Goal: Task Accomplishment & Management: Manage account settings

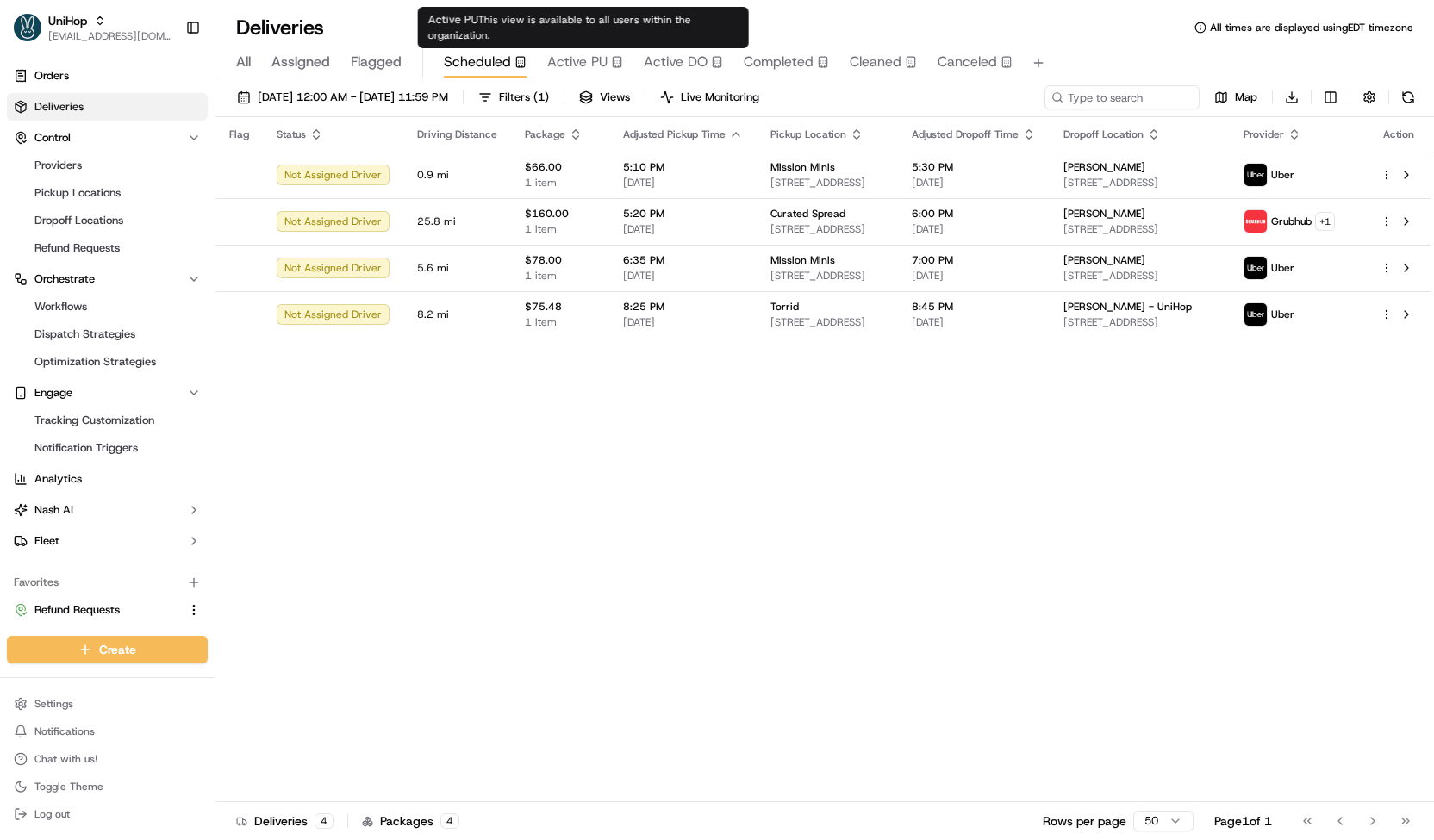
click at [590, 58] on span "Active PU" at bounding box center [578, 62] width 60 height 21
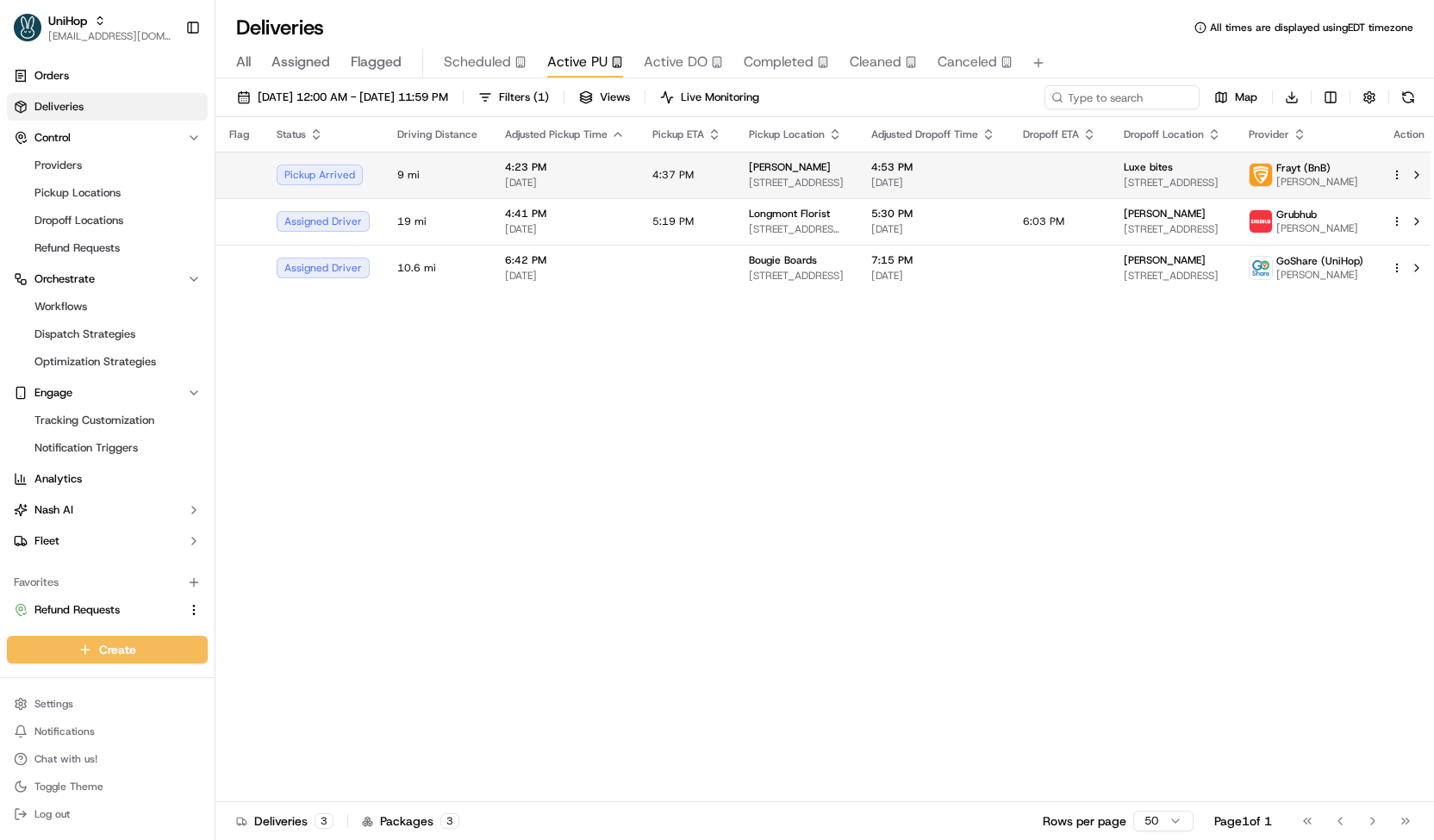
click at [775, 169] on div "Daniel" at bounding box center [796, 166] width 95 height 14
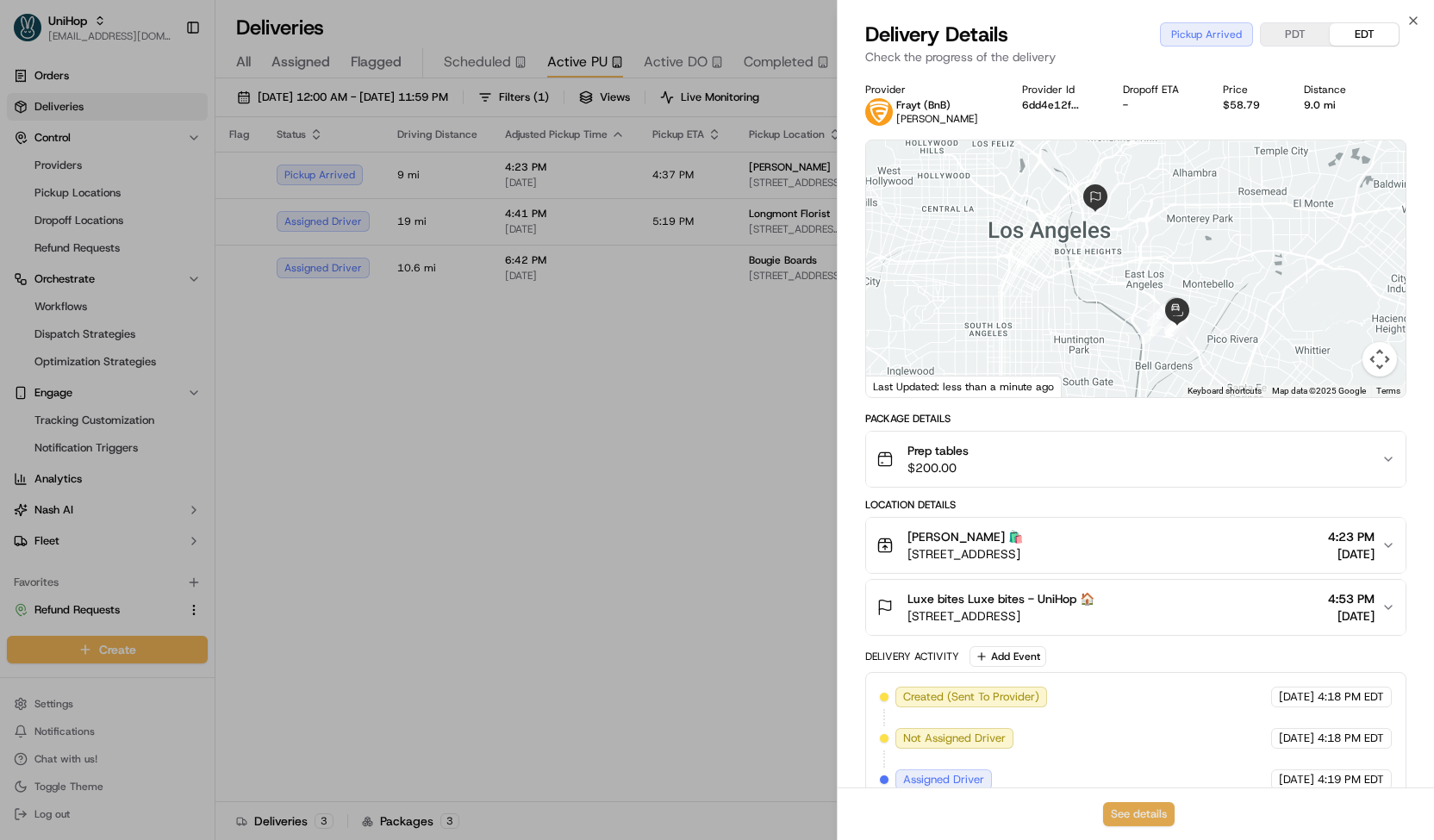
click at [1135, 810] on button "See details" at bounding box center [1139, 815] width 72 height 24
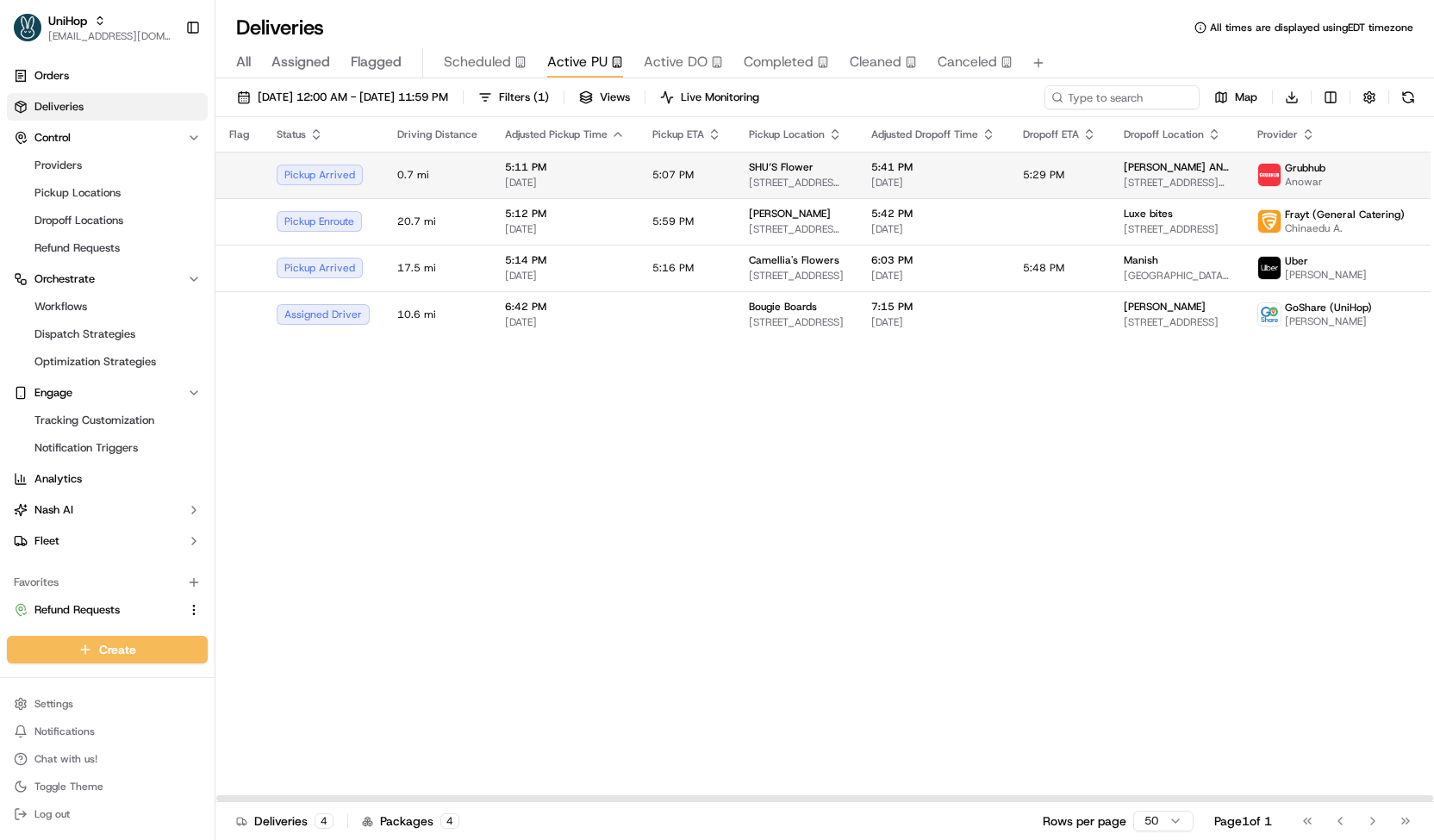
click at [516, 173] on div "5:11 PM Sep 19 2025" at bounding box center [565, 174] width 120 height 29
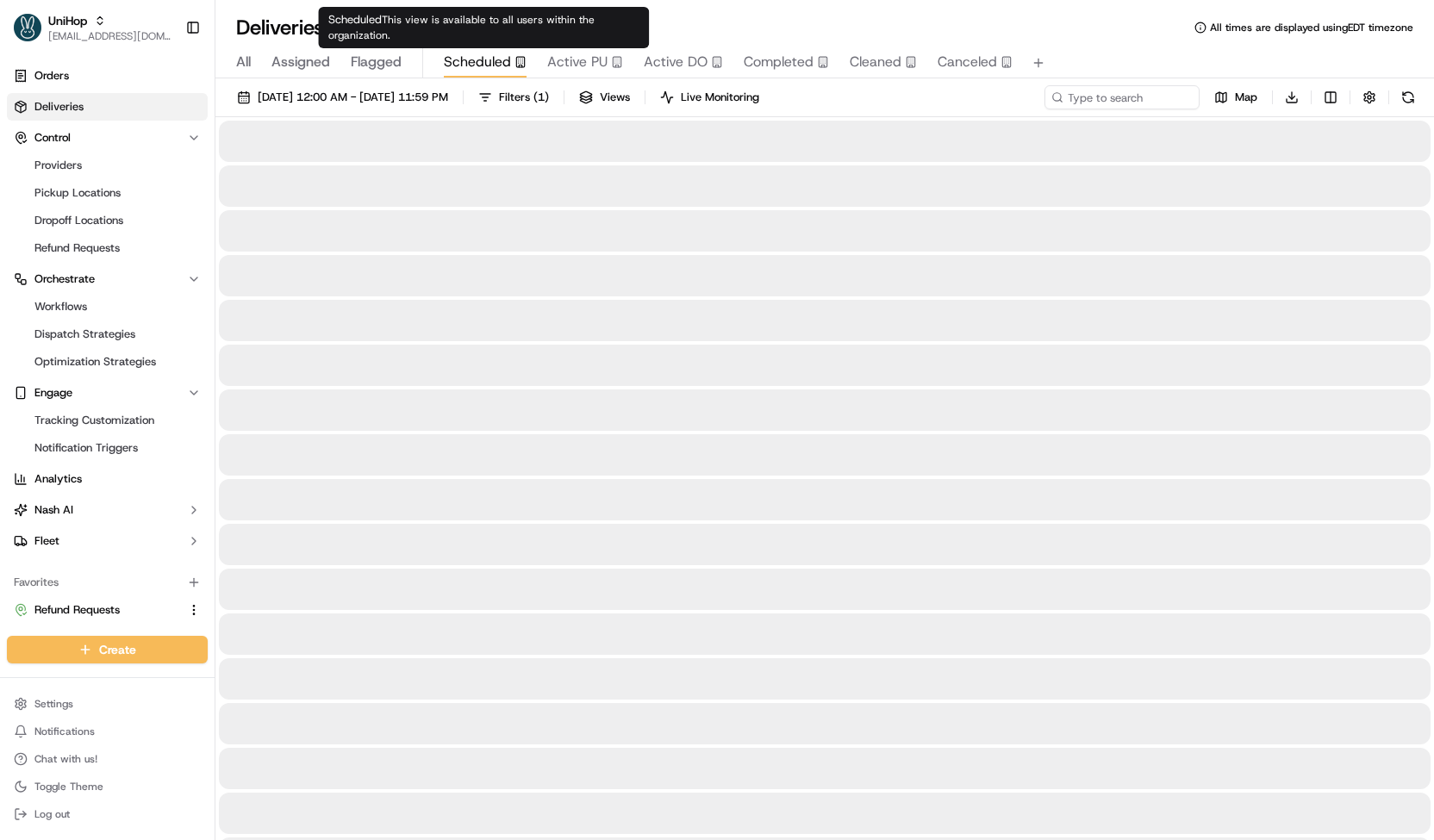
click at [483, 66] on span "Scheduled" at bounding box center [477, 62] width 67 height 21
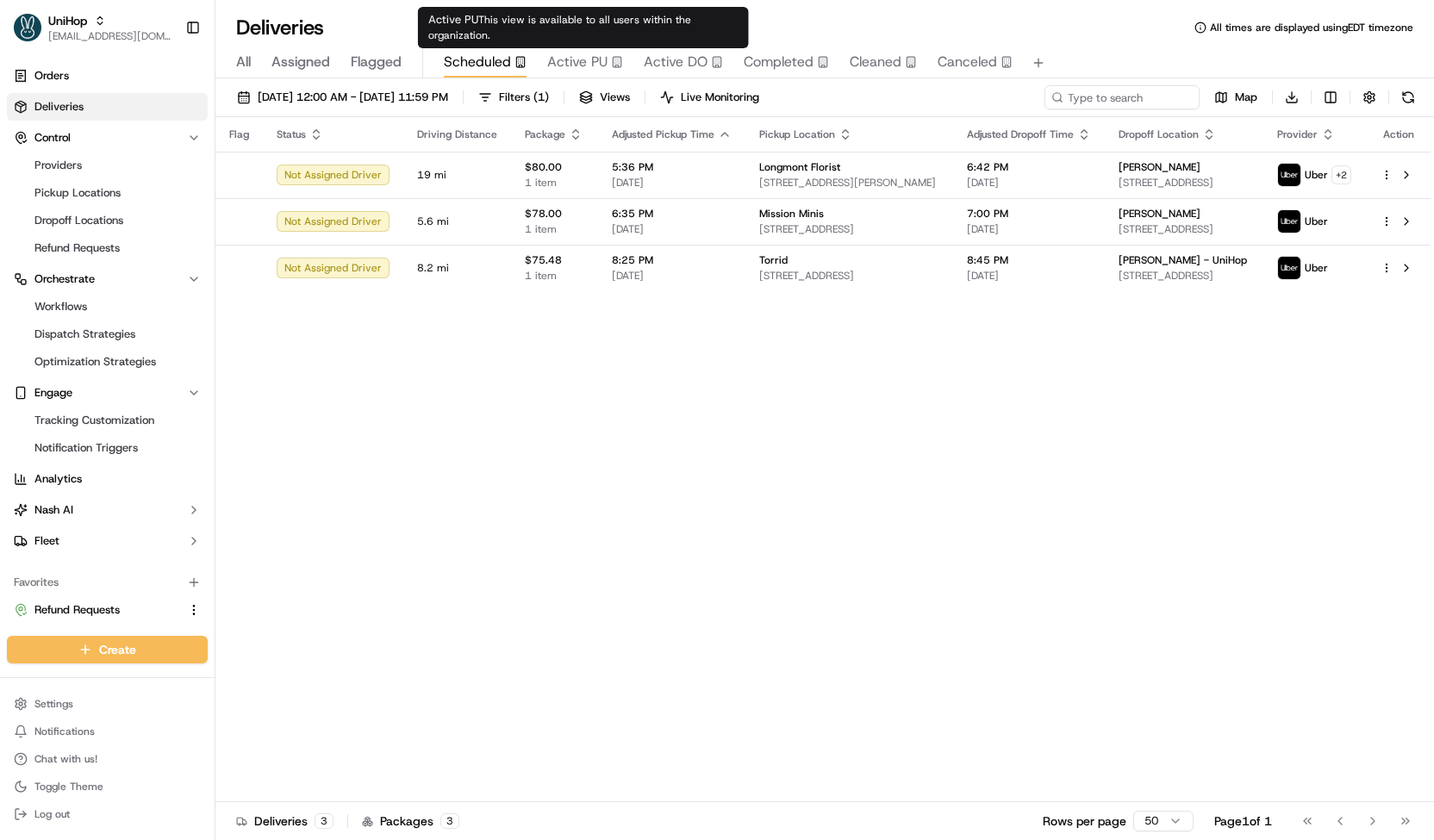
click at [706, 53] on body "UniHop contact@unihop.app Toggle Sidebar Orders Deliveries Control Providers Pi…" at bounding box center [717, 420] width 1434 height 840
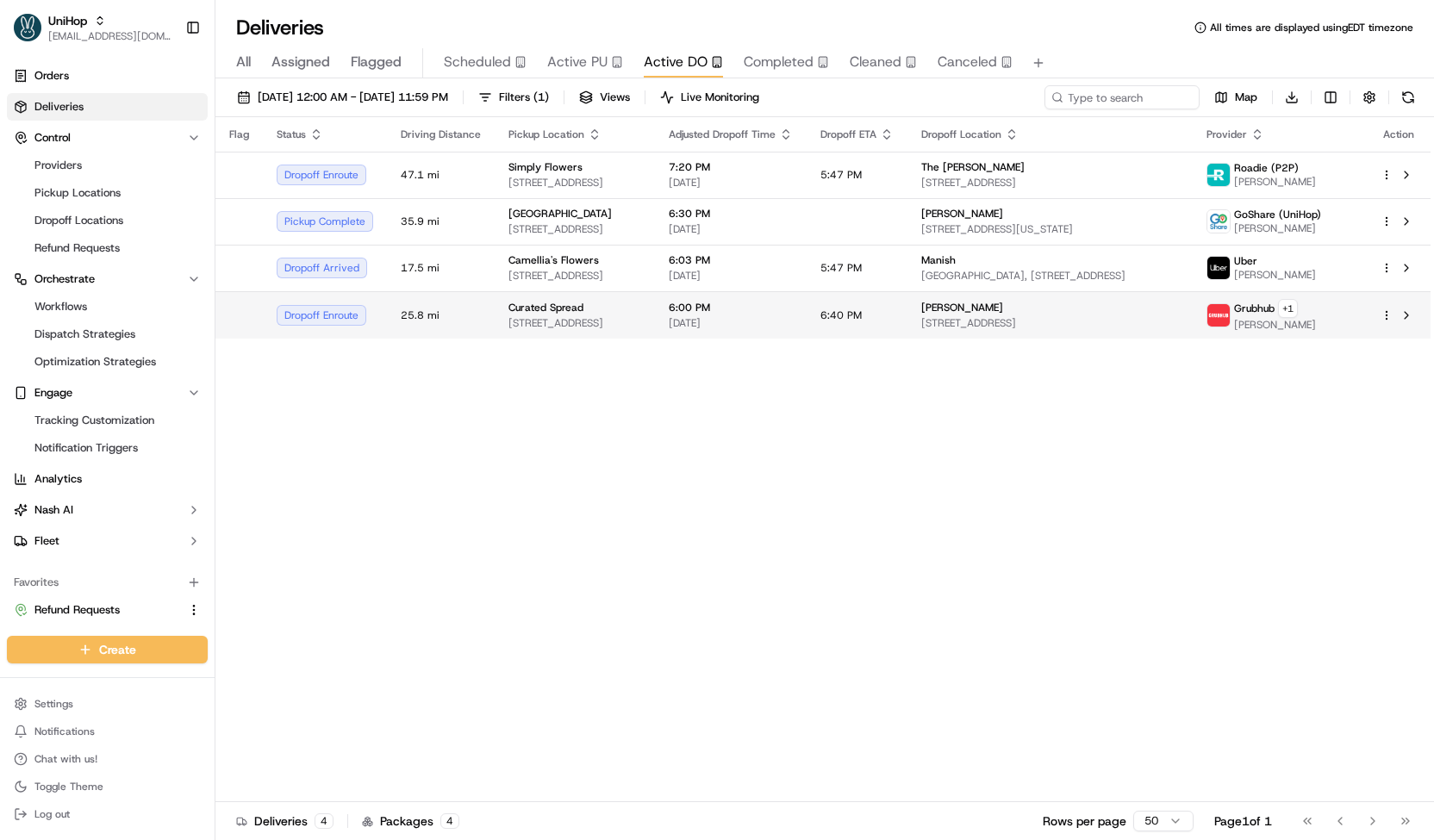
click at [629, 326] on span "3317 N Mission Rd, Los Angeles, CA 90031, USA" at bounding box center [574, 323] width 133 height 14
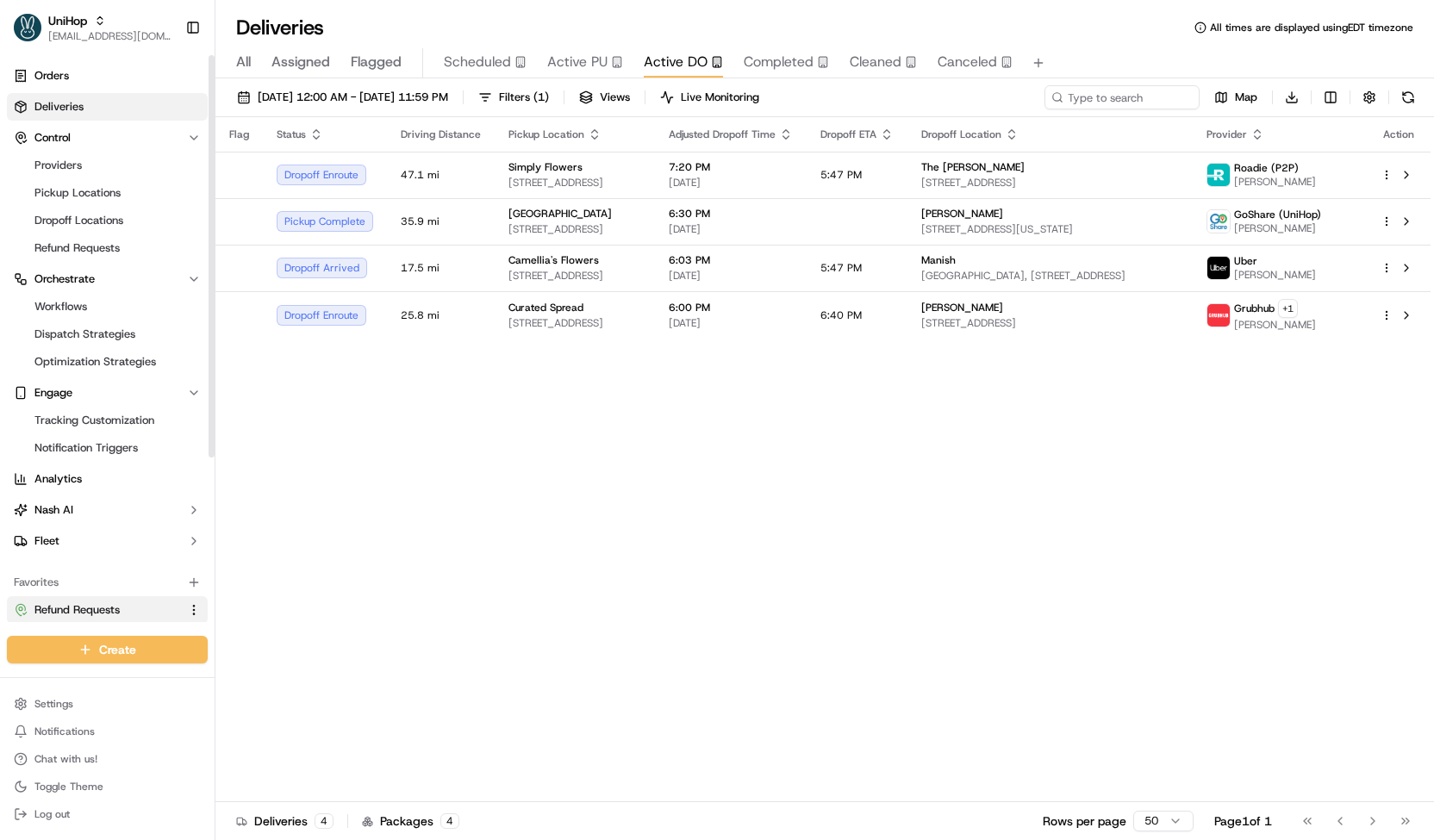
click at [75, 612] on span "Refund Requests" at bounding box center [77, 610] width 86 height 15
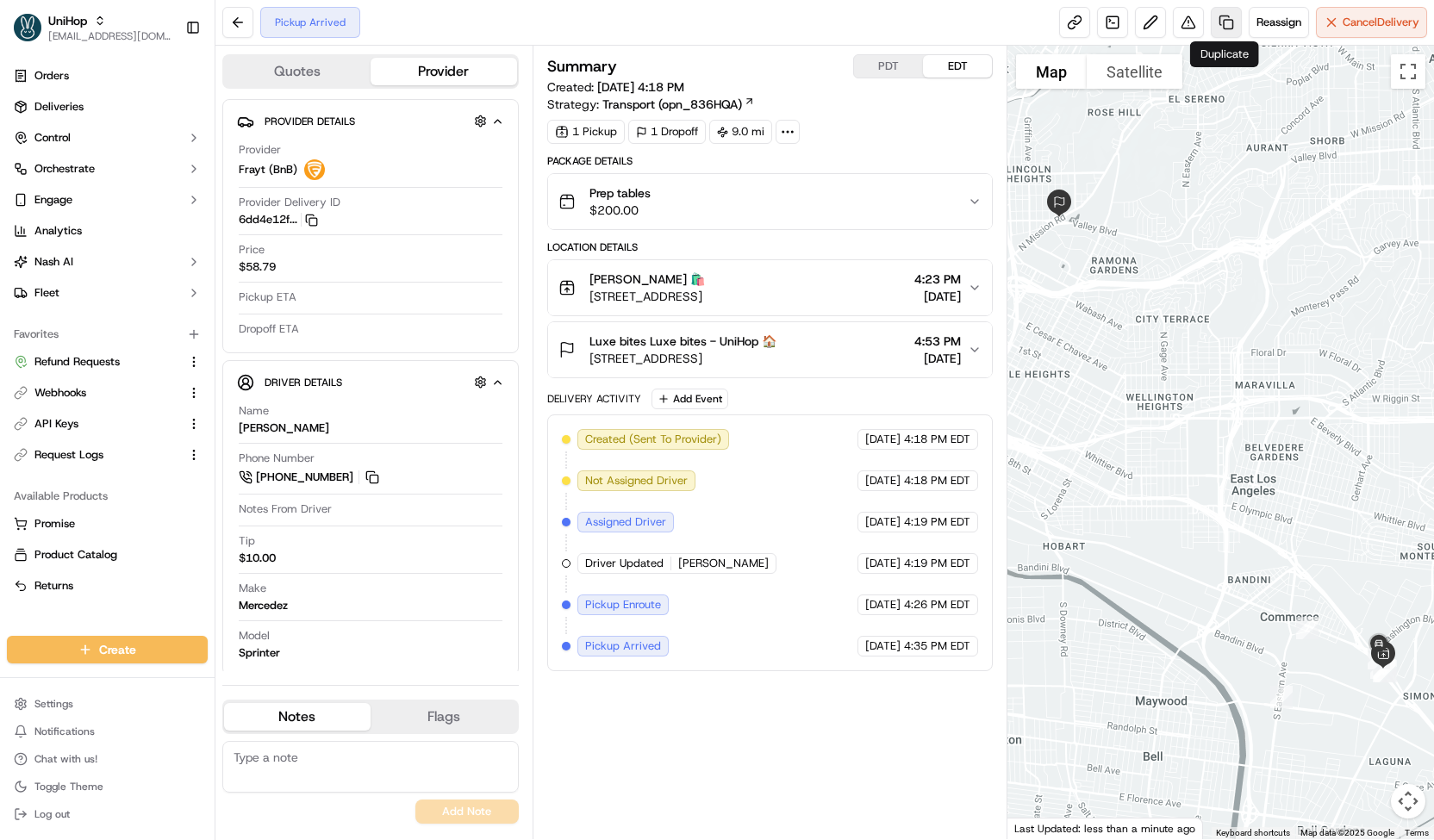
click at [1220, 17] on link at bounding box center [1226, 22] width 31 height 31
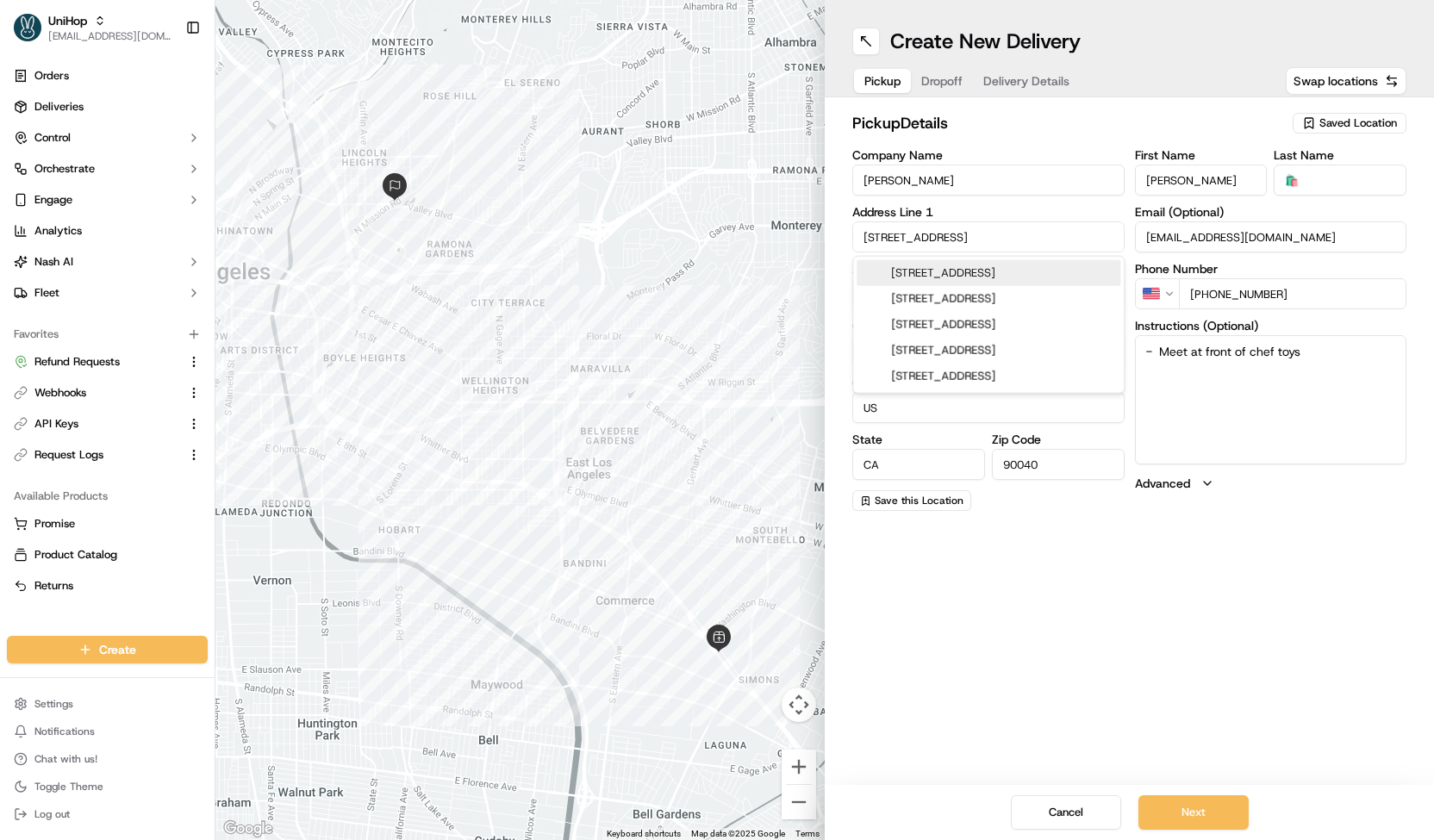
click at [978, 235] on input "6446 Telegraph Rd" at bounding box center [988, 236] width 272 height 31
paste input "178 Sepulveda Blvd, Van Nuys, CA 91411"
click at [967, 282] on div "6178 Sepulveda Blvd, Van Nuys, CA 91411" at bounding box center [989, 273] width 263 height 25
type input "6178 Sepulveda Blvd, Van Nuys, CA 91411, USA"
type input "Los Angeles"
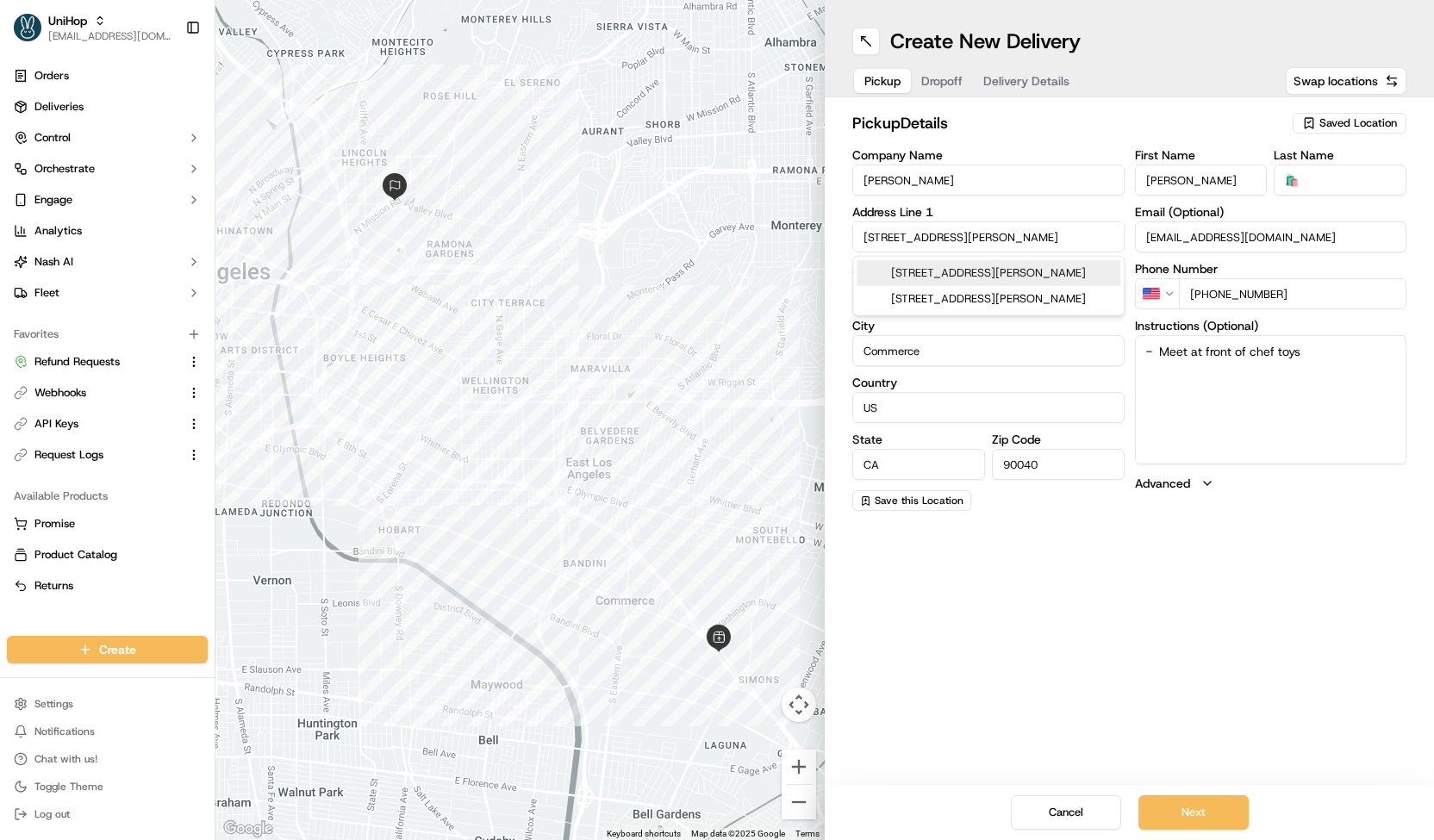
type input "United States"
type input "91411"
type input "6178 Sepulveda Boulevard"
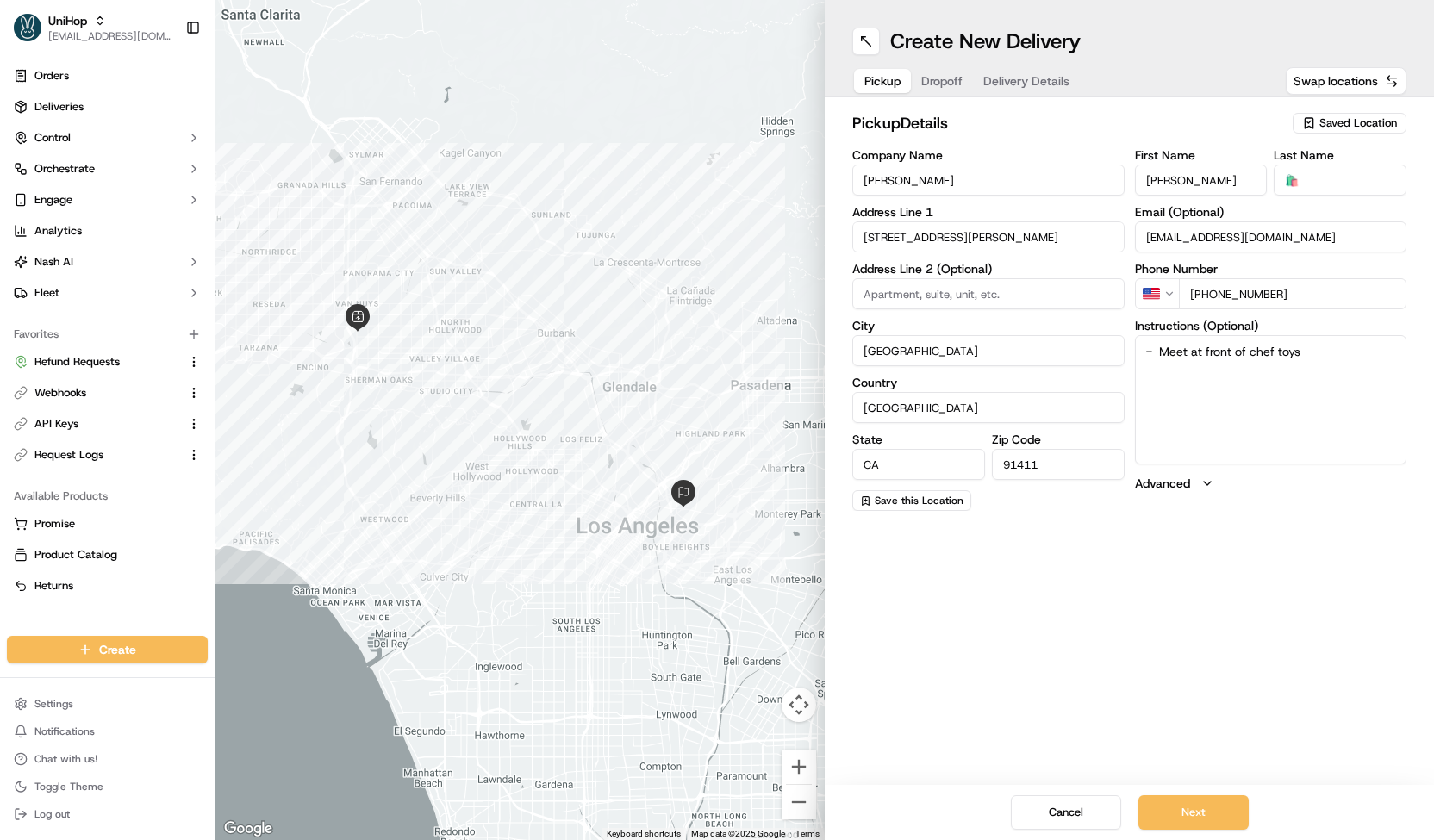
click at [1027, 86] on span "Delivery Details" at bounding box center [1027, 81] width 87 height 17
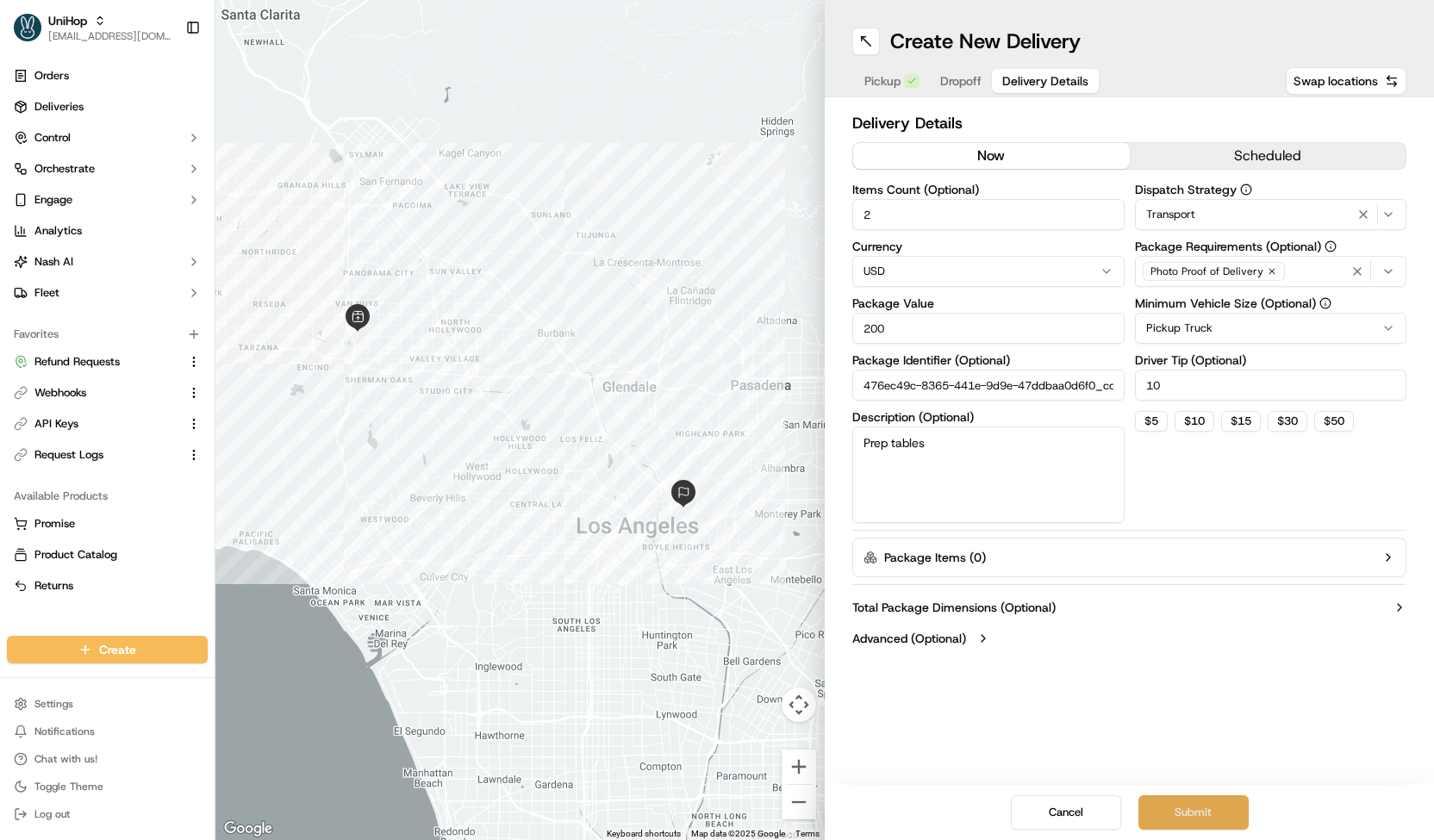
click at [1185, 816] on button "Submit" at bounding box center [1193, 813] width 110 height 35
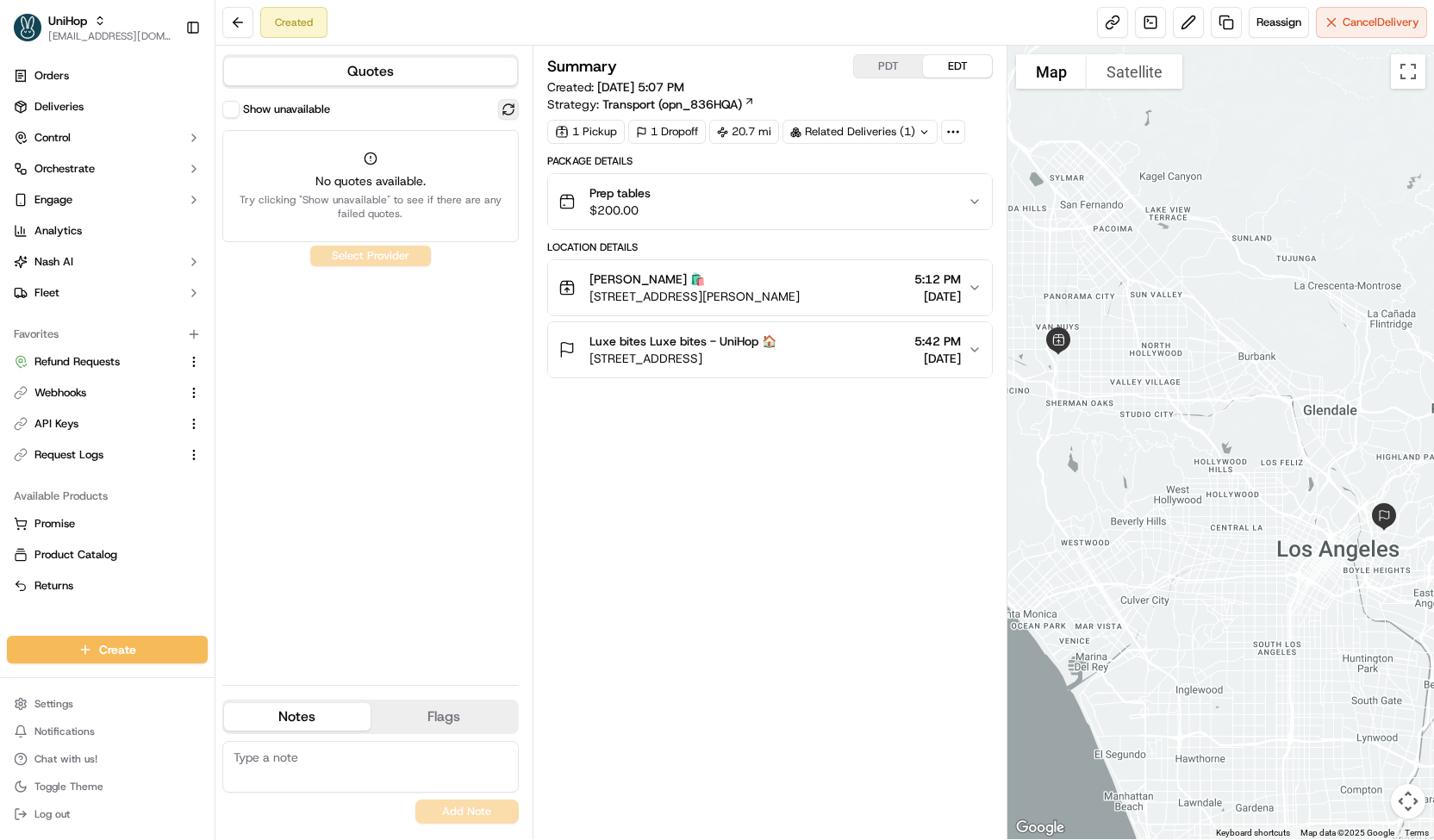
click at [508, 107] on button at bounding box center [508, 109] width 21 height 21
click at [490, 106] on div "Show unavailable" at bounding box center [370, 109] width 296 height 21
click at [530, 113] on div "Quotes Show unavailable No quotes available. Try clicking "Show unavailable" to…" at bounding box center [374, 443] width 317 height 794
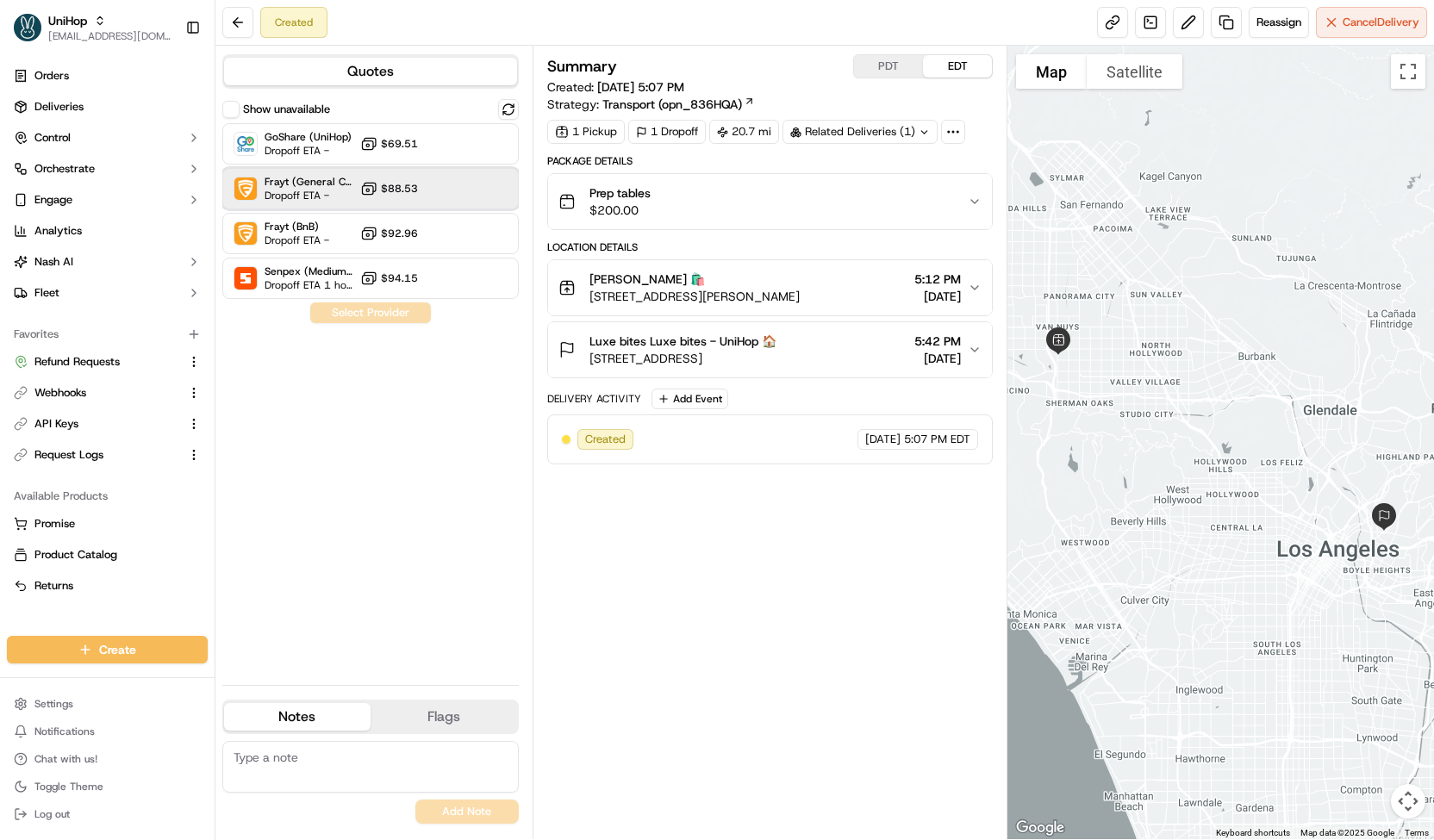
click at [443, 187] on div "Frayt (General Catering) Dropoff ETA - $88.53" at bounding box center [370, 189] width 296 height 41
click at [393, 312] on button "Assign Provider" at bounding box center [371, 313] width 122 height 21
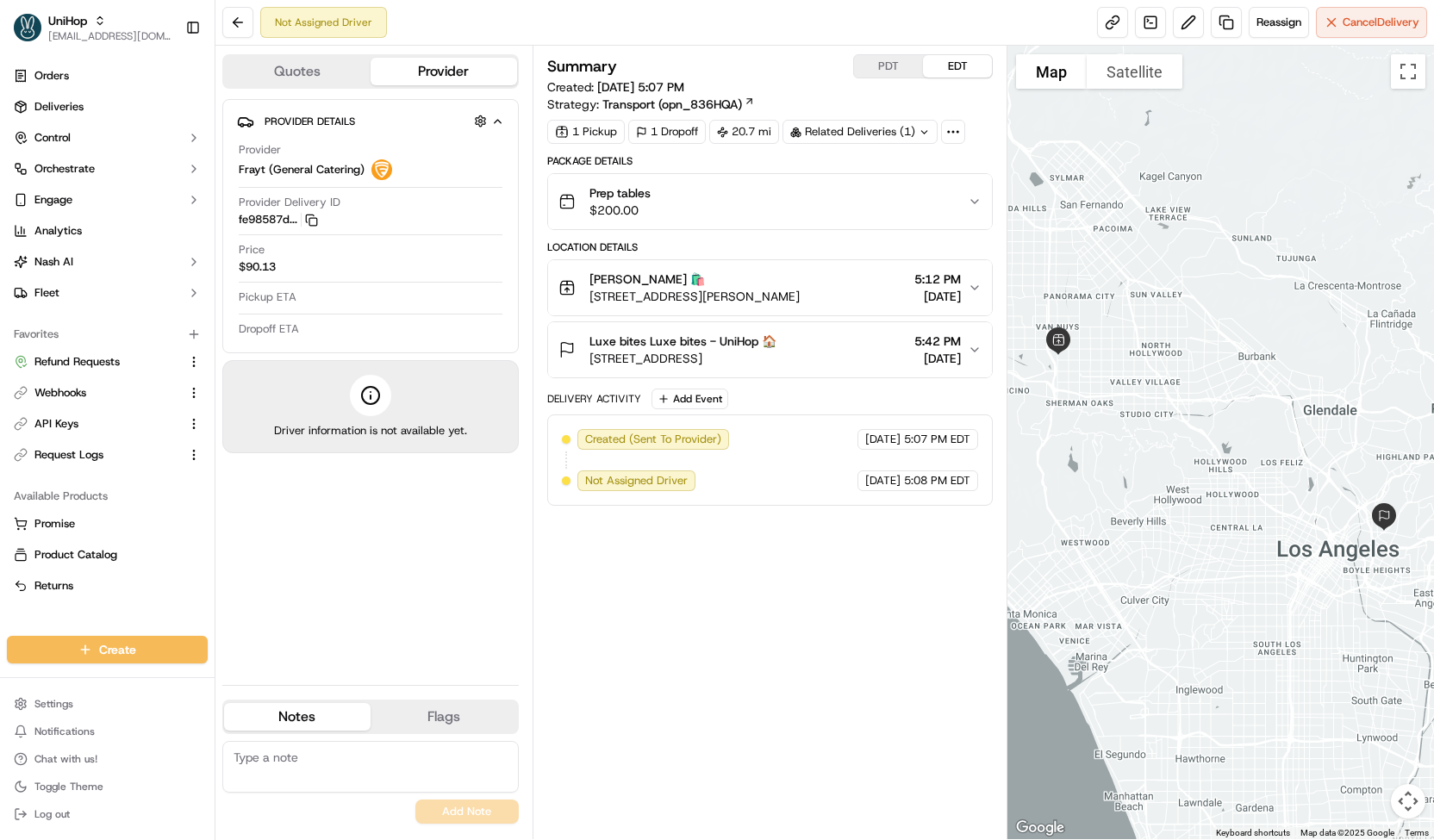
click at [821, 135] on div "Related Deliveries (1)" at bounding box center [860, 132] width 155 height 24
click at [845, 163] on span "job_gmrK5op4uMQkHbp2UDB7MS" at bounding box center [904, 169] width 182 height 15
click at [1191, 20] on button at bounding box center [1188, 22] width 31 height 31
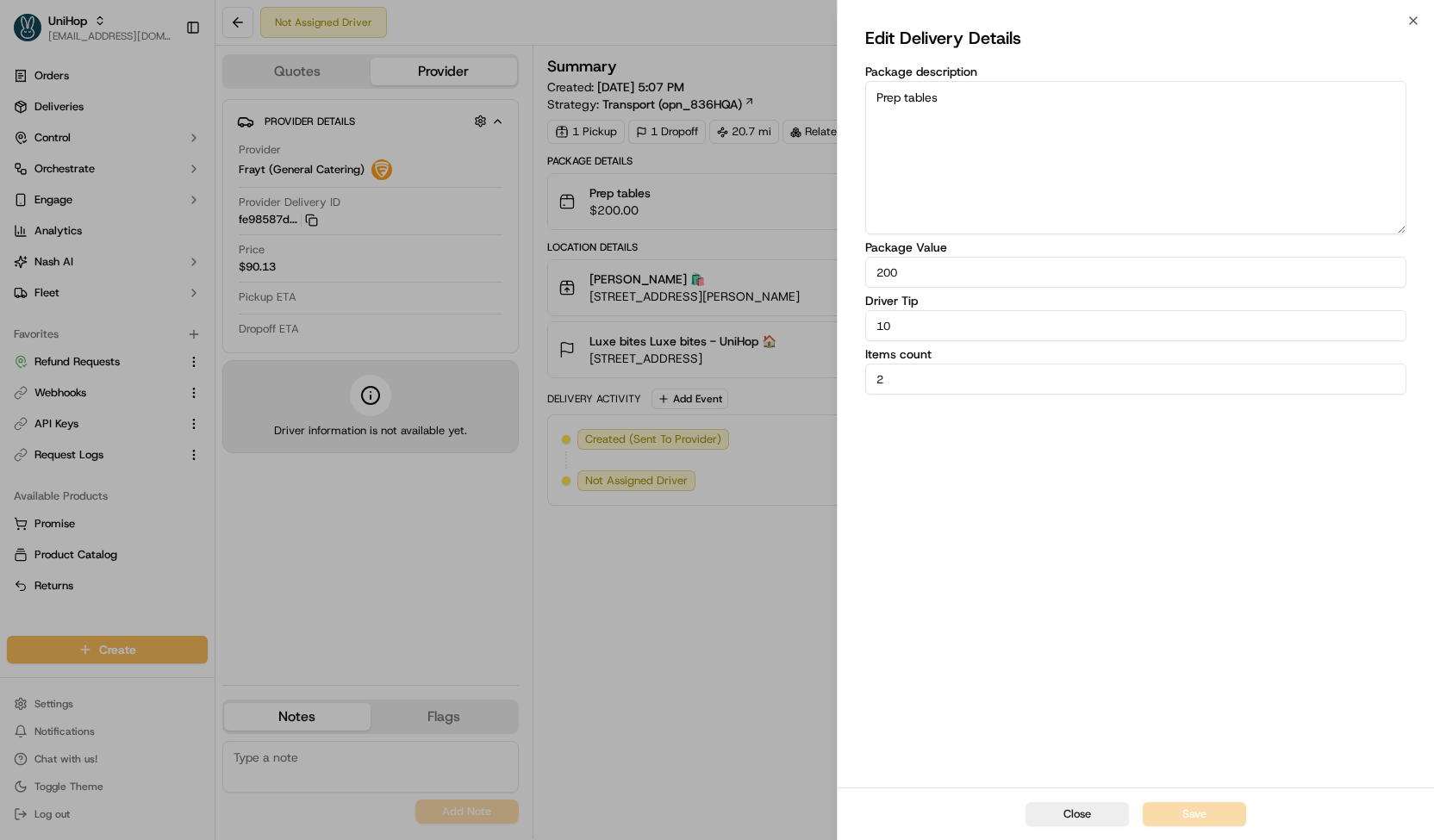
click at [1132, 151] on textarea "Prep tables" at bounding box center [1136, 157] width 541 height 153
type textarea "Prep tables"
click at [1195, 825] on button "Save" at bounding box center [1195, 815] width 104 height 24
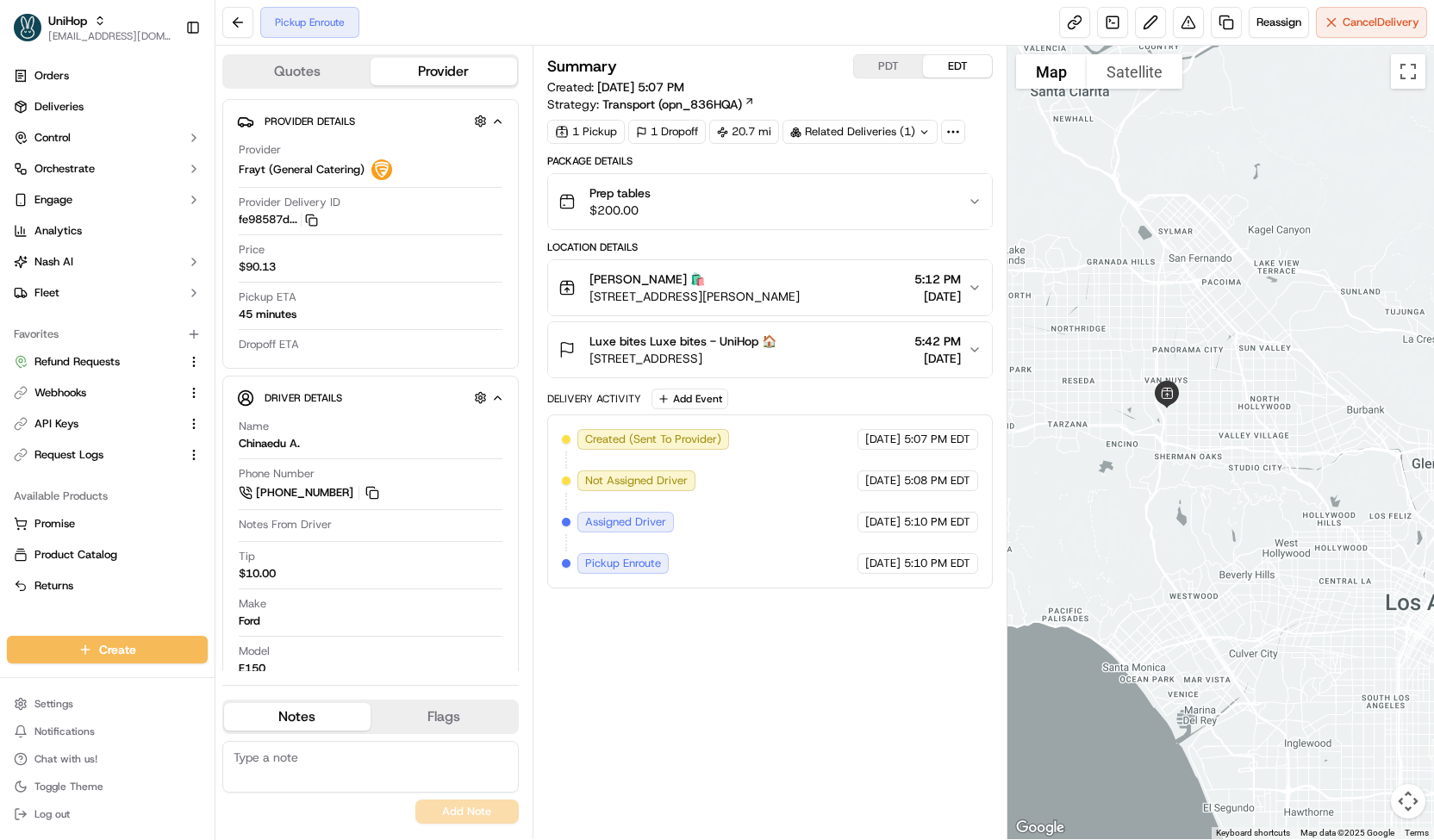
drag, startPoint x: 1195, startPoint y: 825, endPoint x: 1287, endPoint y: 234, distance: 598.1
click at [1287, 234] on div at bounding box center [1220, 443] width 426 height 794
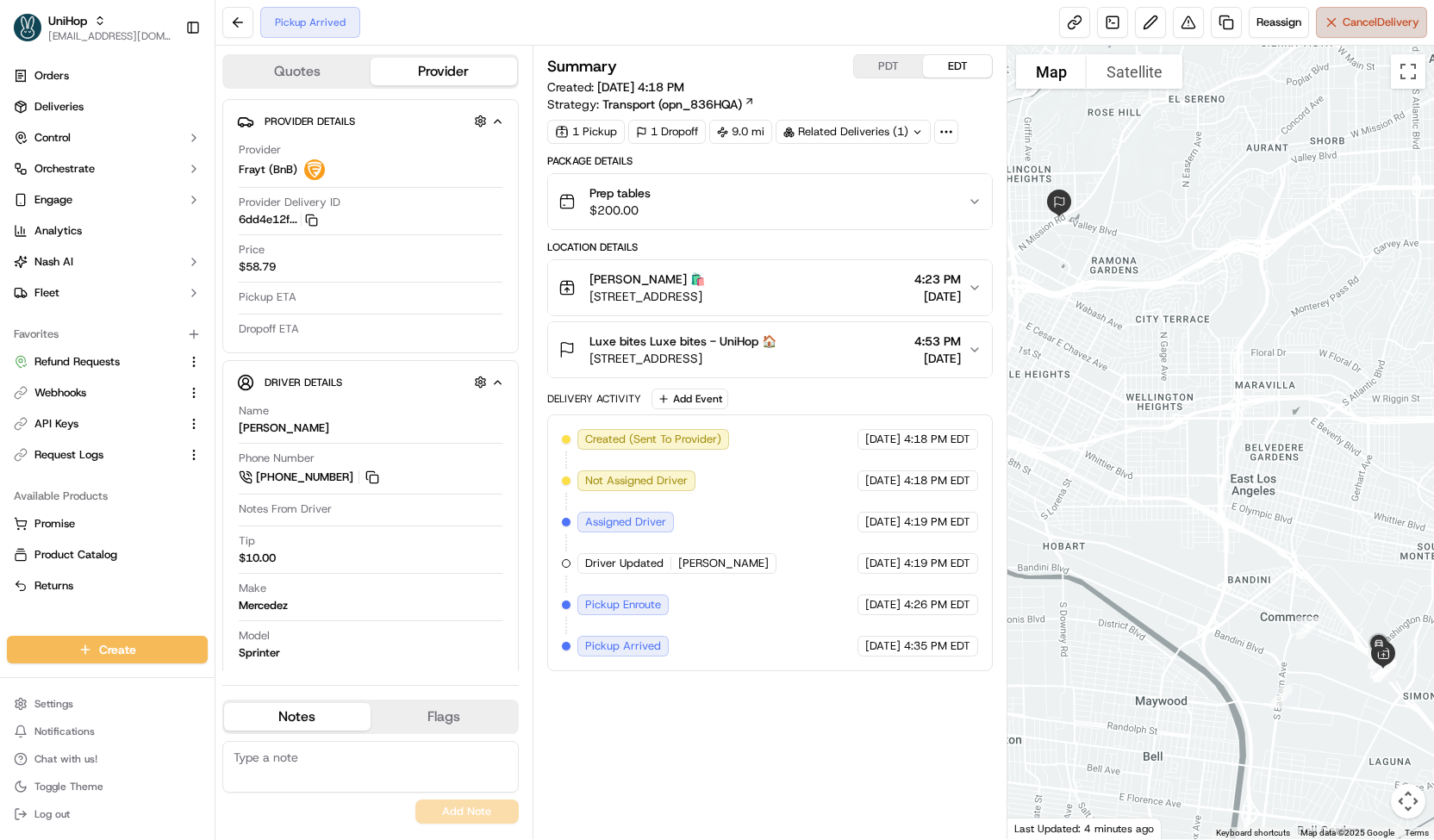
click at [1370, 28] on span "Cancel Delivery" at bounding box center [1381, 23] width 77 height 15
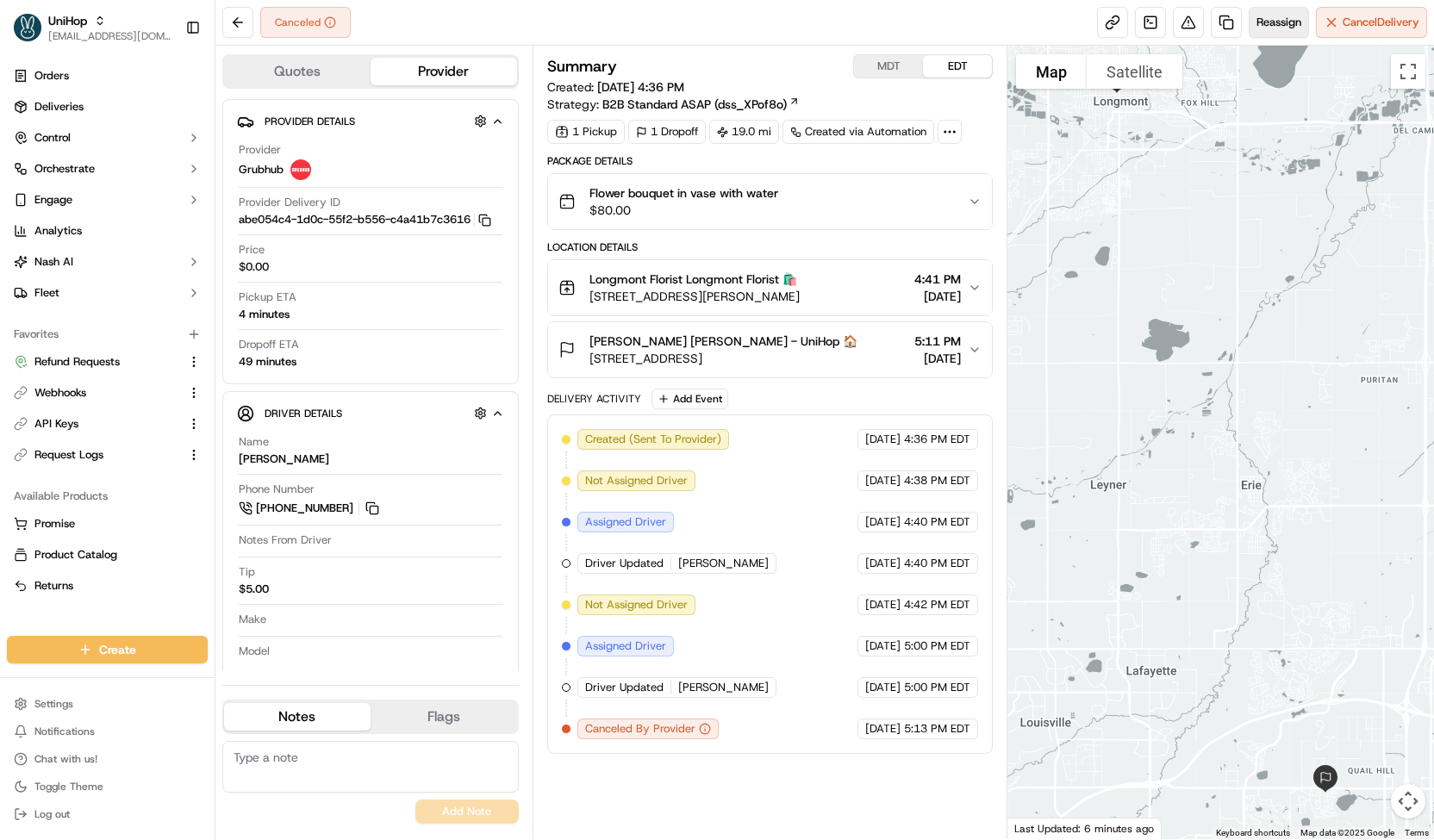
click at [1267, 23] on span "Reassign" at bounding box center [1280, 23] width 45 height 15
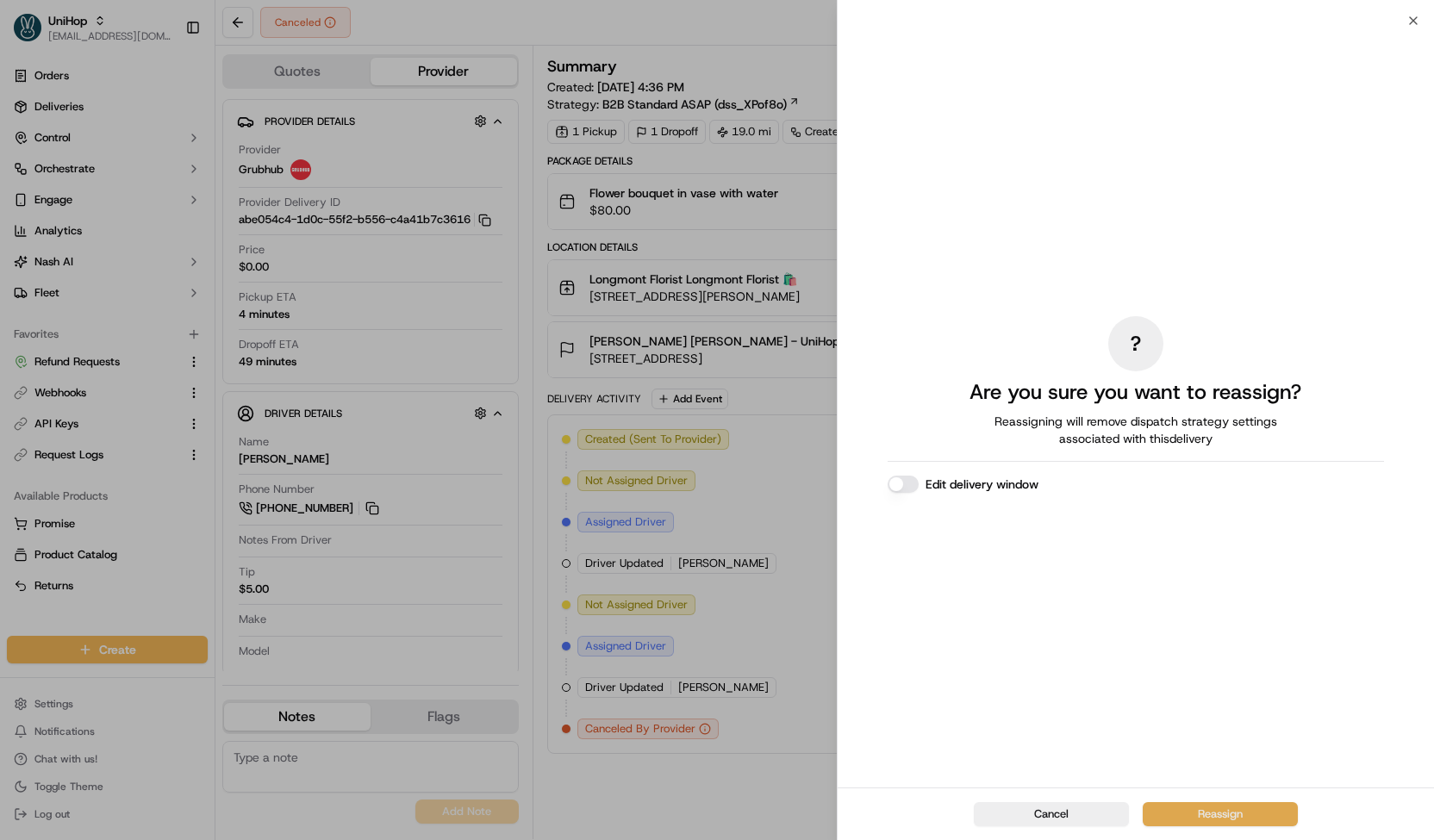
click at [1164, 807] on button "Reassign" at bounding box center [1220, 815] width 155 height 24
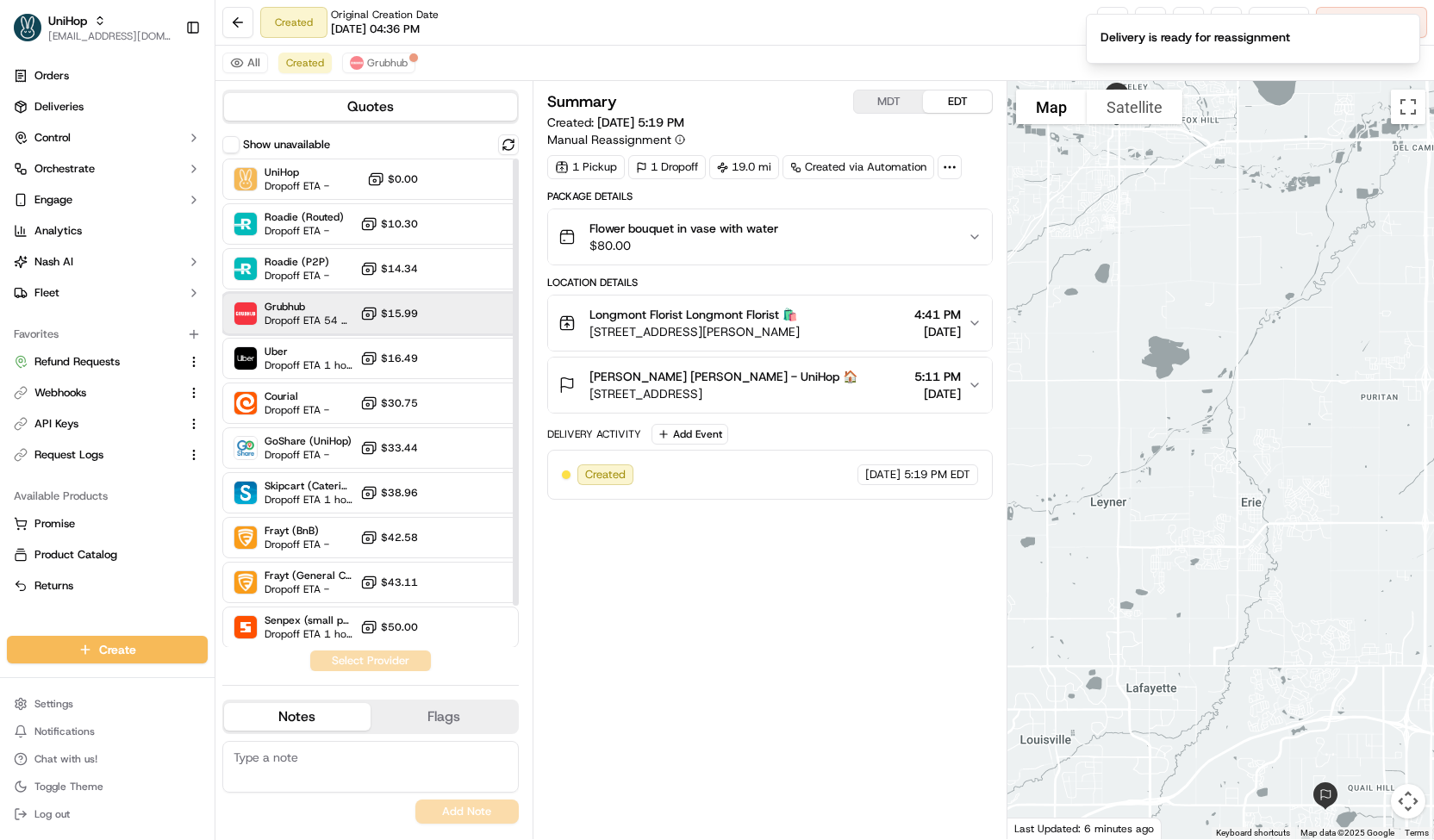
click at [355, 311] on div "Grubhub Dropoff ETA 54 minutes $15.99" at bounding box center [370, 313] width 296 height 41
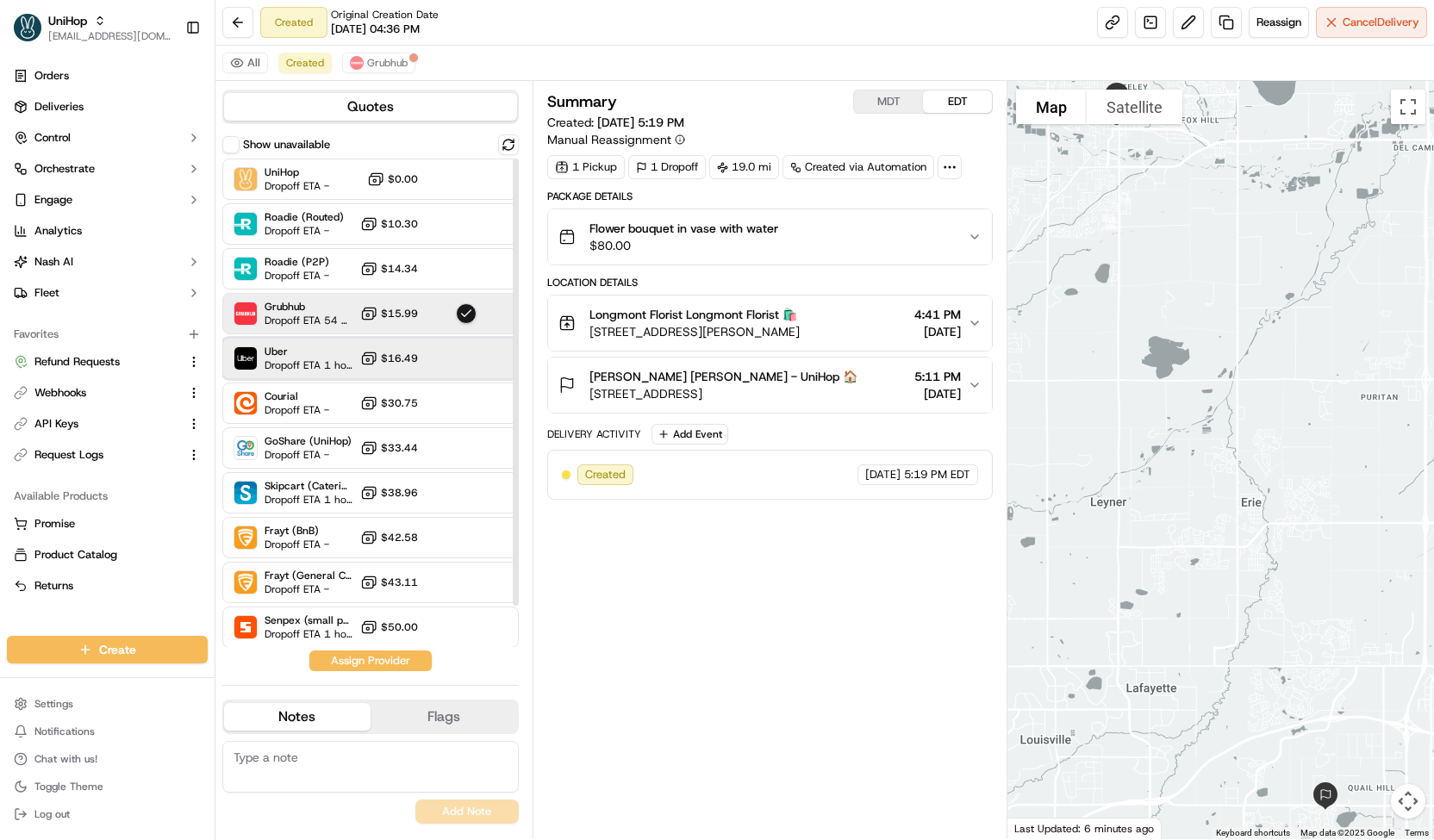
click at [333, 358] on span "Dropoff ETA 1 hour" at bounding box center [309, 365] width 88 height 14
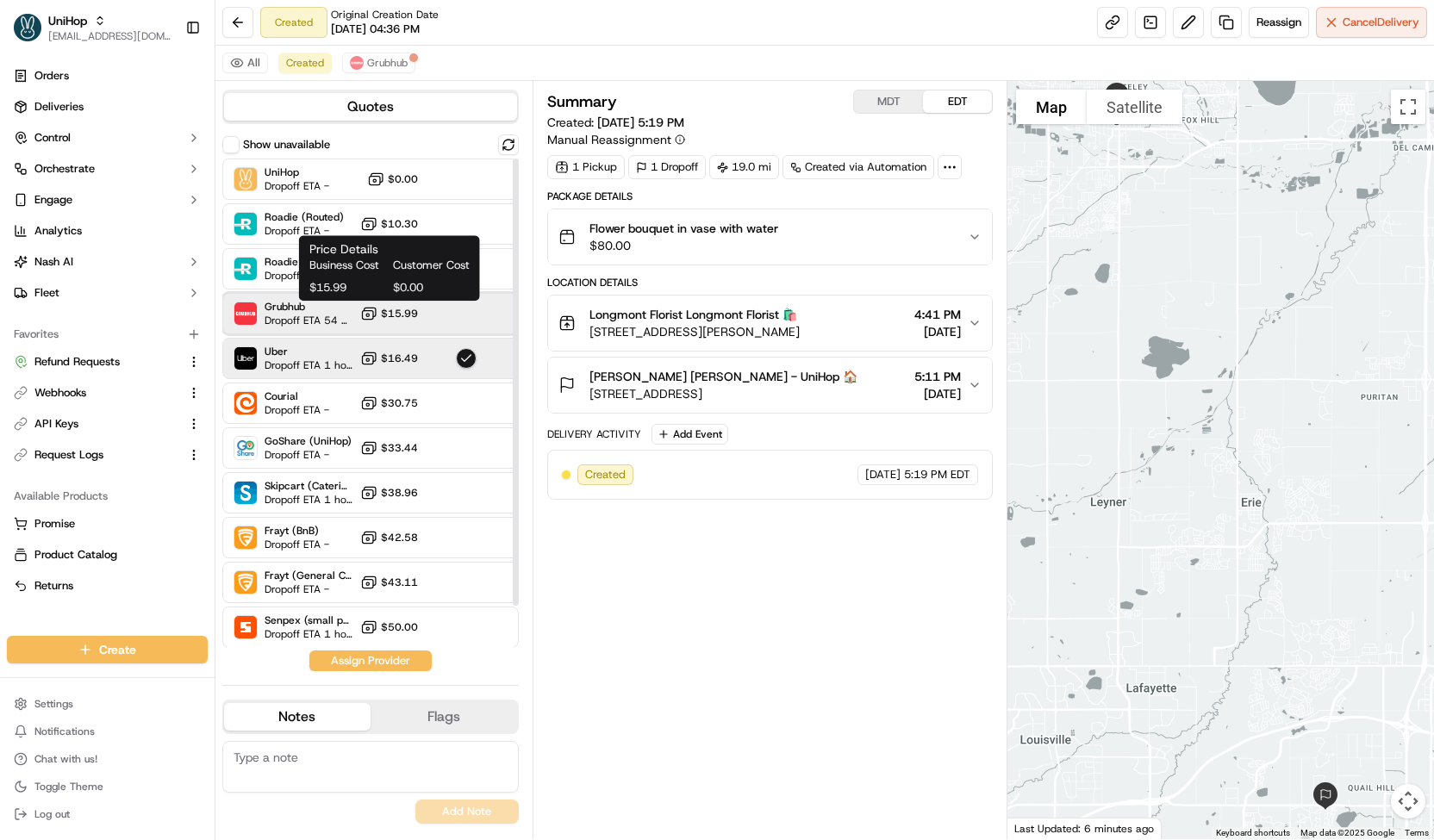
click at [350, 307] on span "Grubhub" at bounding box center [309, 307] width 88 height 14
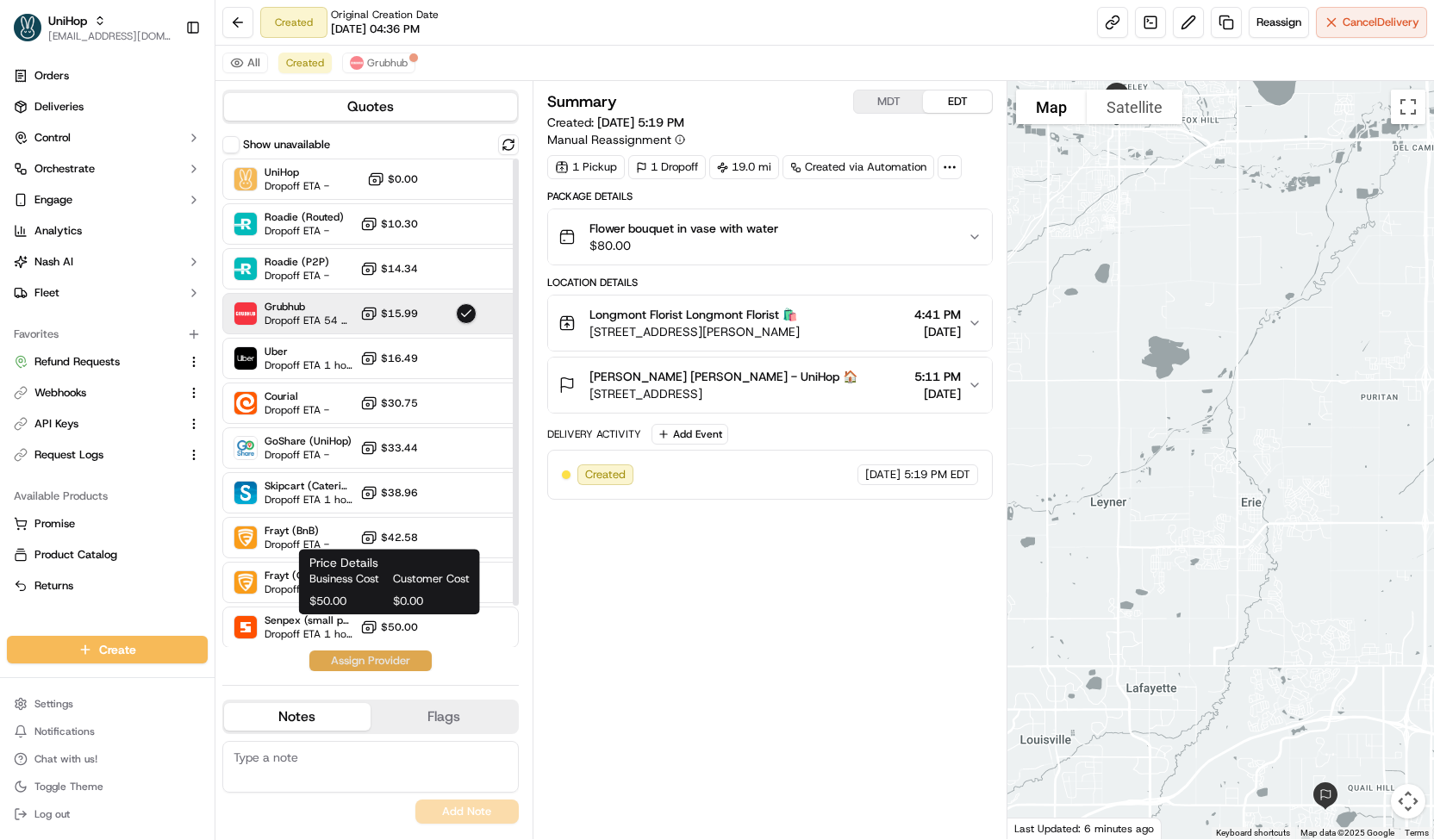
click at [384, 656] on button "Assign Provider" at bounding box center [371, 661] width 122 height 21
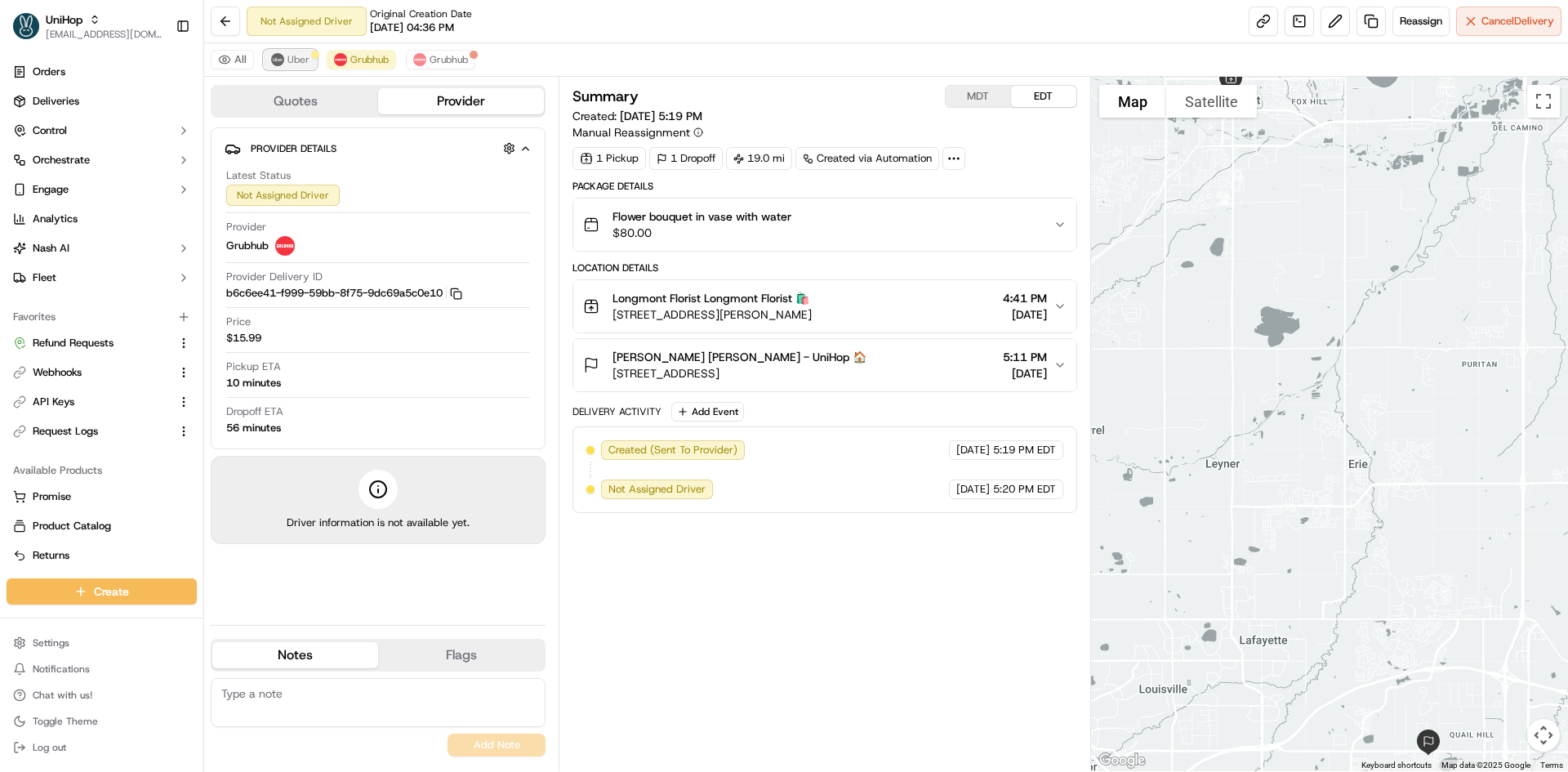
click at [297, 60] on span "Uber" at bounding box center [298, 60] width 22 height 13
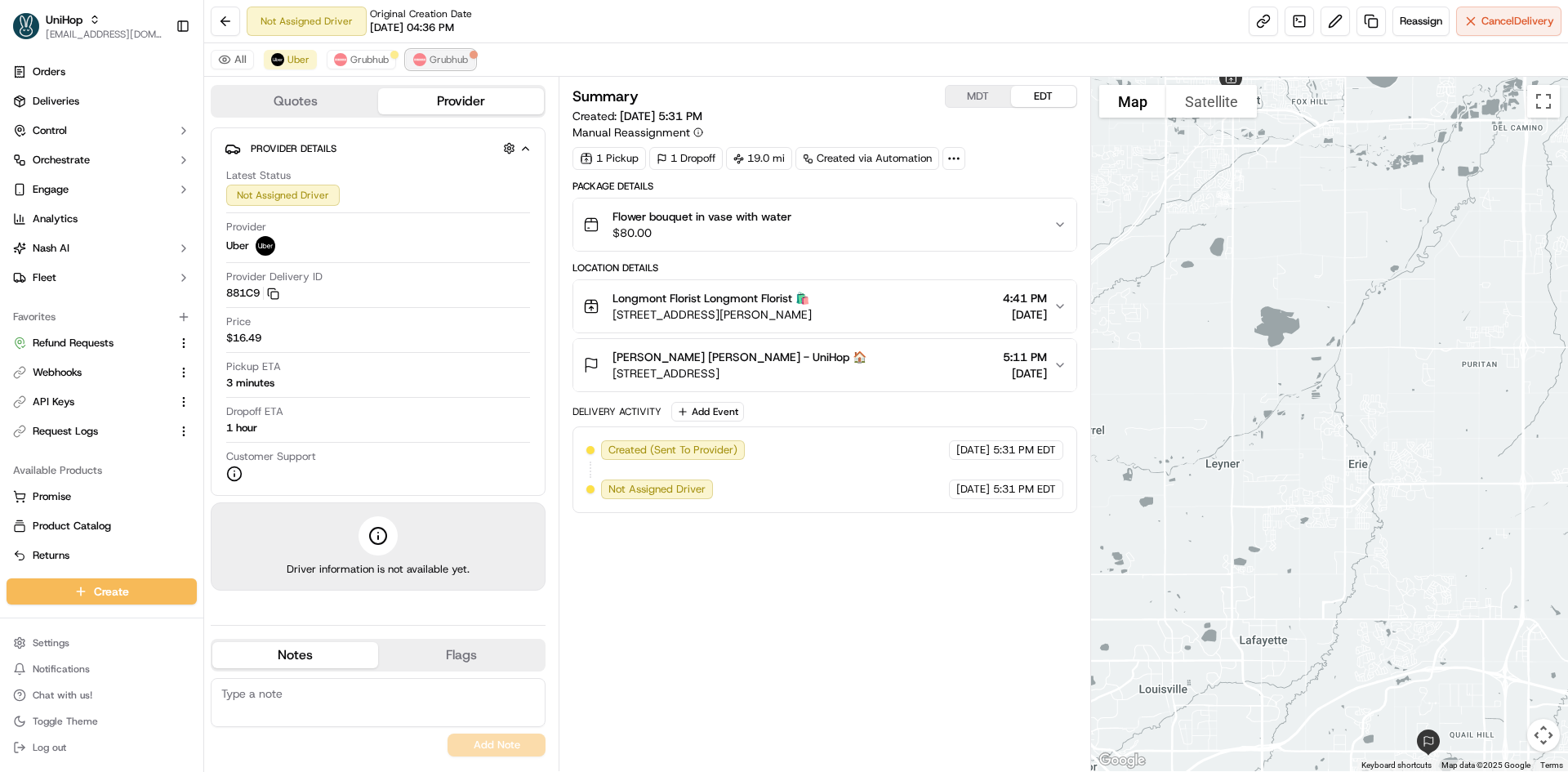
click at [440, 61] on span "Grubhub" at bounding box center [448, 60] width 38 height 13
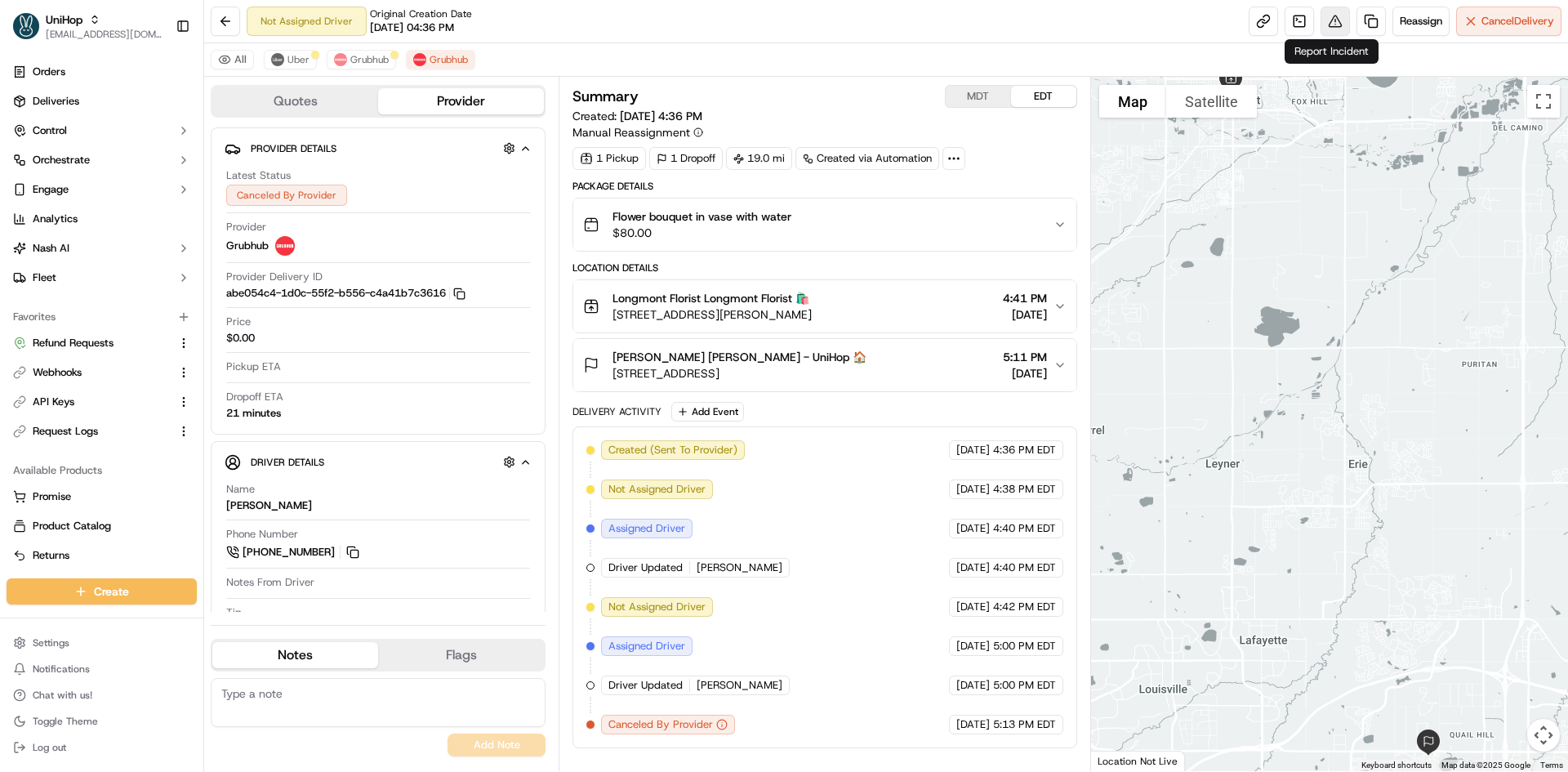
click at [1327, 25] on button at bounding box center [1334, 21] width 29 height 29
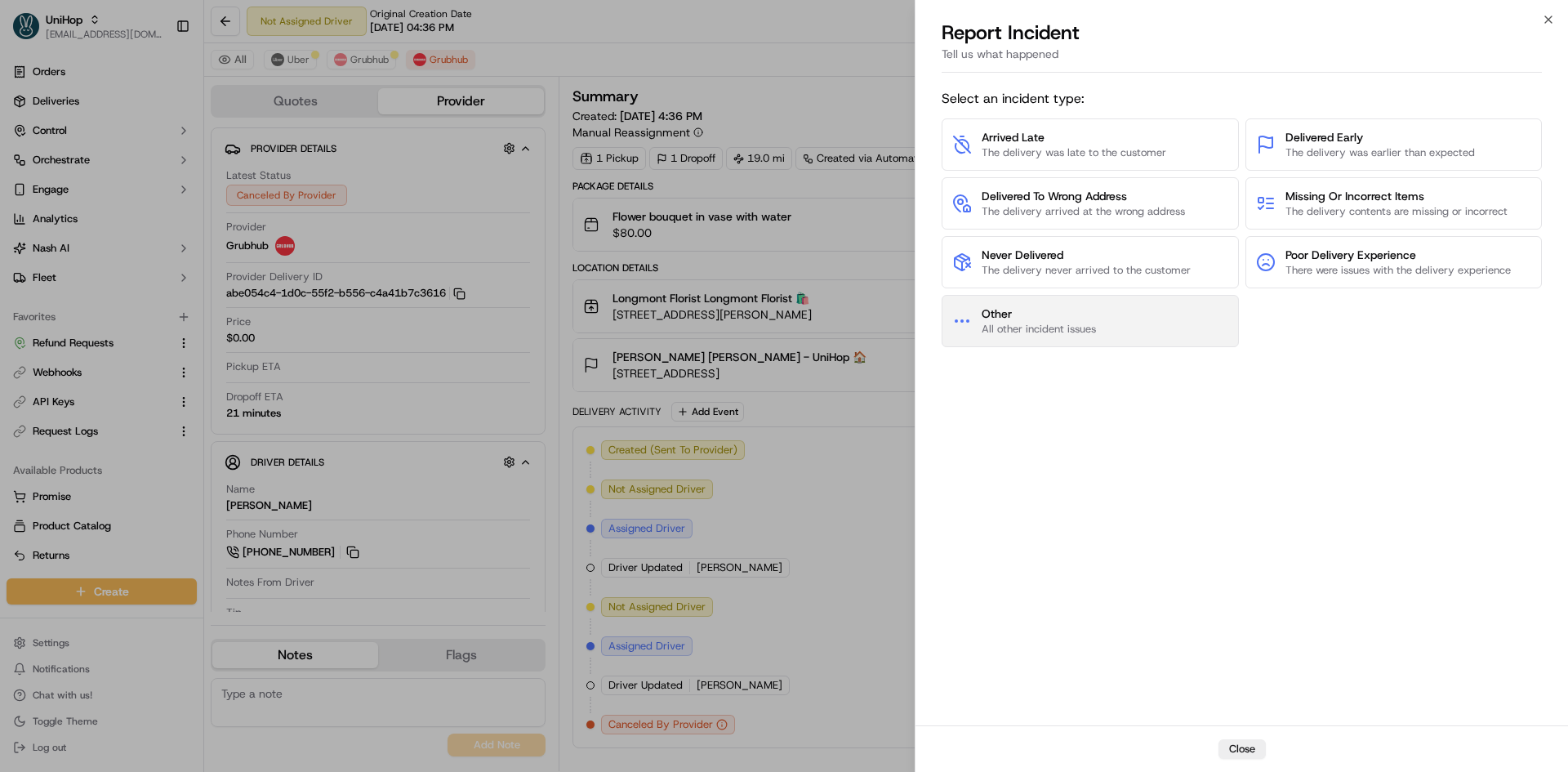
click at [1051, 328] on span "All other incident issues" at bounding box center [1038, 329] width 114 height 14
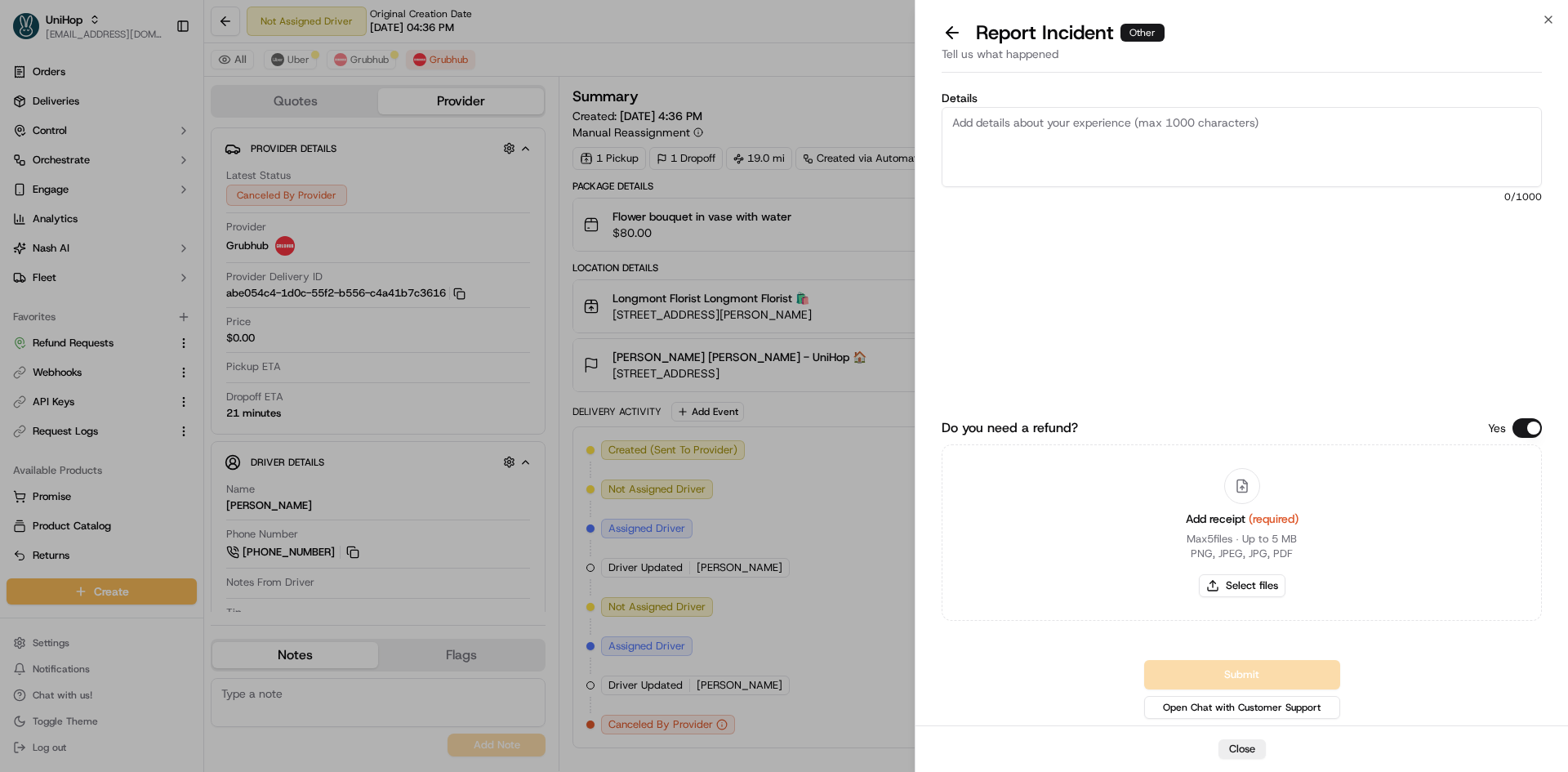
click at [1125, 158] on textarea "Details" at bounding box center [1241, 147] width 600 height 80
type textarea "failure of service"
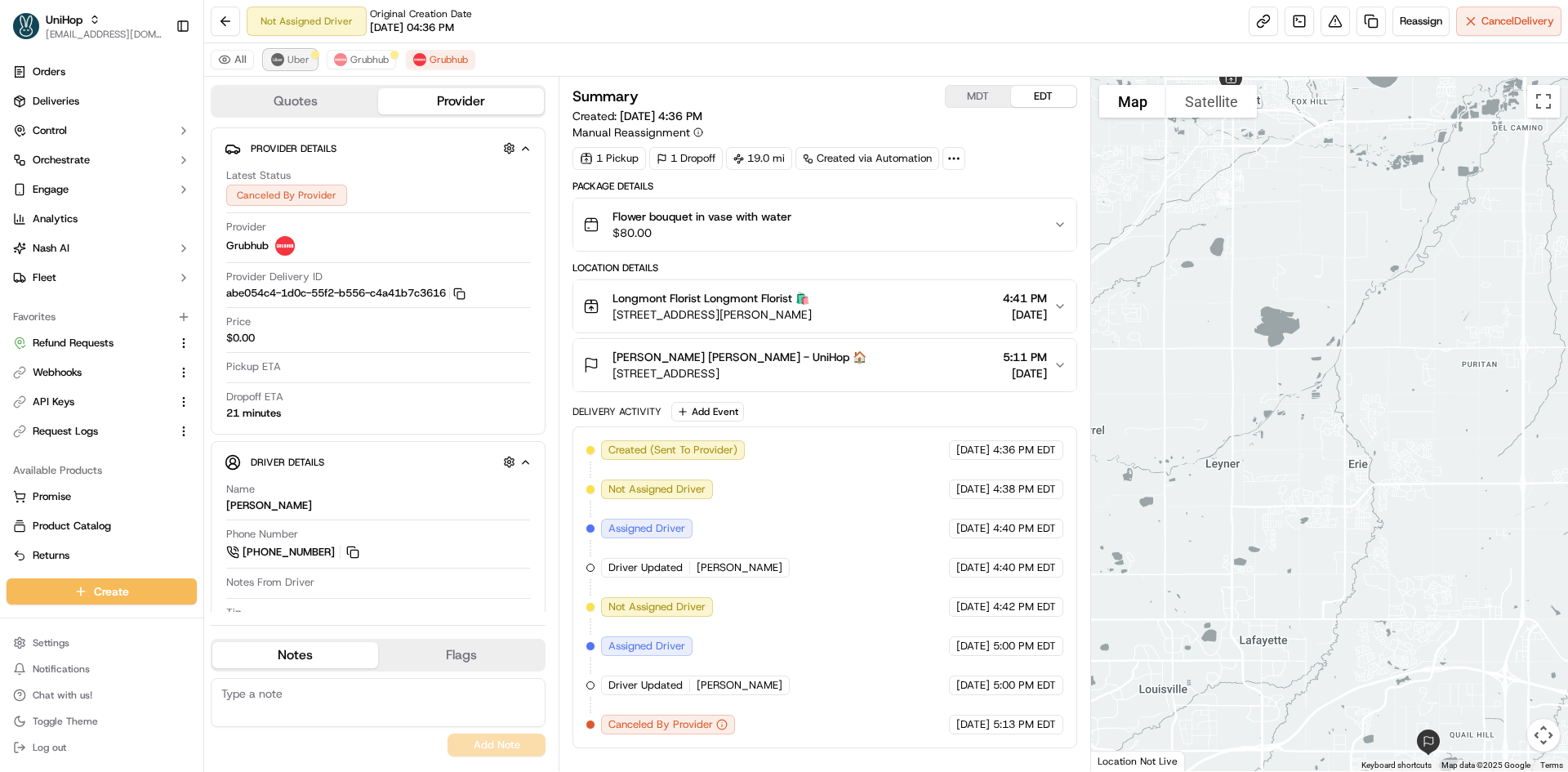
click at [295, 59] on span "Uber" at bounding box center [298, 60] width 22 height 13
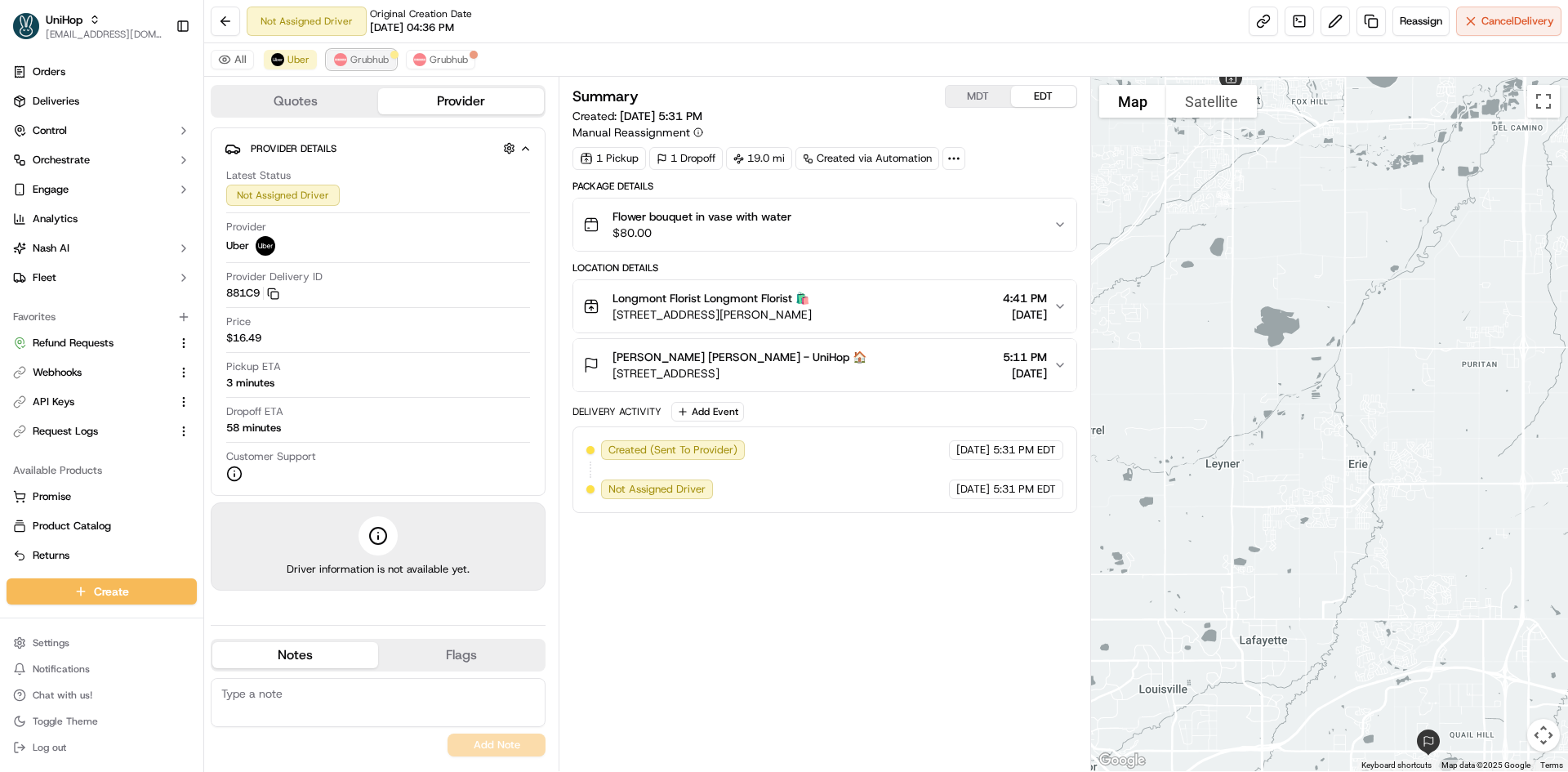
click at [357, 62] on span "Grubhub" at bounding box center [369, 60] width 38 height 13
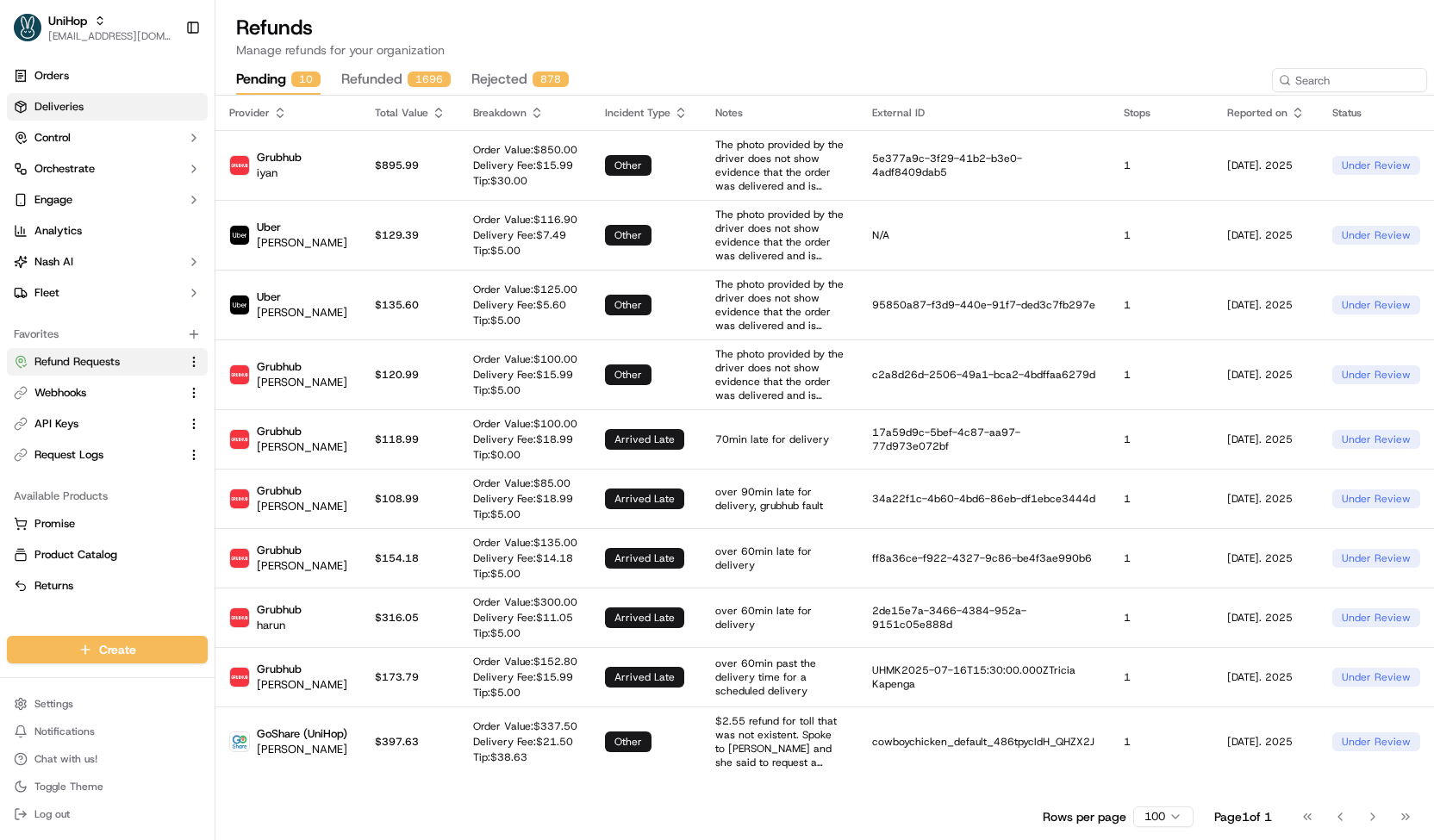
click at [95, 103] on link "Deliveries" at bounding box center [106, 106] width 200 height 27
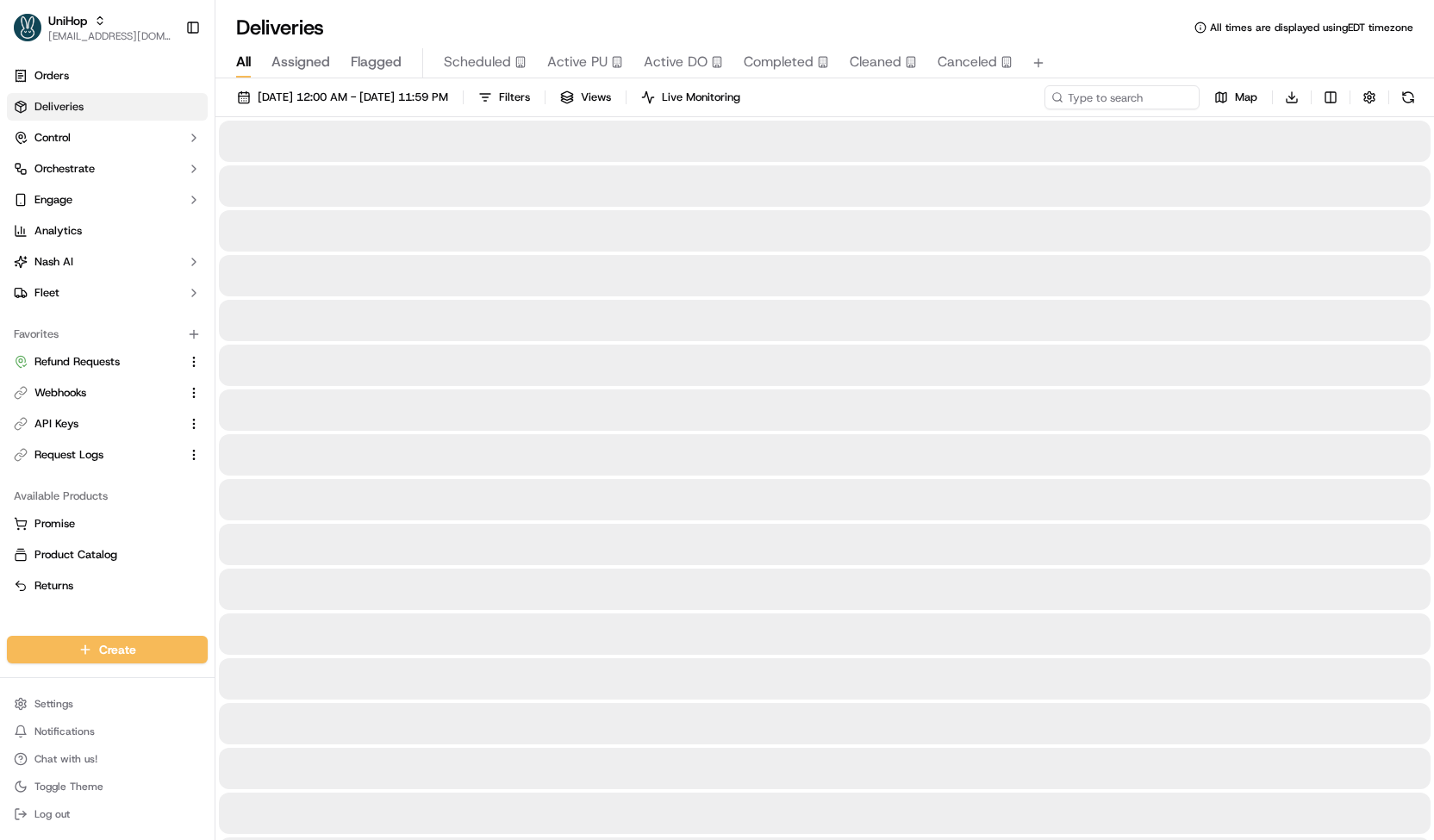
click at [498, 68] on span "Scheduled" at bounding box center [477, 62] width 67 height 21
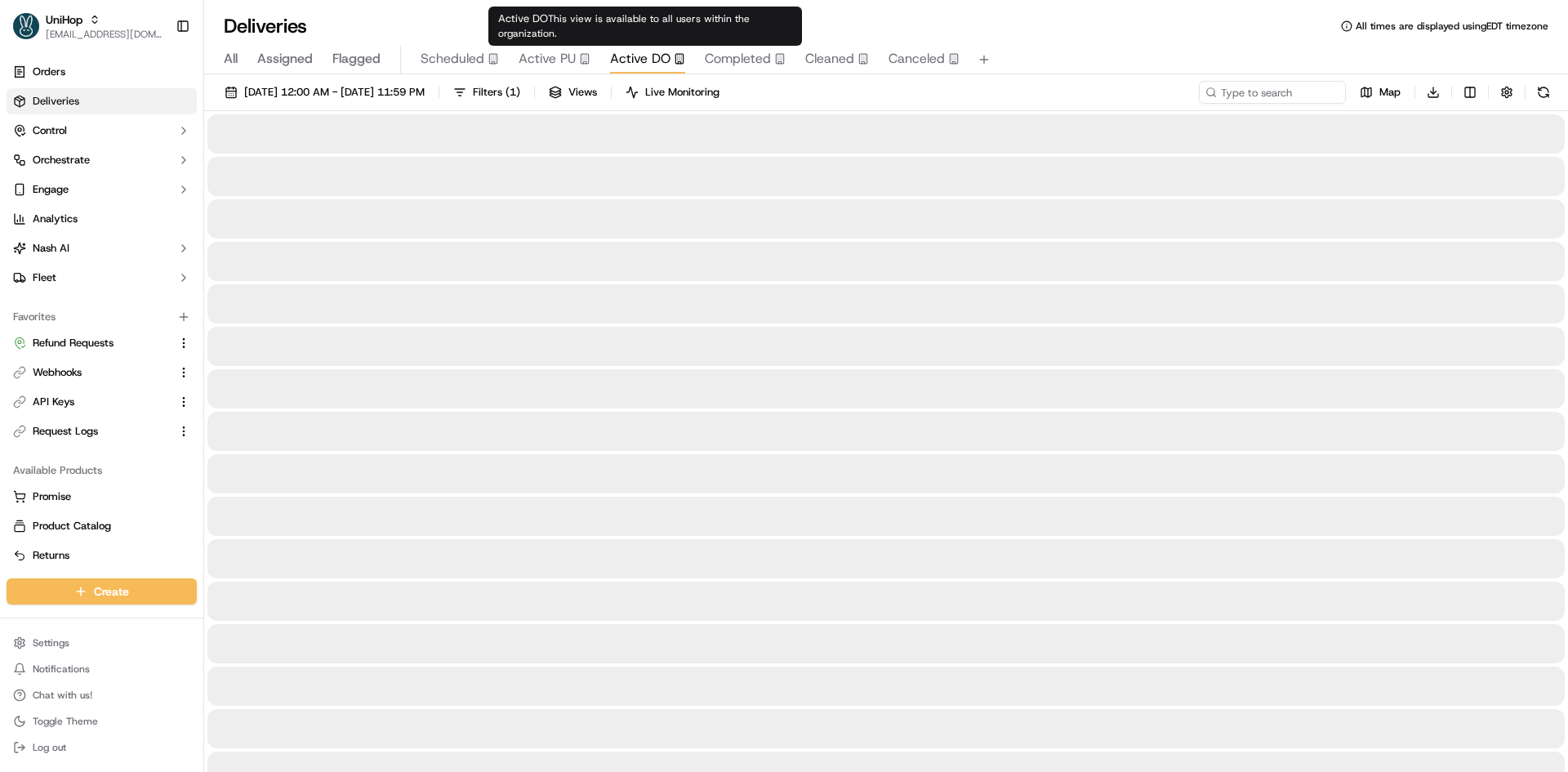
click at [640, 40] on div "Active DO This view is available to all users within the organization. Active D…" at bounding box center [645, 26] width 314 height 39
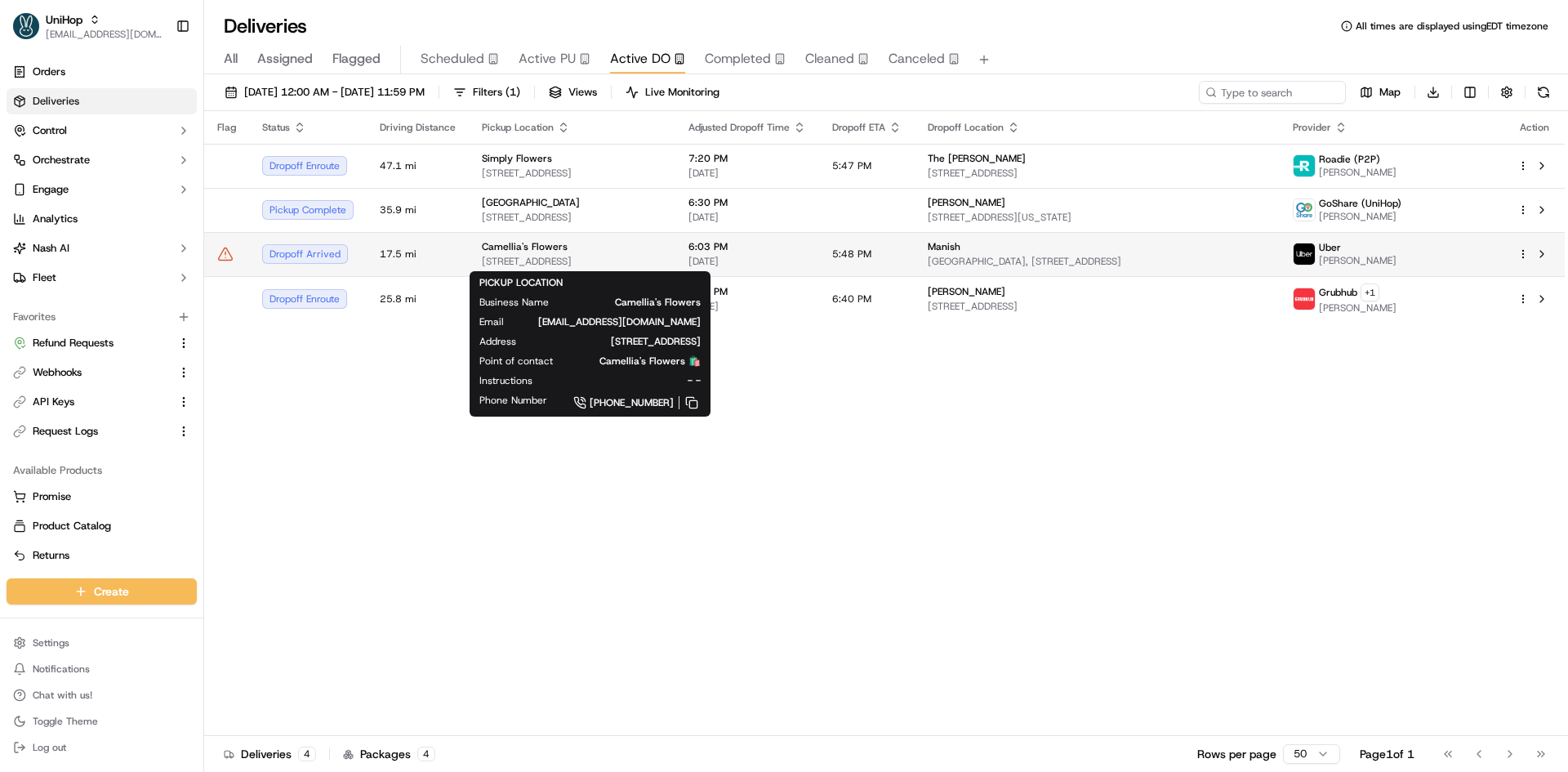
click at [662, 257] on span "90 S 34th St, San Jose, CA 95116, USA" at bounding box center [571, 261] width 180 height 13
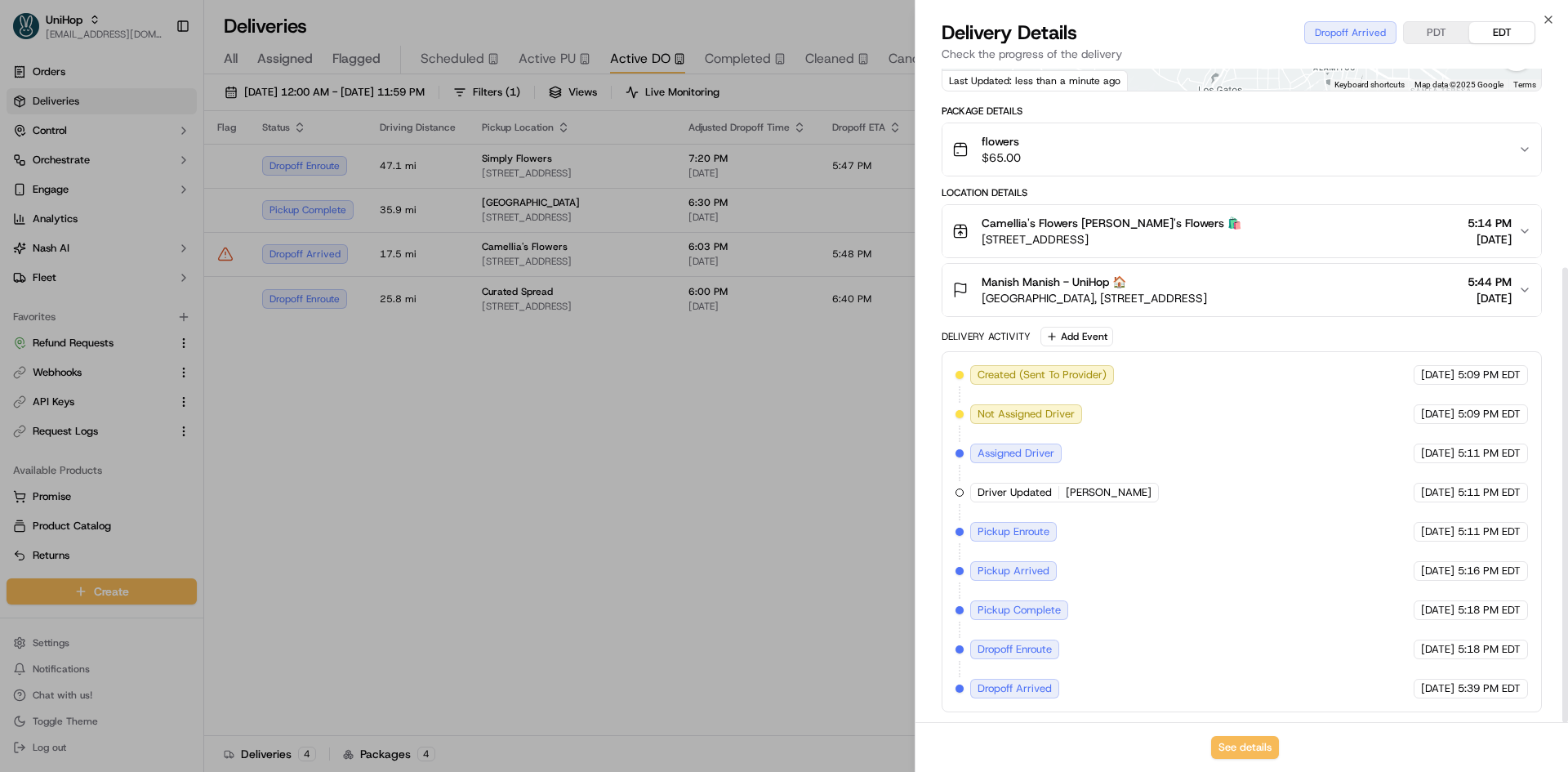
click at [1172, 298] on span "Saratoga Oaks Shopping Center, 12840 Saratoga Sunnyvale Rd, Saratoga, CA 95070,…" at bounding box center [1094, 298] width 226 height 16
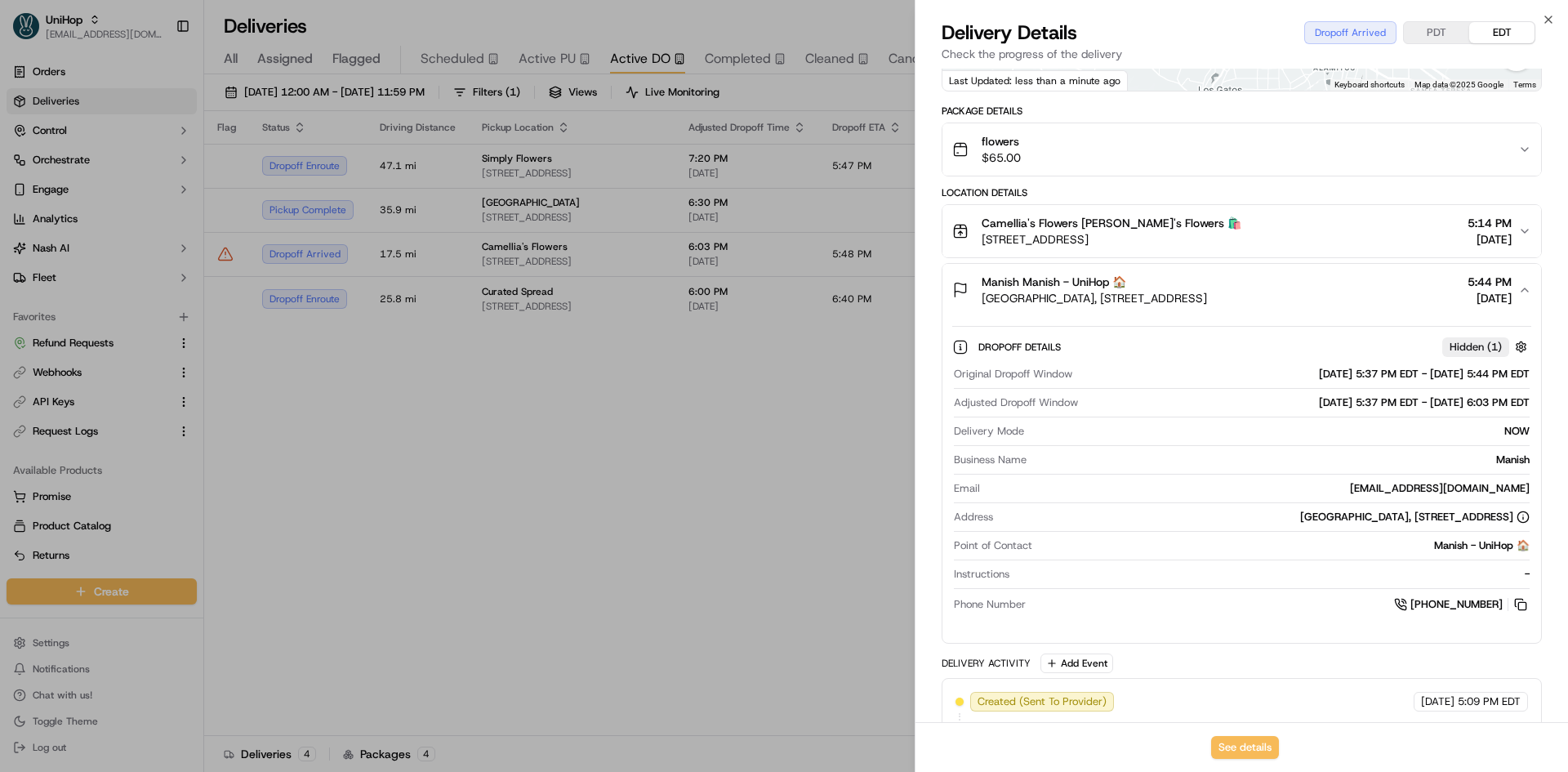
scroll to position [612, 0]
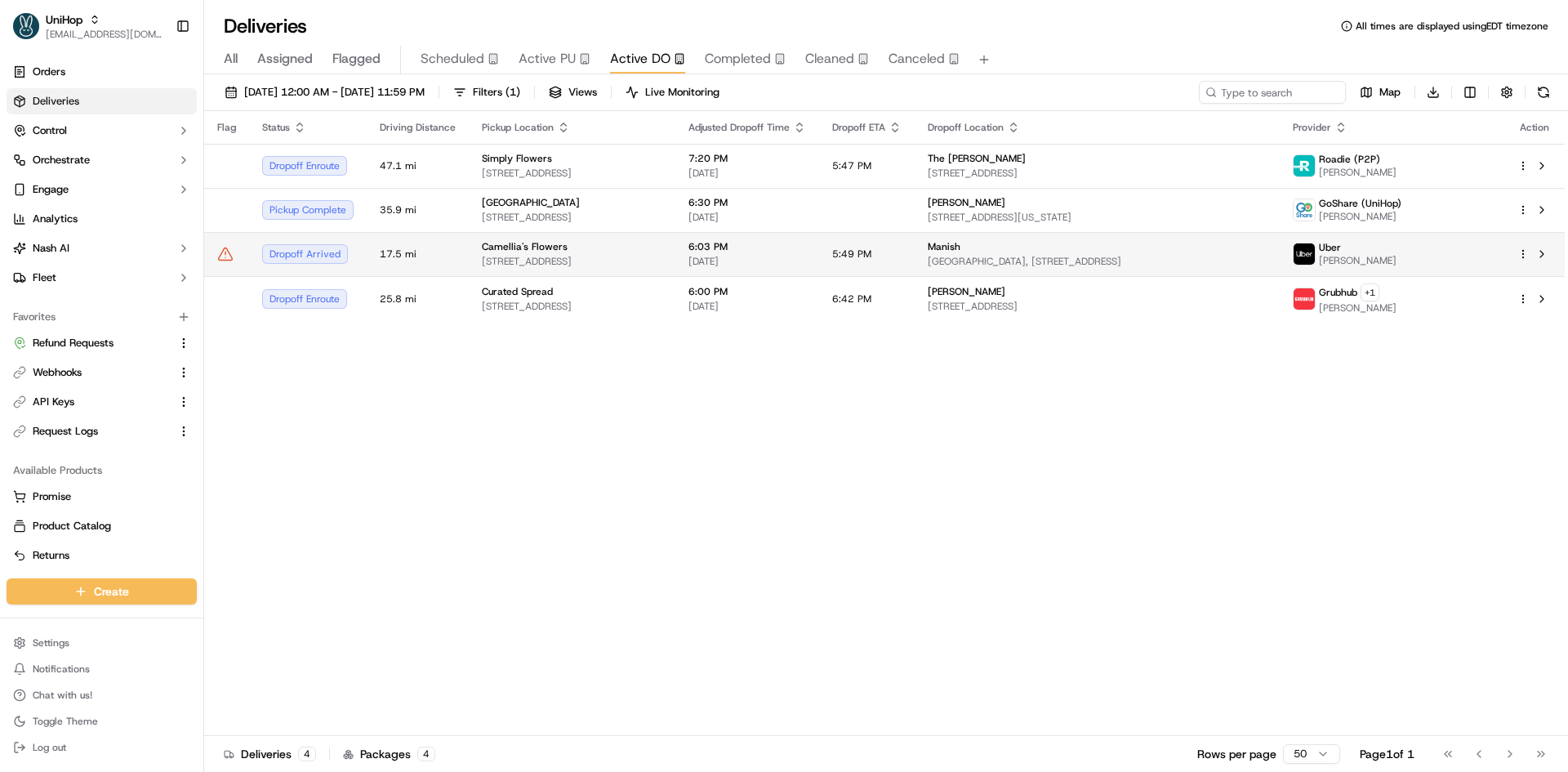
click at [568, 259] on span "90 S 34th St, San Jose, CA 95116, USA" at bounding box center [571, 261] width 180 height 13
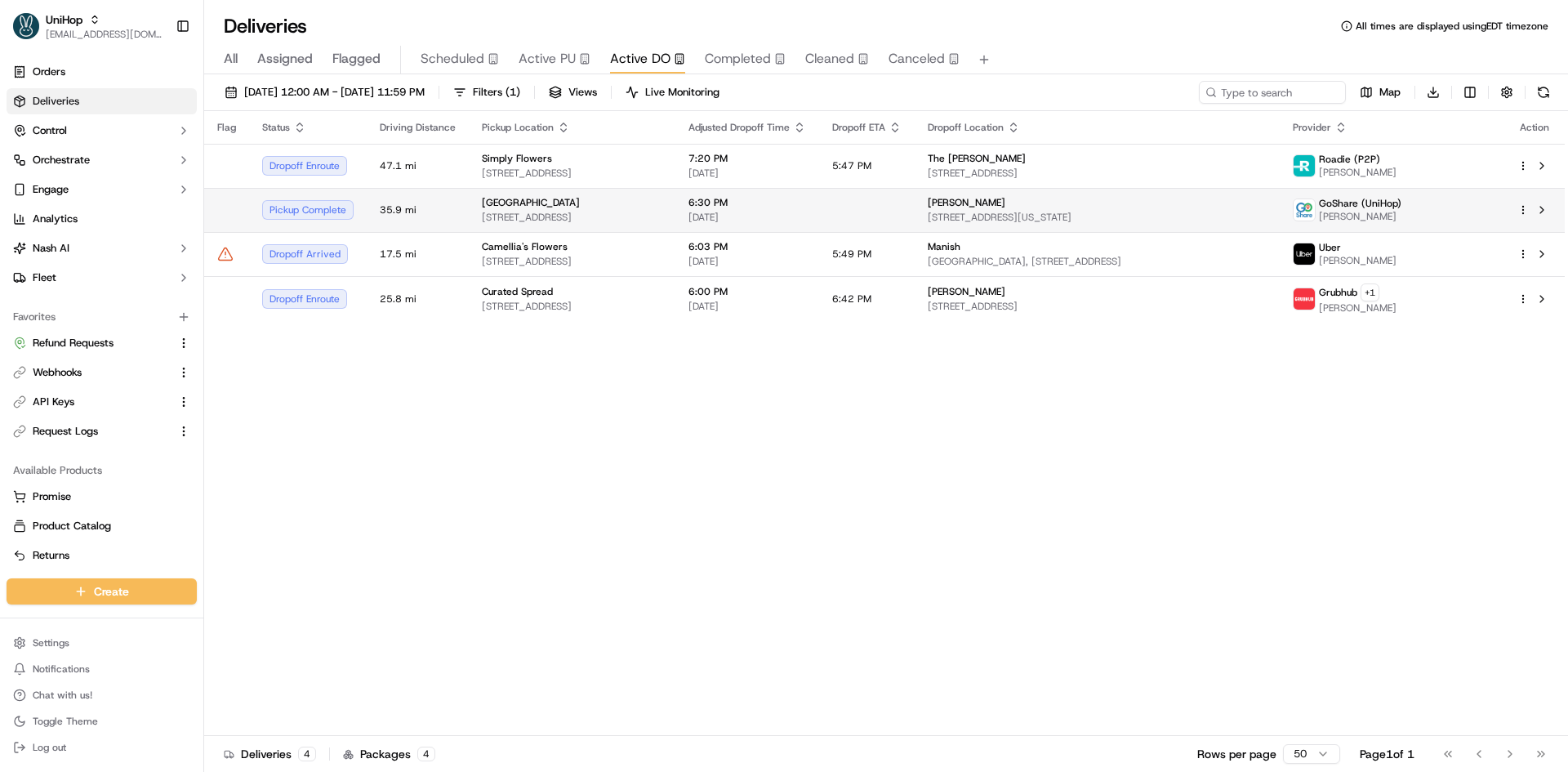
click at [560, 219] on span "2 Old Cranberry Rd, Sloatsburg, NY 10974, USA" at bounding box center [571, 217] width 180 height 13
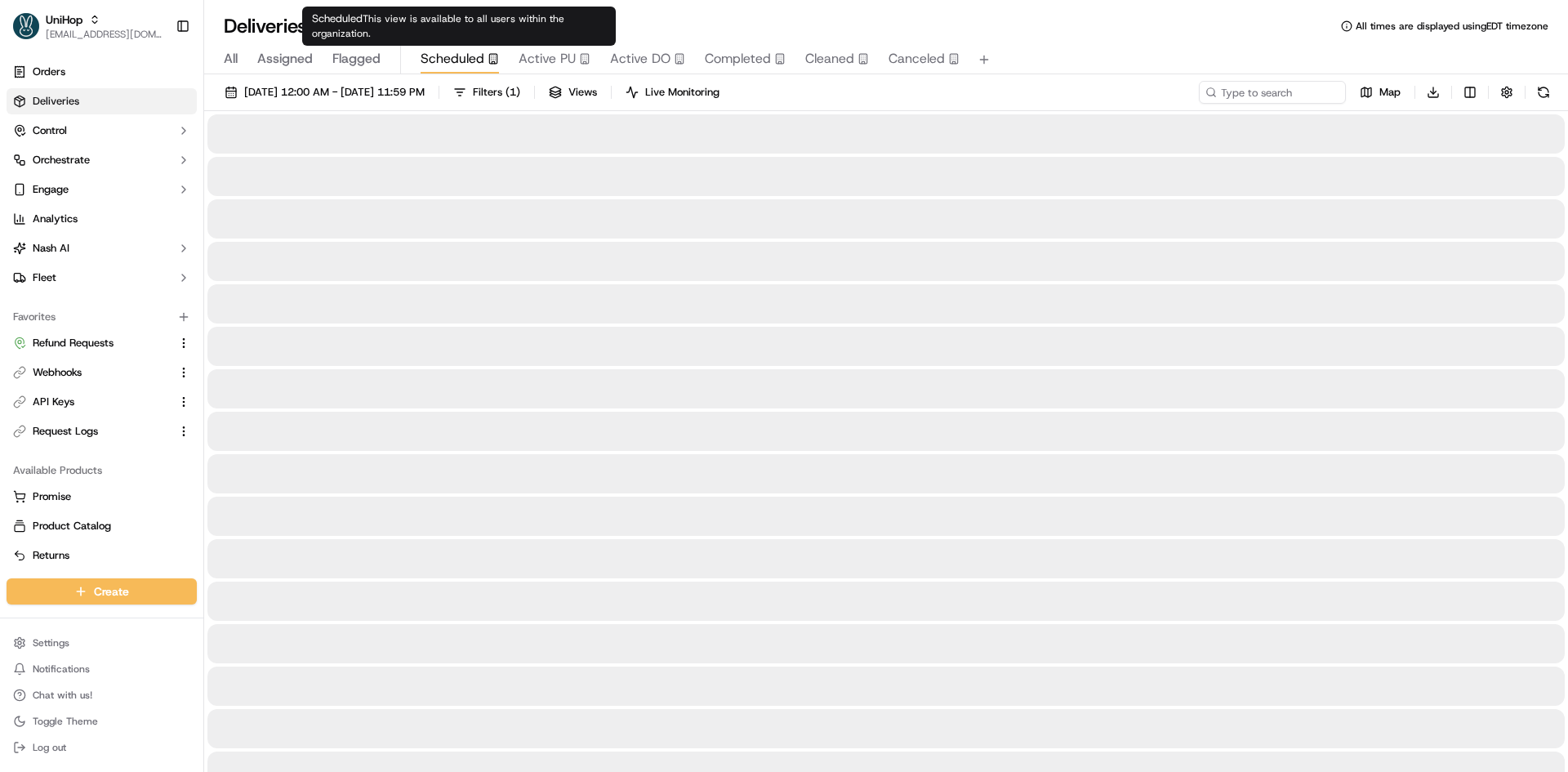
click at [452, 66] on span "Scheduled" at bounding box center [452, 59] width 63 height 20
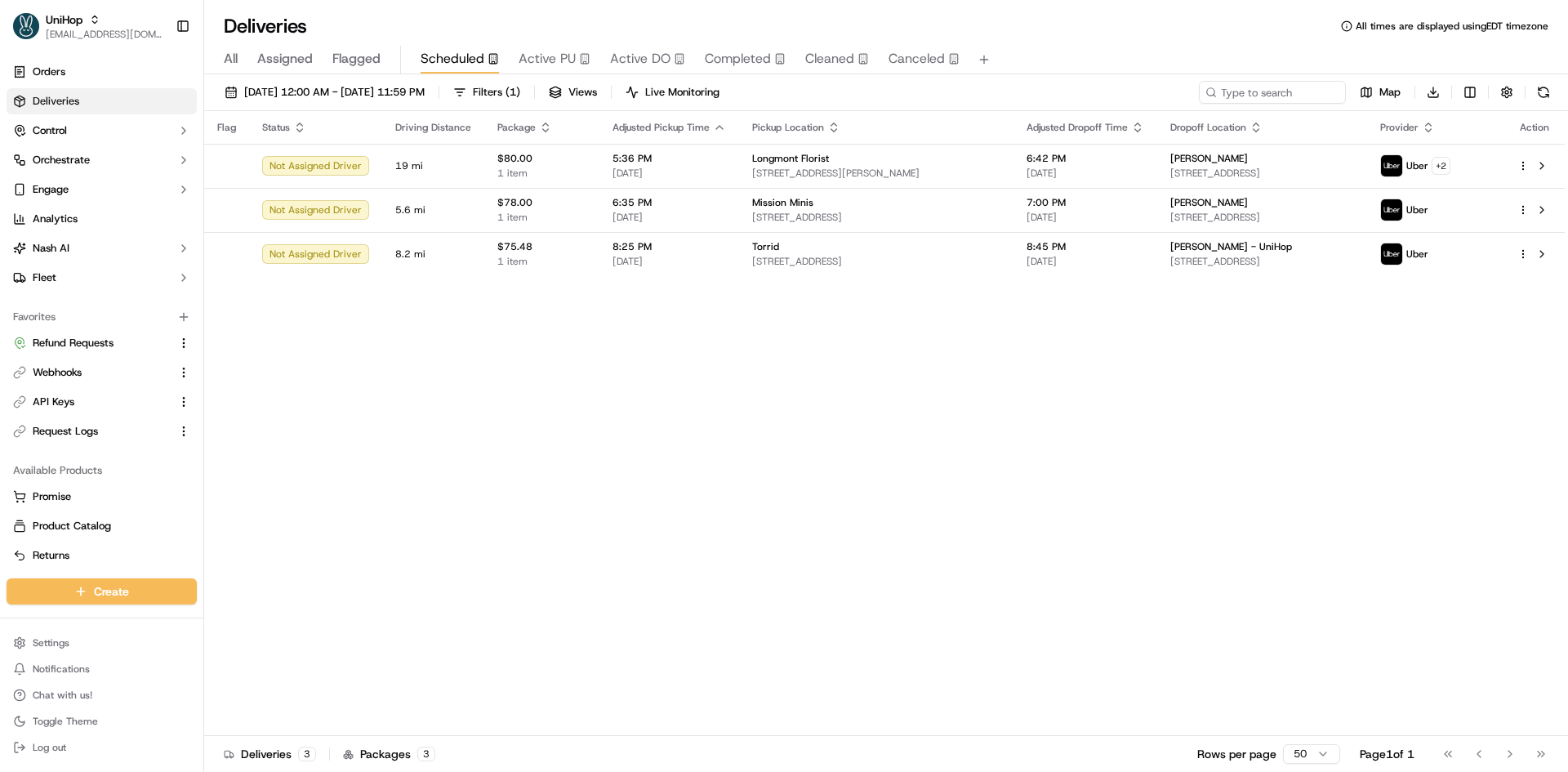
click at [568, 69] on button "Active PU" at bounding box center [554, 59] width 72 height 28
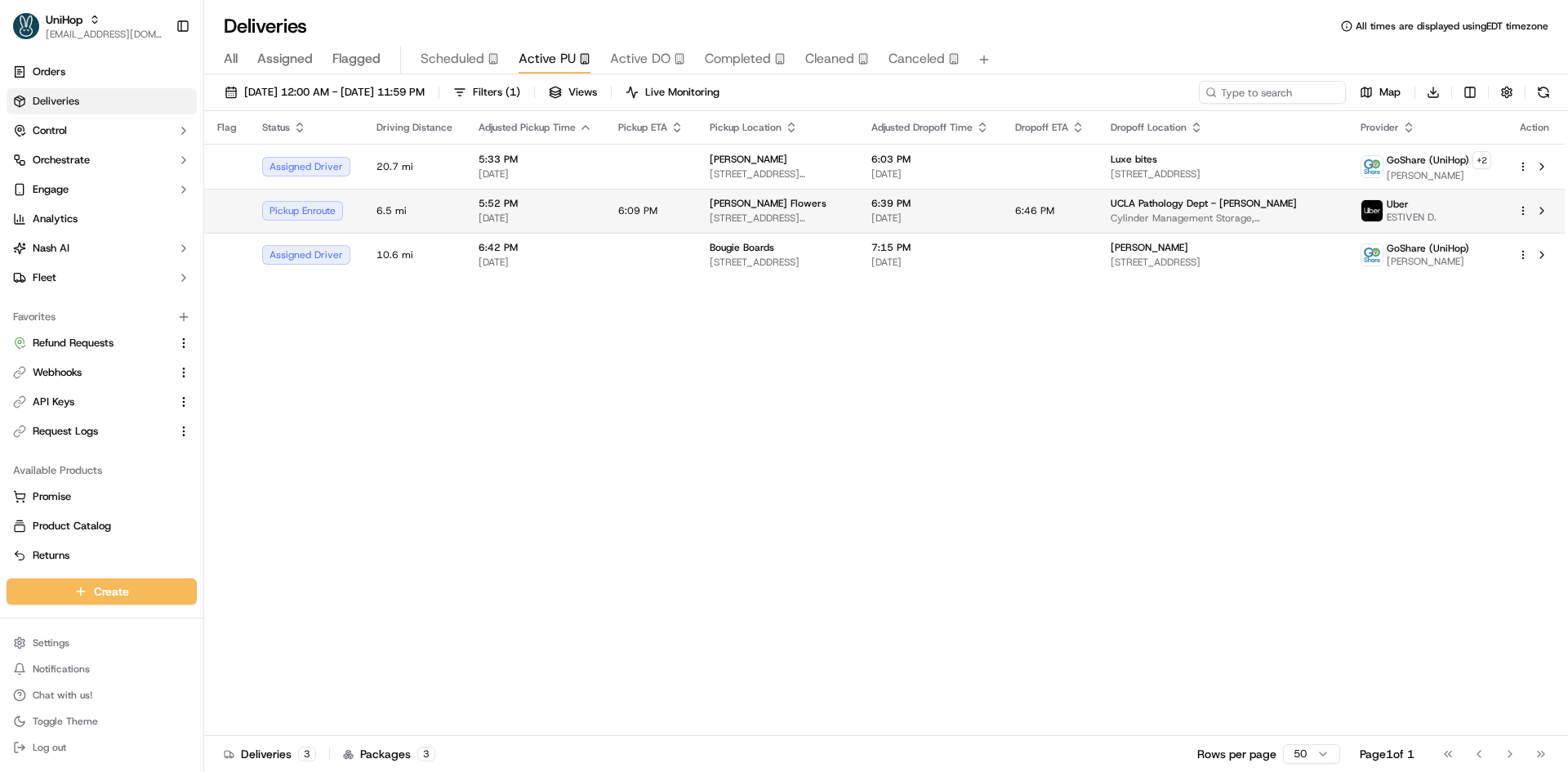
click at [566, 196] on td "5:52 PM Sep 19 2025" at bounding box center [535, 210] width 140 height 44
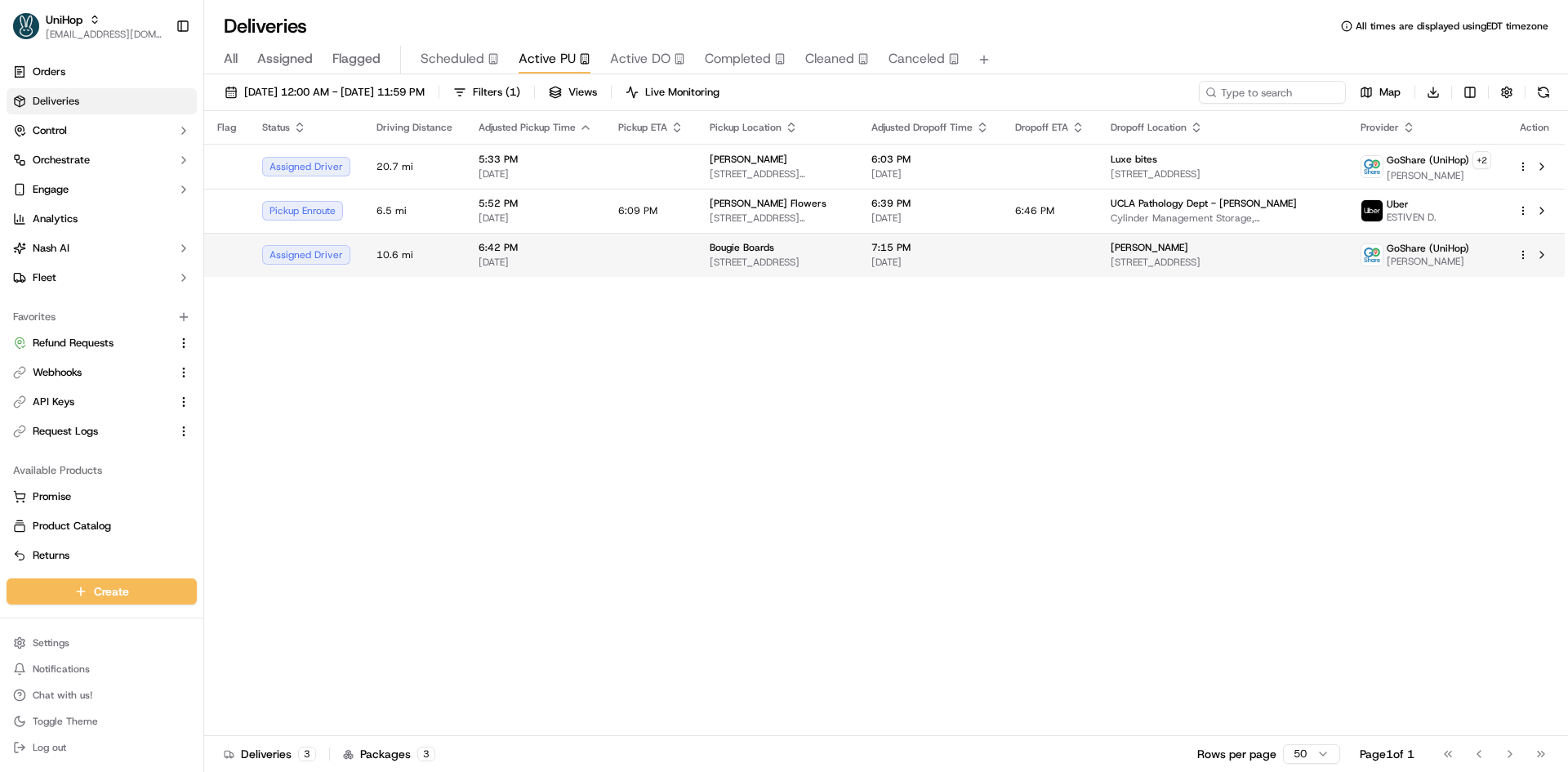
click at [646, 256] on td at bounding box center [651, 254] width 92 height 44
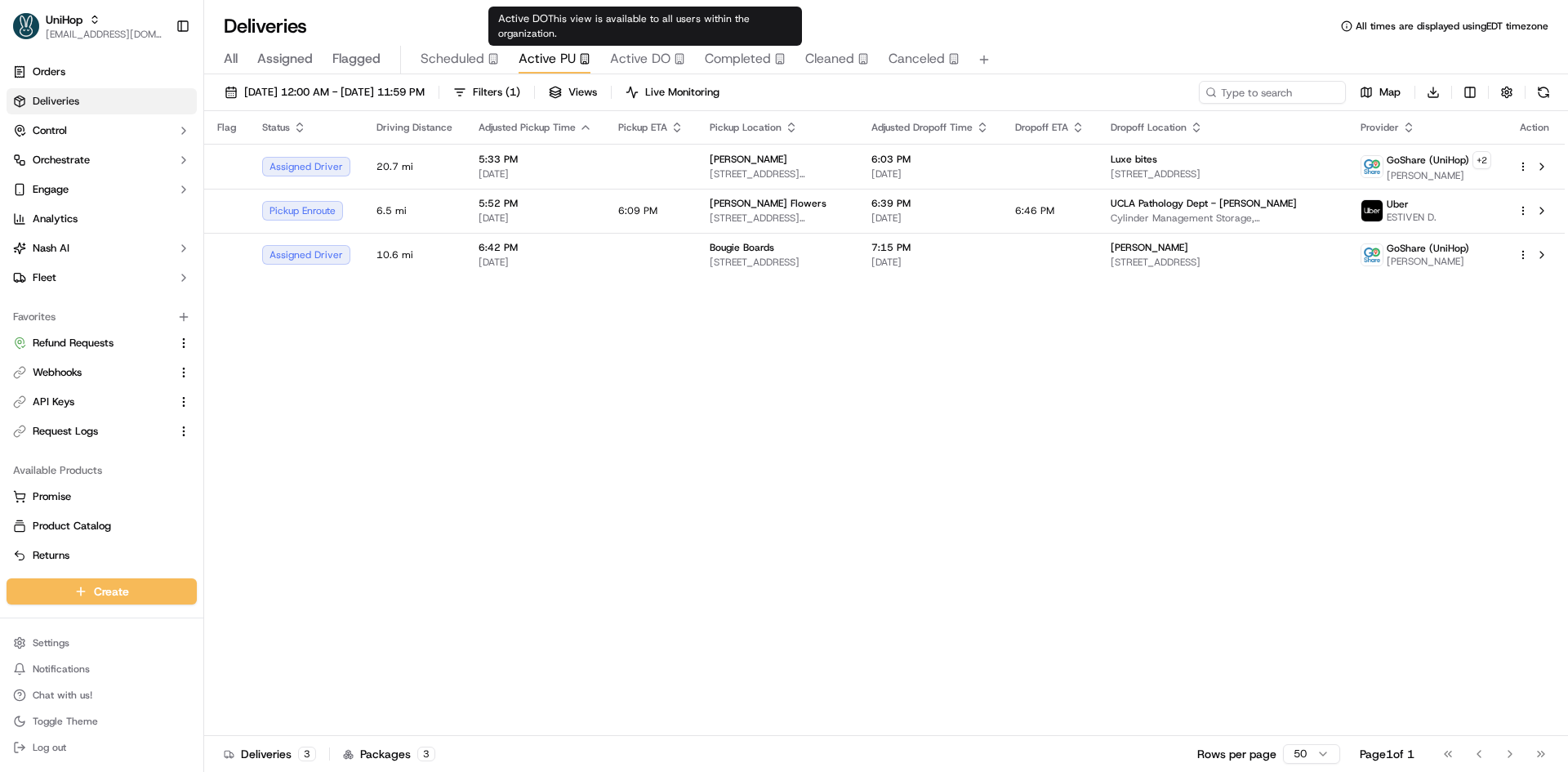
click at [665, 57] on span "Active DO" at bounding box center [640, 59] width 61 height 20
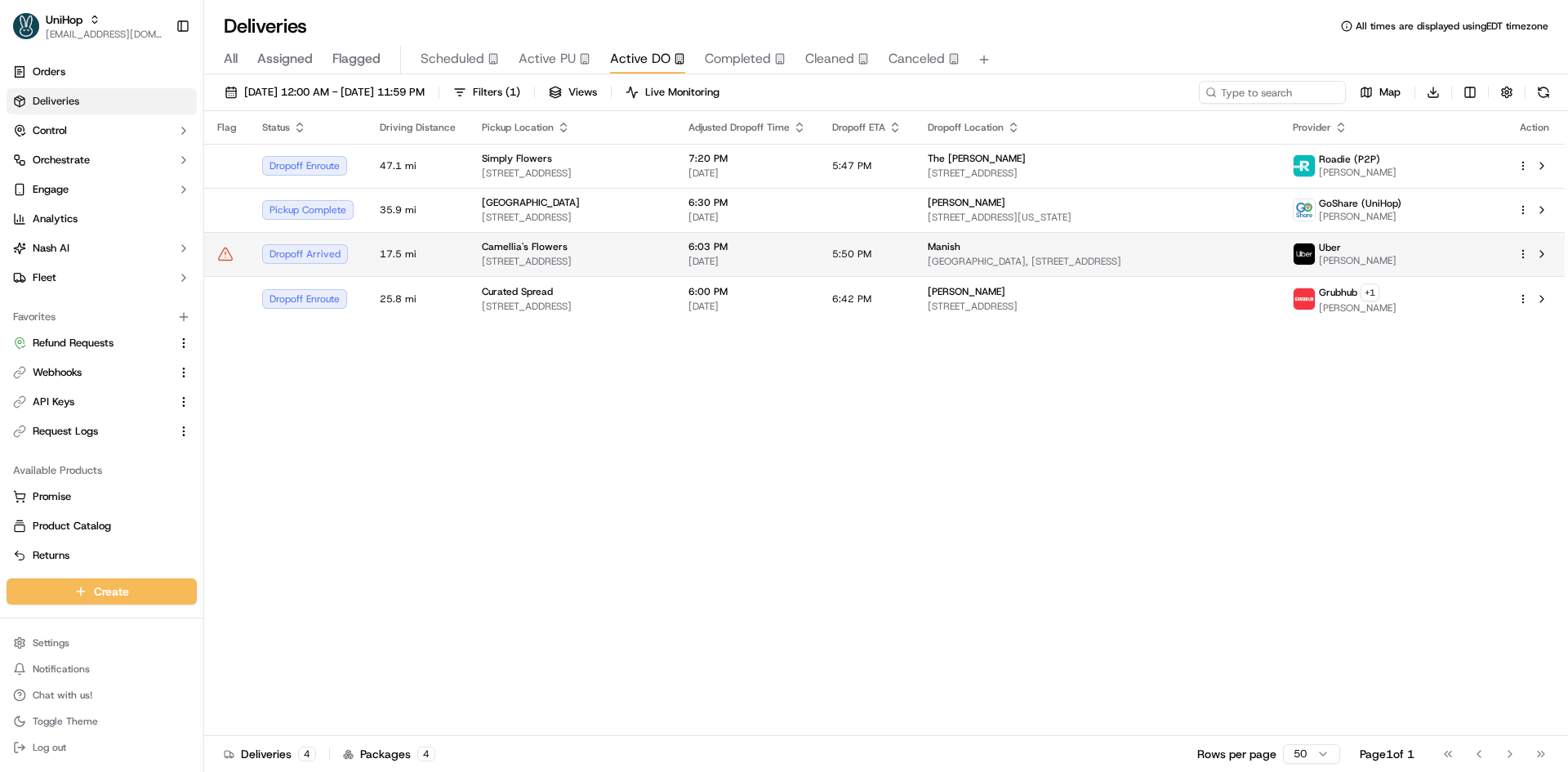
click at [806, 262] on span "[DATE]" at bounding box center [747, 261] width 118 height 13
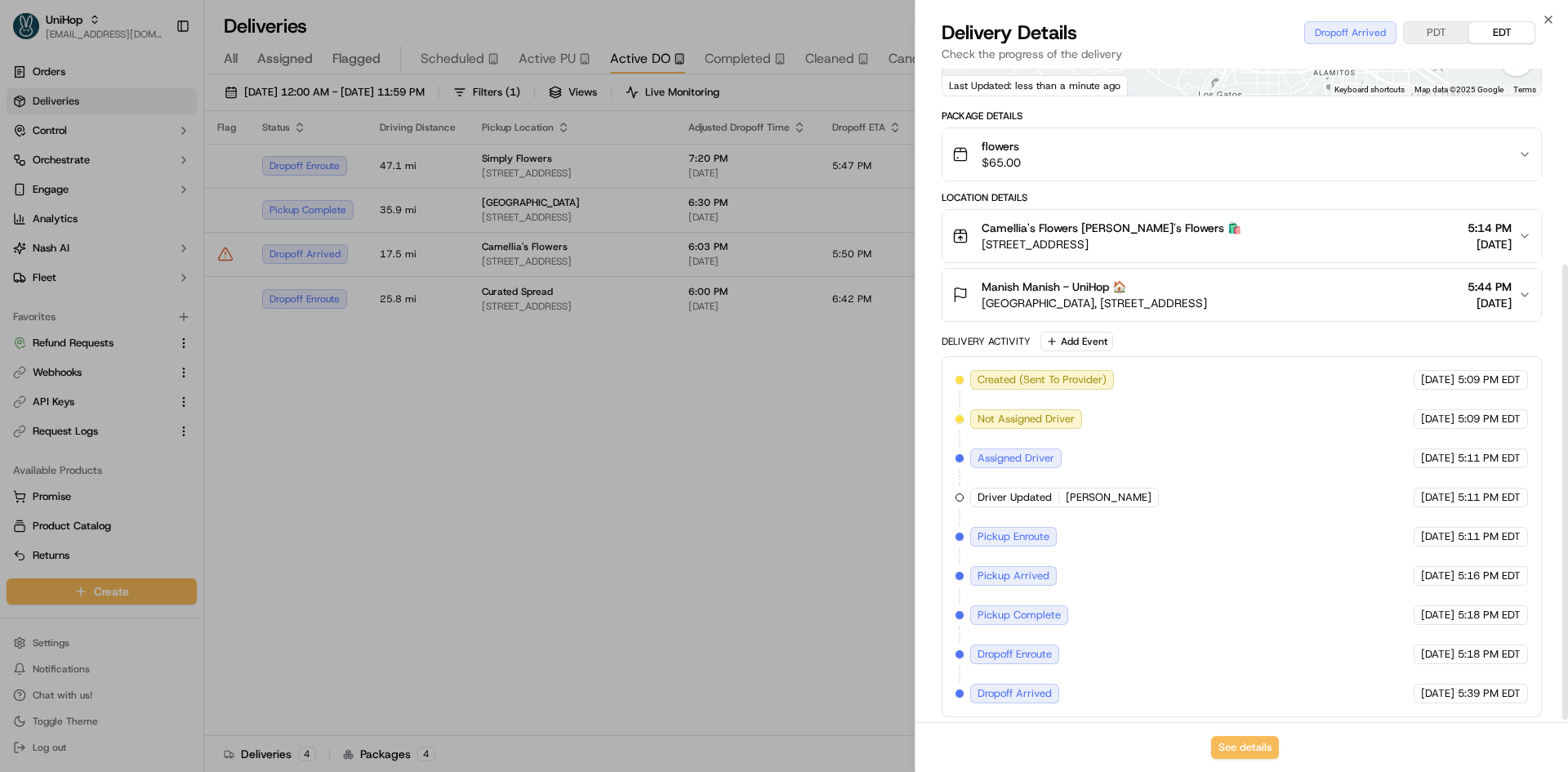
scroll to position [282, 0]
click at [1126, 250] on span "90 S 34th St, San Jose, CA 95116, USA" at bounding box center [1111, 243] width 259 height 16
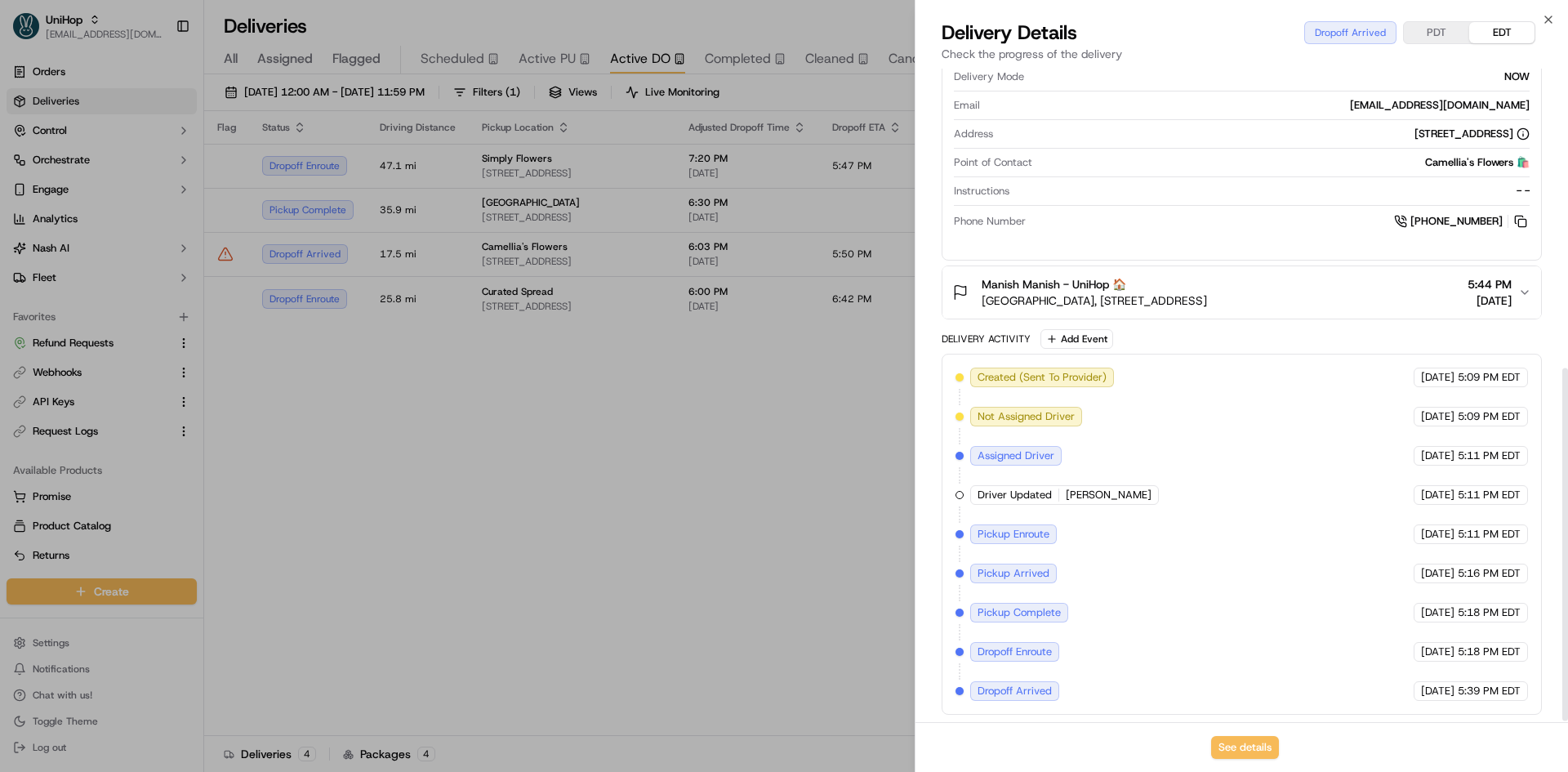
scroll to position [554, 0]
click at [1358, 220] on button at bounding box center [1521, 220] width 18 height 18
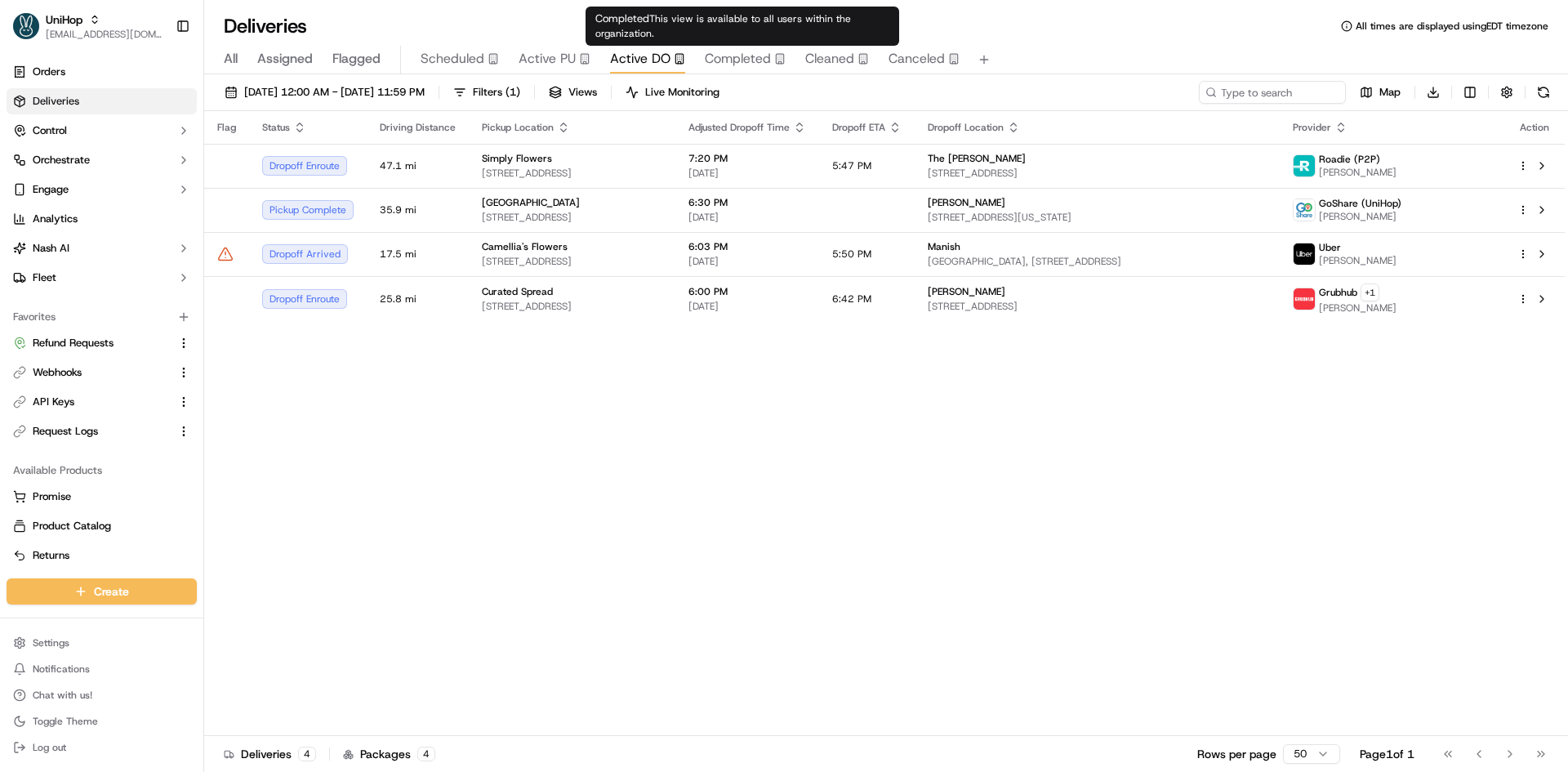
click at [749, 64] on span "Completed" at bounding box center [738, 59] width 66 height 20
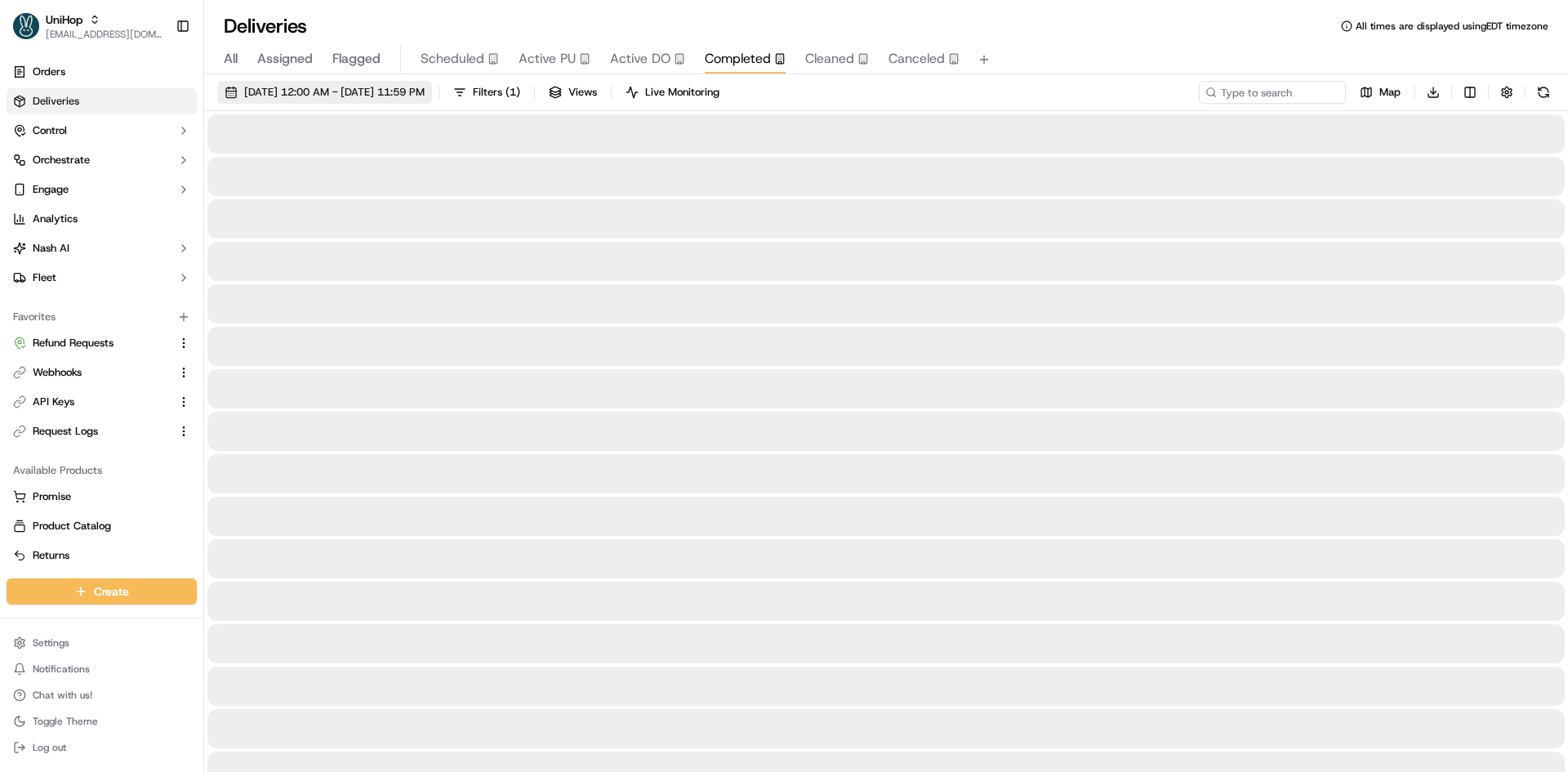
click at [432, 84] on button "[DATE] 12:00 AM - [DATE] 11:59 PM" at bounding box center [324, 93] width 215 height 23
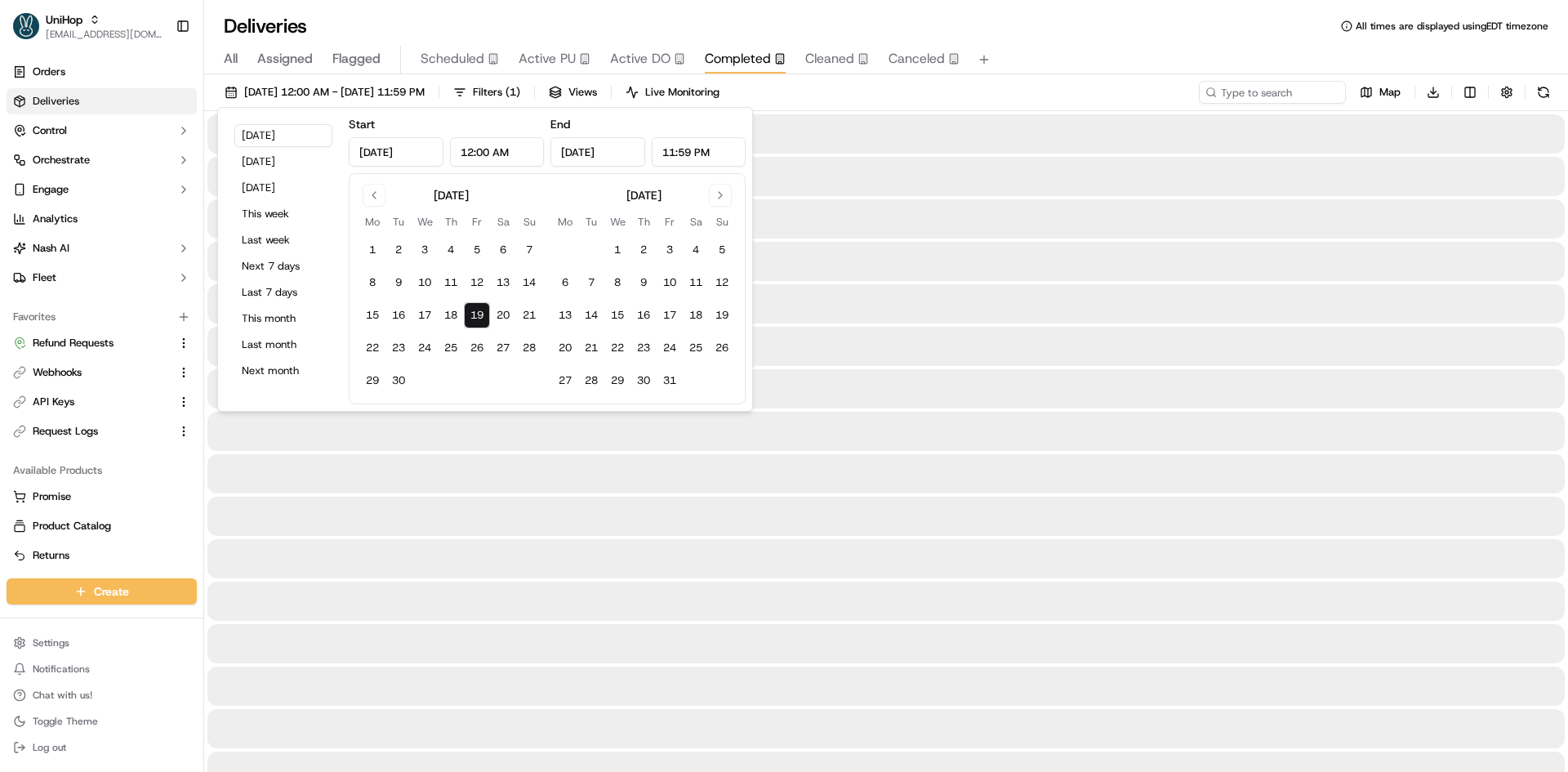
click at [430, 151] on input "Sep 19, 2025" at bounding box center [396, 152] width 94 height 29
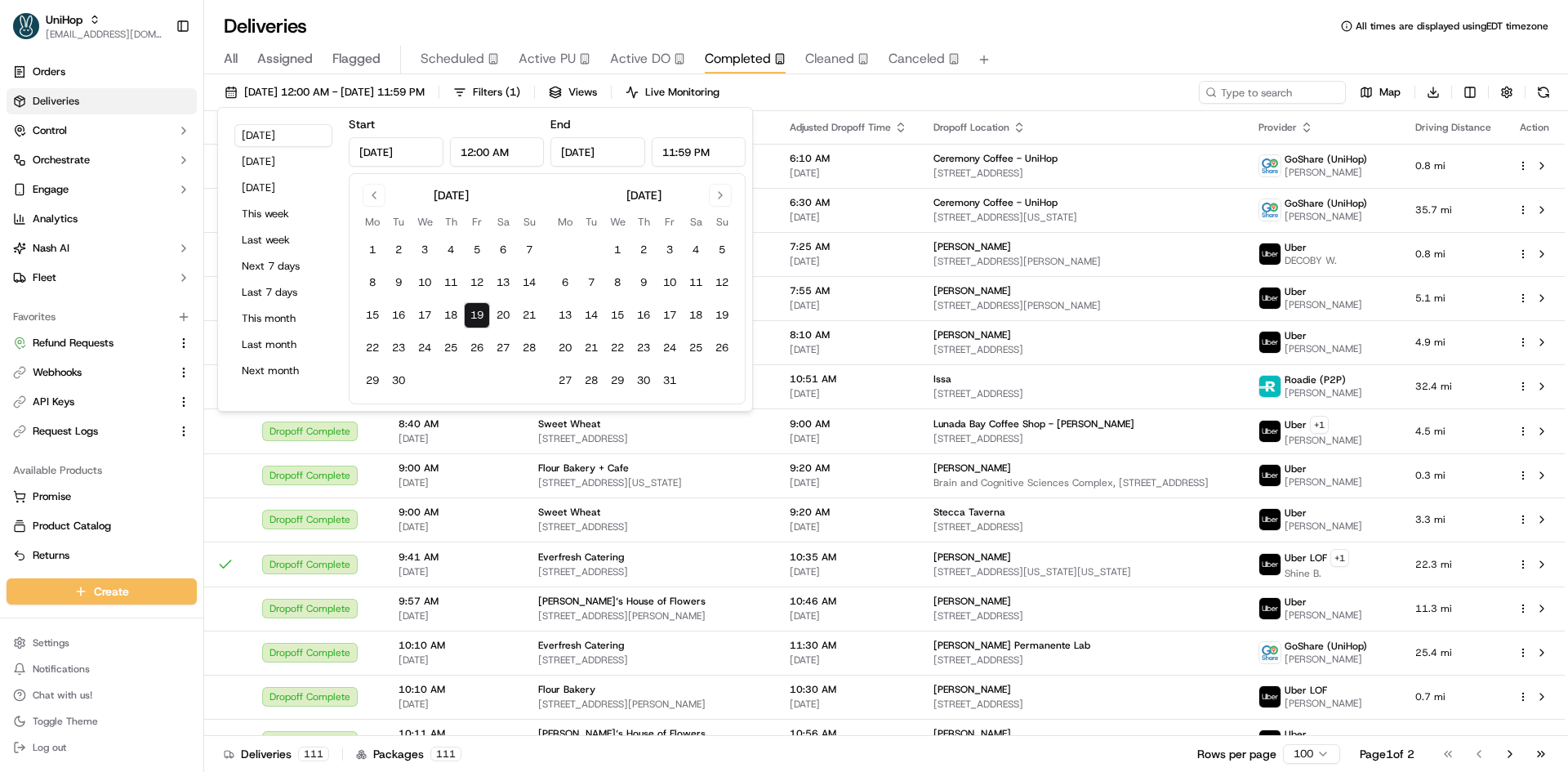
type input "Sep 19, 2024"
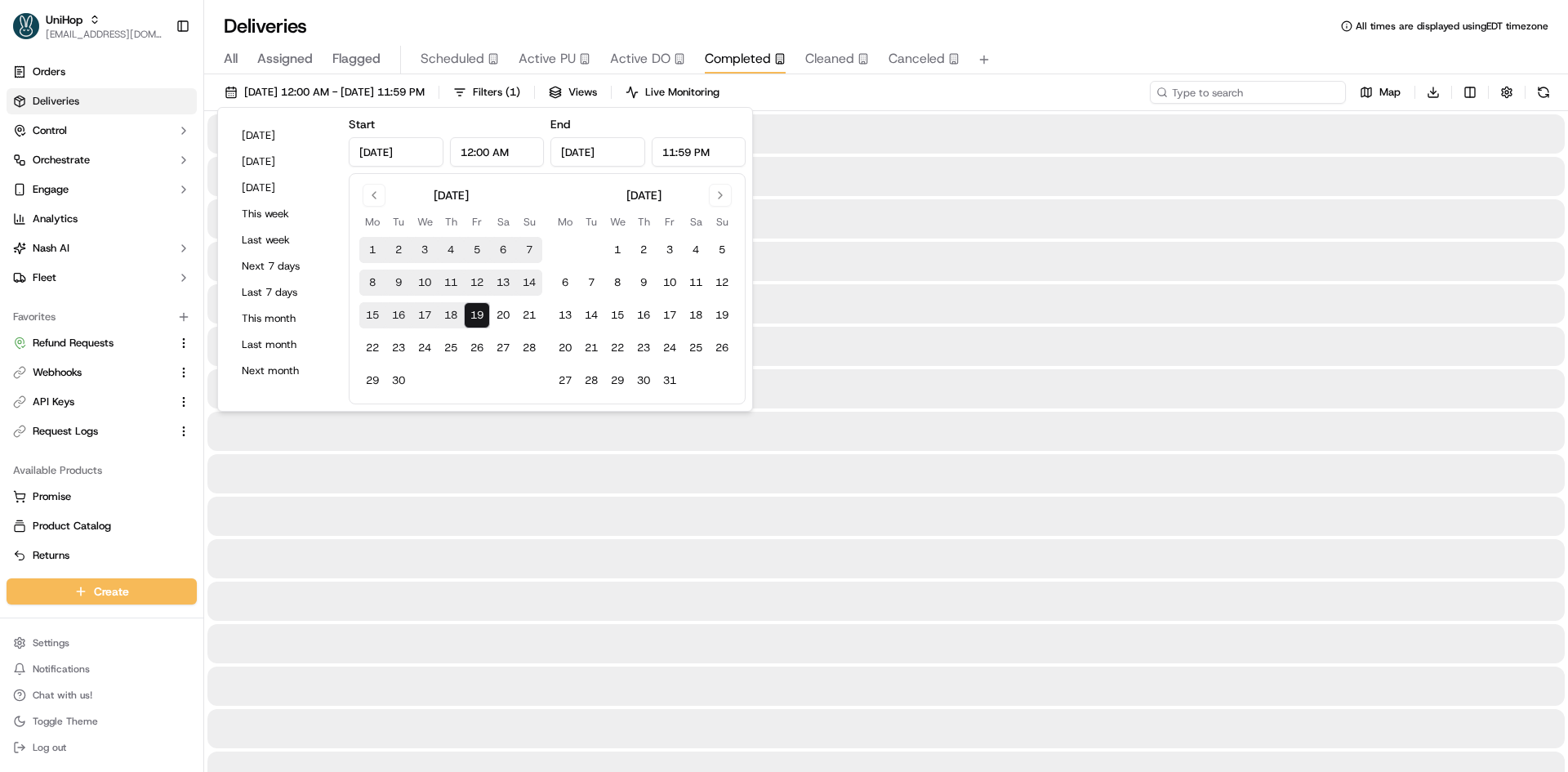
click at [1236, 94] on input at bounding box center [1248, 93] width 196 height 23
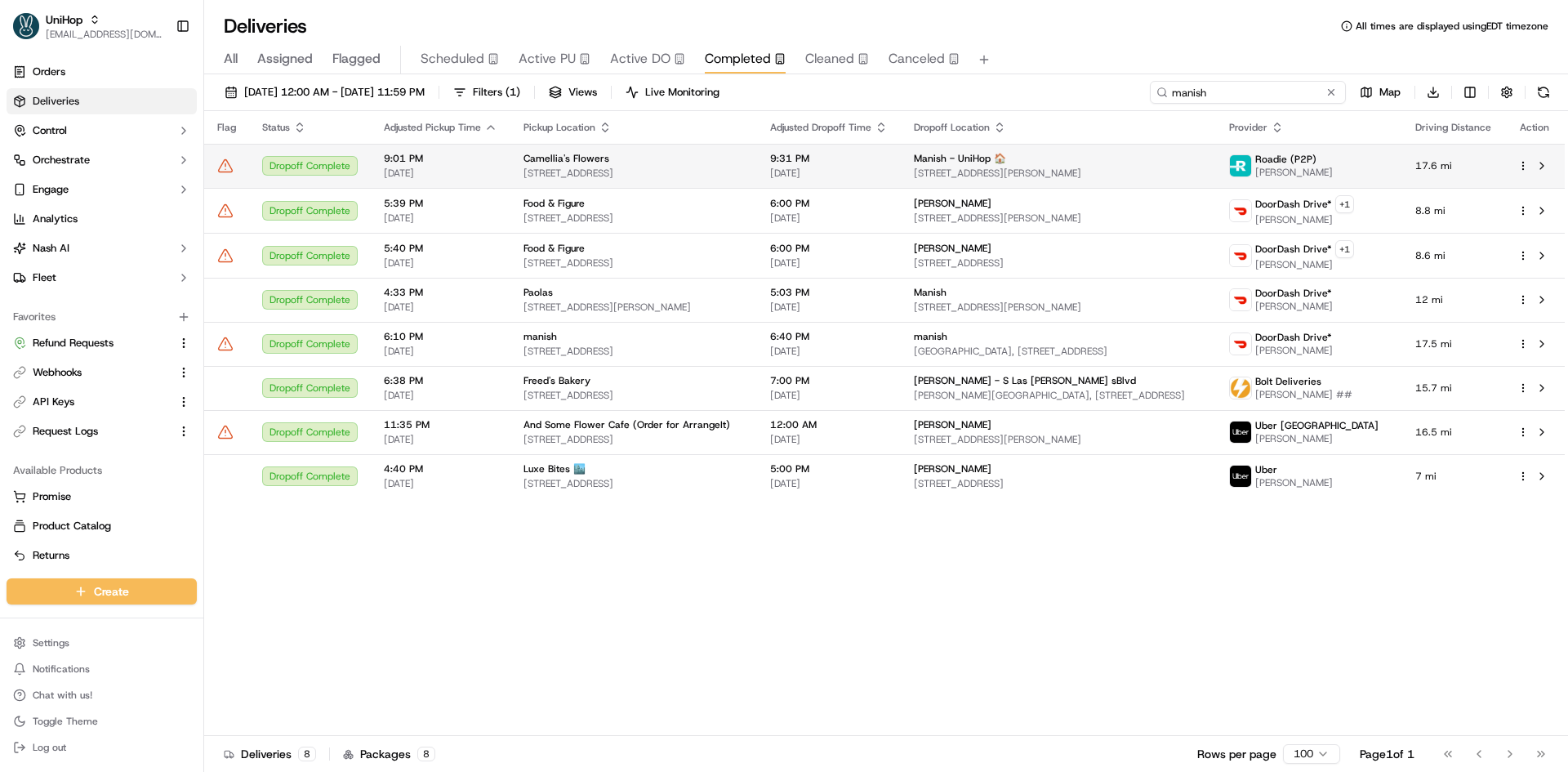
type input "manish"
click at [850, 170] on span "Oct 18 2024" at bounding box center [829, 173] width 118 height 13
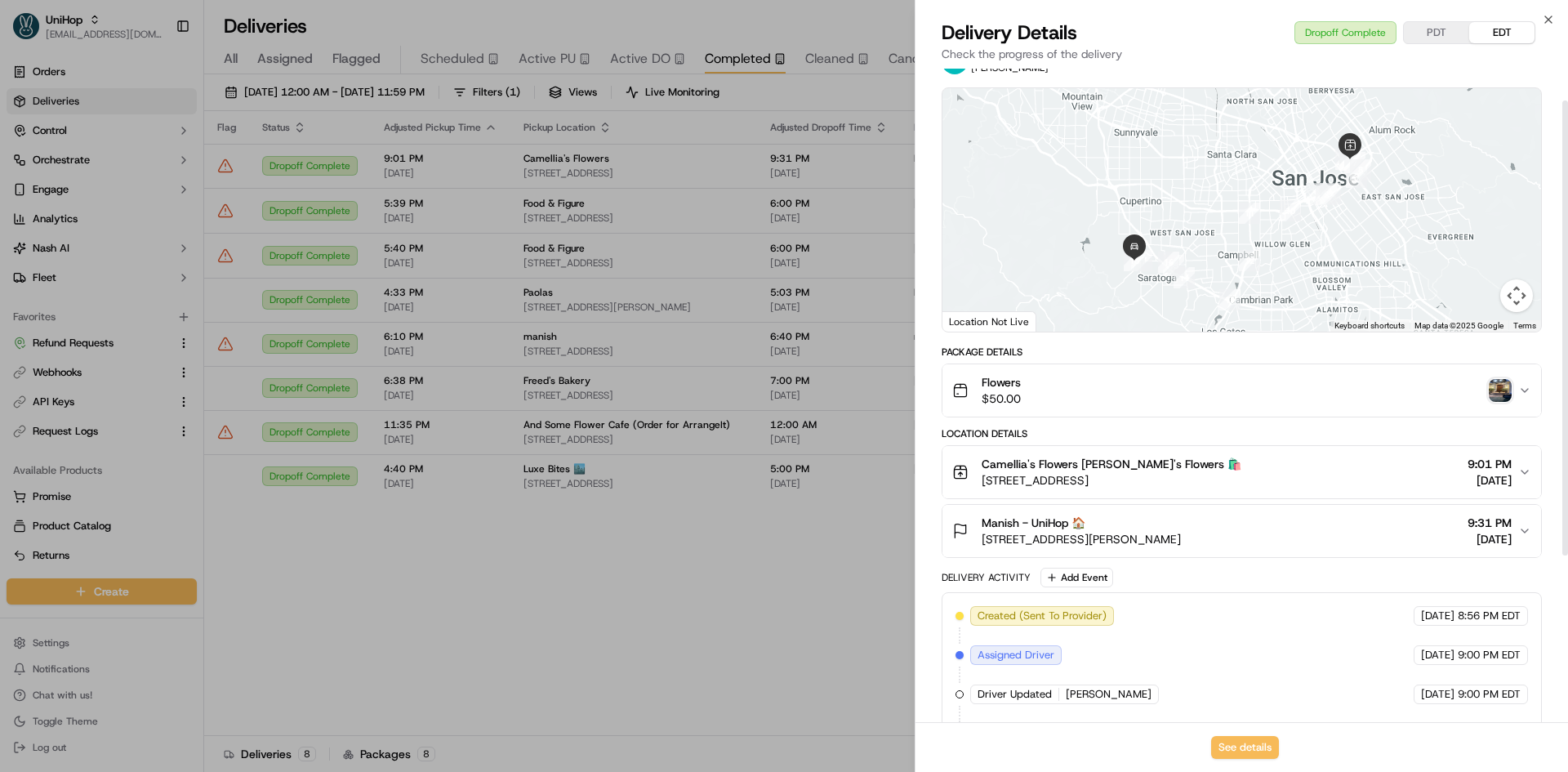
scroll to position [46, 0]
click at [1358, 386] on img "button" at bounding box center [1500, 389] width 23 height 23
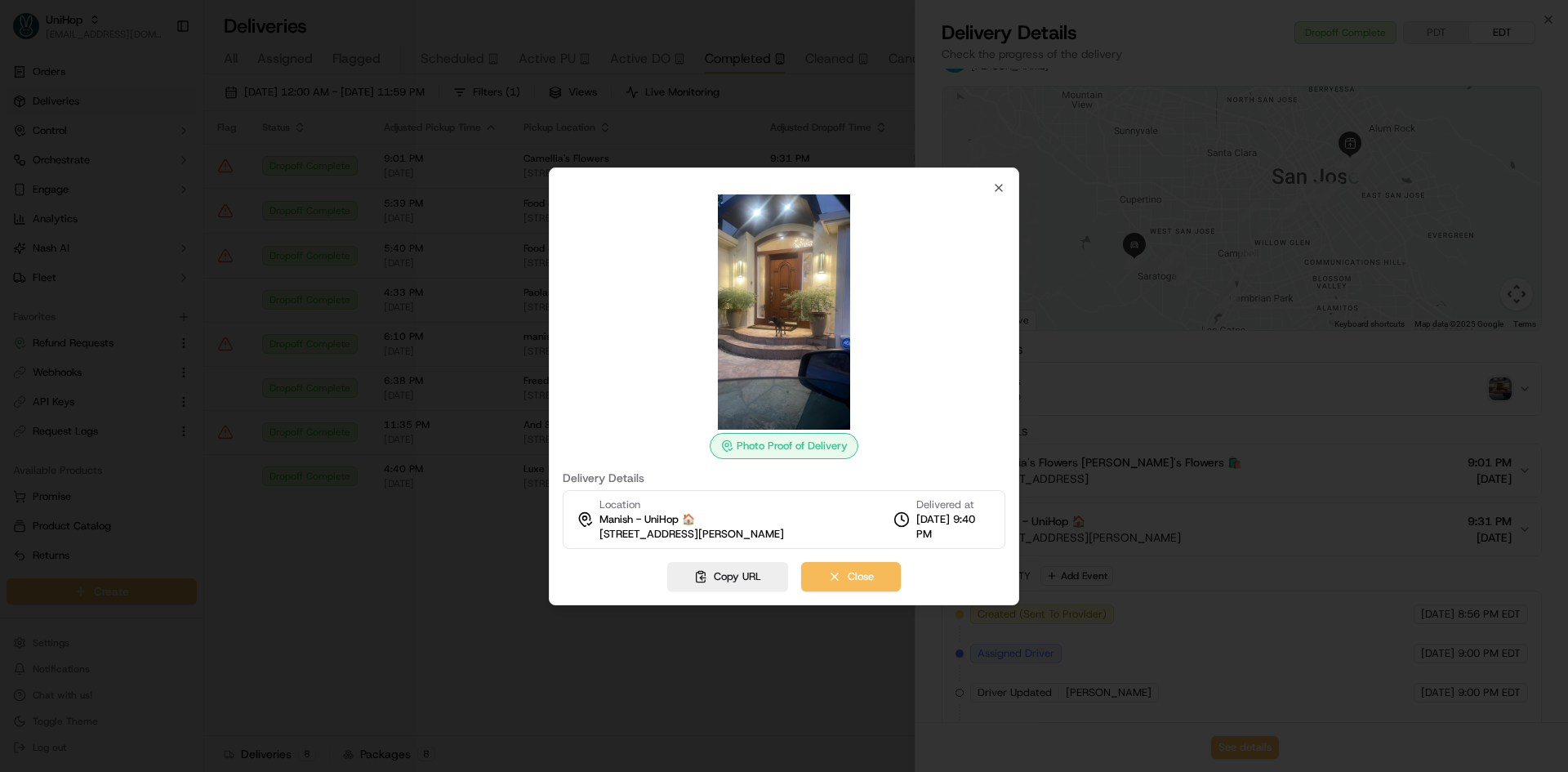
click at [417, 429] on div at bounding box center [784, 386] width 1568 height 772
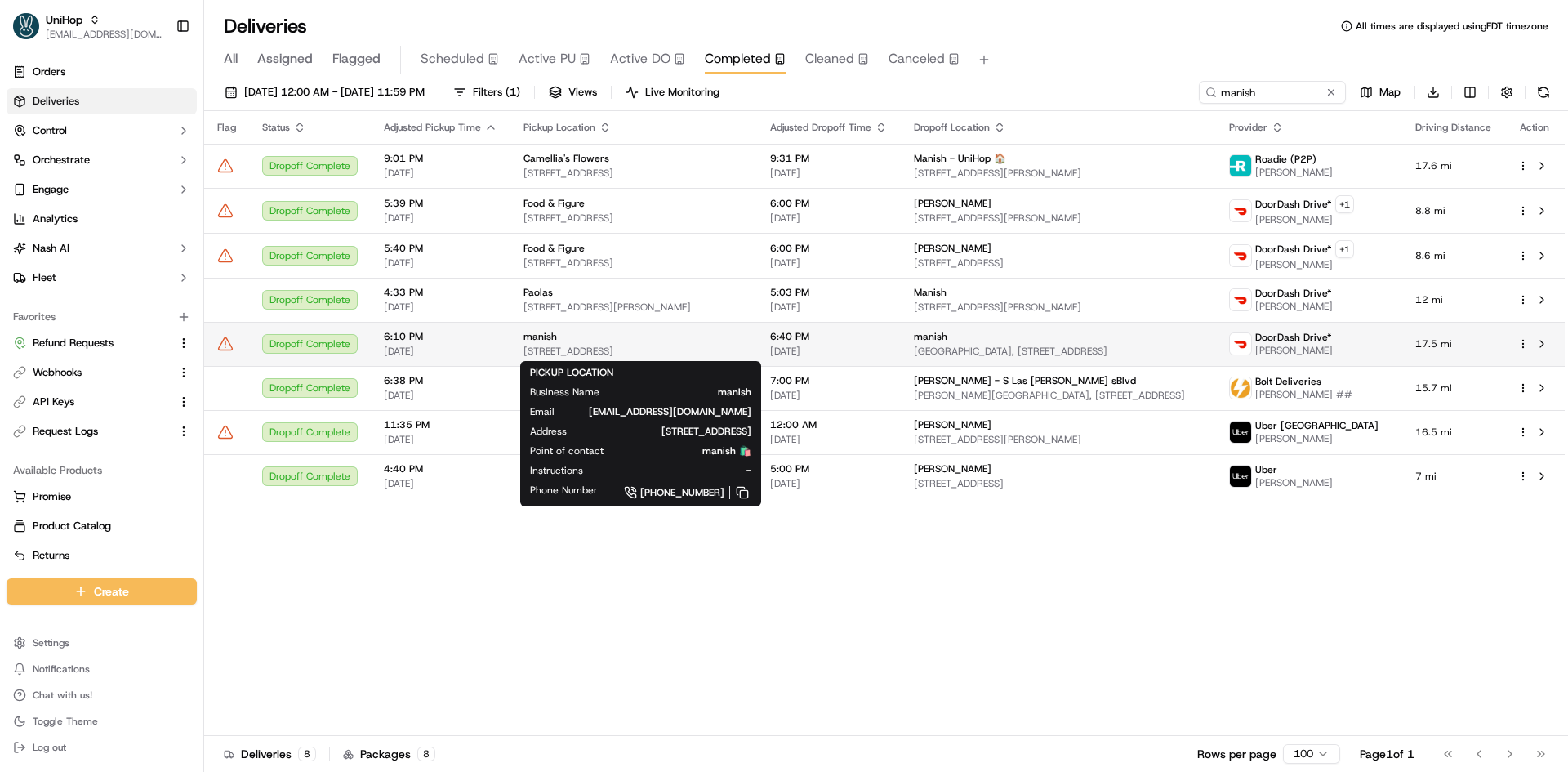
click at [703, 340] on div "manish" at bounding box center [633, 336] width 220 height 13
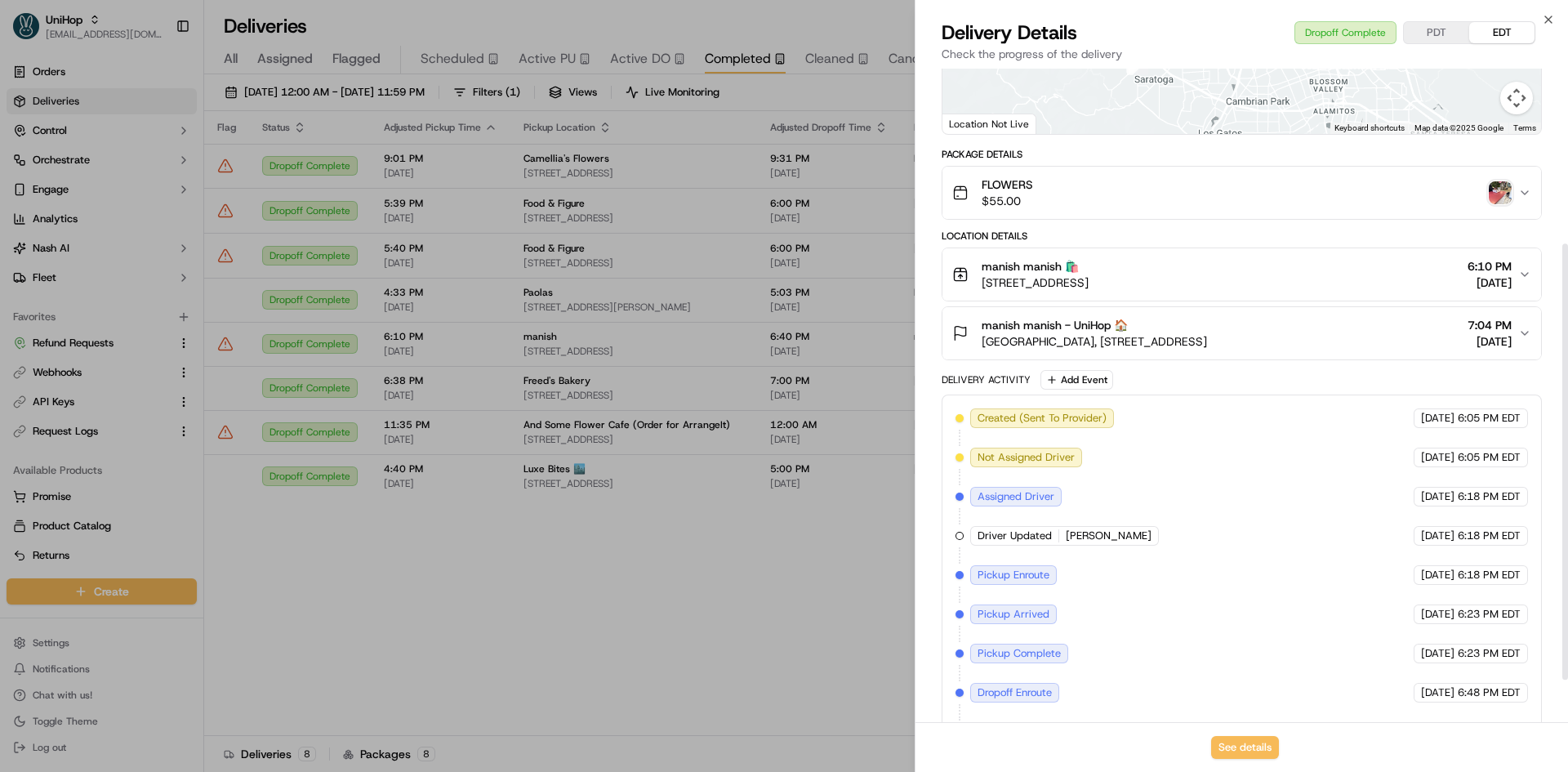
scroll to position [263, 0]
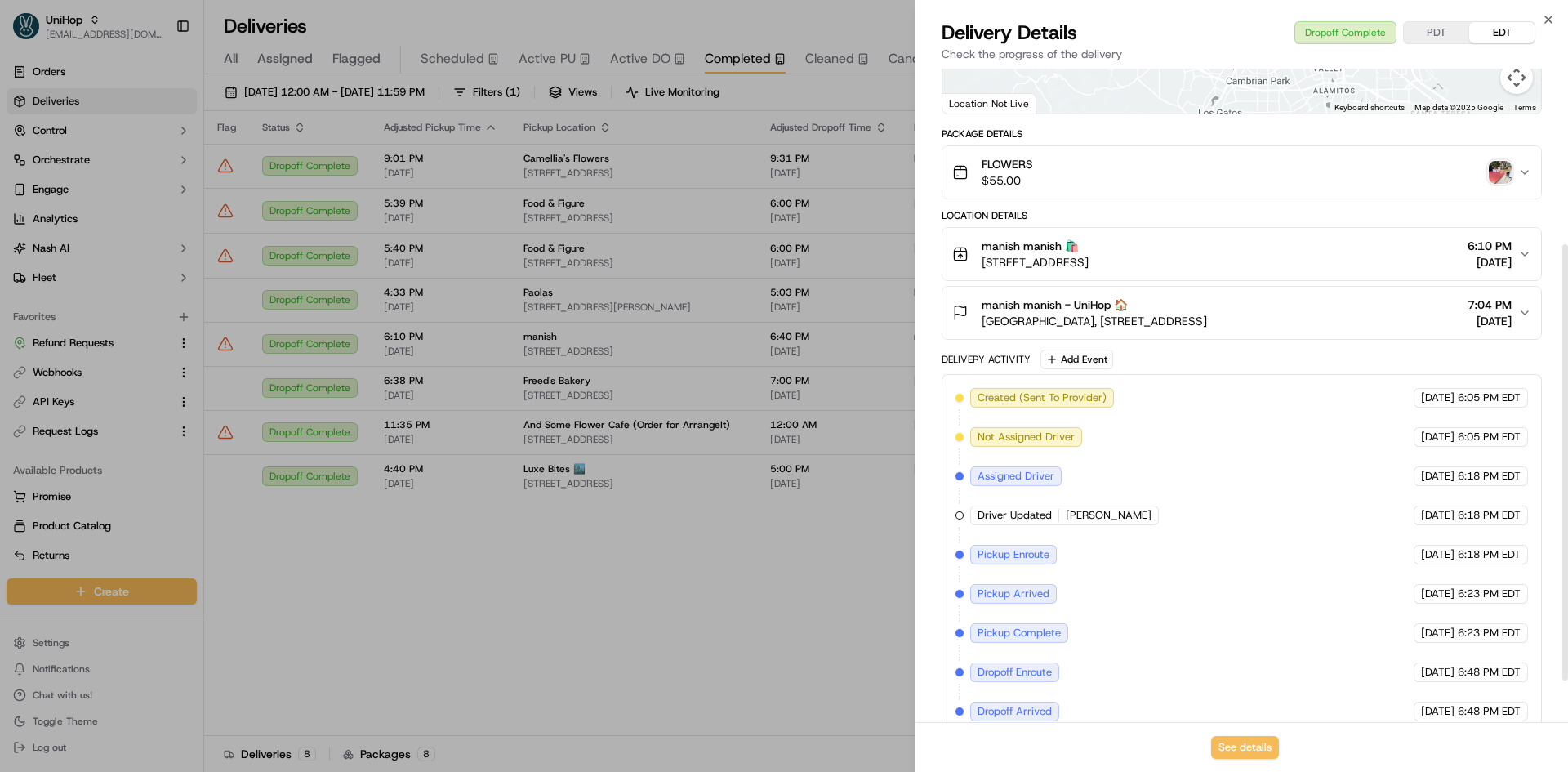
click at [1140, 320] on span "Saratoga Oaks Shopping Center, 12840 Saratoga Sunnyvale Rd, Saratoga, CA 95070,…" at bounding box center [1094, 321] width 226 height 16
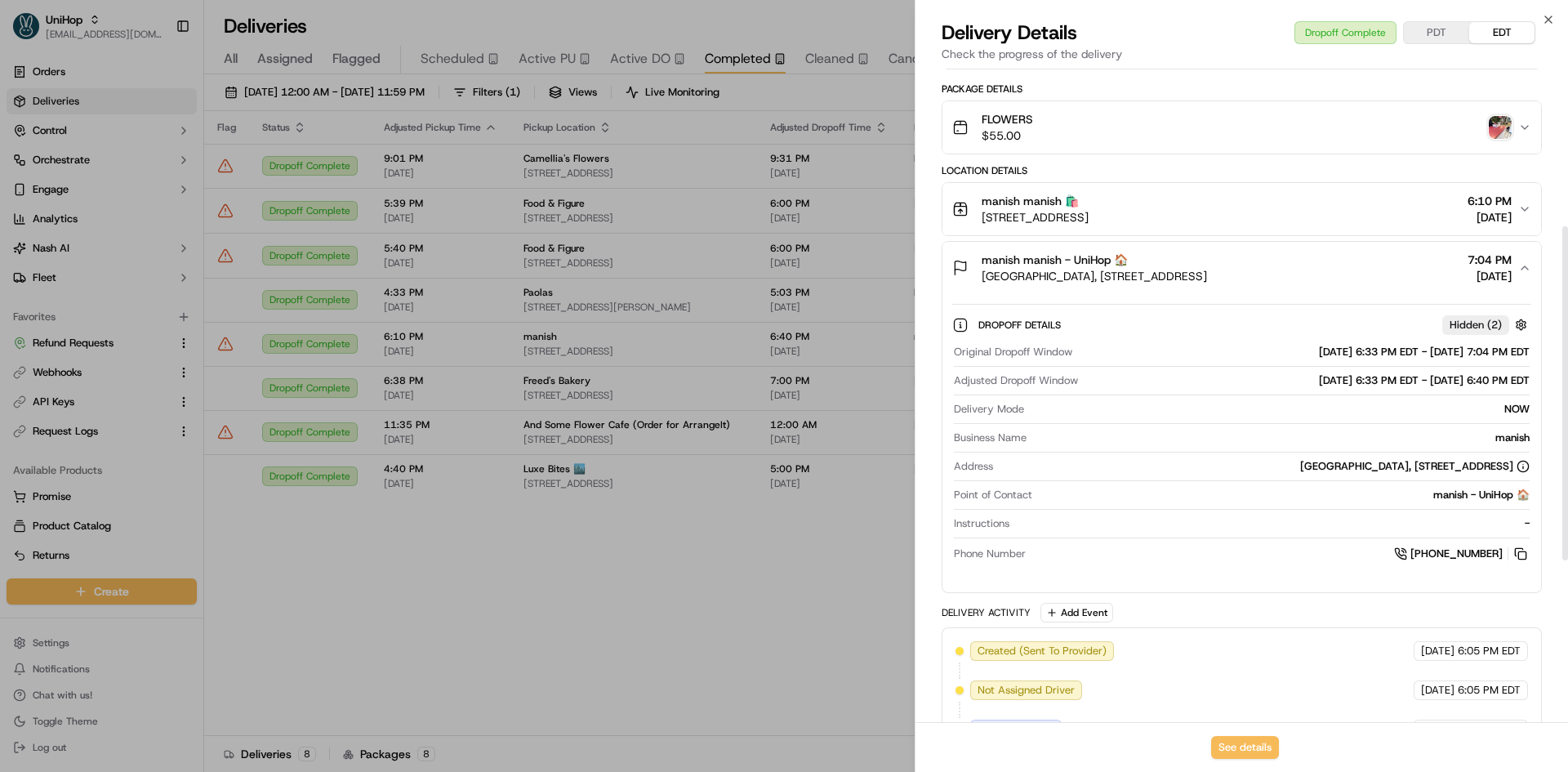
click at [1083, 222] on span "90 S 34th St, San Jose, CA 95116, USA" at bounding box center [1035, 218] width 107 height 16
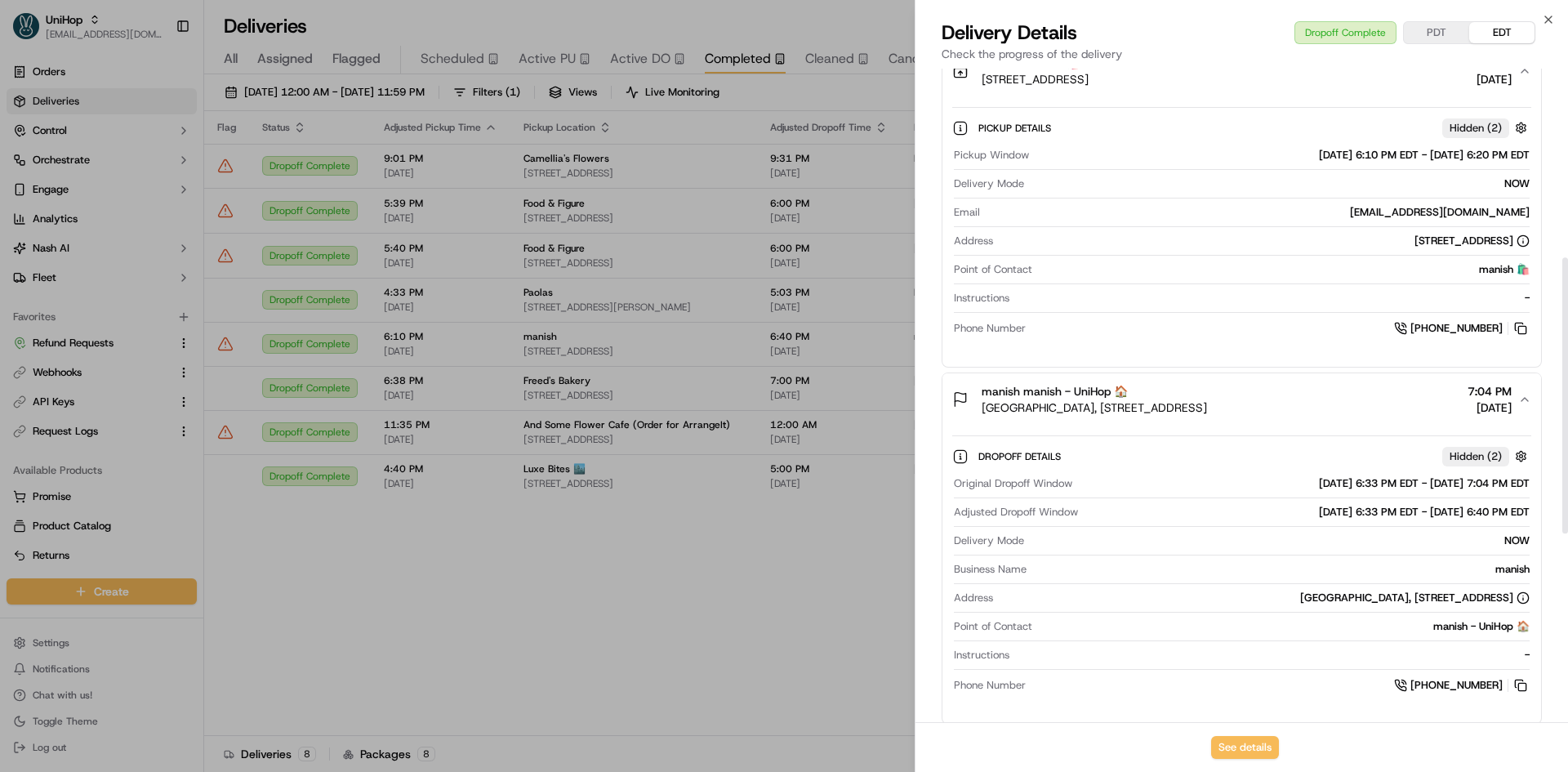
scroll to position [447, 0]
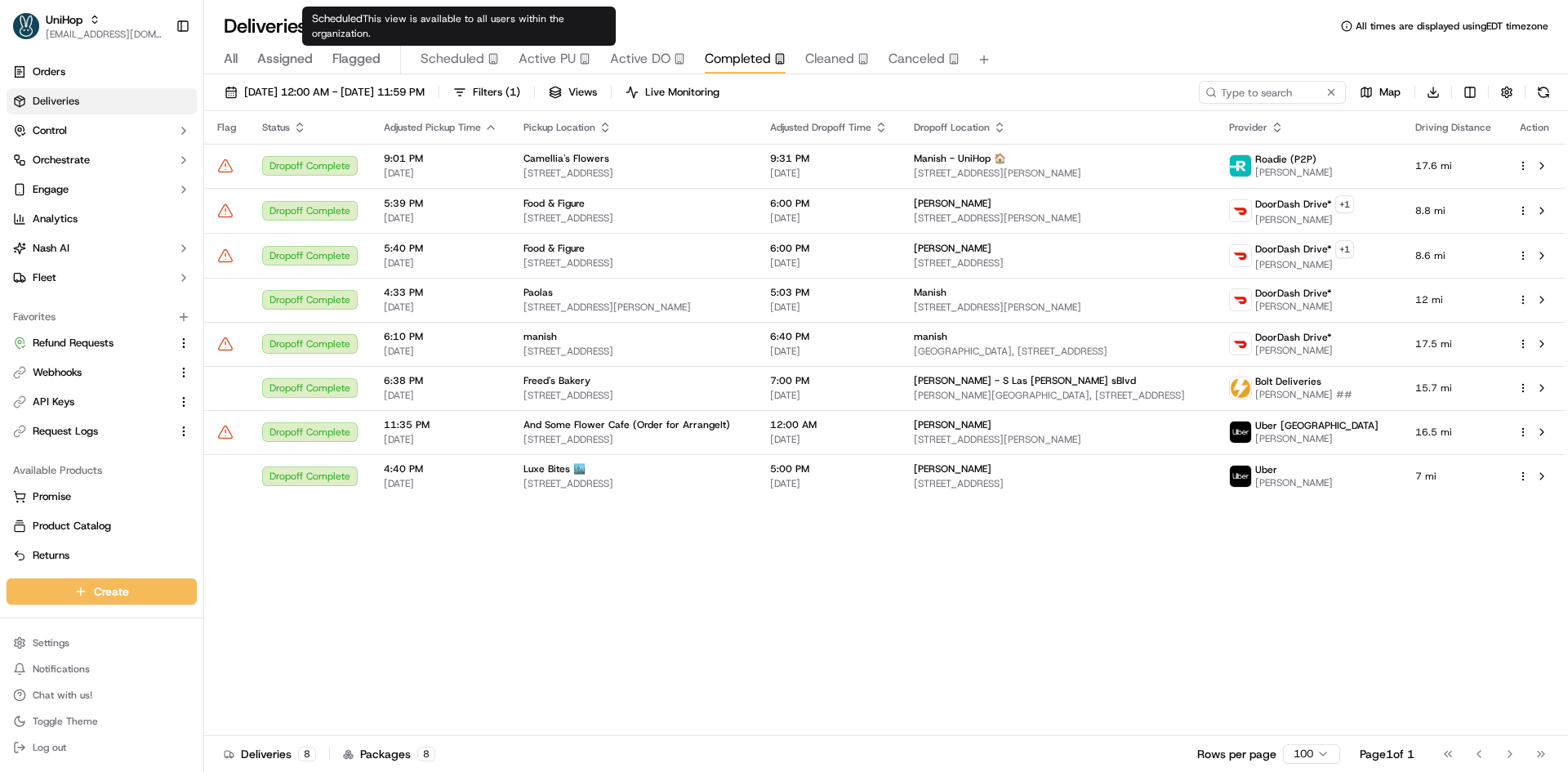
click at [468, 57] on span "Scheduled" at bounding box center [452, 59] width 63 height 20
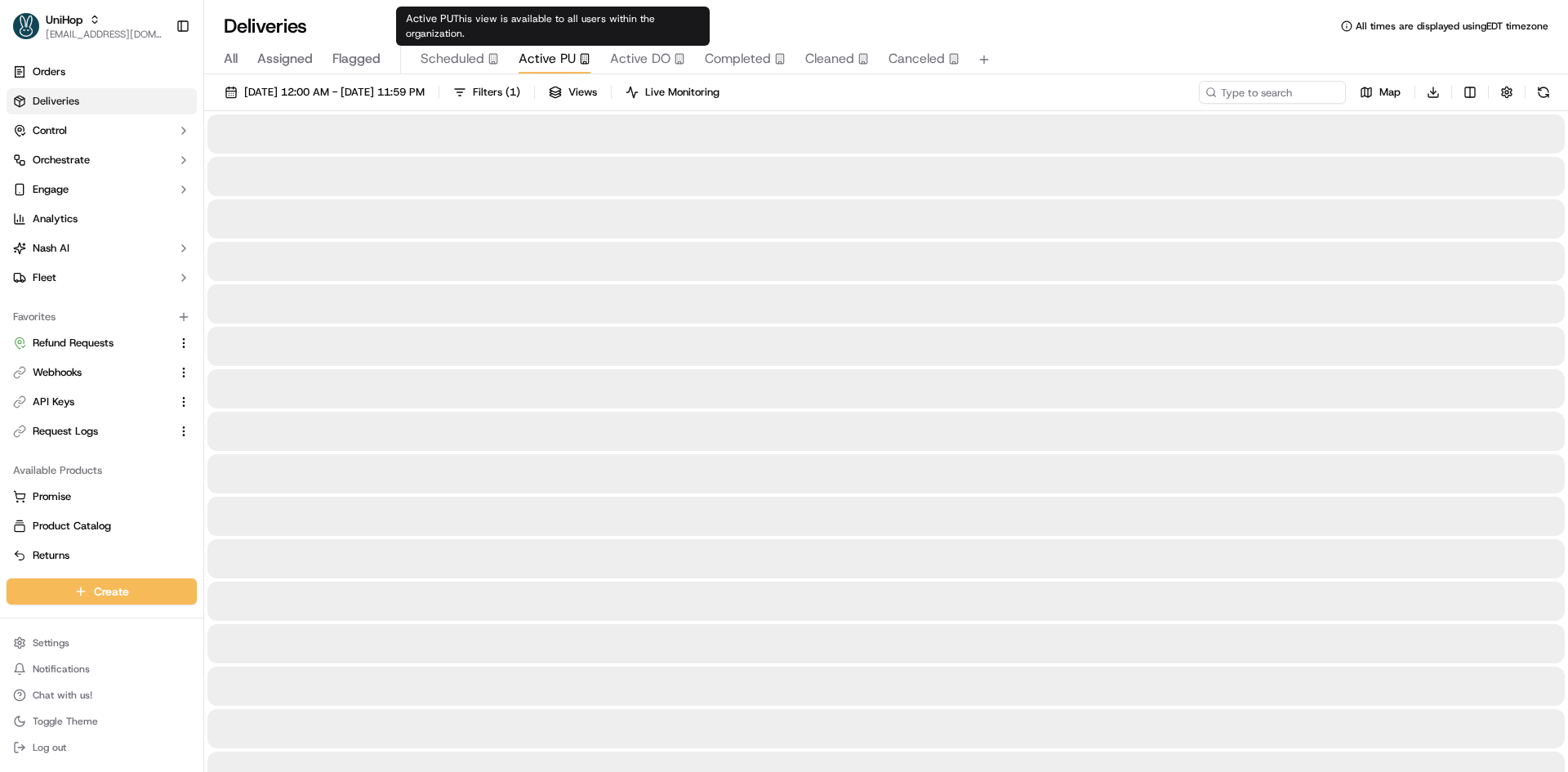
click at [531, 60] on span "Active PU" at bounding box center [547, 59] width 57 height 20
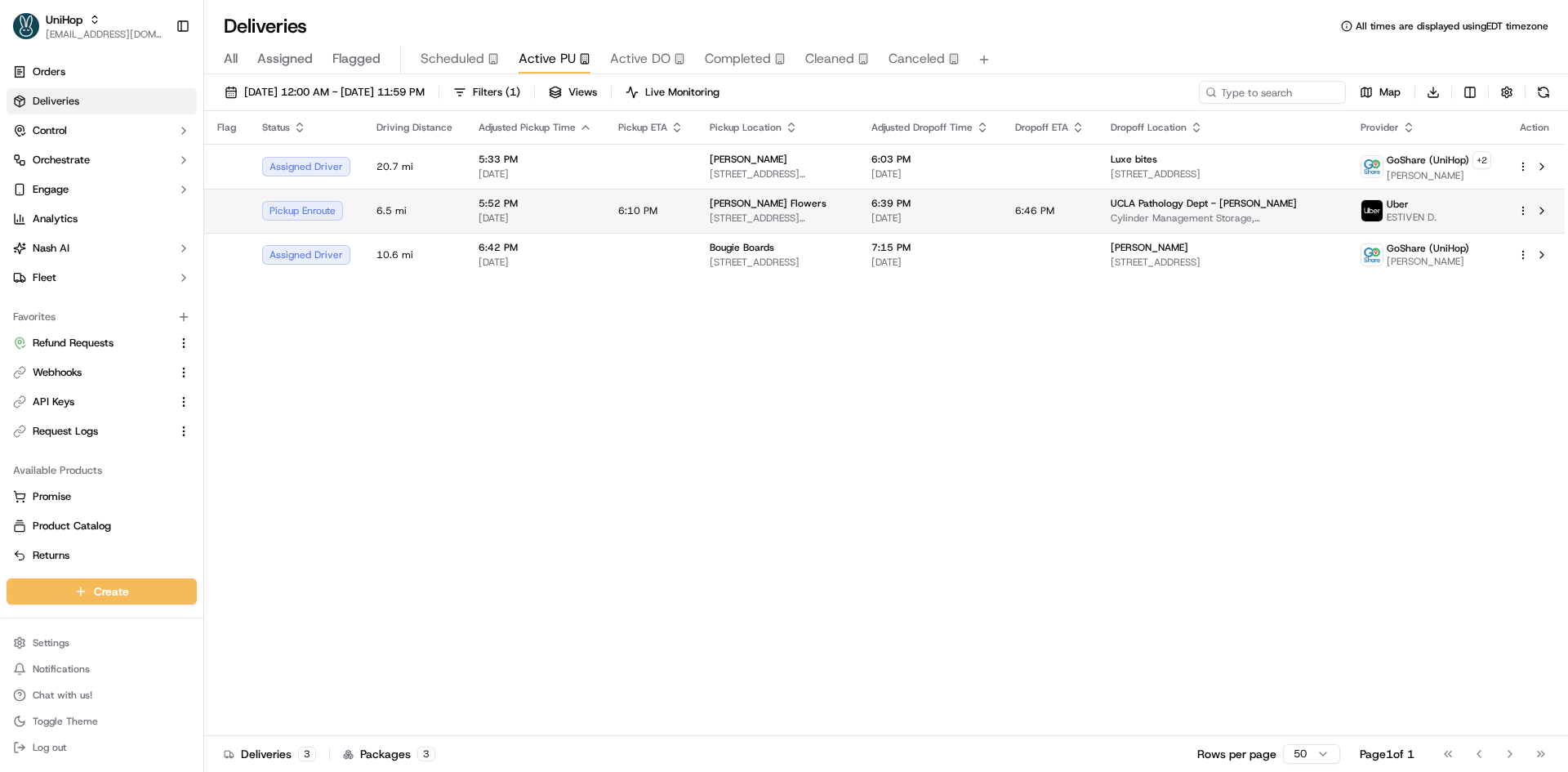
click at [609, 194] on td "6:10 PM" at bounding box center [651, 210] width 92 height 44
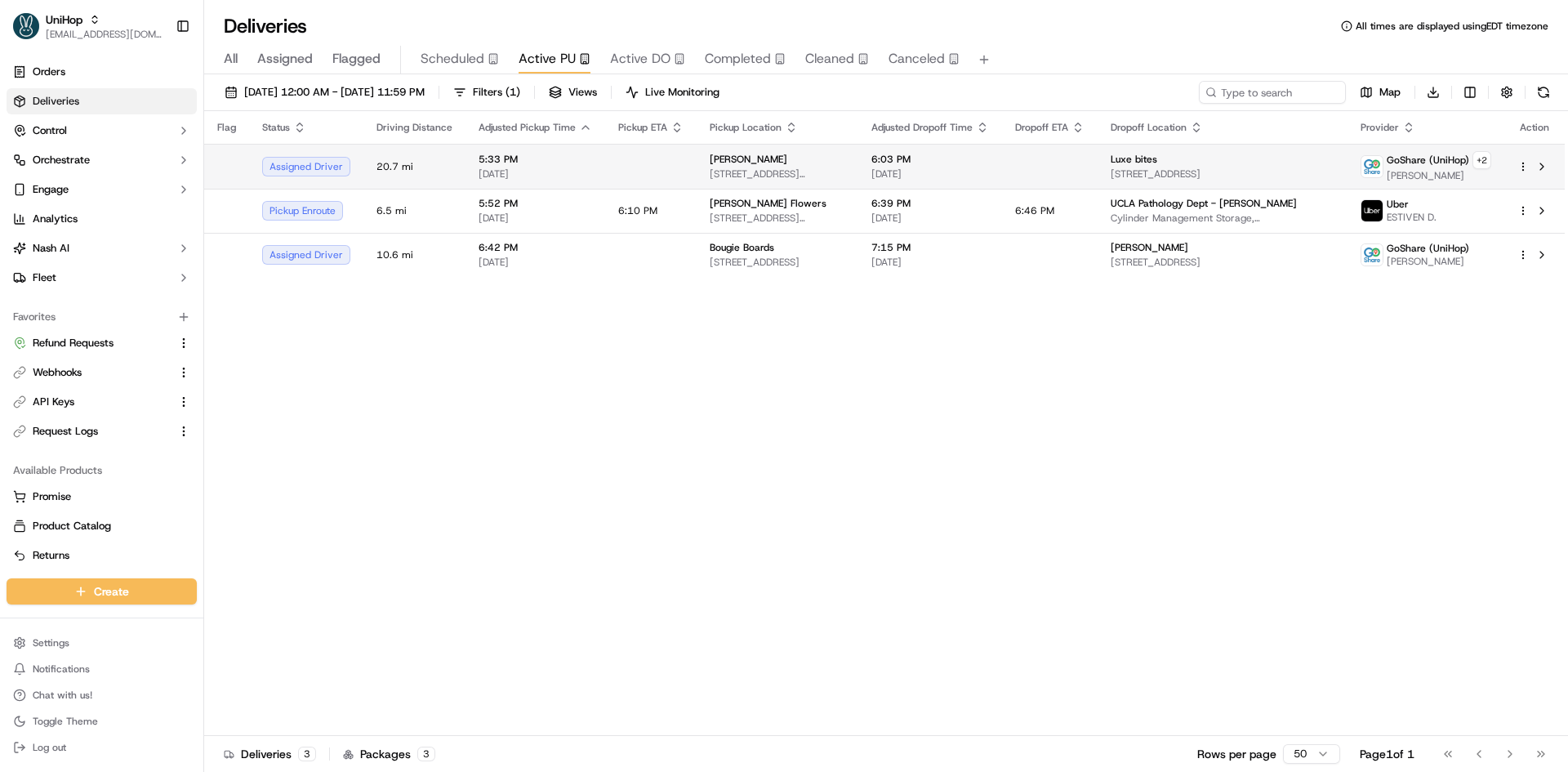
click at [619, 174] on td at bounding box center [651, 166] width 92 height 45
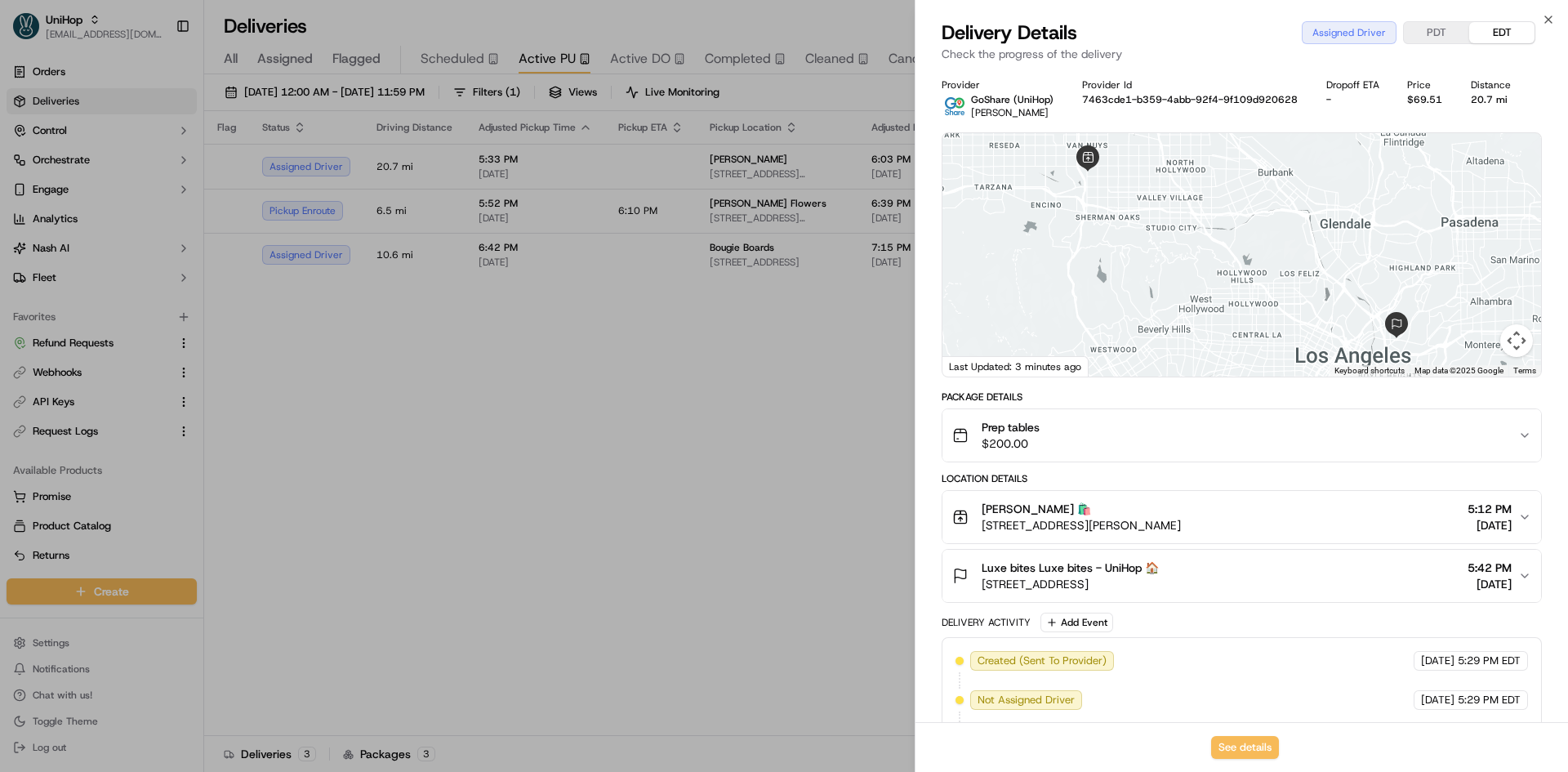
drag, startPoint x: 1035, startPoint y: 216, endPoint x: 1095, endPoint y: 278, distance: 86.3
click at [1095, 278] on div at bounding box center [1241, 254] width 598 height 243
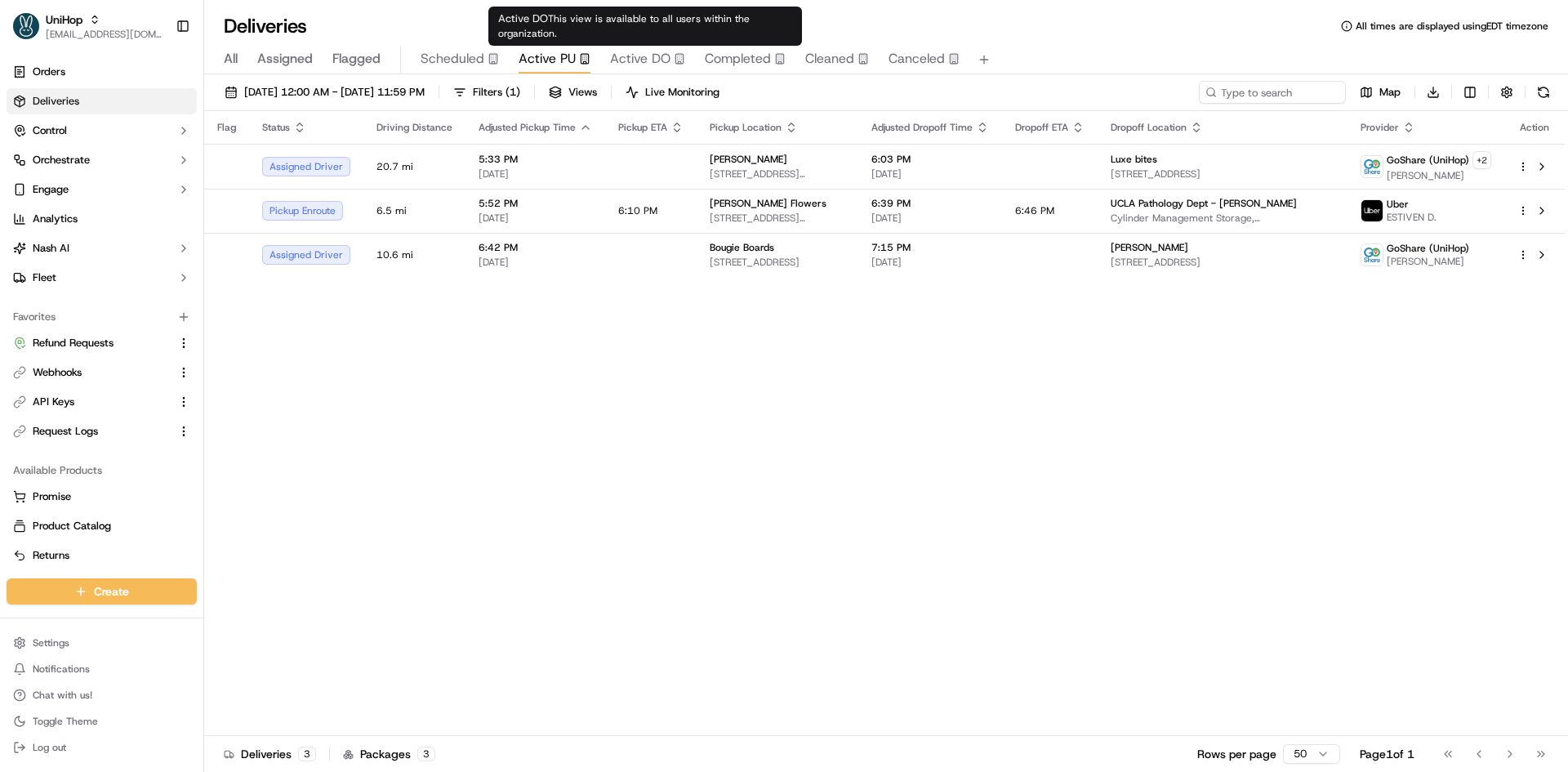
click at [653, 53] on span "Active DO" at bounding box center [640, 59] width 61 height 20
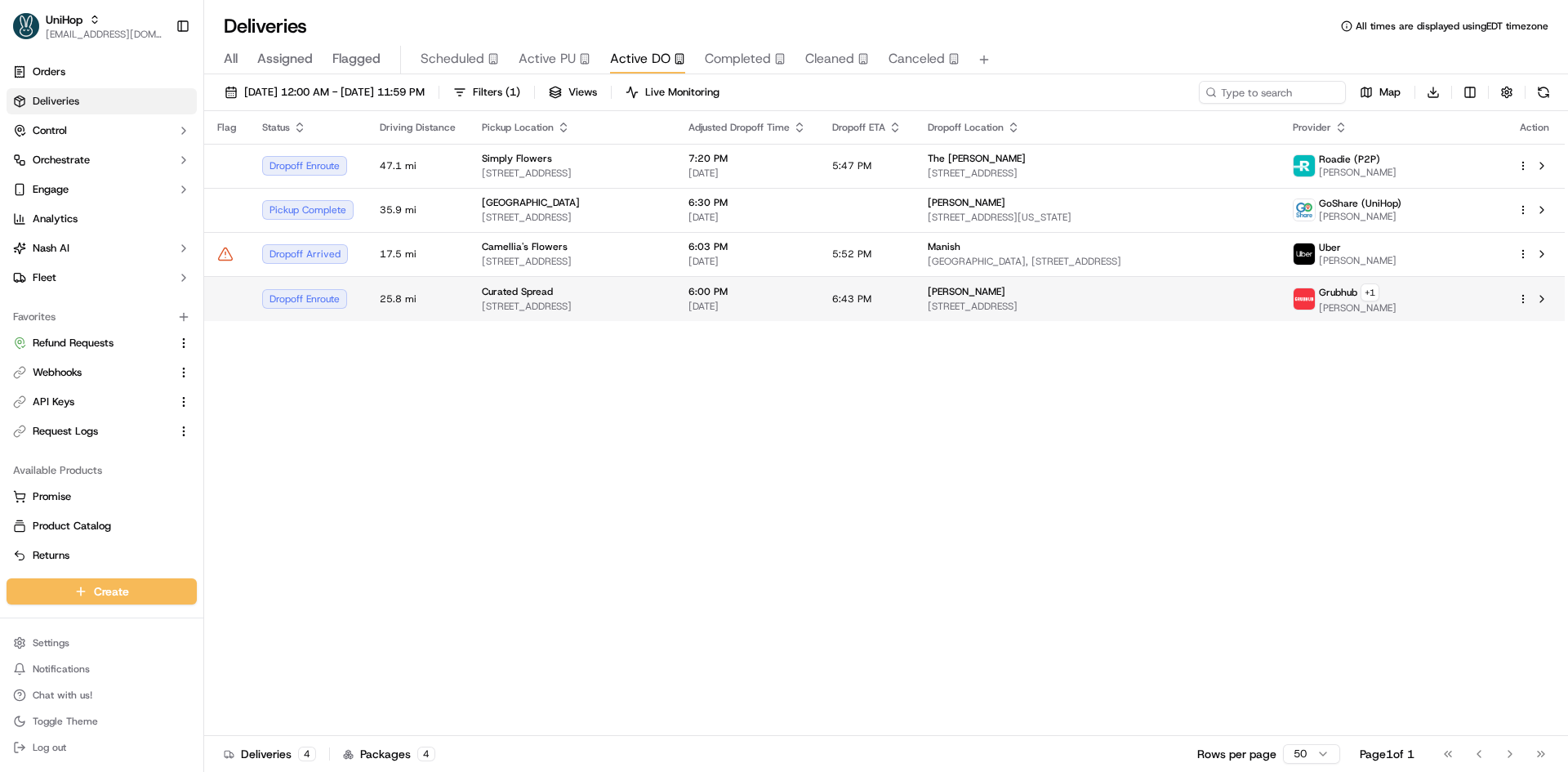
click at [759, 303] on span "[DATE]" at bounding box center [747, 306] width 118 height 13
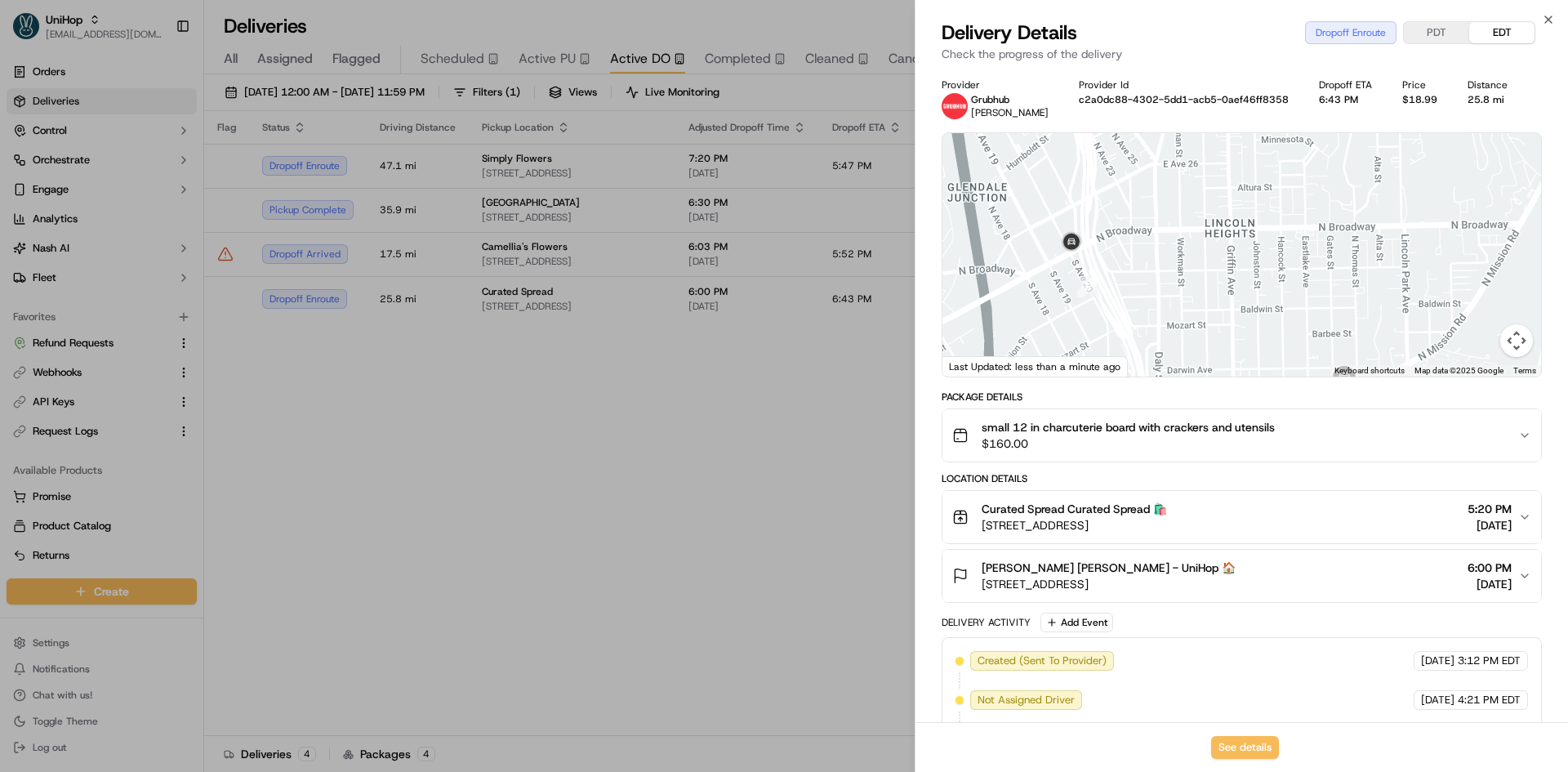
drag, startPoint x: 1190, startPoint y: 279, endPoint x: 1220, endPoint y: 245, distance: 45.3
click at [1220, 245] on div at bounding box center [1241, 254] width 598 height 243
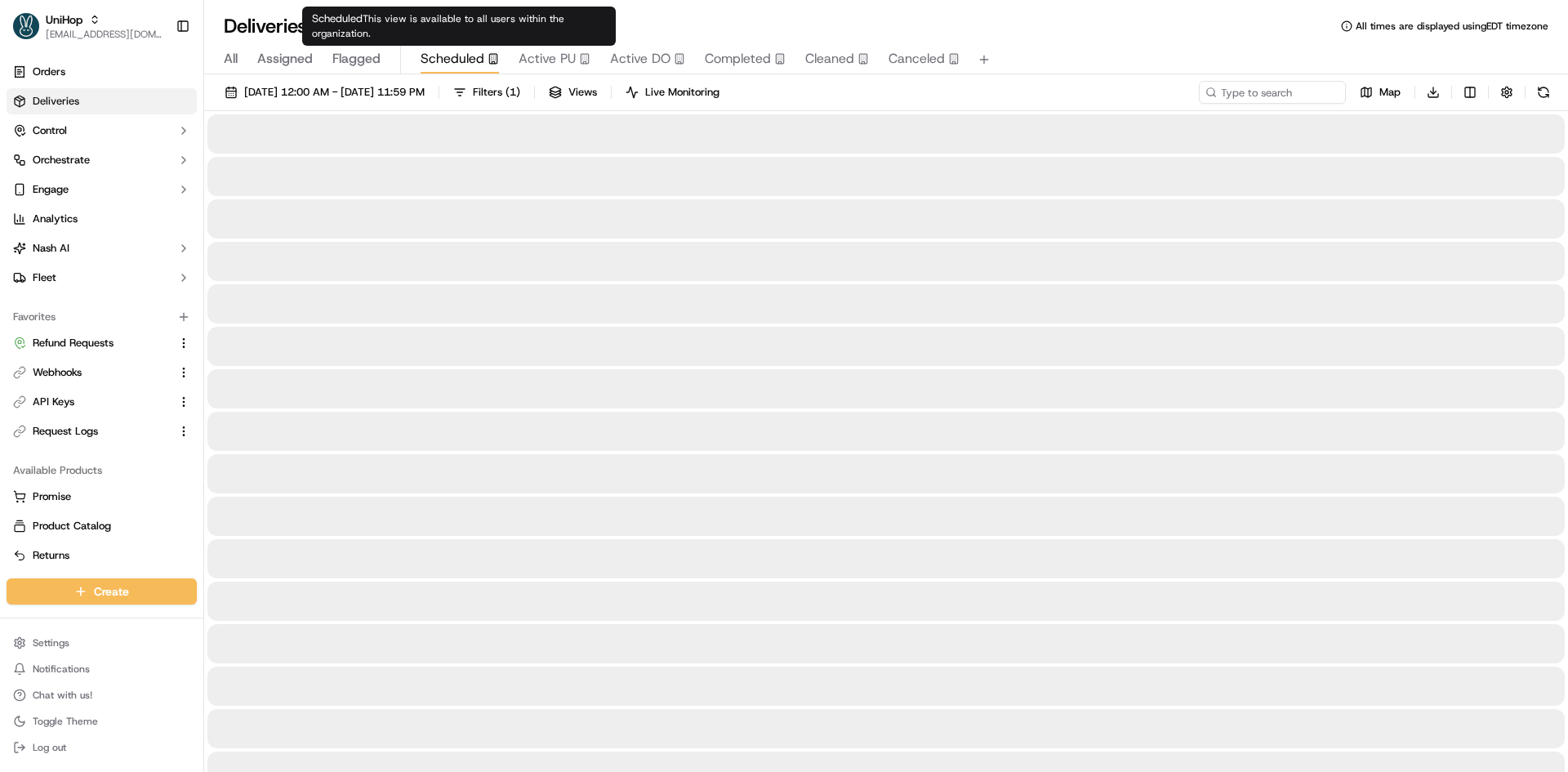
click at [469, 63] on span "Scheduled" at bounding box center [452, 59] width 63 height 20
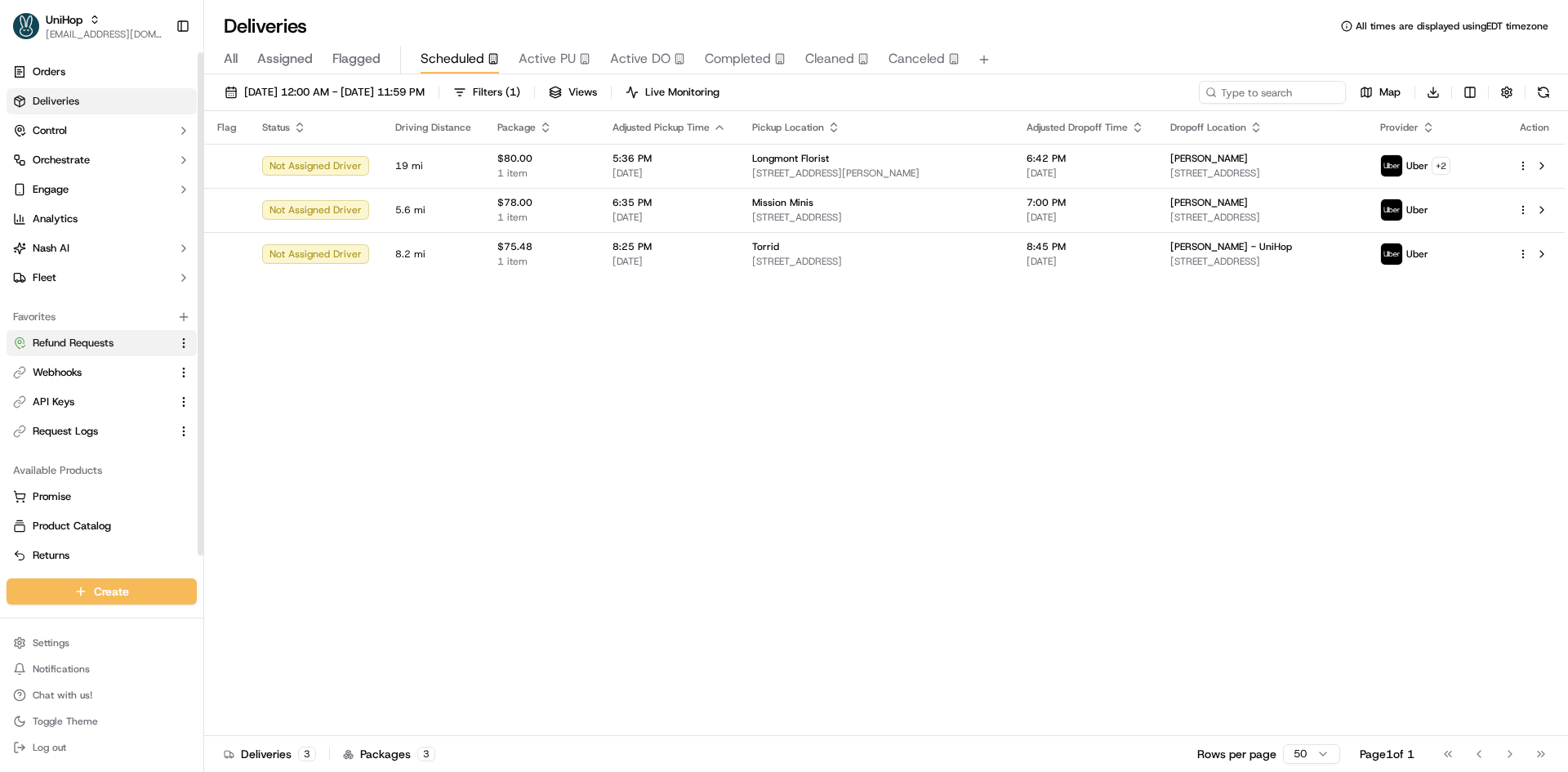
click at [68, 343] on span "Refund Requests" at bounding box center [73, 343] width 81 height 14
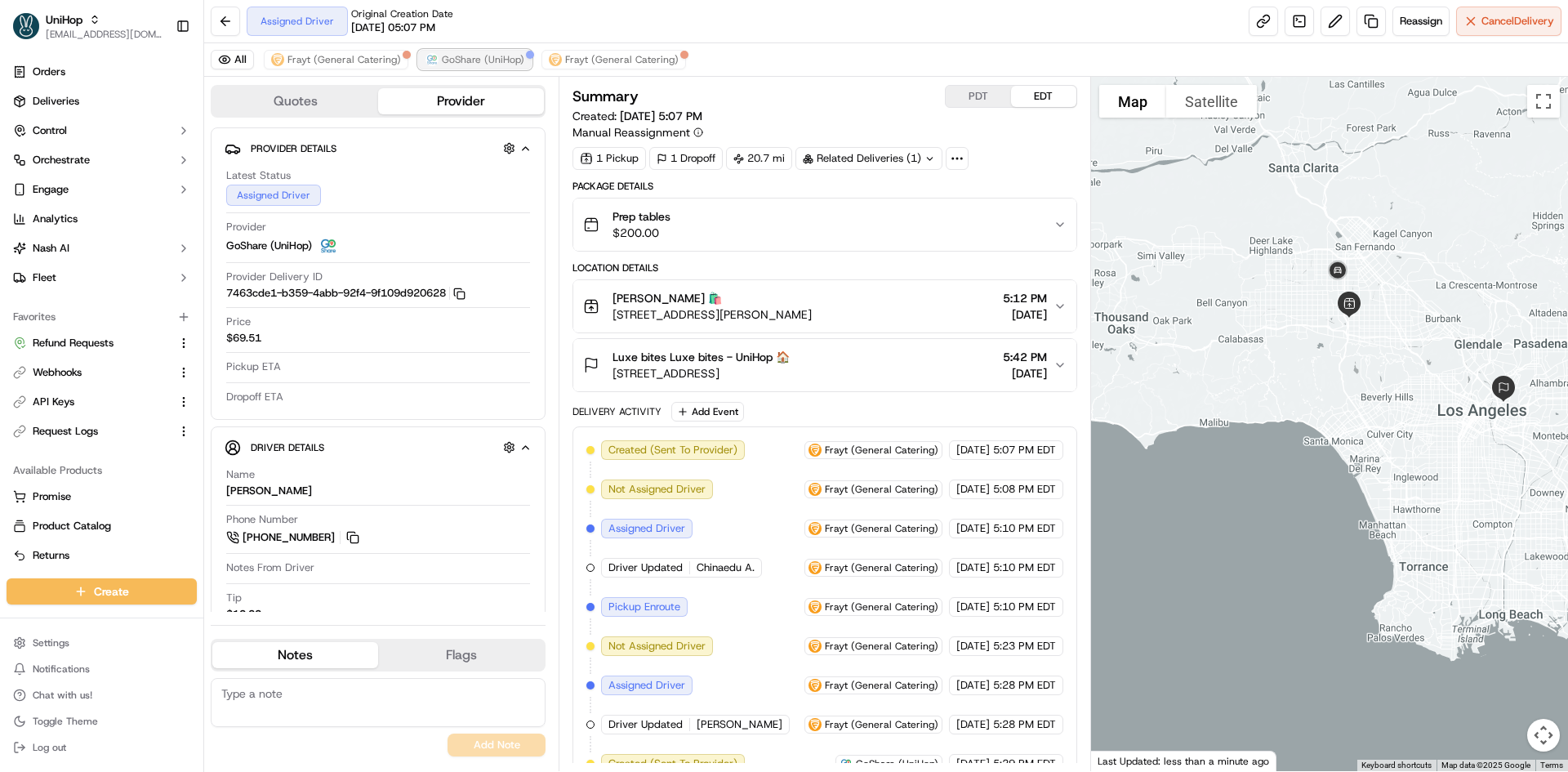
click at [508, 55] on span "GoShare (UniHop)" at bounding box center [483, 60] width 83 height 13
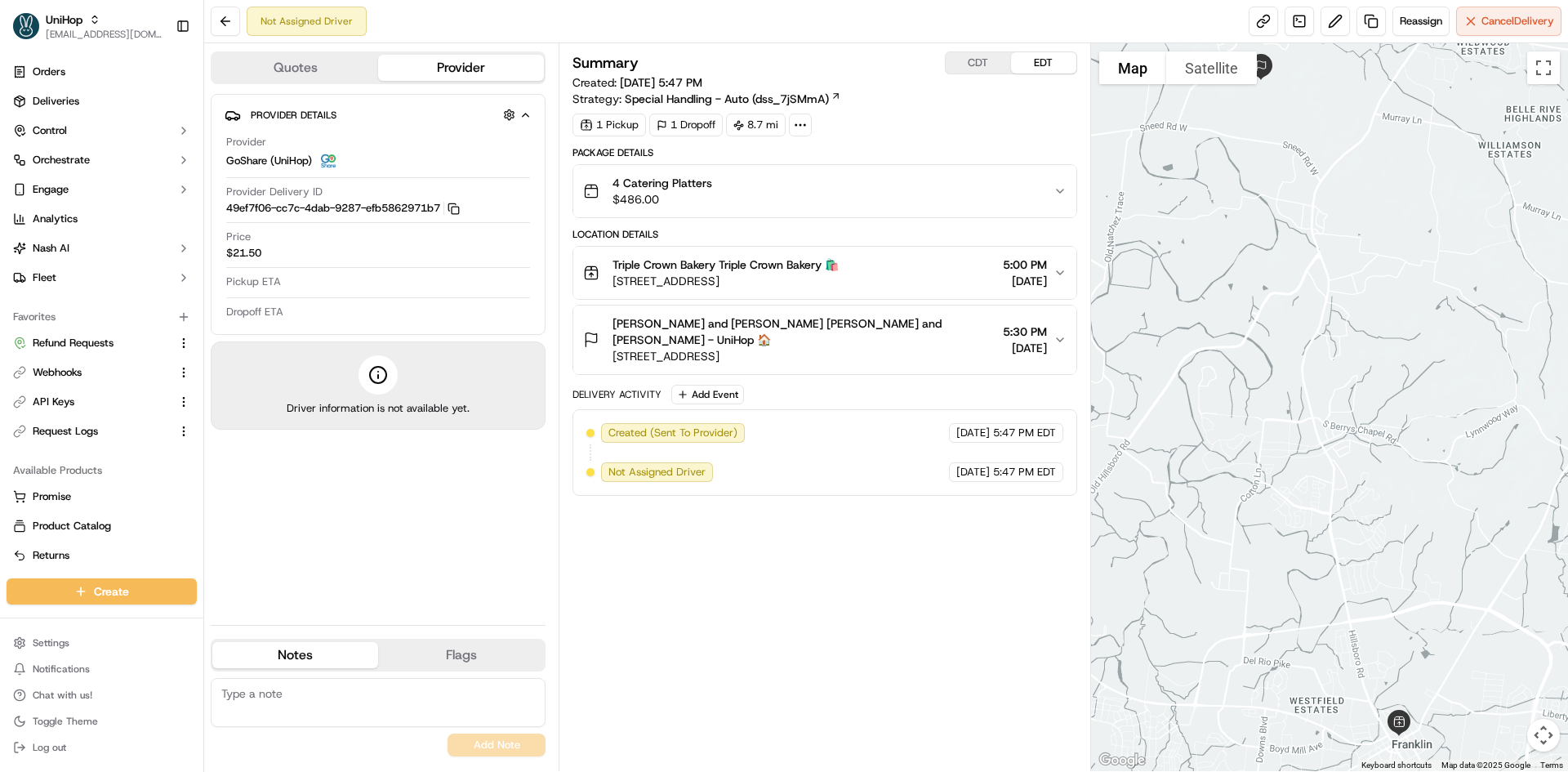
click at [862, 201] on div "4 Catering Platters $486.00" at bounding box center [817, 191] width 470 height 33
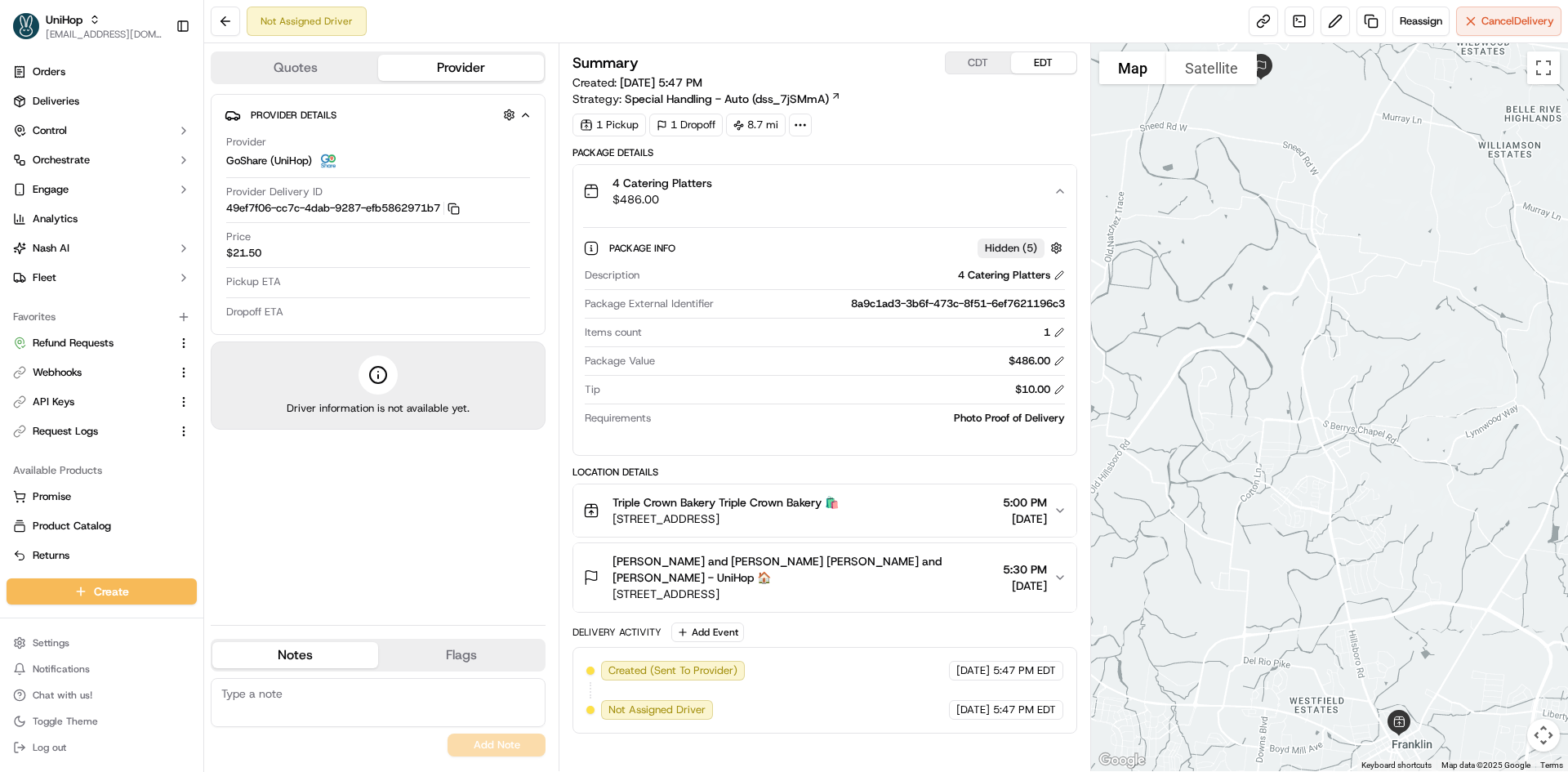
click at [862, 201] on div "4 Catering Platters $486.00" at bounding box center [817, 191] width 470 height 33
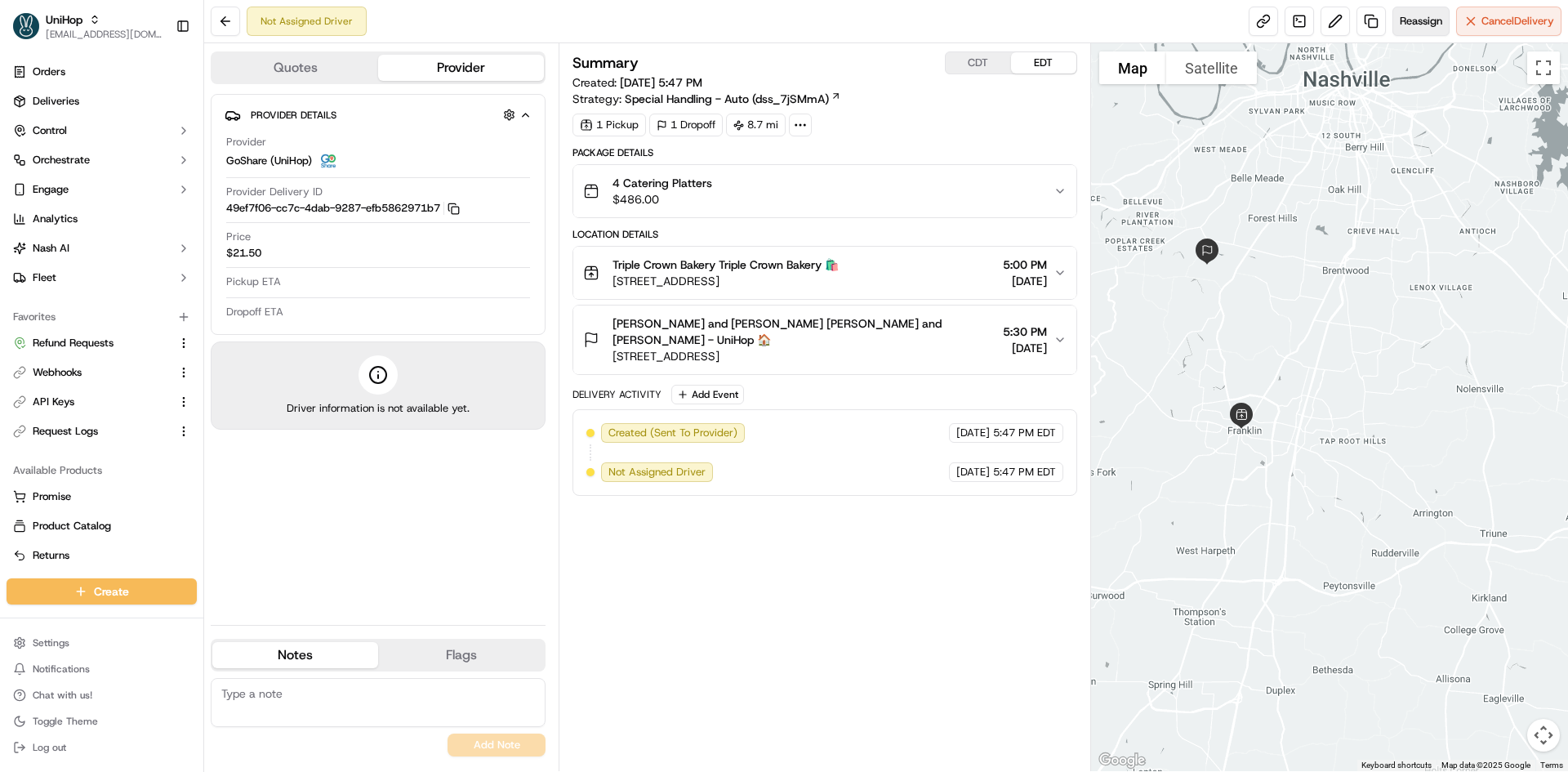
click at [1404, 12] on button "Reassign" at bounding box center [1421, 21] width 57 height 29
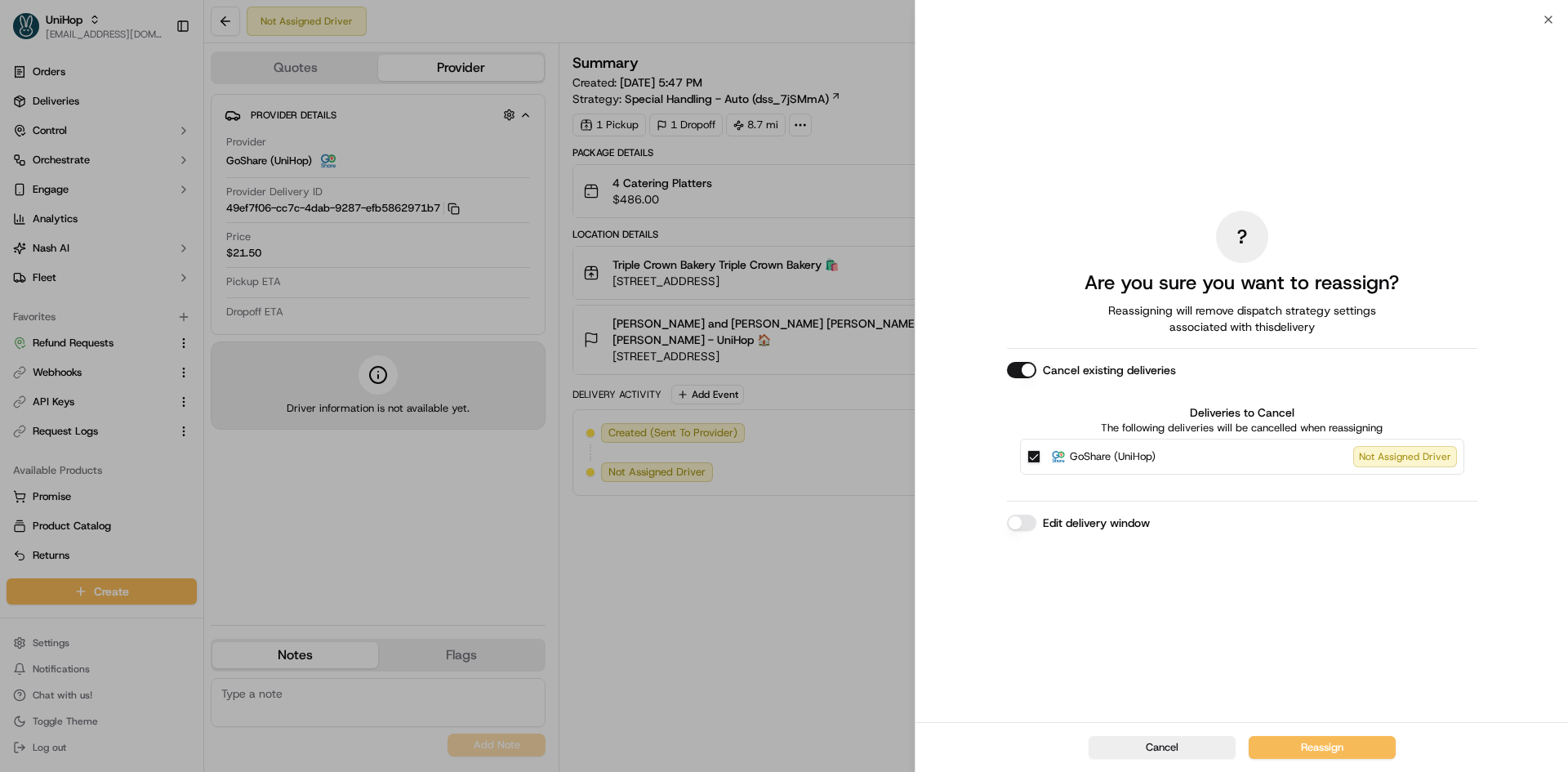
click at [1112, 463] on span "GoShare (UniHop)" at bounding box center [1112, 456] width 86 height 16
click at [1040, 463] on button "GoShare (UniHop) Not Assigned Driver" at bounding box center [1033, 456] width 13 height 13
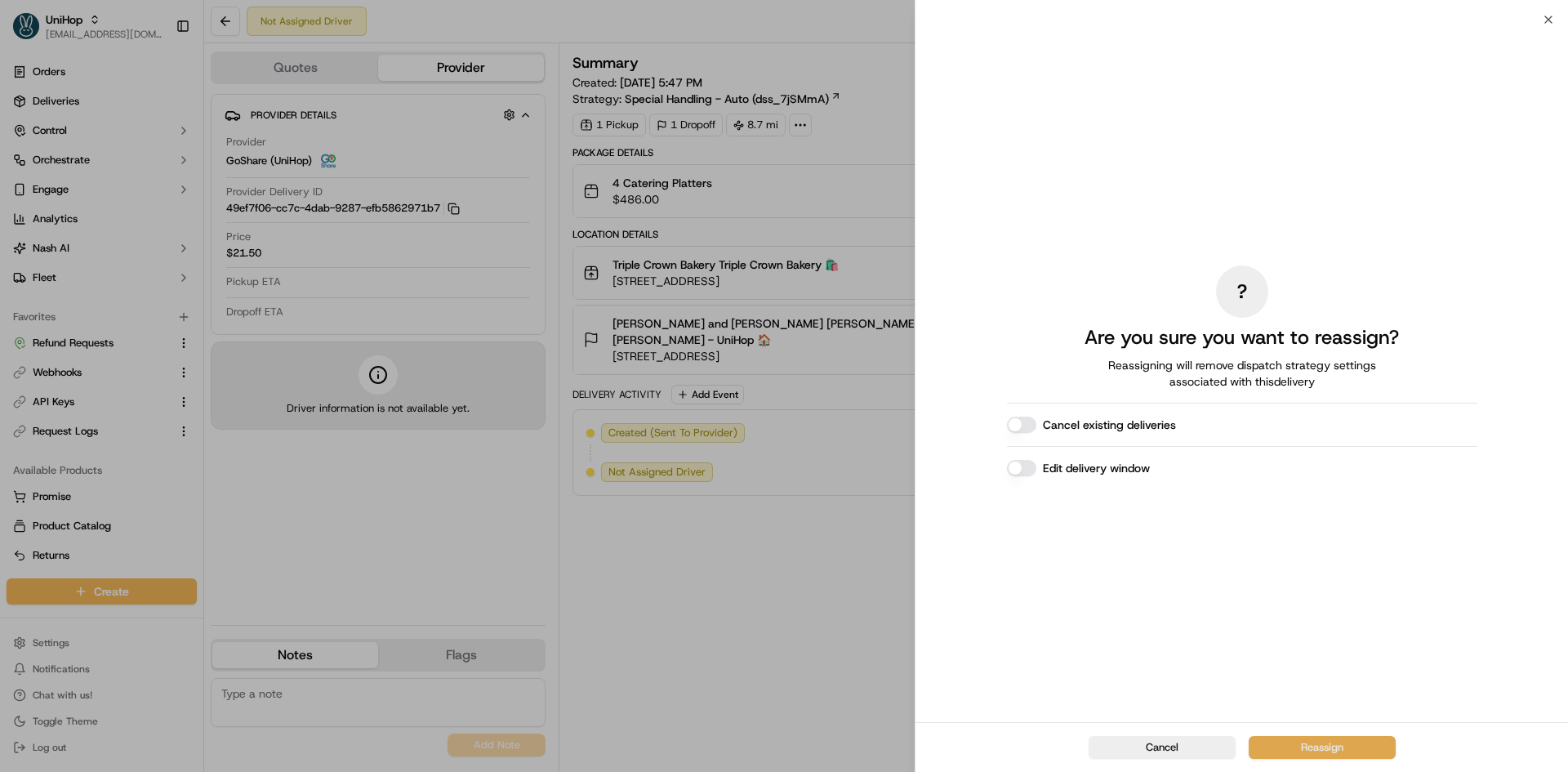
click at [1276, 744] on button "Reassign" at bounding box center [1322, 747] width 147 height 23
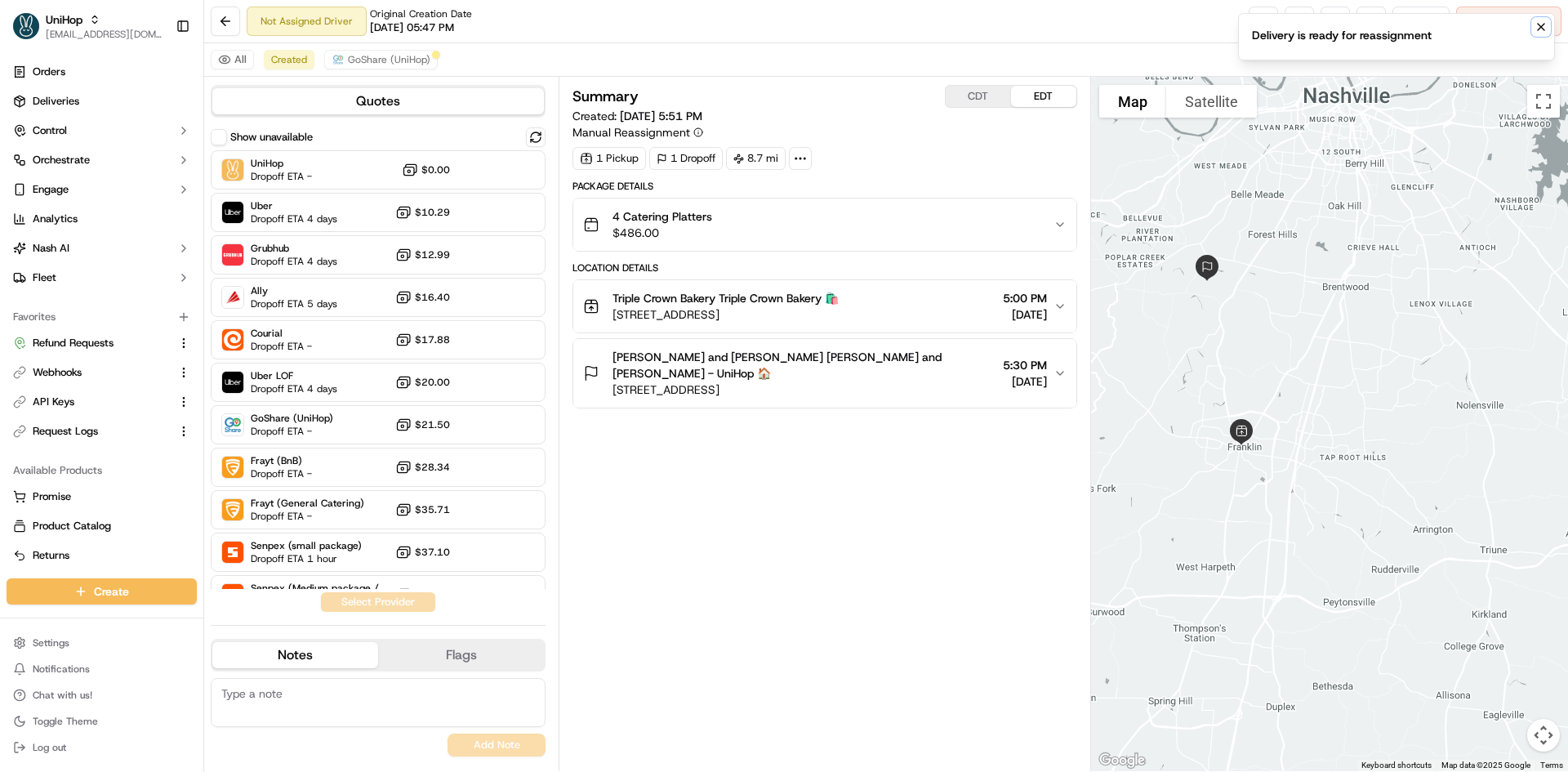
click at [1542, 19] on button "Notifications (F8)" at bounding box center [1541, 27] width 20 height 20
click at [1329, 29] on button at bounding box center [1334, 21] width 29 height 29
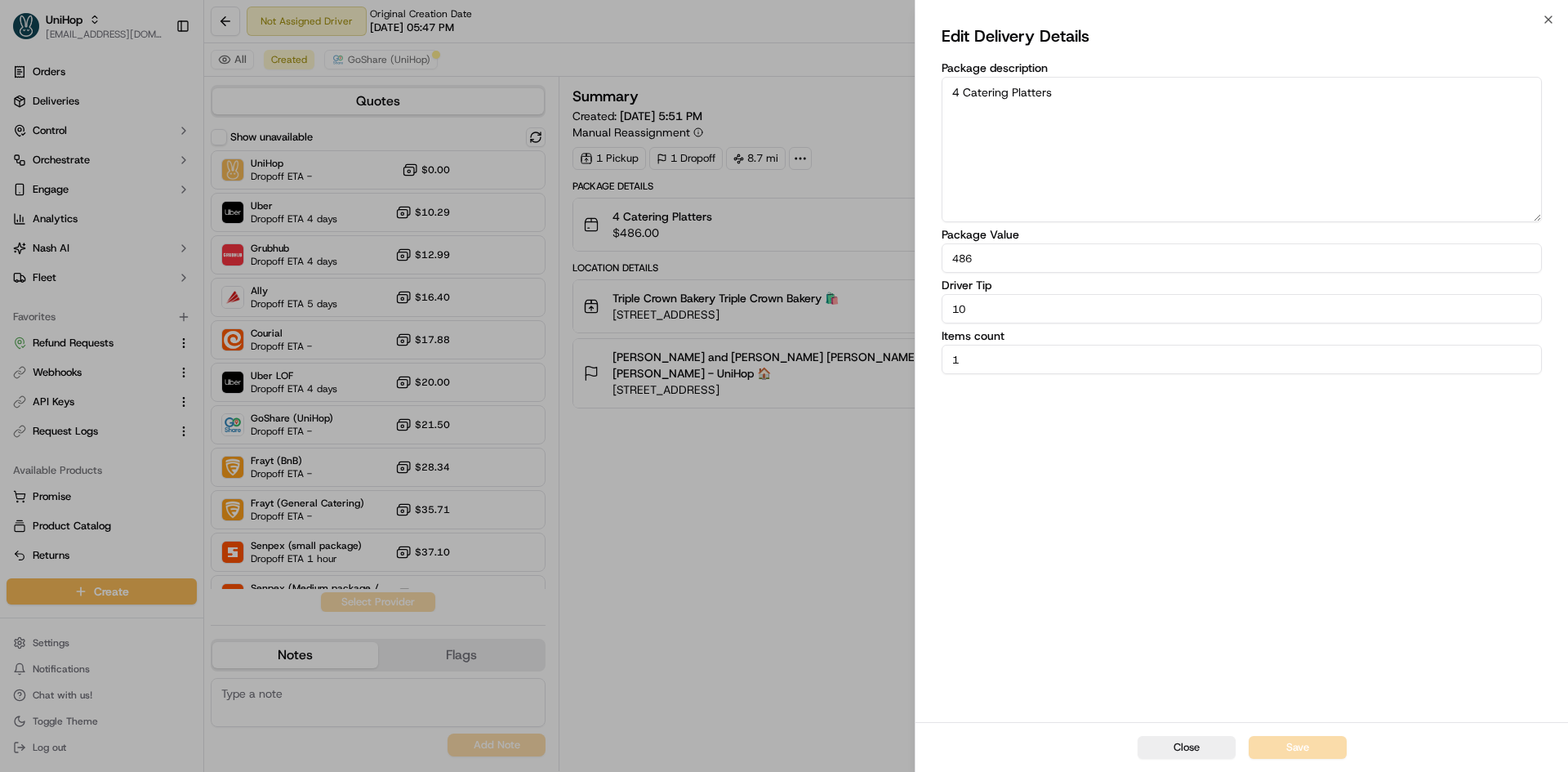
click at [989, 307] on input "10" at bounding box center [1241, 308] width 600 height 29
type input "15"
click at [1263, 755] on button "Save" at bounding box center [1298, 747] width 98 height 23
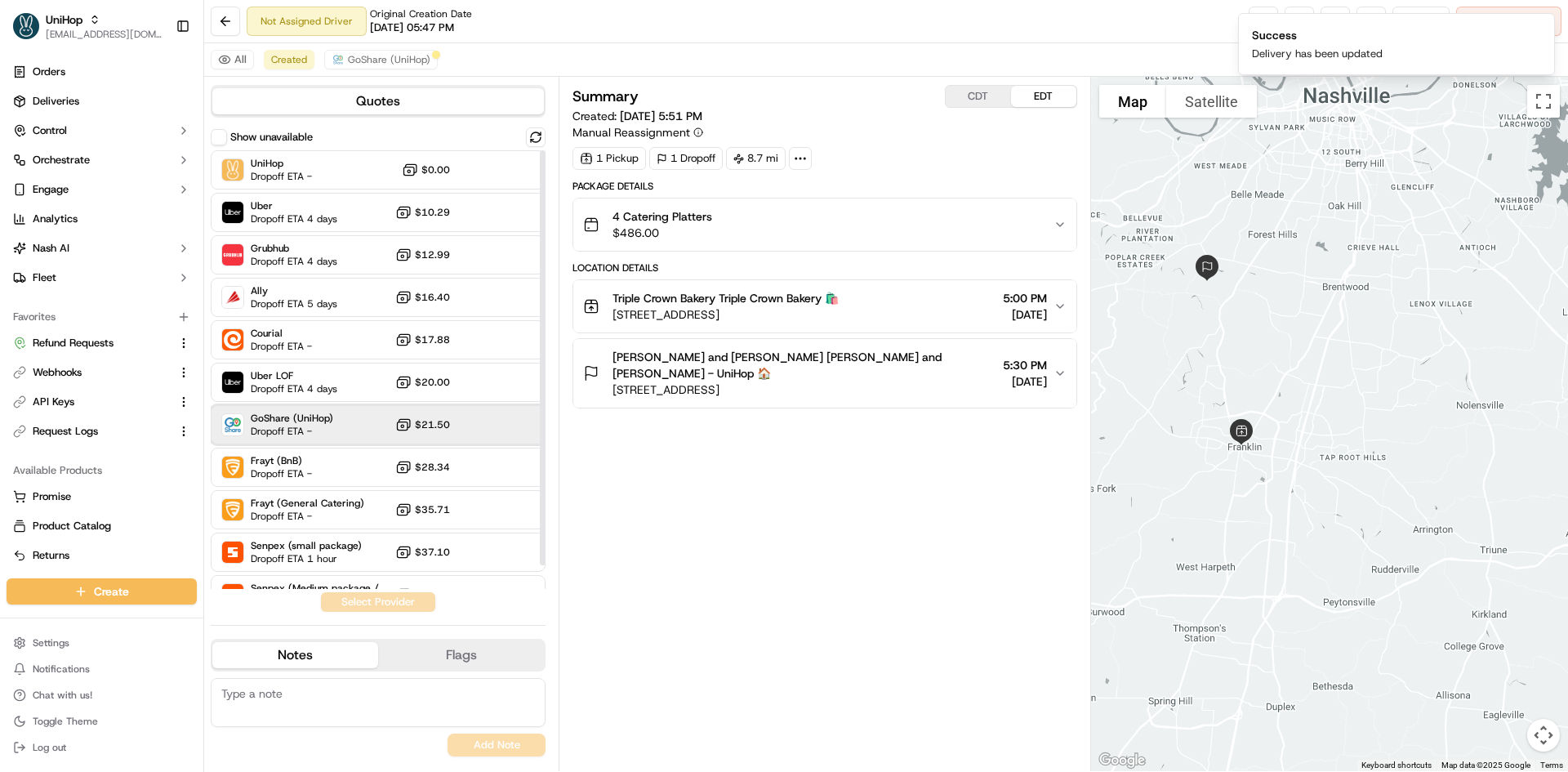
click at [359, 443] on div "GoShare (UniHop) Dropoff ETA - $21.50" at bounding box center [378, 424] width 335 height 39
click at [332, 600] on button "Assign Provider" at bounding box center [378, 602] width 116 height 20
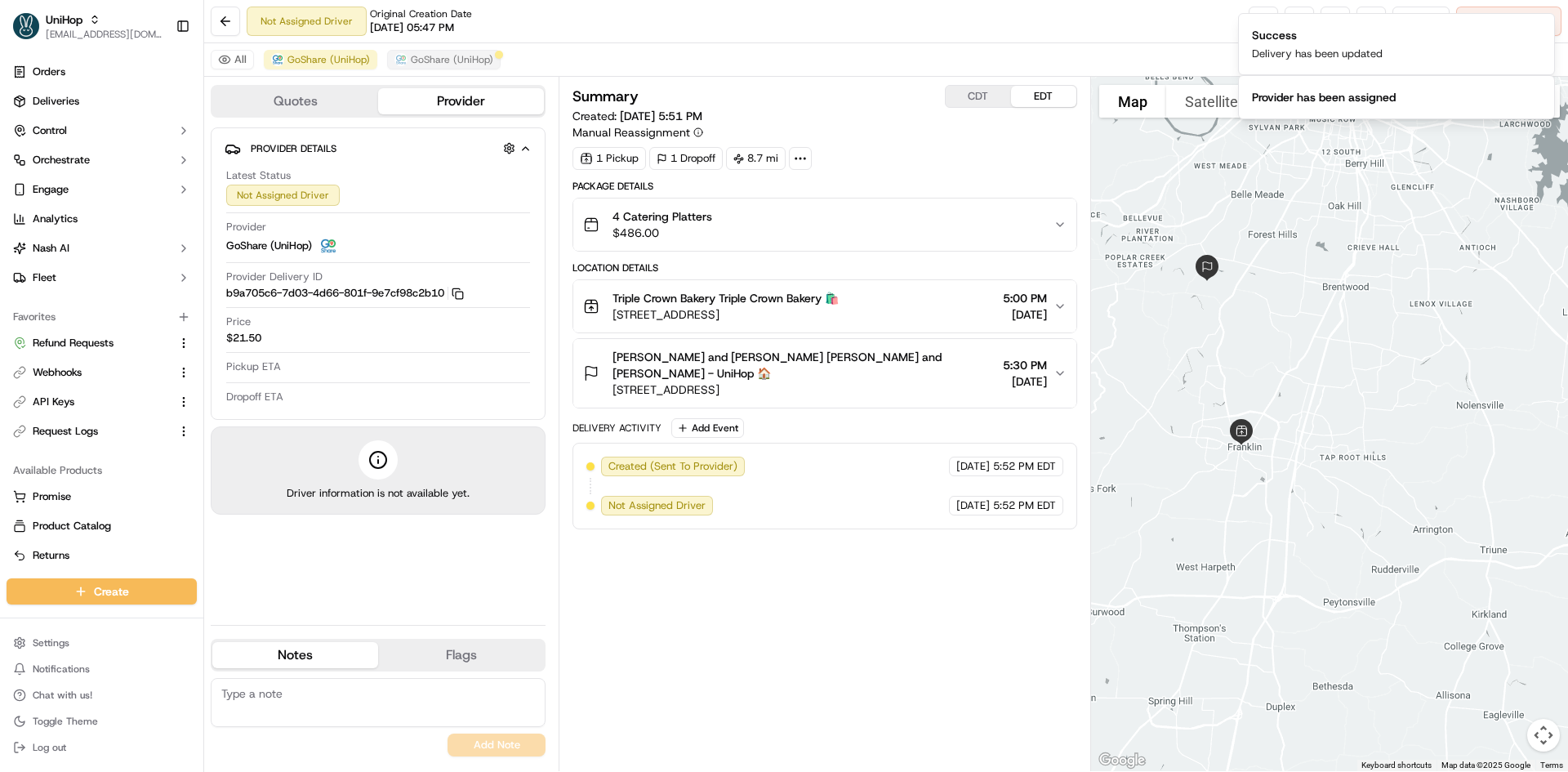
click at [379, 63] on div "All GoShare (UniHop) GoShare (UniHop)" at bounding box center [886, 61] width 1364 height 34
click at [438, 61] on span "GoShare (UniHop)" at bounding box center [452, 60] width 83 height 13
click at [1537, 22] on icon "Notifications (F8)" at bounding box center [1540, 27] width 13 height 13
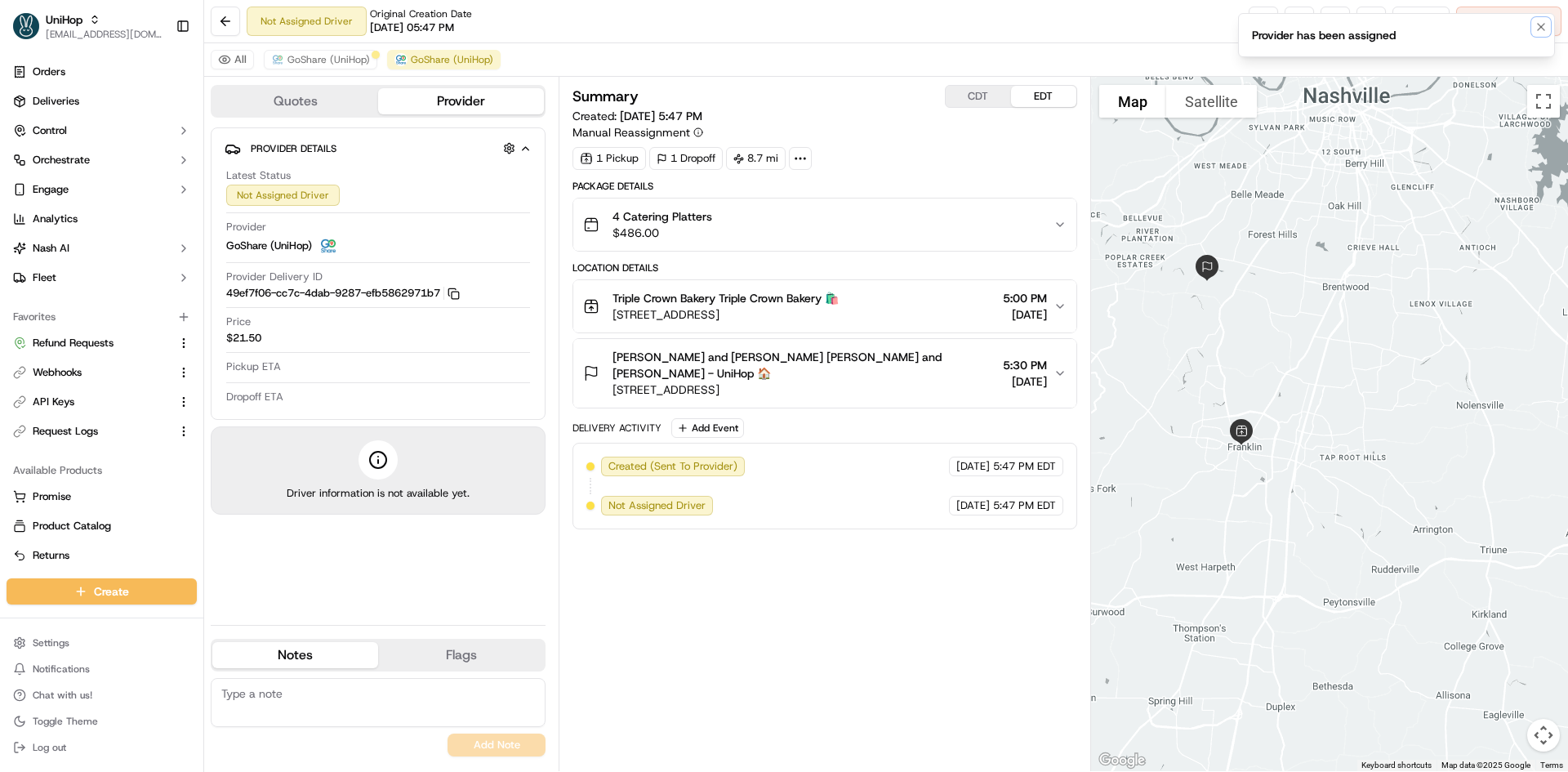
click at [1537, 22] on icon "Notifications (F8)" at bounding box center [1540, 27] width 13 height 13
click at [1537, 22] on span "Cancel Delivery" at bounding box center [1518, 21] width 73 height 14
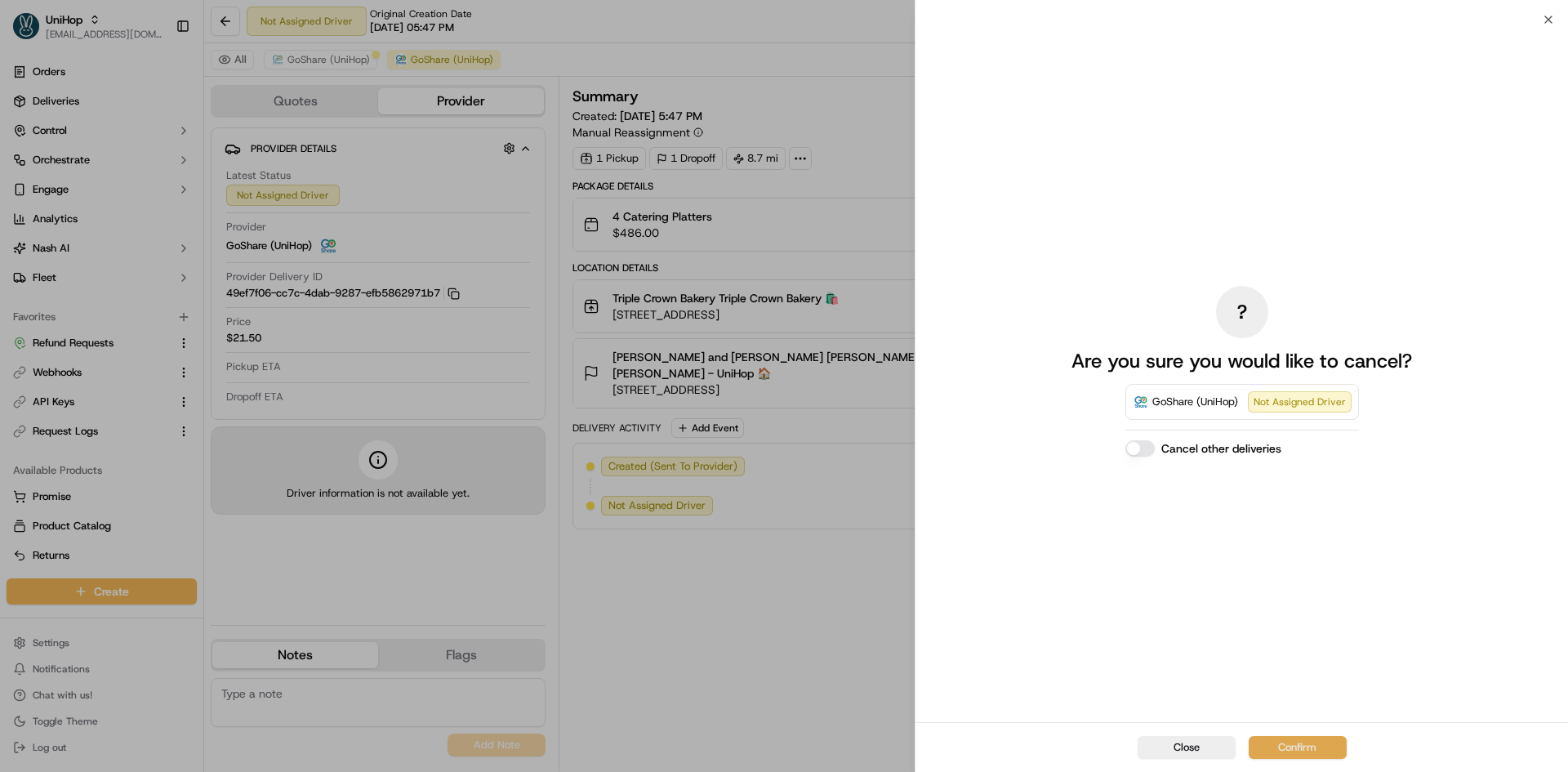
click at [1268, 742] on button "Confirm" at bounding box center [1298, 747] width 98 height 23
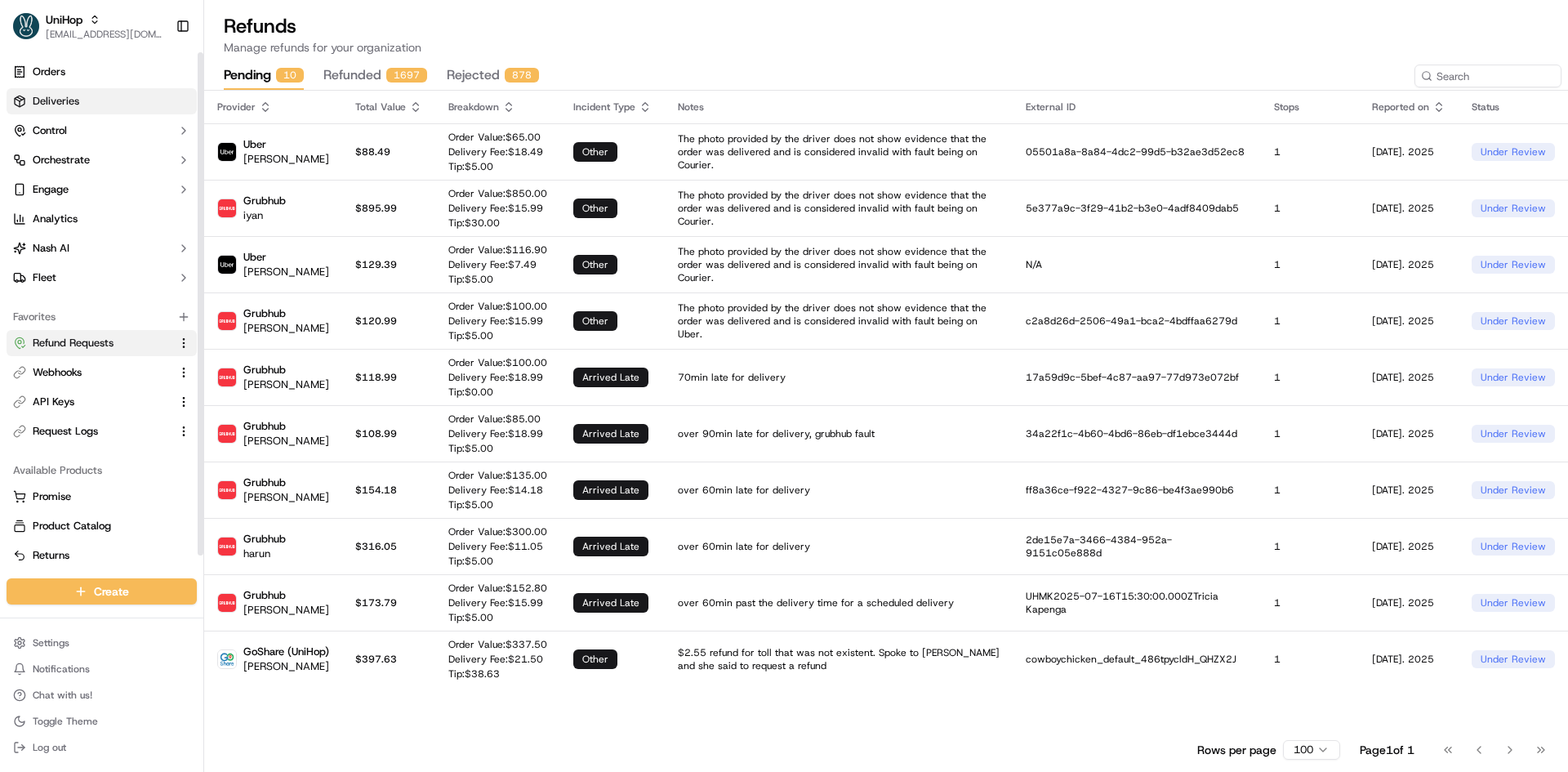
click at [79, 103] on link "Deliveries" at bounding box center [101, 101] width 190 height 26
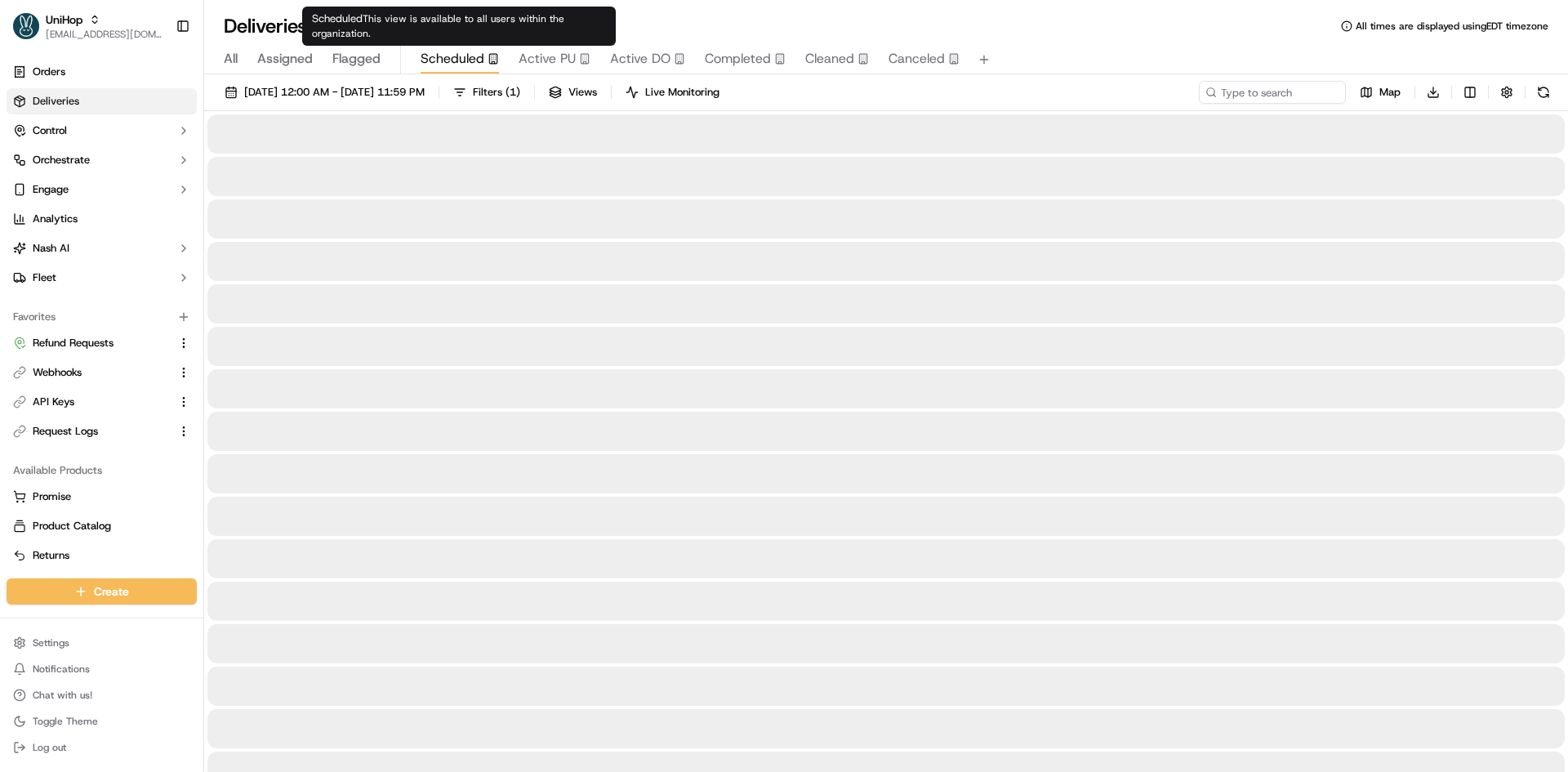
click at [460, 60] on span "Scheduled" at bounding box center [452, 59] width 63 height 20
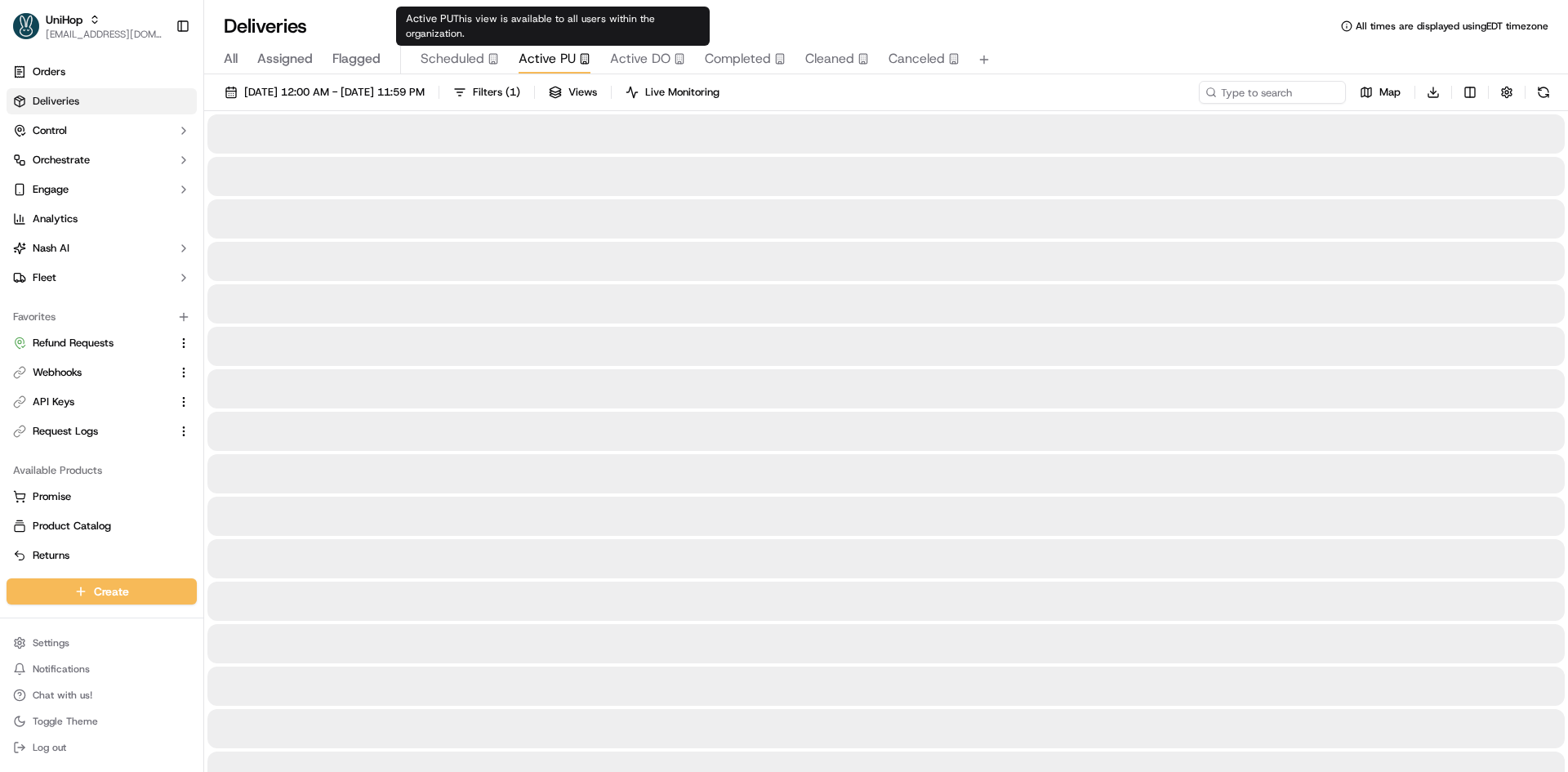
click at [540, 61] on span "Active PU" at bounding box center [547, 59] width 57 height 20
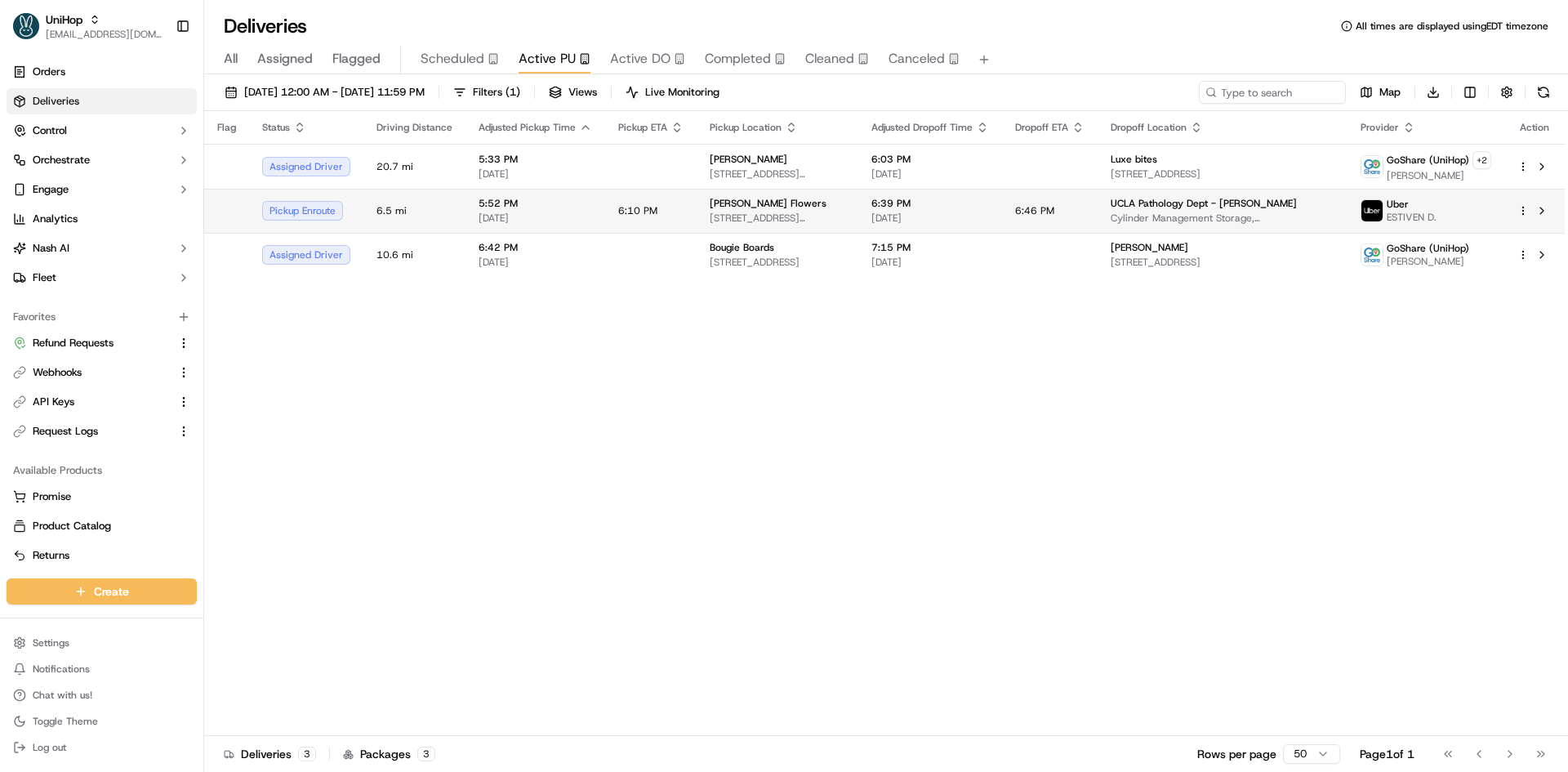
click at [638, 192] on td "6:10 PM" at bounding box center [651, 210] width 92 height 44
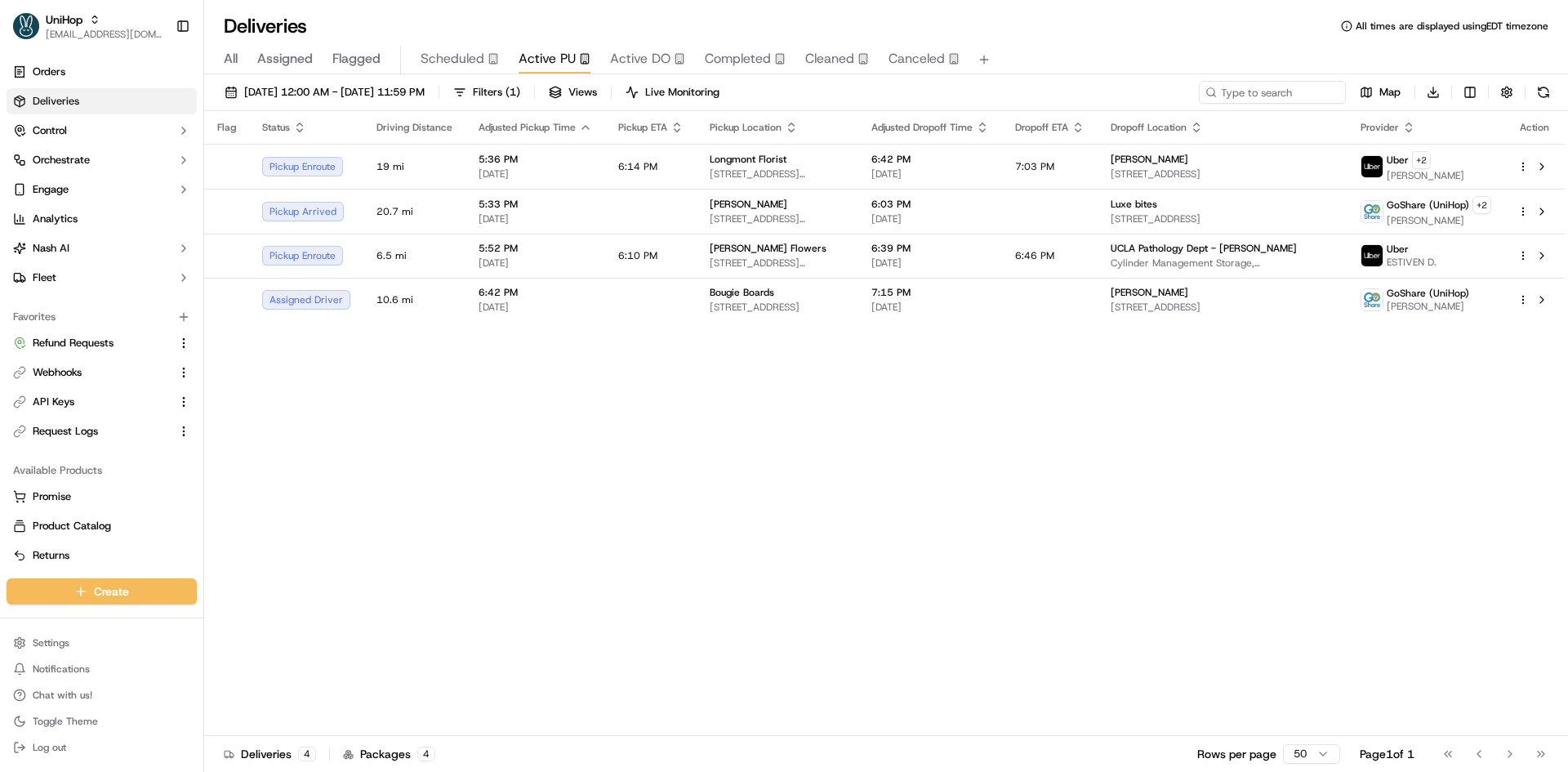
click at [474, 56] on span "Scheduled" at bounding box center [452, 59] width 63 height 20
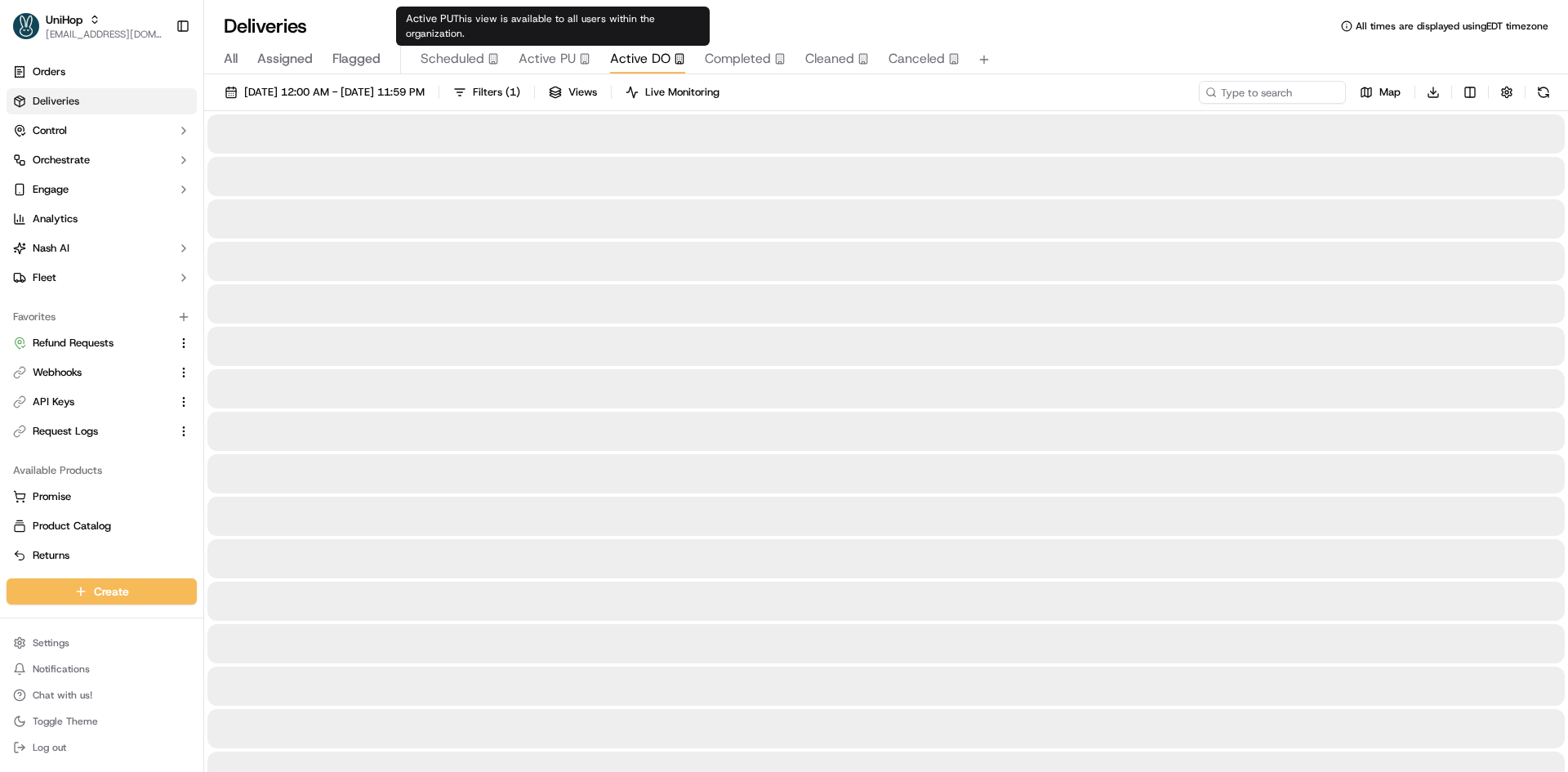
click at [610, 60] on span "Active DO" at bounding box center [640, 59] width 61 height 20
click at [460, 53] on span "Scheduled" at bounding box center [452, 59] width 63 height 20
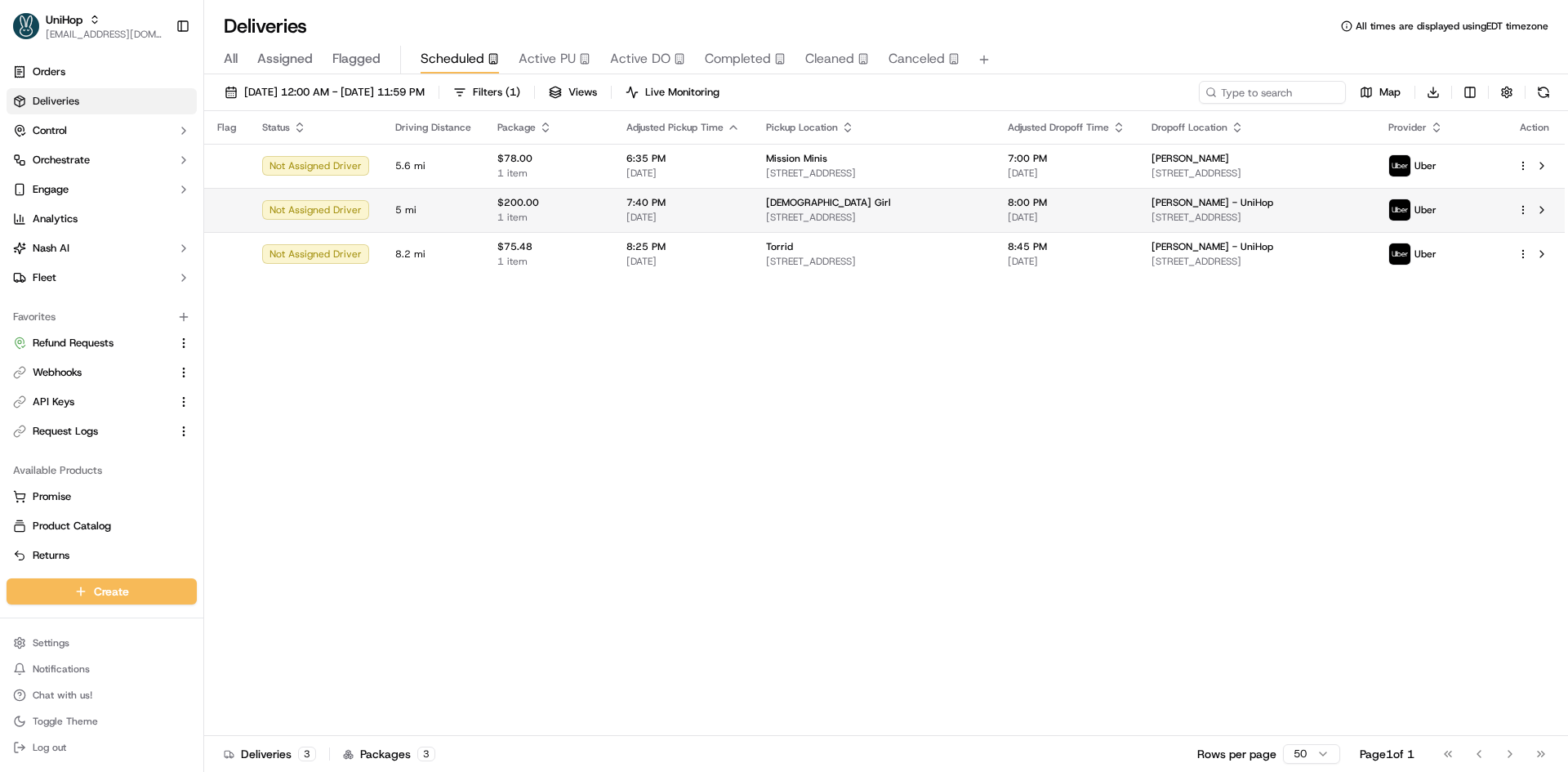
click at [766, 223] on span "8052 Park Ln N, Dallas, TX 75231, USA" at bounding box center [874, 217] width 216 height 13
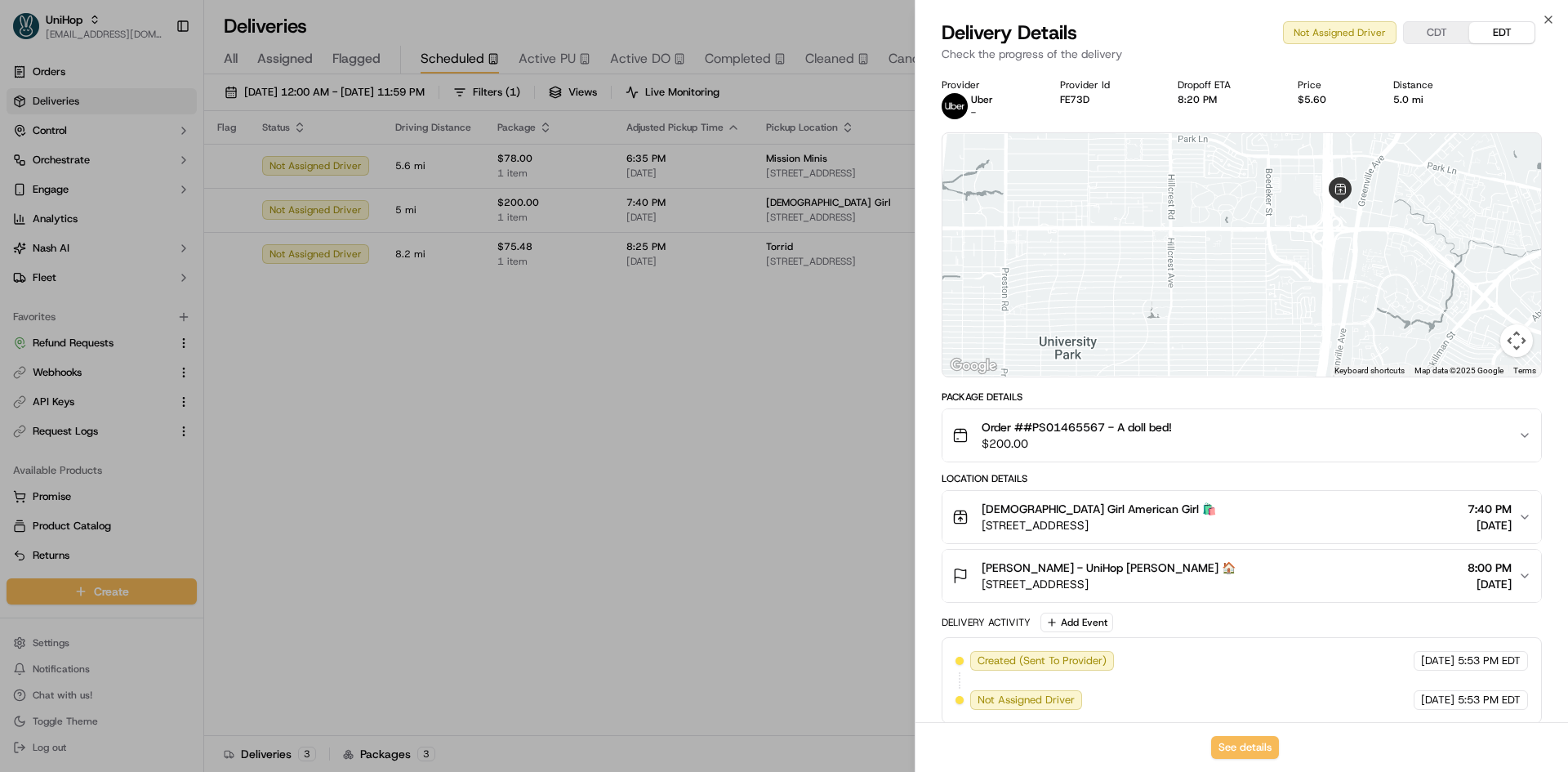
drag, startPoint x: 1213, startPoint y: 298, endPoint x: 1387, endPoint y: 313, distance: 174.6
click at [1387, 313] on div at bounding box center [1241, 254] width 598 height 243
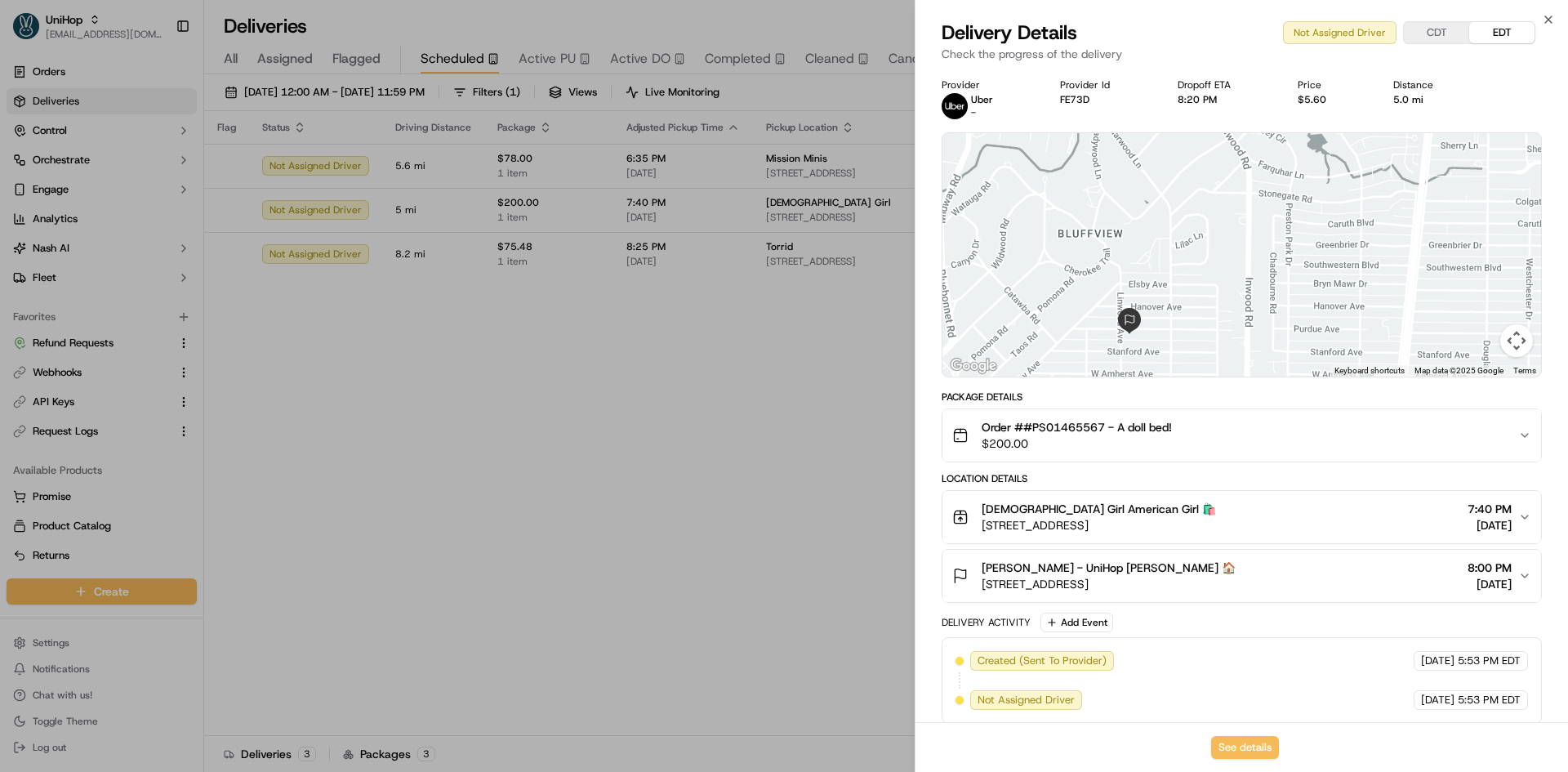
click at [1102, 597] on button "Paige Schmitt - UniHop Paige Schmitt 🏠 4810 Purdue Ave, Dallas, TX 75209, USA 8…" at bounding box center [1241, 576] width 598 height 53
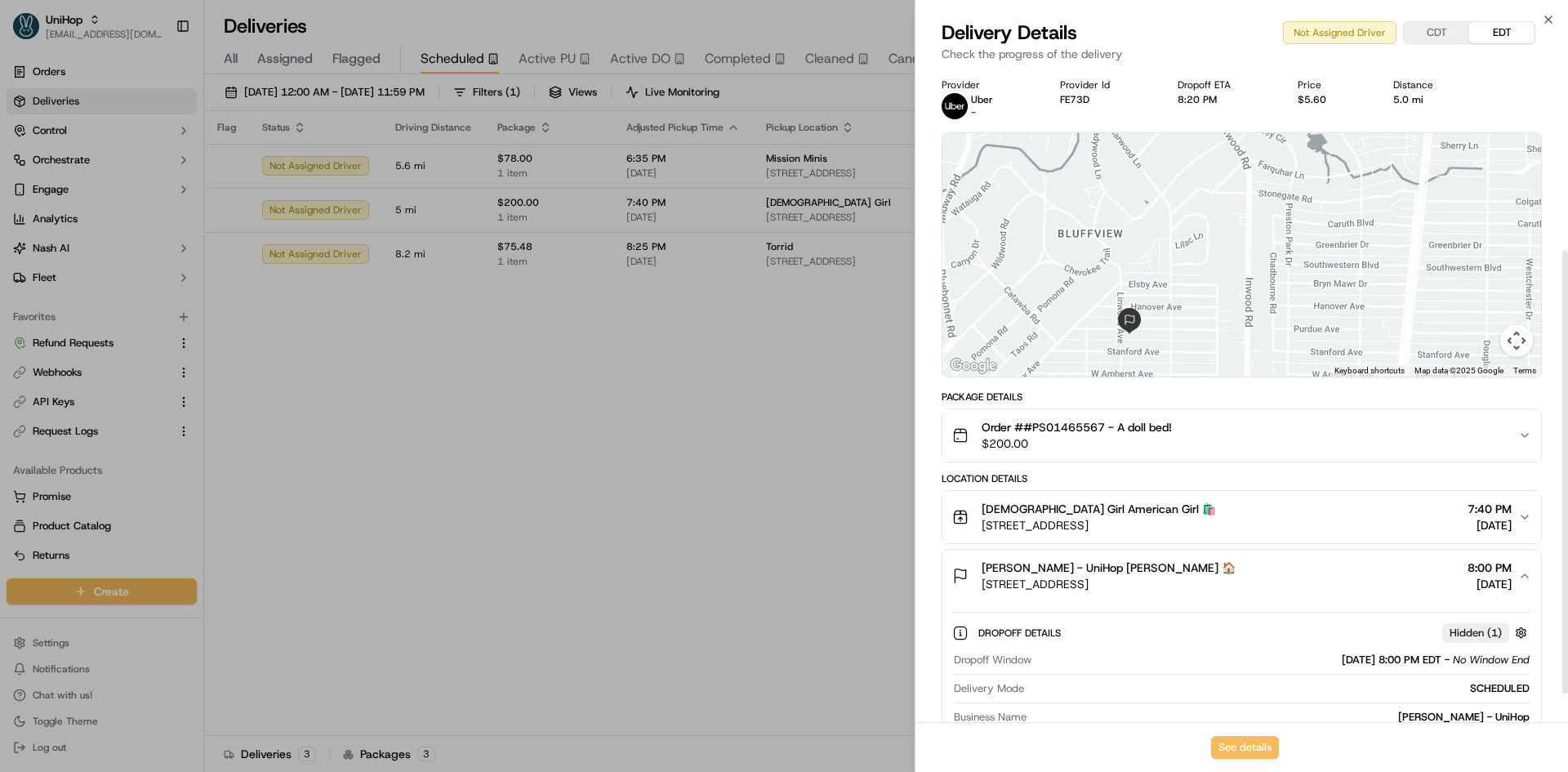
scroll to position [309, 0]
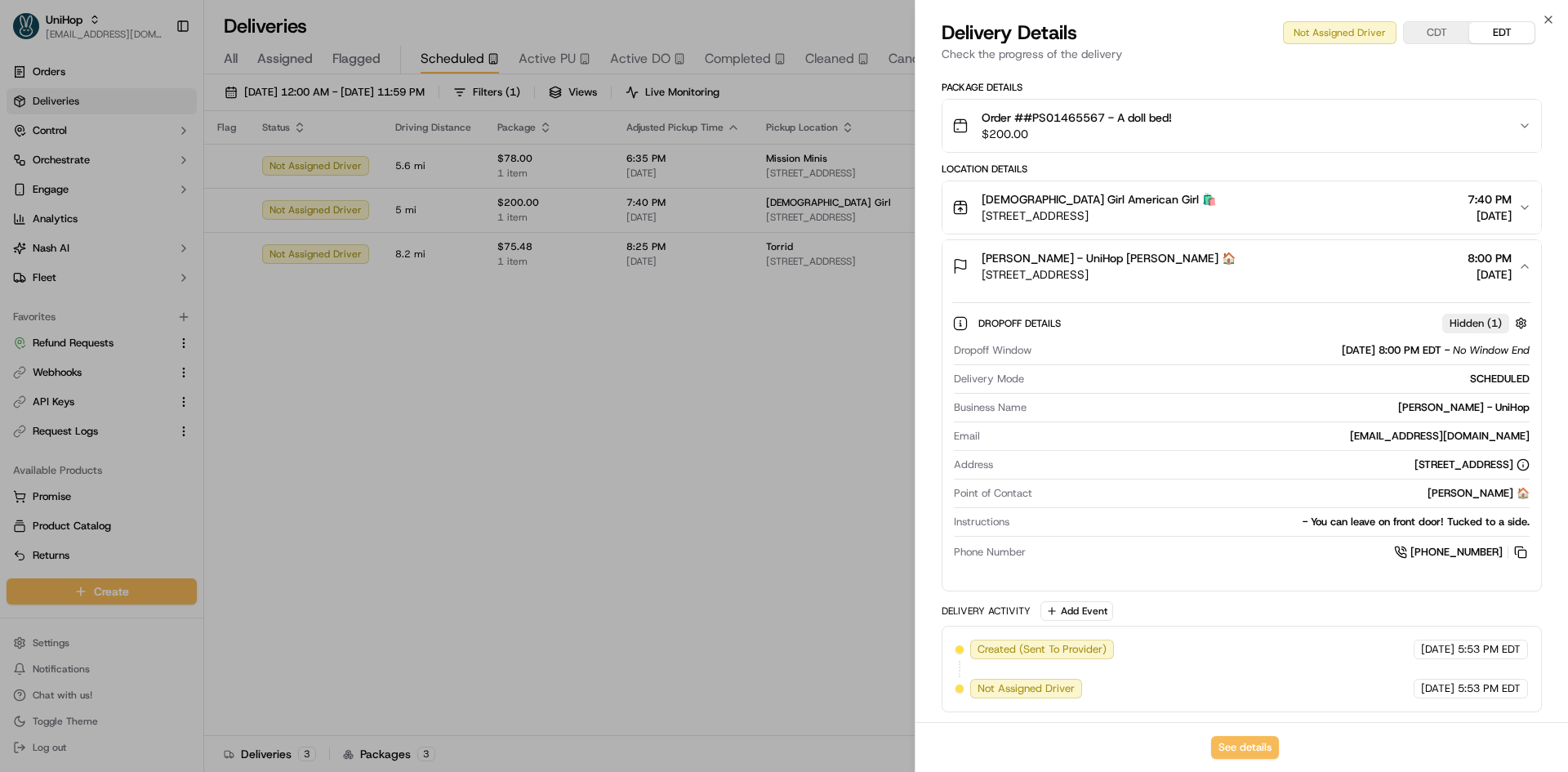
click at [1137, 134] on span "$200.00" at bounding box center [1076, 134] width 190 height 16
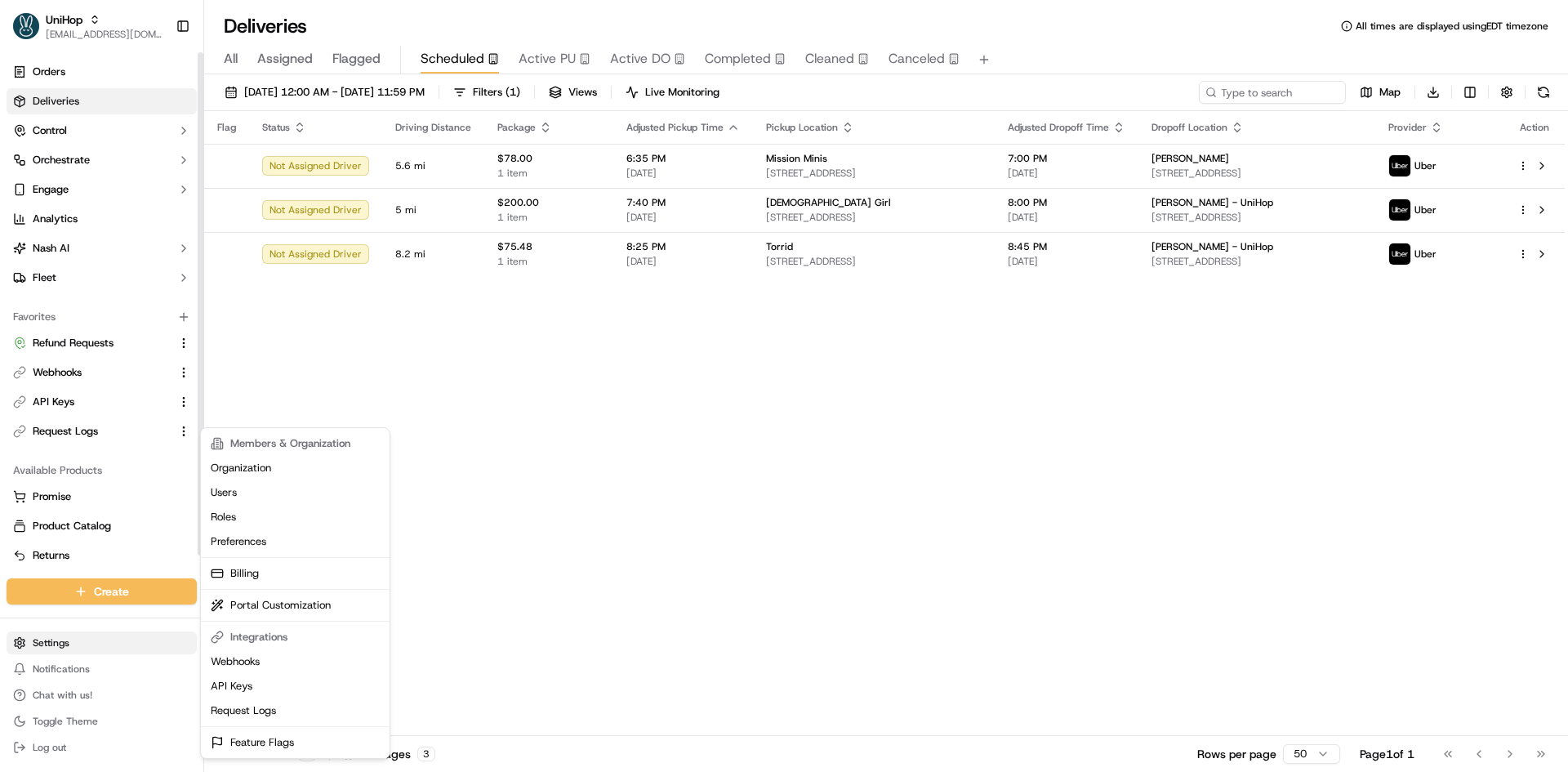
click at [78, 649] on html "UniHop contact@unihop.app Toggle Sidebar Orders Deliveries Control Orchestrate …" at bounding box center [784, 386] width 1568 height 772
click at [250, 739] on link "Feature Flags" at bounding box center [295, 742] width 182 height 24
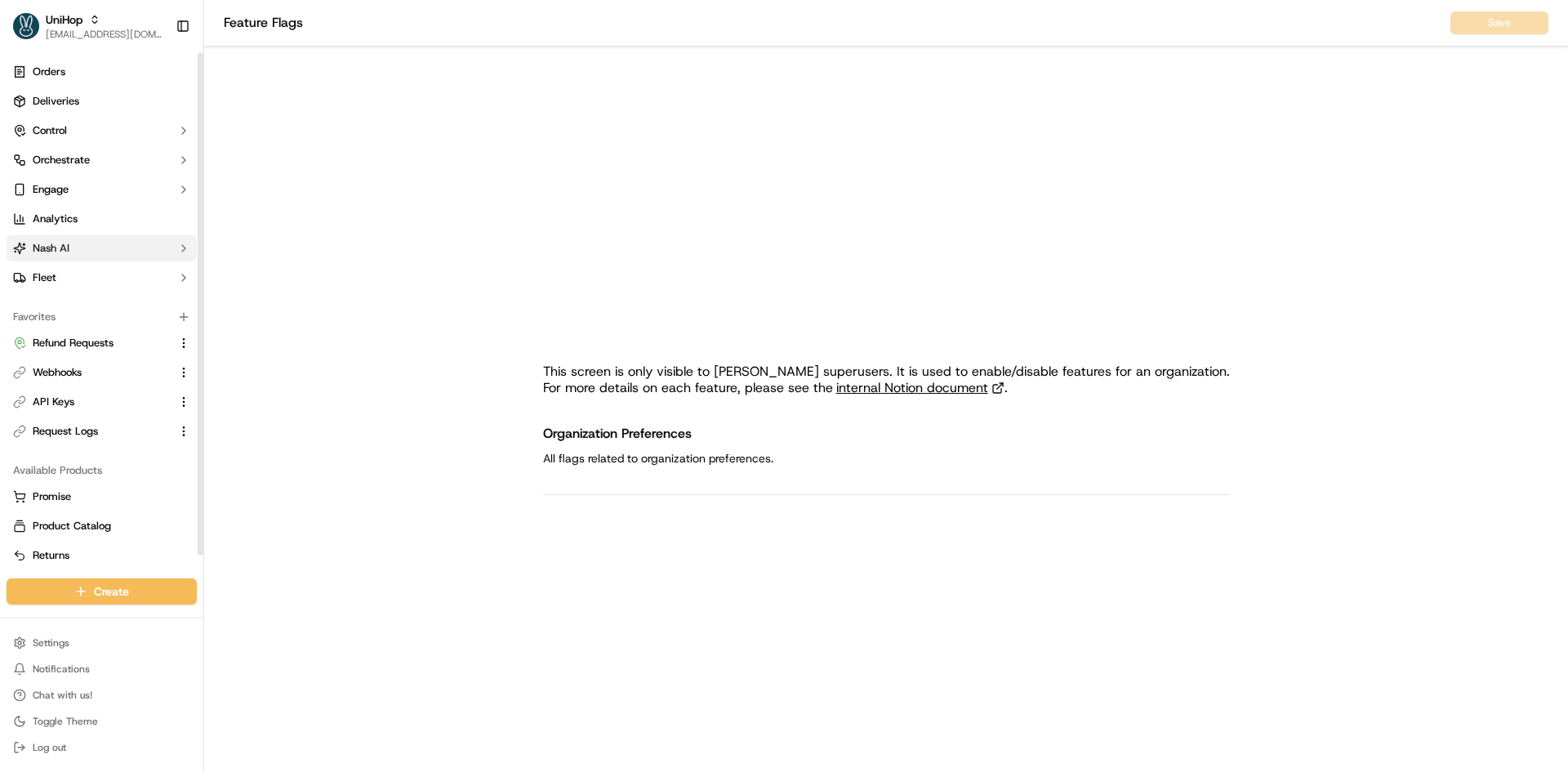
click at [104, 242] on button "Nash AI" at bounding box center [101, 248] width 190 height 26
click at [96, 269] on button "Fleet" at bounding box center [101, 277] width 190 height 26
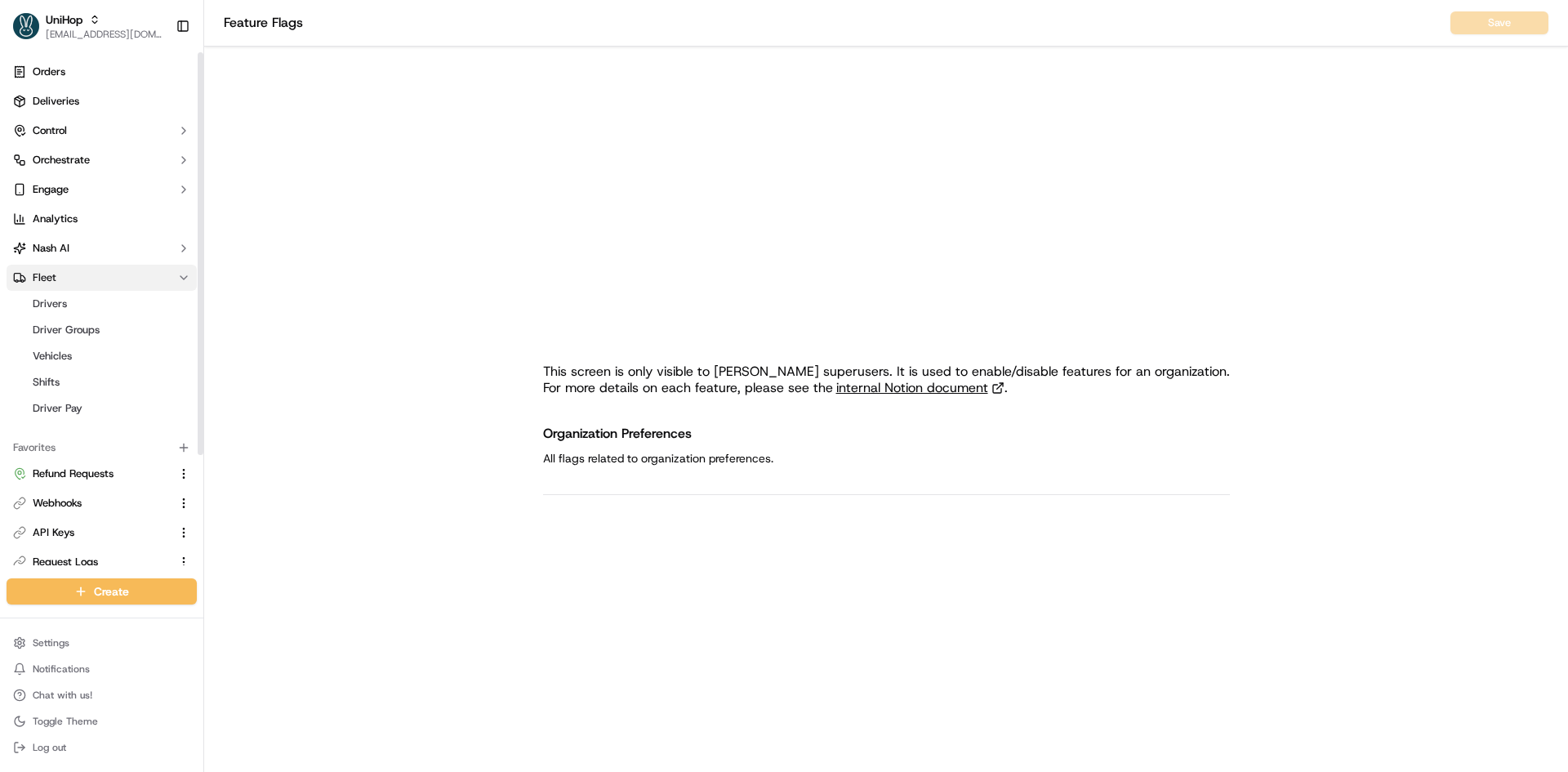
click at [96, 269] on button "Fleet" at bounding box center [101, 277] width 190 height 26
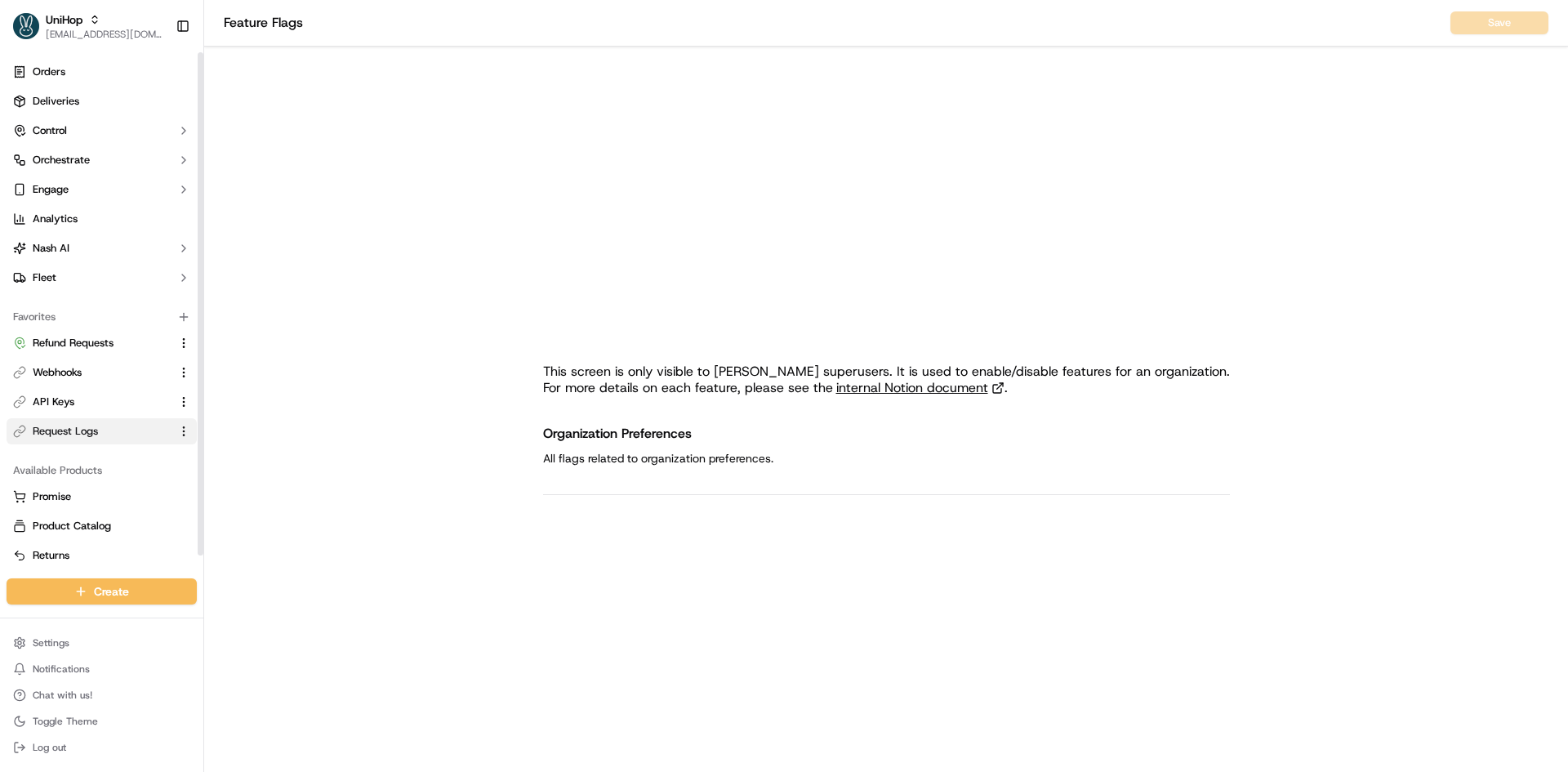
click at [93, 432] on span "Request Logs" at bounding box center [65, 431] width 65 height 14
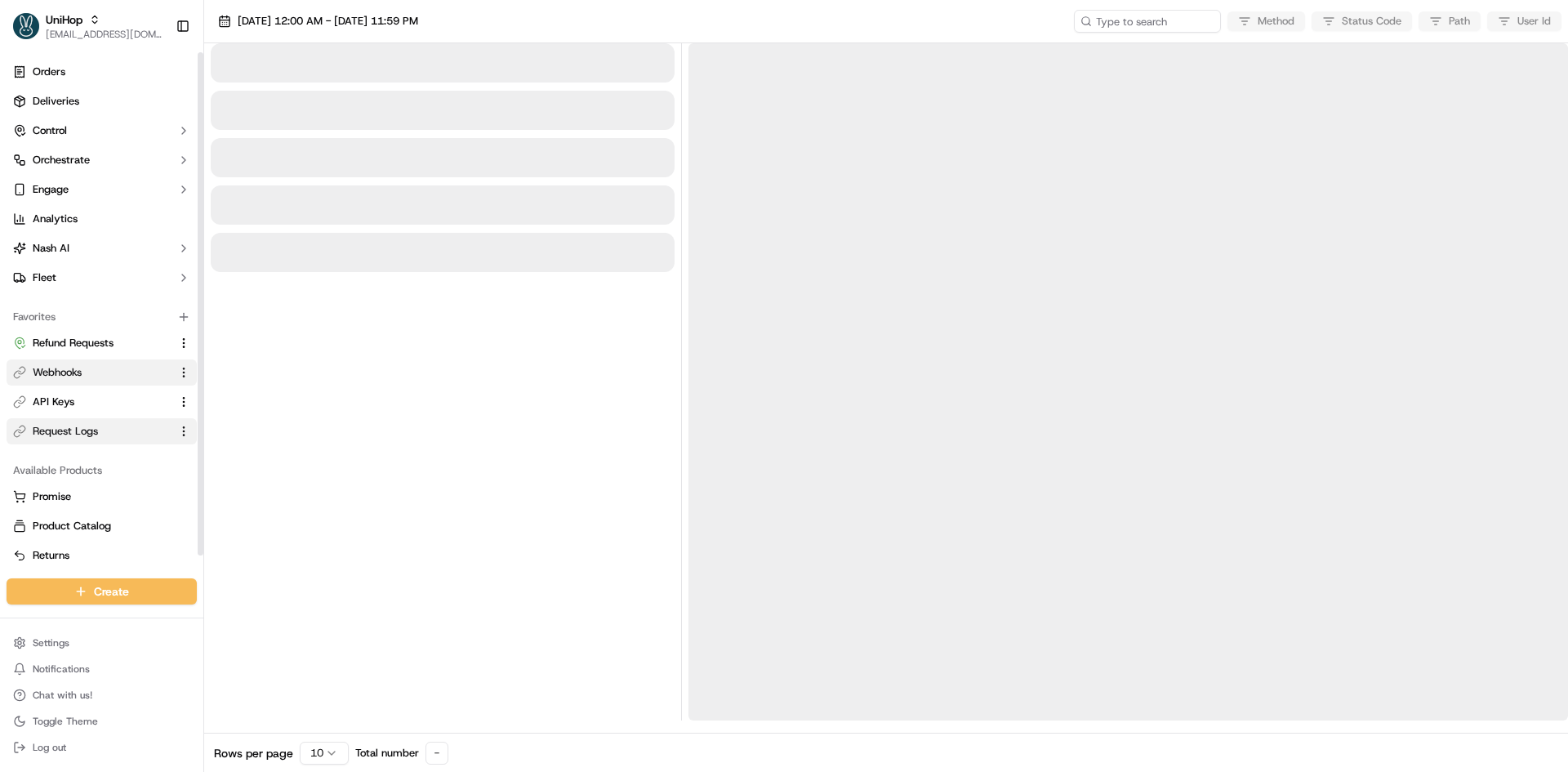
click at [90, 364] on button "Webhooks" at bounding box center [101, 372] width 190 height 26
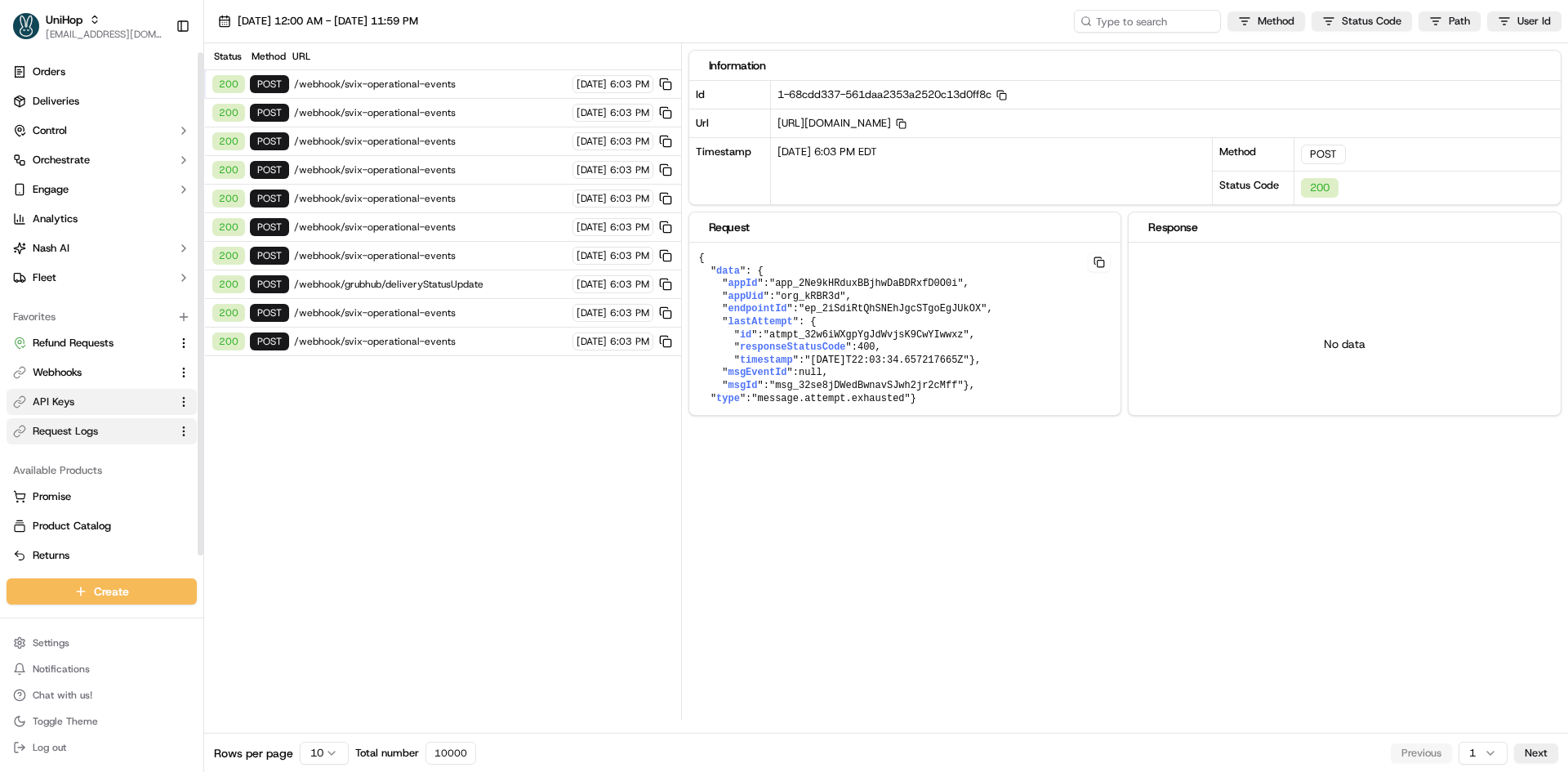
click at [105, 390] on button "API Keys" at bounding box center [101, 401] width 190 height 26
click at [101, 373] on link "Webhooks" at bounding box center [92, 372] width 158 height 14
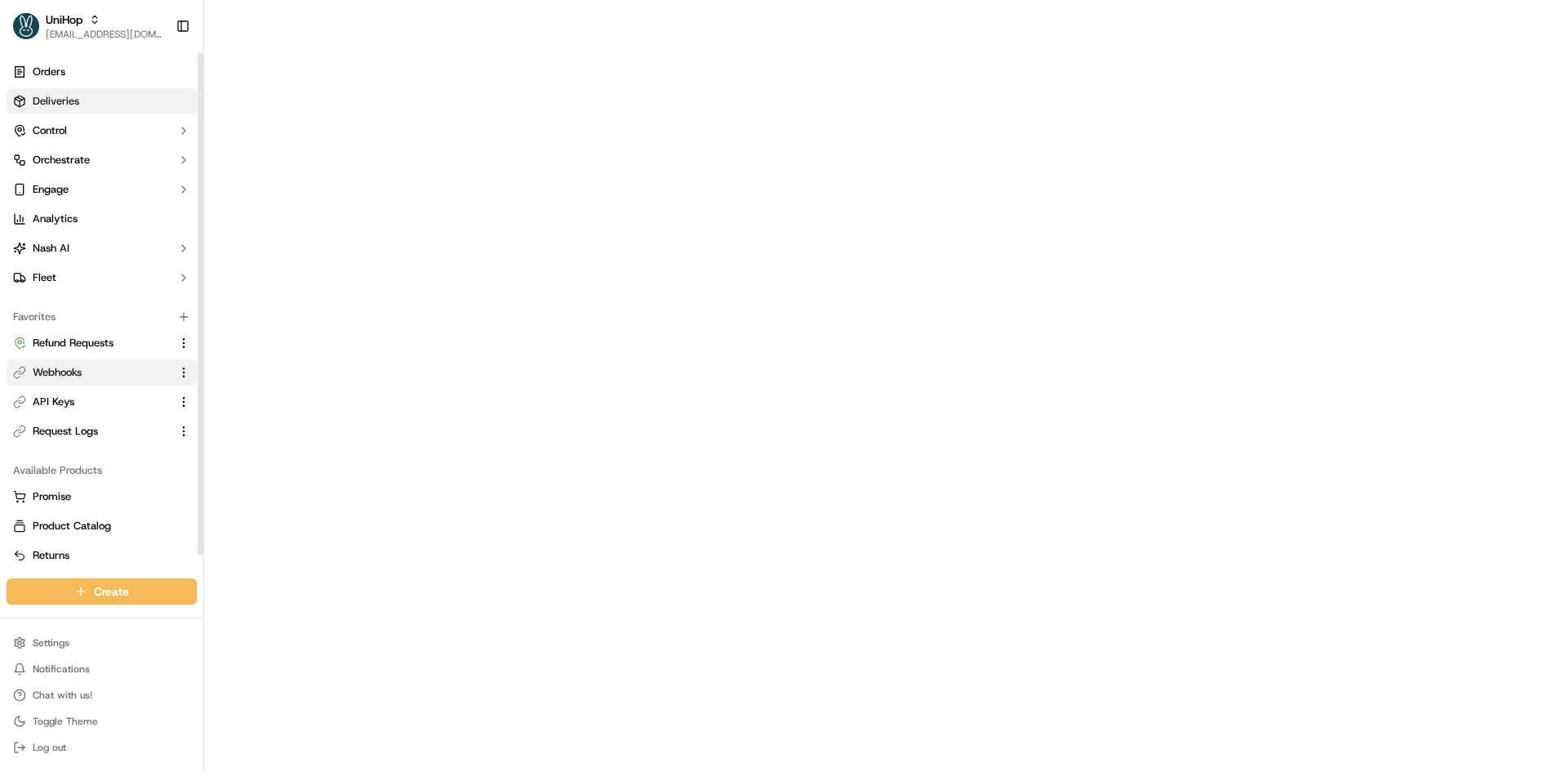
click at [109, 111] on link "Deliveries" at bounding box center [101, 101] width 190 height 26
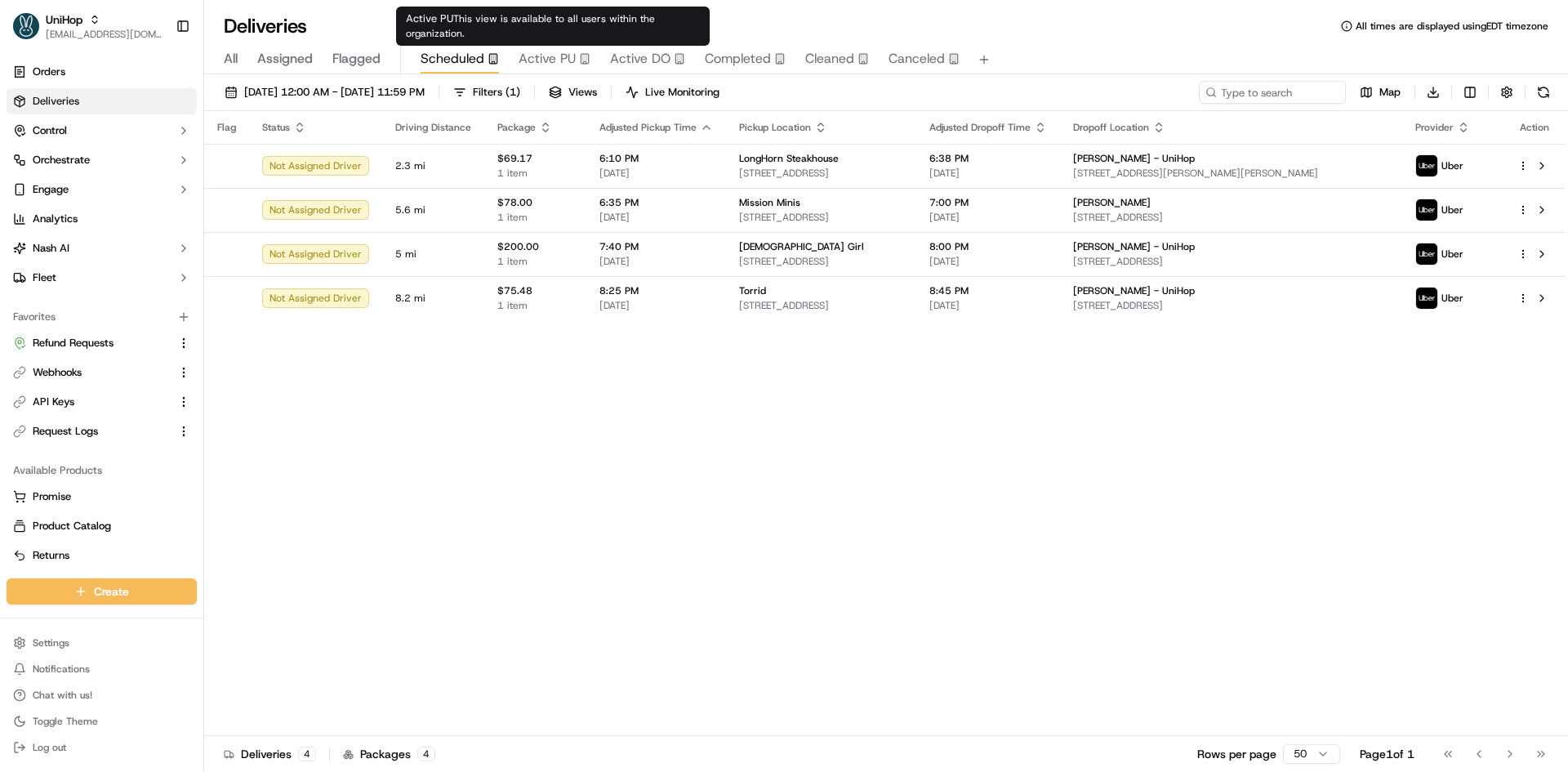
click at [544, 62] on span "Active PU" at bounding box center [547, 59] width 57 height 20
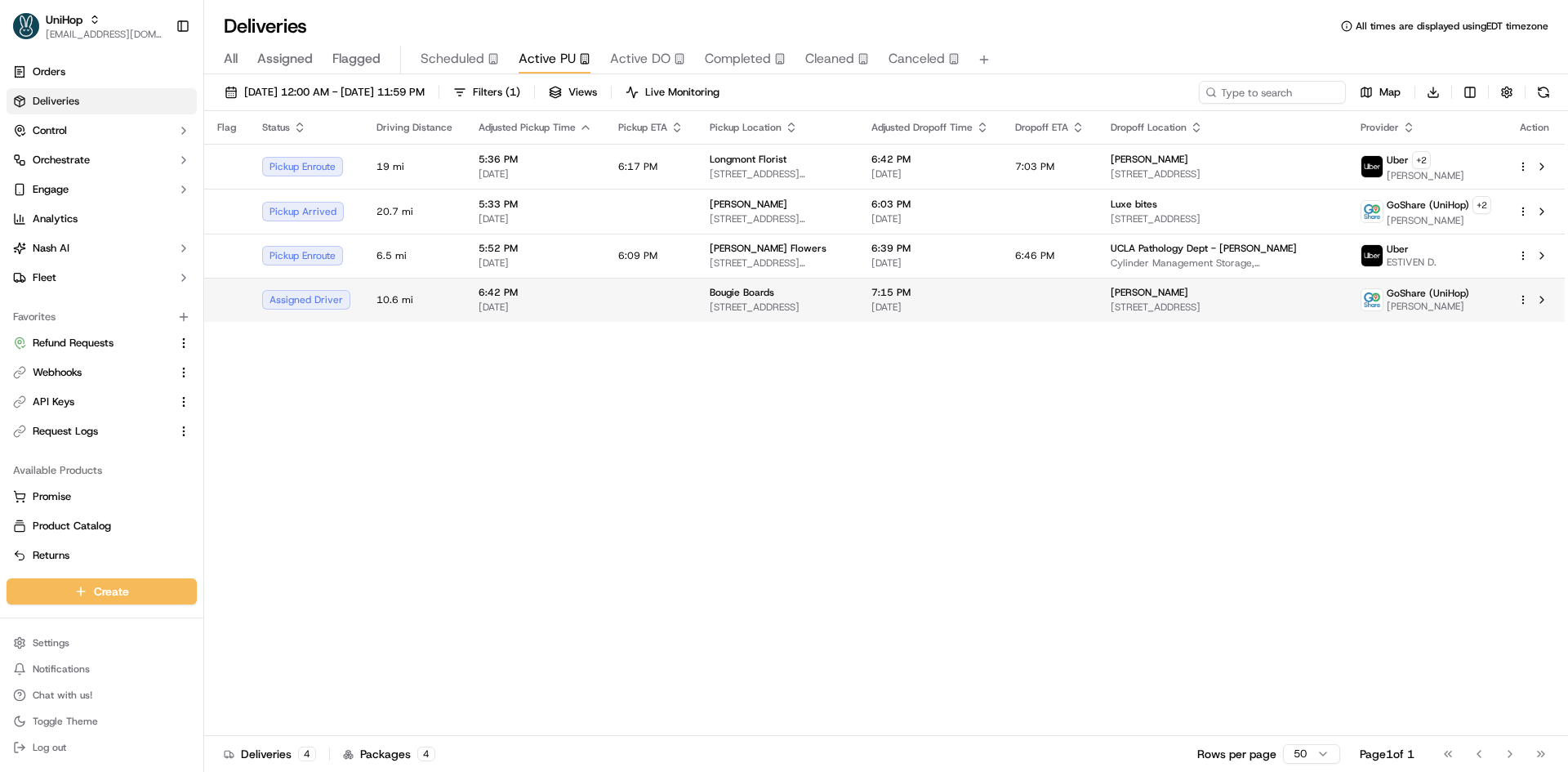
click at [588, 290] on td "6:42 PM [DATE]" at bounding box center [535, 299] width 140 height 44
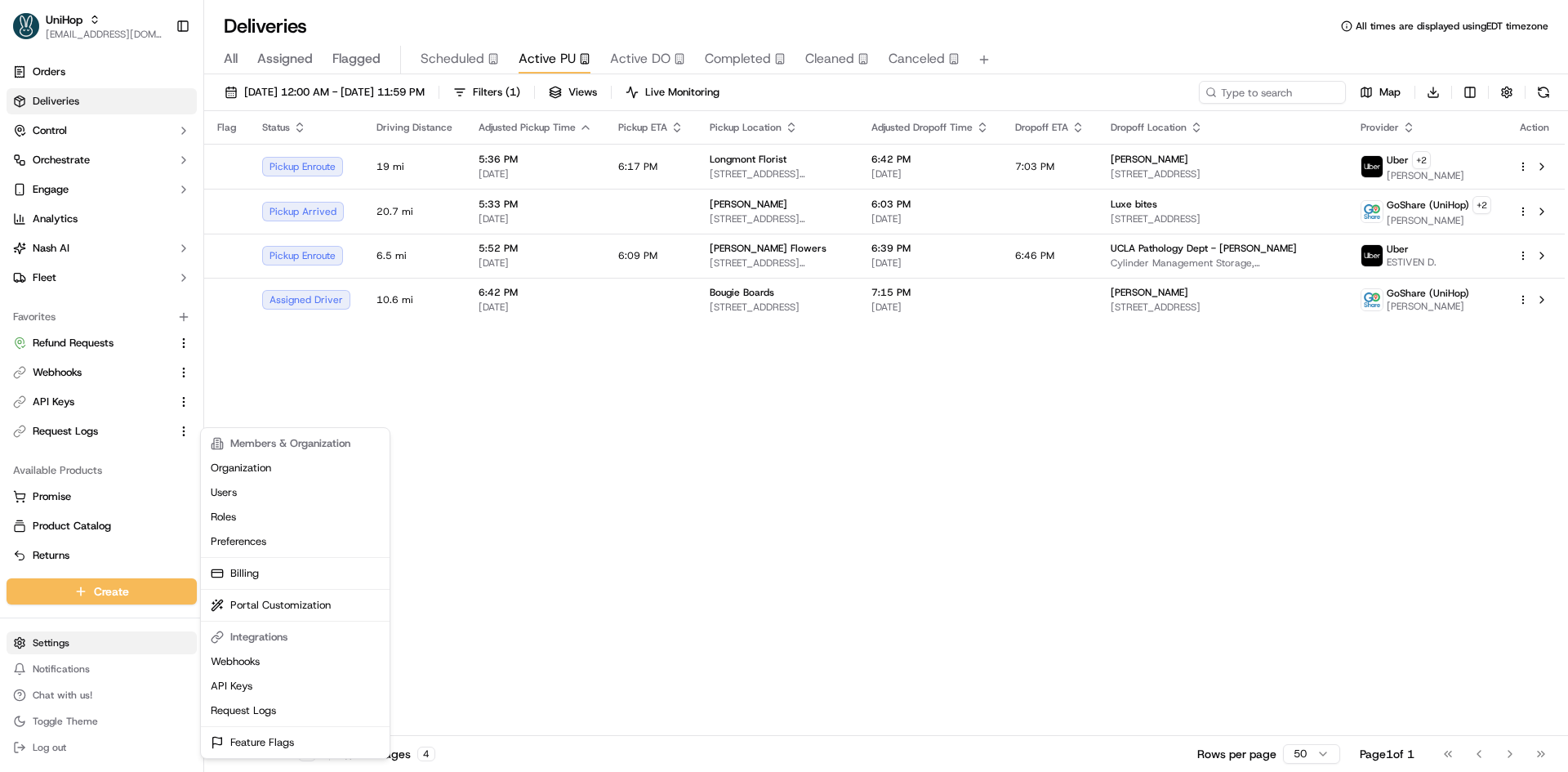
click at [56, 651] on html "UniHop contact@unihop.app Toggle Sidebar Orders Deliveries Control Orchestrate …" at bounding box center [784, 386] width 1568 height 772
click at [92, 200] on html "UniHop contact@unihop.app Toggle Sidebar Orders Deliveries Control Orchestrate …" at bounding box center [784, 386] width 1568 height 772
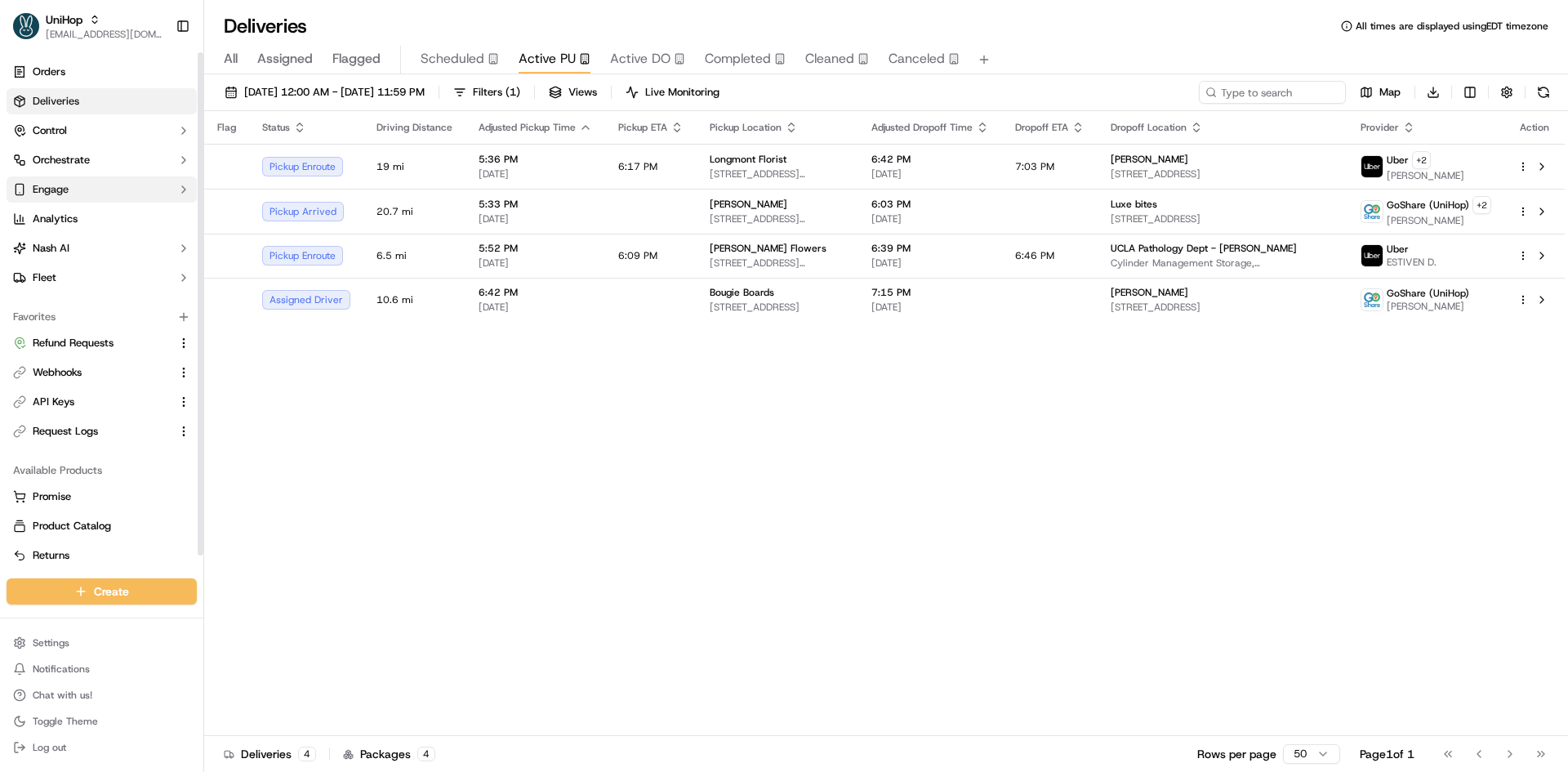
click at [99, 194] on button "Engage" at bounding box center [101, 189] width 190 height 26
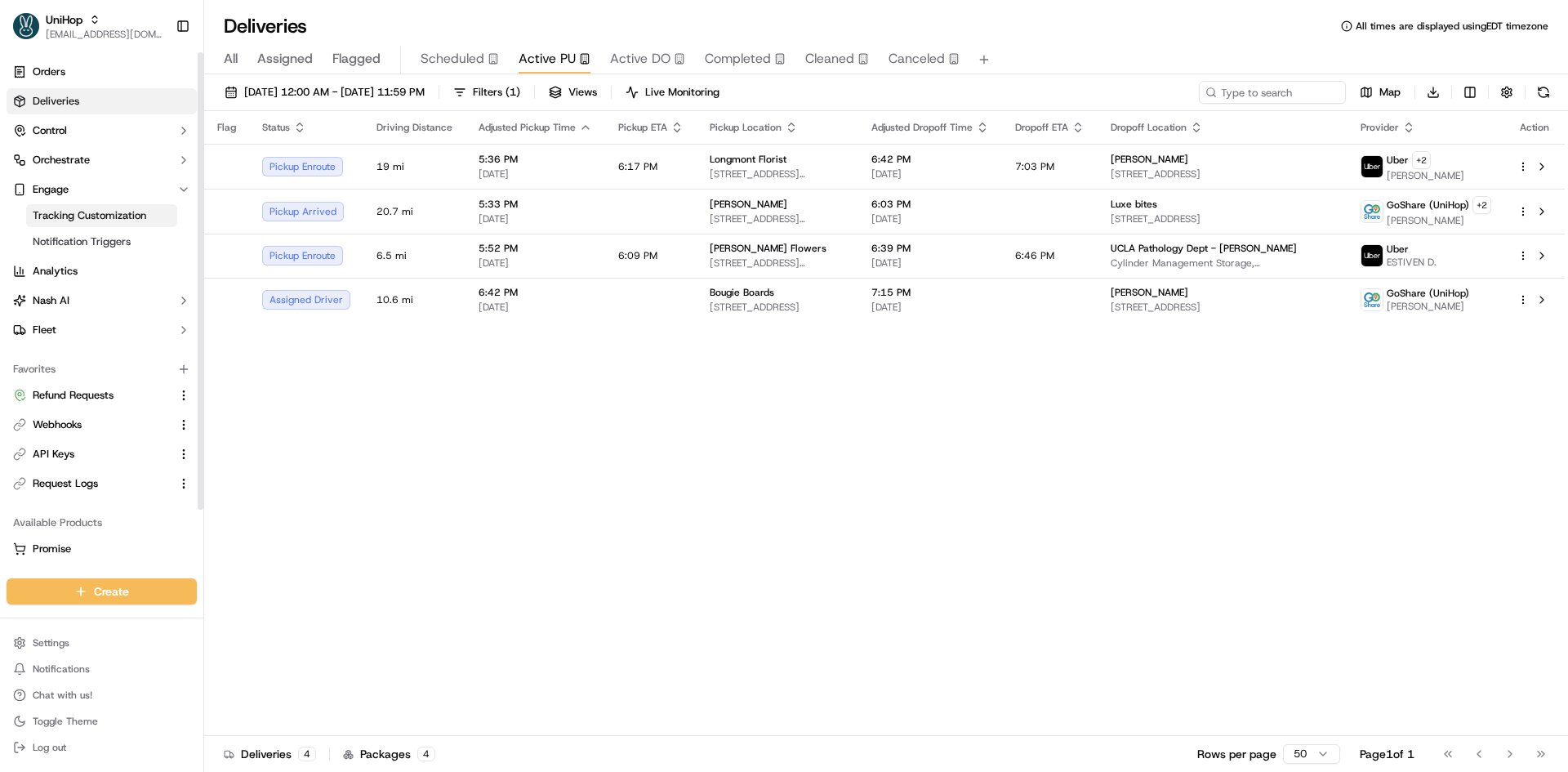
click at [122, 225] on link "Tracking Customization" at bounding box center [101, 216] width 151 height 23
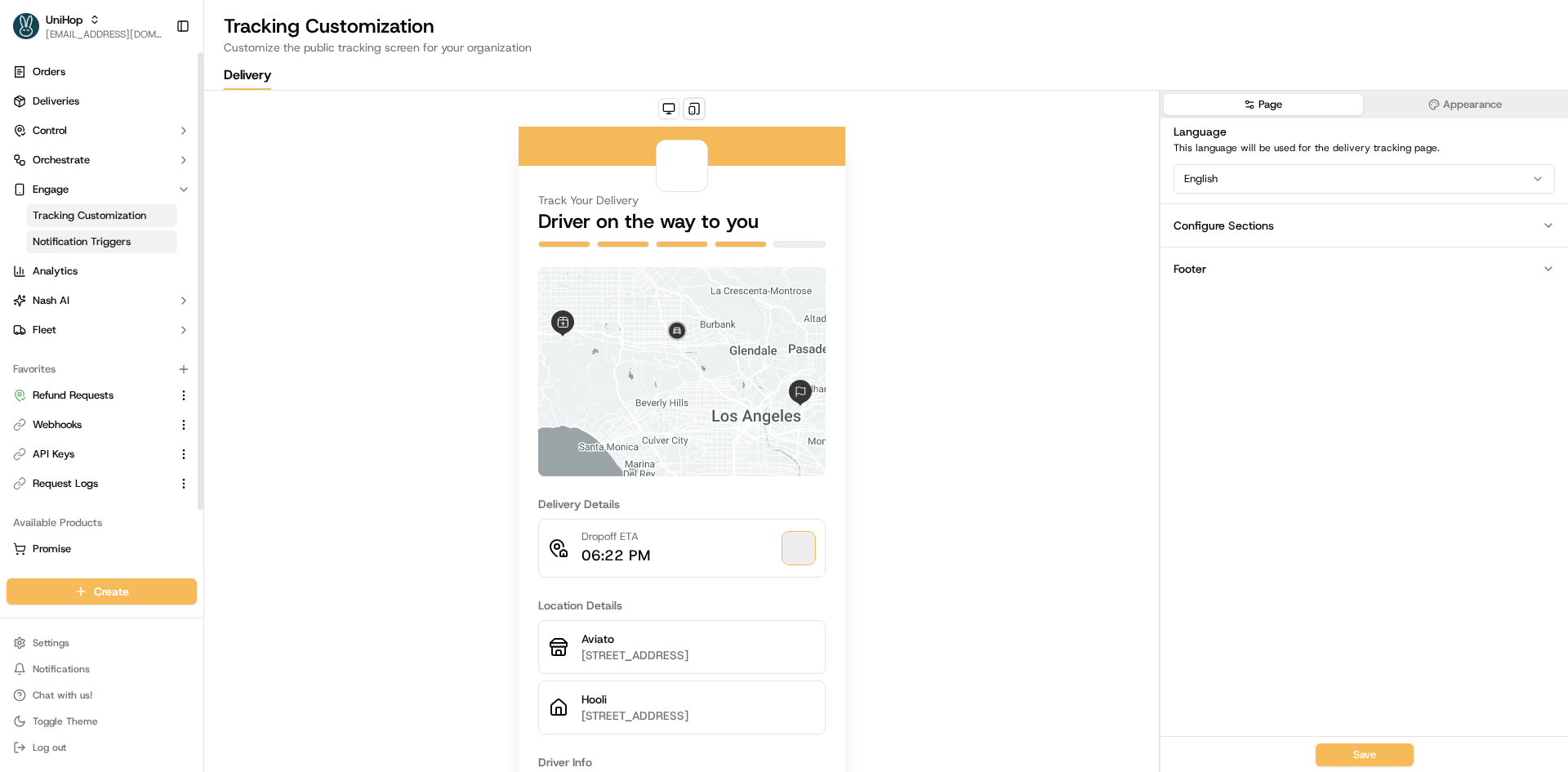
click at [111, 237] on span "Notification Triggers" at bounding box center [82, 242] width 98 height 14
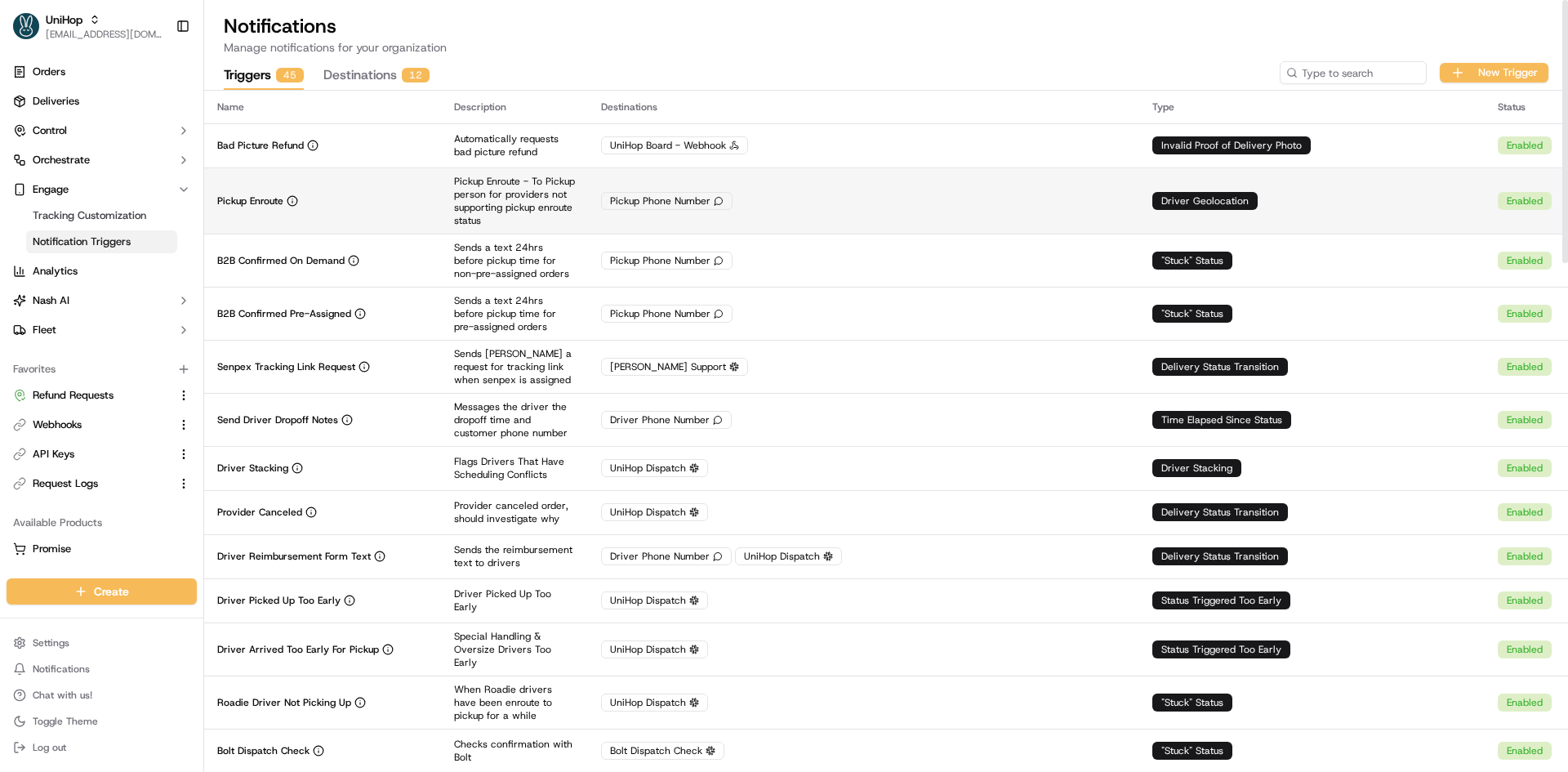
click at [388, 218] on td "Pickup Enroute" at bounding box center [323, 201] width 237 height 66
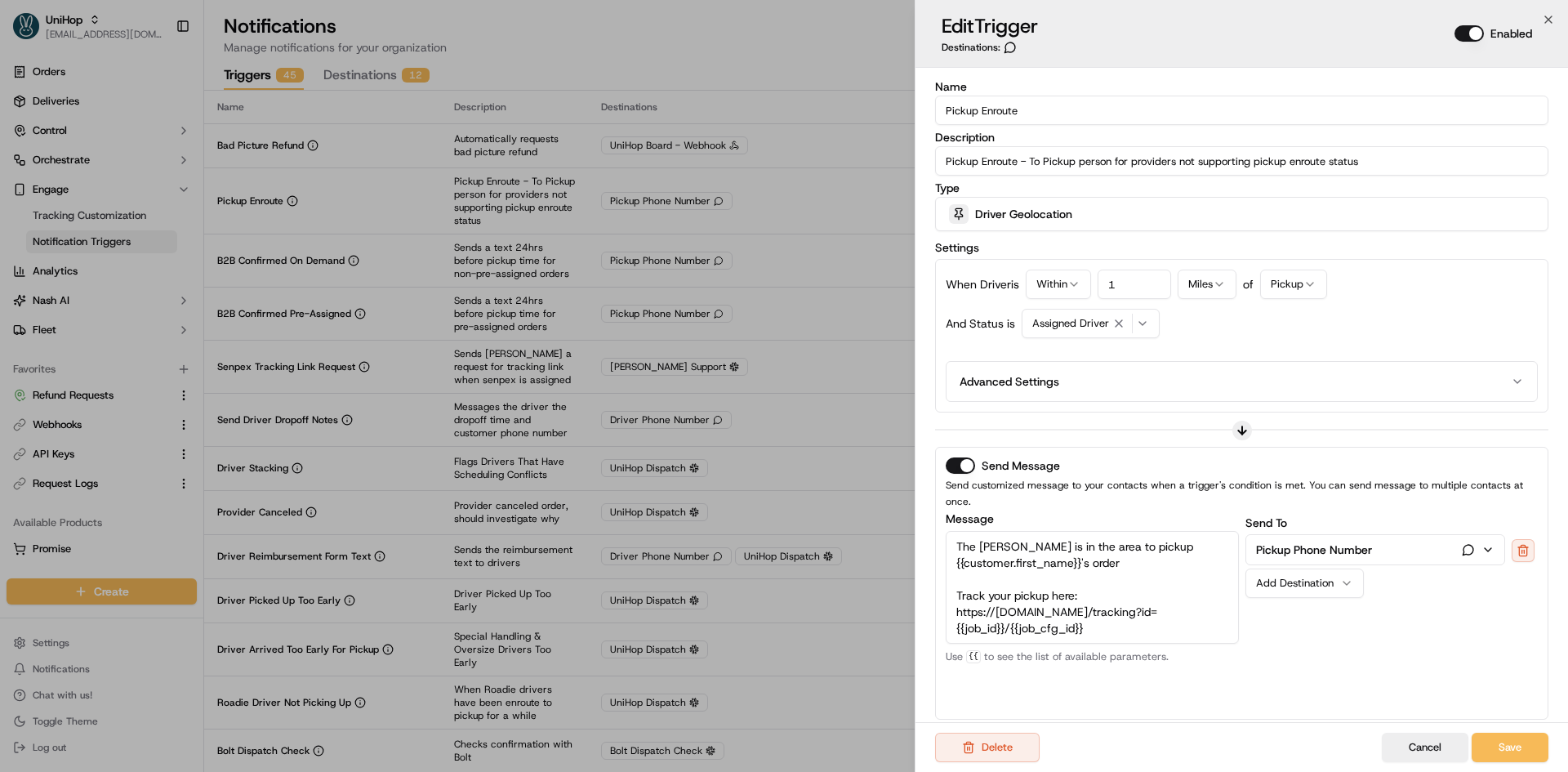
click at [1096, 530] on textarea "The Hopper is in the area to pickup {{customer.first_name}}'s order Track your …" at bounding box center [1092, 587] width 293 height 112
click at [1192, 530] on textarea "The Hopper is in the area for the pickup {{customer.first_name}}'s order Track …" at bounding box center [1092, 587] width 293 height 112
type textarea "The Hopper is in the area for the pickup for {{customer.first_name}}'s order Tr…"
click at [1289, 656] on div "Send To Pickup Phone Number Add Destination" at bounding box center [1391, 611] width 293 height 196
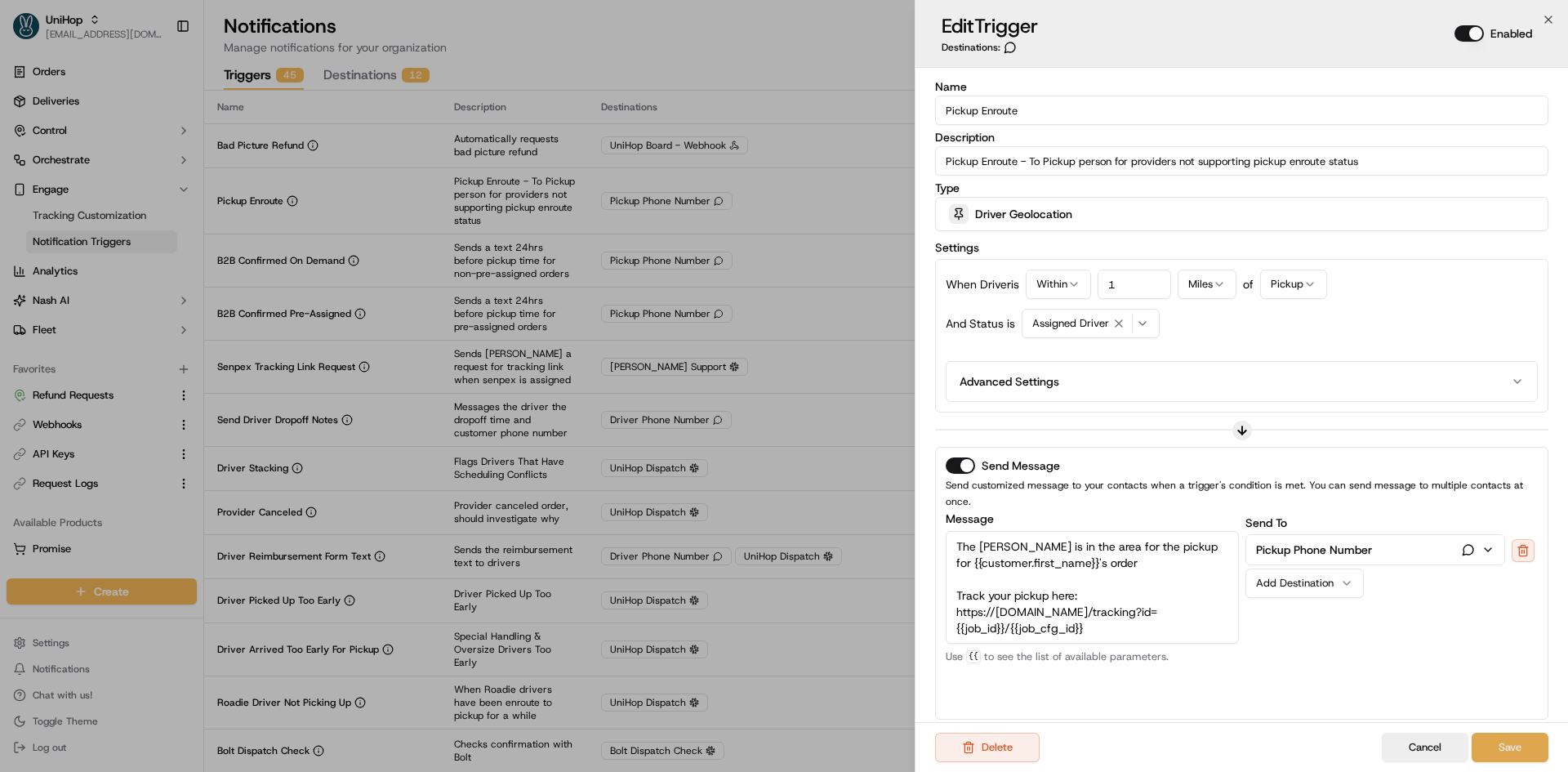
click at [1493, 743] on button "Save" at bounding box center [1510, 747] width 77 height 29
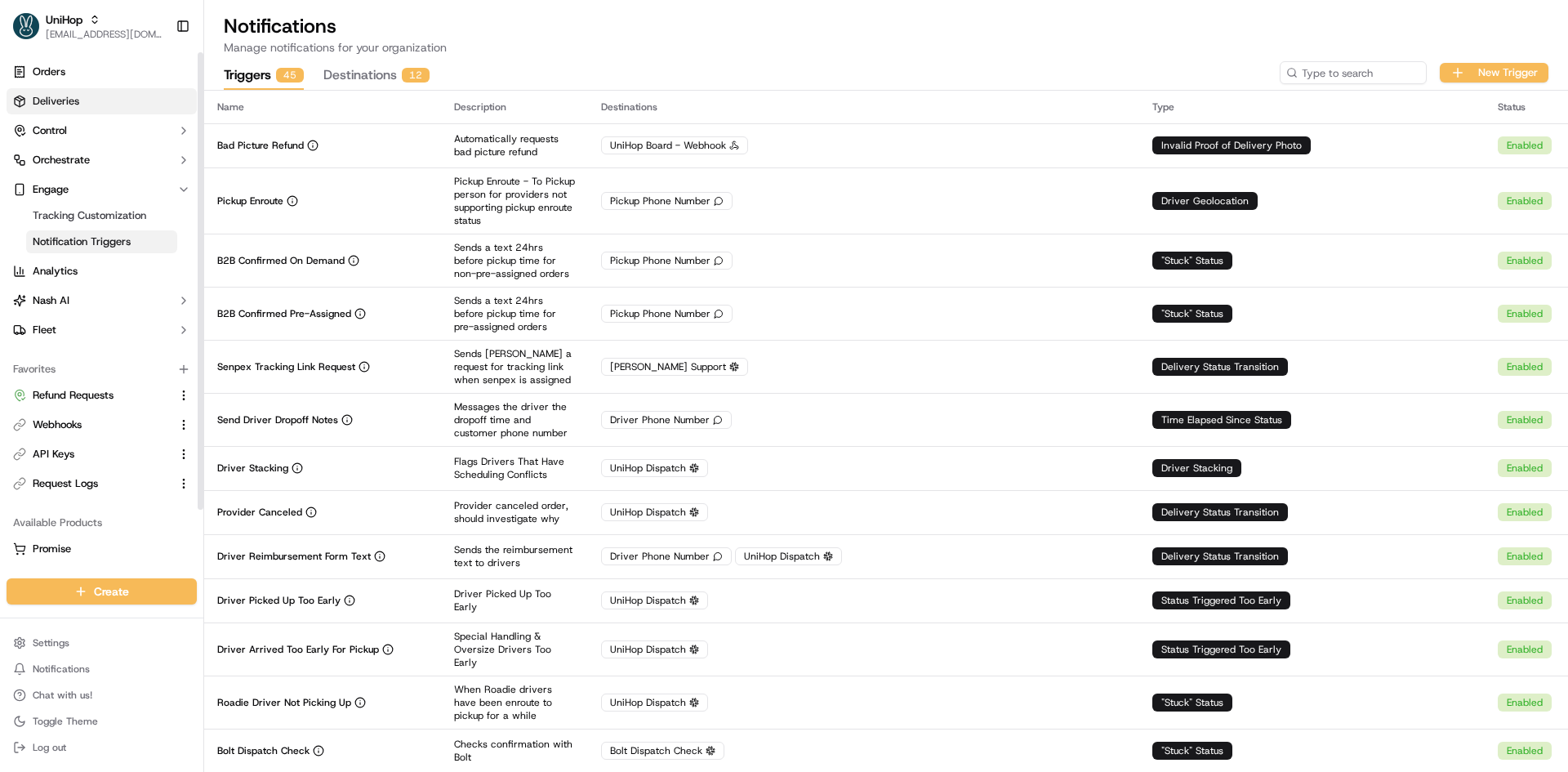
click at [78, 97] on span "Deliveries" at bounding box center [56, 101] width 46 height 14
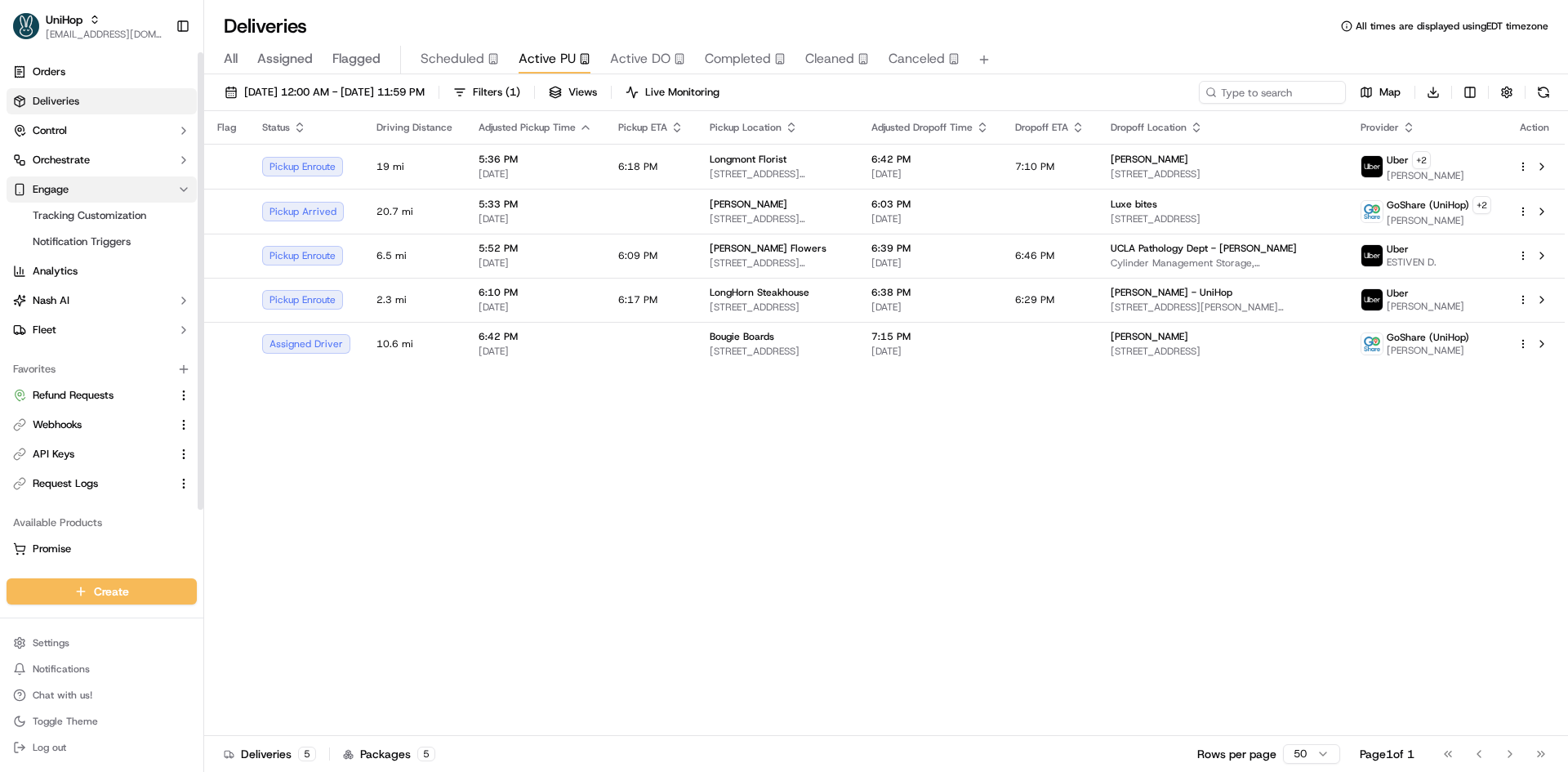
click at [102, 179] on button "Engage" at bounding box center [101, 189] width 190 height 26
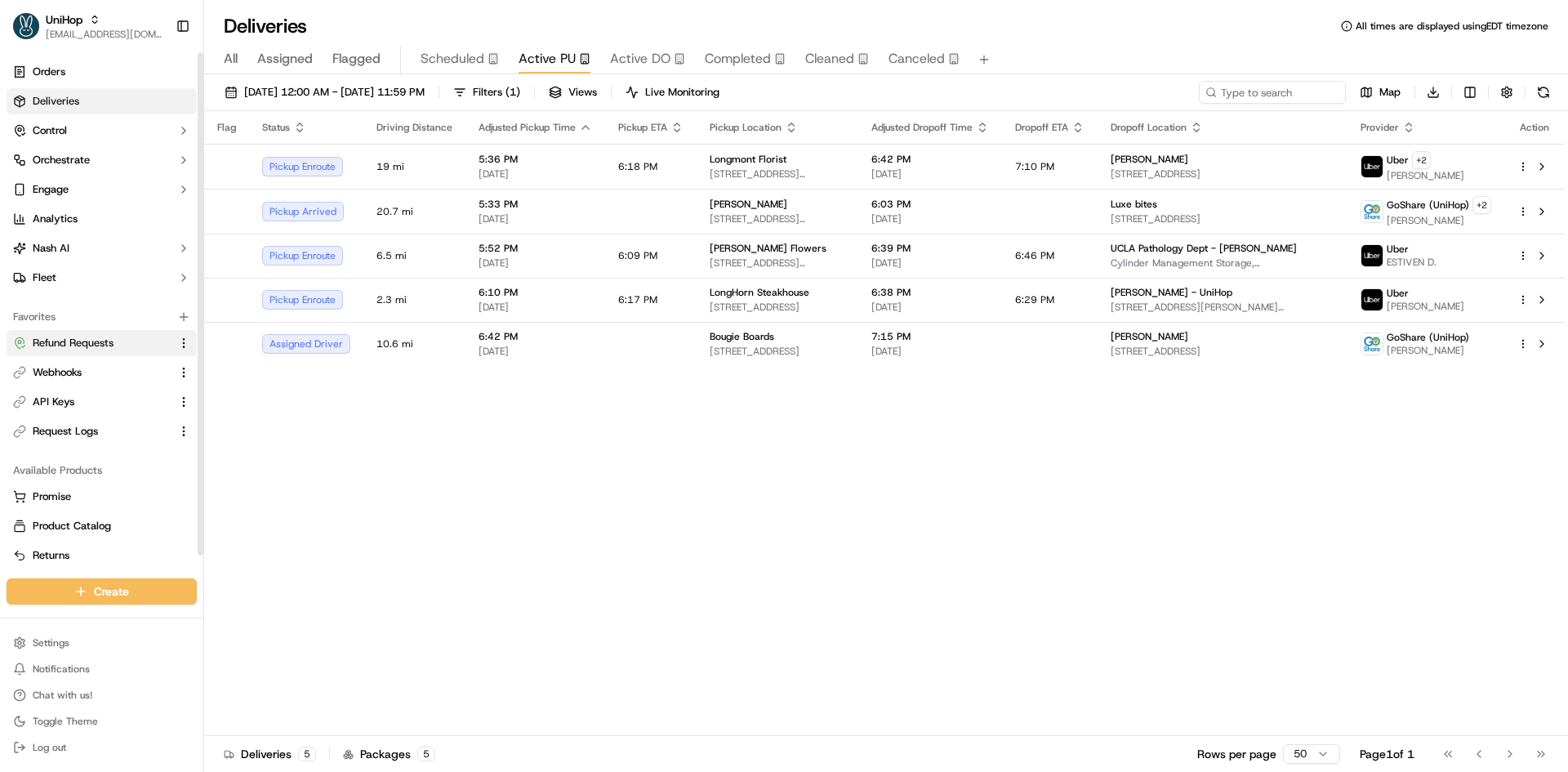
click at [83, 338] on span "Refund Requests" at bounding box center [73, 343] width 81 height 14
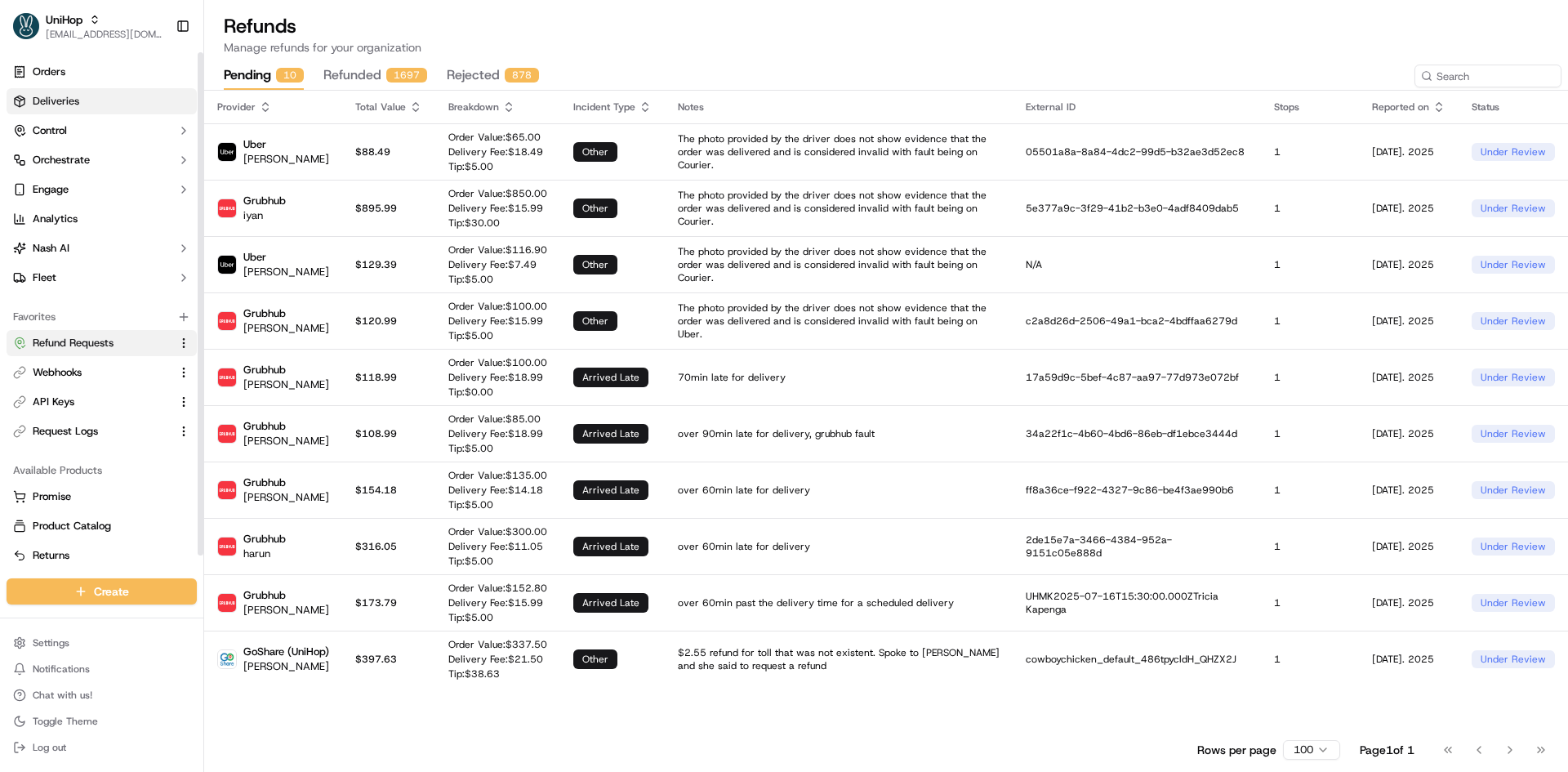
click at [112, 92] on link "Deliveries" at bounding box center [101, 101] width 190 height 26
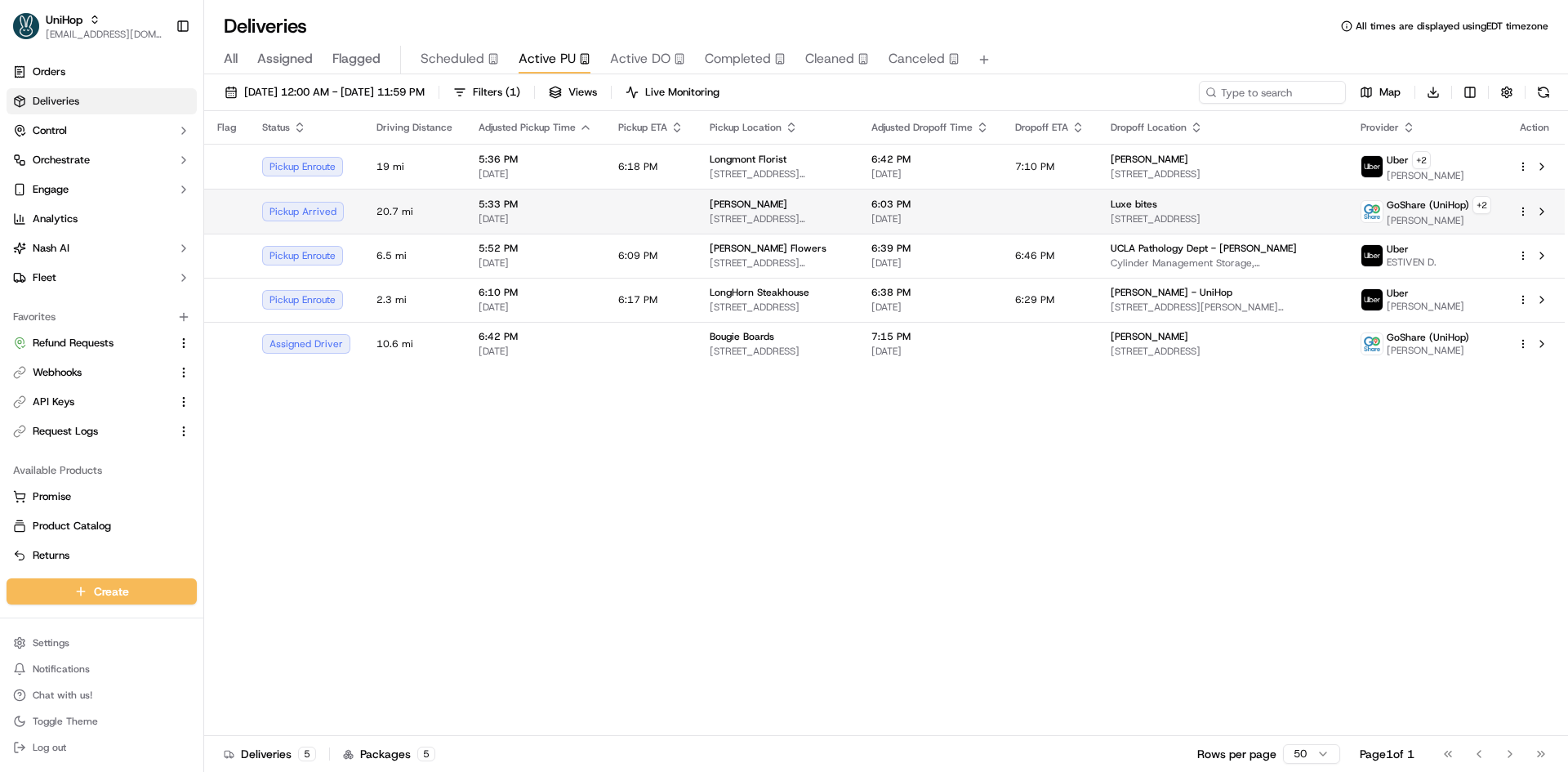
click at [579, 190] on td "5:33 PM Sep 19 2025" at bounding box center [535, 211] width 140 height 45
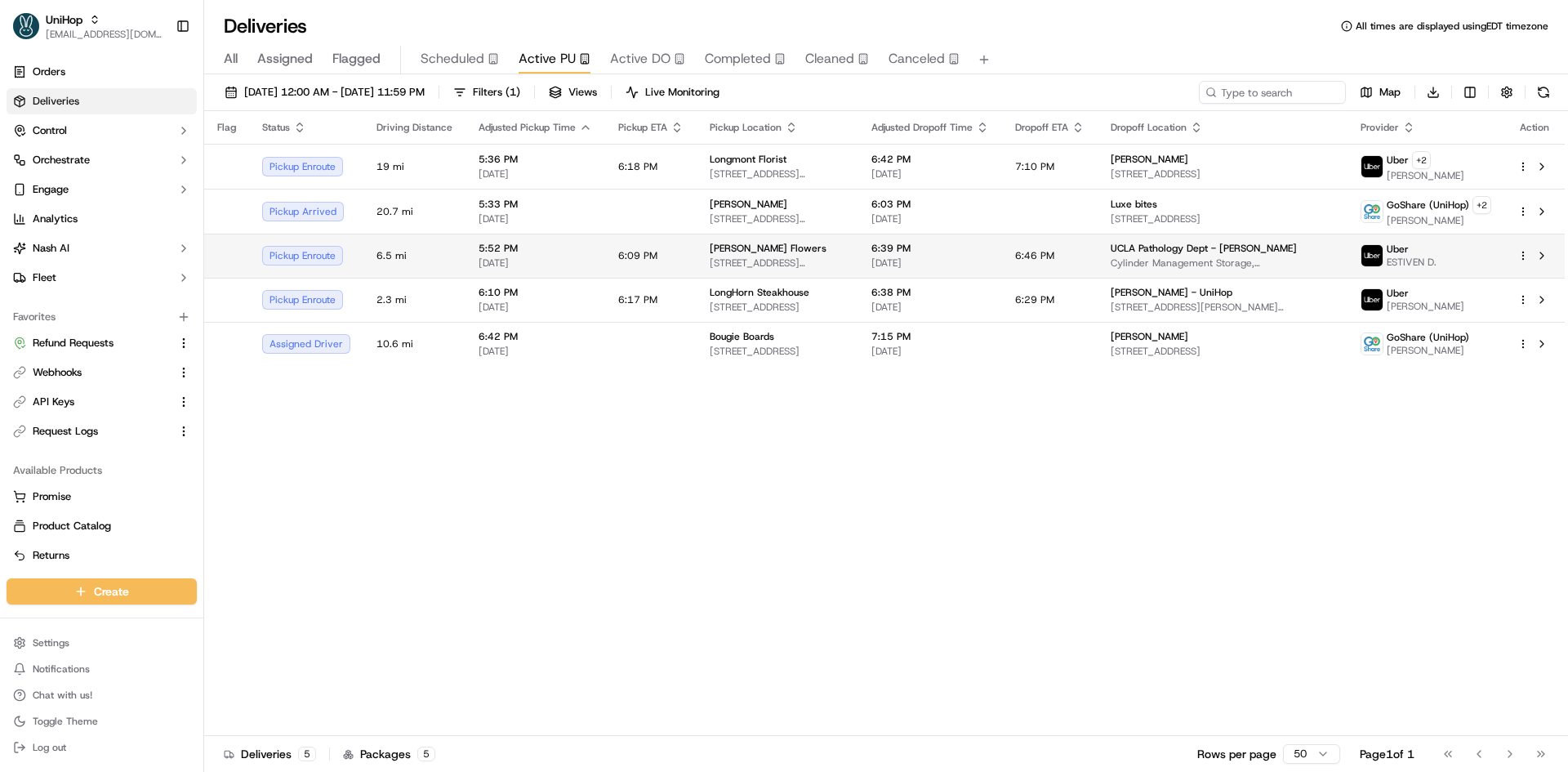
click at [652, 259] on td "6:09 PM" at bounding box center [651, 255] width 92 height 44
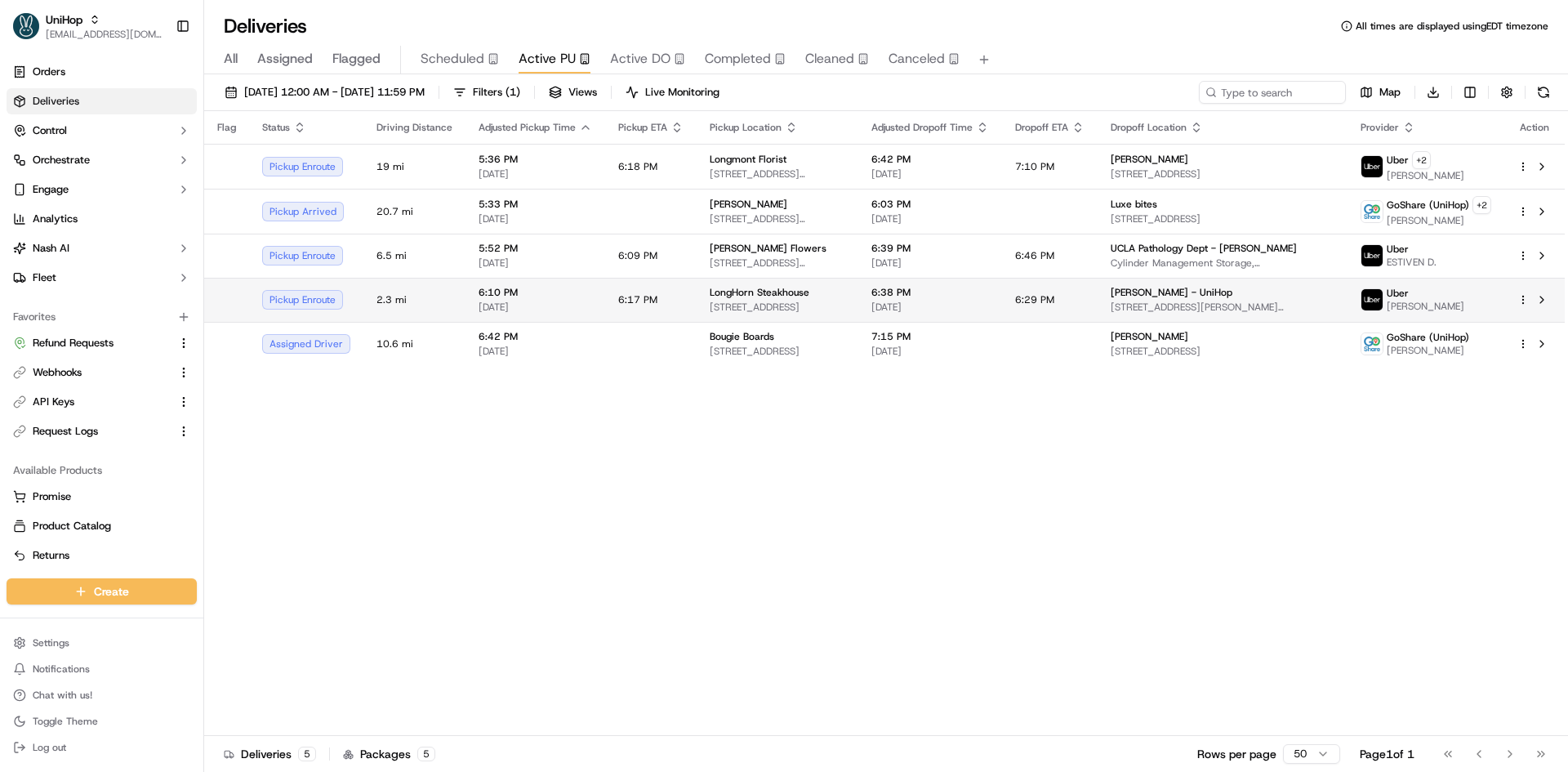
click at [670, 302] on td "6:17 PM" at bounding box center [651, 299] width 92 height 44
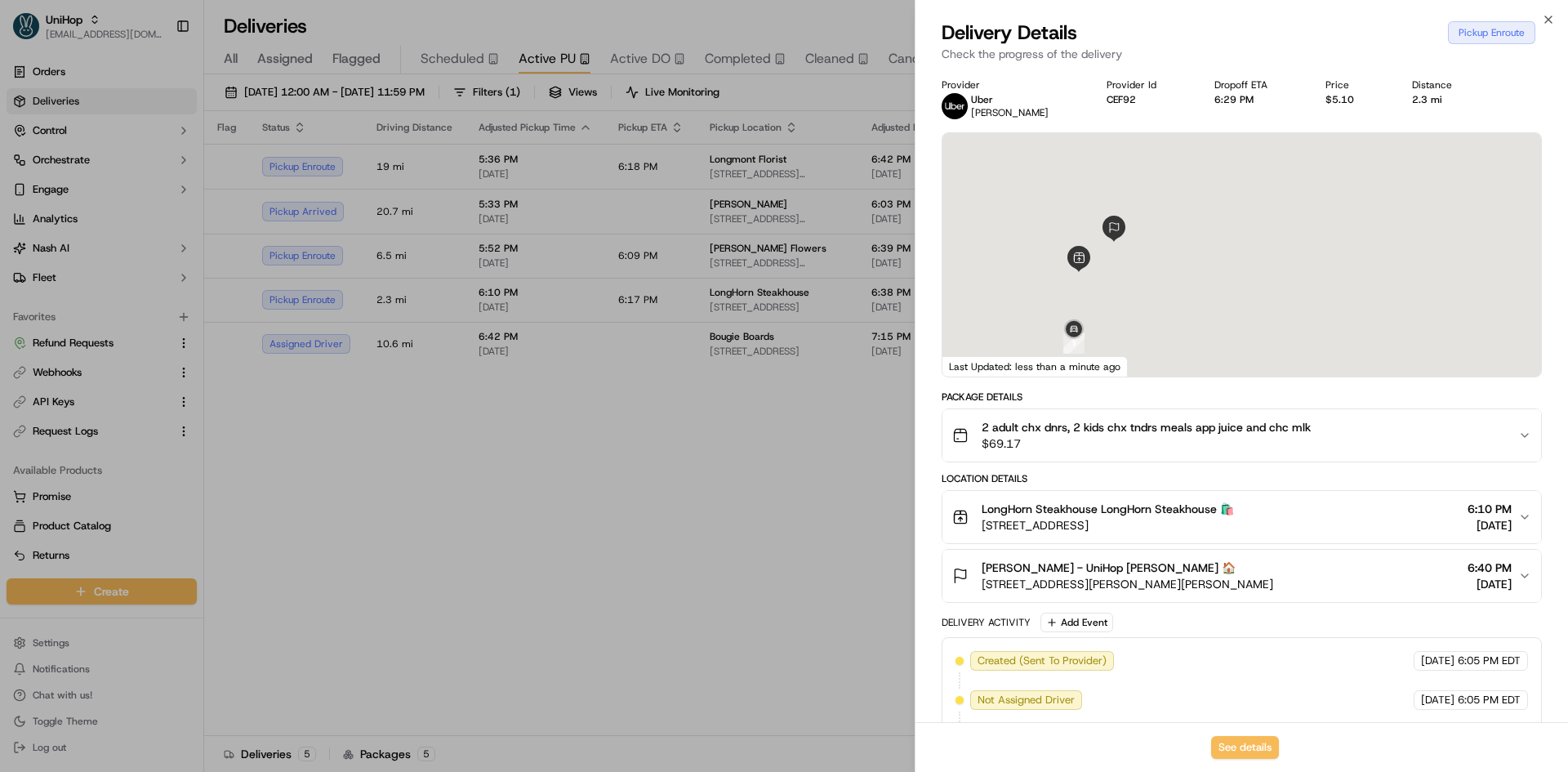
drag, startPoint x: 1147, startPoint y: 265, endPoint x: 1212, endPoint y: 216, distance: 81.4
click at [1212, 216] on div at bounding box center [1241, 254] width 598 height 243
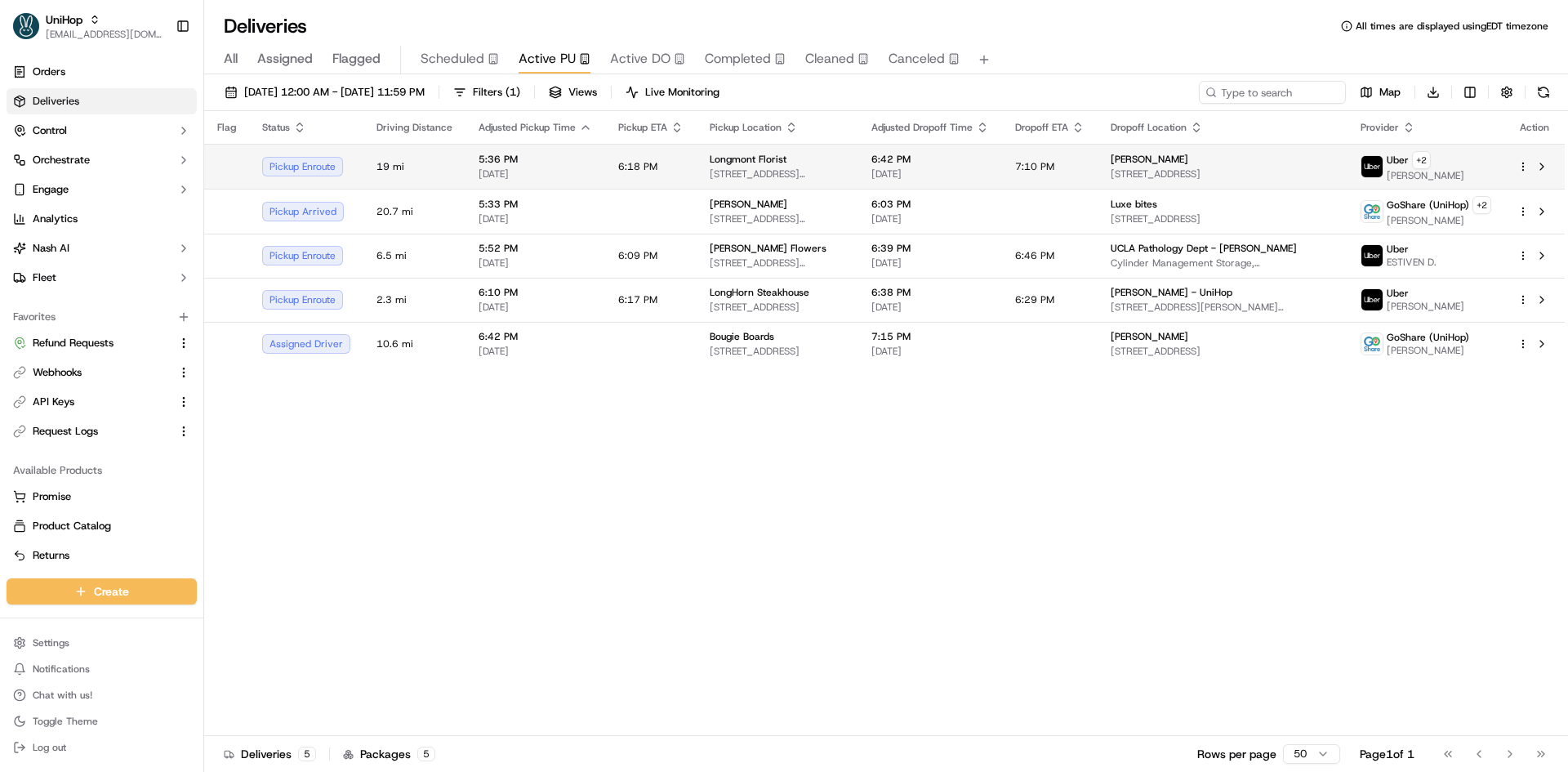
click at [732, 170] on span "614 Coffman St, Longmont, CO 80501, USA" at bounding box center [777, 174] width 135 height 13
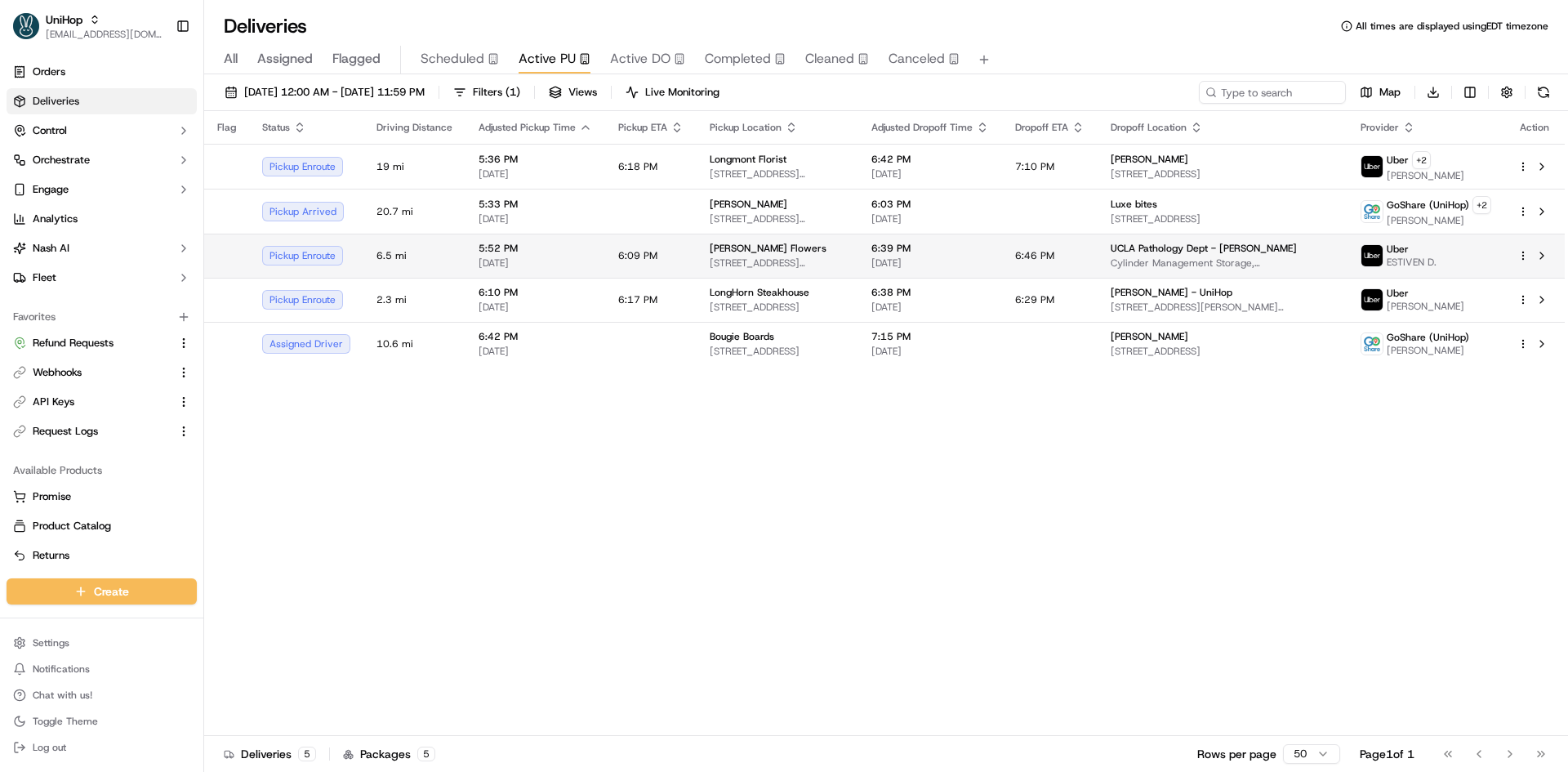
click at [711, 238] on td "Sada's Flowers 10612 Culver Blvd, Culver City, CA 90232, USA" at bounding box center [776, 255] width 161 height 44
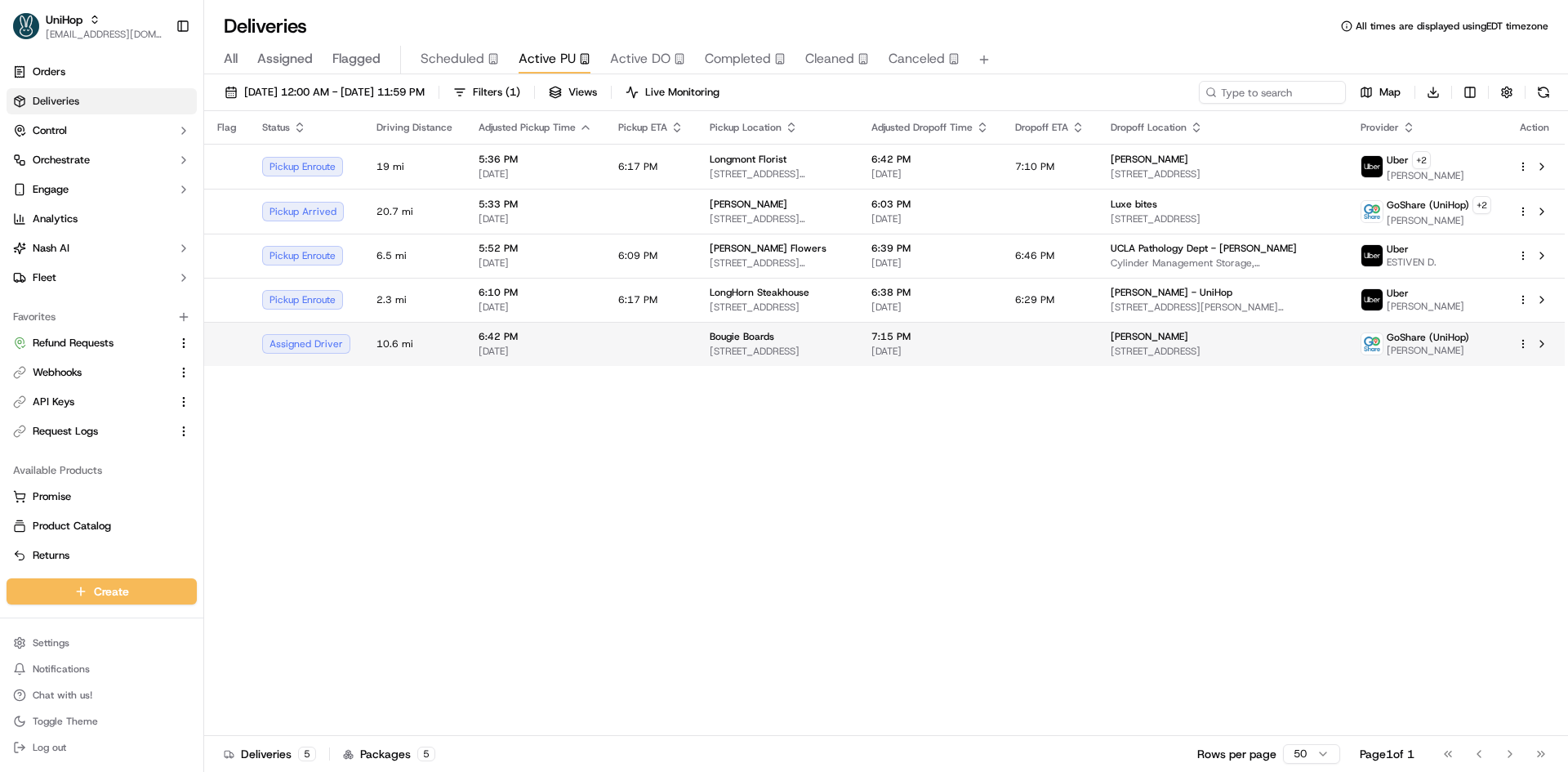
click at [670, 336] on td at bounding box center [651, 343] width 92 height 44
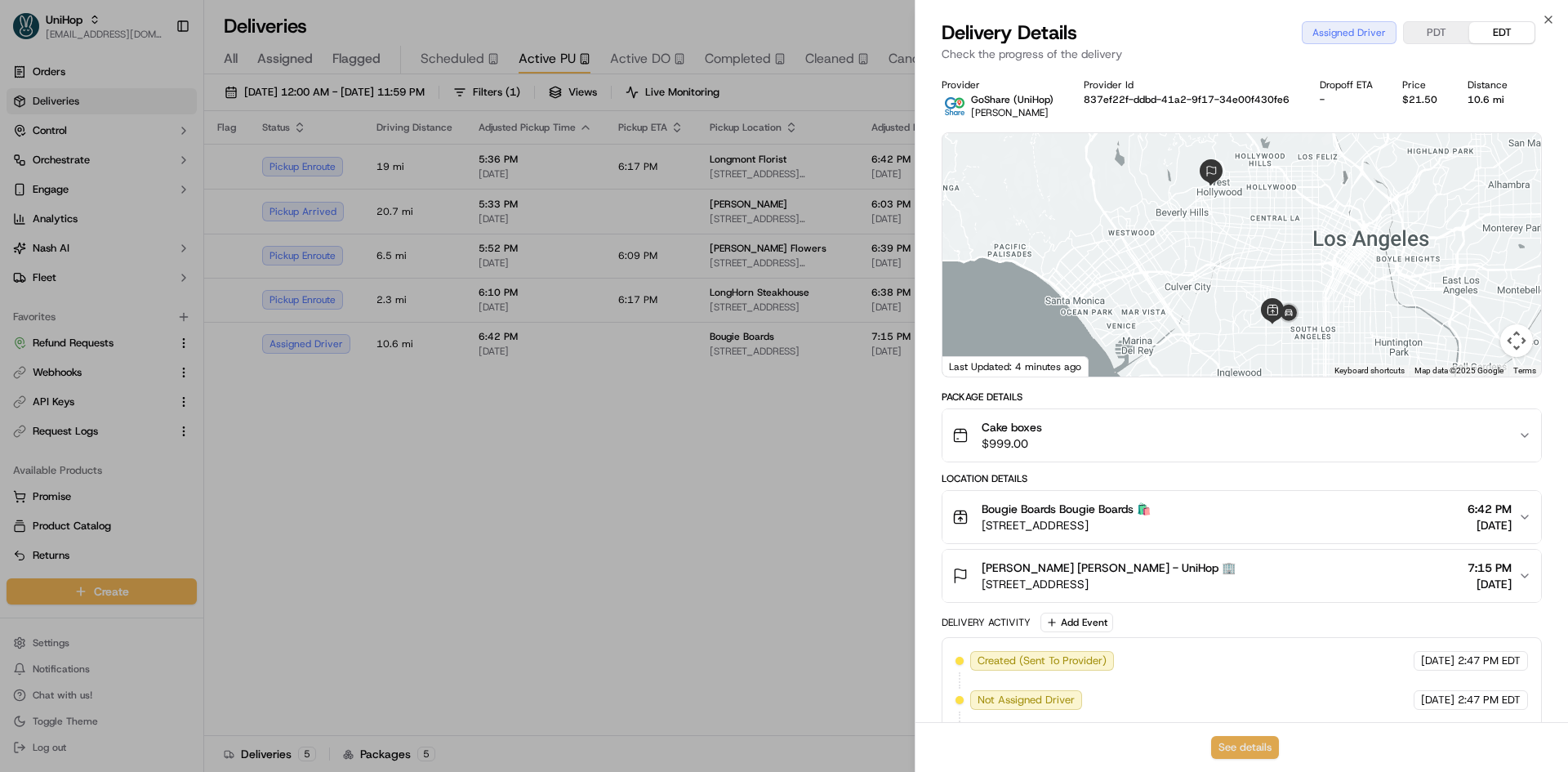
click at [1245, 749] on button "See details" at bounding box center [1245, 747] width 68 height 23
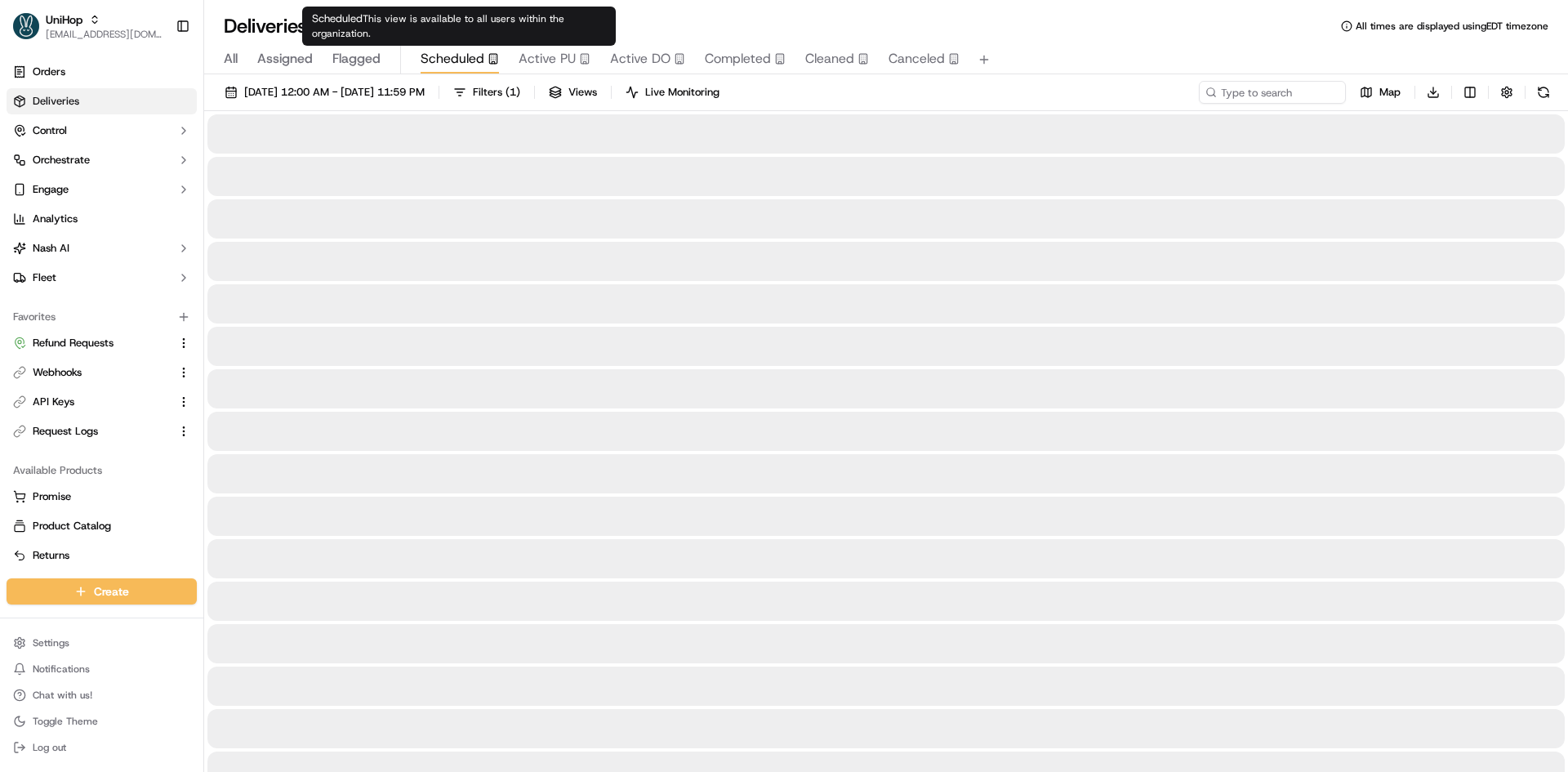
click at [478, 62] on span "Scheduled" at bounding box center [452, 59] width 63 height 20
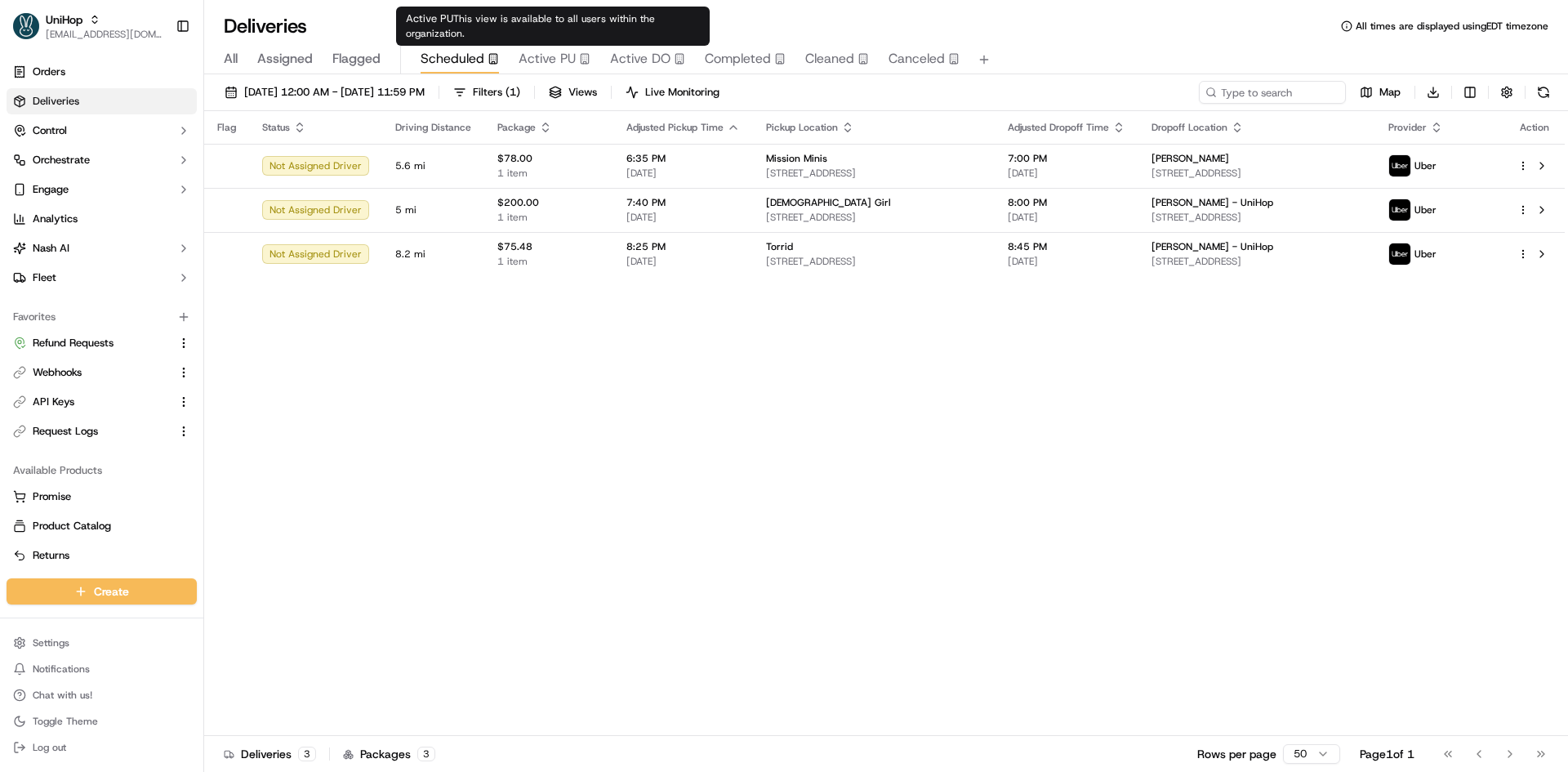
click at [567, 53] on span "Active PU" at bounding box center [547, 59] width 57 height 20
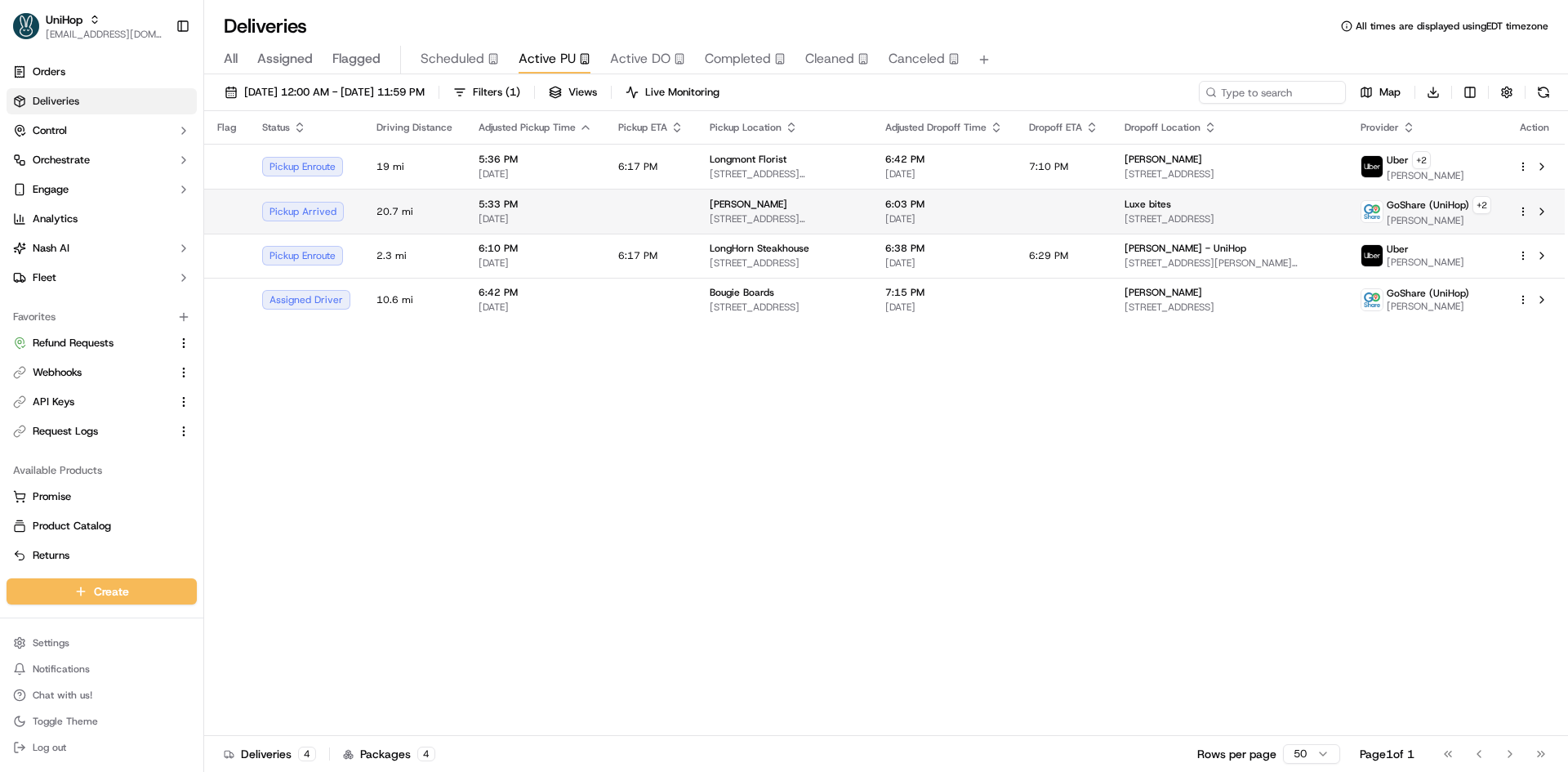
click at [689, 216] on td at bounding box center [651, 211] width 92 height 45
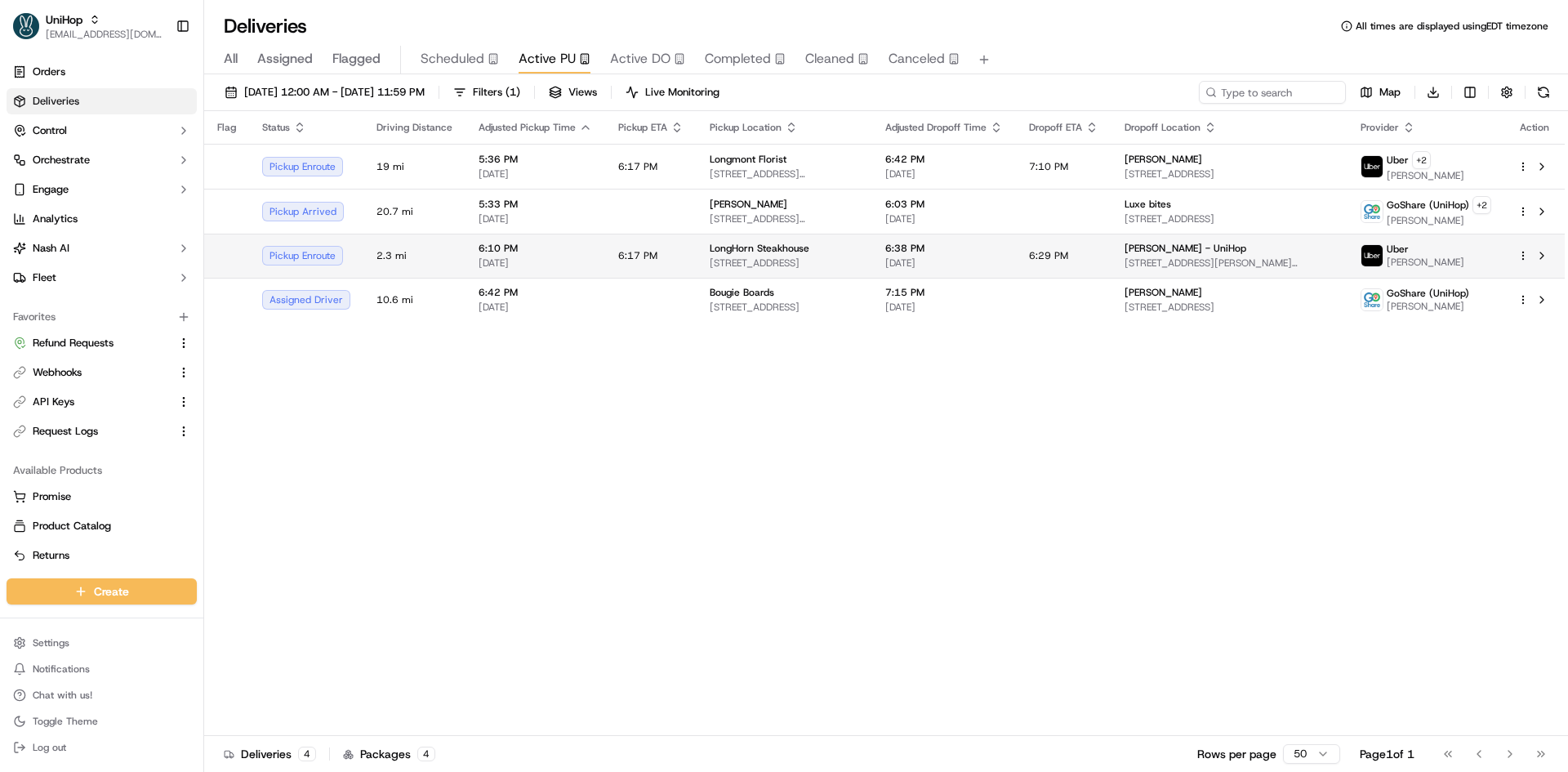
click at [696, 247] on td "LongHorn Steakhouse [STREET_ADDRESS]" at bounding box center [784, 255] width 176 height 44
click at [29, 624] on div "Create Settings Notifications Chat with us! Toggle Theme Log out" at bounding box center [102, 669] width 203 height 207
click at [29, 631] on html "UniHop contact@unihop.app Toggle Sidebar Orders Deliveries Control Orchestrate …" at bounding box center [784, 386] width 1568 height 772
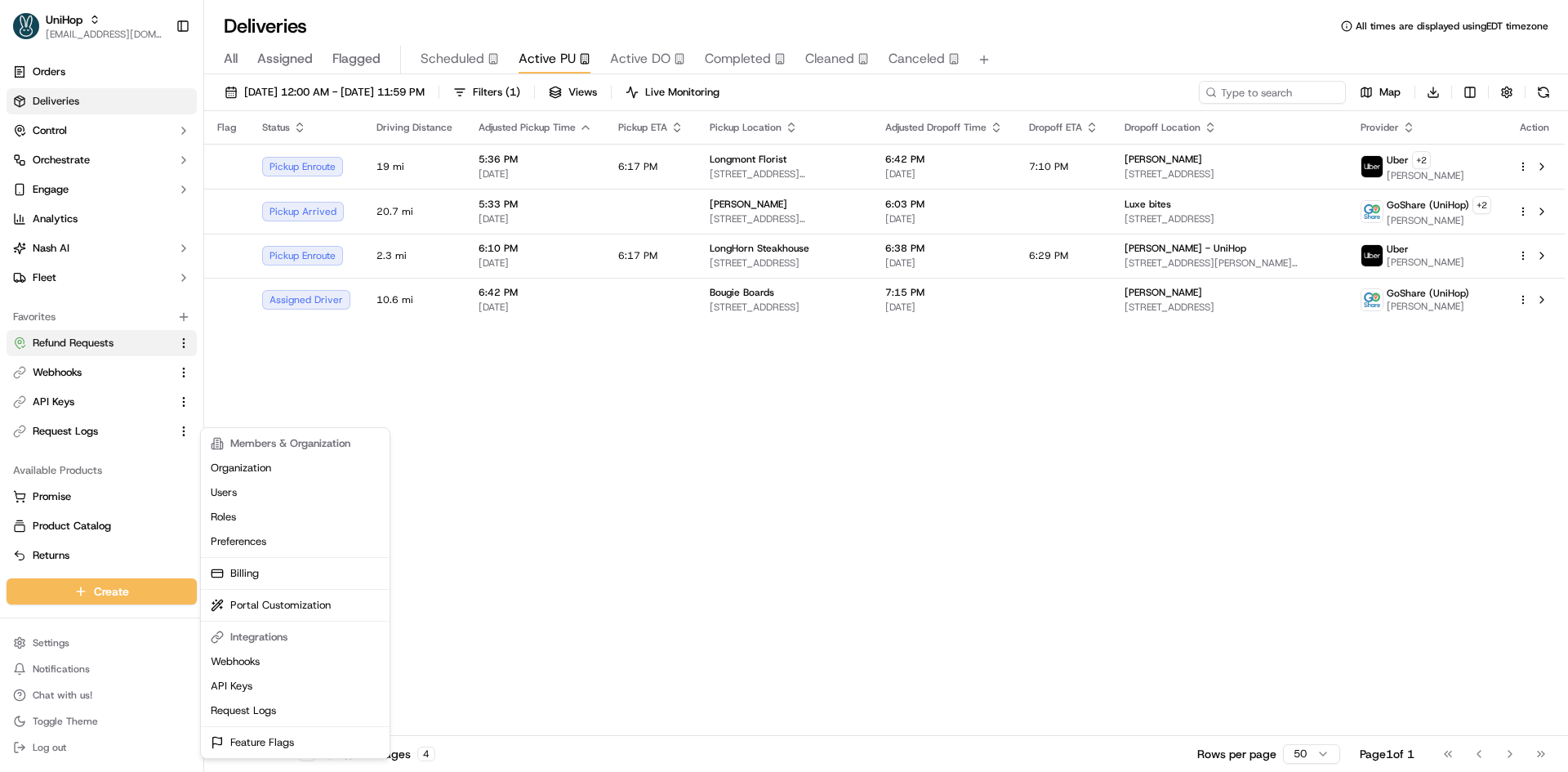
click at [95, 345] on html "UniHop contact@unihop.app Toggle Sidebar Orders Deliveries Control Orchestrate …" at bounding box center [784, 386] width 1568 height 772
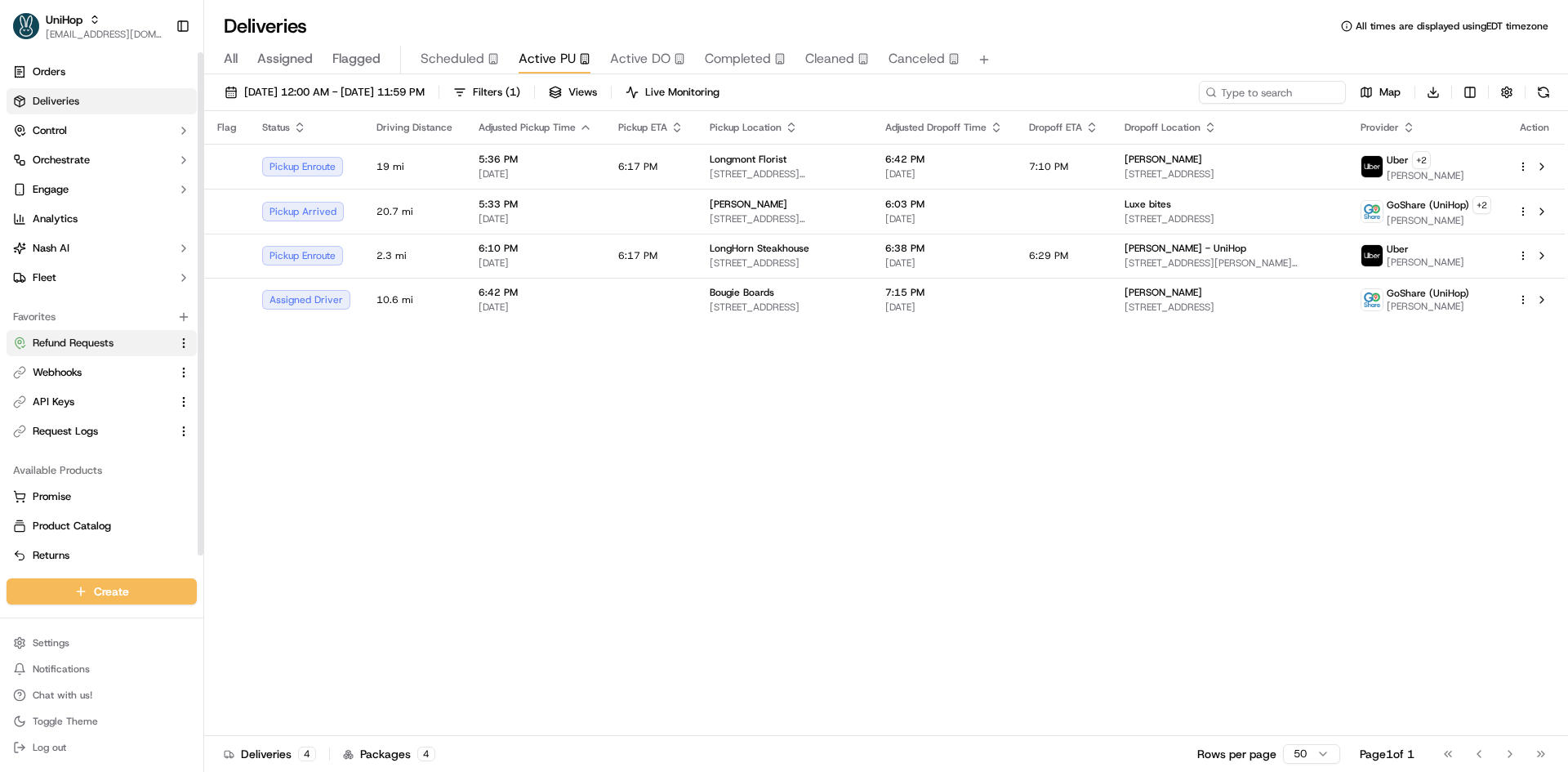
click at [95, 345] on span "Refund Requests" at bounding box center [73, 343] width 81 height 14
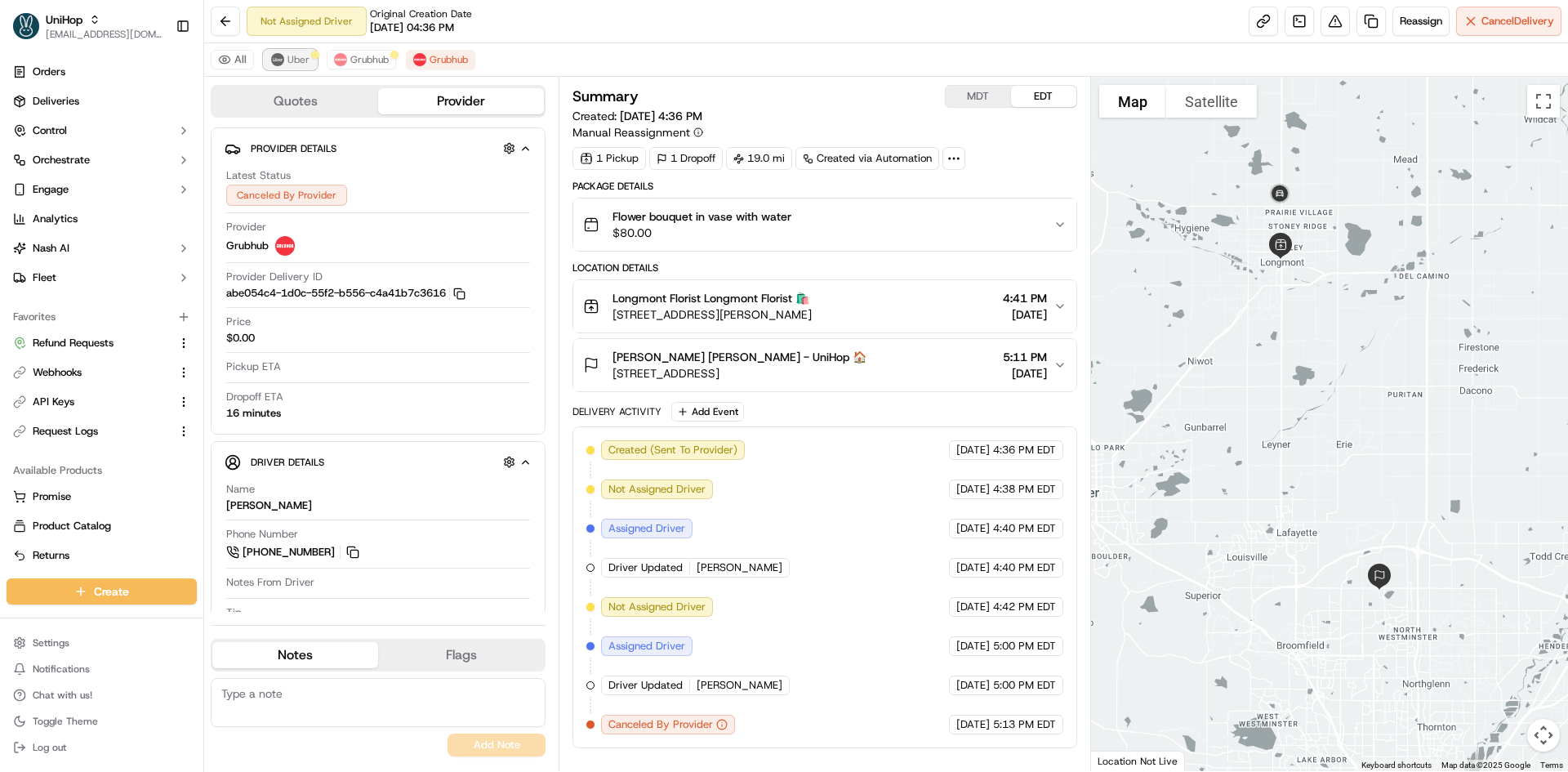
click at [299, 56] on span "Uber" at bounding box center [298, 60] width 22 height 13
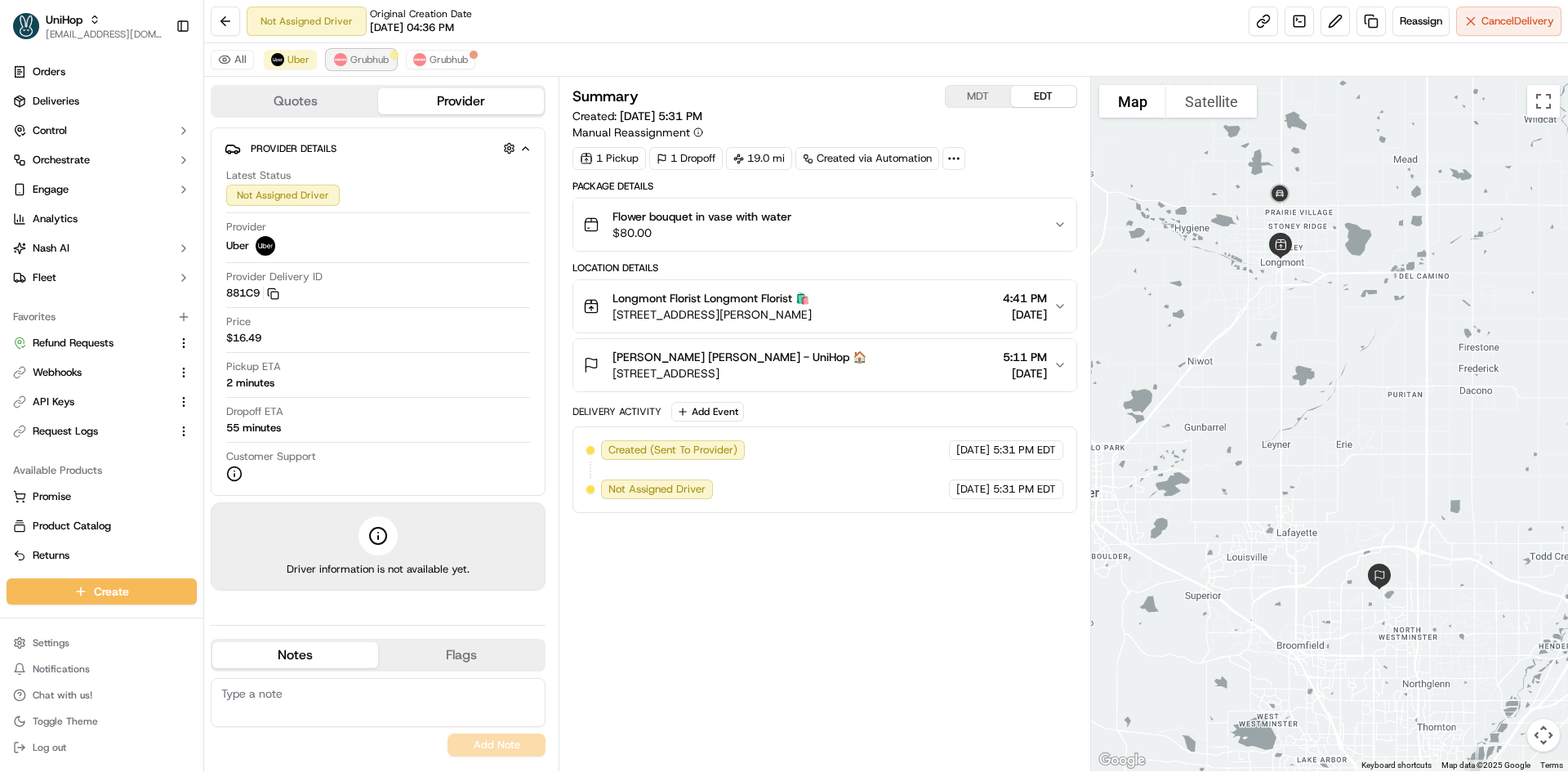
click at [351, 55] on span "Grubhub" at bounding box center [369, 60] width 38 height 13
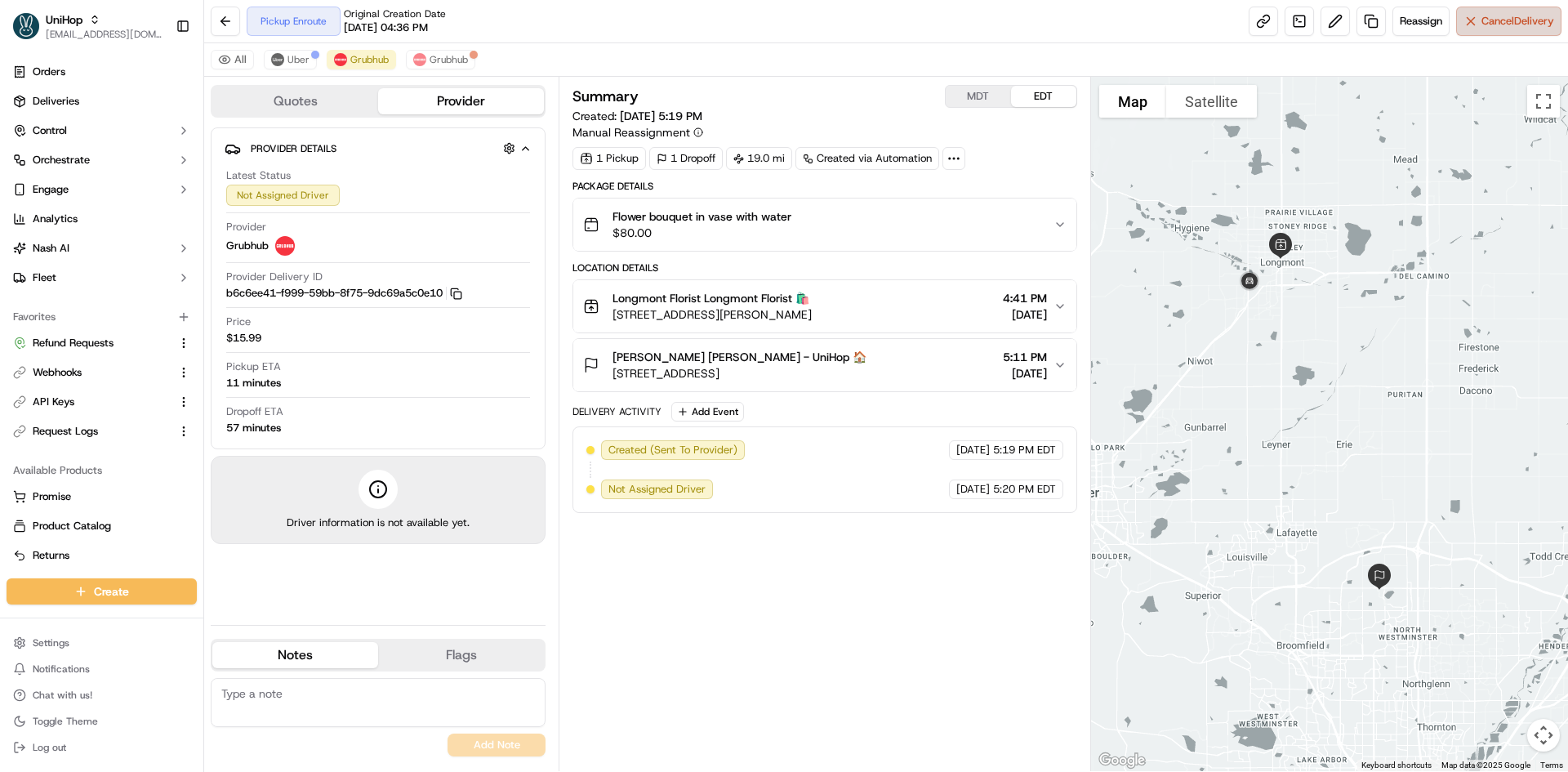
click at [1477, 31] on button "Cancel Delivery" at bounding box center [1508, 21] width 105 height 29
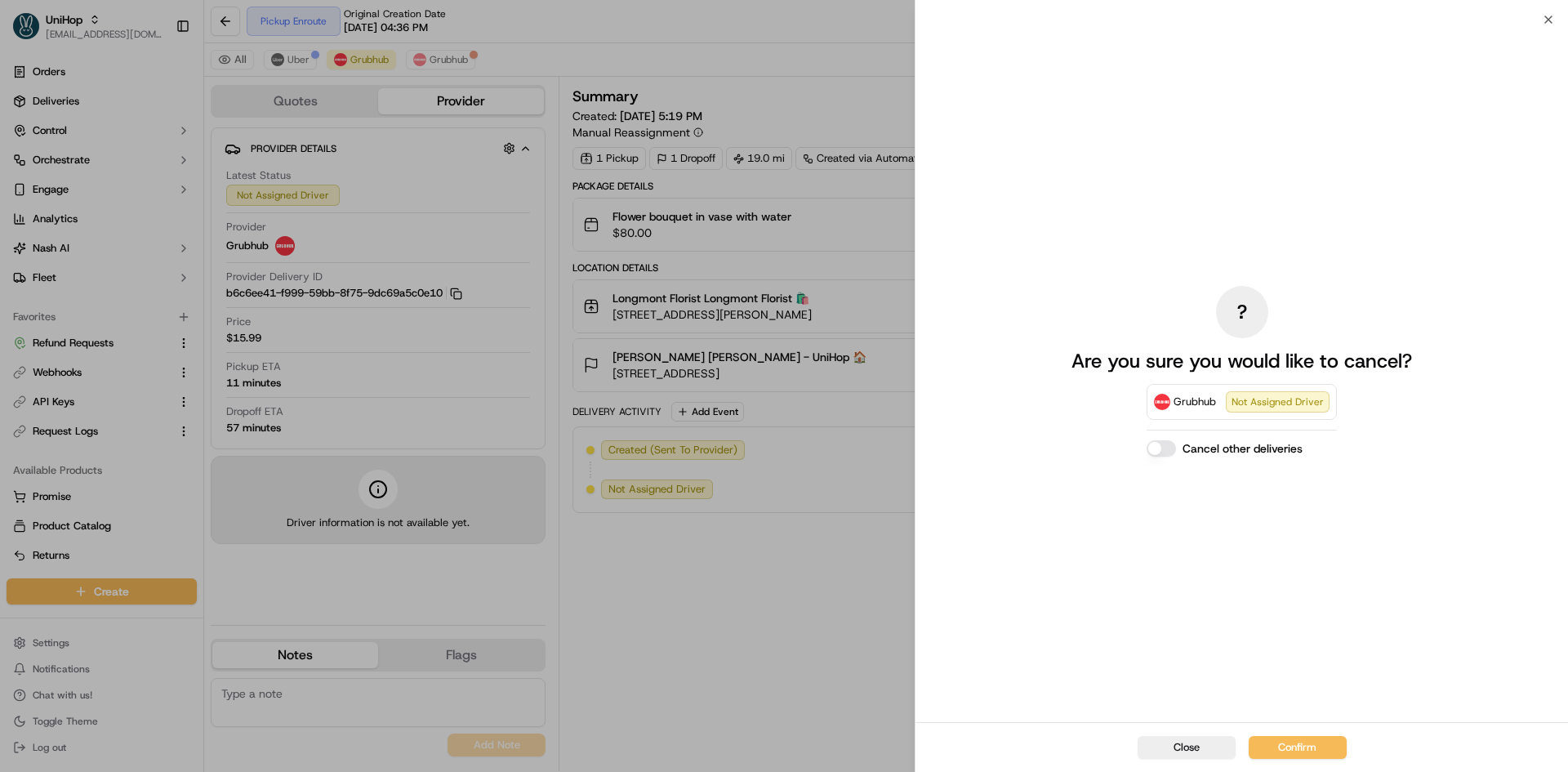
click at [1282, 764] on div "Close Confirm" at bounding box center [1242, 747] width 653 height 50
click at [1274, 753] on button "Confirm" at bounding box center [1298, 747] width 98 height 23
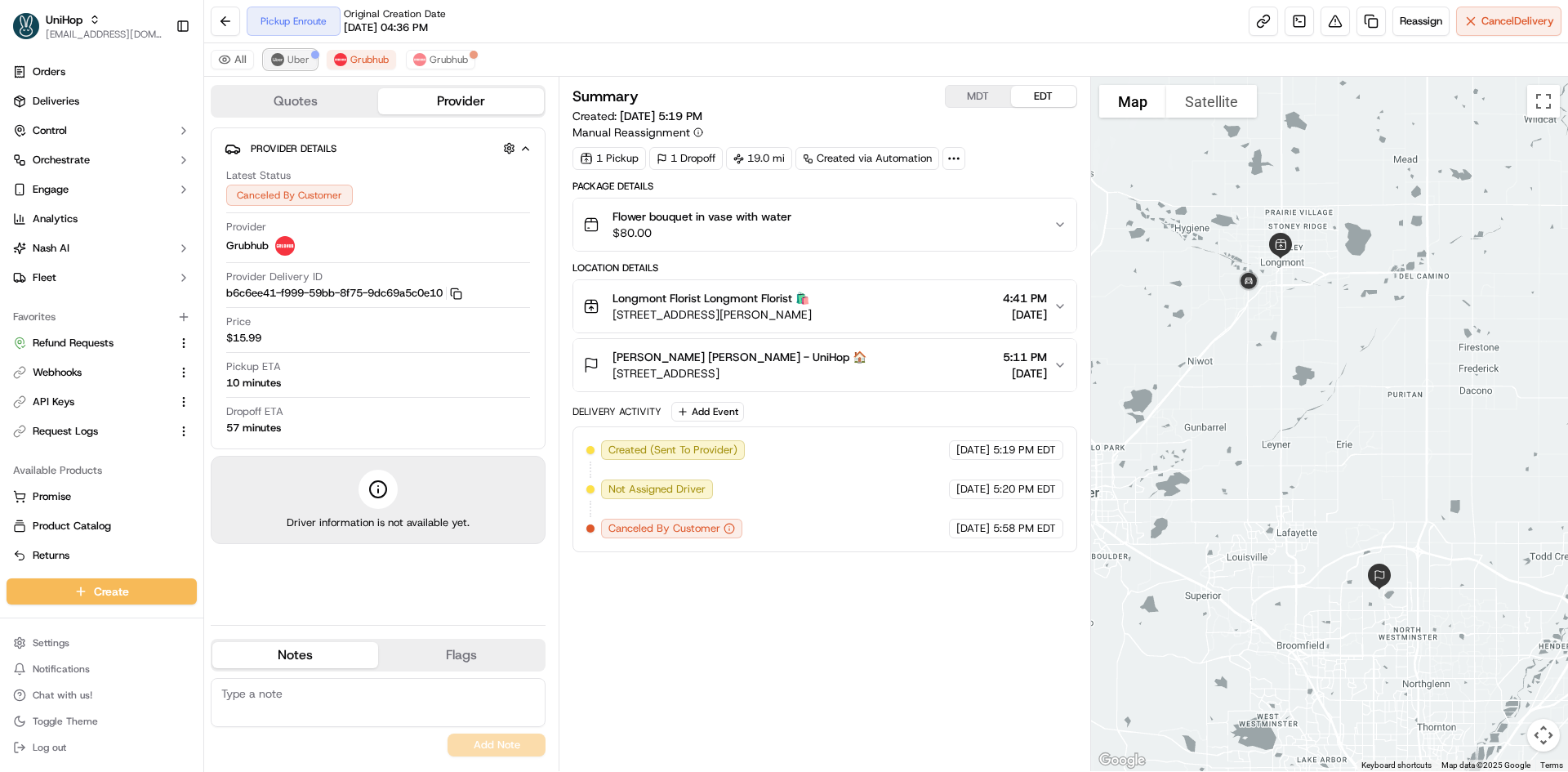
click at [291, 61] on span "Uber" at bounding box center [298, 60] width 22 height 13
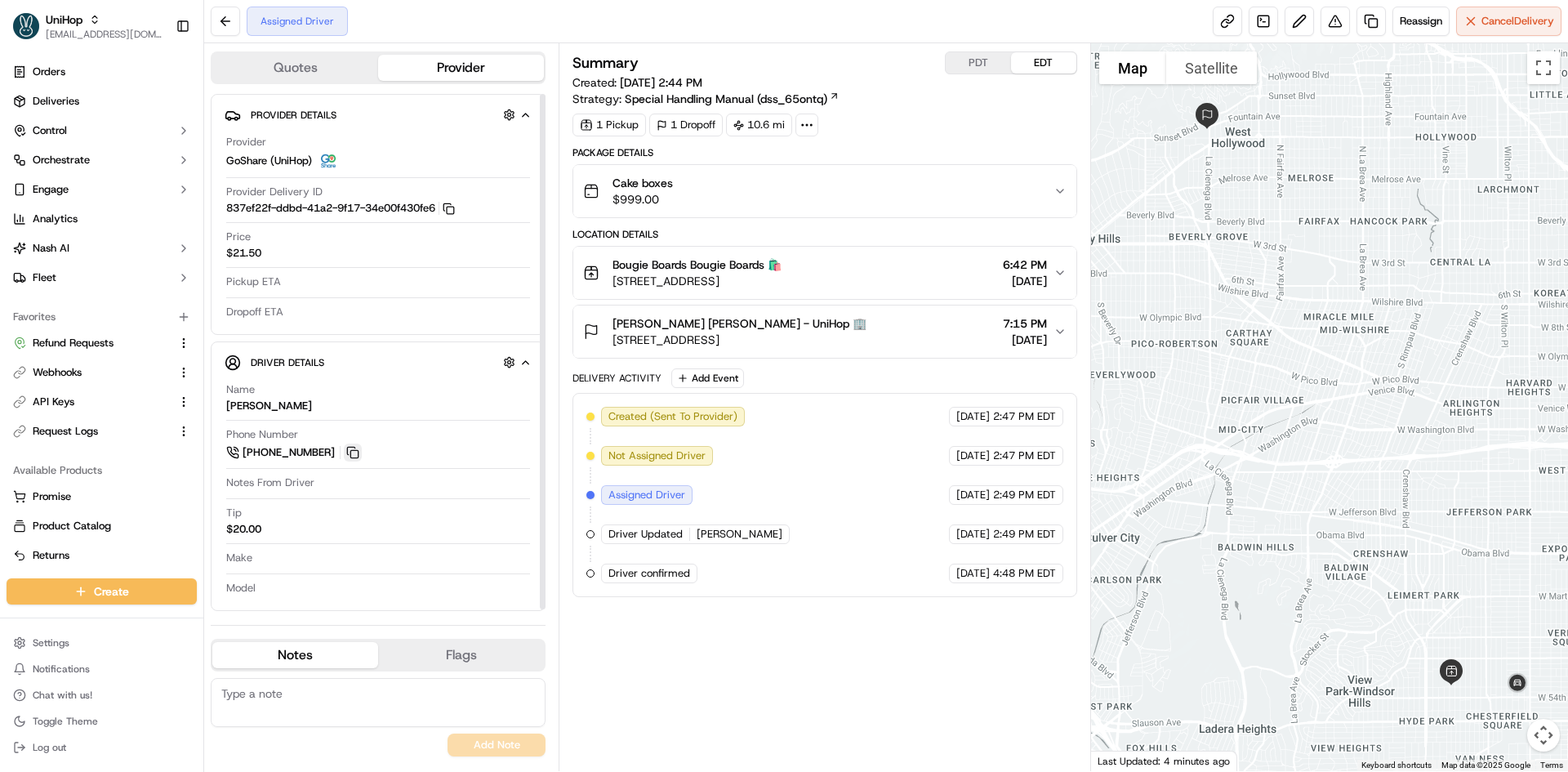
click at [356, 454] on button at bounding box center [353, 452] width 18 height 18
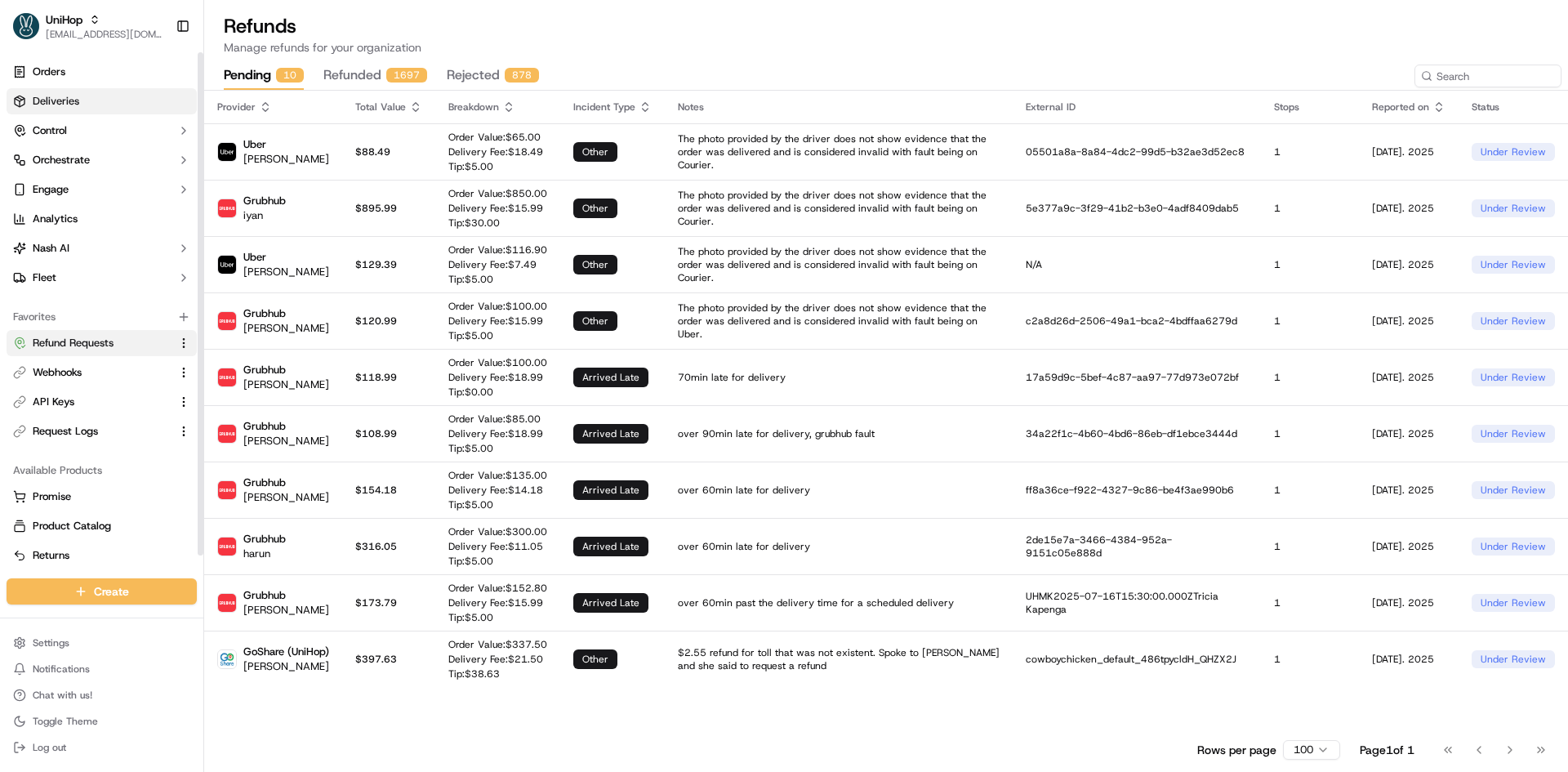
click at [73, 112] on link "Deliveries" at bounding box center [101, 101] width 190 height 26
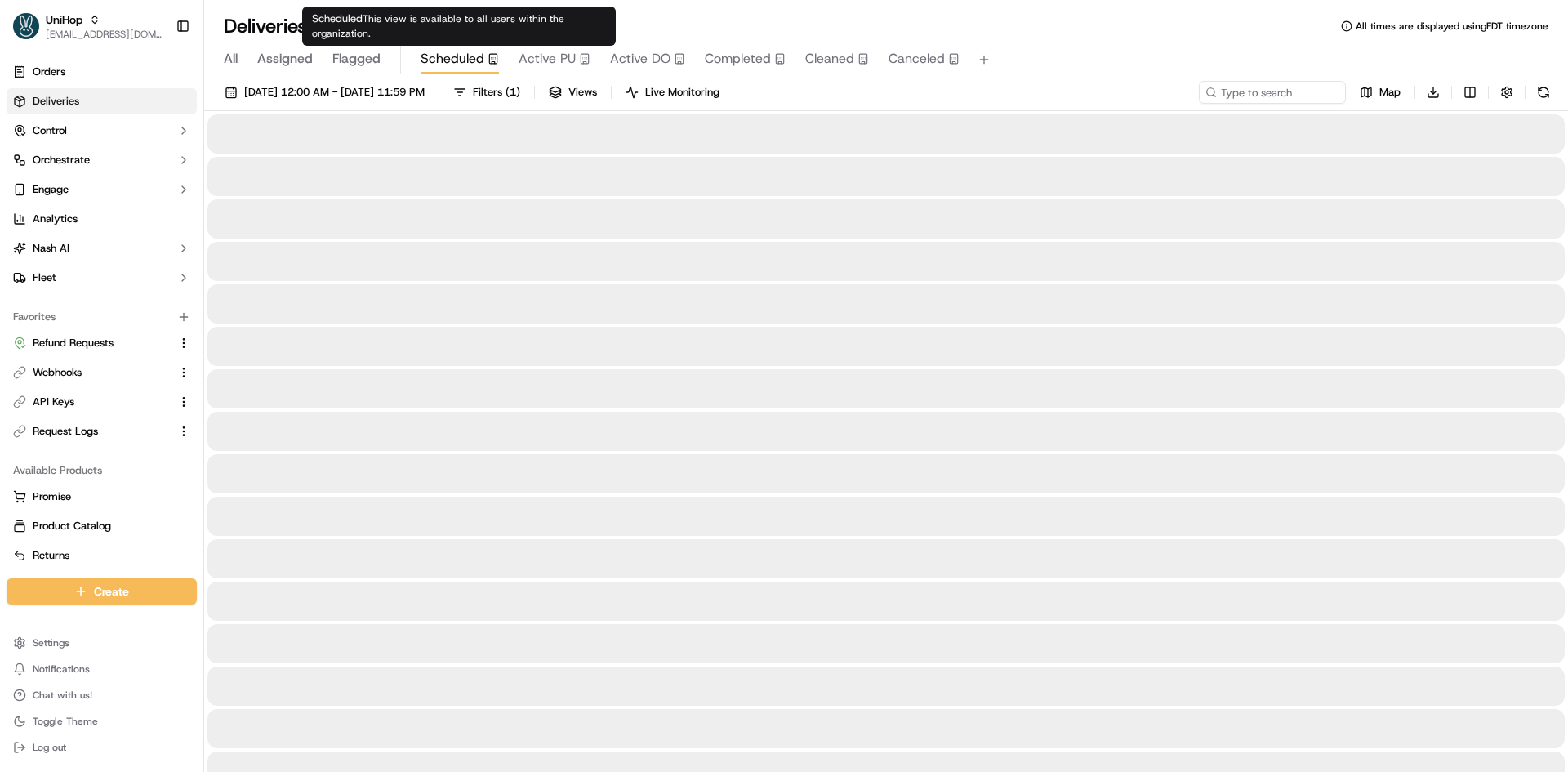
click at [431, 61] on span "Scheduled" at bounding box center [452, 59] width 63 height 20
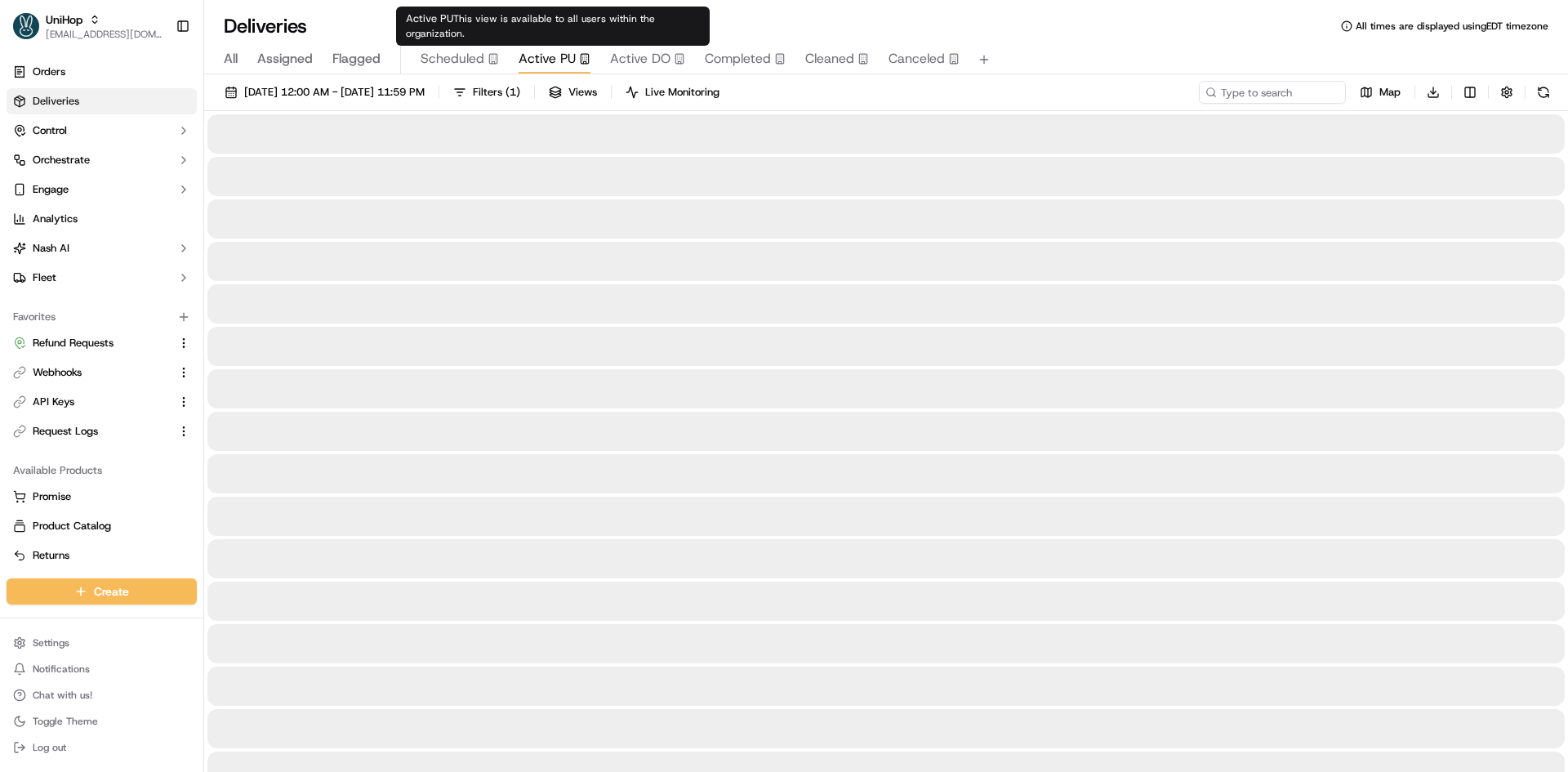
click at [523, 63] on span "Active PU" at bounding box center [547, 59] width 57 height 20
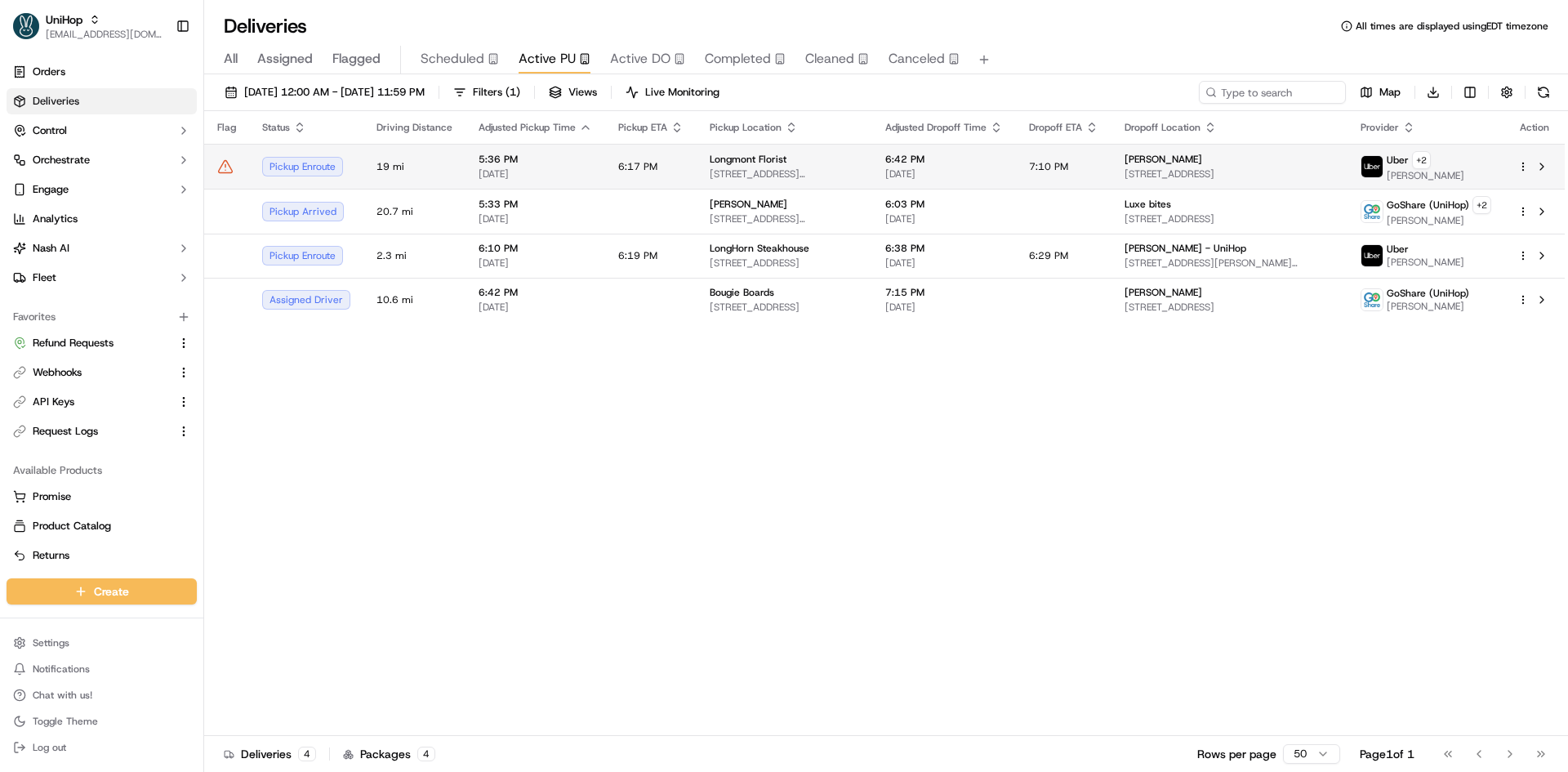
click at [506, 163] on span "5:36 PM" at bounding box center [535, 159] width 113 height 13
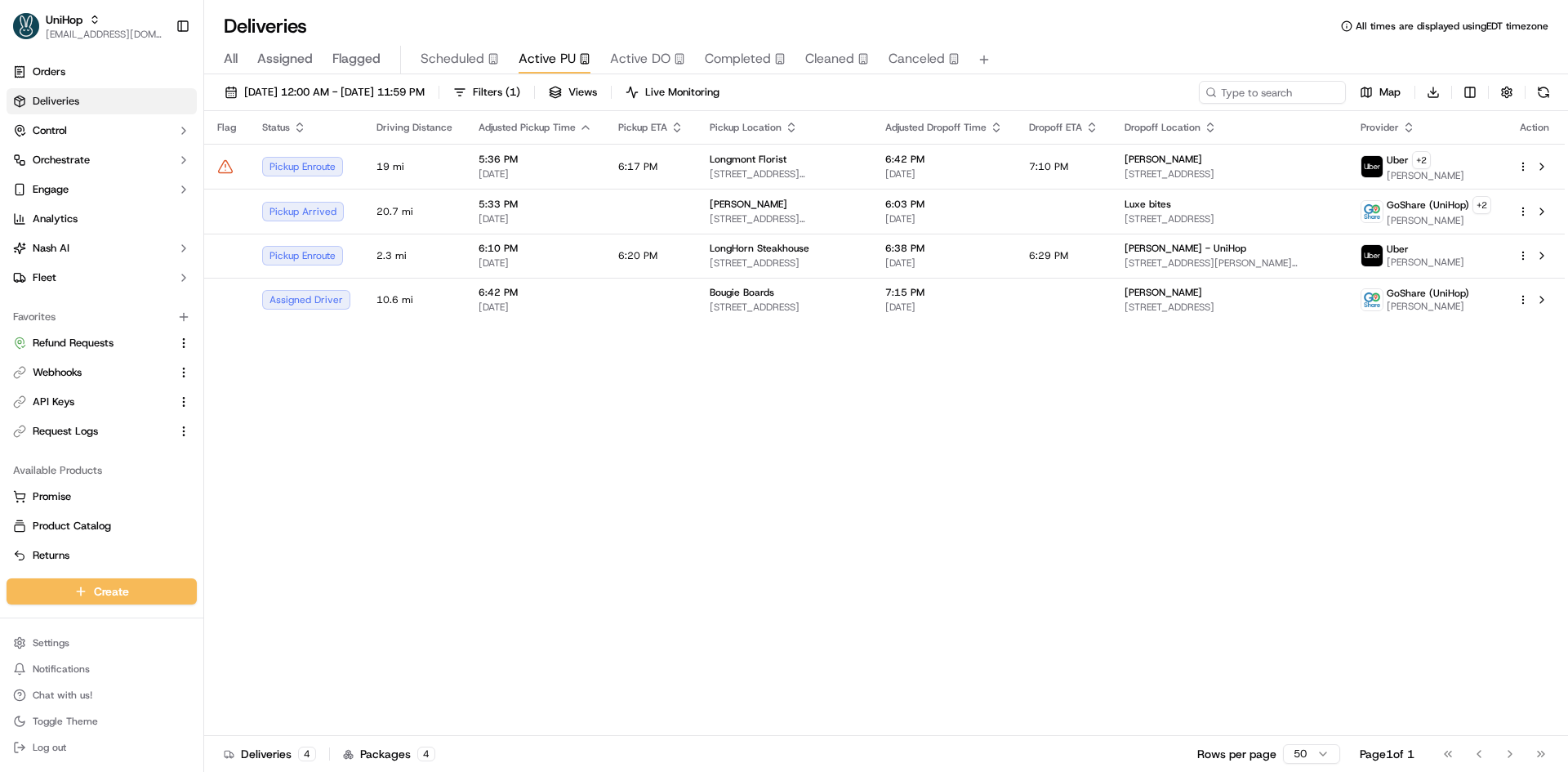
click at [1105, 528] on div "Flag Status Driving Distance Adjusted Pickup Time Pickup ETA Pickup Location Ad…" at bounding box center [884, 423] width 1360 height 625
click at [544, 288] on span "6:42 PM" at bounding box center [535, 292] width 113 height 13
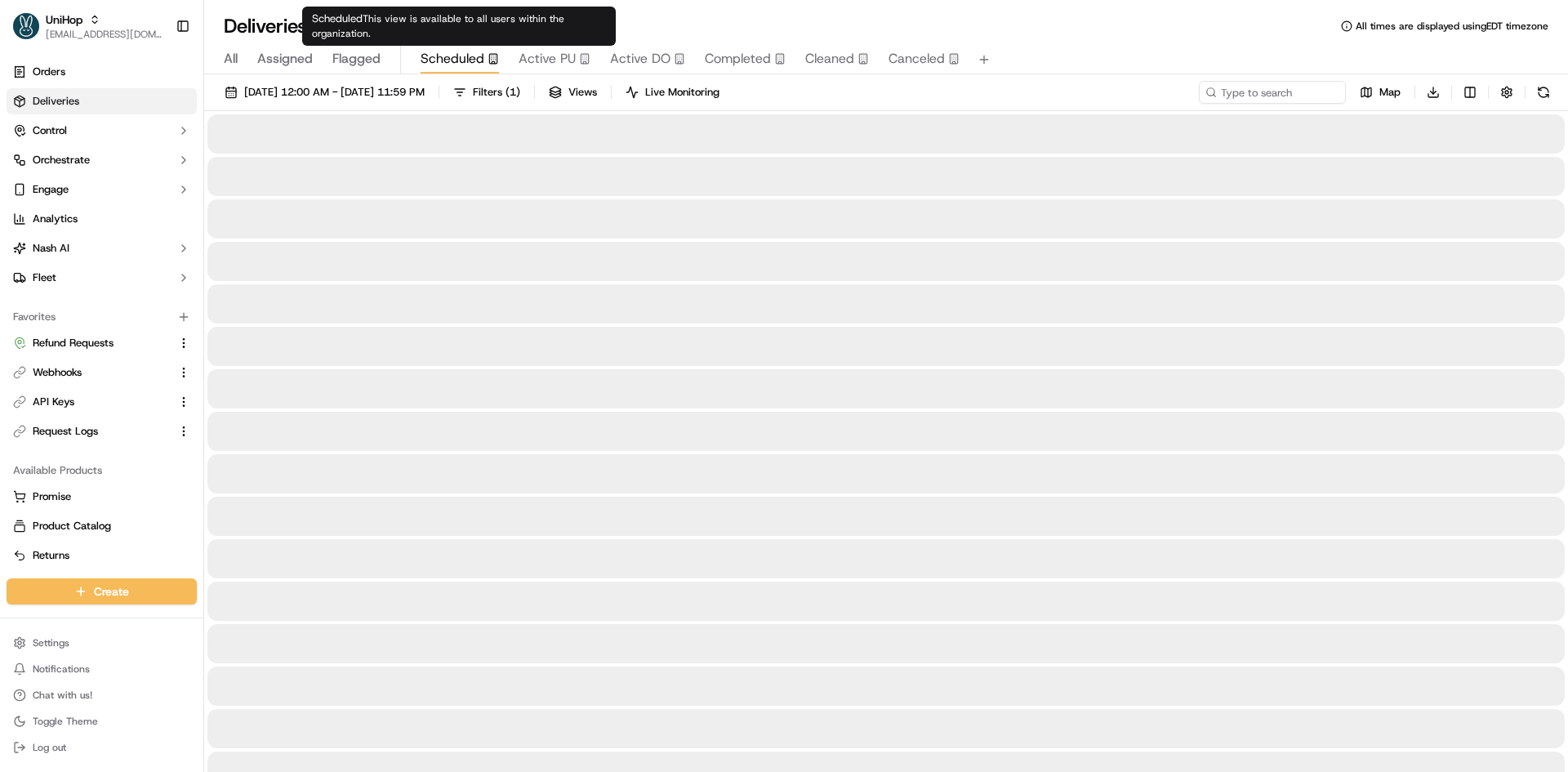
click at [428, 49] on span "Scheduled" at bounding box center [452, 59] width 63 height 20
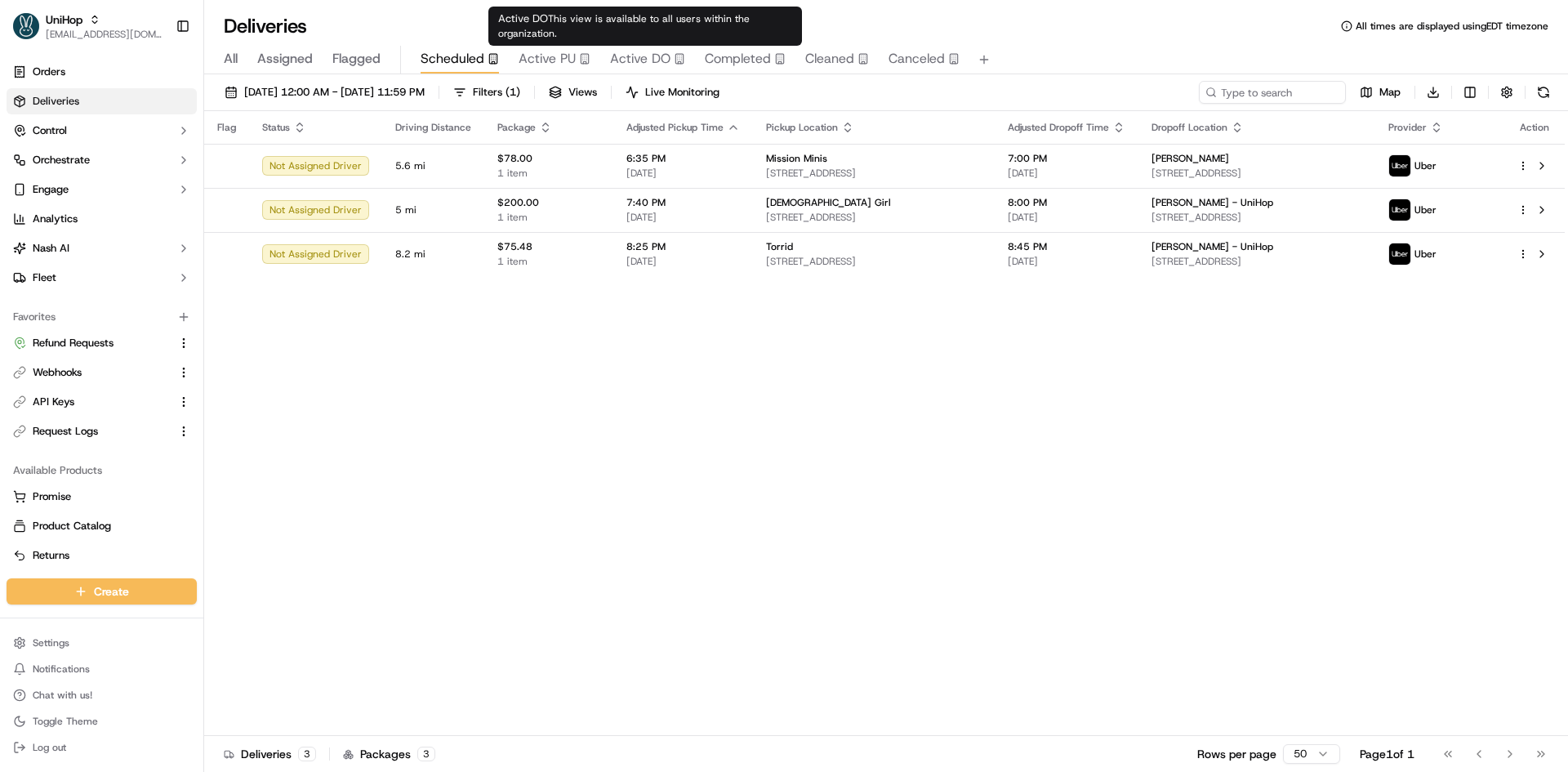
click at [637, 57] on span "Active DO" at bounding box center [640, 59] width 61 height 20
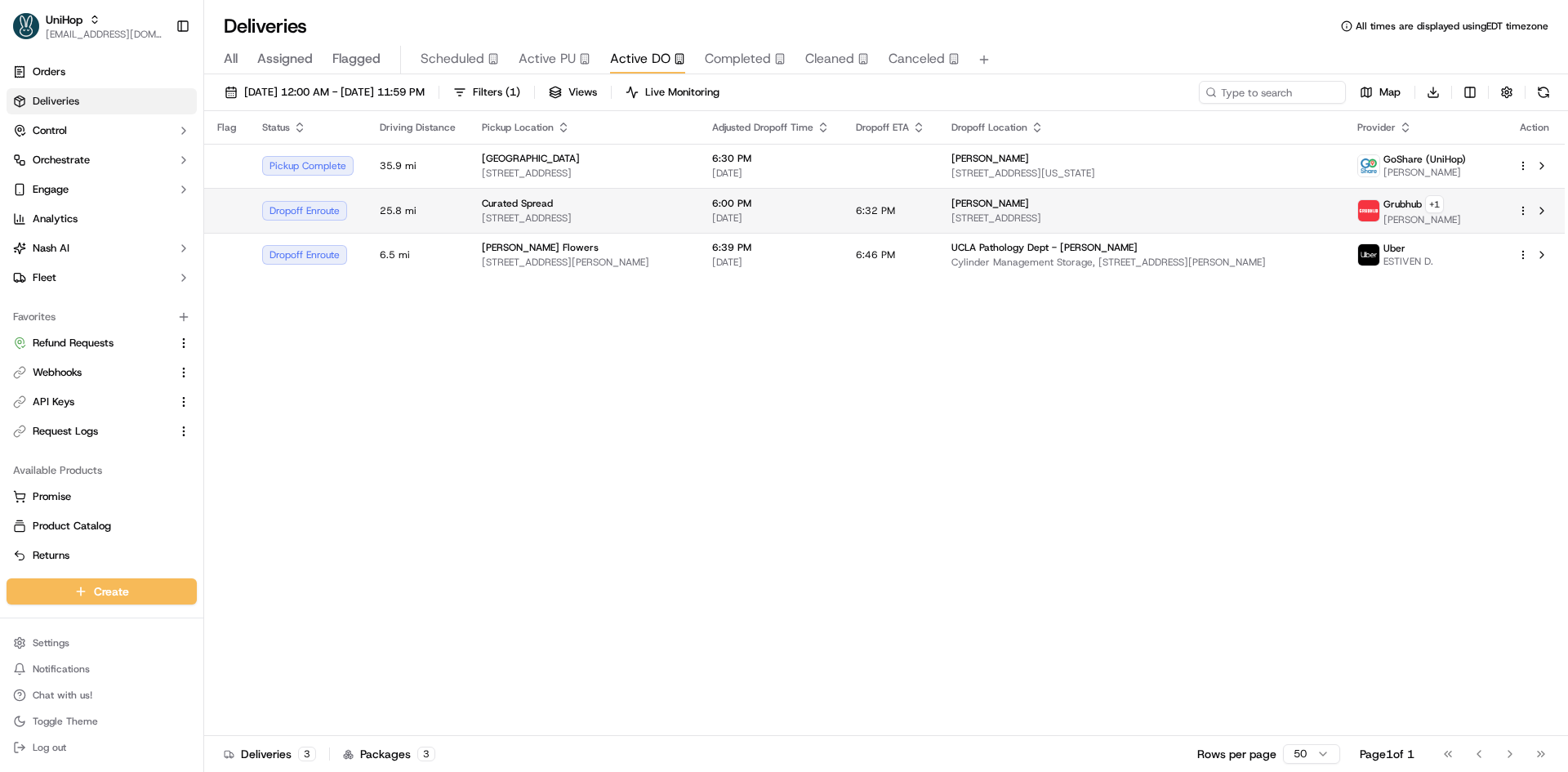
click at [545, 205] on span "Curated Spread" at bounding box center [517, 203] width 71 height 13
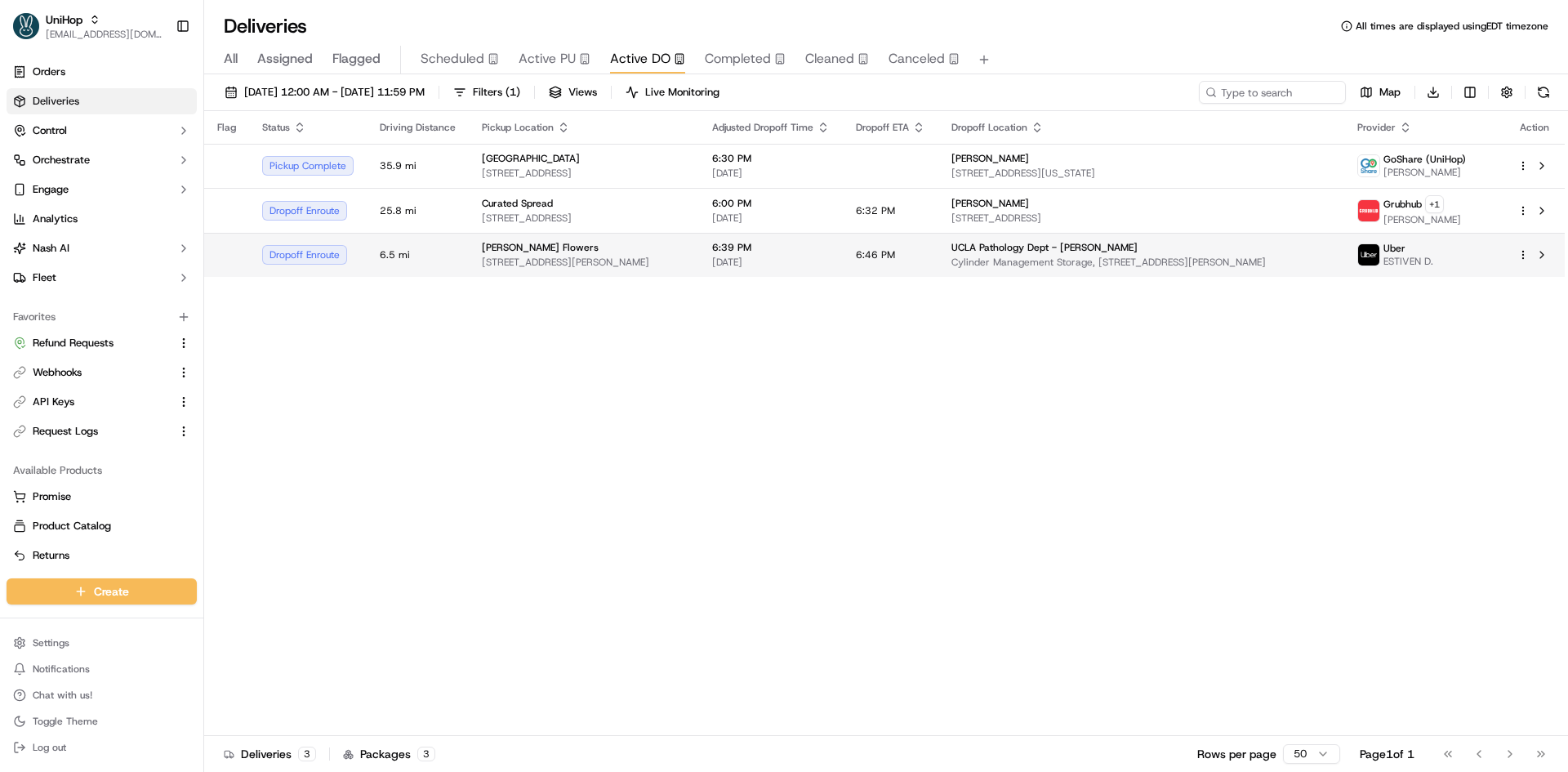
click at [538, 246] on span "[PERSON_NAME] Flowers" at bounding box center [539, 247] width 117 height 13
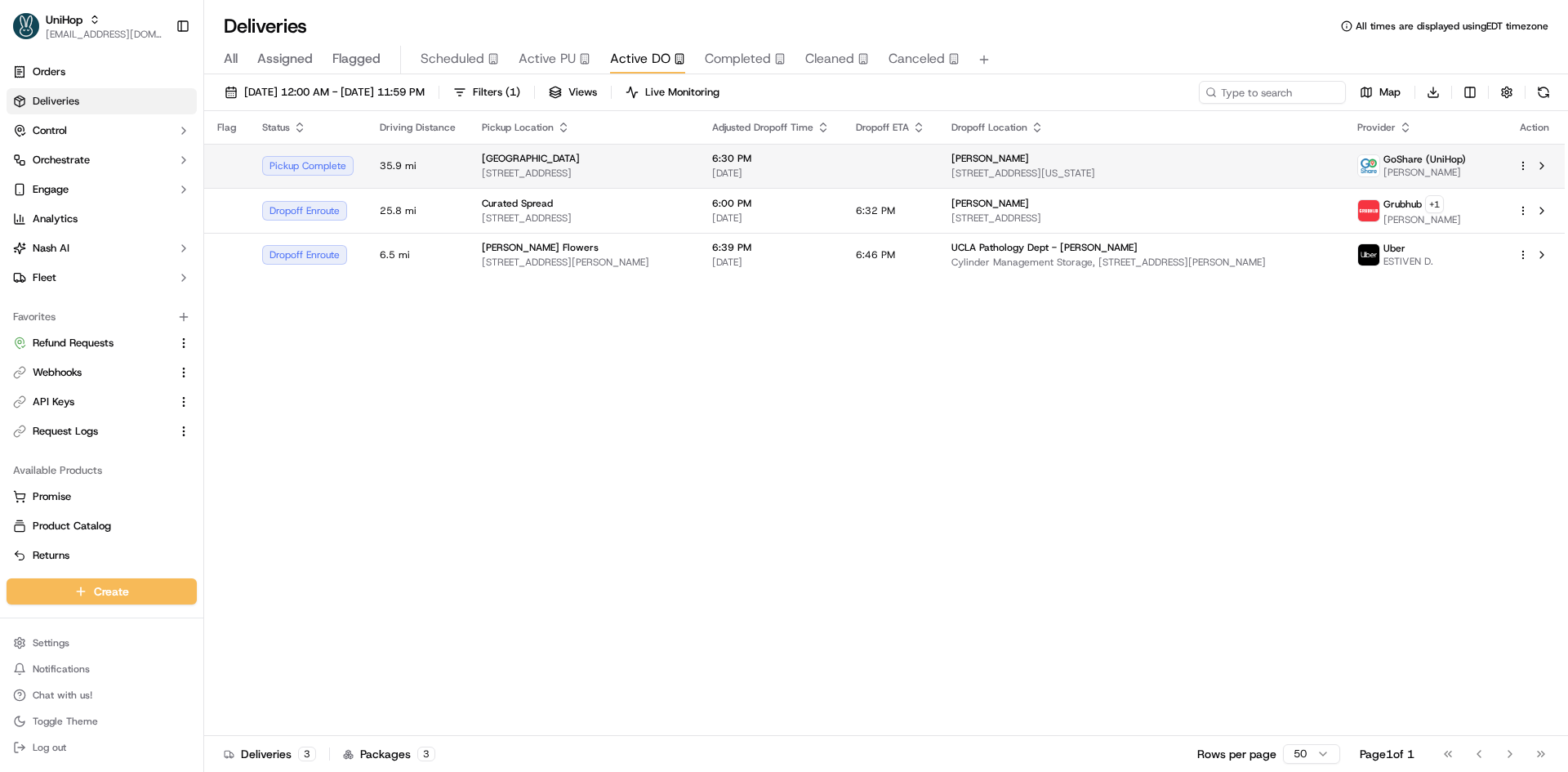
click at [546, 170] on span "[STREET_ADDRESS]" at bounding box center [583, 173] width 204 height 13
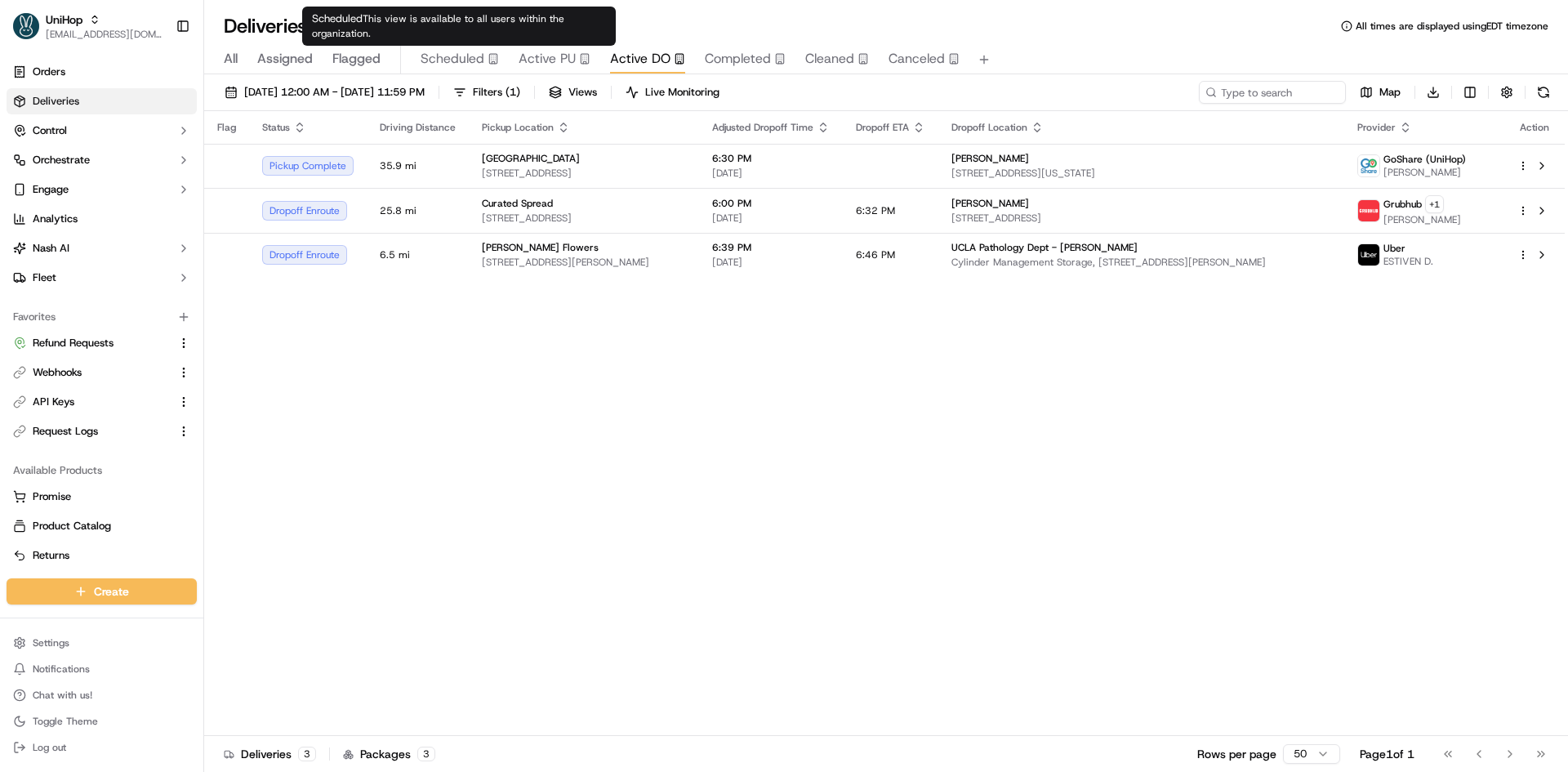
click at [462, 62] on span "Scheduled" at bounding box center [452, 59] width 63 height 20
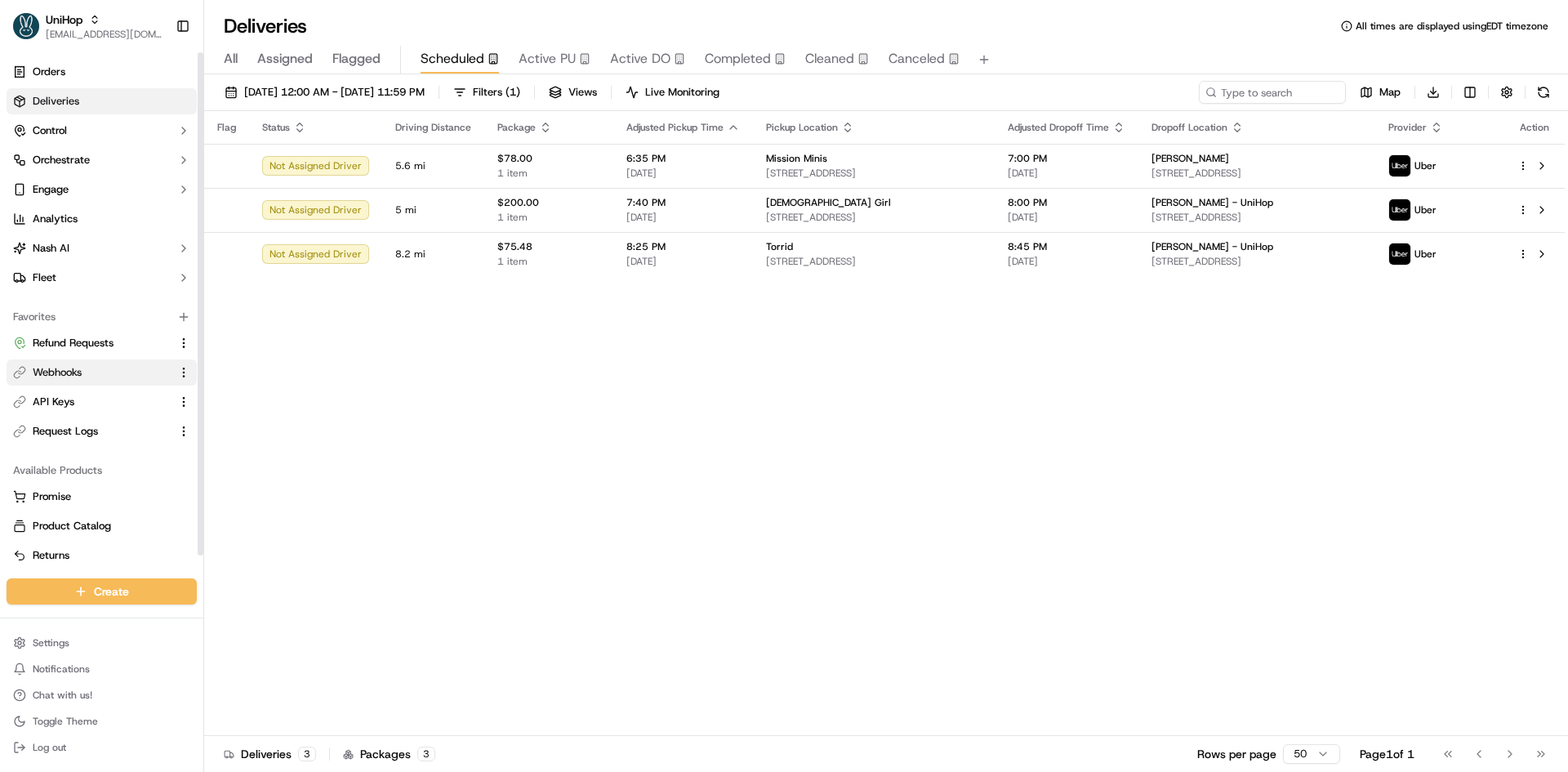
click at [72, 373] on span "Webhooks" at bounding box center [57, 372] width 49 height 14
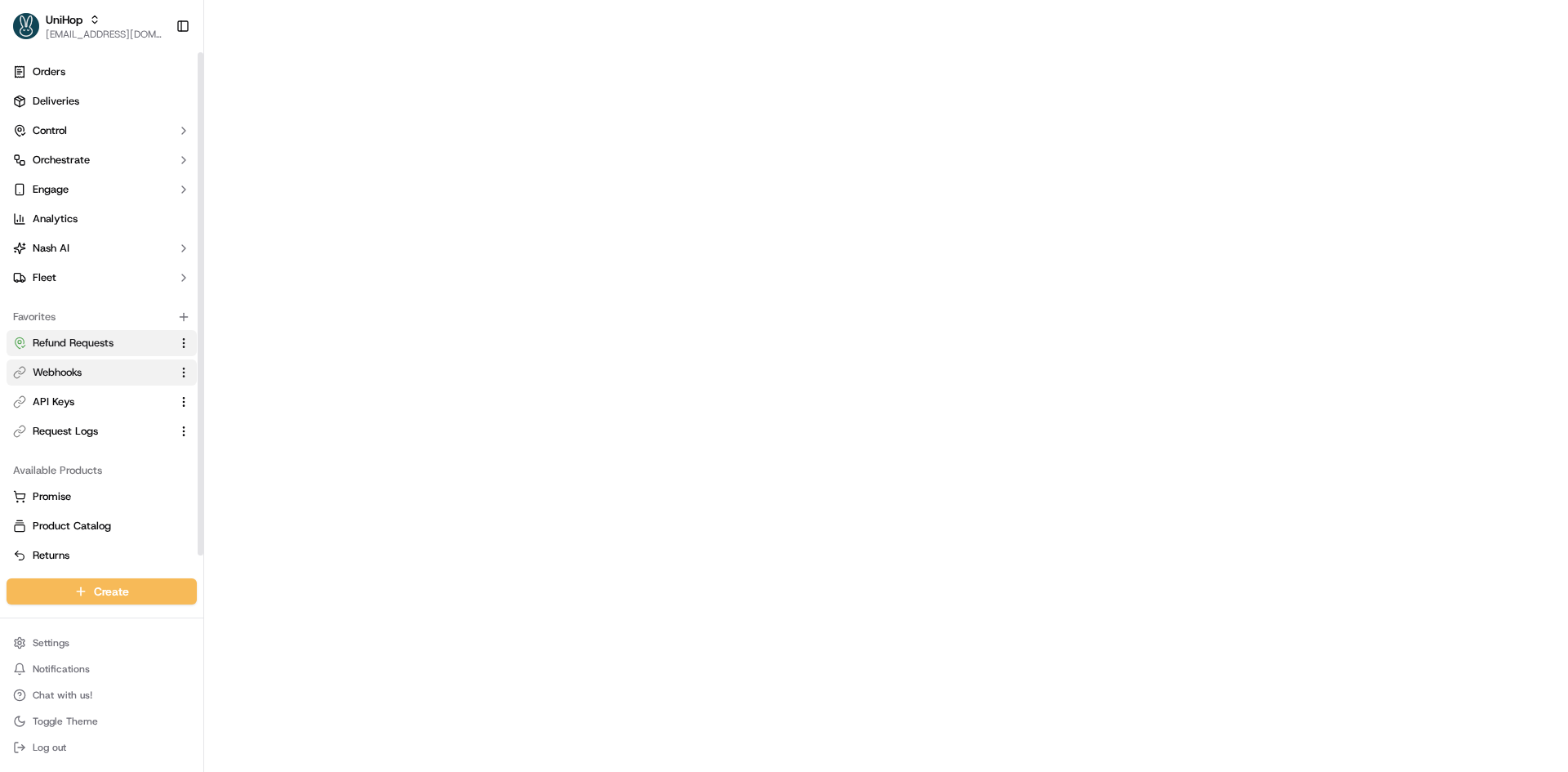
click at [85, 337] on span "Refund Requests" at bounding box center [73, 343] width 81 height 14
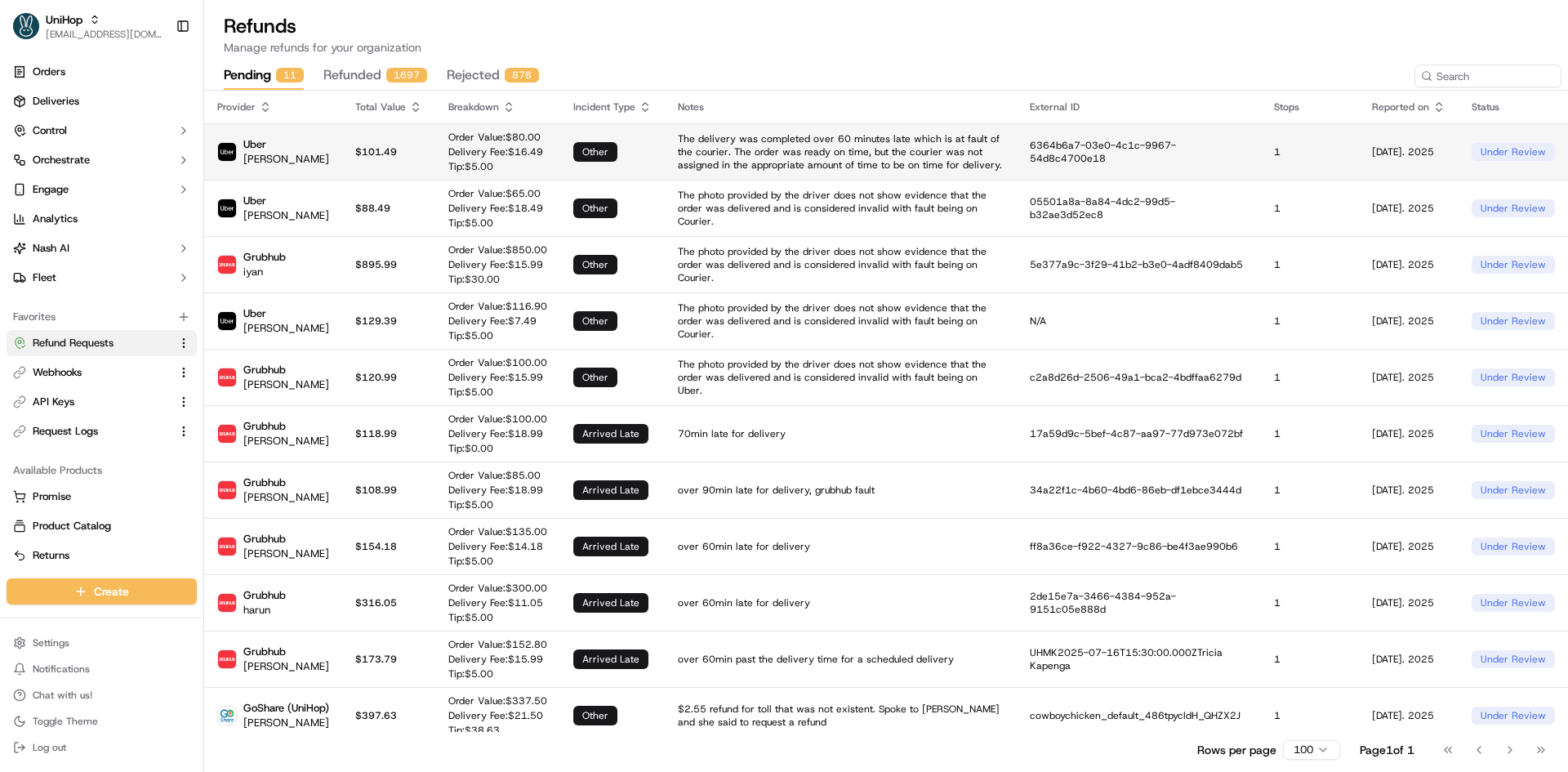
click at [435, 157] on td "Order Value: $ 80.00 Delivery Fee: $ 16.49 Tip: $ 5.00" at bounding box center [497, 151] width 125 height 56
click at [129, 94] on link "Deliveries" at bounding box center [101, 101] width 190 height 26
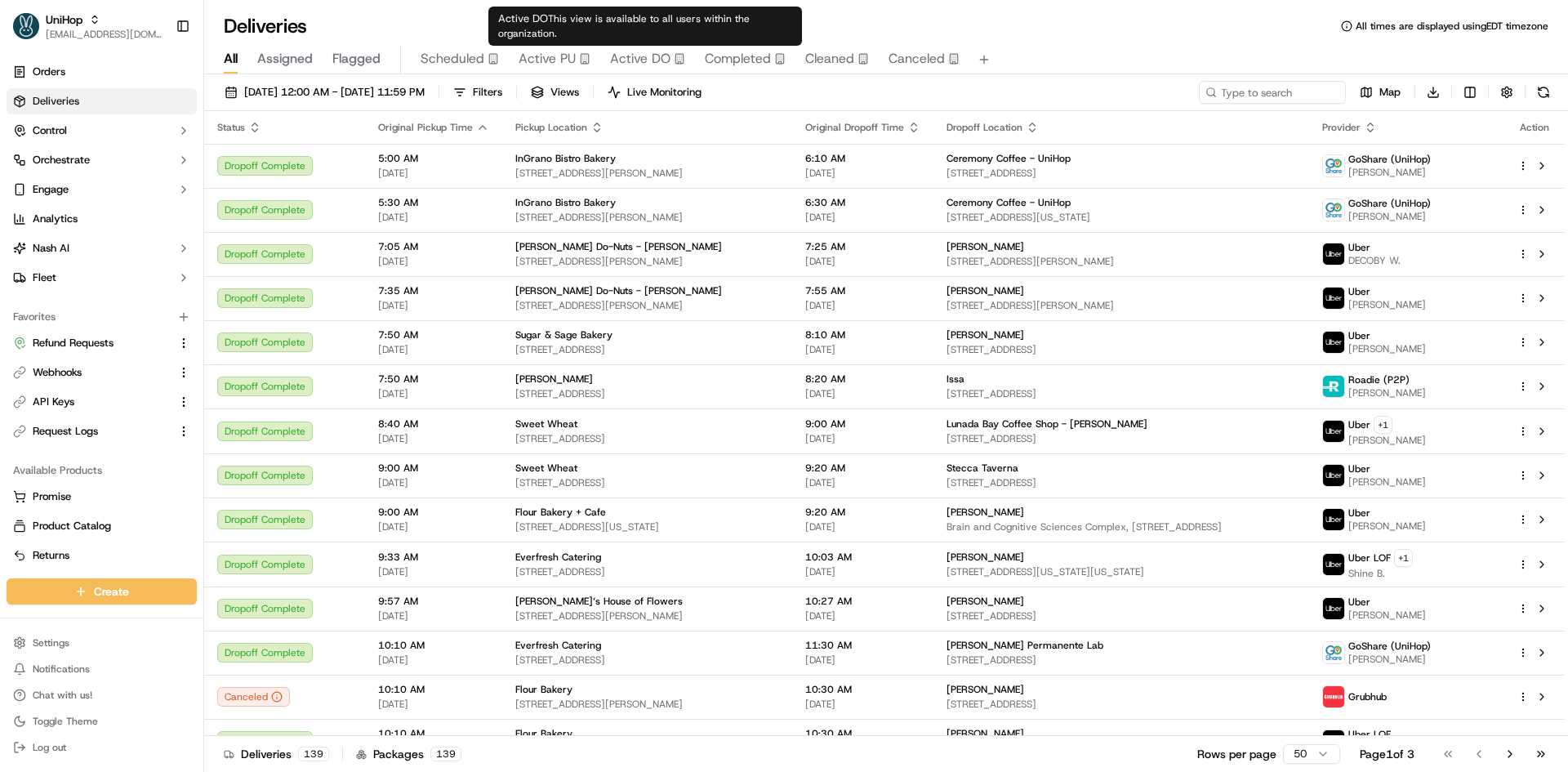
click at [637, 58] on span "Active DO" at bounding box center [640, 59] width 61 height 20
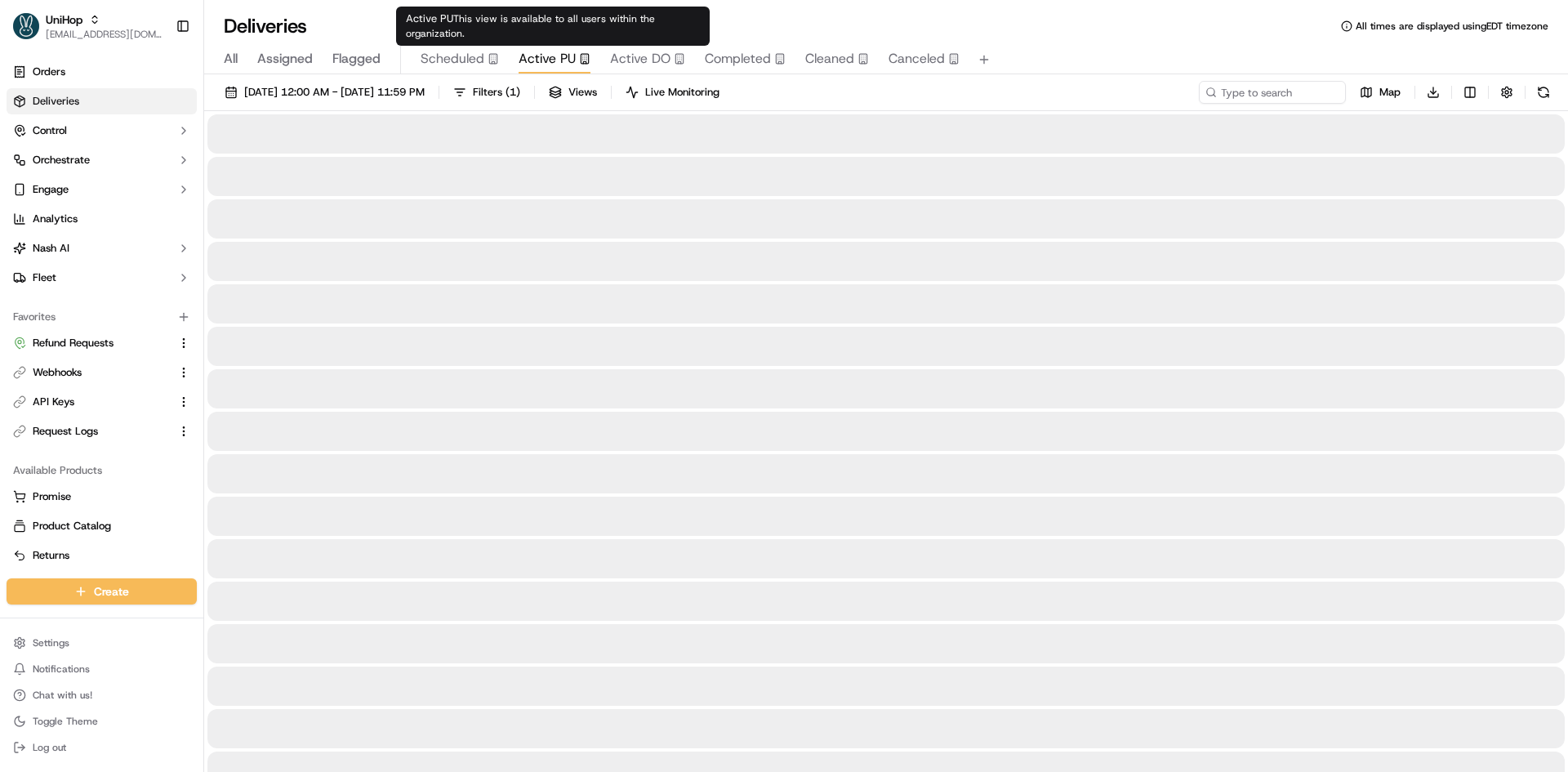
click at [569, 65] on span "Active PU" at bounding box center [547, 59] width 57 height 20
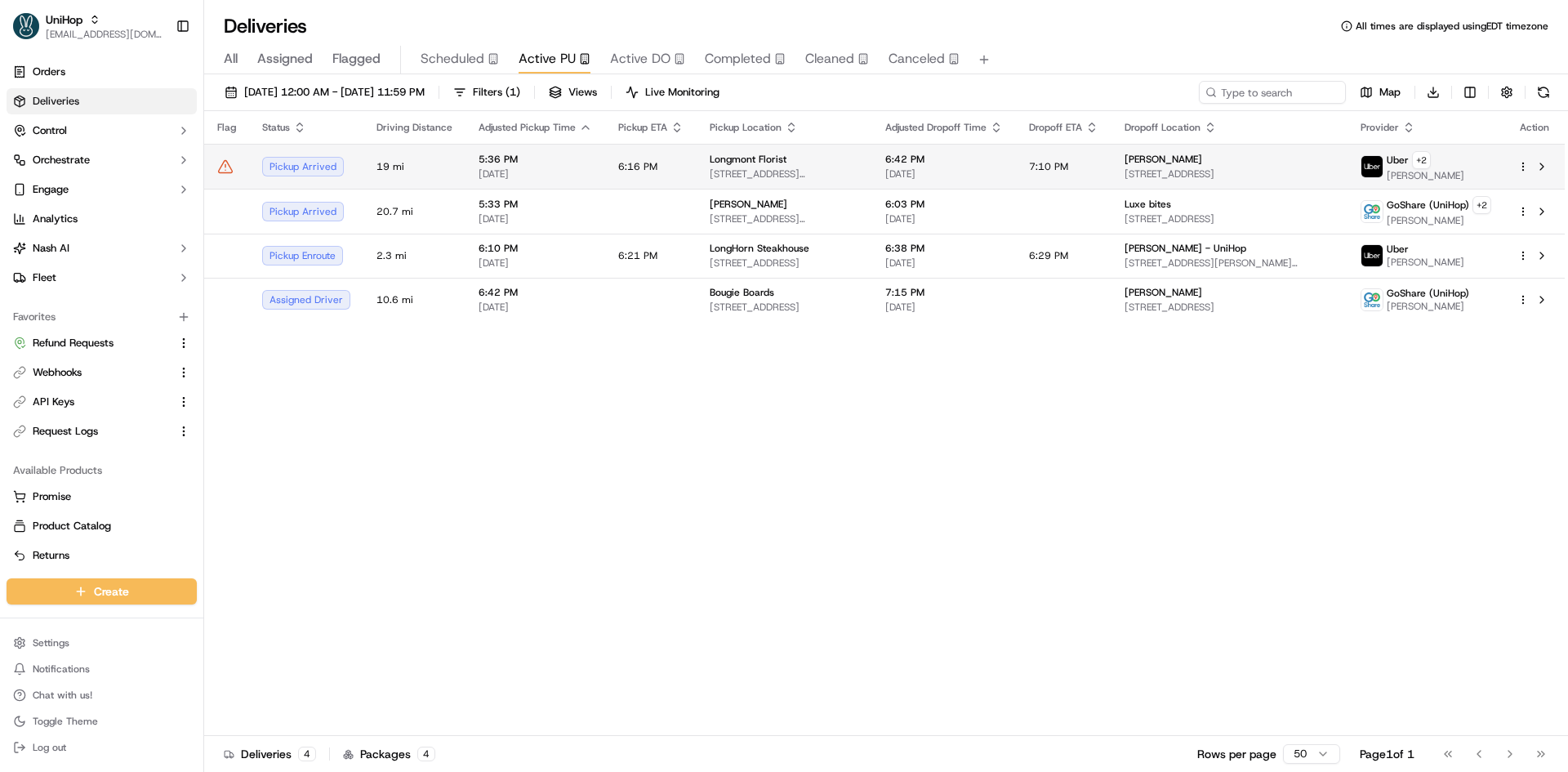
click at [605, 166] on td "6:16 PM" at bounding box center [651, 166] width 92 height 45
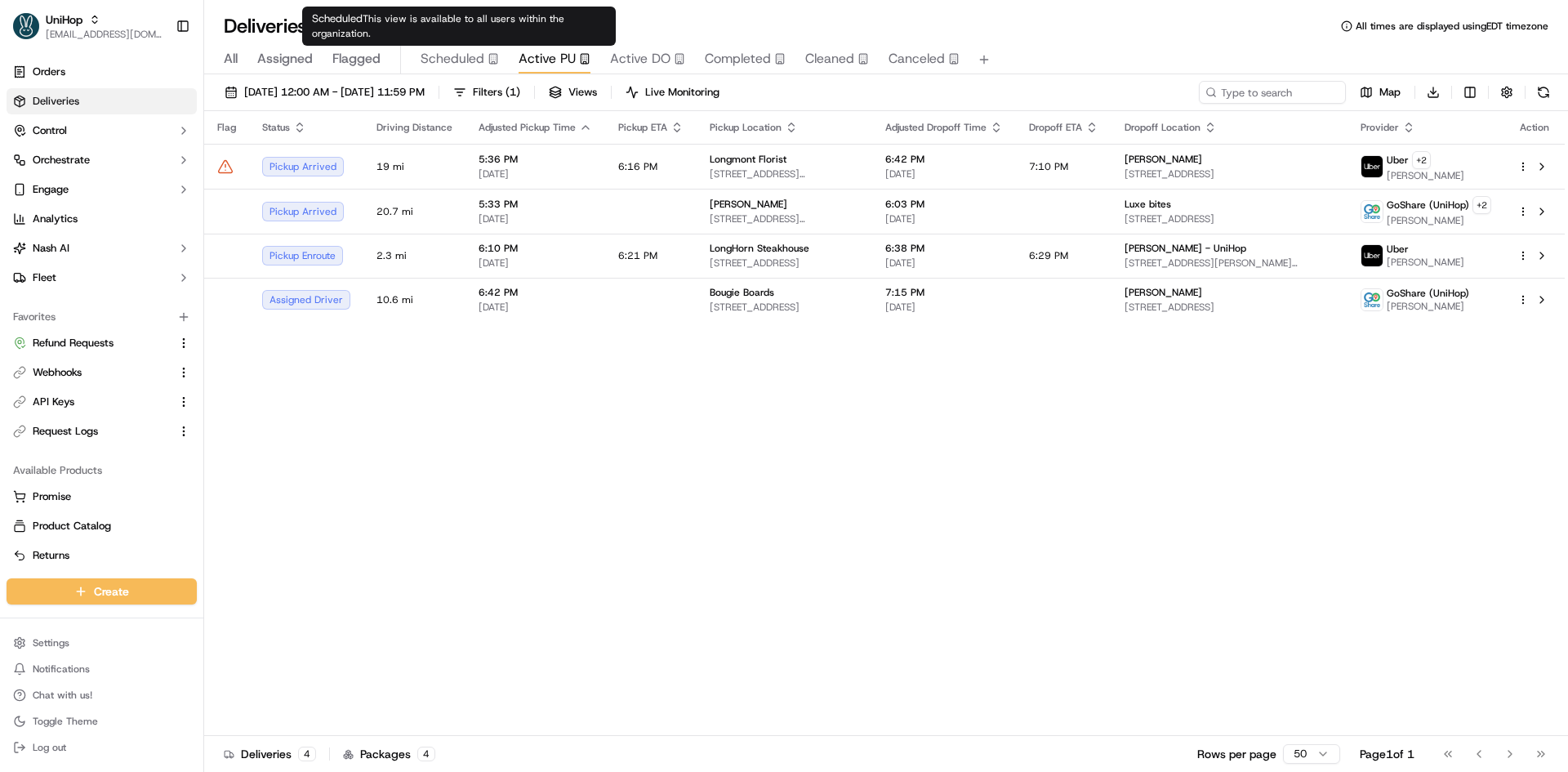
click at [439, 56] on span "Scheduled" at bounding box center [452, 59] width 63 height 20
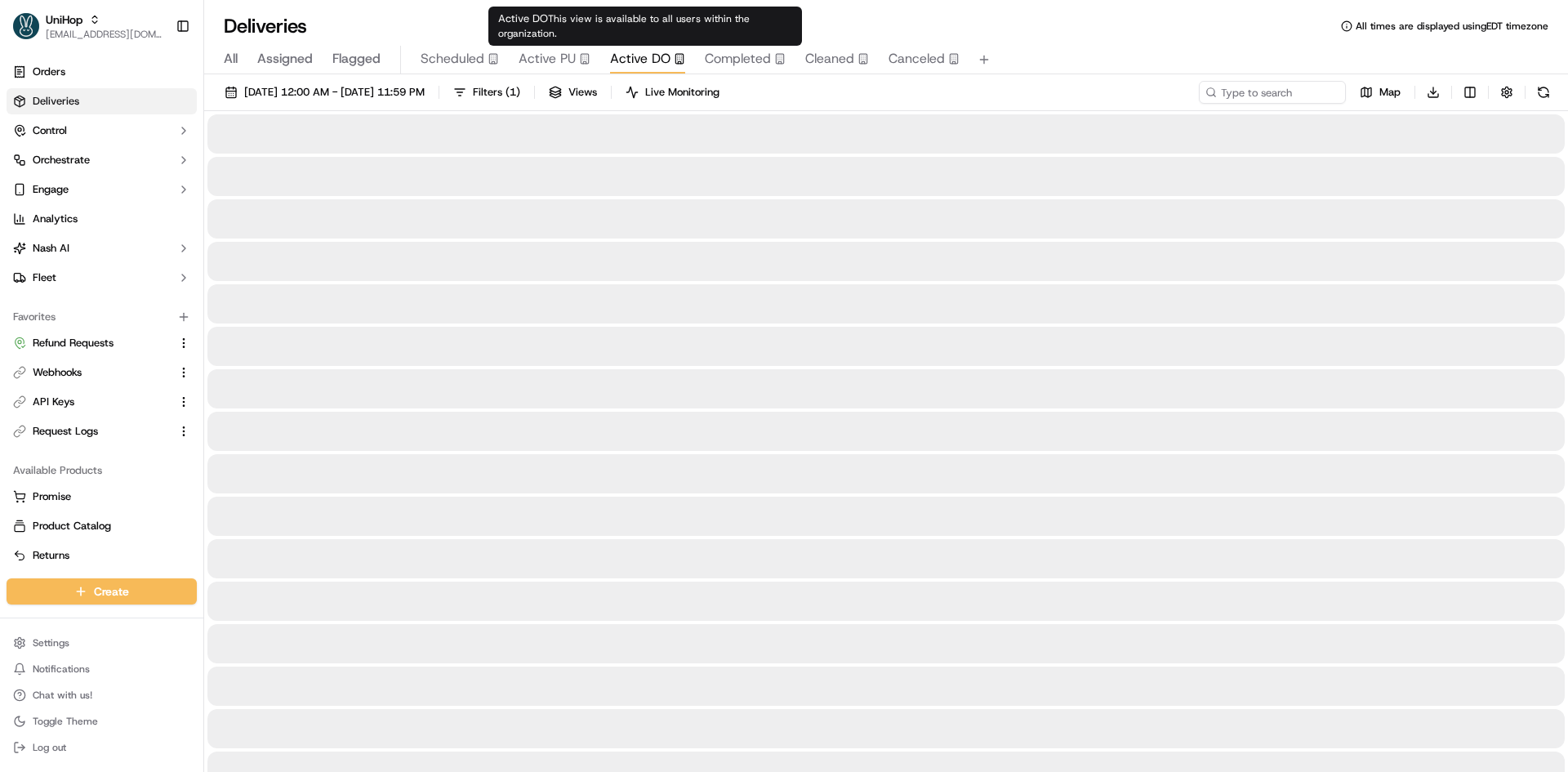
click at [667, 62] on span "Active DO" at bounding box center [640, 59] width 61 height 20
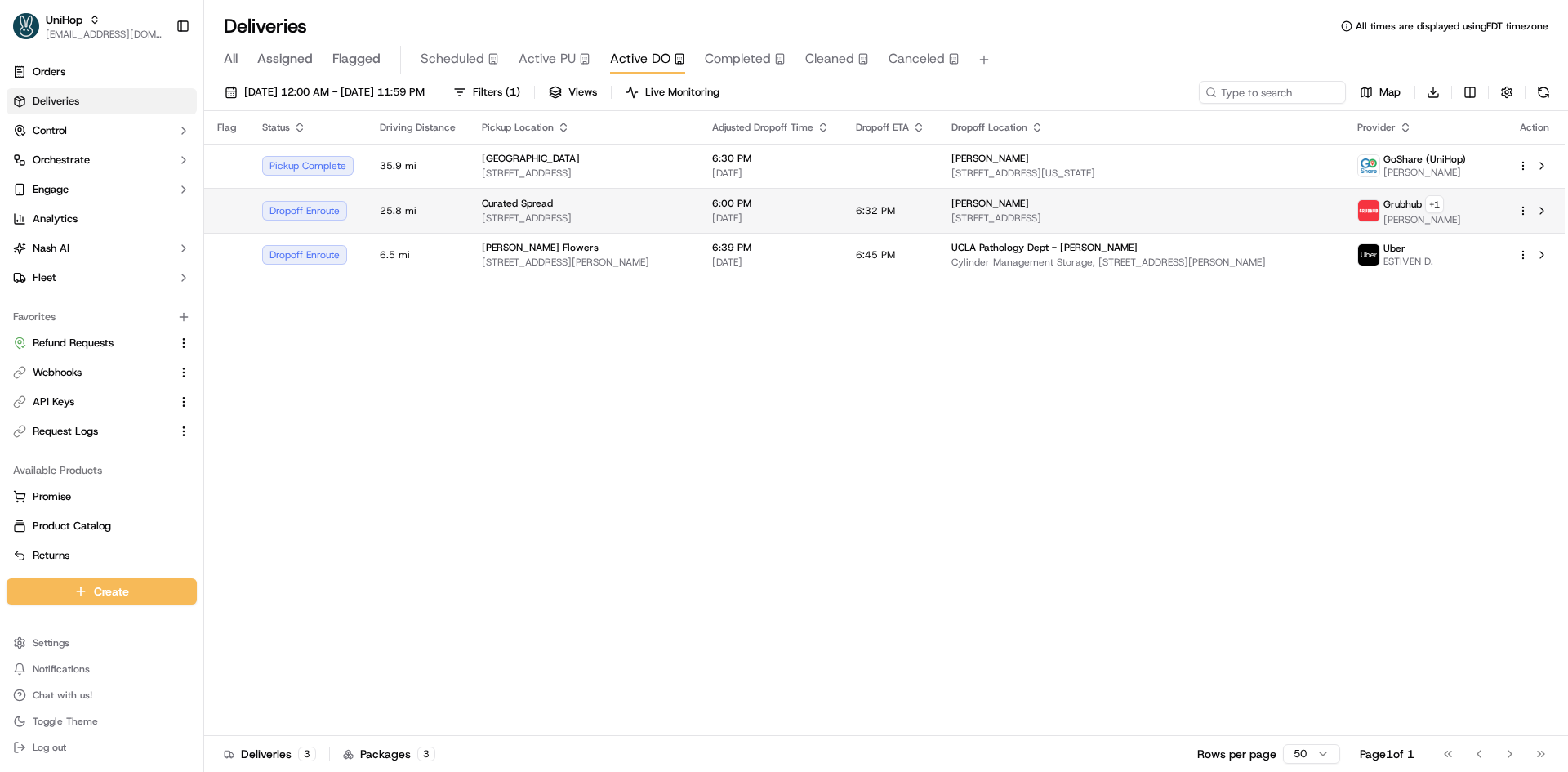
click at [607, 217] on span "3317 N Mission Rd, Los Angeles, CA 90031, USA" at bounding box center [583, 218] width 204 height 13
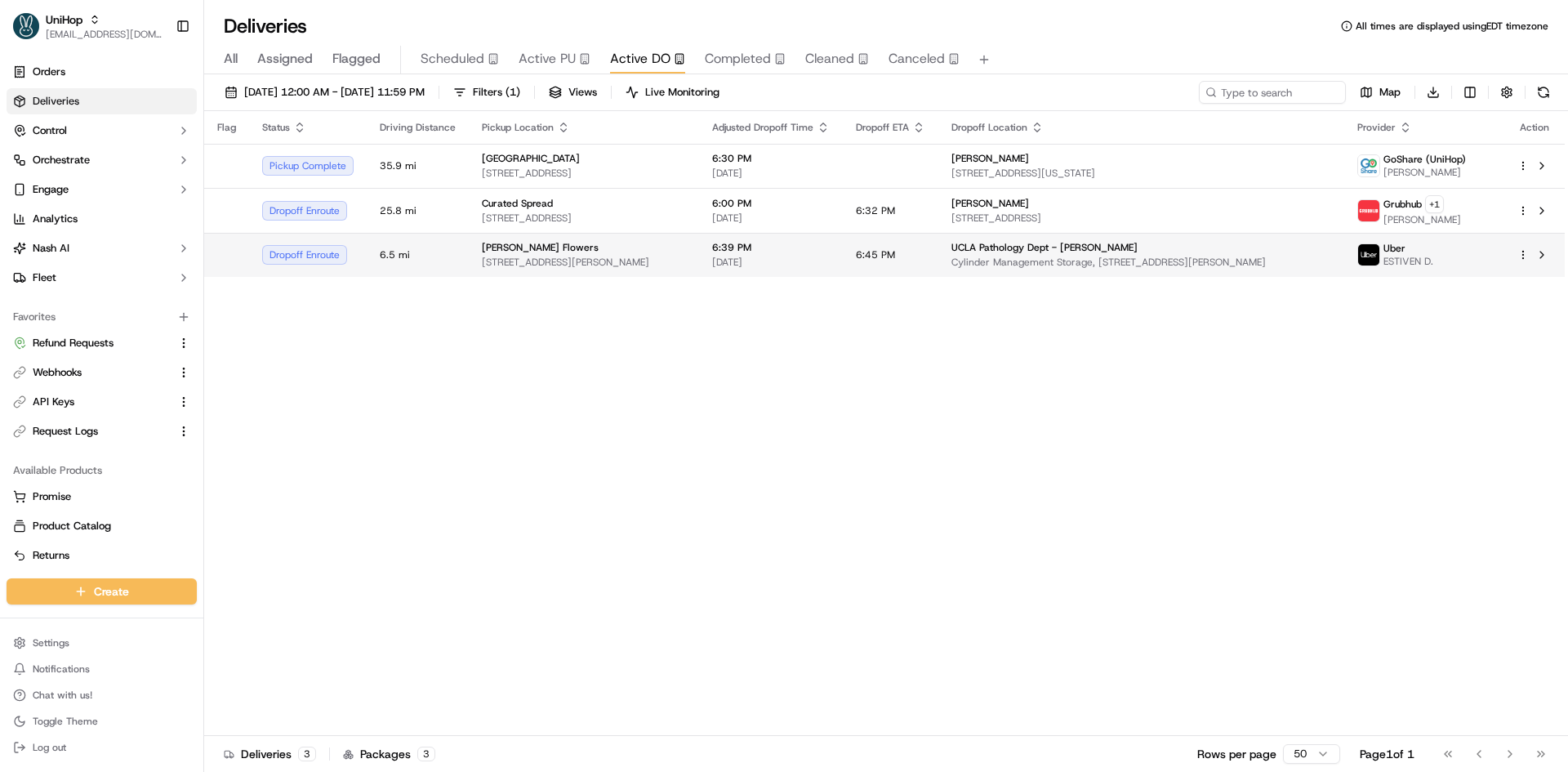
click at [634, 253] on div "Sada's Flowers" at bounding box center [583, 247] width 204 height 13
click at [111, 132] on button "Control" at bounding box center [101, 130] width 190 height 26
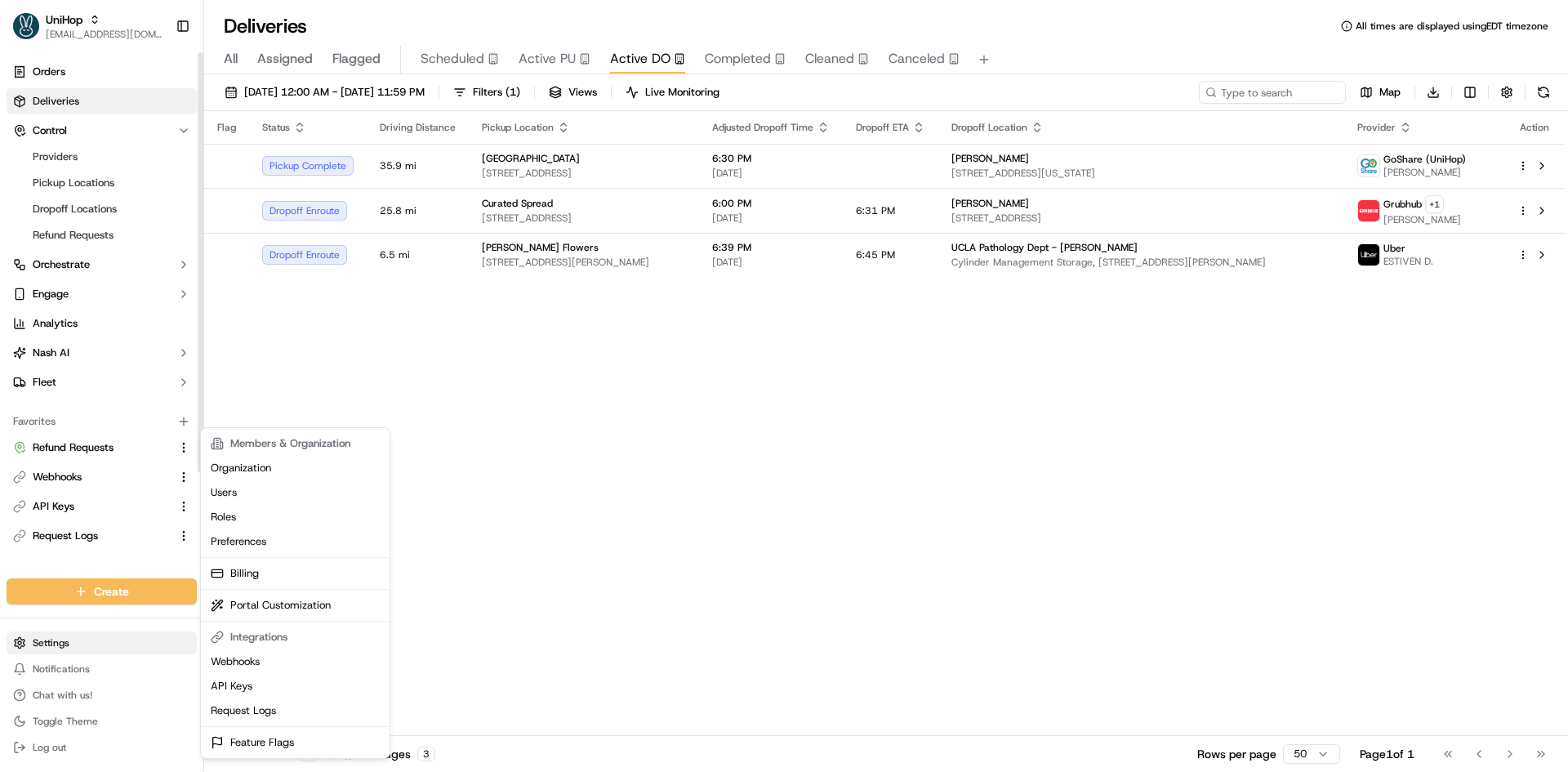
click at [42, 641] on html "UniHop contact@unihop.app Toggle Sidebar Orders Deliveries Control Providers Pi…" at bounding box center [784, 386] width 1568 height 772
click at [111, 185] on html "UniHop contact@unihop.app Toggle Sidebar Orders Deliveries Control Providers Pi…" at bounding box center [784, 386] width 1568 height 772
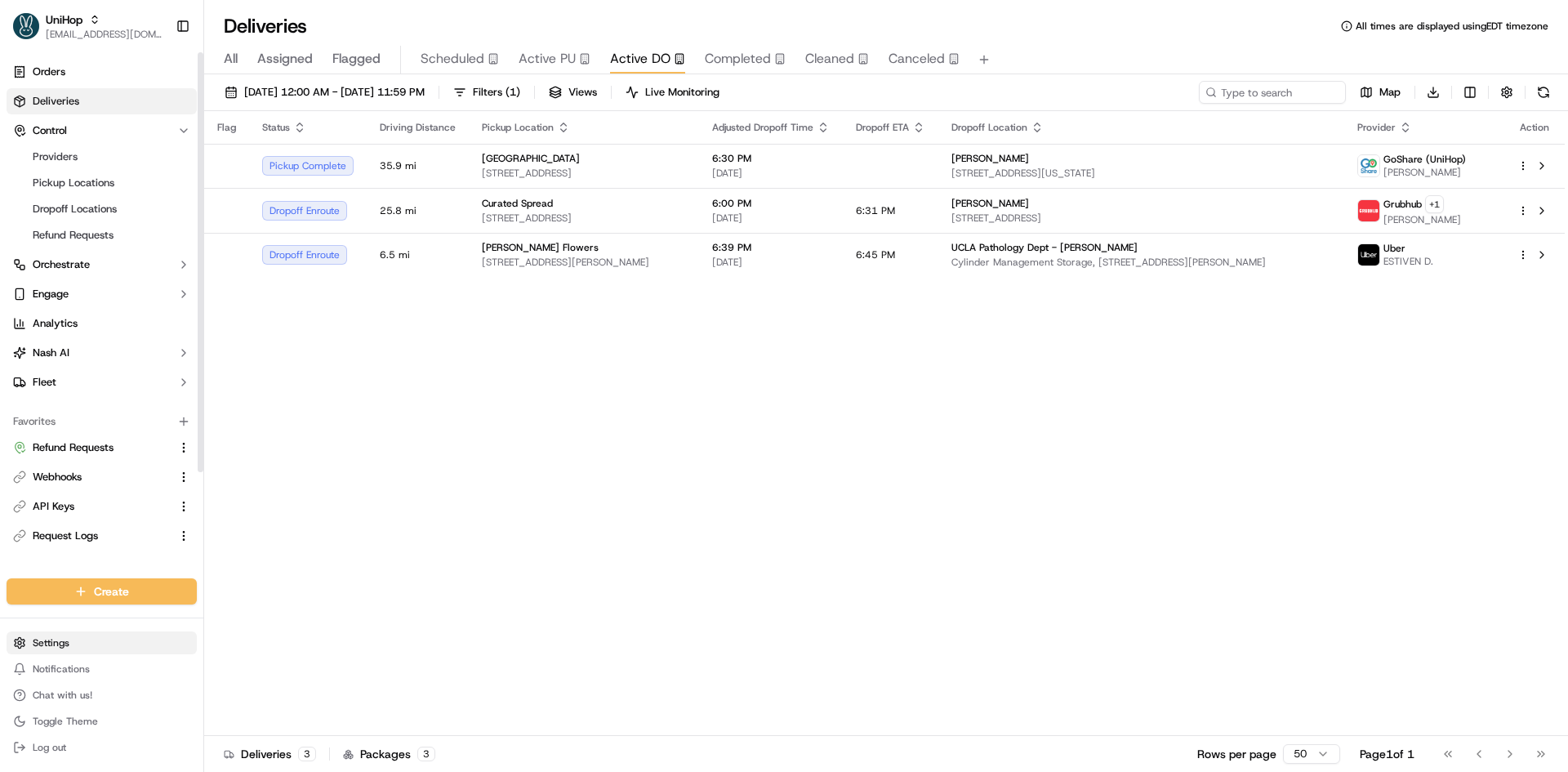
click at [62, 636] on html "UniHop contact@unihop.app Toggle Sidebar Orders Deliveries Control Providers Pi…" at bounding box center [784, 386] width 1568 height 772
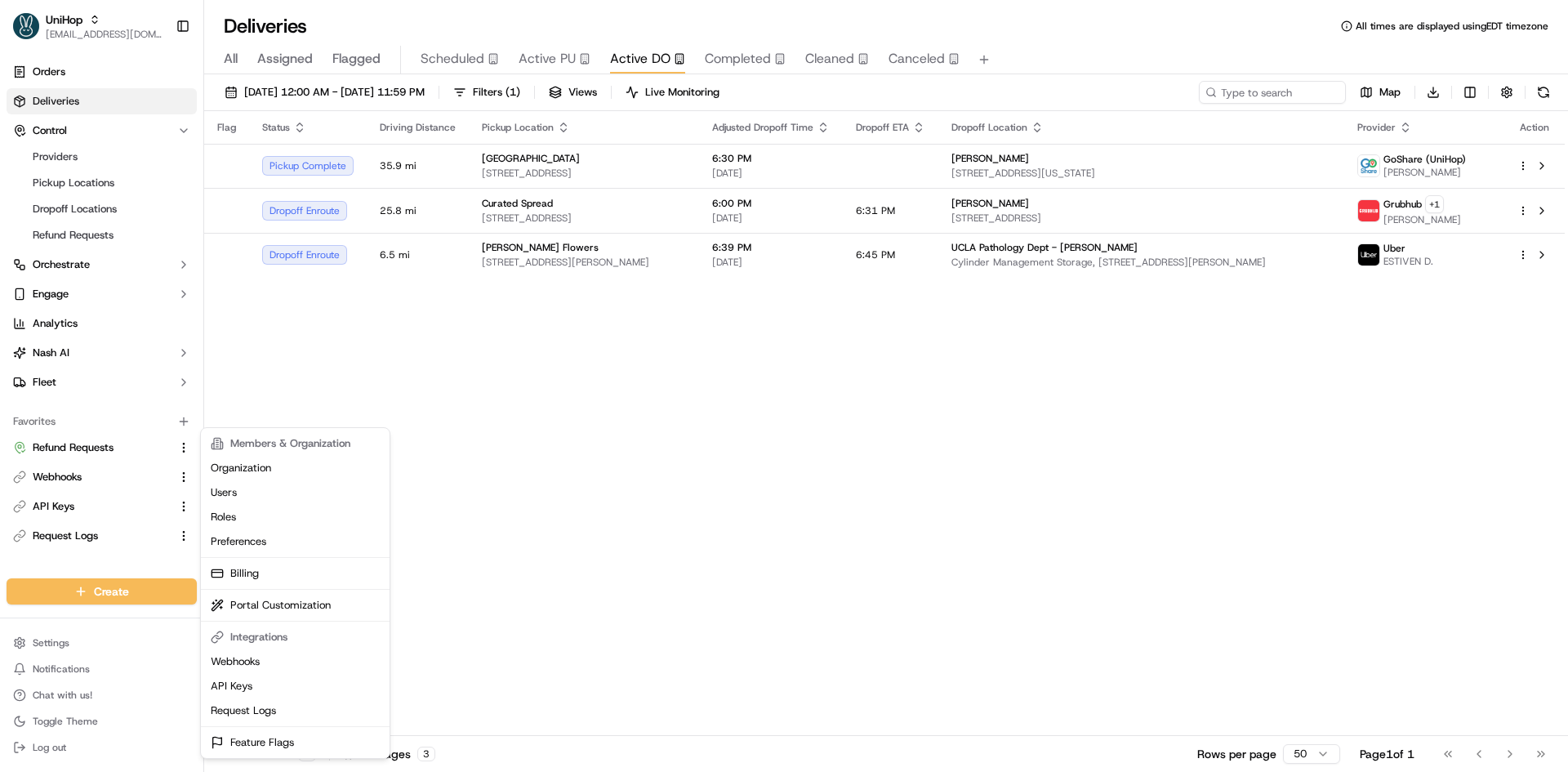
click at [86, 255] on html "UniHop contact@unihop.app Toggle Sidebar Orders Deliveries Control Providers Pi…" at bounding box center [784, 386] width 1568 height 772
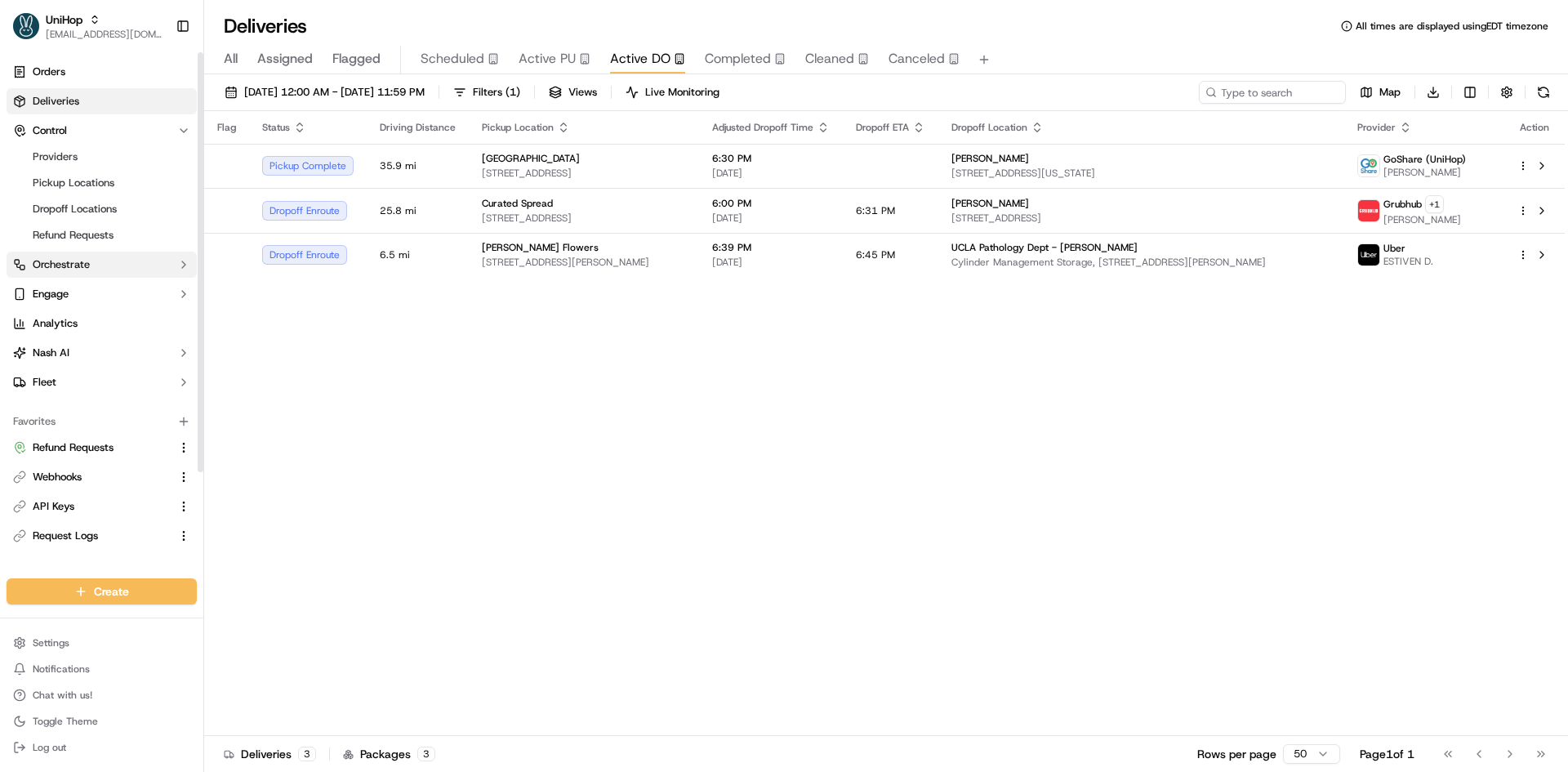
click at [86, 260] on span "Orchestrate" at bounding box center [62, 265] width 57 height 14
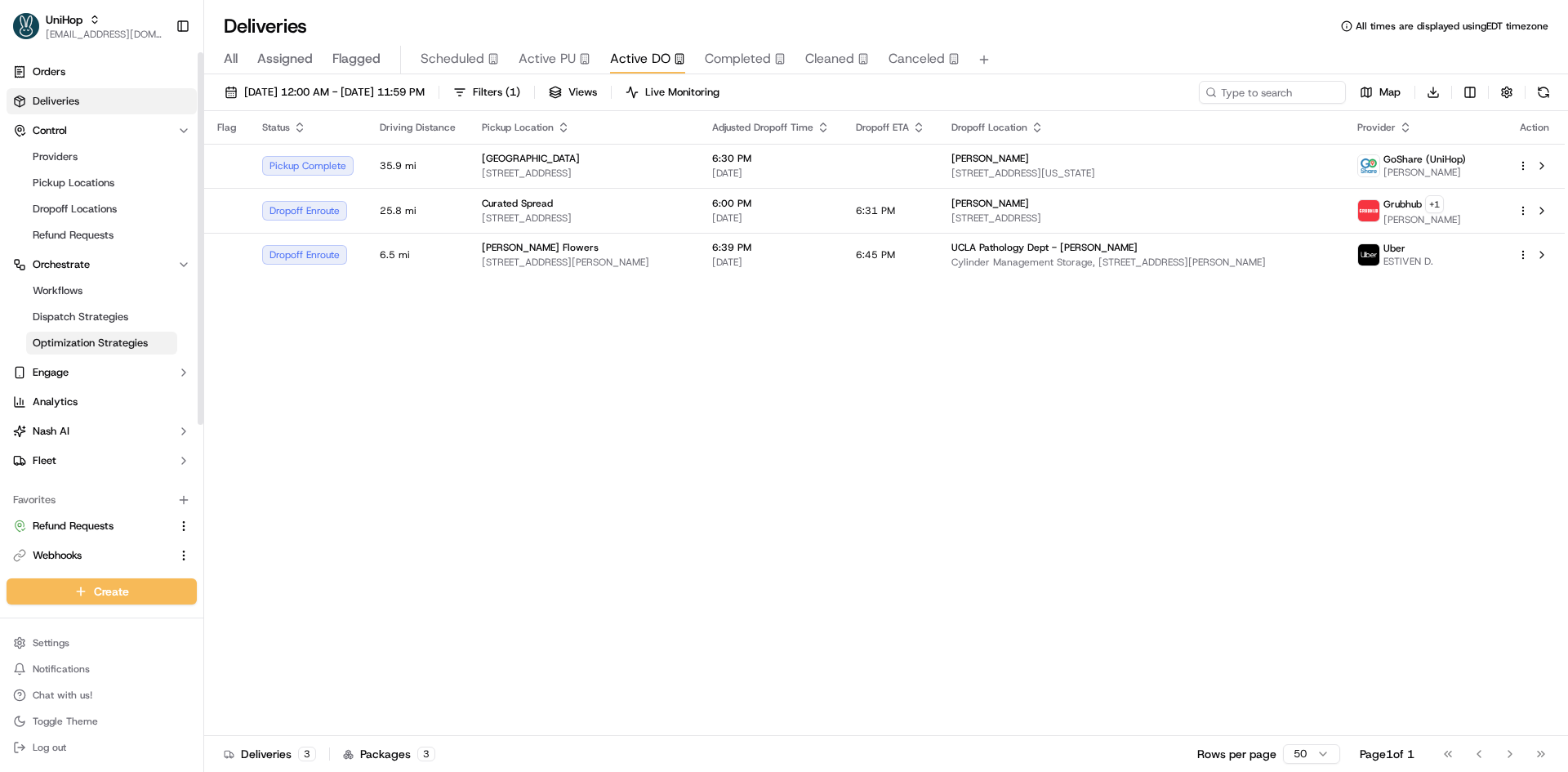
click at [105, 337] on span "Optimization Strategies" at bounding box center [90, 343] width 115 height 14
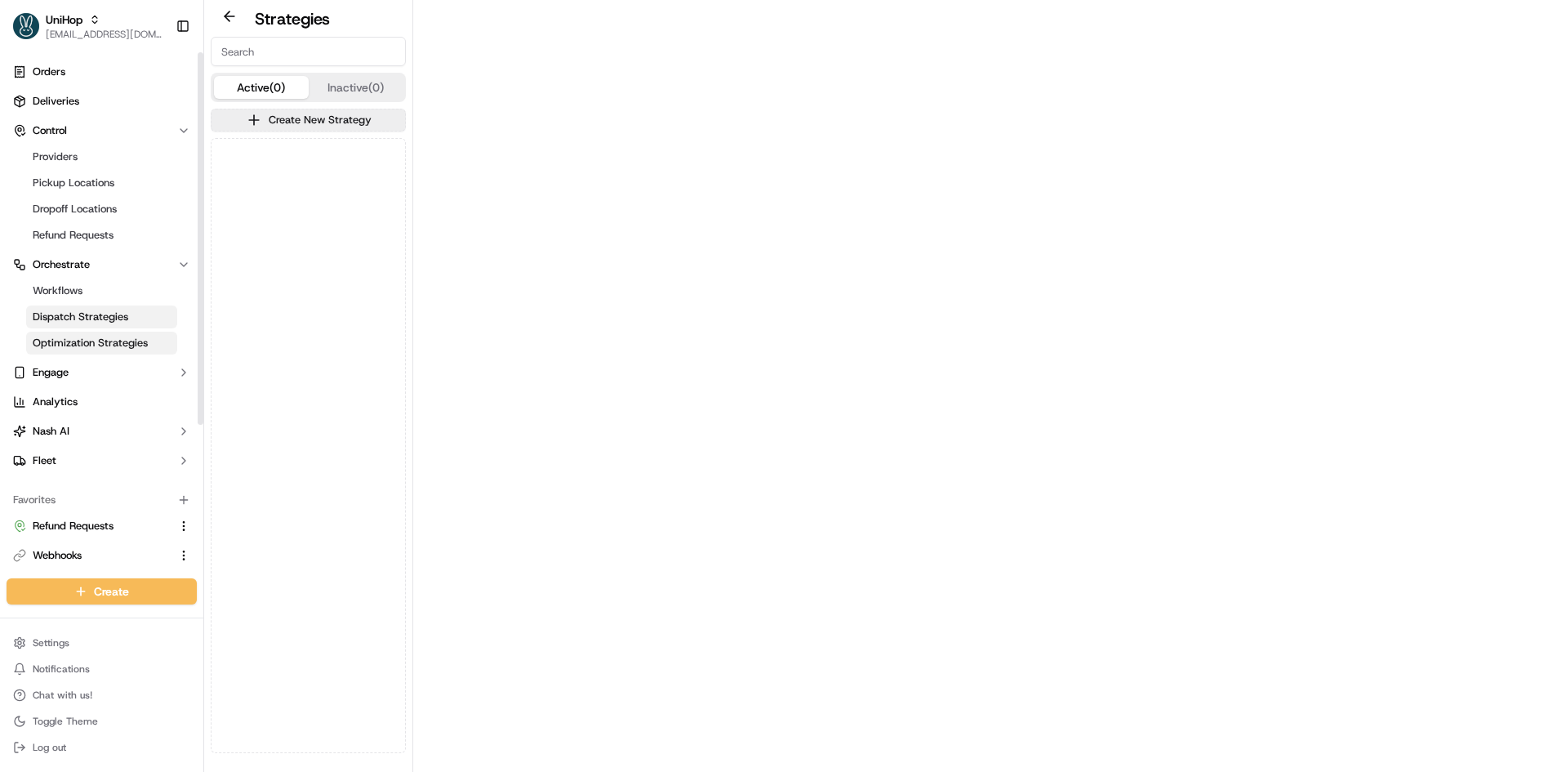
click at [105, 313] on span "Dispatch Strategies" at bounding box center [80, 316] width 95 height 14
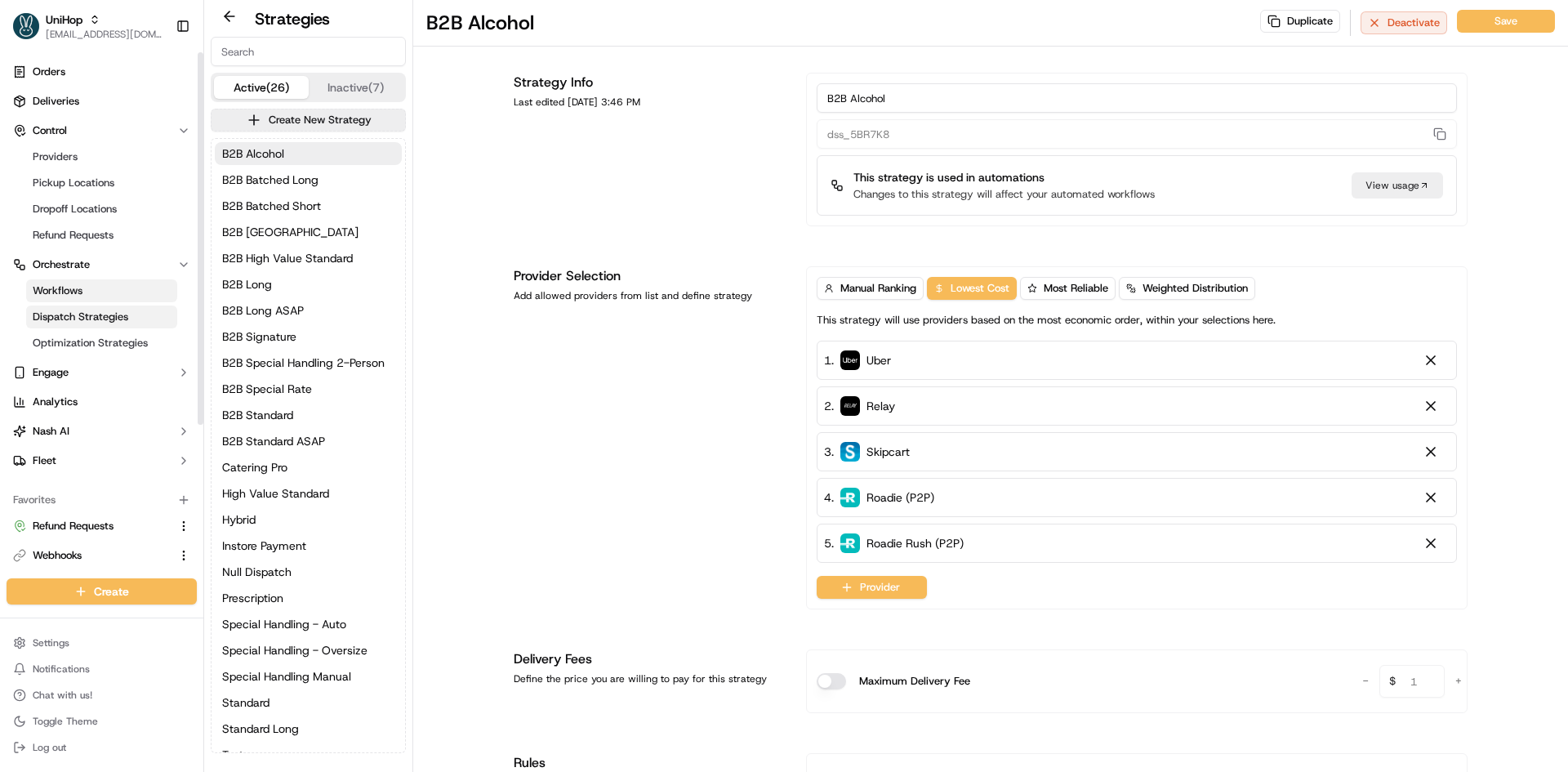
click at [106, 288] on link "Workflows" at bounding box center [101, 291] width 151 height 23
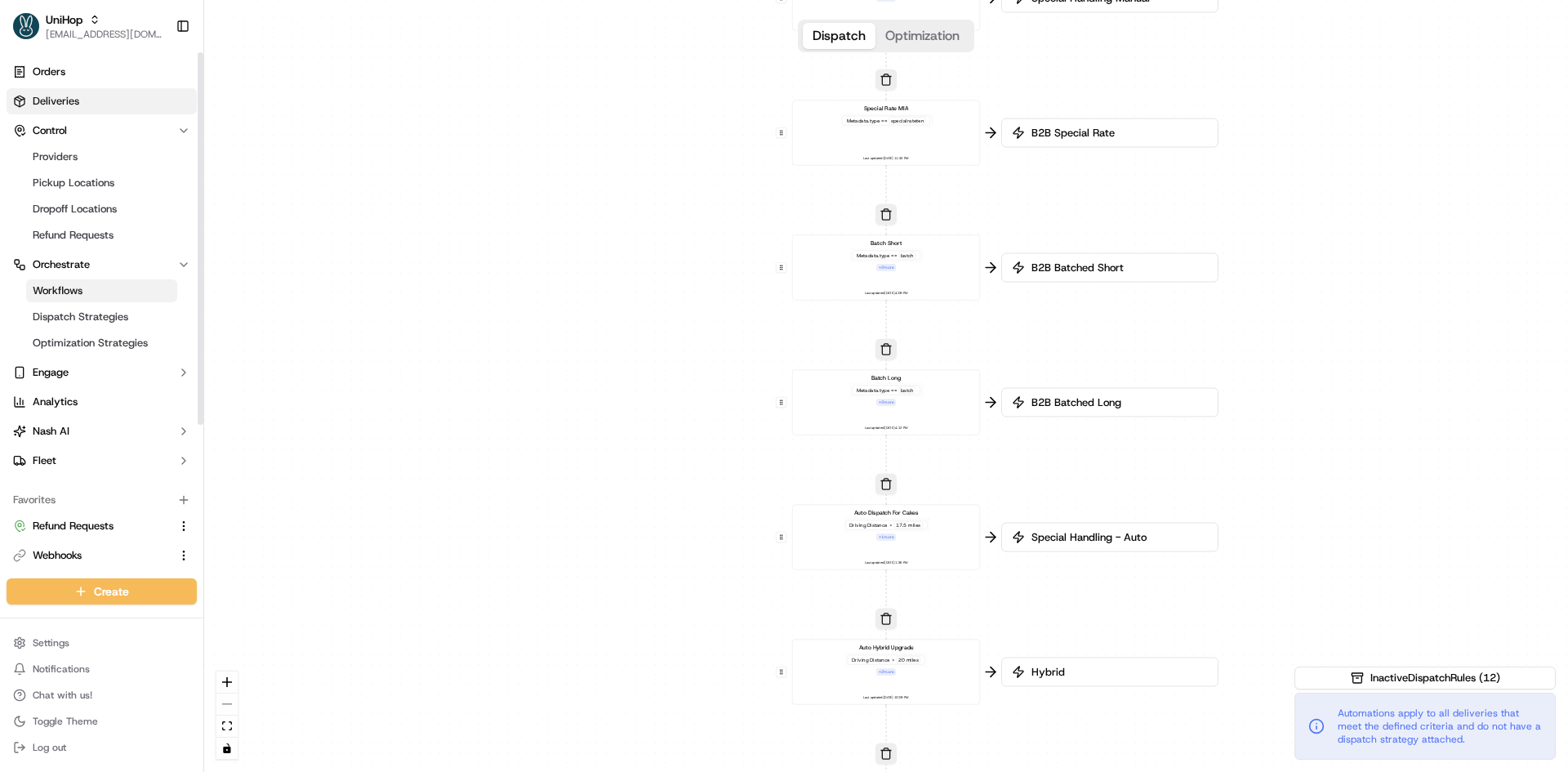
click at [106, 101] on link "Deliveries" at bounding box center [101, 101] width 190 height 26
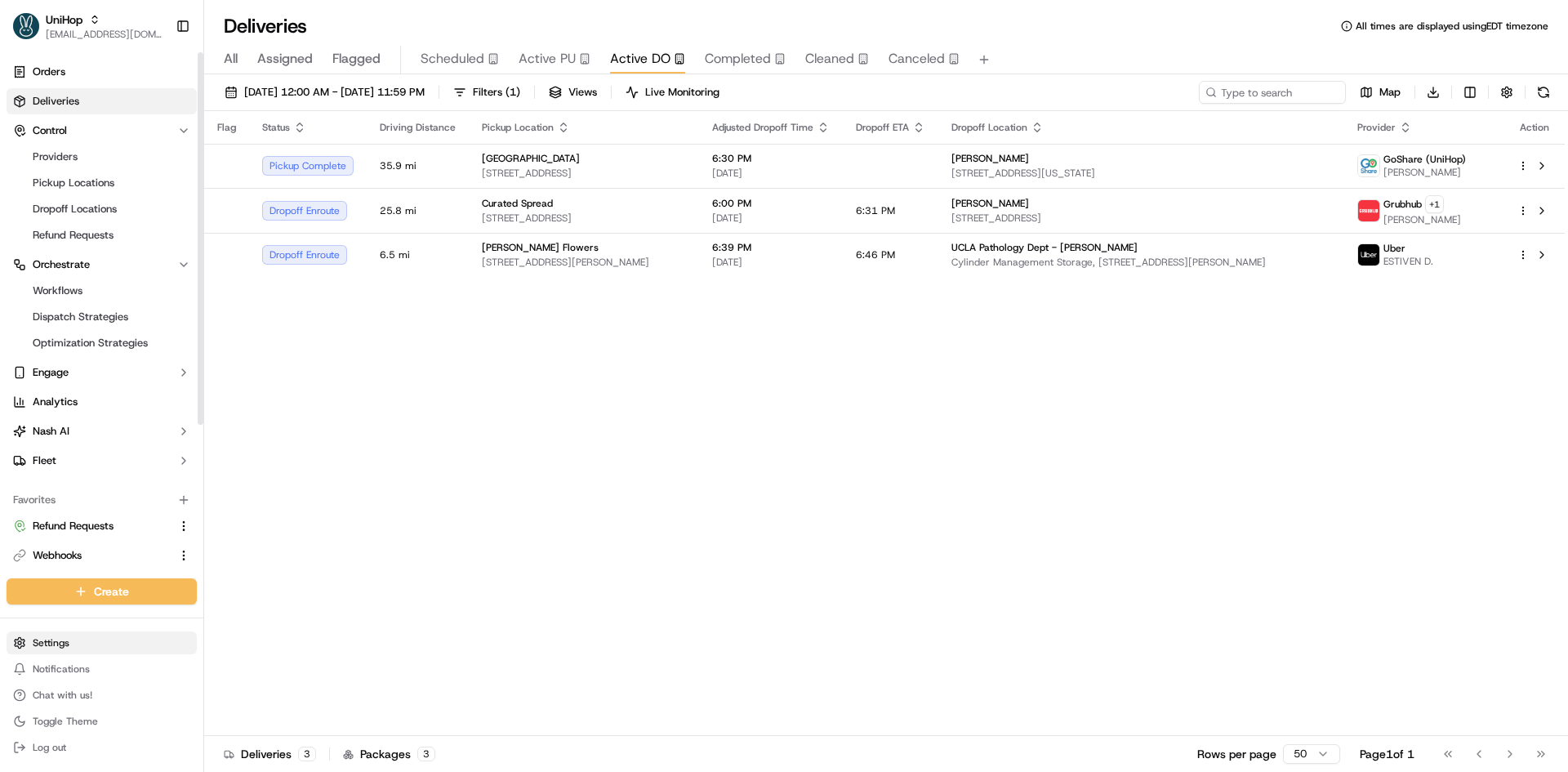
click at [78, 647] on html "UniHop contact@unihop.app Toggle Sidebar Orders Deliveries Control Providers Pi…" at bounding box center [784, 386] width 1568 height 772
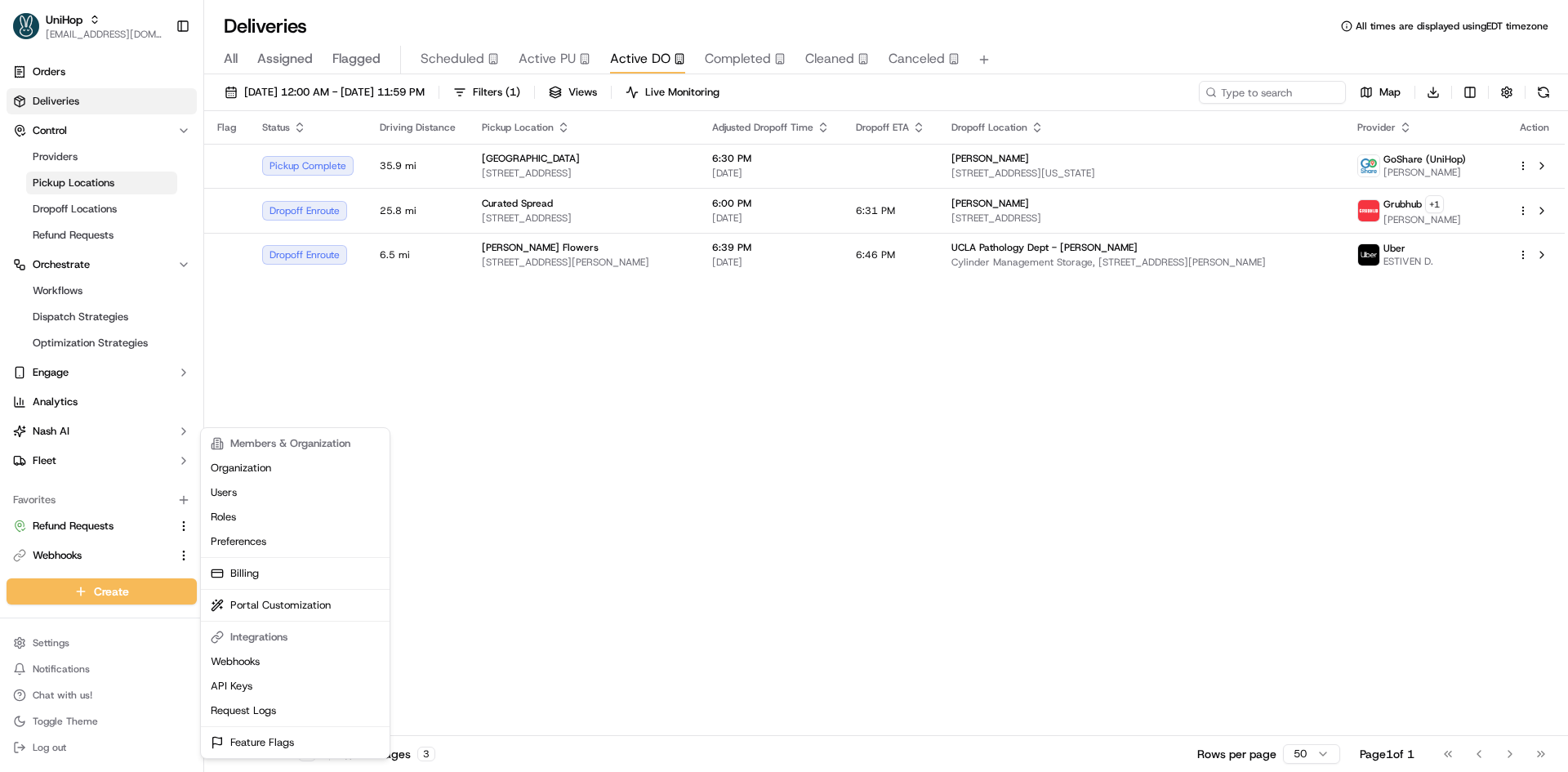
click at [79, 189] on html "UniHop contact@unihop.app Toggle Sidebar Orders Deliveries Control Providers Pi…" at bounding box center [784, 386] width 1568 height 772
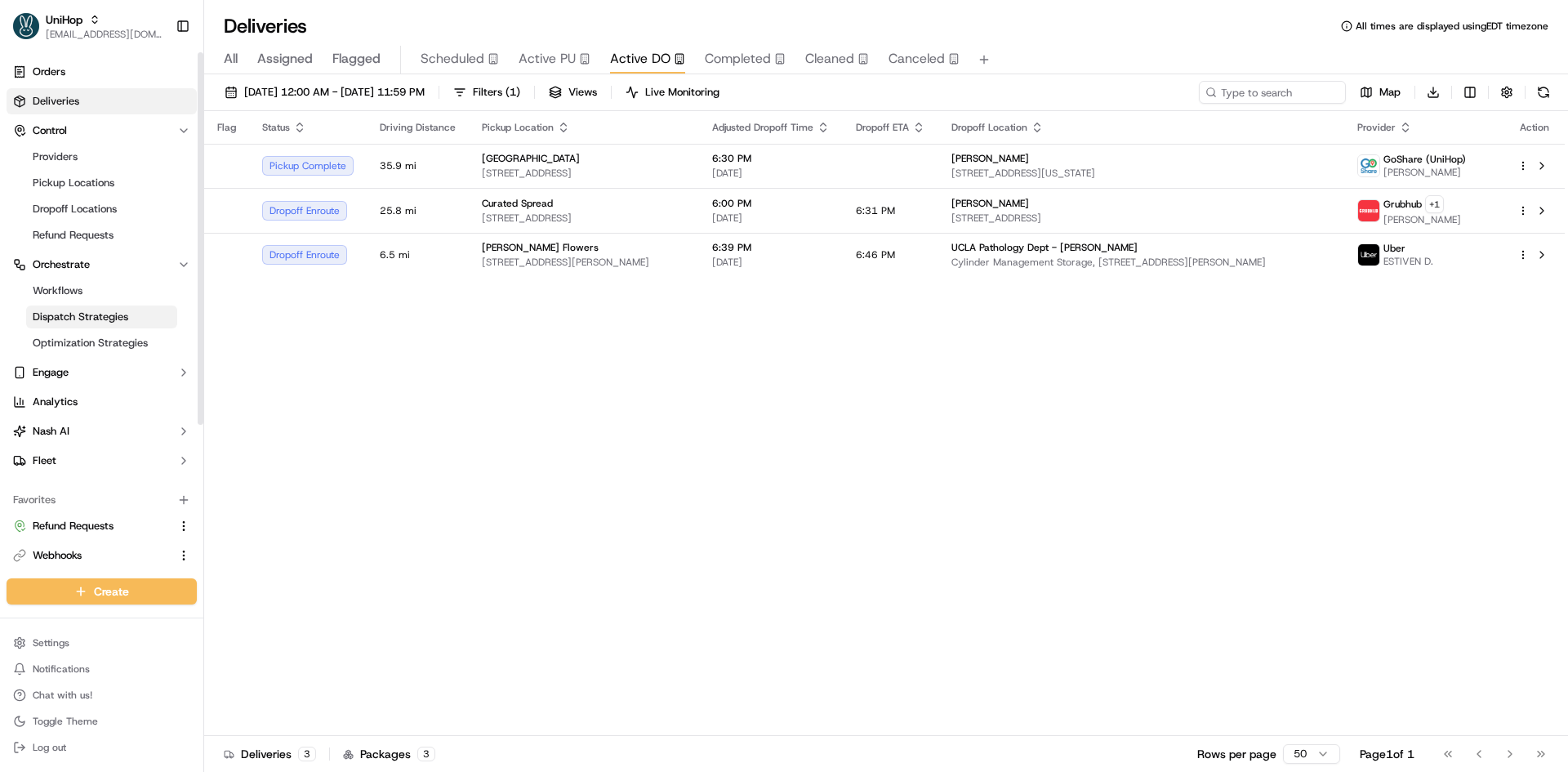
click at [84, 327] on link "Dispatch Strategies" at bounding box center [101, 317] width 151 height 23
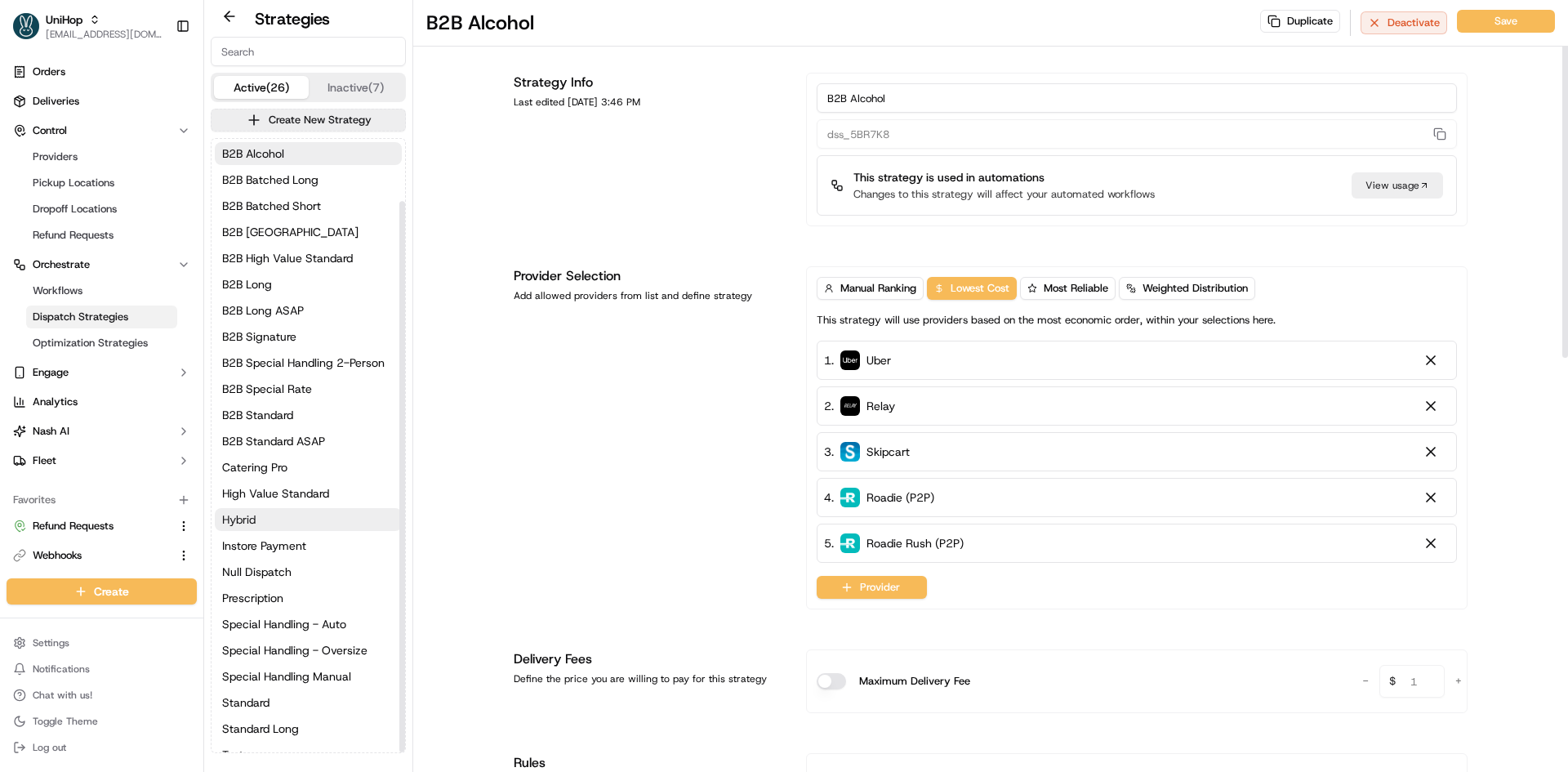
scroll to position [70, 0]
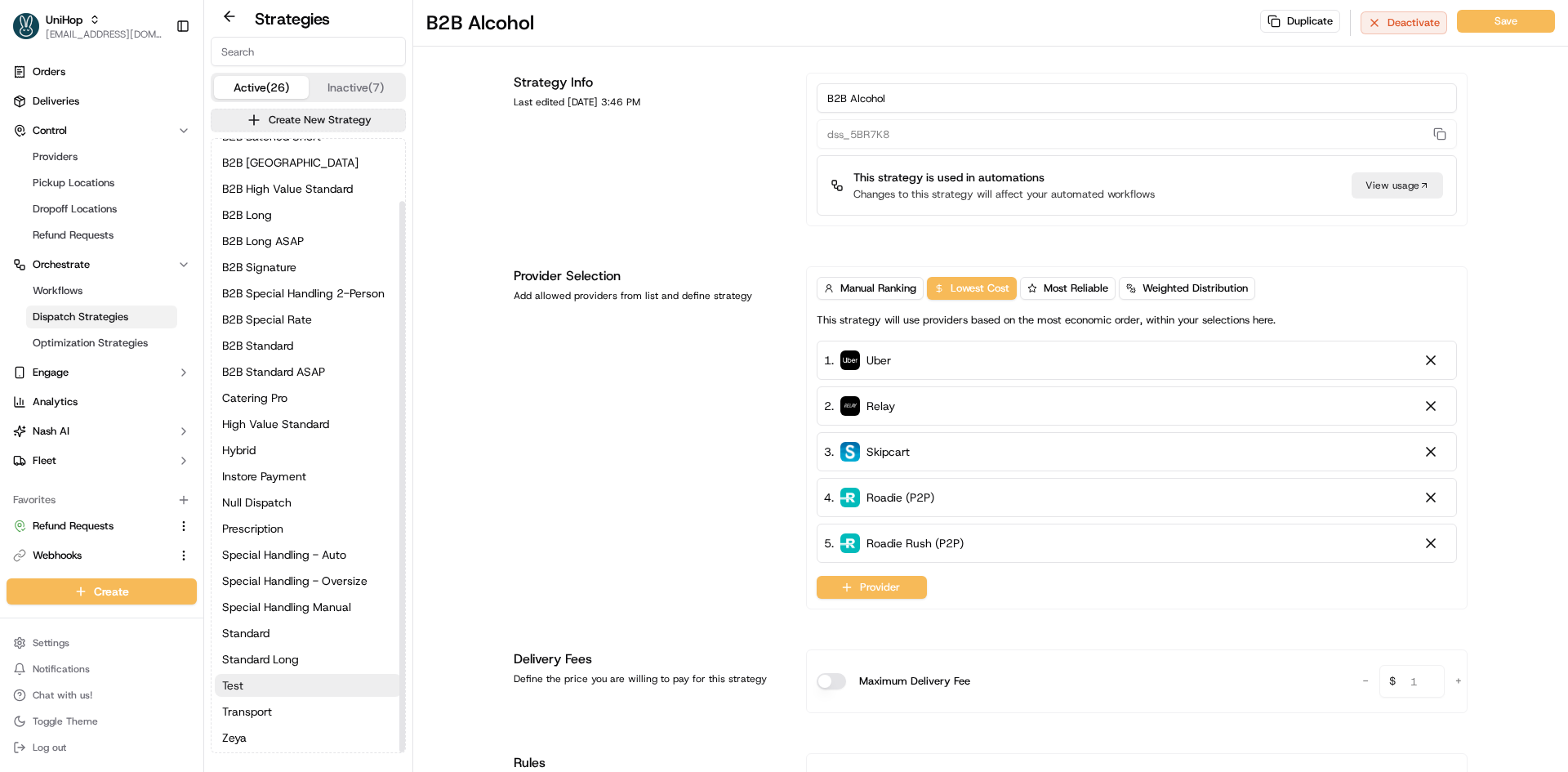
click at [278, 685] on button "Test" at bounding box center [308, 686] width 187 height 23
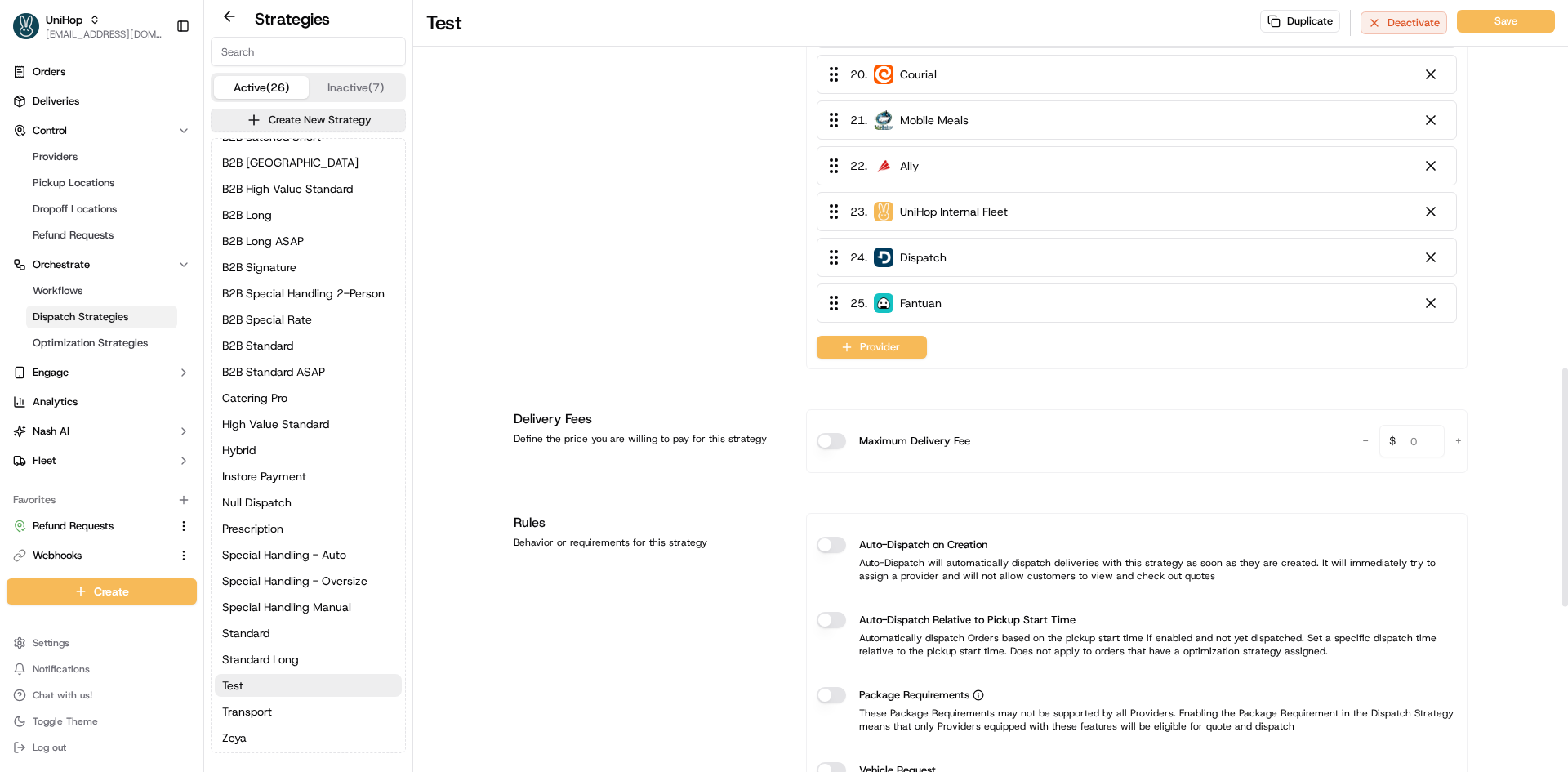
scroll to position [1113, 0]
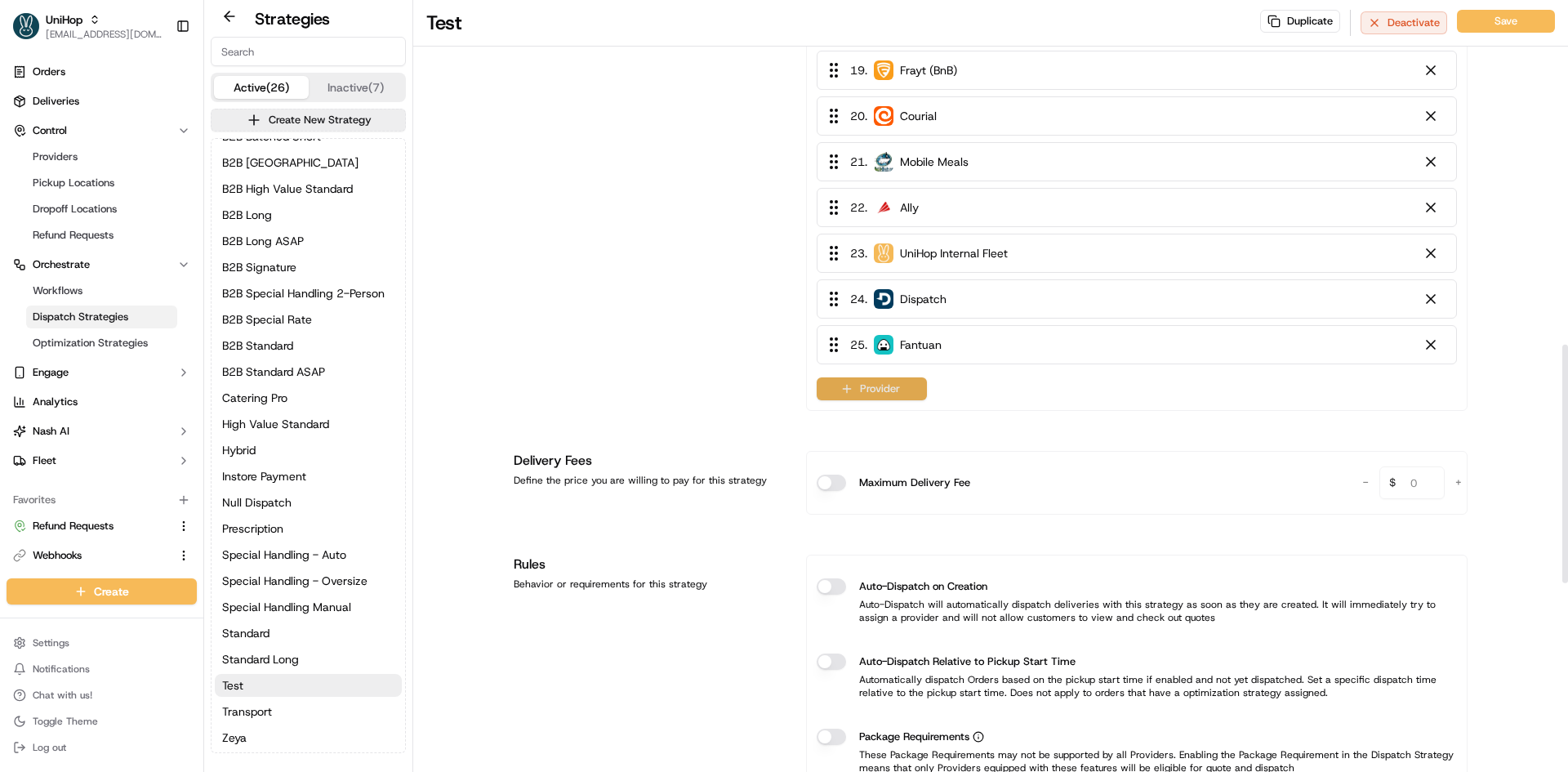
click at [877, 394] on button "Provider" at bounding box center [872, 389] width 111 height 23
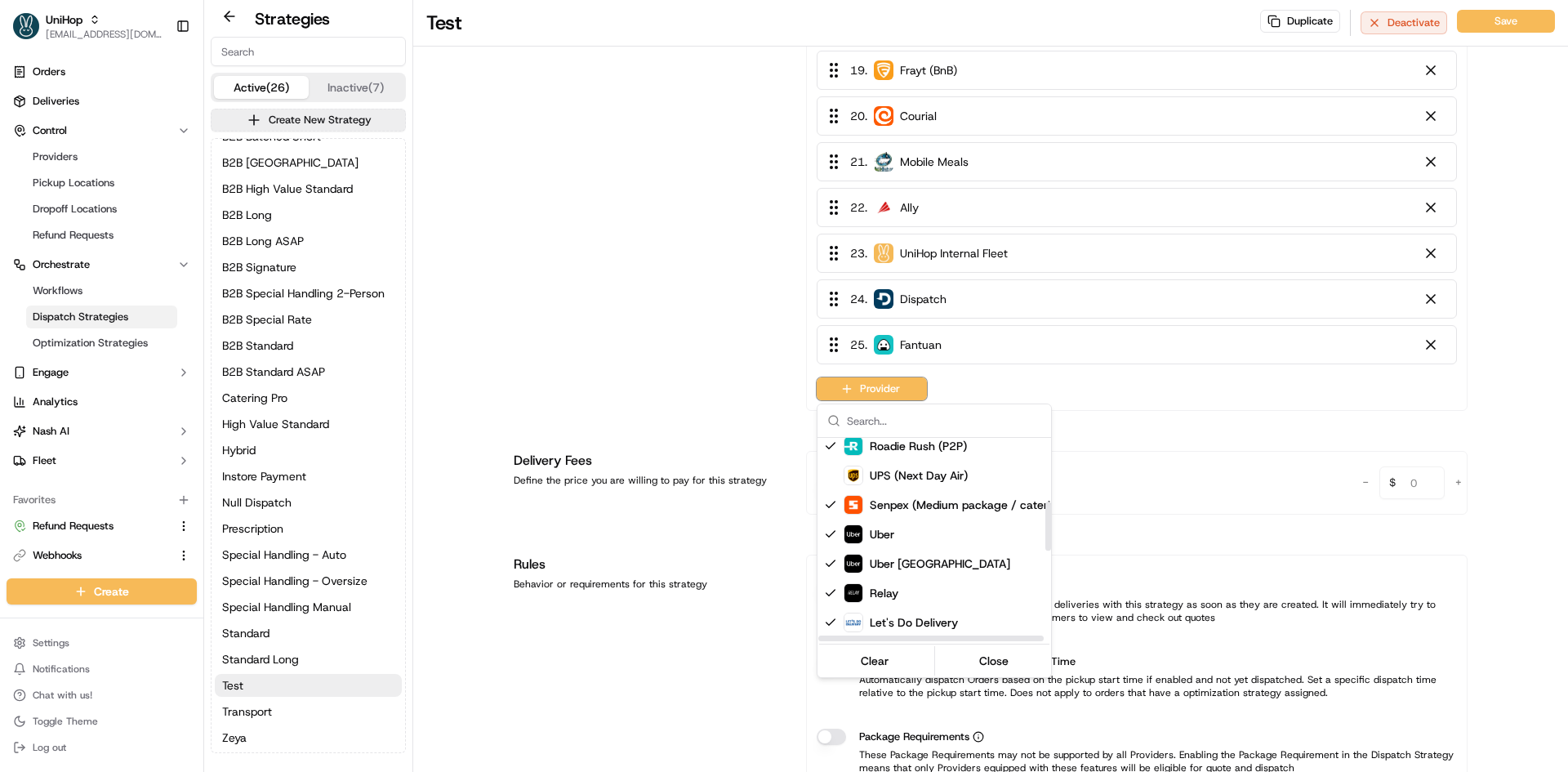
scroll to position [266, 0]
click at [900, 482] on span "UPS (Next Day Air)" at bounding box center [919, 476] width 98 height 16
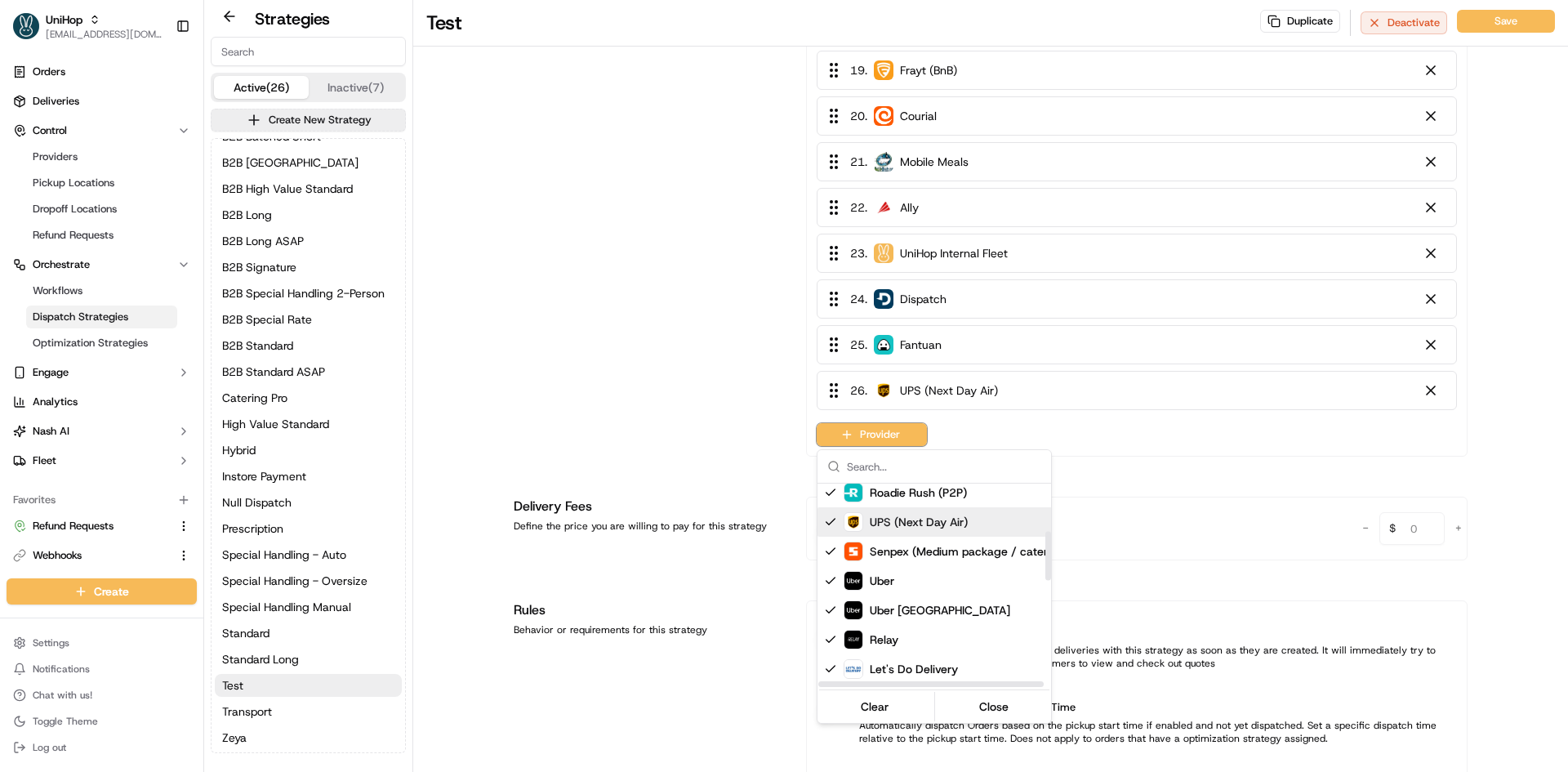
scroll to position [191, 0]
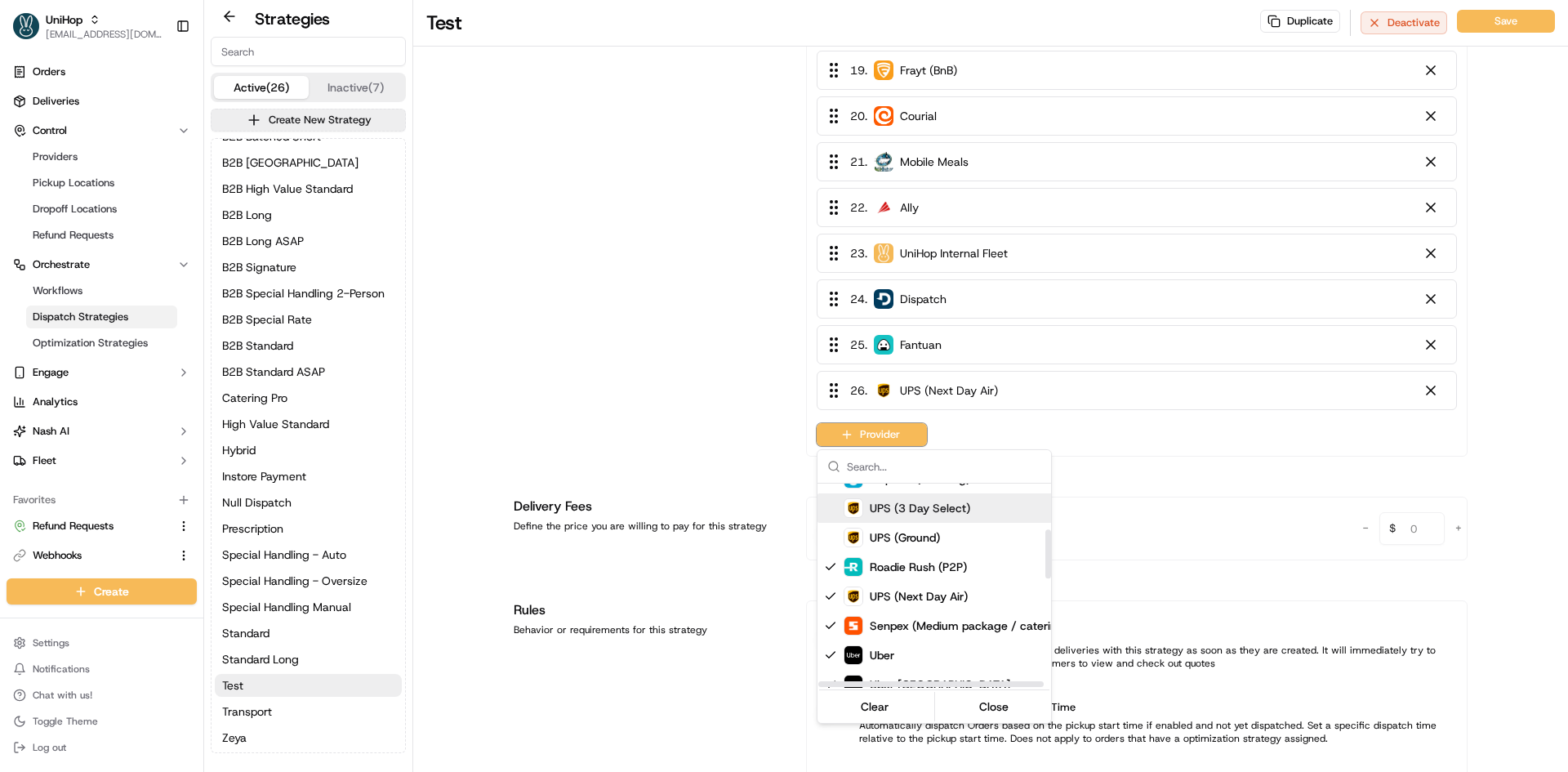
click at [889, 510] on span "UPS (3 Day Select)" at bounding box center [920, 508] width 101 height 16
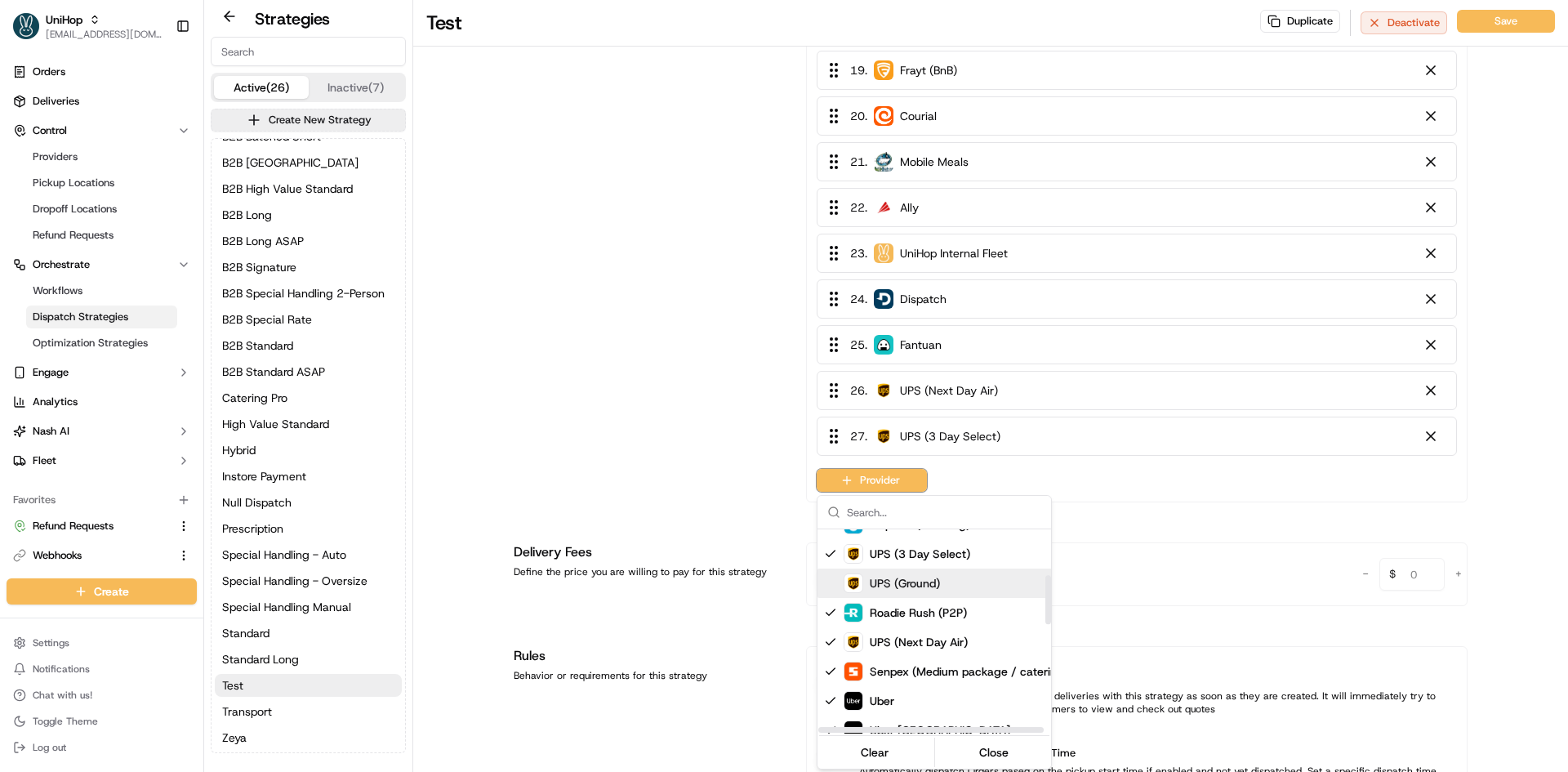
click at [869, 579] on div "UPS (Ground)" at bounding box center [891, 583] width 96 height 20
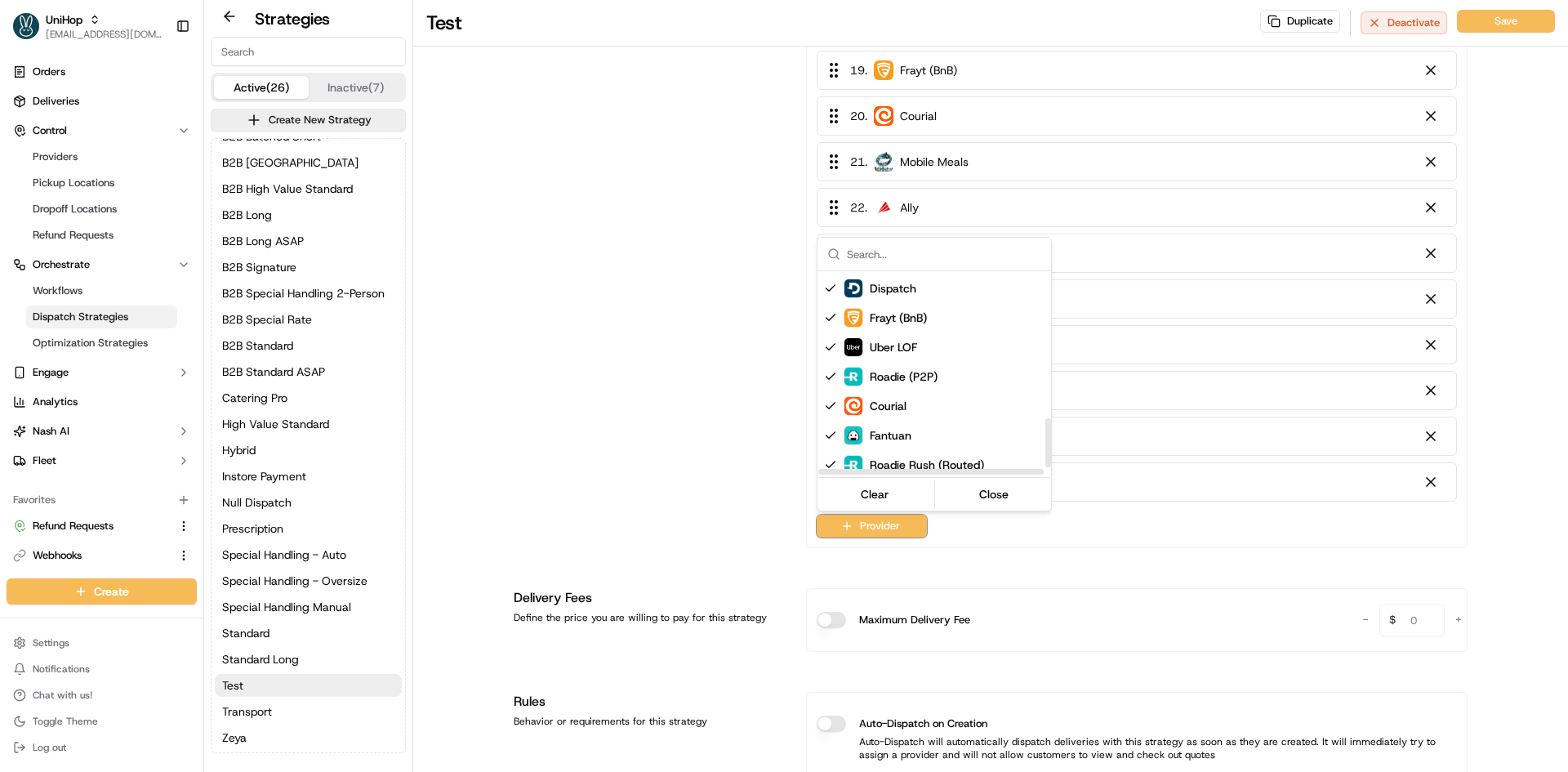
scroll to position [644, 0]
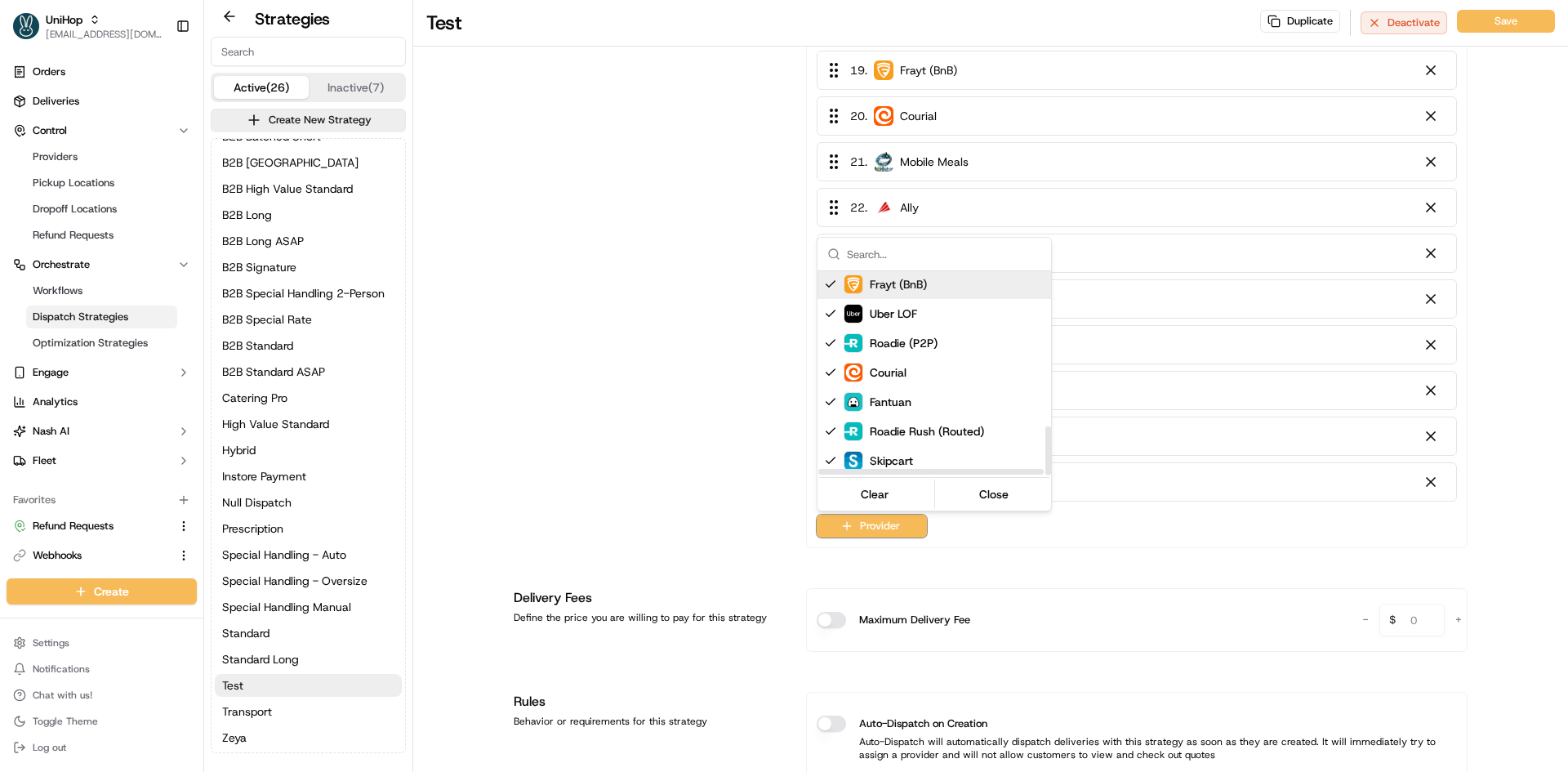
click at [891, 246] on input "text" at bounding box center [944, 254] width 194 height 33
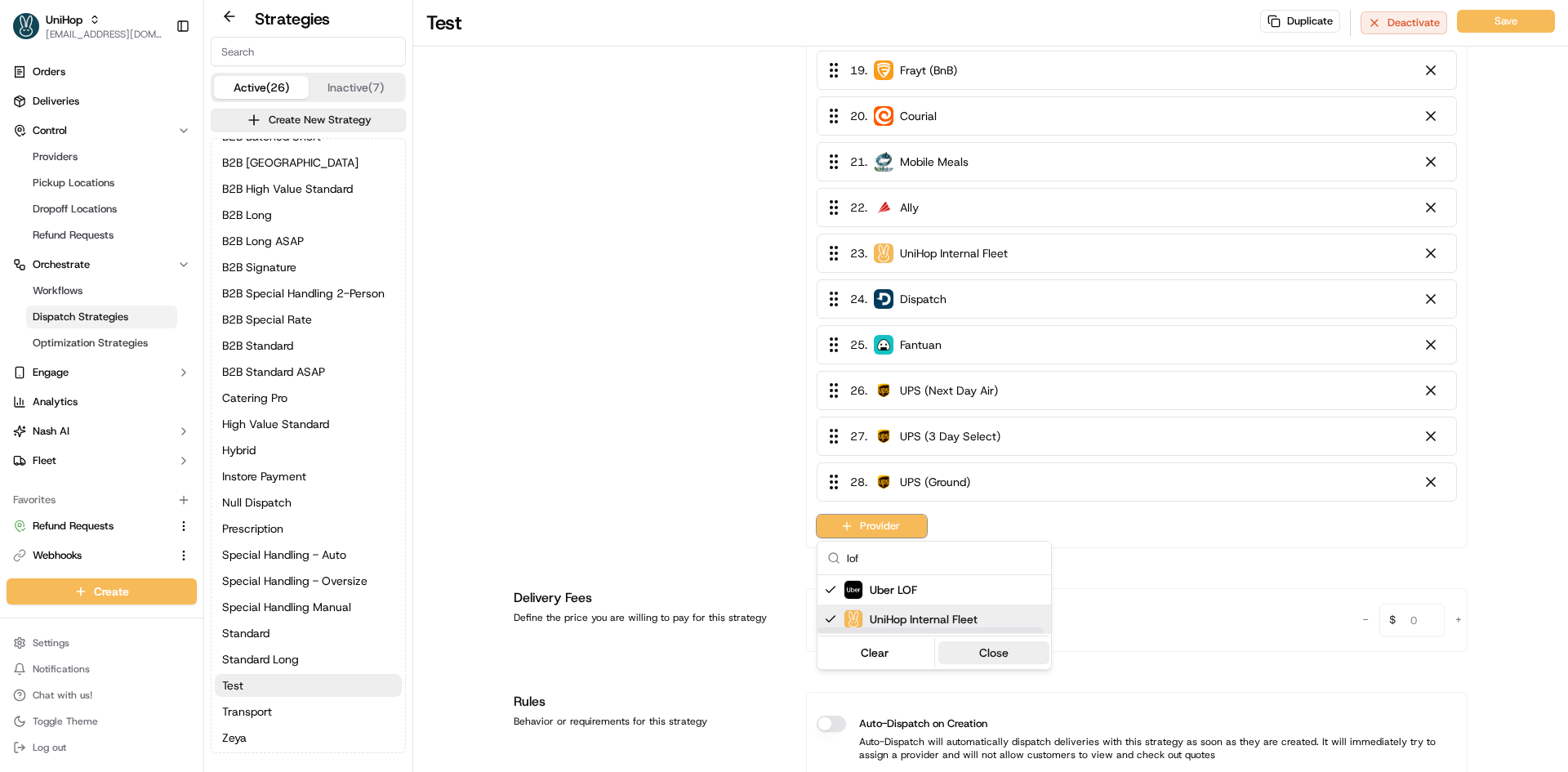
type input "lof"
click at [995, 650] on button "Close" at bounding box center [995, 653] width 112 height 23
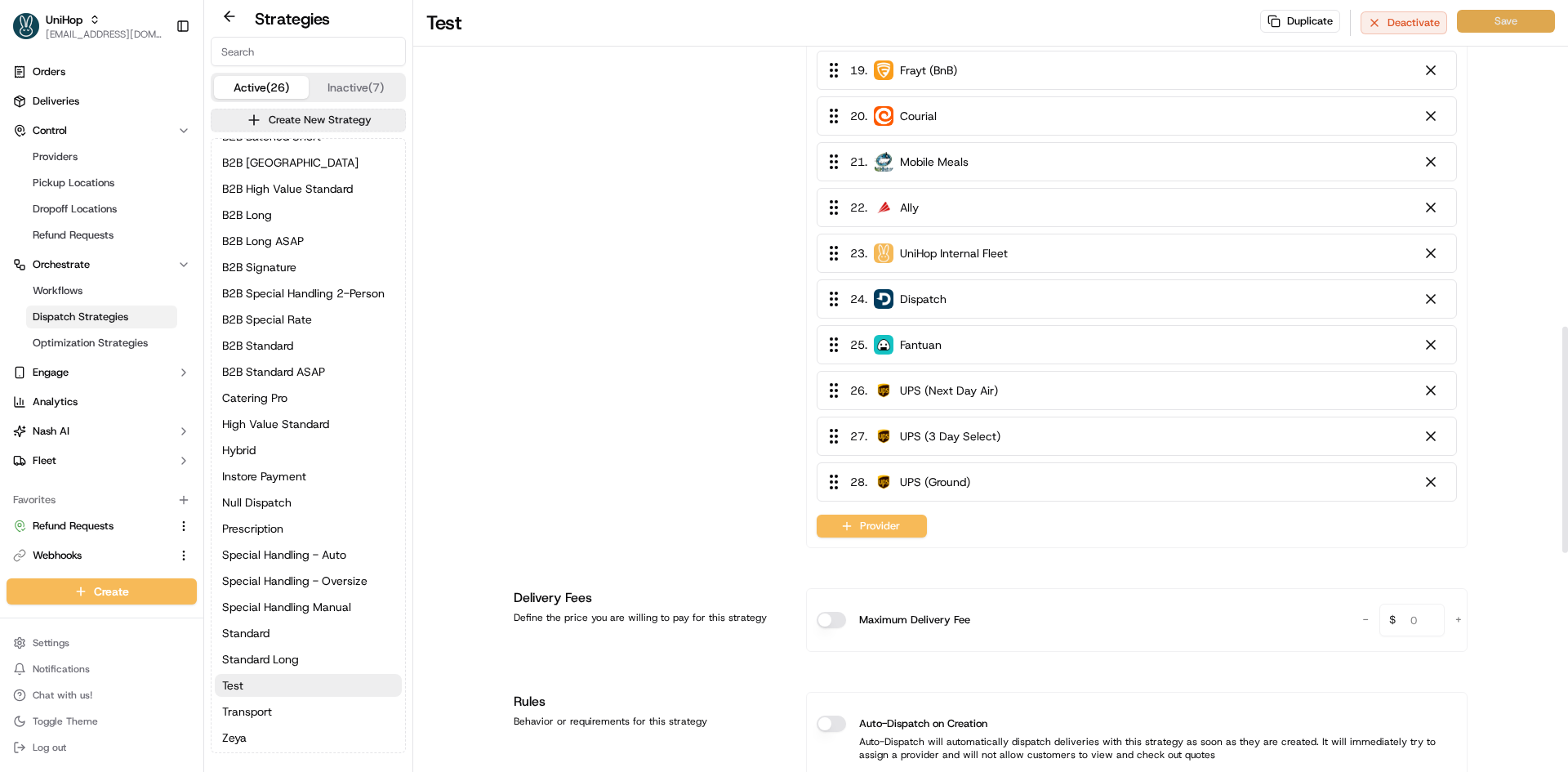
click at [1498, 15] on button "Save" at bounding box center [1506, 21] width 98 height 23
click at [83, 457] on button "Fleet" at bounding box center [101, 460] width 190 height 26
click at [99, 507] on span "Driver Groups" at bounding box center [66, 513] width 67 height 14
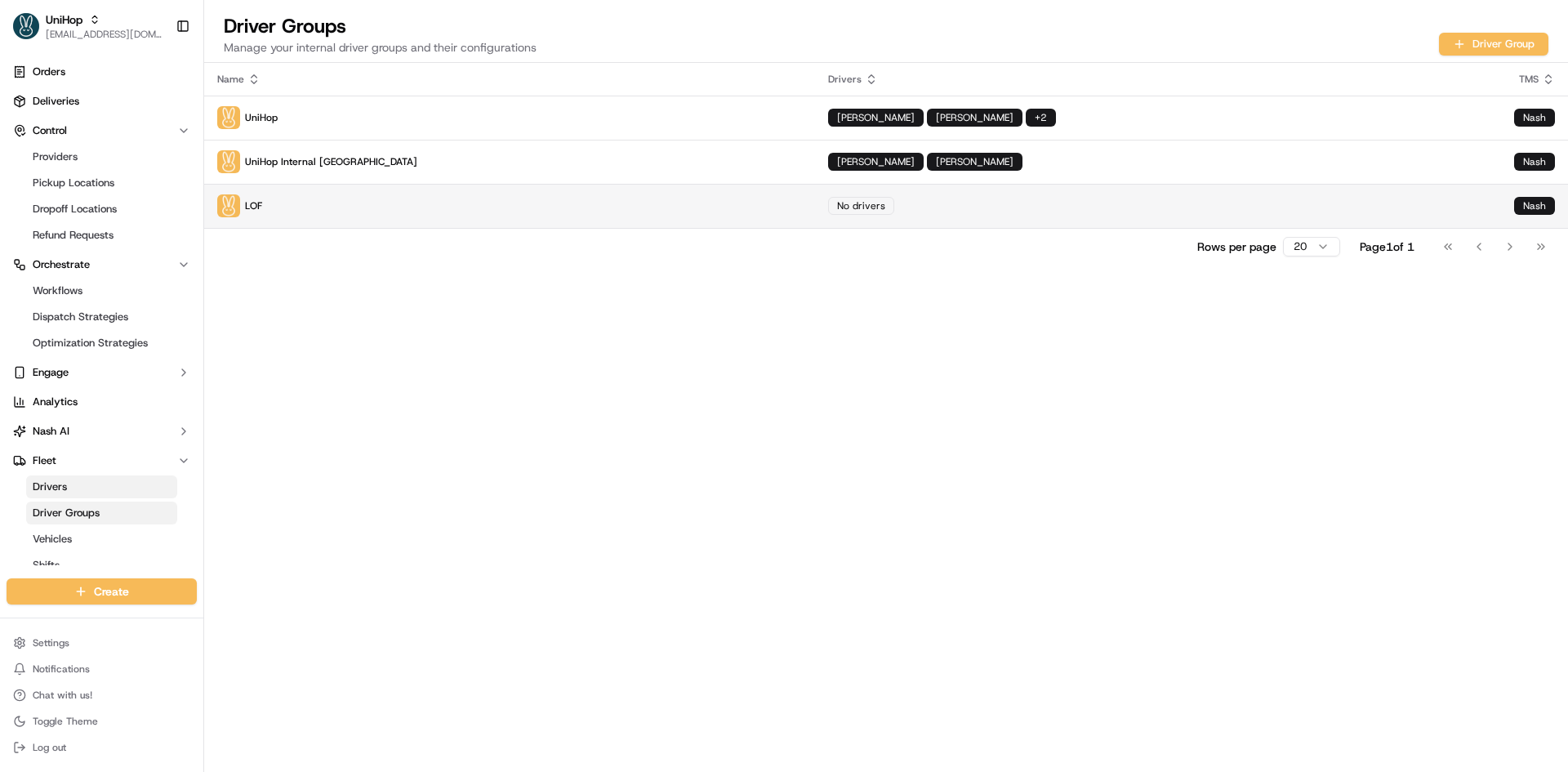
click at [424, 208] on p "LOF" at bounding box center [510, 206] width 585 height 23
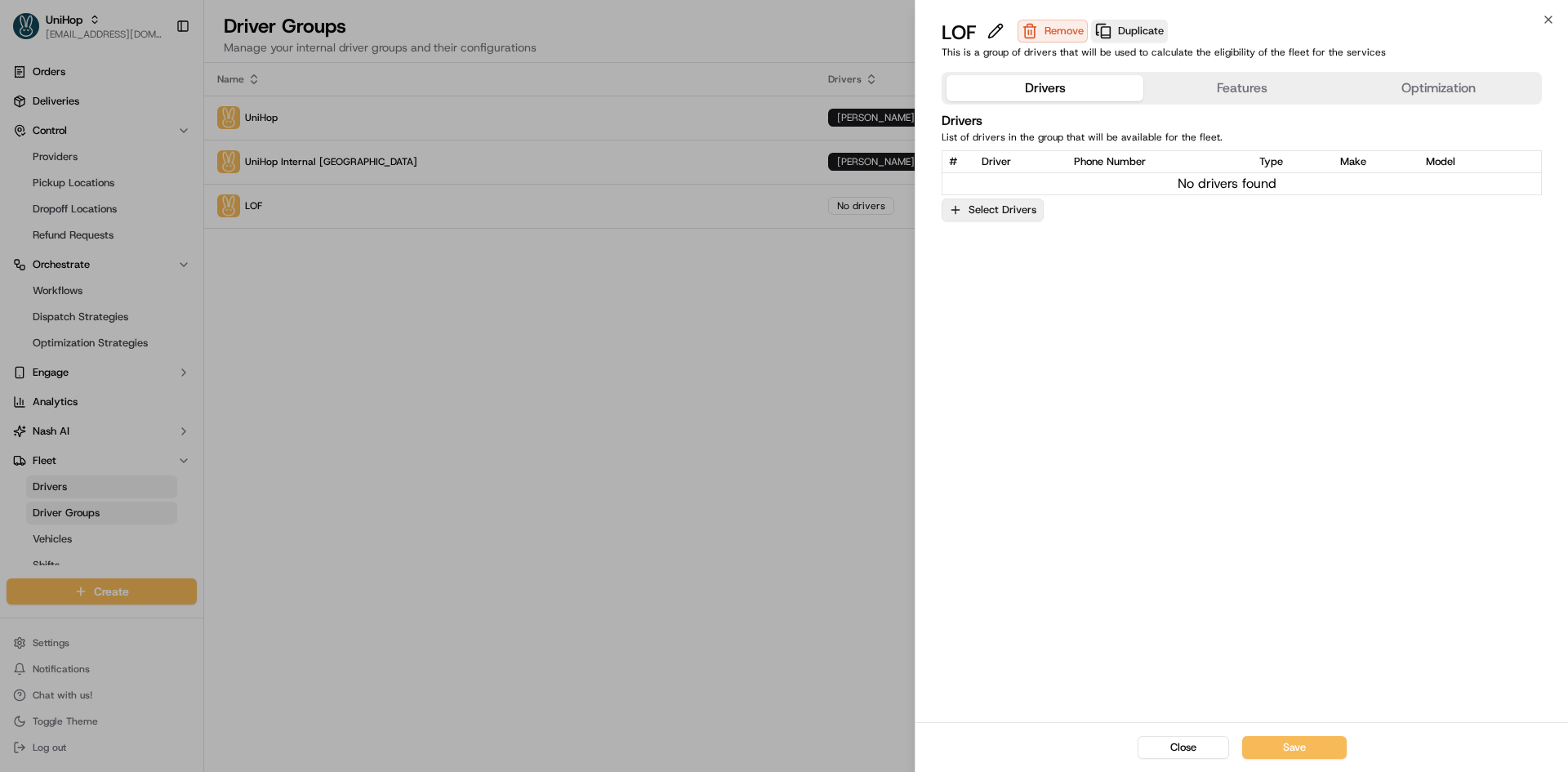
click at [1024, 210] on button "Select Drivers" at bounding box center [992, 210] width 103 height 23
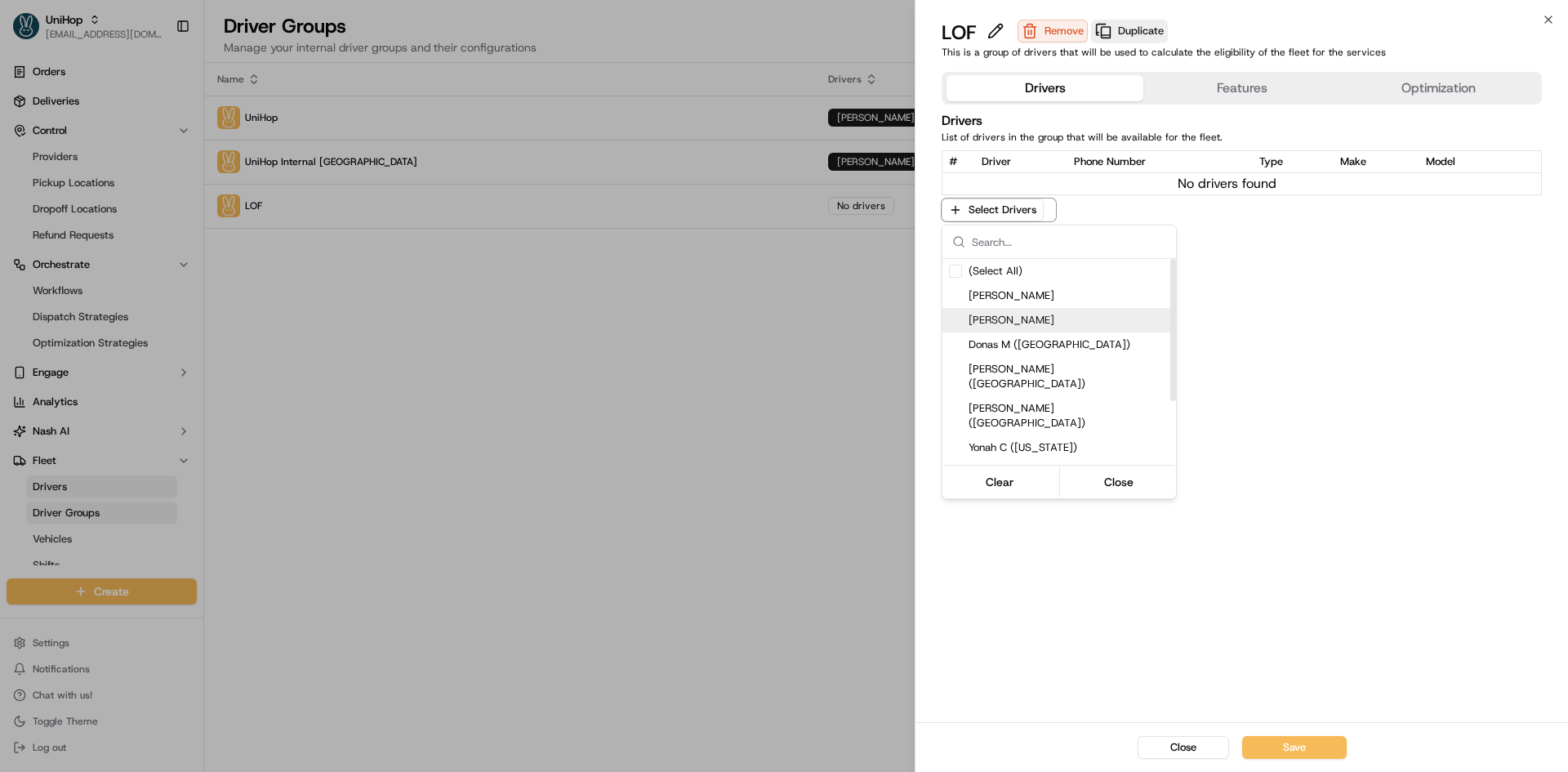
click at [1059, 320] on span "Jerod Cometz" at bounding box center [1068, 320] width 201 height 14
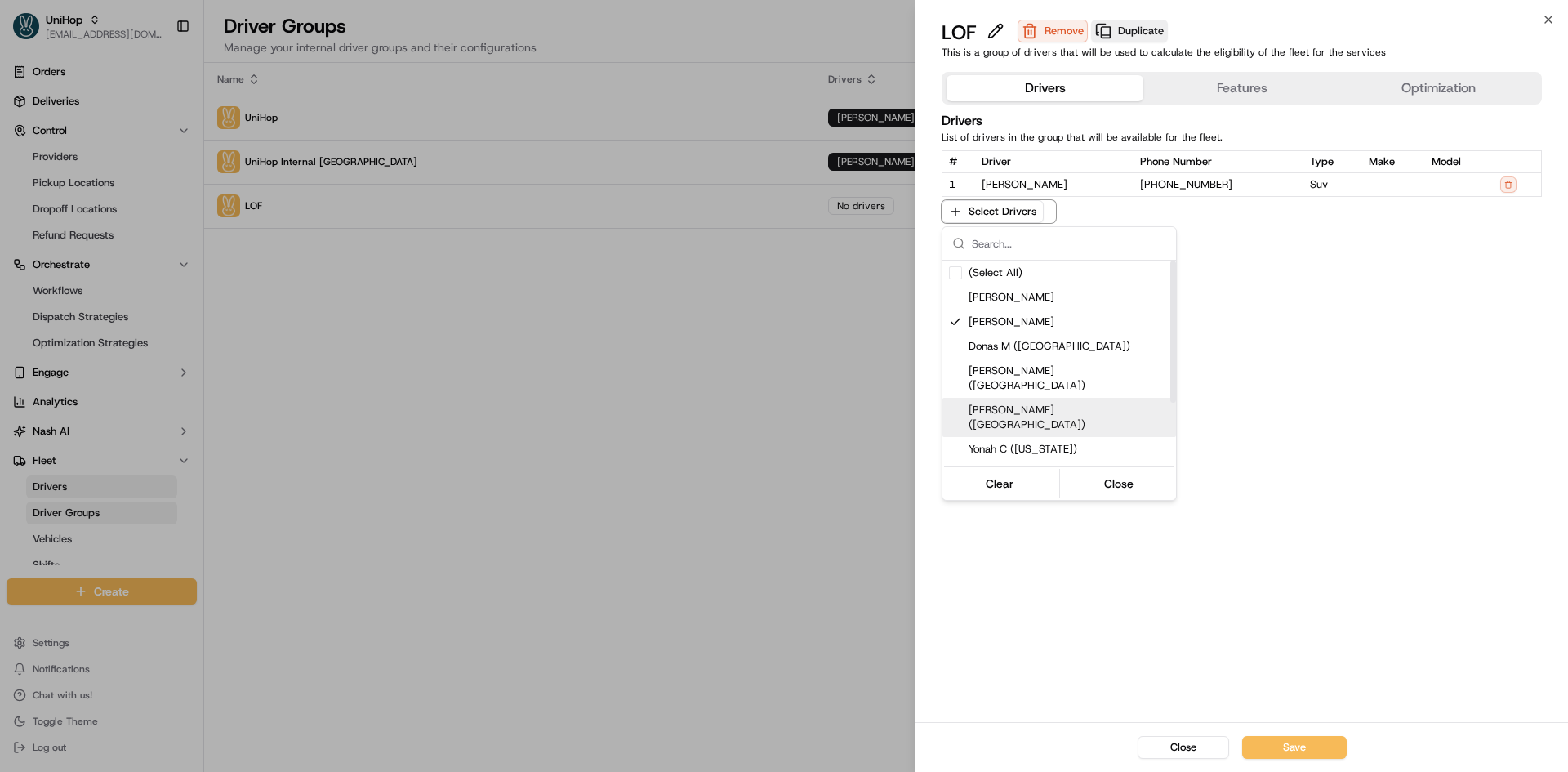
click at [1279, 427] on div at bounding box center [784, 386] width 1568 height 772
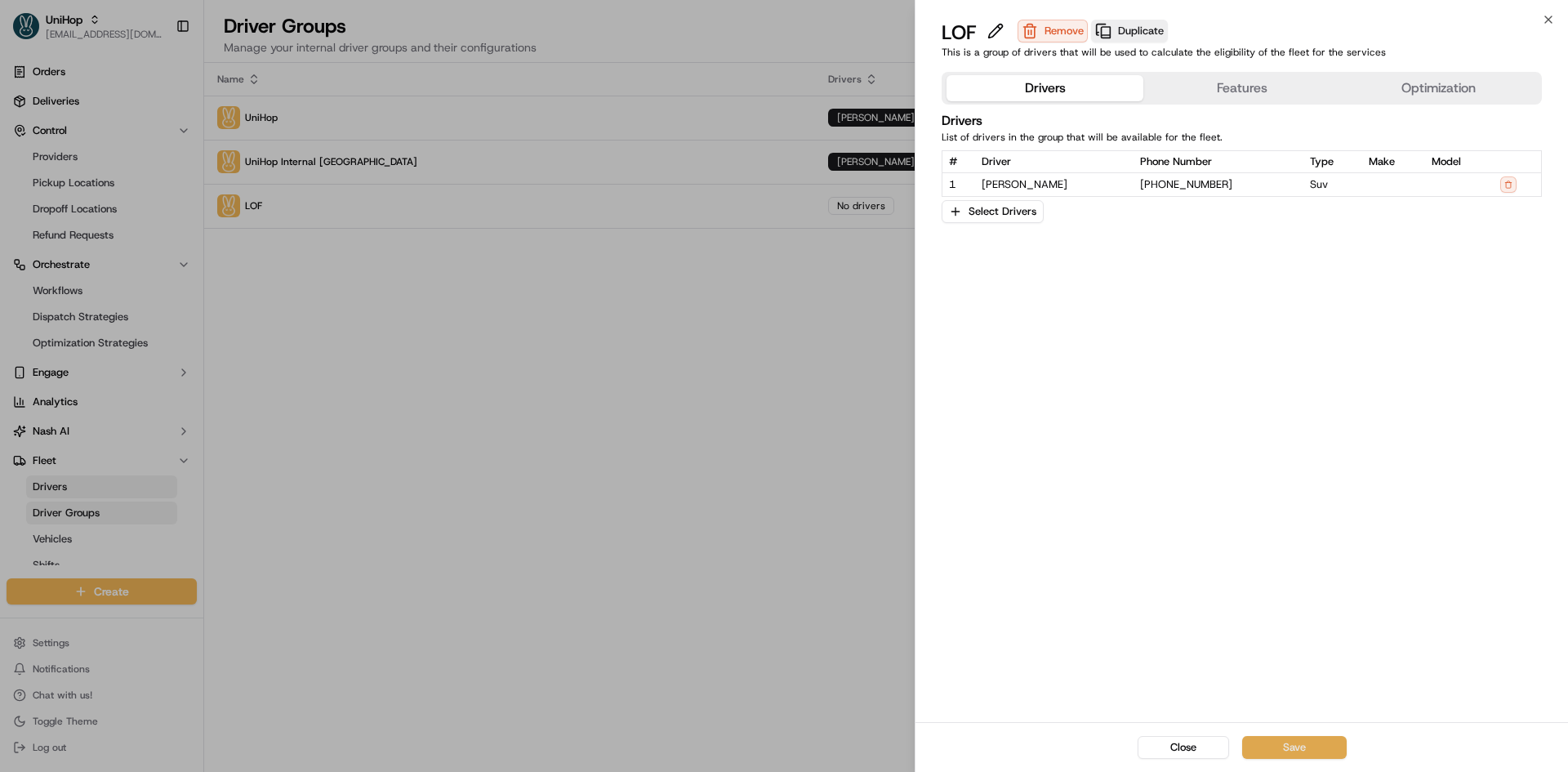
click at [1306, 754] on button "Save" at bounding box center [1293, 747] width 104 height 23
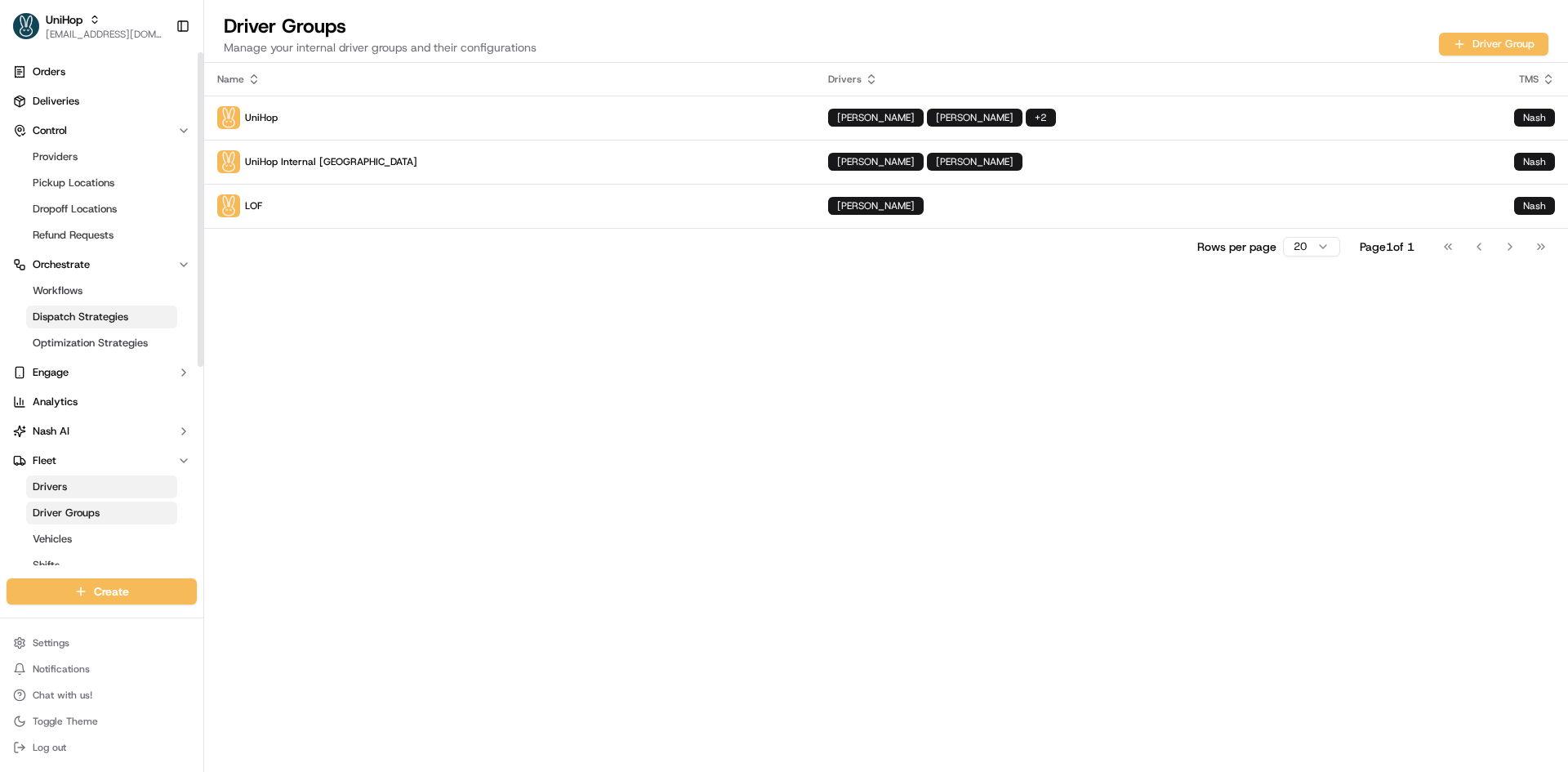
click at [81, 316] on span "Dispatch Strategies" at bounding box center [80, 316] width 95 height 14
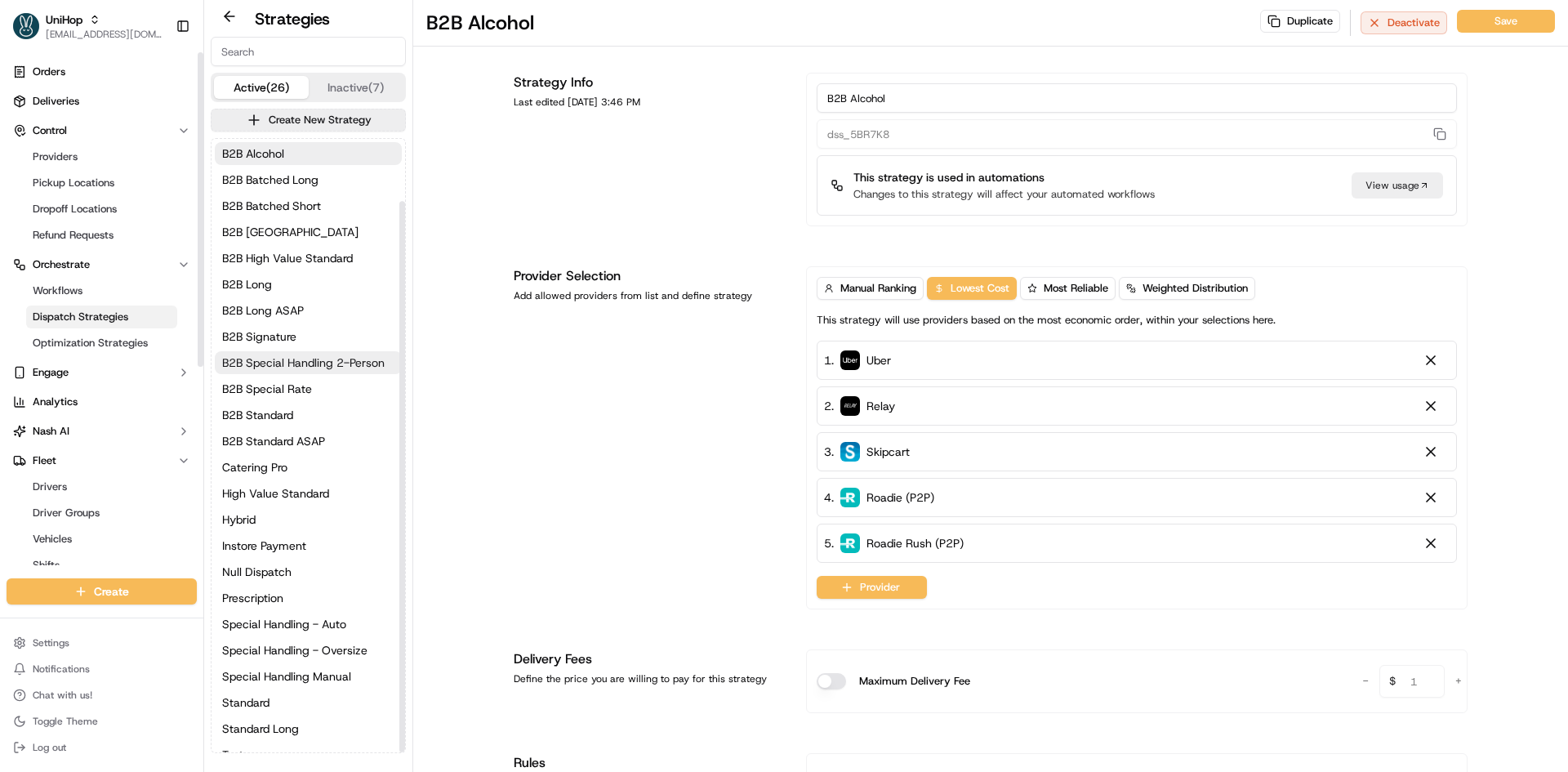
scroll to position [70, 0]
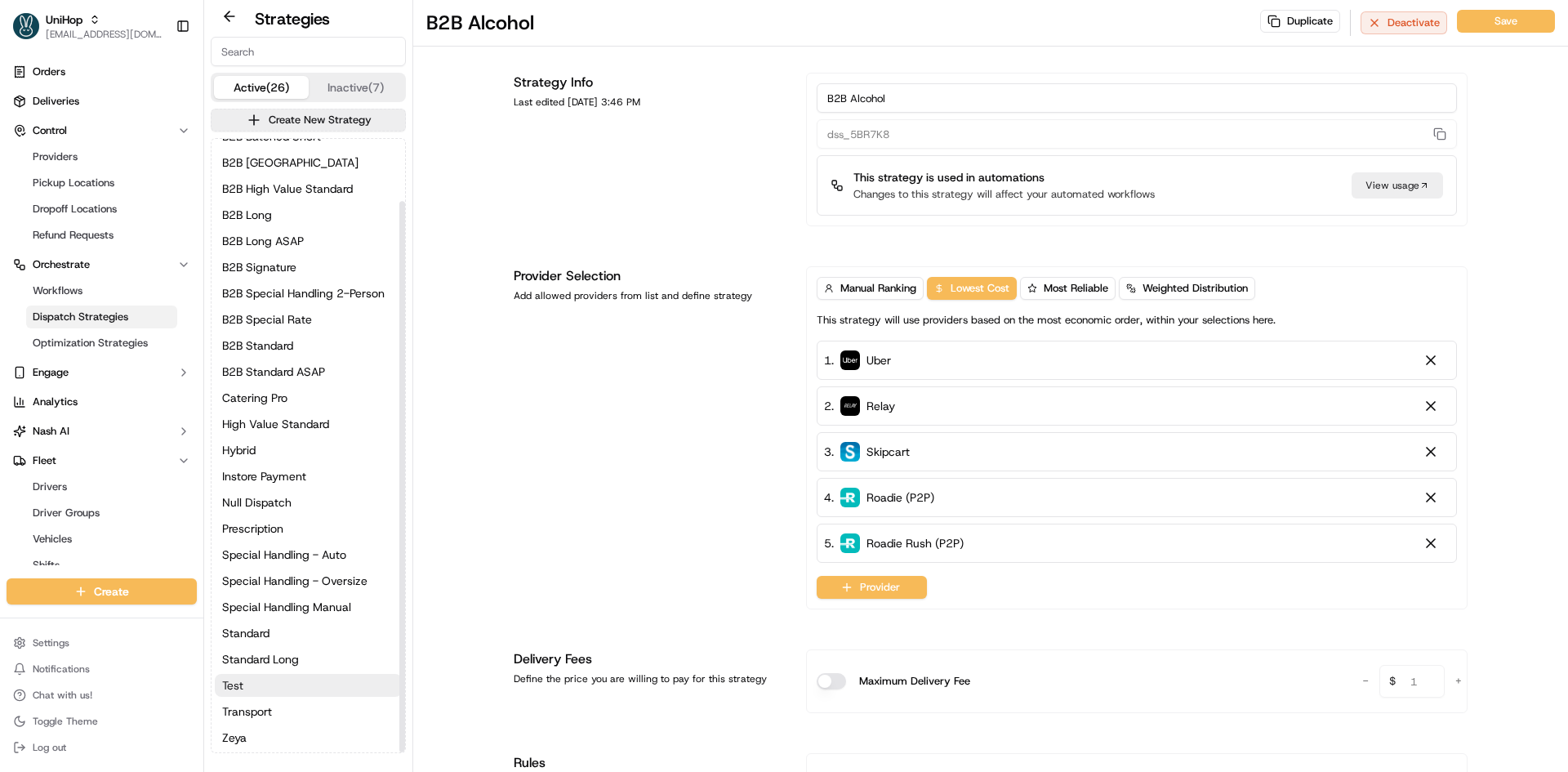
click at [277, 686] on button "Test" at bounding box center [308, 686] width 187 height 23
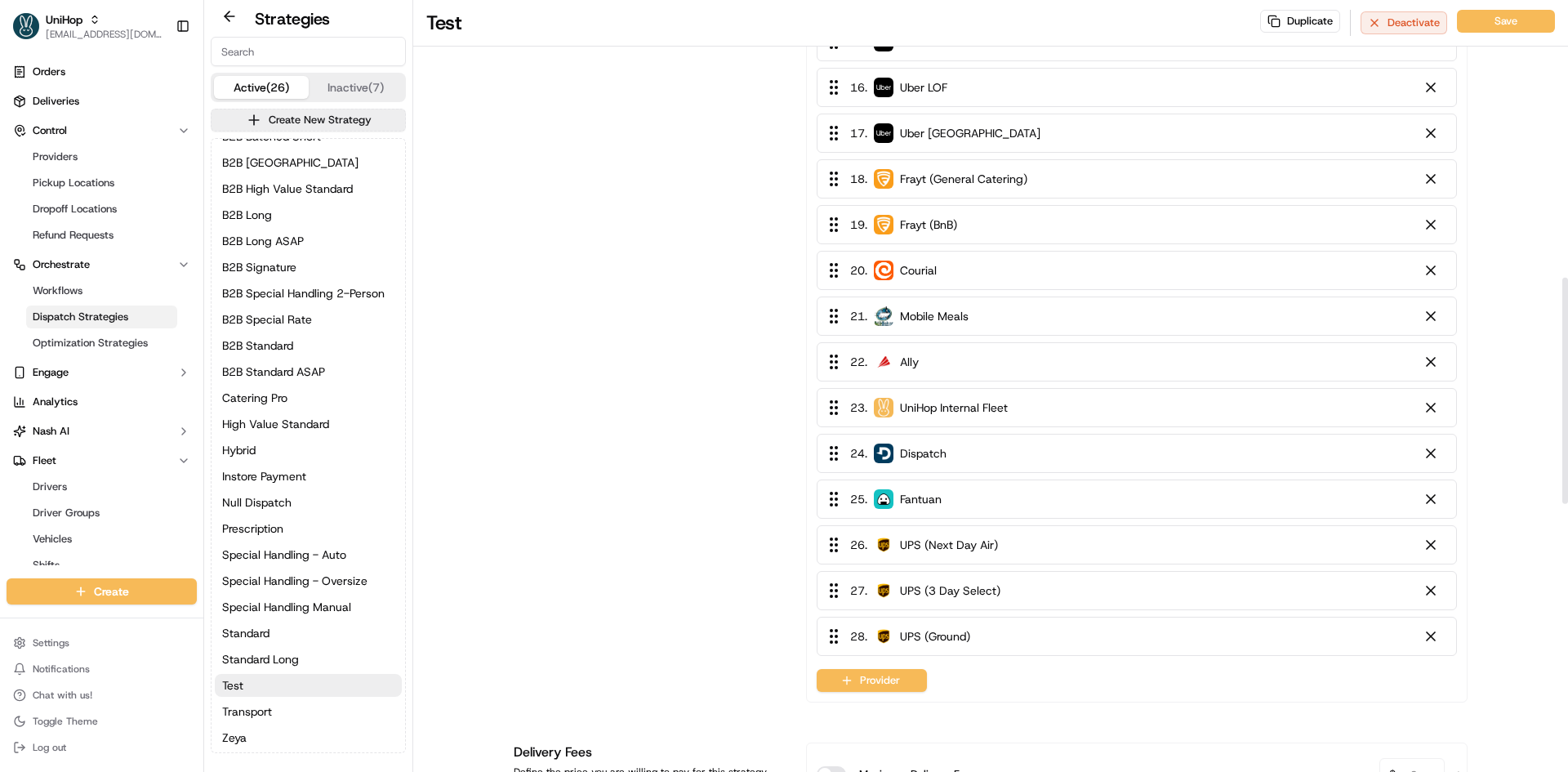
scroll to position [970, 0]
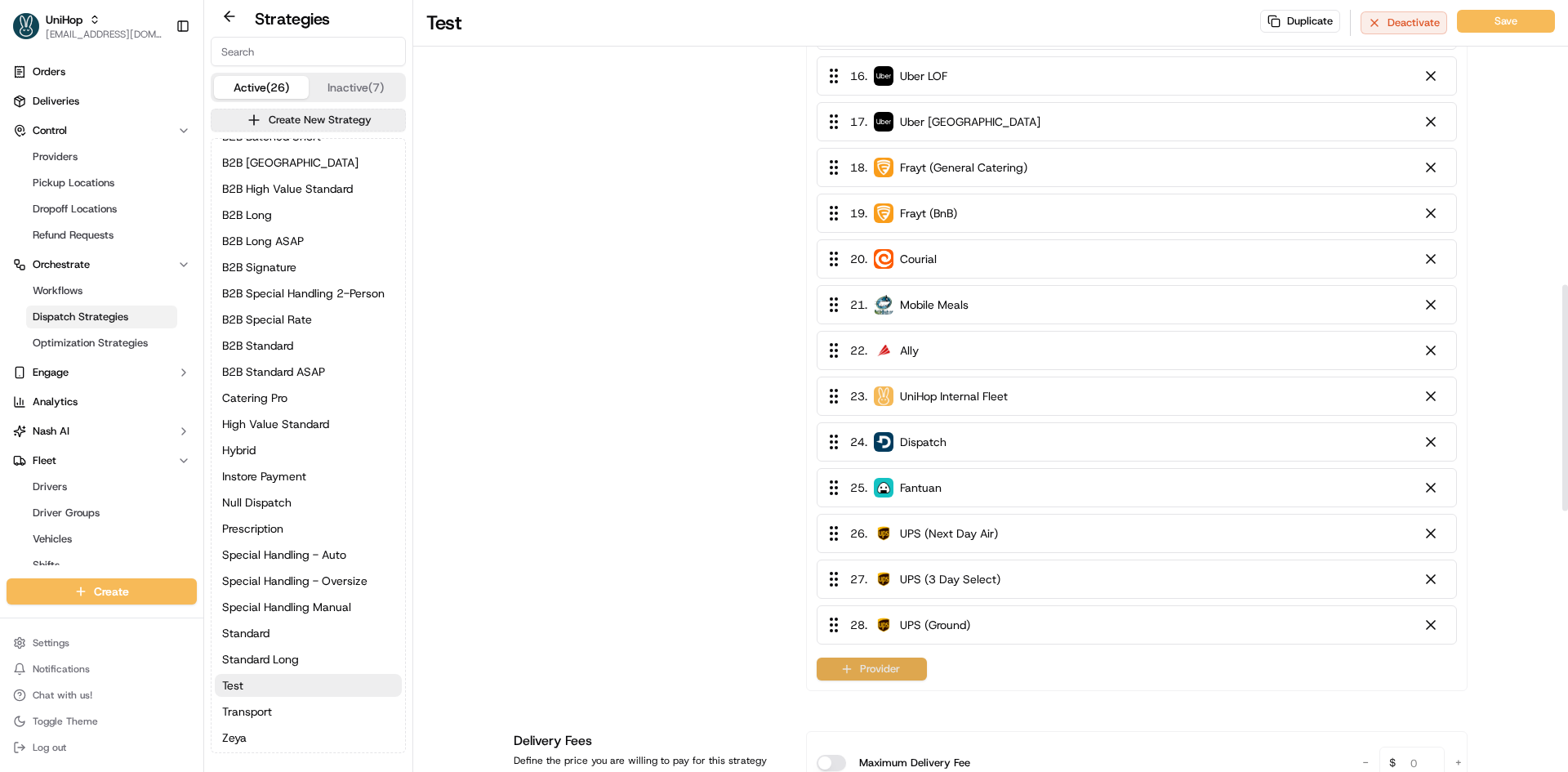
click at [859, 674] on button "Provider" at bounding box center [872, 669] width 111 height 23
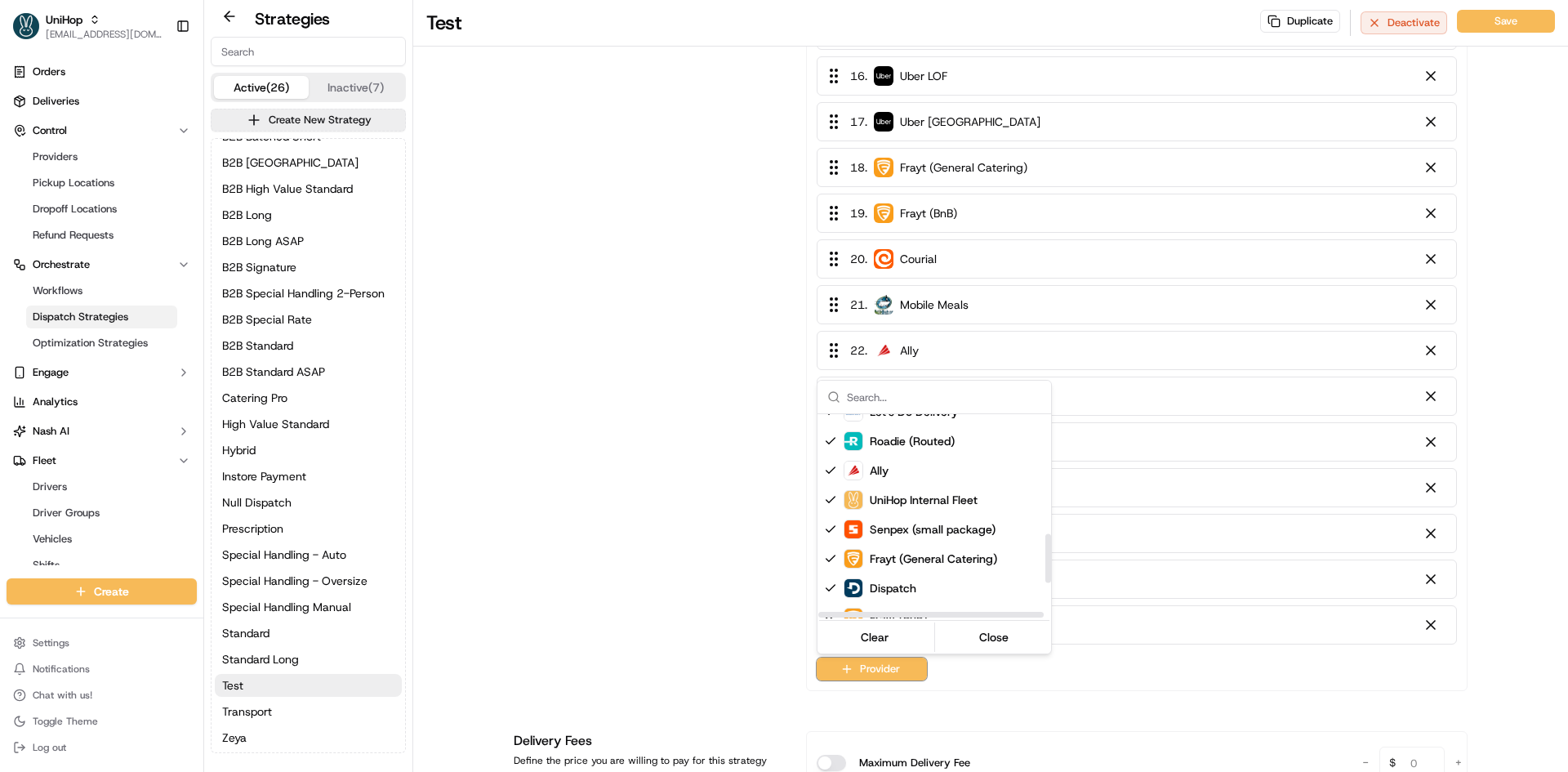
scroll to position [451, 0]
click at [588, 365] on html "UniHop contact@unihop.app Toggle Sidebar Orders Deliveries Control Providers Pi…" at bounding box center [784, 386] width 1568 height 772
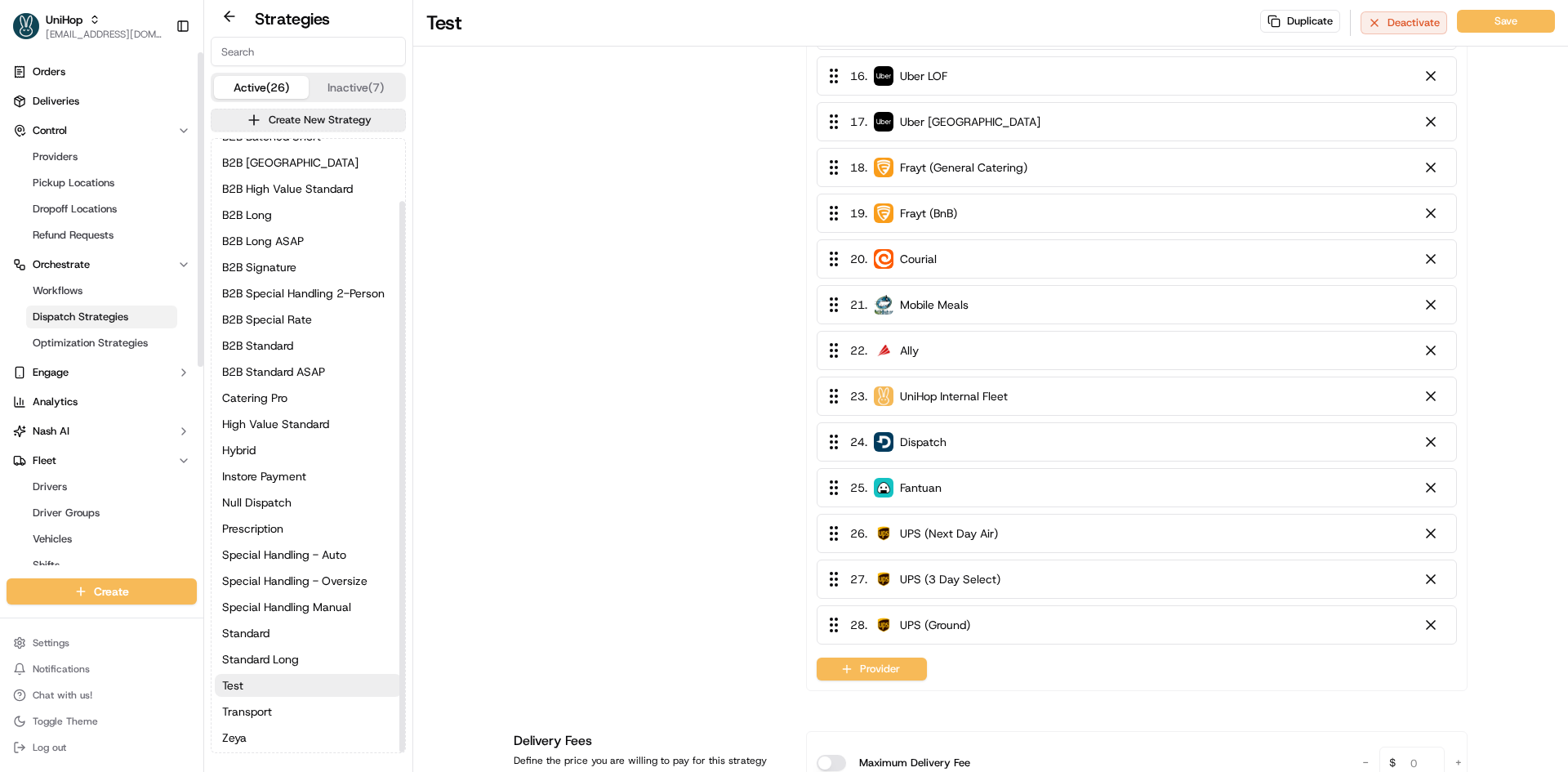
scroll to position [0, 0]
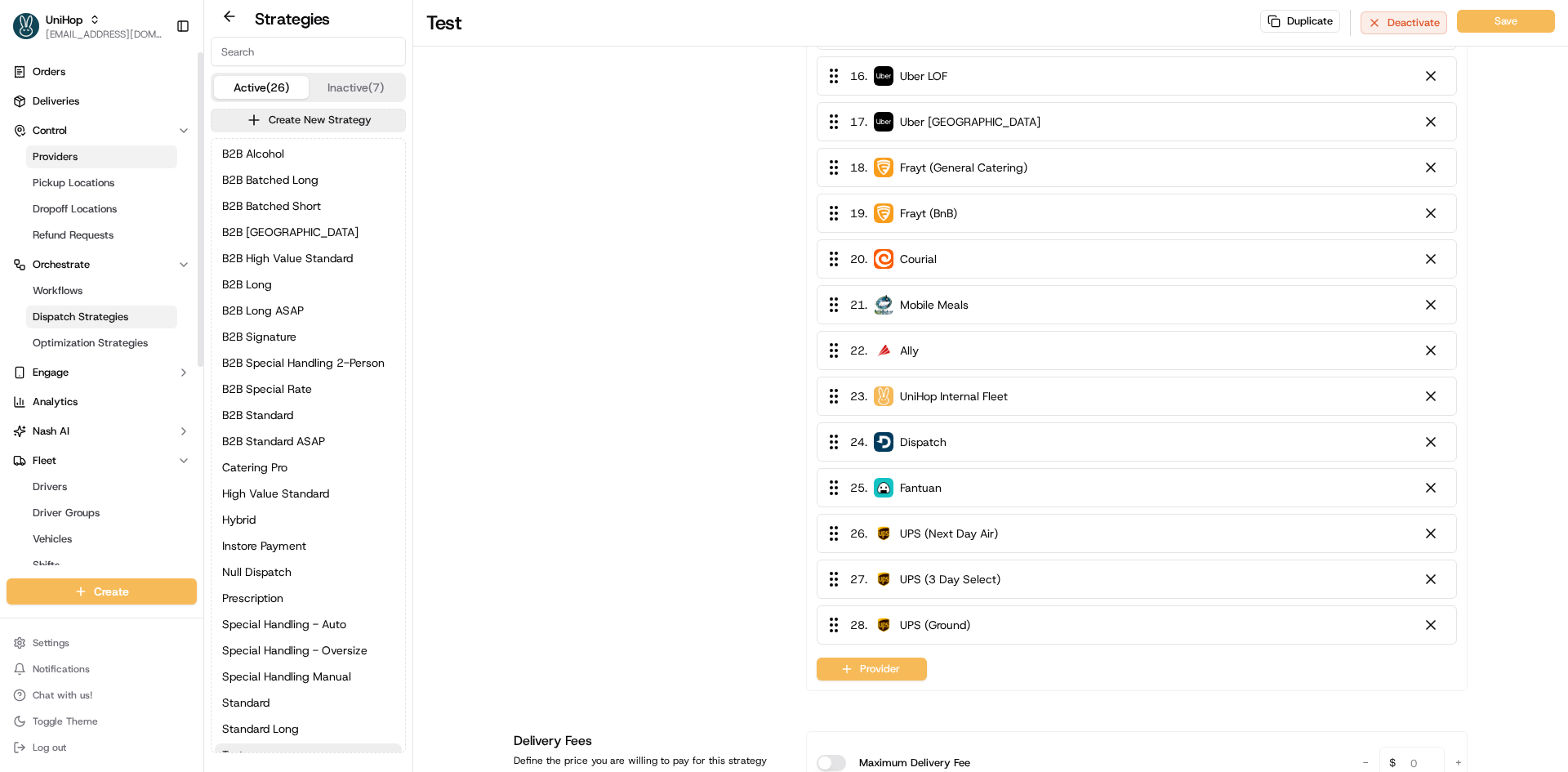
click at [111, 153] on link "Providers" at bounding box center [101, 157] width 151 height 23
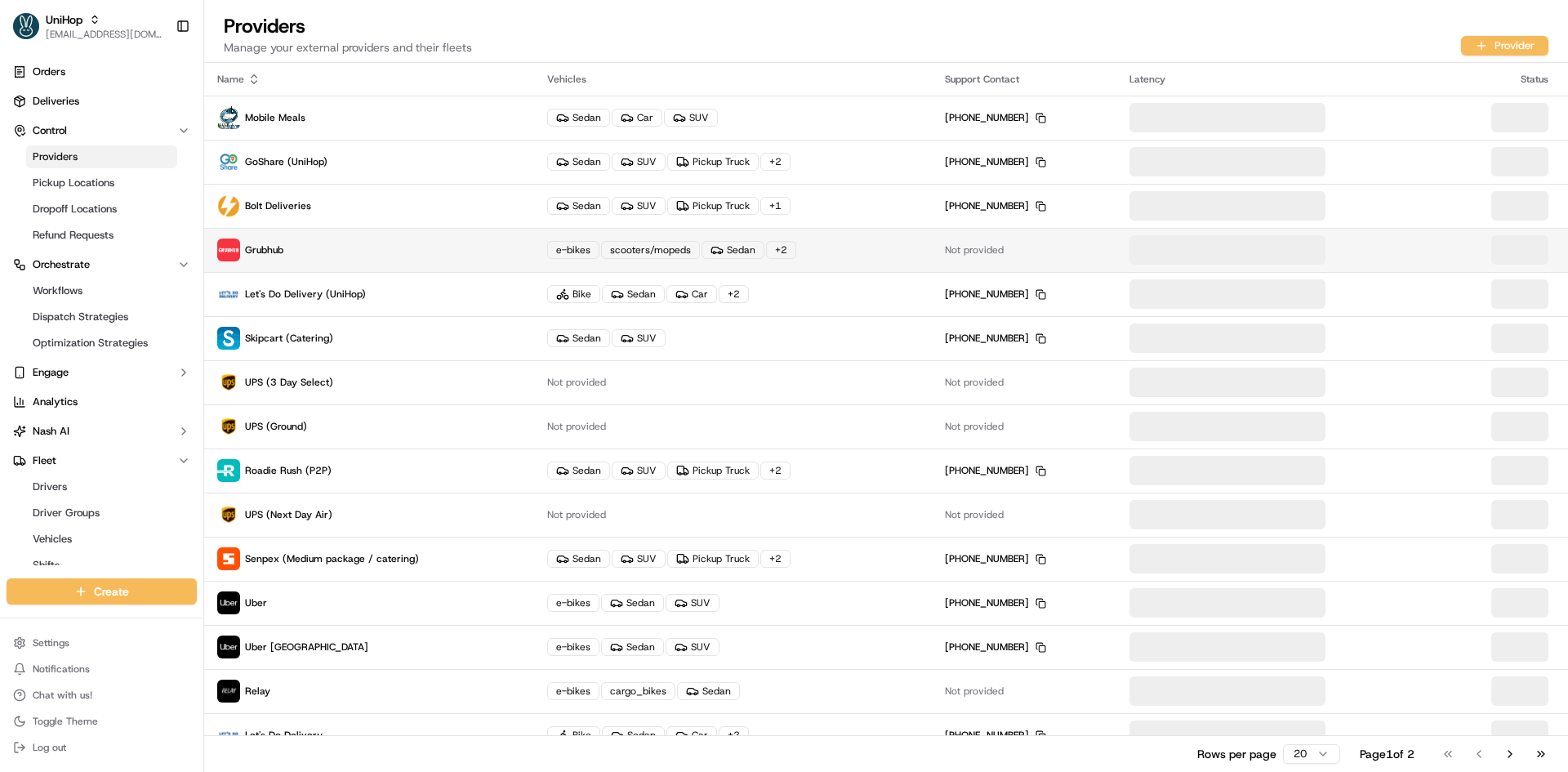
scroll to position [242, 0]
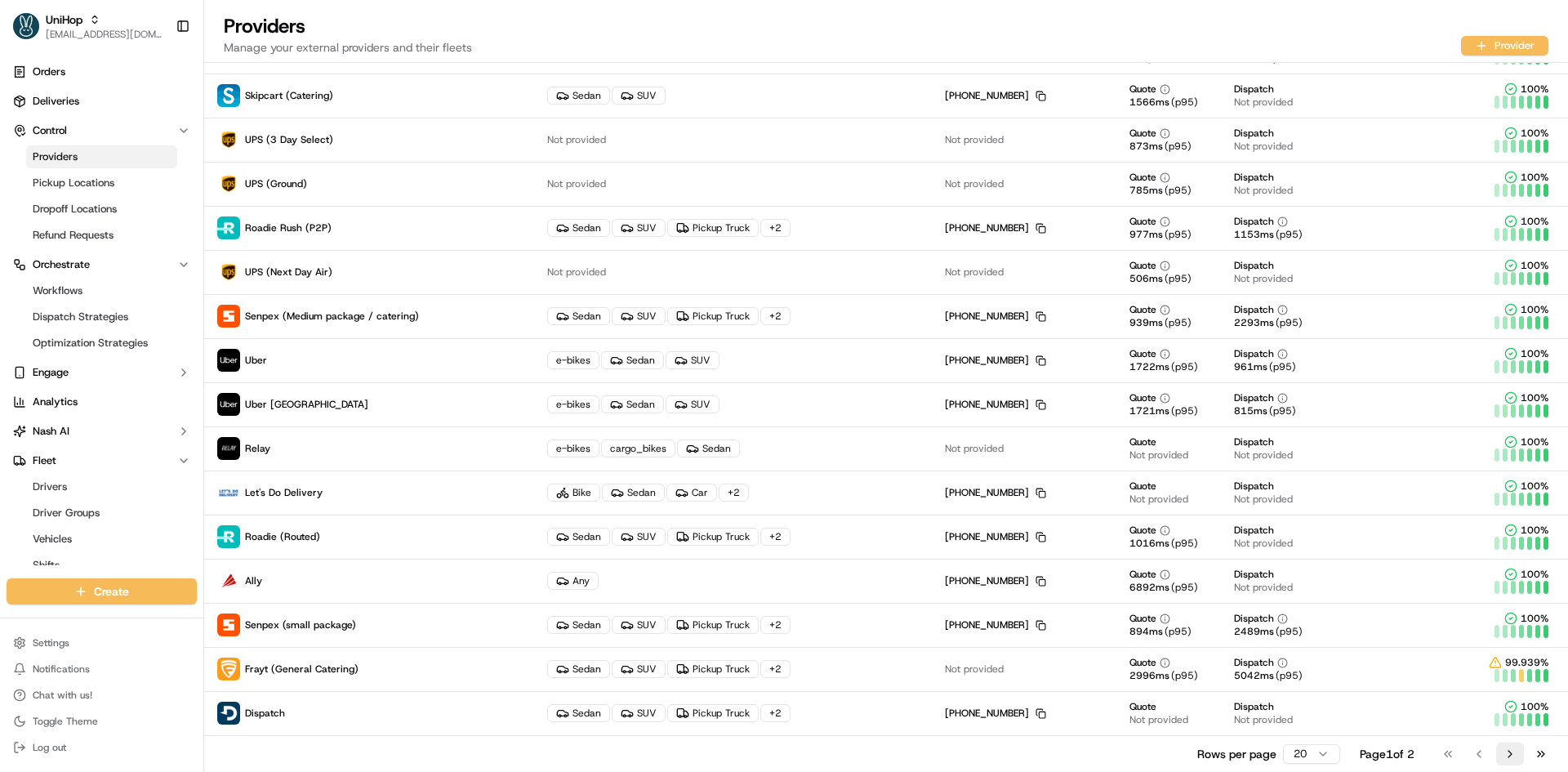
click at [1512, 751] on button "Go to next page" at bounding box center [1509, 754] width 28 height 23
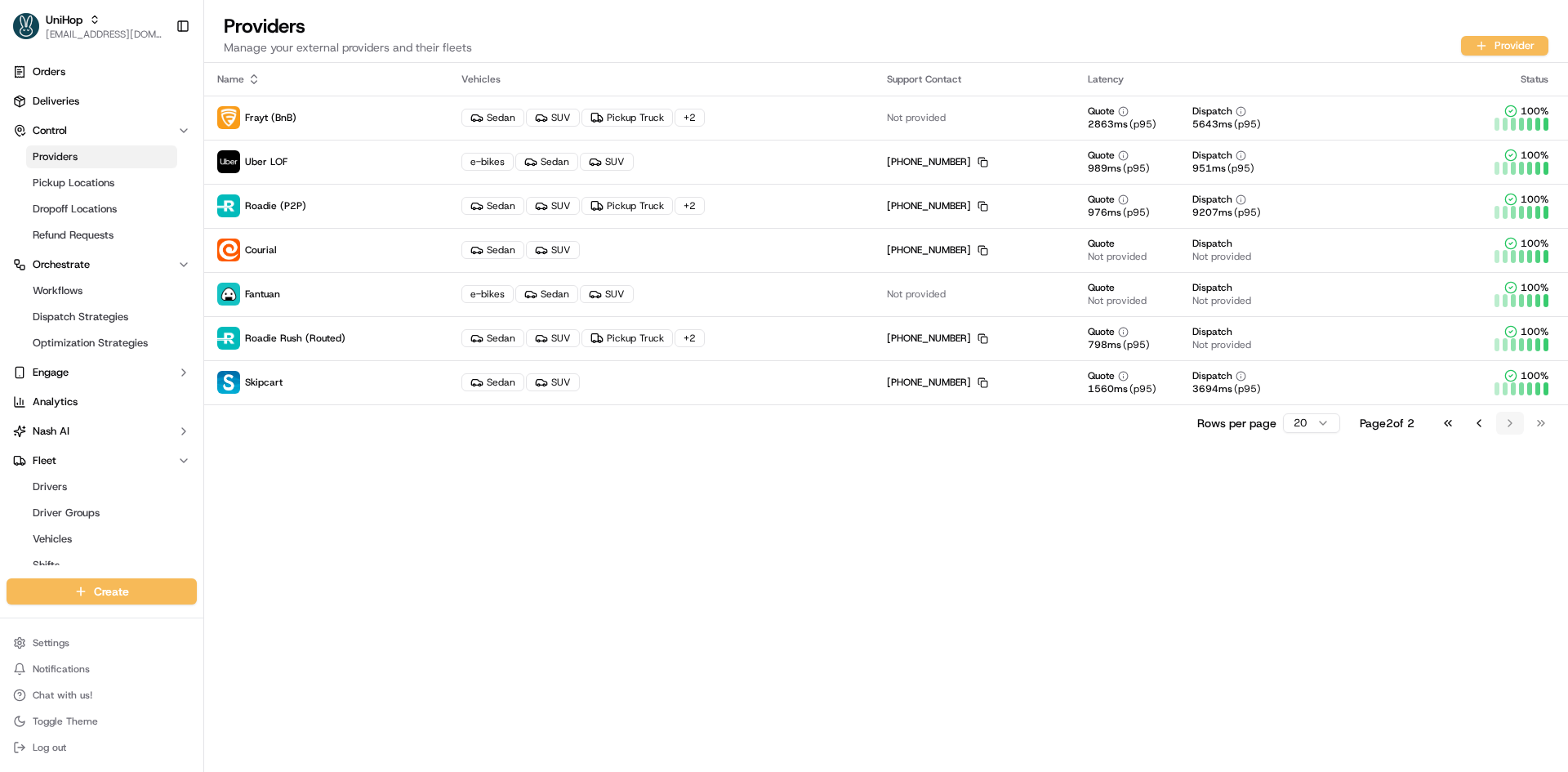
scroll to position [0, 0]
click at [1476, 417] on button "Go to previous page" at bounding box center [1478, 423] width 28 height 23
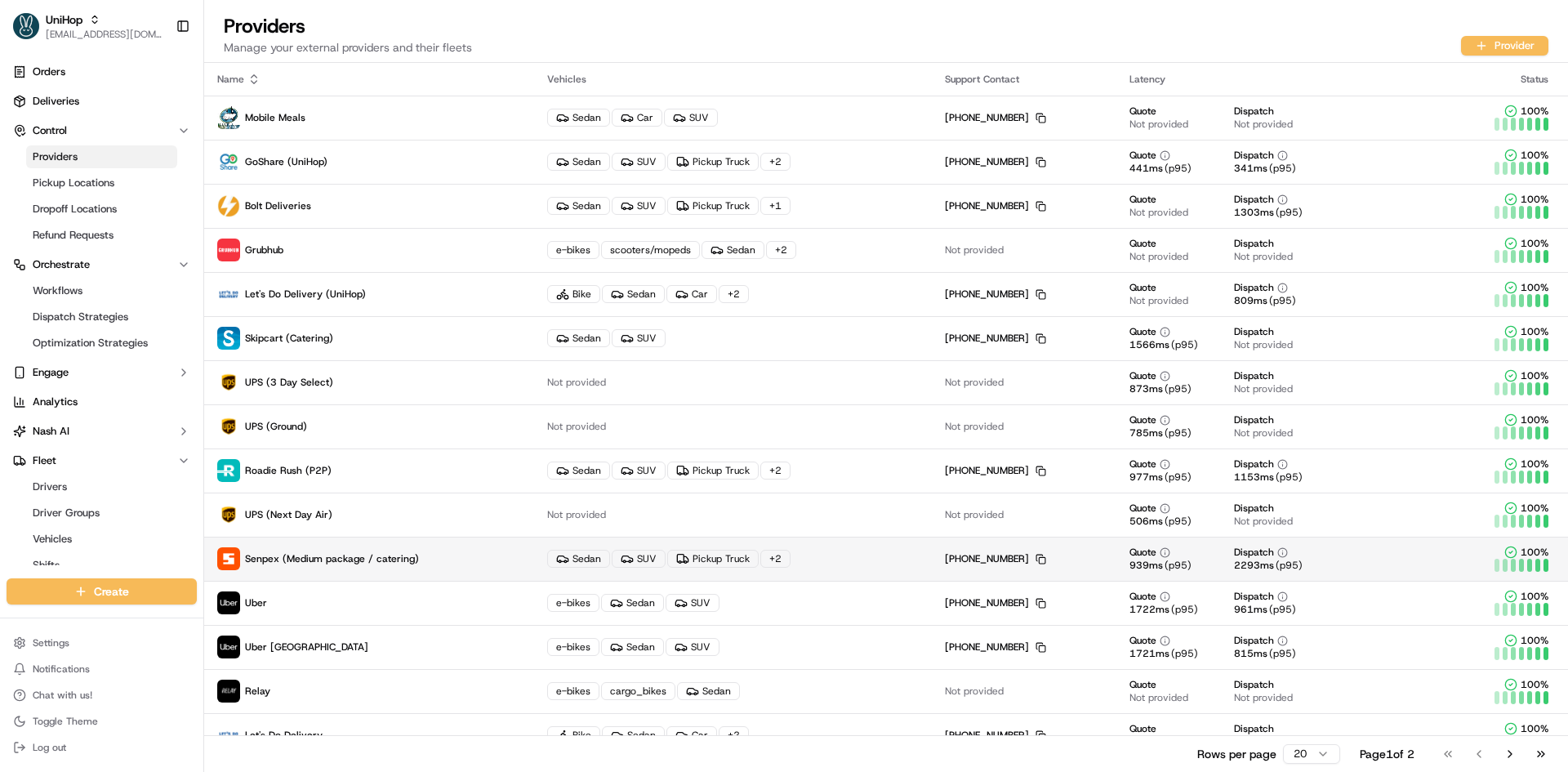
scroll to position [242, 0]
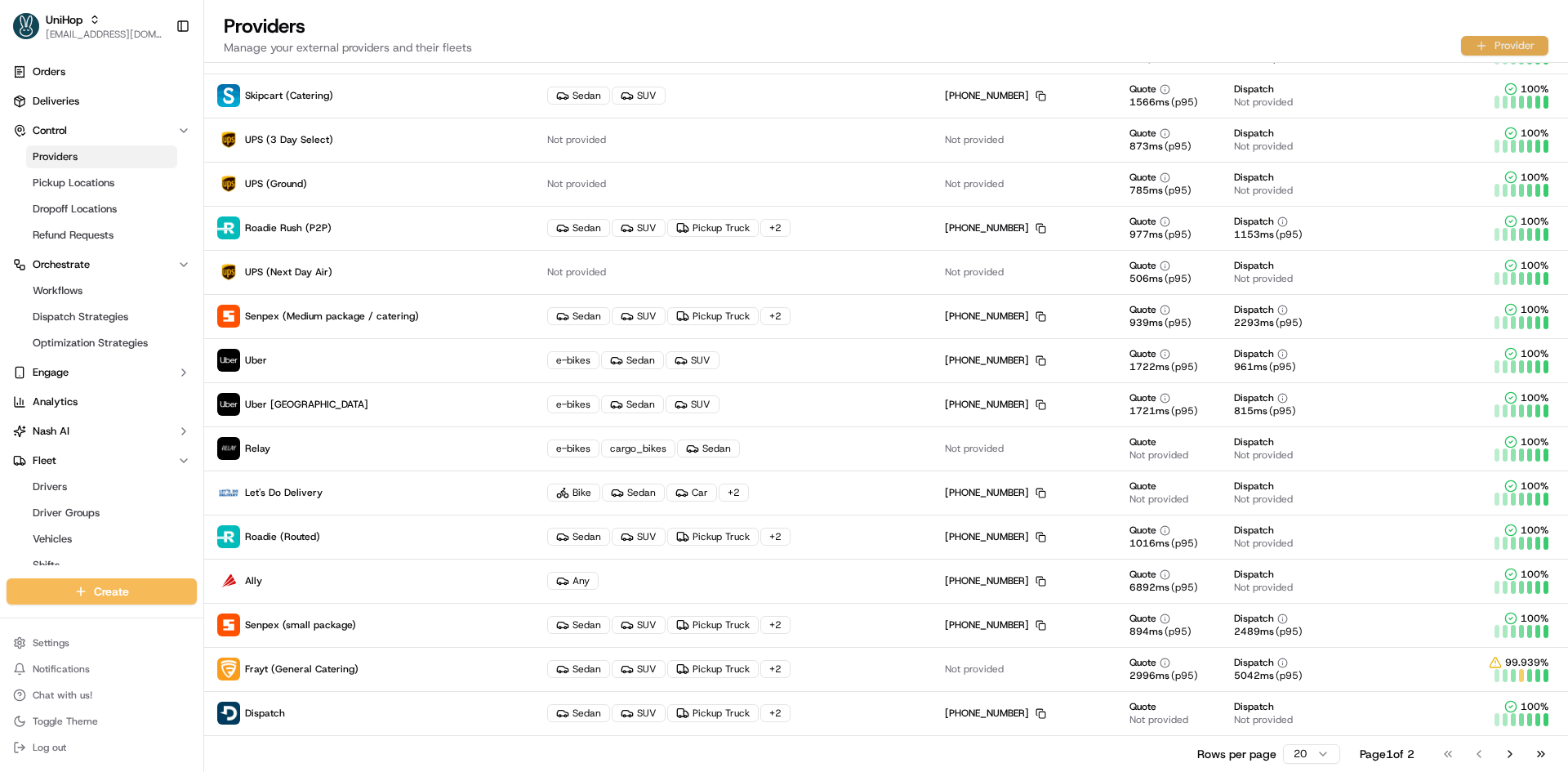
click at [1485, 36] on button "Provider" at bounding box center [1505, 45] width 87 height 20
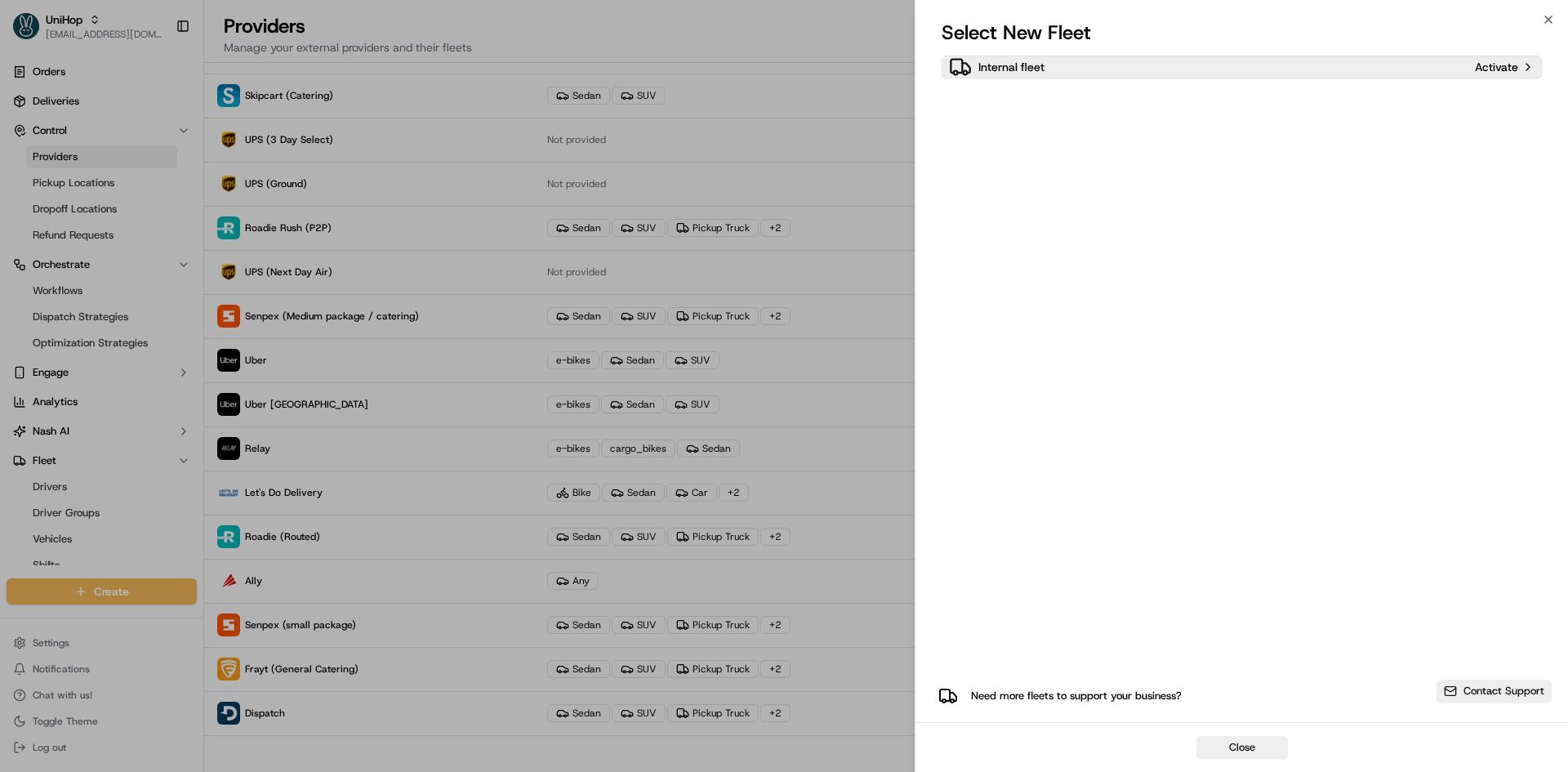
click at [1049, 62] on div "Internal fleet" at bounding box center [1208, 67] width 520 height 23
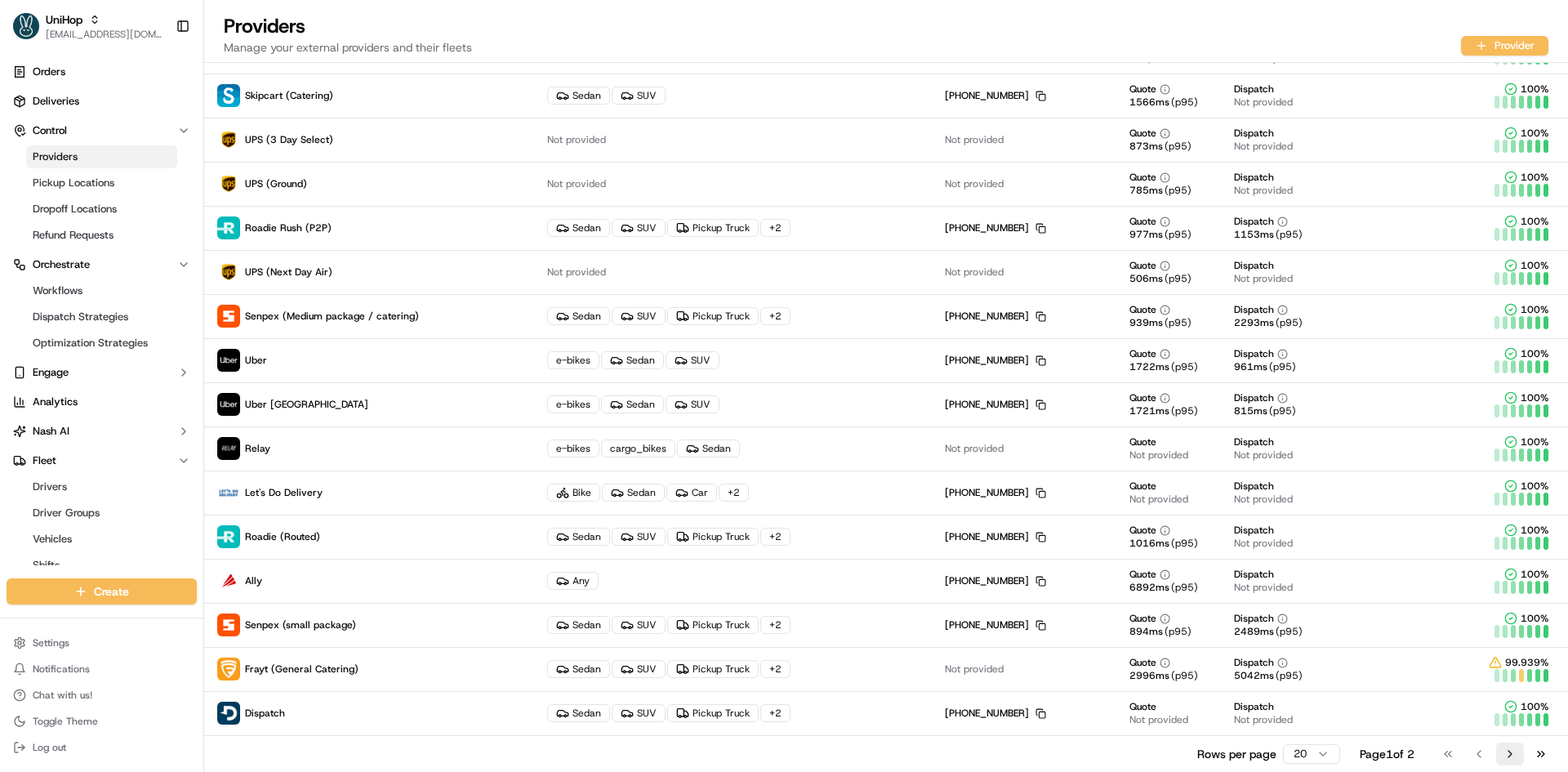
click at [1517, 759] on button "Go to next page" at bounding box center [1509, 754] width 28 height 23
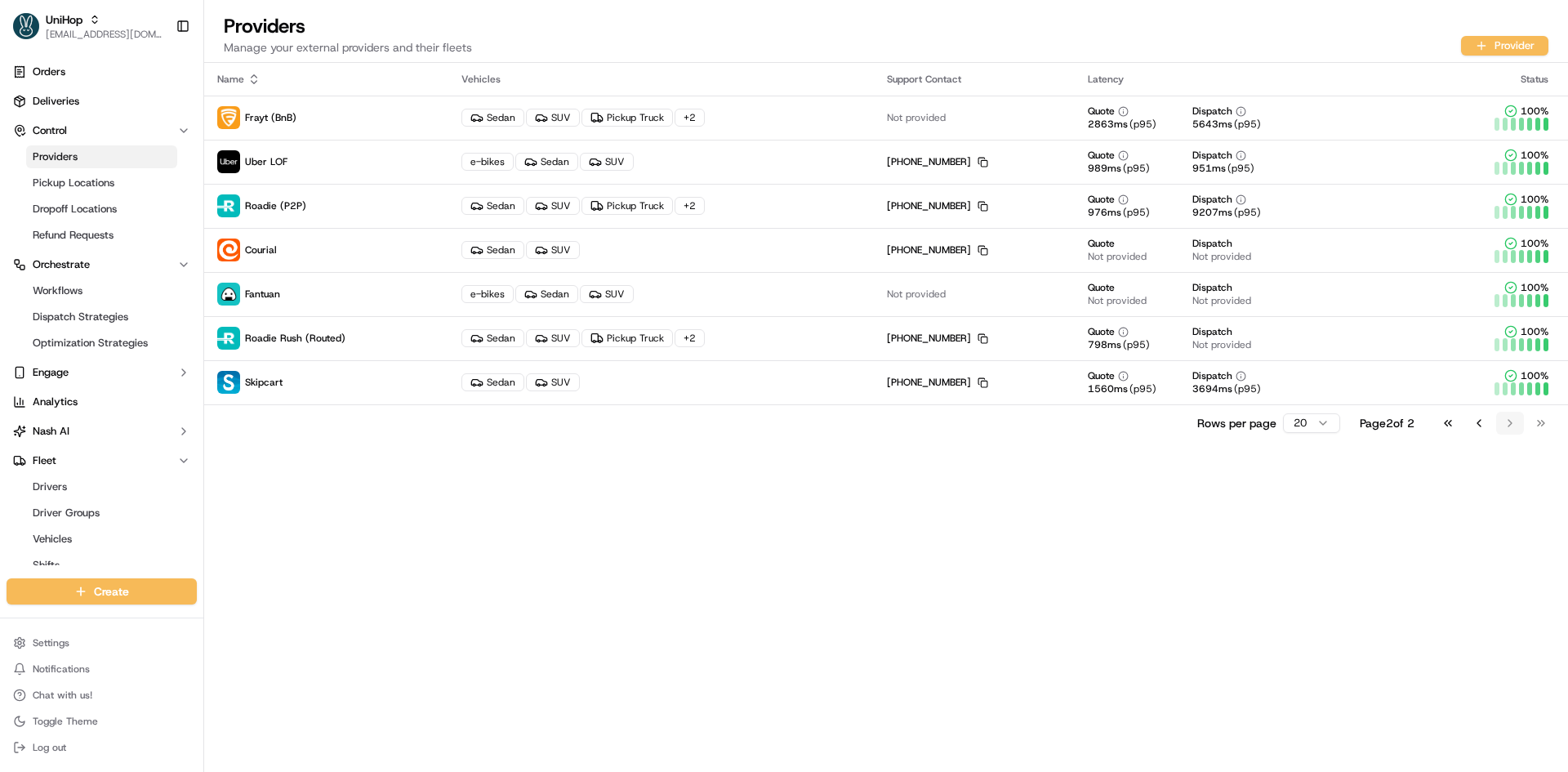
scroll to position [0, 0]
click at [1477, 53] on button "Provider" at bounding box center [1505, 45] width 87 height 20
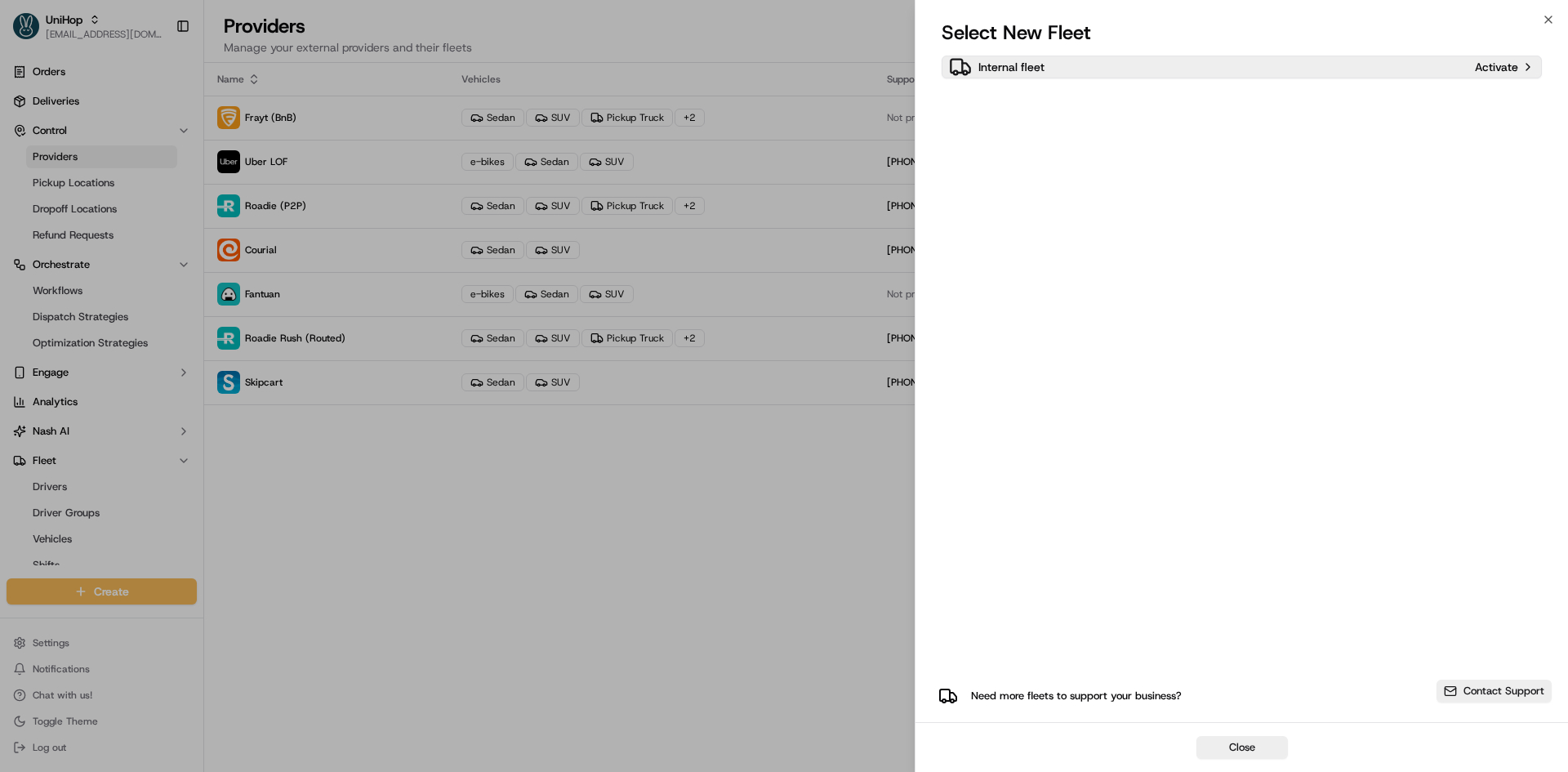
click at [1506, 68] on p "Activate" at bounding box center [1496, 67] width 44 height 16
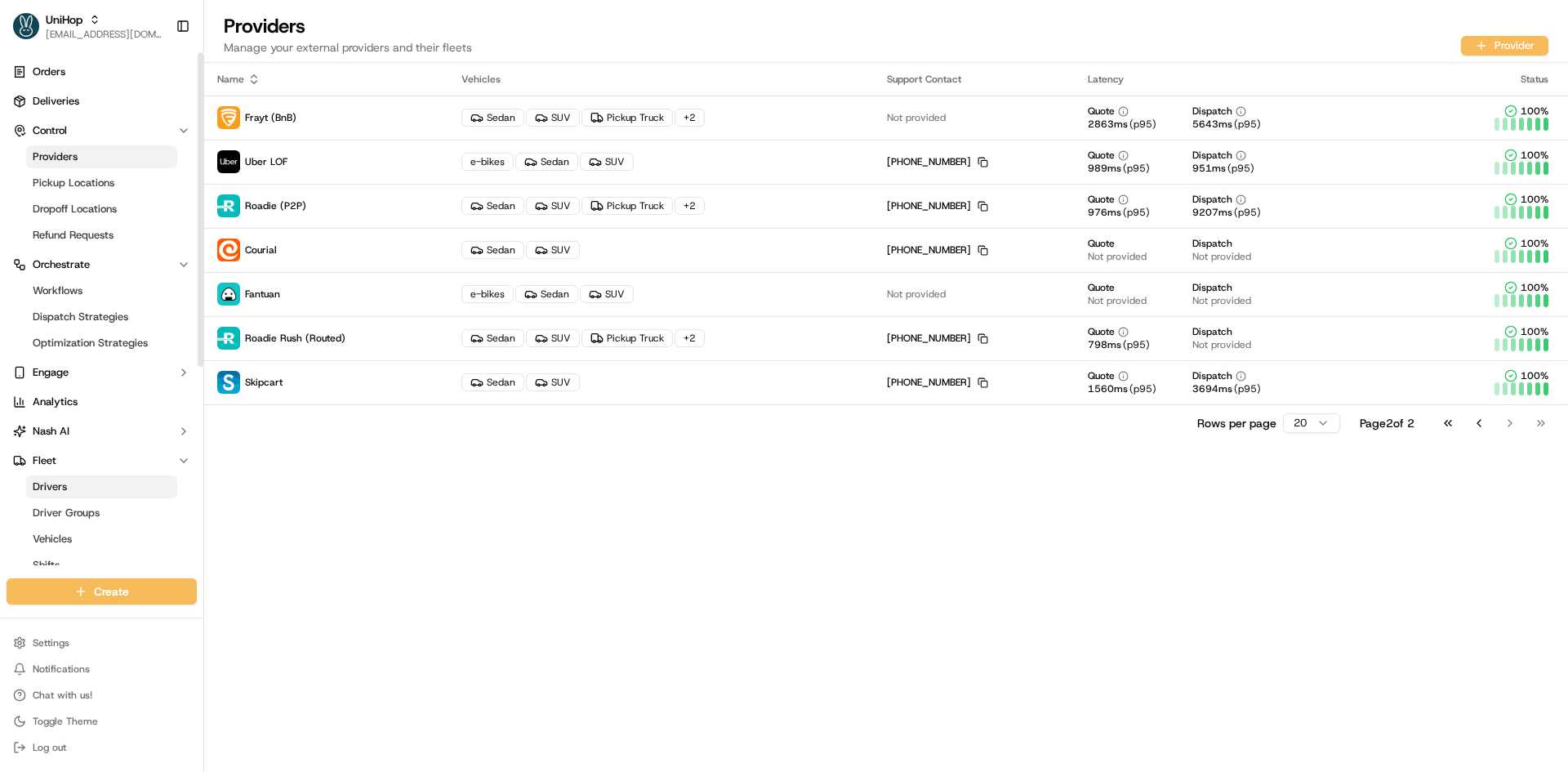
click at [78, 485] on link "Drivers" at bounding box center [101, 487] width 151 height 23
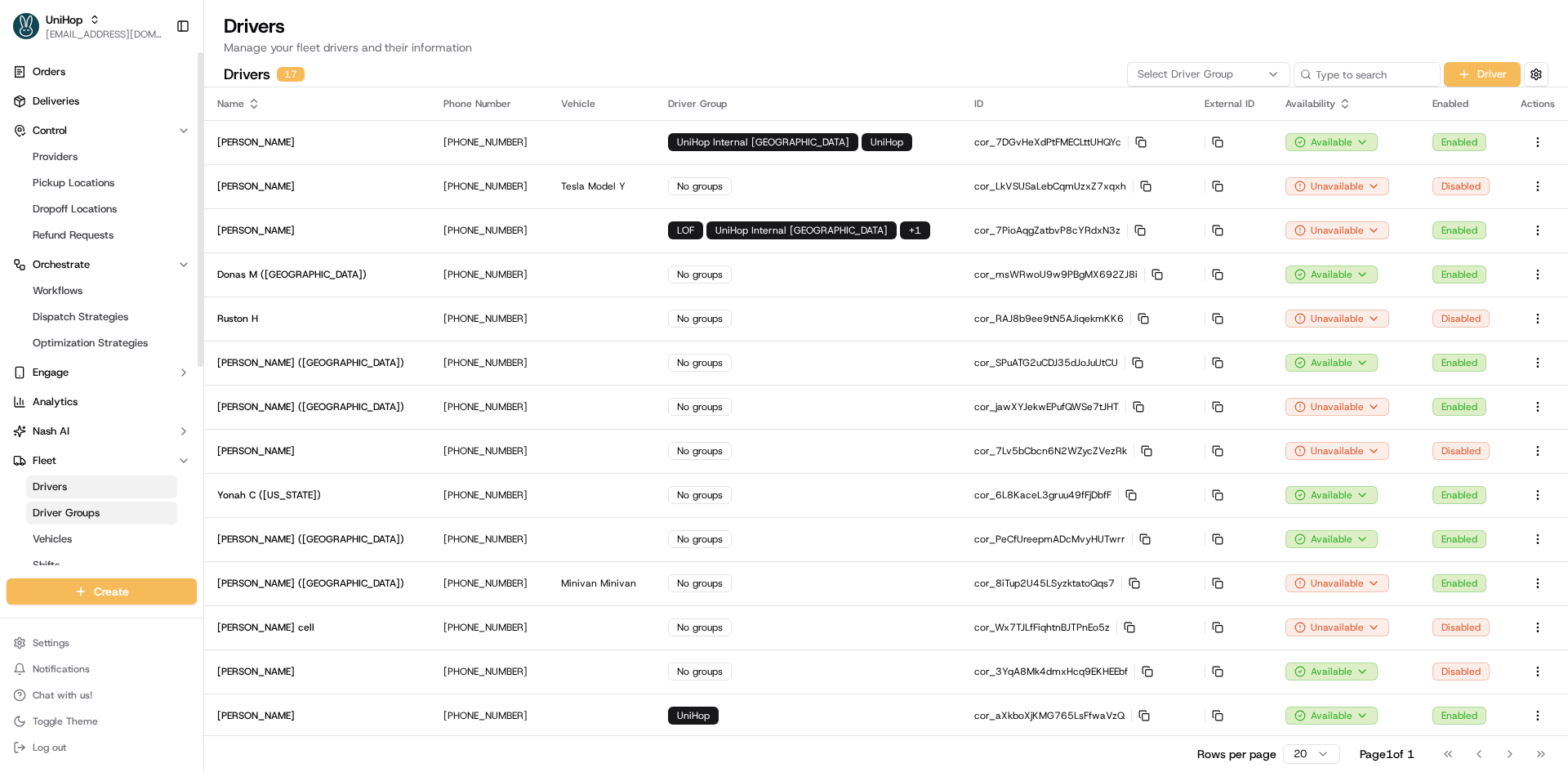
click at [82, 512] on span "Driver Groups" at bounding box center [66, 513] width 67 height 14
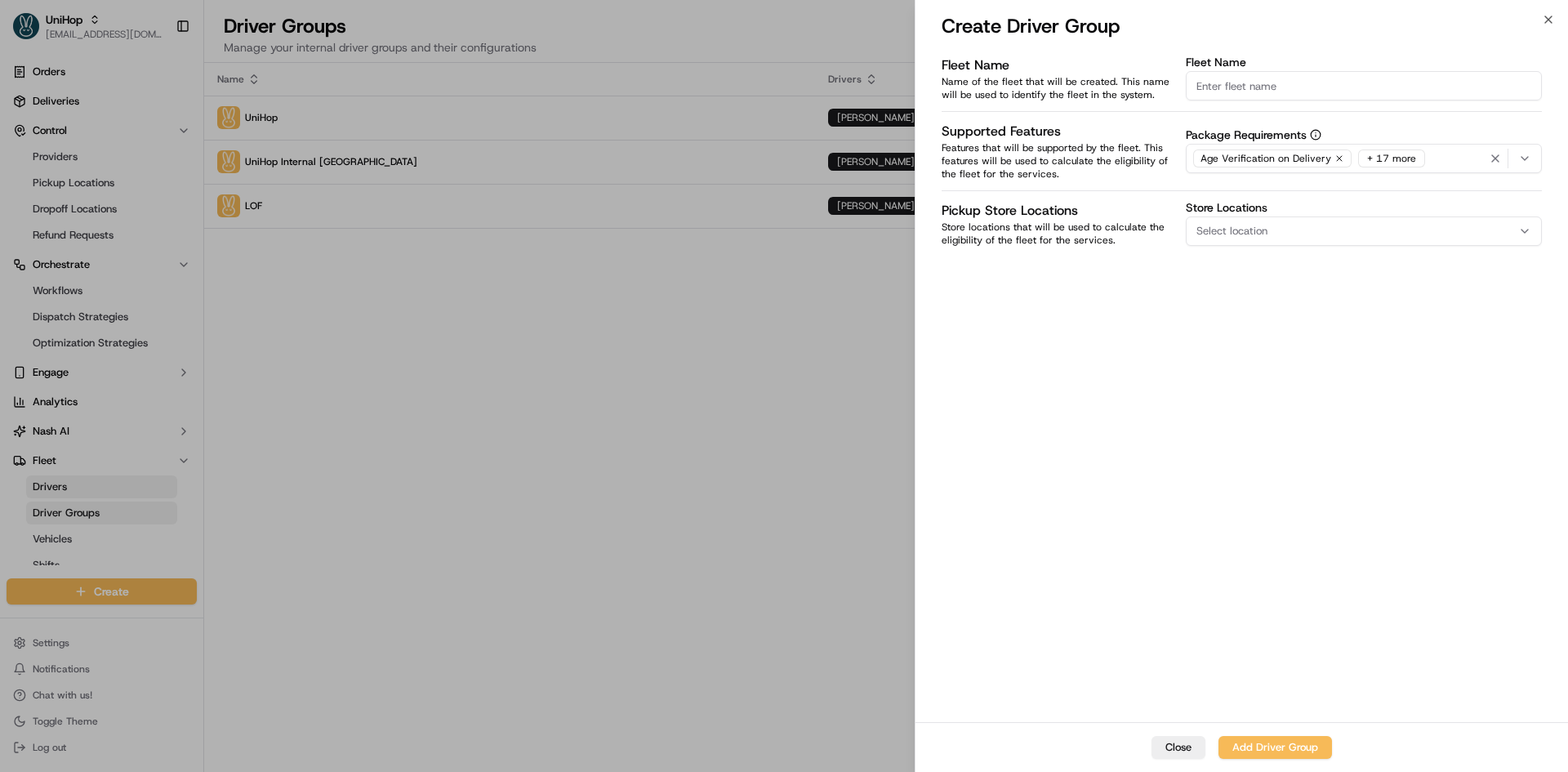
click at [308, 305] on div at bounding box center [784, 386] width 1568 height 772
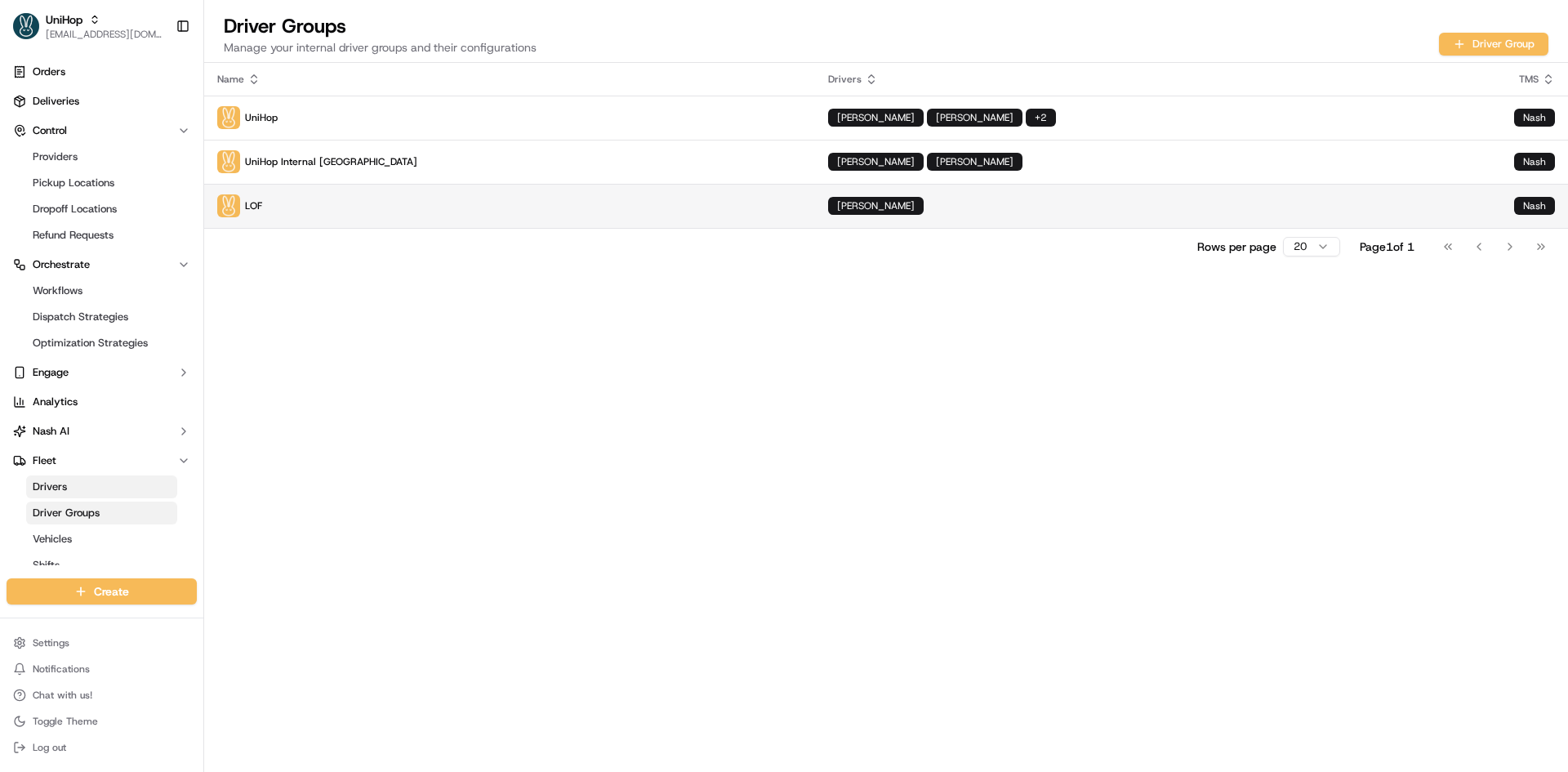
click at [404, 209] on p "LOF" at bounding box center [510, 206] width 585 height 23
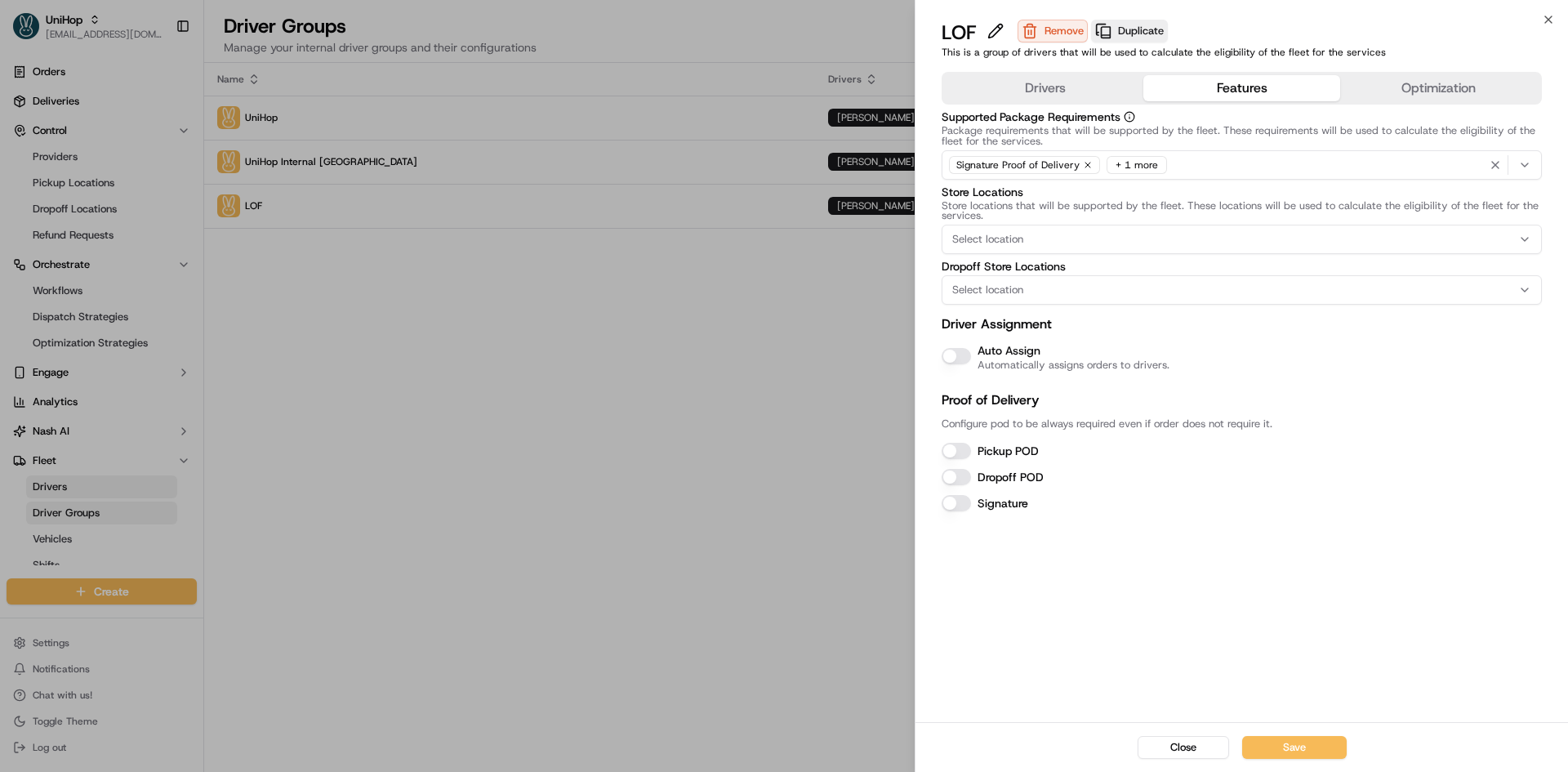
click at [1202, 84] on button "Features" at bounding box center [1241, 87] width 197 height 26
click at [1436, 96] on button "Optimization" at bounding box center [1438, 87] width 197 height 26
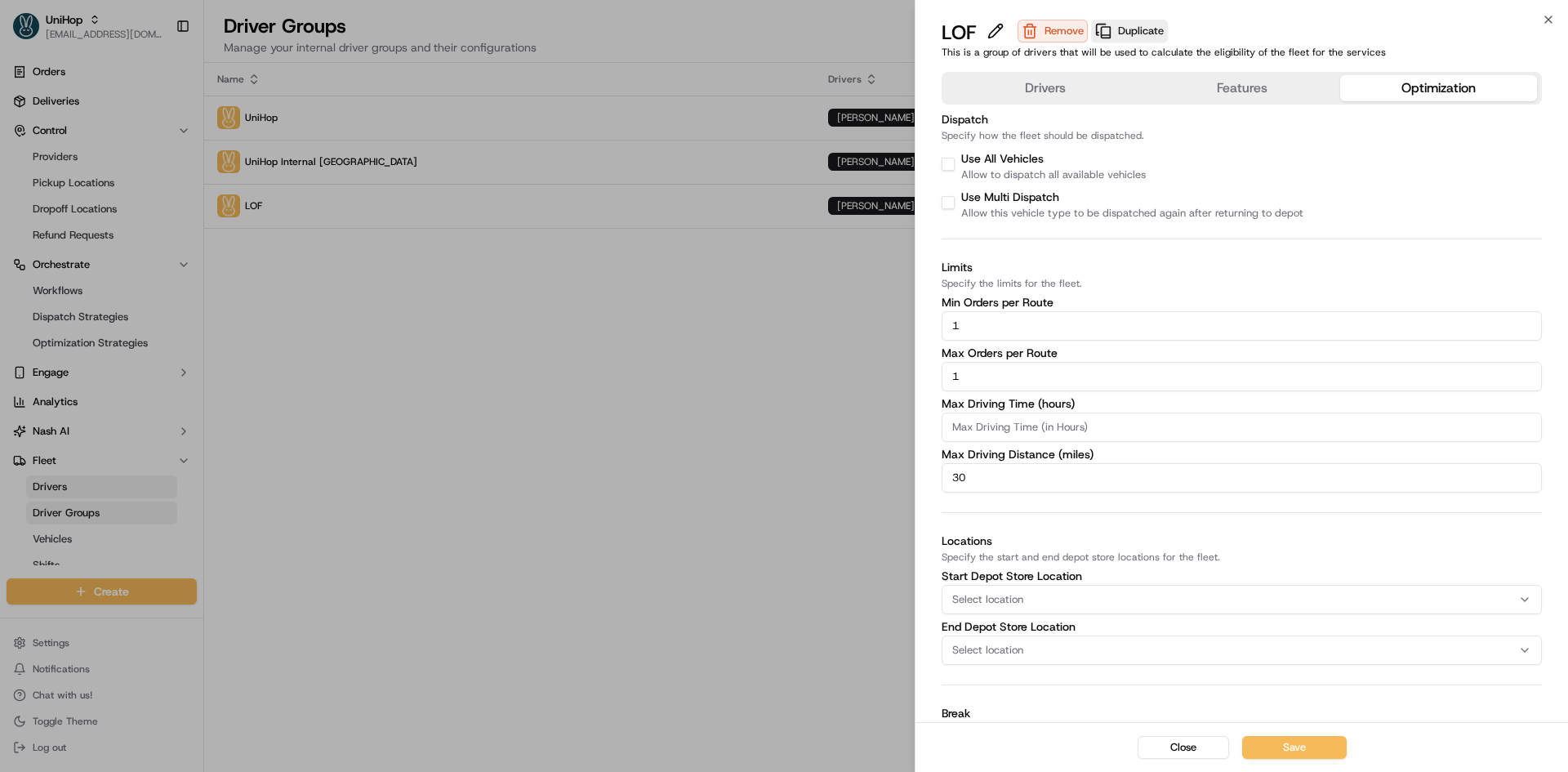
scroll to position [172, 0]
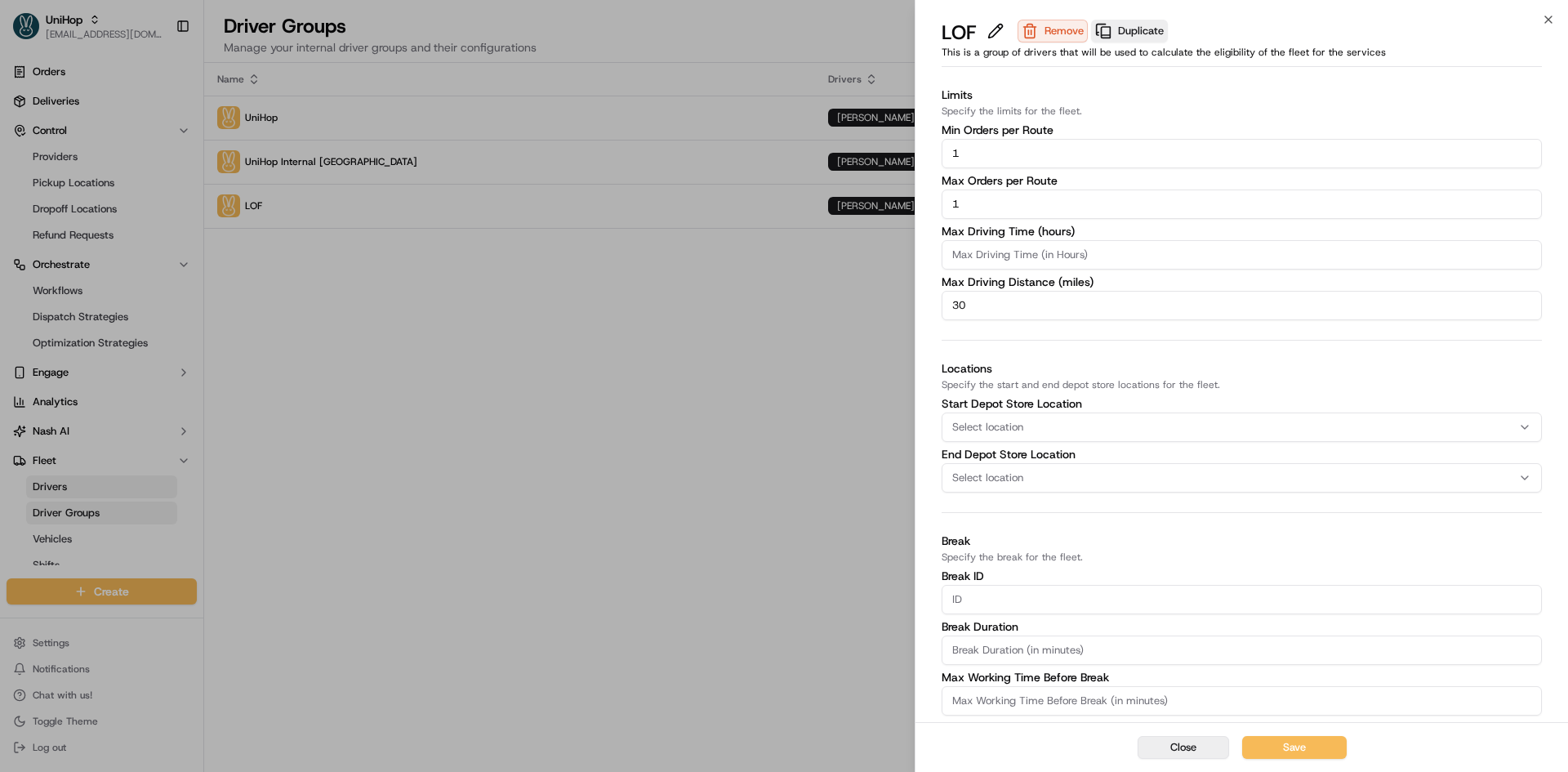
click at [1182, 750] on button "Close" at bounding box center [1183, 747] width 92 height 23
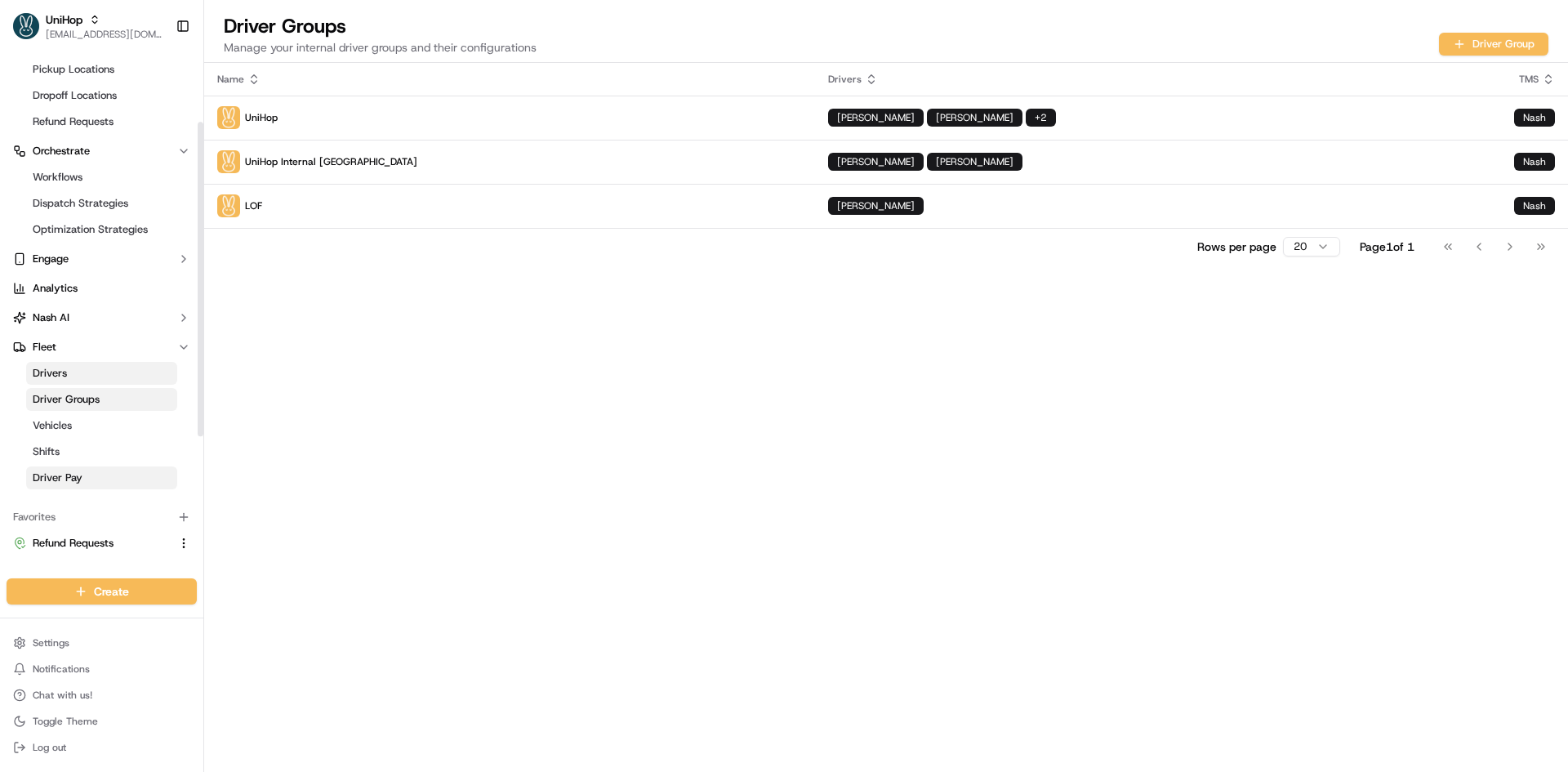
scroll to position [114, 0]
click at [82, 470] on span "Driver Pay" at bounding box center [58, 477] width 50 height 14
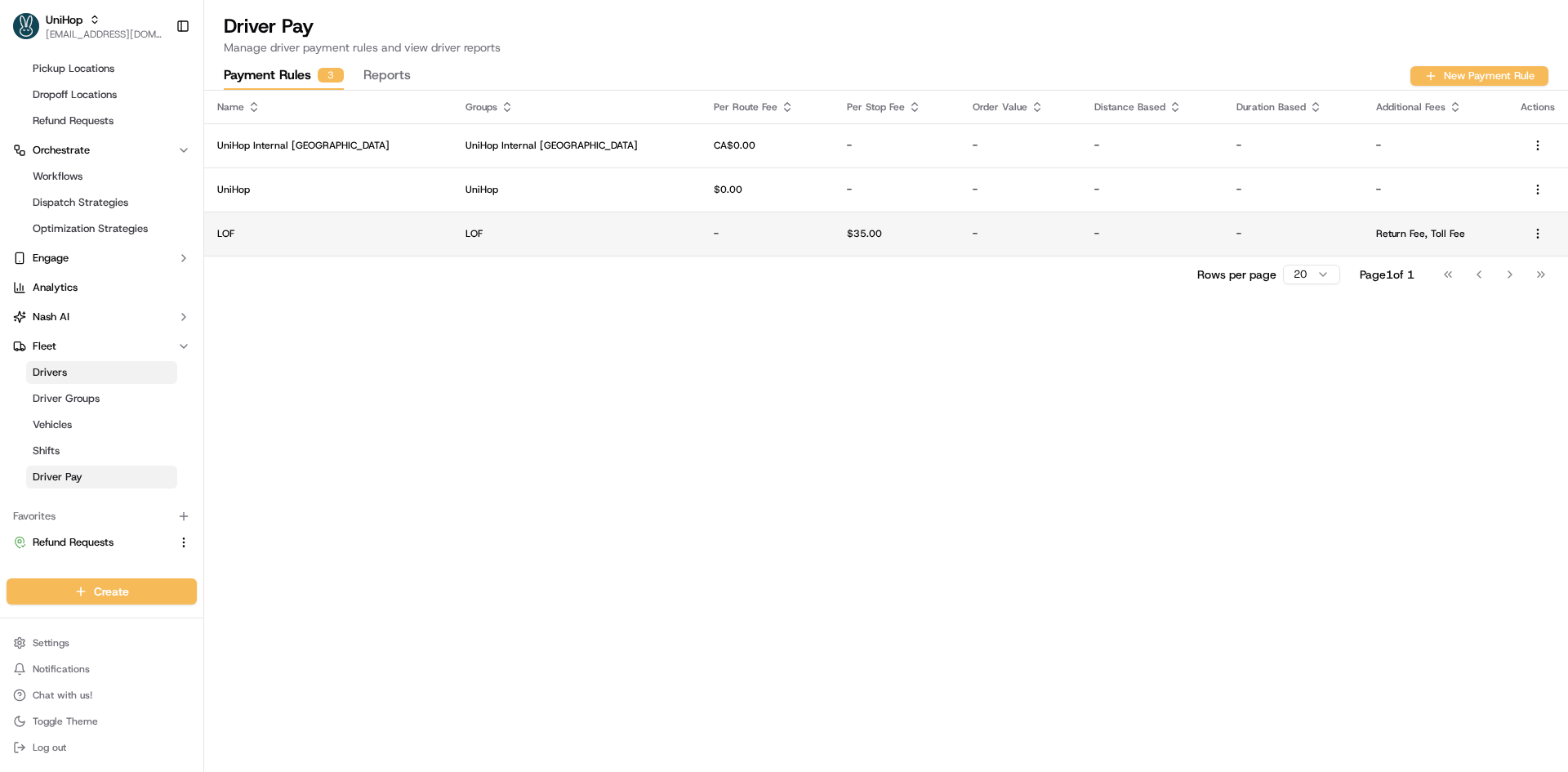
click at [1223, 235] on td "-" at bounding box center [1293, 233] width 140 height 44
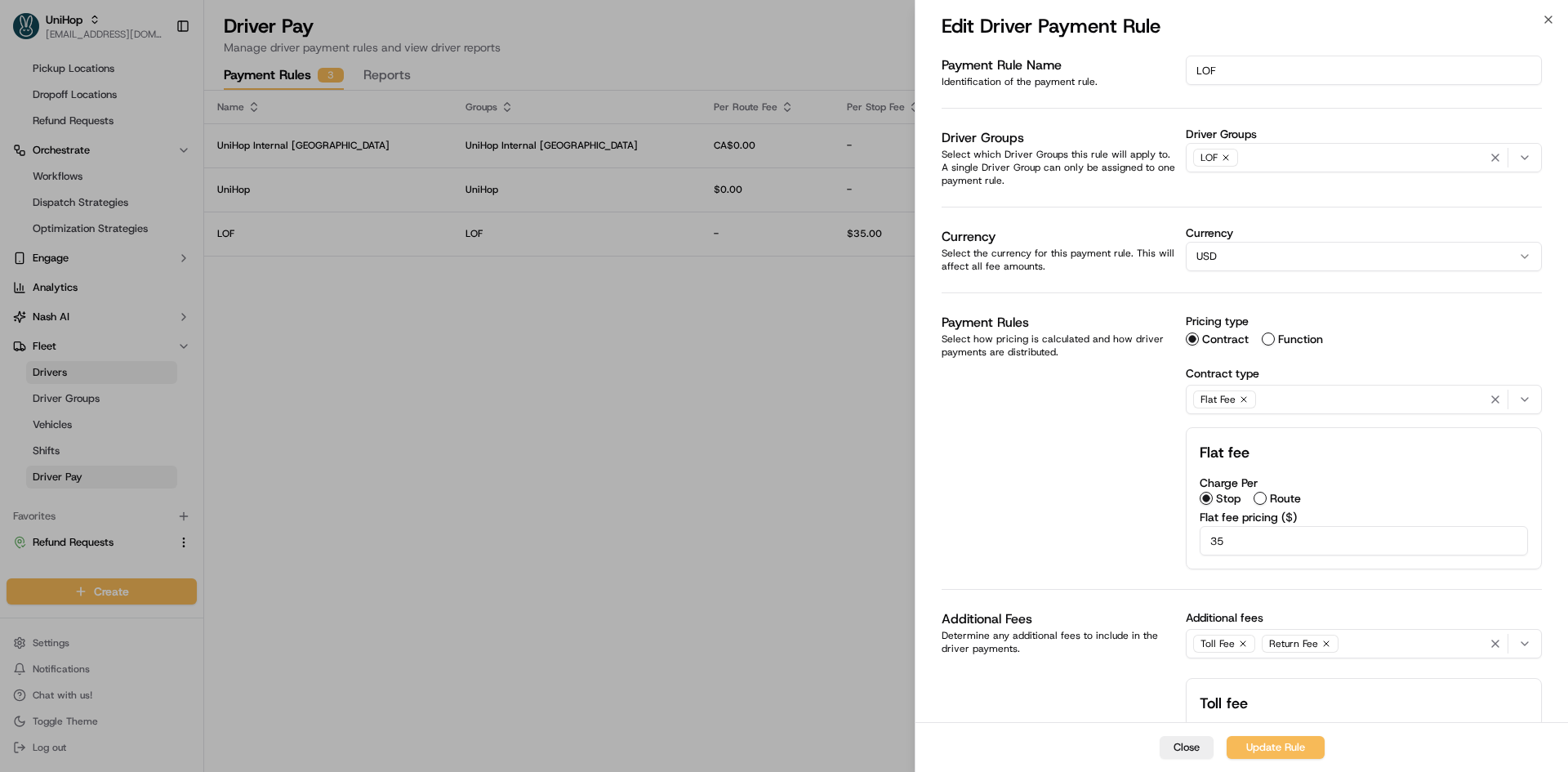
click at [1283, 157] on div "LOF" at bounding box center [1364, 157] width 348 height 24
click at [1033, 229] on div at bounding box center [784, 386] width 1568 height 772
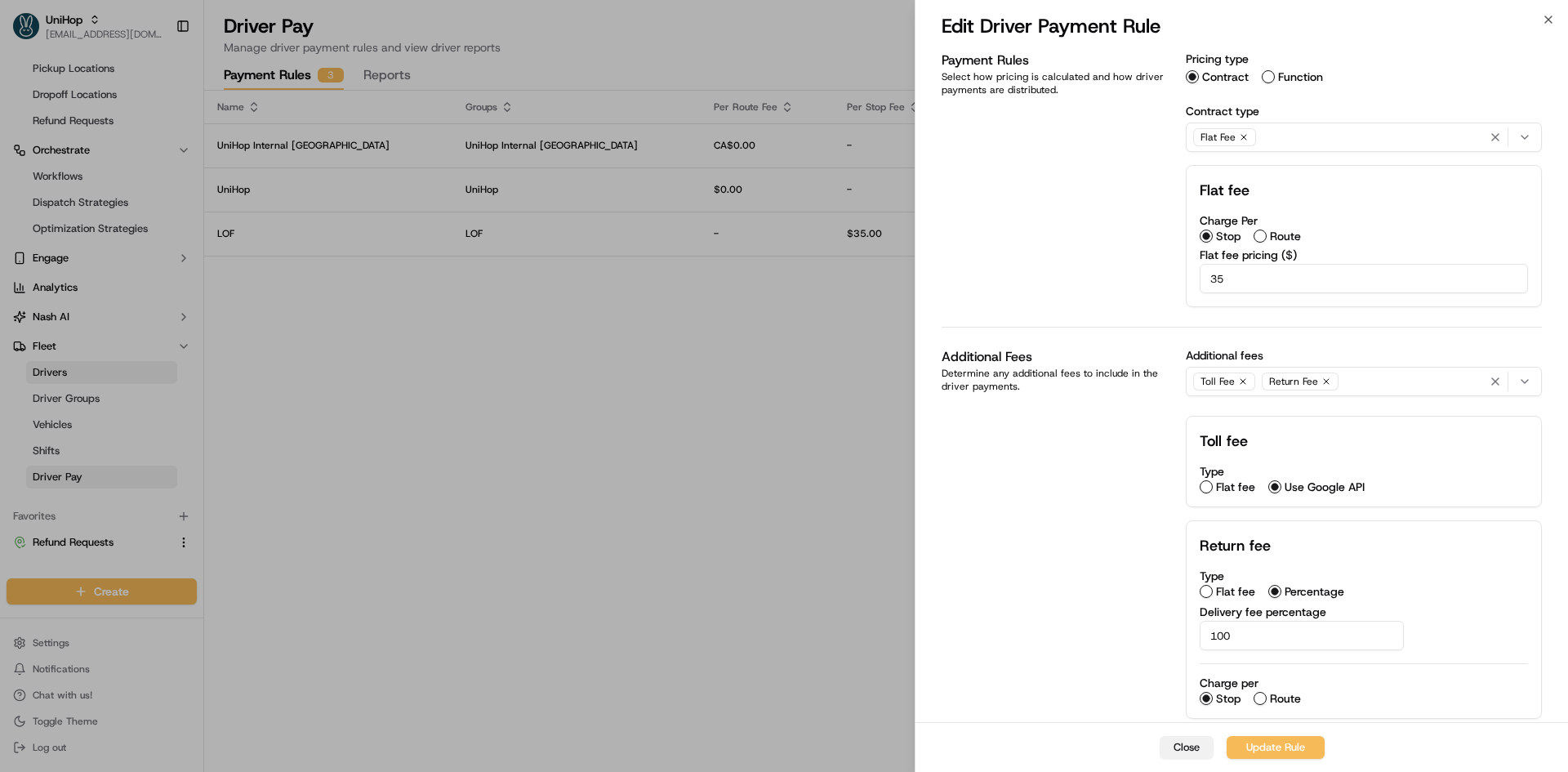
click at [1191, 745] on button "Close" at bounding box center [1186, 747] width 53 height 23
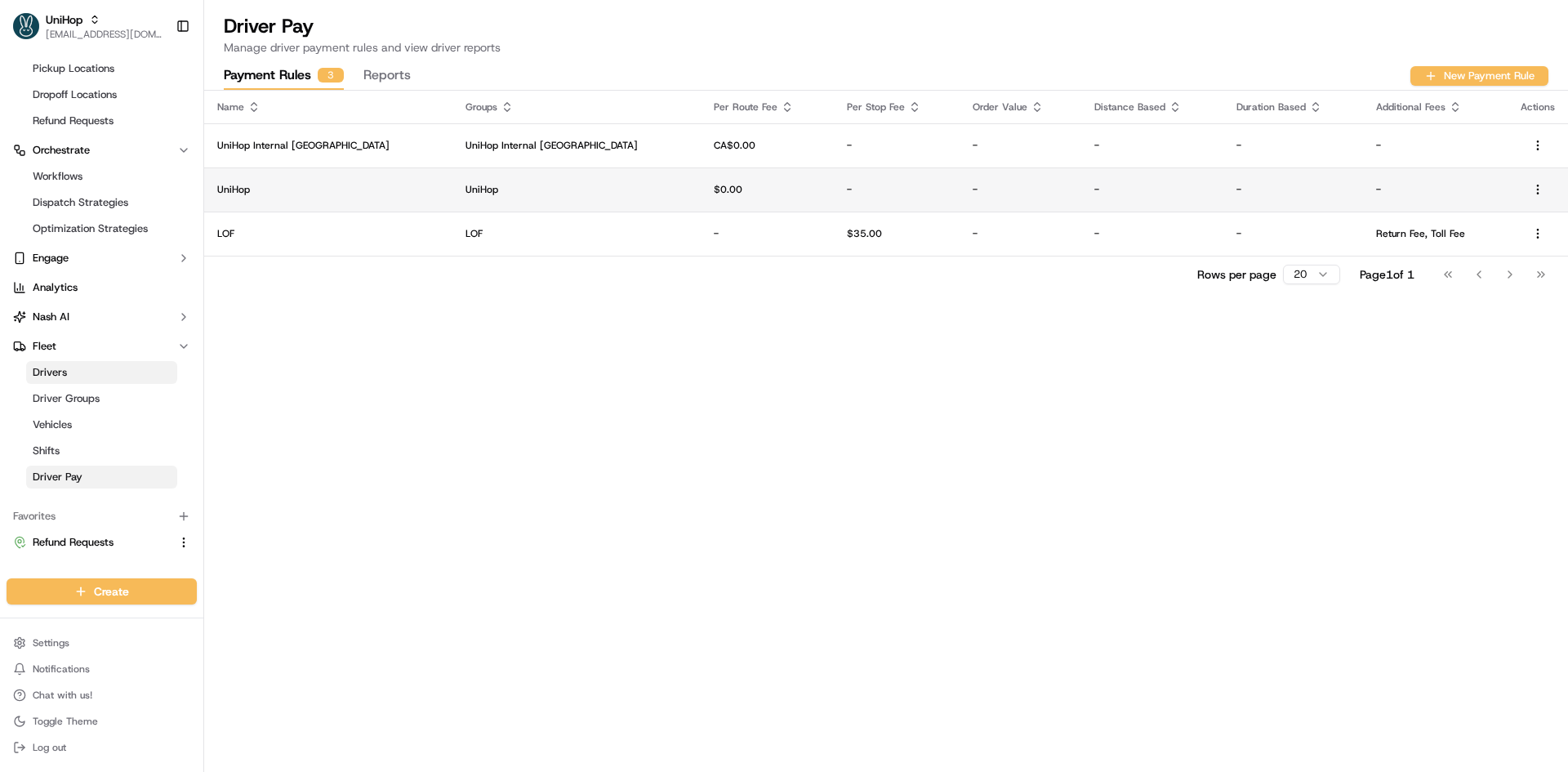
click at [452, 173] on td "UniHop" at bounding box center [576, 189] width 248 height 44
click at [457, 180] on td "UniHop" at bounding box center [576, 189] width 248 height 44
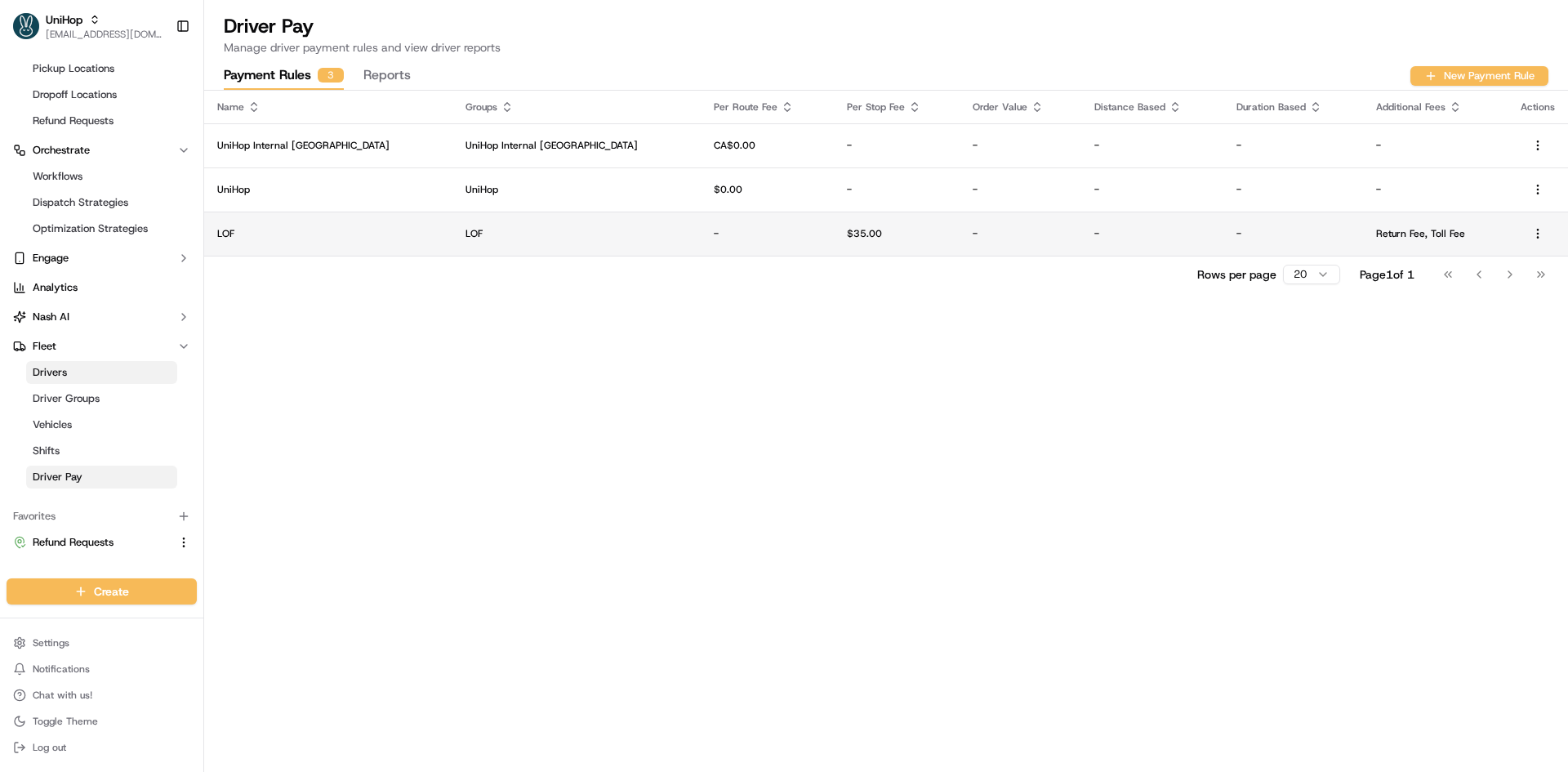
click at [833, 245] on td "$35.00" at bounding box center [896, 233] width 126 height 44
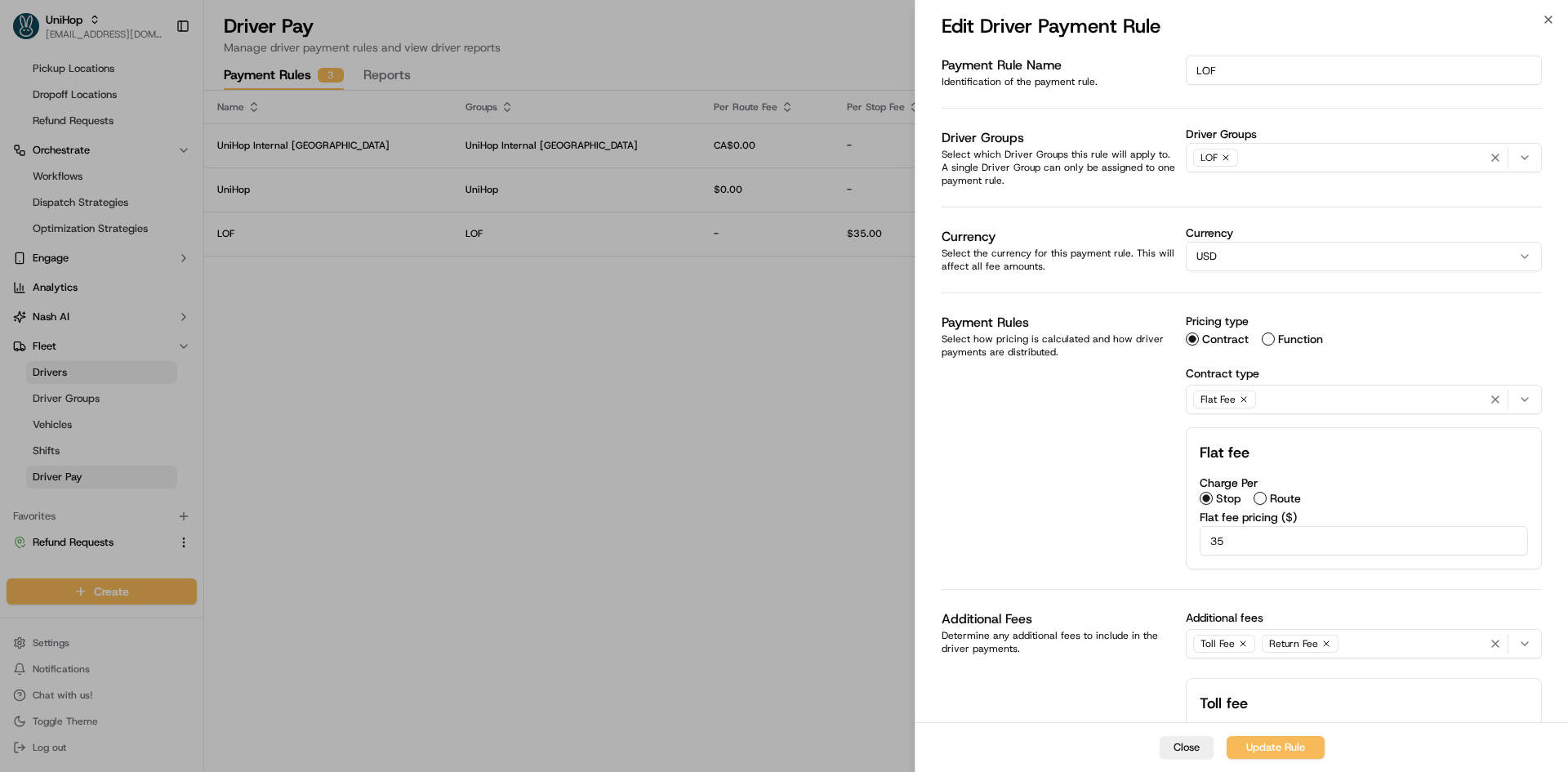
click at [1279, 151] on div "LOF" at bounding box center [1364, 157] width 348 height 24
click at [668, 261] on div at bounding box center [784, 386] width 1568 height 772
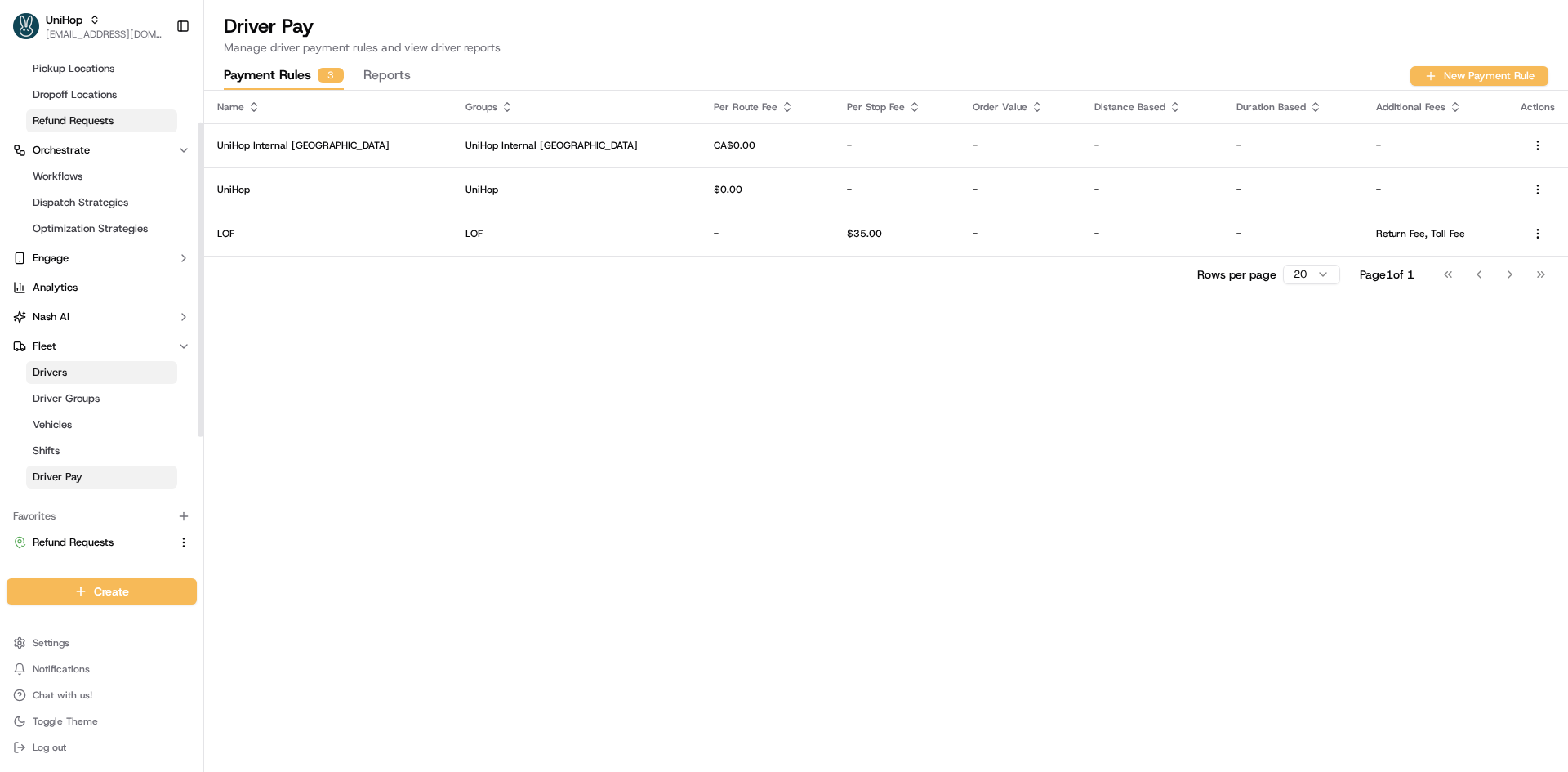
scroll to position [0, 0]
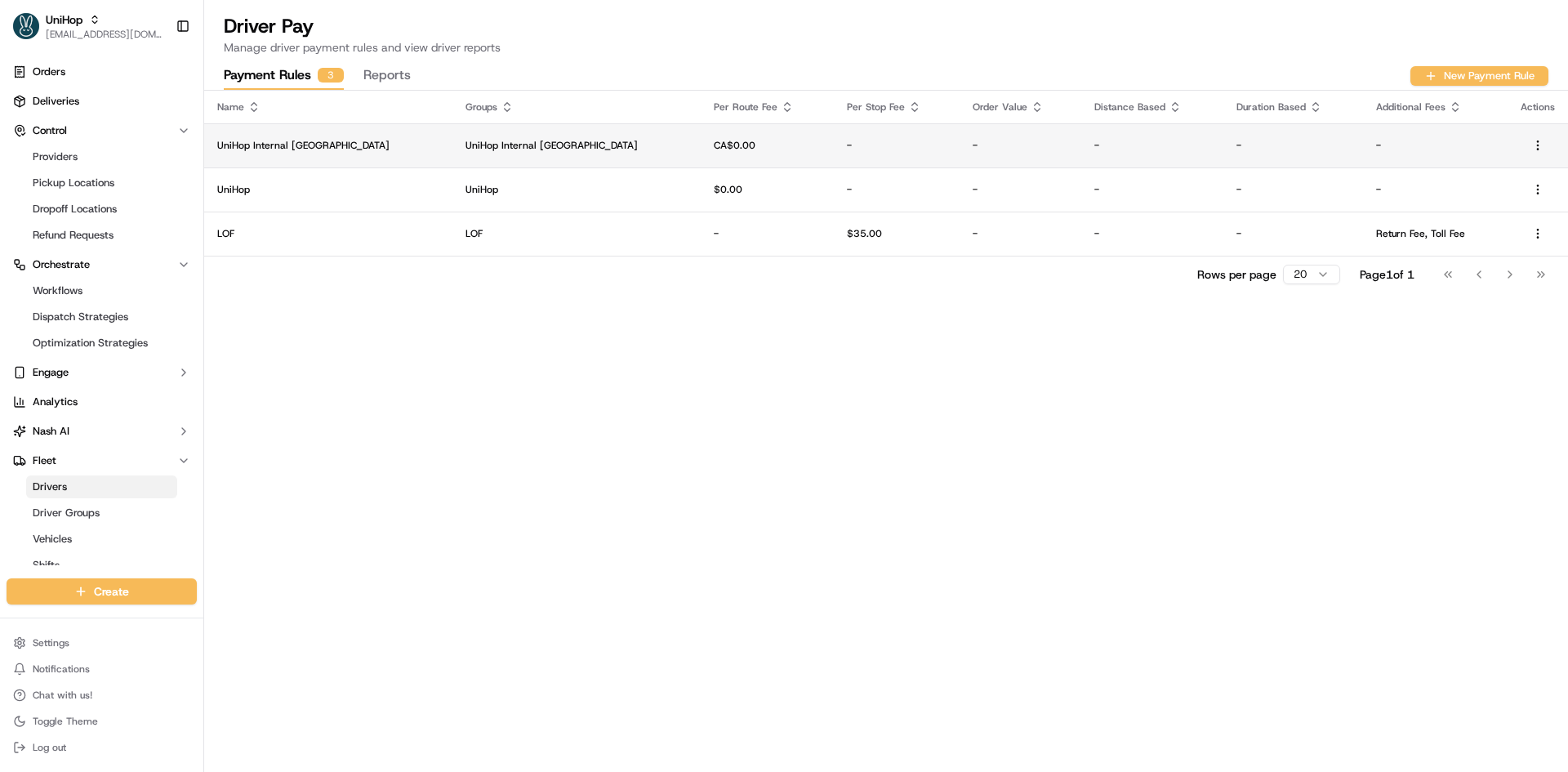
click at [529, 150] on p "UniHop Internal Canada" at bounding box center [576, 145] width 222 height 13
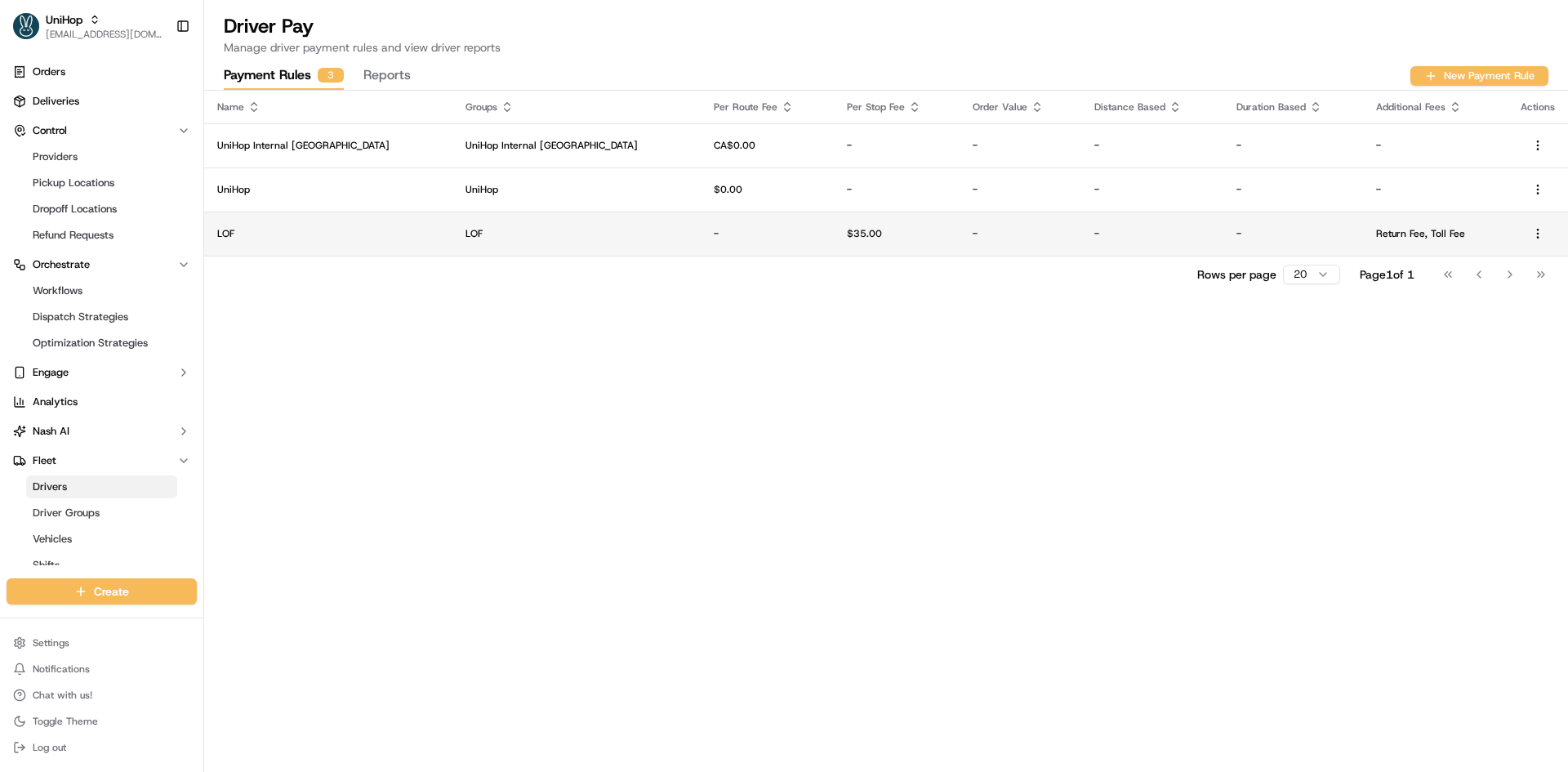
click at [714, 231] on p "-" at bounding box center [768, 234] width 107 height 13
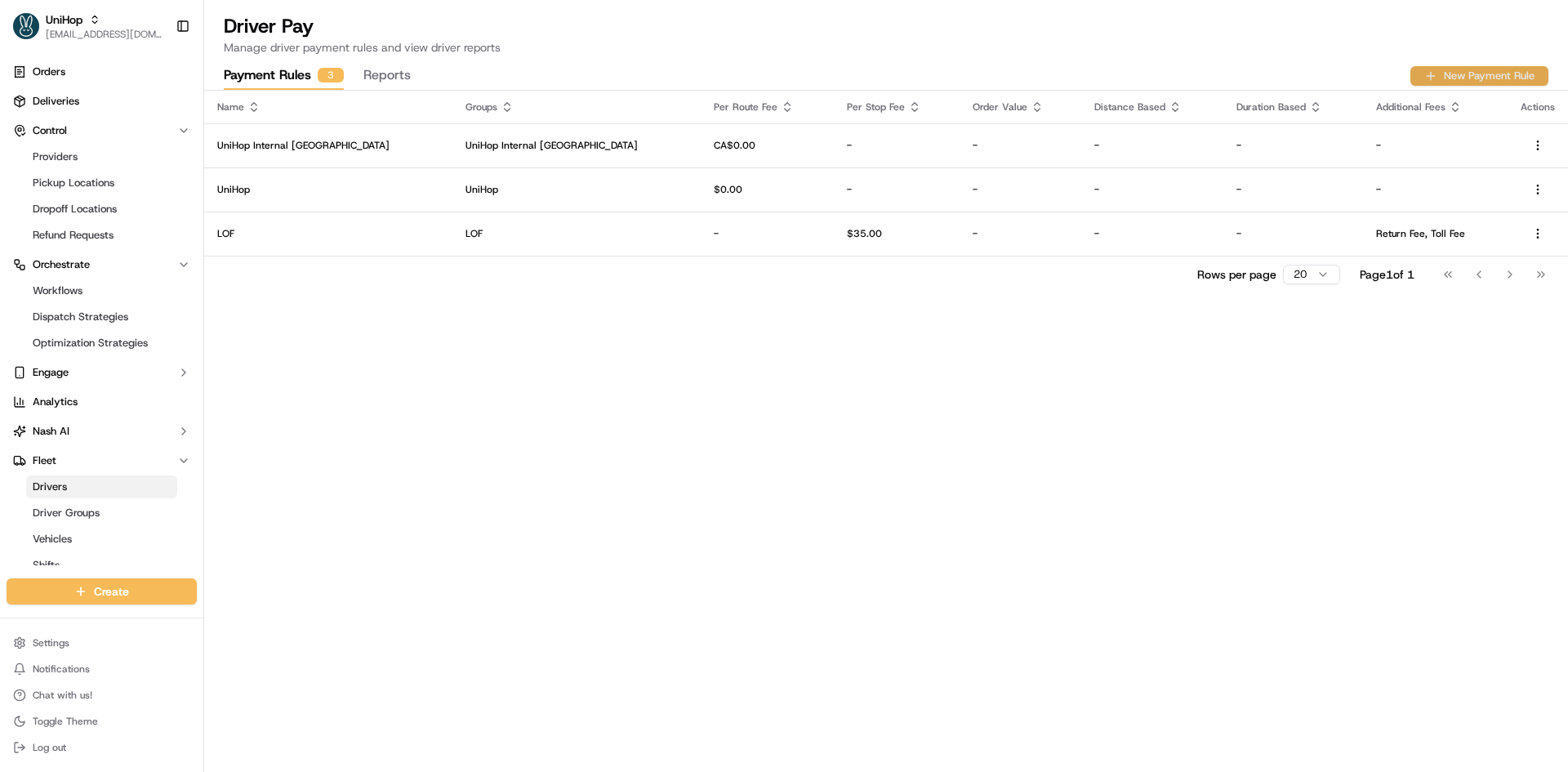
click at [1424, 79] on button "New Payment Rule" at bounding box center [1479, 76] width 138 height 20
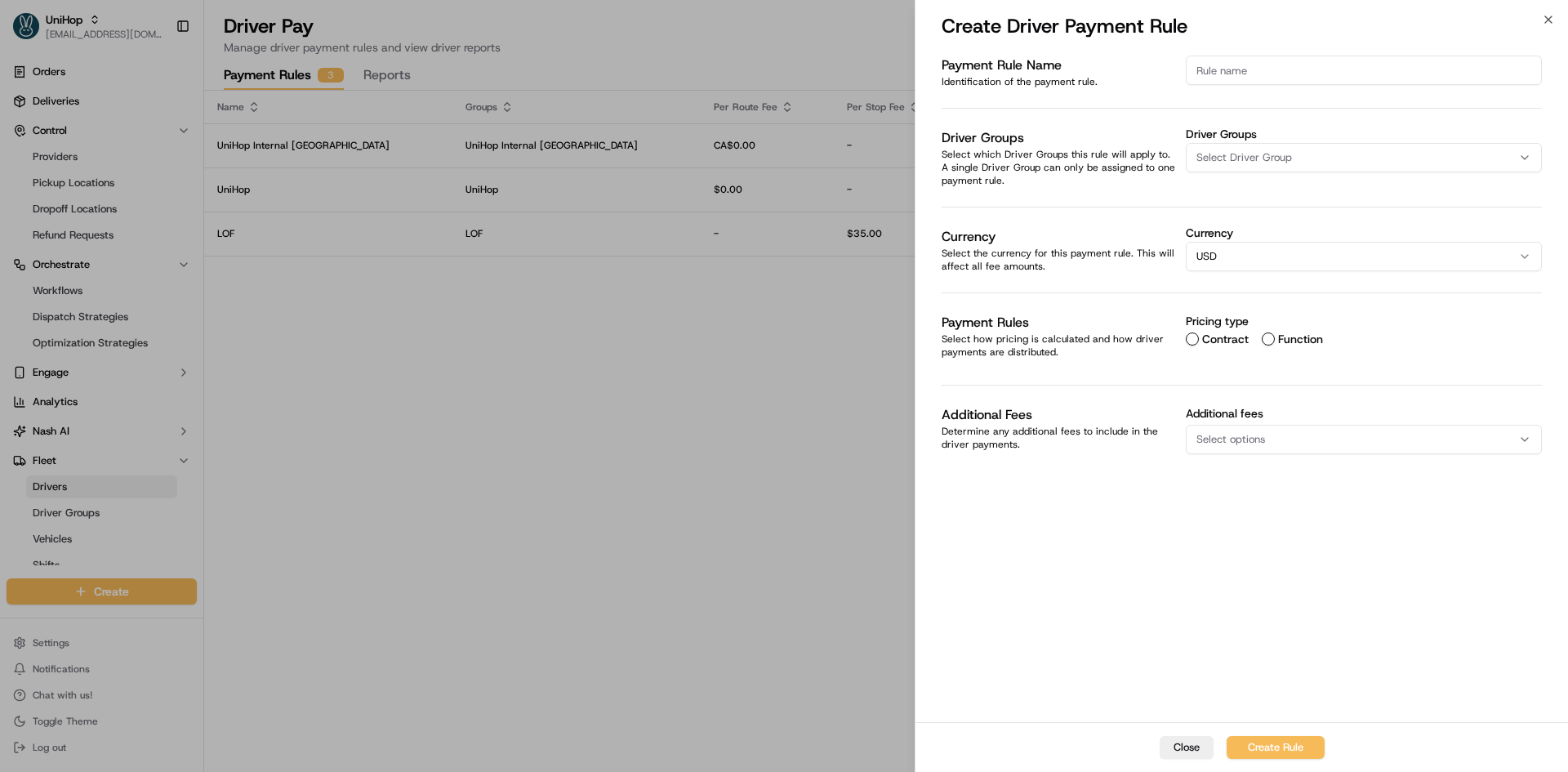
click at [1192, 341] on button "Contract" at bounding box center [1192, 339] width 13 height 13
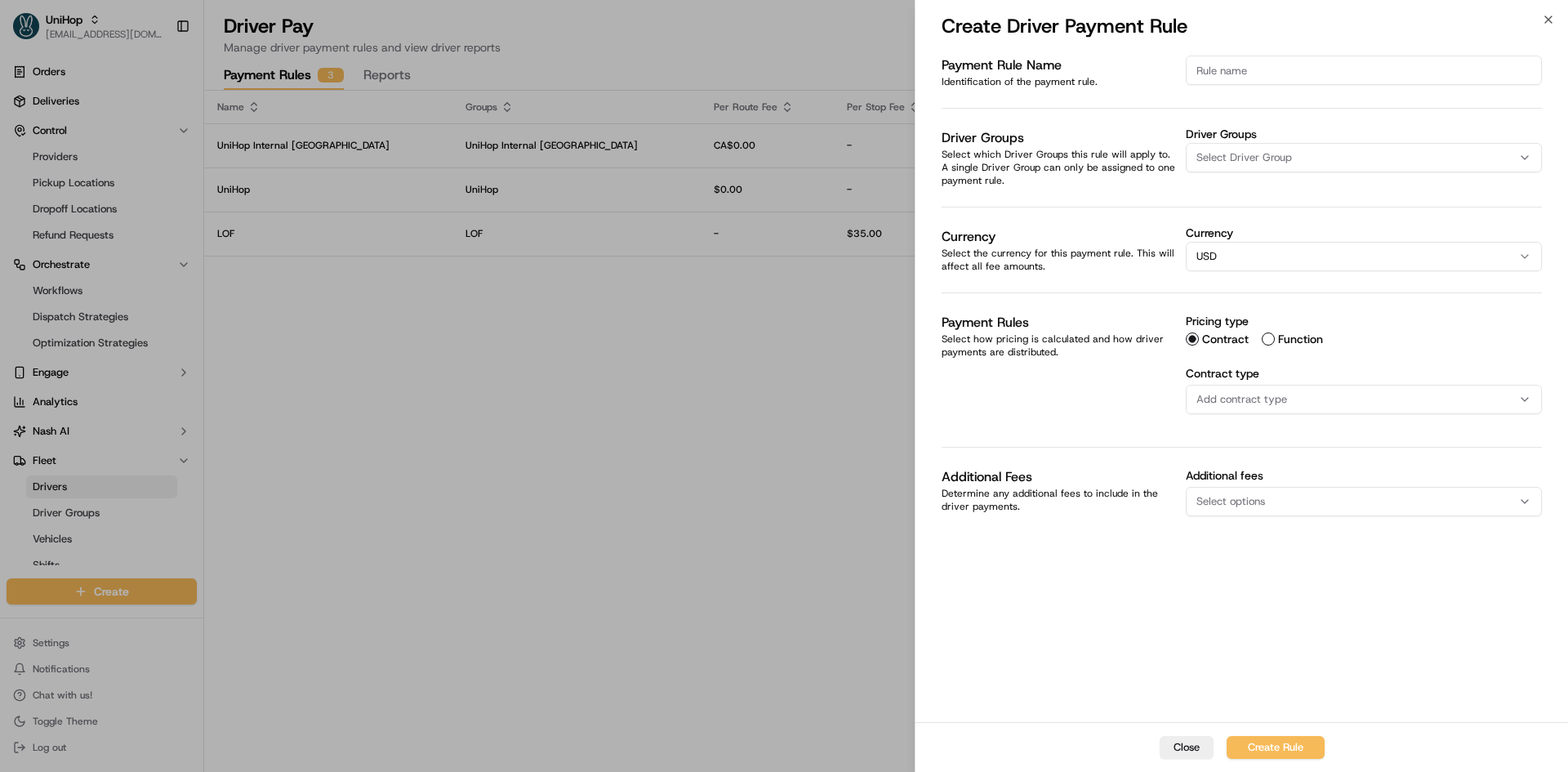
click at [1208, 392] on span "Add contract type" at bounding box center [1242, 399] width 91 height 14
click at [524, 29] on div at bounding box center [784, 386] width 1568 height 772
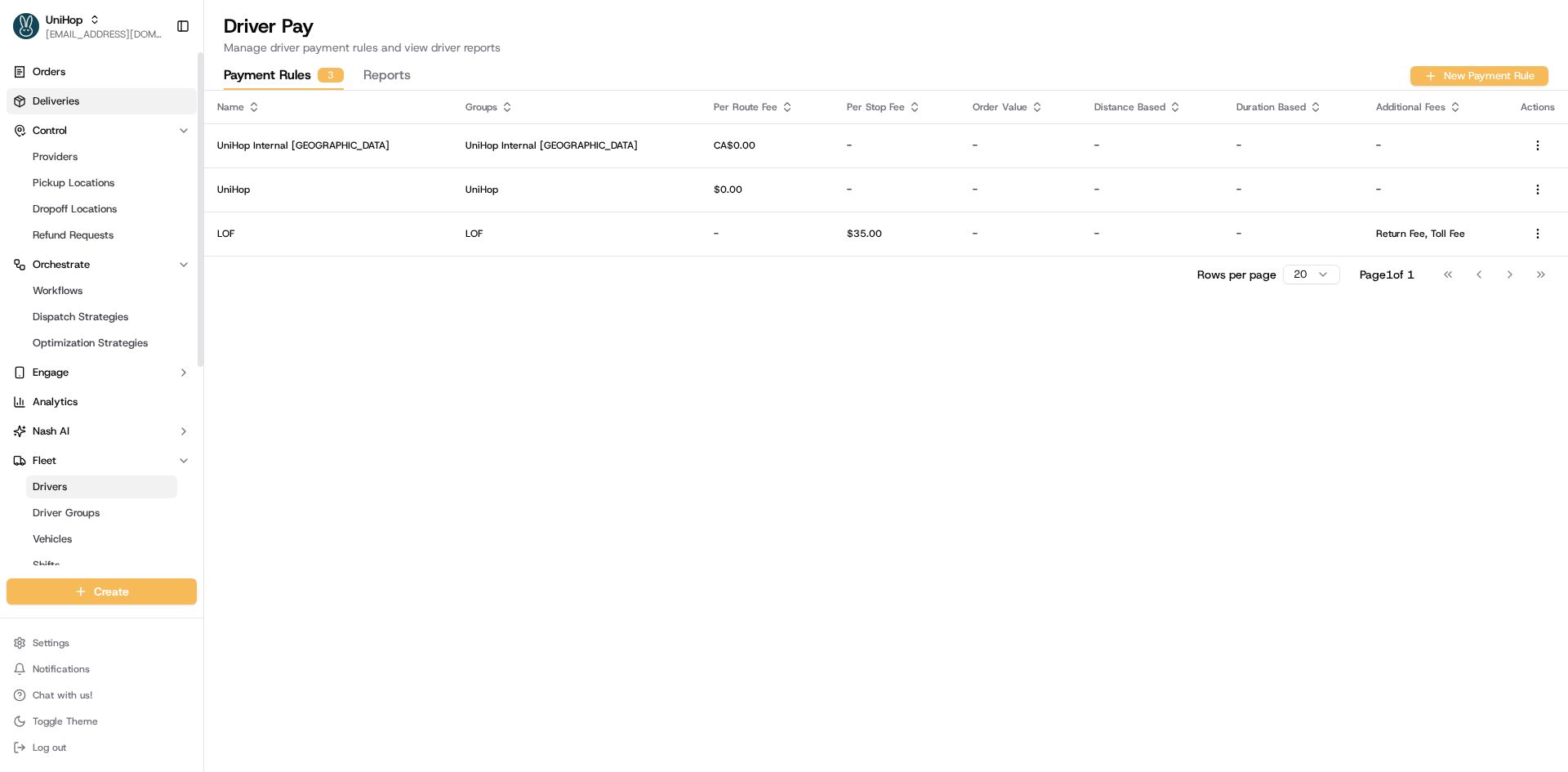
click at [141, 101] on link "Deliveries" at bounding box center [101, 101] width 190 height 26
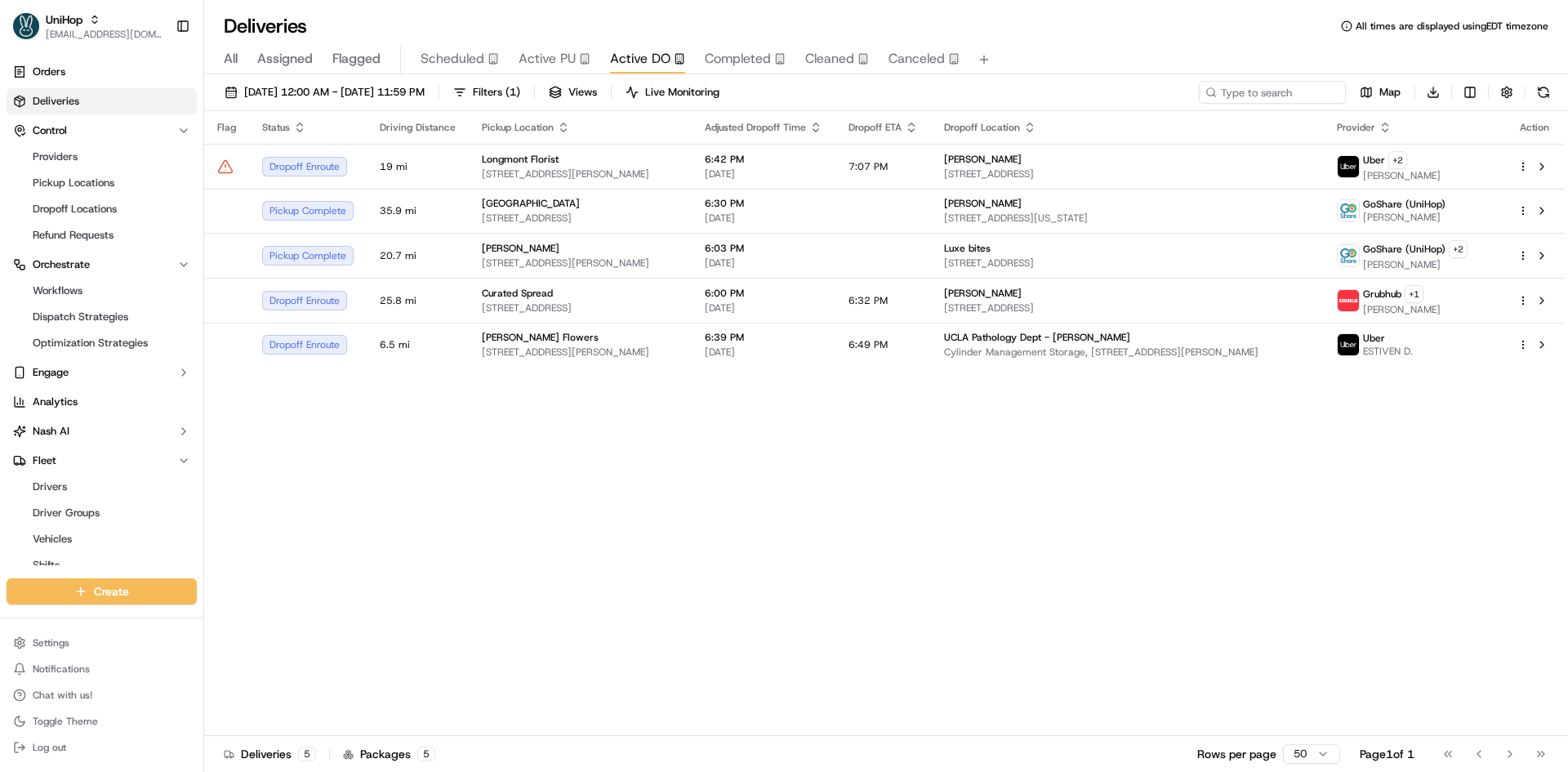
click at [480, 49] on body "UniHop contact@unihop.app Toggle Sidebar Orders Deliveries Control Providers Pi…" at bounding box center [784, 386] width 1568 height 772
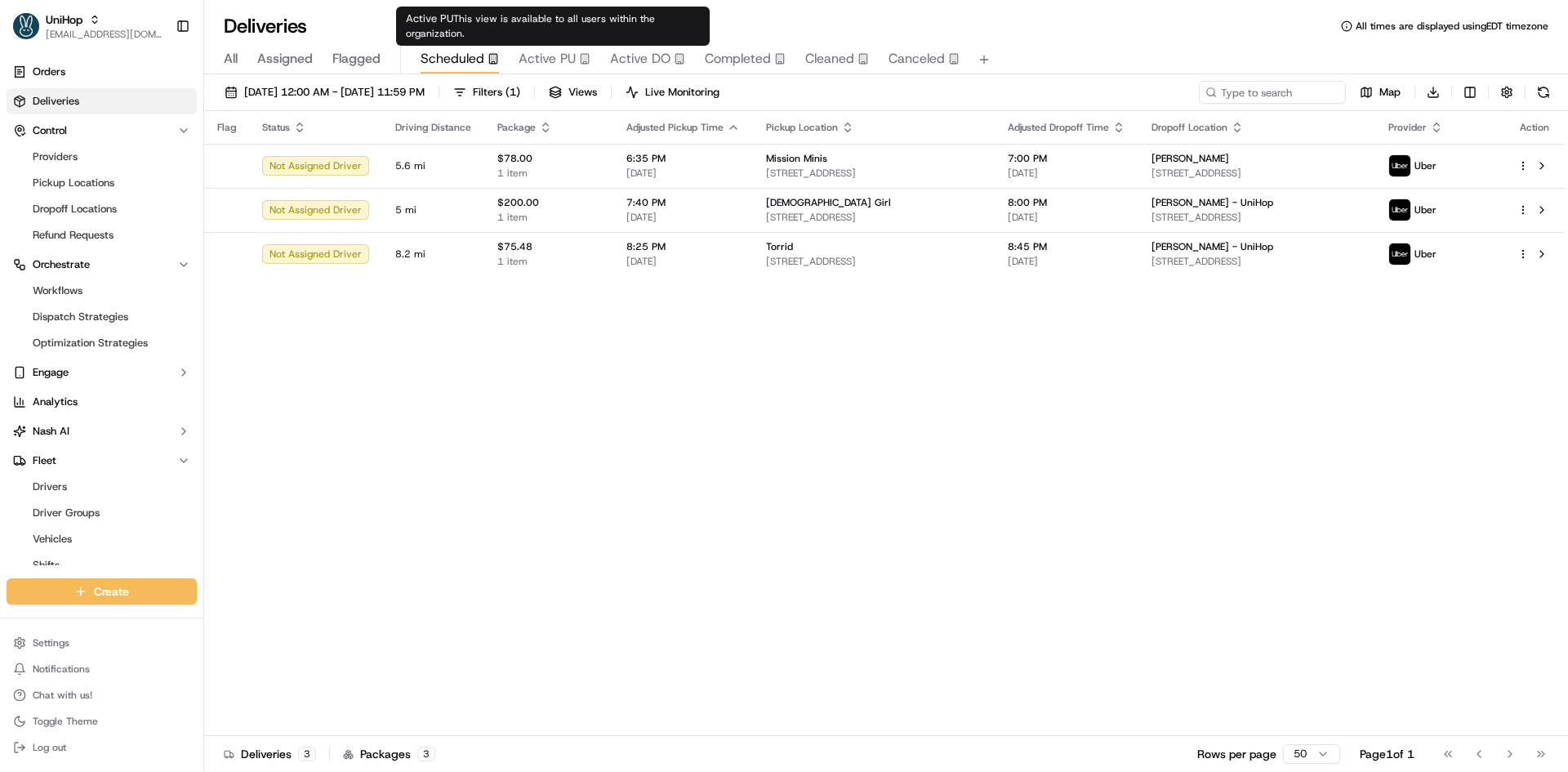
click at [539, 53] on span "Active PU" at bounding box center [547, 59] width 57 height 20
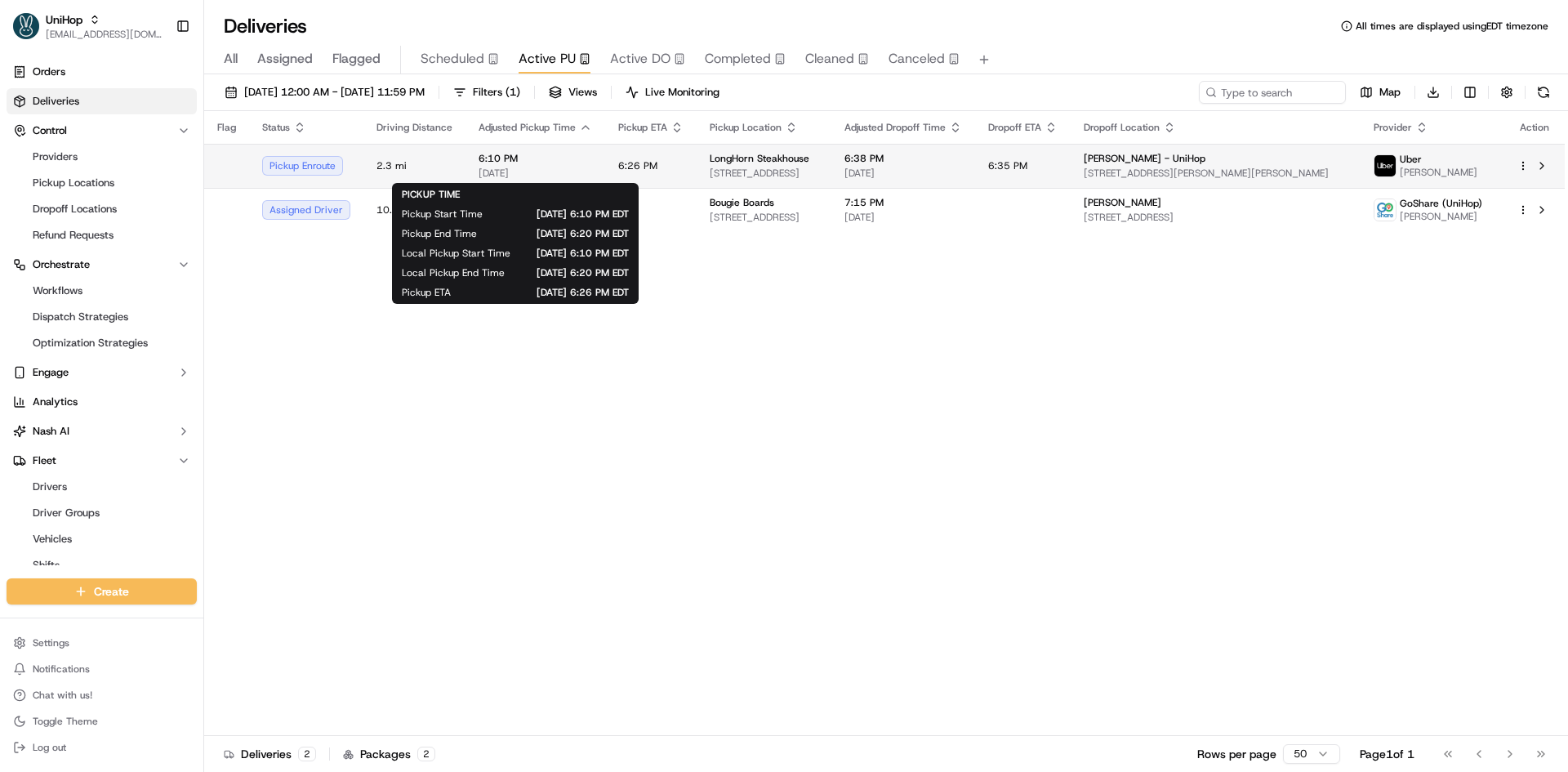
click at [587, 158] on td "6:10 PM Sep 19 2025" at bounding box center [535, 165] width 140 height 44
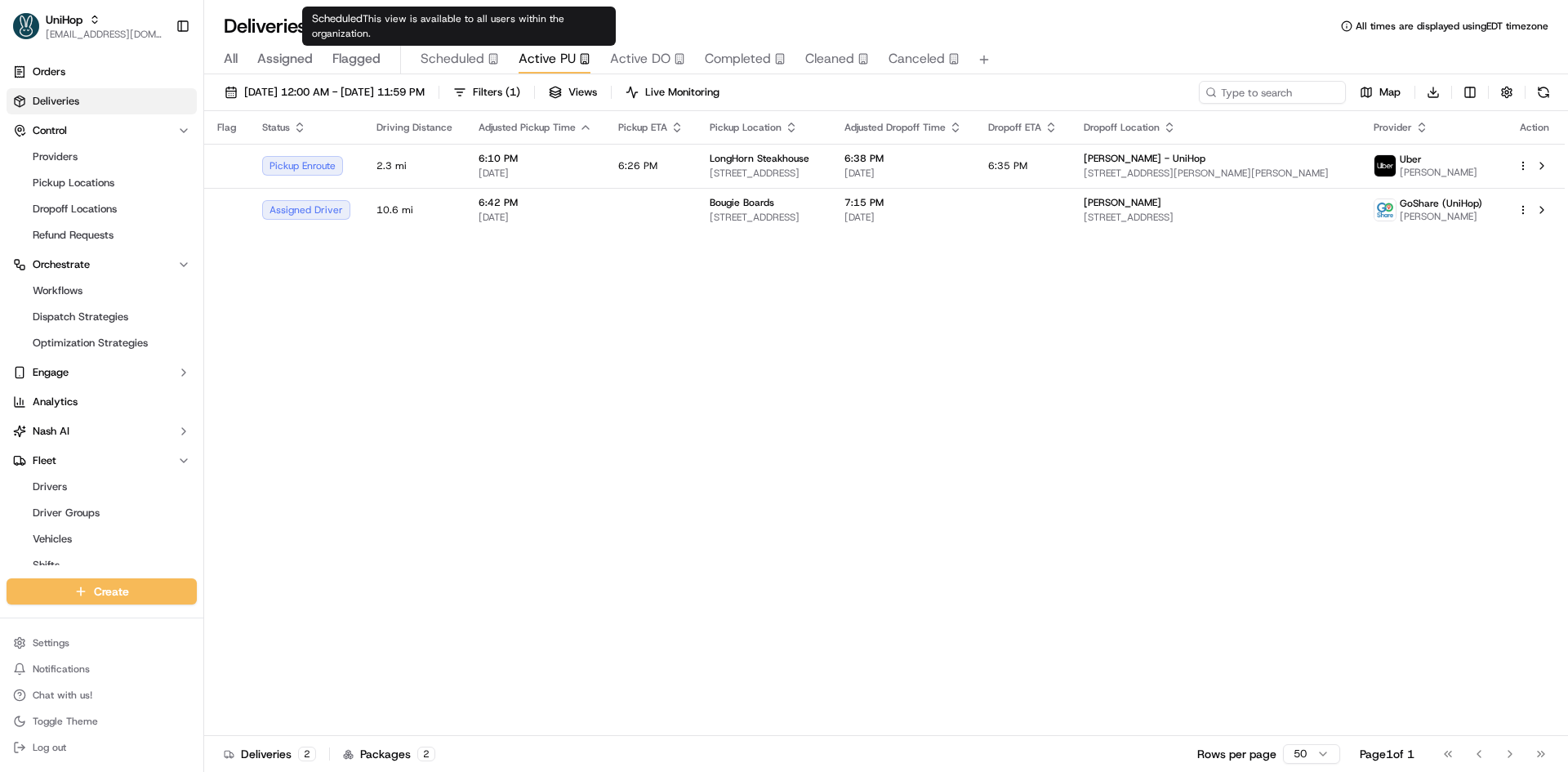
click at [488, 62] on icon "button" at bounding box center [493, 59] width 12 height 12
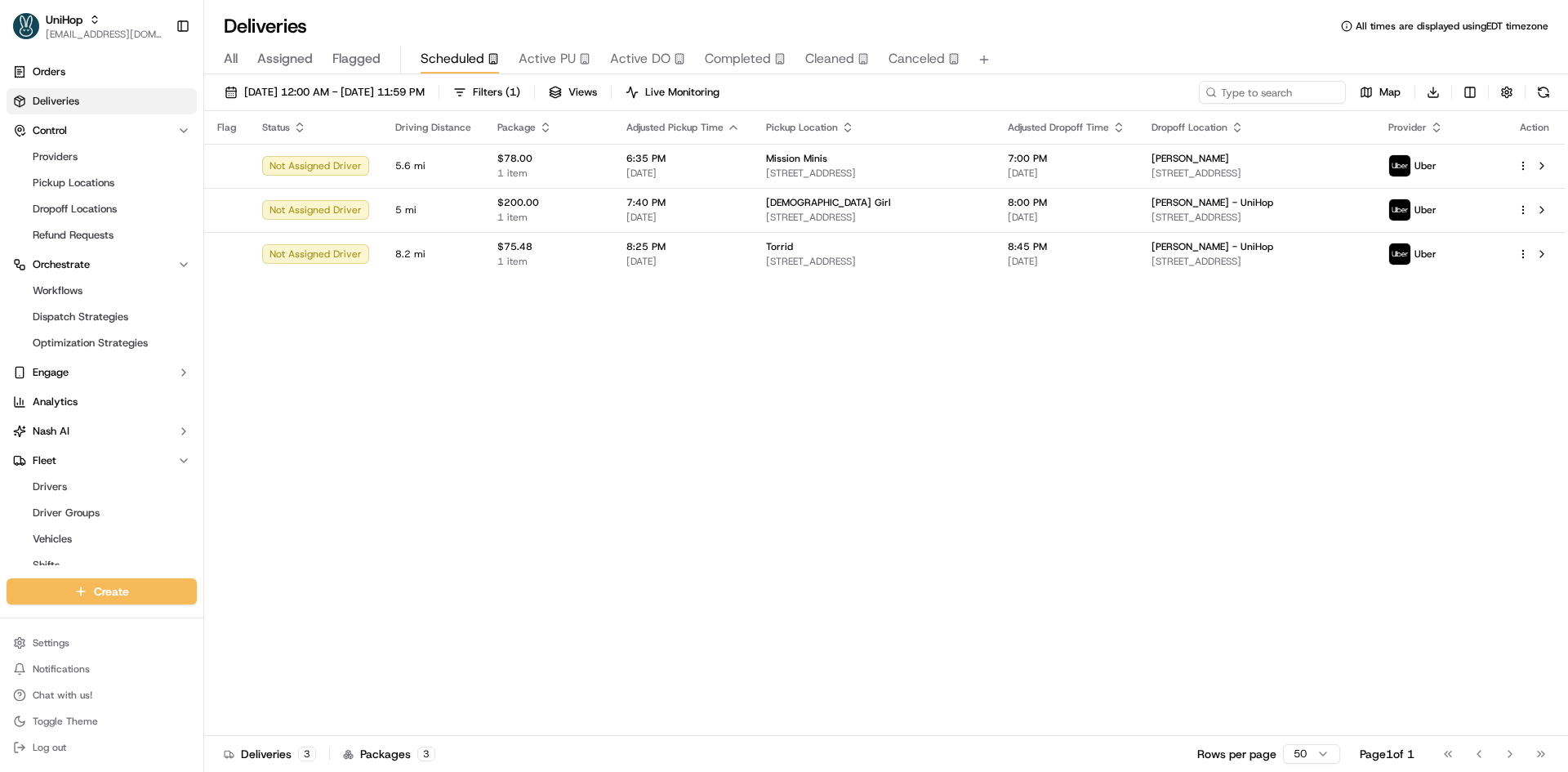
click at [384, 104] on div "Sep 19 2025 12:00 AM - Sep 19 2025 11:59 PM Filters ( 1 ) Views Live Monitoring…" at bounding box center [886, 96] width 1364 height 30
click at [380, 103] on button "Sep 19 2025 12:00 AM - Sep 19 2025 11:59 PM" at bounding box center [324, 93] width 215 height 23
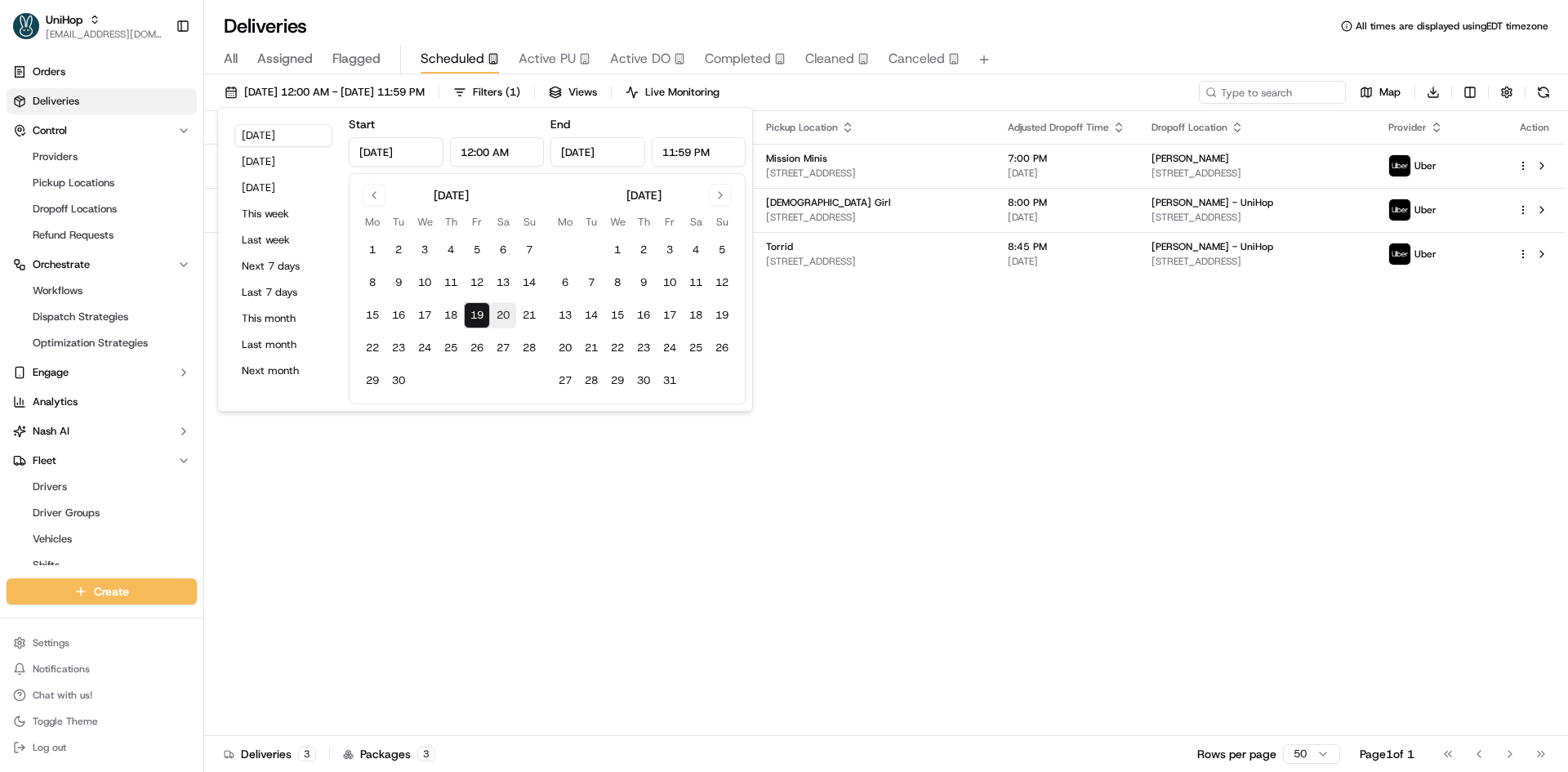
click at [504, 306] on button "20" at bounding box center [503, 315] width 26 height 26
type input "Sep 20, 2025"
click at [504, 306] on button "20" at bounding box center [503, 315] width 26 height 26
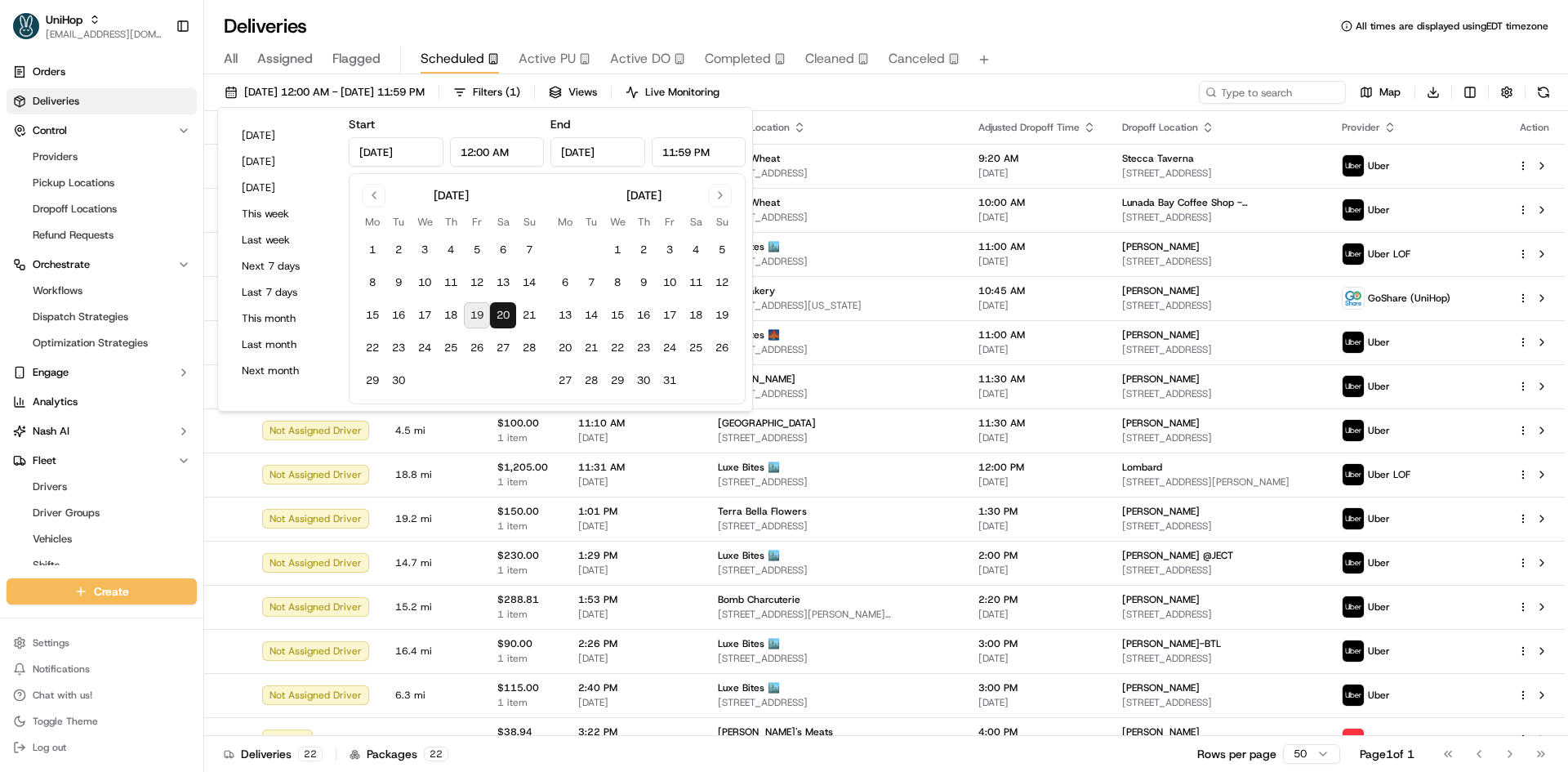
click at [817, 99] on div "Sep 20 2025 12:00 AM - Sep 20 2025 11:59 PM Filters ( 1 ) Views Live Monitoring…" at bounding box center [886, 96] width 1364 height 30
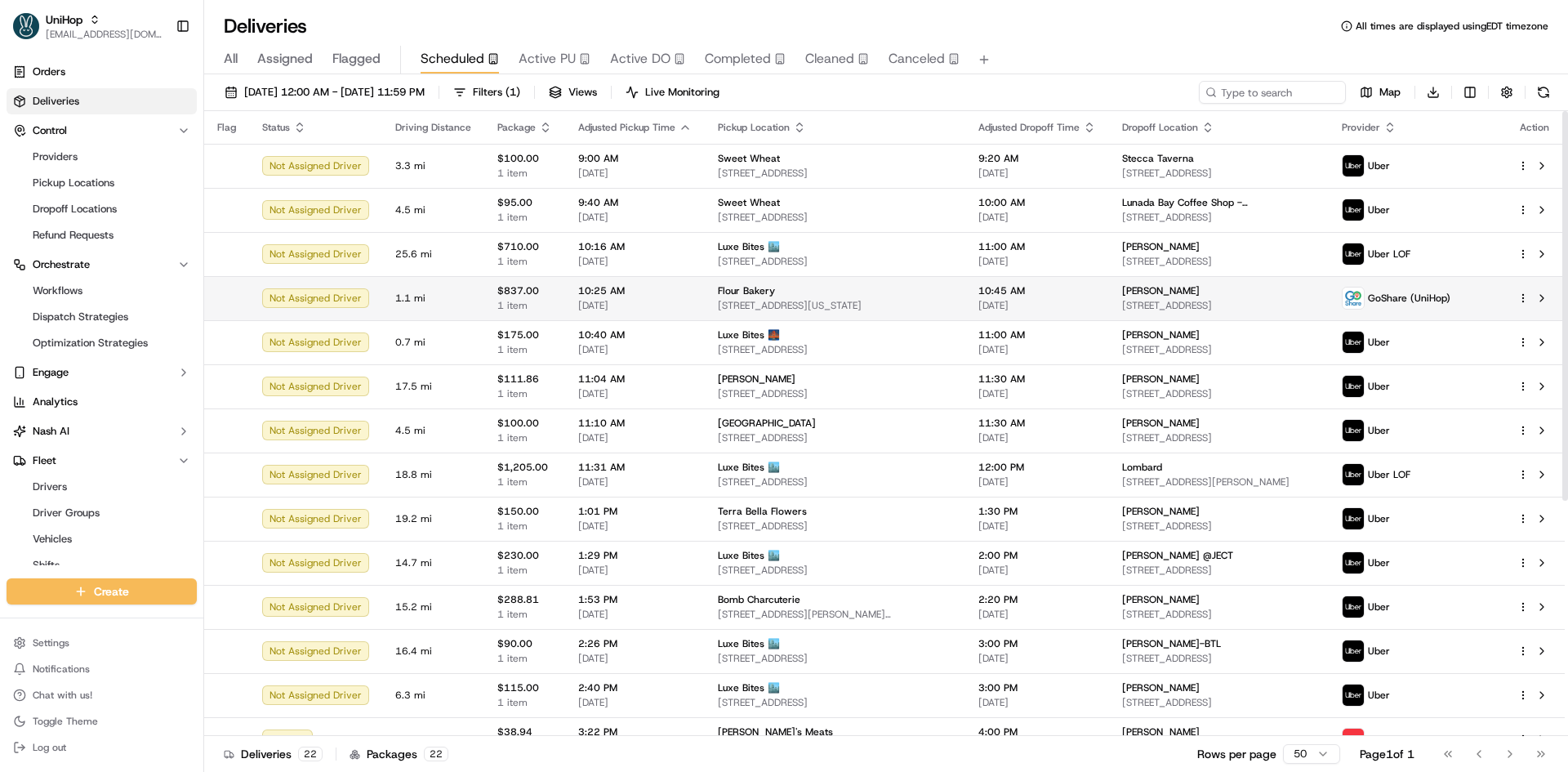
click at [786, 289] on div "Flour Bakery" at bounding box center [834, 291] width 234 height 13
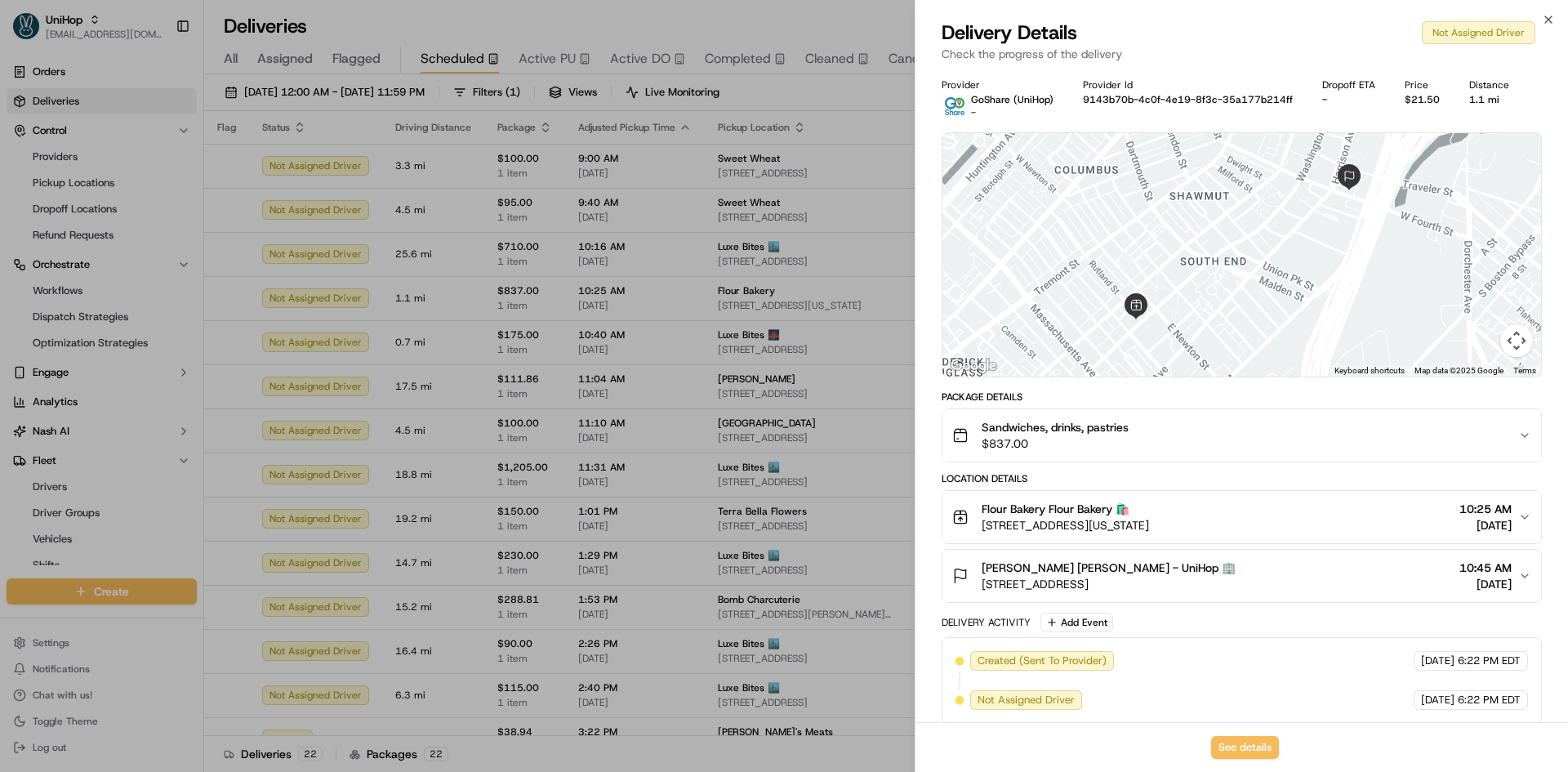
click at [1146, 418] on button "Sandwiches, drinks, pastries $837.00" at bounding box center [1241, 435] width 598 height 53
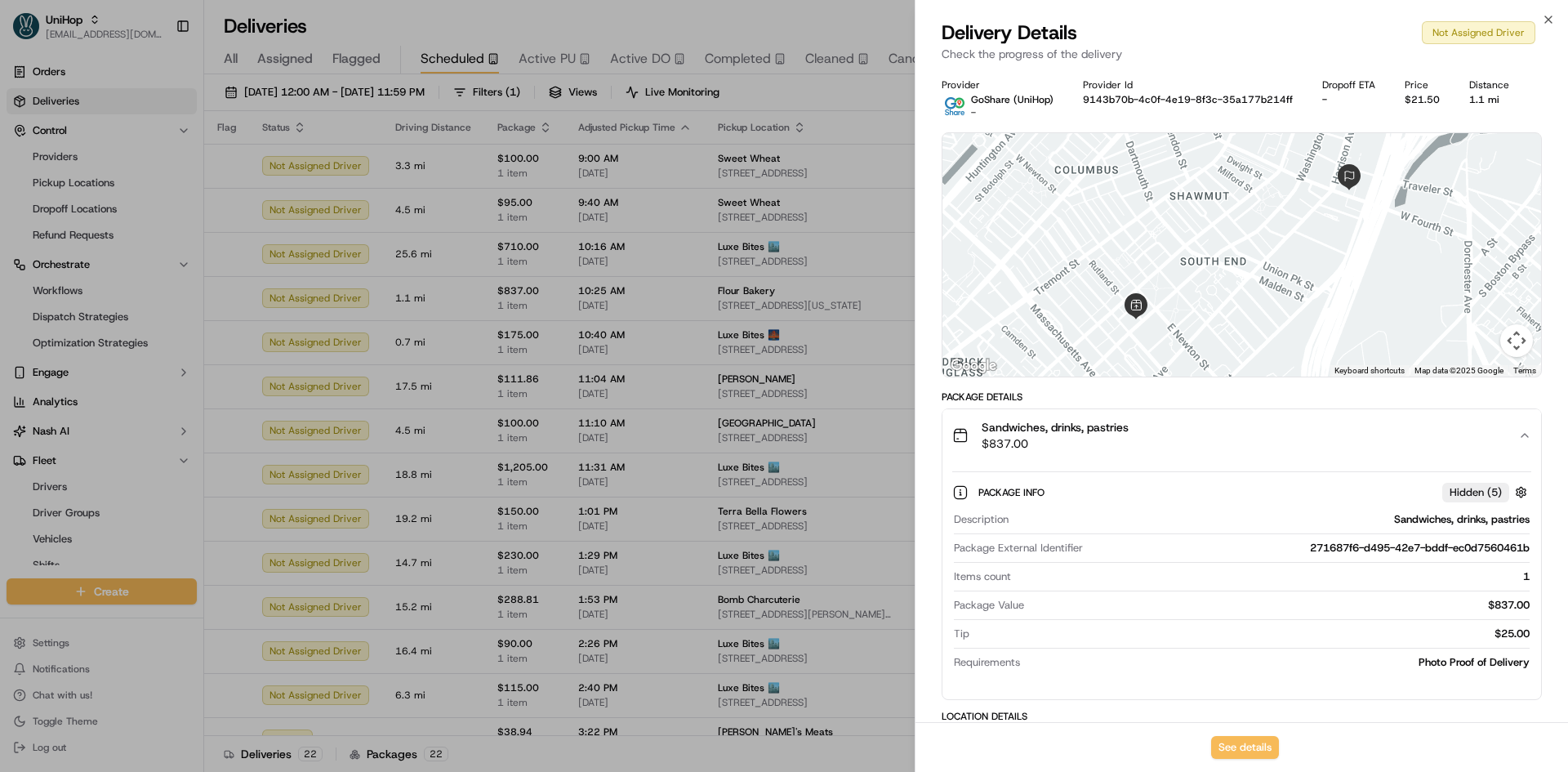
click at [1146, 418] on button "Sandwiches, drinks, pastries $837.00" at bounding box center [1241, 435] width 598 height 53
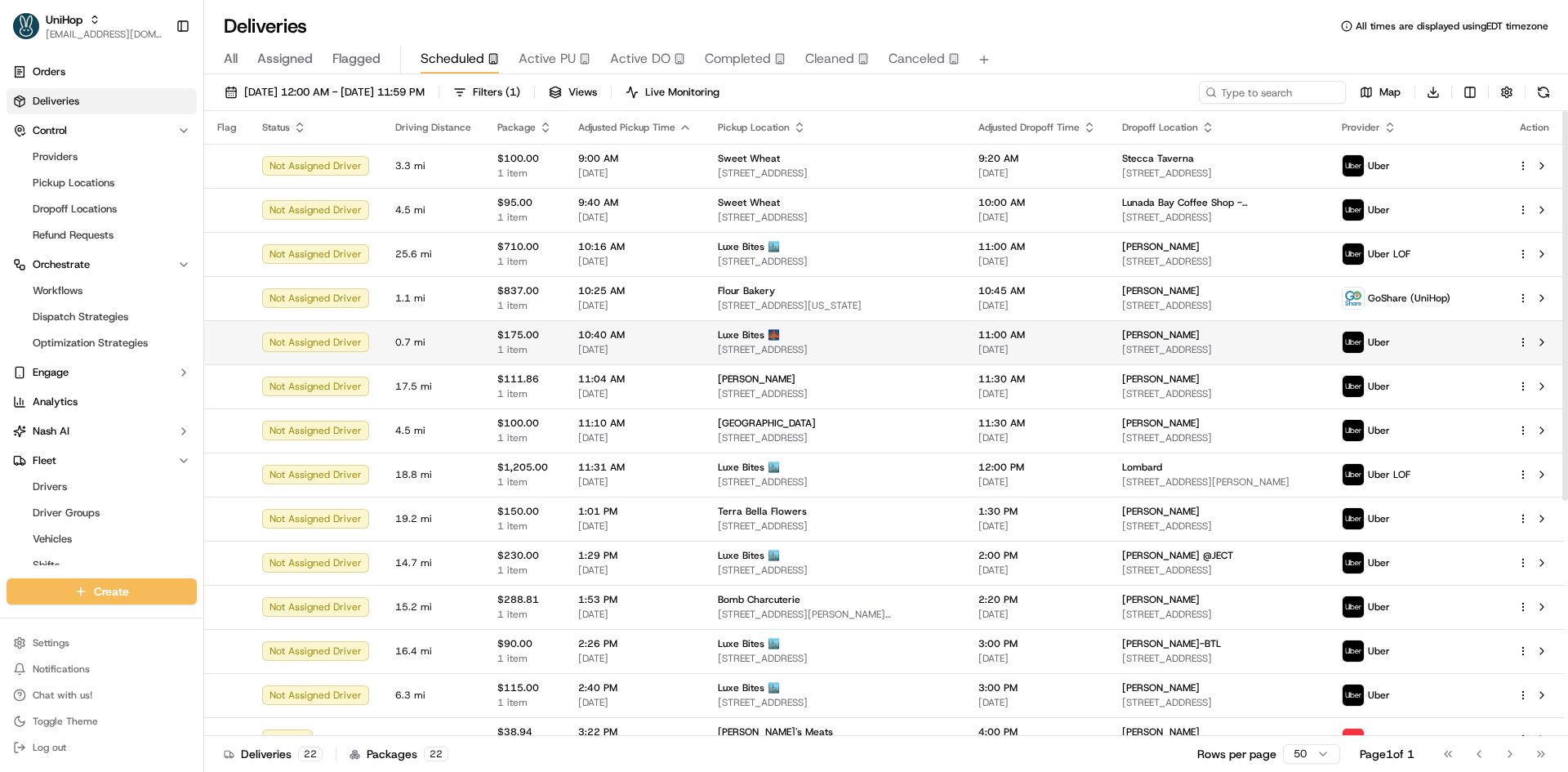
click at [1057, 330] on span "11:00 AM" at bounding box center [1037, 334] width 118 height 13
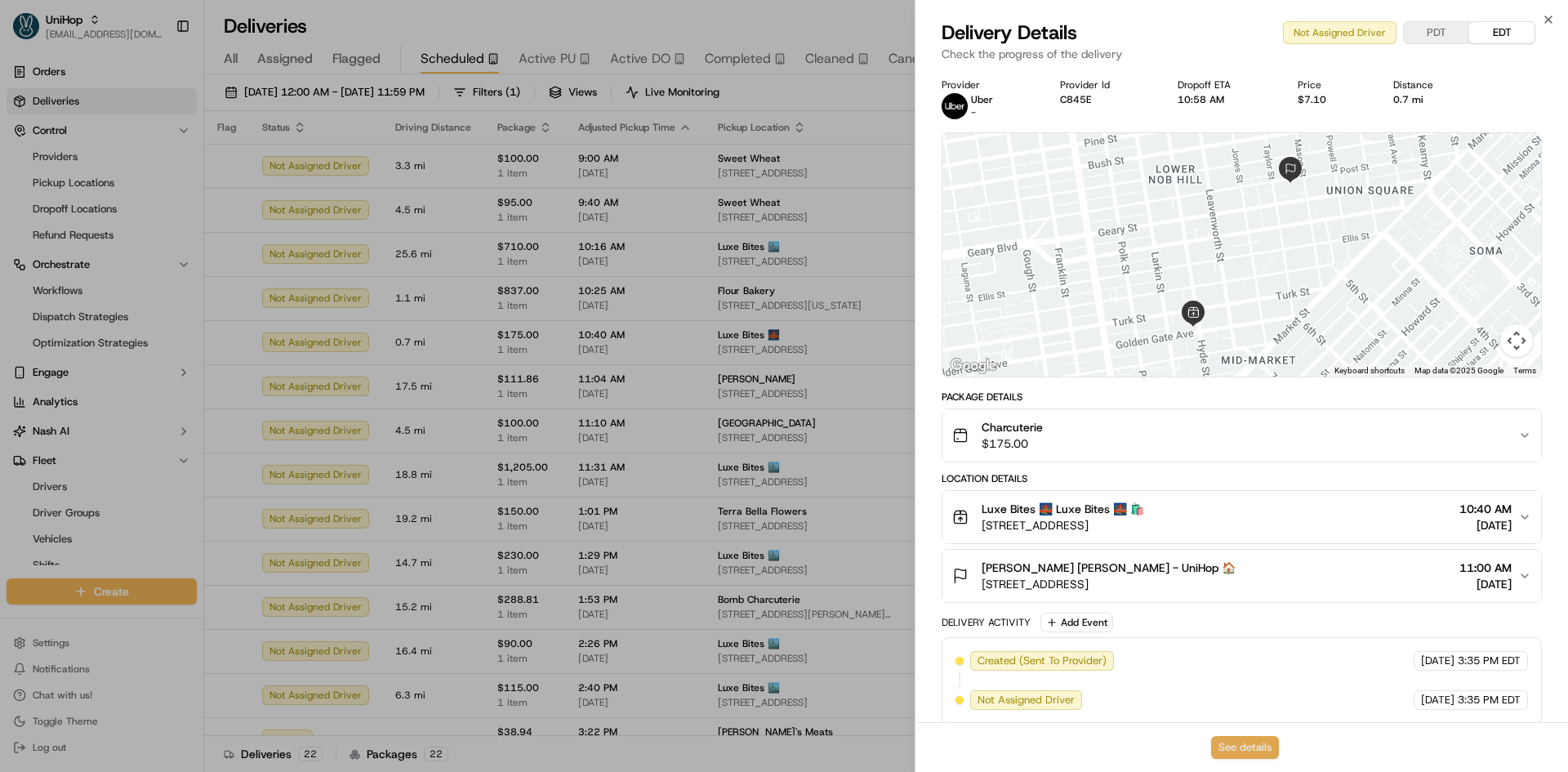
click at [1243, 753] on button "See details" at bounding box center [1245, 747] width 68 height 23
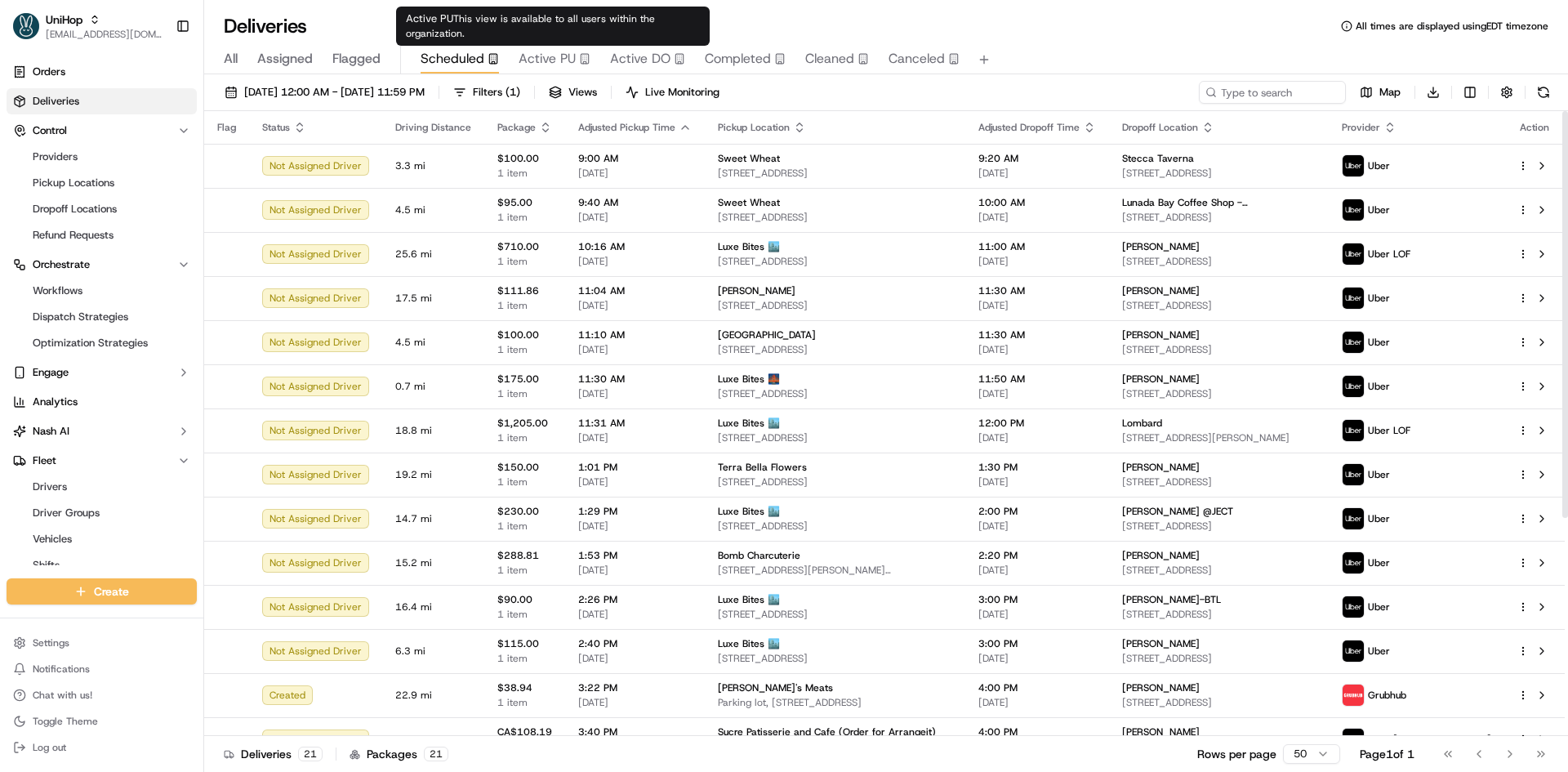
click at [569, 61] on span "Active PU" at bounding box center [547, 59] width 57 height 20
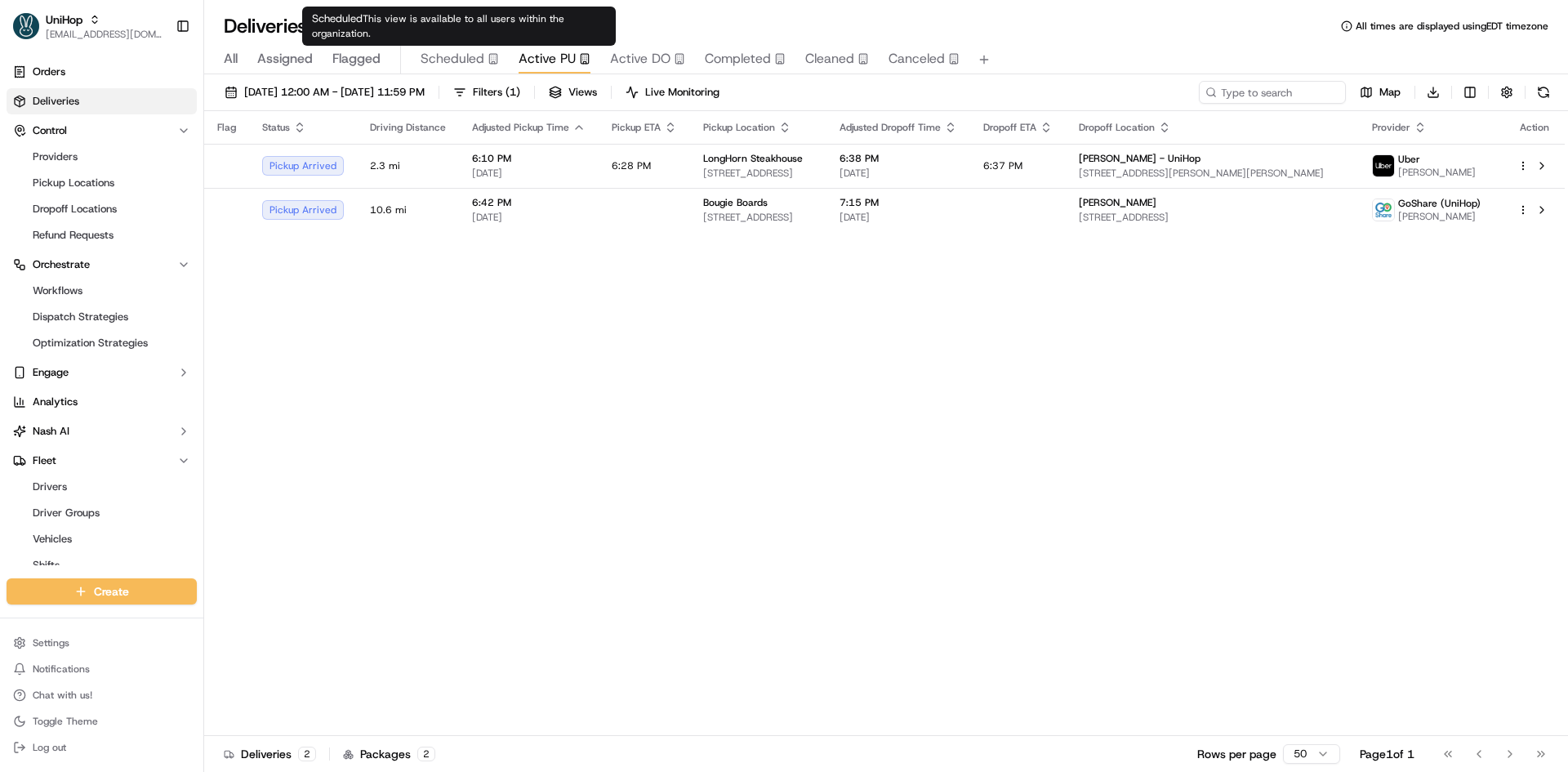
click at [429, 60] on span "Scheduled" at bounding box center [452, 59] width 63 height 20
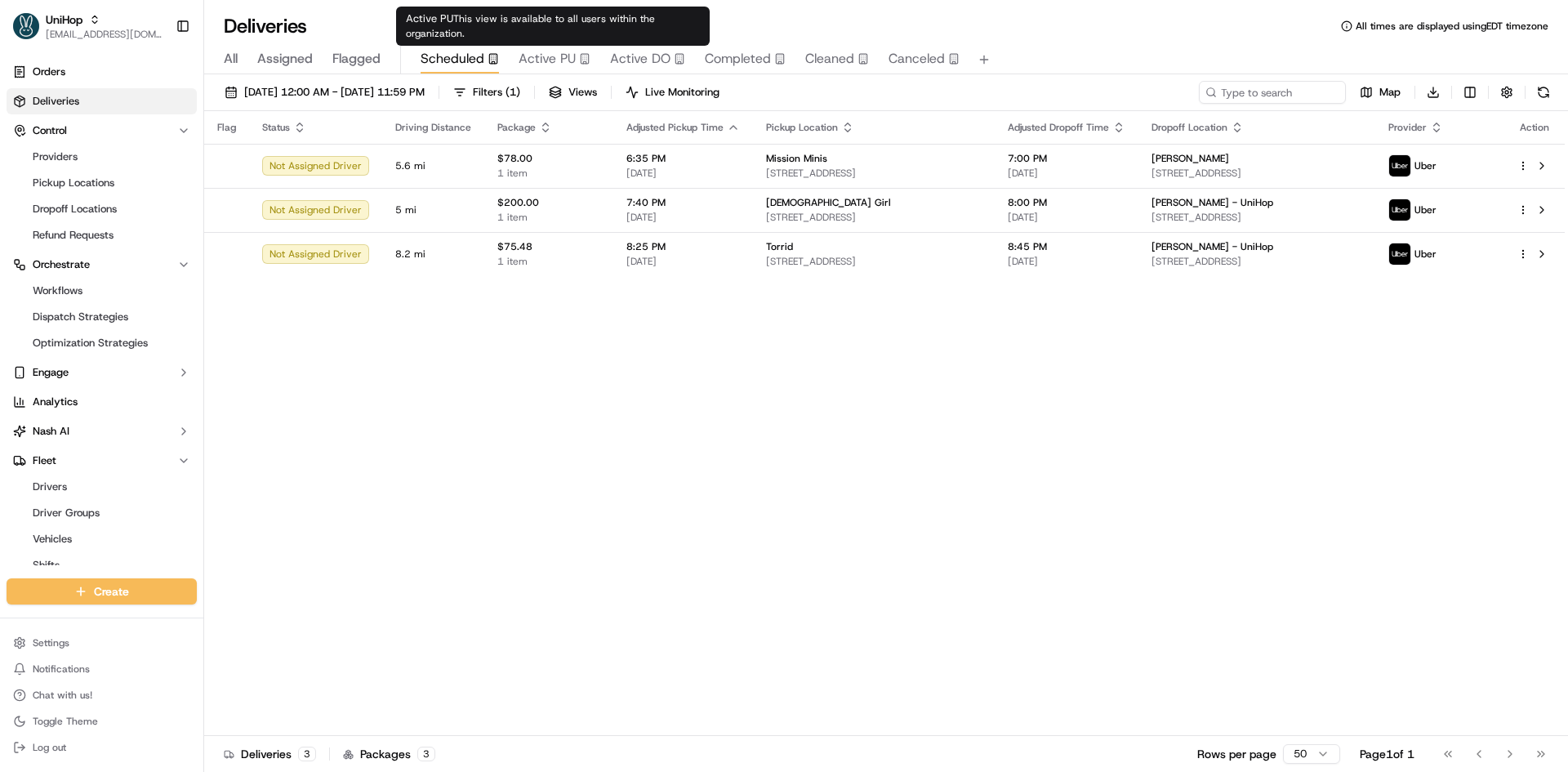
click at [523, 63] on span "Active PU" at bounding box center [547, 59] width 57 height 20
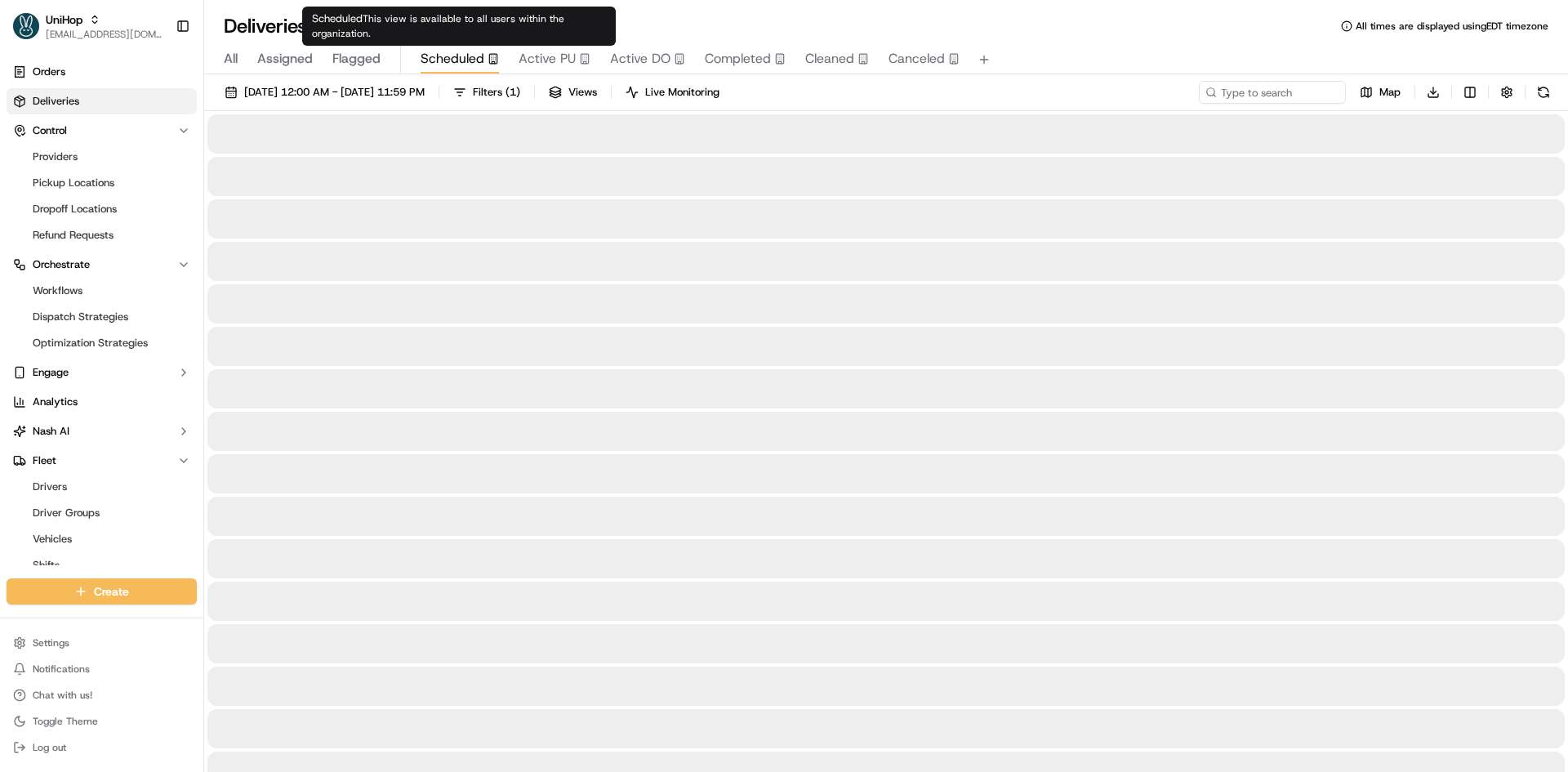
click at [475, 58] on span "Scheduled" at bounding box center [452, 59] width 63 height 20
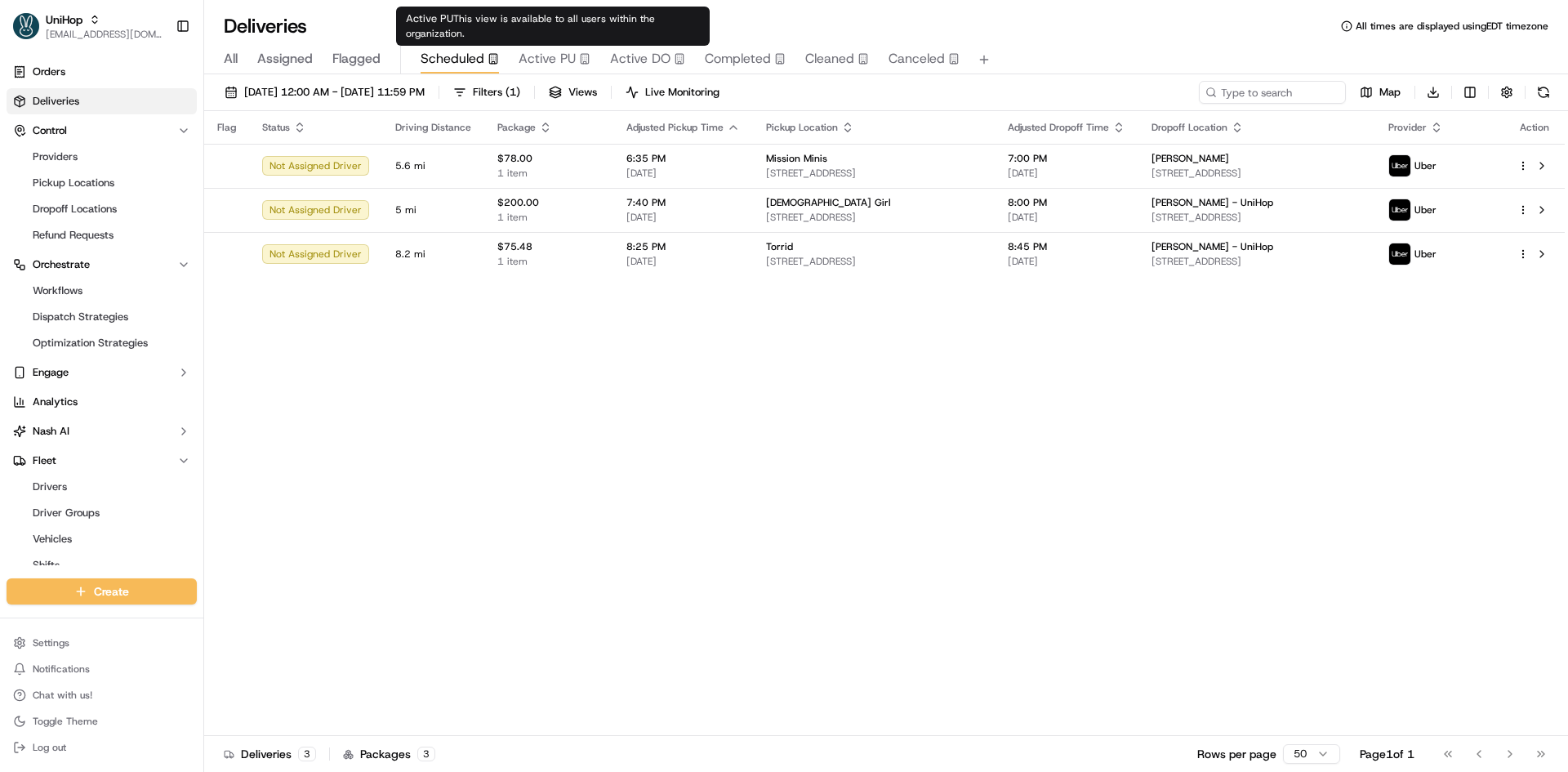
click at [571, 56] on span "Active PU" at bounding box center [547, 59] width 57 height 20
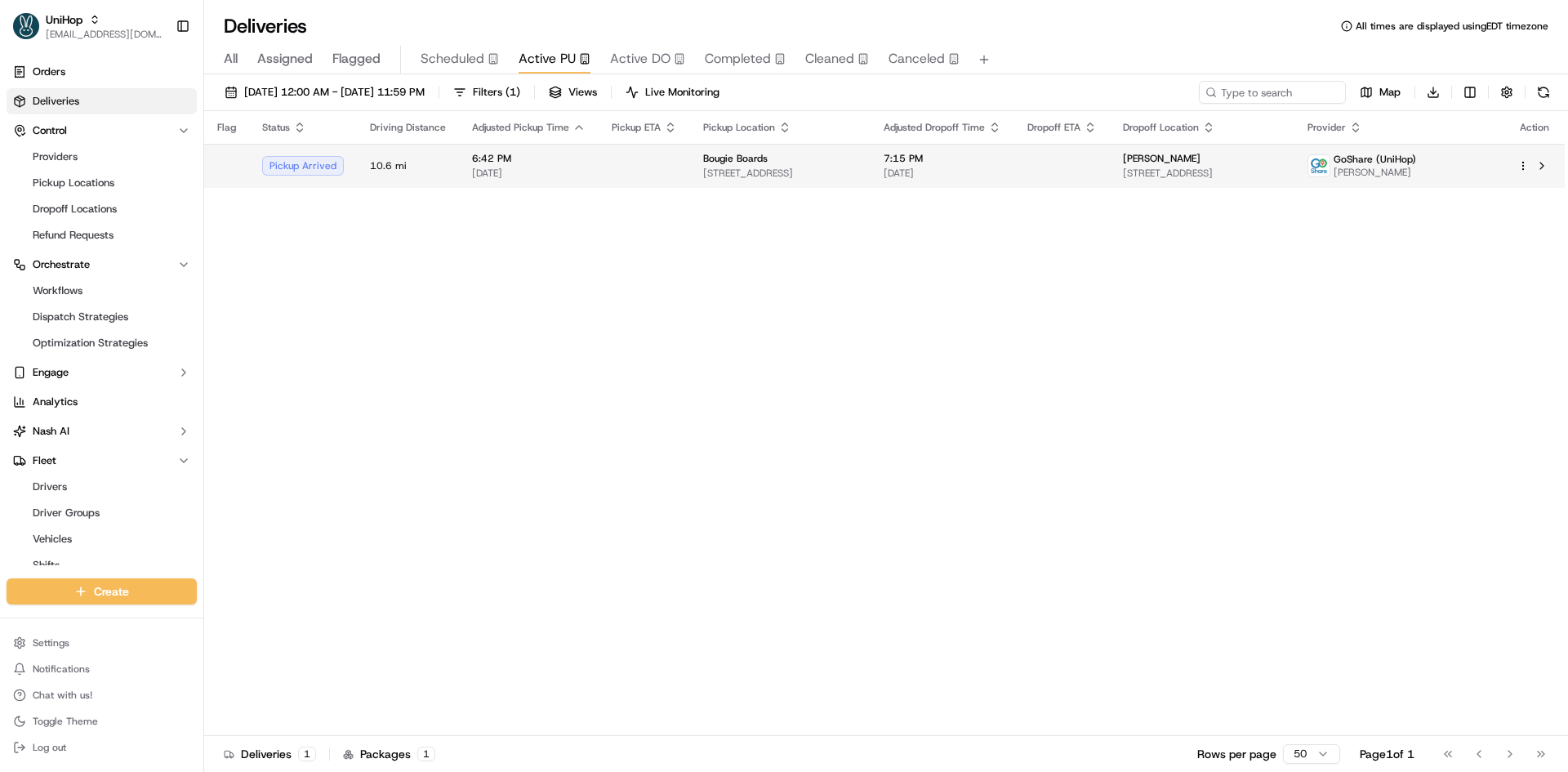
click at [644, 155] on td at bounding box center [644, 165] width 92 height 44
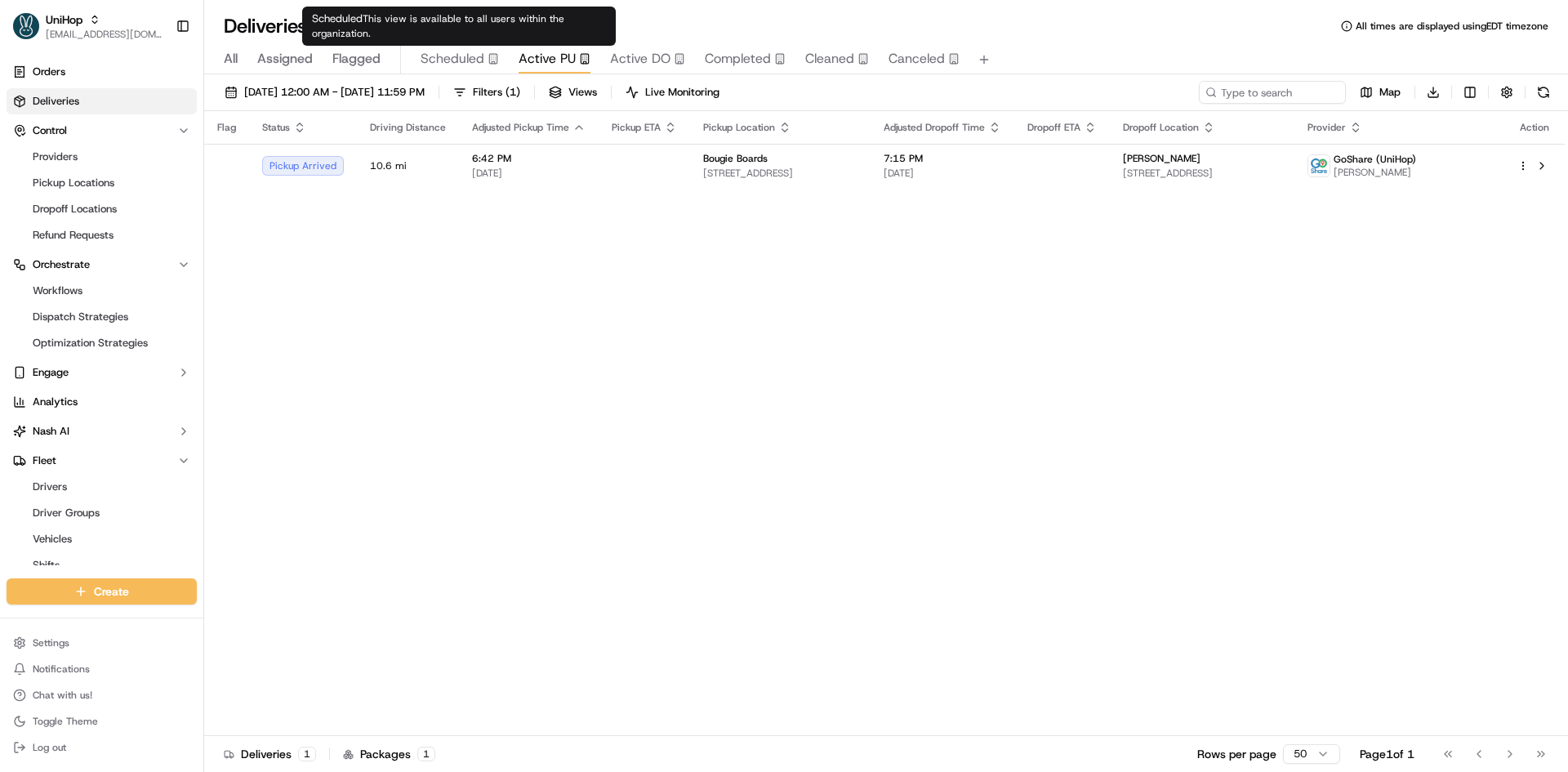
click at [451, 59] on span "Scheduled" at bounding box center [452, 59] width 63 height 20
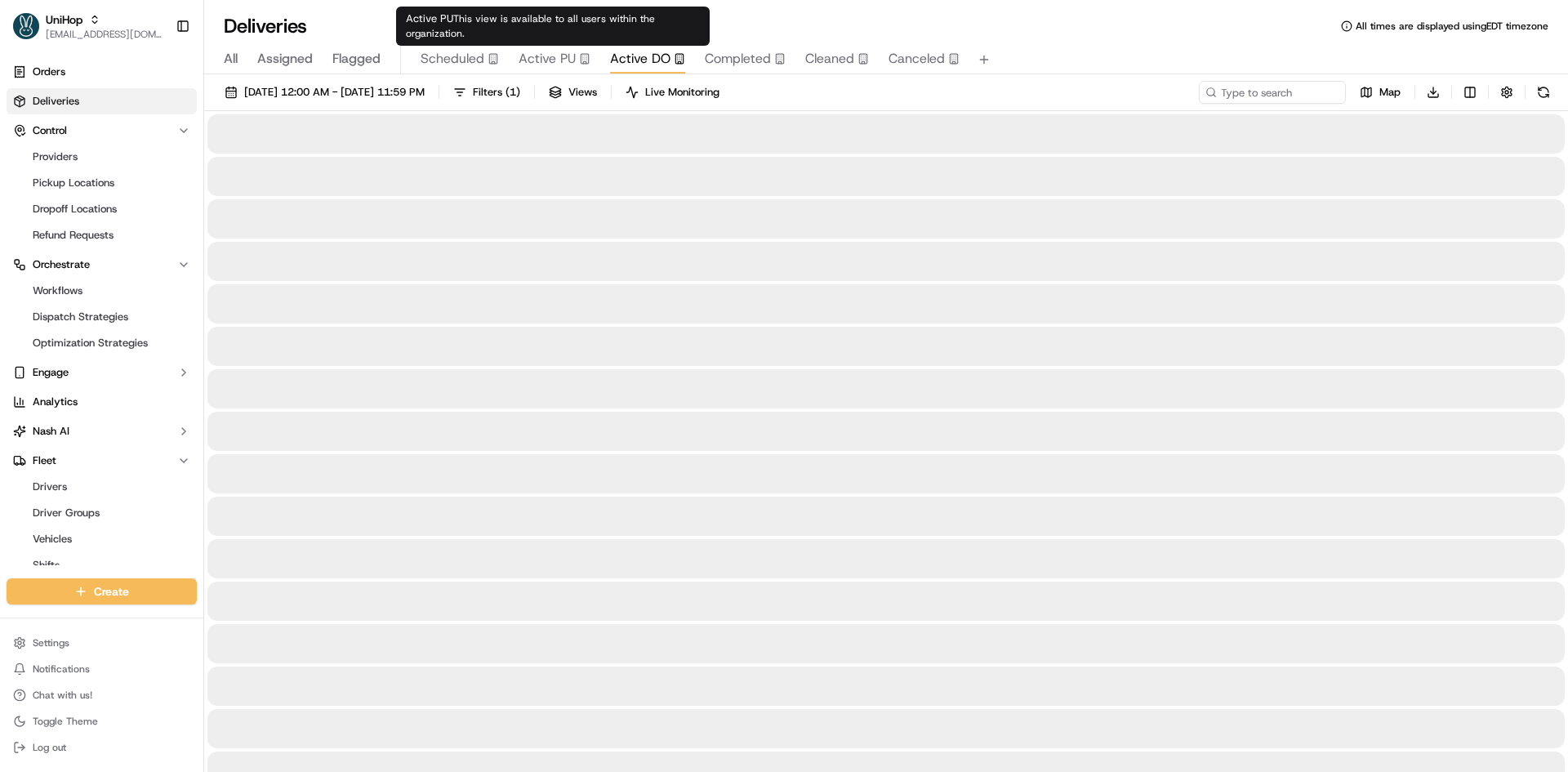
click at [620, 45] on button "Active DO" at bounding box center [647, 59] width 75 height 28
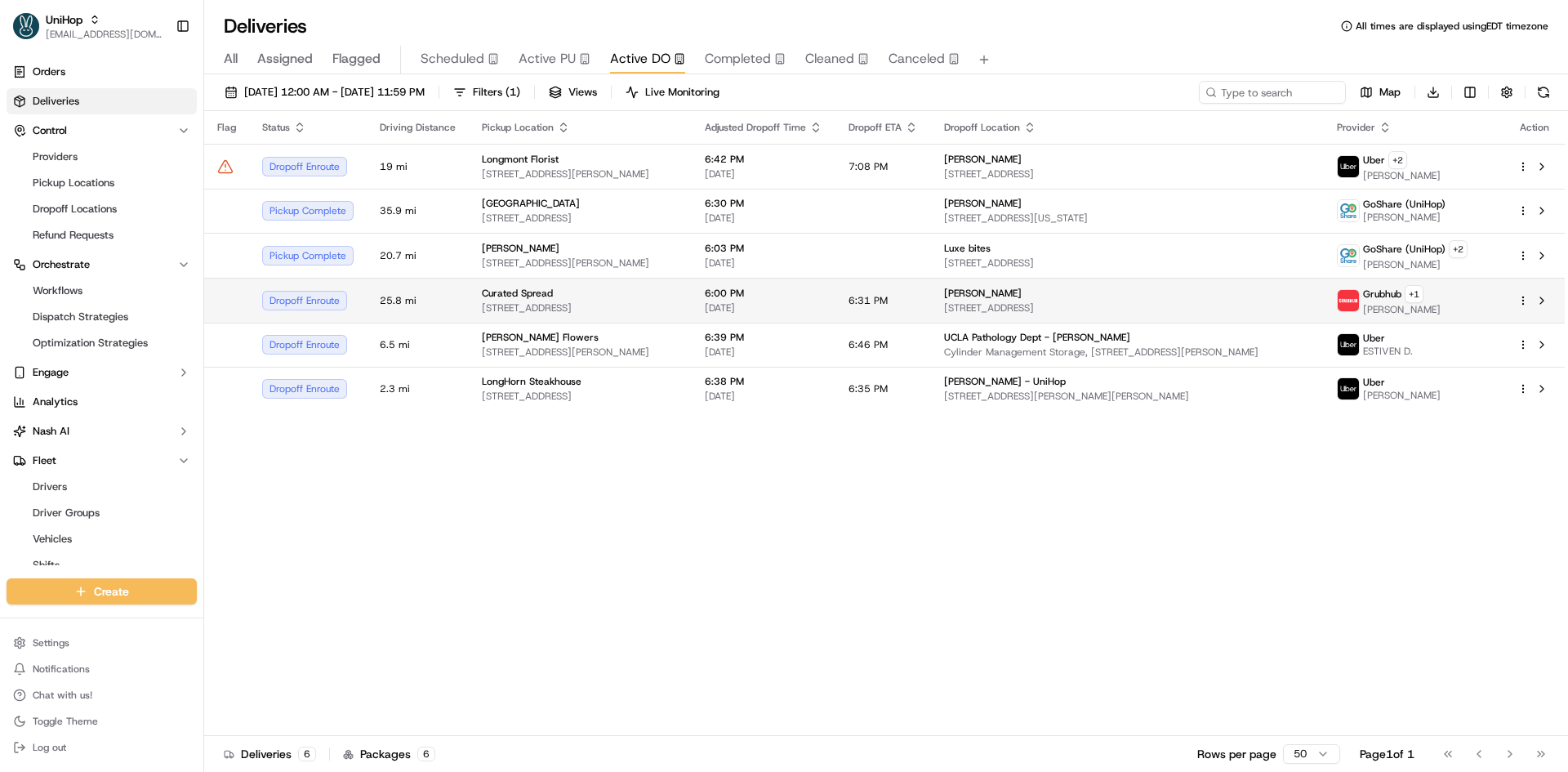
click at [589, 288] on div "Curated Spread" at bounding box center [579, 293] width 197 height 13
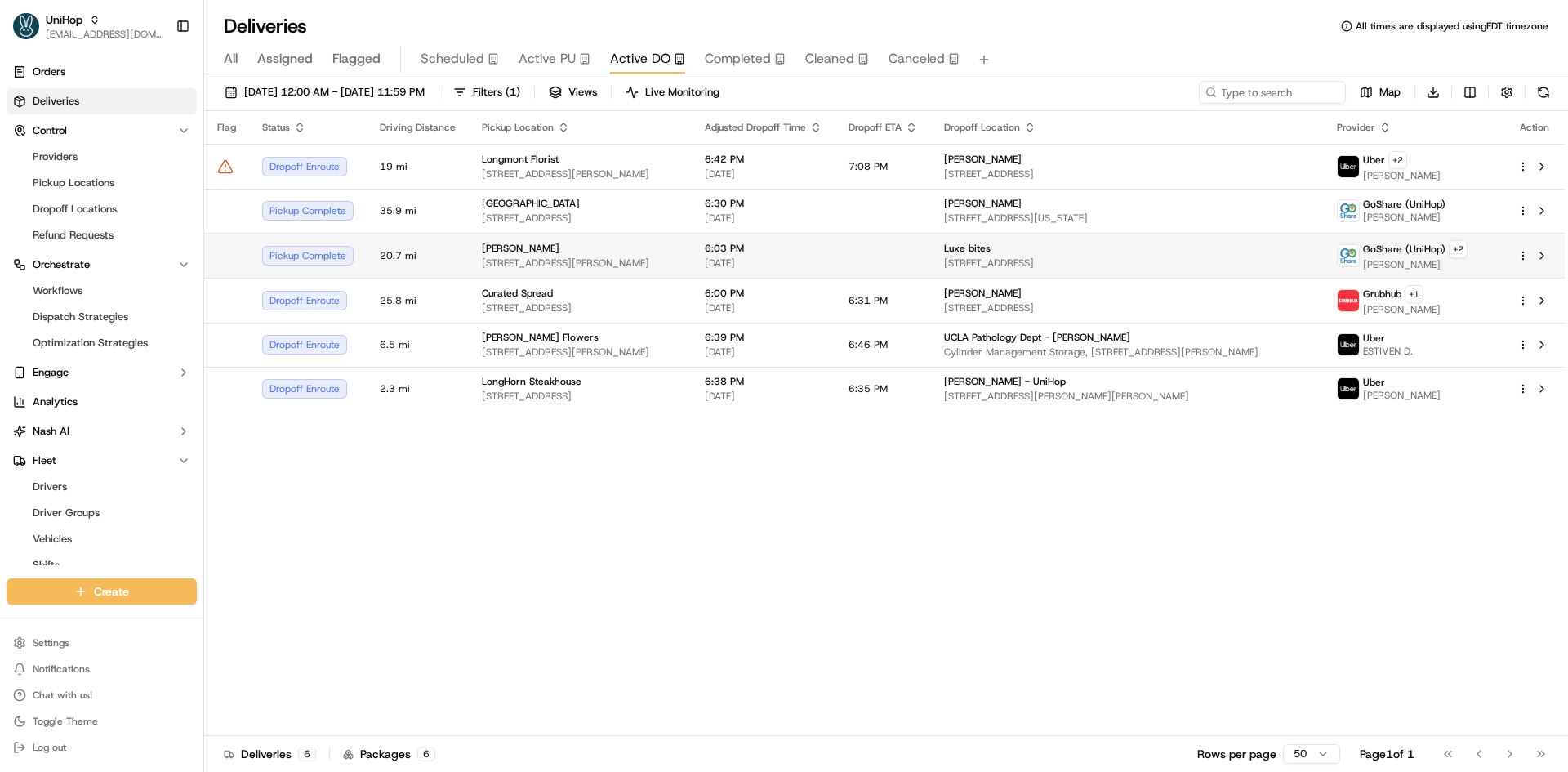
click at [635, 260] on span "6178 Sepulveda Blvd, Van Nuys, CA 91411, USA" at bounding box center [579, 263] width 197 height 13
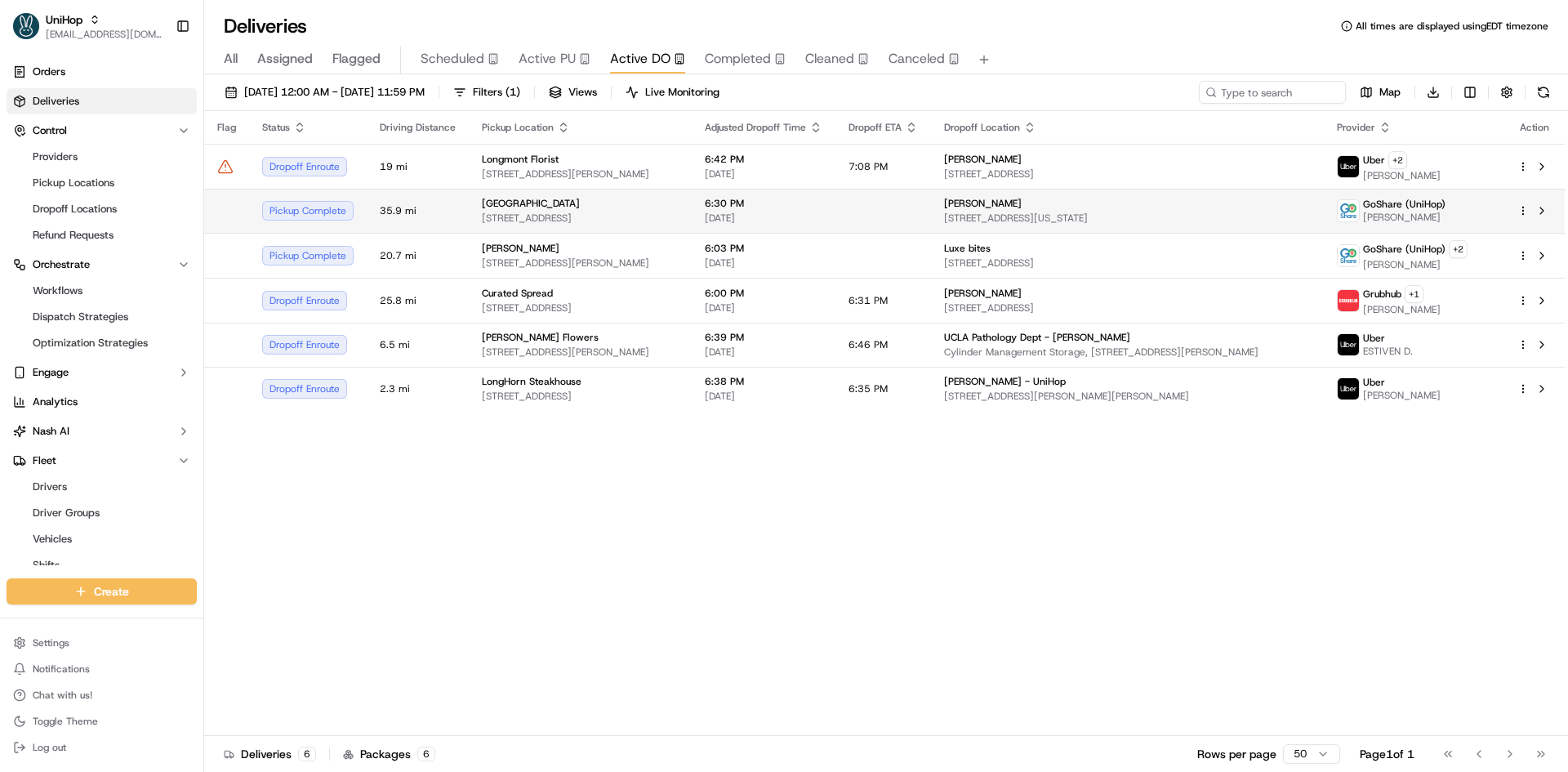
click at [618, 227] on td "Sloatsburg House 2 Old Cranberry Rd, Sloatsburg, NY 10974, USA" at bounding box center [580, 210] width 223 height 44
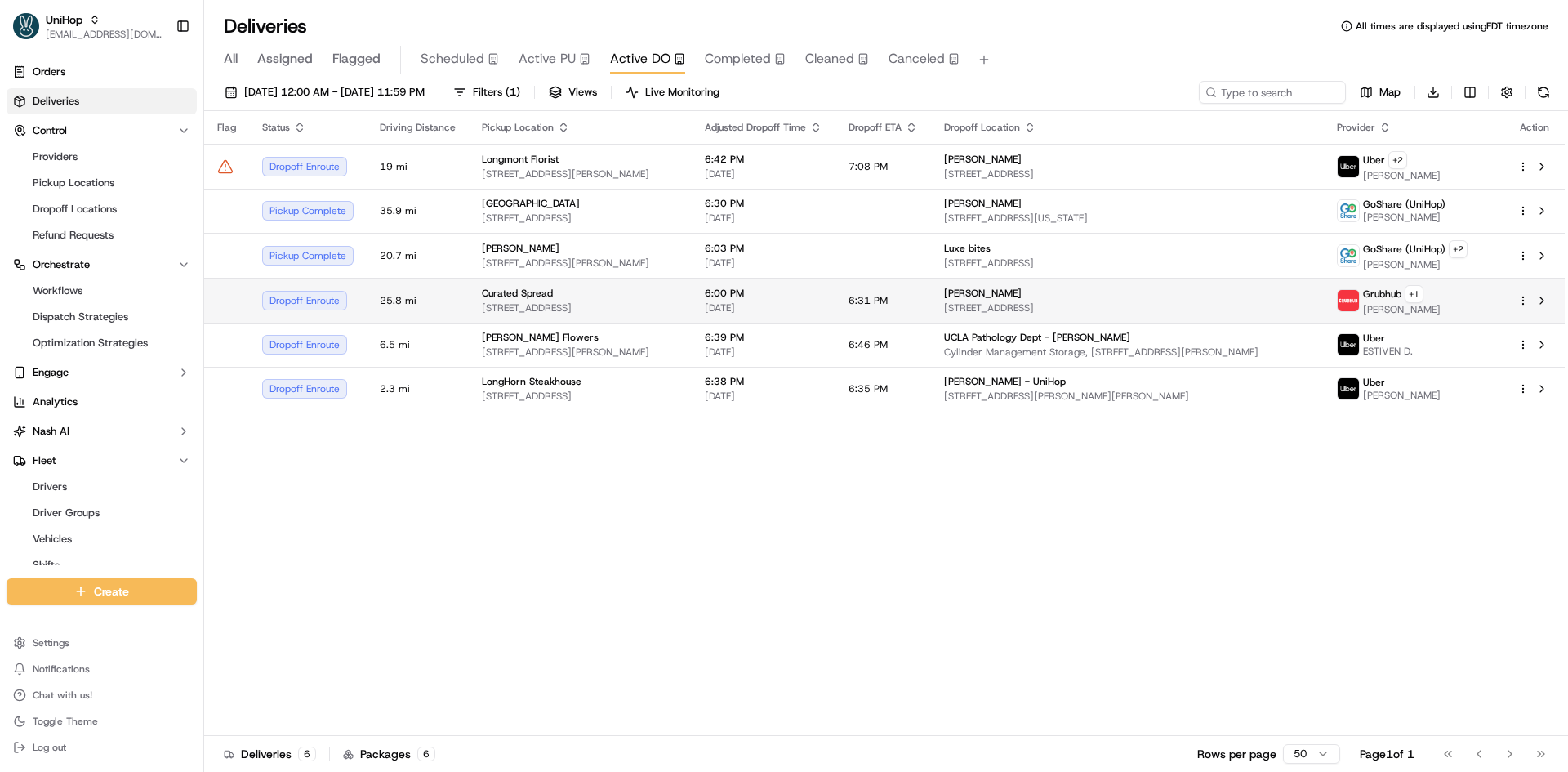
click at [620, 281] on td "Curated Spread 3317 N Mission Rd, Los Angeles, CA 90031, USA" at bounding box center [580, 300] width 223 height 45
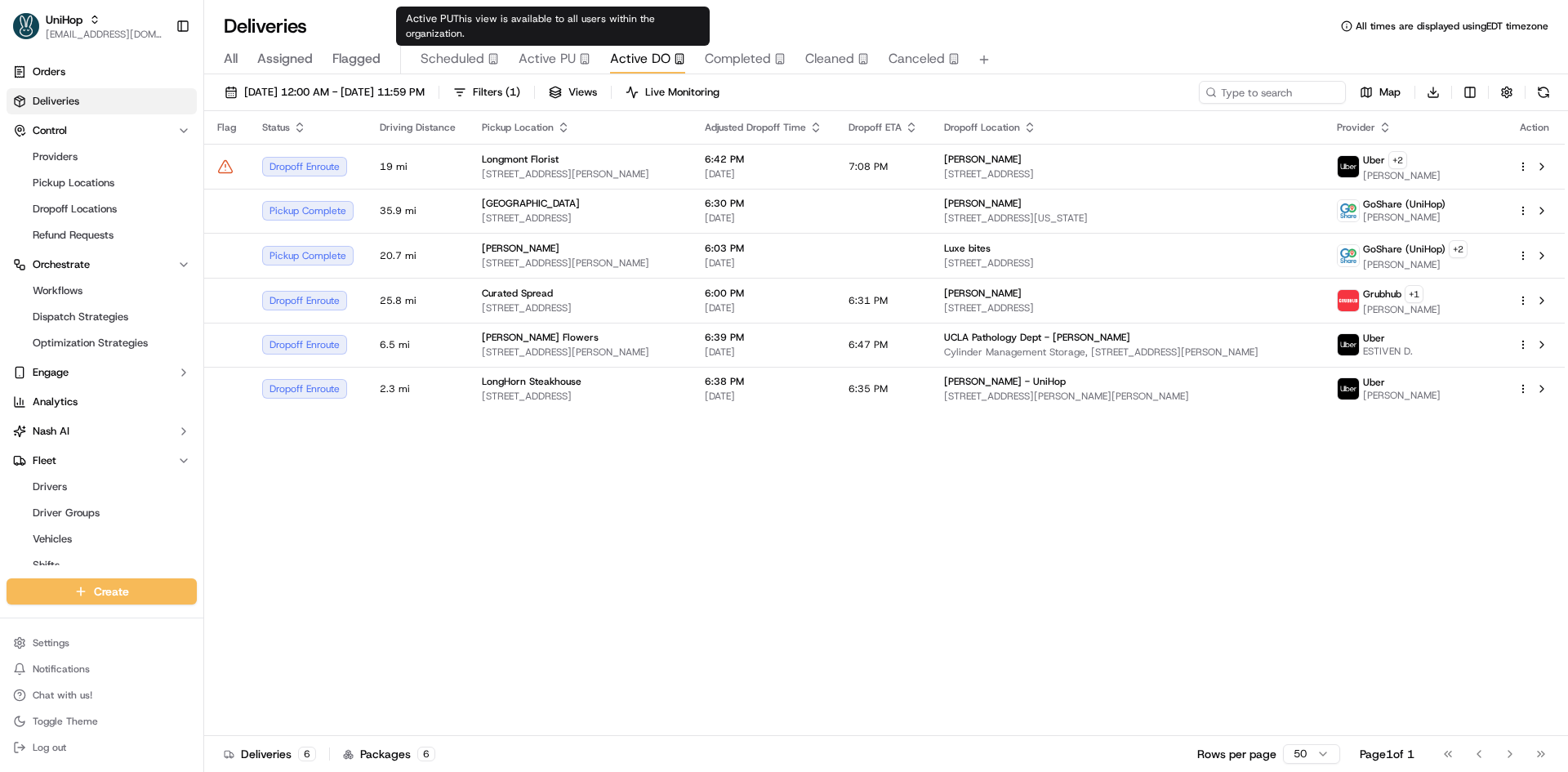
click at [488, 55] on icon "button" at bounding box center [493, 59] width 12 height 12
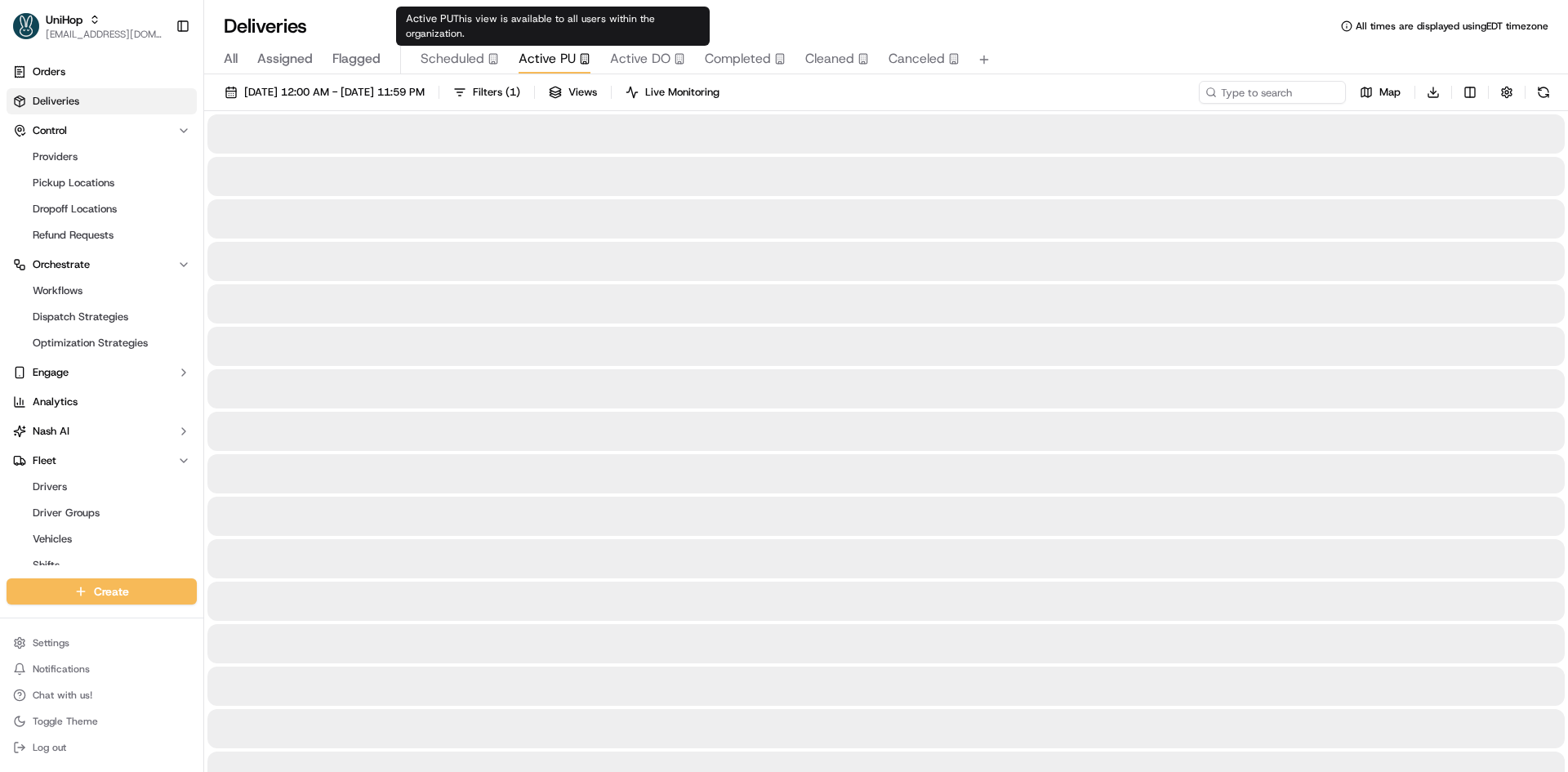
click at [580, 57] on rect "button" at bounding box center [584, 58] width 7 height 10
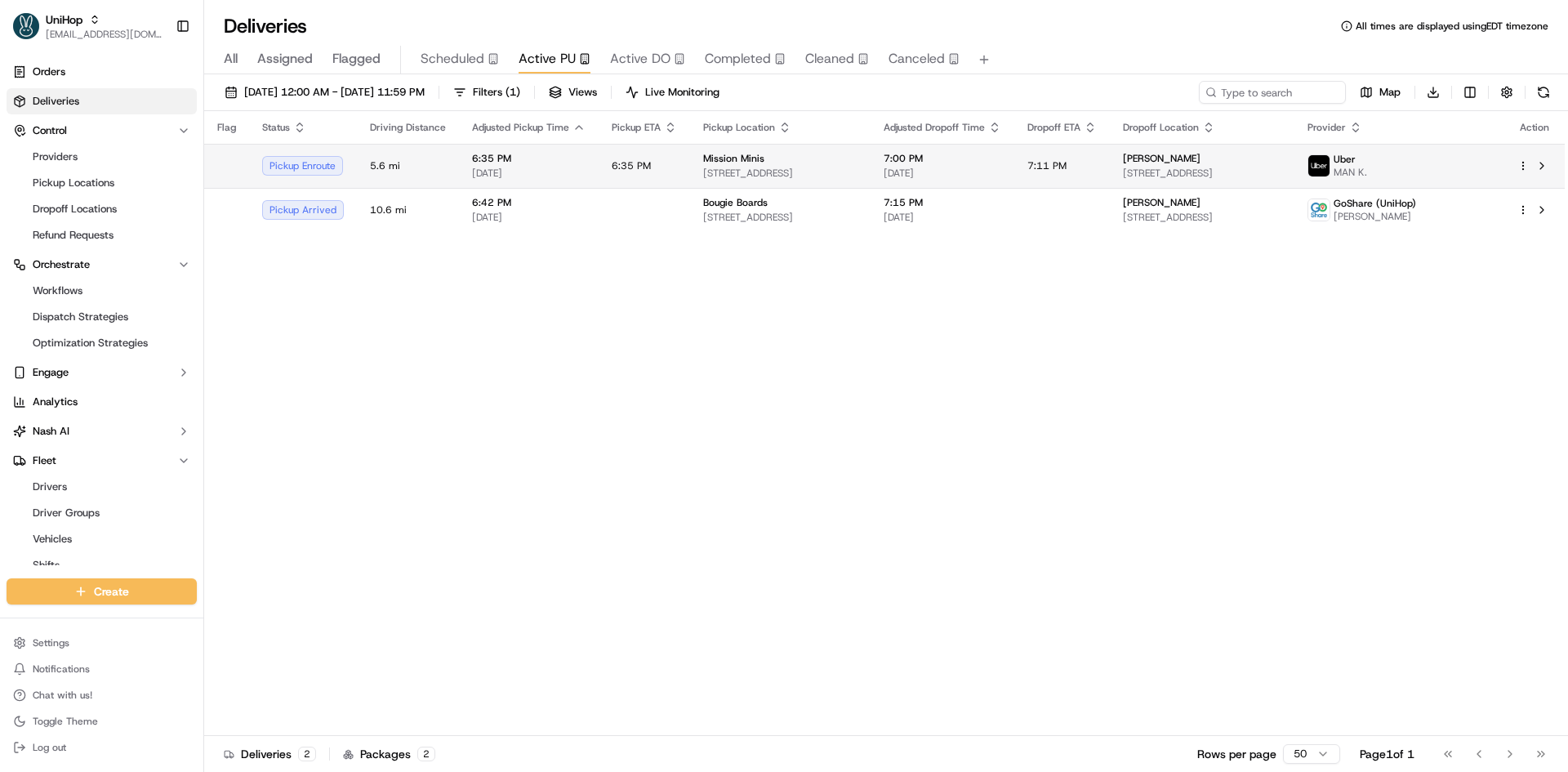
click at [654, 160] on td "6:35 PM" at bounding box center [644, 165] width 92 height 44
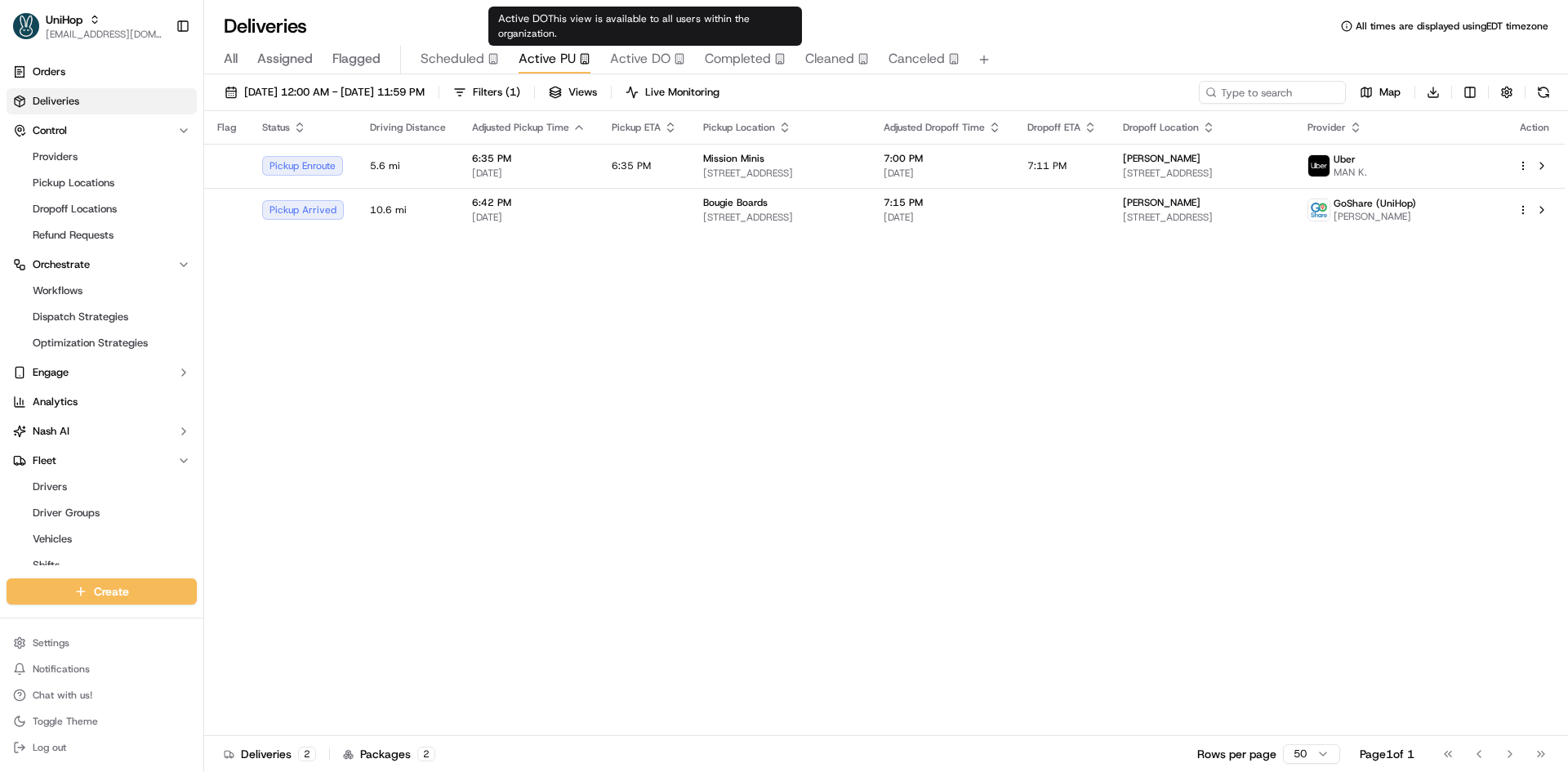
click at [654, 58] on span "Active DO" at bounding box center [640, 59] width 61 height 20
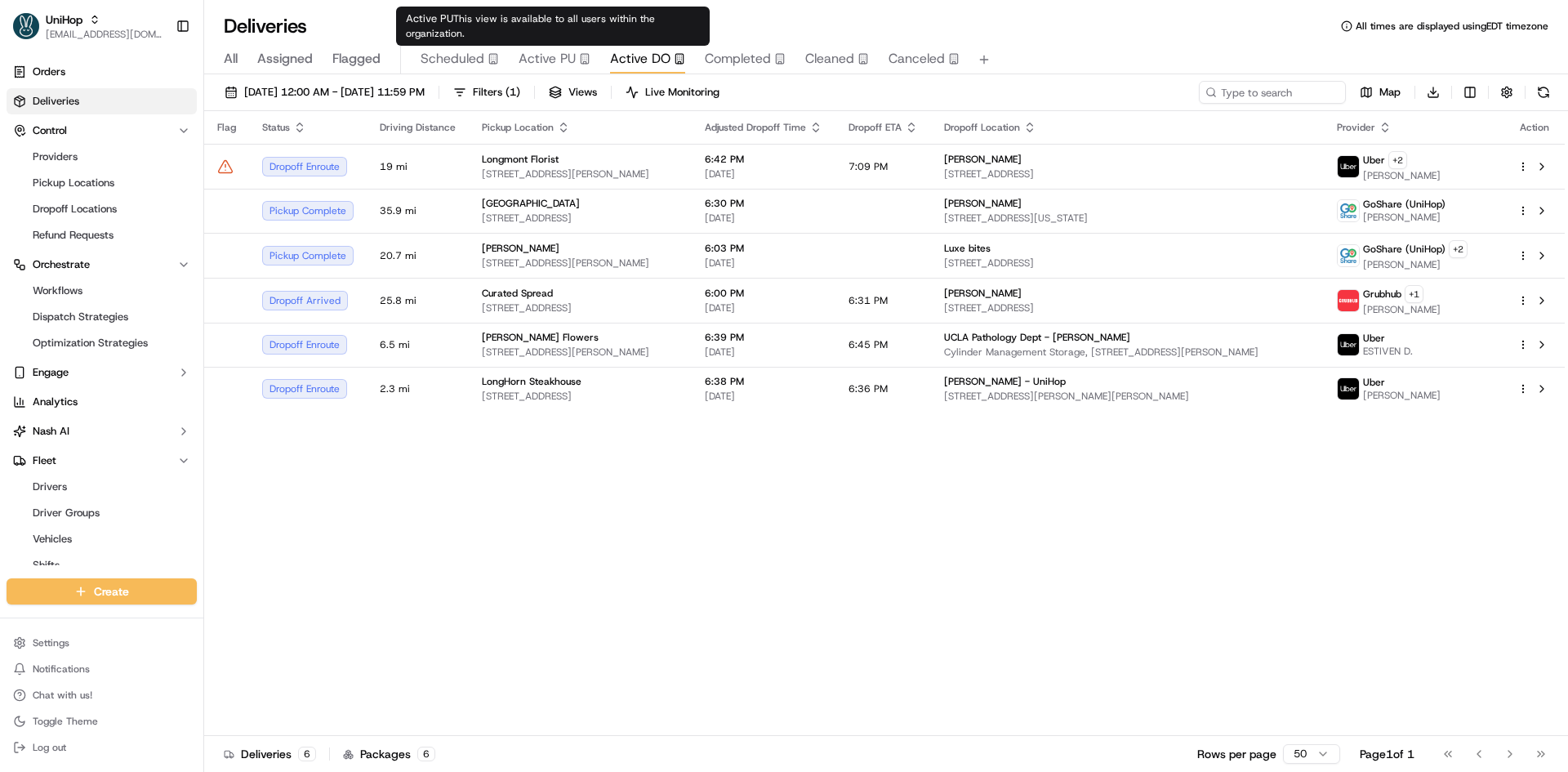
click at [575, 58] on div "Active PU" at bounding box center [554, 59] width 72 height 20
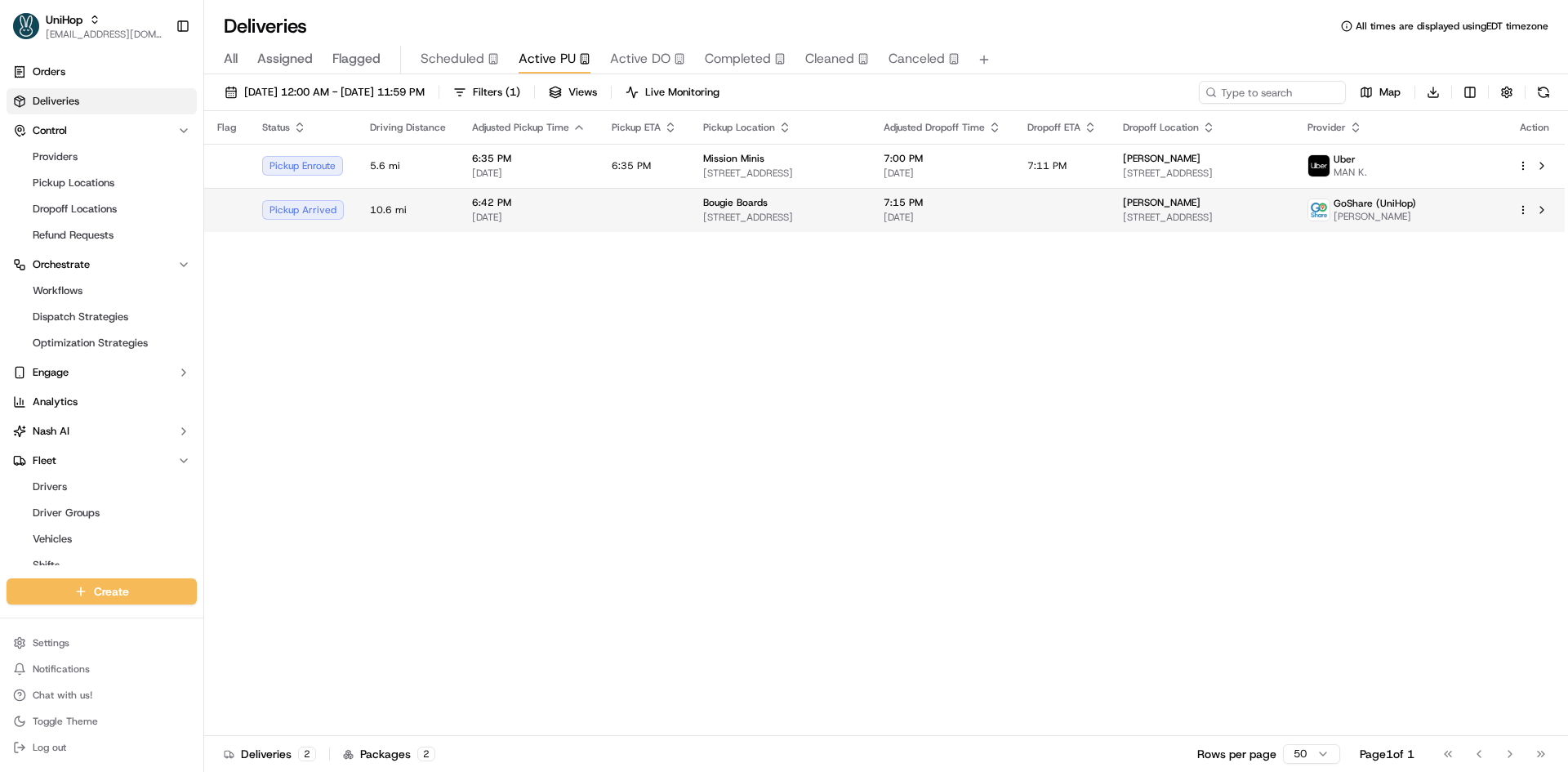
click at [603, 212] on td at bounding box center [644, 209] width 92 height 44
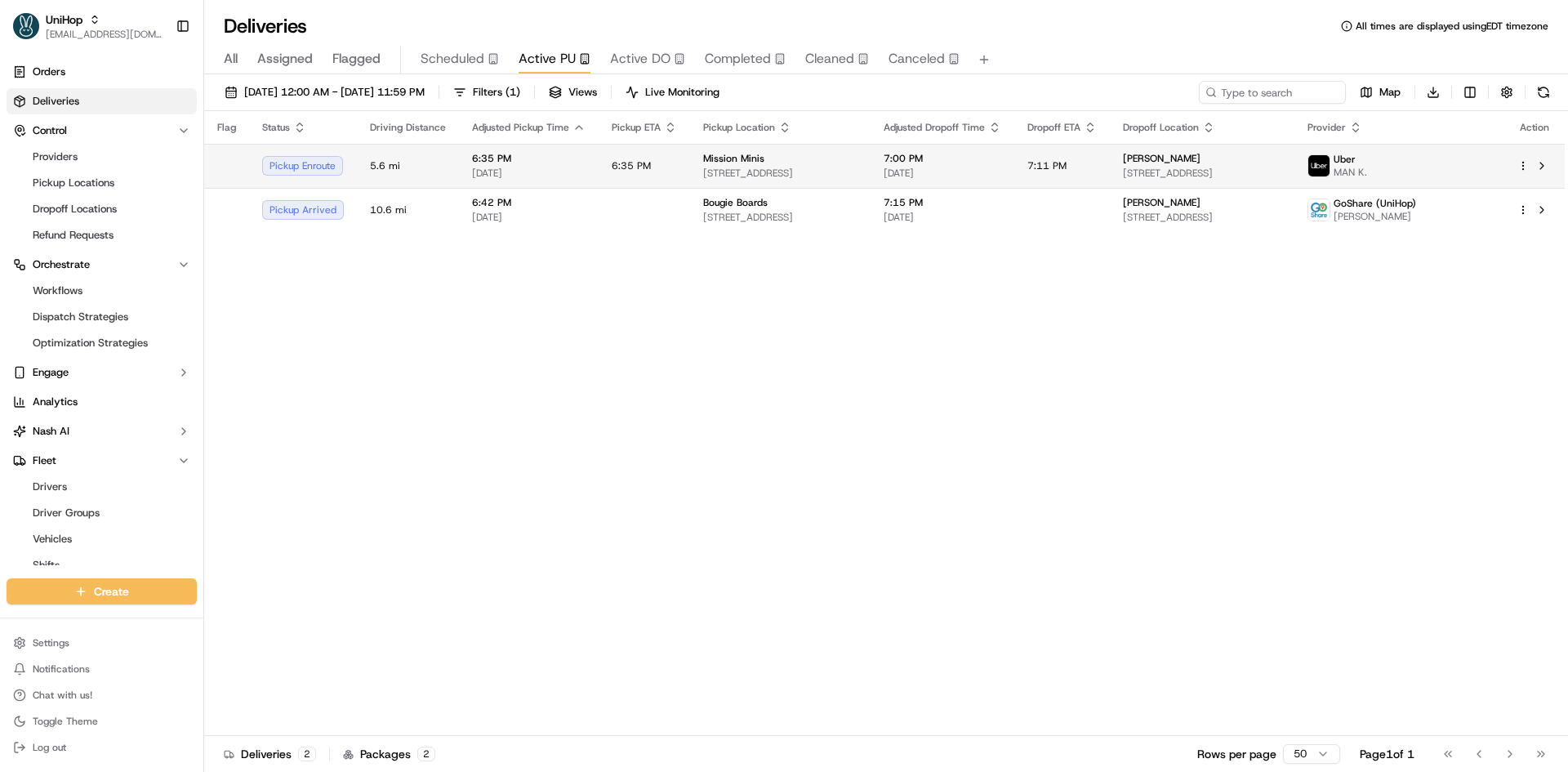
click at [592, 160] on td "6:35 PM Sep 19 2025" at bounding box center [529, 165] width 140 height 44
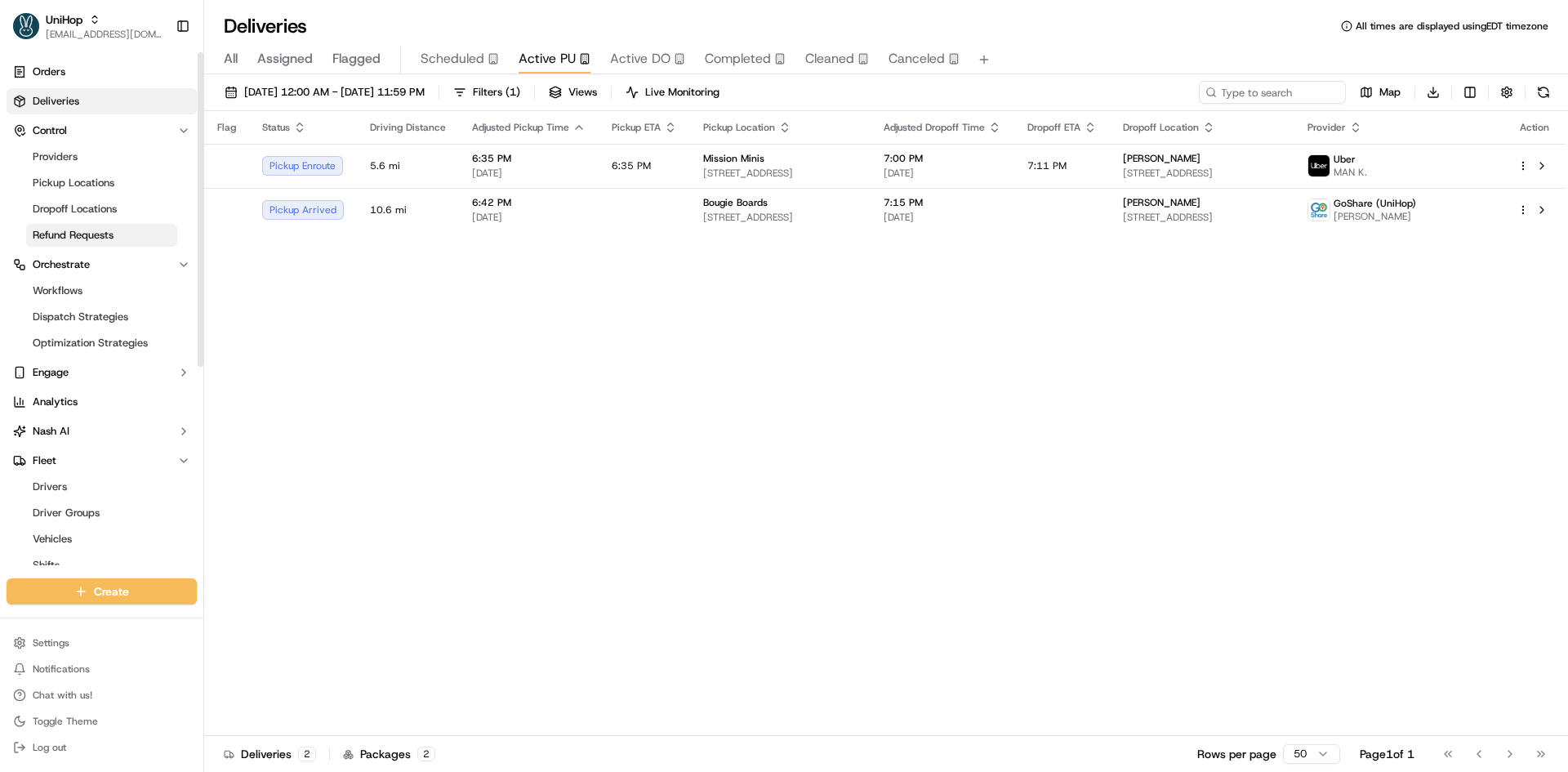
click at [112, 239] on span "Refund Requests" at bounding box center [73, 235] width 81 height 14
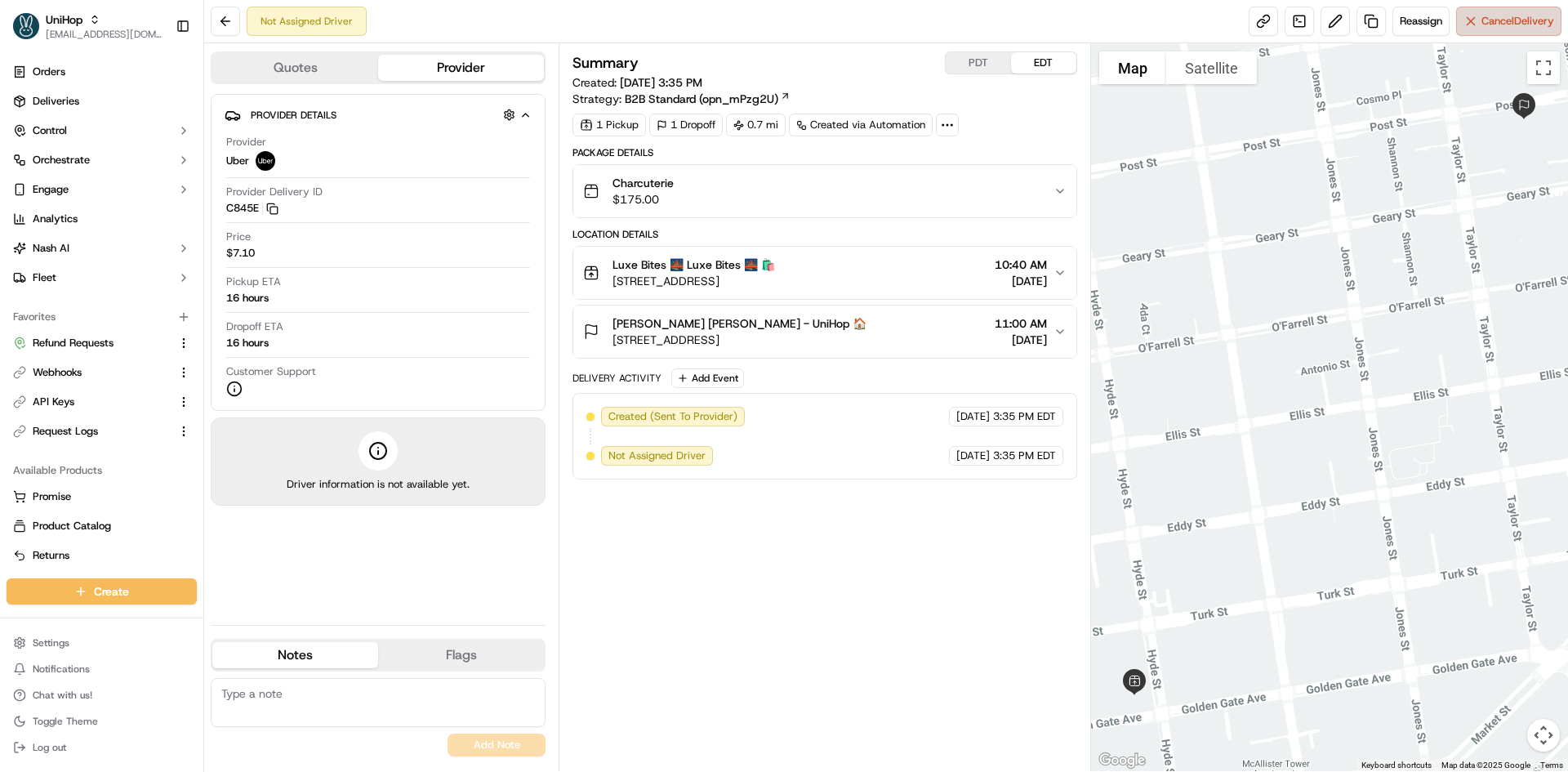
click at [1474, 17] on button "Cancel Delivery" at bounding box center [1508, 21] width 105 height 29
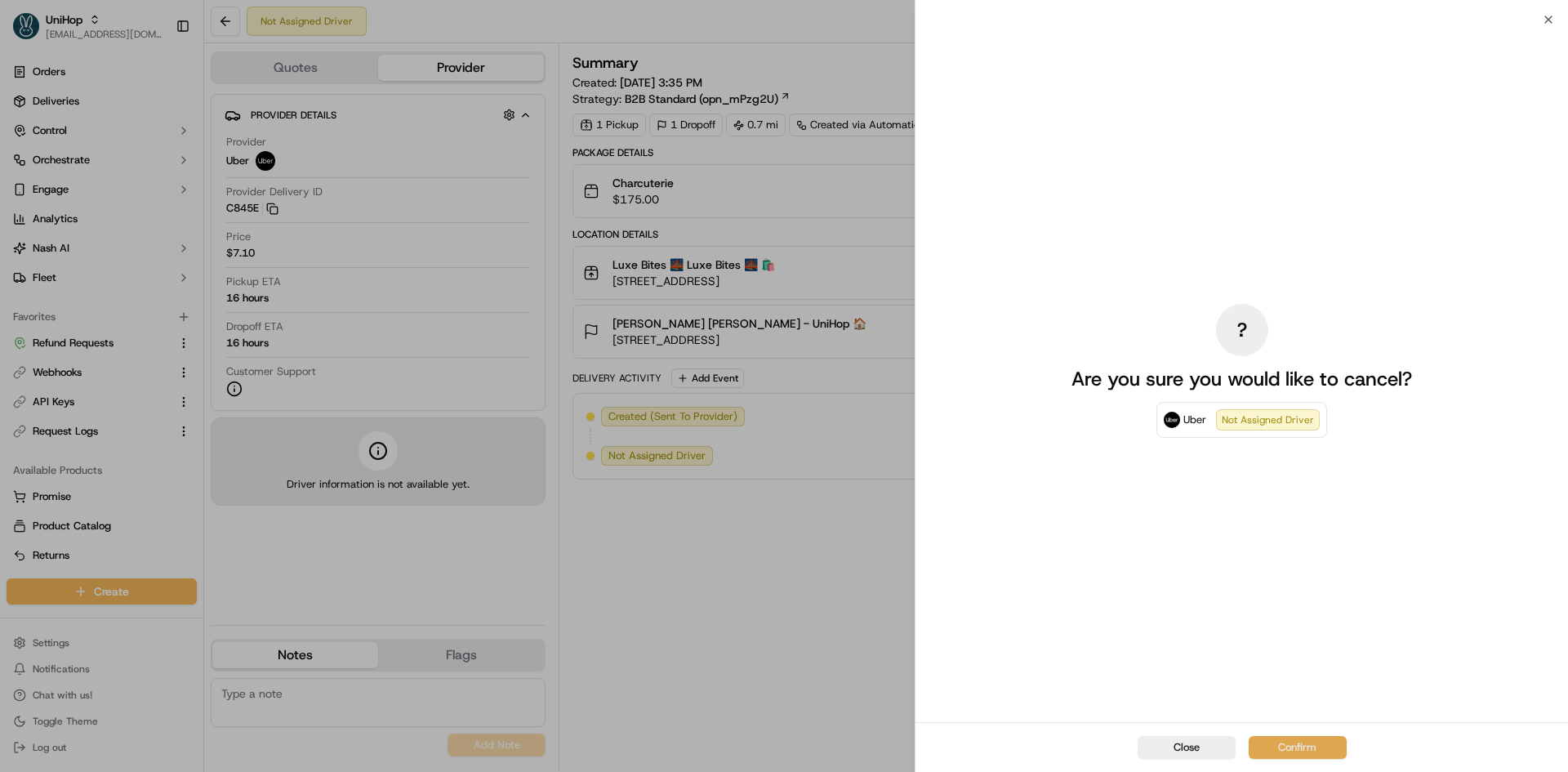
click at [1314, 745] on button "Confirm" at bounding box center [1298, 747] width 98 height 23
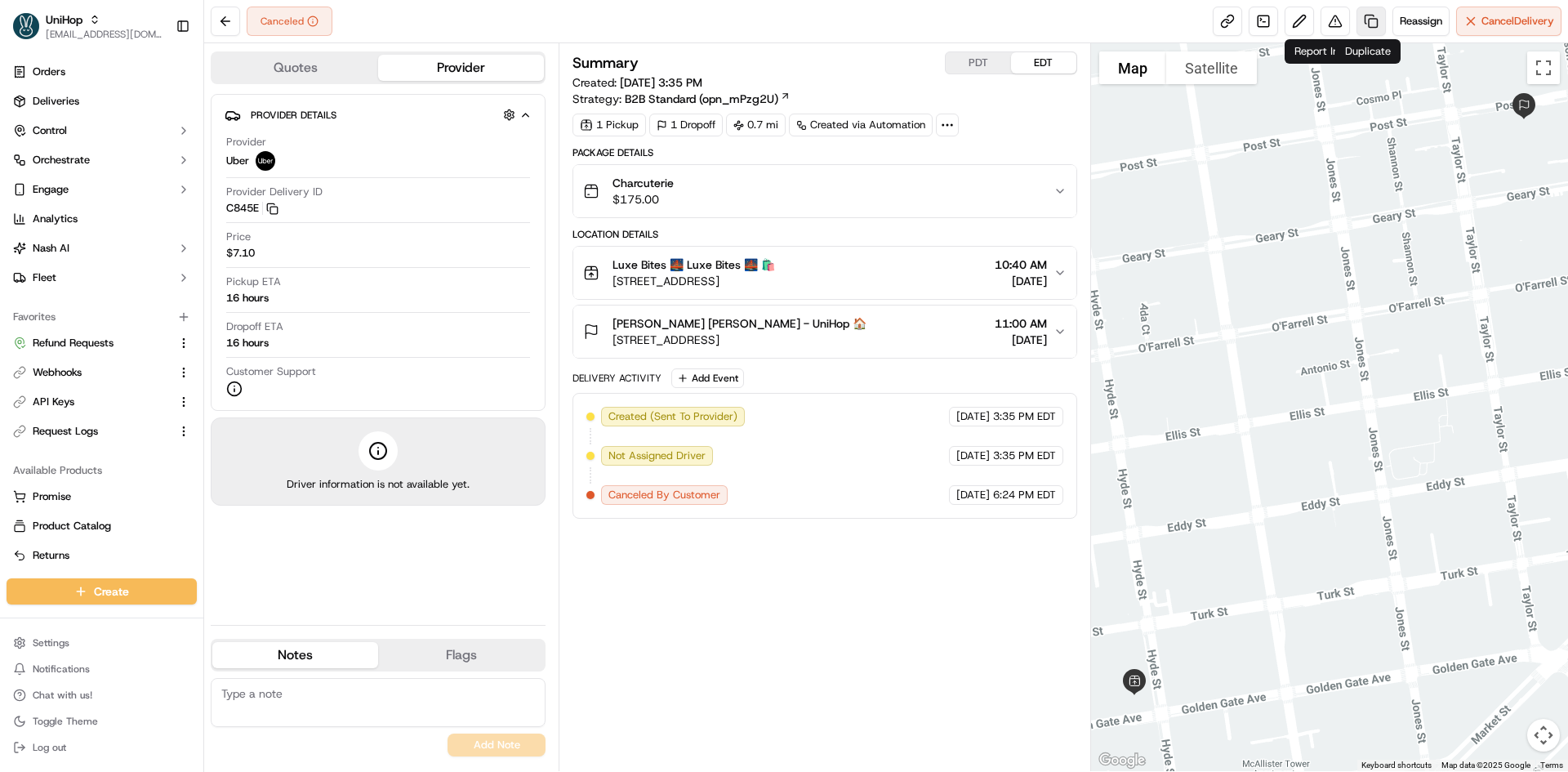
click at [1359, 24] on link at bounding box center [1371, 21] width 29 height 29
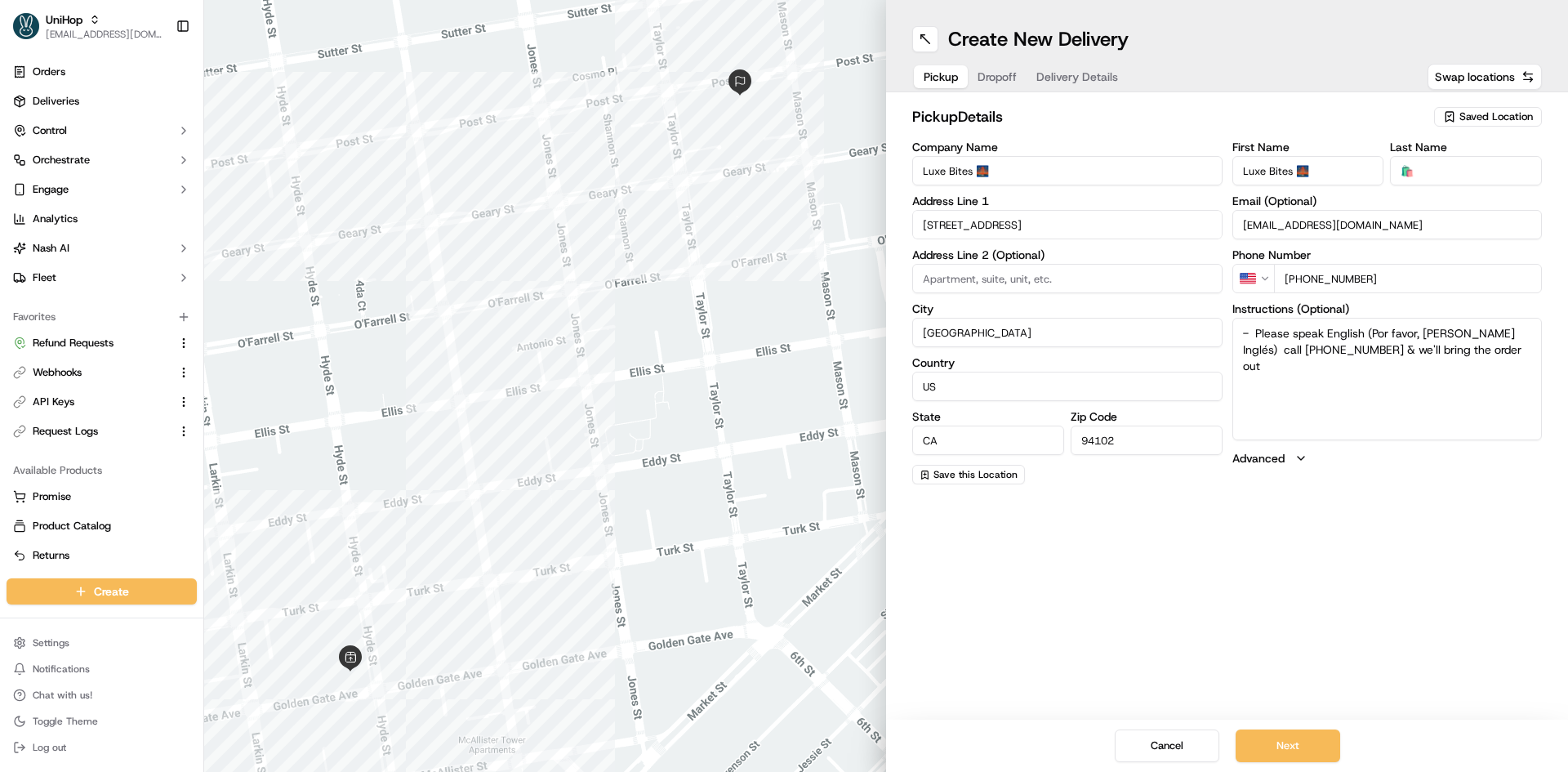
click at [1085, 77] on span "Delivery Details" at bounding box center [1077, 77] width 82 height 16
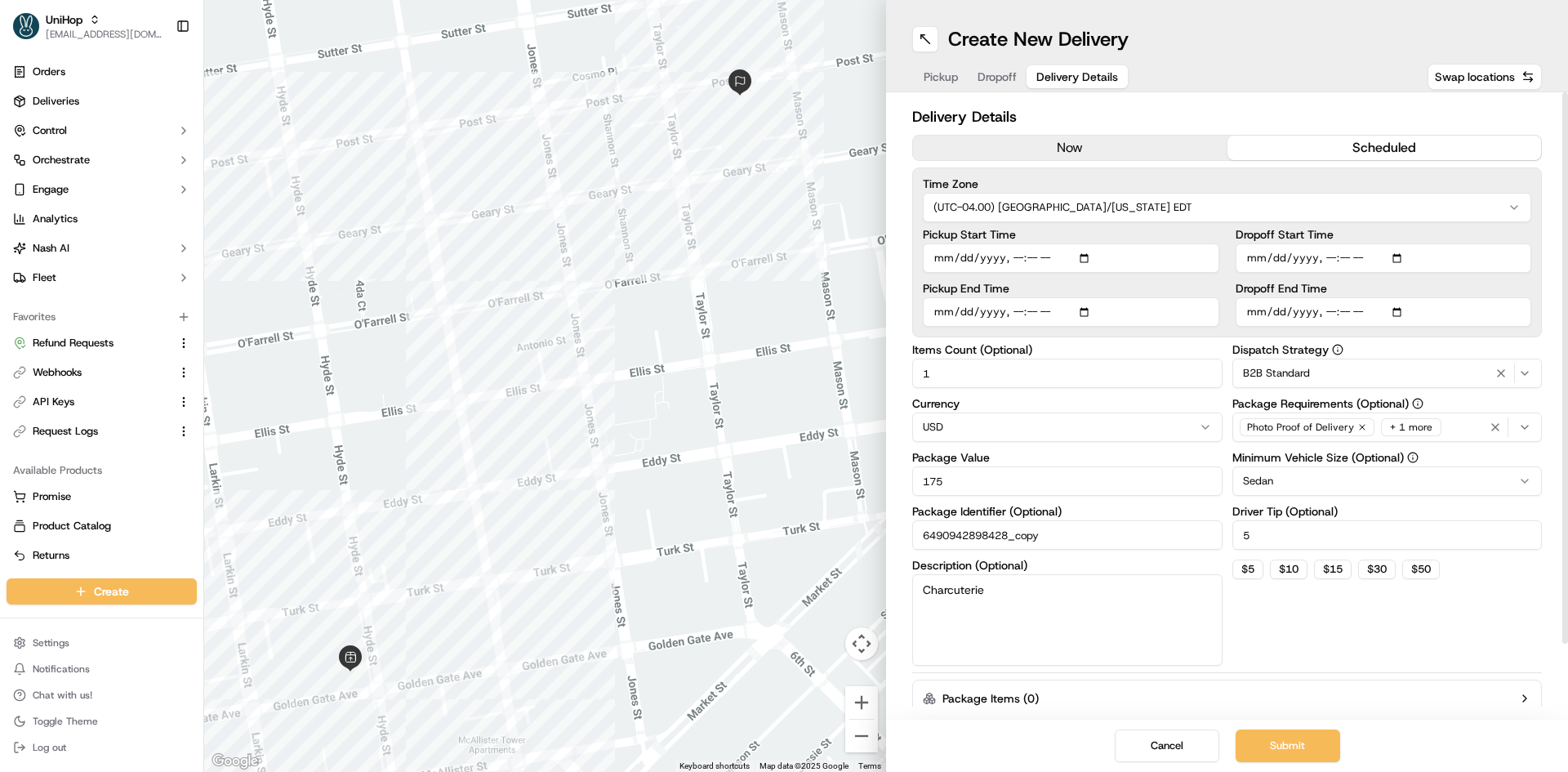
click at [1327, 265] on input "Dropoff Start Time" at bounding box center [1383, 258] width 297 height 29
type input "[DATE]T08:50"
click at [1085, 259] on input "Pickup Start Time" at bounding box center [1071, 258] width 297 height 29
click at [1235, 200] on html "UniHop [EMAIL_ADDRESS][DOMAIN_NAME] Toggle Sidebar Orders Deliveries Control Or…" at bounding box center [784, 386] width 1568 height 772
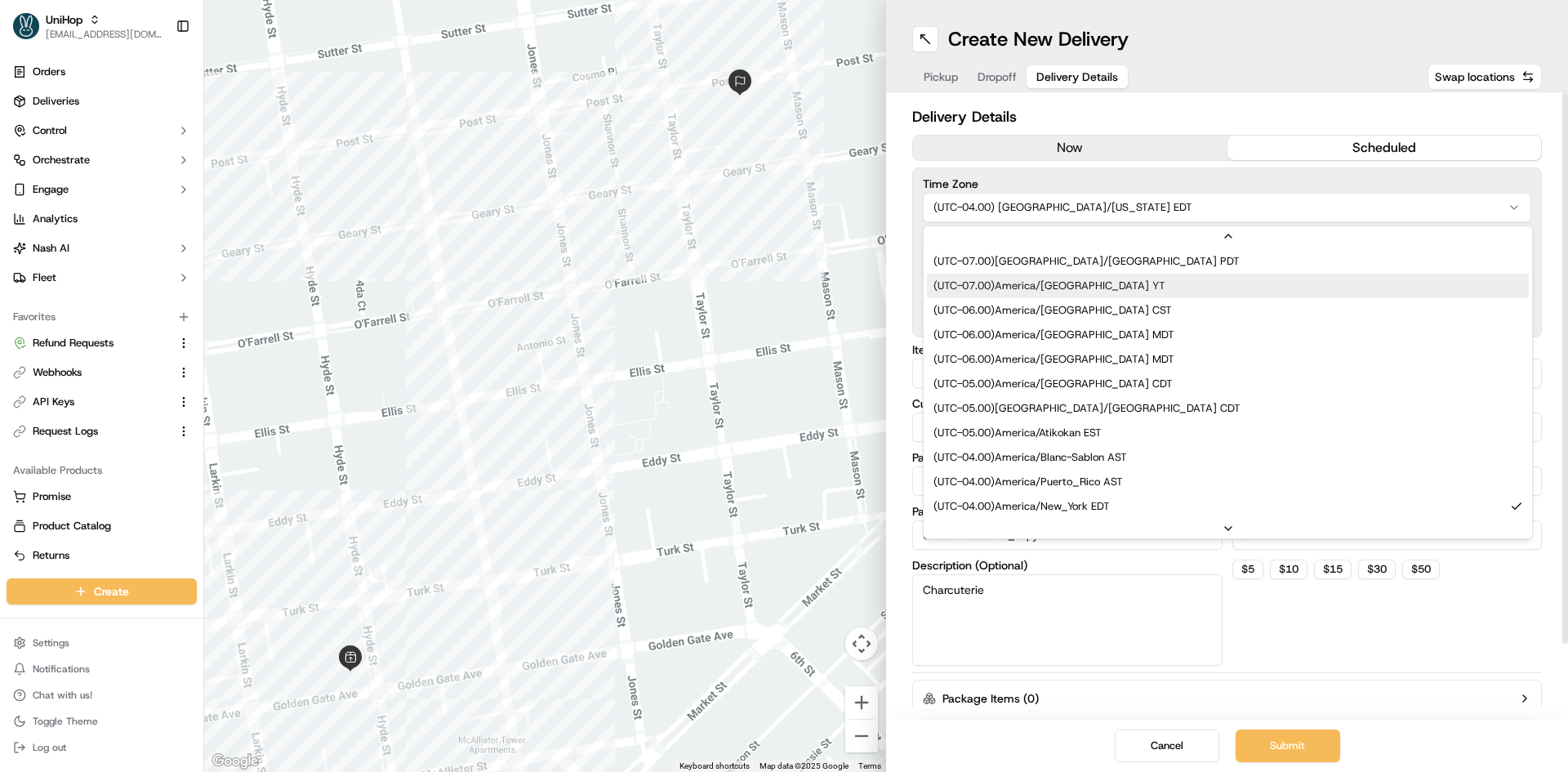
scroll to position [85, 0]
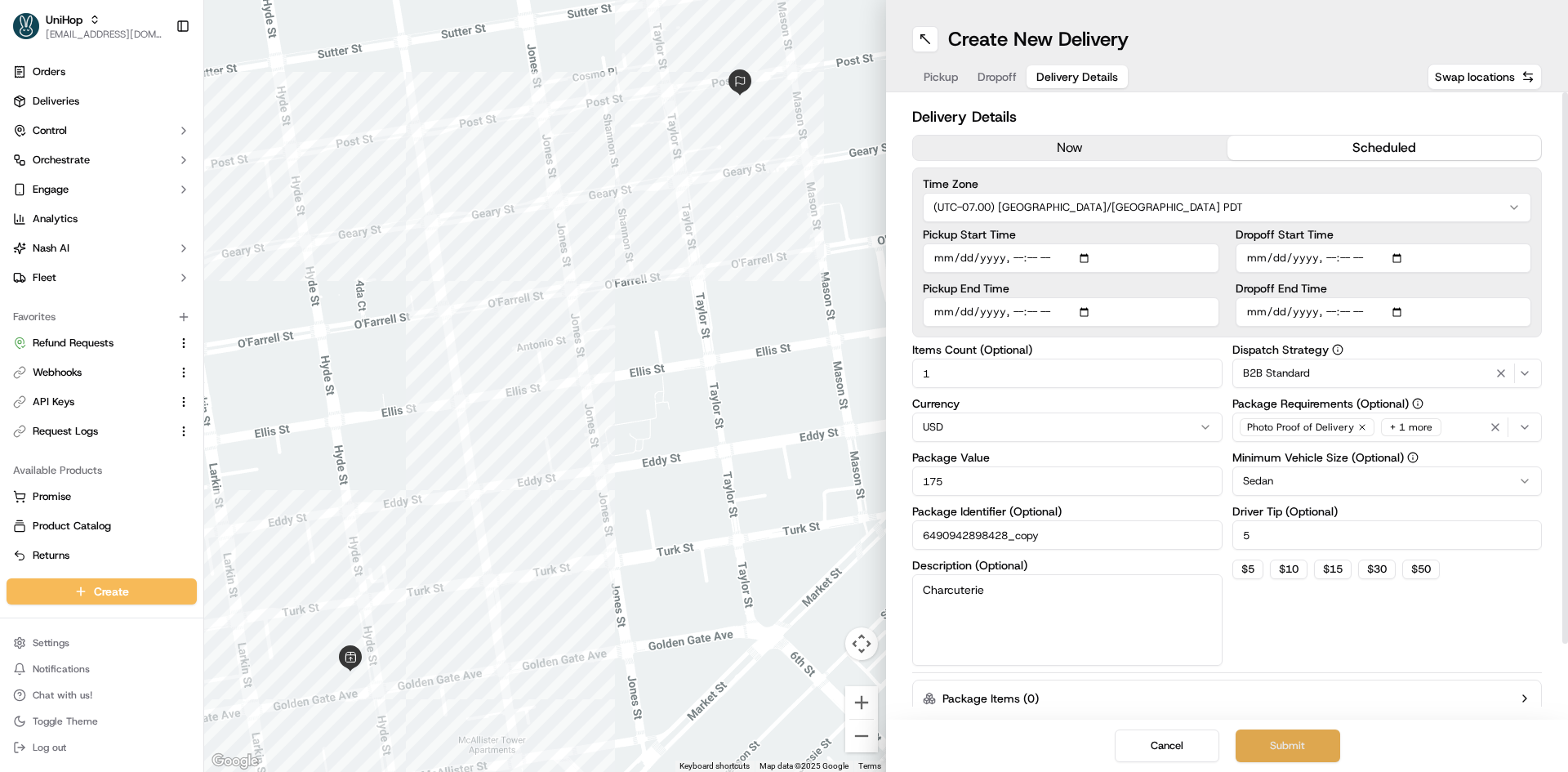
click at [1314, 755] on button "Submit" at bounding box center [1287, 745] width 104 height 33
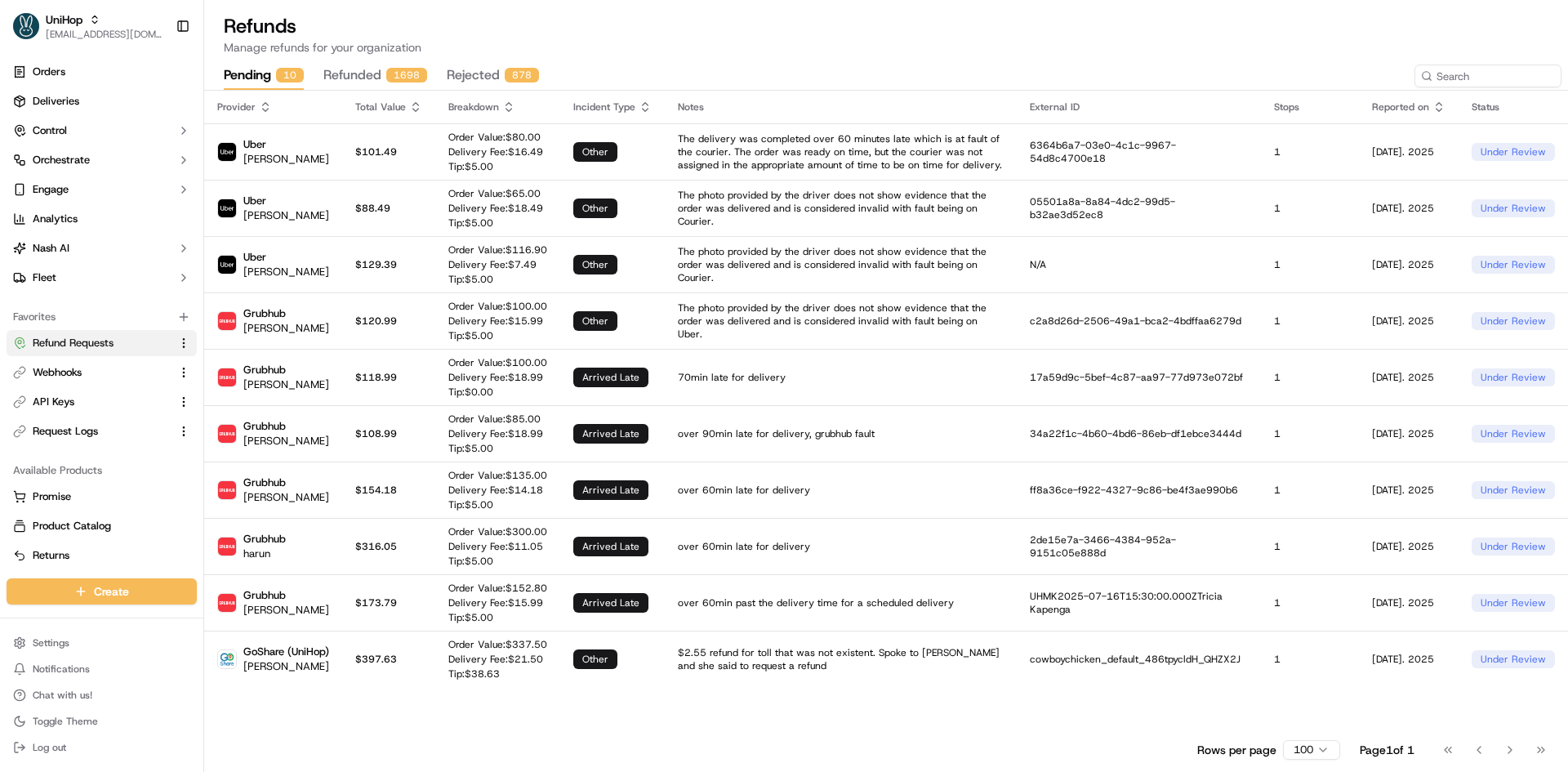
click at [374, 73] on button "refunded 1698" at bounding box center [375, 76] width 103 height 28
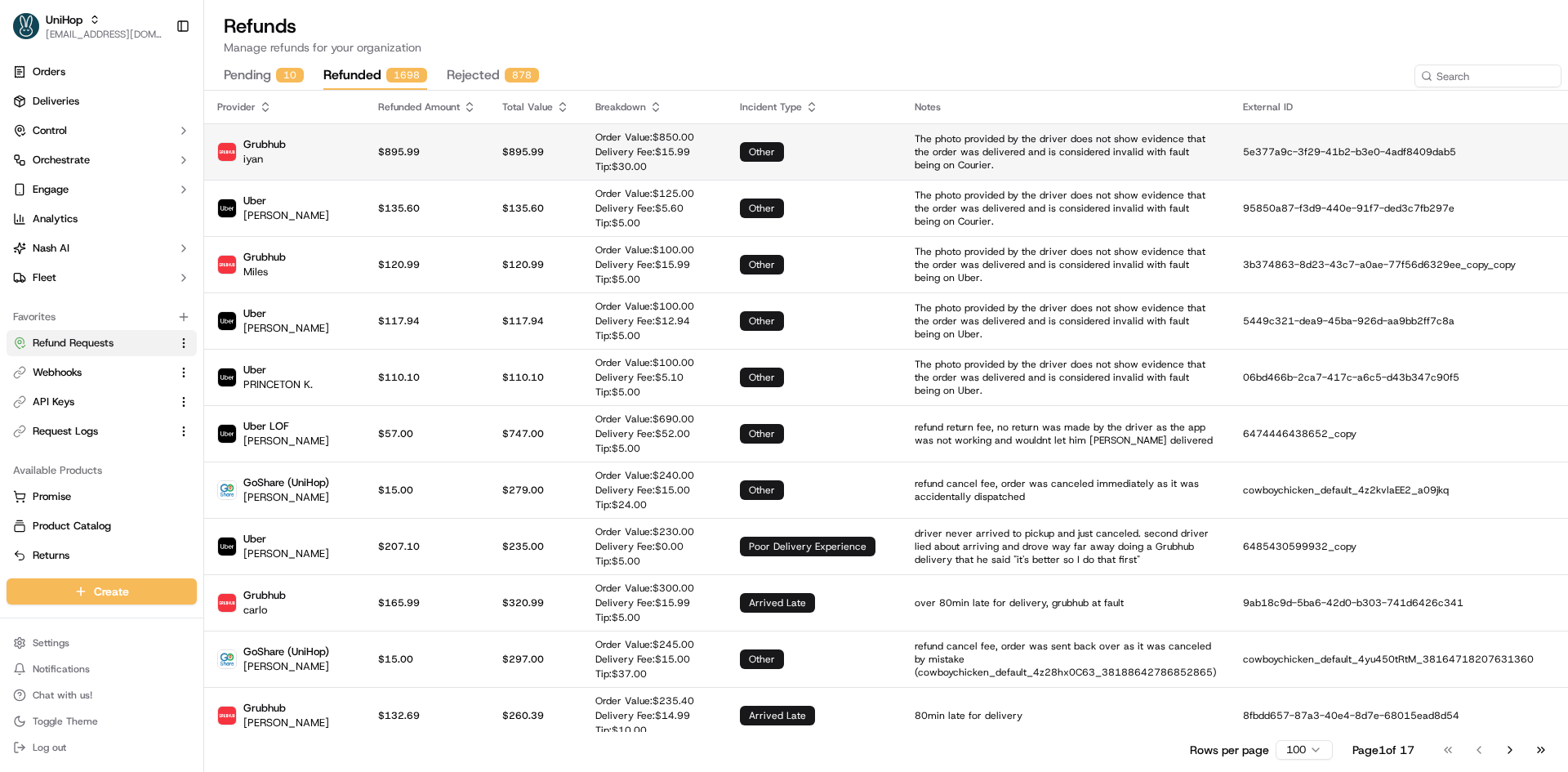
click at [595, 152] on p "Delivery Fee: $ 15.99" at bounding box center [644, 152] width 99 height 13
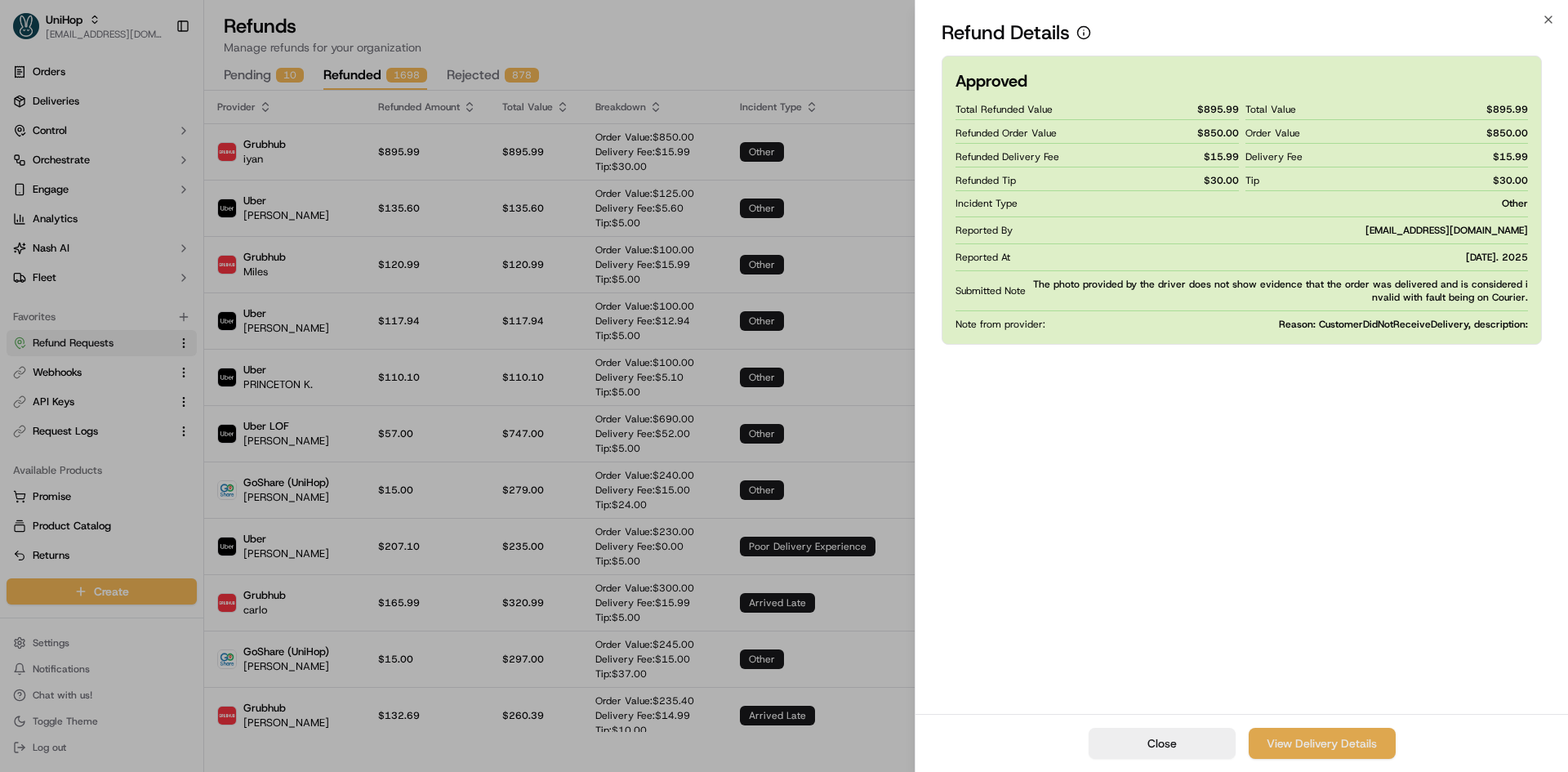
click at [1263, 735] on link "View Delivery Details" at bounding box center [1322, 743] width 147 height 31
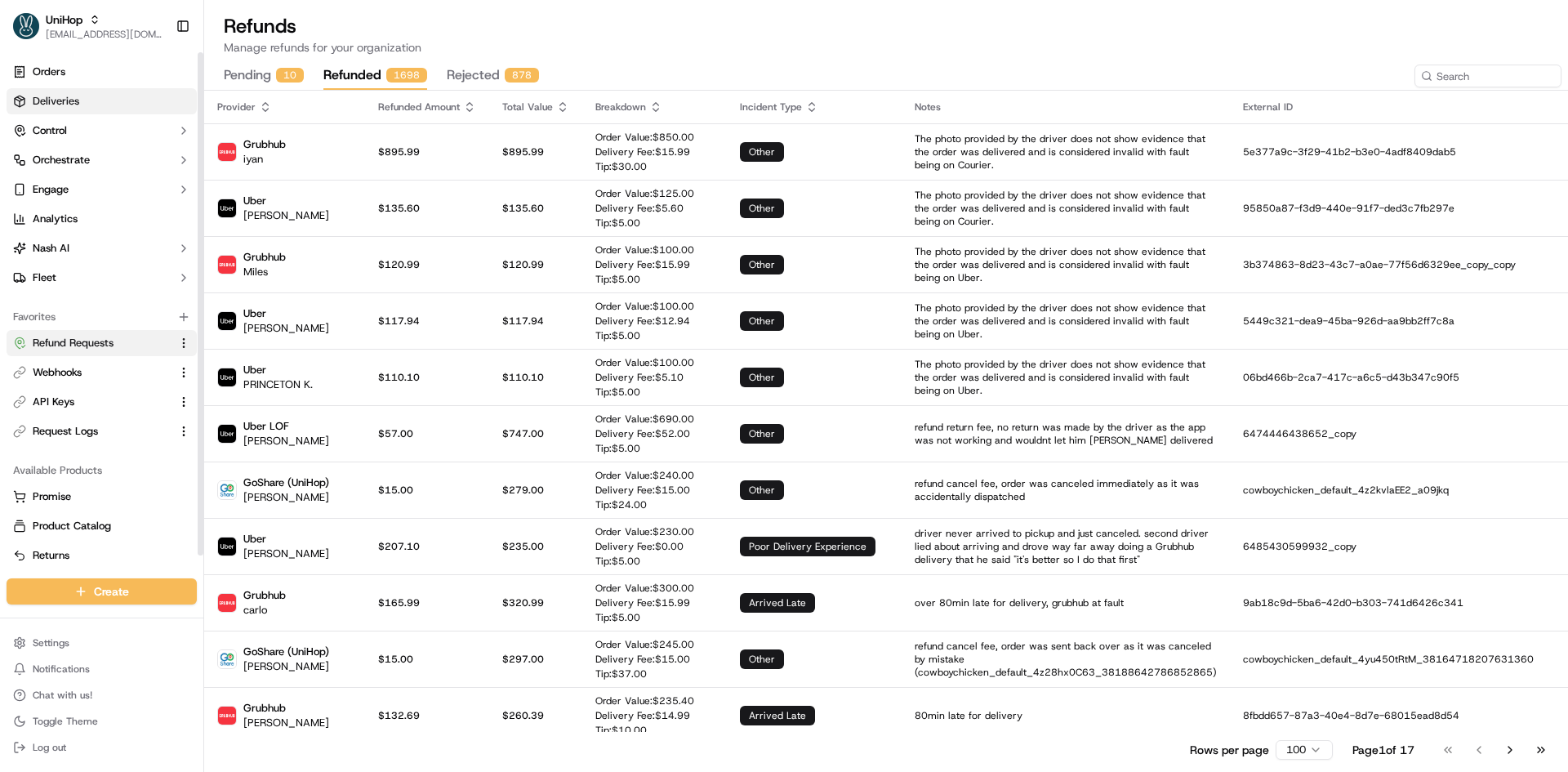
click at [83, 101] on link "Deliveries" at bounding box center [101, 101] width 190 height 26
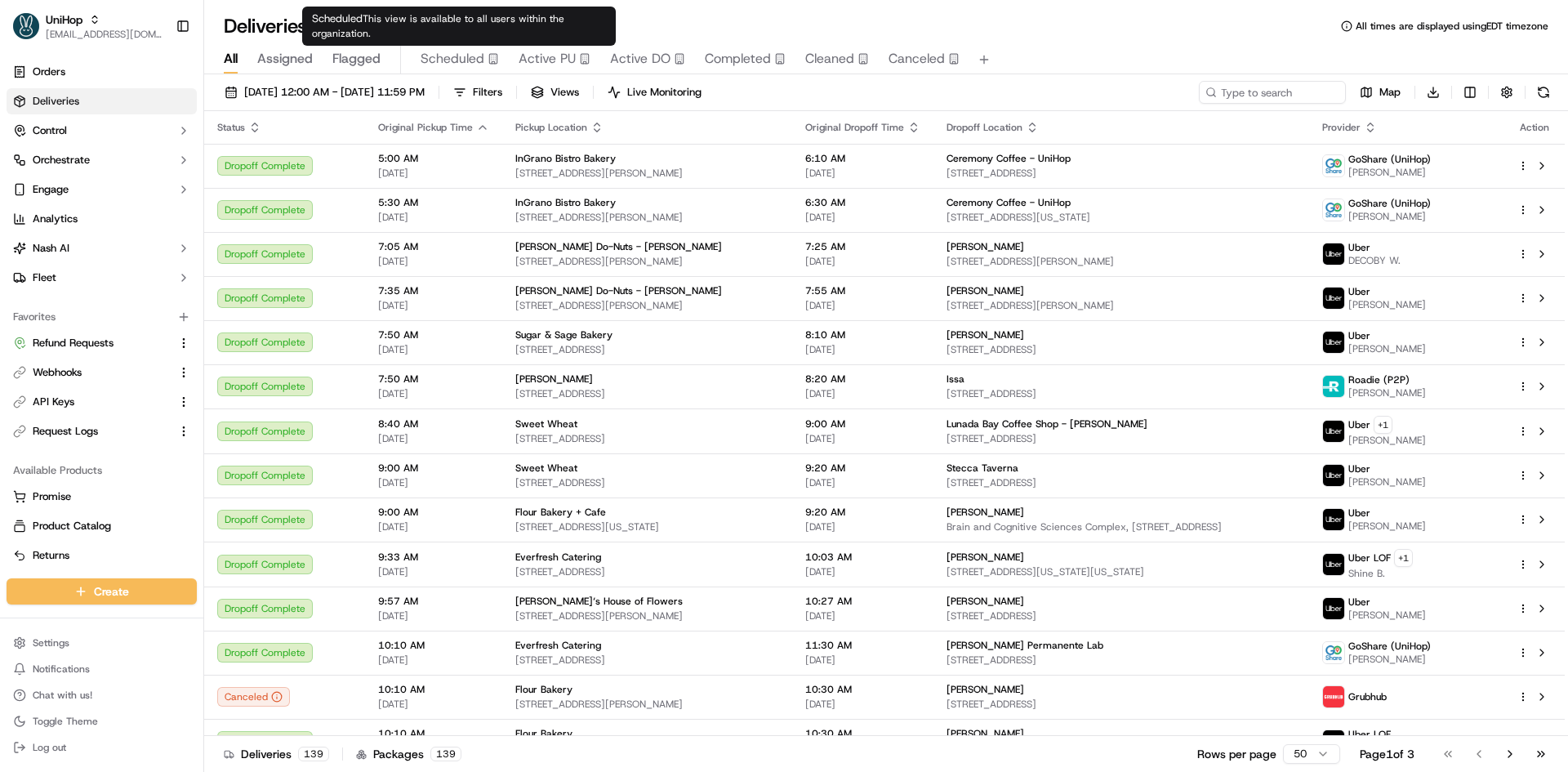
click at [433, 55] on span "Scheduled" at bounding box center [452, 59] width 63 height 20
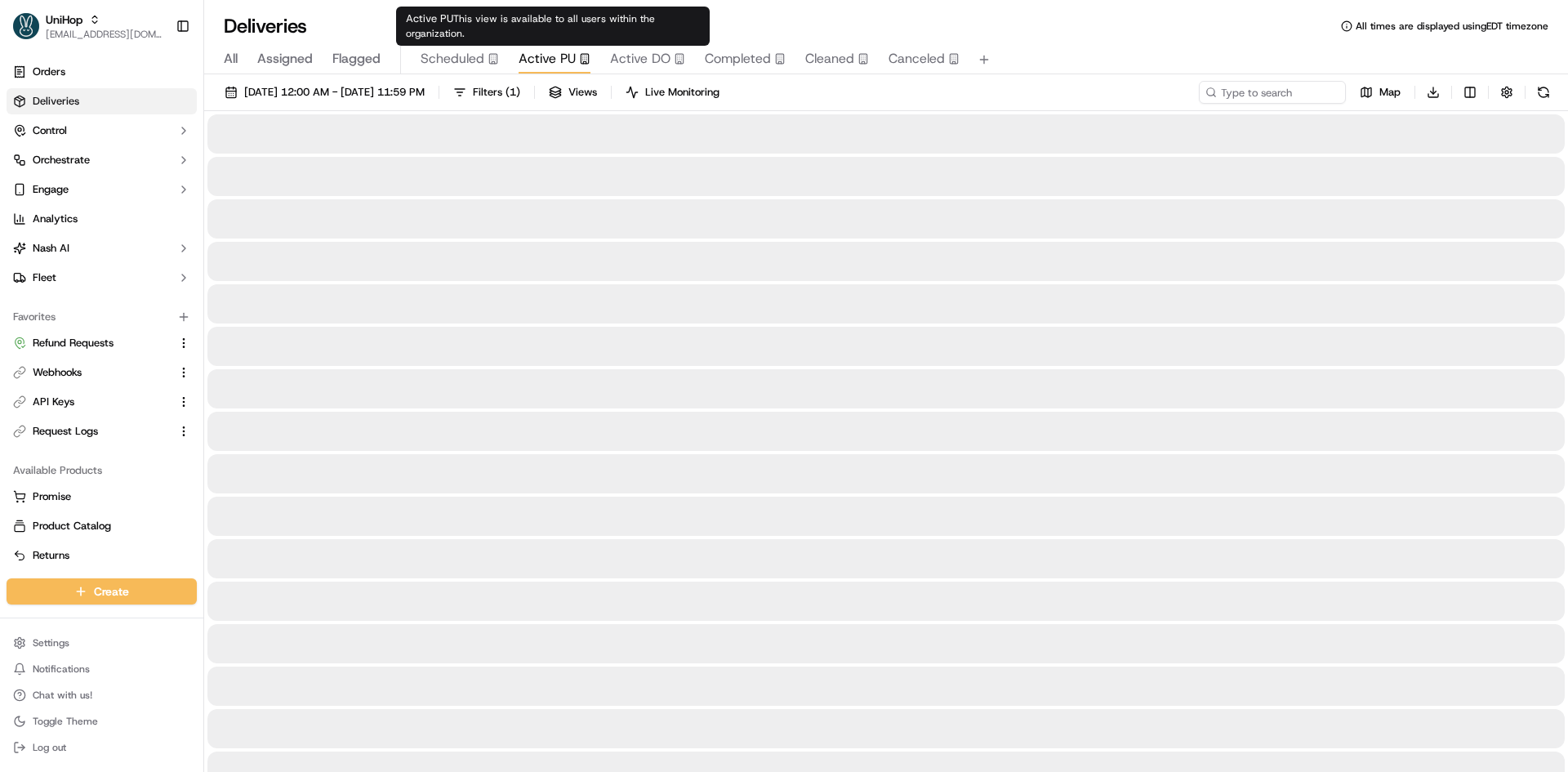
click at [552, 59] on span "Active PU" at bounding box center [547, 59] width 57 height 20
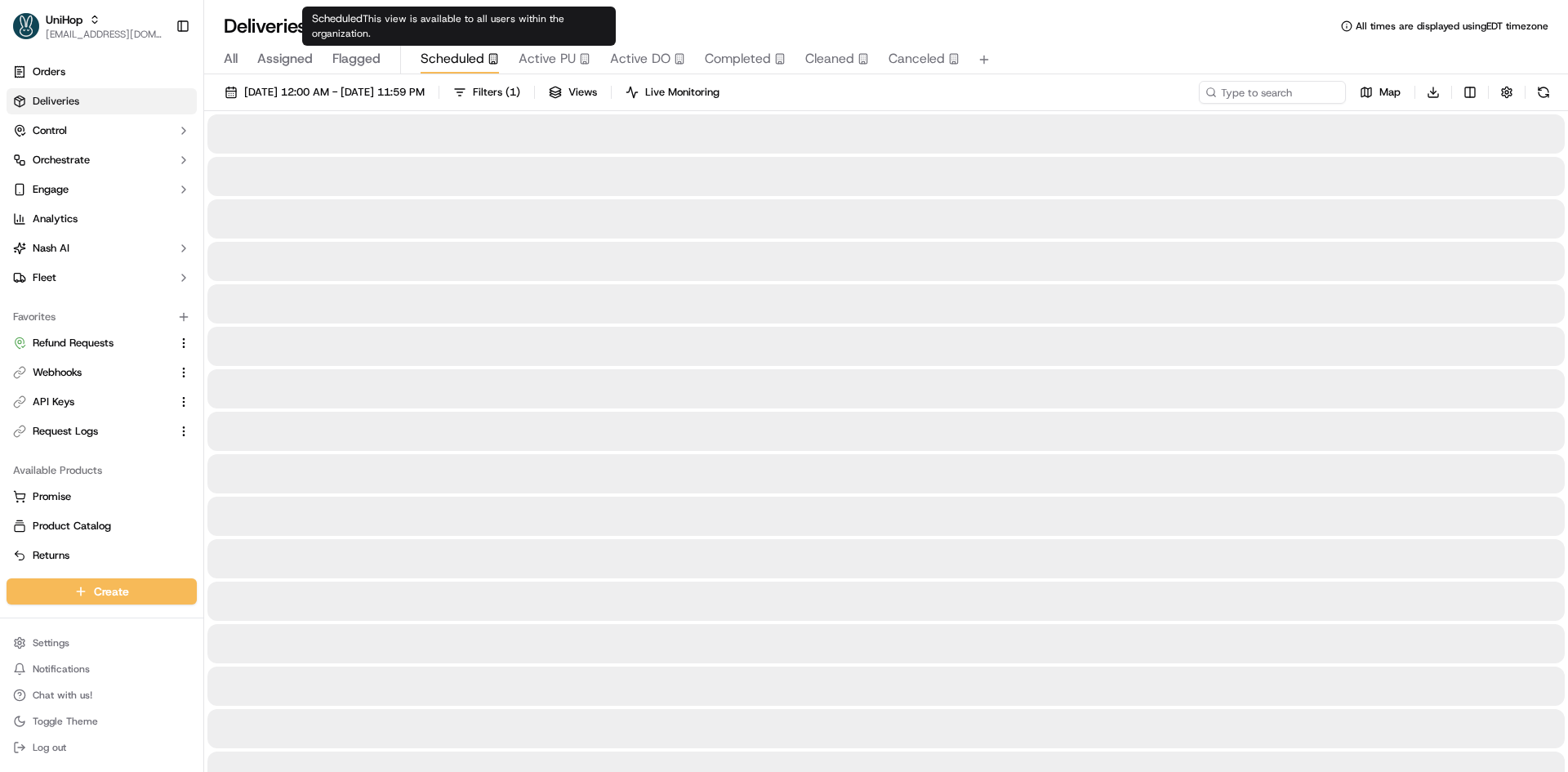
click at [450, 53] on span "Scheduled" at bounding box center [452, 59] width 63 height 20
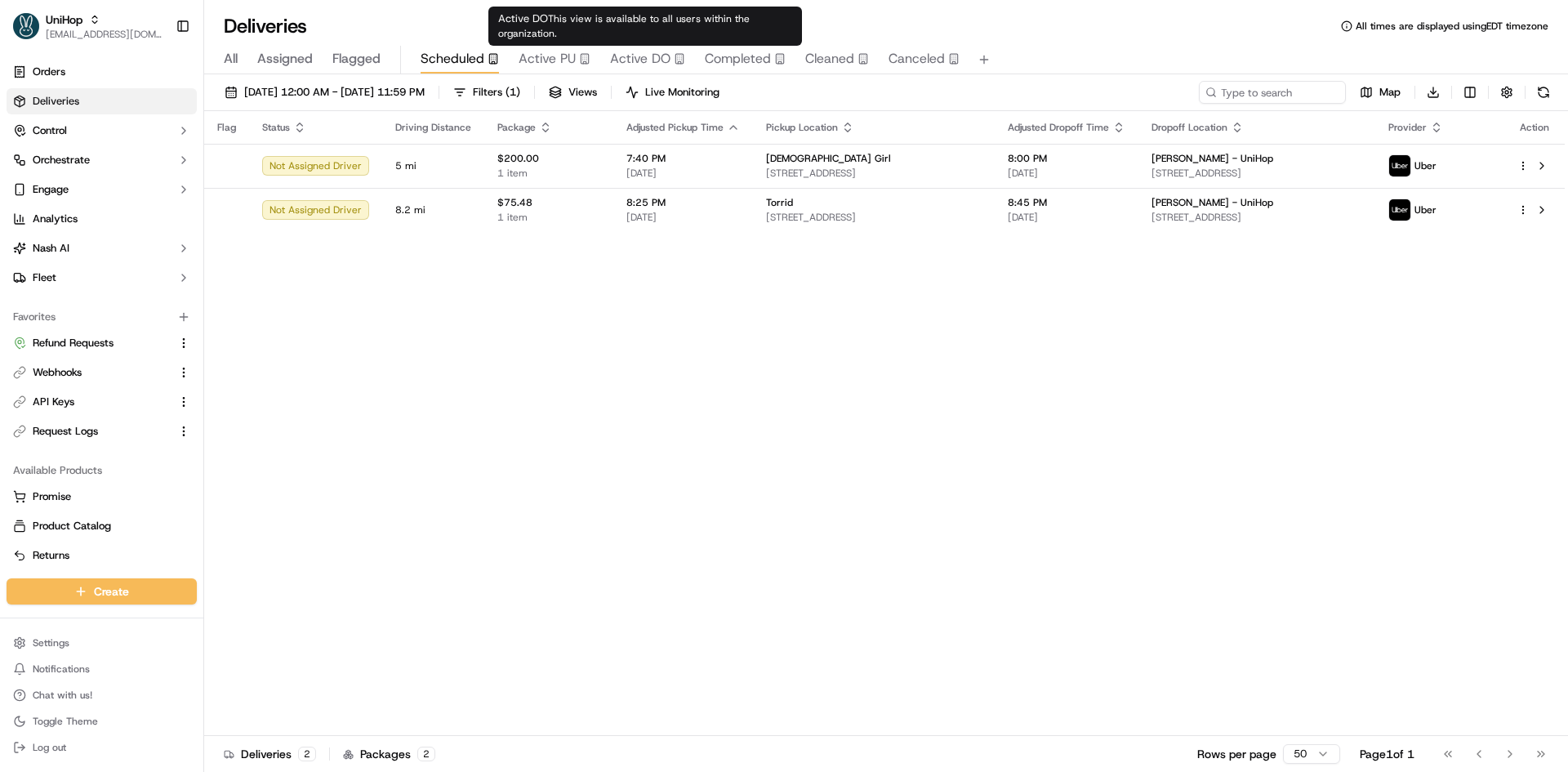
click at [628, 53] on span "Active DO" at bounding box center [640, 59] width 61 height 20
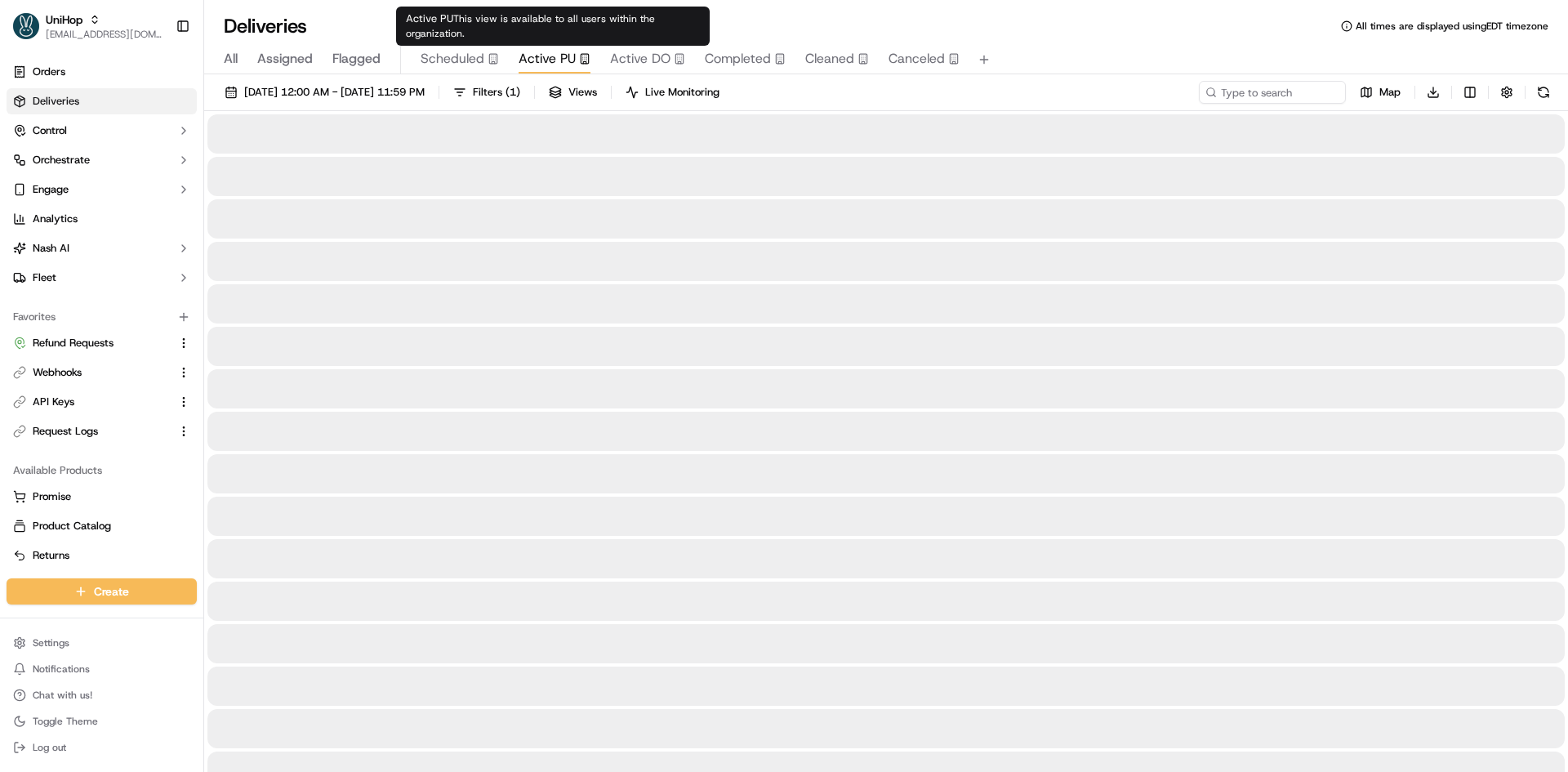
click at [565, 48] on button "Active PU" at bounding box center [554, 59] width 72 height 28
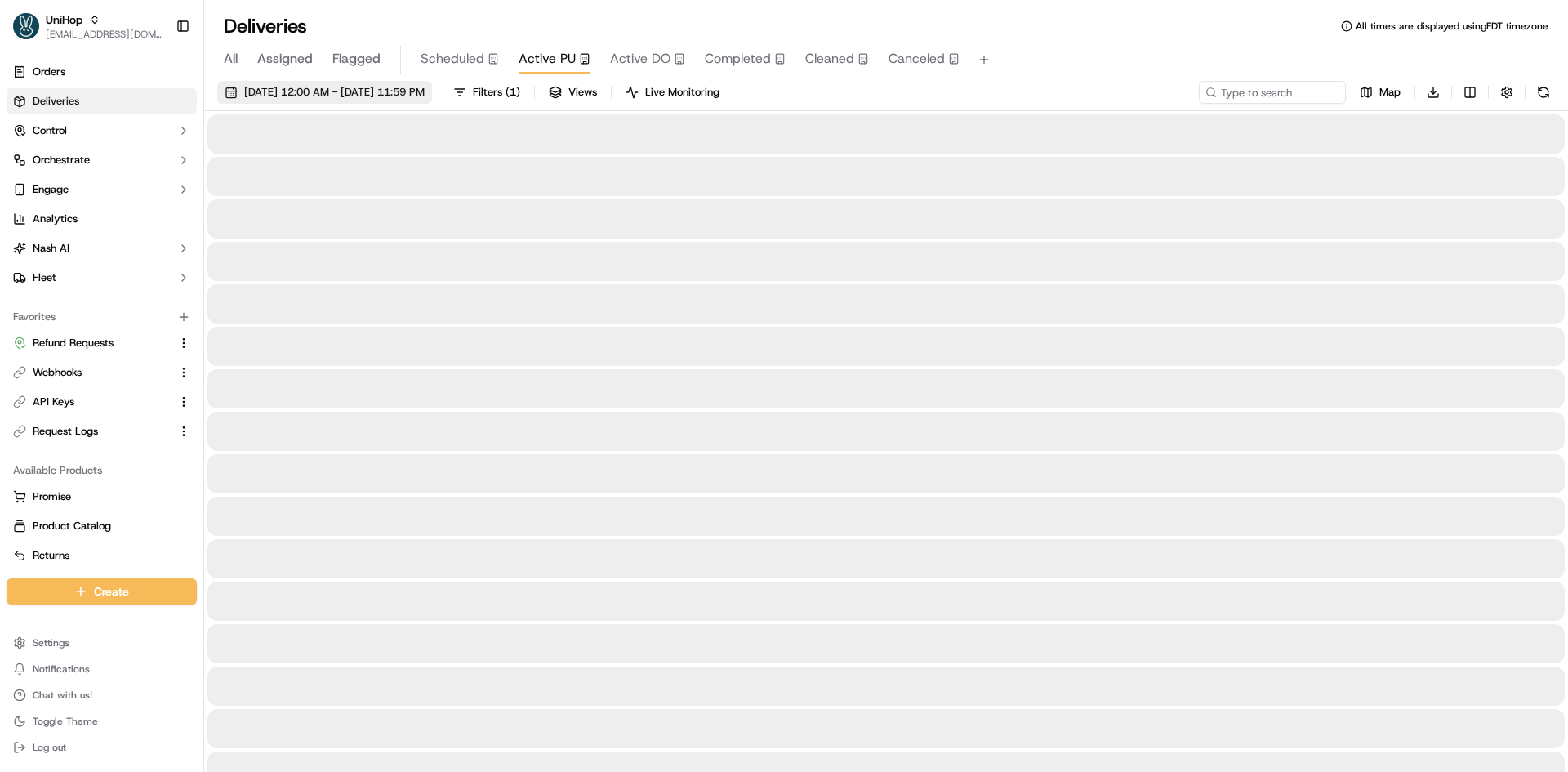
click at [424, 88] on span "Sep 19 2025 12:00 AM - Sep 19 2025 11:59 PM" at bounding box center [334, 92] width 180 height 14
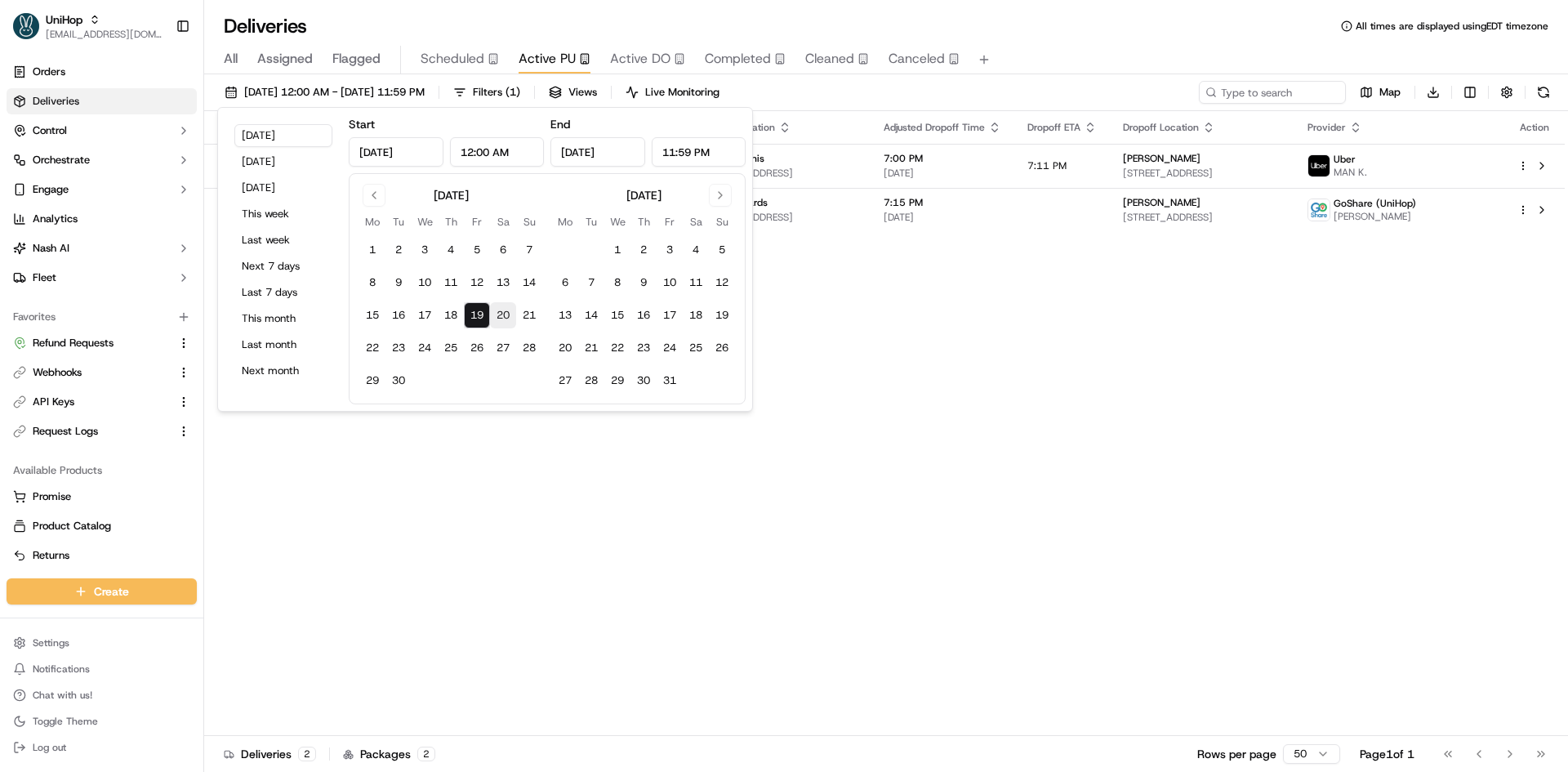
click at [495, 316] on button "20" at bounding box center [503, 315] width 26 height 26
type input "Sep 20, 2025"
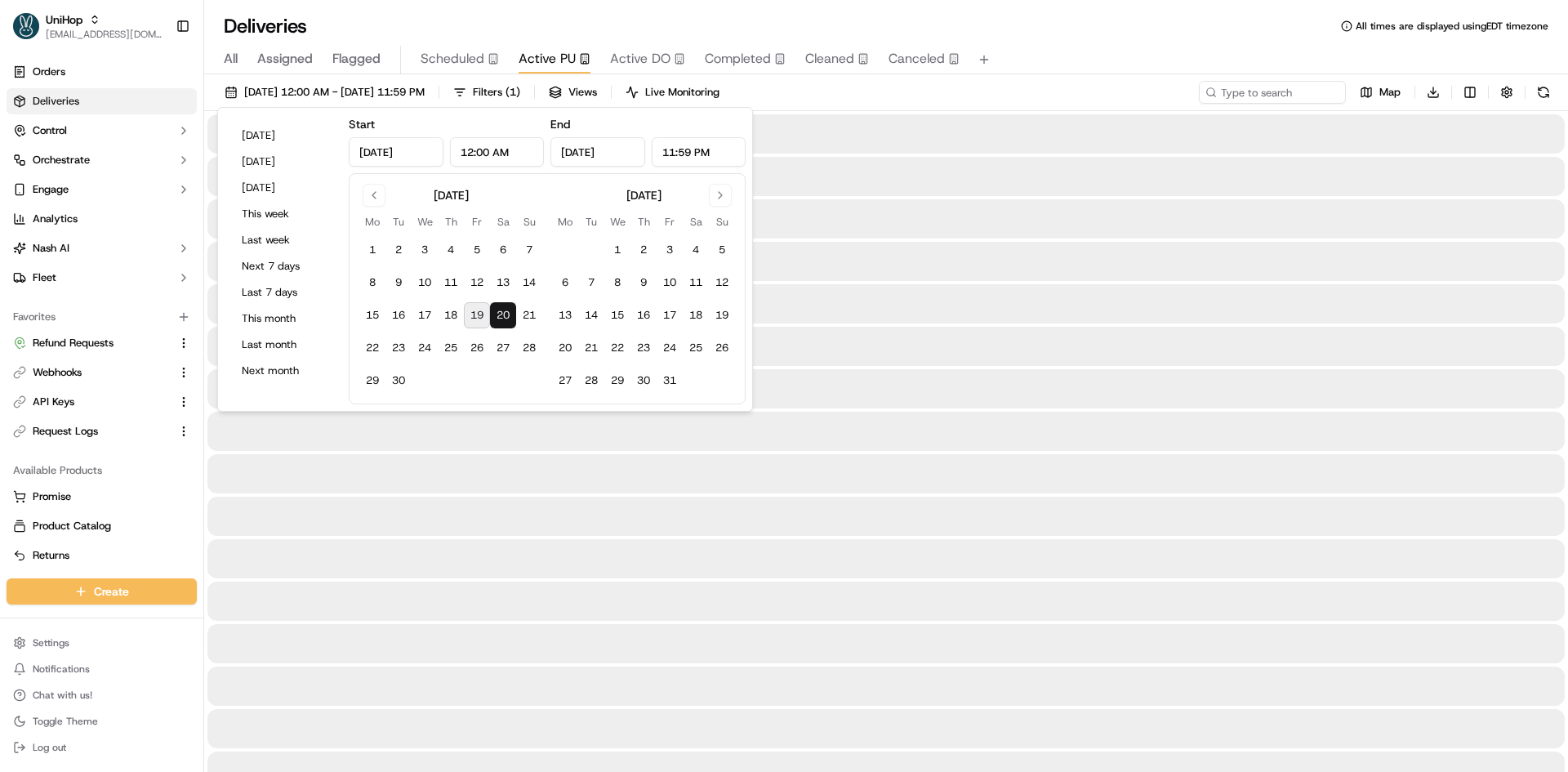
click at [495, 316] on button "20" at bounding box center [503, 315] width 26 height 26
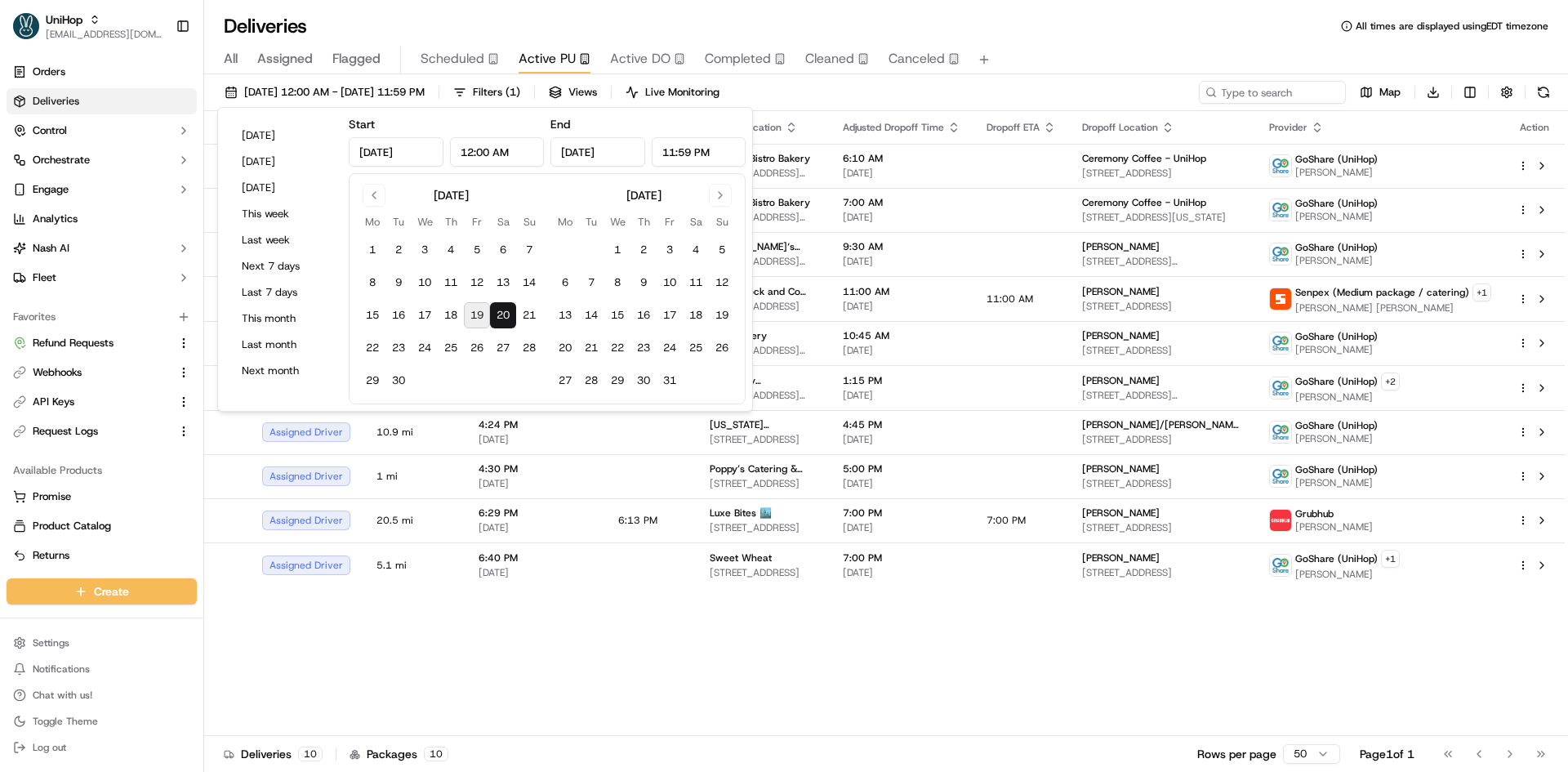
click at [942, 106] on div "Sep 20 2025 12:00 AM - Sep 20 2025 11:59 PM Filters ( 1 ) Views Live Monitoring…" at bounding box center [886, 96] width 1364 height 30
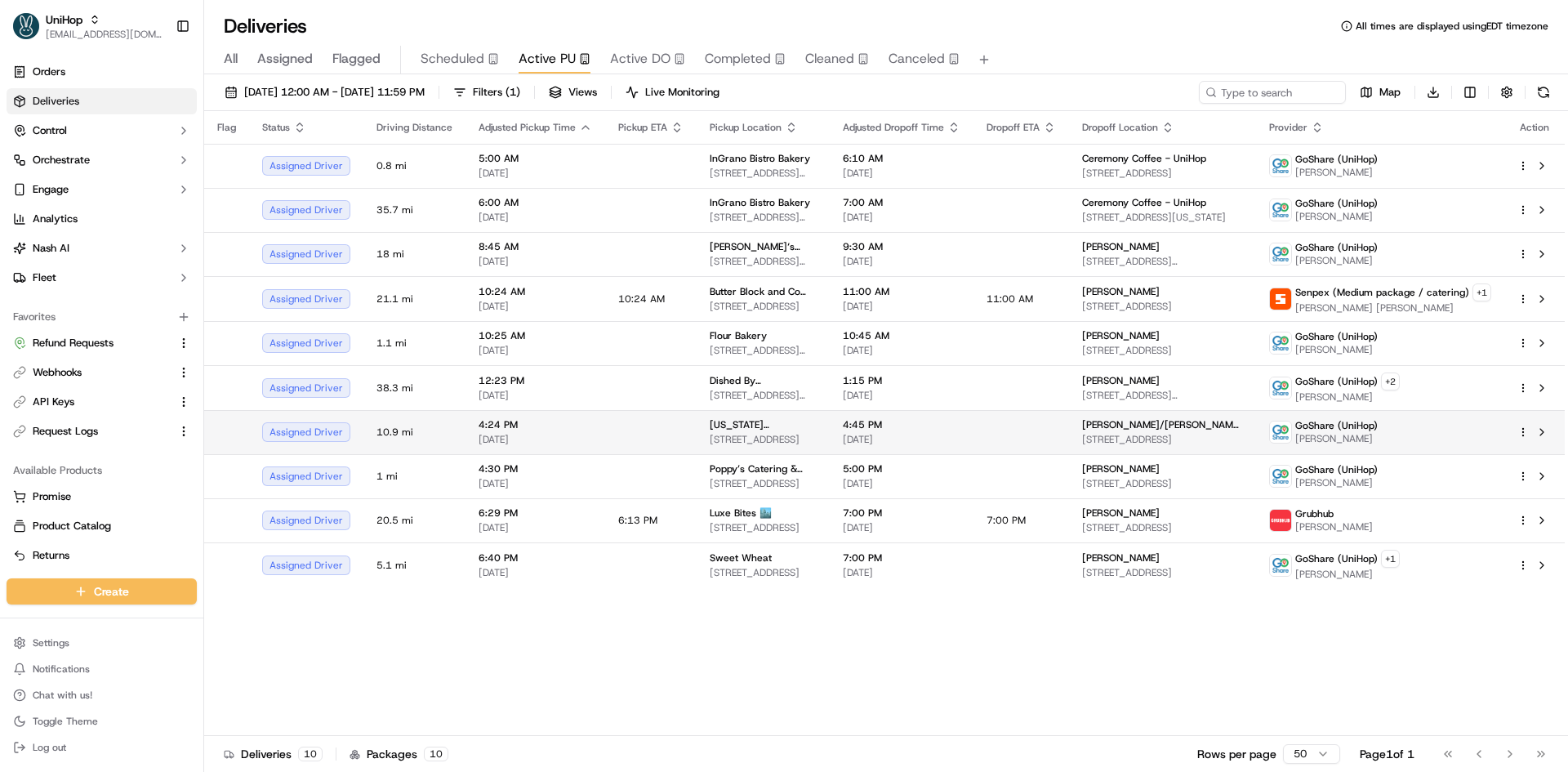
click at [886, 427] on span "4:45 PM" at bounding box center [901, 424] width 118 height 13
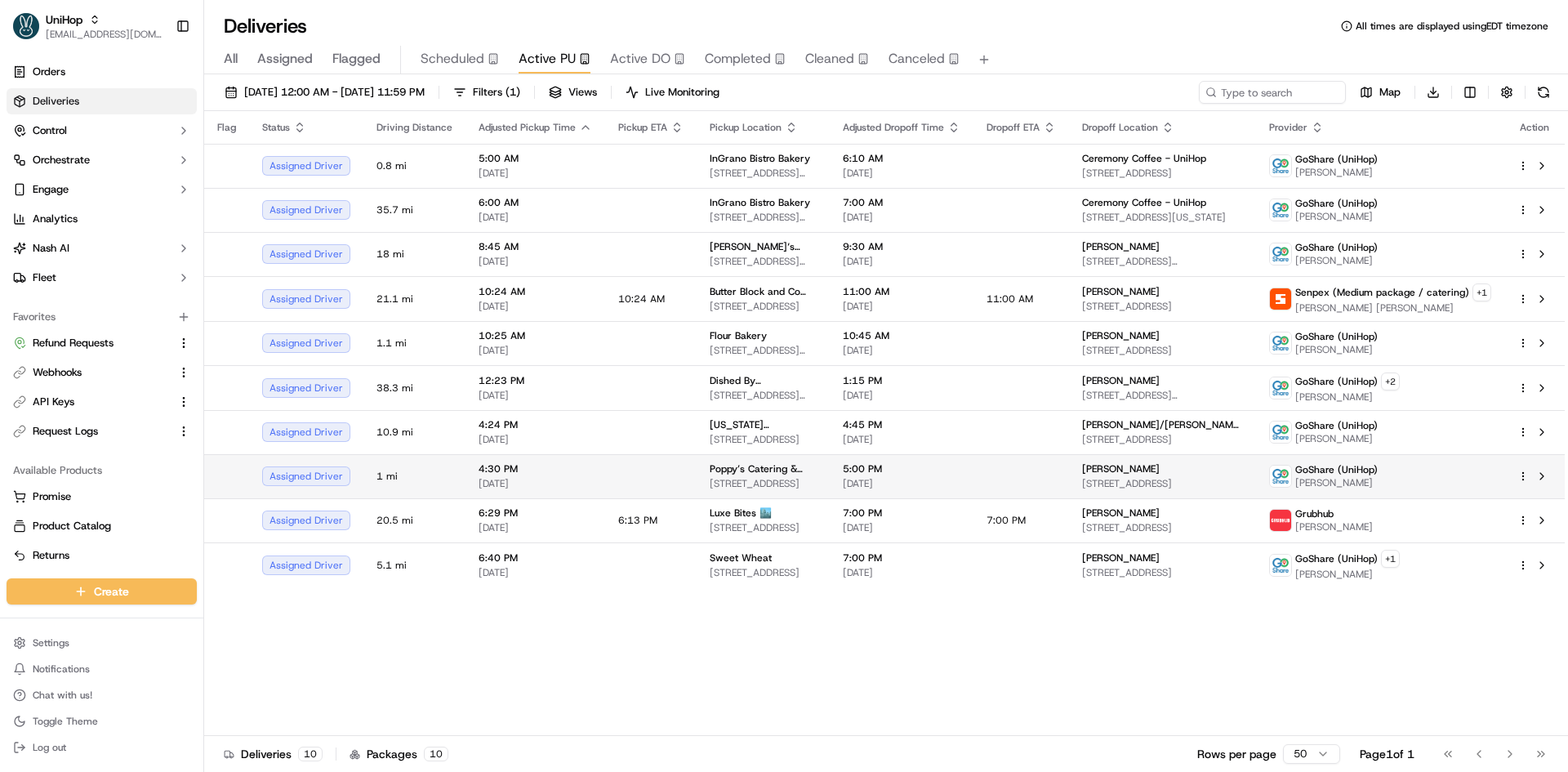
click at [872, 483] on span "Sep 20 2025" at bounding box center [901, 483] width 118 height 13
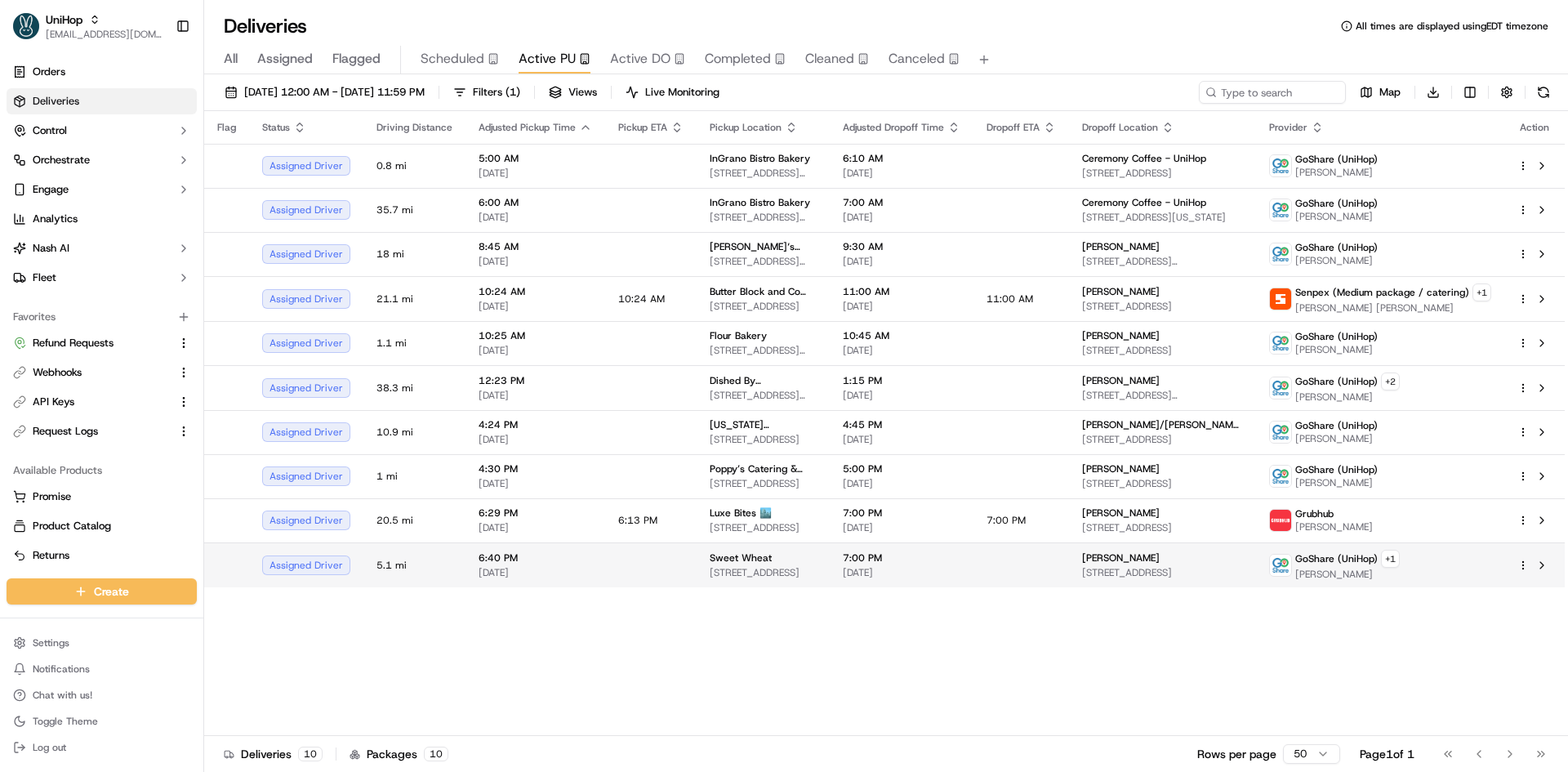
click at [817, 568] on span "1430 S Pacific Coast Hwy, Redondo Beach, CA 90277, USA" at bounding box center [763, 572] width 107 height 13
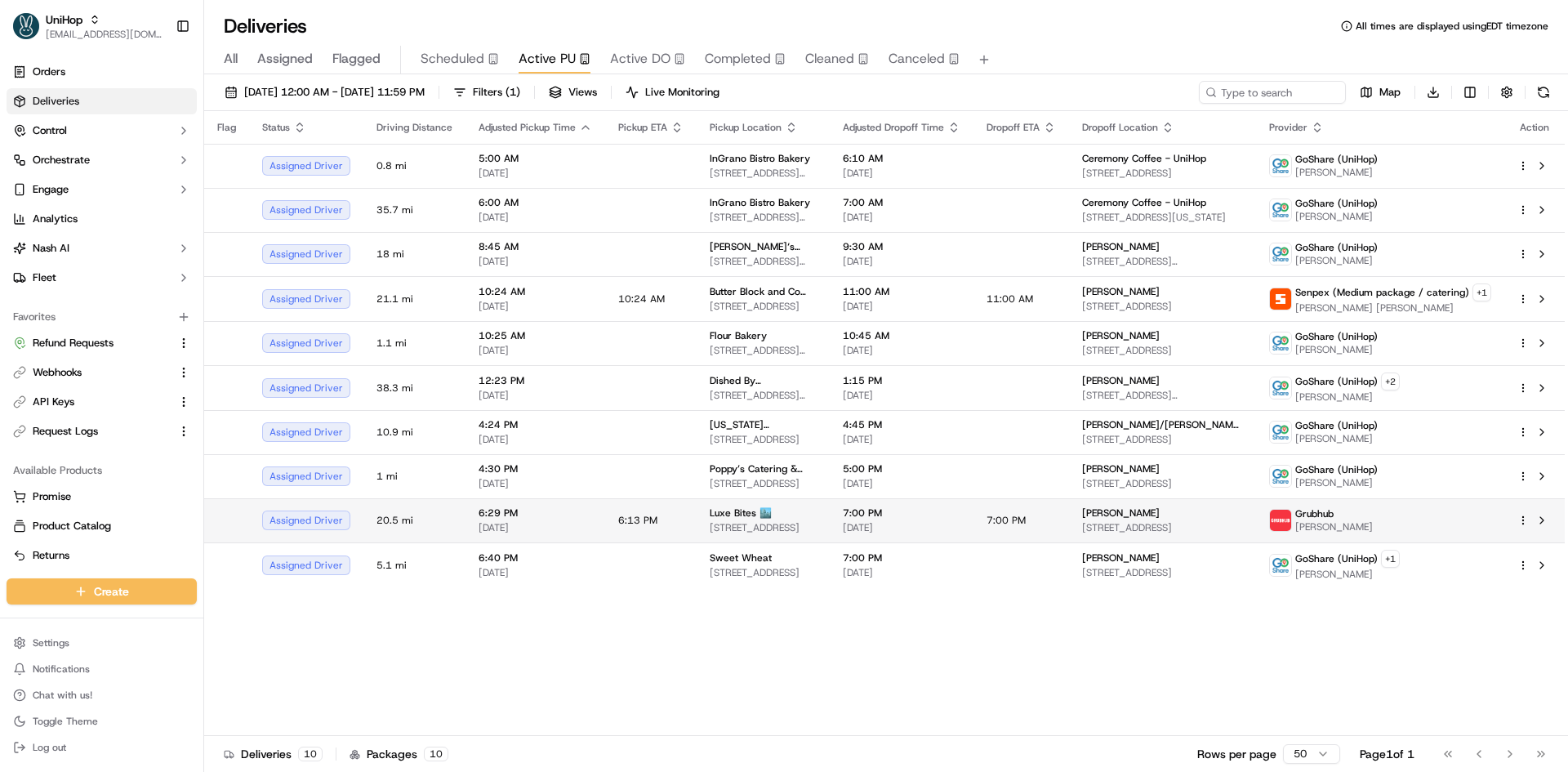
click at [817, 528] on span "3317 N Mission Rd k1, Los Angeles, CA 90031, USA" at bounding box center [763, 527] width 107 height 13
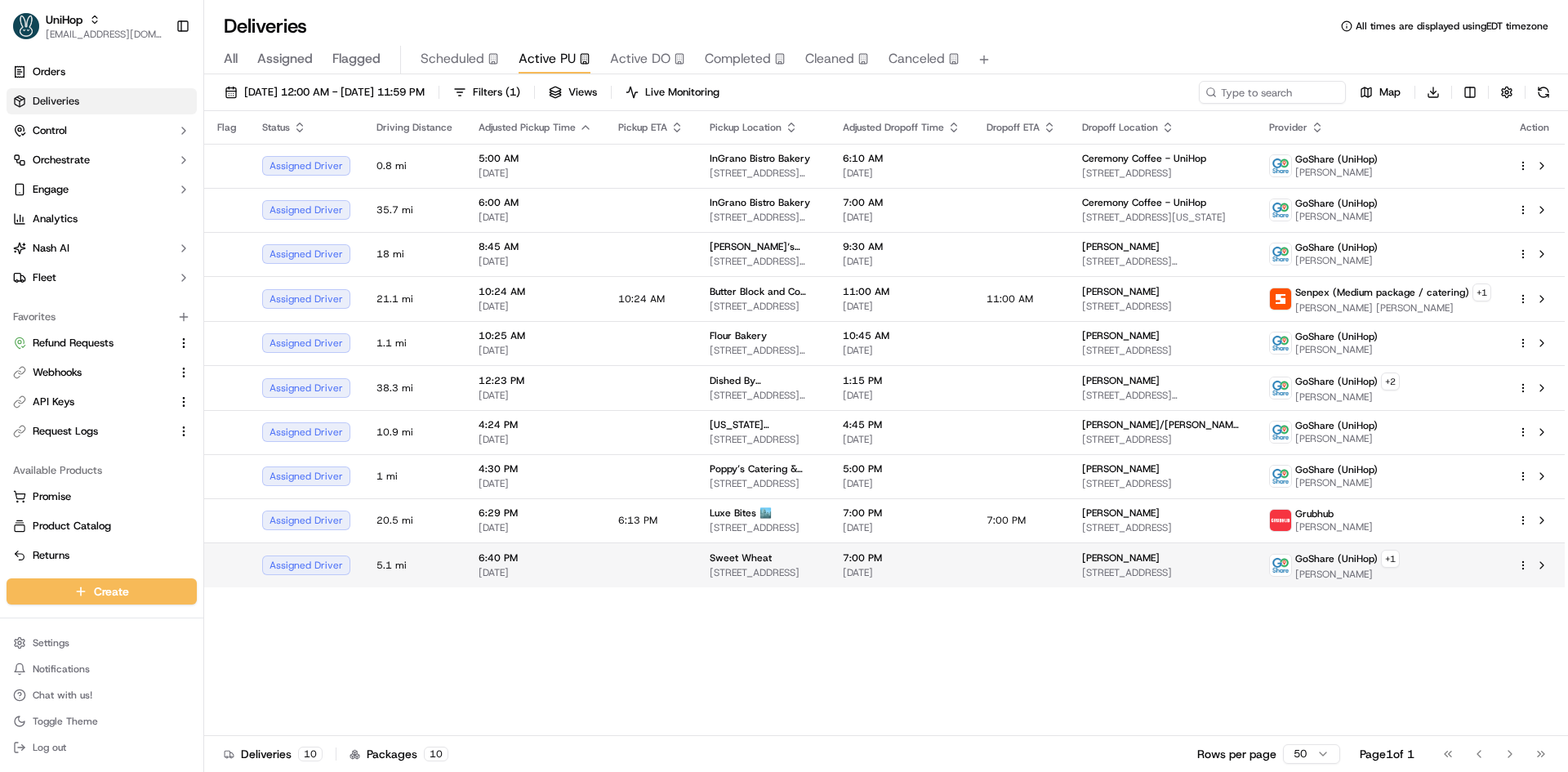
click at [817, 561] on div "Sweet Wheat" at bounding box center [763, 557] width 107 height 13
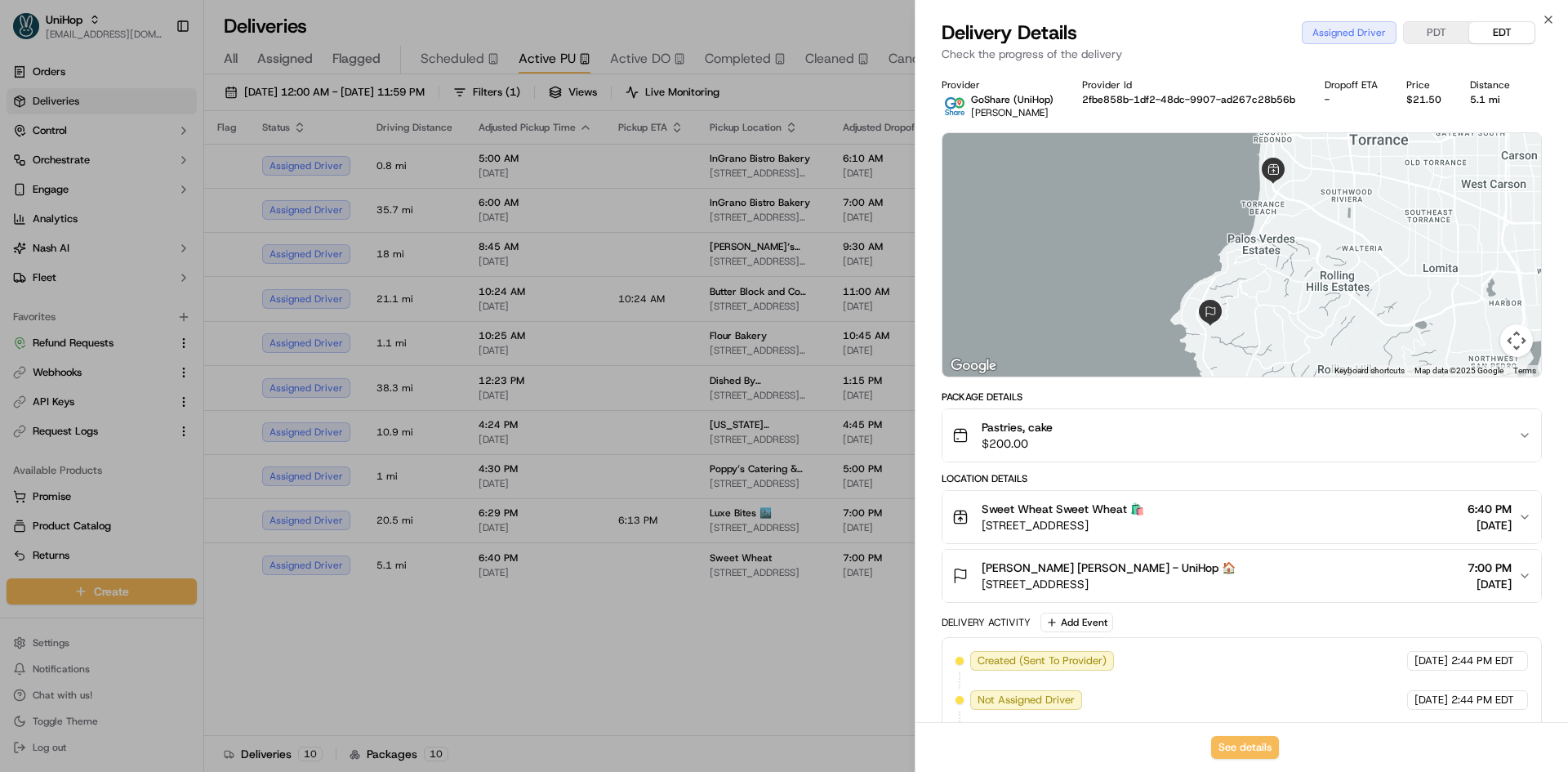
click at [1095, 448] on div "Pastries, cake $200.00" at bounding box center [1235, 435] width 566 height 33
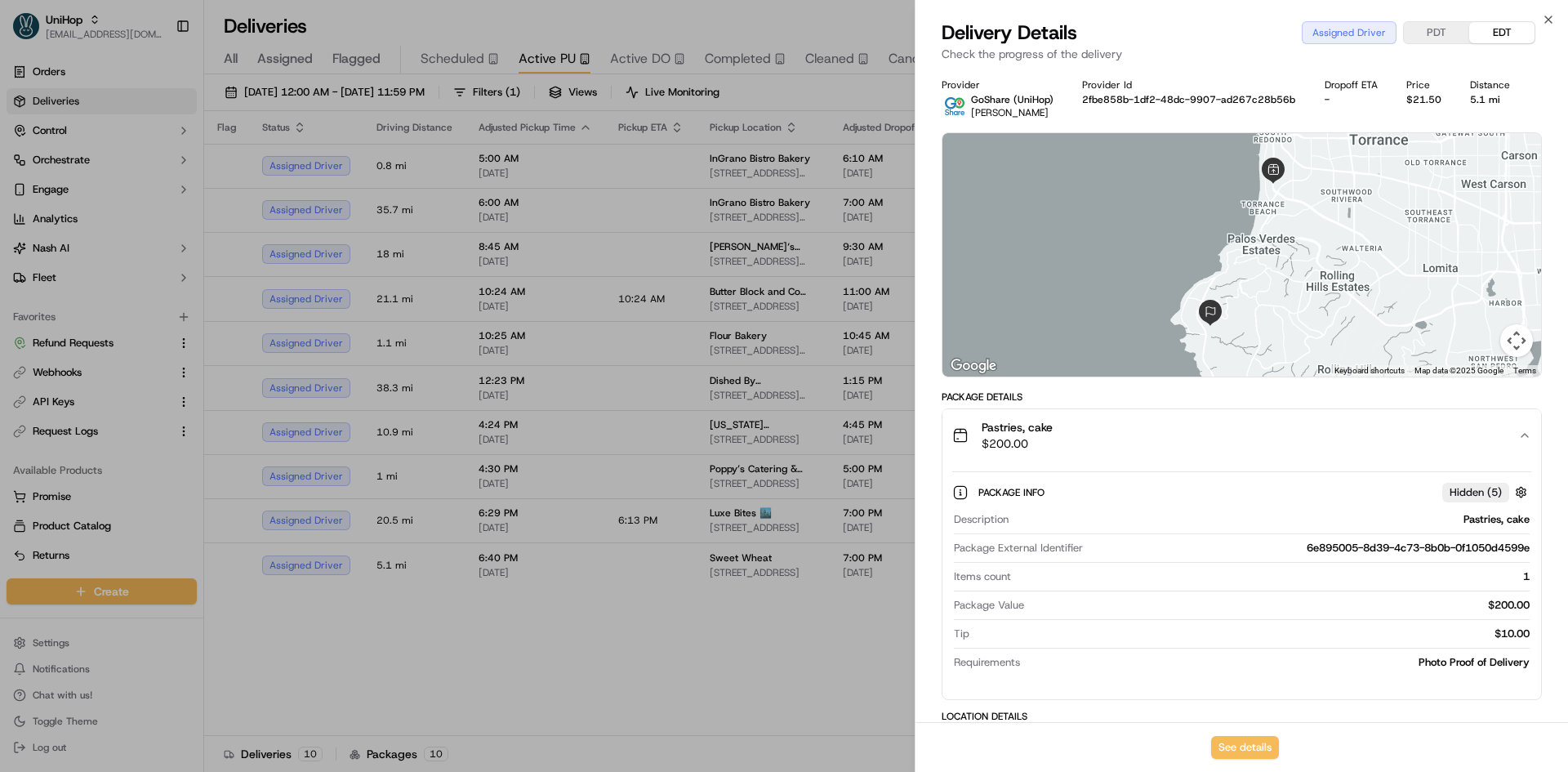
click at [1095, 448] on div "Pastries, cake $200.00" at bounding box center [1235, 435] width 566 height 33
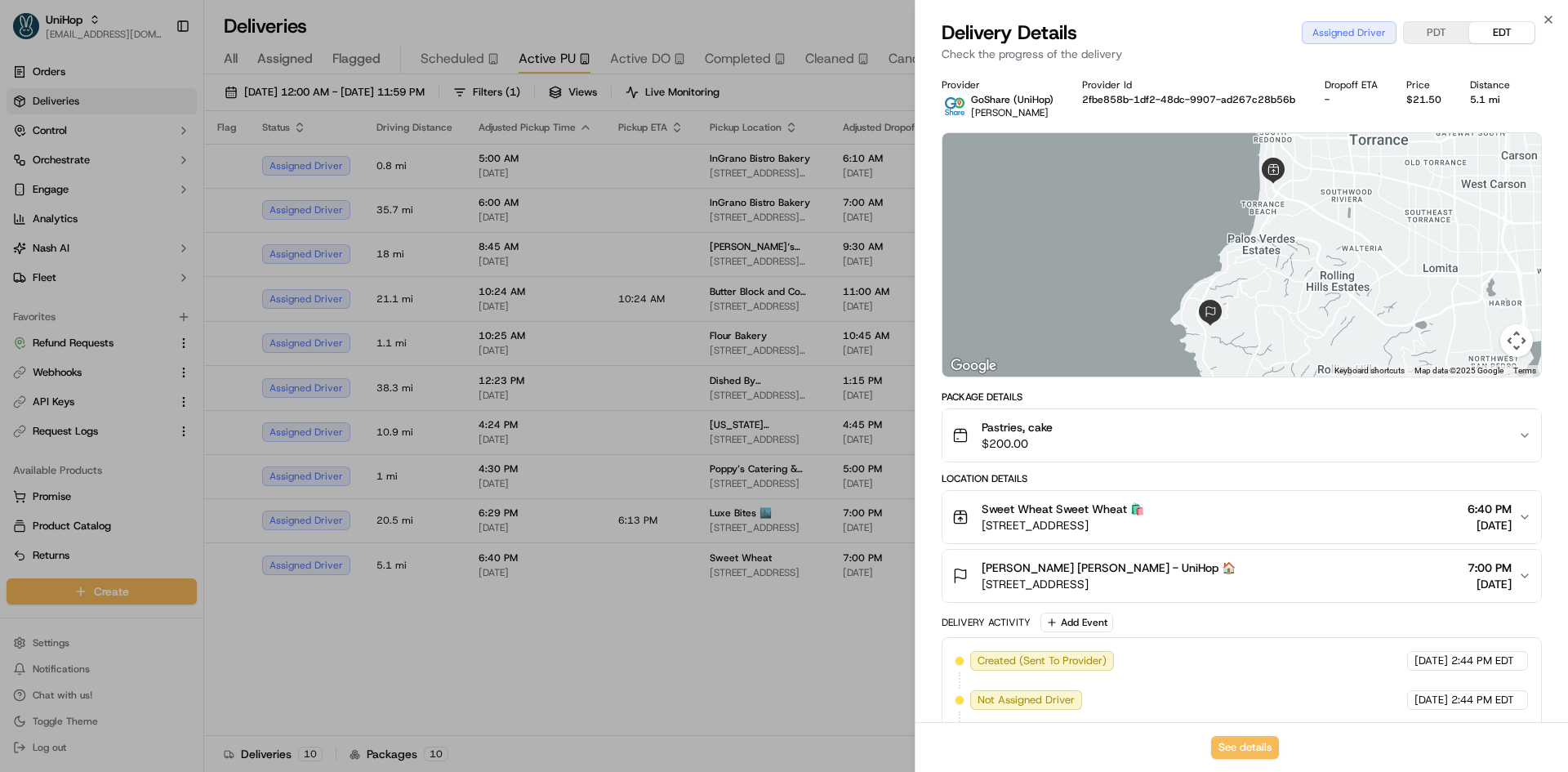
scroll to position [129, 0]
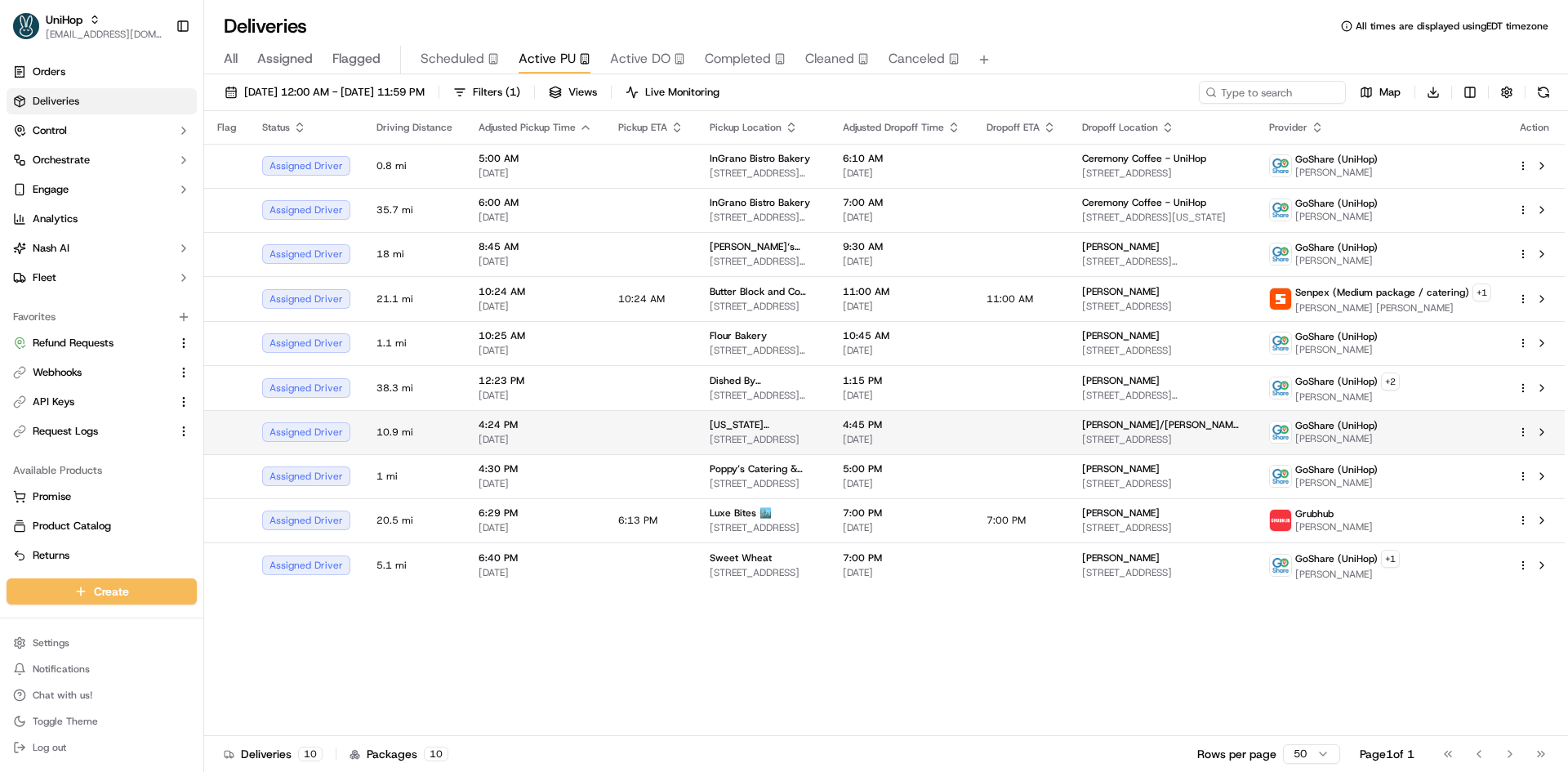
click at [781, 431] on span "Texas Roadhouse" at bounding box center [763, 424] width 107 height 13
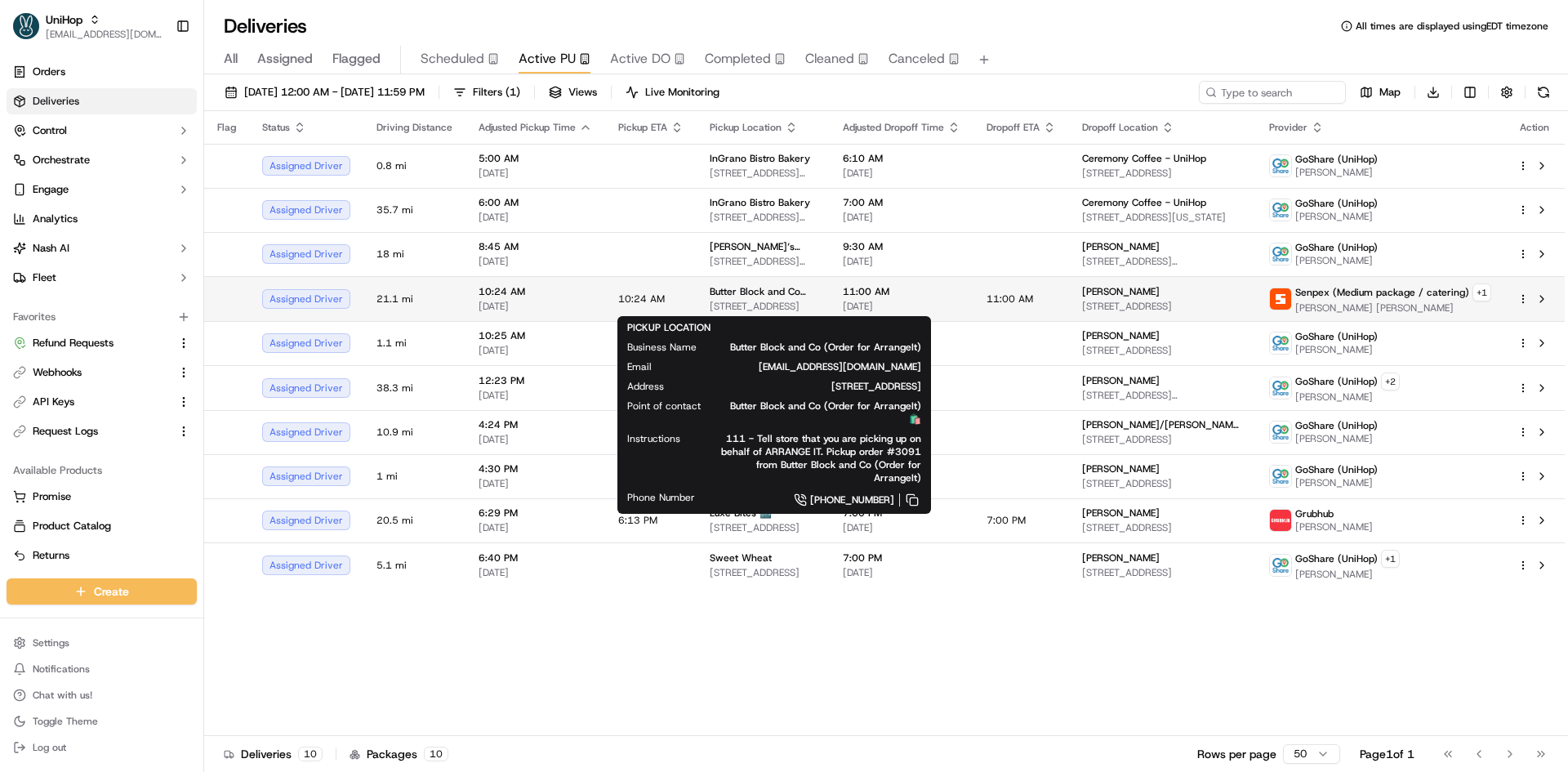
click at [743, 300] on span "908 17 Ave SW suite 111, Calgary, AB T2T 0A2, Canada" at bounding box center [763, 306] width 107 height 13
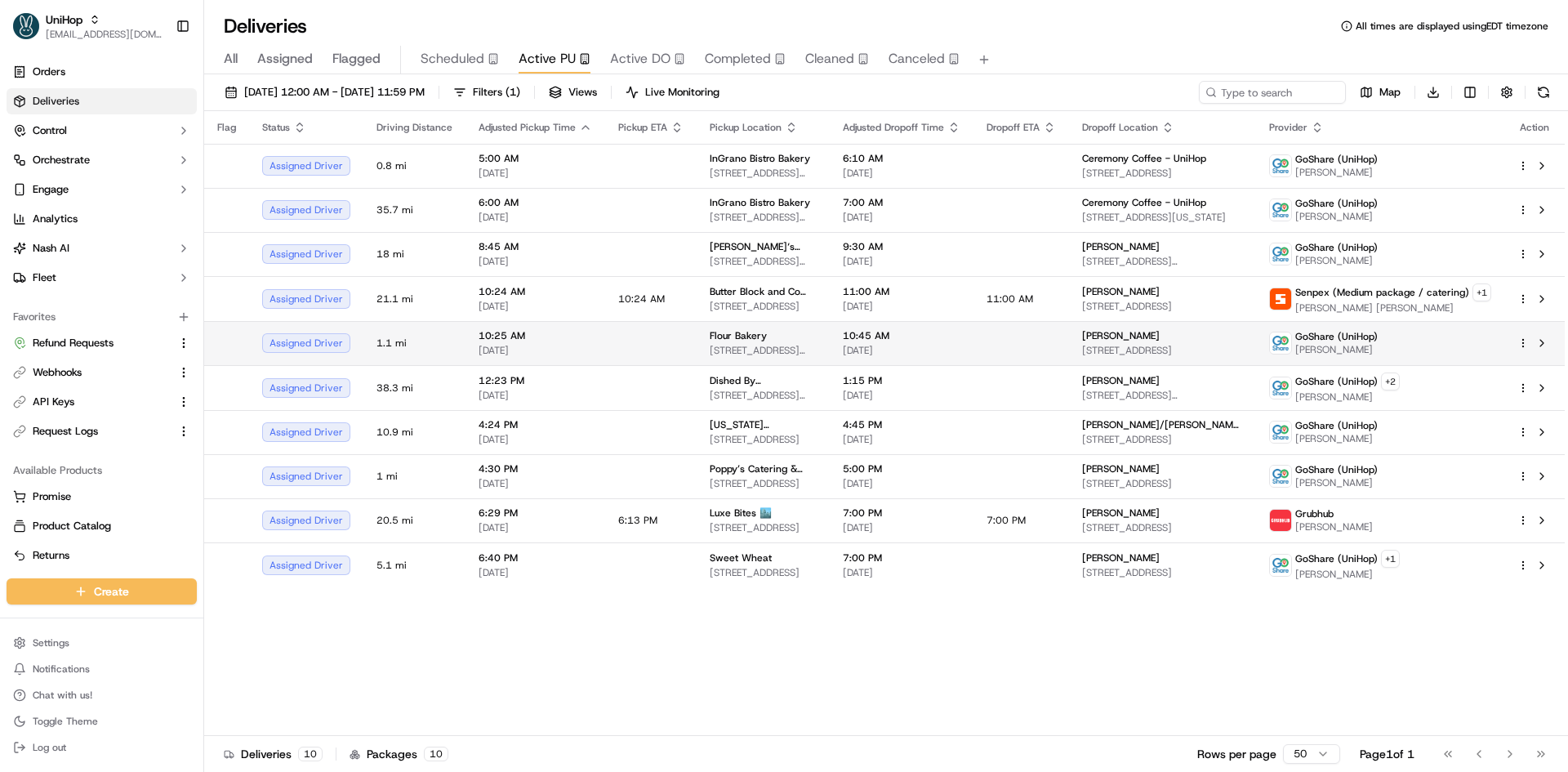
click at [751, 336] on span "Flour Bakery" at bounding box center [738, 335] width 57 height 13
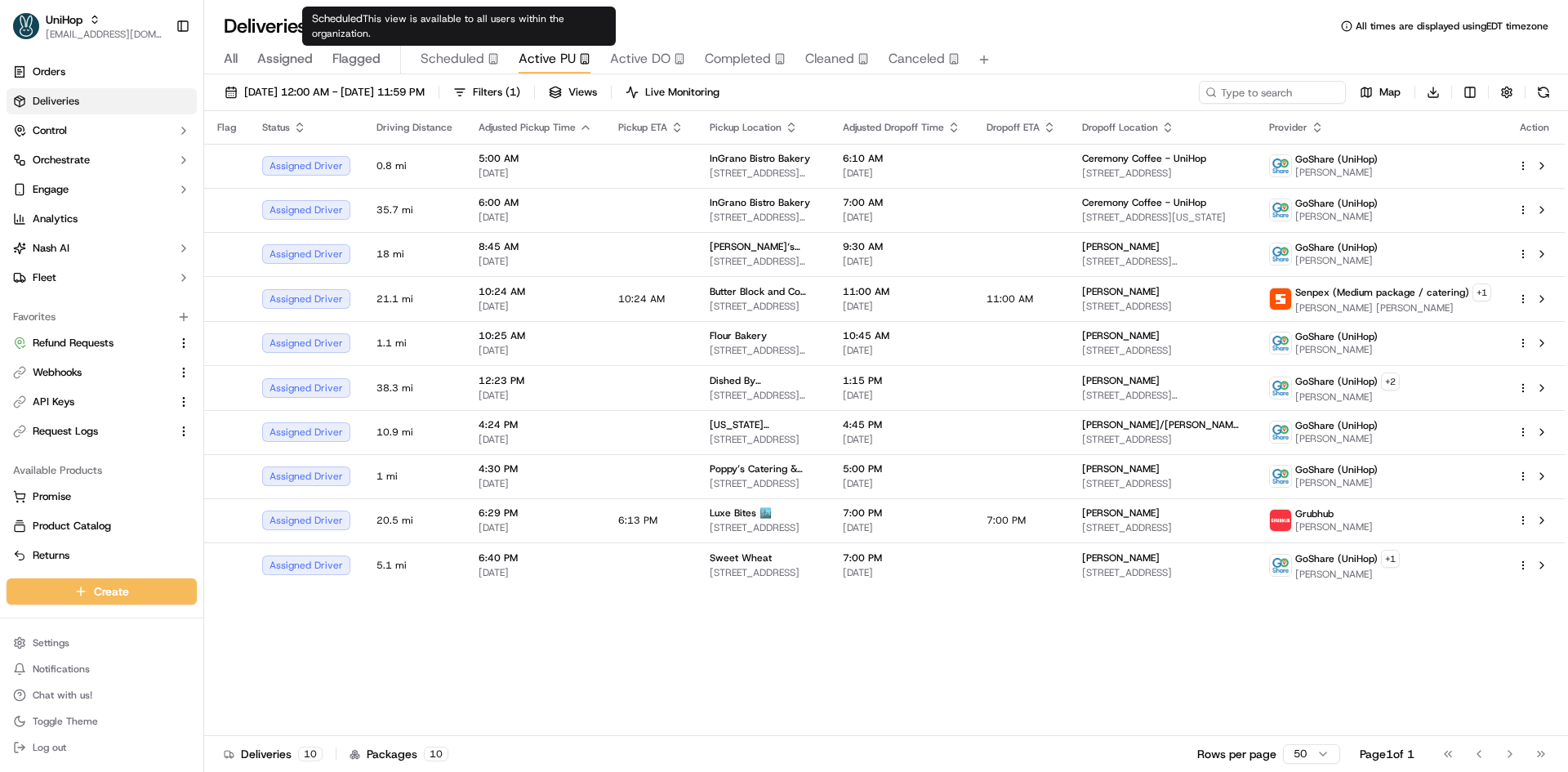
click at [477, 68] on span "Scheduled" at bounding box center [452, 59] width 63 height 20
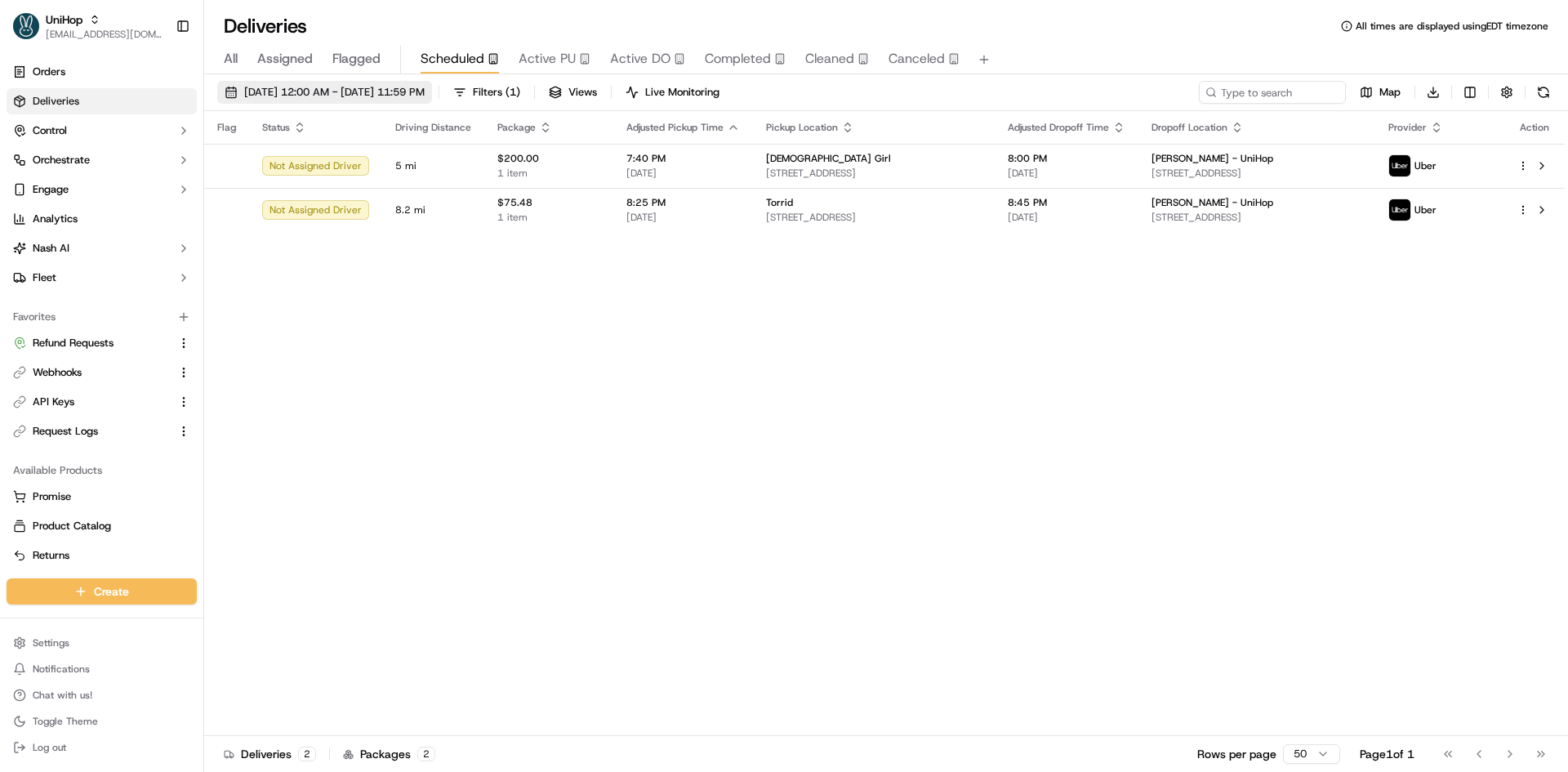
click at [424, 88] on span "Sep 19 2025 12:00 AM - Sep 19 2025 11:59 PM" at bounding box center [334, 92] width 180 height 14
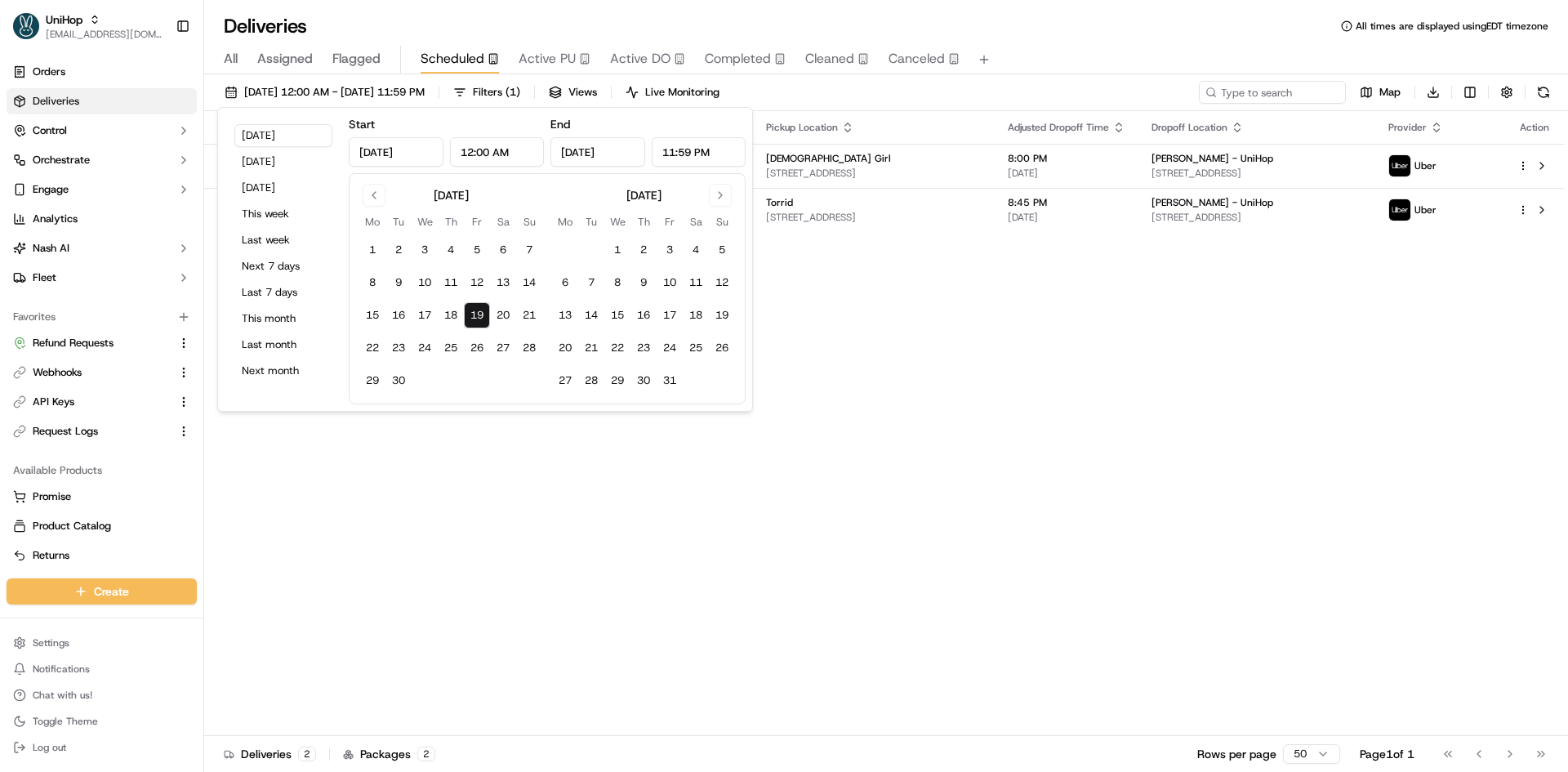
click at [924, 331] on div "Flag Status Driving Distance Package Adjusted Pickup Time Pickup Location Adjus…" at bounding box center [884, 423] width 1360 height 625
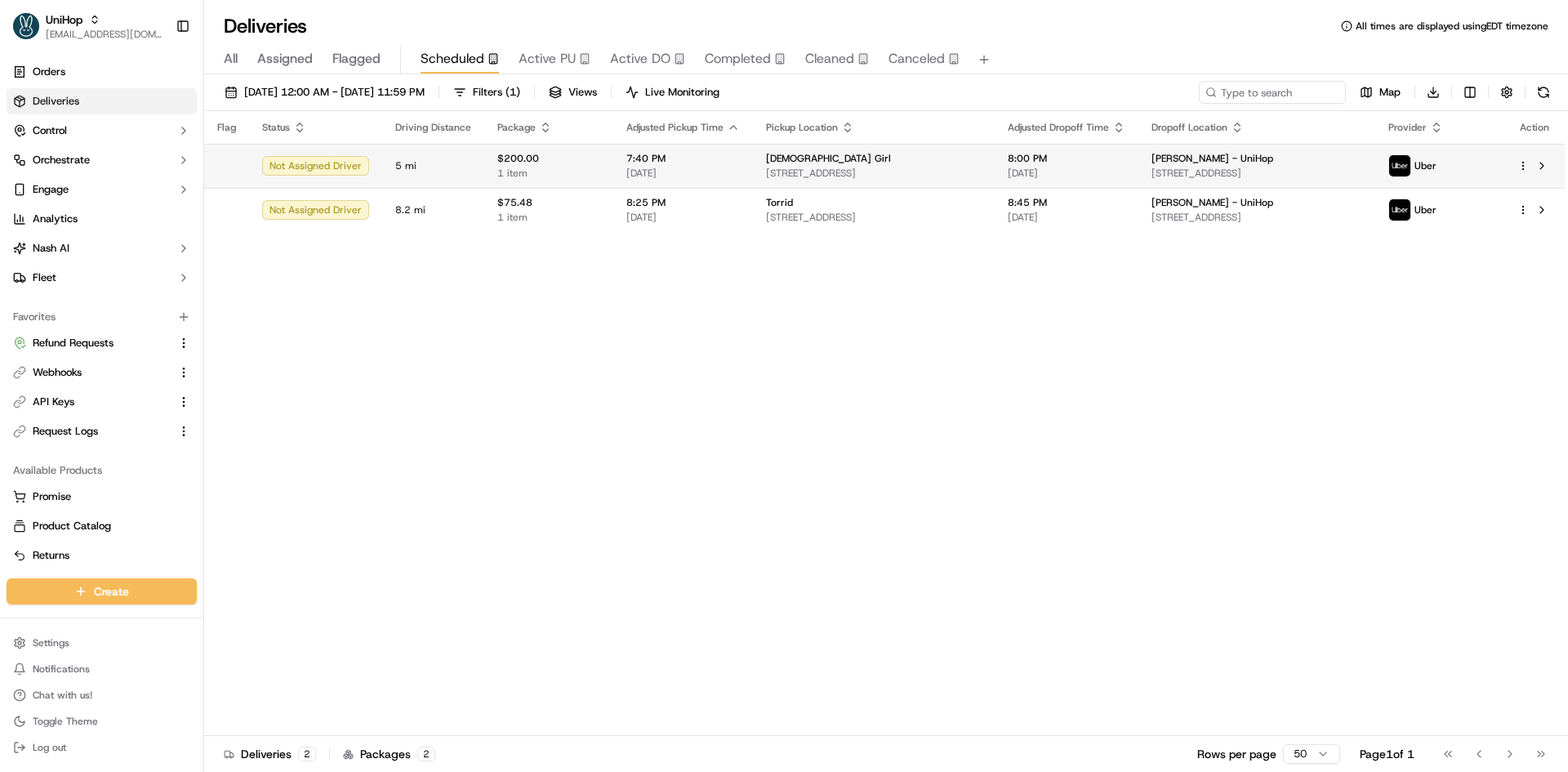
click at [845, 176] on span "8052 Park Ln N, Dallas, TX 75231, USA" at bounding box center [874, 173] width 216 height 13
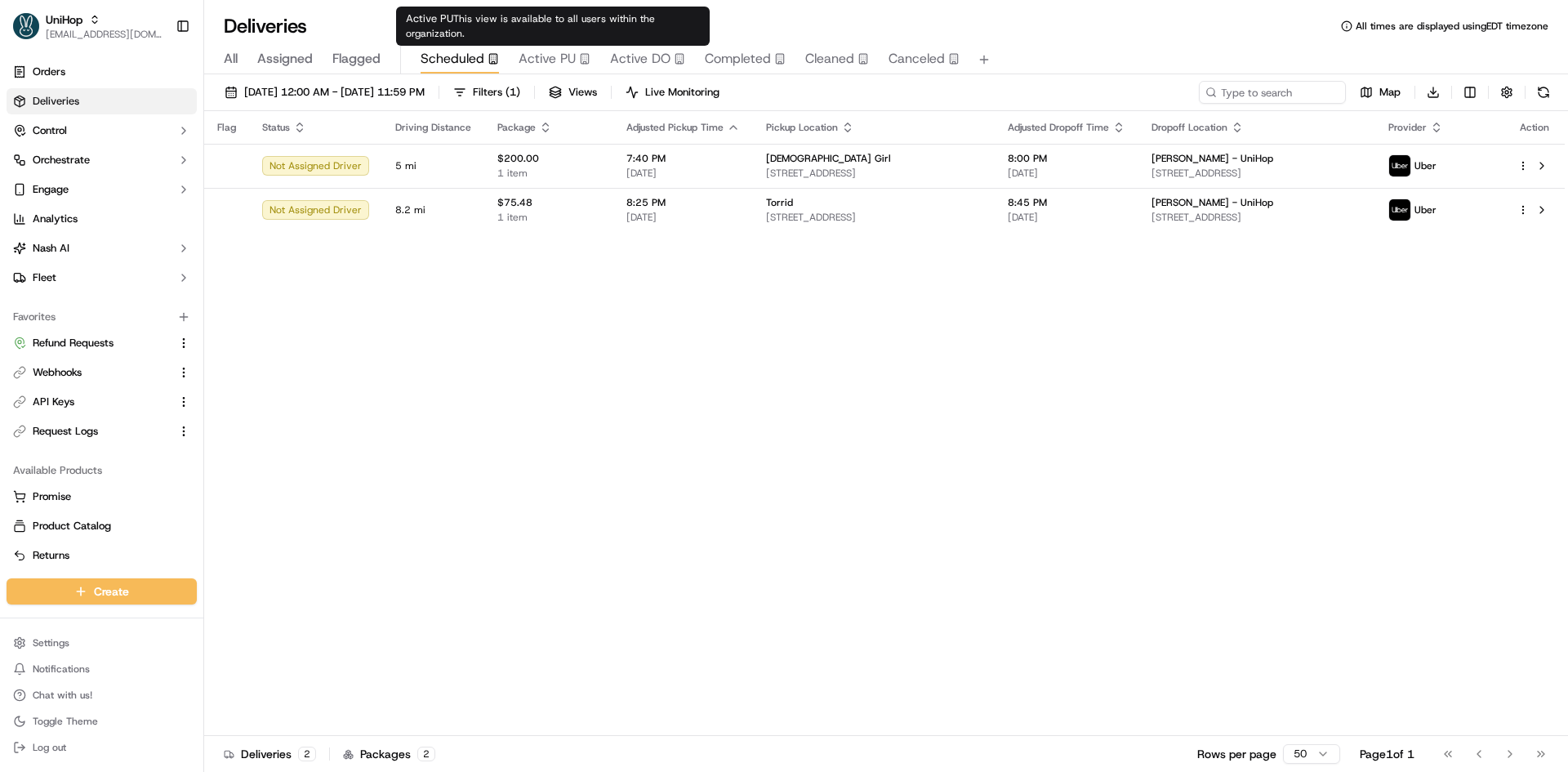
click at [617, 53] on span "Active DO" at bounding box center [640, 59] width 61 height 20
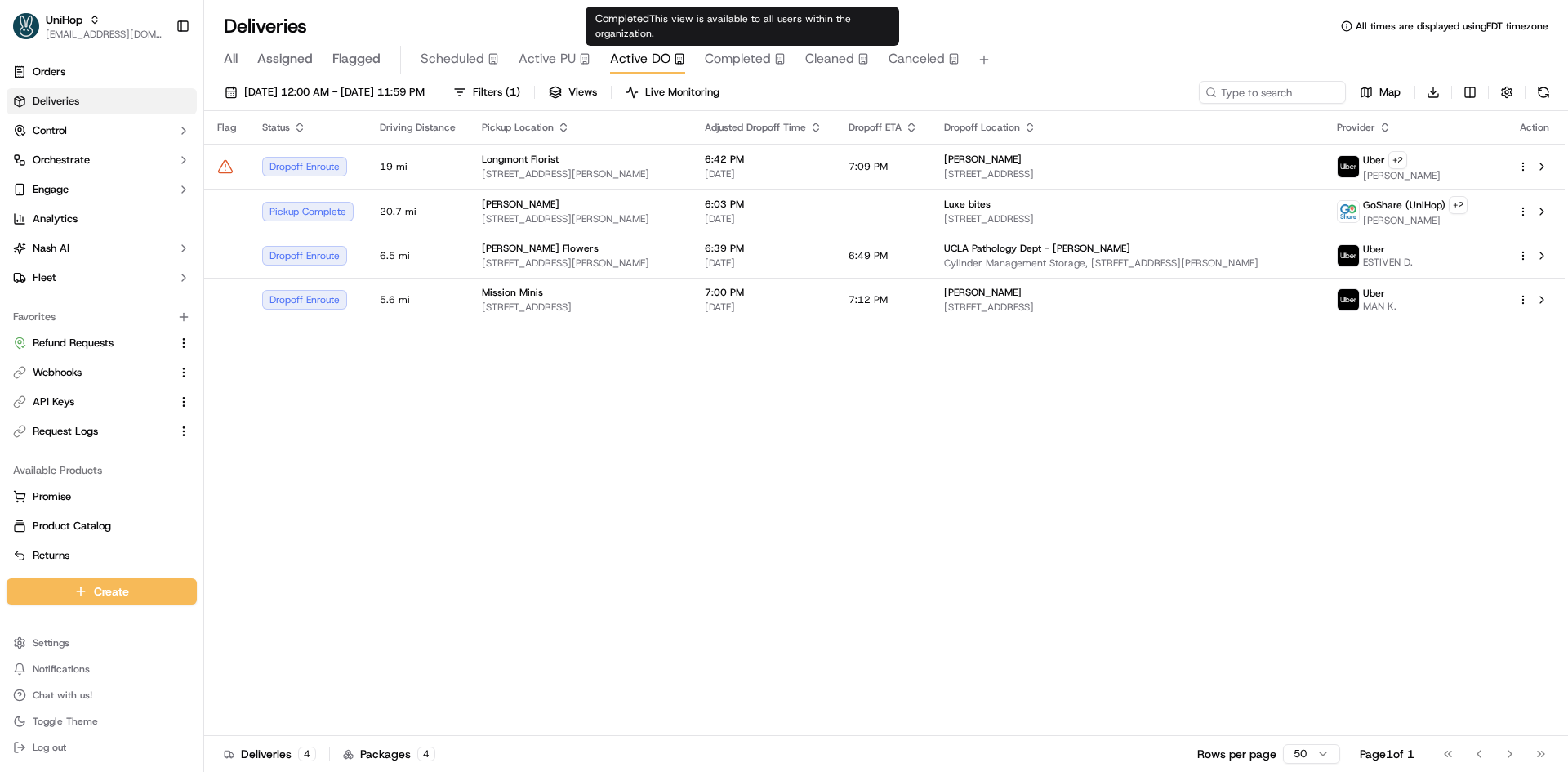
click at [735, 55] on span "Completed" at bounding box center [738, 59] width 66 height 20
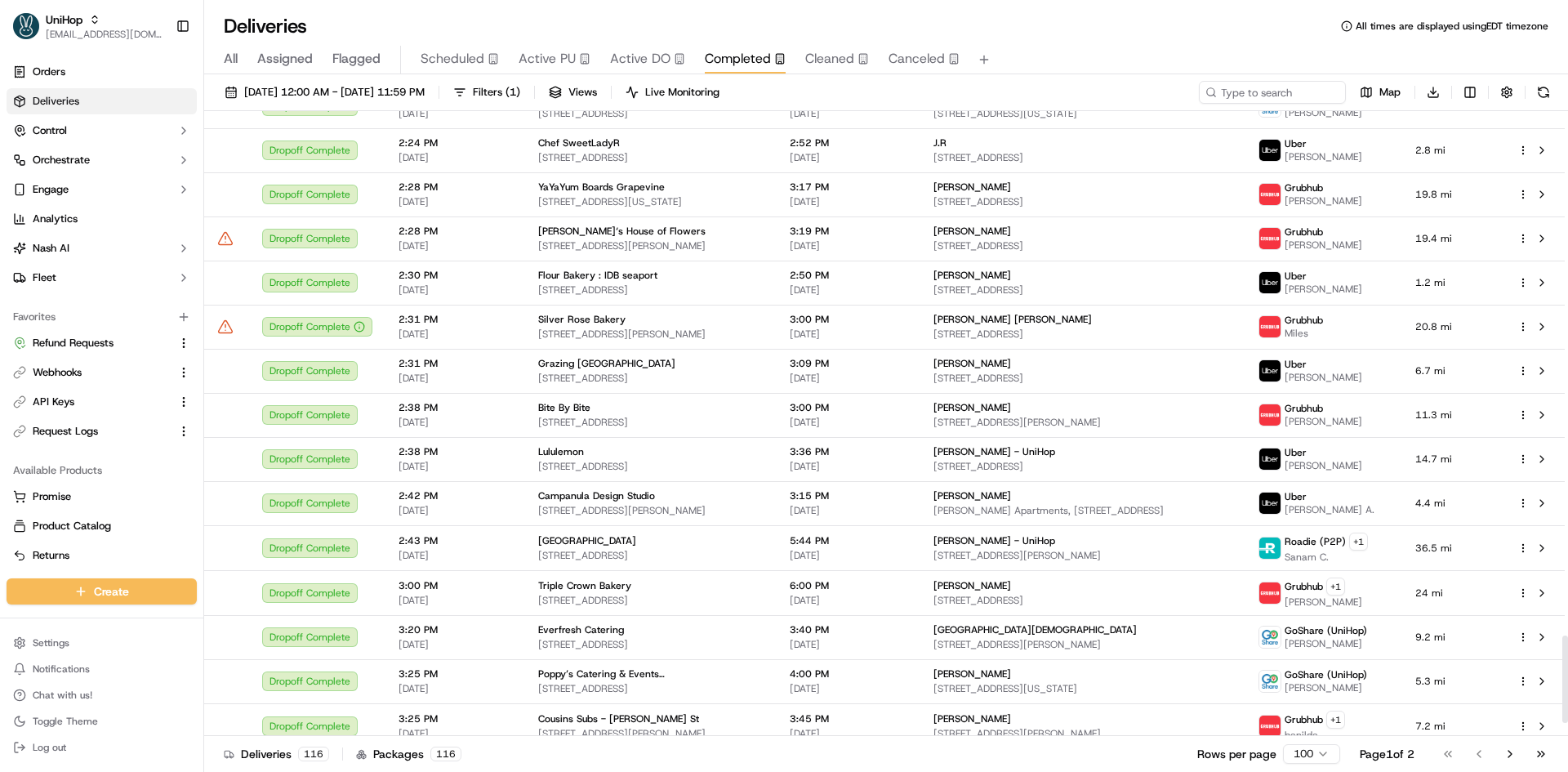
scroll to position [3845, 0]
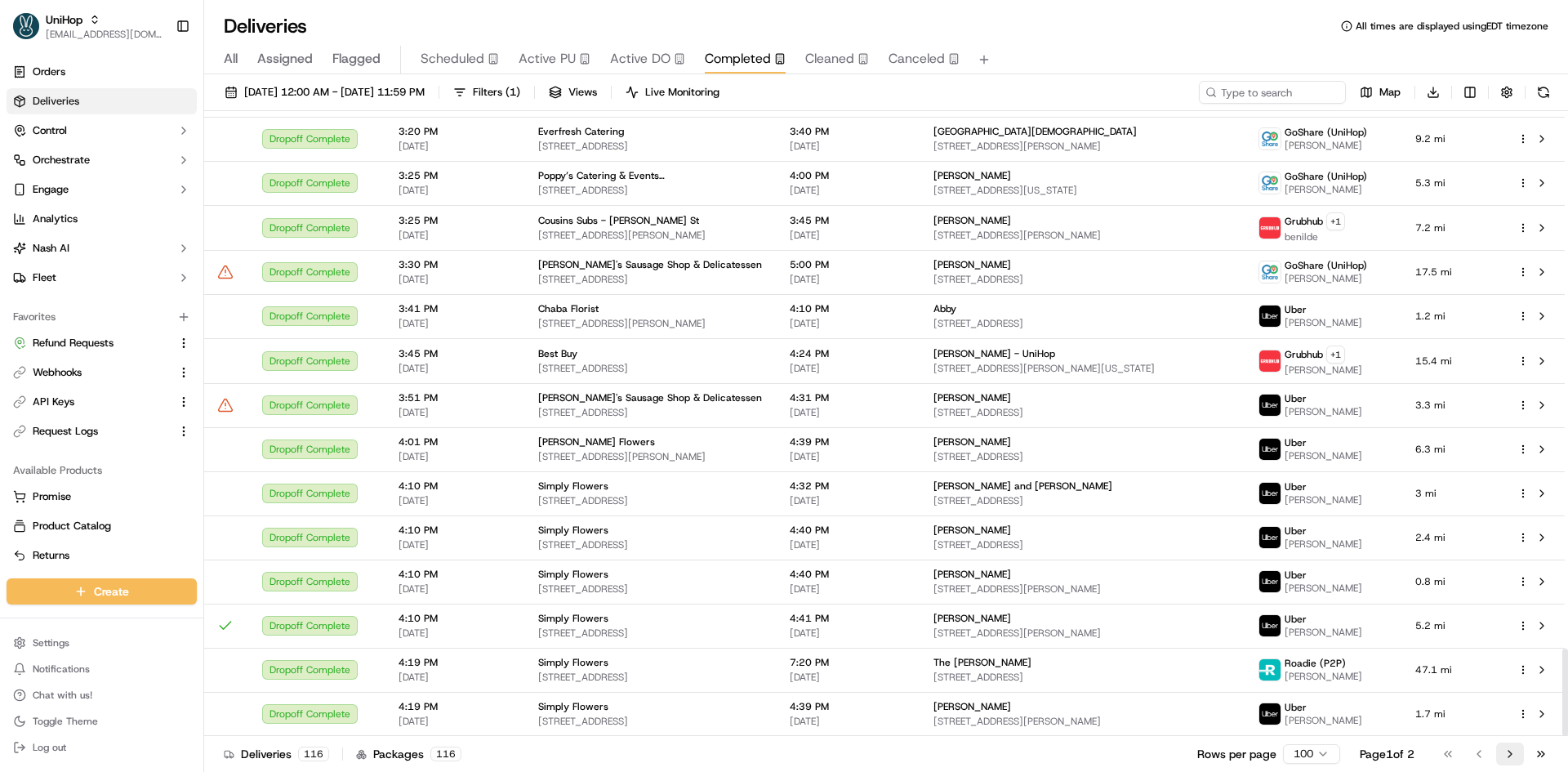
click at [1506, 751] on button "Go to next page" at bounding box center [1509, 754] width 28 height 23
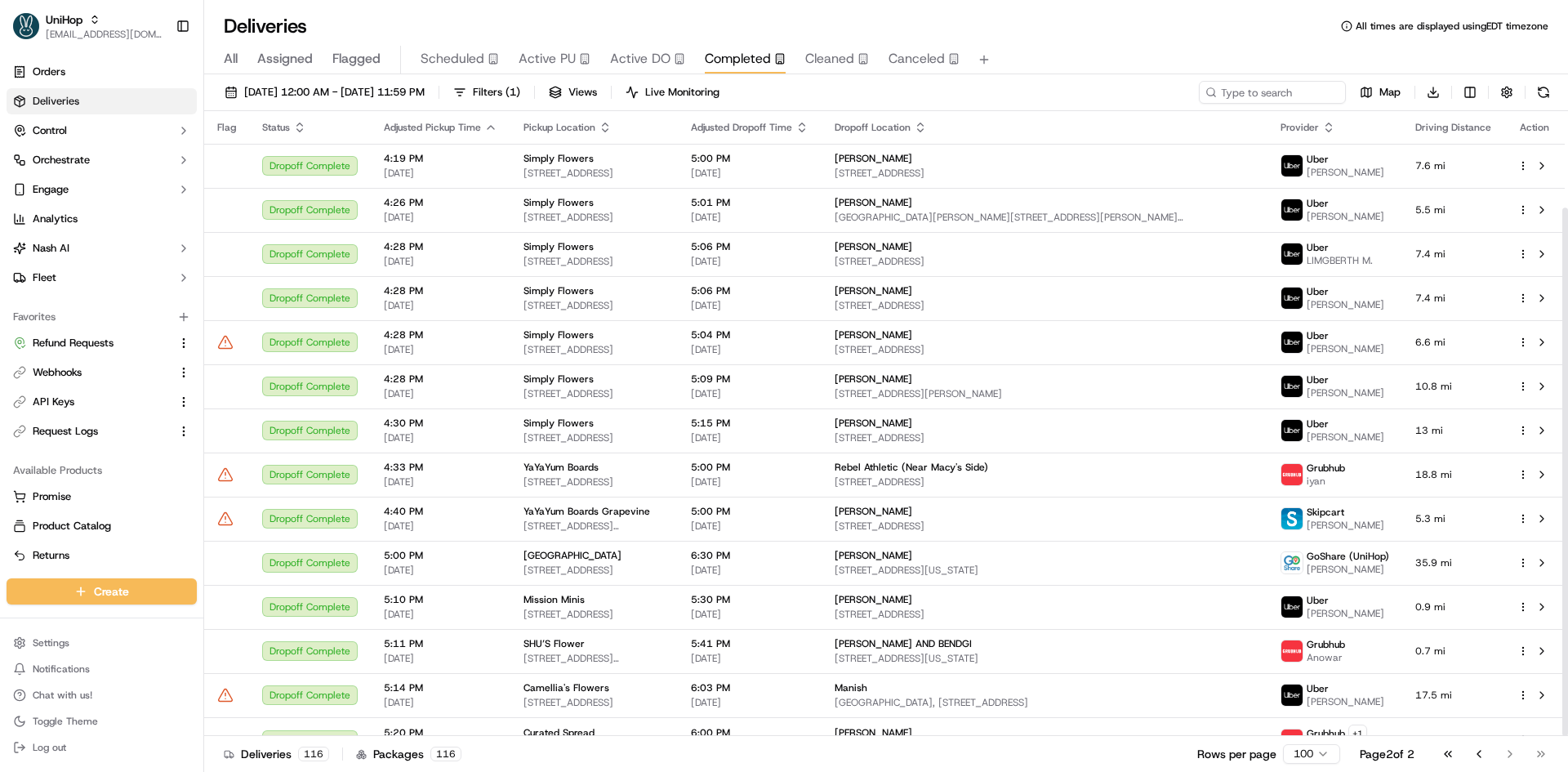
scroll to position [114, 0]
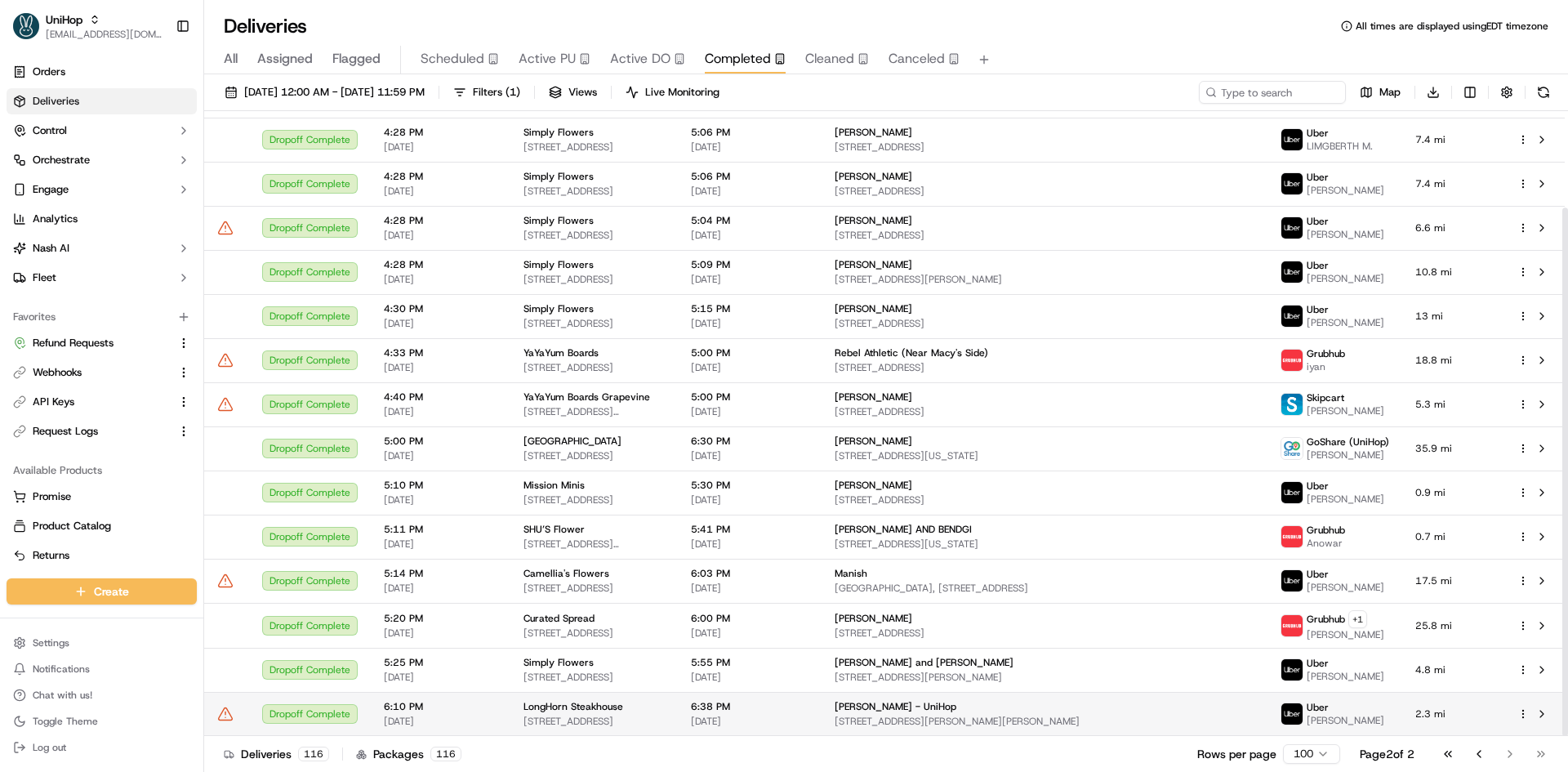
click at [665, 706] on div "LongHorn Steakhouse" at bounding box center [594, 706] width 141 height 13
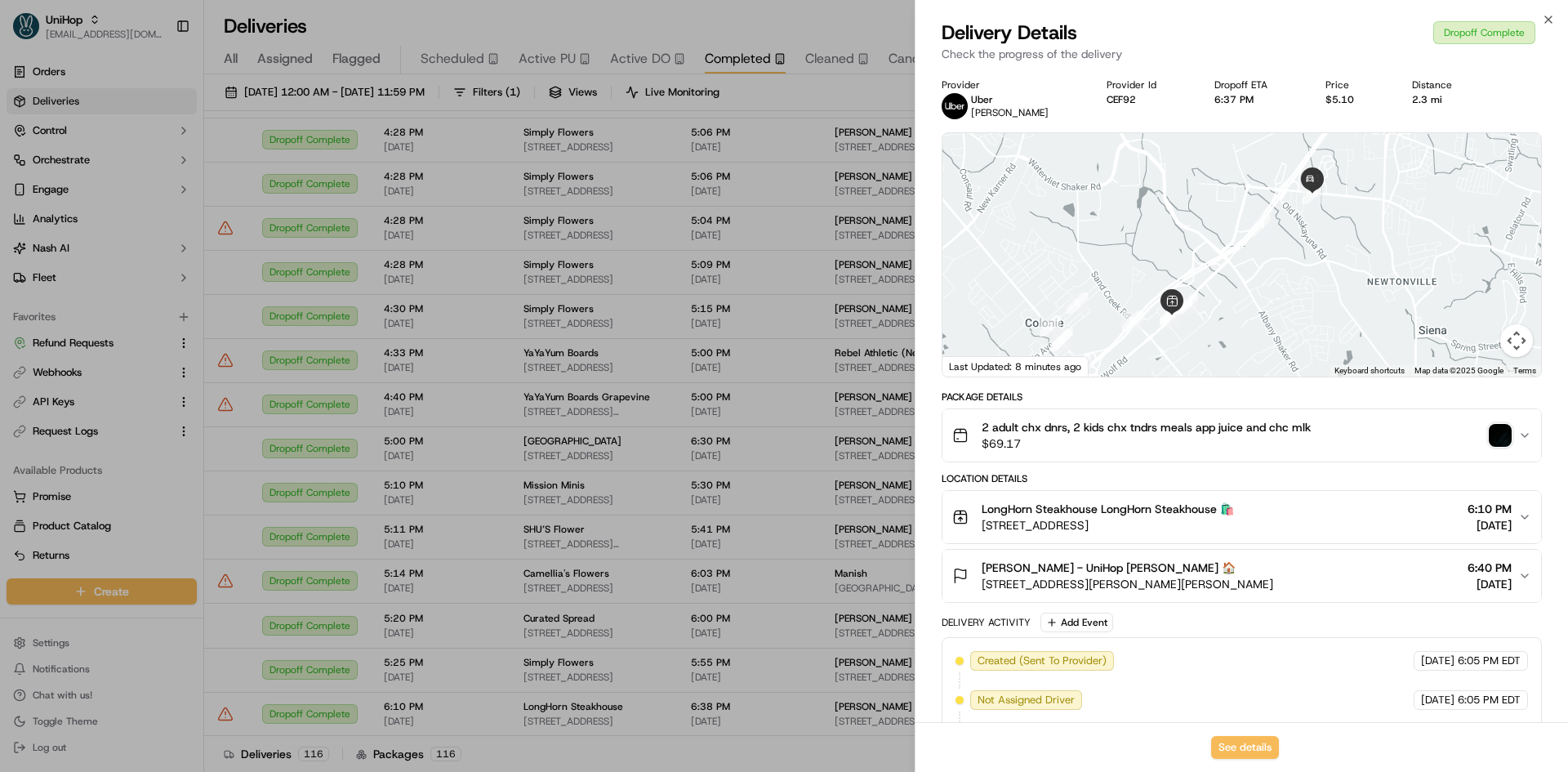
click at [1496, 433] on img "button" at bounding box center [1500, 435] width 23 height 23
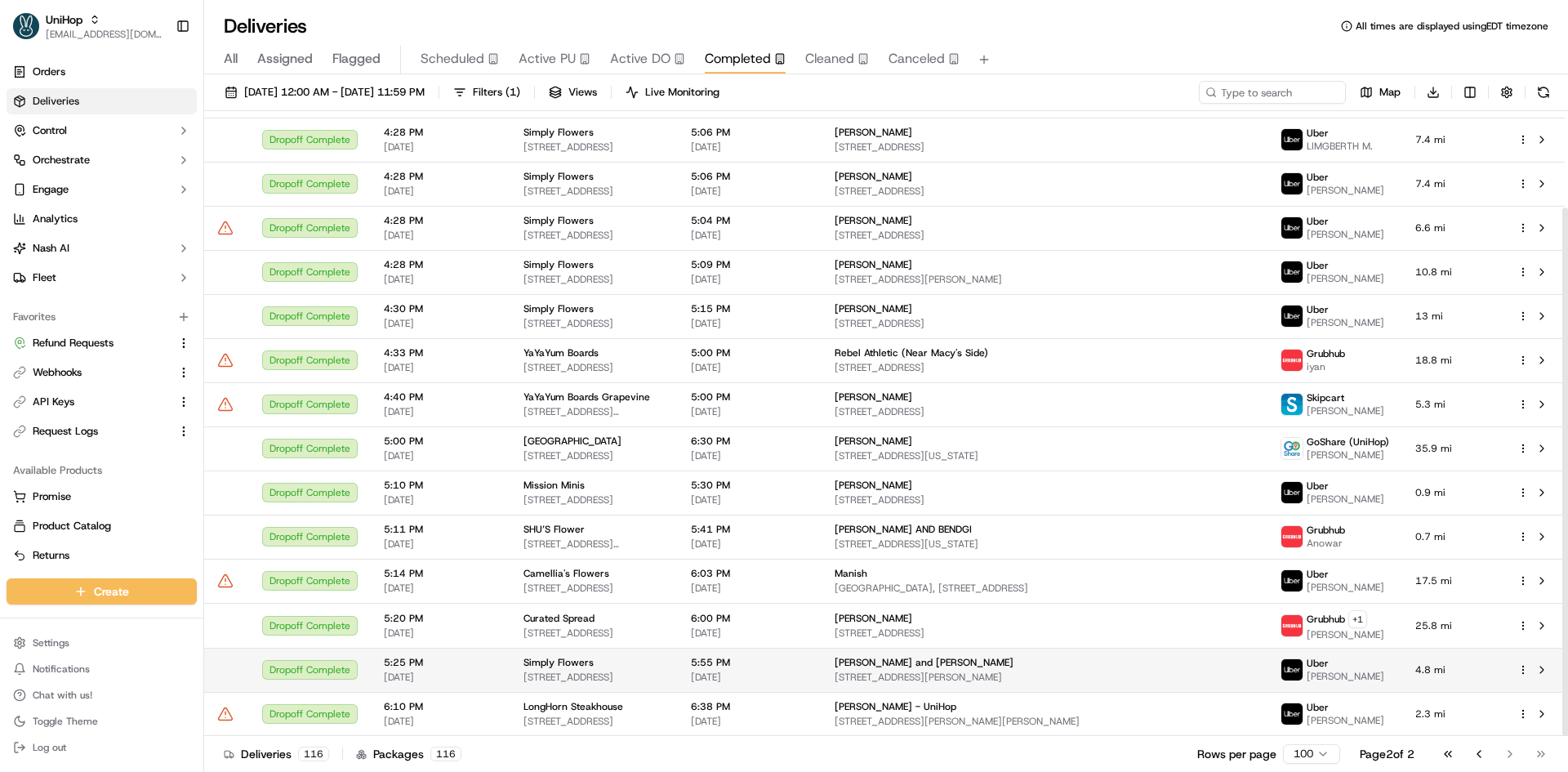
click at [587, 654] on td "Simply Flowers 1100 W 7800 S #9, West Jordan, UT 84088, United States" at bounding box center [595, 669] width 168 height 44
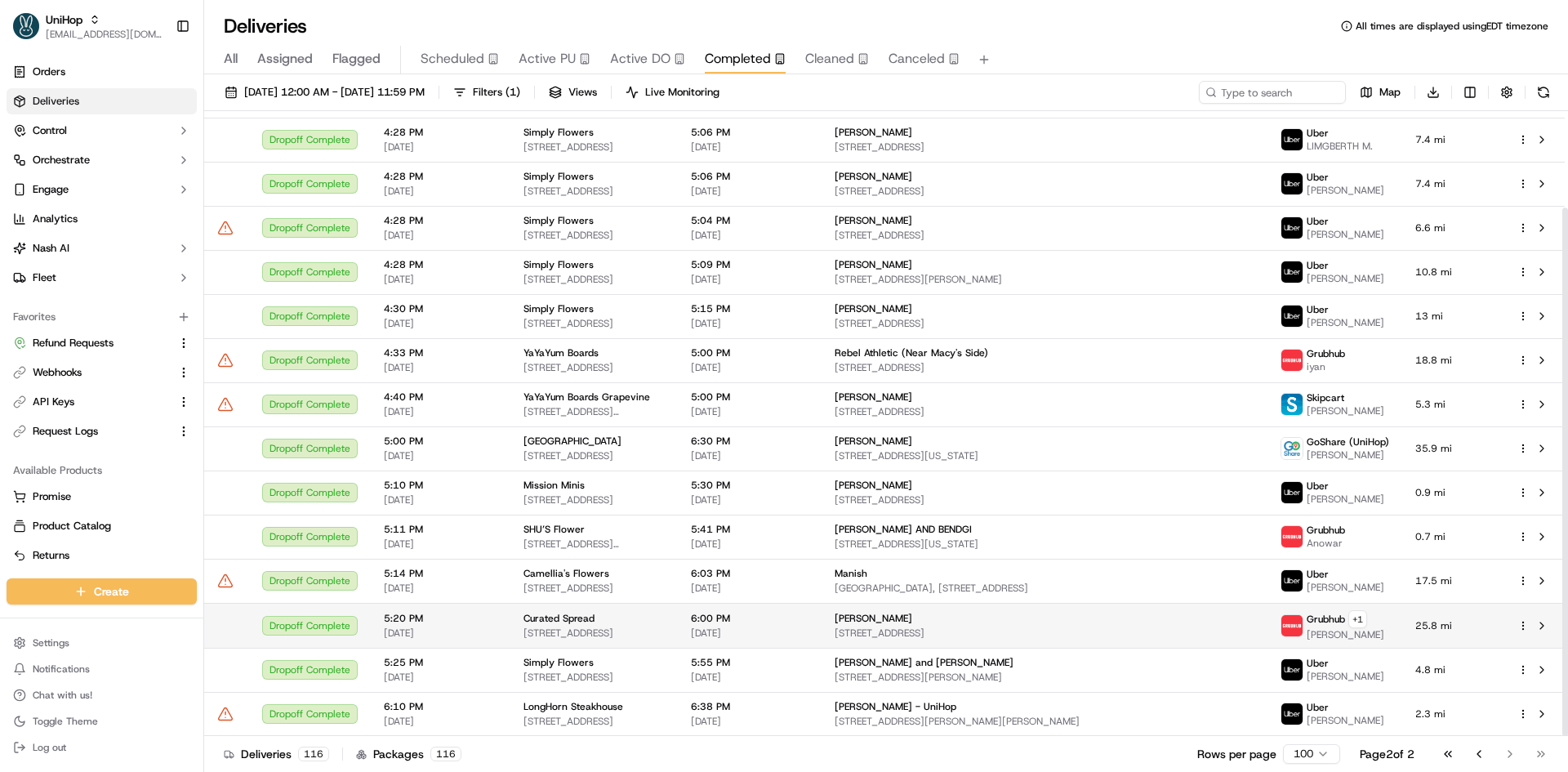
click at [595, 624] on div "Curated Spread" at bounding box center [594, 618] width 141 height 13
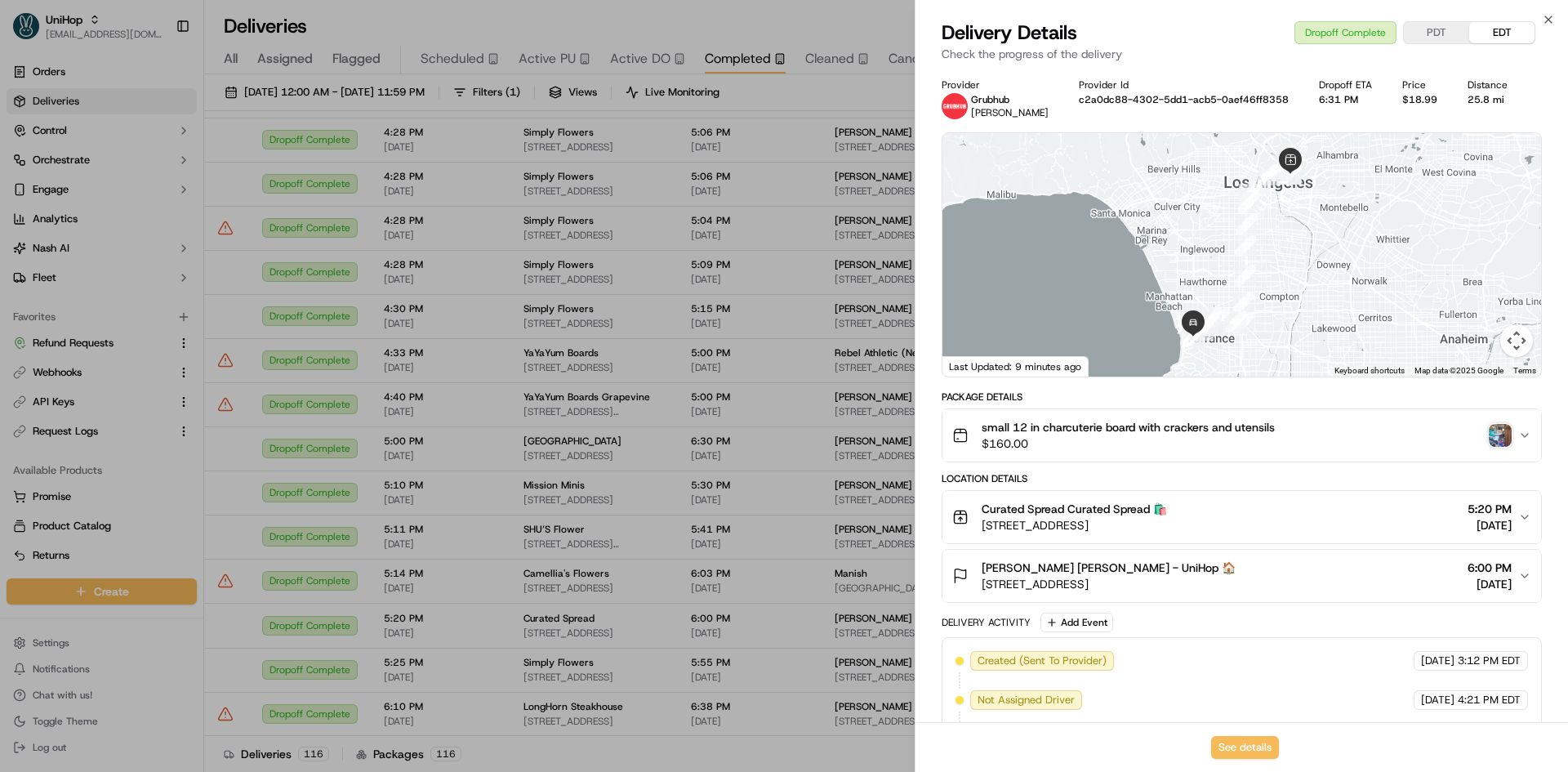
click at [1491, 432] on img "button" at bounding box center [1500, 435] width 23 height 23
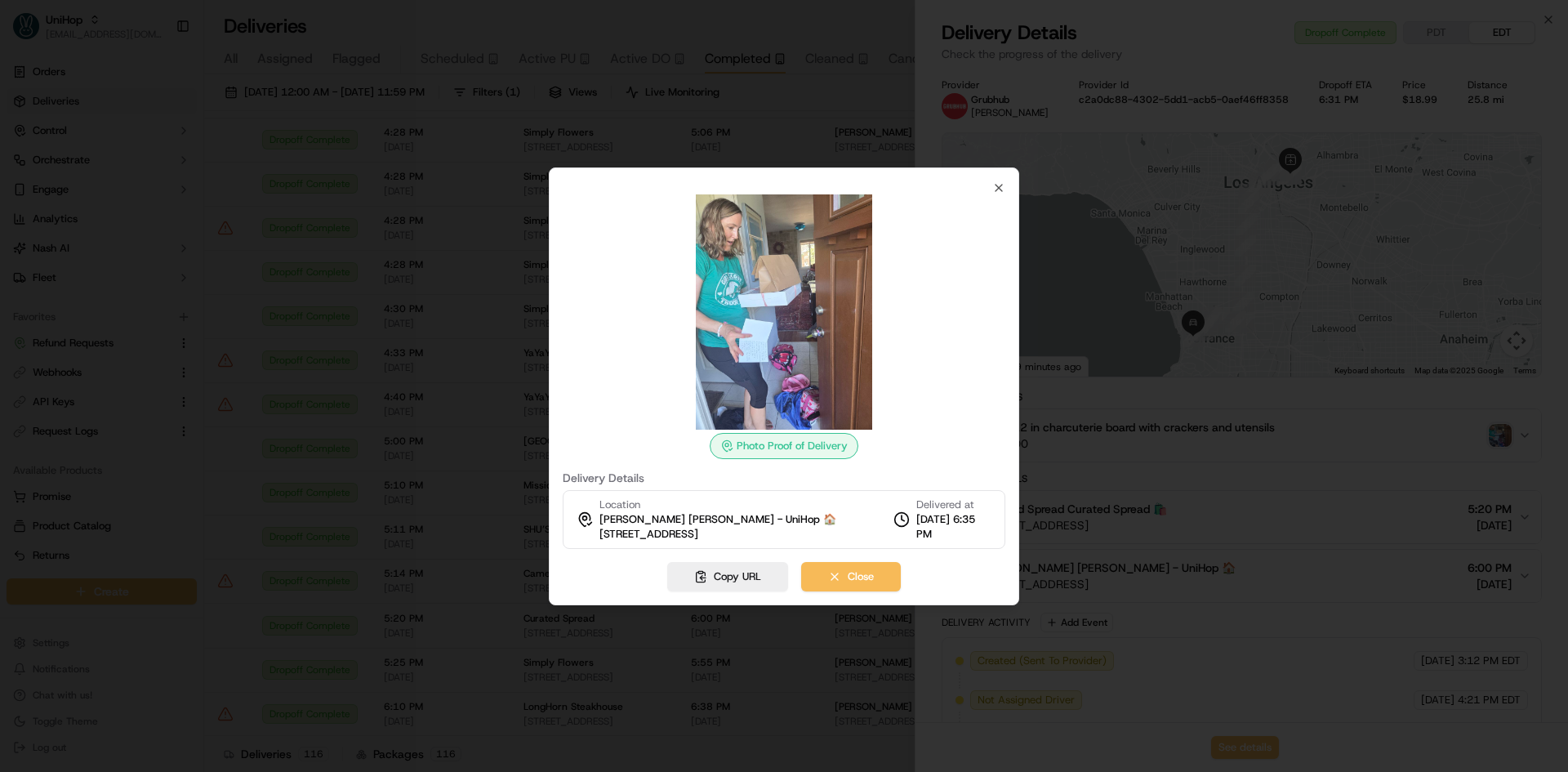
click at [321, 95] on div at bounding box center [784, 386] width 1568 height 772
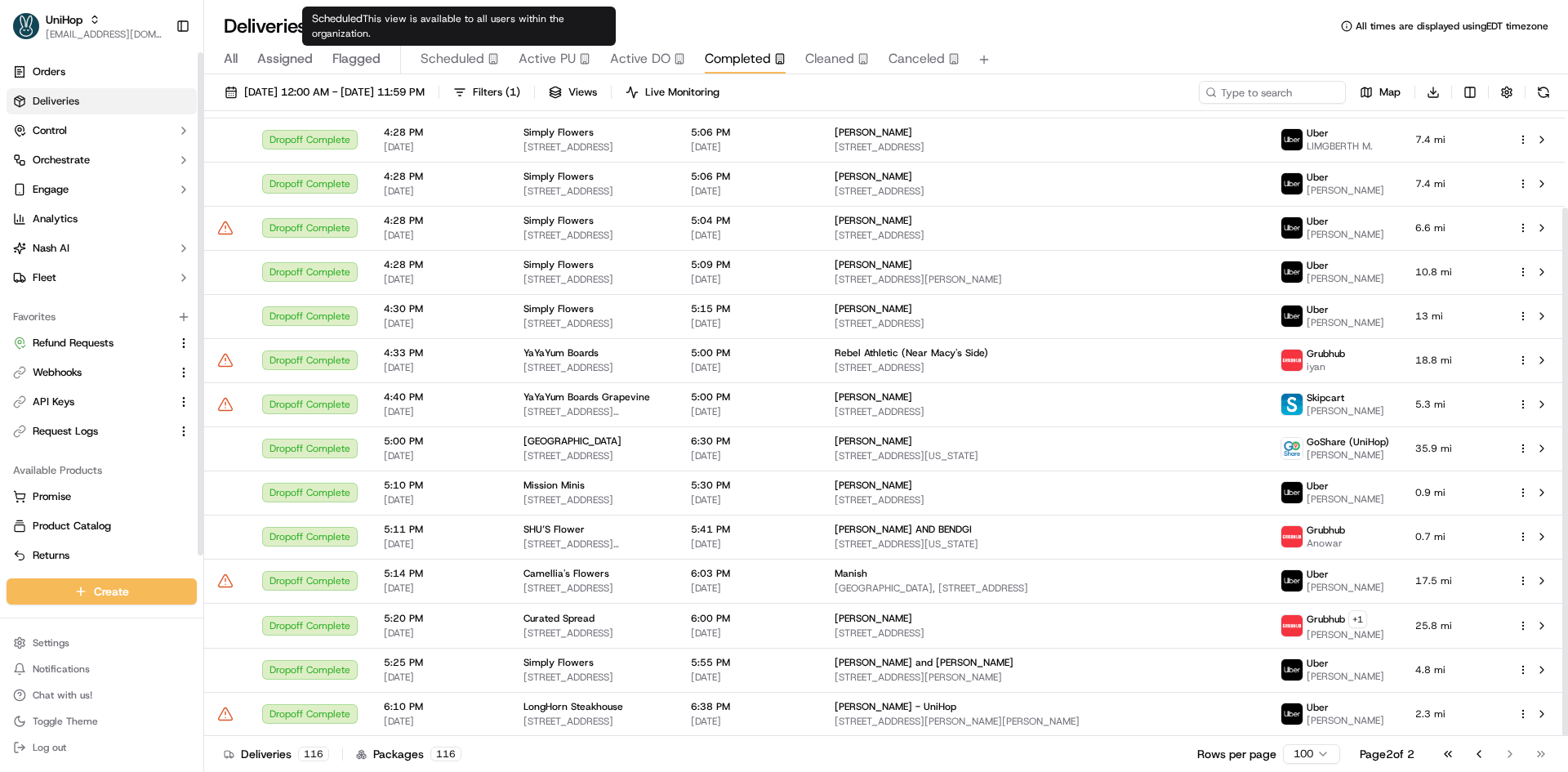
click at [451, 45] on body "UniHop contact@unihop.app Toggle Sidebar Orders Deliveries Control Orchestrate …" at bounding box center [784, 386] width 1568 height 772
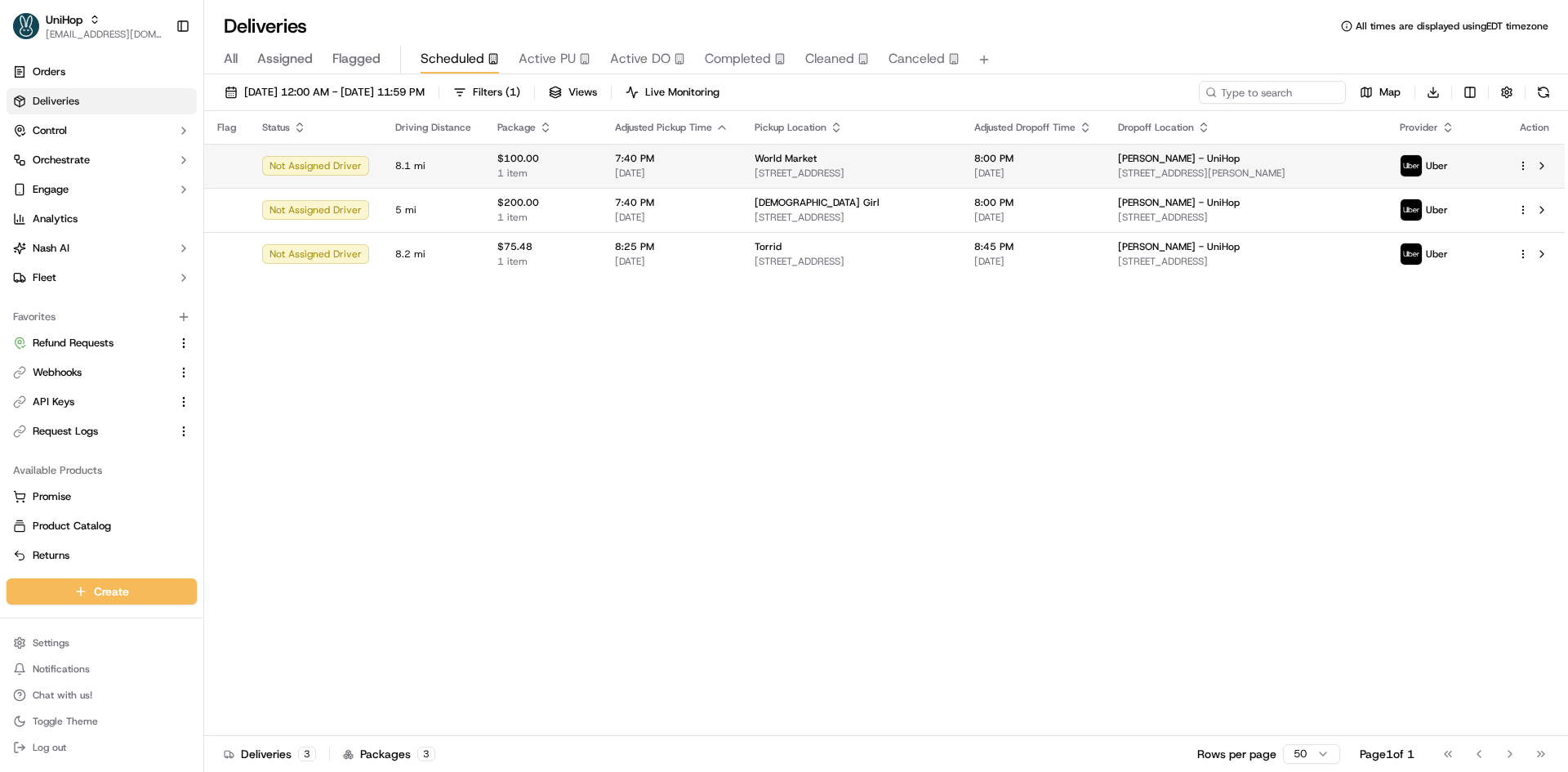
click at [531, 160] on span "$100.00" at bounding box center [543, 158] width 92 height 13
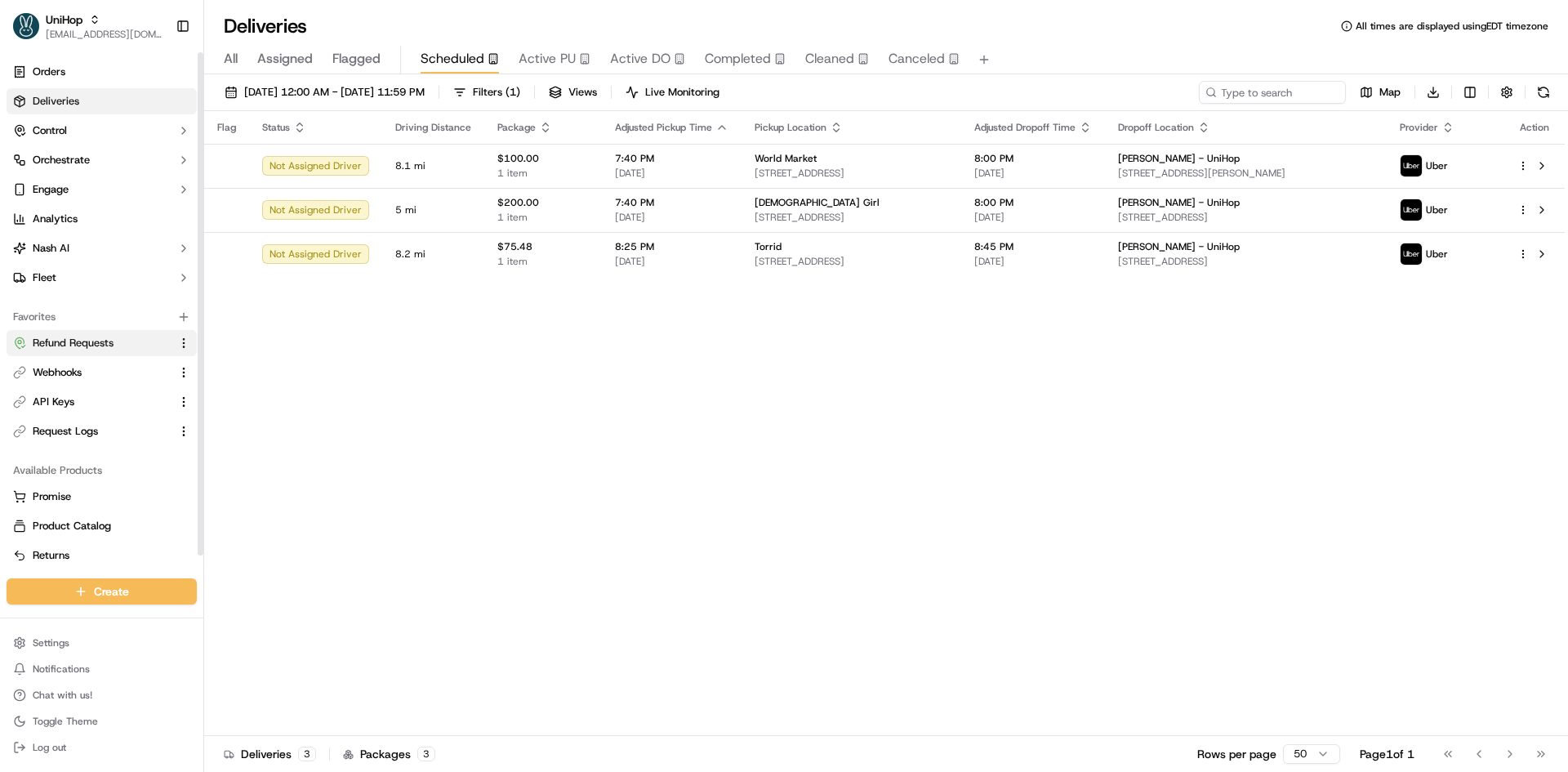
click at [93, 341] on span "Refund Requests" at bounding box center [73, 343] width 81 height 14
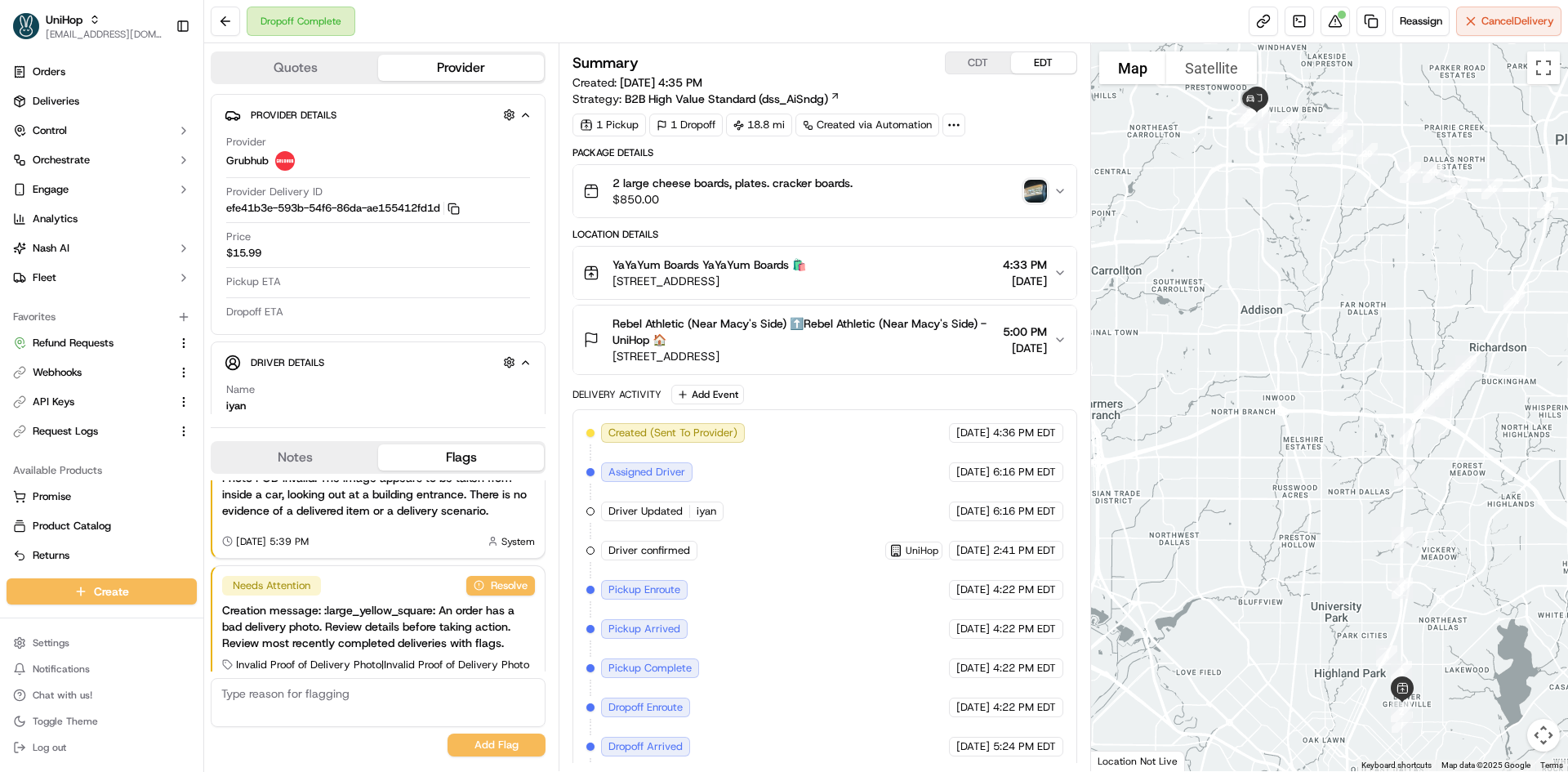
click at [1040, 193] on img "button" at bounding box center [1036, 192] width 23 height 23
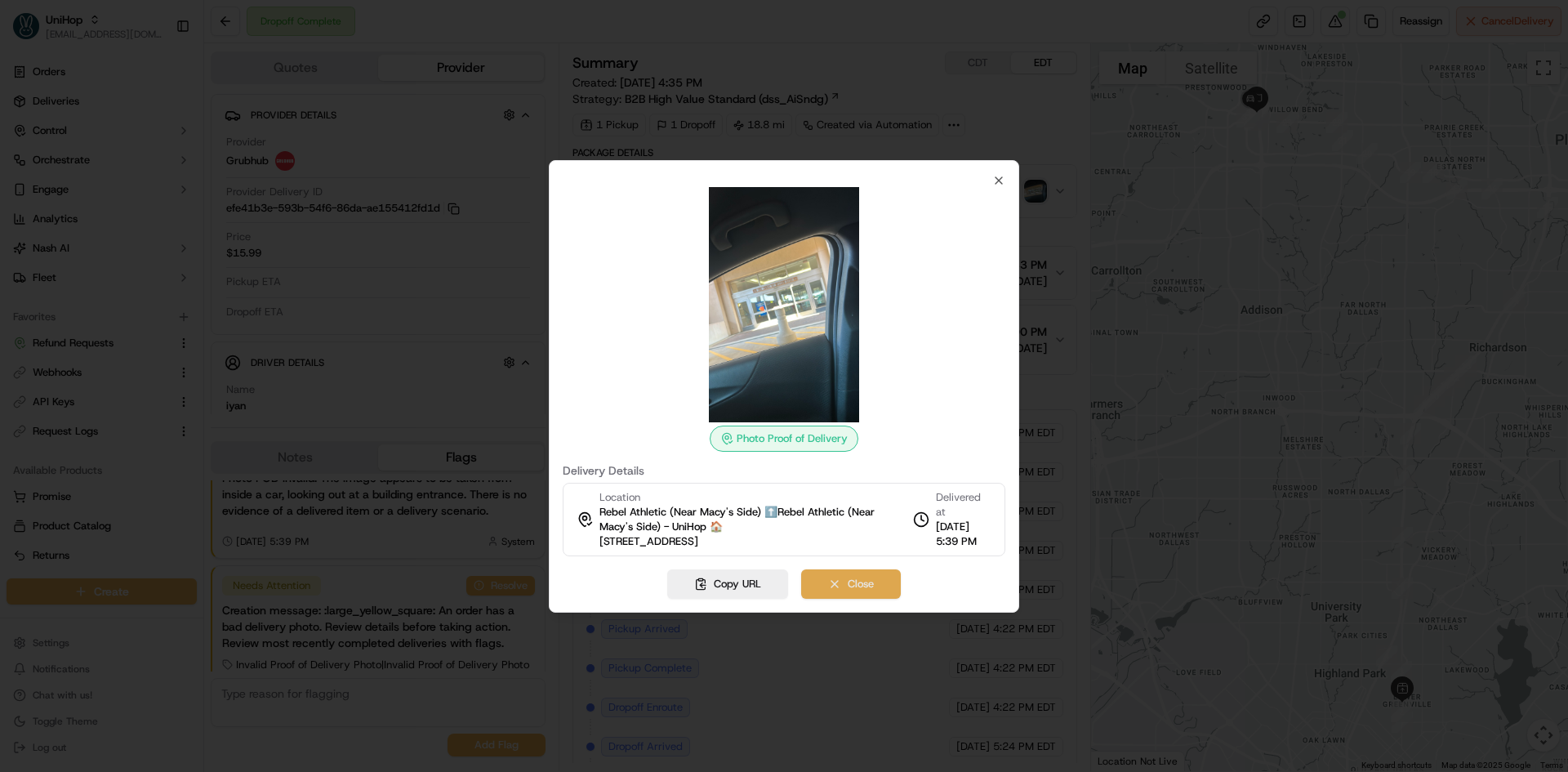
click at [871, 592] on button "Close" at bounding box center [851, 583] width 100 height 29
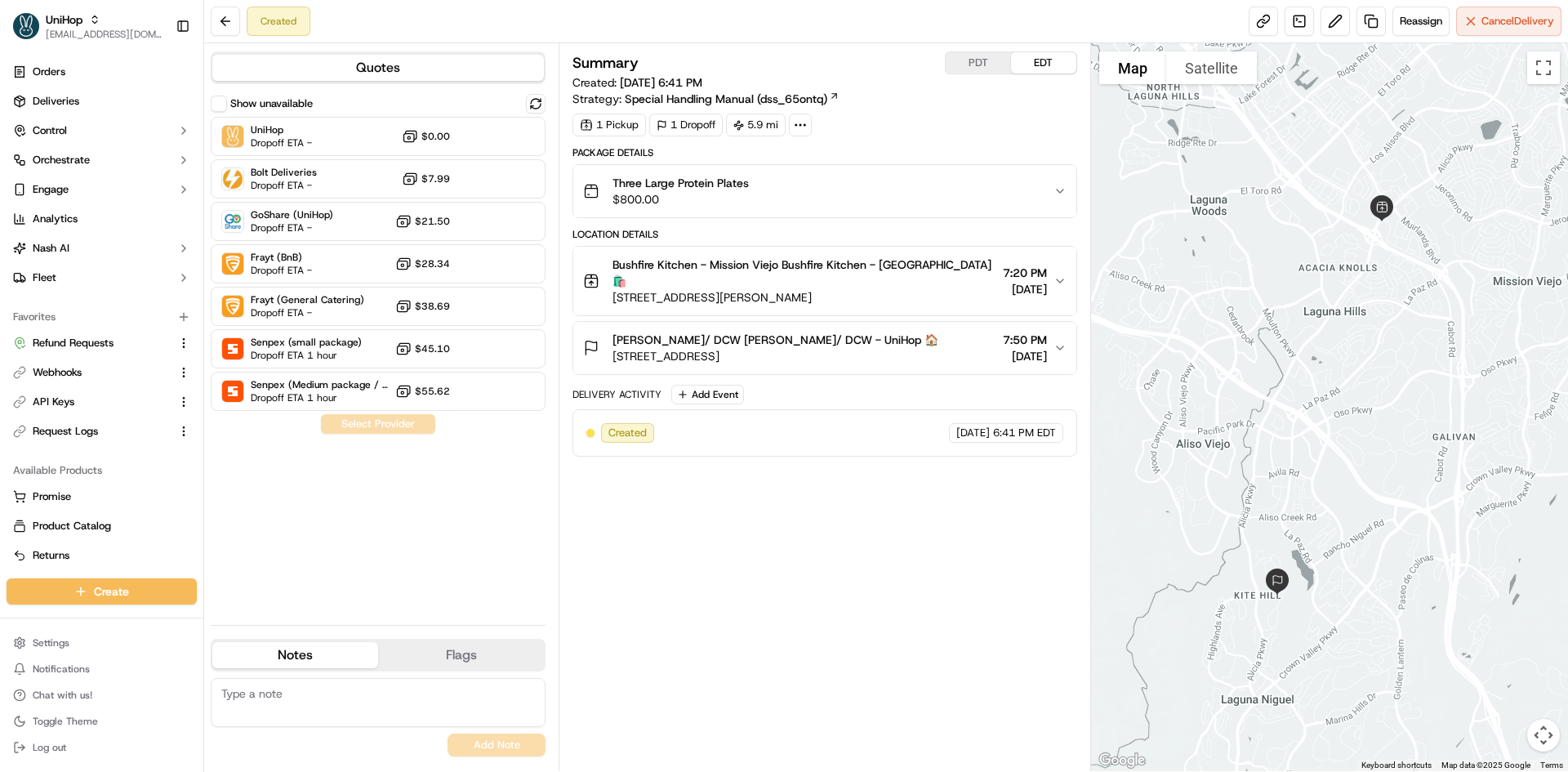
click at [703, 196] on span "$800.00" at bounding box center [680, 199] width 136 height 16
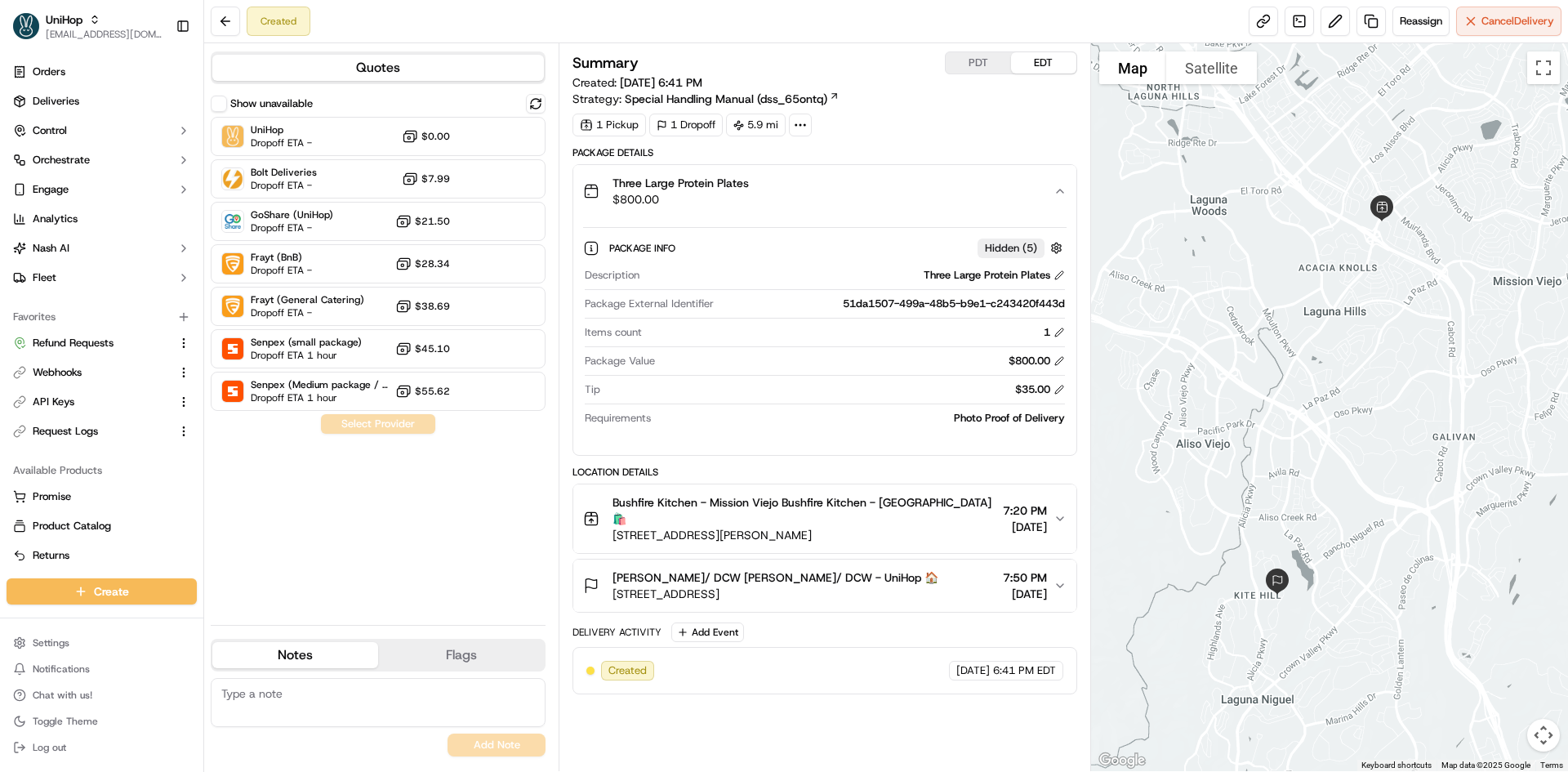
click at [703, 196] on span "$800.00" at bounding box center [680, 199] width 136 height 16
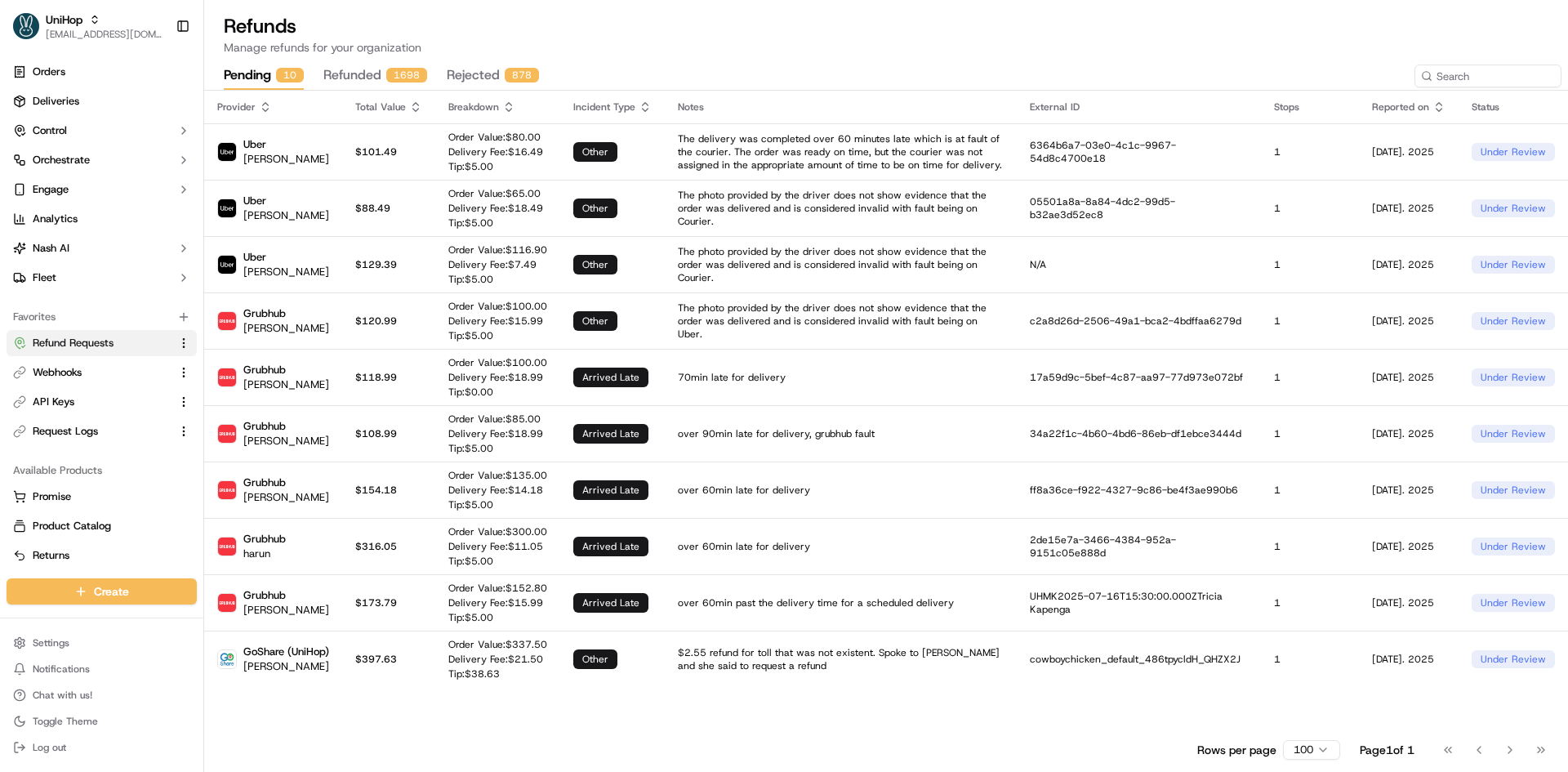
click at [375, 78] on button "refunded 1698" at bounding box center [375, 76] width 103 height 28
click at [287, 73] on div "10" at bounding box center [290, 75] width 28 height 14
click at [95, 377] on link "Webhooks" at bounding box center [92, 372] width 158 height 14
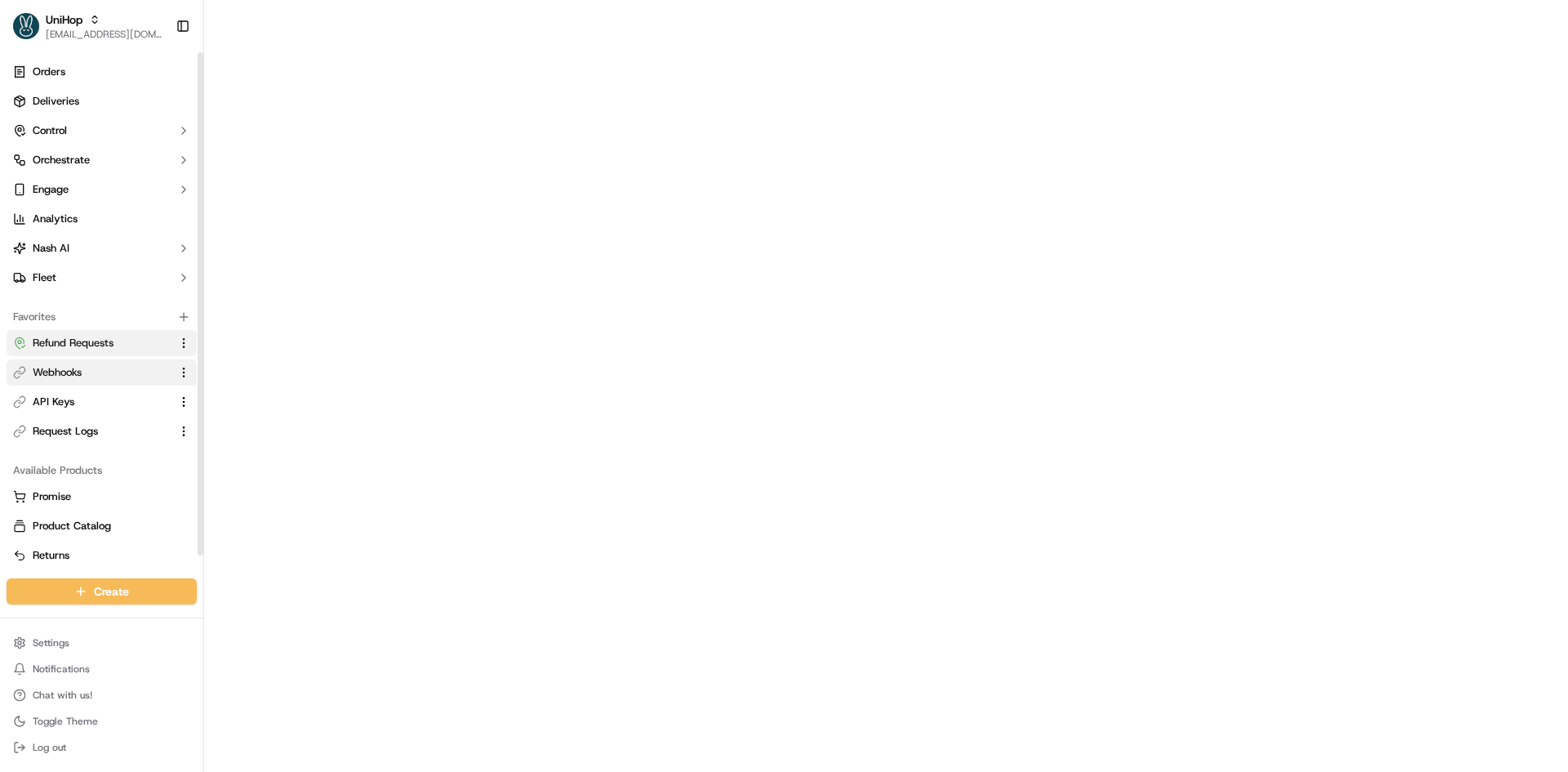
click at [85, 345] on span "Refund Requests" at bounding box center [73, 343] width 81 height 14
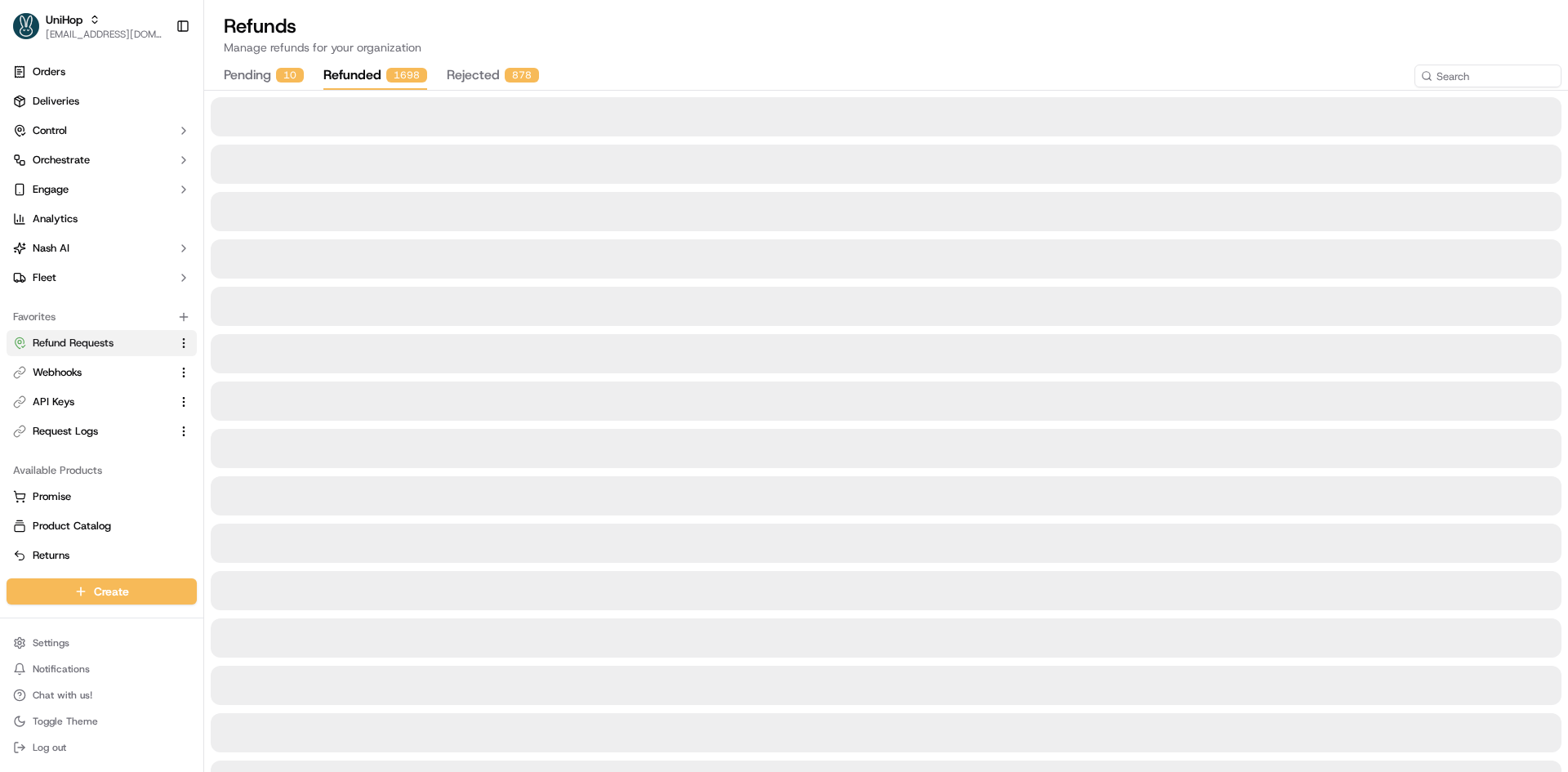
click at [365, 71] on button "refunded 1698" at bounding box center [375, 76] width 103 height 28
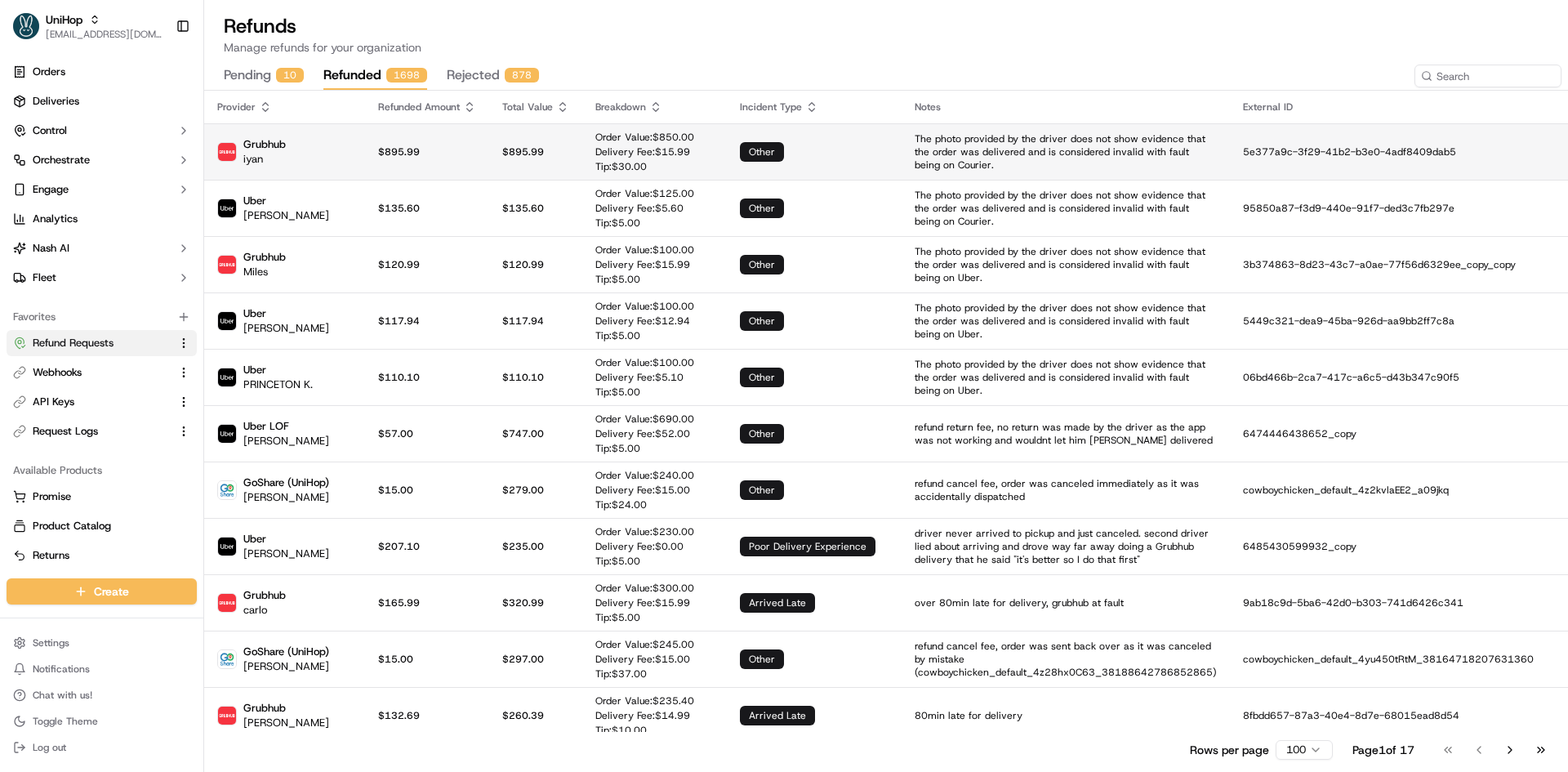
click at [365, 160] on td "$895.99" at bounding box center [426, 151] width 124 height 56
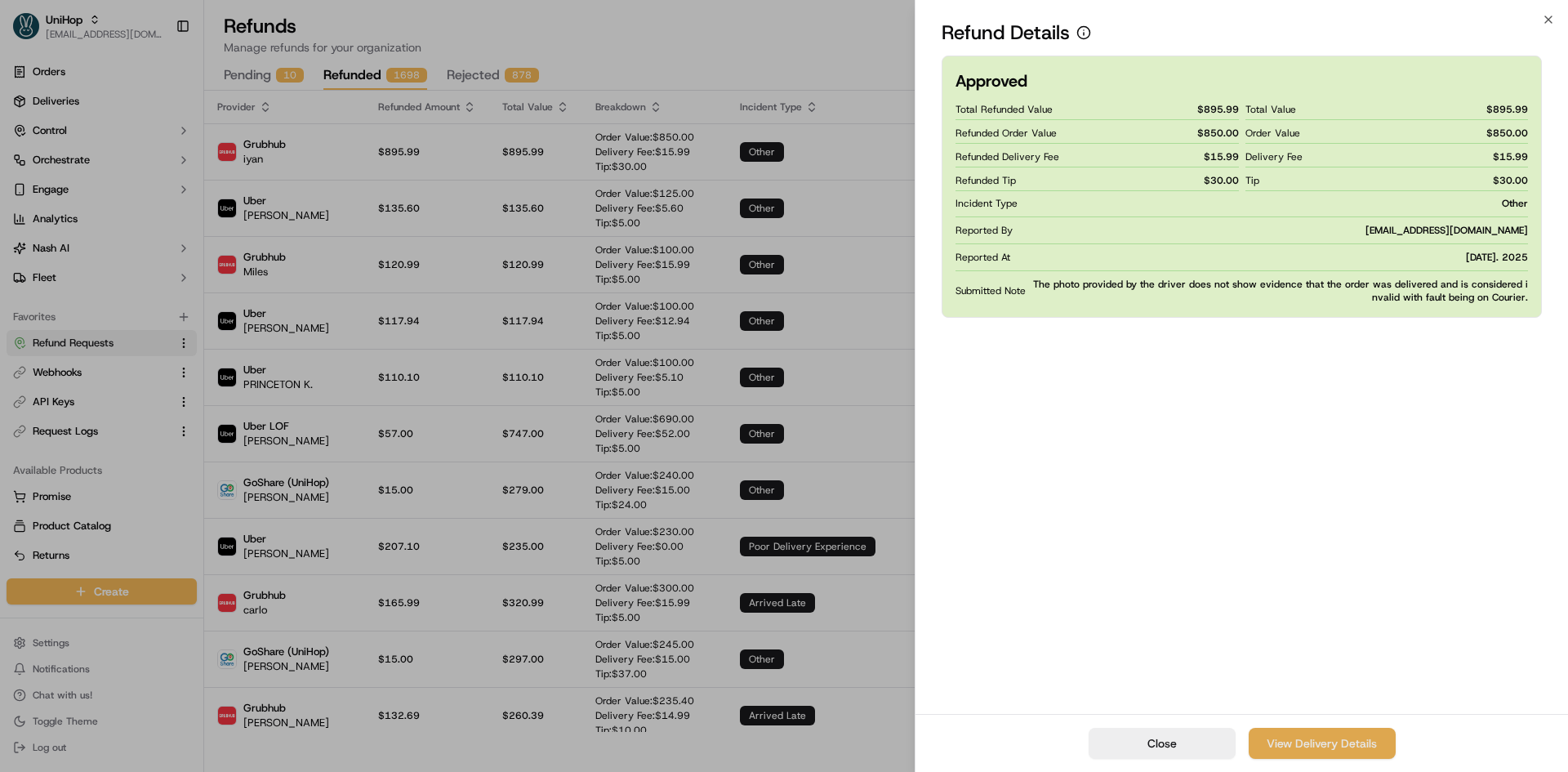
click at [1290, 738] on link "View Delivery Details" at bounding box center [1322, 743] width 147 height 31
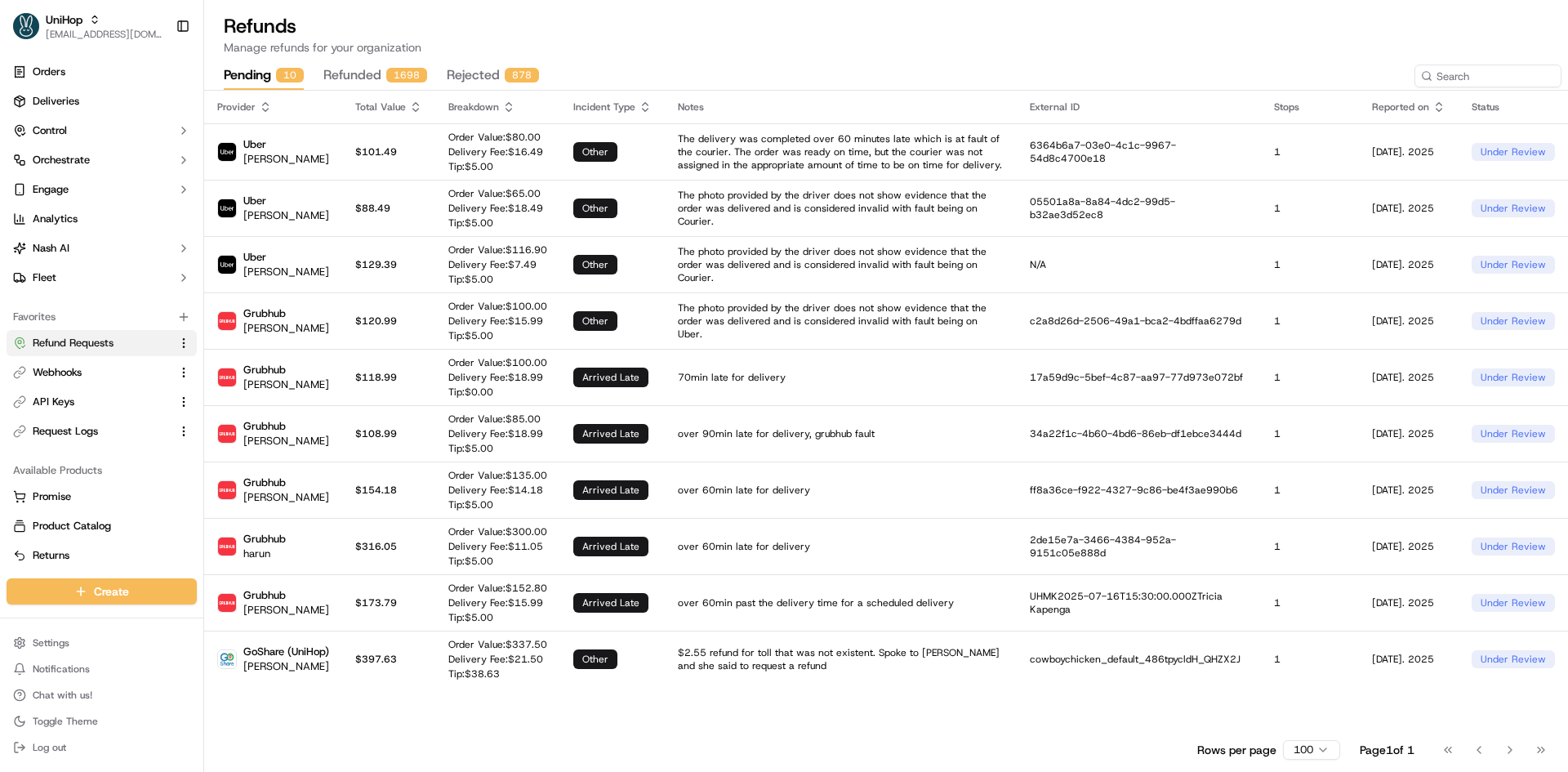
click at [271, 75] on button "pending 10" at bounding box center [264, 76] width 80 height 28
click at [480, 176] on td "Order Value: $ 80.00 Delivery Fee: $ 16.49 Tip: $ 5.00" at bounding box center [497, 151] width 125 height 56
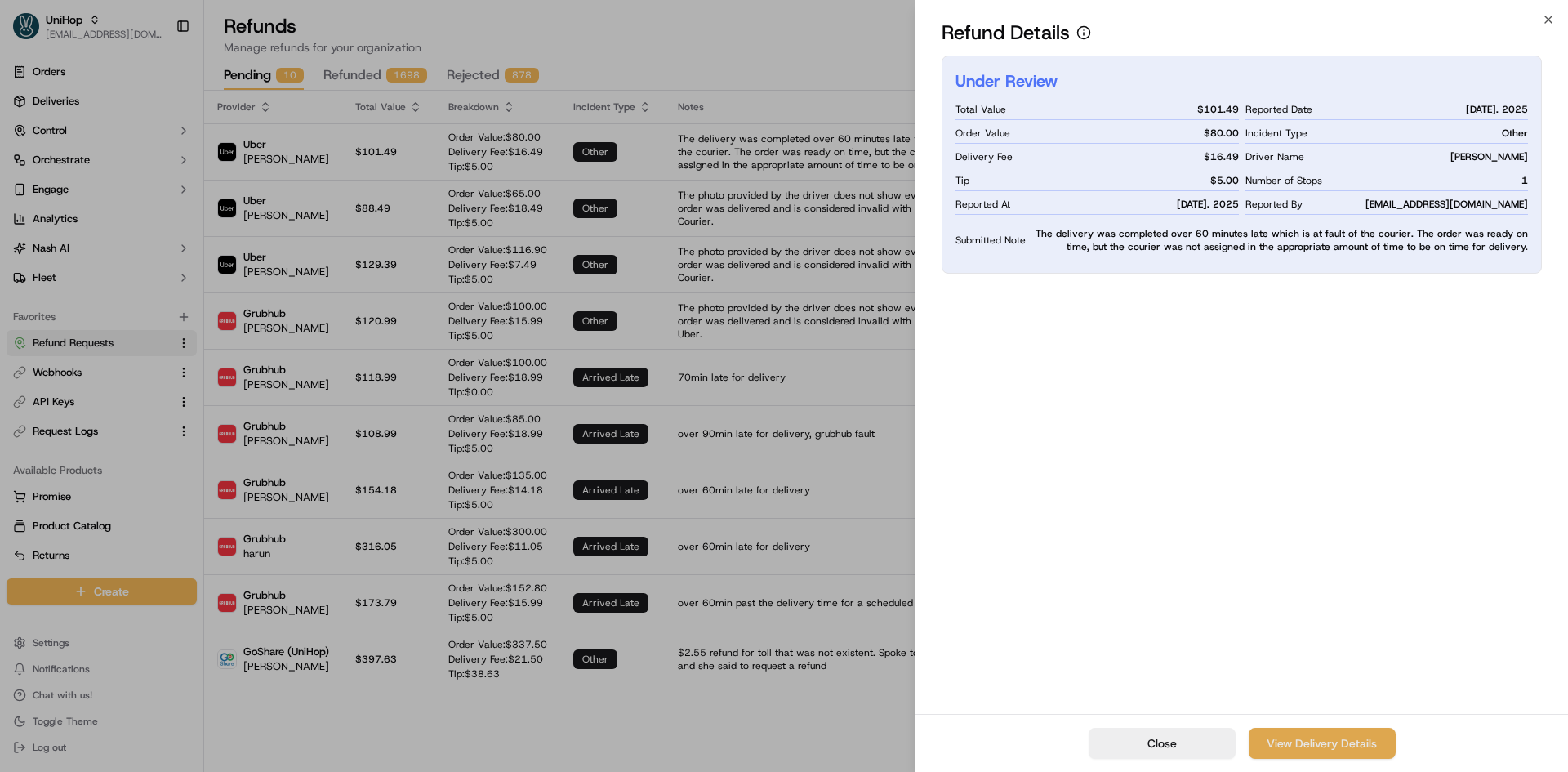
click at [1293, 748] on link "View Delivery Details" at bounding box center [1322, 743] width 147 height 31
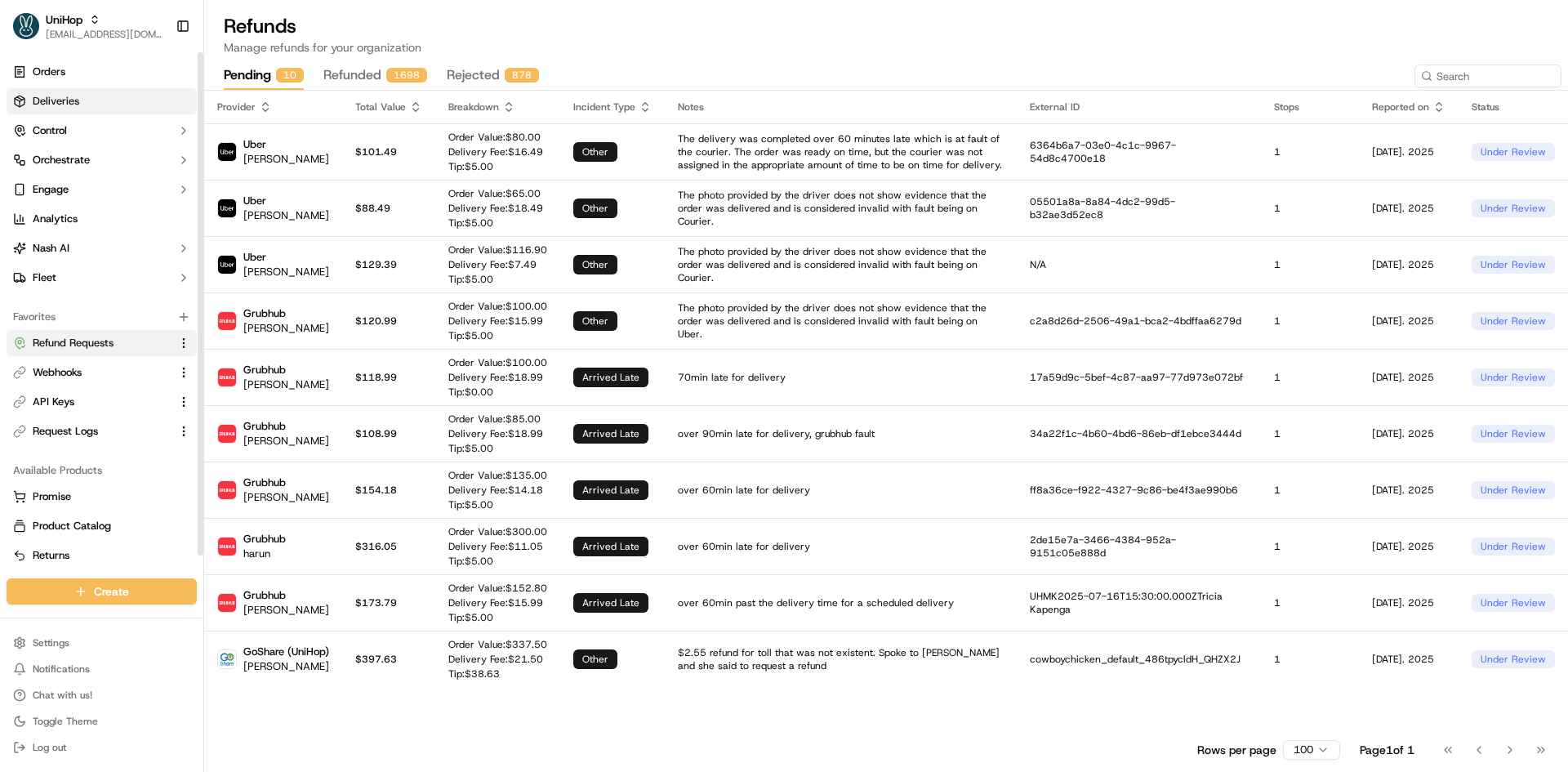
click at [70, 108] on span "Deliveries" at bounding box center [56, 101] width 46 height 14
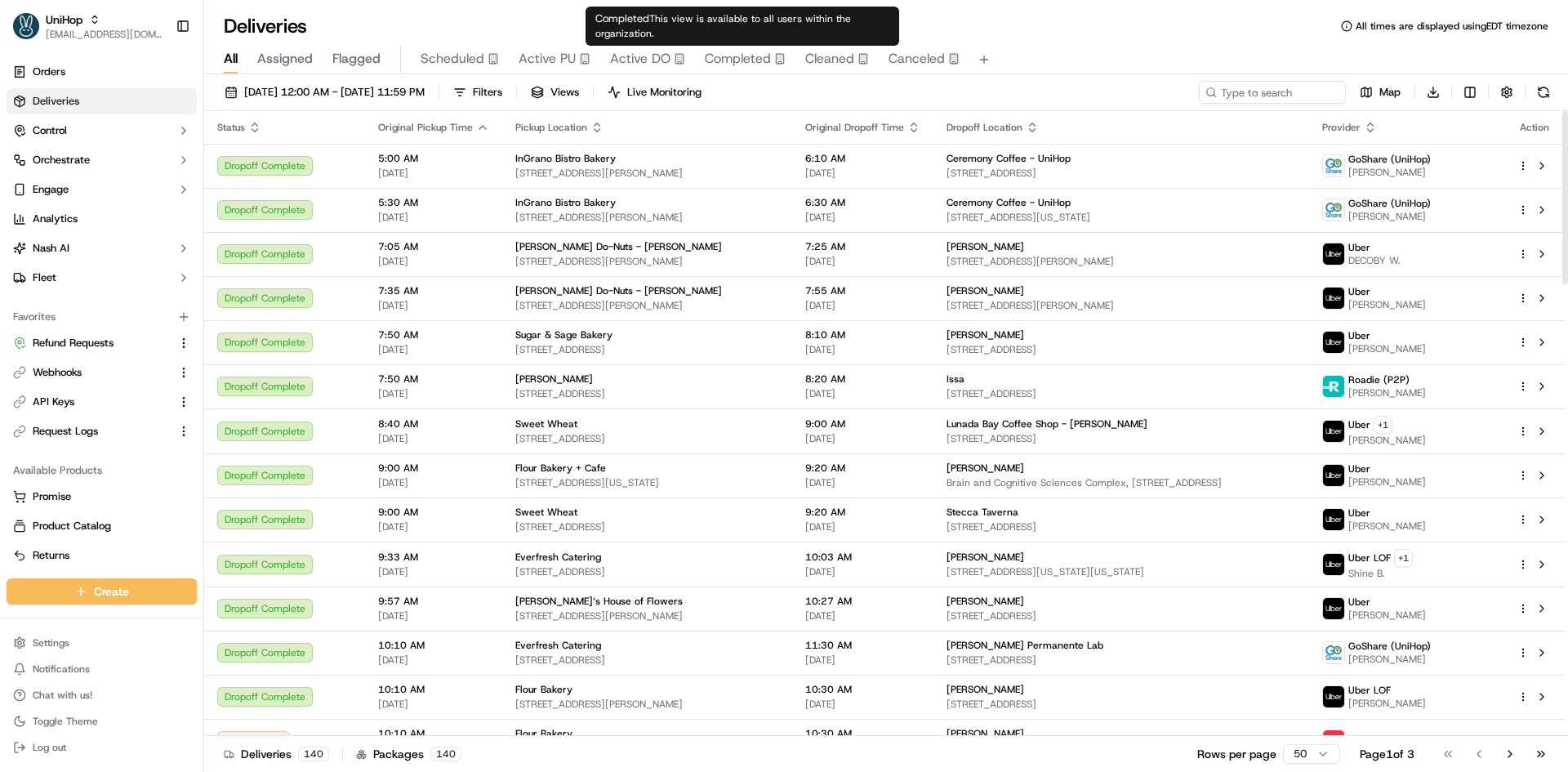
click at [768, 58] on div "Completed" at bounding box center [745, 59] width 81 height 20
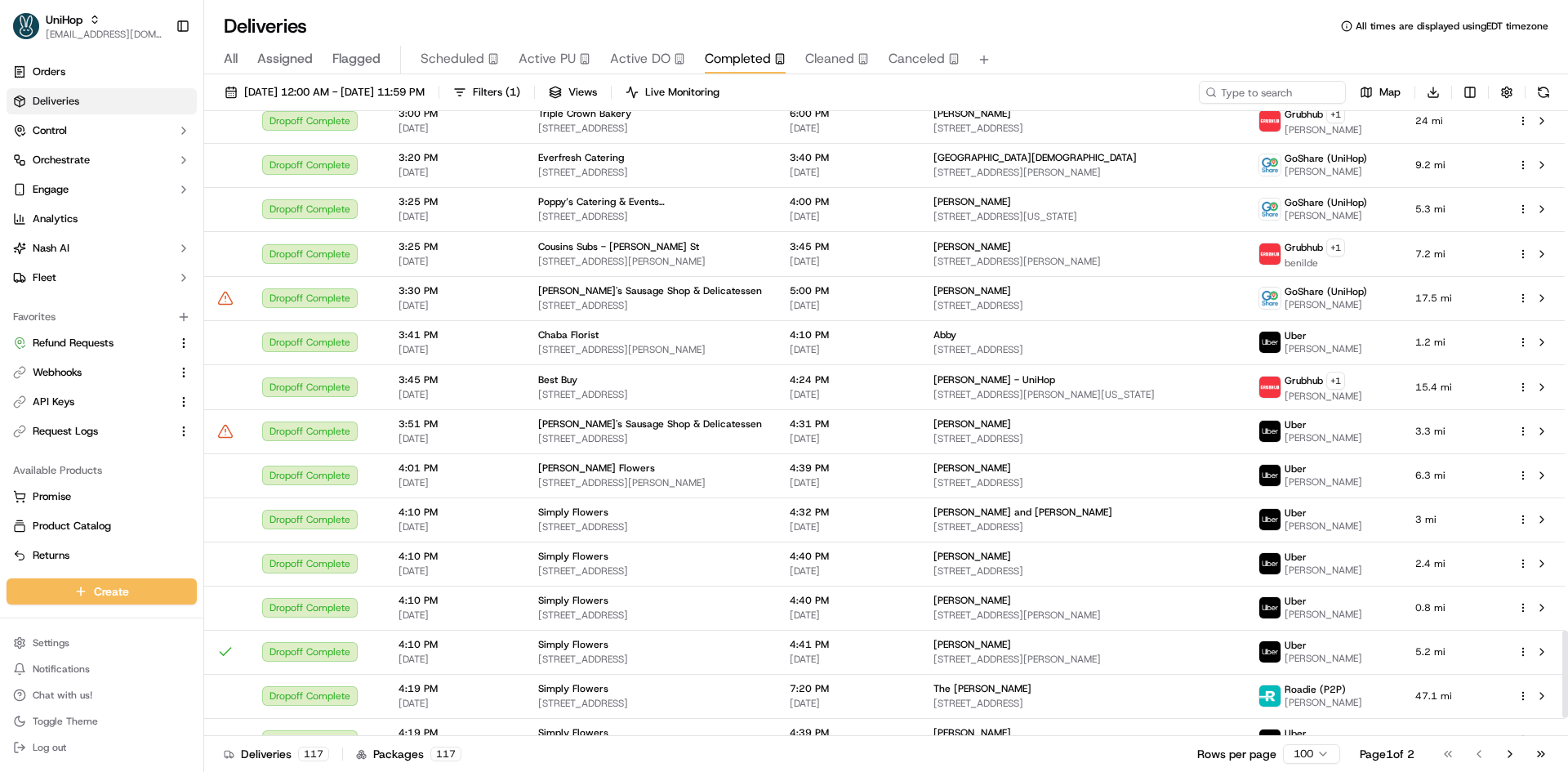
scroll to position [3845, 0]
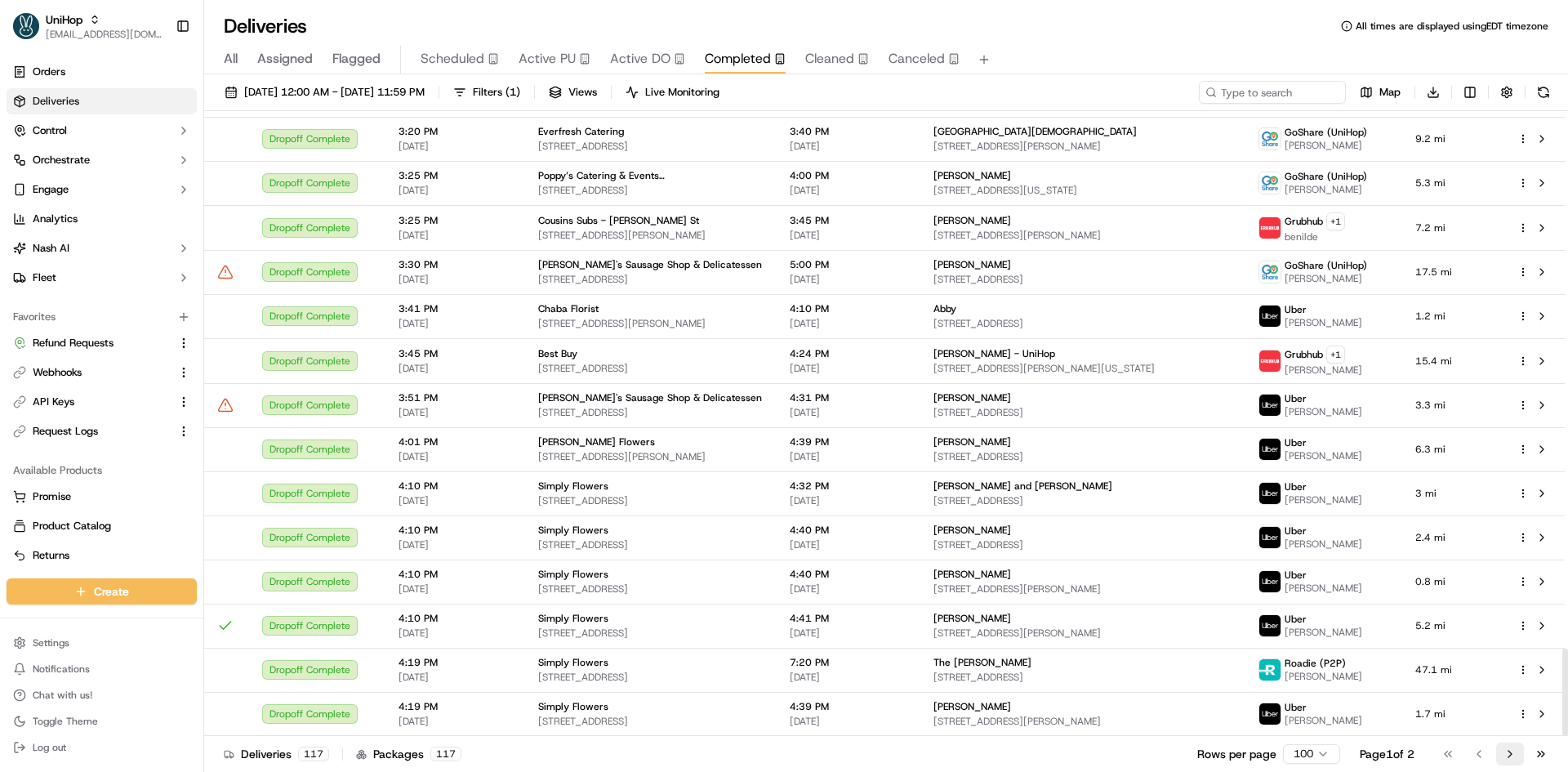
click at [1515, 754] on button "Go to next page" at bounding box center [1509, 754] width 28 height 23
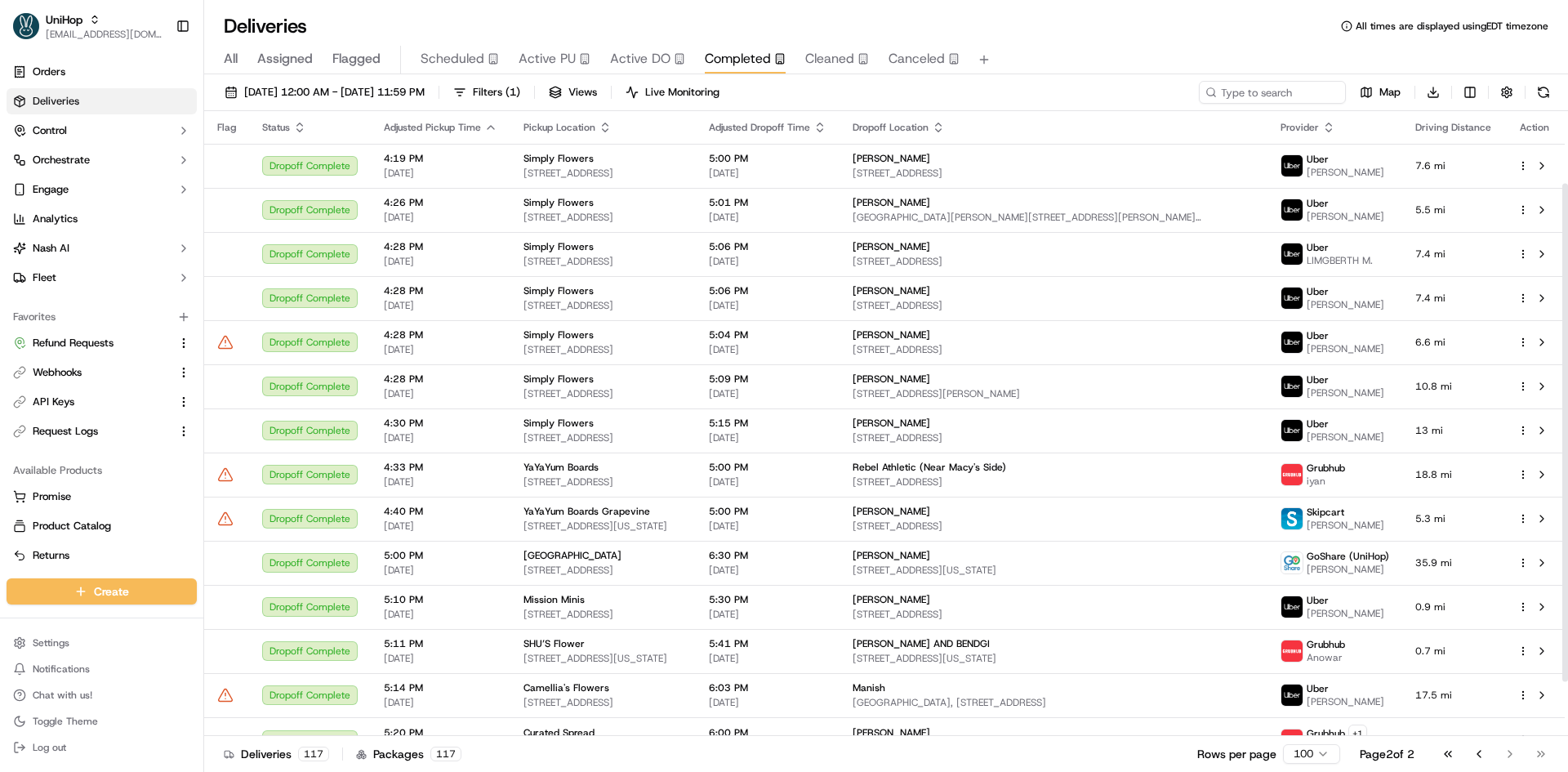
scroll to position [159, 0]
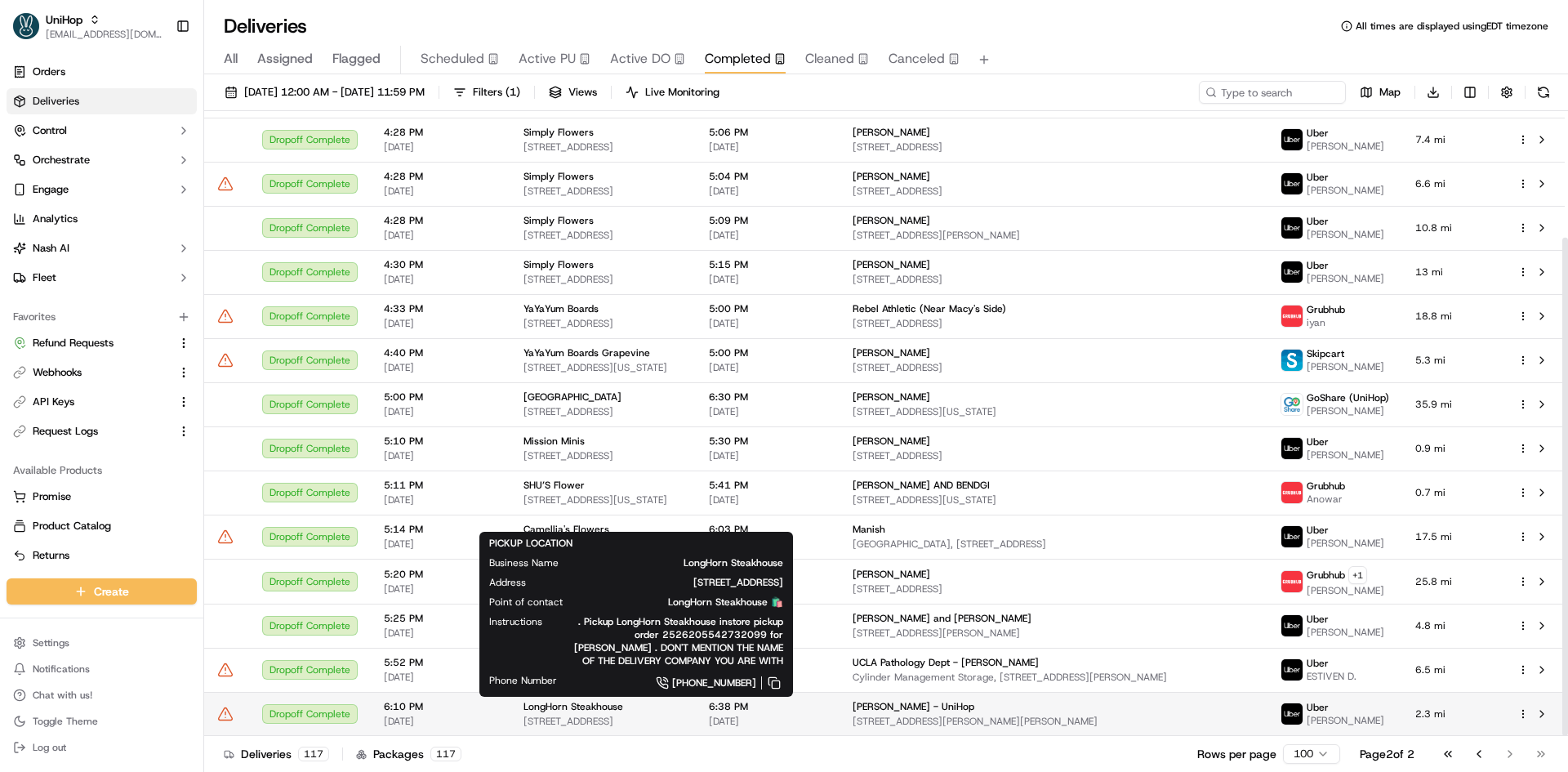
click at [657, 719] on span "[STREET_ADDRESS]" at bounding box center [603, 721] width 160 height 13
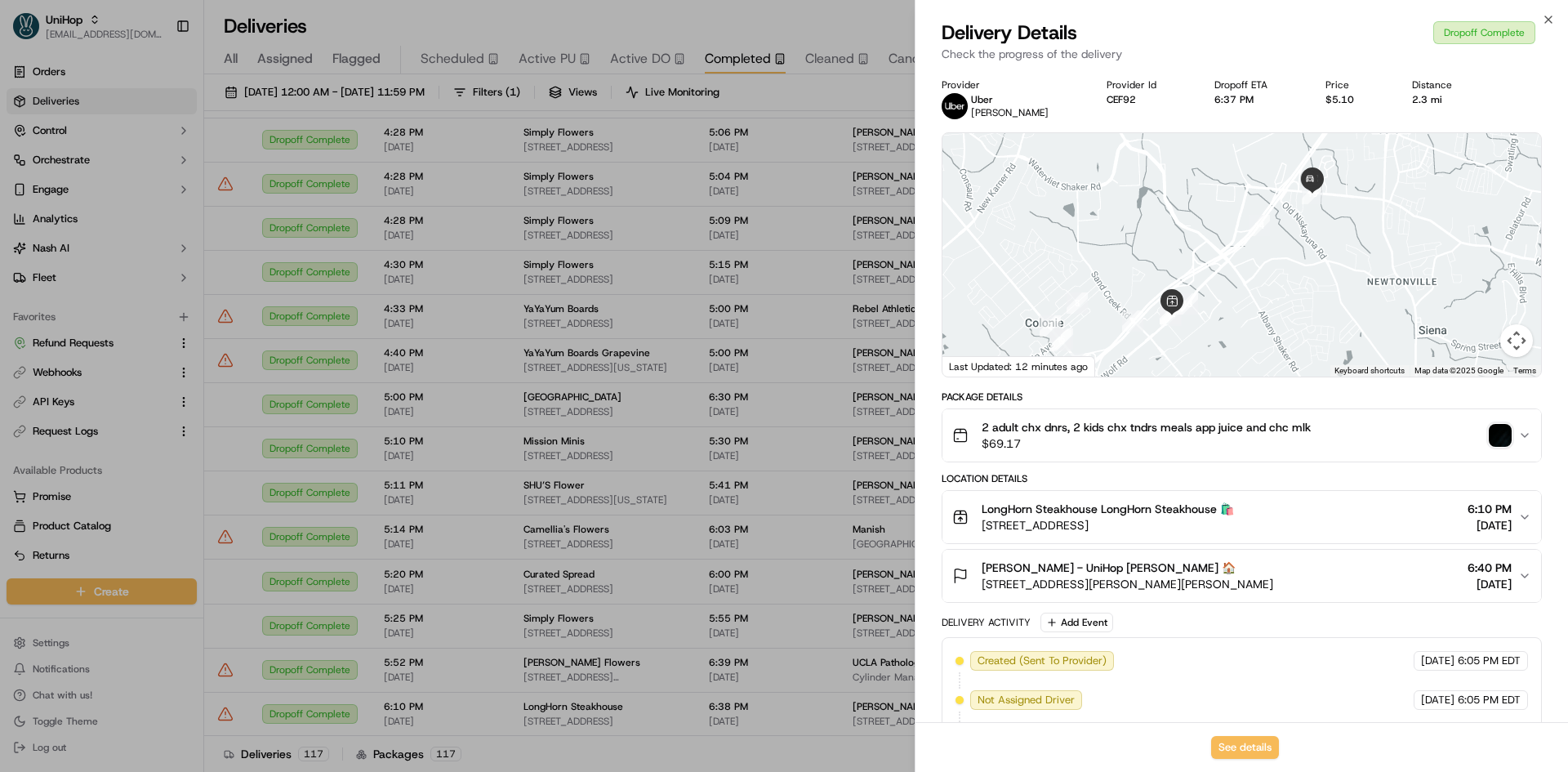
scroll to position [365, 0]
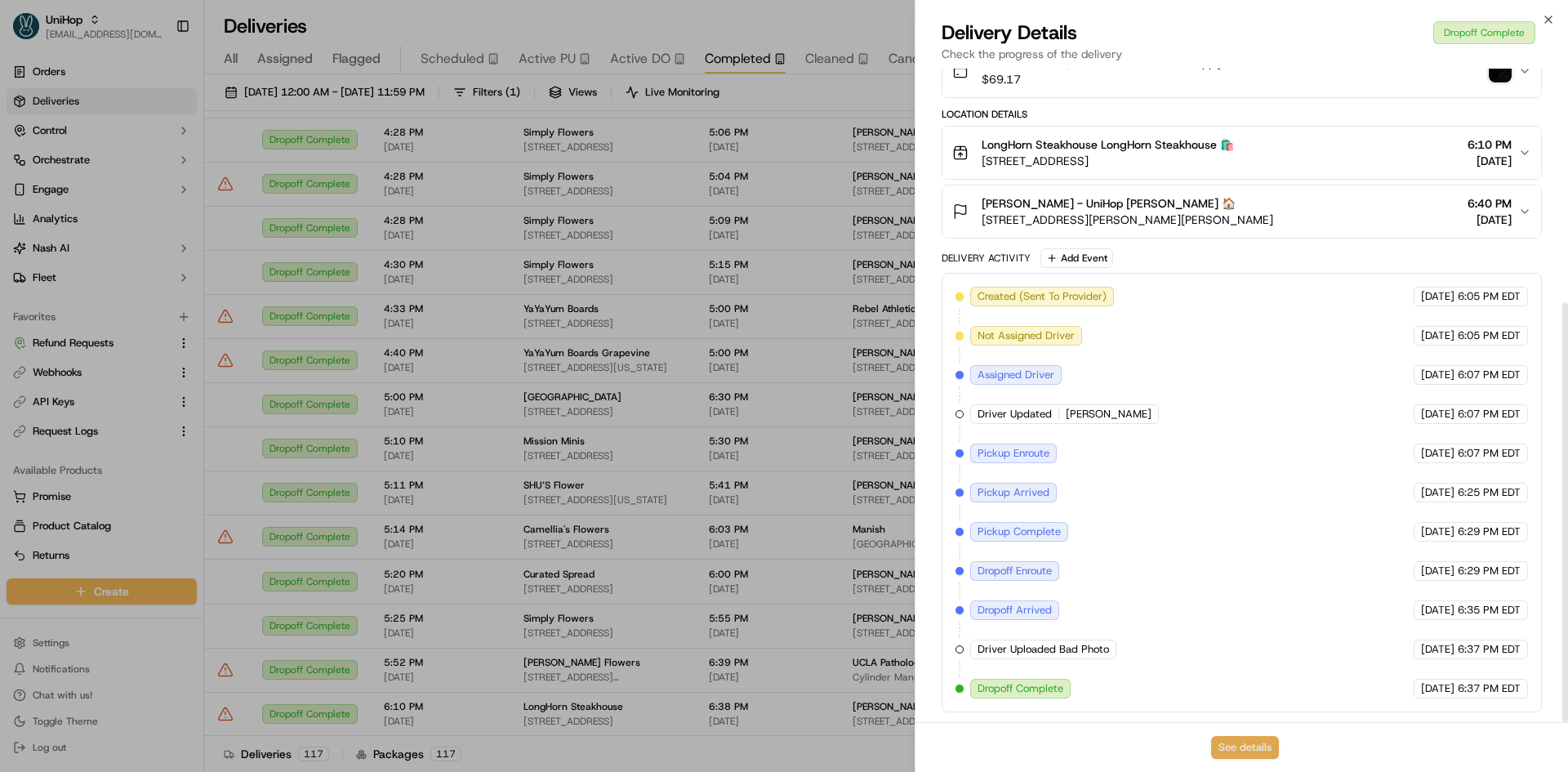
click at [1219, 746] on button "See details" at bounding box center [1245, 747] width 68 height 23
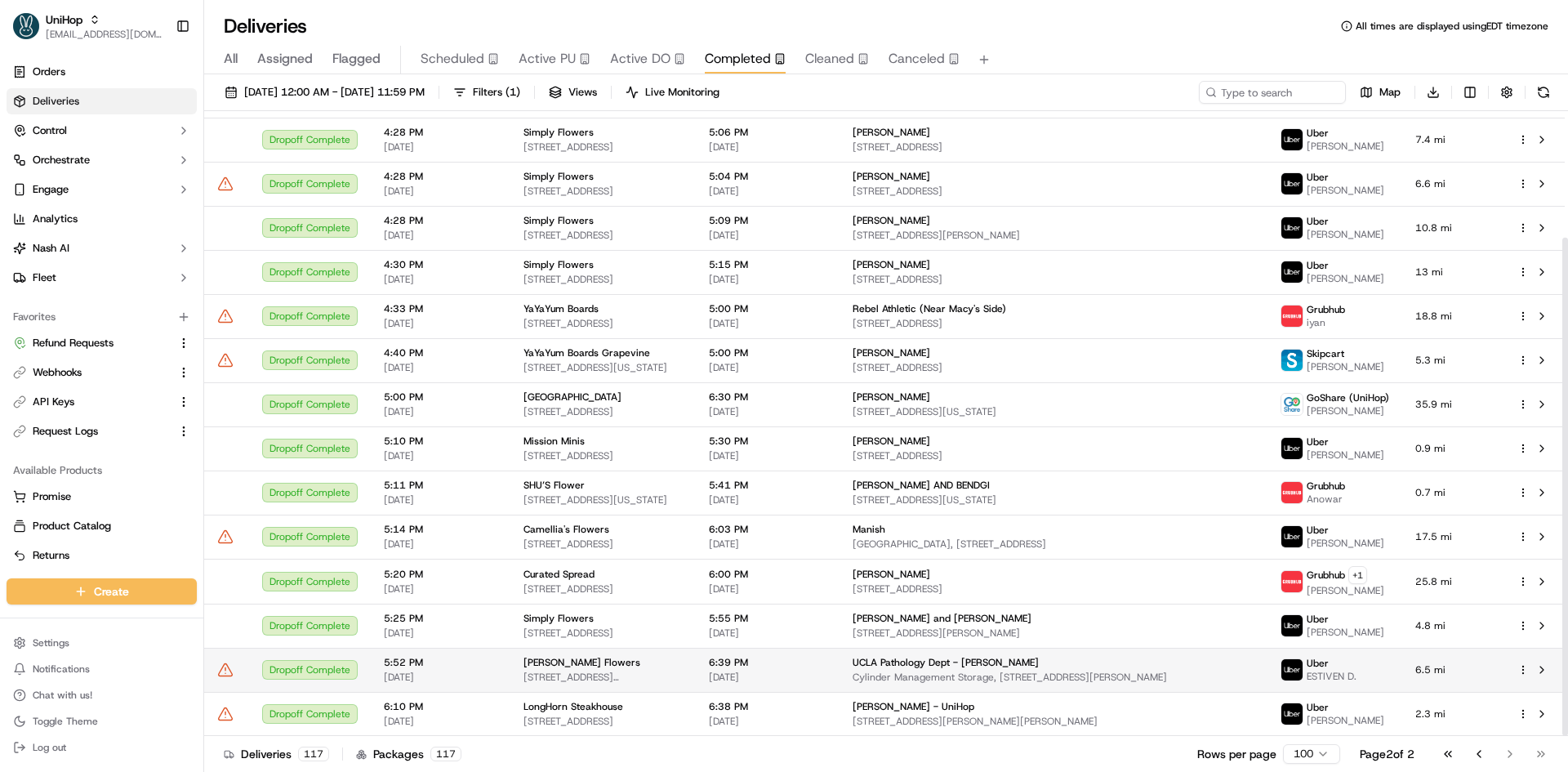
click at [674, 690] on td "Sada's Flowers 10612 Culver Blvd, Culver City, CA 90232, USA" at bounding box center [603, 669] width 185 height 44
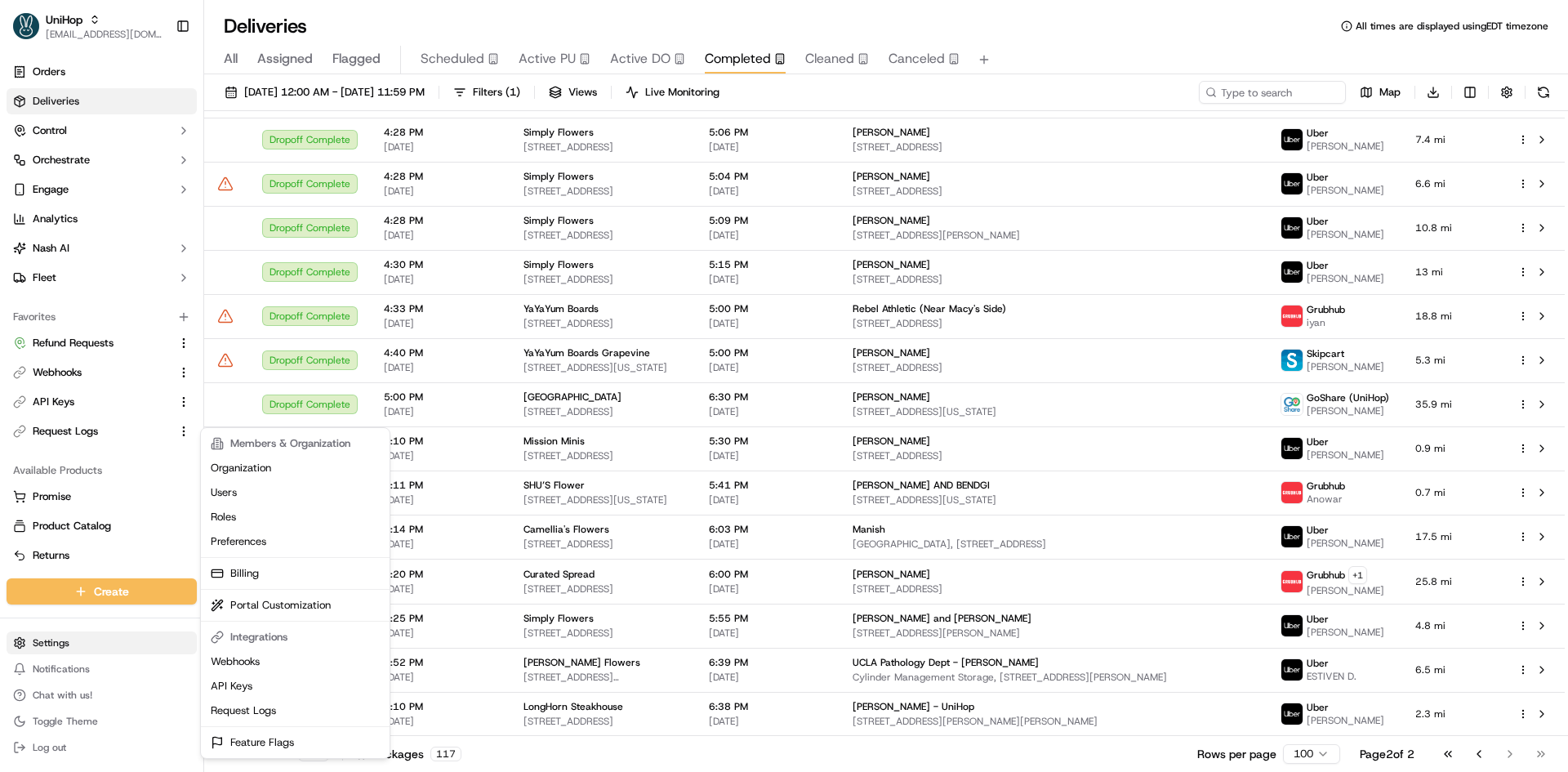
click at [86, 642] on html "UniHop contact@unihop.app Toggle Sidebar Orders Deliveries Control Orchestrate …" at bounding box center [784, 386] width 1568 height 772
click at [78, 338] on html "UniHop contact@unihop.app Toggle Sidebar Orders Deliveries Control Orchestrate …" at bounding box center [784, 386] width 1568 height 772
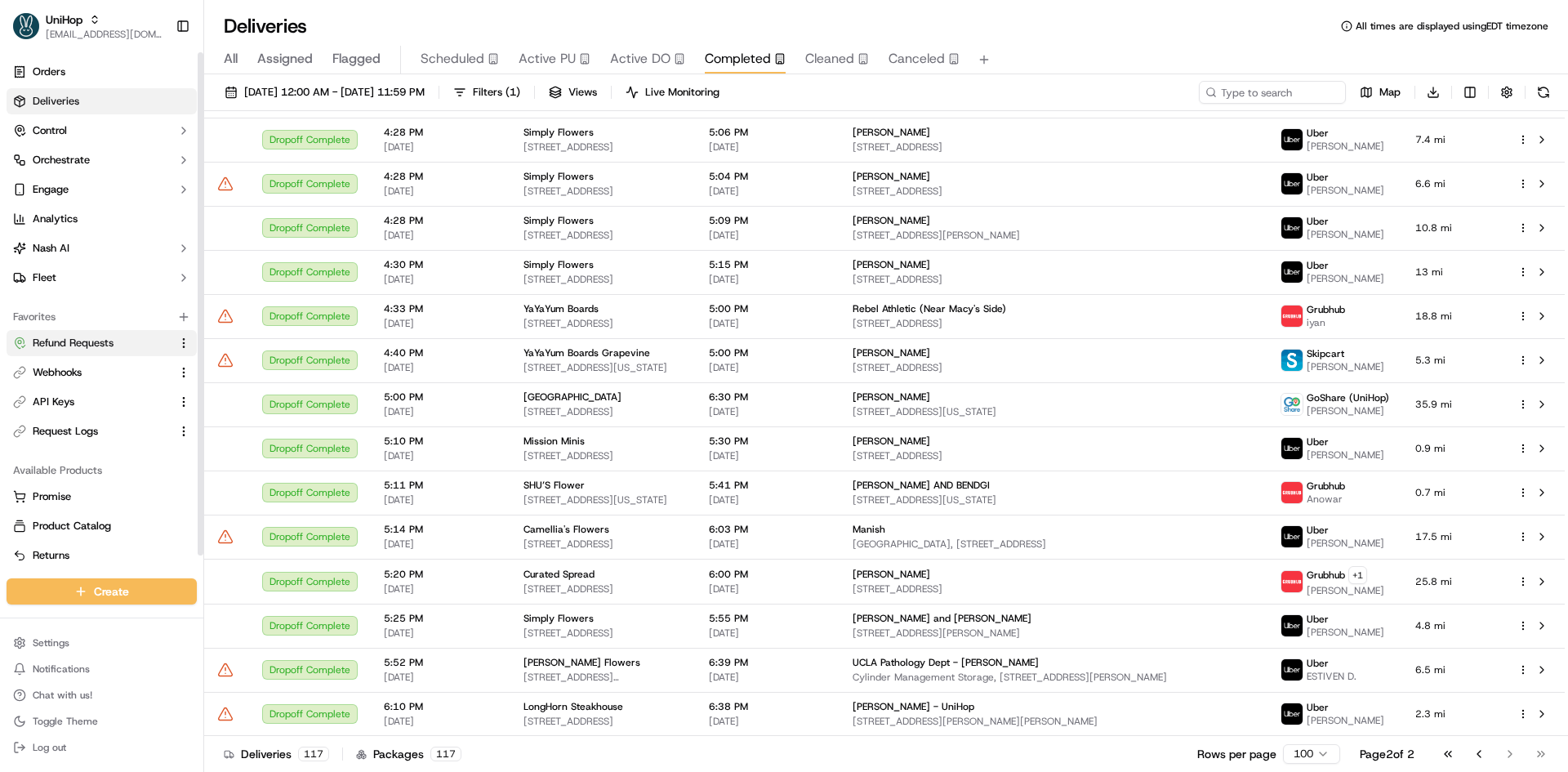
click at [79, 338] on span "Refund Requests" at bounding box center [73, 343] width 81 height 14
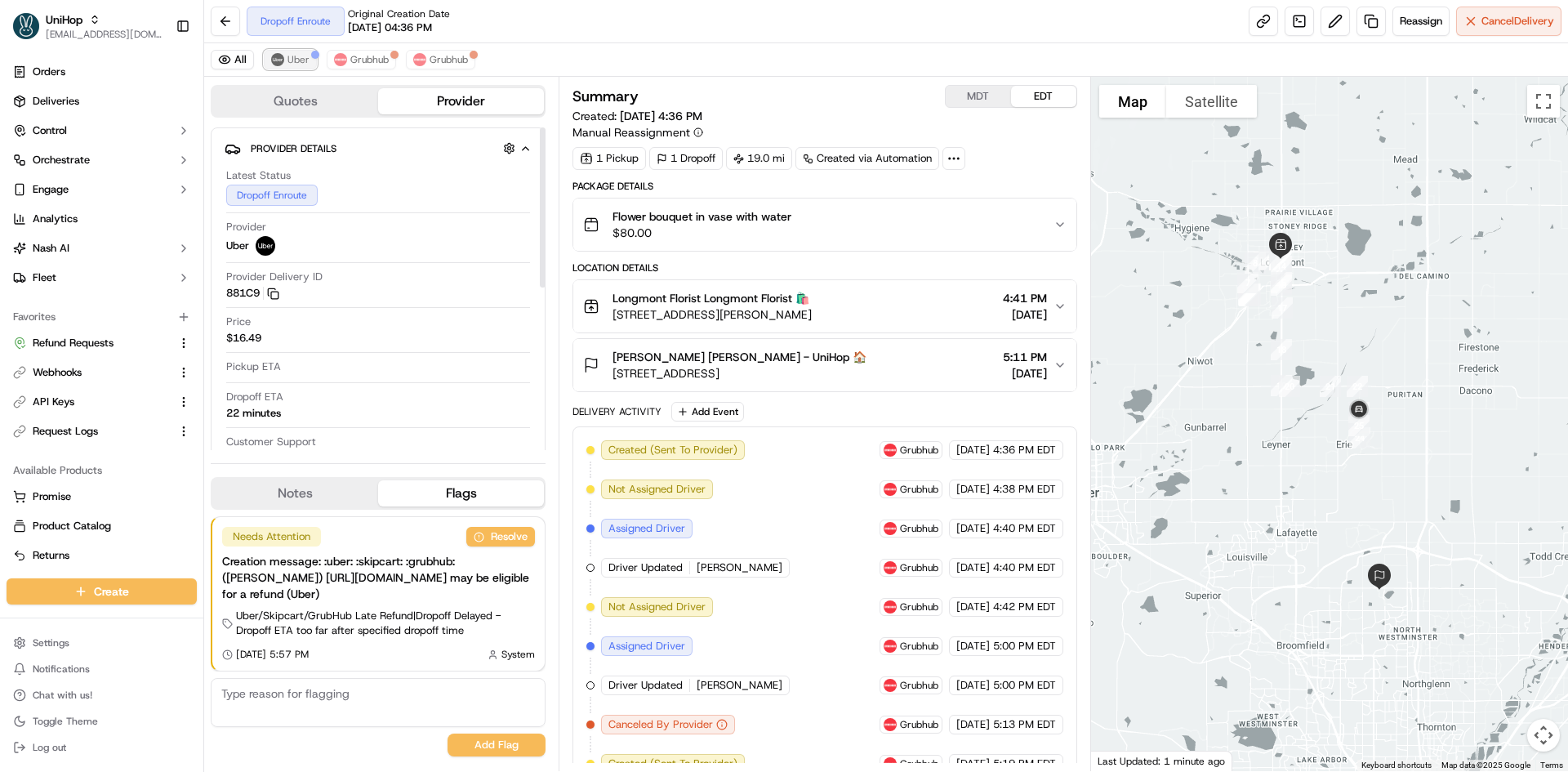
click at [297, 52] on button "Uber" at bounding box center [291, 60] width 53 height 20
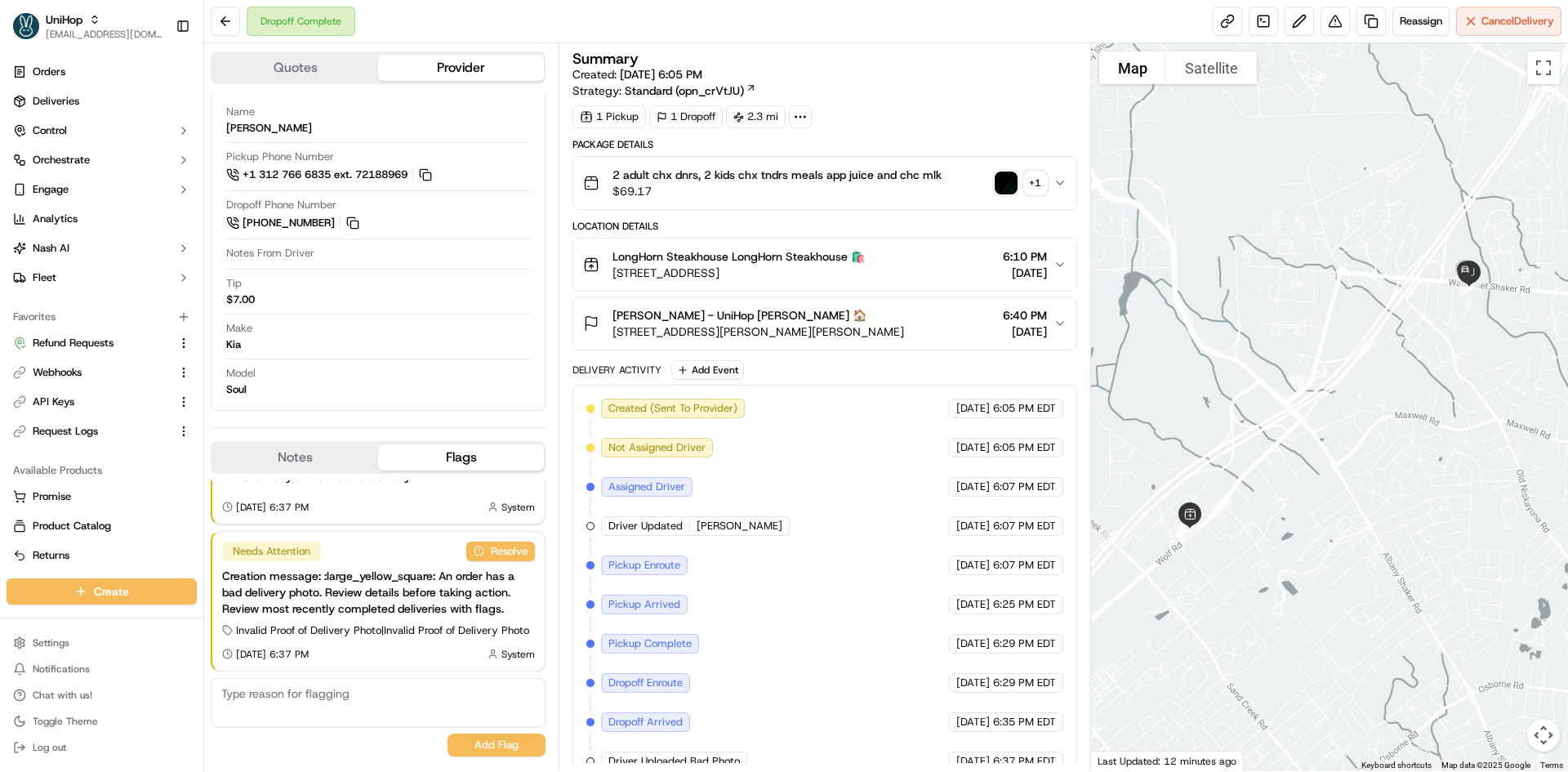
scroll to position [78, 0]
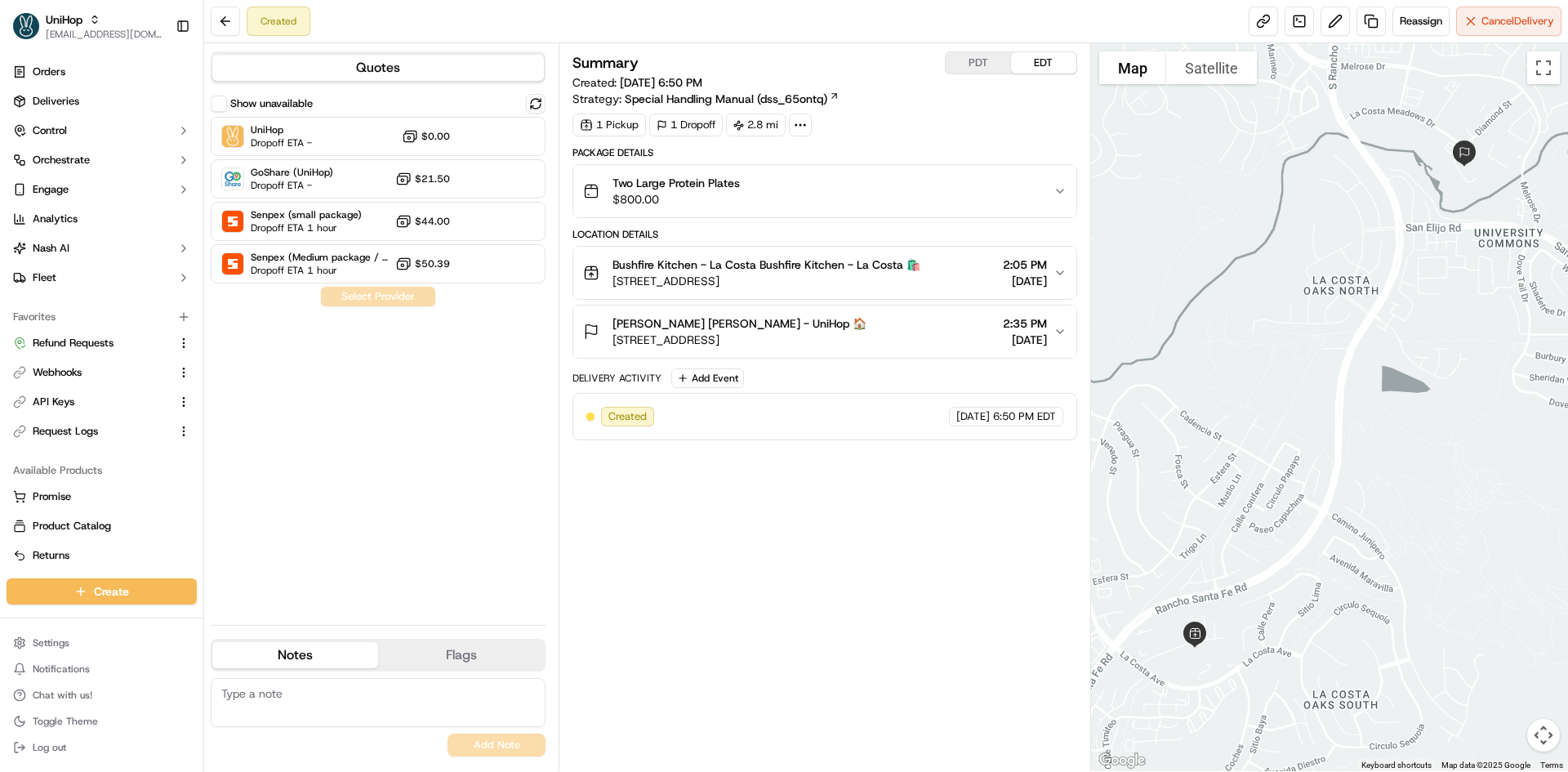
click at [650, 204] on span "$800.00" at bounding box center [676, 199] width 127 height 16
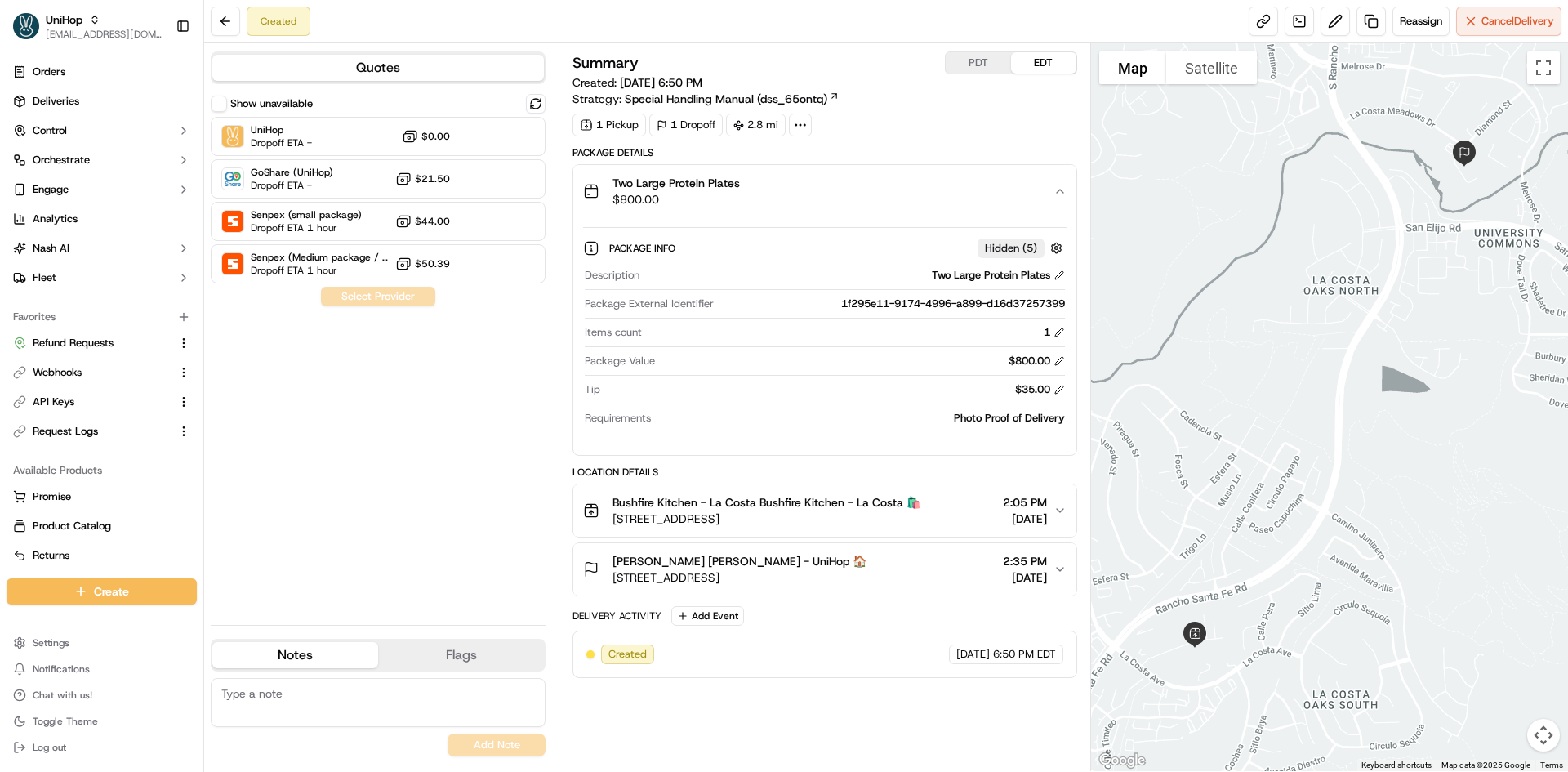
click at [650, 204] on span "$800.00" at bounding box center [676, 199] width 127 height 16
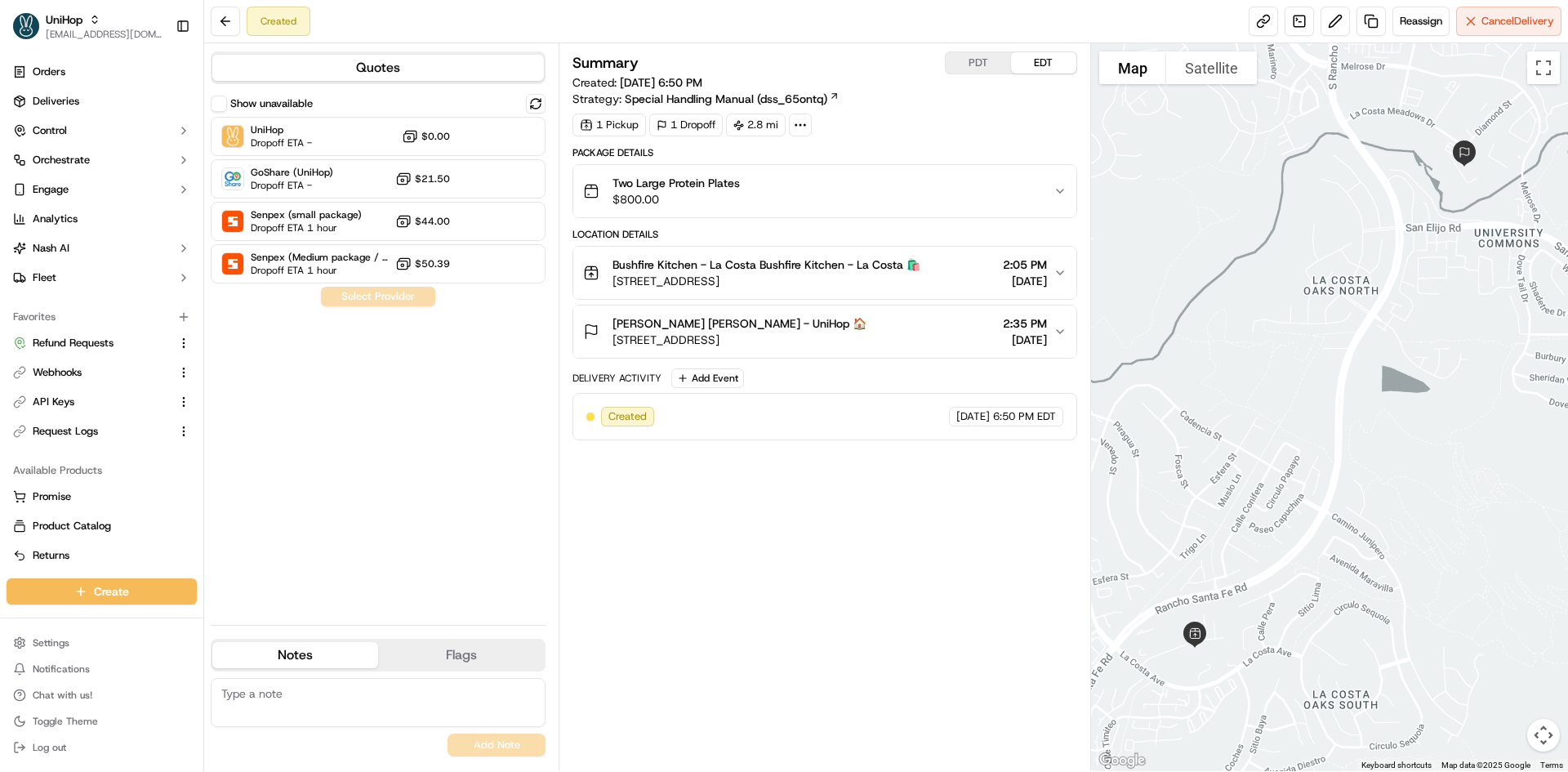
click at [677, 177] on span "Two Large Protein Plates" at bounding box center [676, 183] width 127 height 16
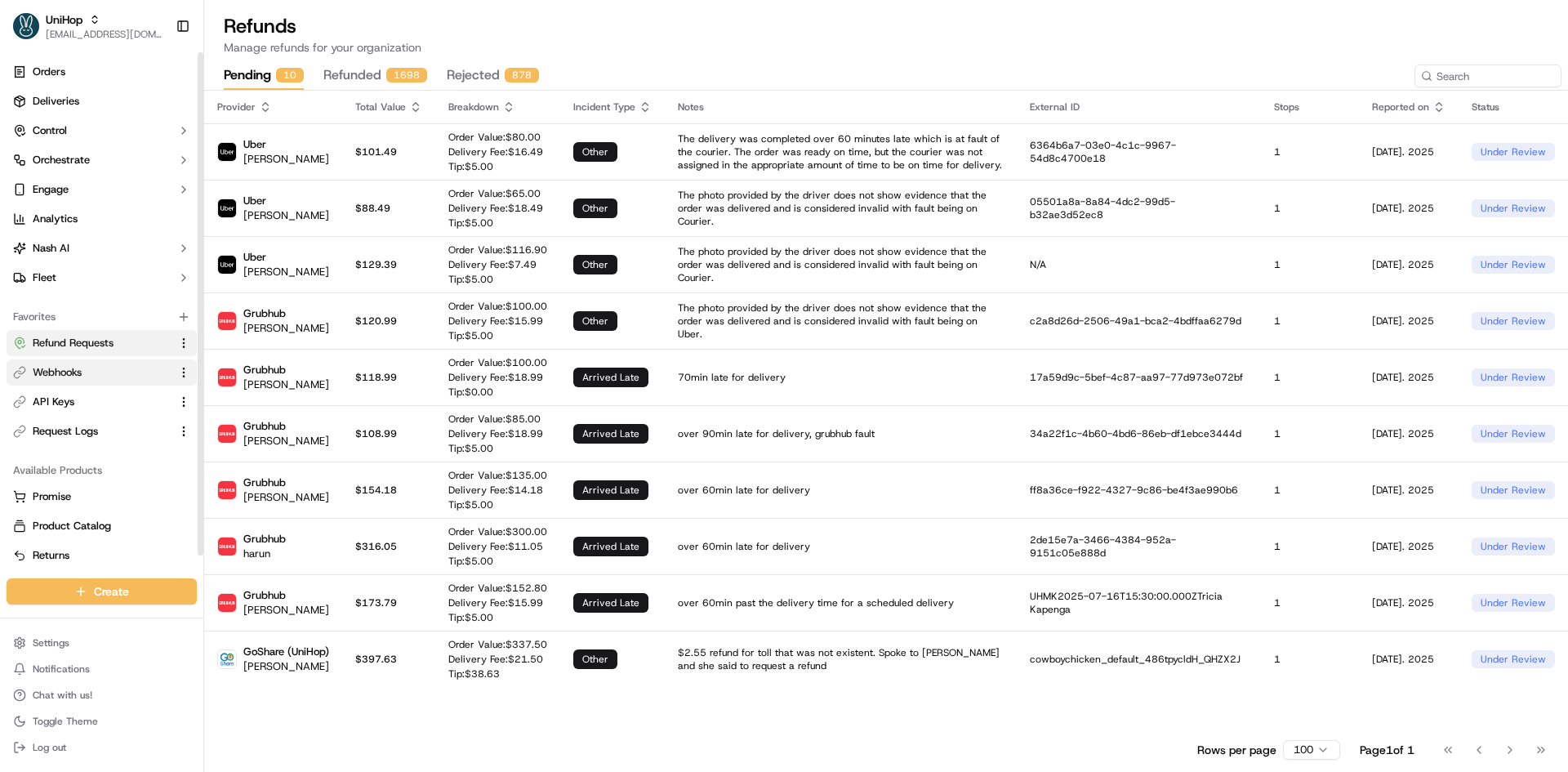
click at [87, 365] on link "Webhooks" at bounding box center [92, 372] width 158 height 14
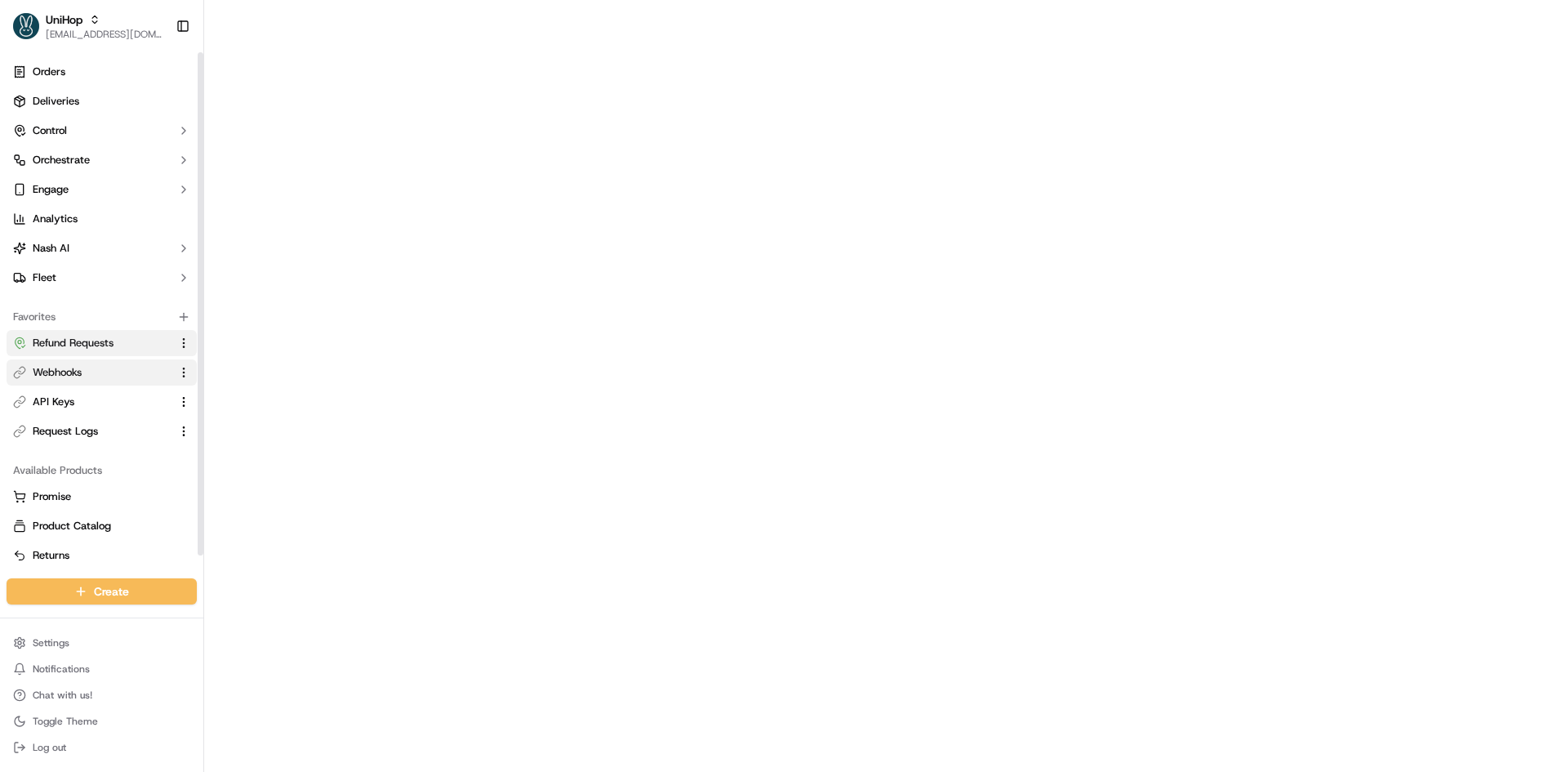
click at [110, 343] on span "Refund Requests" at bounding box center [73, 343] width 81 height 14
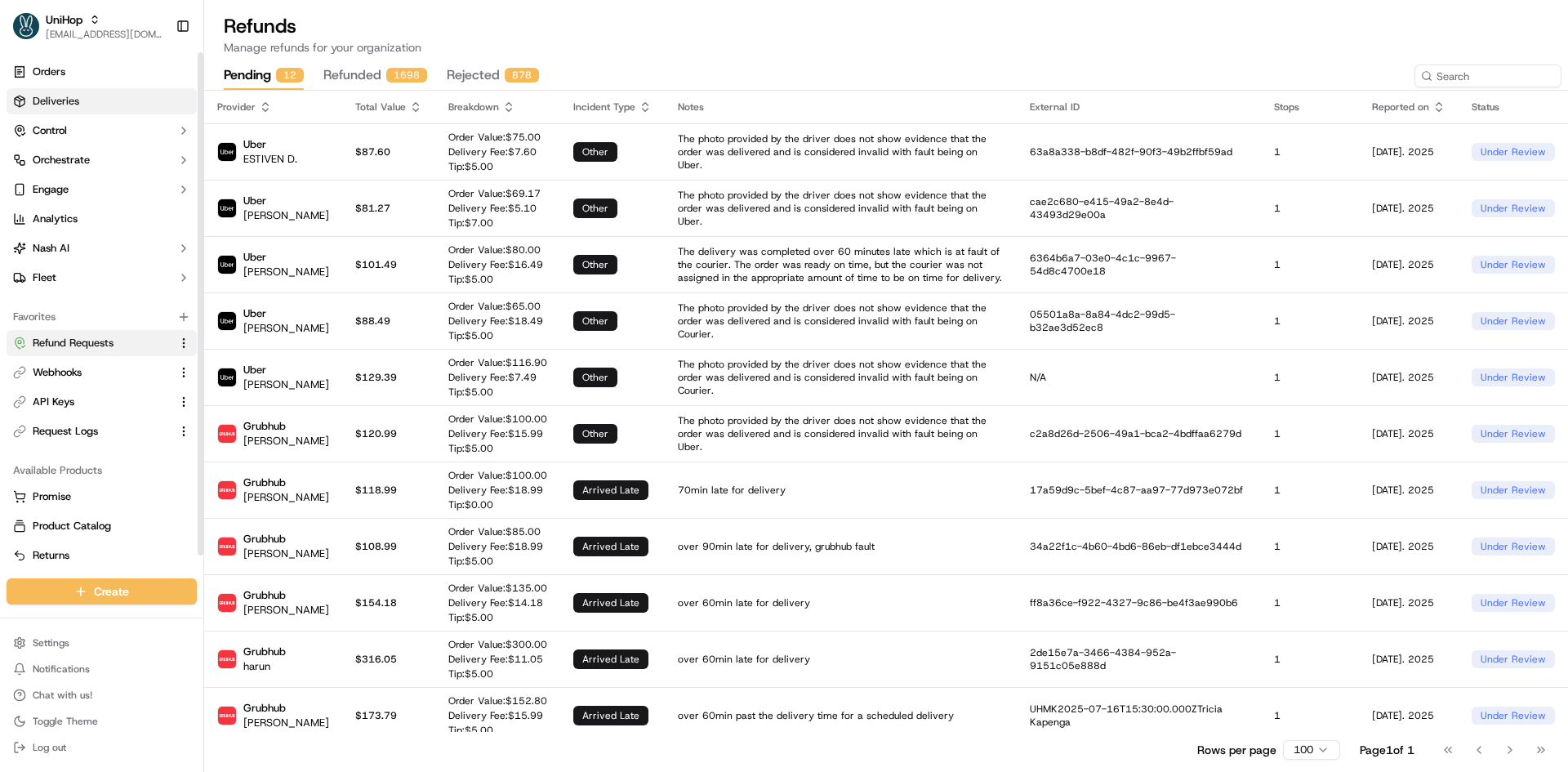
click at [86, 106] on link "Deliveries" at bounding box center [101, 101] width 190 height 26
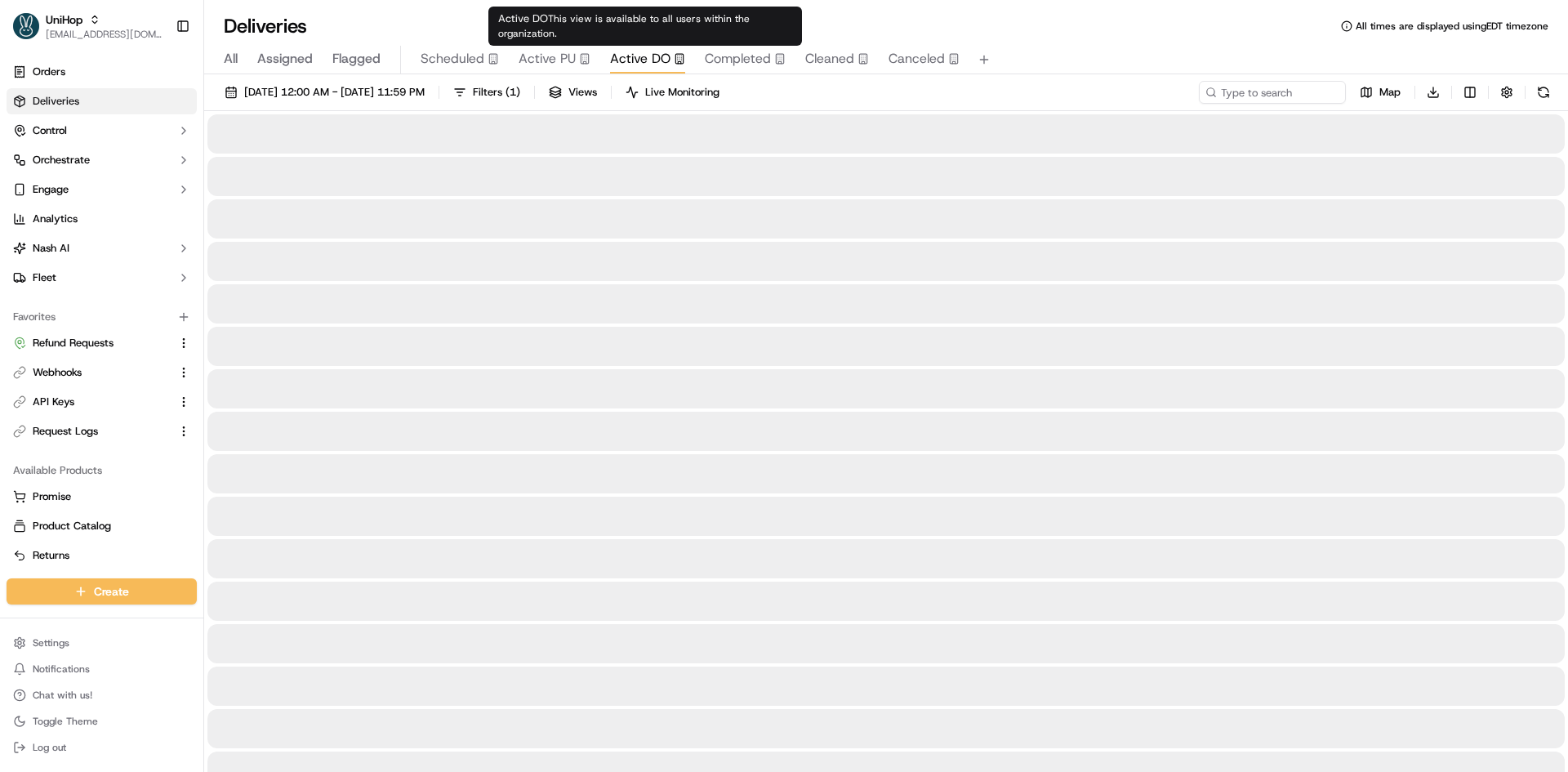
click at [632, 62] on span "Active DO" at bounding box center [640, 59] width 61 height 20
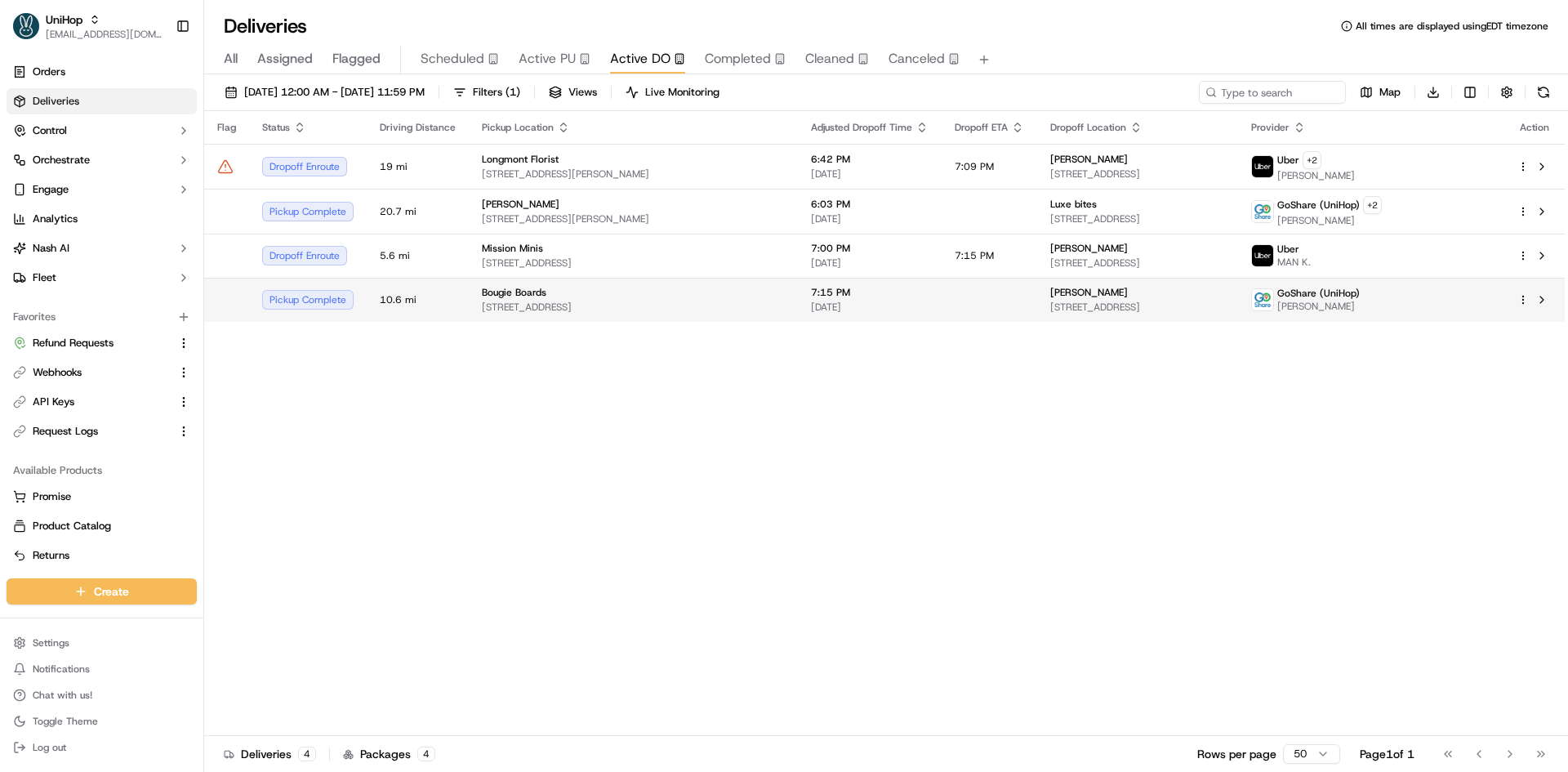
click at [562, 297] on div "Bougie Boards" at bounding box center [633, 292] width 303 height 13
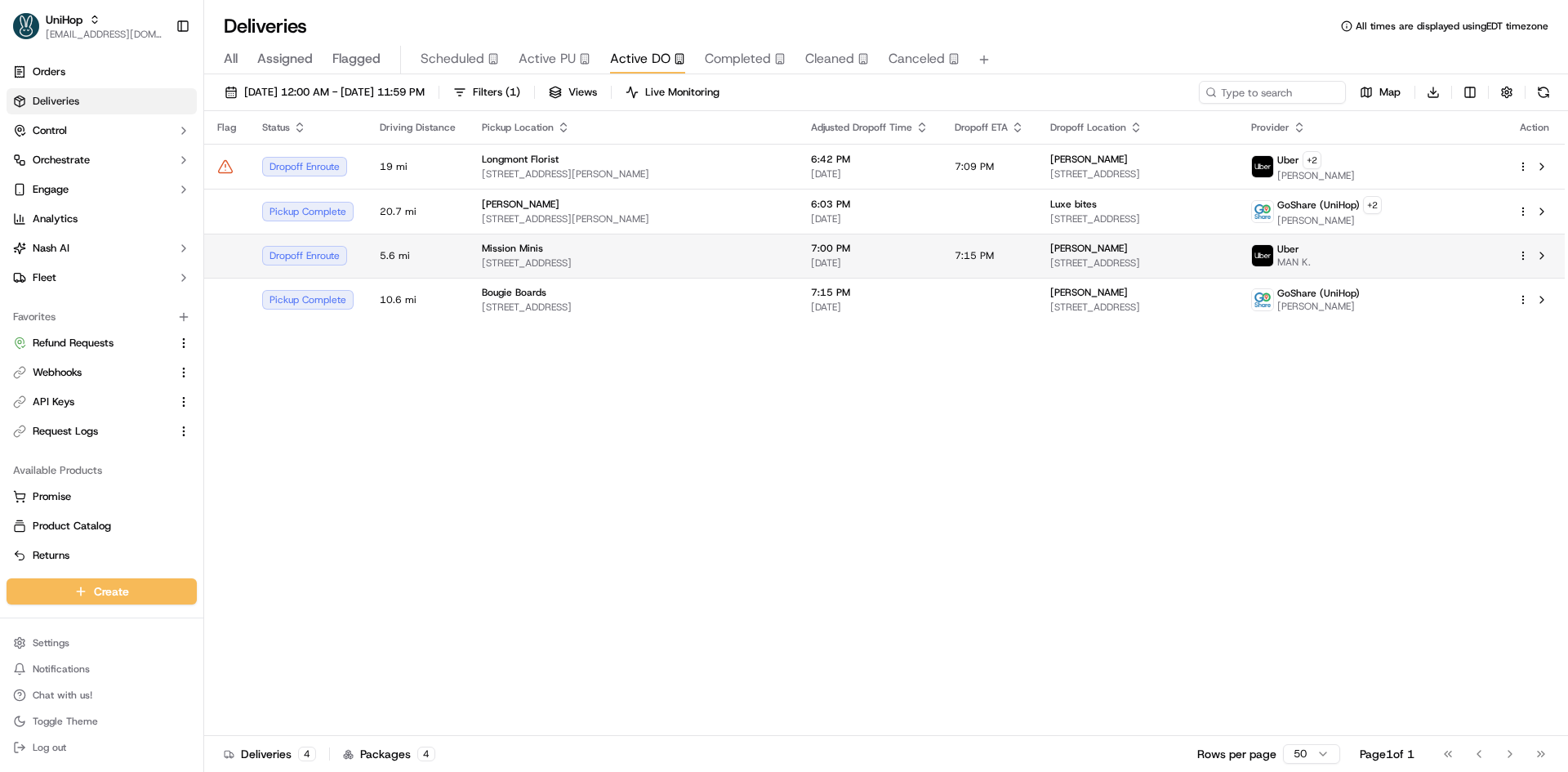
click at [642, 255] on div "Mission Minis 3168 22nd St, San Francisco, CA 94110, USA" at bounding box center [633, 255] width 303 height 28
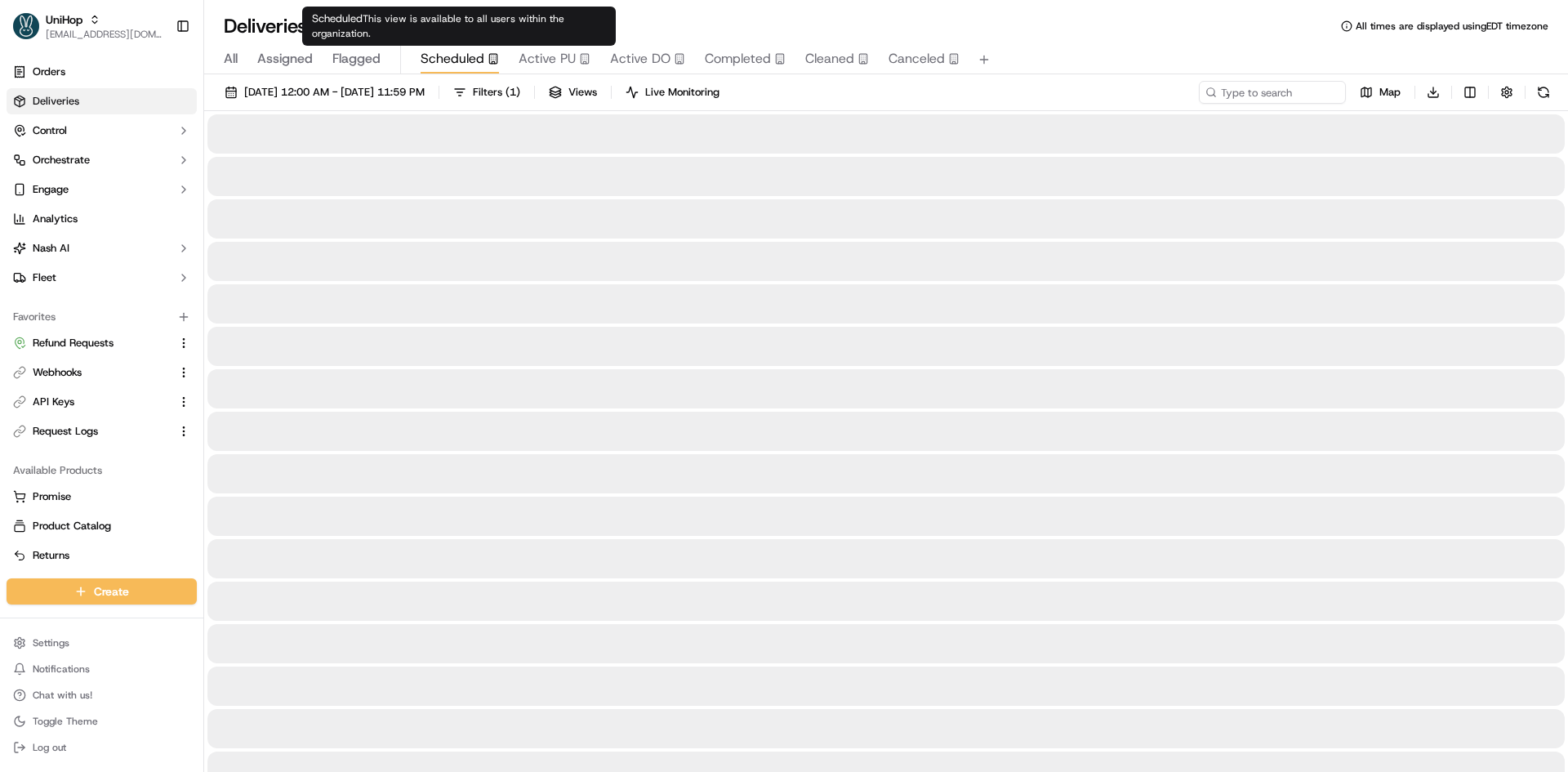
click at [462, 55] on span "Scheduled" at bounding box center [452, 59] width 63 height 20
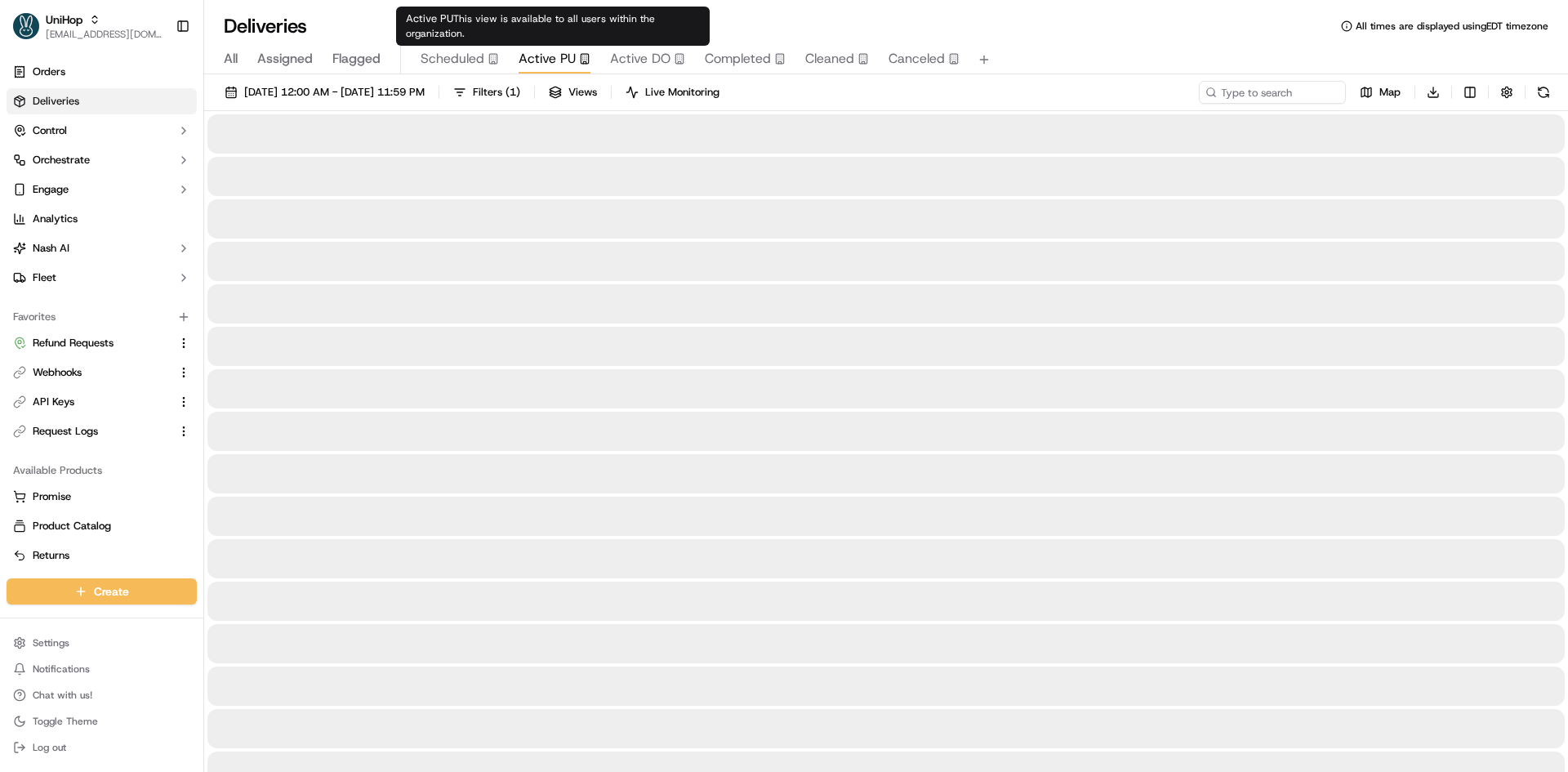
click at [562, 46] on button "Active PU" at bounding box center [554, 59] width 72 height 28
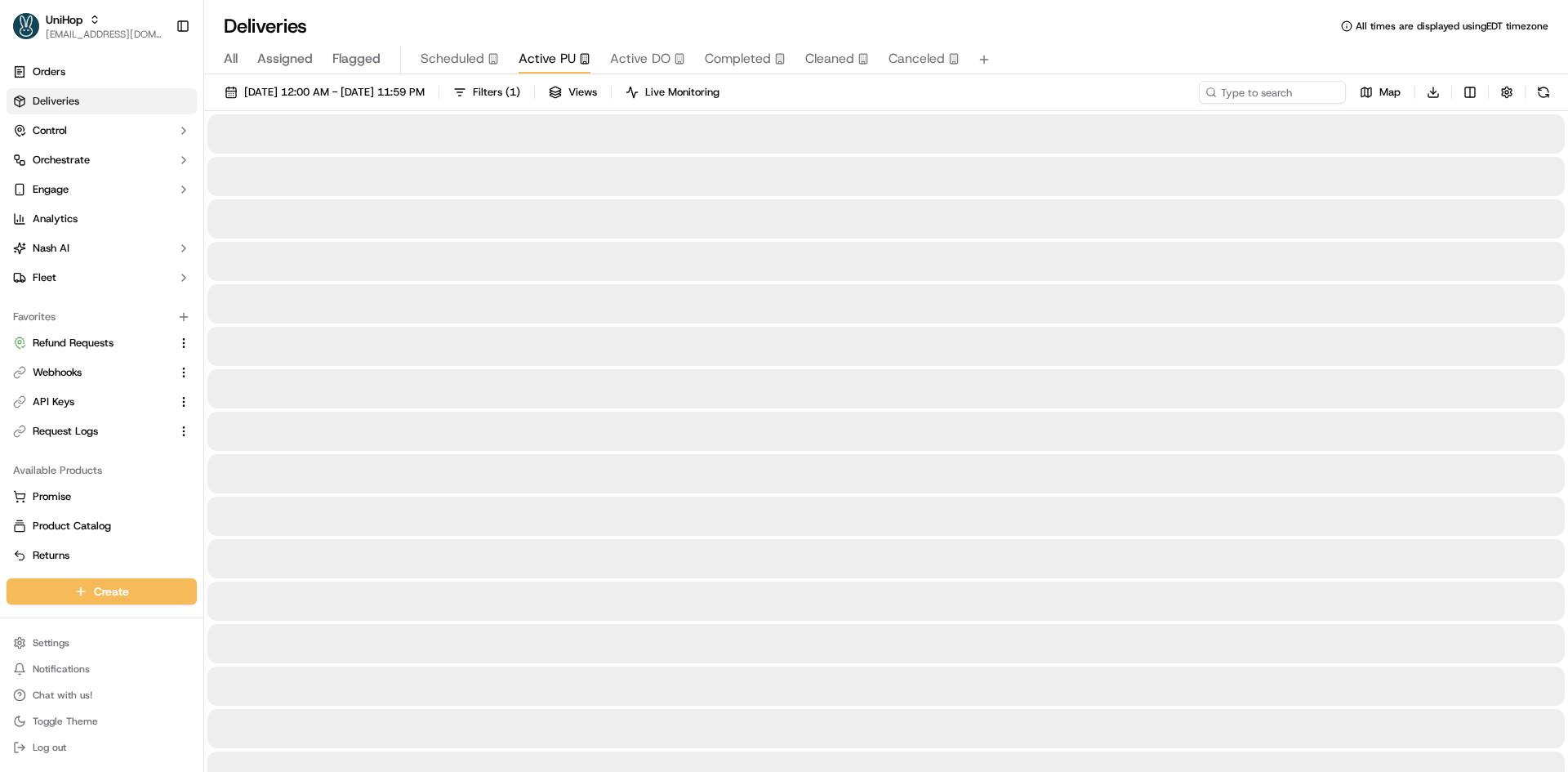
click at [472, 45] on div "All Assigned Flagged Scheduled Active PU Active DO Completed Cleaned Canceled" at bounding box center [886, 56] width 1364 height 35
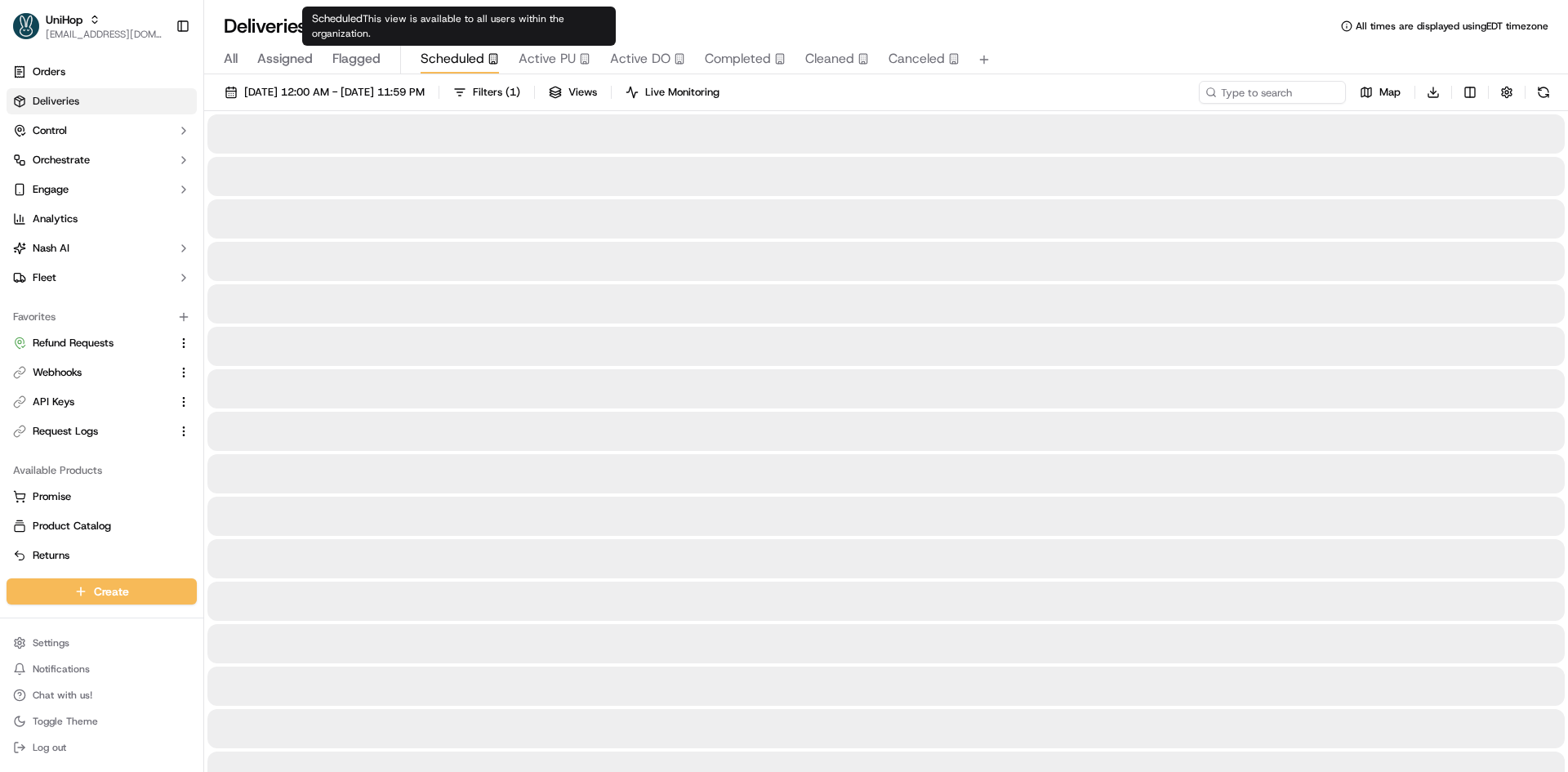
click at [472, 51] on body "UniHop contact@unihop.app Toggle Sidebar Orders Deliveries Control Orchestrate …" at bounding box center [784, 386] width 1568 height 772
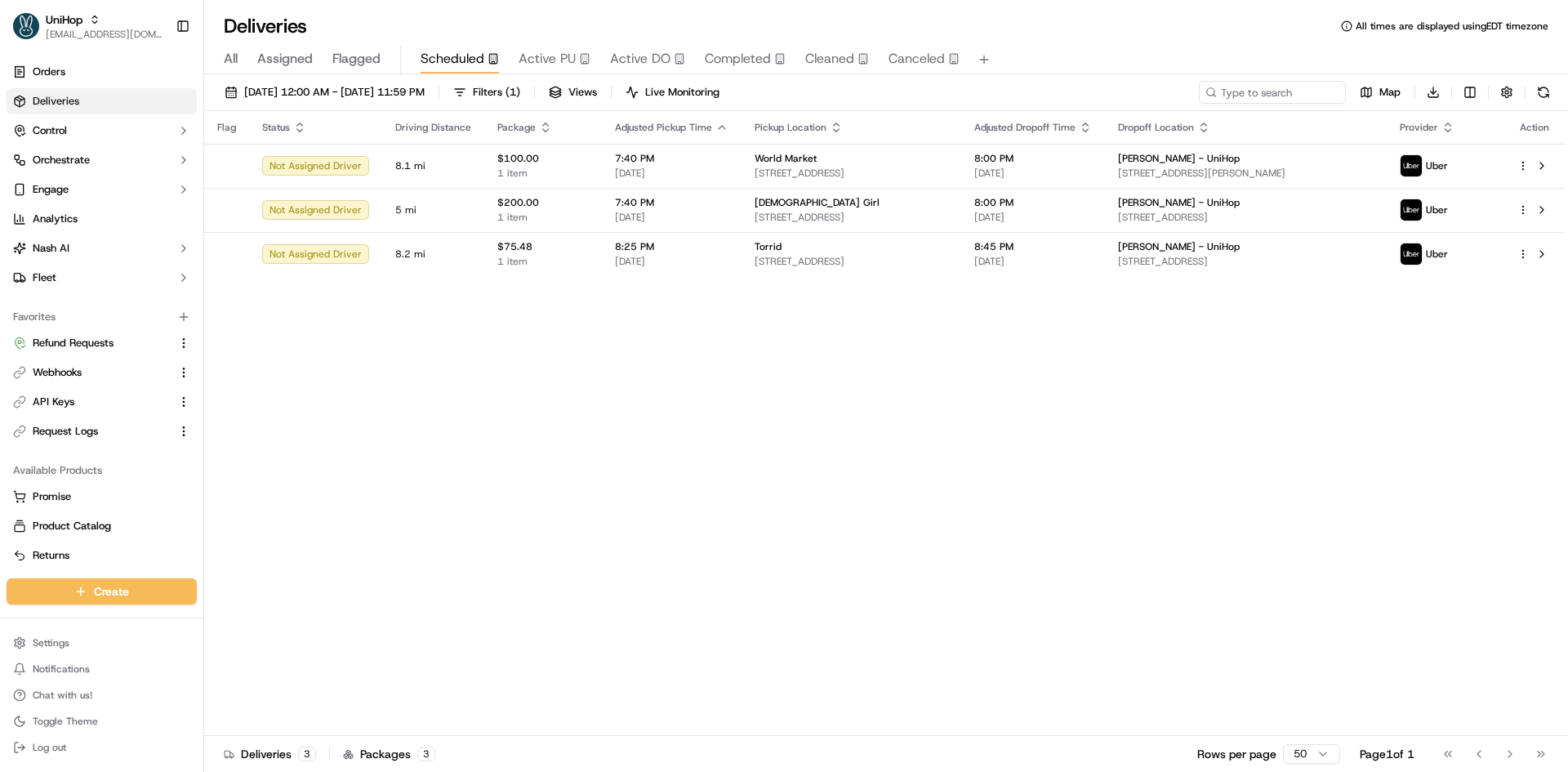
click at [542, 67] on span "Active PU" at bounding box center [547, 59] width 57 height 20
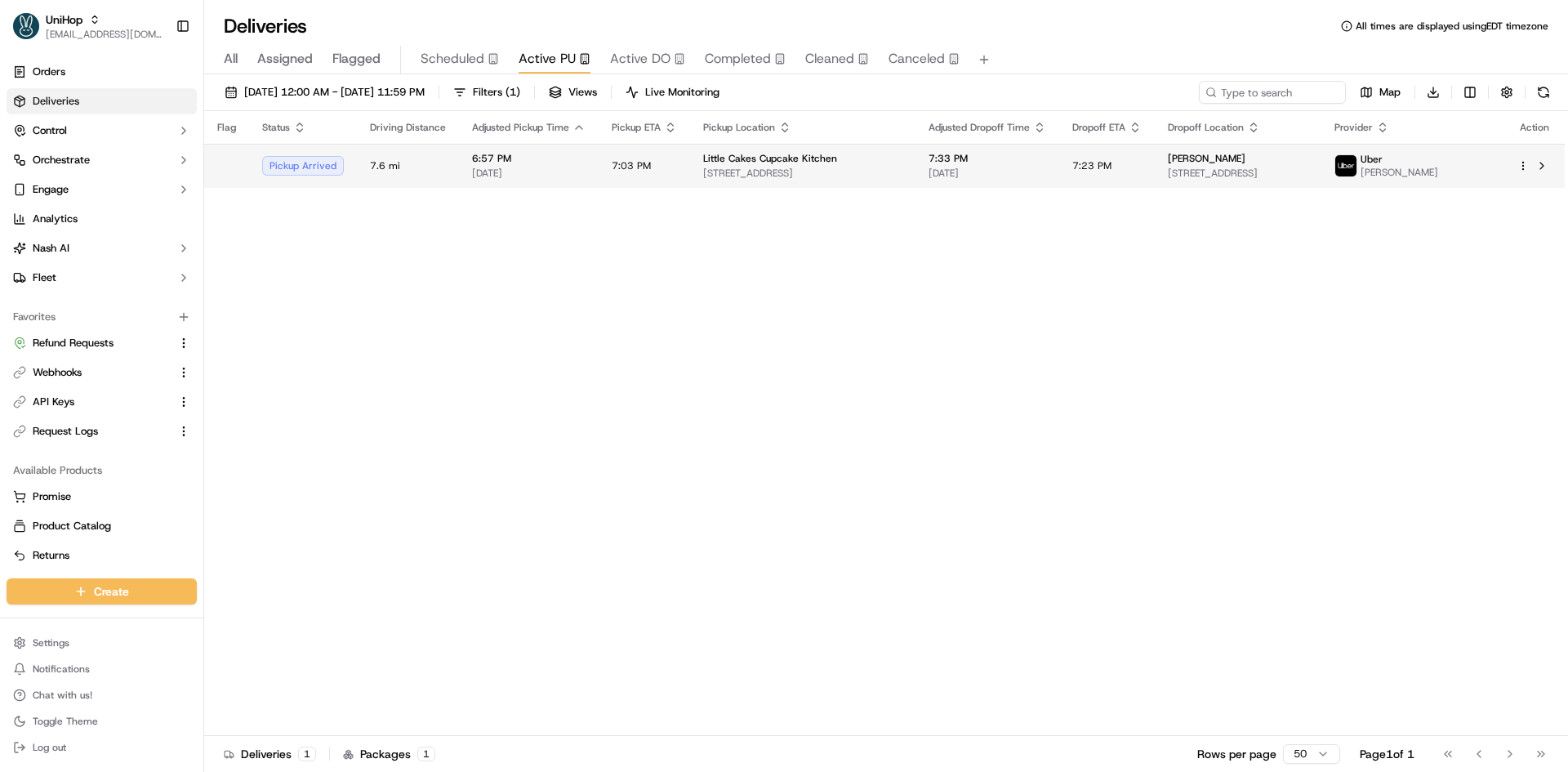
click at [613, 151] on td "7:03 PM" at bounding box center [644, 165] width 92 height 44
click at [638, 180] on td "7:03 PM" at bounding box center [644, 165] width 92 height 44
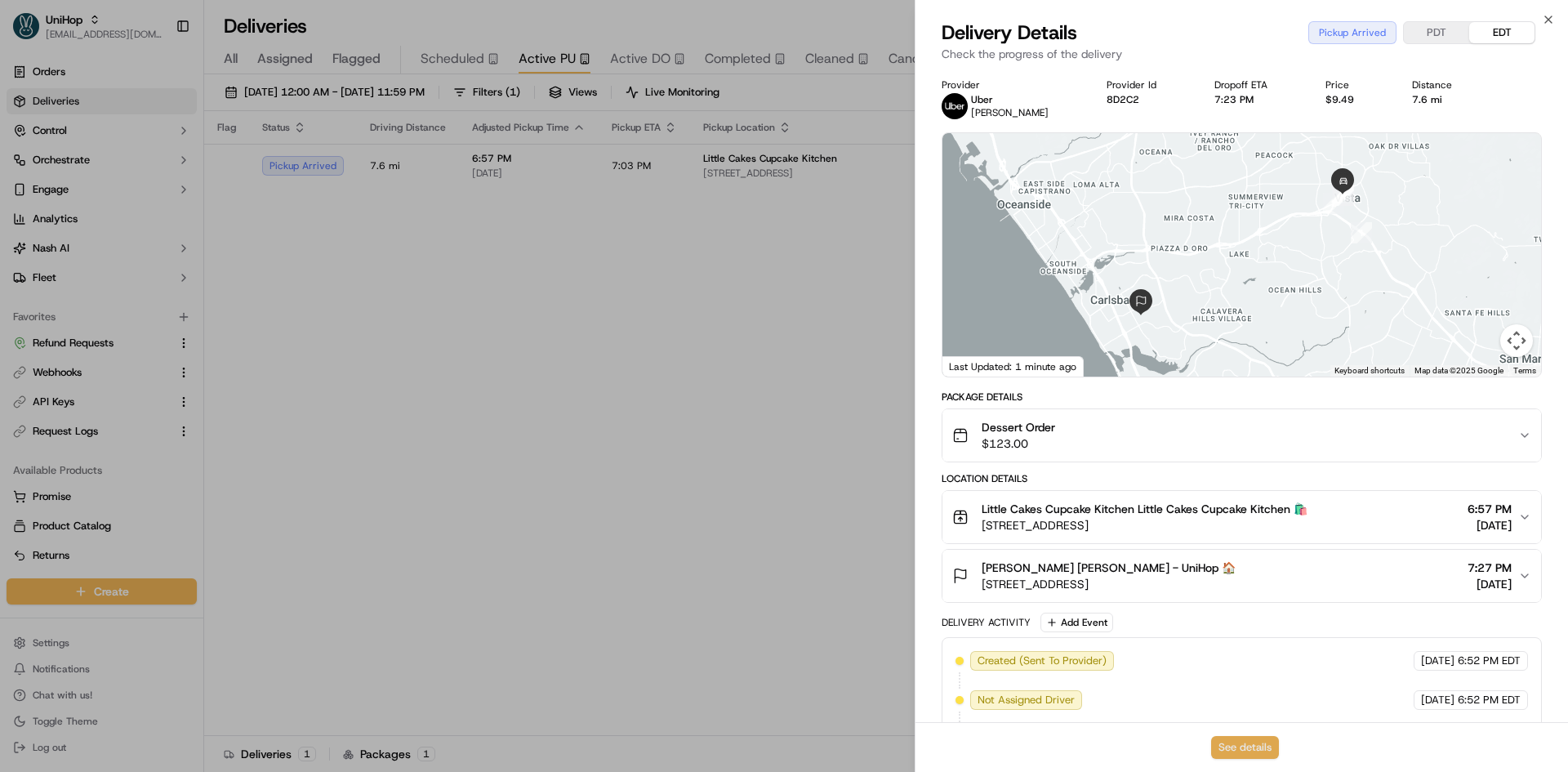
click at [1228, 751] on button "See details" at bounding box center [1245, 747] width 68 height 23
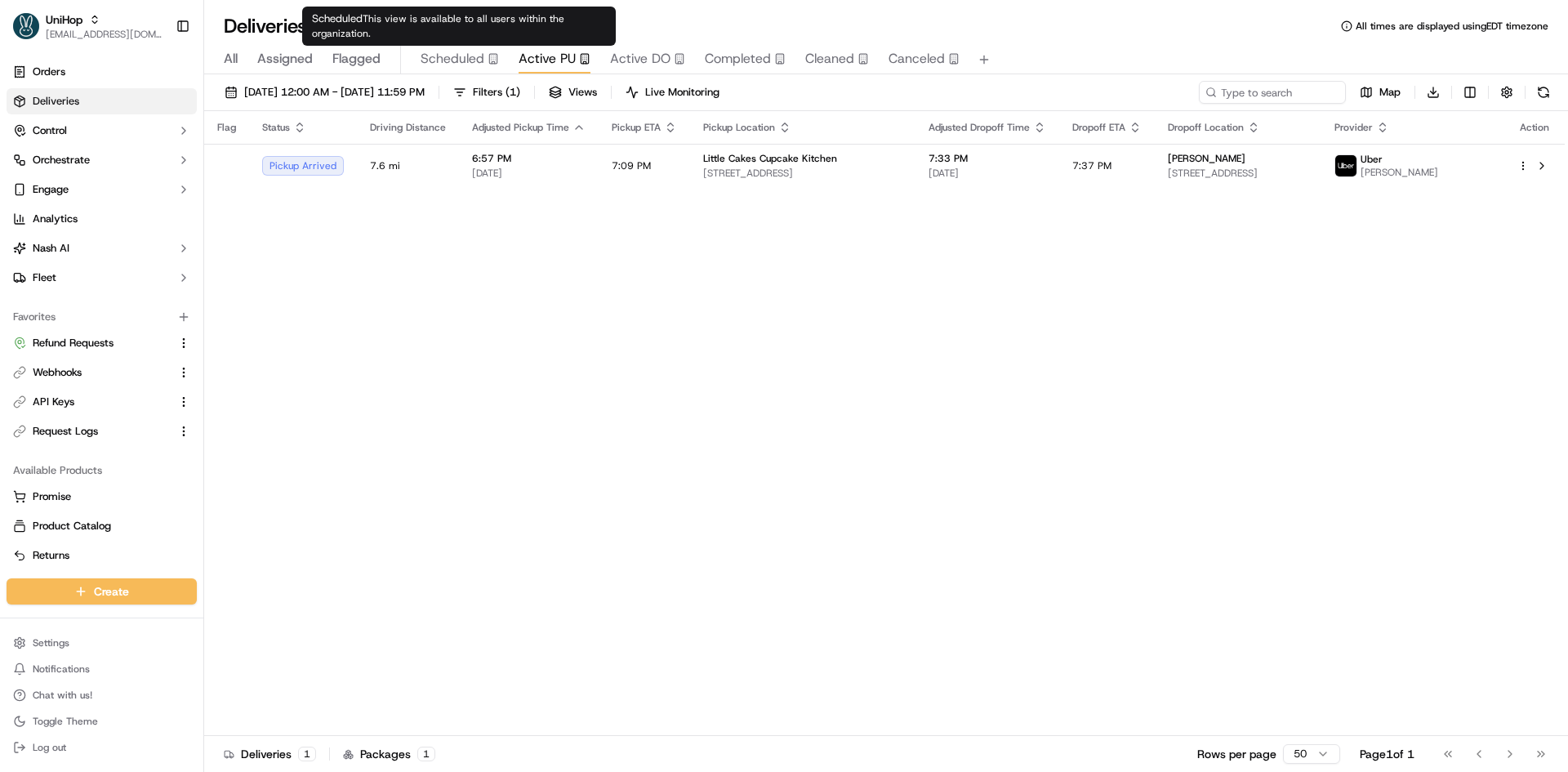
click at [457, 54] on span "Scheduled" at bounding box center [452, 59] width 63 height 20
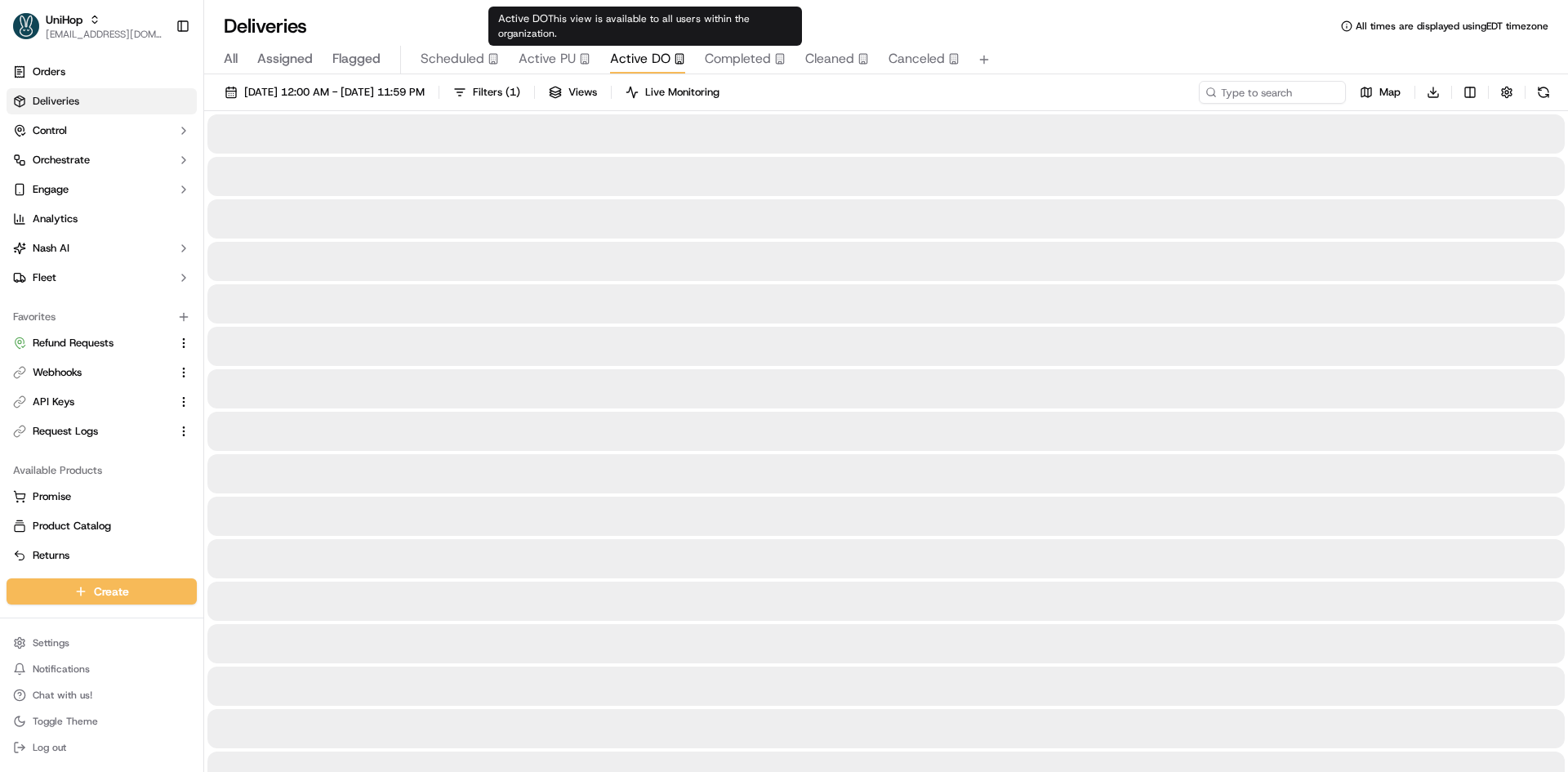
click at [628, 59] on span "Active DO" at bounding box center [640, 59] width 61 height 20
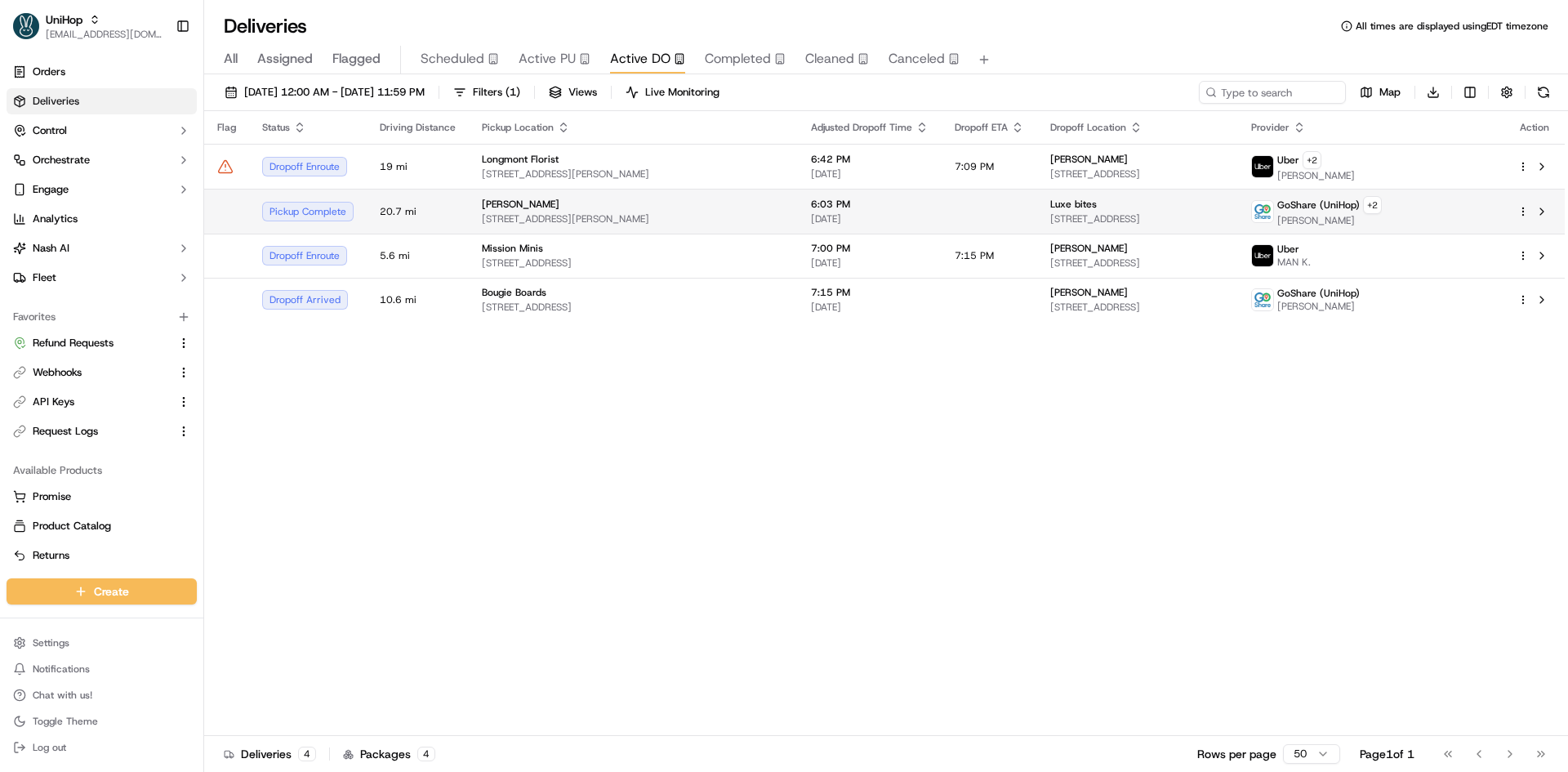
click at [539, 213] on span "6178 Sepulveda Blvd, Van Nuys, CA 91411, USA" at bounding box center [633, 218] width 303 height 13
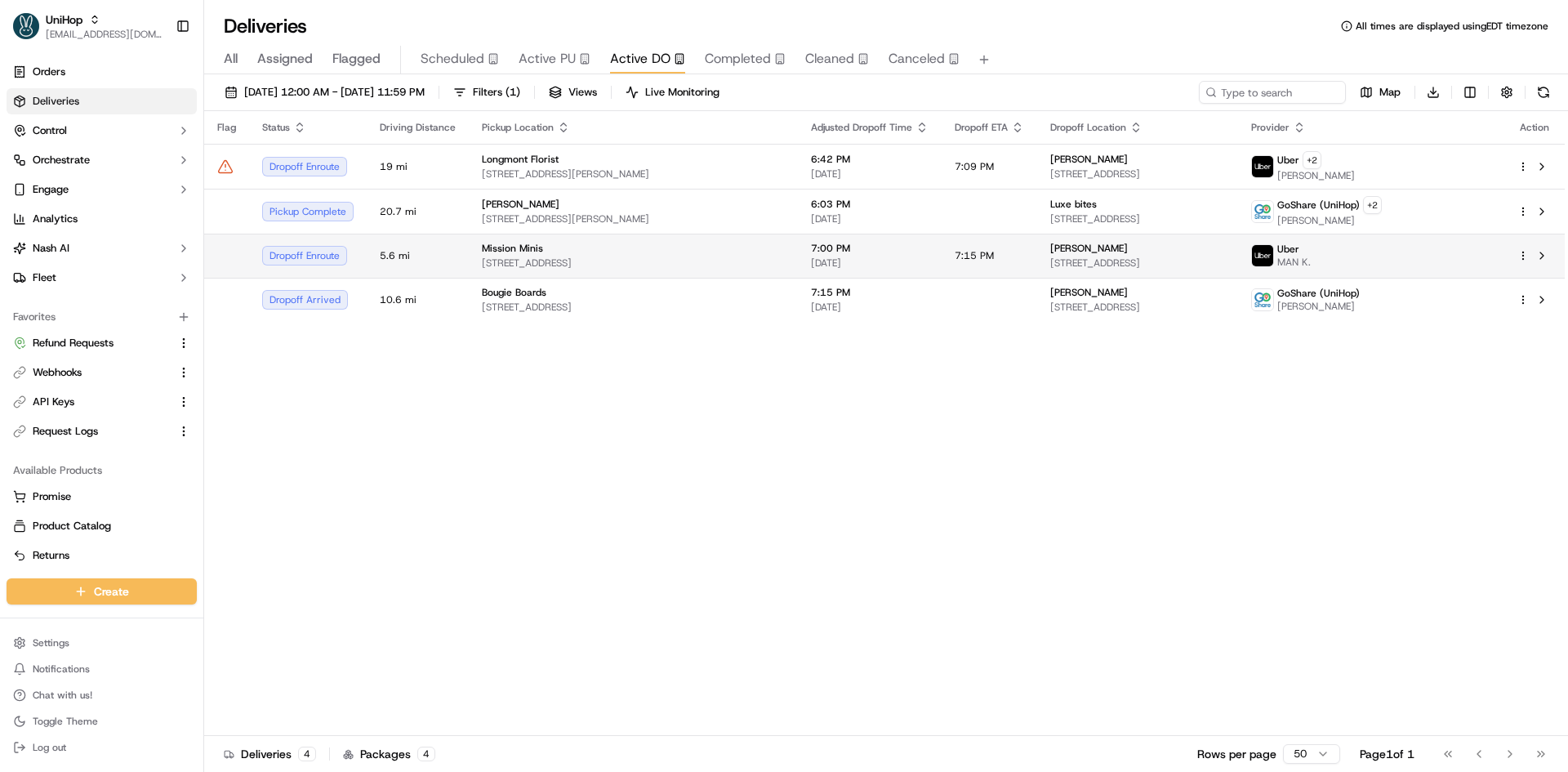
click at [538, 249] on div "Mission Minis" at bounding box center [633, 248] width 303 height 13
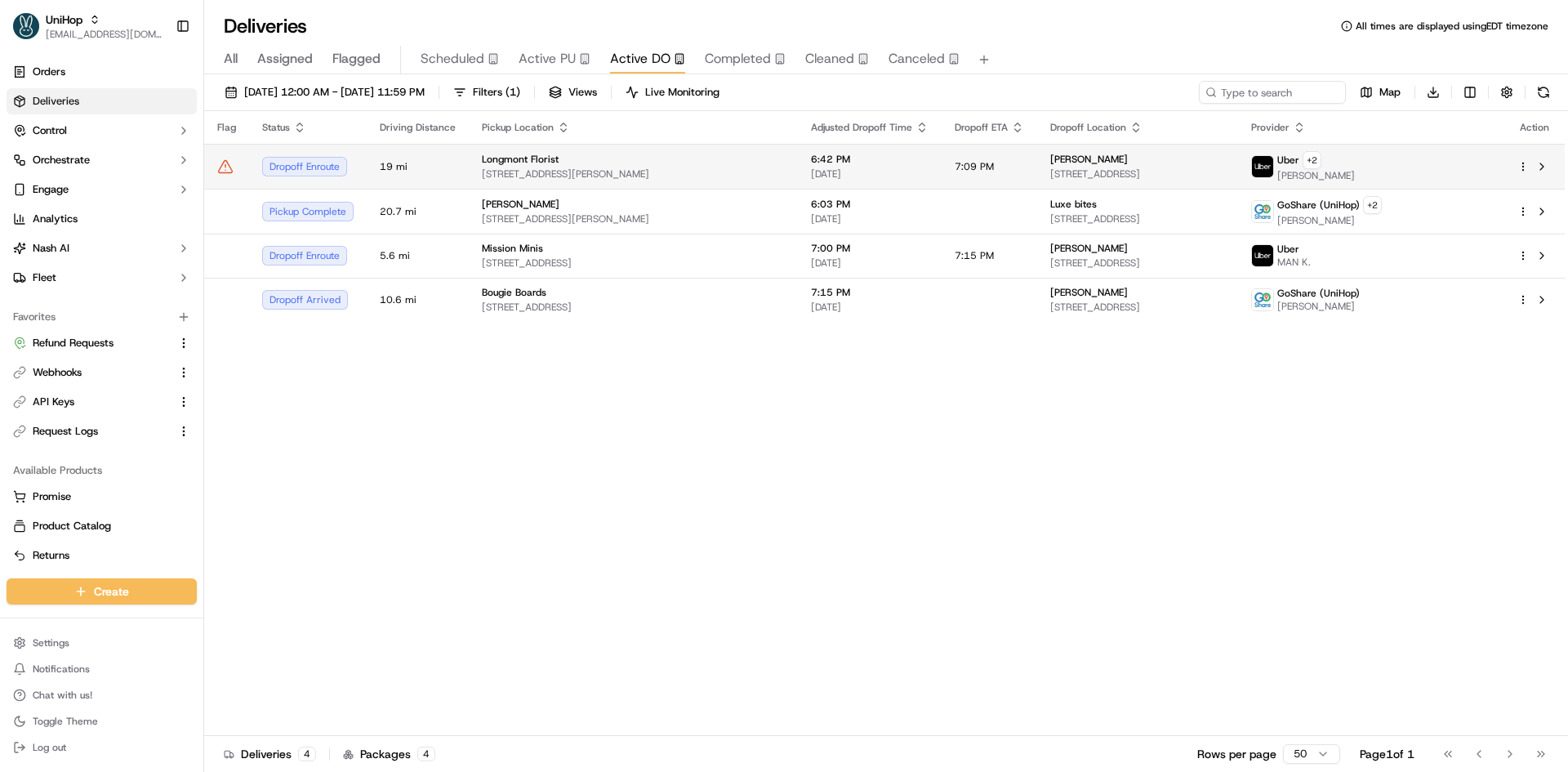
click at [546, 180] on td "Longmont Florist 614 Coffman St, Longmont, CO 80501, USA" at bounding box center [633, 166] width 329 height 45
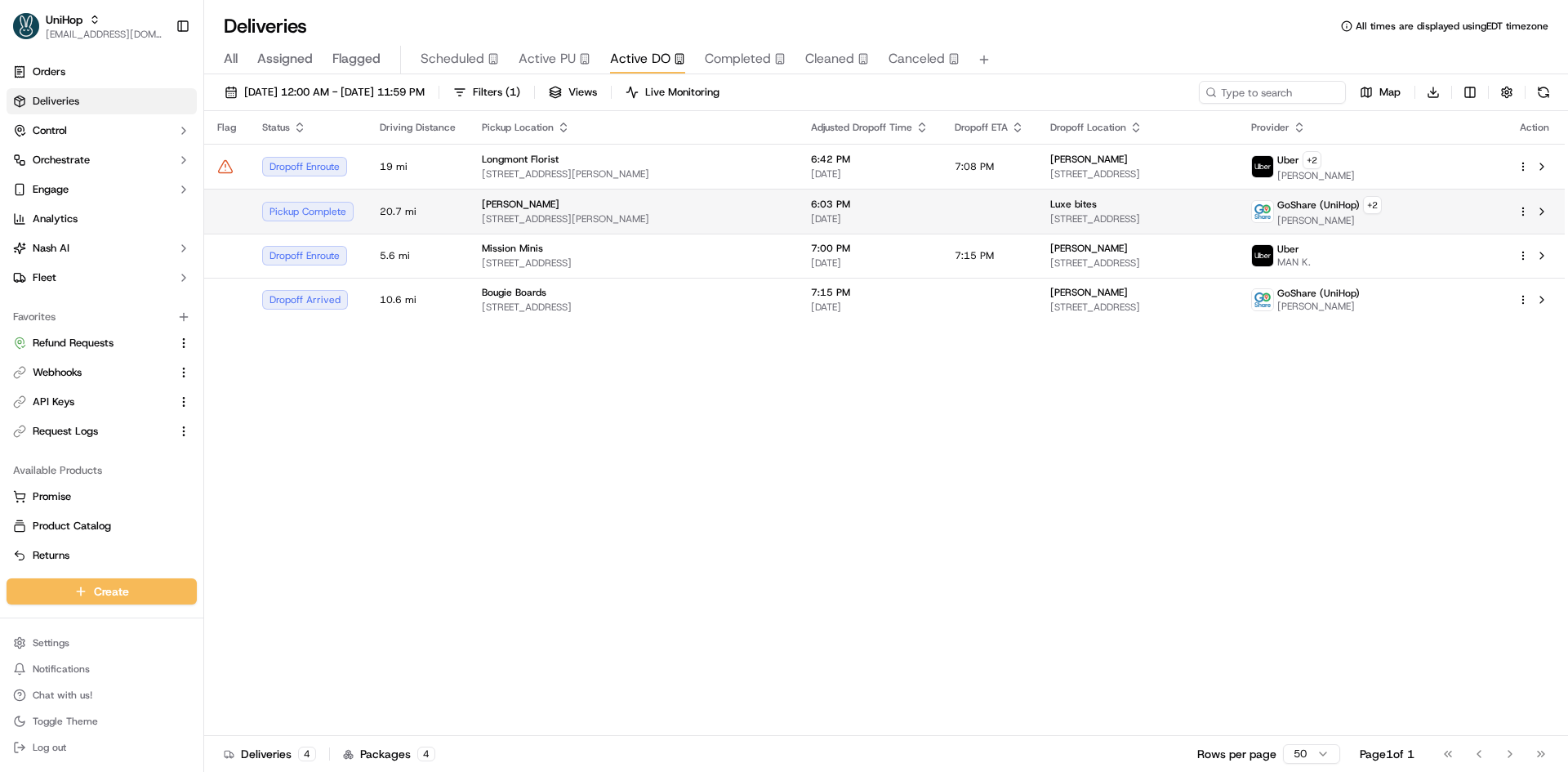
click at [549, 209] on div "Daniel" at bounding box center [633, 204] width 303 height 13
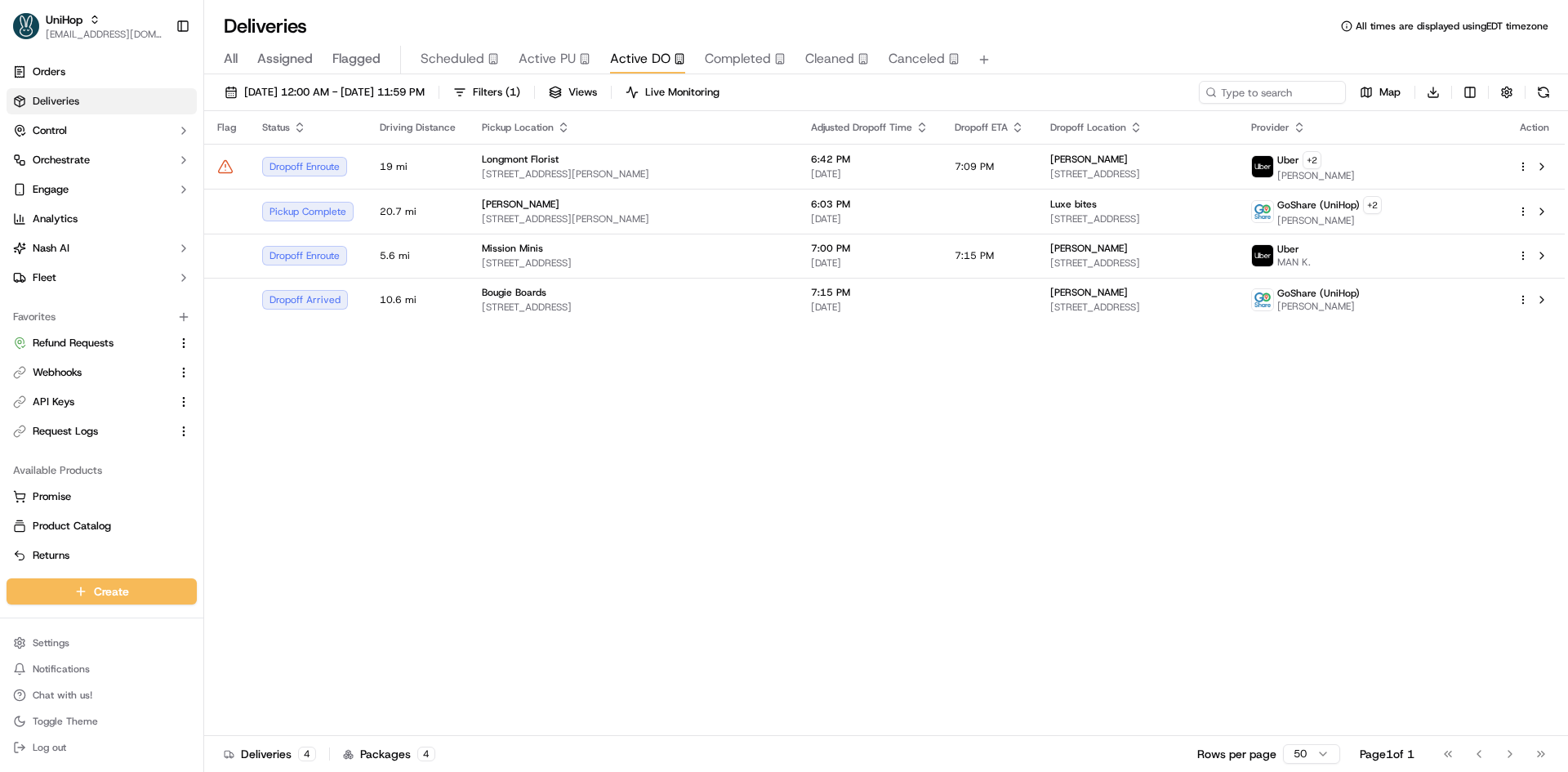
click at [433, 49] on body "UniHop contact@unihop.app Toggle Sidebar Orders Deliveries Control Orchestrate …" at bounding box center [784, 386] width 1568 height 772
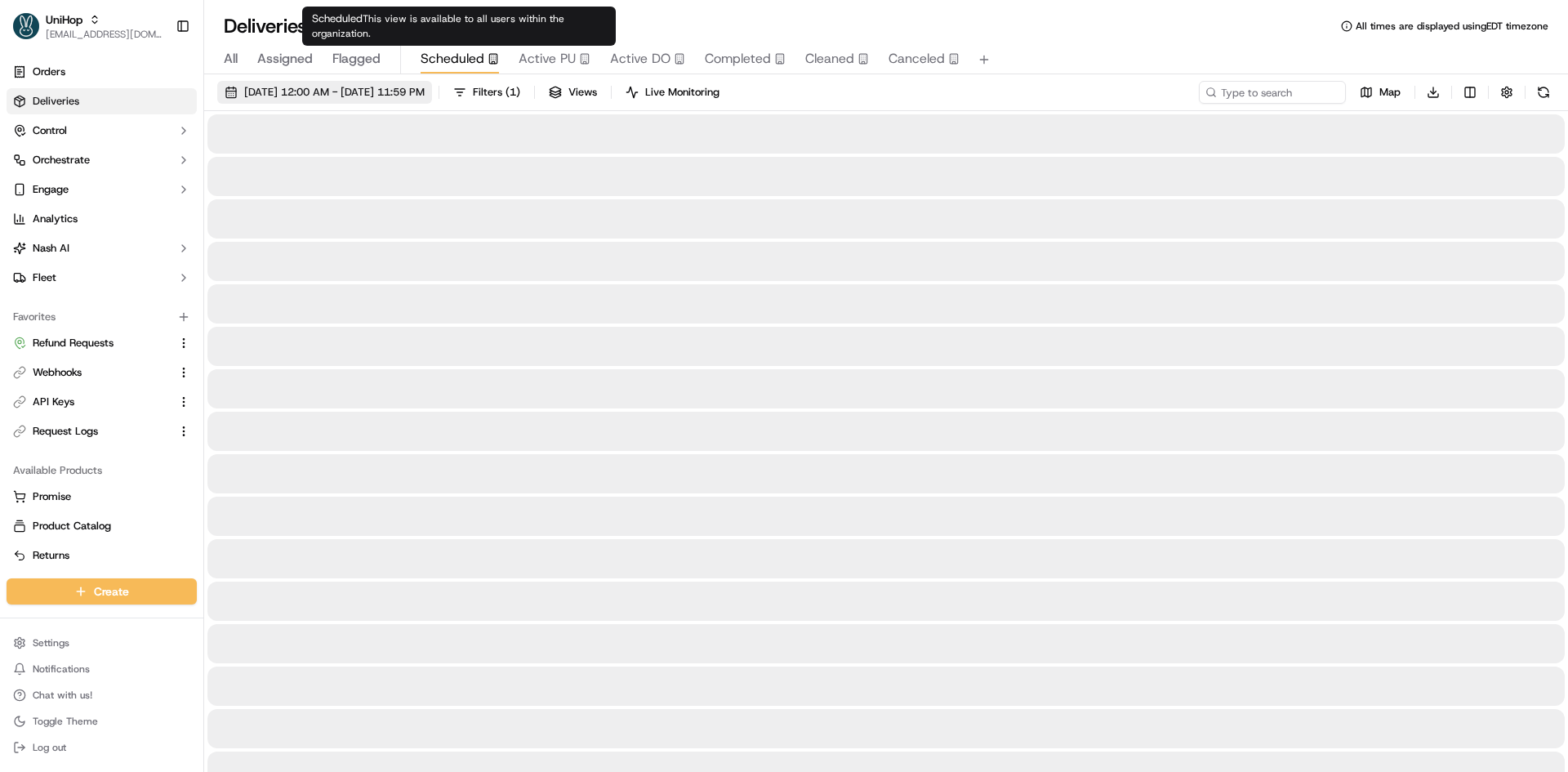
click at [406, 92] on span "Sep 19 2025 12:00 AM - Sep 19 2025 11:59 PM" at bounding box center [334, 92] width 180 height 14
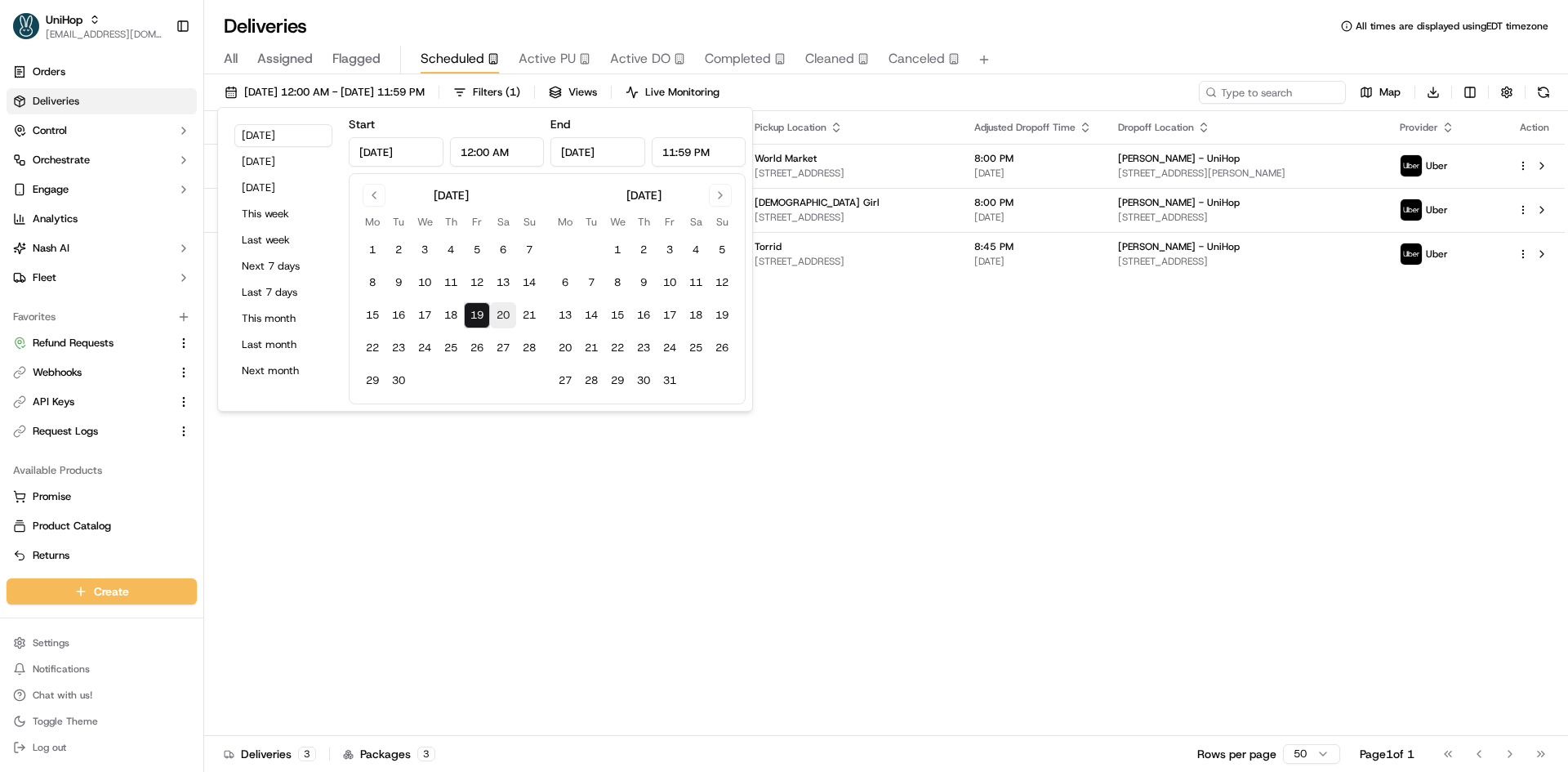
click at [494, 308] on button "20" at bounding box center [503, 315] width 26 height 26
type input "Sep 20, 2025"
click at [494, 308] on button "20" at bounding box center [503, 315] width 26 height 26
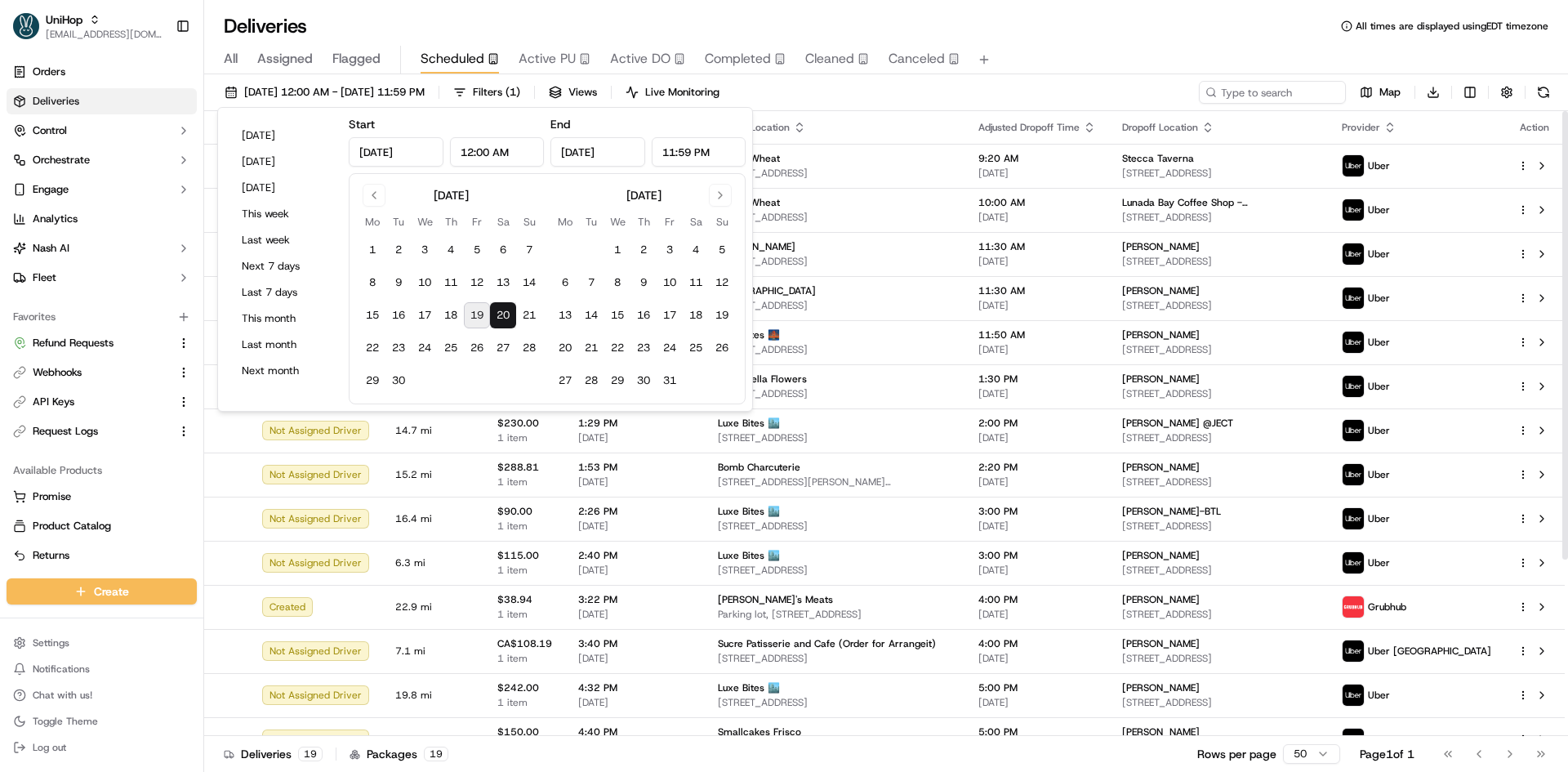
click at [1231, 108] on div "Sep 20 2025 12:00 AM - Sep 20 2025 11:59 PM Filters ( 1 ) Views Live Monitoring…" at bounding box center [886, 96] width 1364 height 30
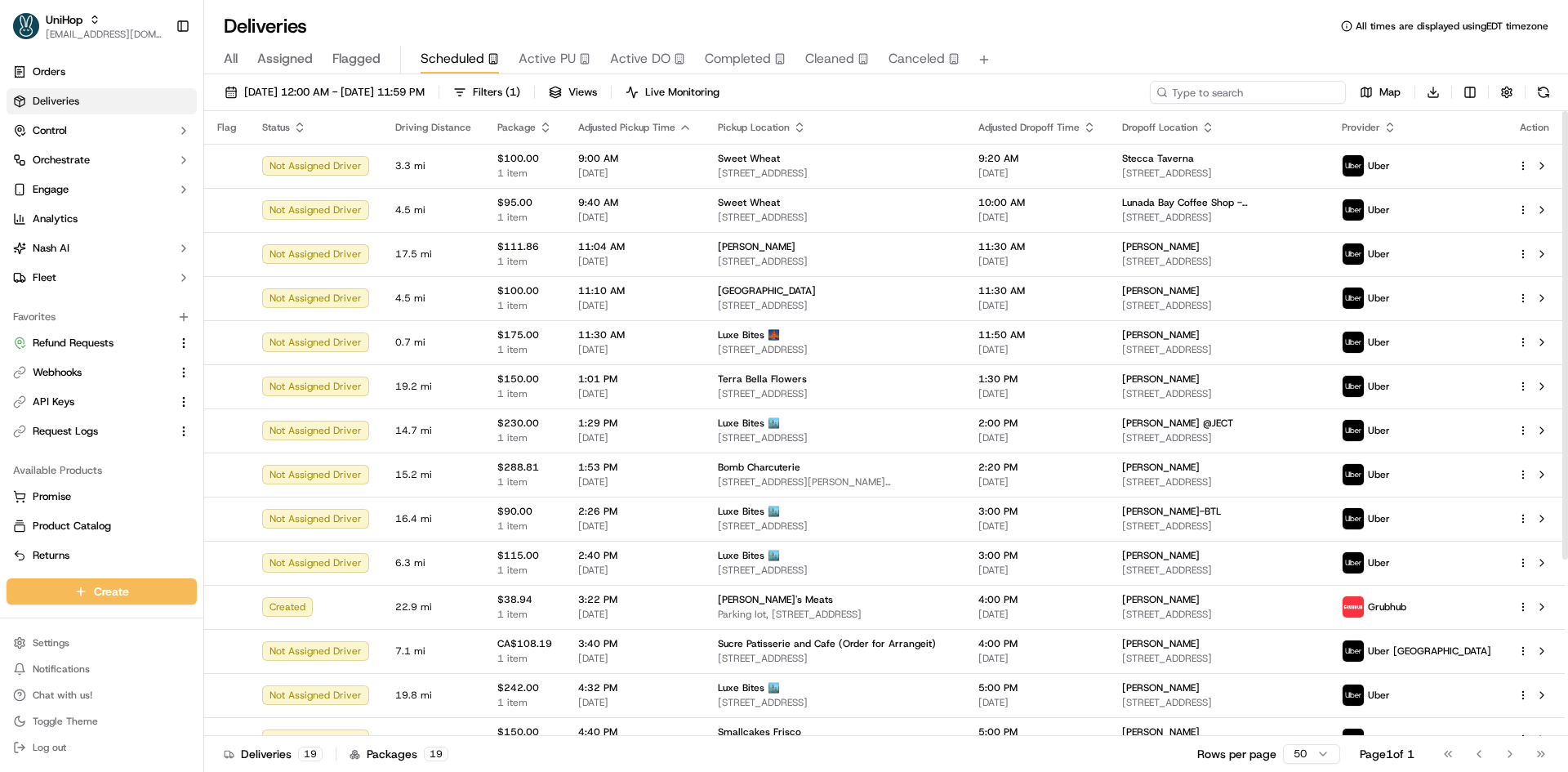
click at [1236, 92] on input at bounding box center [1248, 93] width 196 height 23
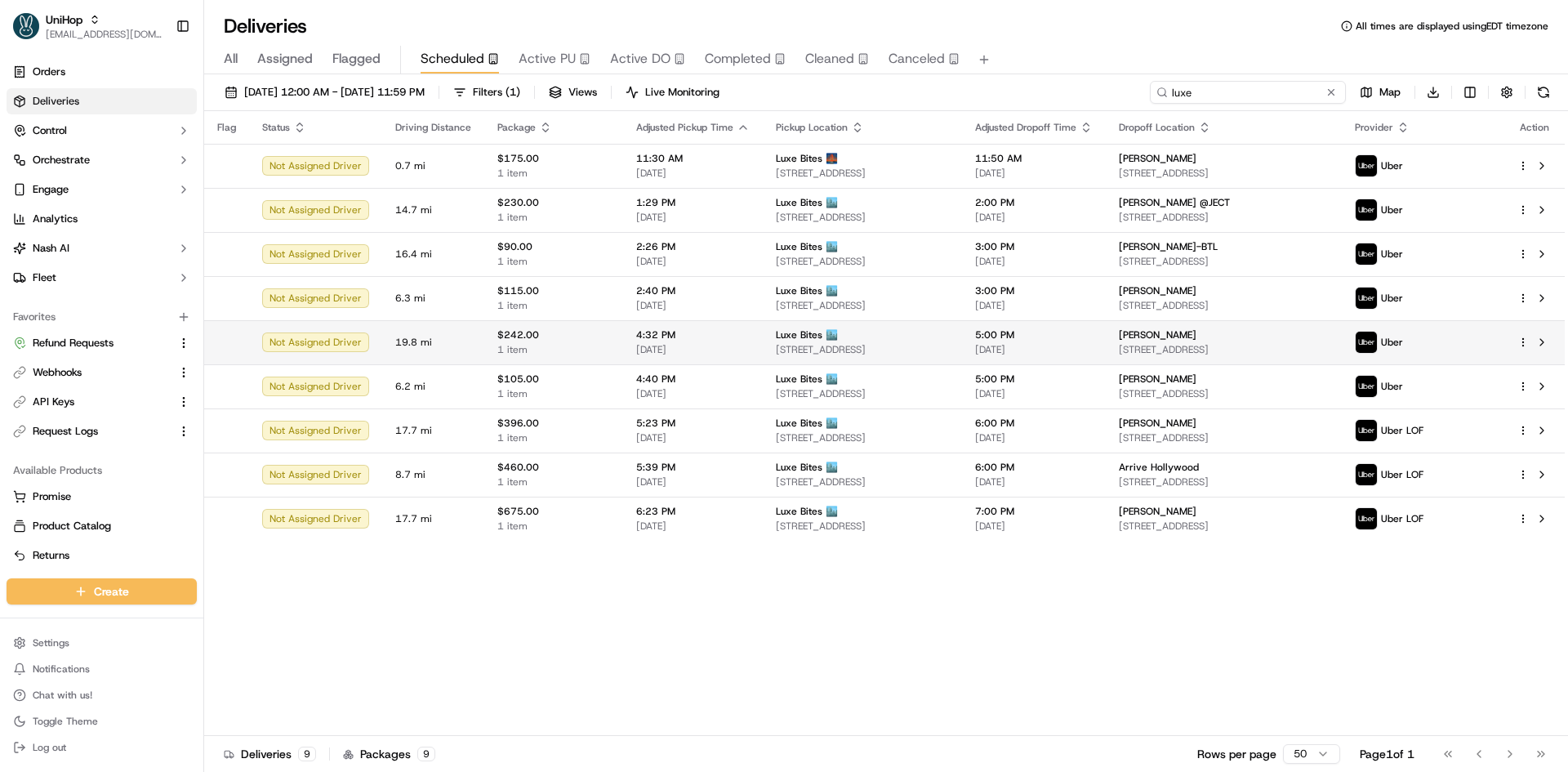
type input "luxe"
click at [1005, 336] on span "5:00 PM" at bounding box center [1034, 334] width 118 height 13
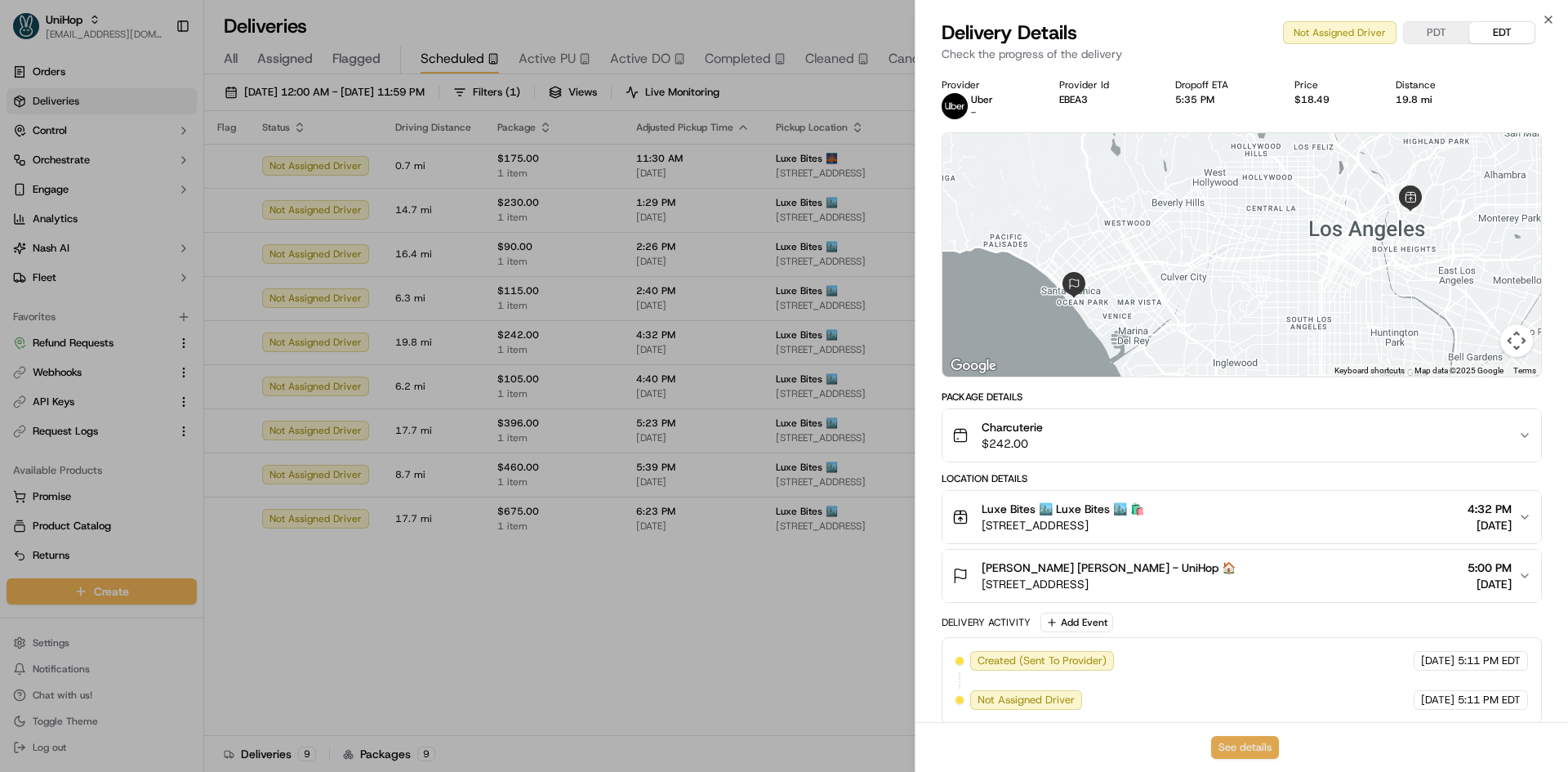
click at [1243, 744] on button "See details" at bounding box center [1245, 747] width 68 height 23
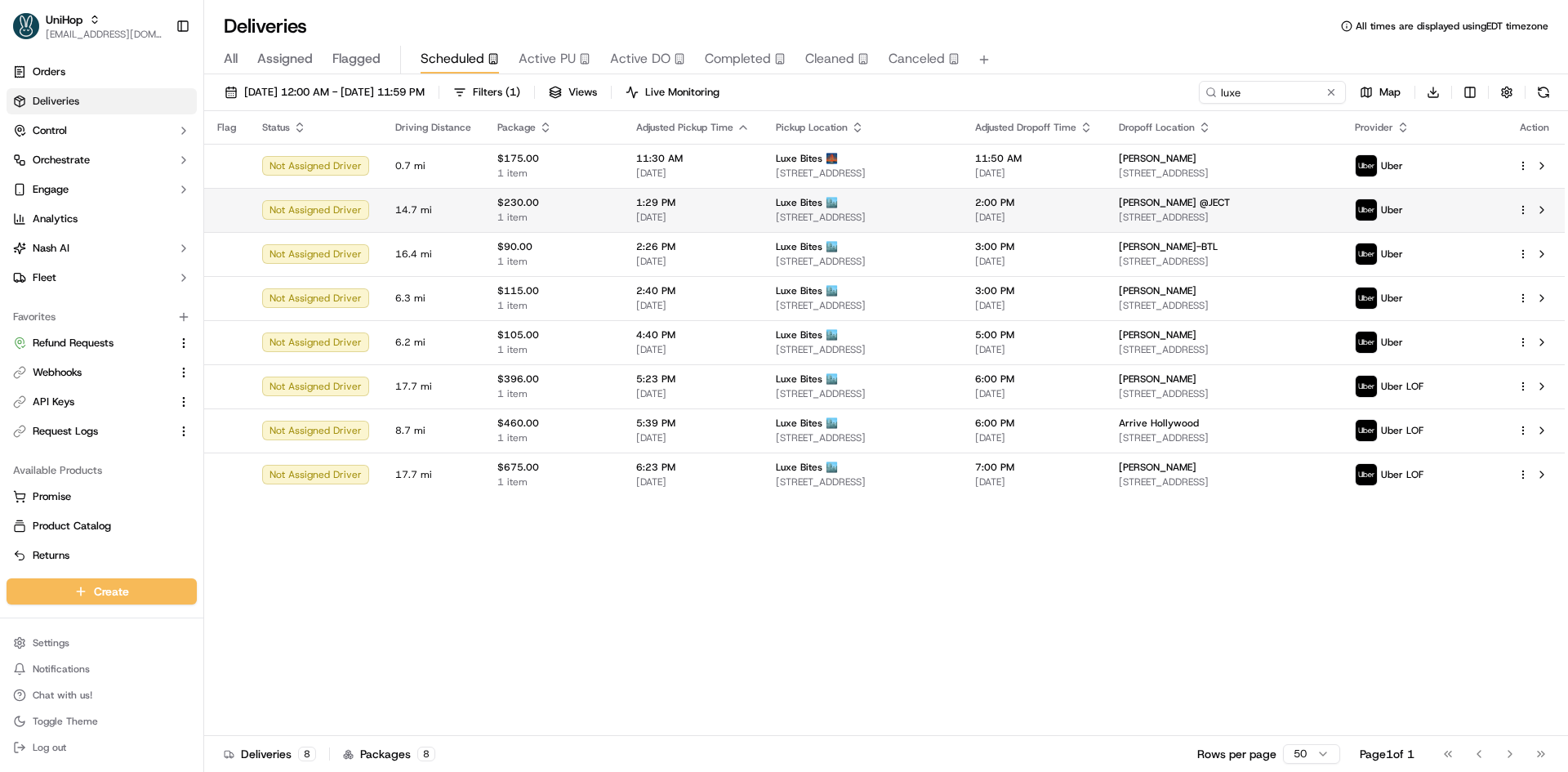
click at [1124, 209] on div "Wendy Rivas @JECT 8218 W 3rd St, Los Angeles, CA 90048, USA" at bounding box center [1223, 209] width 209 height 28
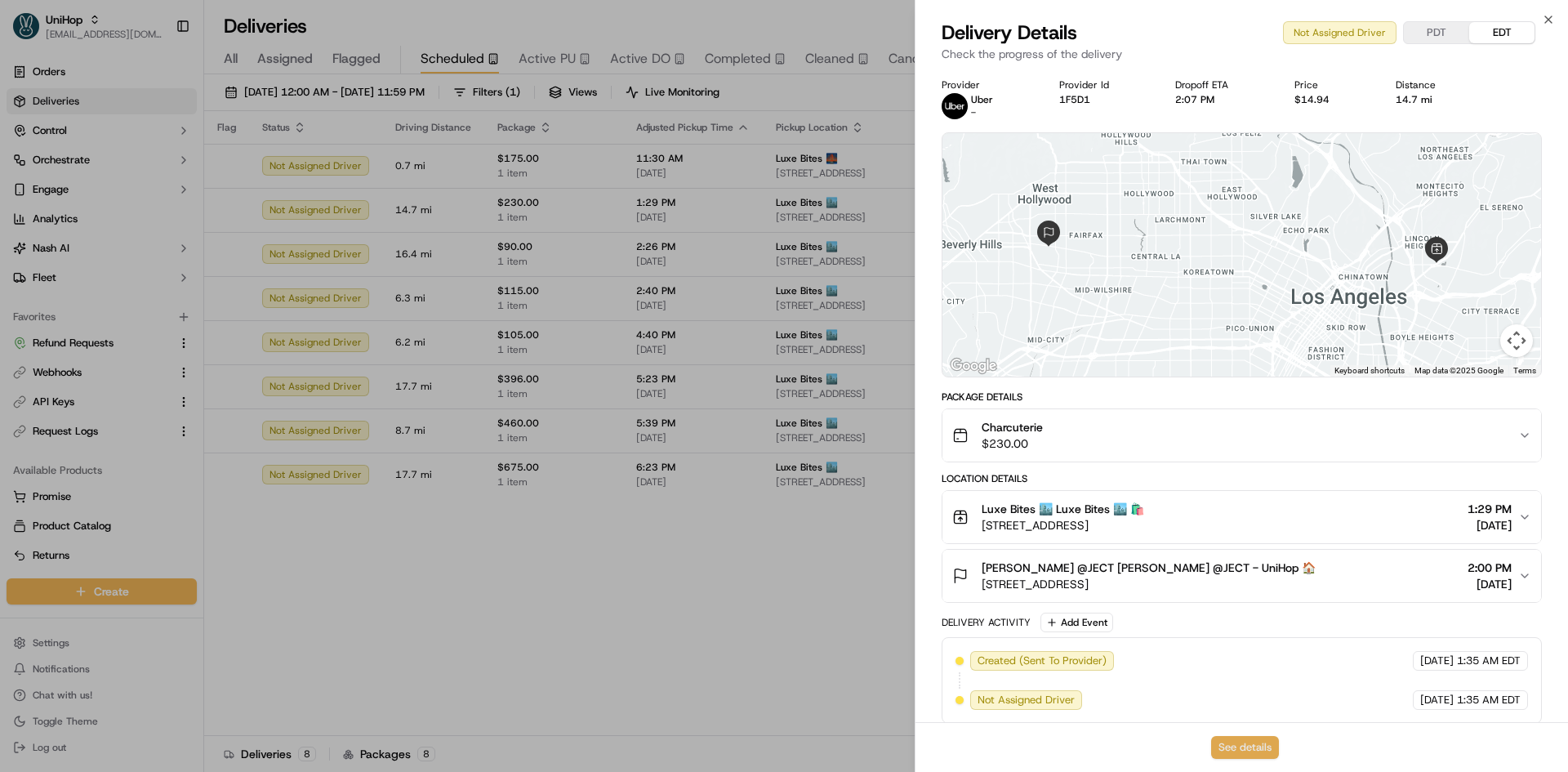
click at [1234, 747] on button "See details" at bounding box center [1245, 747] width 68 height 23
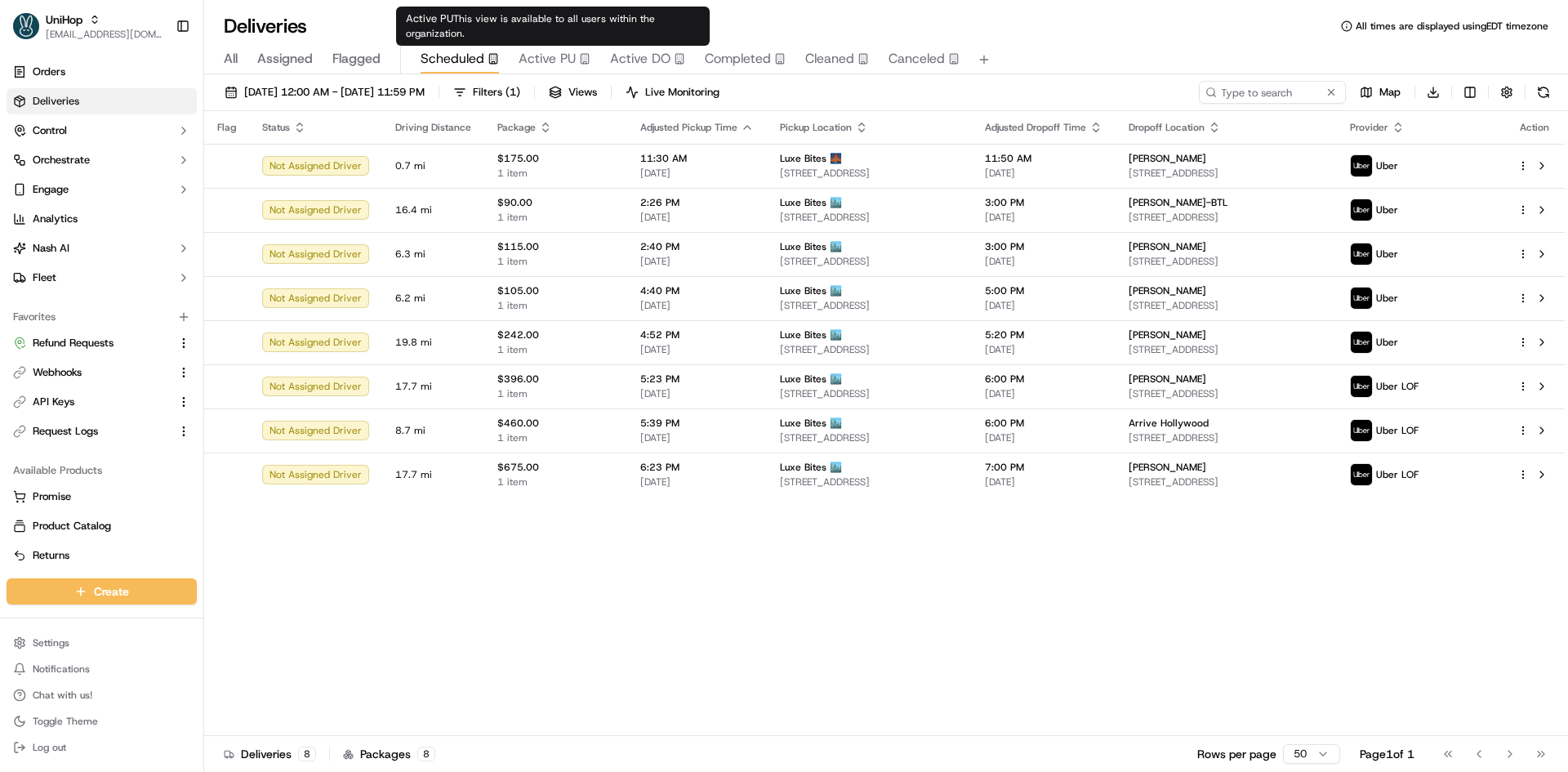
click at [562, 62] on span "Active PU" at bounding box center [547, 59] width 57 height 20
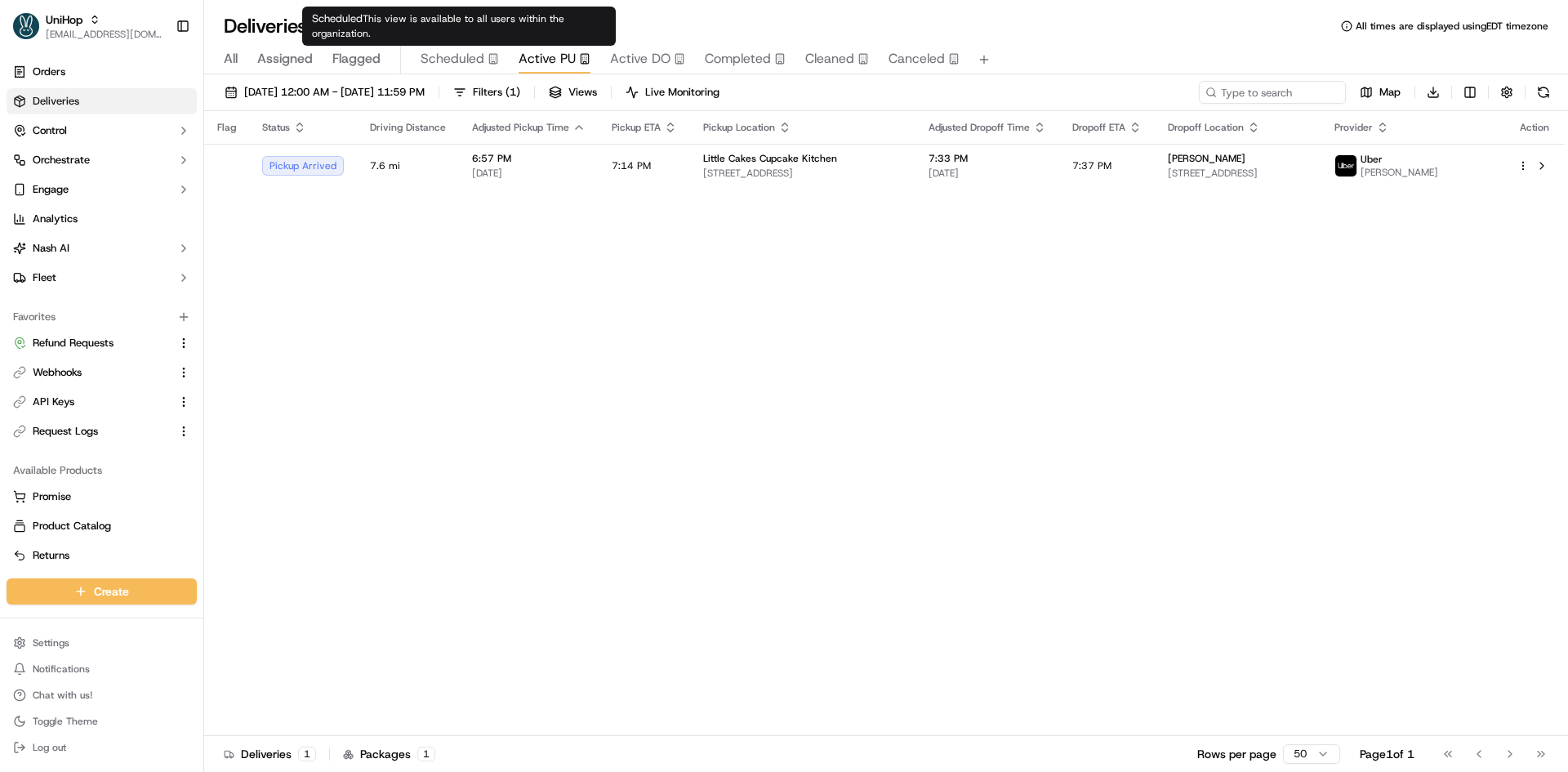
click at [488, 53] on icon "button" at bounding box center [493, 59] width 12 height 12
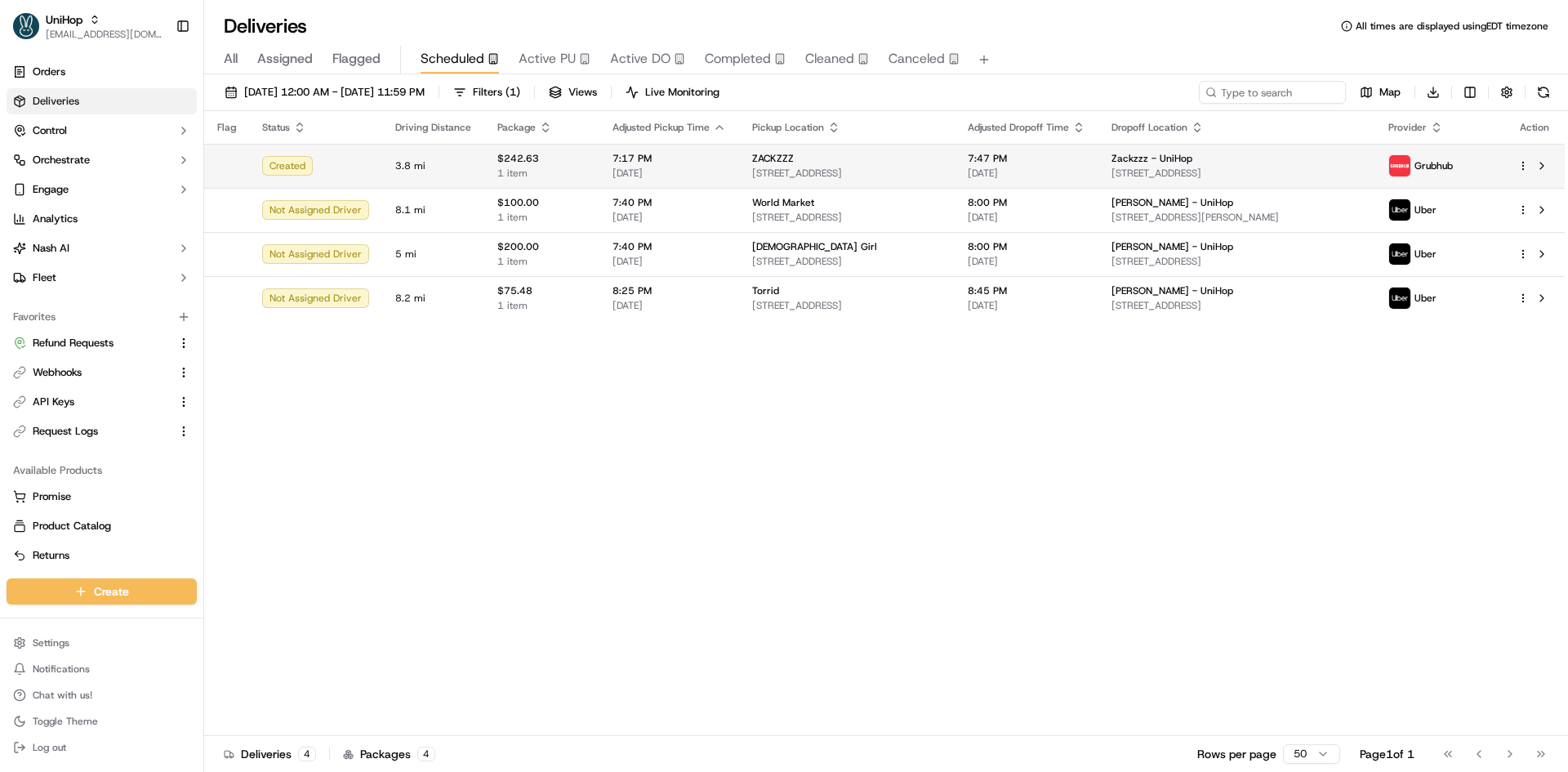
click at [752, 168] on span "[STREET_ADDRESS]" at bounding box center [847, 173] width 190 height 13
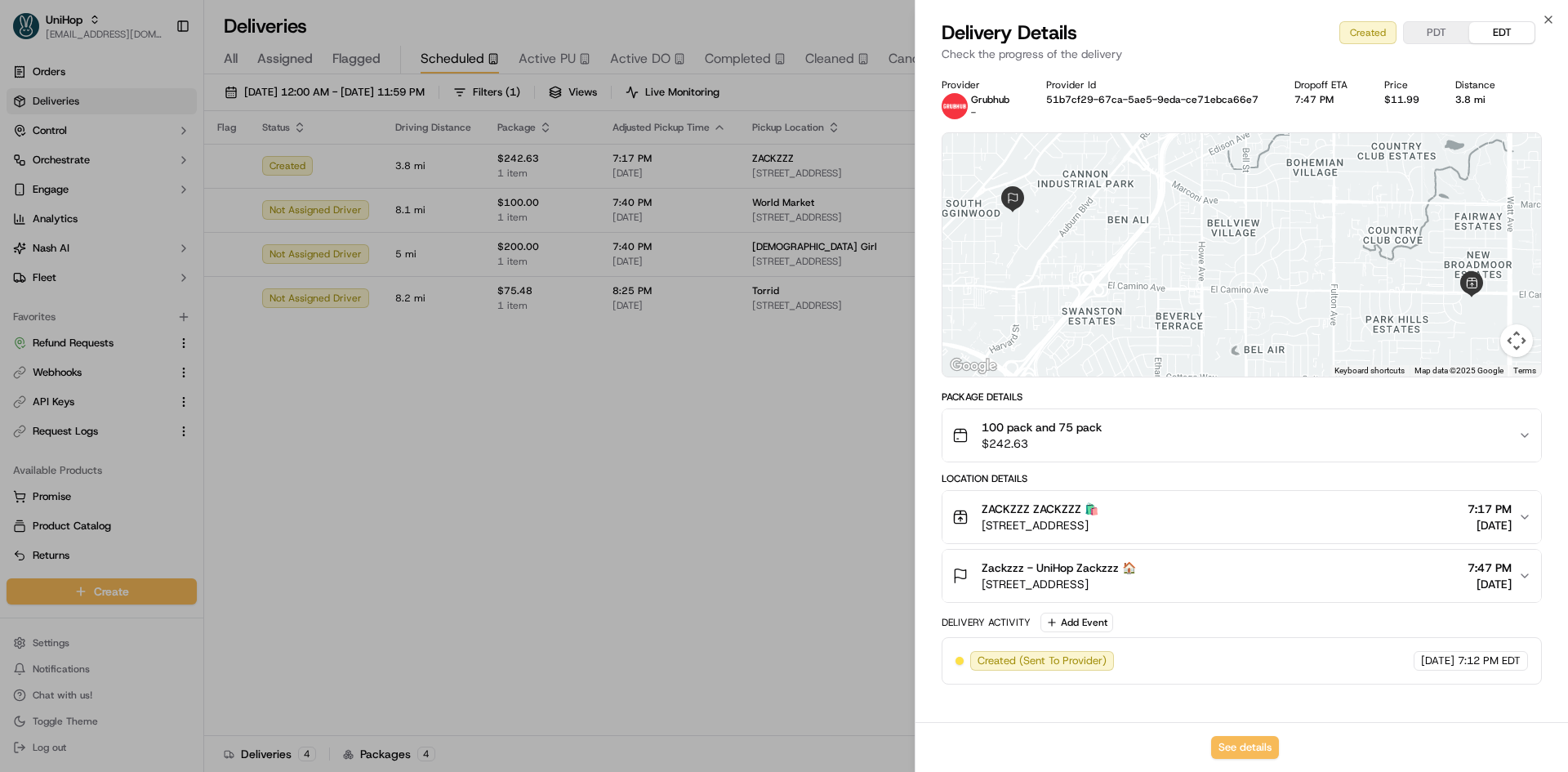
click at [1096, 446] on span "$242.63" at bounding box center [1041, 443] width 120 height 16
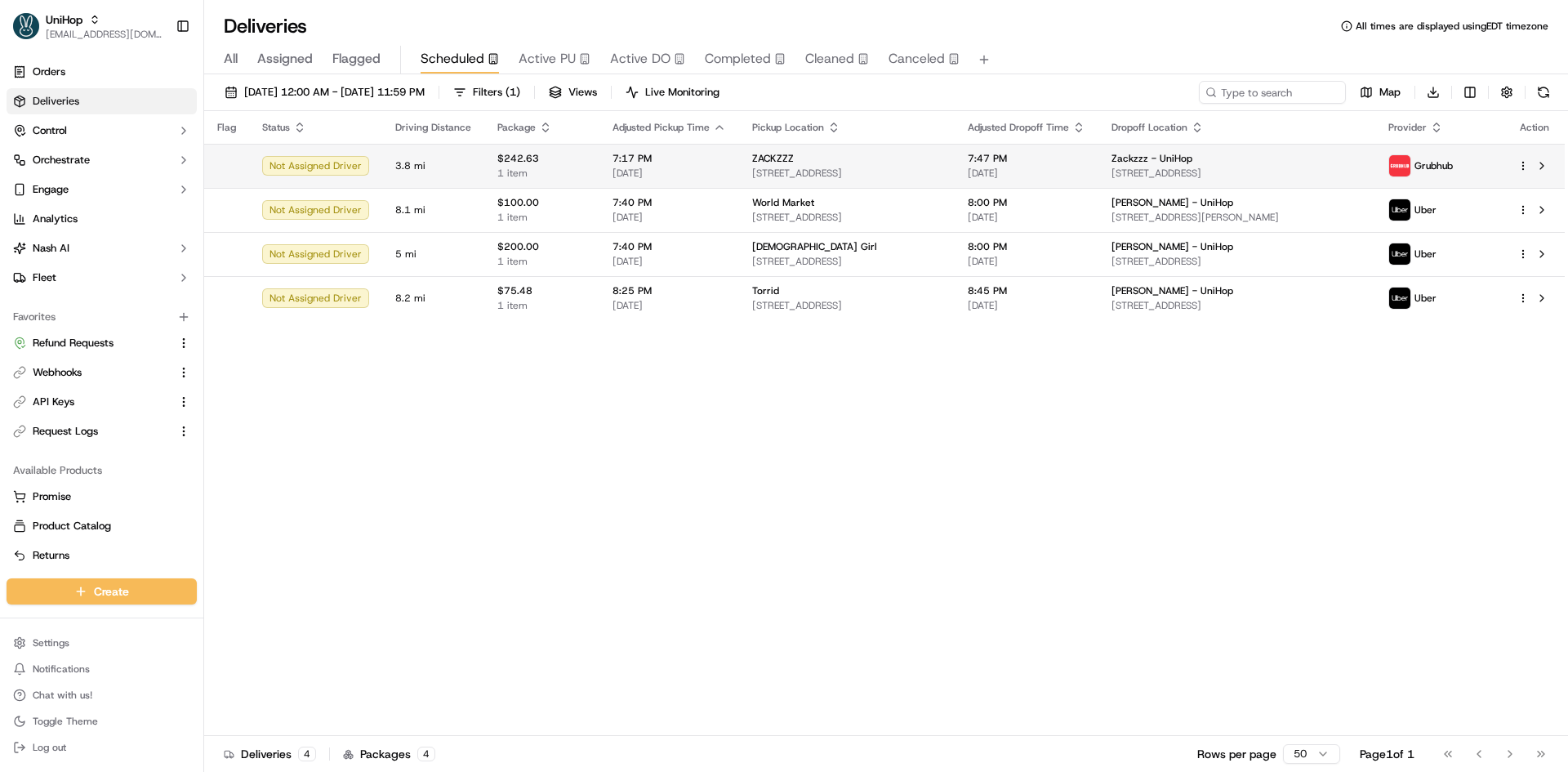
click at [1520, 163] on html "UniHop contact@unihop.app Toggle Sidebar Orders Deliveries Control Orchestrate …" at bounding box center [784, 386] width 1568 height 772
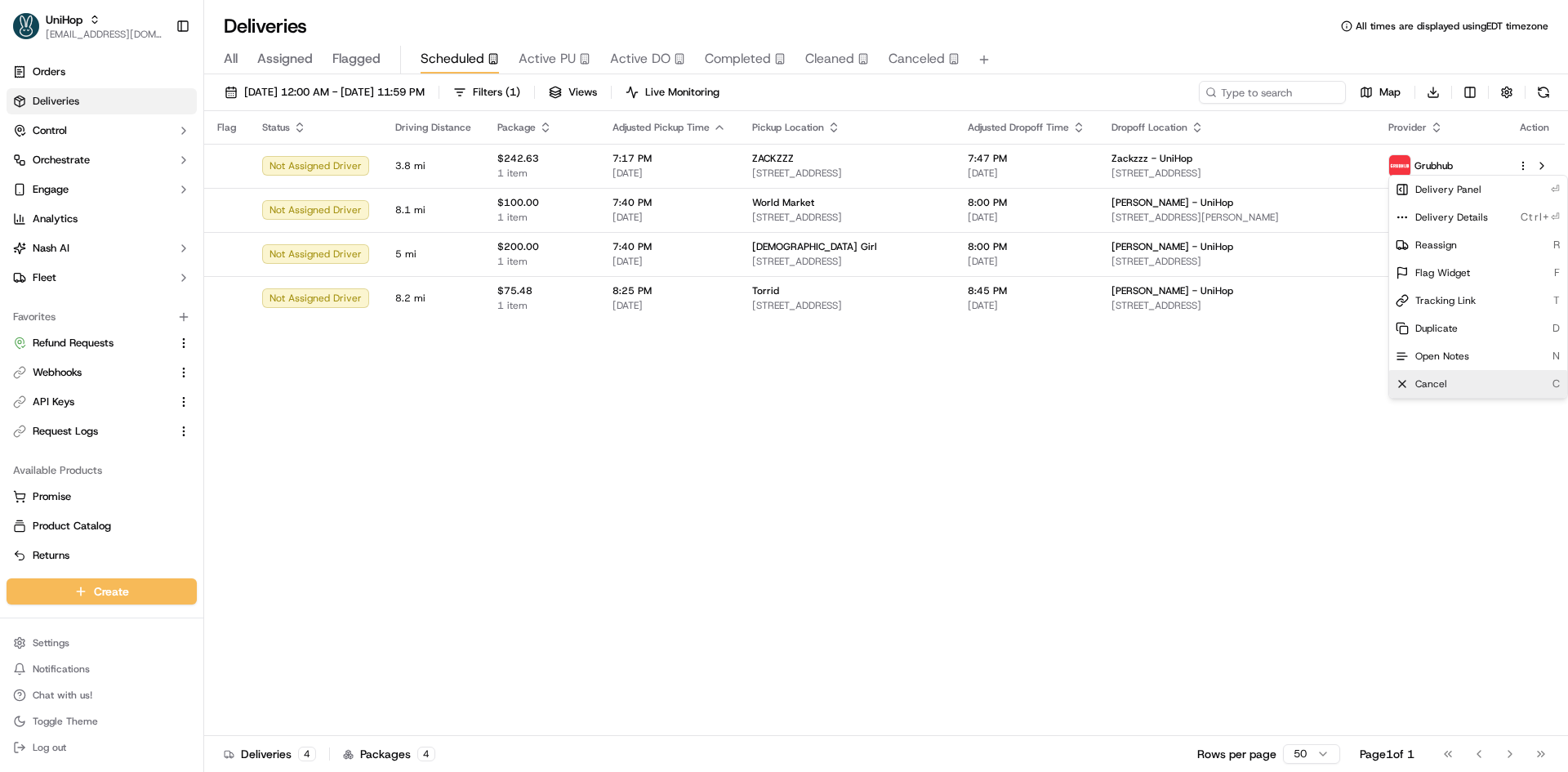
click at [1424, 383] on span "Cancel" at bounding box center [1432, 383] width 32 height 13
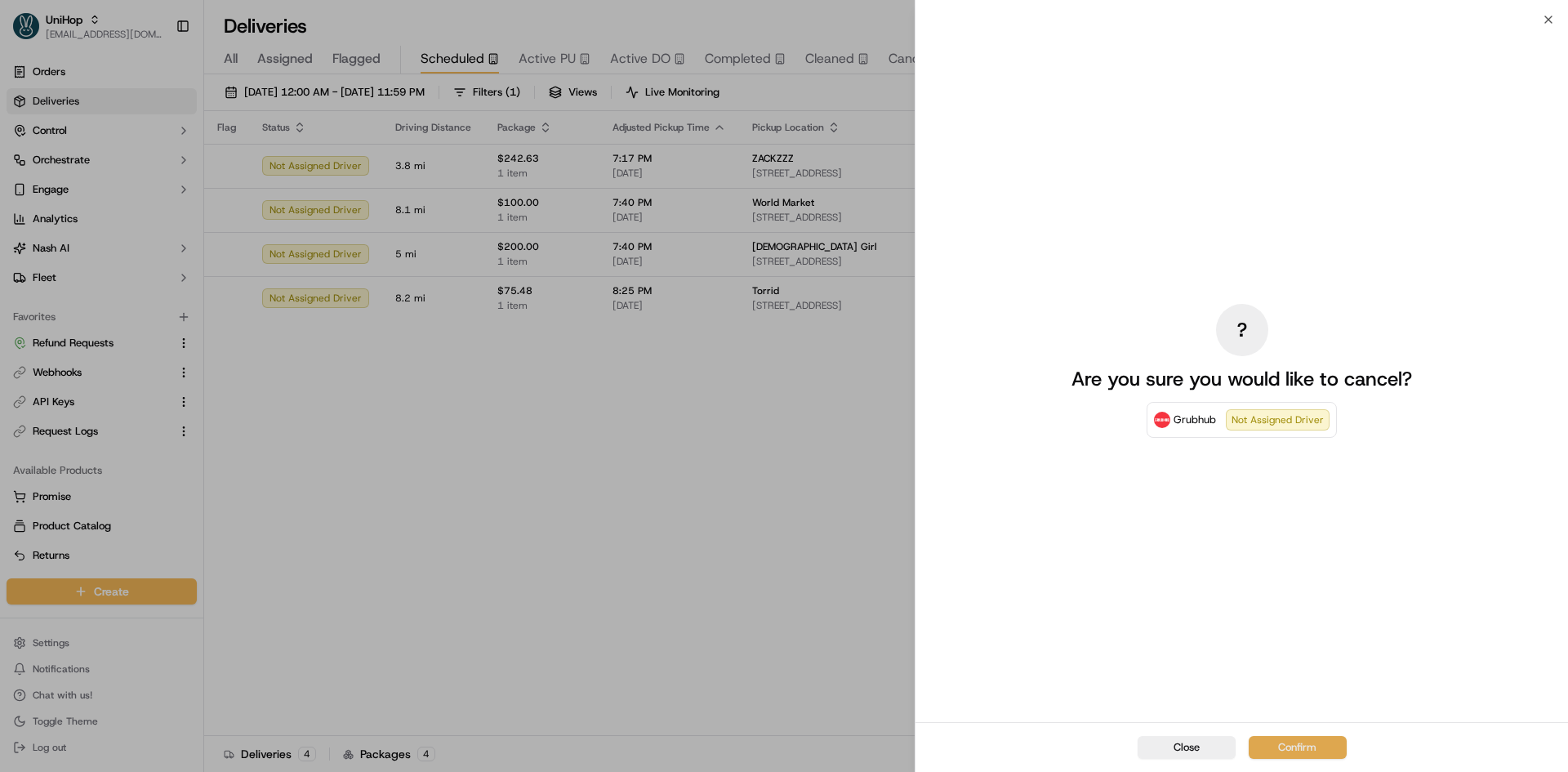
click at [1291, 749] on button "Confirm" at bounding box center [1298, 747] width 98 height 23
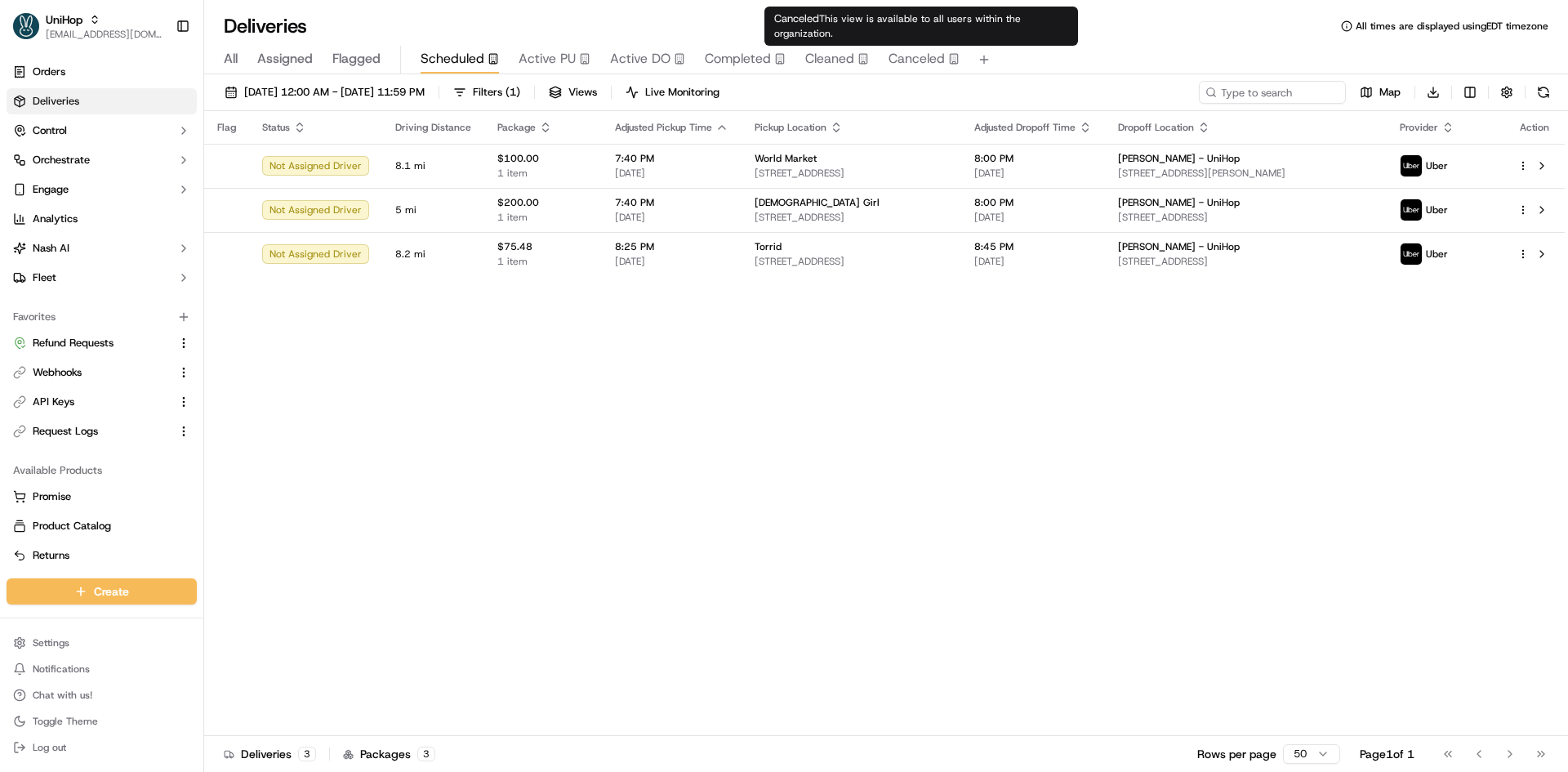
click at [926, 51] on span "Canceled" at bounding box center [916, 59] width 56 height 20
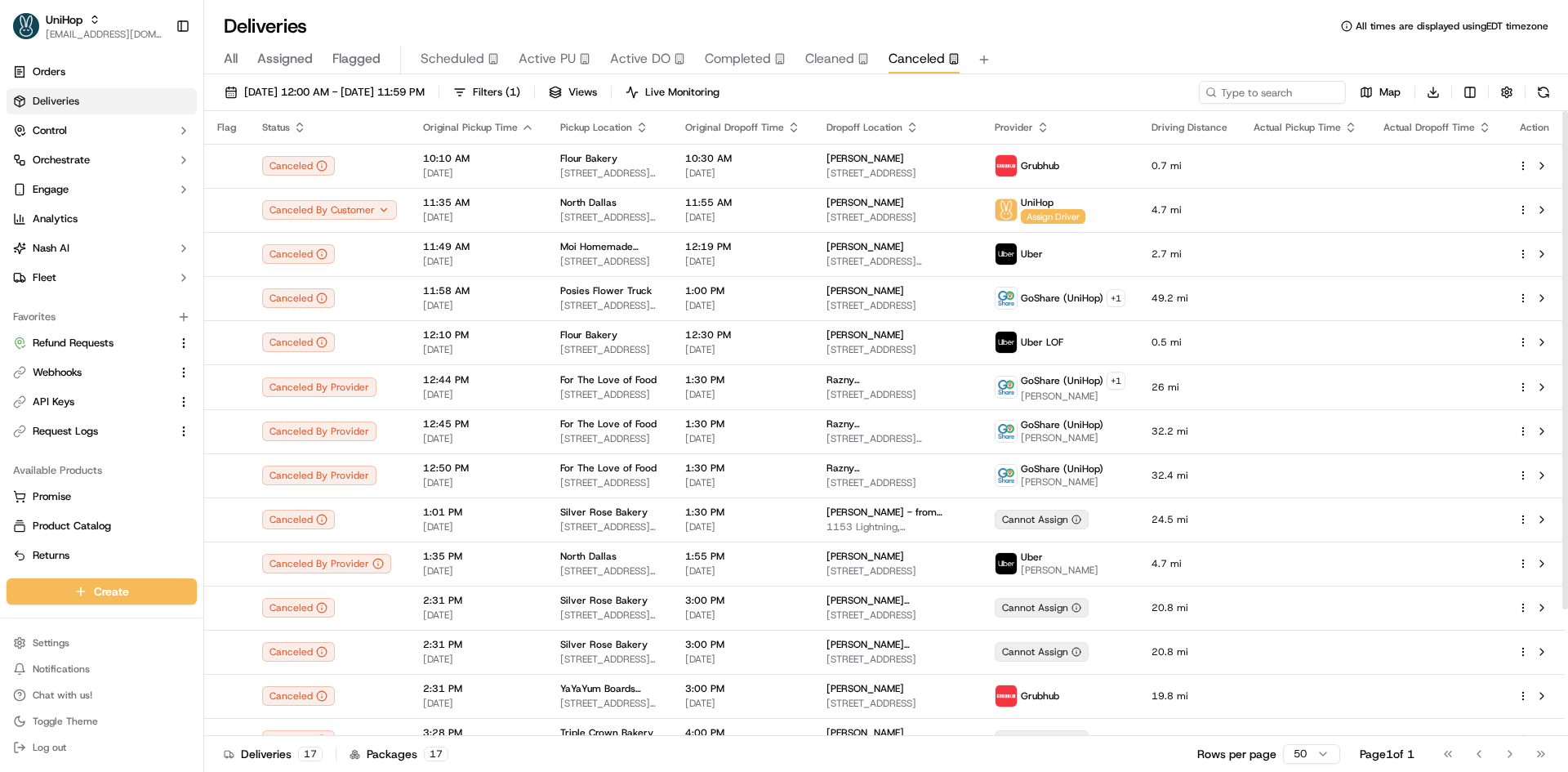
scroll to position [159, 0]
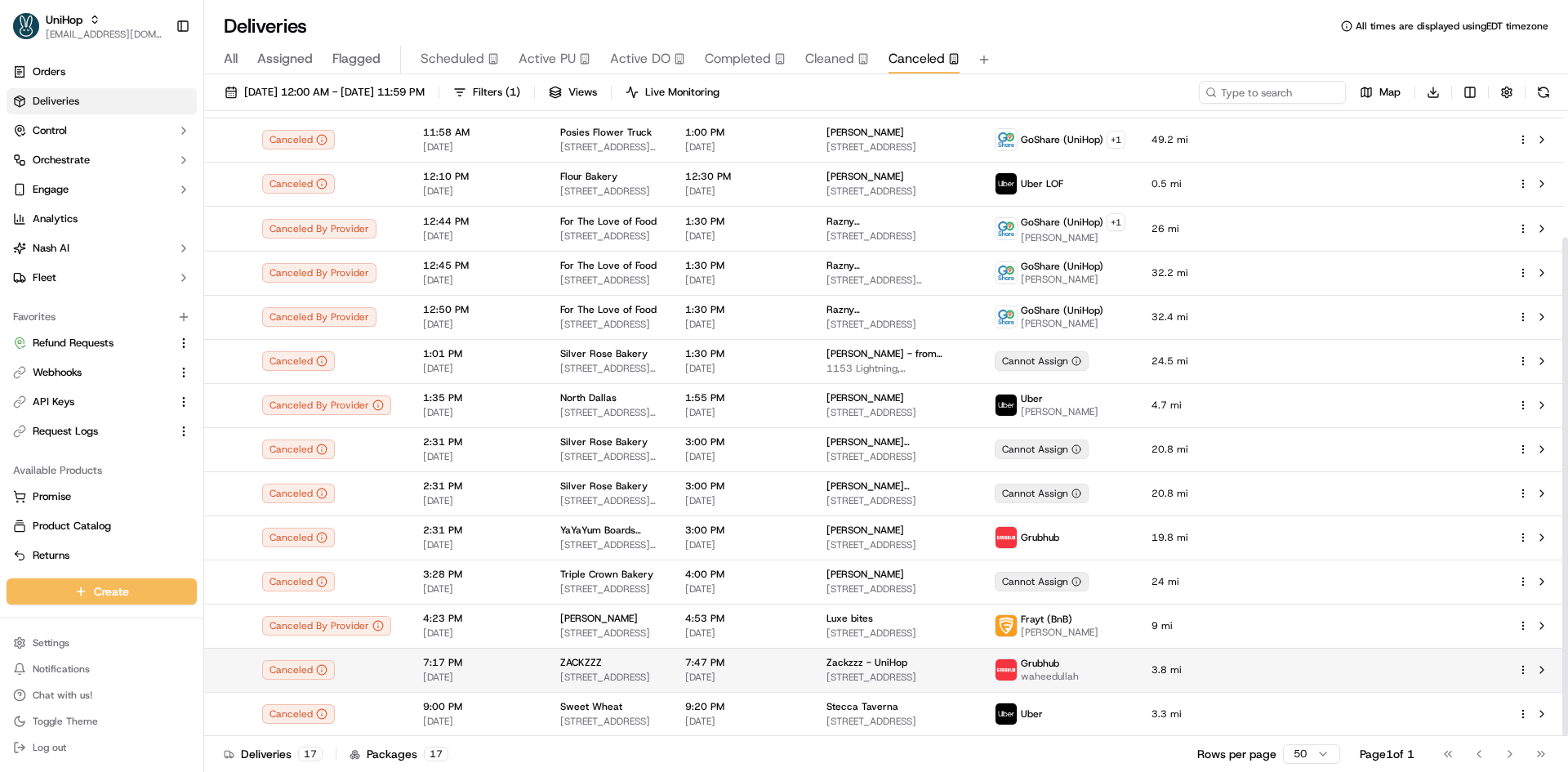
click at [659, 674] on span "[STREET_ADDRESS]" at bounding box center [609, 677] width 99 height 13
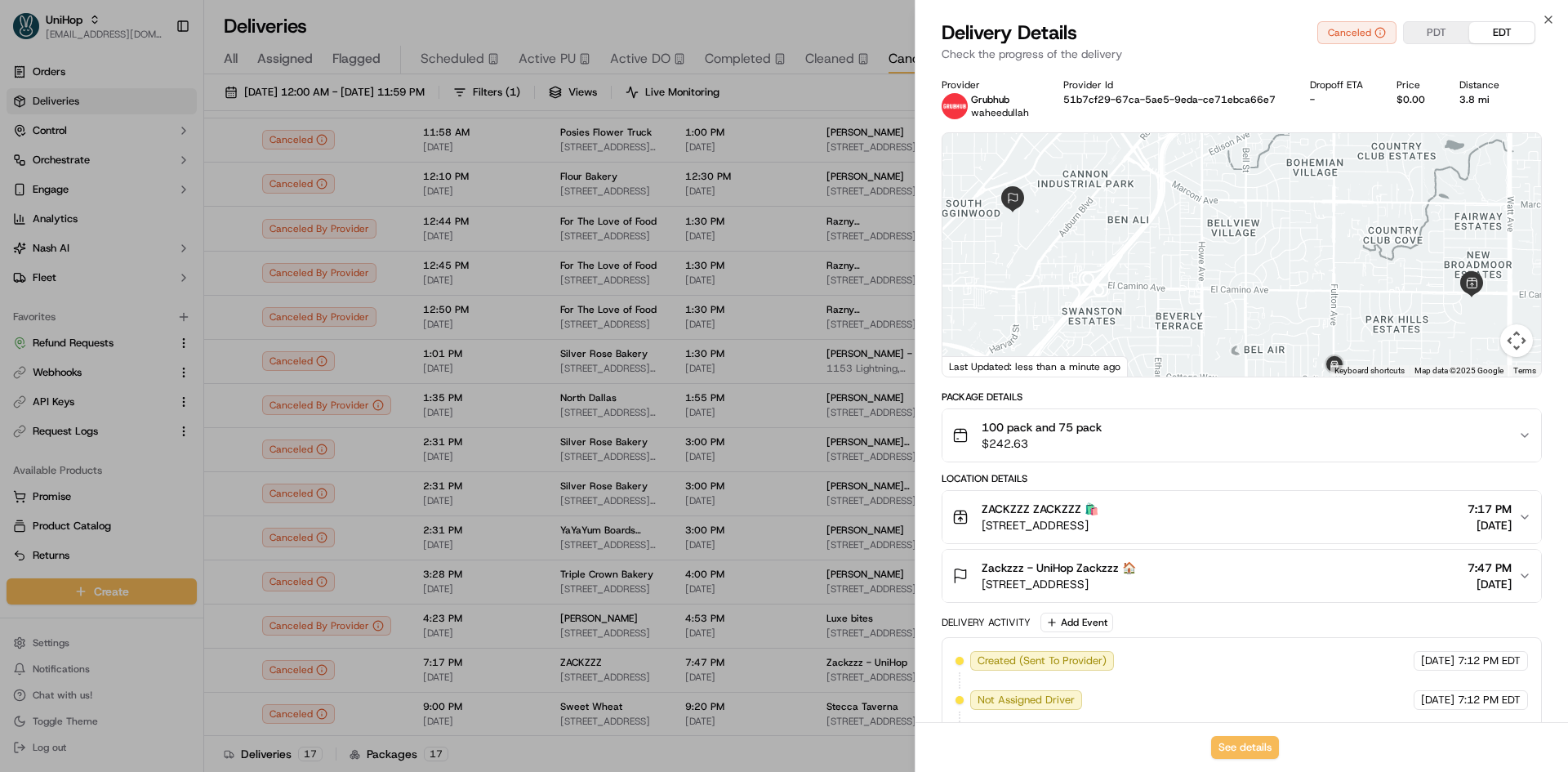
click at [1112, 452] on button "100 pack and 75 pack $242.63" at bounding box center [1241, 435] width 598 height 53
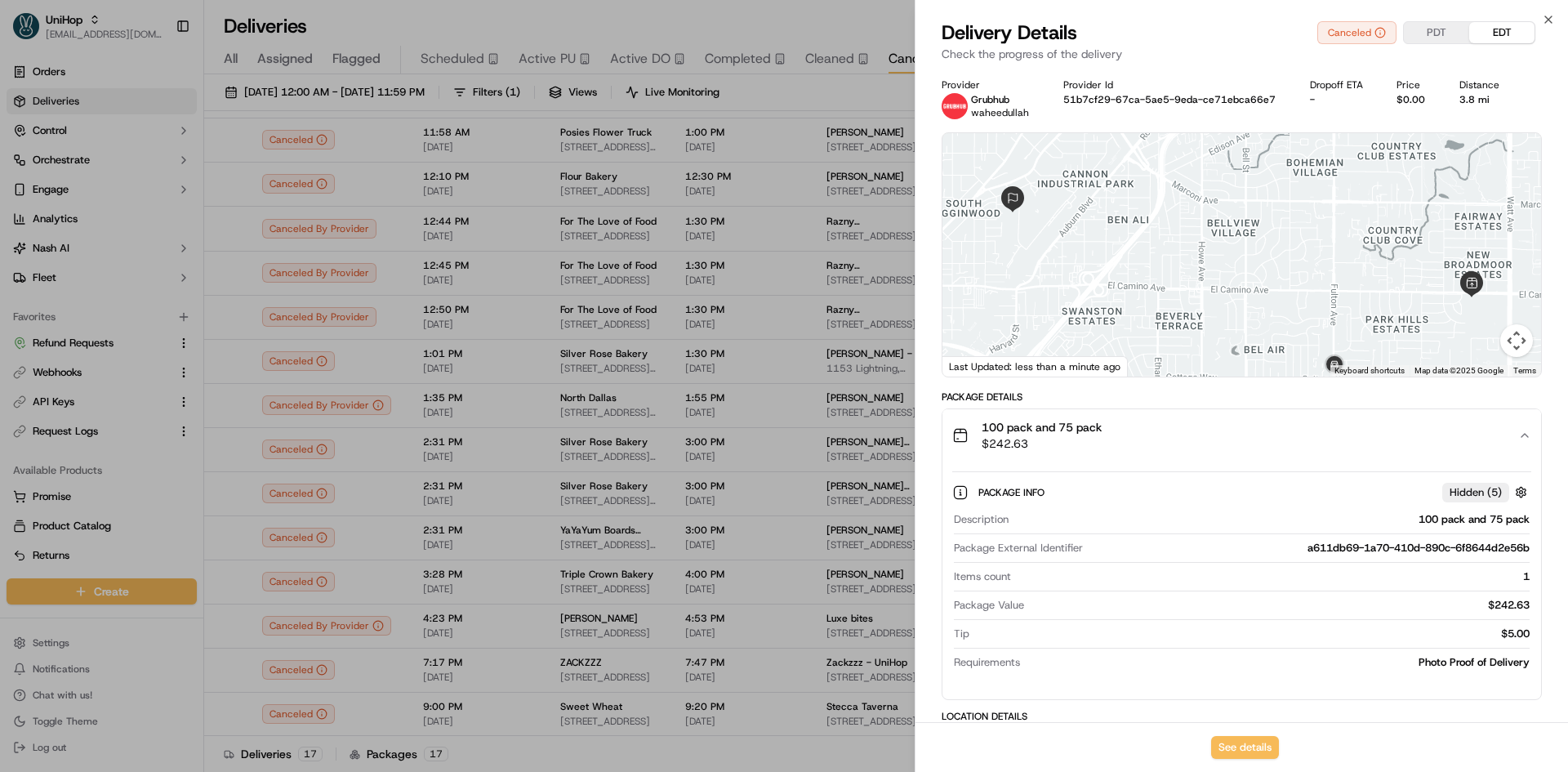
click at [1112, 447] on div "100 pack and 75 pack $242.63" at bounding box center [1235, 435] width 566 height 33
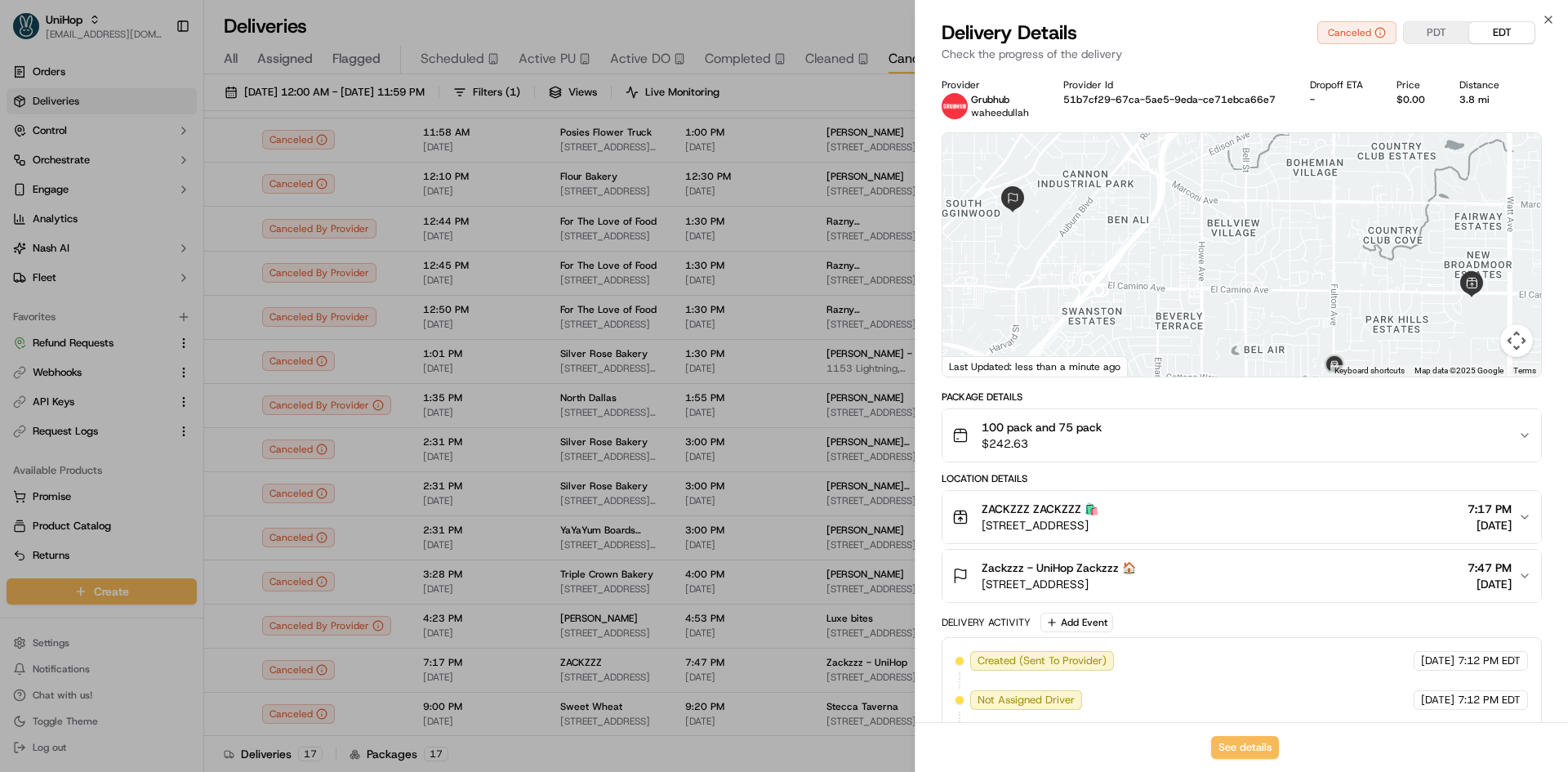
click at [1098, 514] on div "ZACKZZZ ZACKZZZ 🛍️" at bounding box center [1039, 509] width 117 height 16
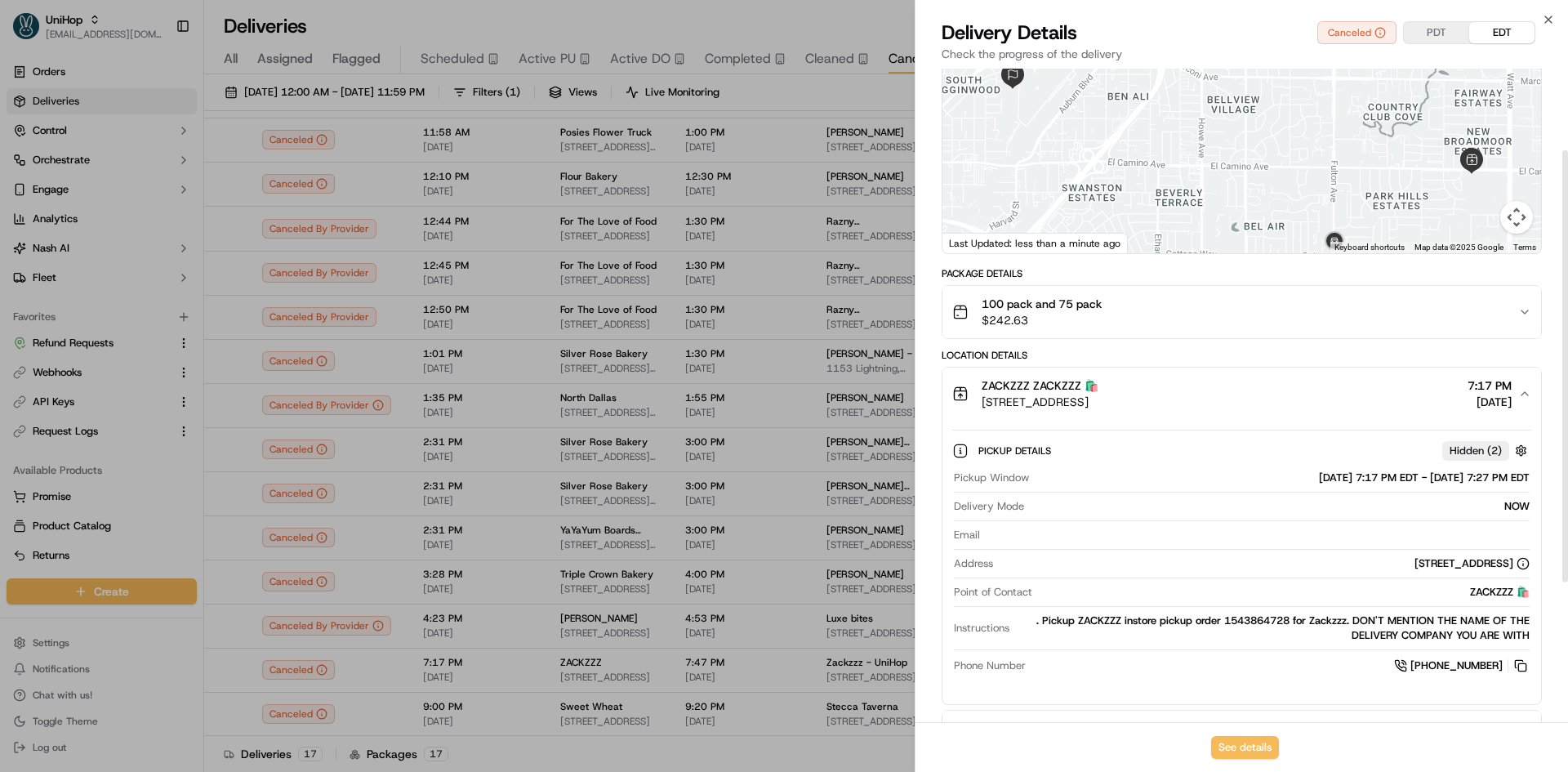
scroll to position [122, 0]
click at [1223, 748] on button "See details" at bounding box center [1245, 747] width 68 height 23
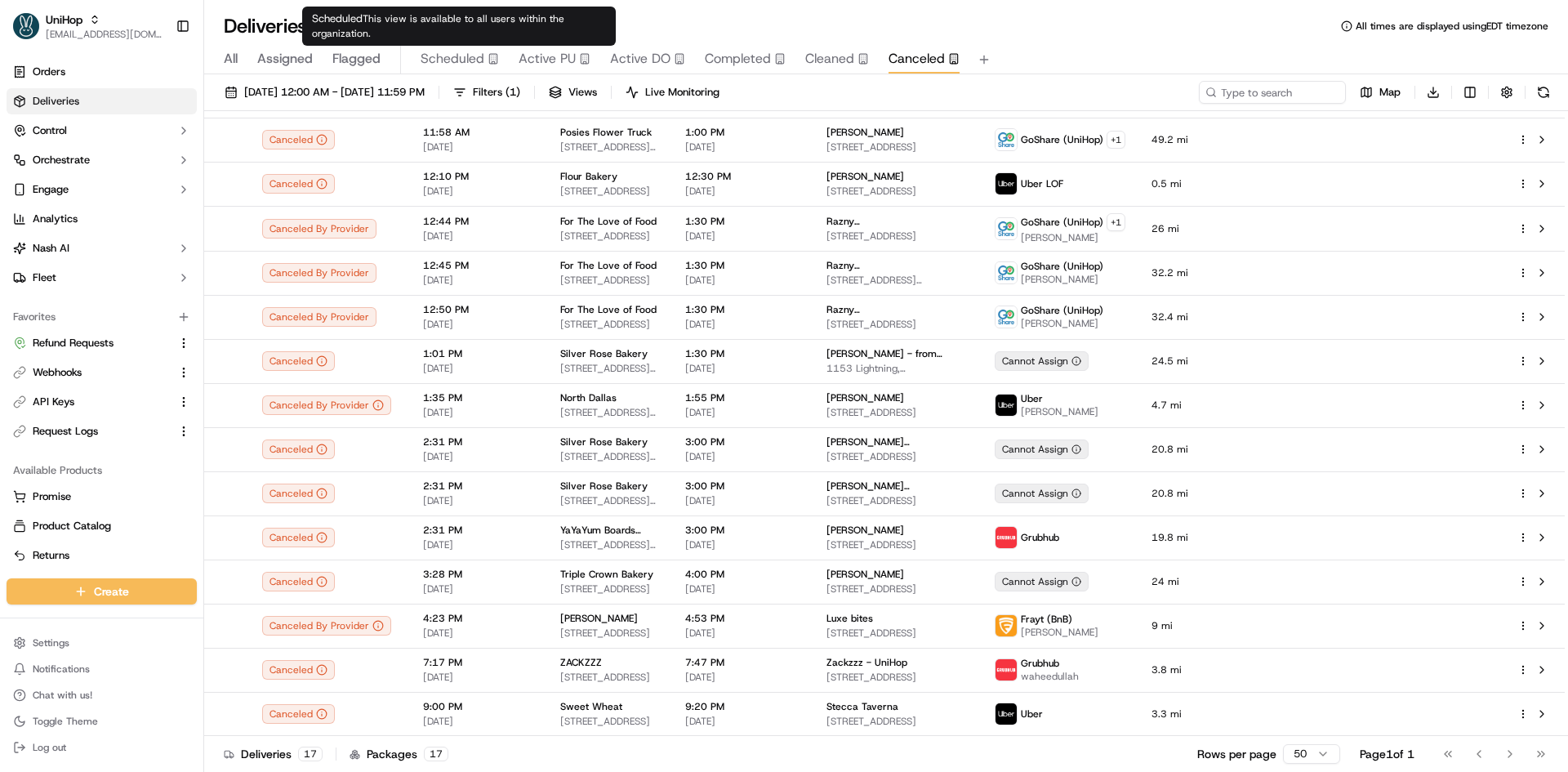
click at [469, 57] on span "Scheduled" at bounding box center [452, 59] width 63 height 20
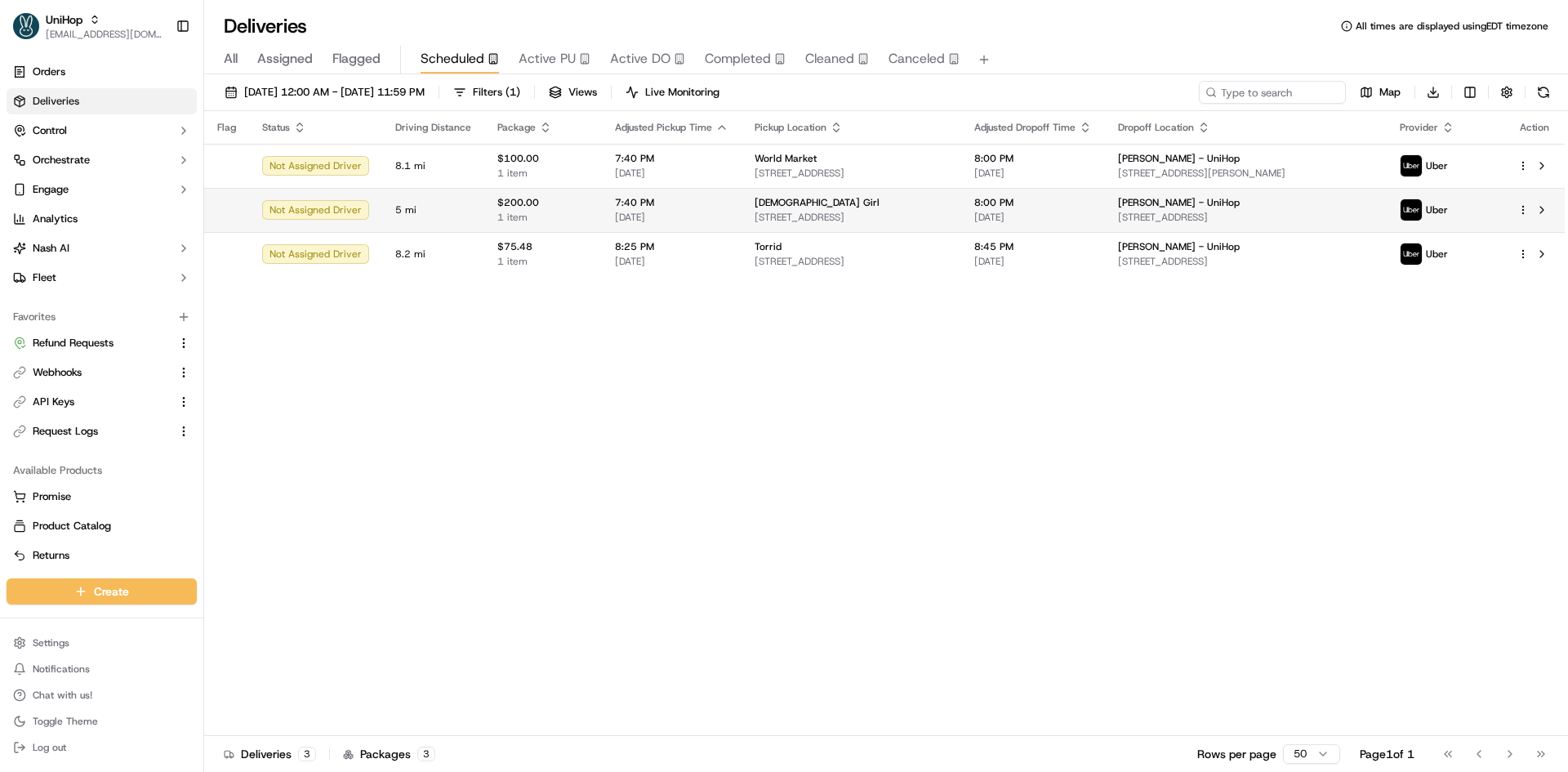
click at [461, 209] on span "5 mi" at bounding box center [432, 209] width 76 height 13
click at [505, 209] on div "$200.00 1 item" at bounding box center [543, 209] width 92 height 28
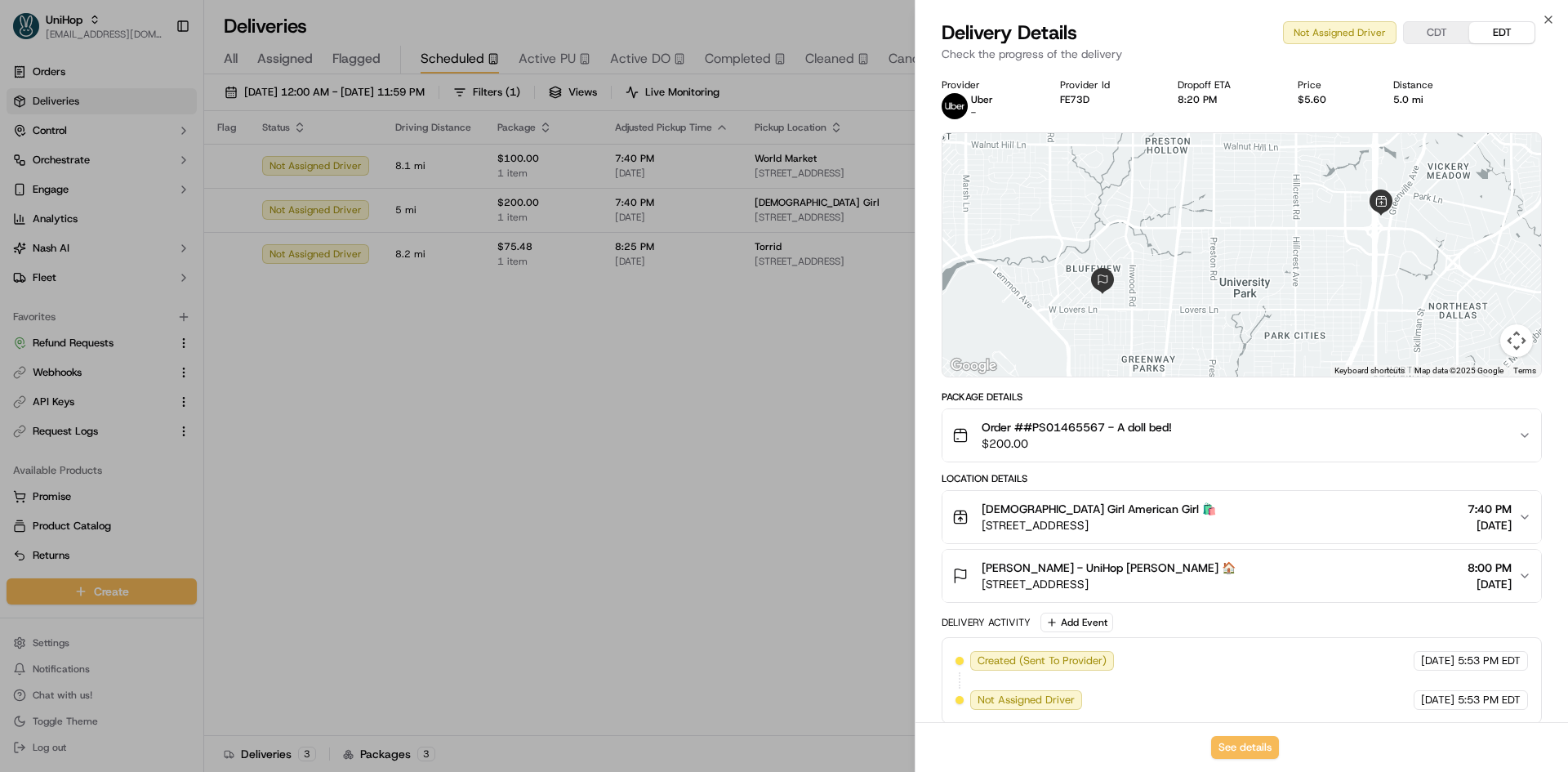
click at [1103, 400] on div "Package Details" at bounding box center [1241, 397] width 600 height 13
click at [1094, 420] on span "Order ##PS01465567 - A doll bed!" at bounding box center [1076, 427] width 190 height 16
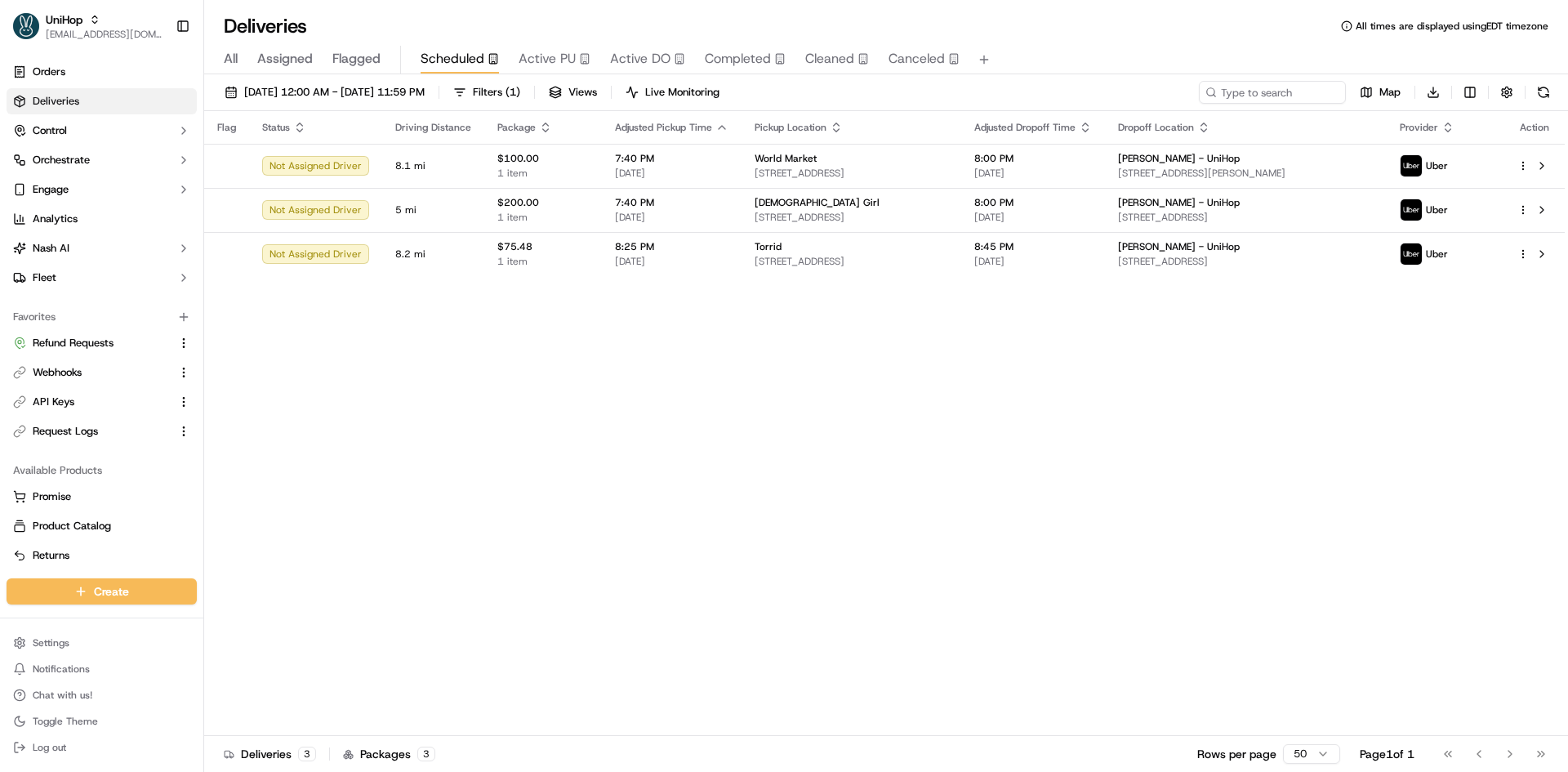
click at [749, 50] on span "Completed" at bounding box center [738, 59] width 66 height 20
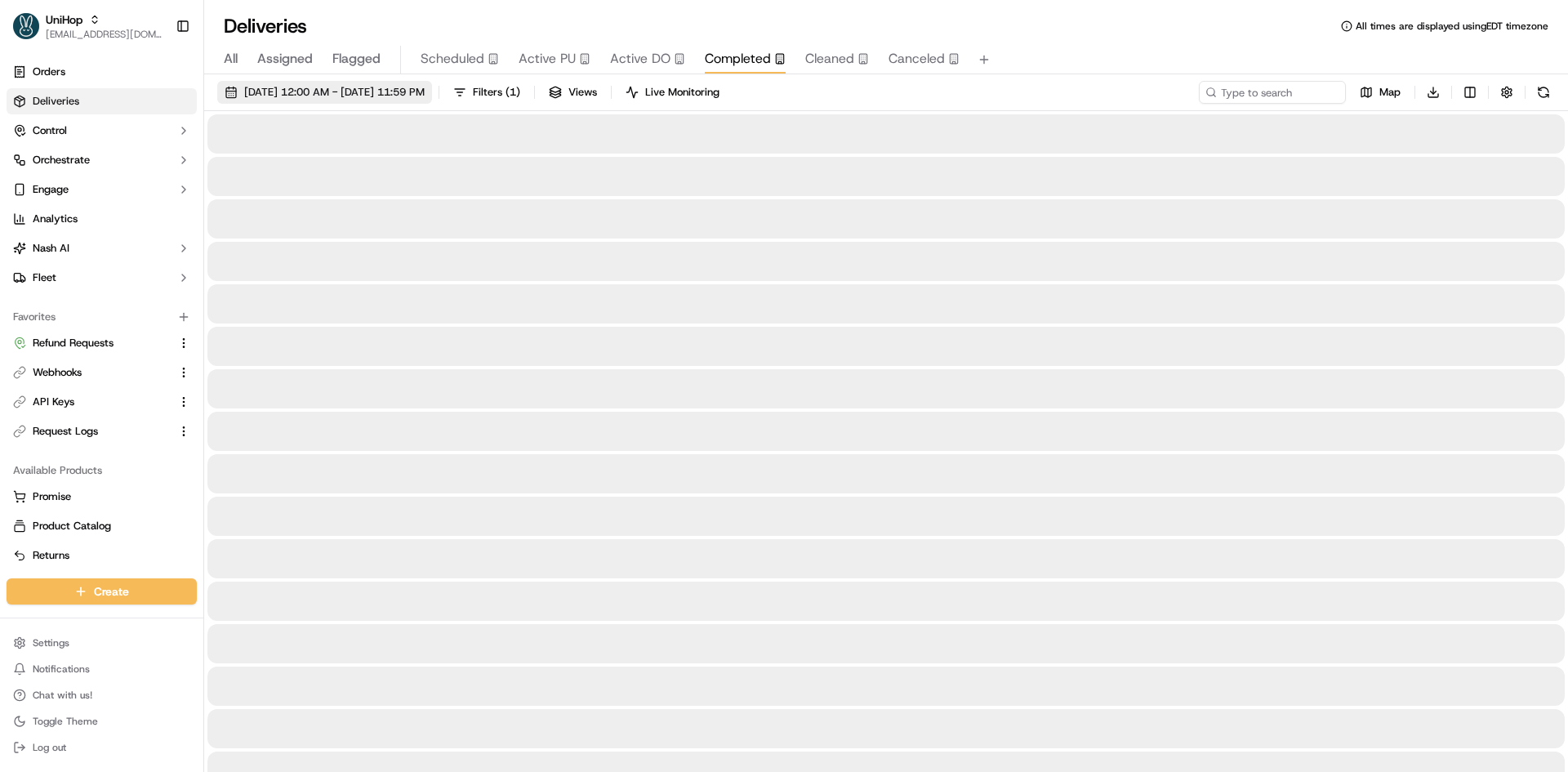
click at [381, 86] on span "[DATE] 12:00 AM - [DATE] 11:59 PM" at bounding box center [334, 92] width 180 height 14
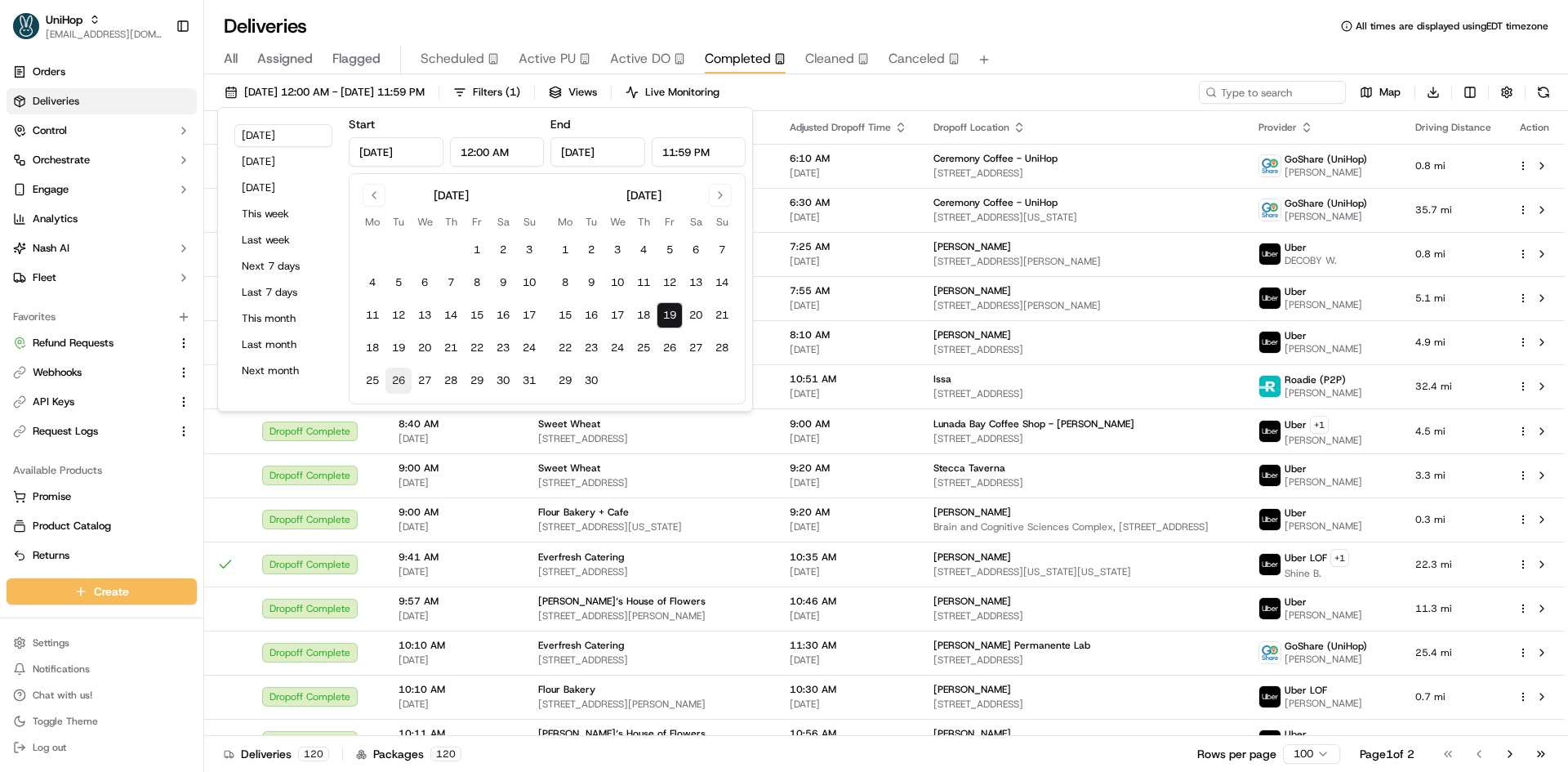
click at [388, 384] on button "26" at bounding box center [398, 380] width 26 height 26
type input "Aug 26, 2025"
click at [388, 384] on button "26" at bounding box center [398, 380] width 26 height 26
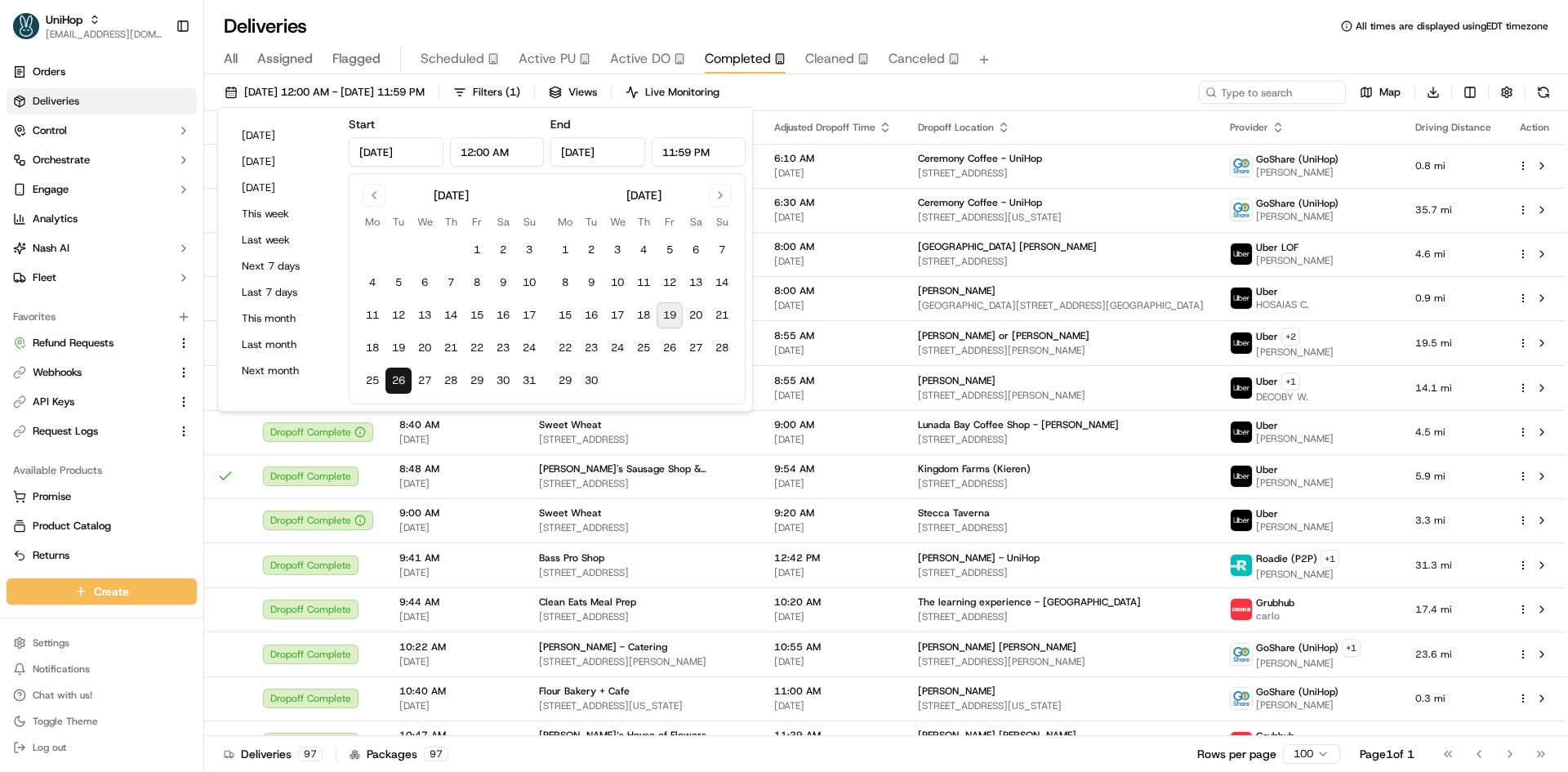
click at [891, 86] on div "Aug 26 2025 12:00 AM - Aug 26 2025 11:59 PM Filters ( 1 ) Views Live Monitoring…" at bounding box center [886, 96] width 1364 height 30
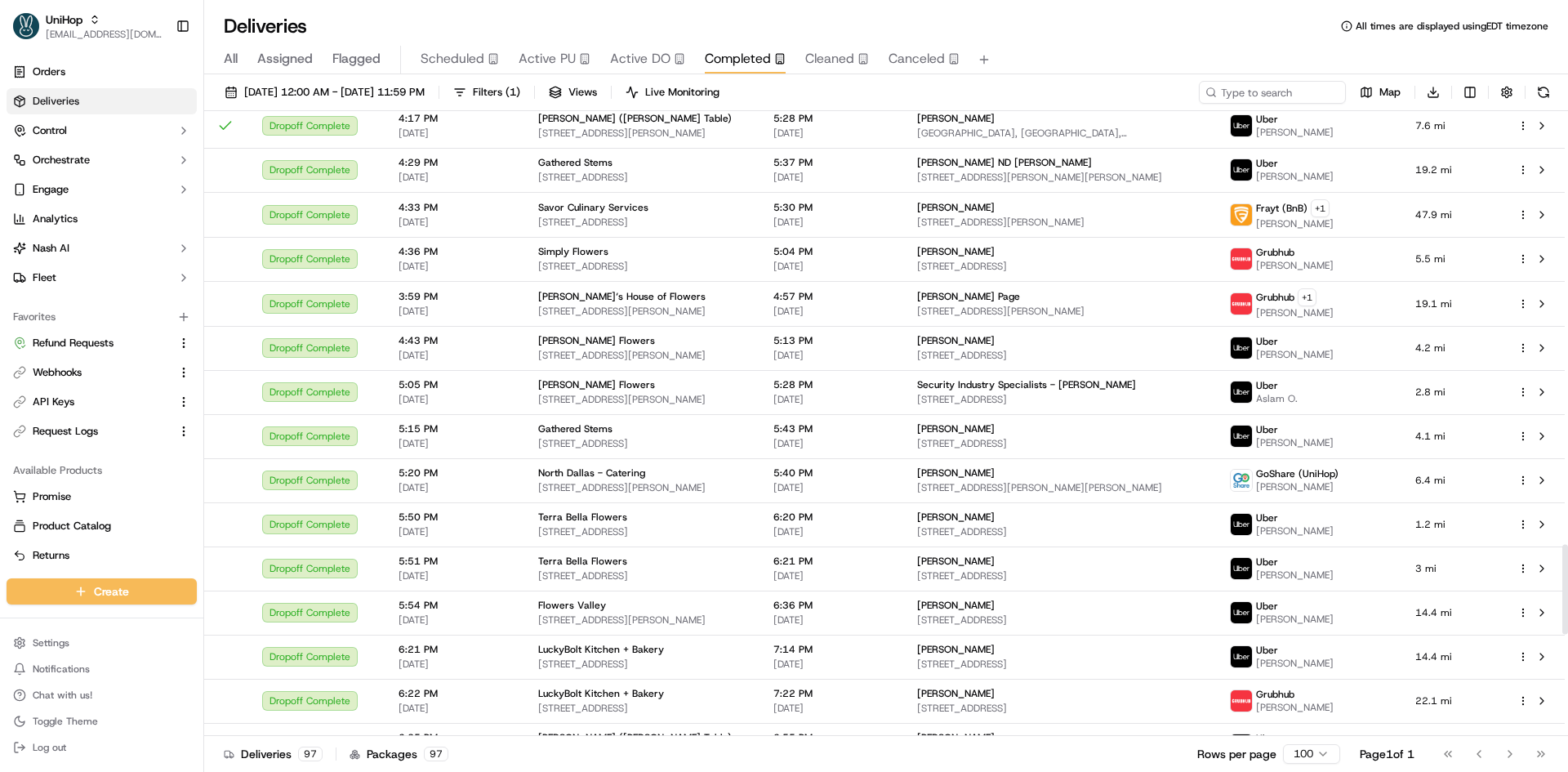
scroll to position [3702, 0]
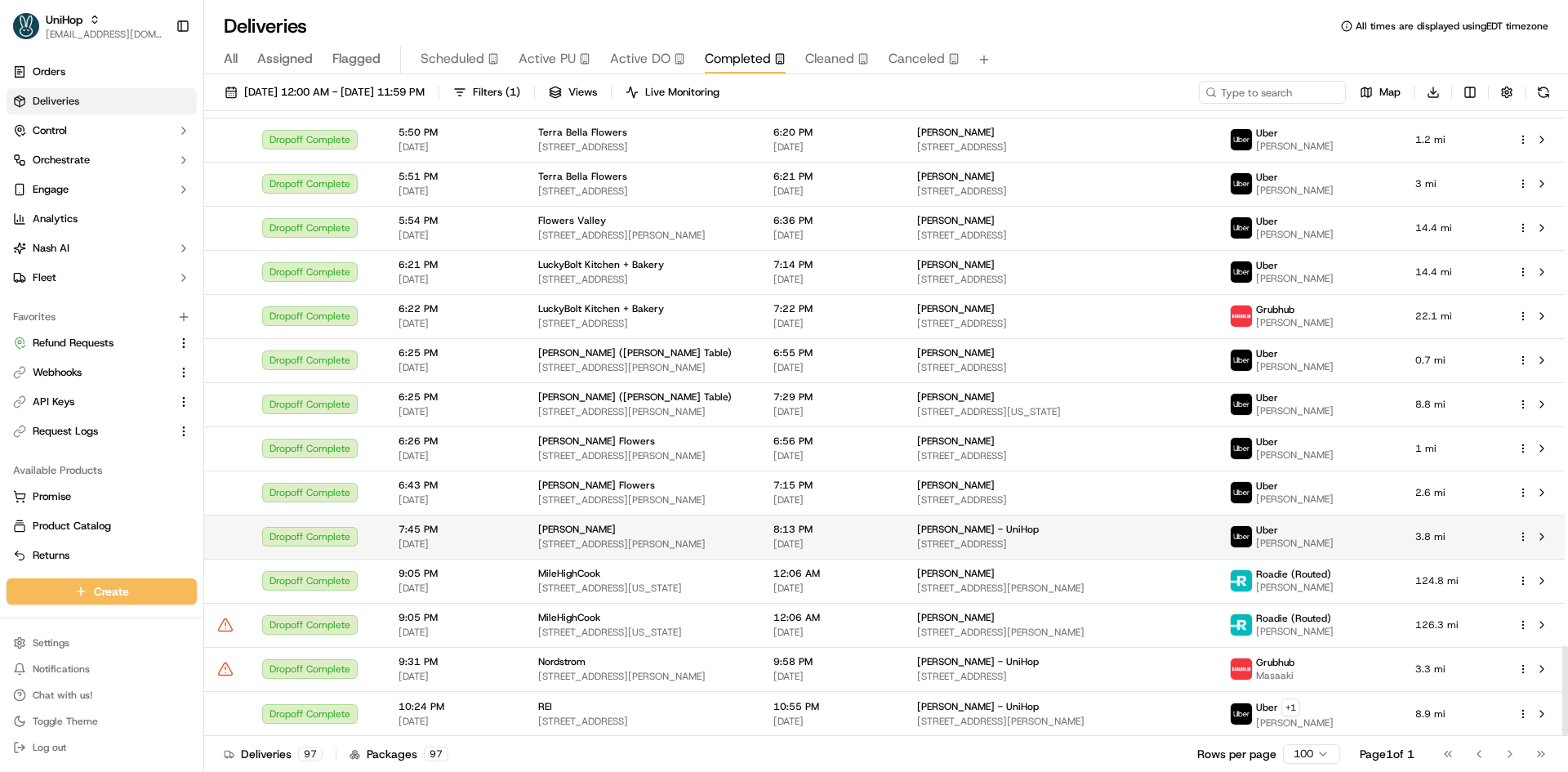
click at [774, 543] on span "Aug 26 2025" at bounding box center [833, 544] width 118 height 13
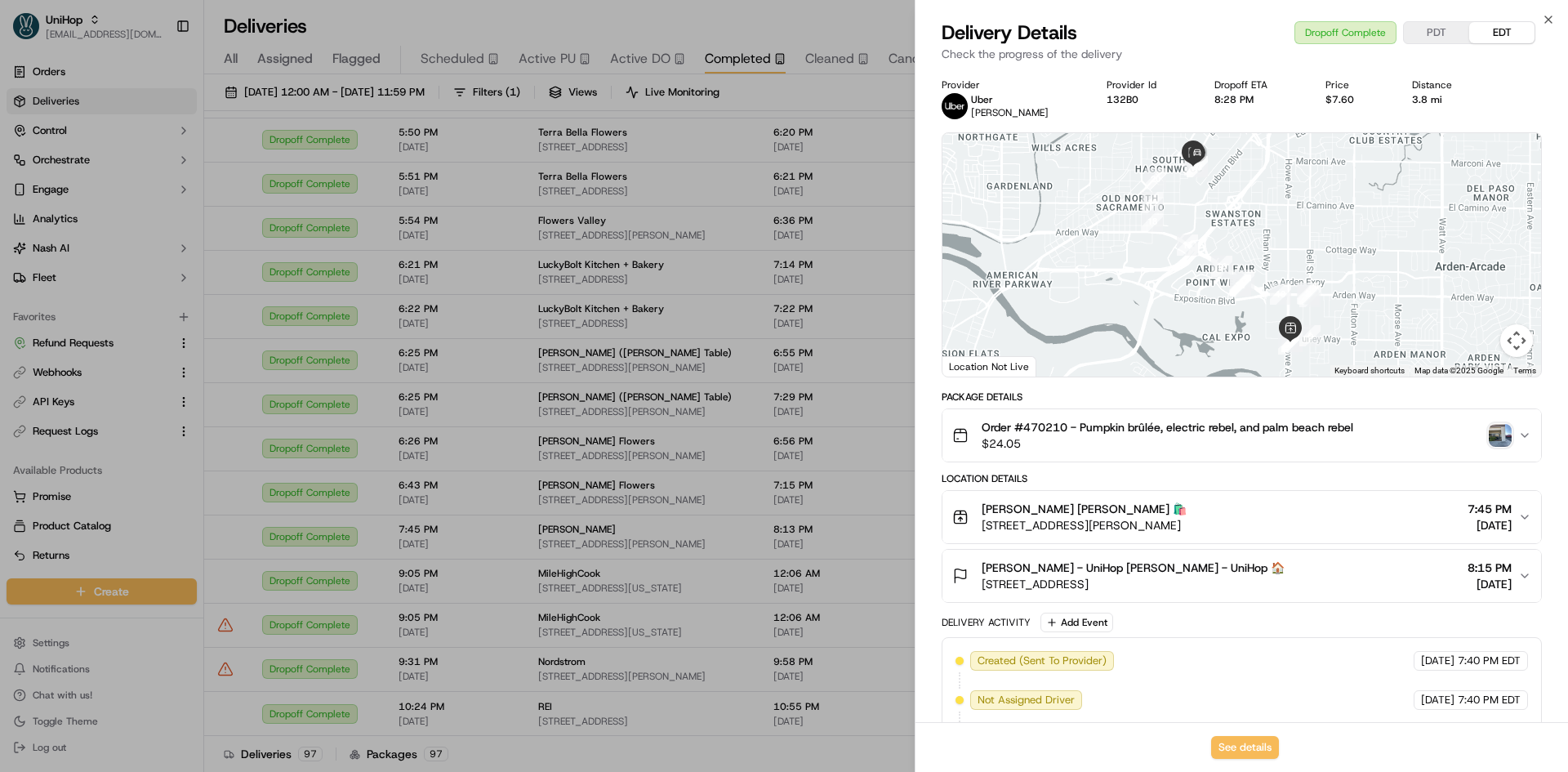
click at [1187, 455] on button "Order #470210 - Pumpkin brûlée, electric rebel, and palm beach rebel $24.05" at bounding box center [1241, 435] width 598 height 53
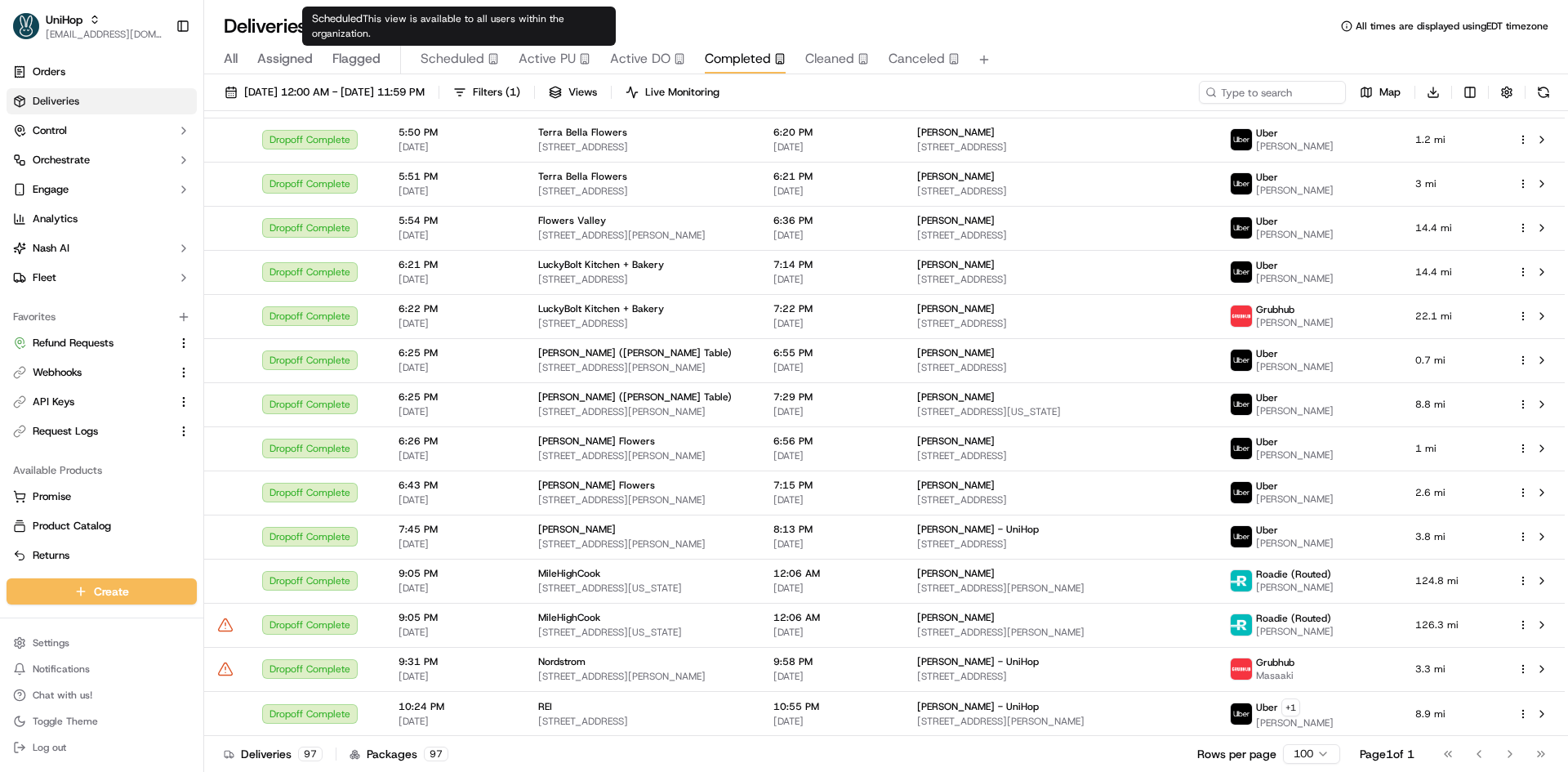
click at [465, 62] on span "Scheduled" at bounding box center [452, 59] width 63 height 20
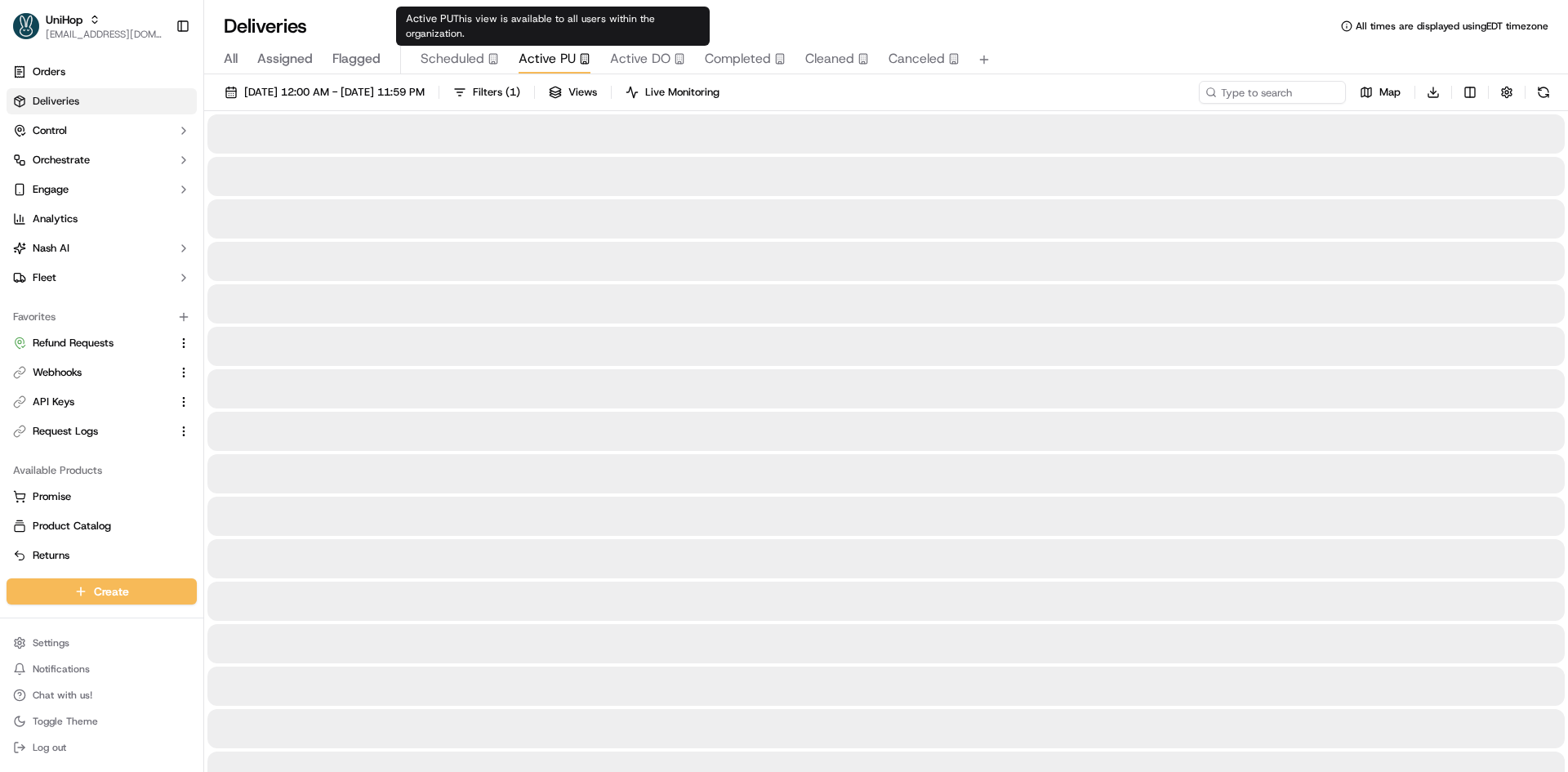
click at [562, 62] on span "Active PU" at bounding box center [547, 59] width 57 height 20
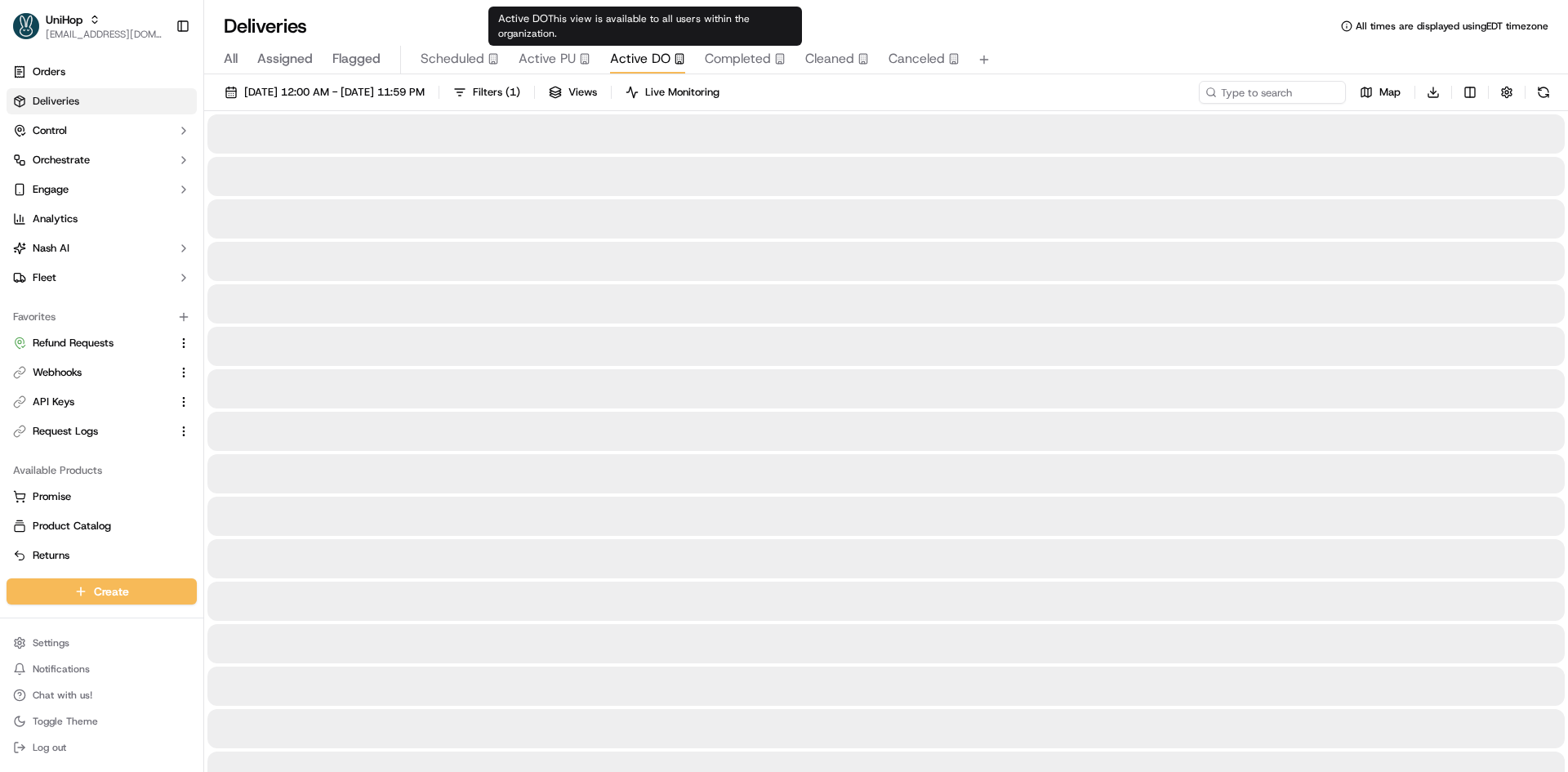
click at [612, 61] on span "Active DO" at bounding box center [640, 59] width 61 height 20
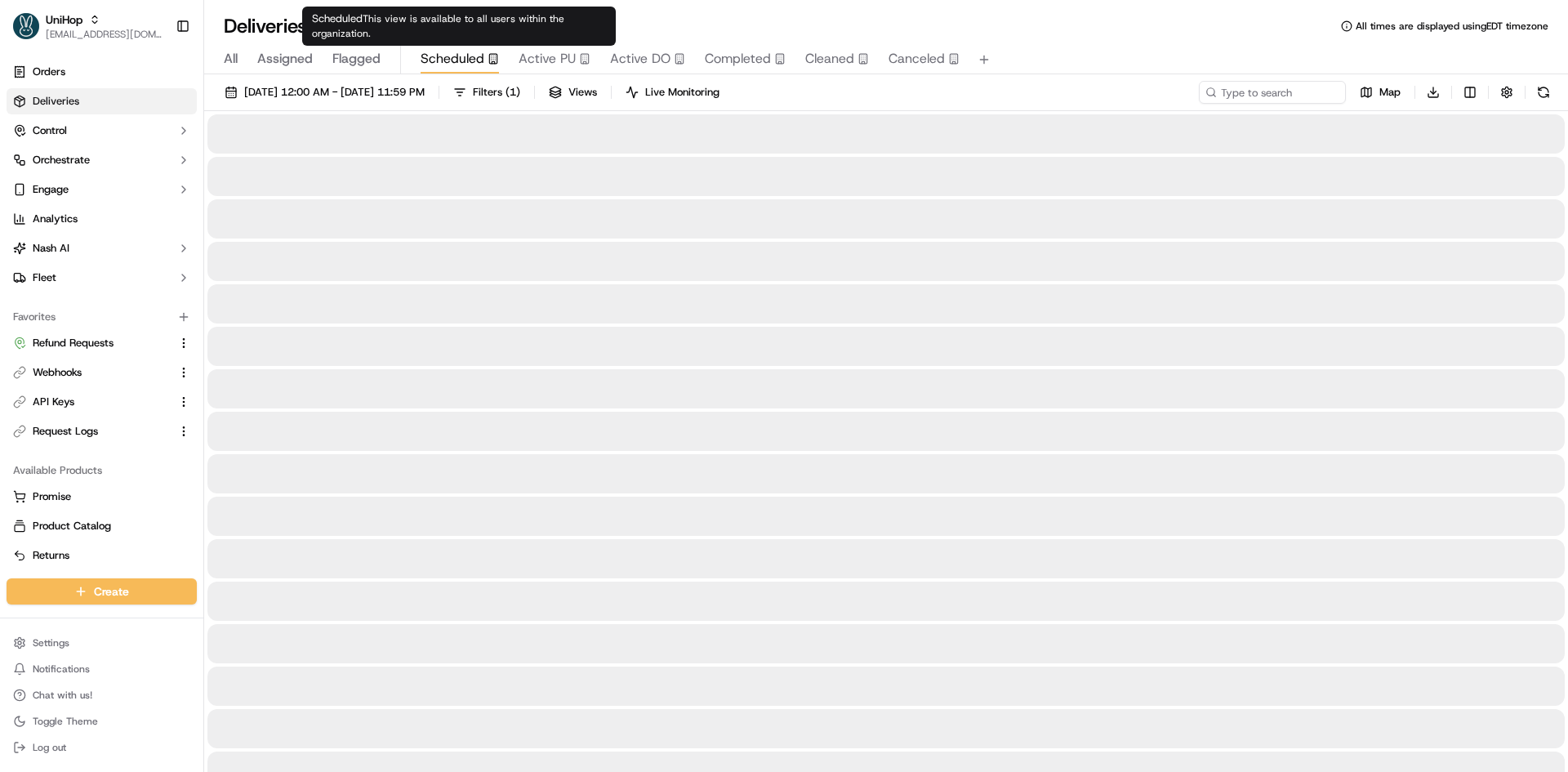
click at [470, 59] on span "Scheduled" at bounding box center [452, 59] width 63 height 20
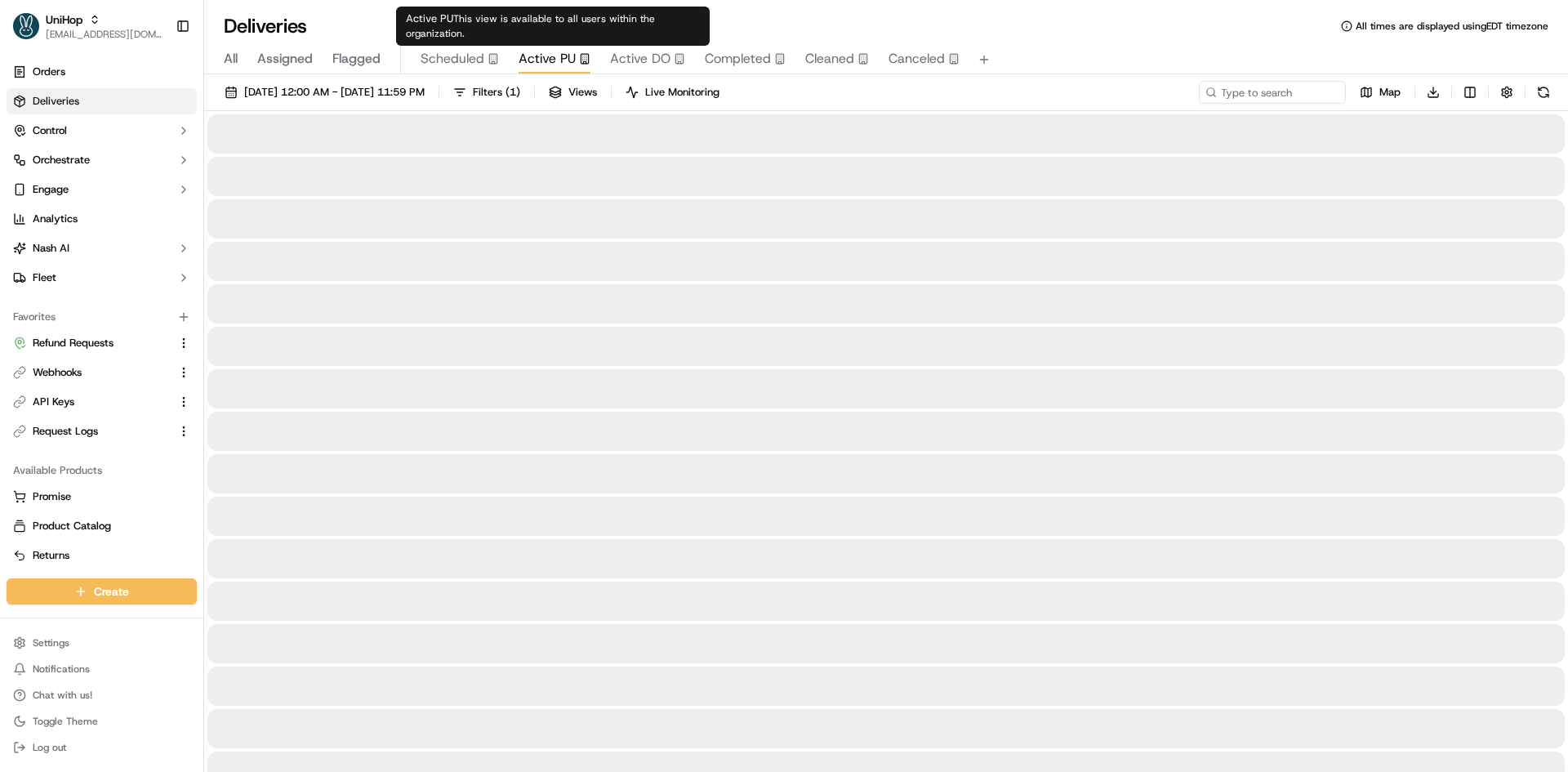
click at [548, 65] on span "Active PU" at bounding box center [547, 59] width 57 height 20
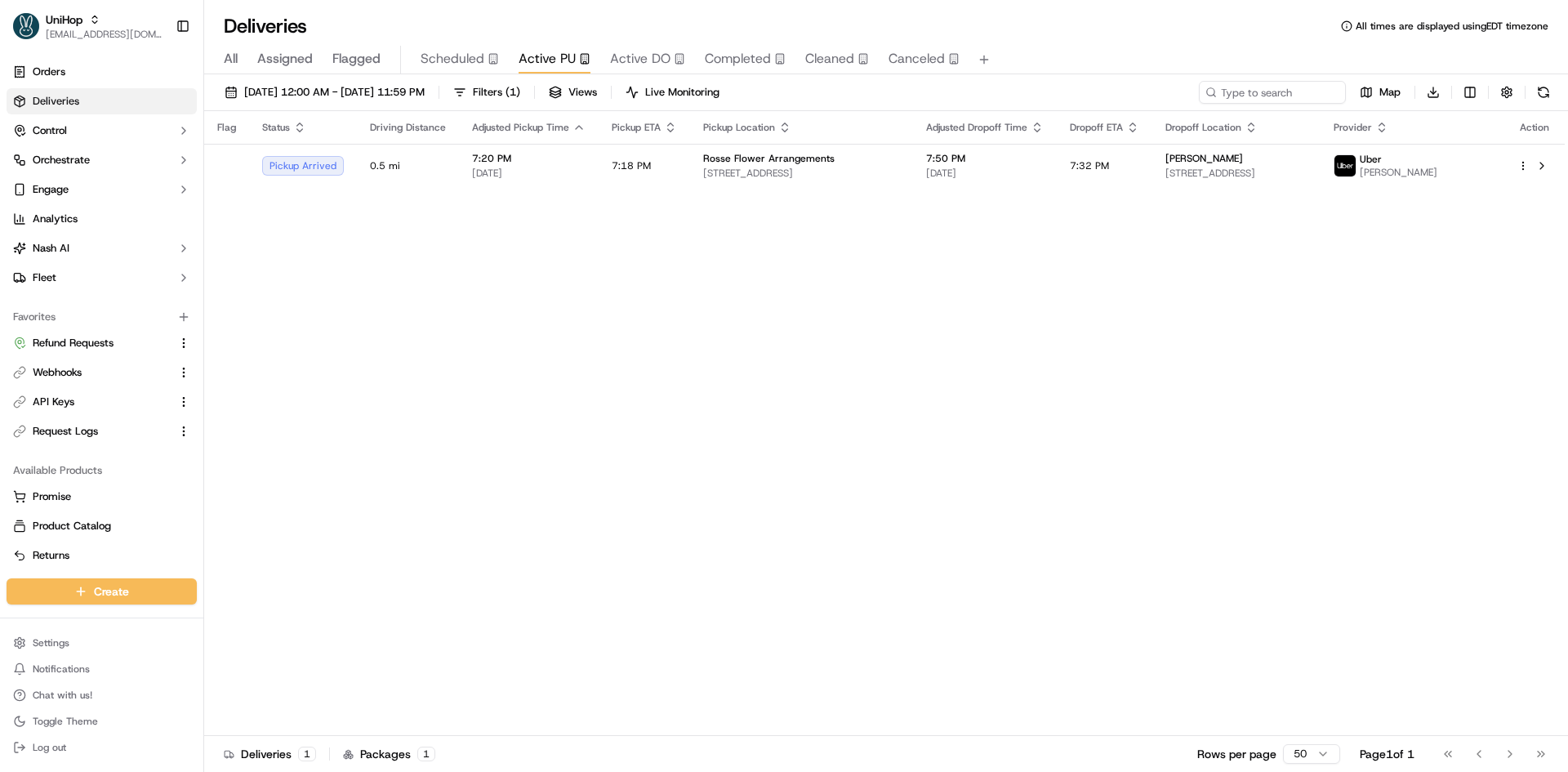
click at [462, 67] on span "Scheduled" at bounding box center [452, 59] width 63 height 20
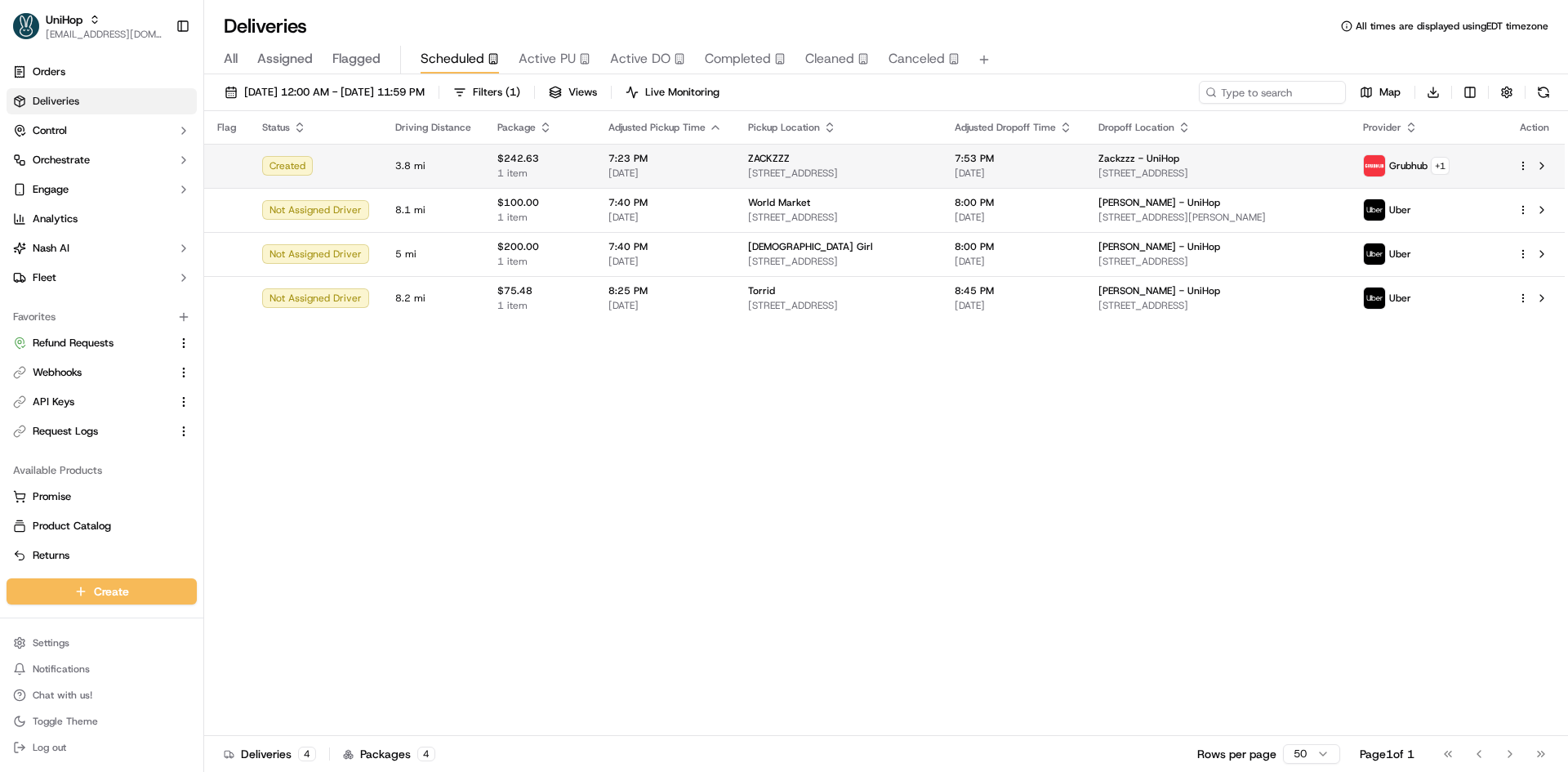
click at [694, 167] on td "7:23 PM Sep 19 2025" at bounding box center [665, 165] width 140 height 44
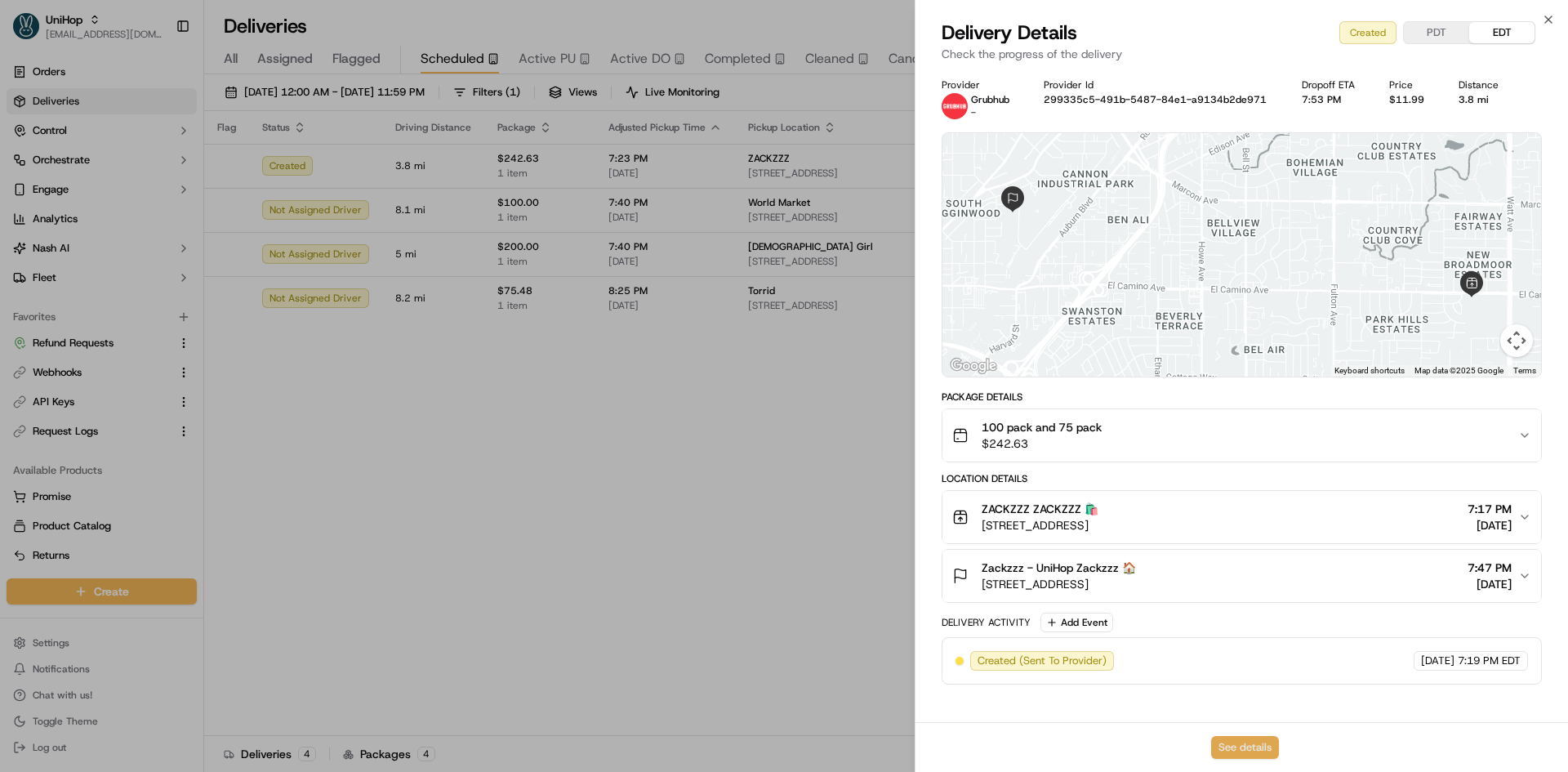
click at [1245, 750] on button "See details" at bounding box center [1245, 747] width 68 height 23
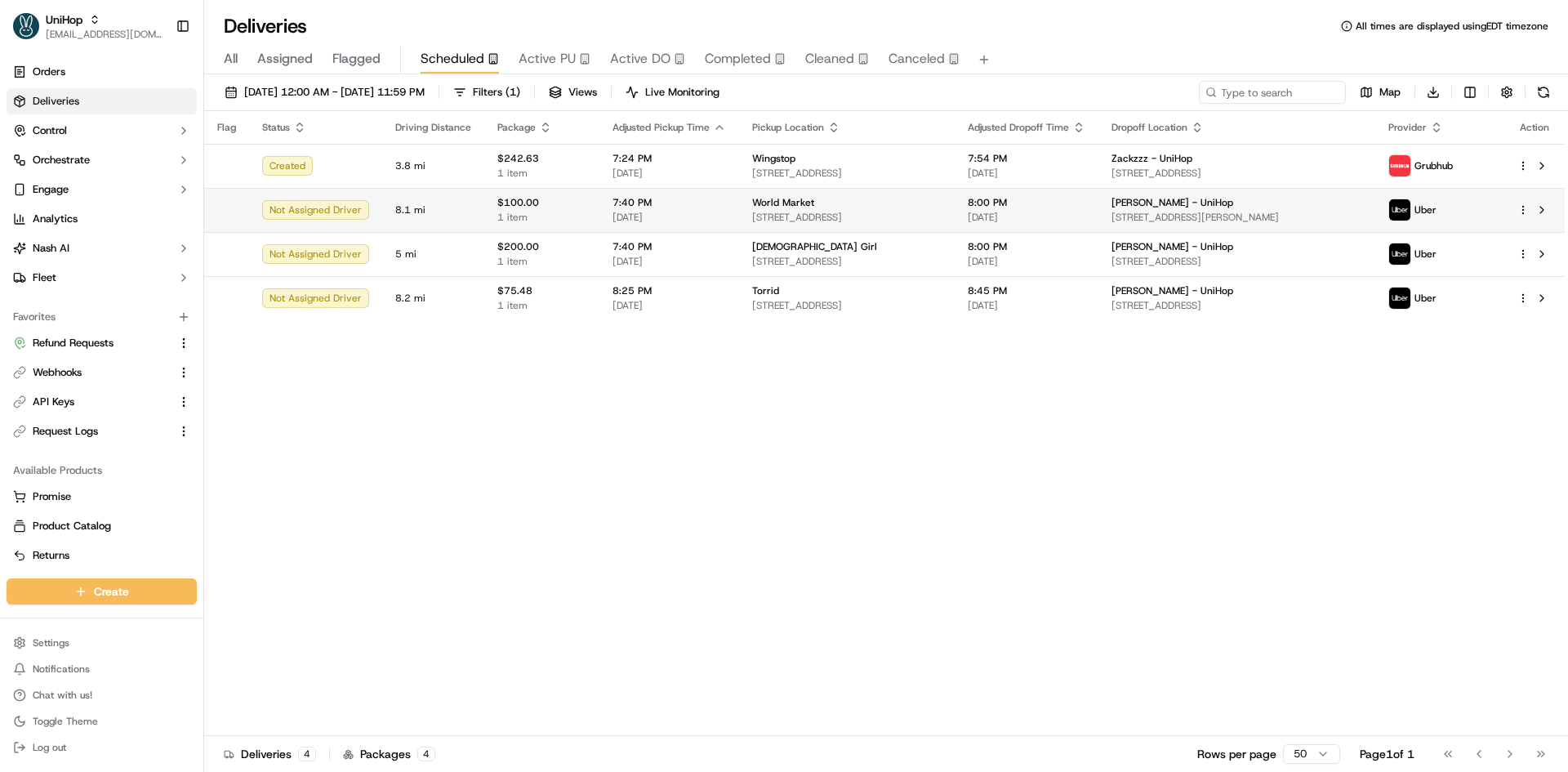
click at [599, 204] on td "7:40 PM Sep 19 2025" at bounding box center [669, 209] width 140 height 44
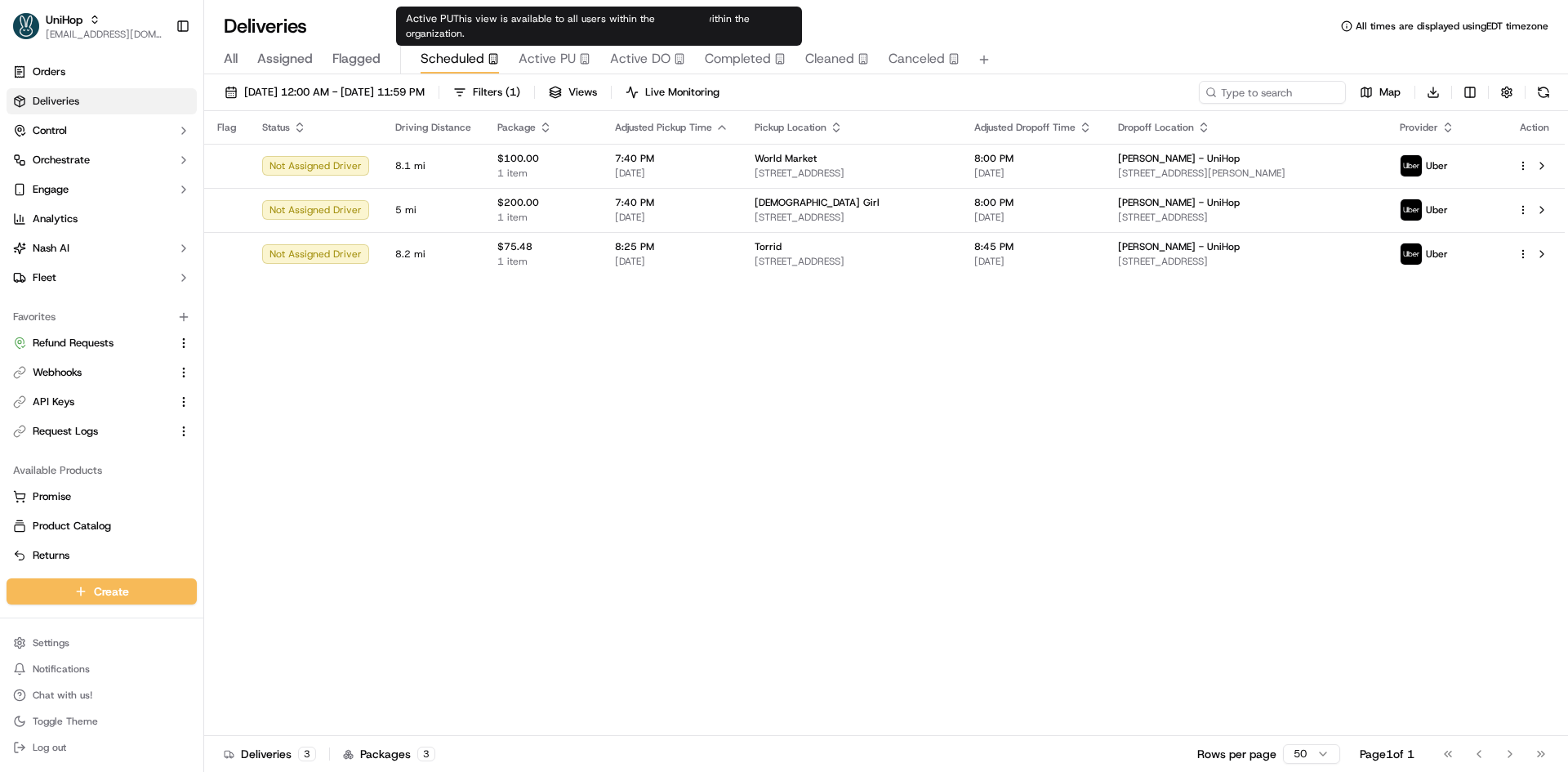
click at [556, 53] on span "Active PU" at bounding box center [547, 59] width 57 height 20
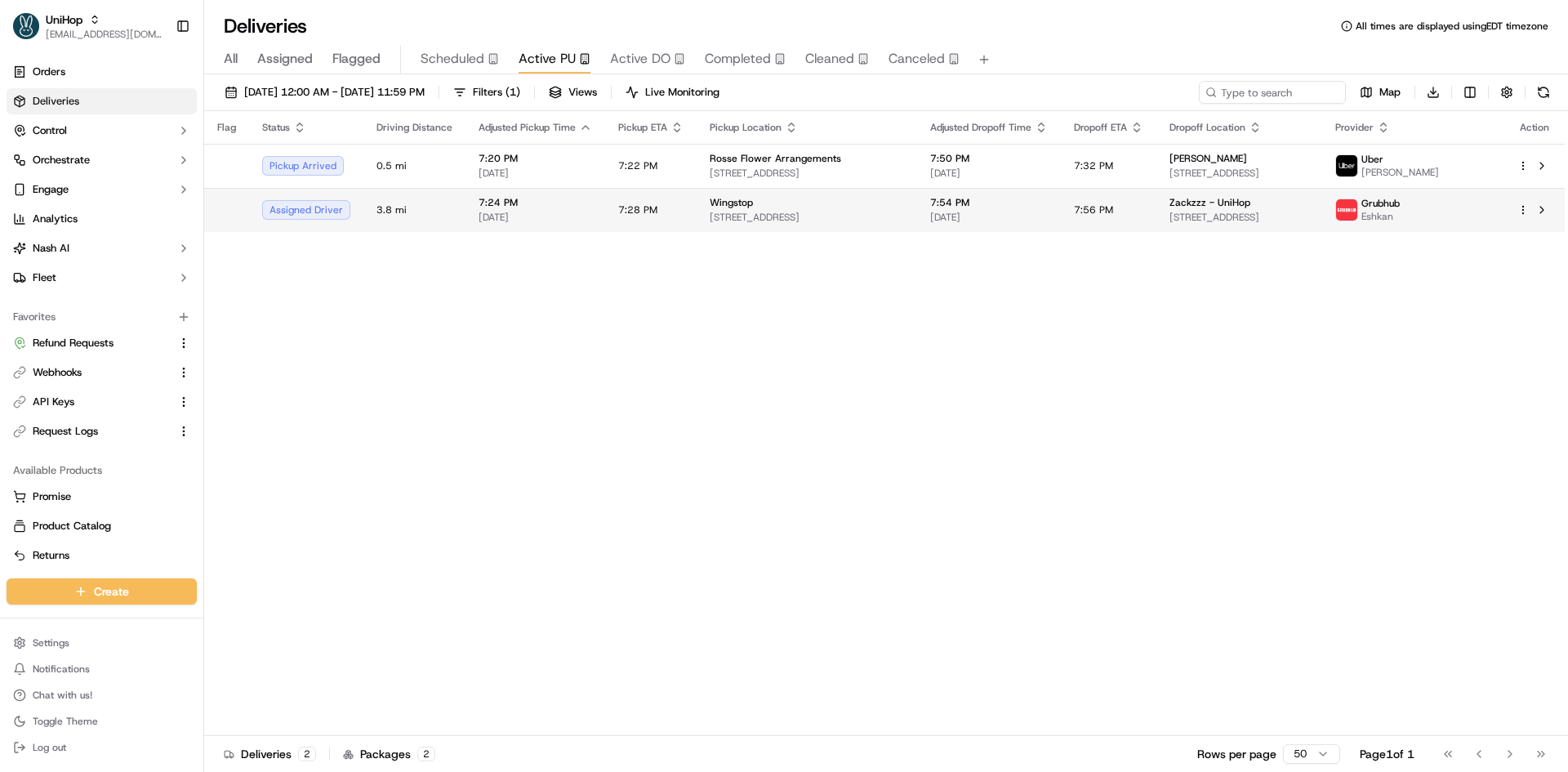
click at [605, 220] on td "7:28 PM" at bounding box center [651, 209] width 92 height 44
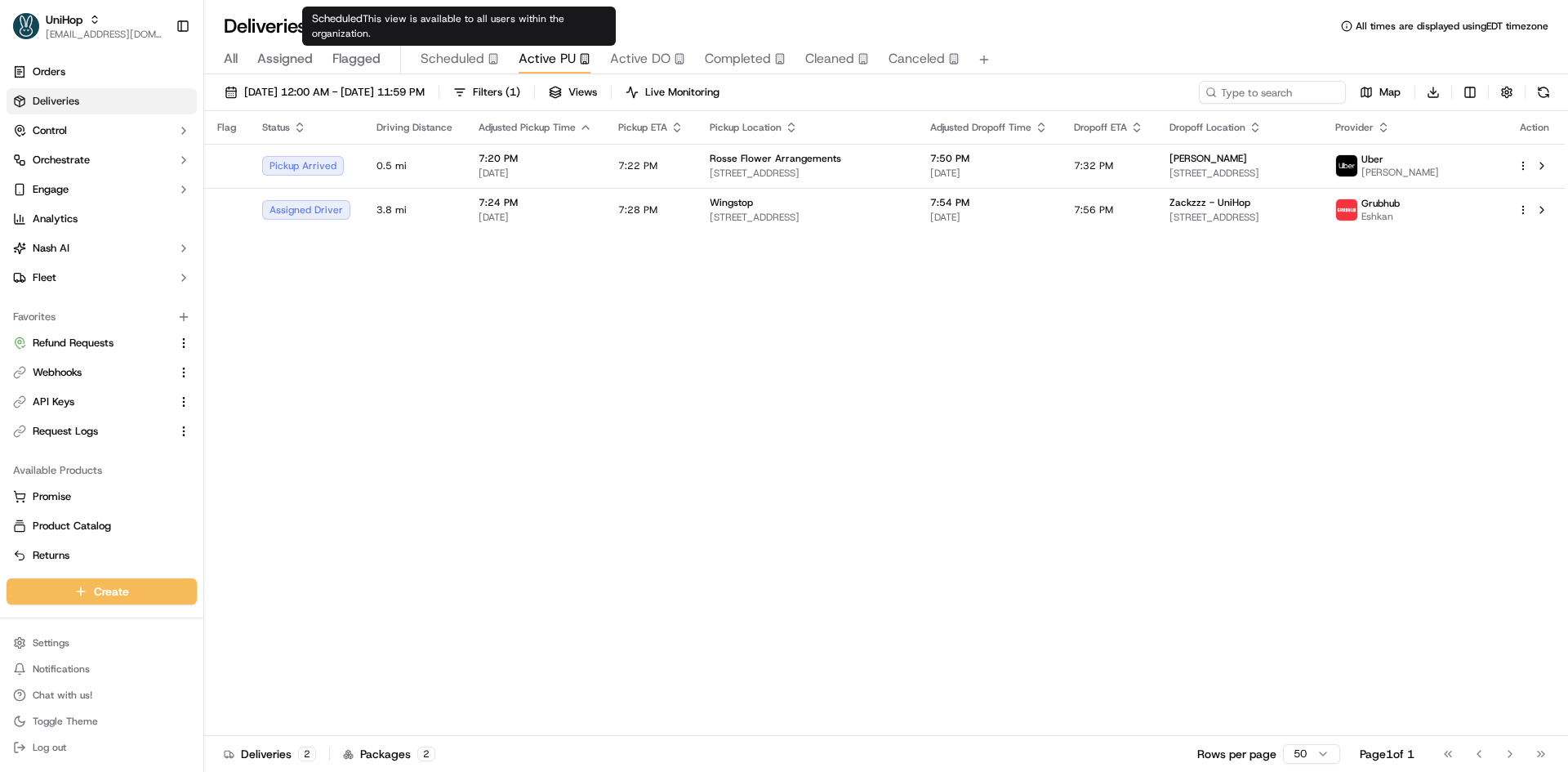
click at [464, 55] on span "Scheduled" at bounding box center [452, 59] width 63 height 20
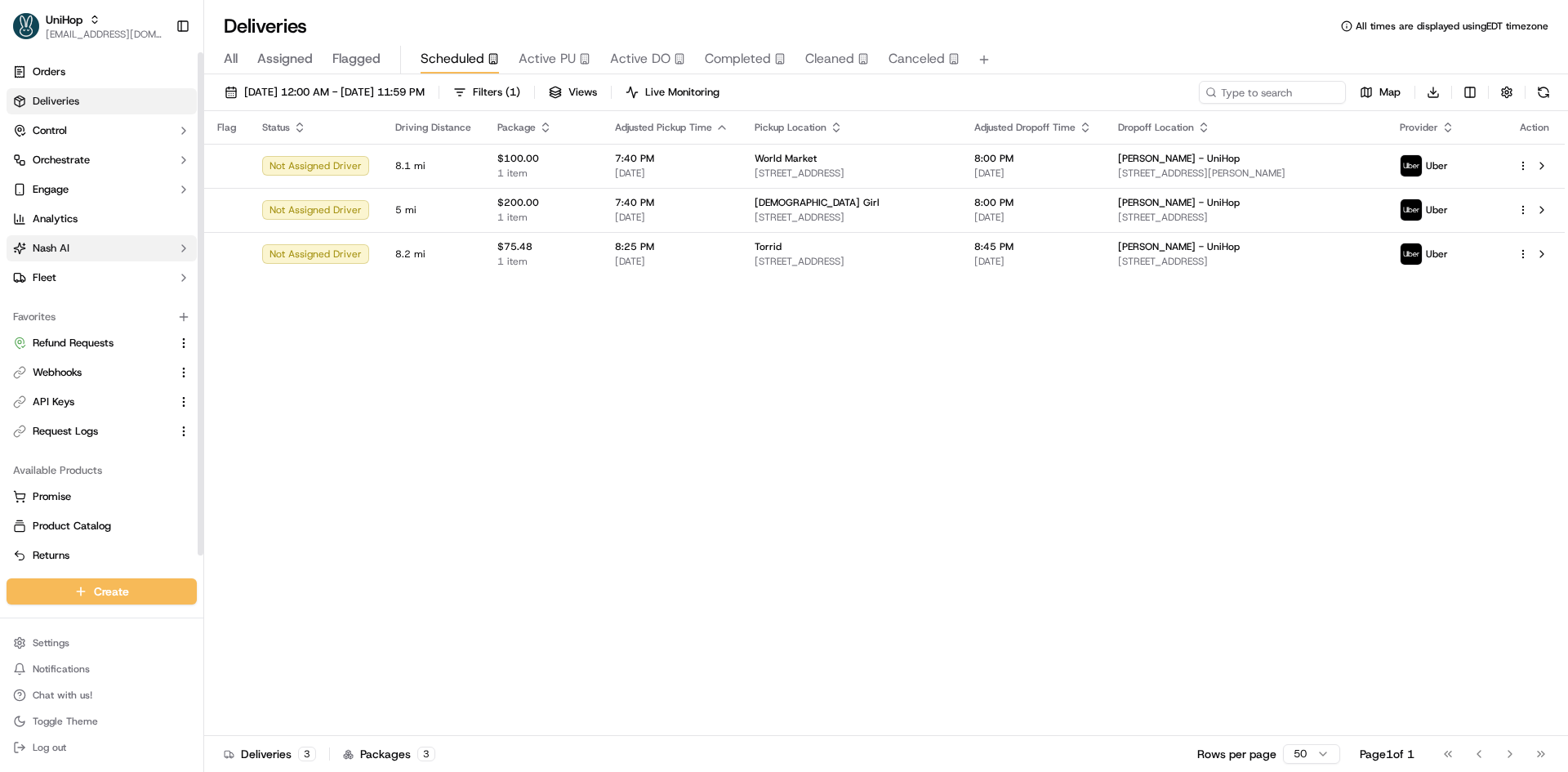
click at [84, 247] on button "Nash AI" at bounding box center [101, 248] width 190 height 26
click at [85, 269] on button "Fleet" at bounding box center [101, 277] width 190 height 26
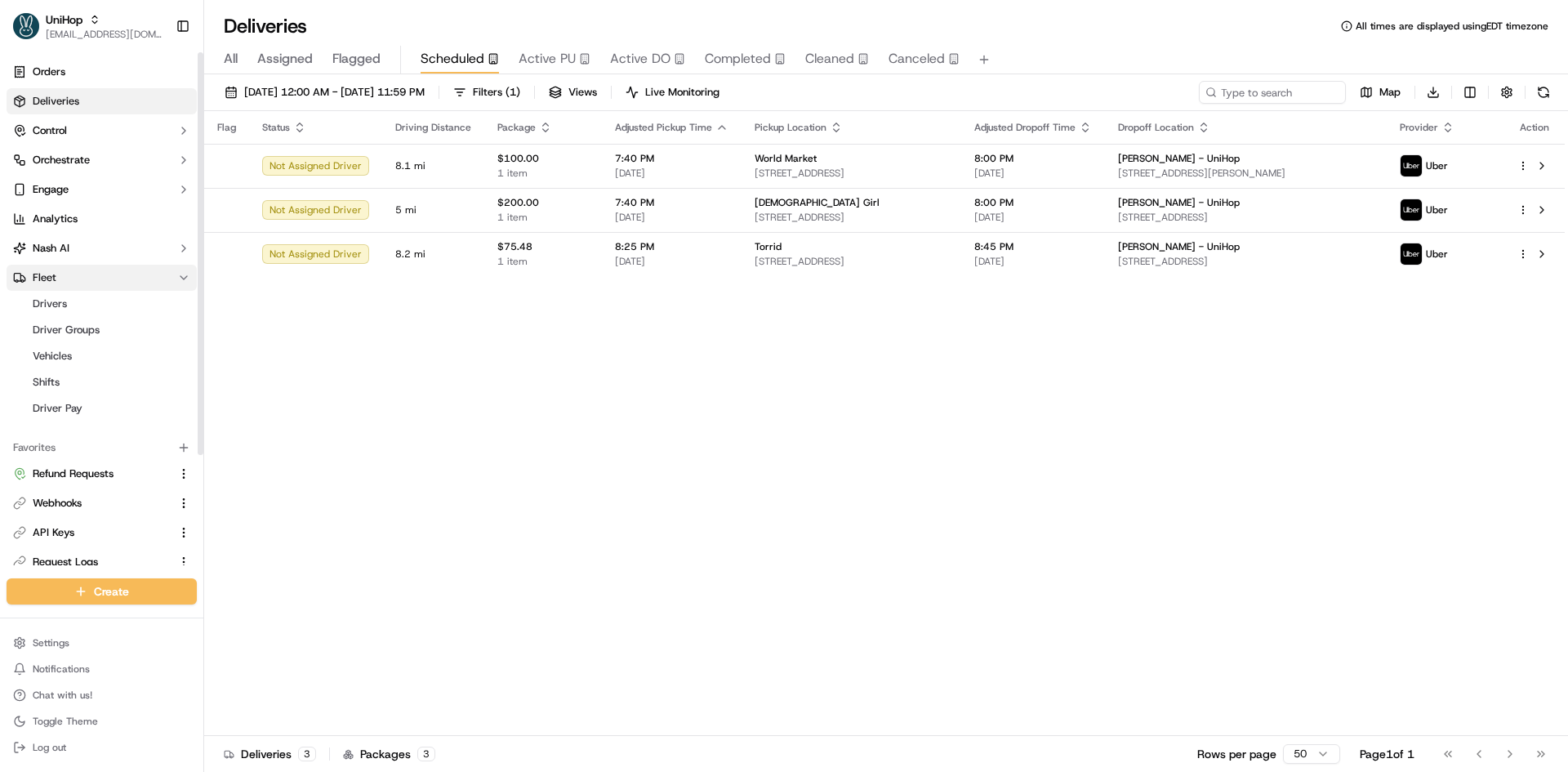
click at [85, 269] on button "Fleet" at bounding box center [101, 277] width 190 height 26
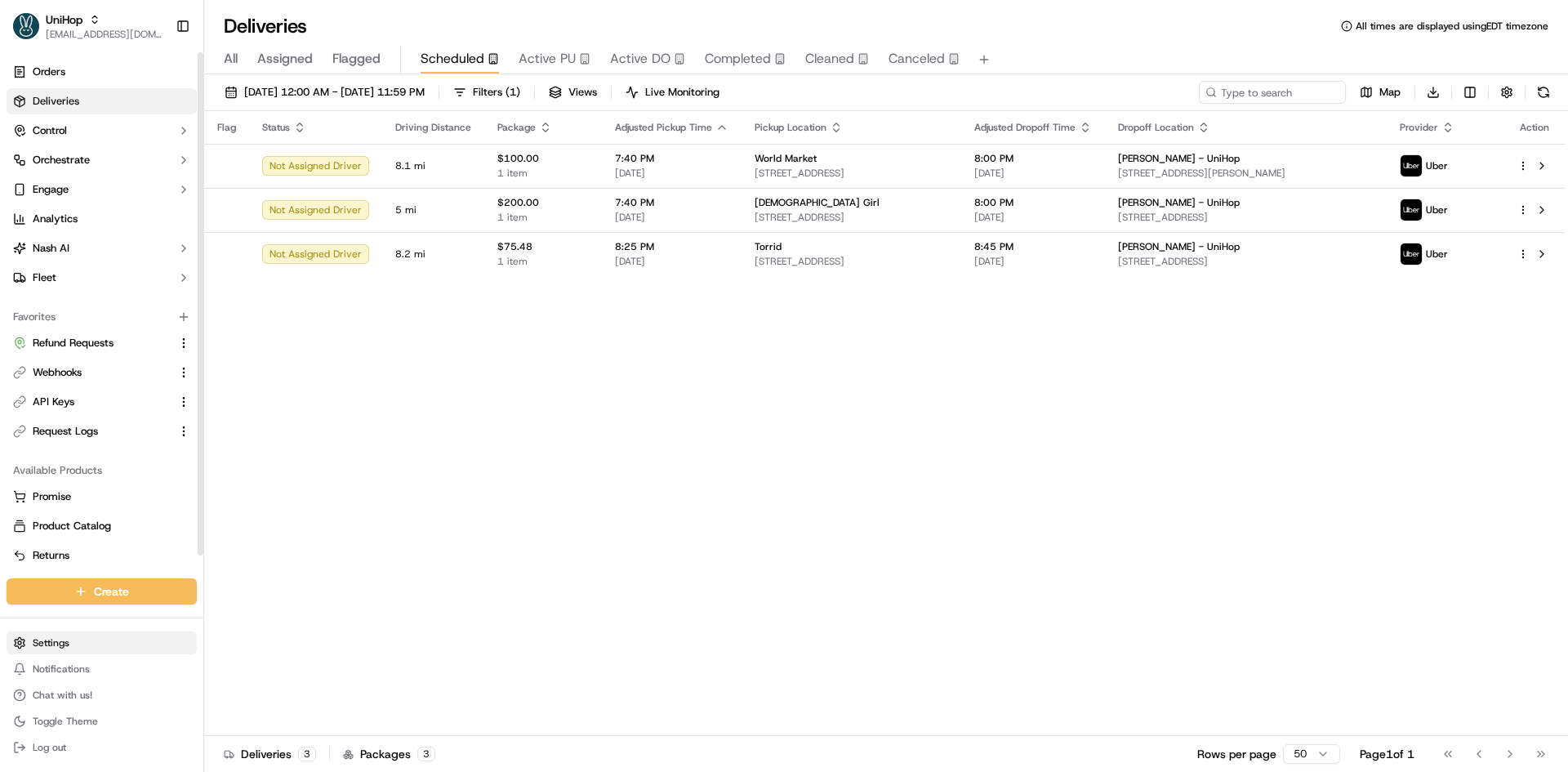
click at [94, 636] on html "UniHop contact@unihop.app Toggle Sidebar Orders Deliveries Control Orchestrate …" at bounding box center [784, 386] width 1568 height 772
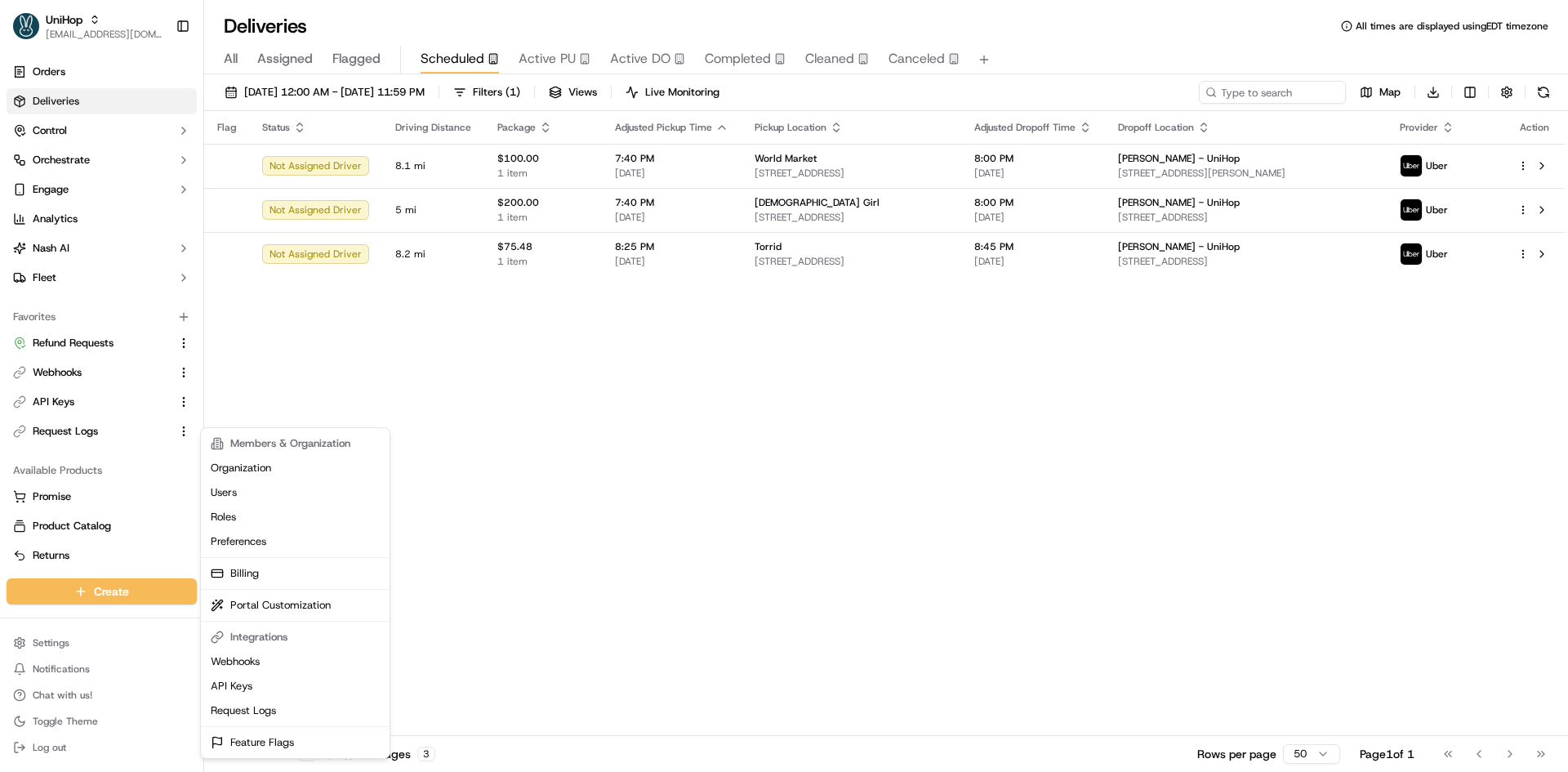
click at [604, 166] on html "UniHop contact@unihop.app Toggle Sidebar Orders Deliveries Control Orchestrate …" at bounding box center [784, 386] width 1568 height 772
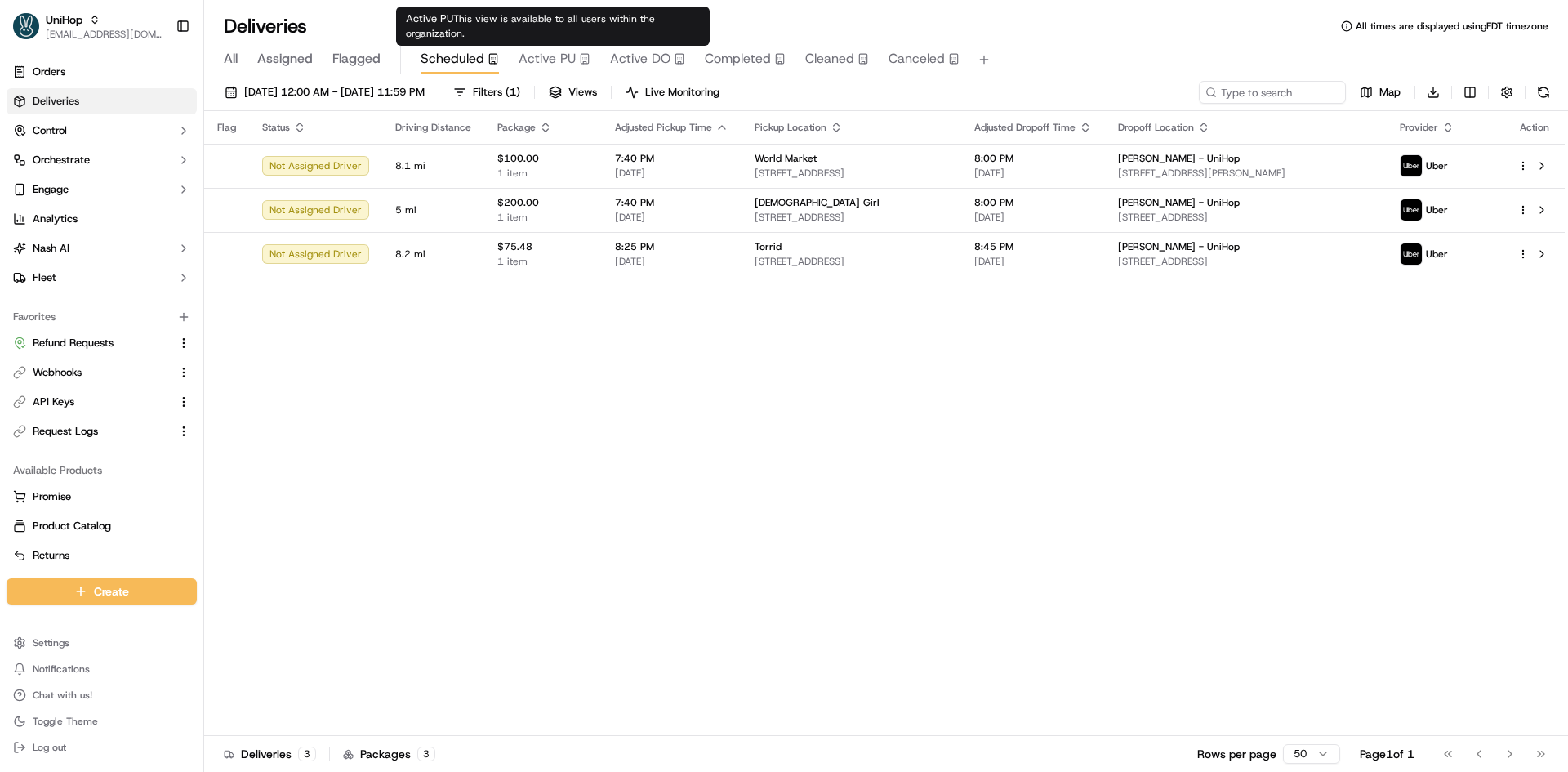
click at [570, 57] on span "Active PU" at bounding box center [547, 59] width 57 height 20
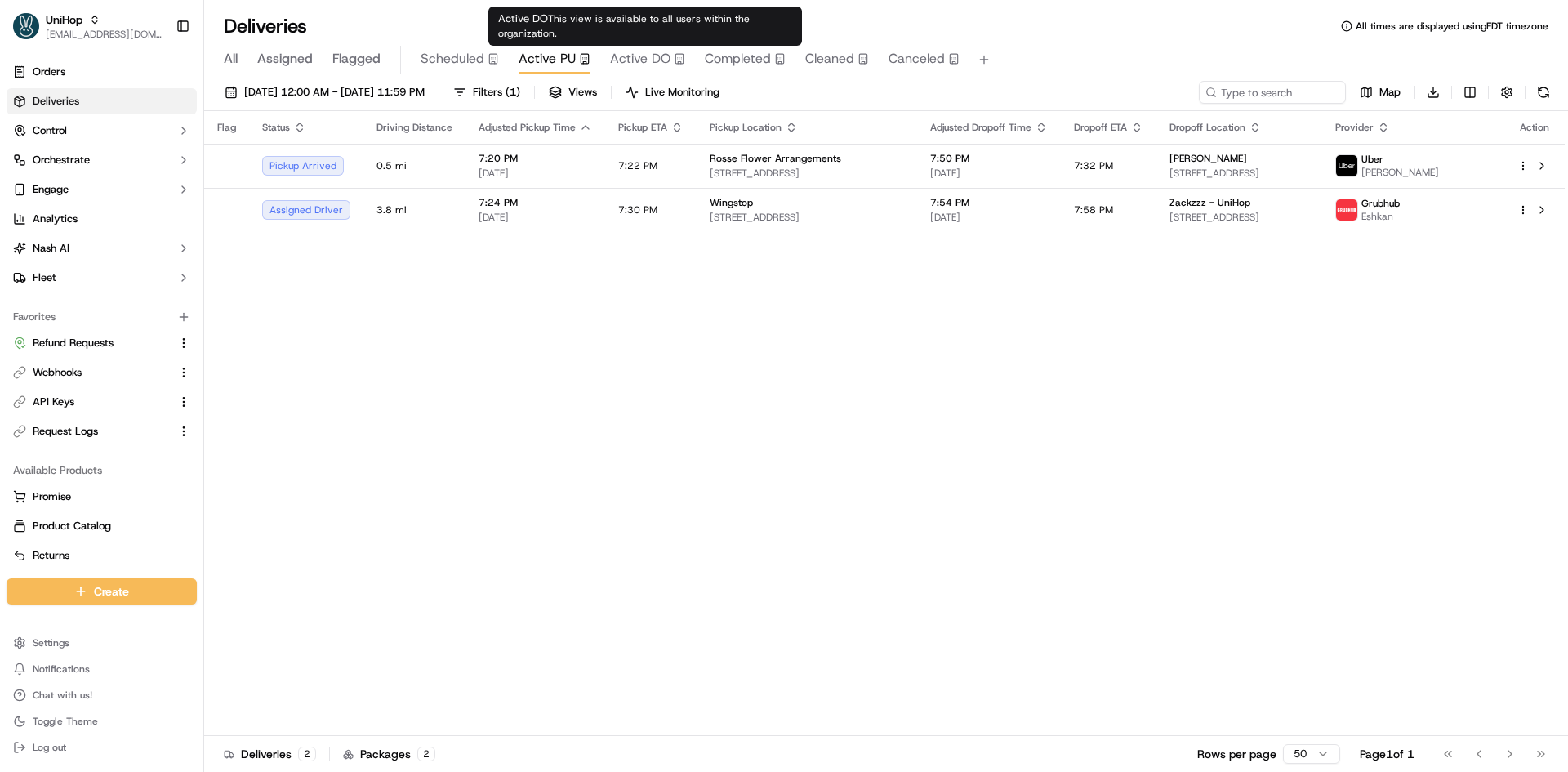
click at [653, 63] on span "Active DO" at bounding box center [640, 59] width 61 height 20
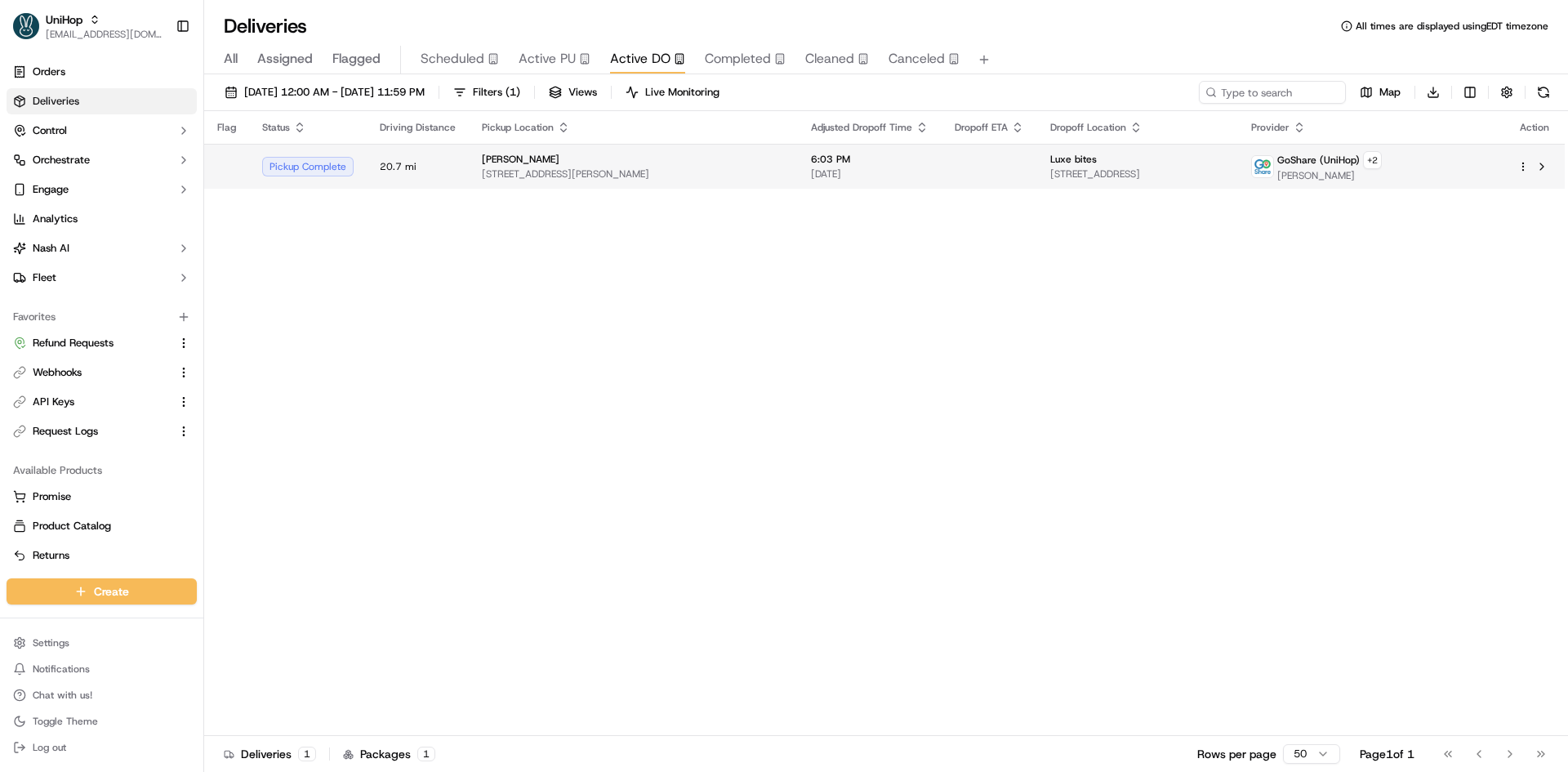
click at [1071, 160] on div "Luxe bites" at bounding box center [1137, 159] width 175 height 13
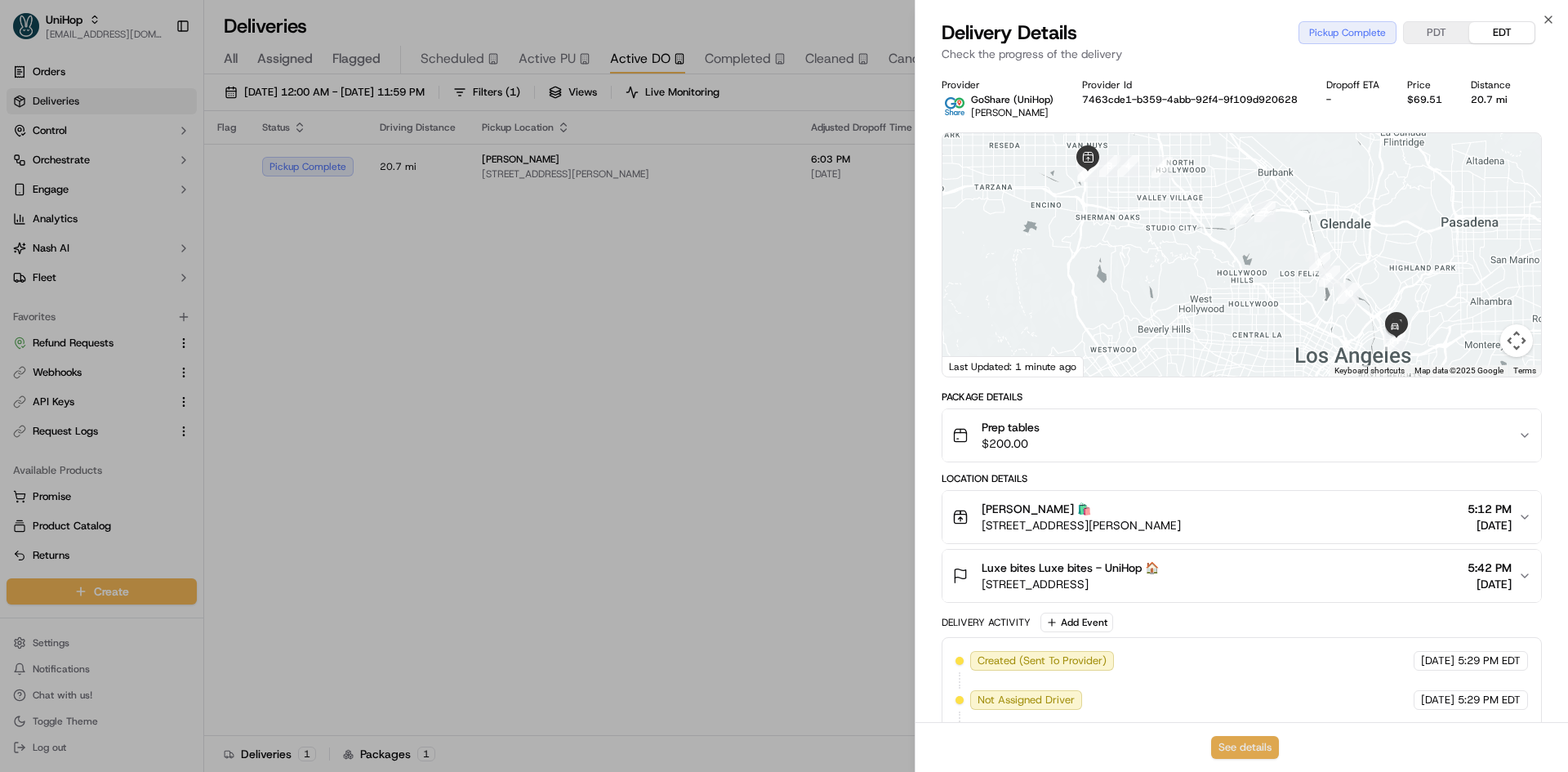
click at [1231, 753] on button "See details" at bounding box center [1245, 747] width 68 height 23
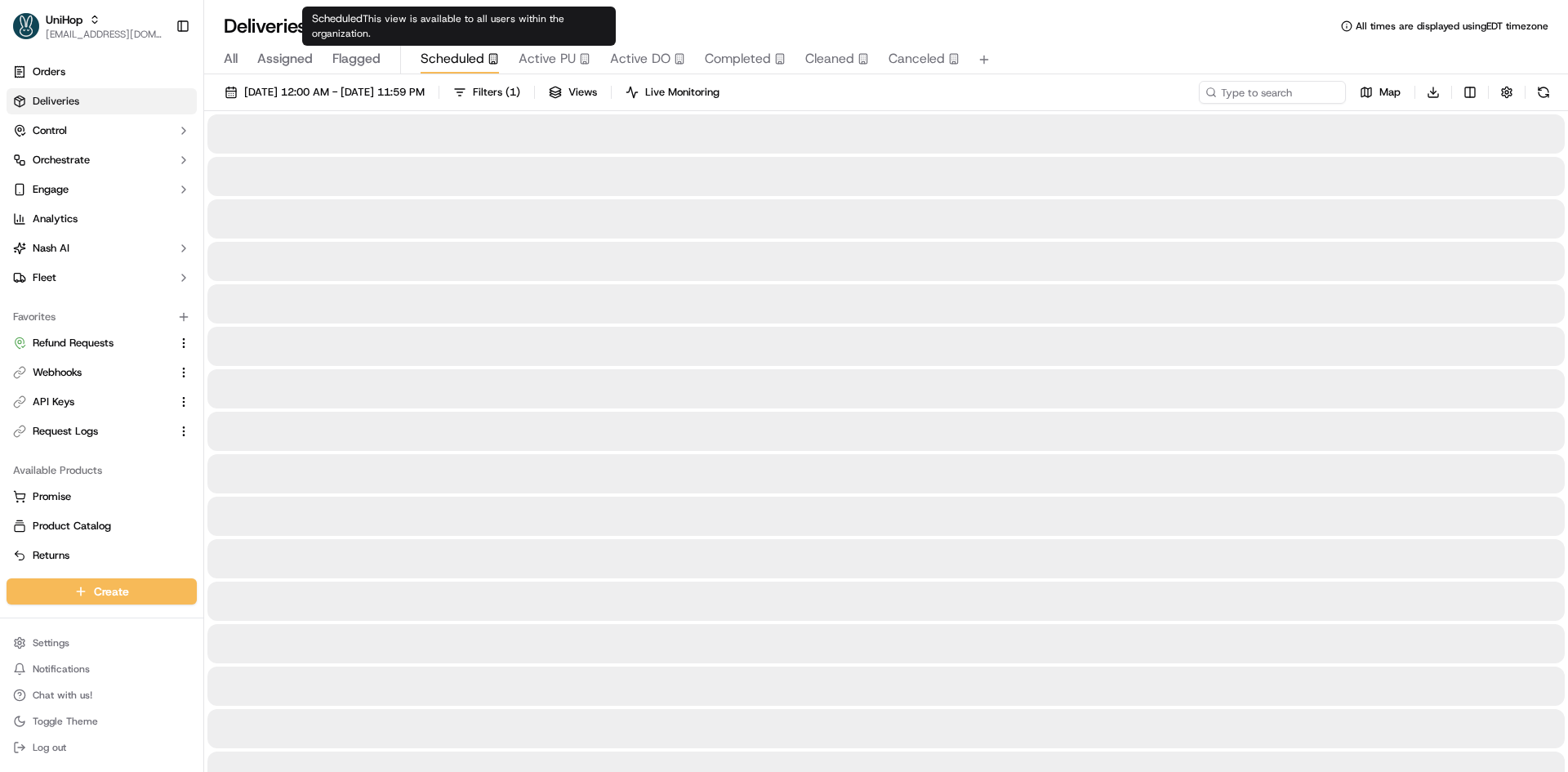
click at [437, 68] on span "Scheduled" at bounding box center [452, 59] width 63 height 20
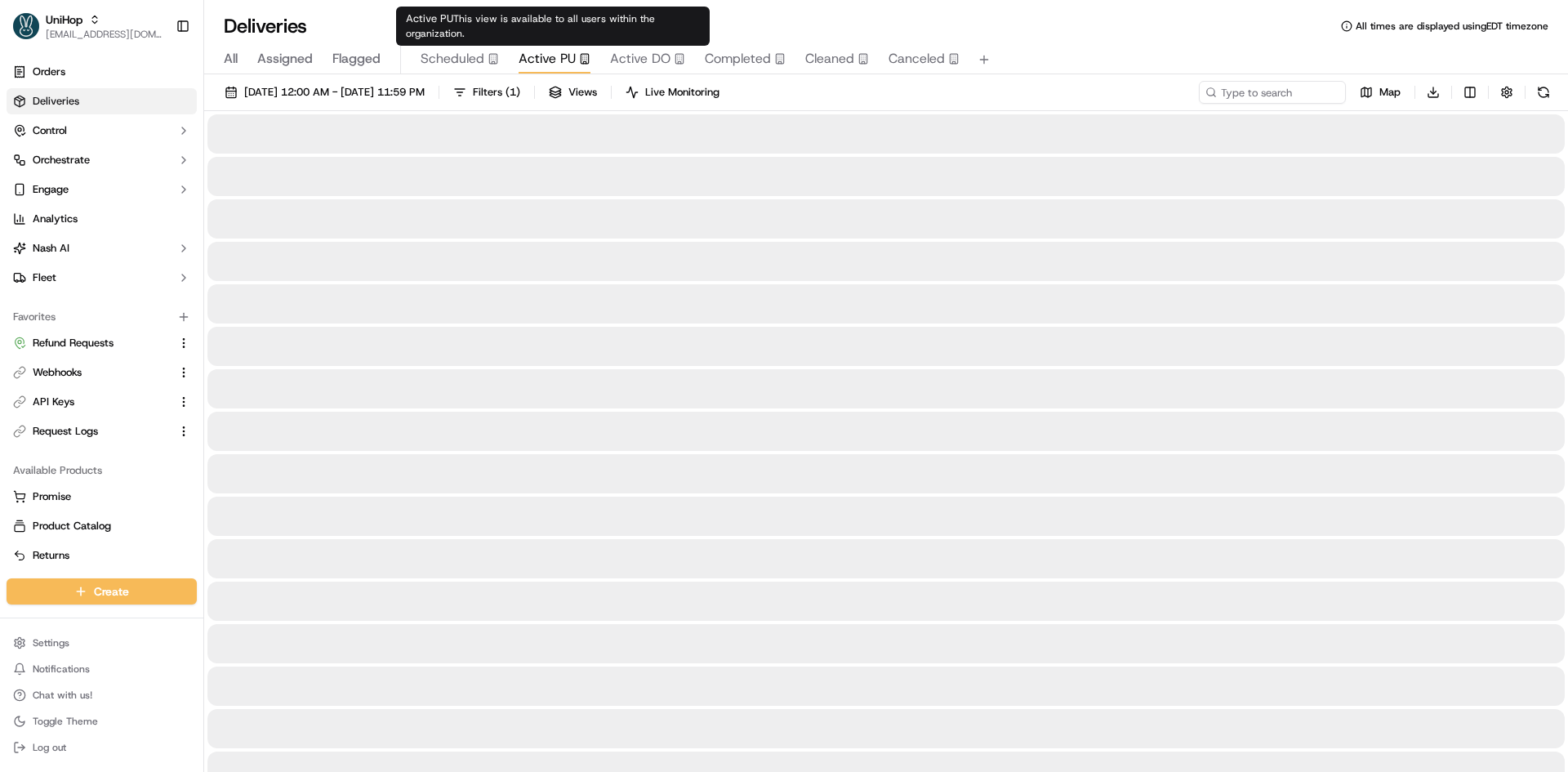
click at [562, 59] on span "Active PU" at bounding box center [547, 59] width 57 height 20
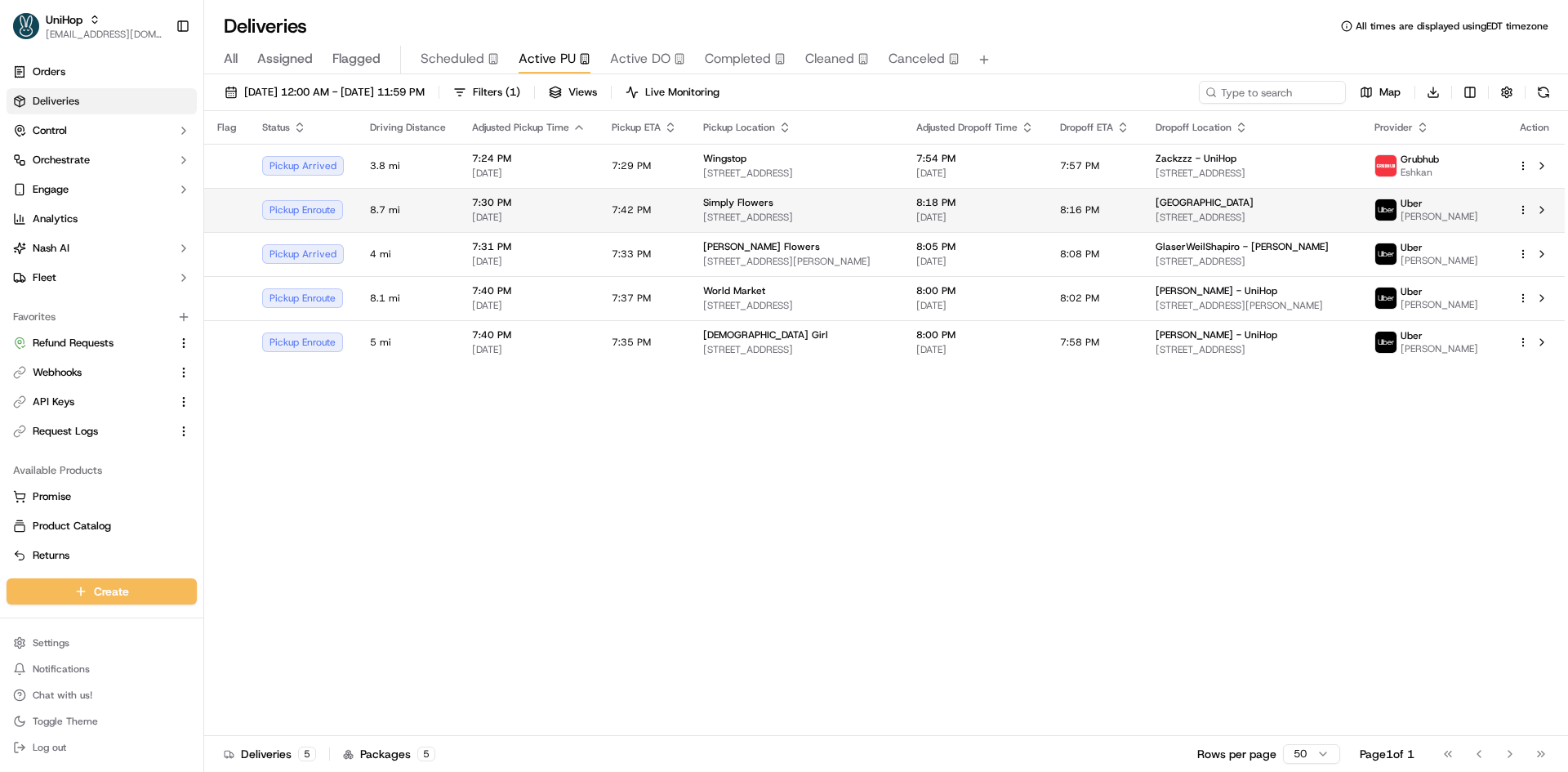
click at [694, 216] on td "Simply Flowers 1100 W 7800 S #9, West Jordan, UT 84088, United States" at bounding box center [796, 209] width 213 height 44
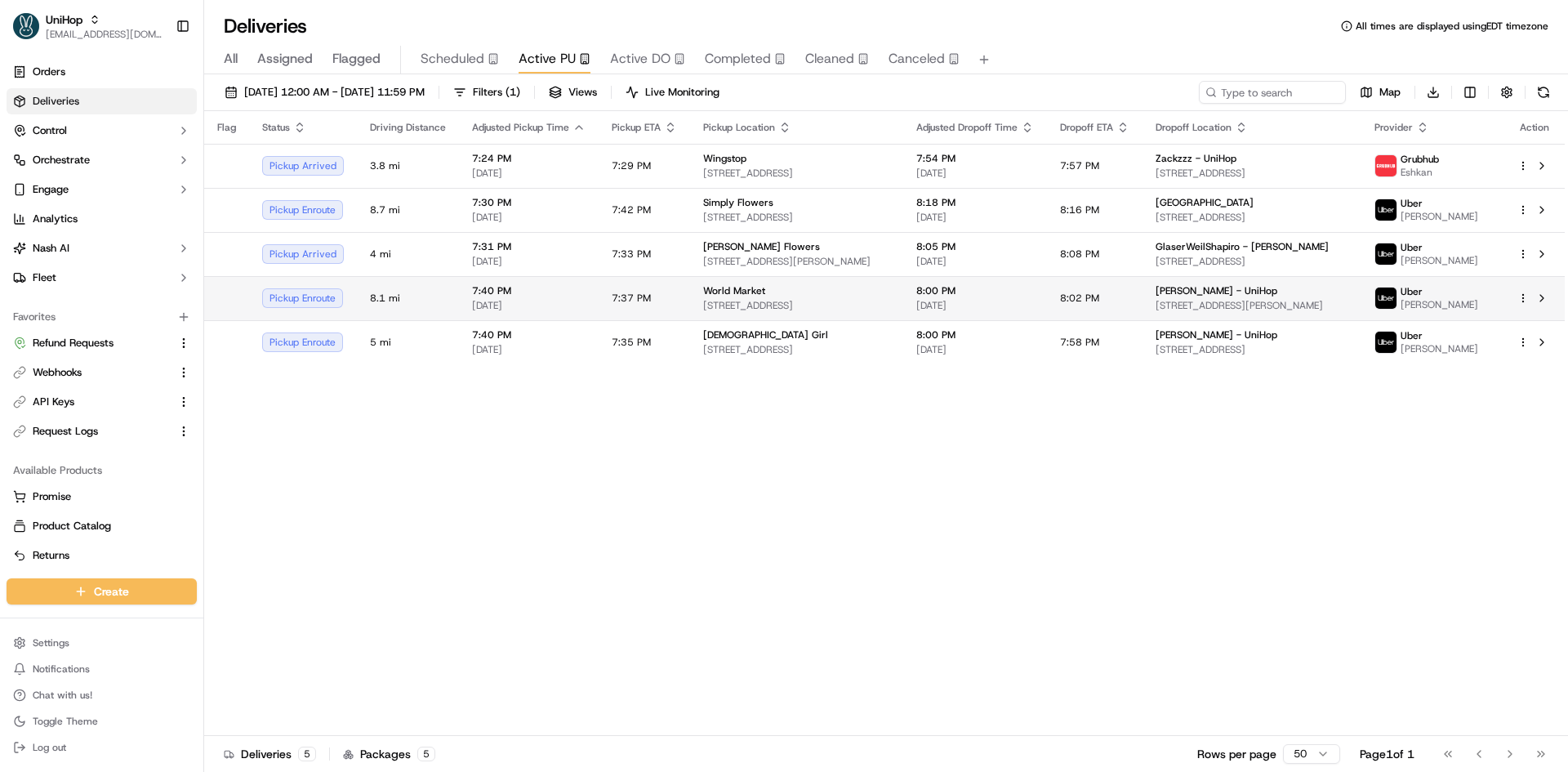
click at [725, 306] on span "[STREET_ADDRESS]" at bounding box center [797, 305] width 187 height 13
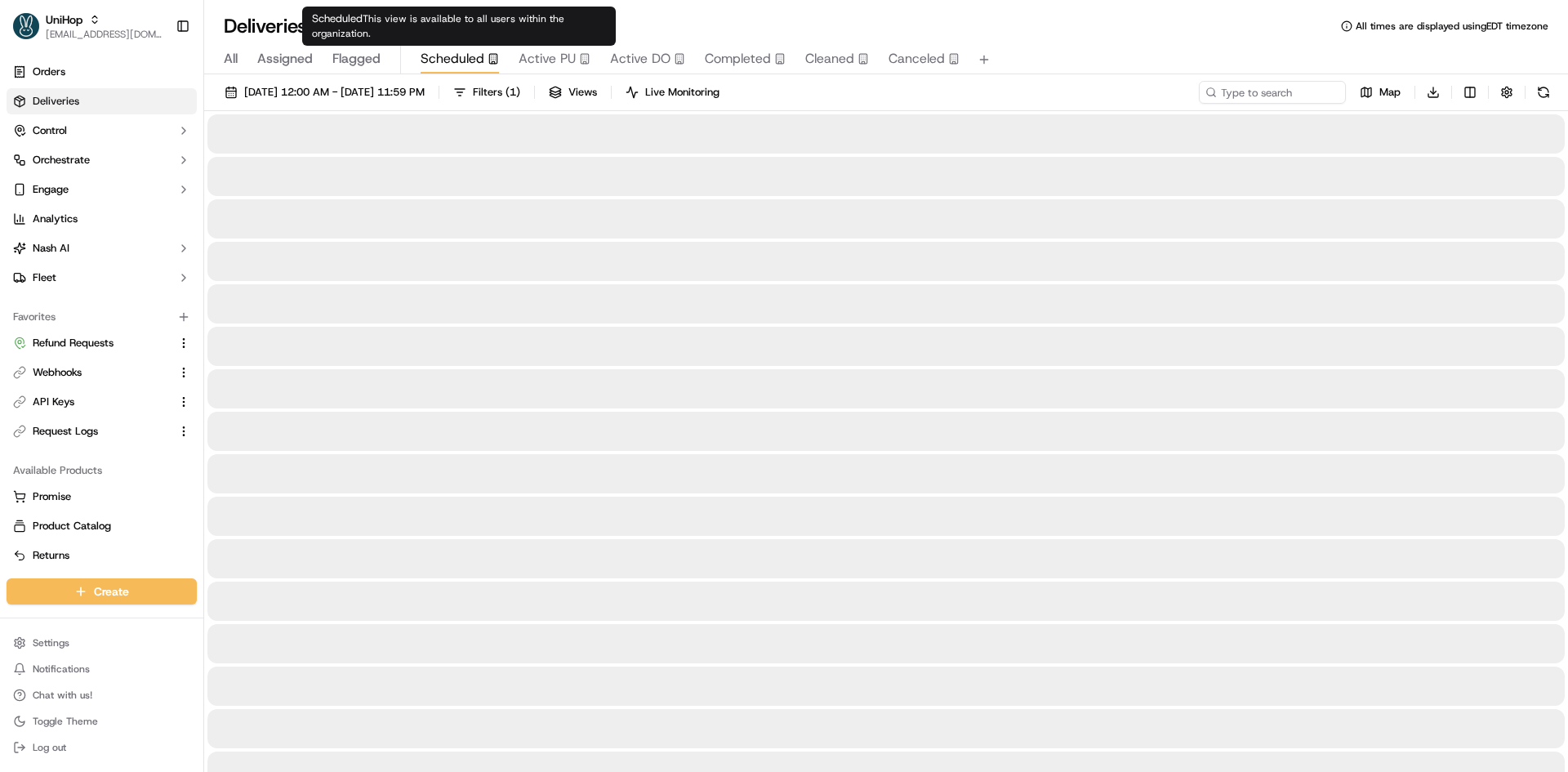
click at [474, 54] on span "Scheduled" at bounding box center [452, 59] width 63 height 20
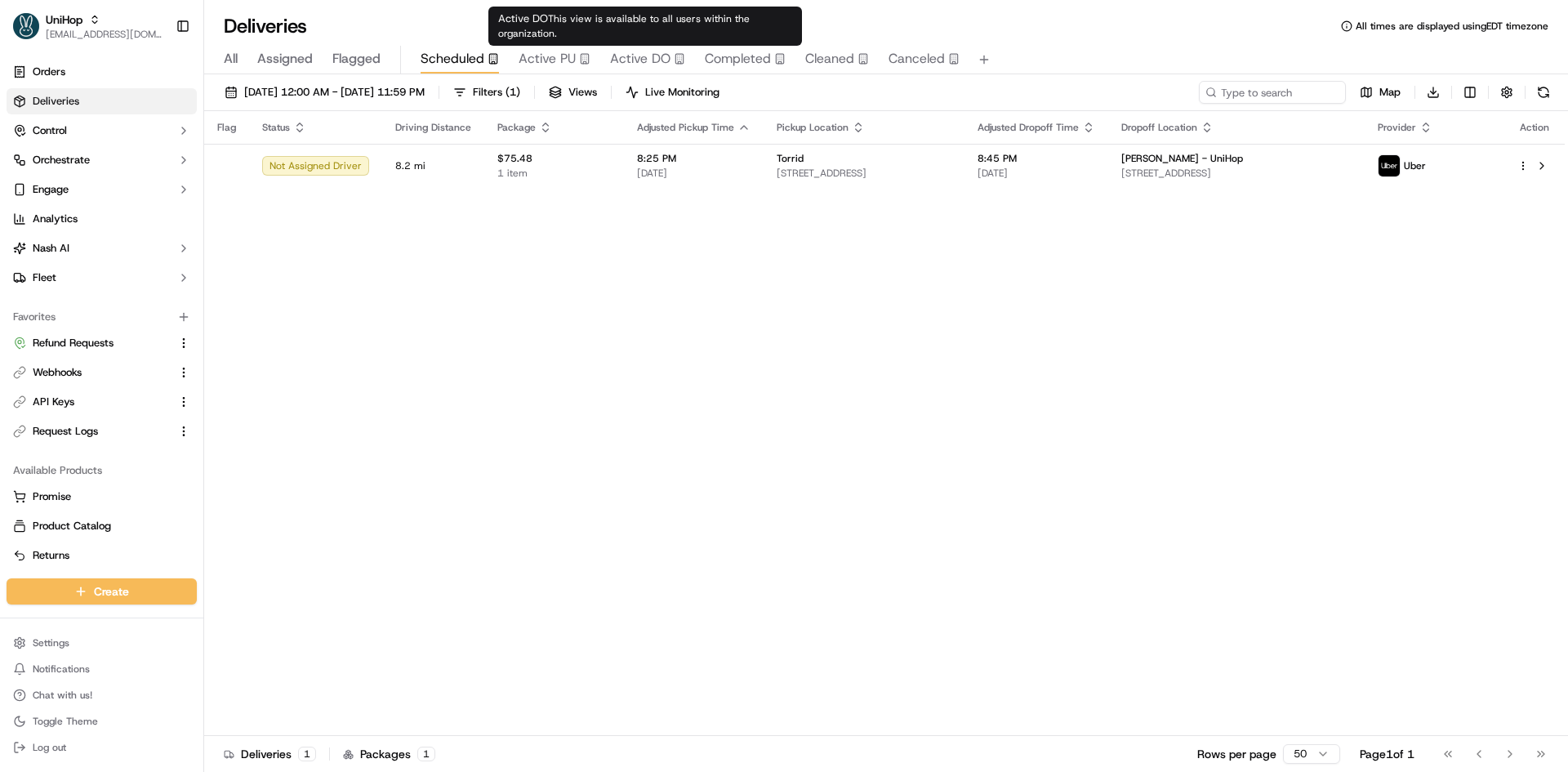
click at [643, 65] on span "Active DO" at bounding box center [640, 59] width 61 height 20
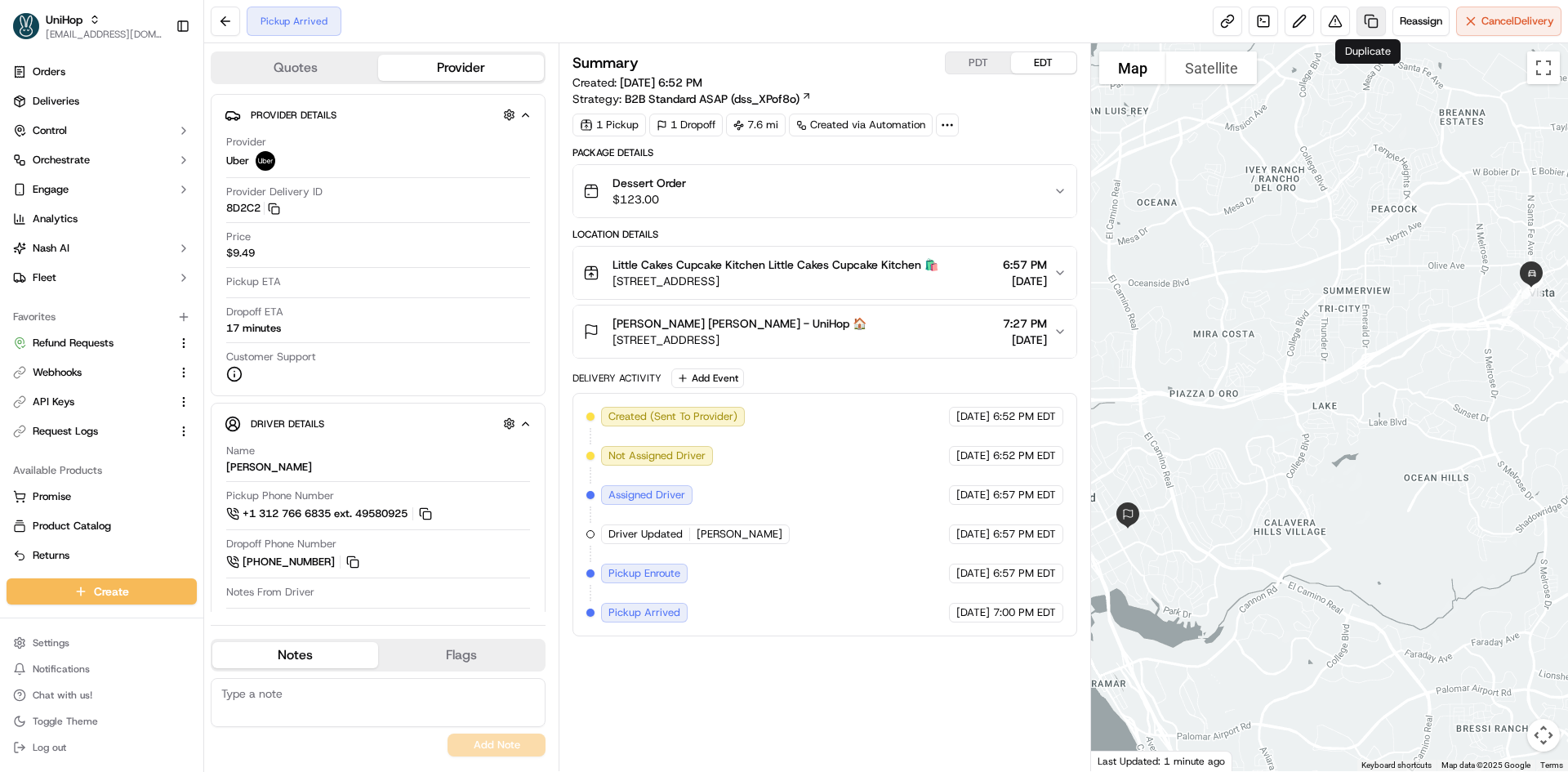
click at [1364, 22] on link at bounding box center [1371, 21] width 29 height 29
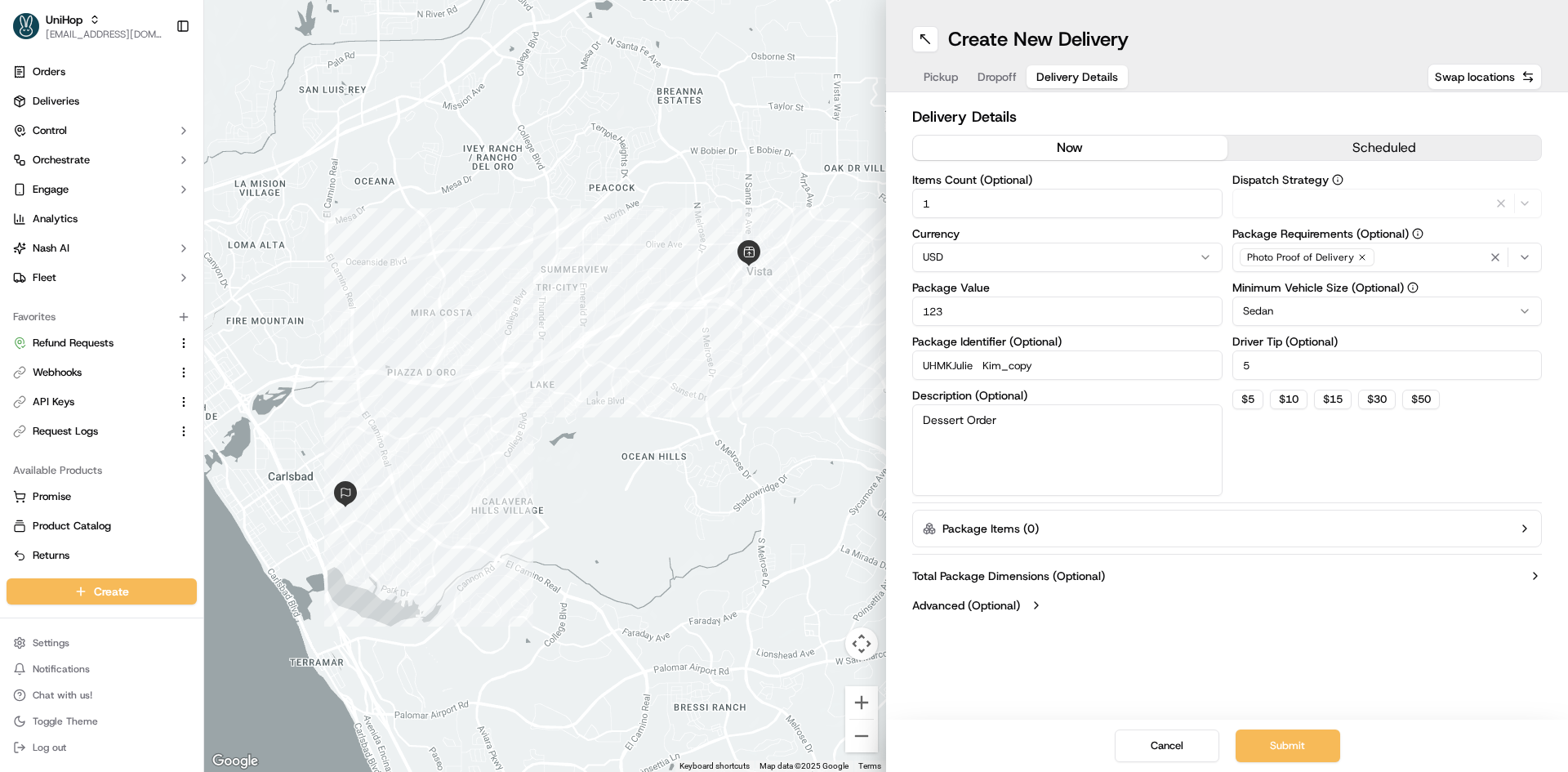
click at [1101, 86] on button "Delivery Details" at bounding box center [1077, 77] width 102 height 23
click at [1314, 137] on button "scheduled" at bounding box center [1384, 147] width 315 height 24
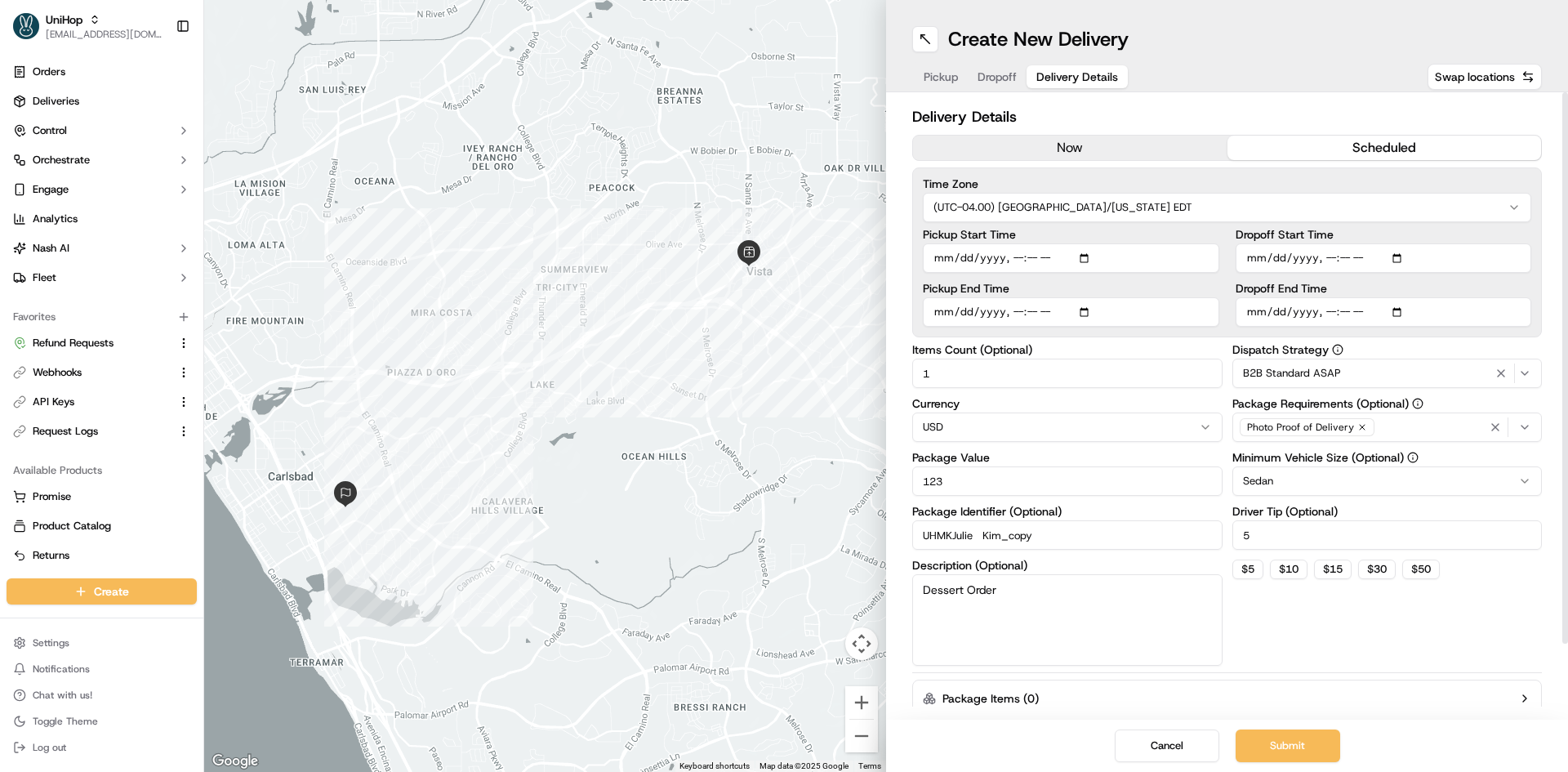
click at [1399, 263] on input "Dropoff Start Time" at bounding box center [1383, 258] width 297 height 29
click at [1327, 260] on input "Dropoff Start Time" at bounding box center [1383, 258] width 297 height 29
type input "[DATE]T14:15"
click at [1269, 748] on button "Submit" at bounding box center [1287, 745] width 104 height 33
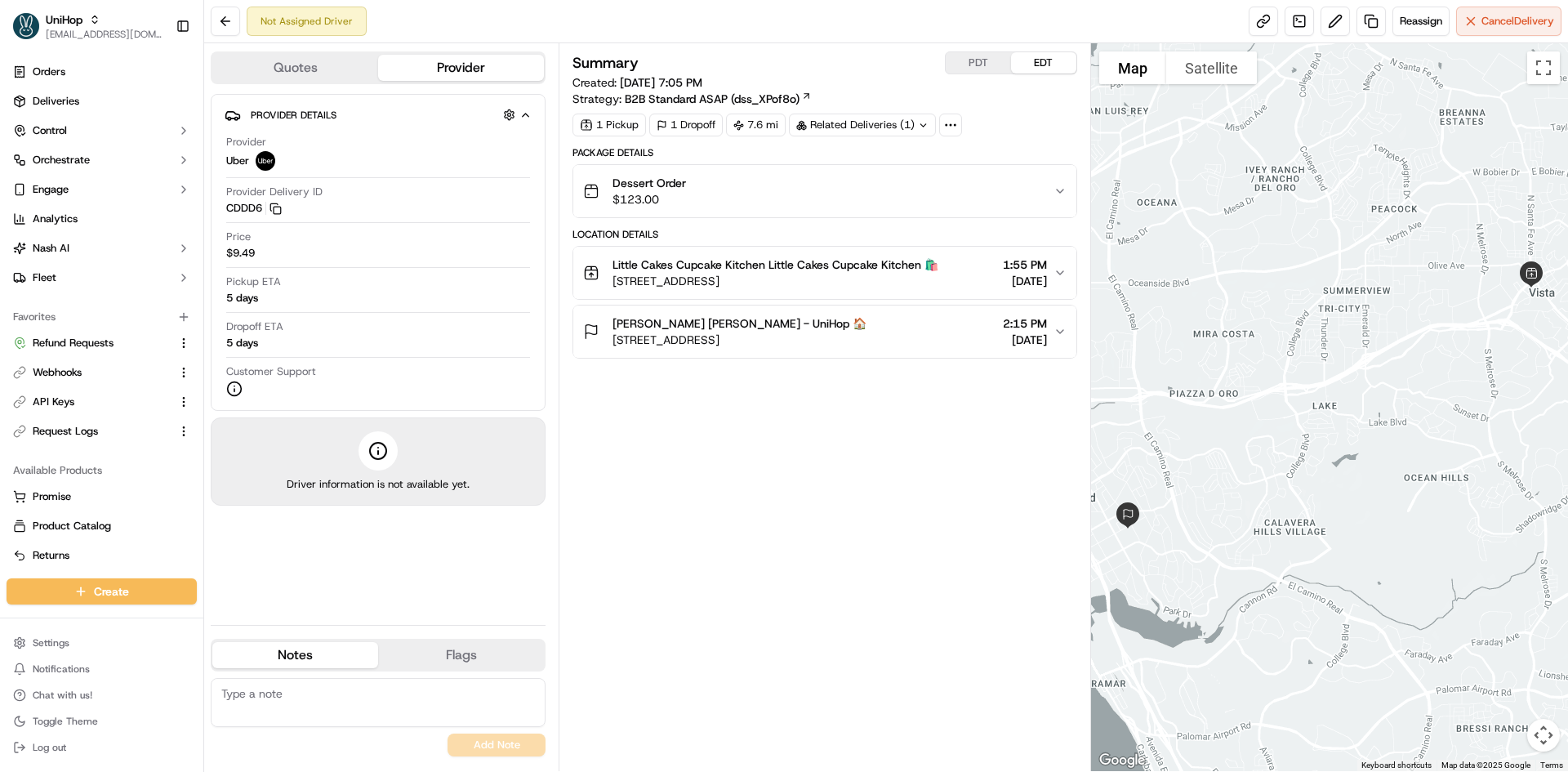
click at [819, 119] on div "Related Deliveries (1)" at bounding box center [862, 125] width 147 height 23
click at [865, 160] on span "job_d5yXJquPLRpAsVwwczikSL" at bounding box center [907, 161] width 155 height 14
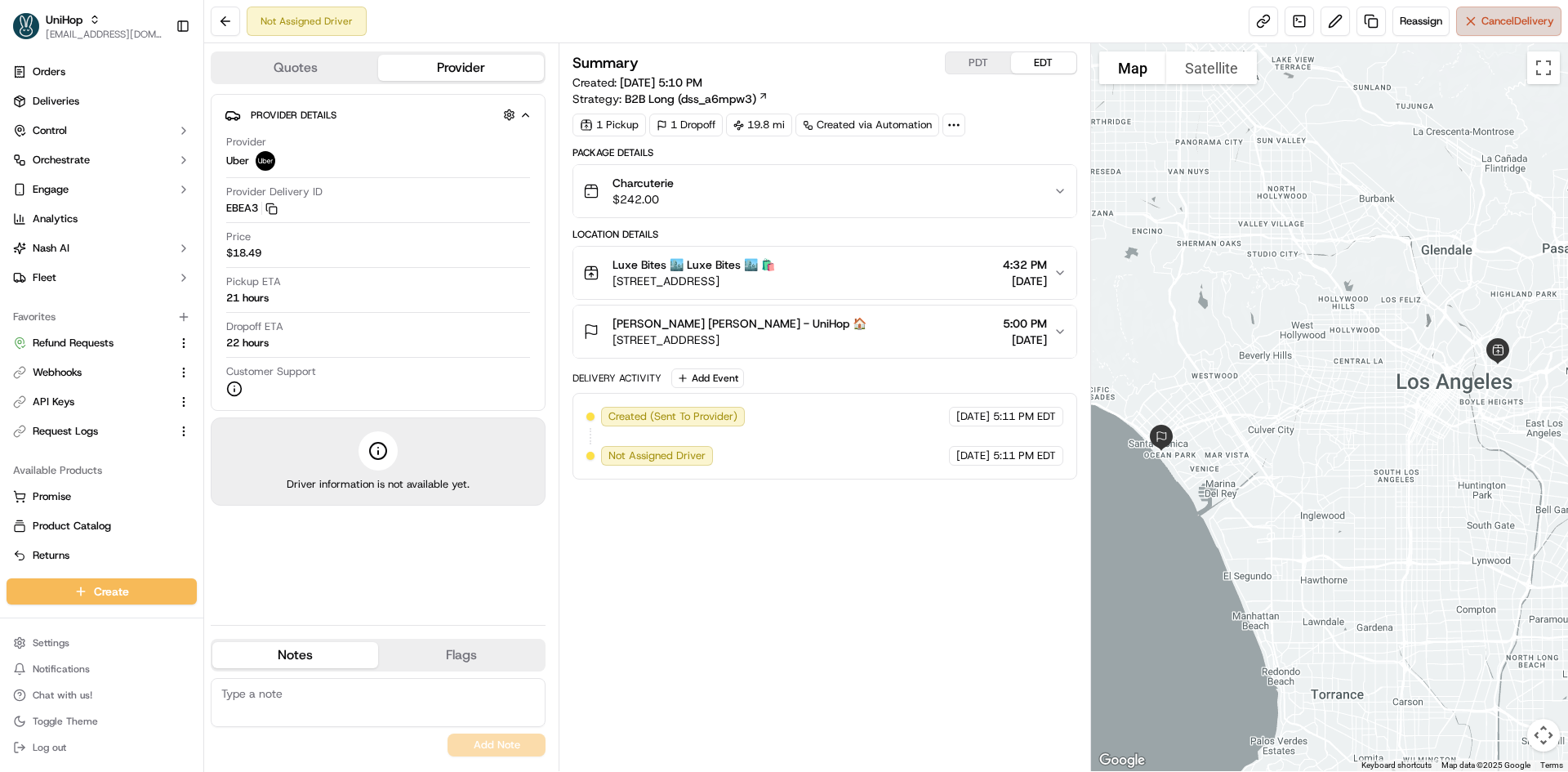
click at [1479, 29] on button "Cancel Delivery" at bounding box center [1508, 21] width 105 height 29
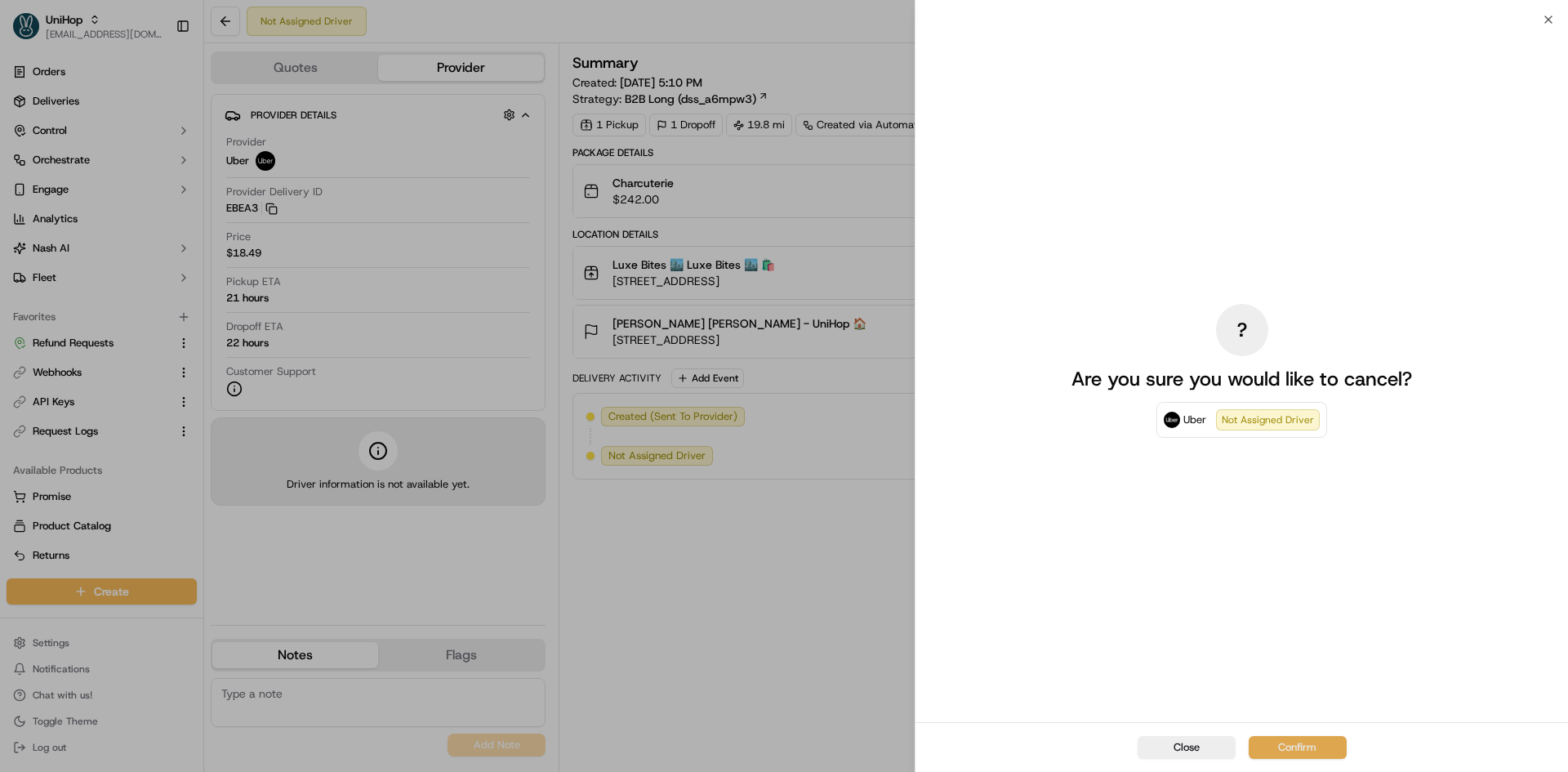
click at [1308, 744] on button "Confirm" at bounding box center [1298, 747] width 98 height 23
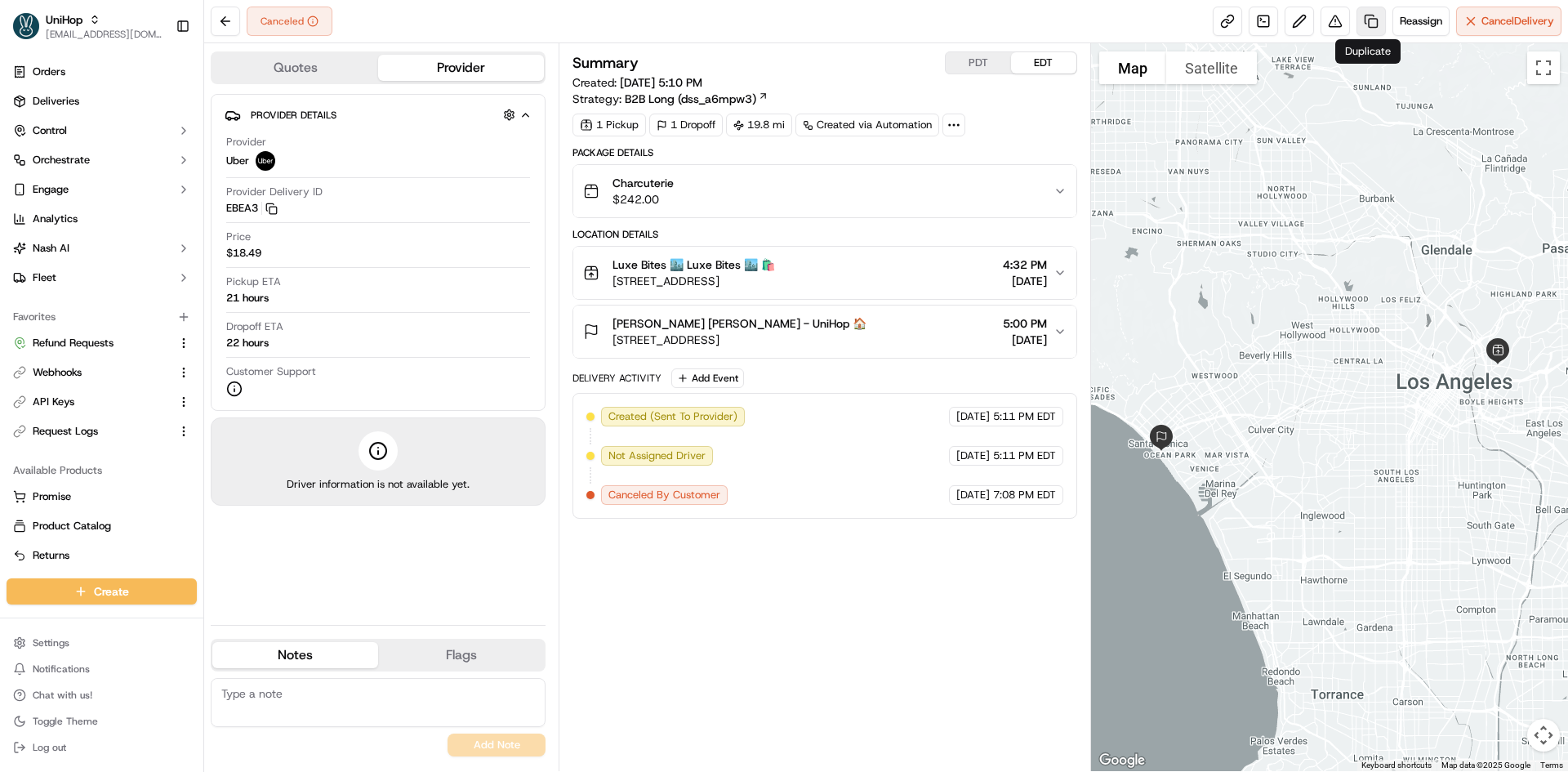
click at [1367, 24] on link at bounding box center [1371, 21] width 29 height 29
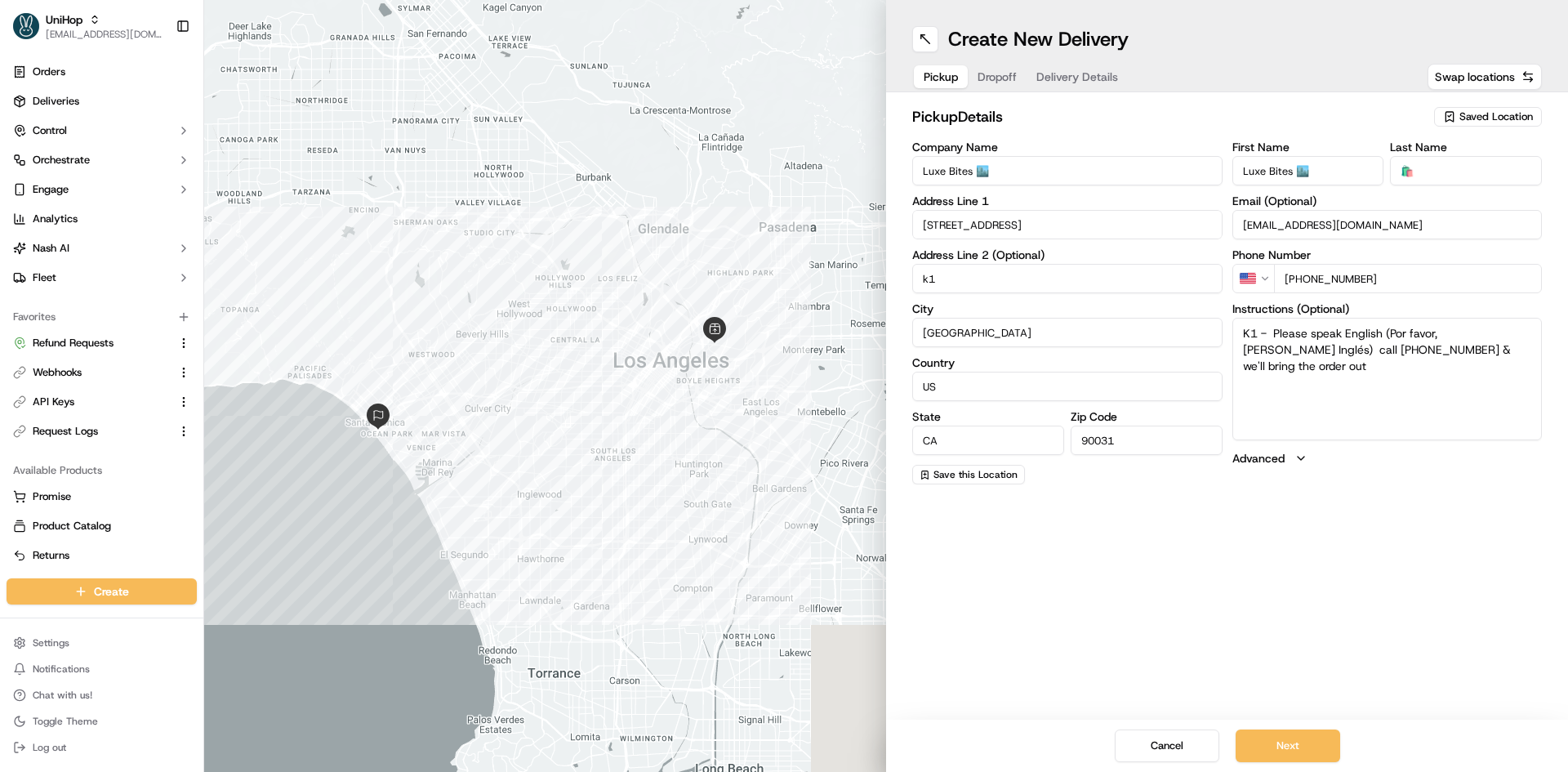
click at [1096, 78] on span "Delivery Details" at bounding box center [1077, 77] width 82 height 16
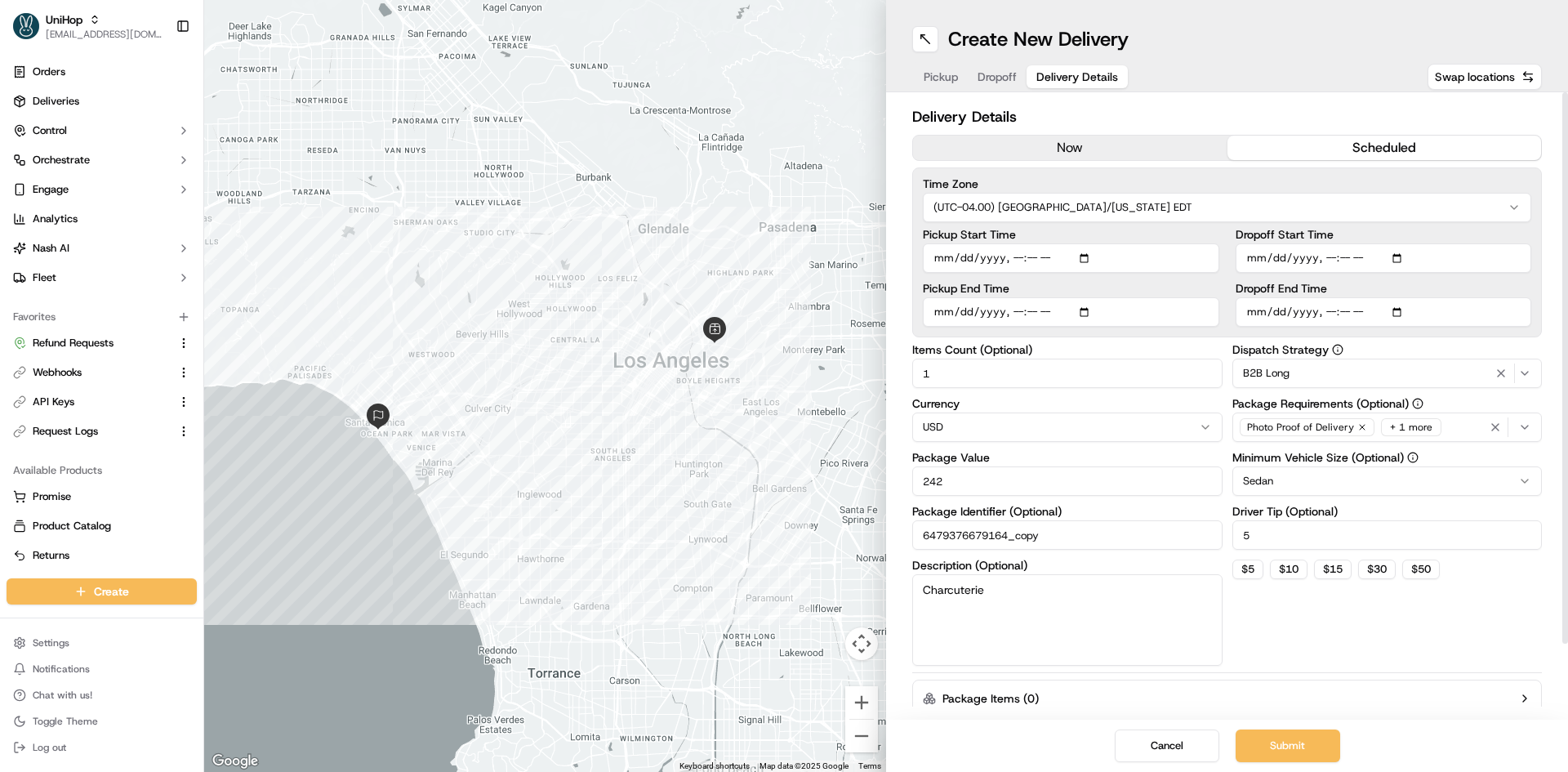
click at [1349, 258] on input "Dropoff Start Time" at bounding box center [1383, 258] width 297 height 29
type input "[DATE]T17:20"
click at [1086, 259] on input "Pickup Start Time" at bounding box center [1071, 258] width 297 height 29
click at [1290, 744] on button "Submit" at bounding box center [1287, 745] width 104 height 33
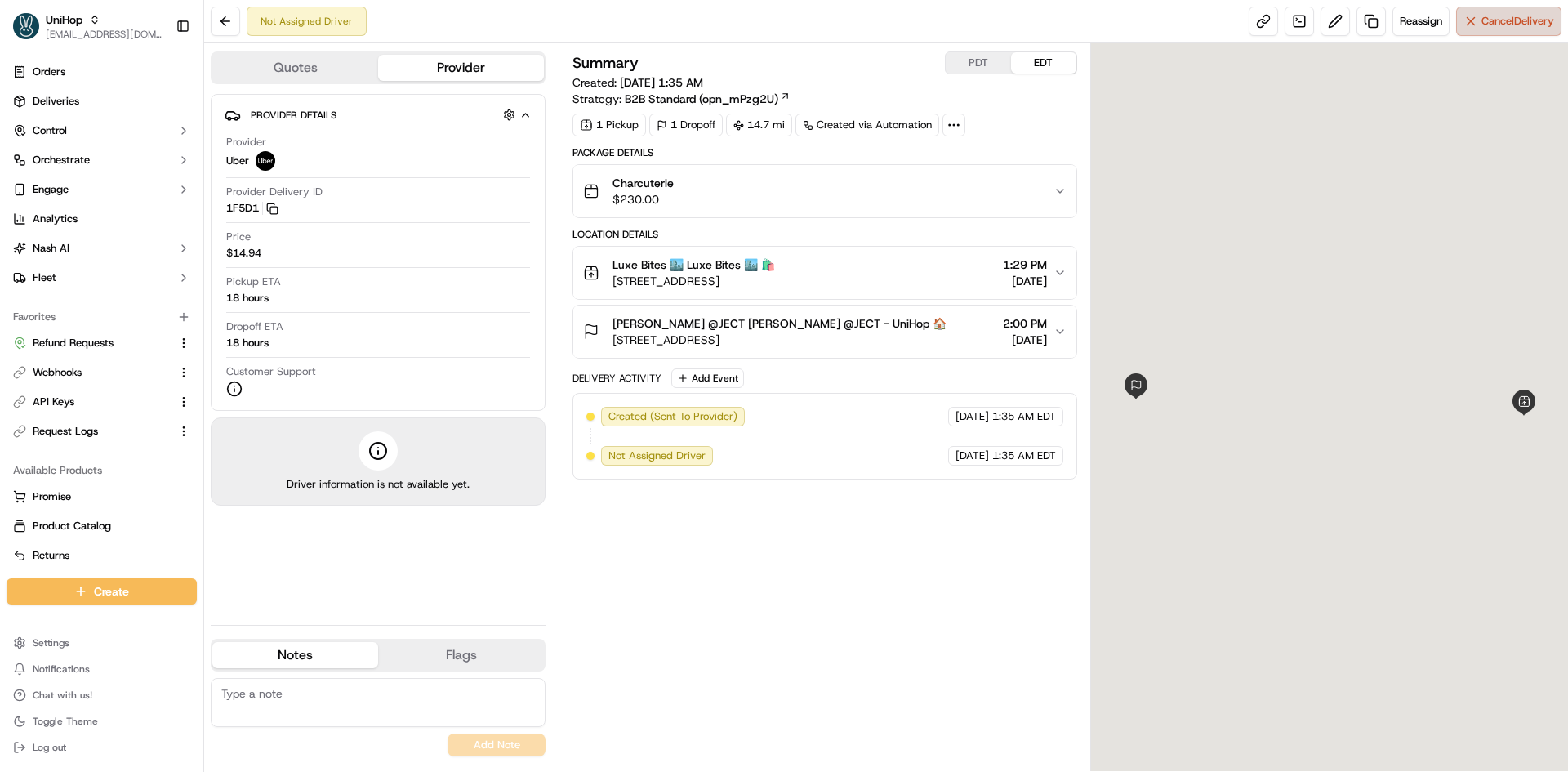
click at [1484, 25] on span "Cancel Delivery" at bounding box center [1518, 21] width 73 height 14
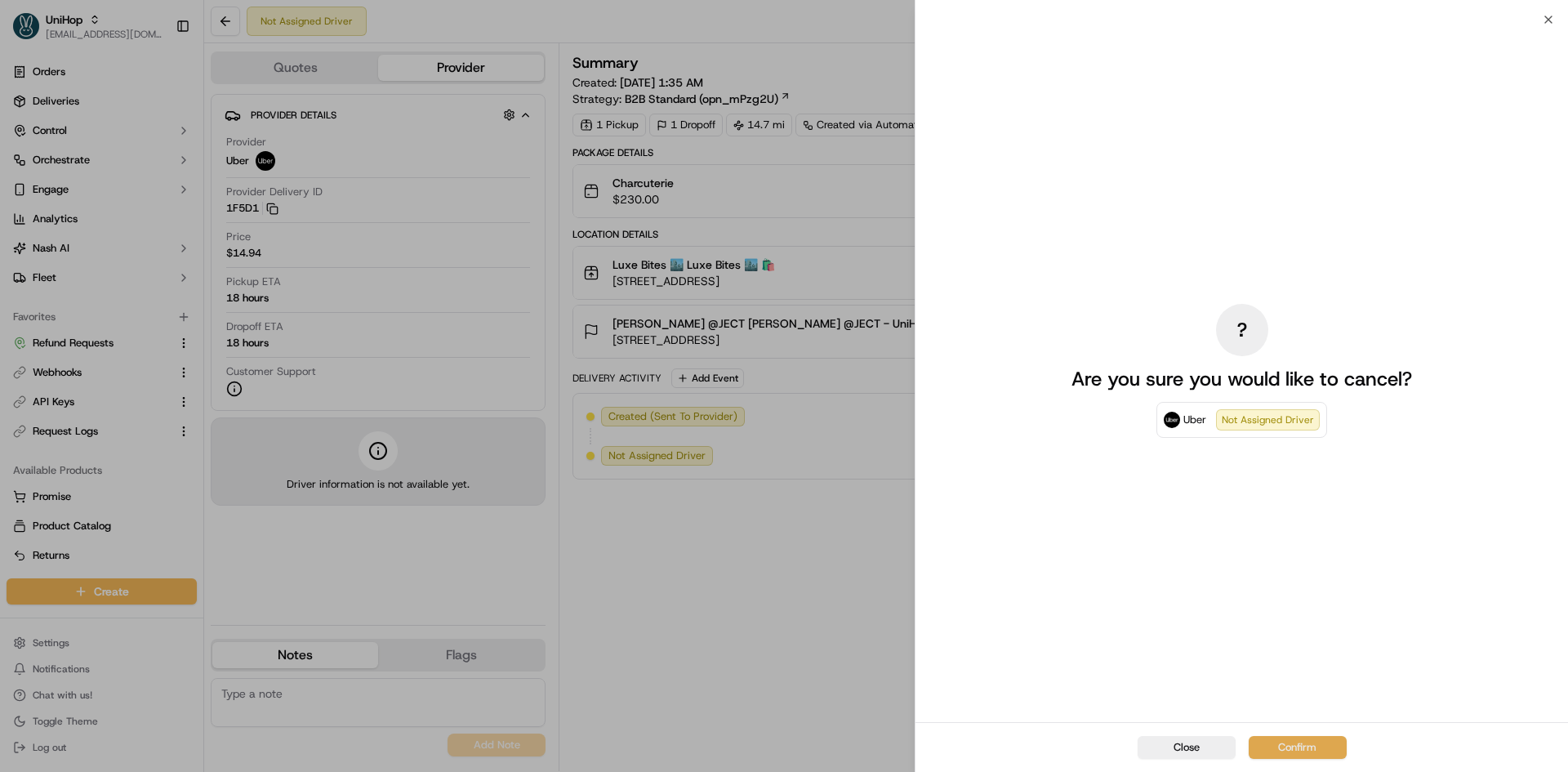
click at [1312, 755] on button "Confirm" at bounding box center [1298, 747] width 98 height 23
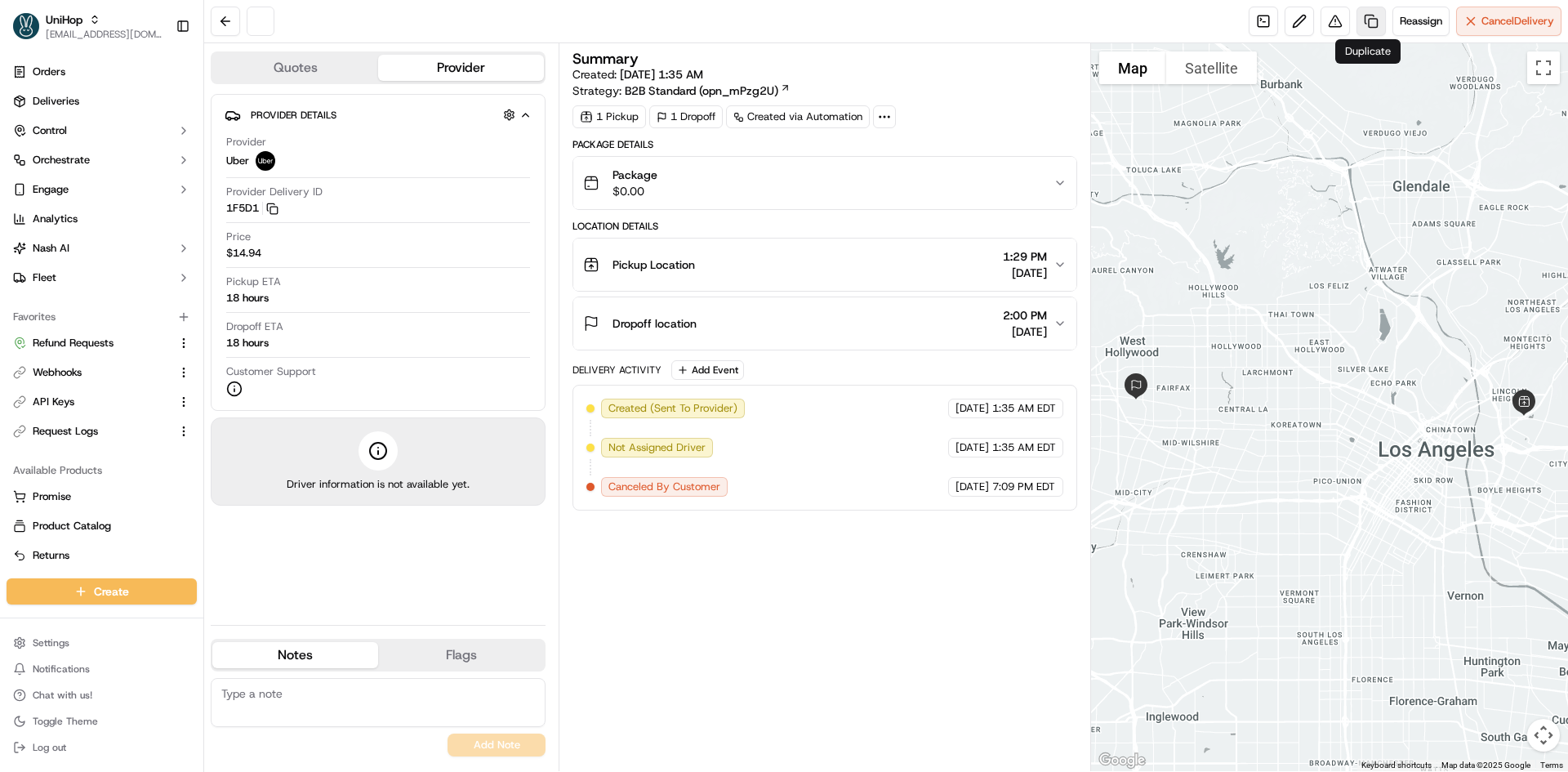
click at [1368, 24] on link at bounding box center [1371, 21] width 29 height 29
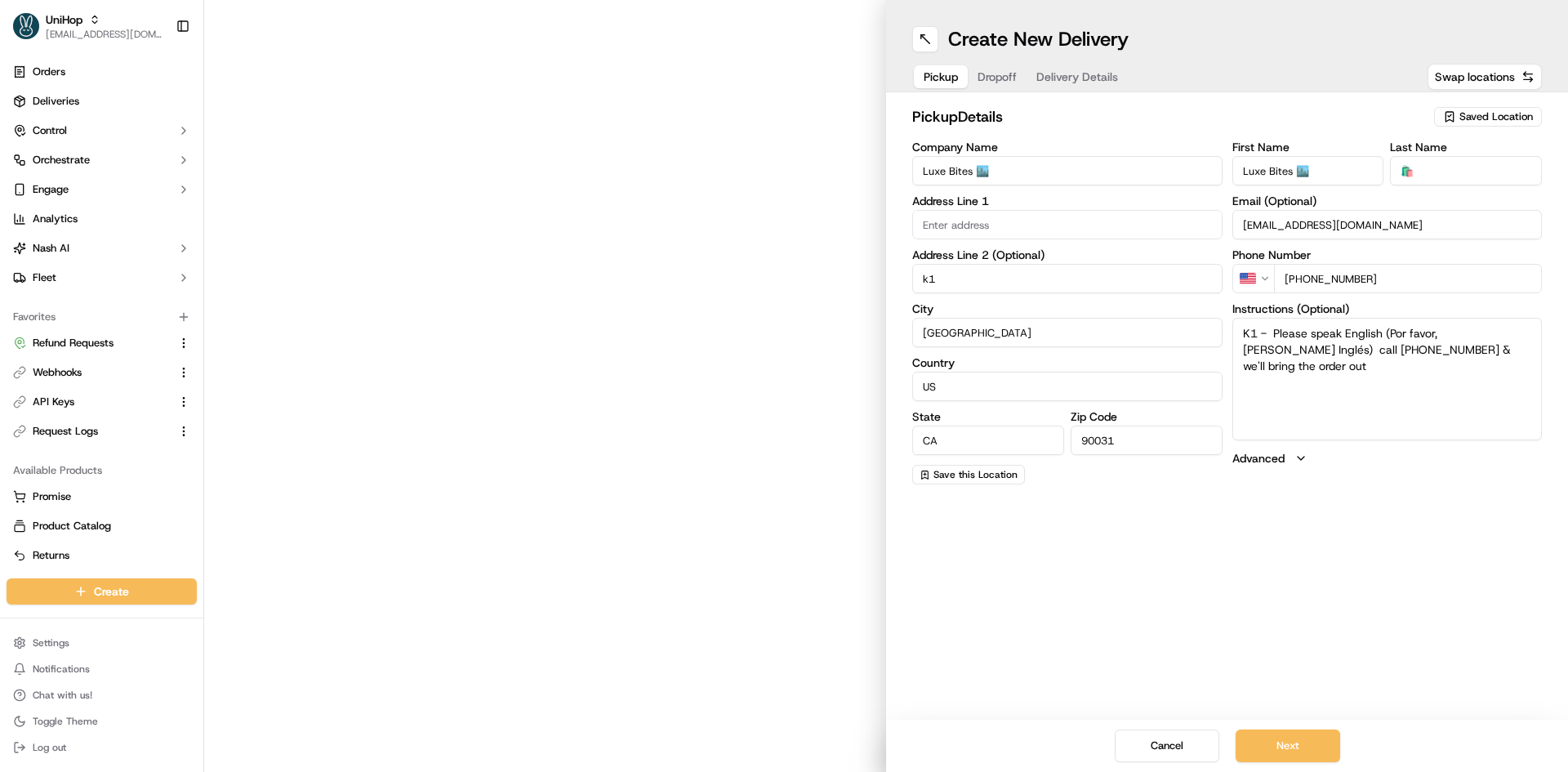
type input "[STREET_ADDRESS]"
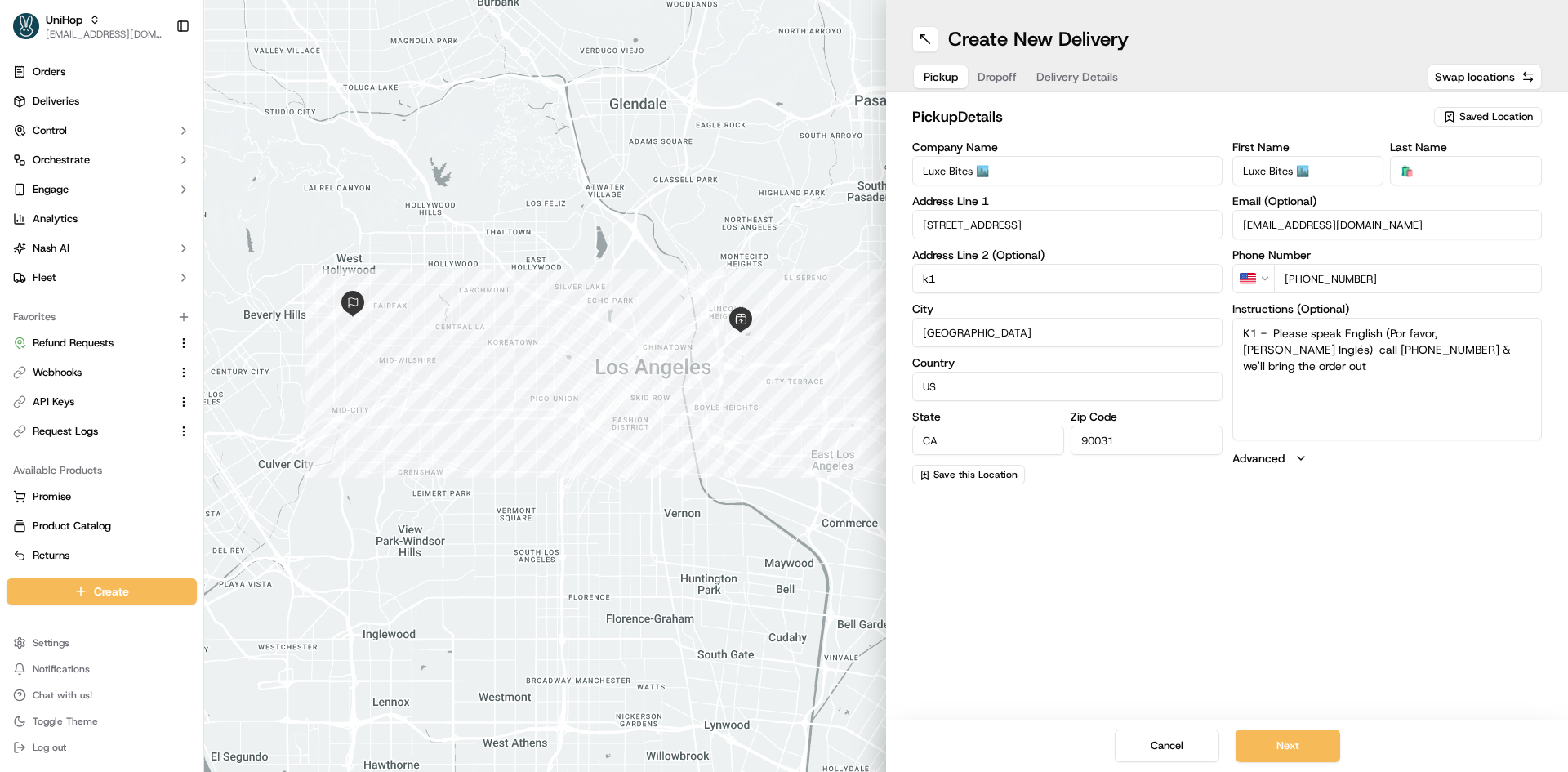
click at [1085, 73] on span "Delivery Details" at bounding box center [1077, 77] width 82 height 16
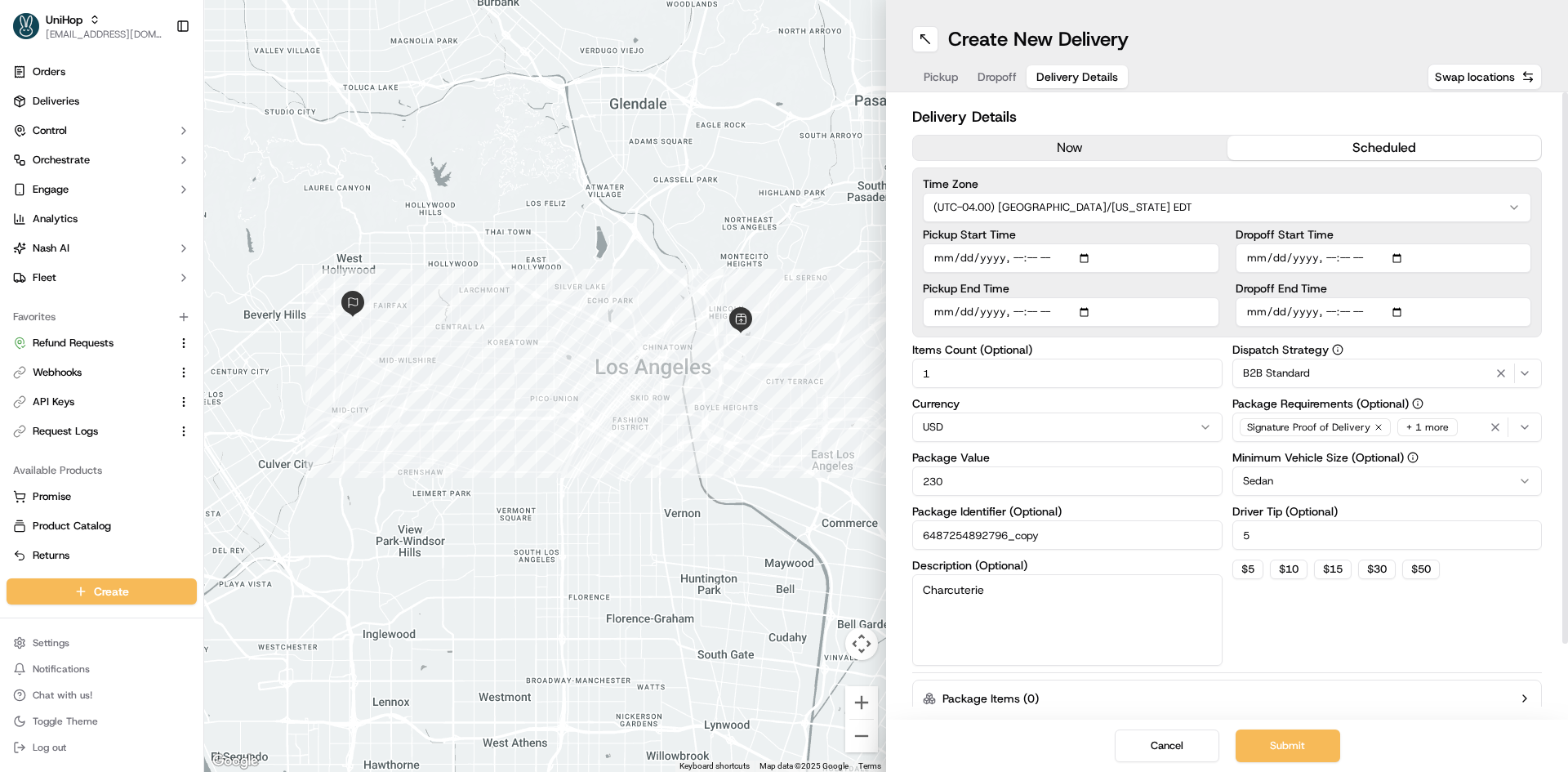
click at [1347, 263] on input "Dropoff Start Time" at bounding box center [1383, 258] width 297 height 29
type input "[DATE]T14:20"
click at [1085, 255] on input "Pickup Start Time" at bounding box center [1071, 258] width 297 height 29
click at [1276, 736] on button "Submit" at bounding box center [1287, 745] width 104 height 33
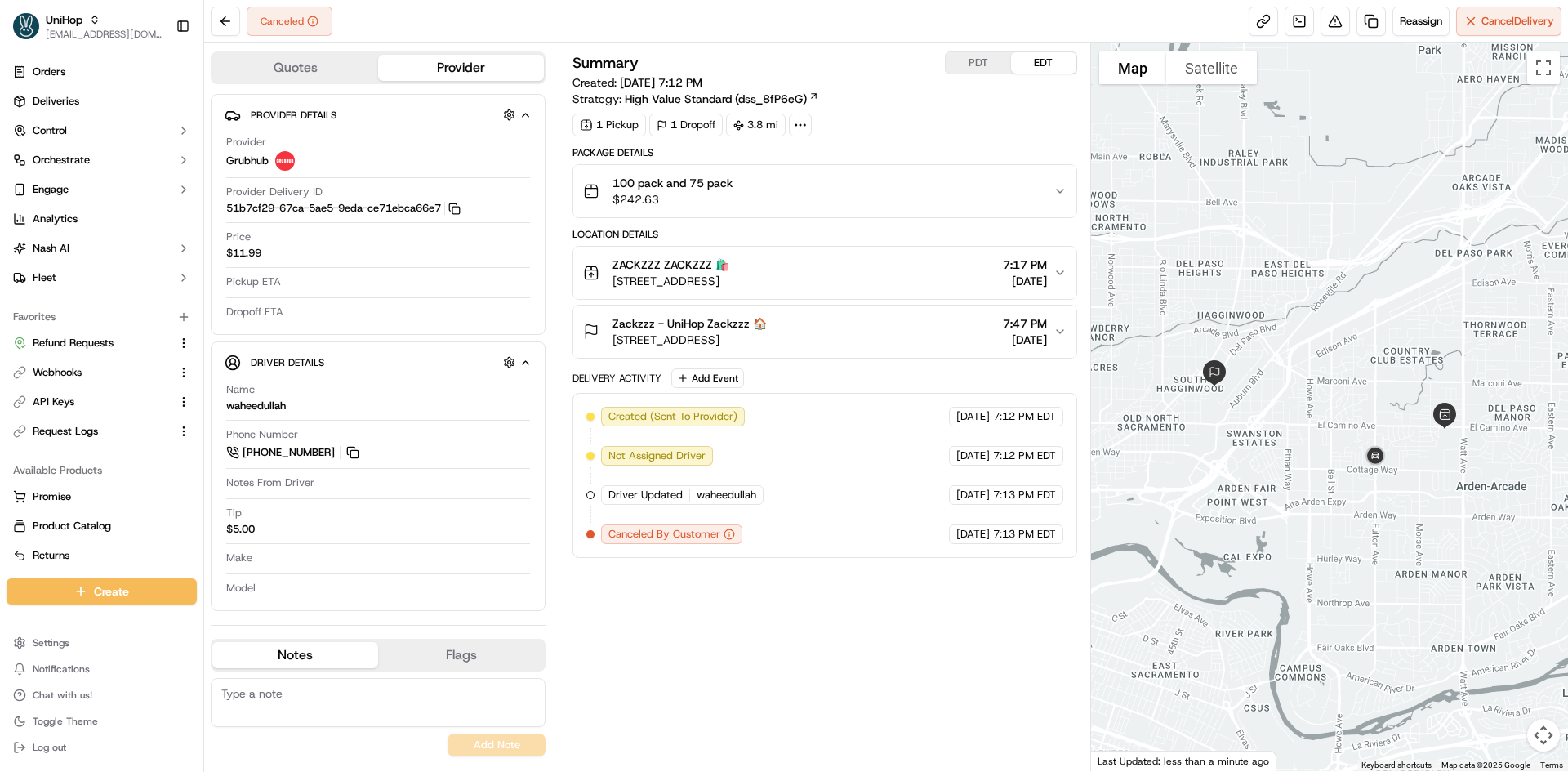
click at [798, 353] on button "Zackzzz - UniHop Zackzzz 🏠 [STREET_ADDRESS] 7:47 PM [DATE]" at bounding box center [824, 332] width 502 height 53
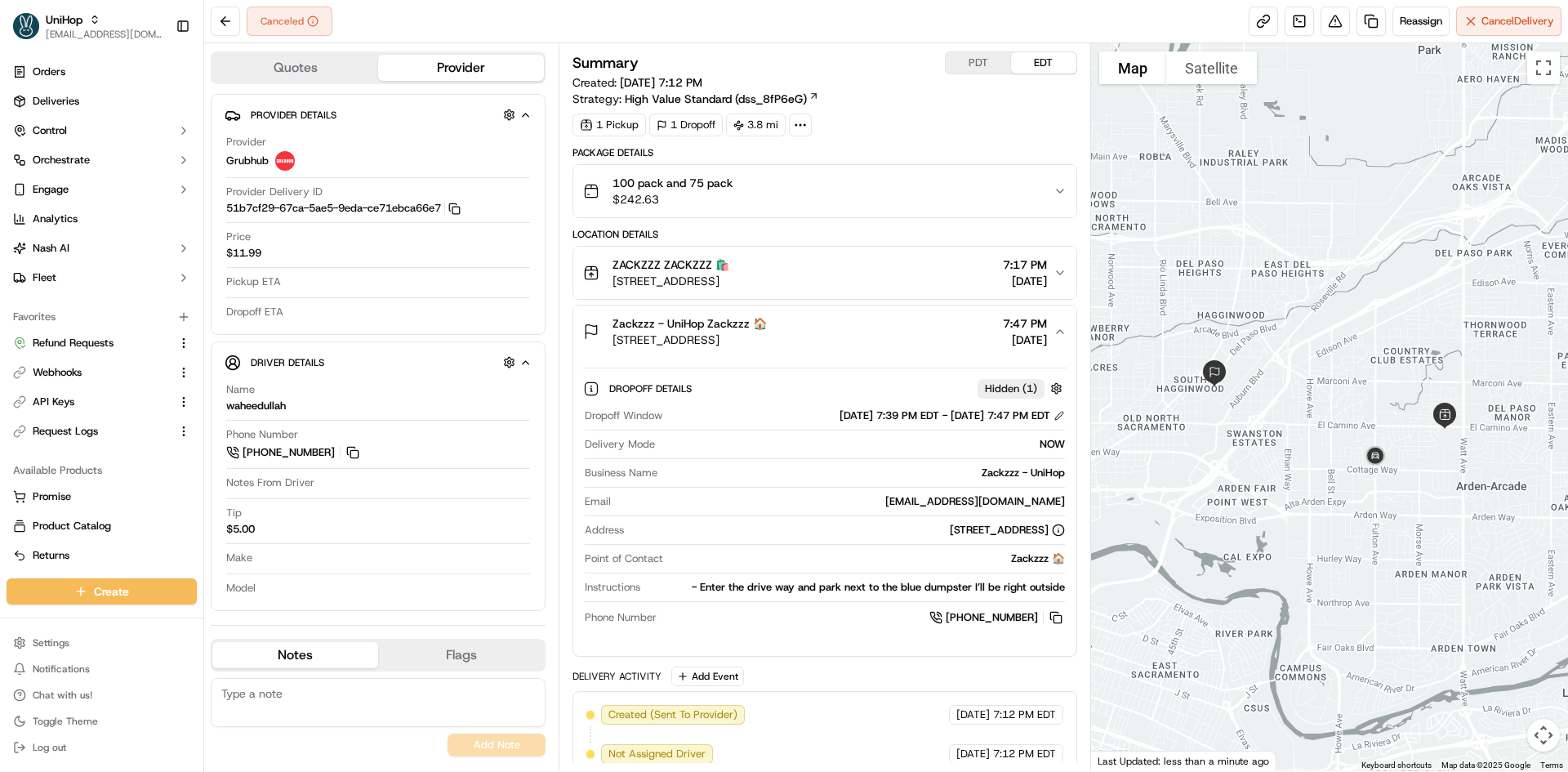
click at [799, 349] on button "Zackzzz - UniHop Zackzzz 🏠 [STREET_ADDRESS] 7:47 PM [DATE]" at bounding box center [824, 332] width 502 height 53
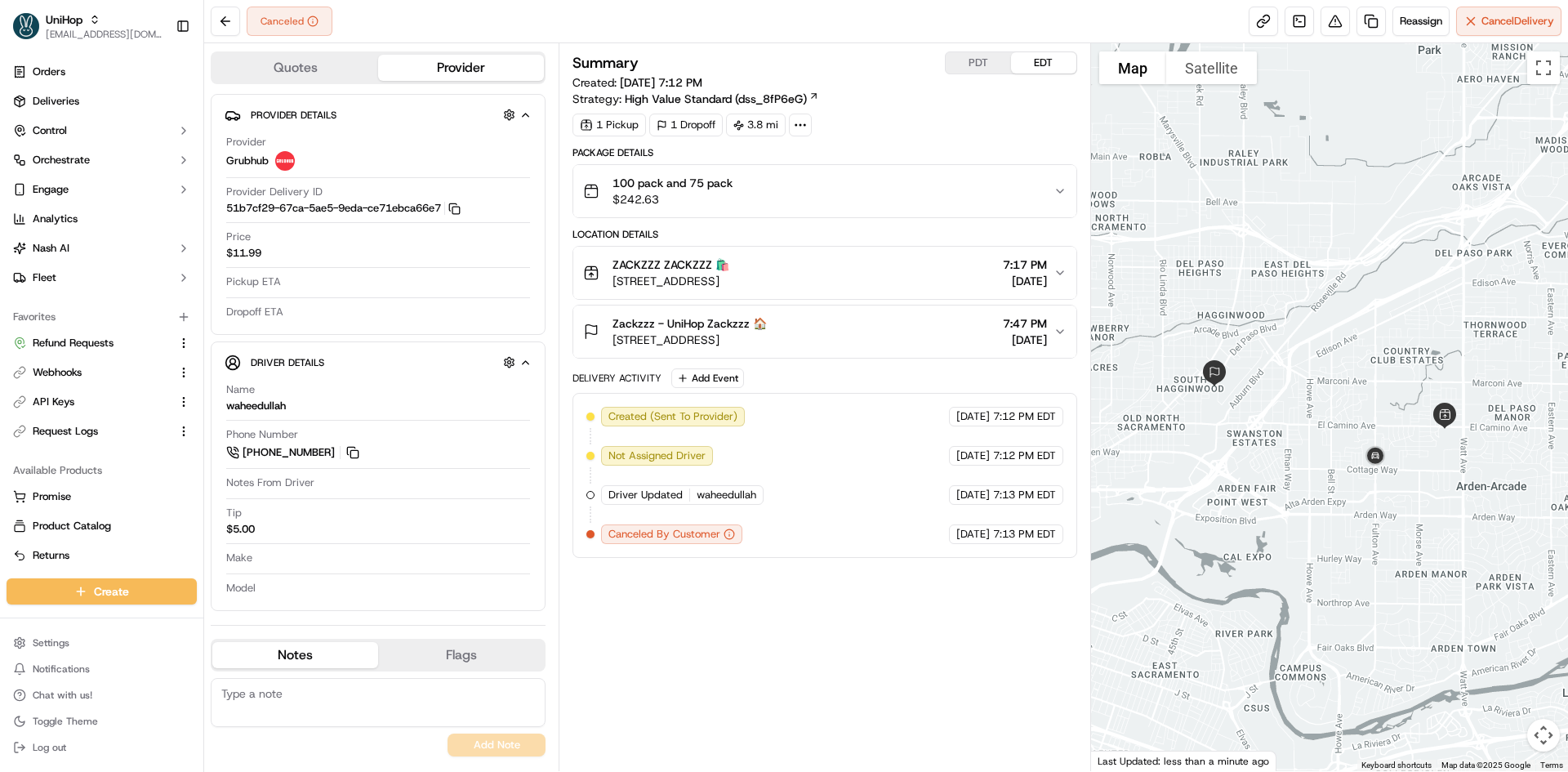
click at [829, 249] on button "ZACKZZZ ZACKZZZ 🛍️ [STREET_ADDRESS] 7:17 PM [DATE]" at bounding box center [824, 273] width 502 height 53
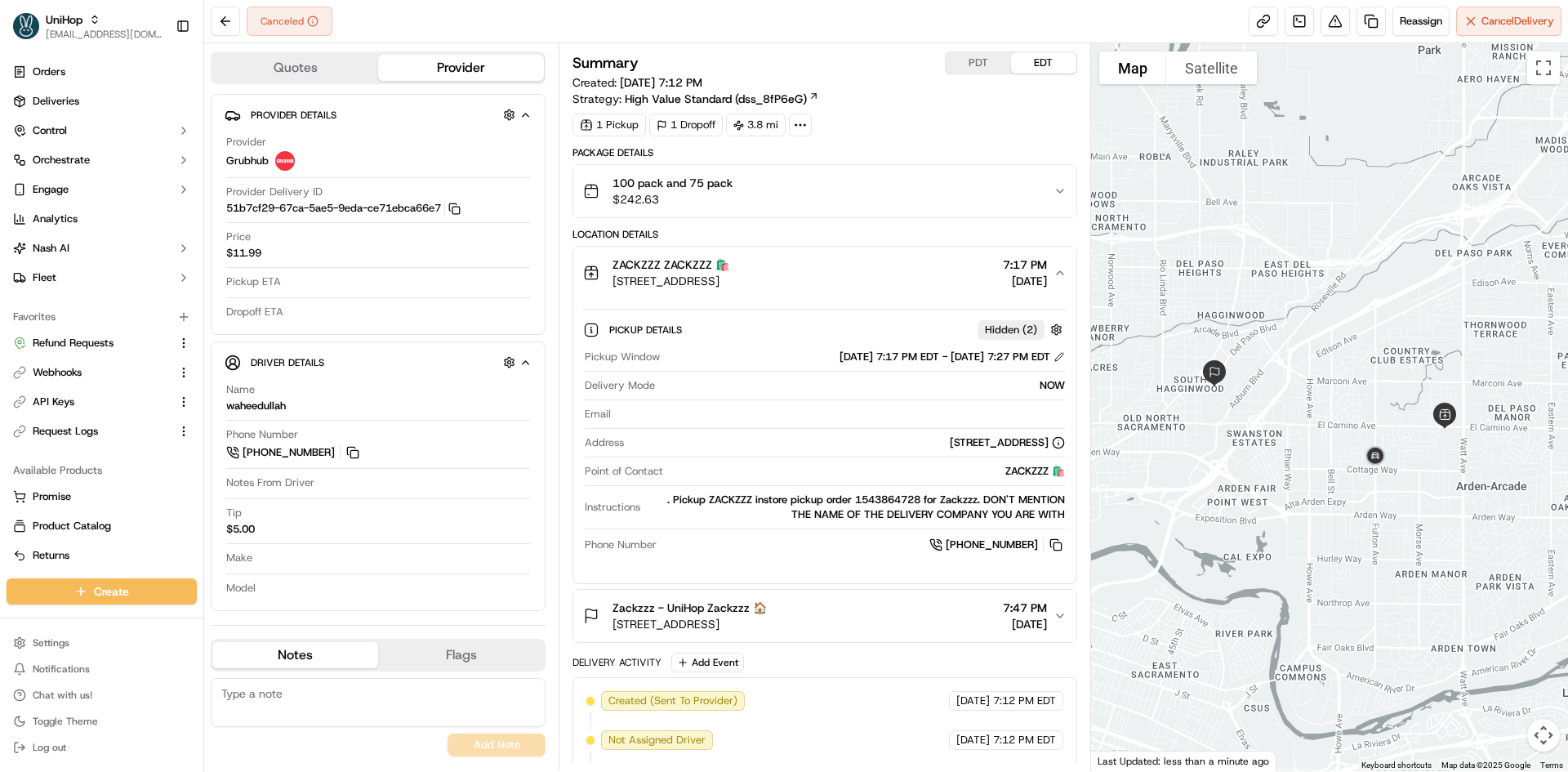
click at [729, 259] on div "ZACKZZZ ZACKZZZ 🛍️" at bounding box center [670, 265] width 117 height 16
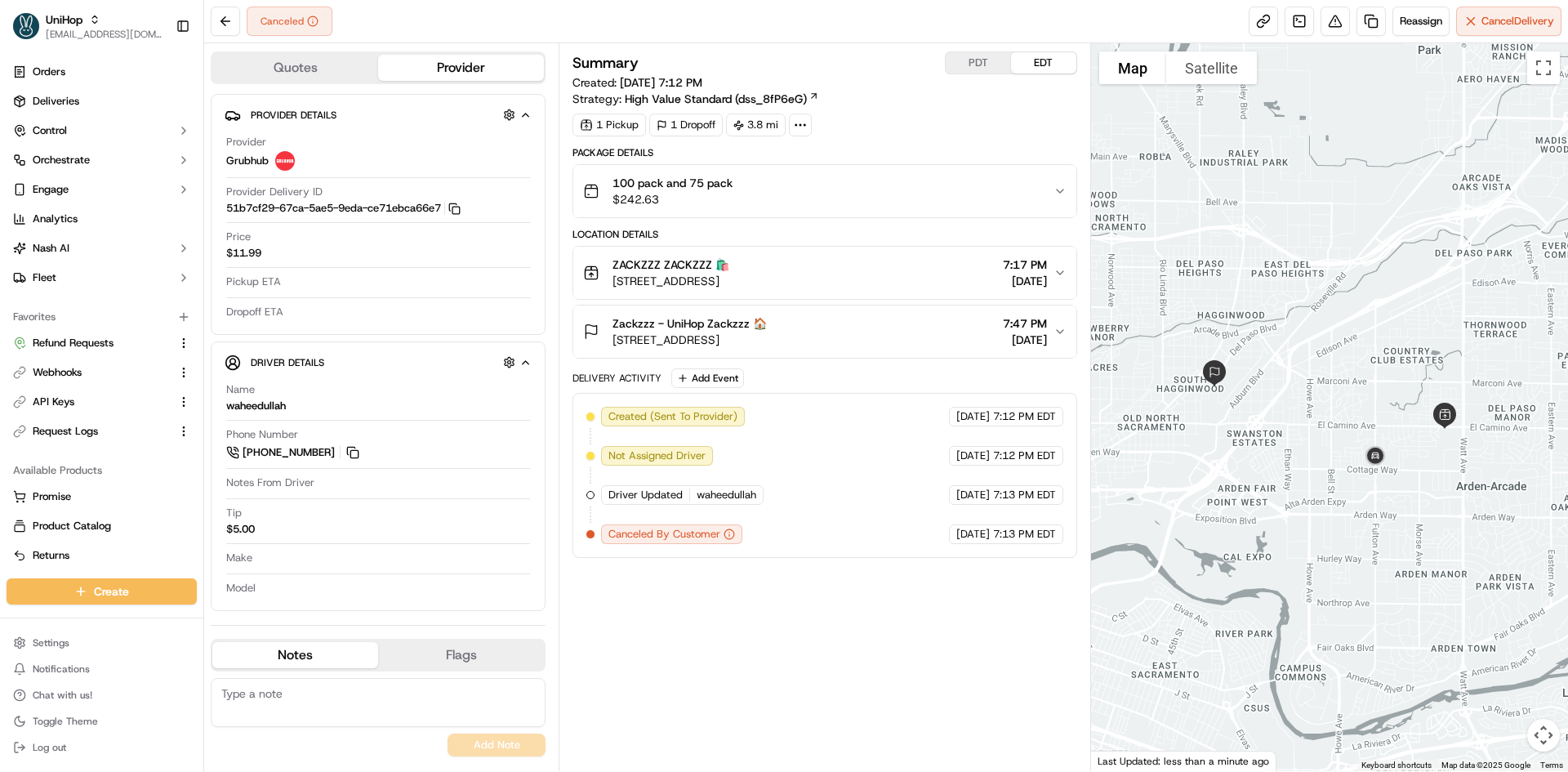
click at [767, 339] on span "[STREET_ADDRESS]" at bounding box center [689, 340] width 154 height 16
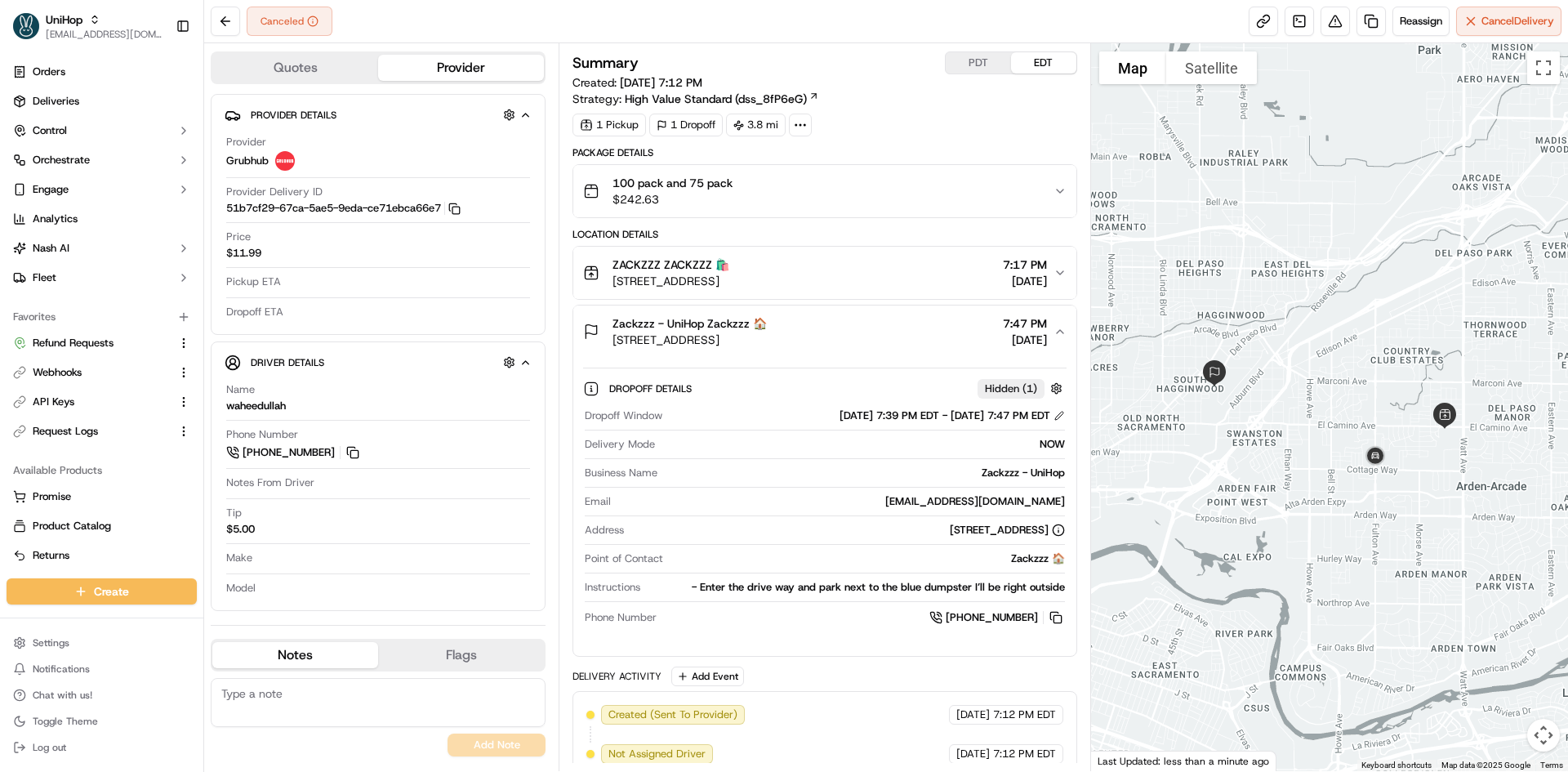
click at [767, 339] on span "[STREET_ADDRESS]" at bounding box center [689, 340] width 154 height 16
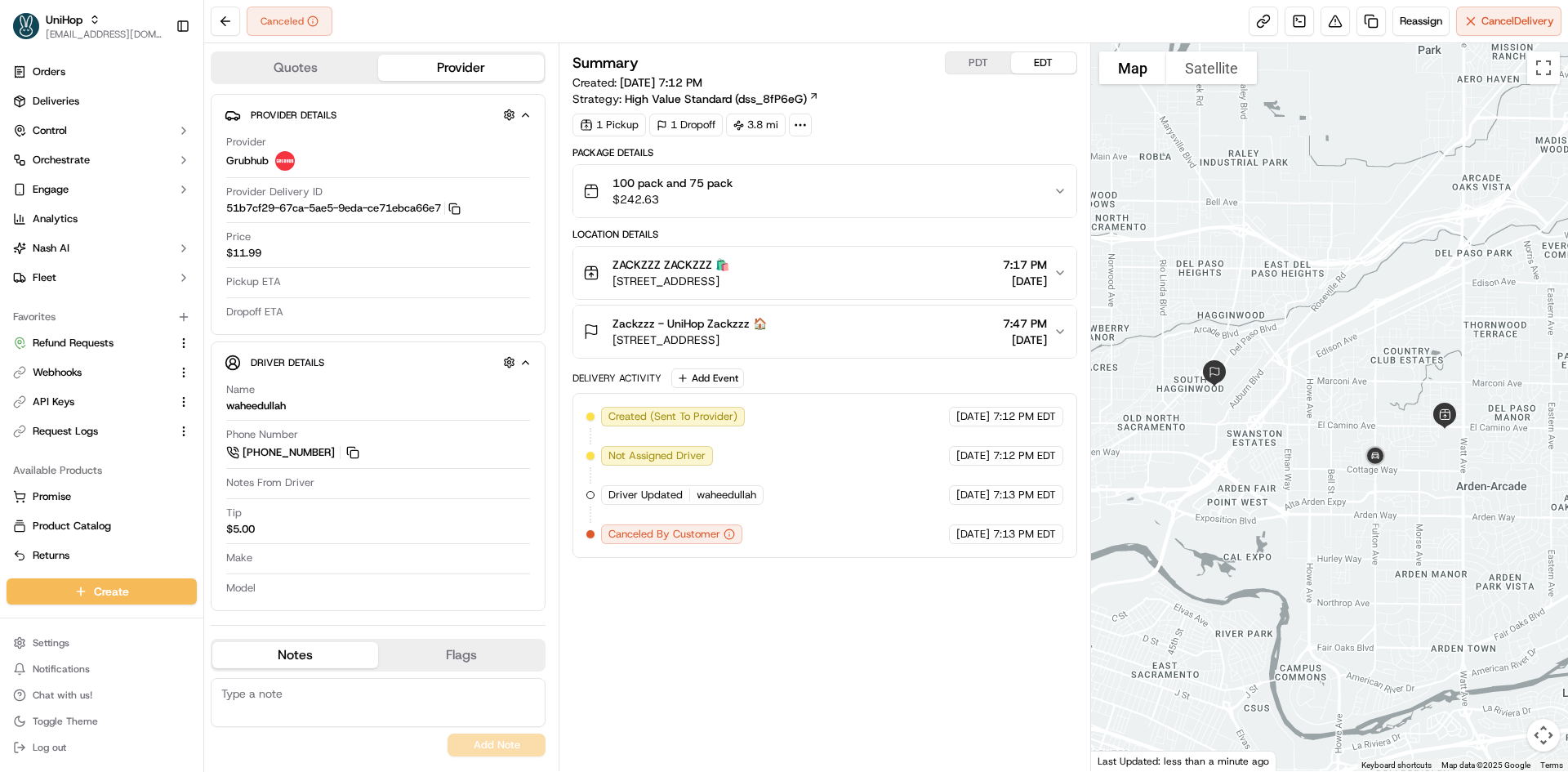
click at [869, 339] on div "Zackzzz - UniHop Zackzzz 🏠 2701 Land Ave, Sacramento, CA 95815, USA 7:47 PM Sep…" at bounding box center [817, 332] width 470 height 33
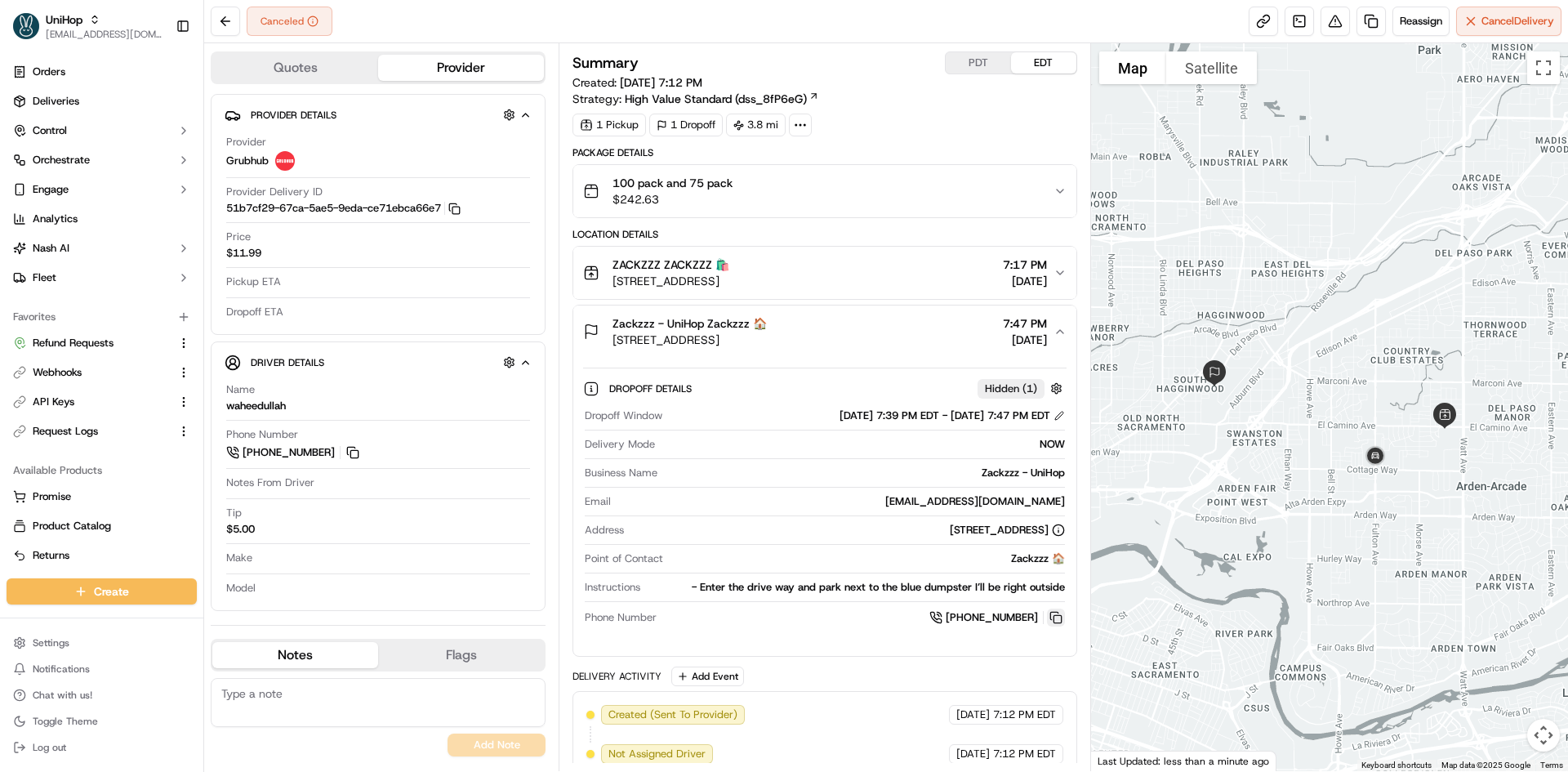
click at [1055, 612] on button at bounding box center [1055, 617] width 18 height 18
drag, startPoint x: 612, startPoint y: 277, endPoint x: 880, endPoint y: 274, distance: 268.0
click at [880, 274] on div "ZACKZZZ ZACKZZZ 🛍️ 3308 El Camino Ave, Sacramento, CA 95821, USA 7:17 PM Sep 19…" at bounding box center [817, 273] width 470 height 33
copy span "[STREET_ADDRESS]"
click at [886, 177] on div "100 pack and 75 pack $242.63" at bounding box center [817, 191] width 470 height 33
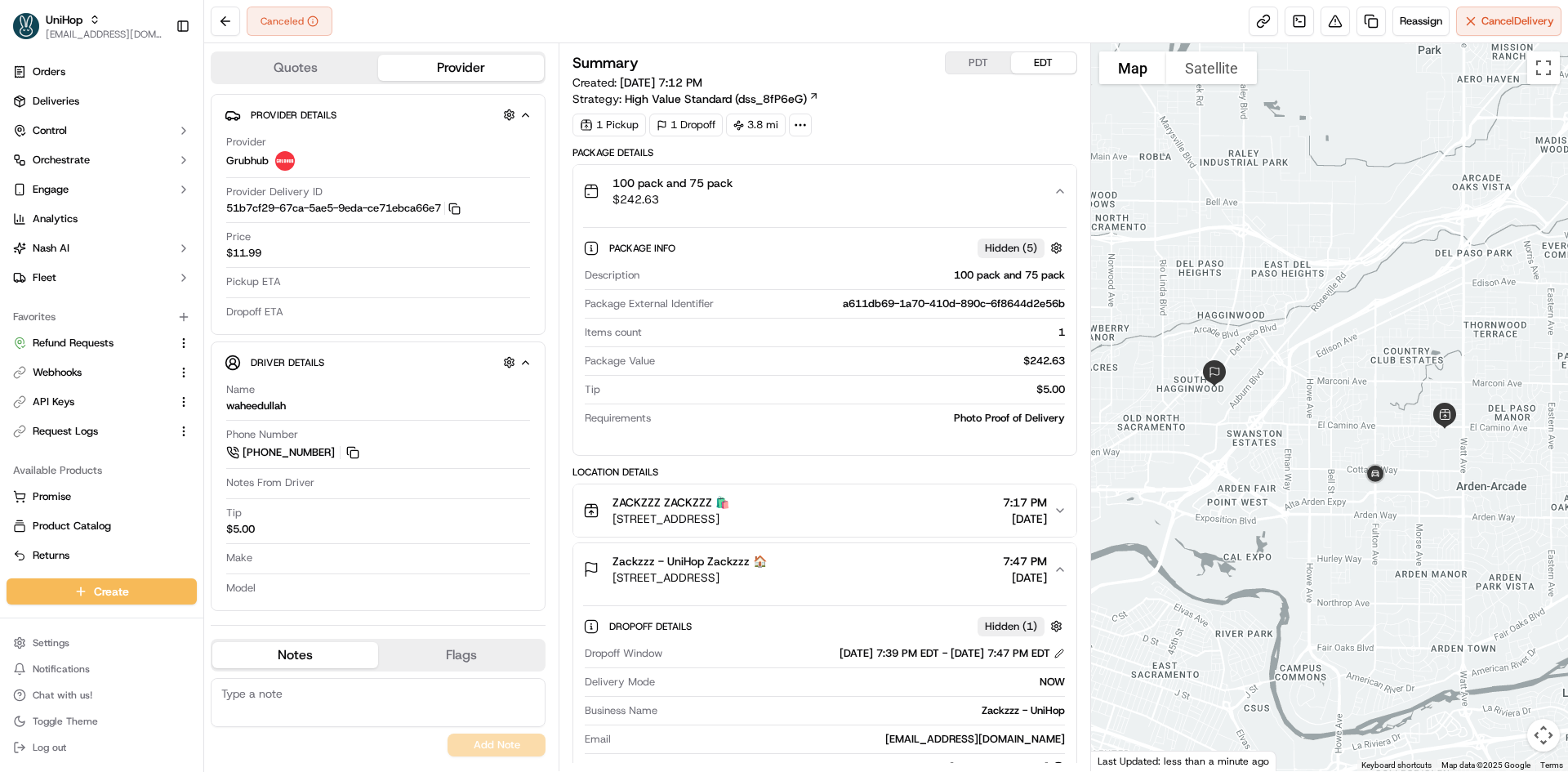
click at [886, 177] on div "100 pack and 75 pack $242.63" at bounding box center [817, 191] width 470 height 33
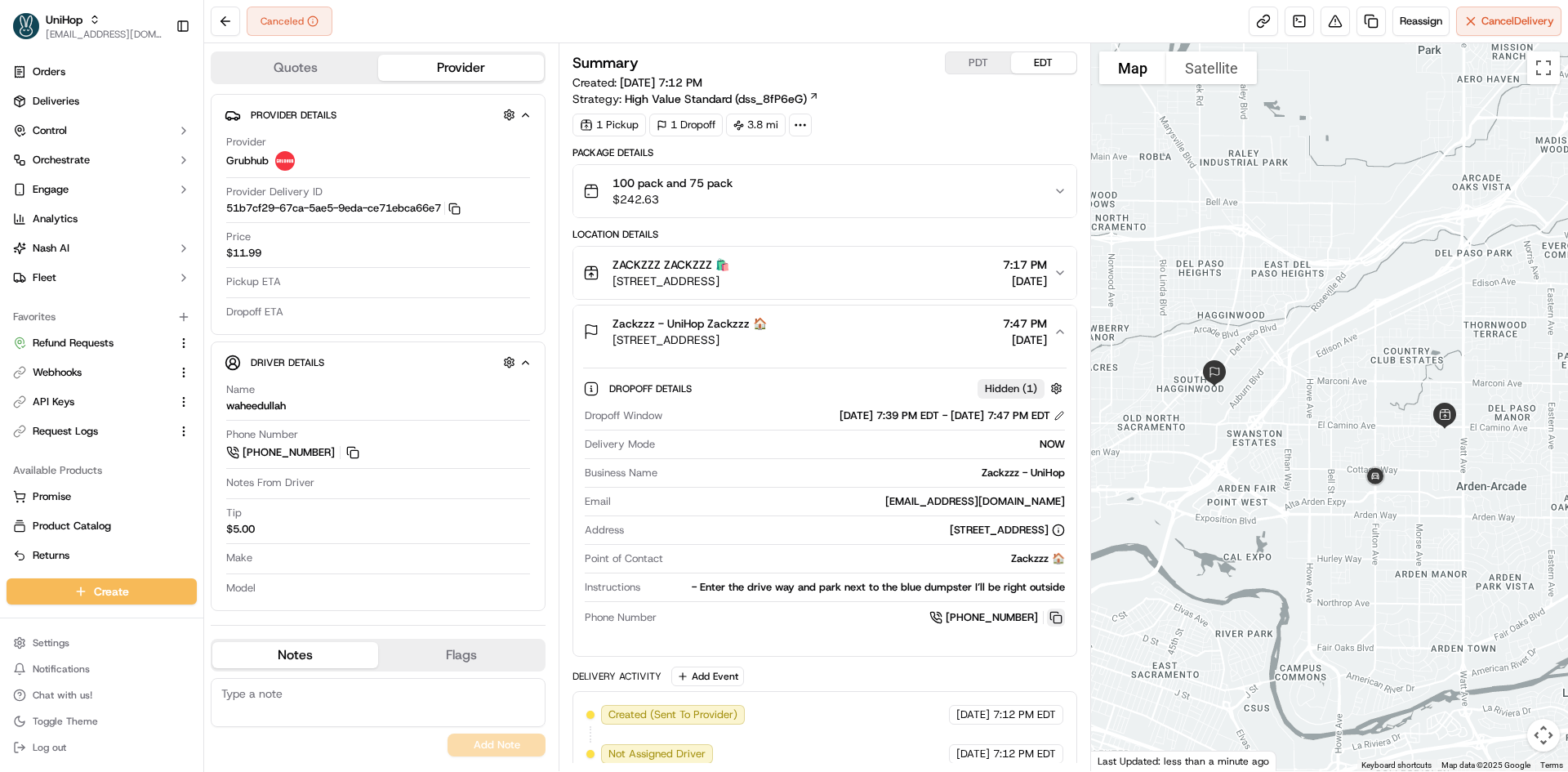
click at [1061, 617] on button at bounding box center [1055, 617] width 18 height 18
click at [655, 261] on span "ZACKZZZ ZACKZZZ 🛍️" at bounding box center [670, 265] width 117 height 16
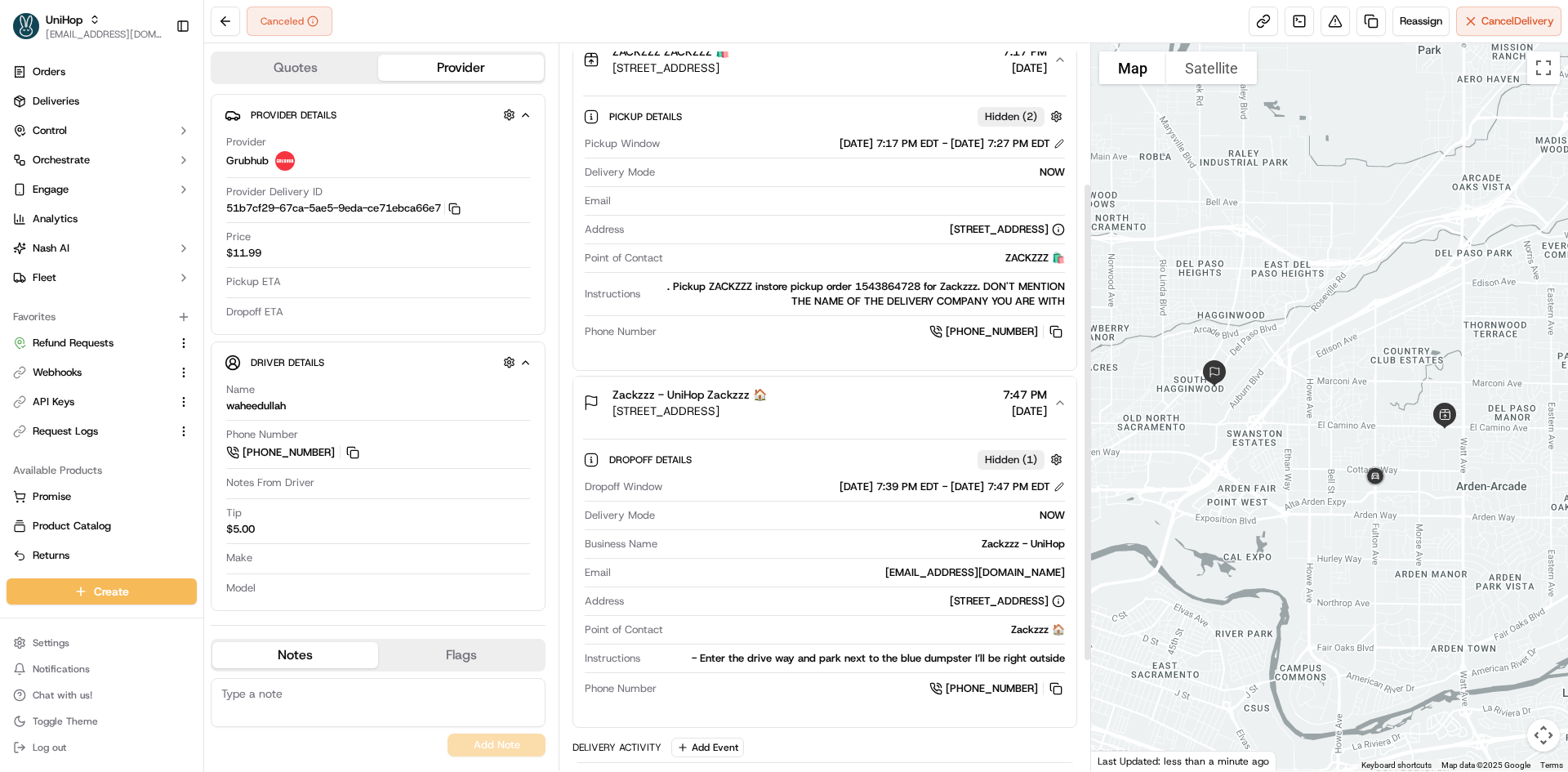
scroll to position [214, 0]
click at [1054, 684] on button at bounding box center [1055, 687] width 18 height 18
click at [618, 390] on span "Zackzzz - UniHop Zackzzz 🏠" at bounding box center [689, 393] width 154 height 16
click at [618, 390] on div "Location Details ZACKZZZ ZACKZZZ 🛍️ 3308 El Camino Ave, Sacramento, CA 95821, U…" at bounding box center [824, 371] width 504 height 713
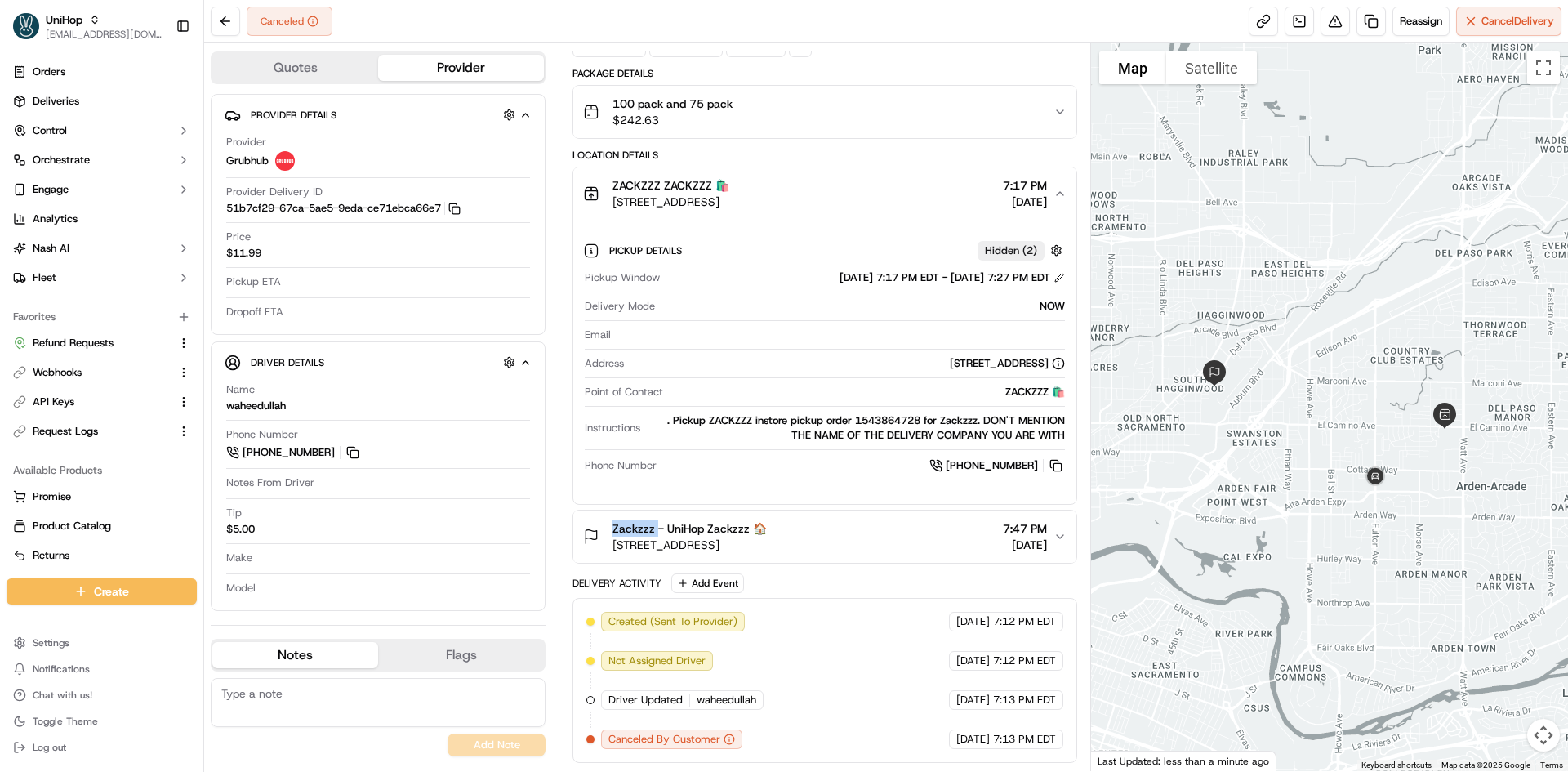
copy span "Zackzzz"
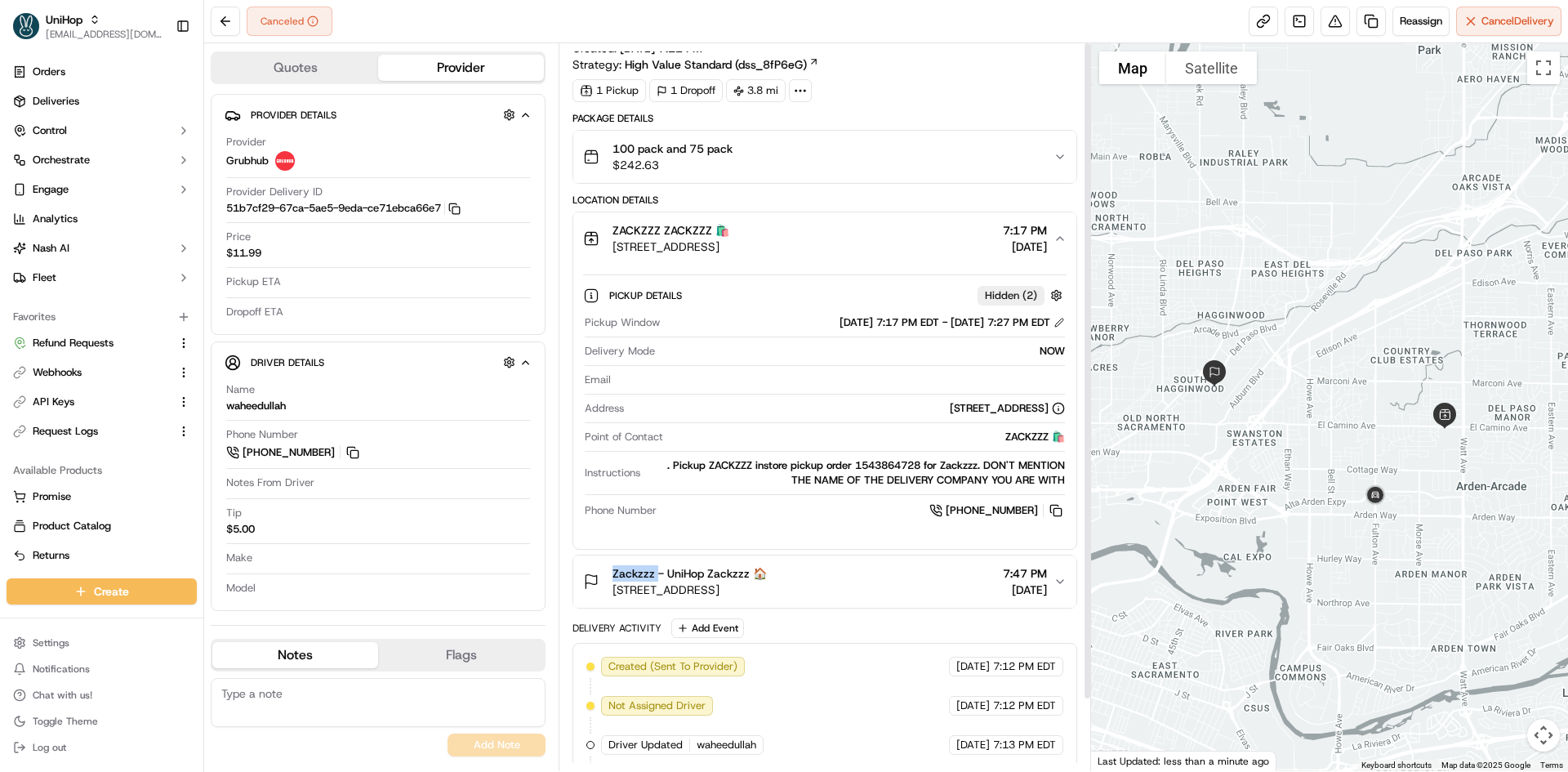
scroll to position [0, 0]
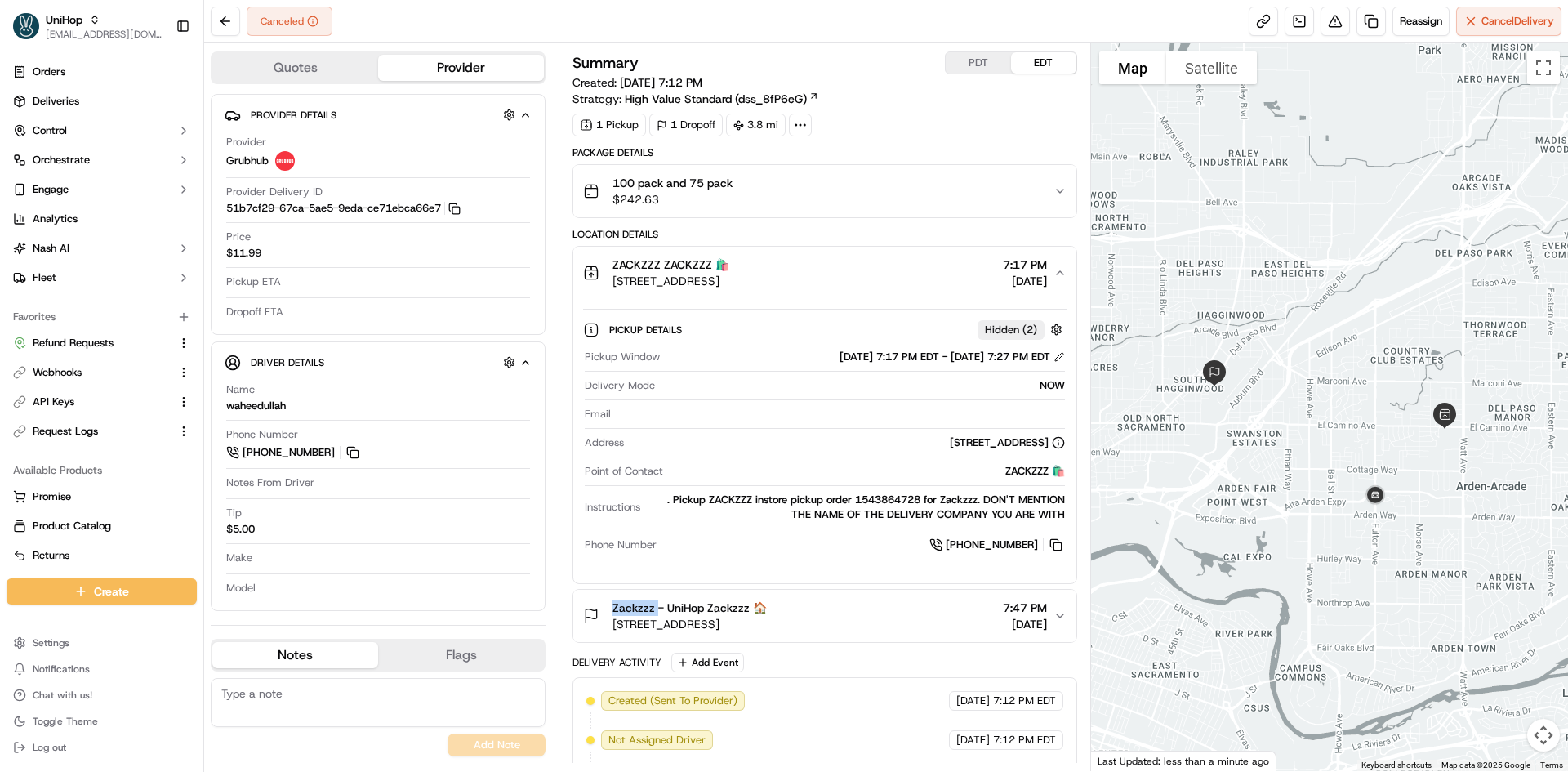
drag, startPoint x: 663, startPoint y: 260, endPoint x: 763, endPoint y: 285, distance: 103.1
click at [729, 285] on div "ZACKZZZ ZACKZZZ 🛍️ 3308 El Camino Ave, Sacramento, CA 95821, USA" at bounding box center [670, 273] width 117 height 33
copy div "ZACKZZZ 🛍️ 3308 El Camino Ave, Sacram"
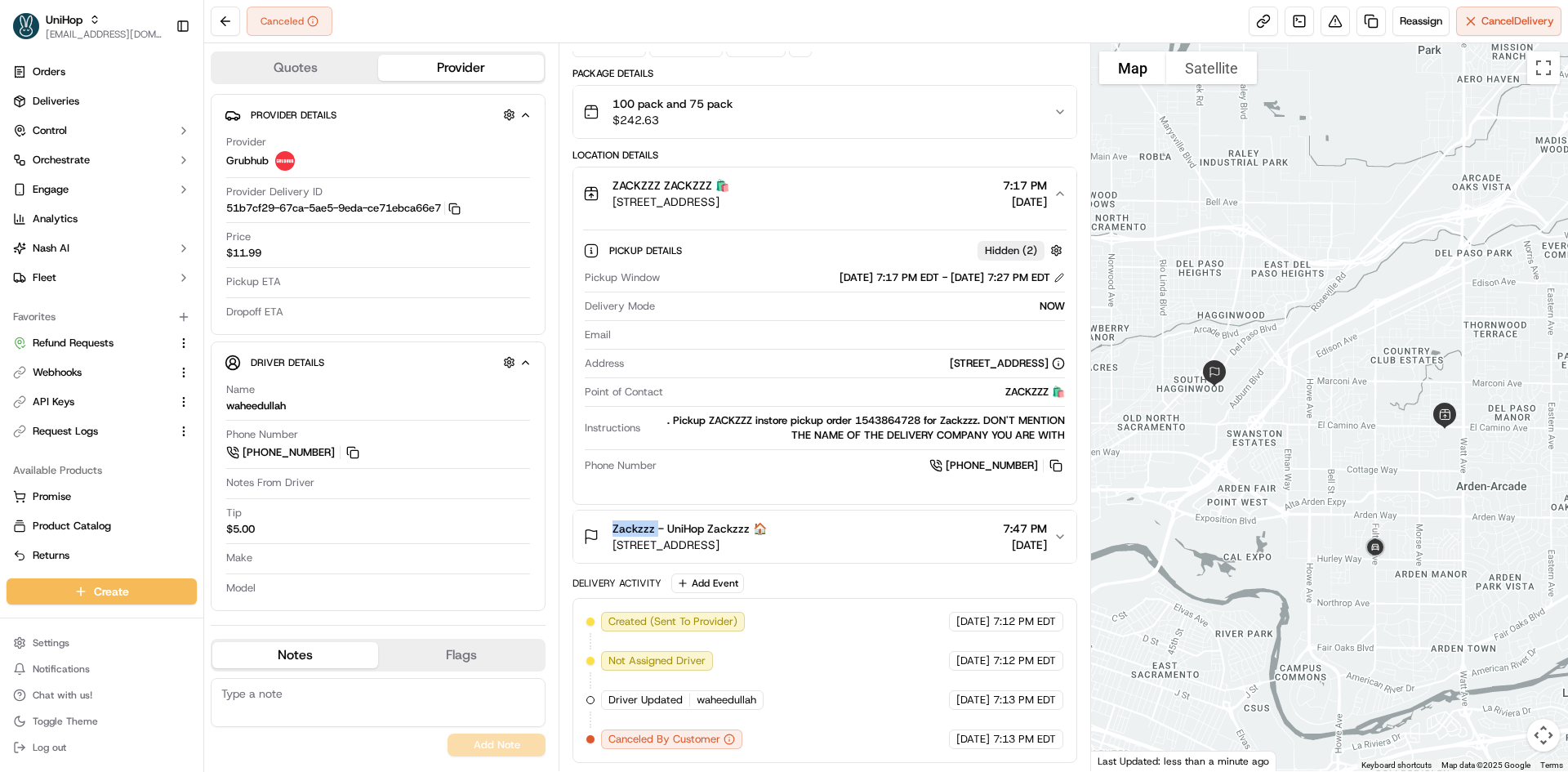
click at [904, 557] on button "Zackzzz - UniHop Zackzzz 🏠 2701 Land Ave, Sacramento, CA 95815, USA 7:47 PM Sep…" at bounding box center [824, 537] width 502 height 53
click at [909, 541] on div "Zackzzz - UniHop Zackzzz 🏠 2701 Land Ave, Sacramento, CA 95815, USA 7:47 PM Sep…" at bounding box center [817, 537] width 470 height 33
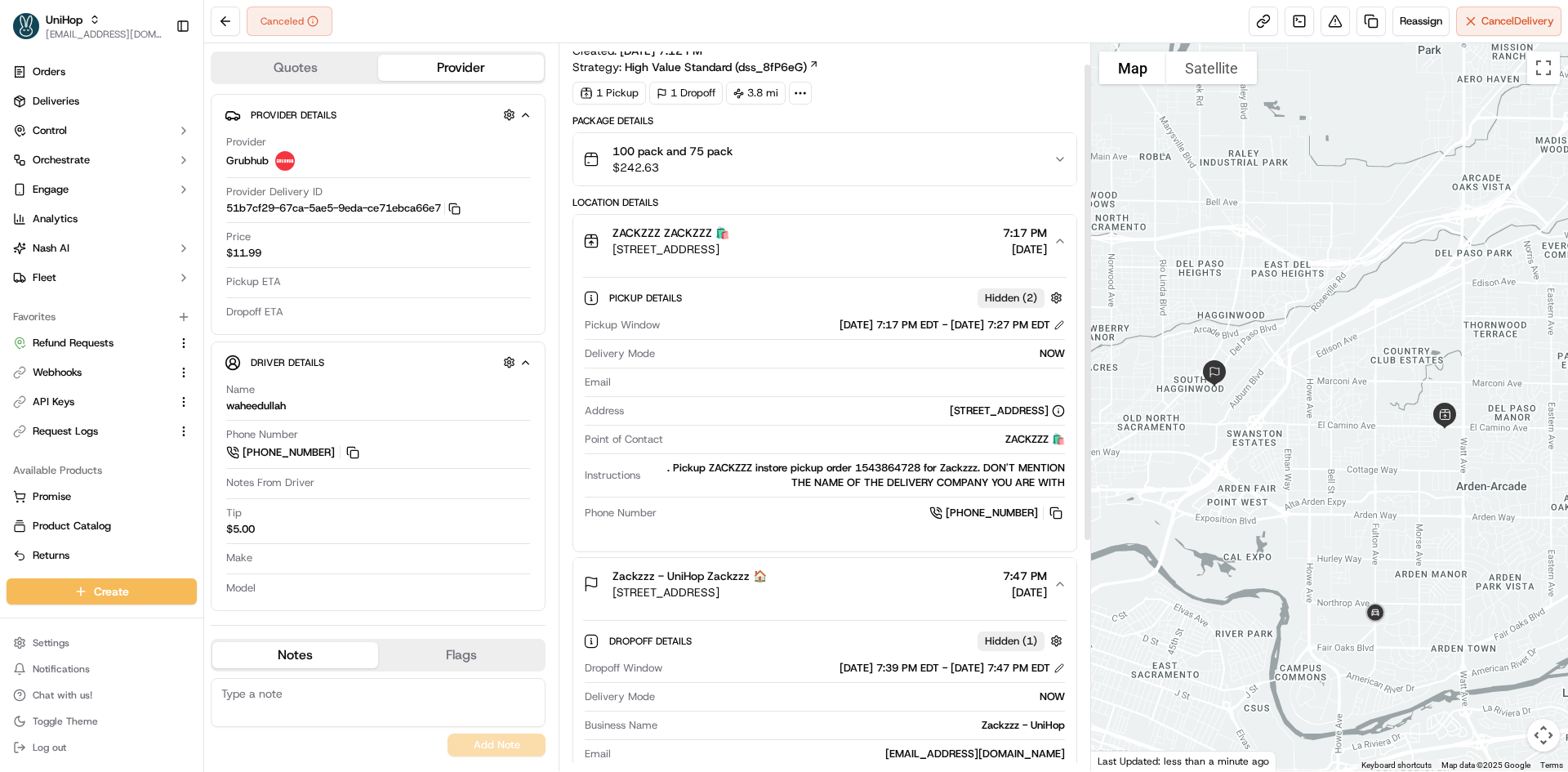
scroll to position [0, 0]
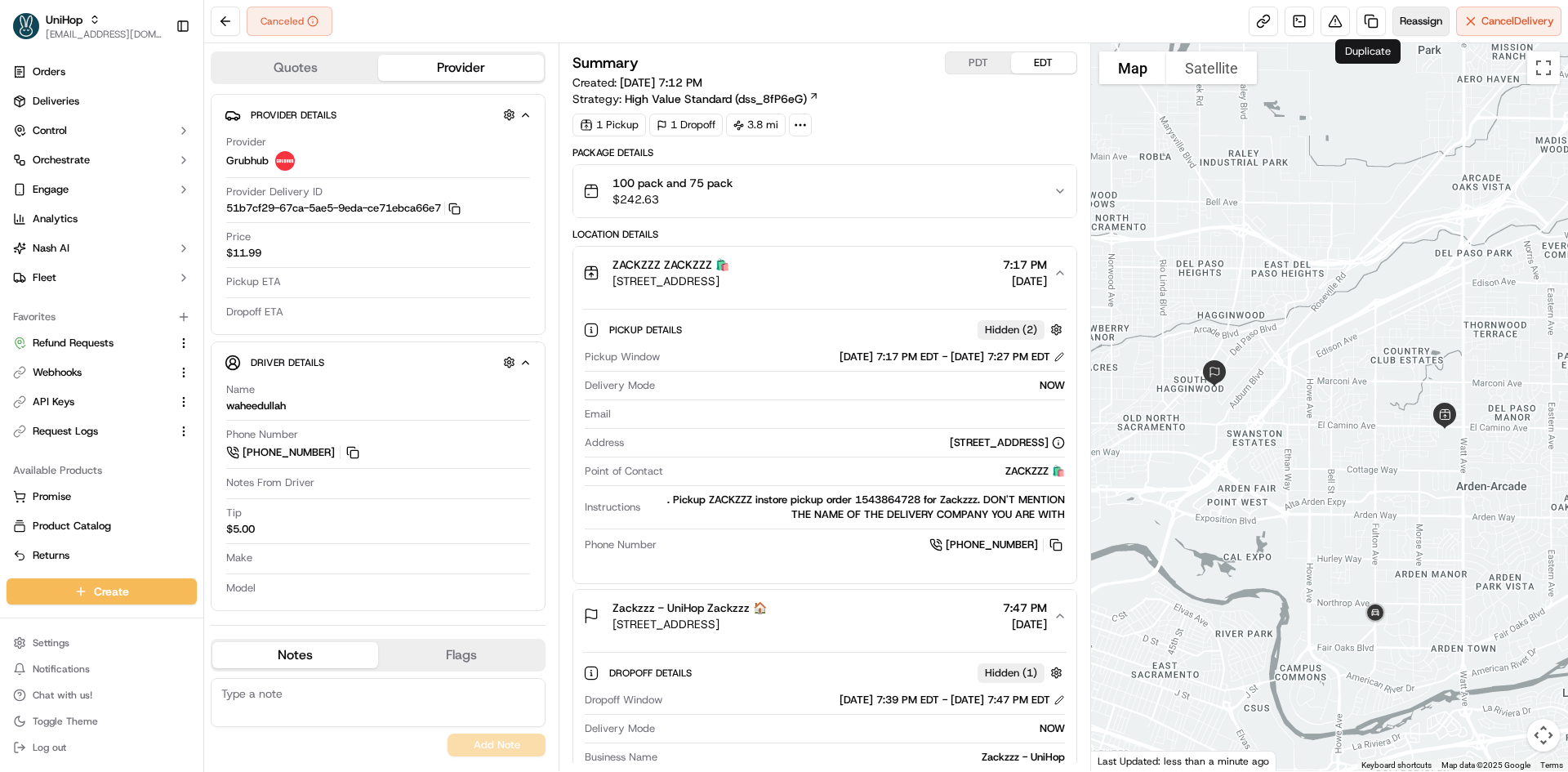
click at [1418, 16] on span "Reassign" at bounding box center [1421, 21] width 43 height 14
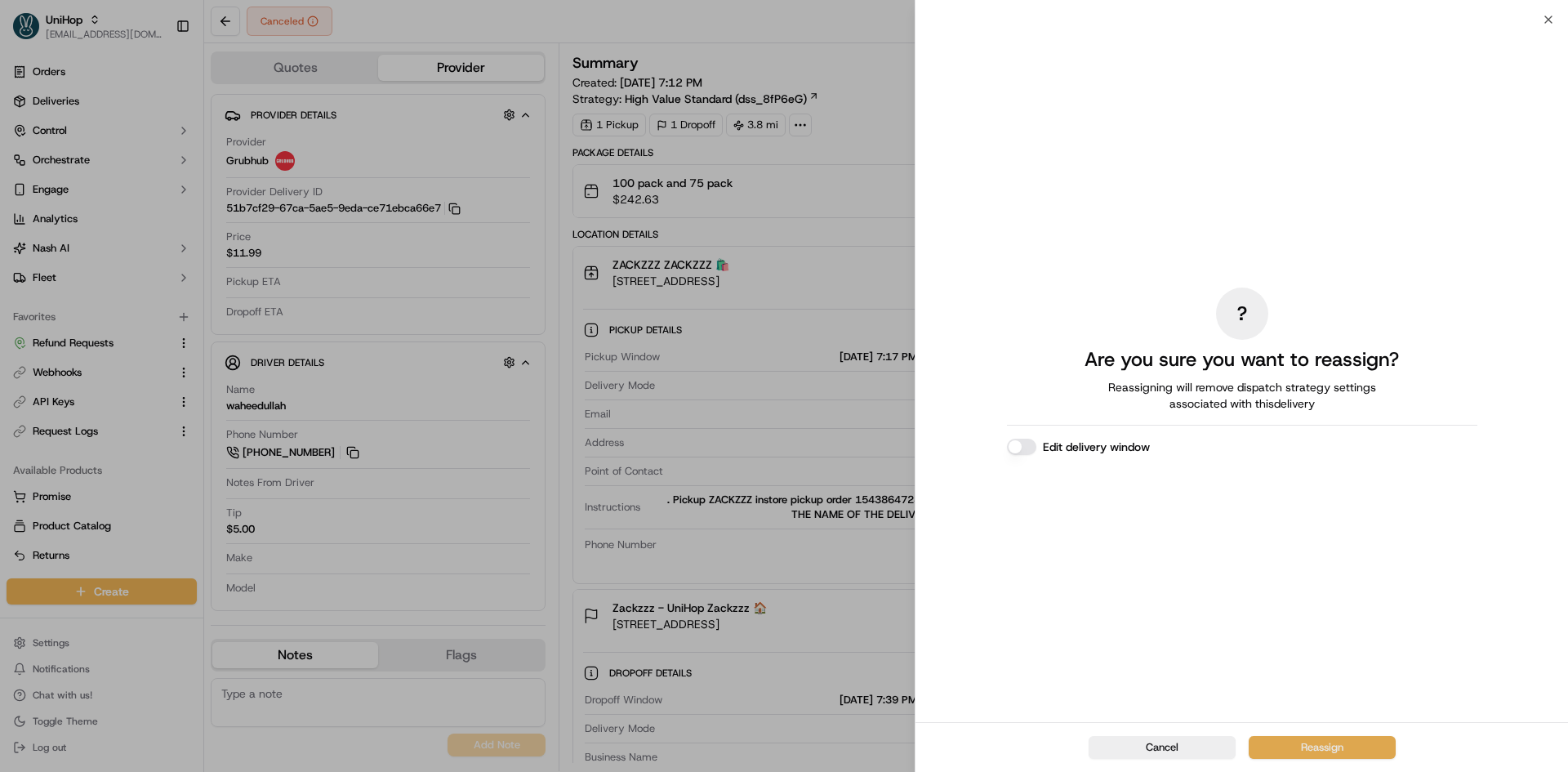
click at [1334, 745] on button "Reassign" at bounding box center [1322, 747] width 147 height 23
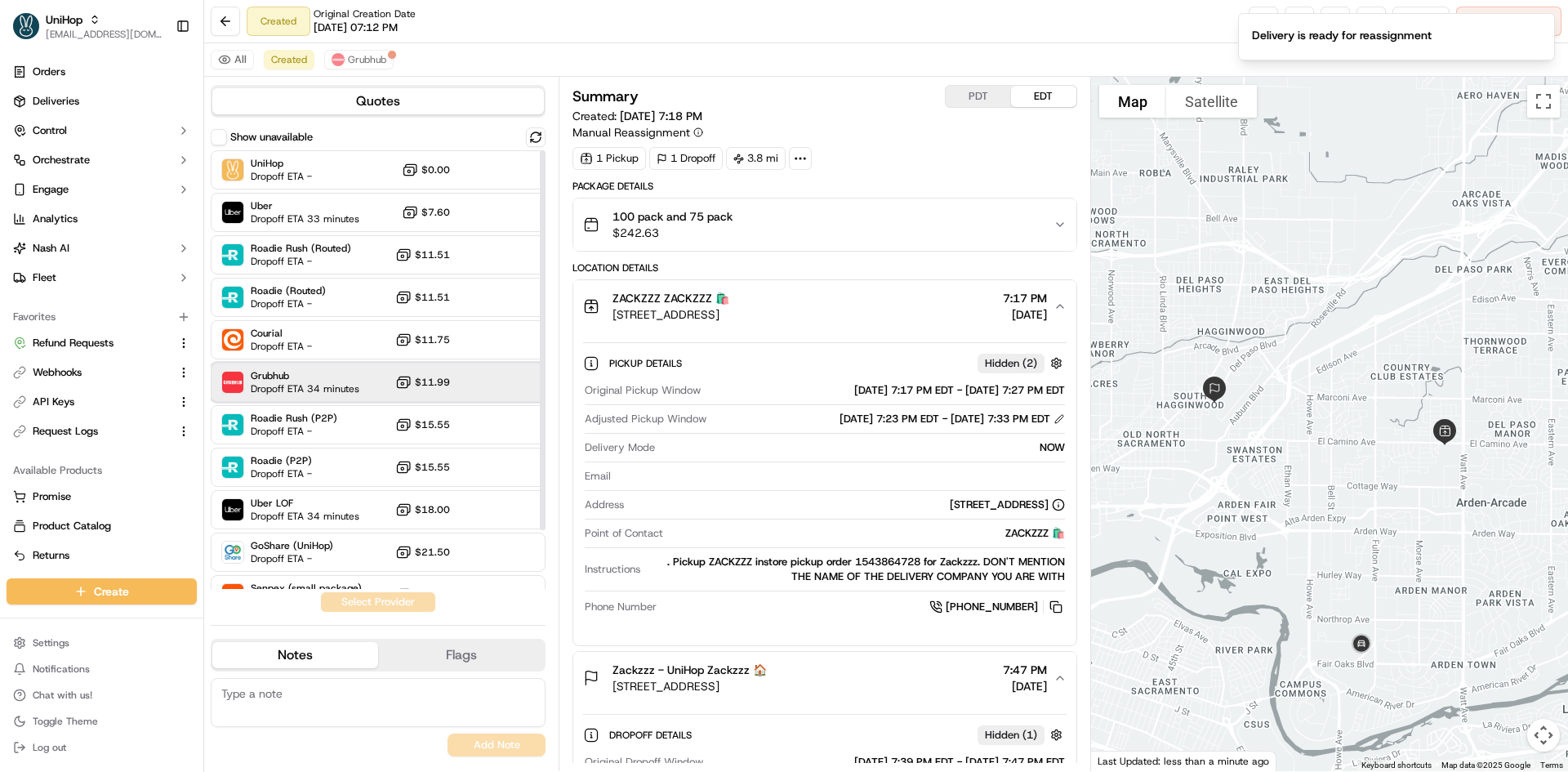
click at [332, 376] on span "Grubhub" at bounding box center [305, 375] width 109 height 13
click at [351, 599] on button "Assign Provider" at bounding box center [378, 602] width 116 height 20
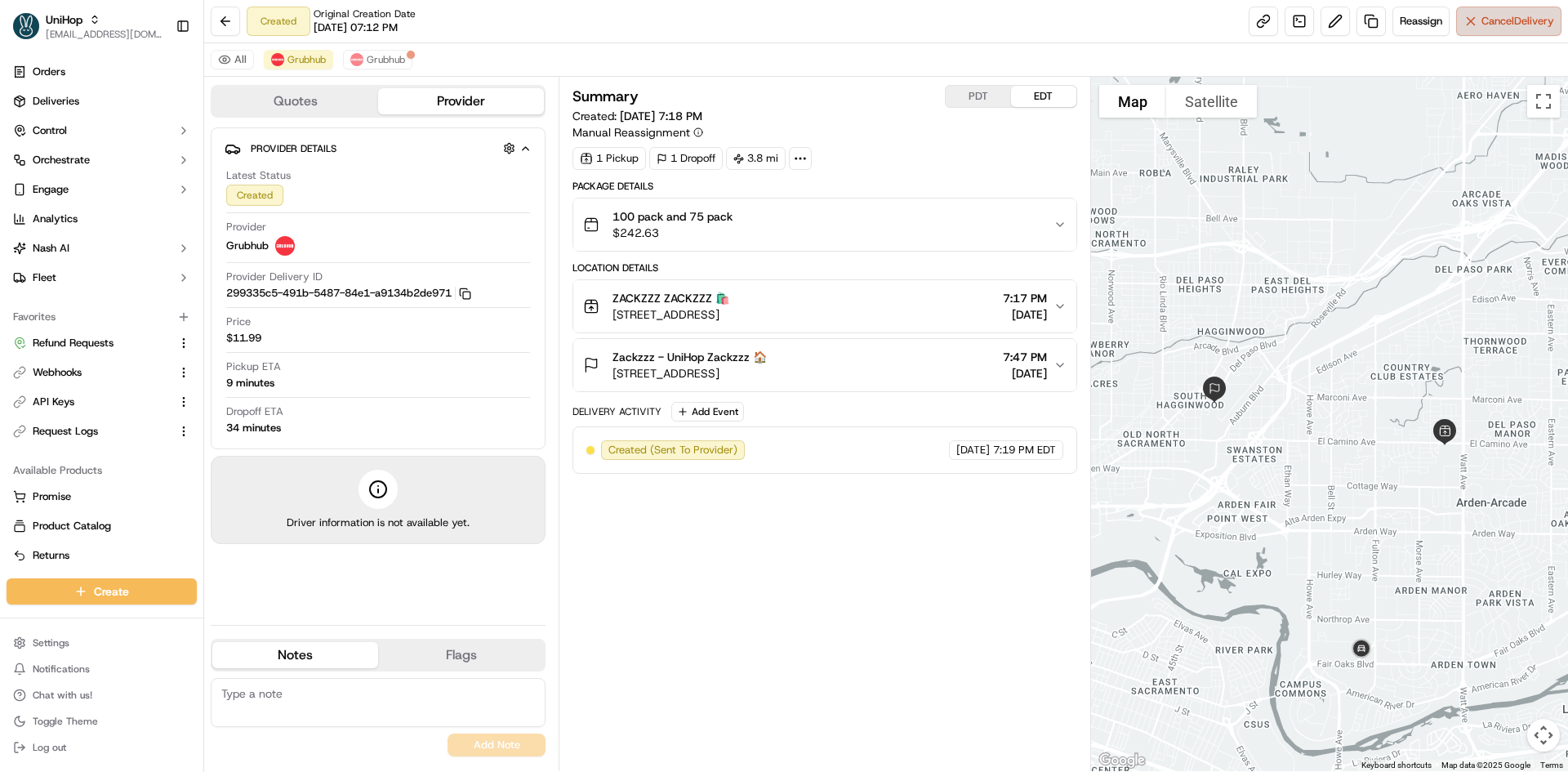
click at [1489, 33] on button "Cancel Delivery" at bounding box center [1508, 21] width 105 height 29
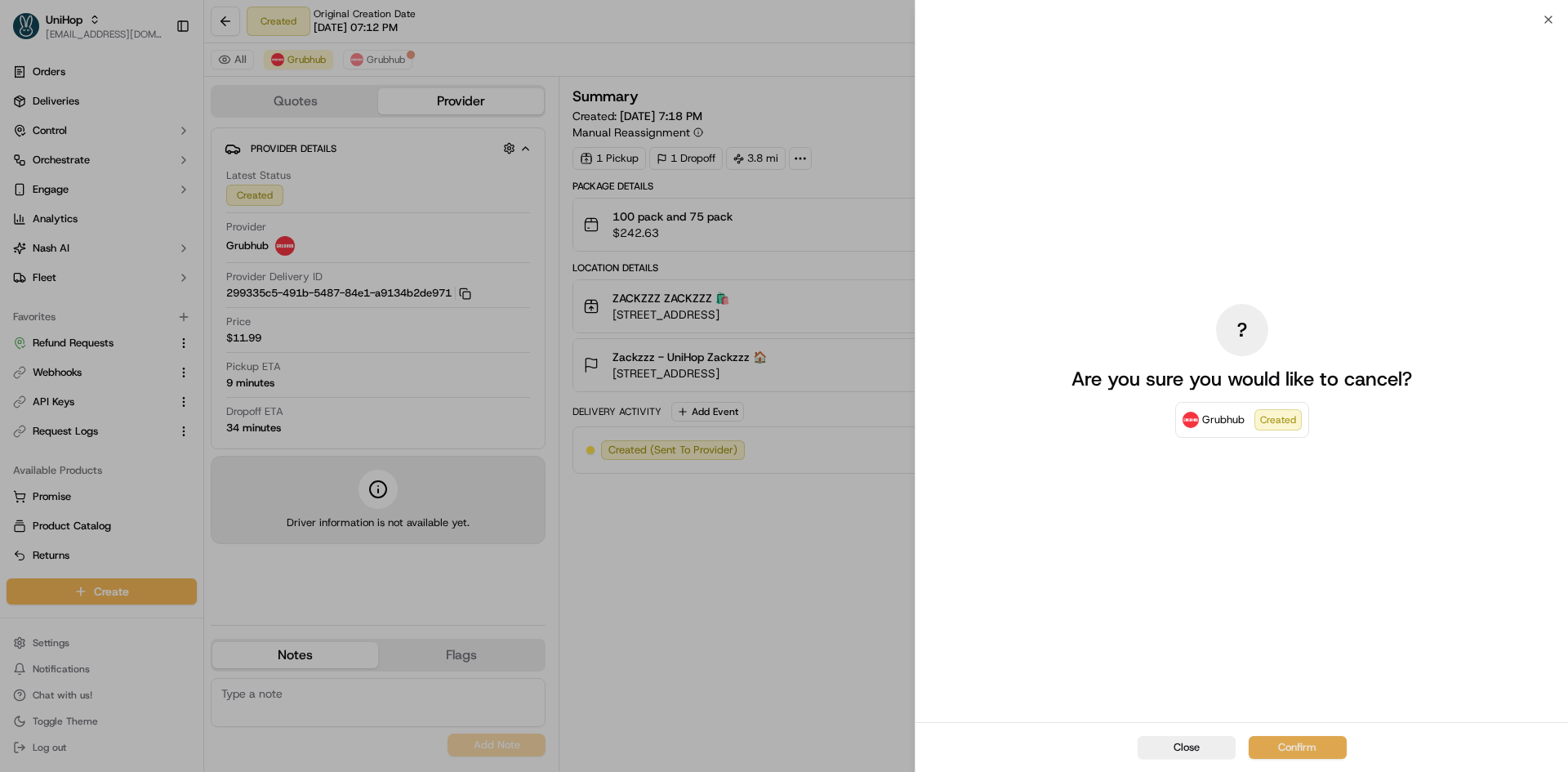
click at [1277, 740] on button "Confirm" at bounding box center [1298, 747] width 98 height 23
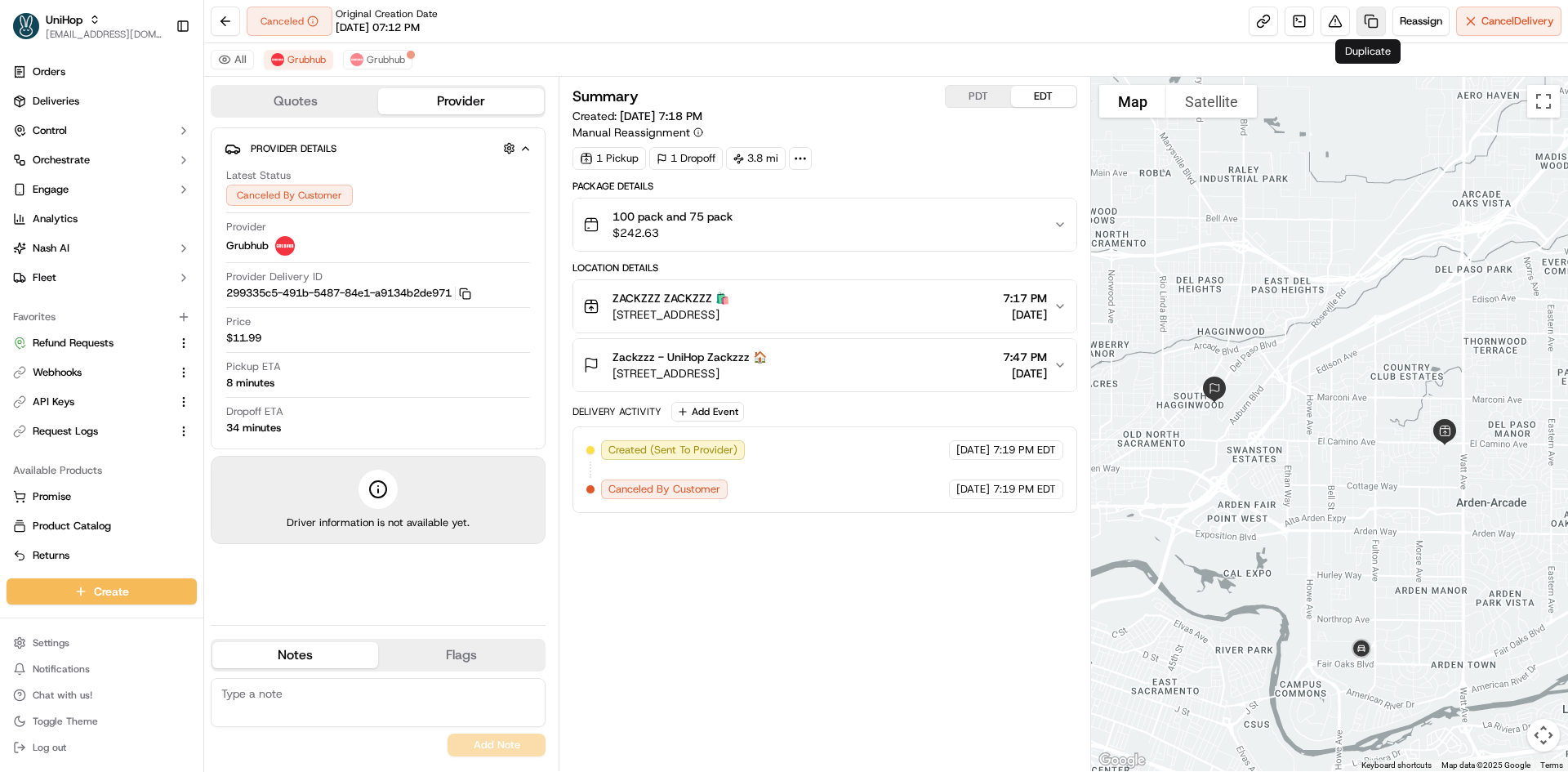
click at [1367, 18] on link at bounding box center [1371, 21] width 29 height 29
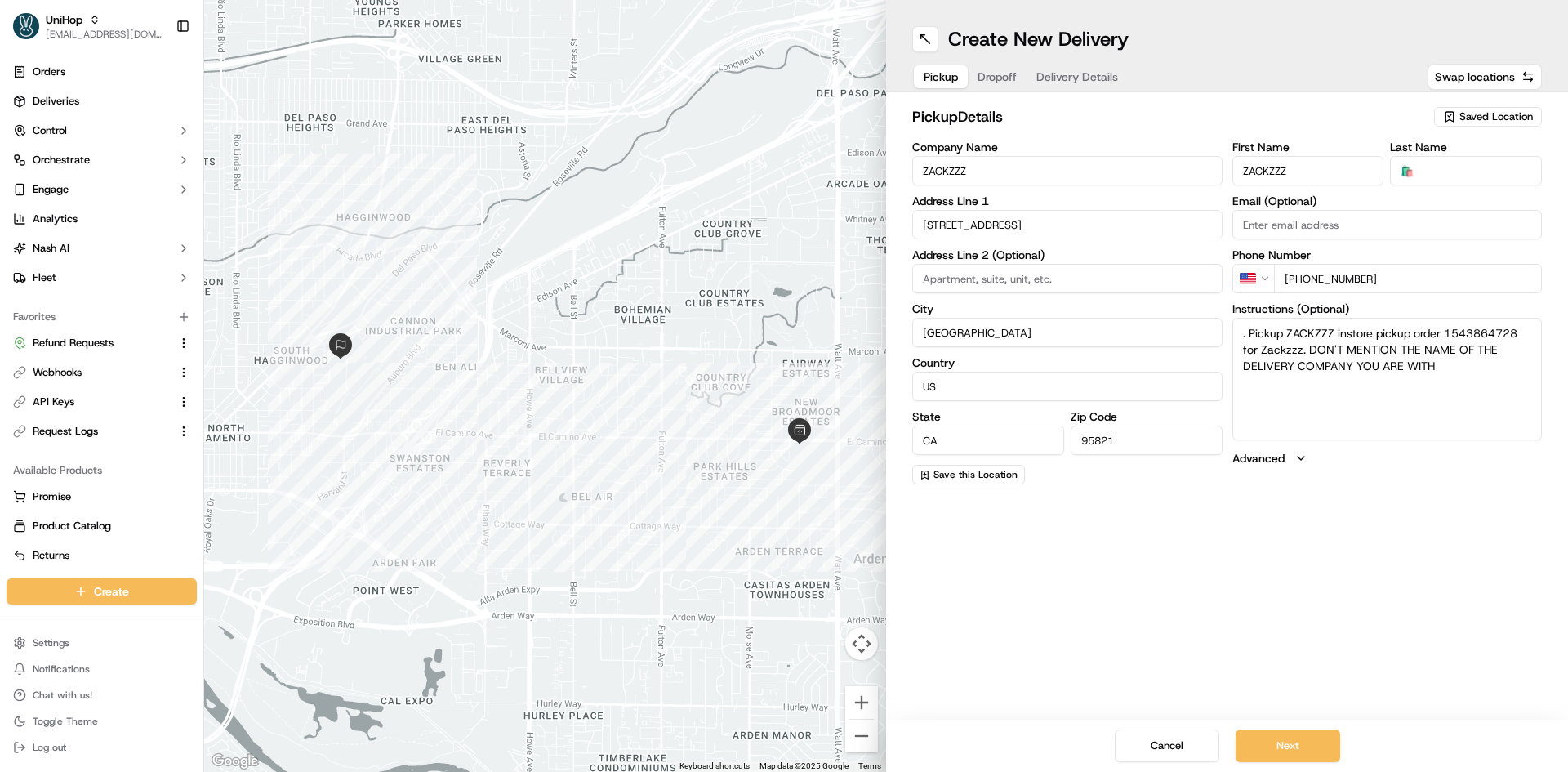
drag, startPoint x: 1104, startPoint y: 170, endPoint x: 849, endPoint y: 137, distance: 257.1
click at [849, 137] on div "To navigate the map with touch gestures double-tap and hold your finger on the …" at bounding box center [886, 386] width 1364 height 772
type input "Wingstop"
click at [1321, 161] on input "ZACKZZZ" at bounding box center [1308, 170] width 152 height 29
paste input "Wingstop"
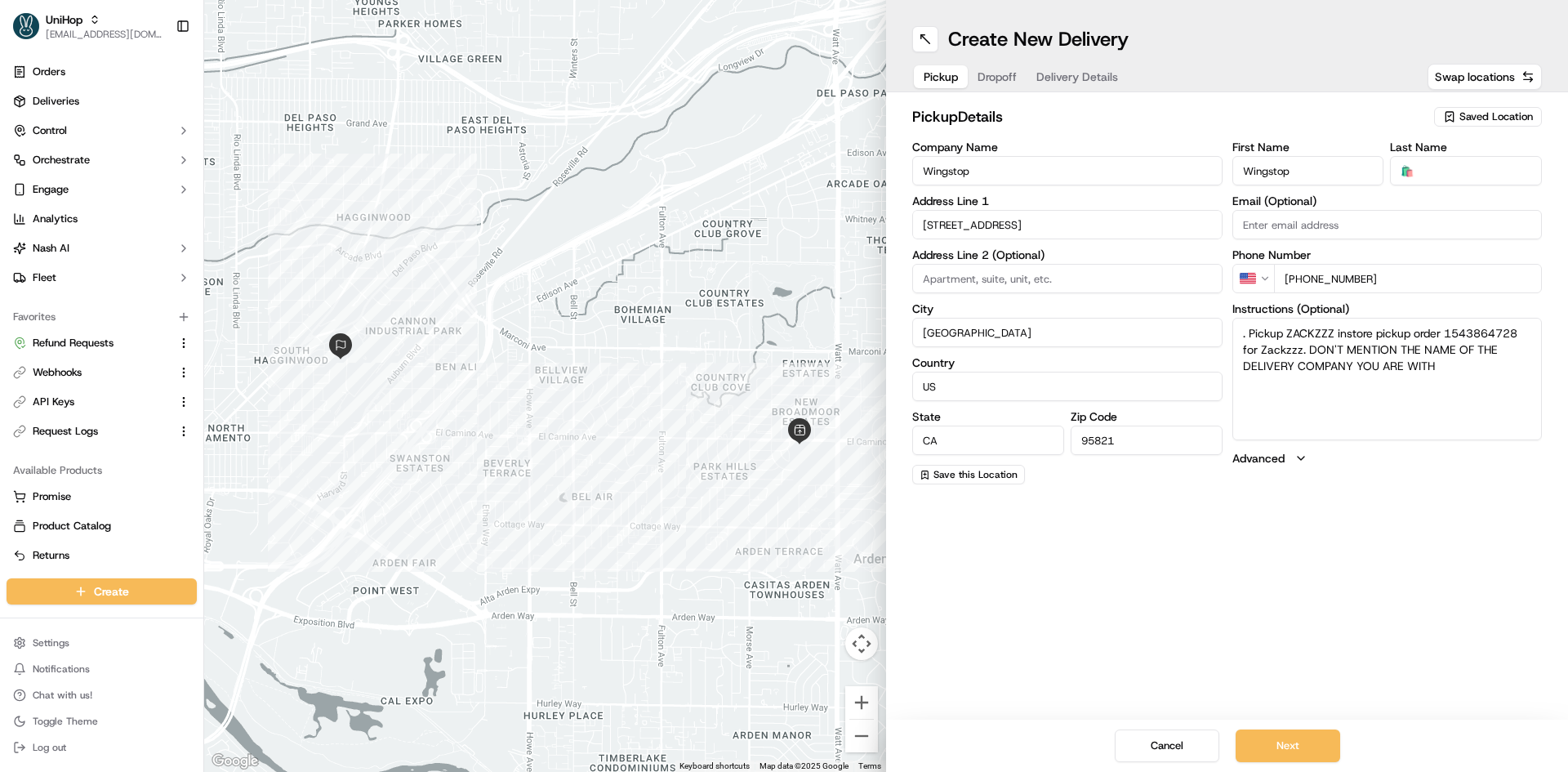
type input "Wingstop"
click at [1306, 332] on textarea ". Pickup ZACKZZZ instore pickup order 1543864728 for Zackzzz. DON'T MENTION THE…" at bounding box center [1387, 378] width 310 height 122
paste textarea "Wingstop"
type textarea ". Pickup Wingstopinstore pickup order 1543864728 for Zackzzz. DON'T MENTION THE…"
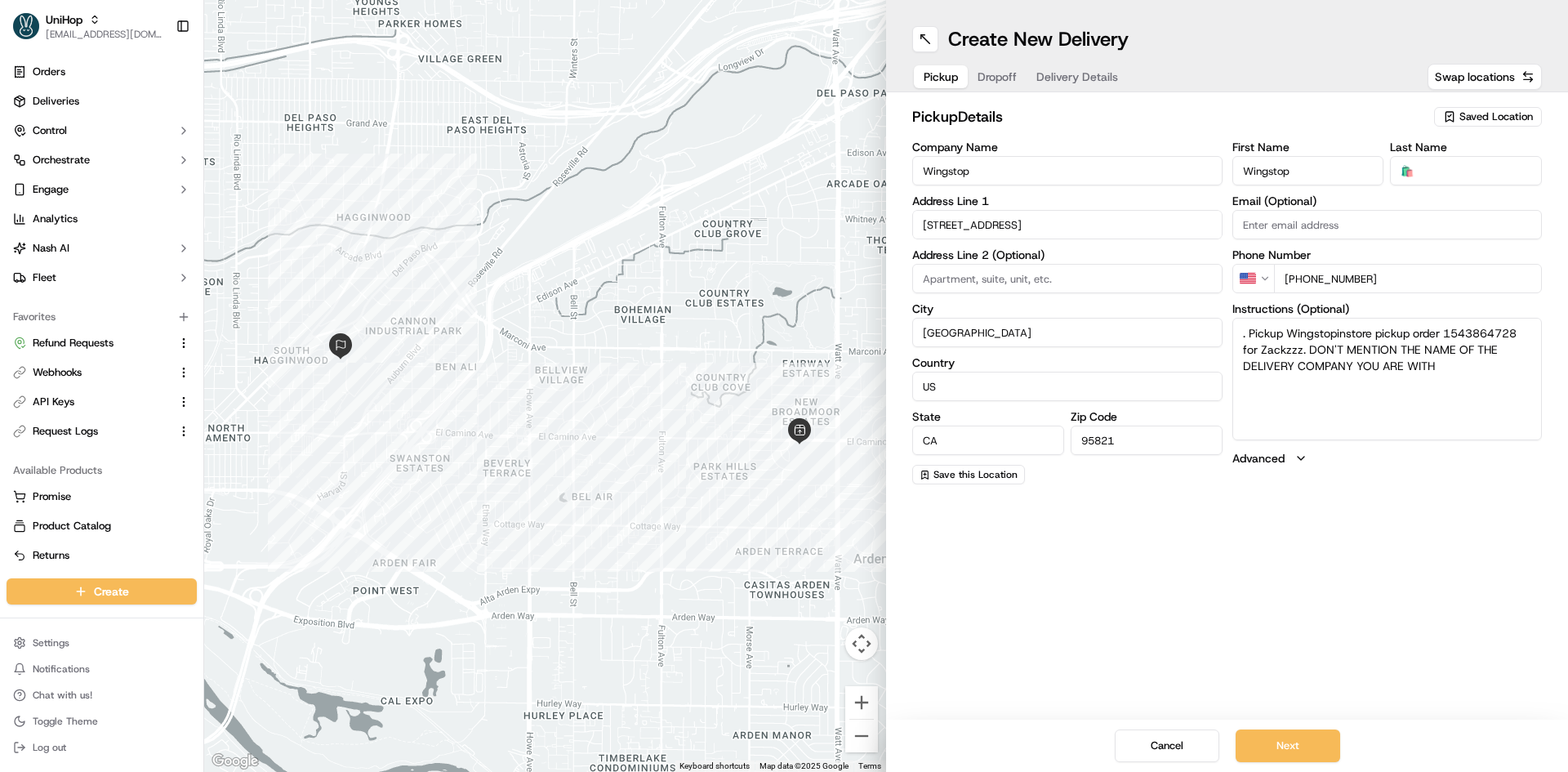
click at [1079, 76] on span "Delivery Details" at bounding box center [1077, 77] width 82 height 16
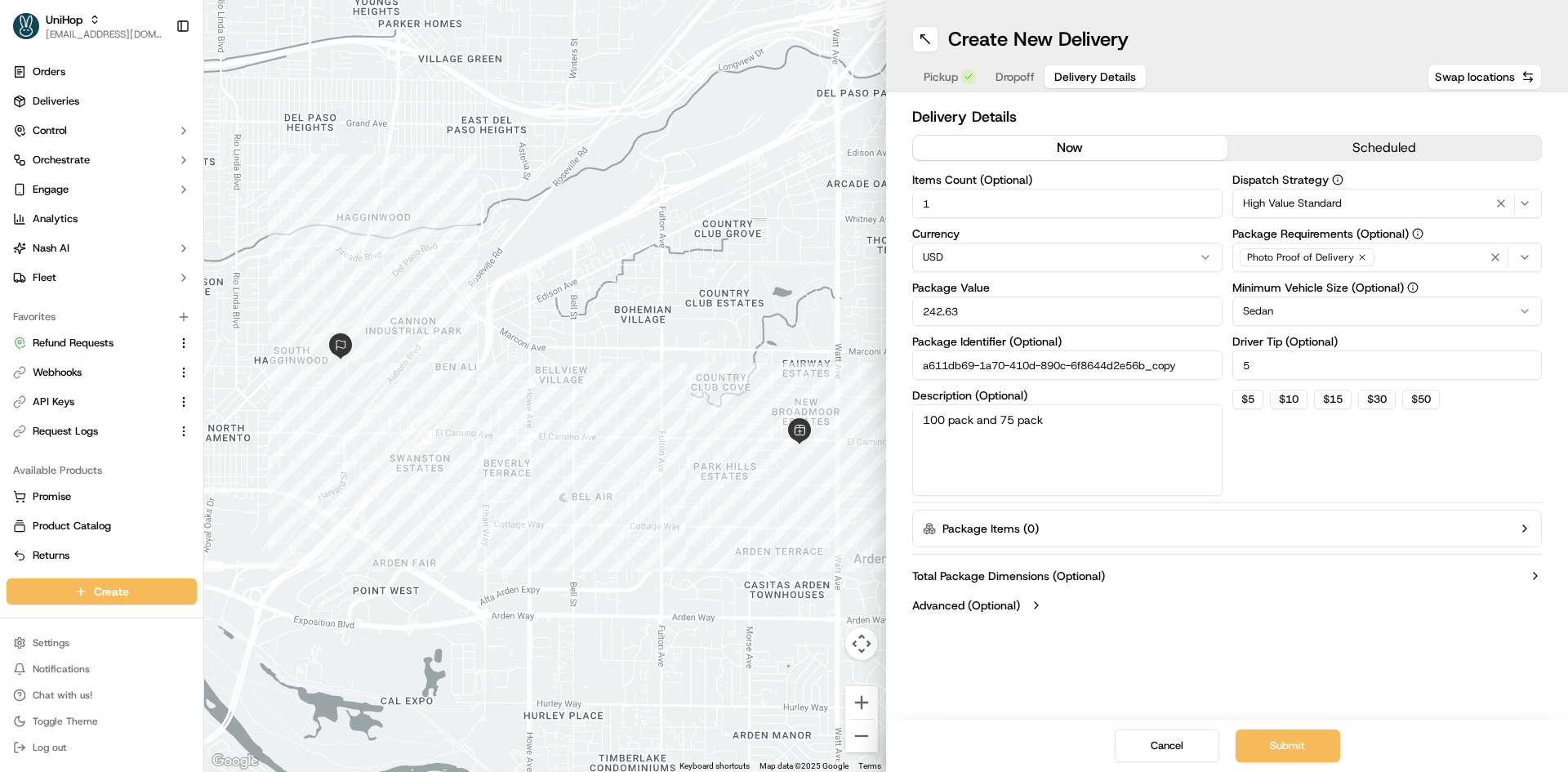
click at [1014, 83] on span "Dropoff" at bounding box center [1015, 77] width 39 height 16
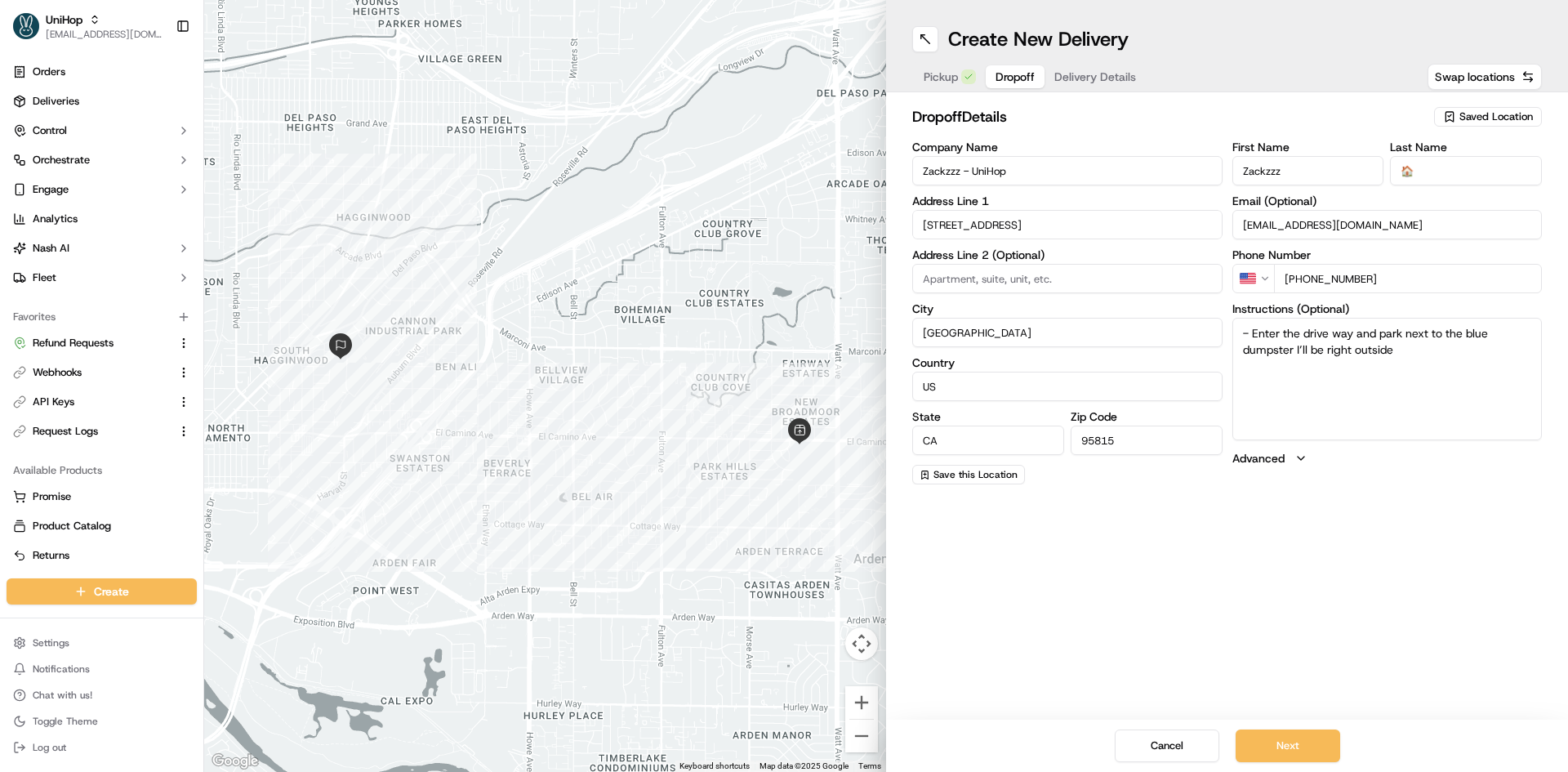
click at [1074, 78] on span "Delivery Details" at bounding box center [1096, 77] width 82 height 16
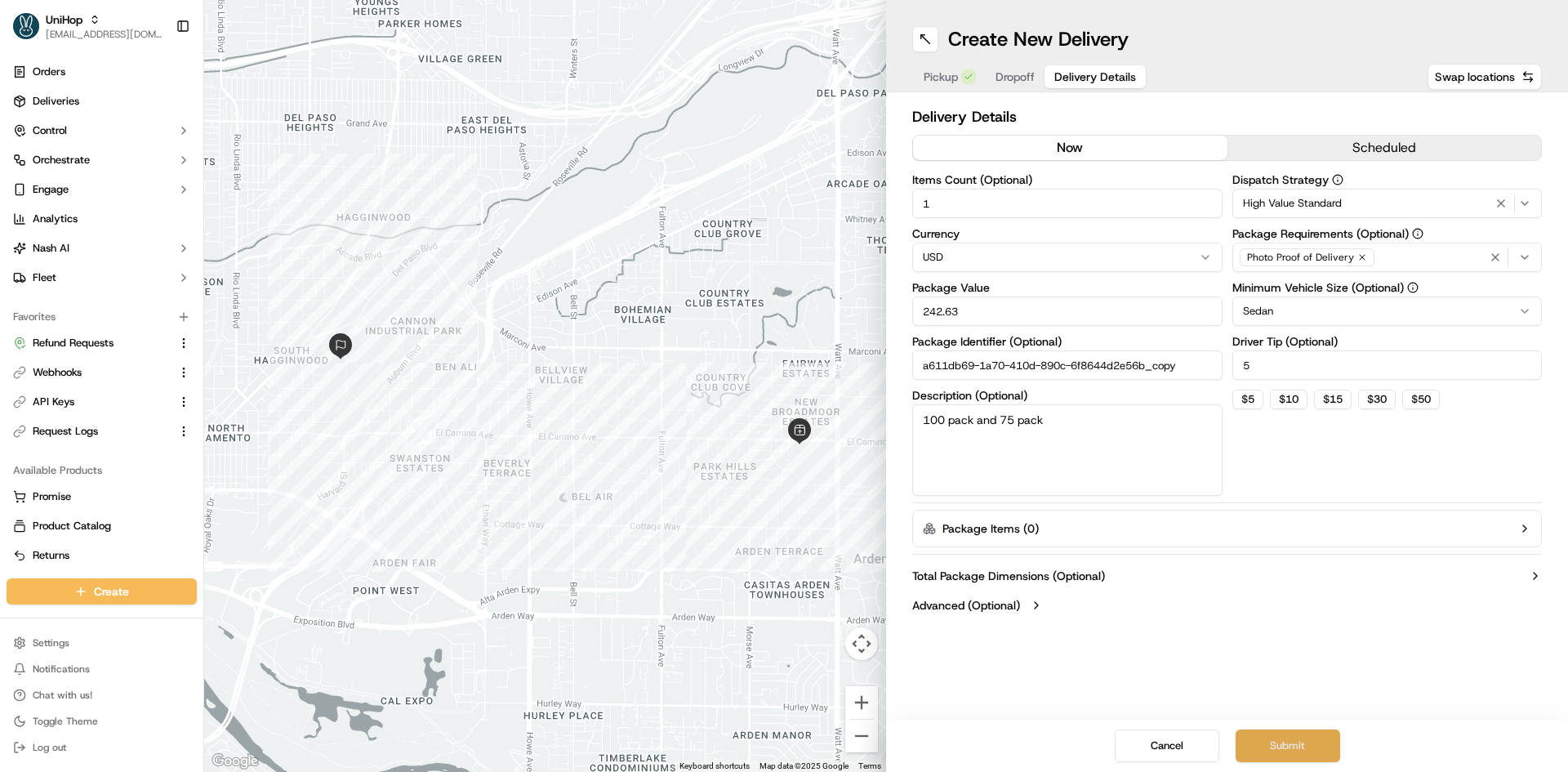
click at [1274, 750] on button "Submit" at bounding box center [1287, 745] width 104 height 33
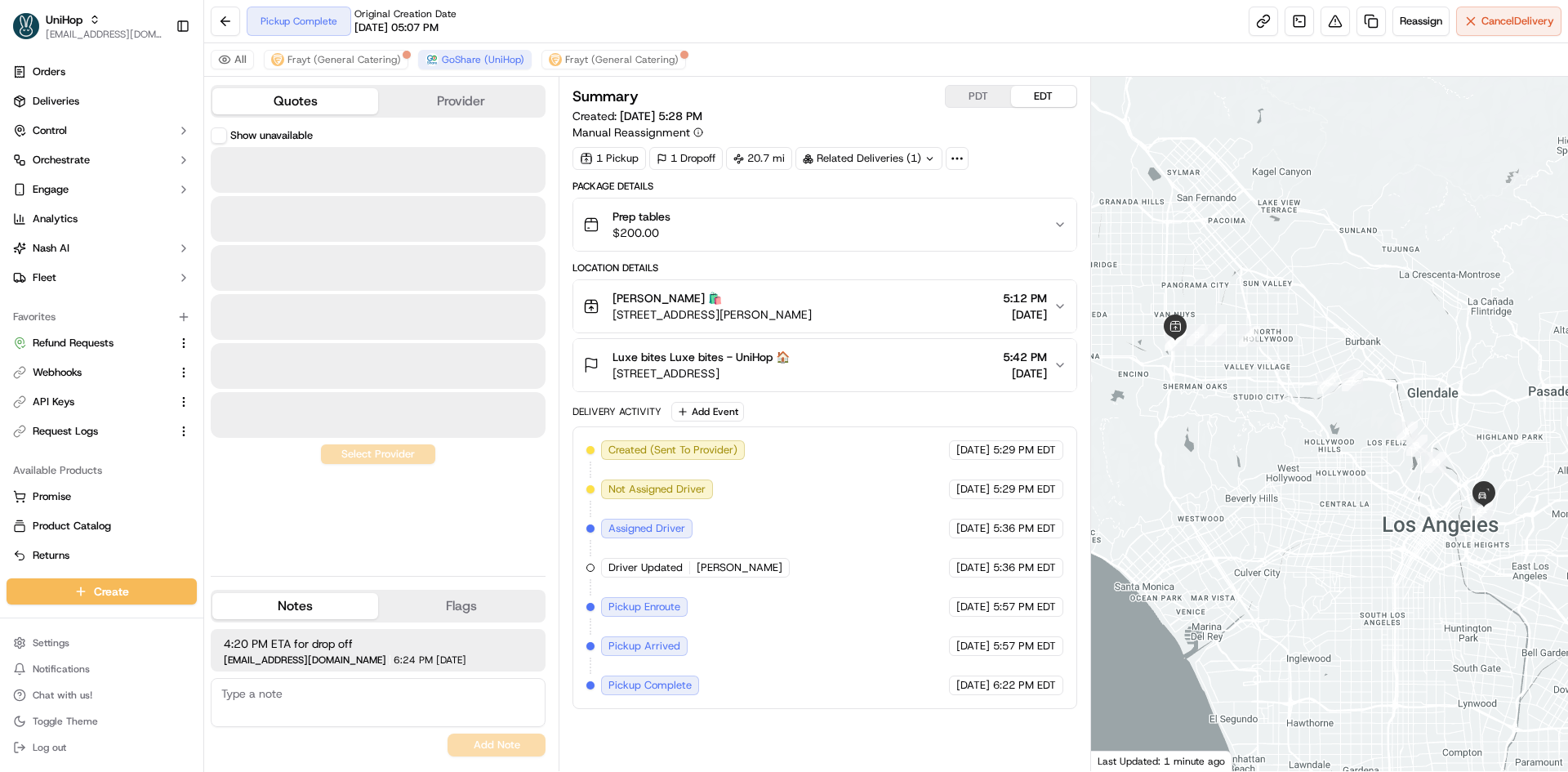
click at [310, 96] on button "Quotes" at bounding box center [295, 101] width 166 height 26
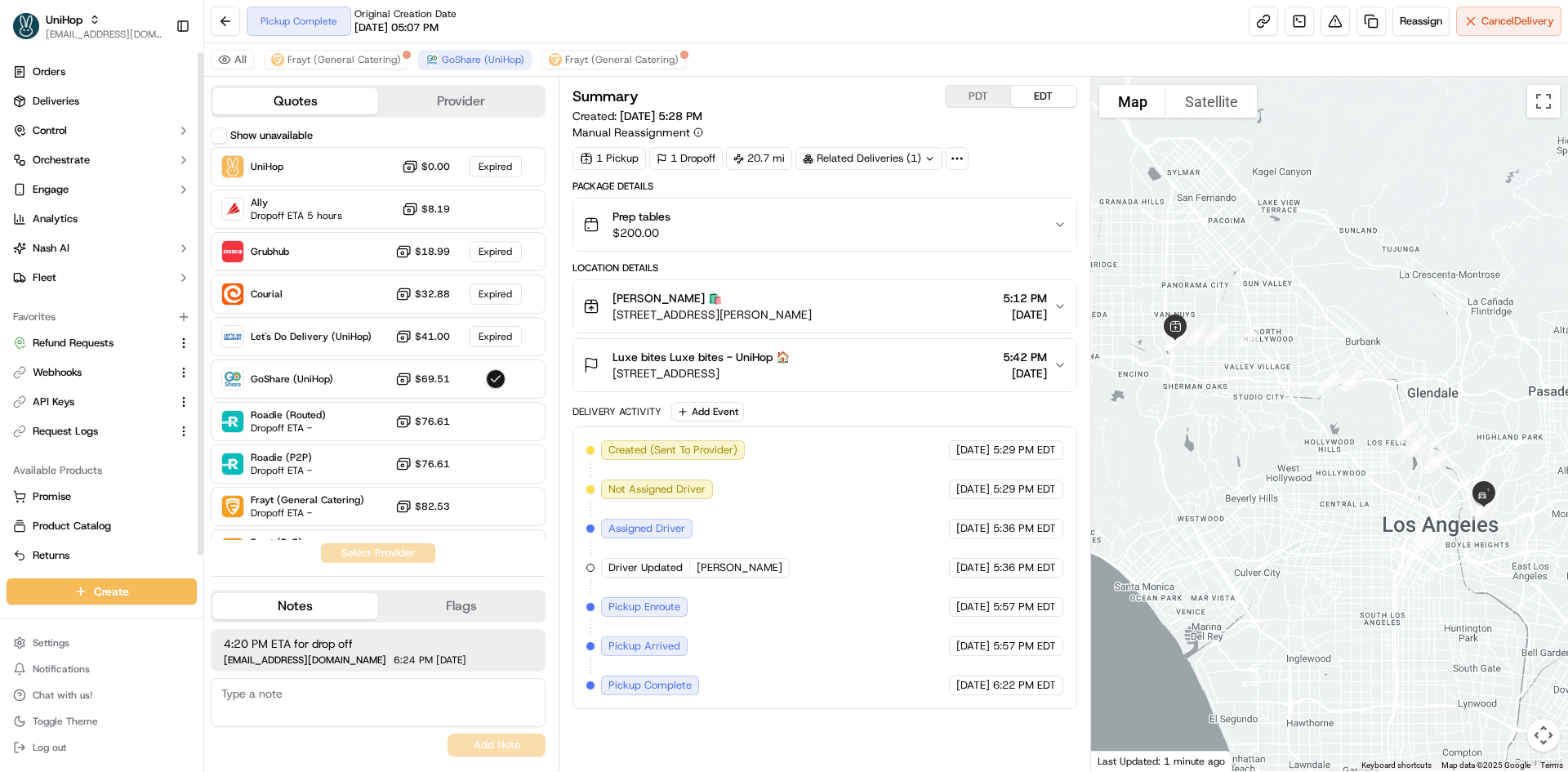
click at [107, 628] on div "Settings Notifications Chat with us! Toggle Theme Log out" at bounding box center [102, 695] width 203 height 141
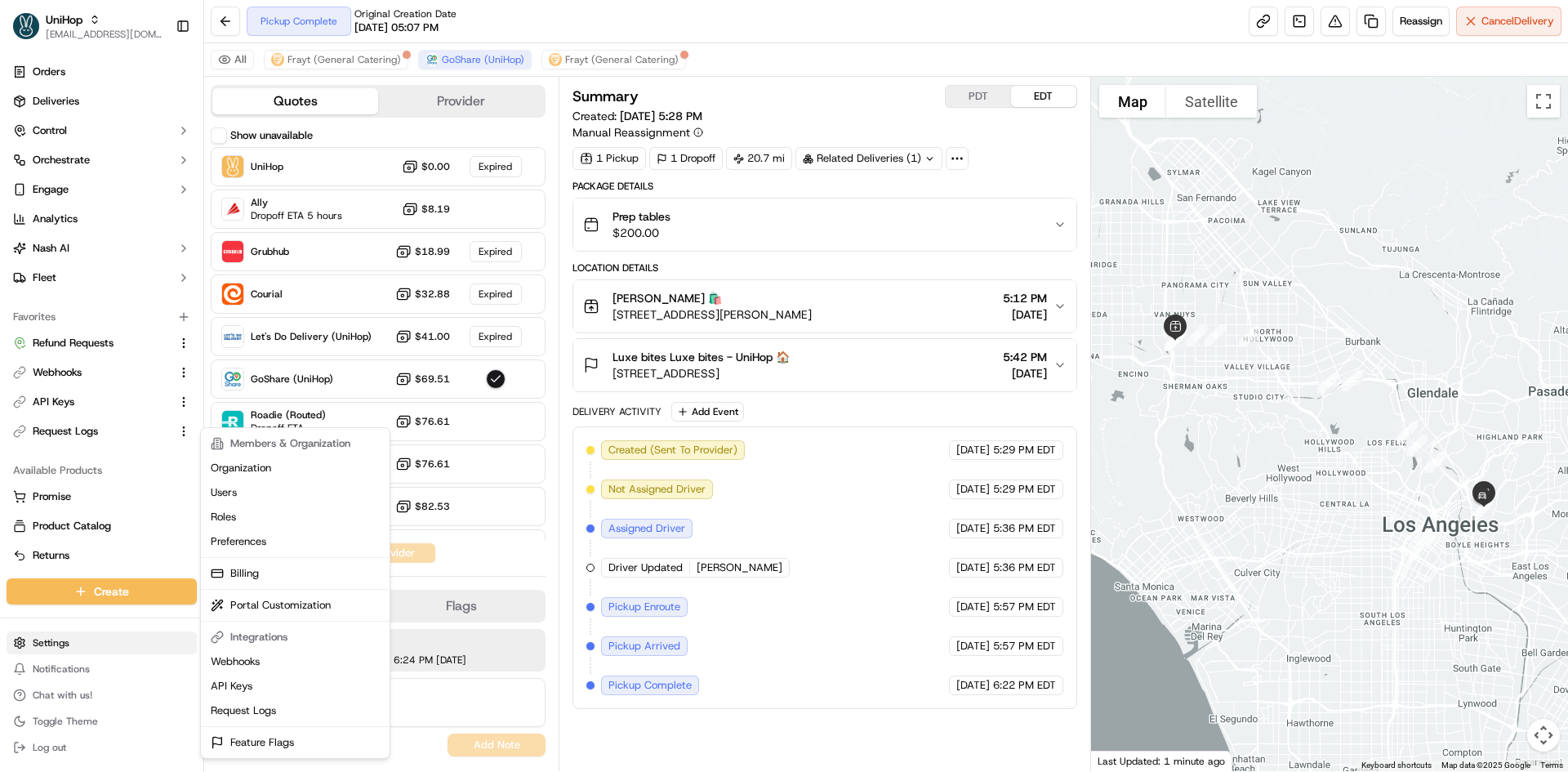
click at [103, 632] on html "UniHop [EMAIL_ADDRESS][DOMAIN_NAME] Toggle Sidebar Orders Deliveries Control Or…" at bounding box center [784, 386] width 1568 height 772
click at [109, 332] on html "UniHop [EMAIL_ADDRESS][DOMAIN_NAME] Toggle Sidebar Orders Deliveries Control Or…" at bounding box center [784, 386] width 1568 height 772
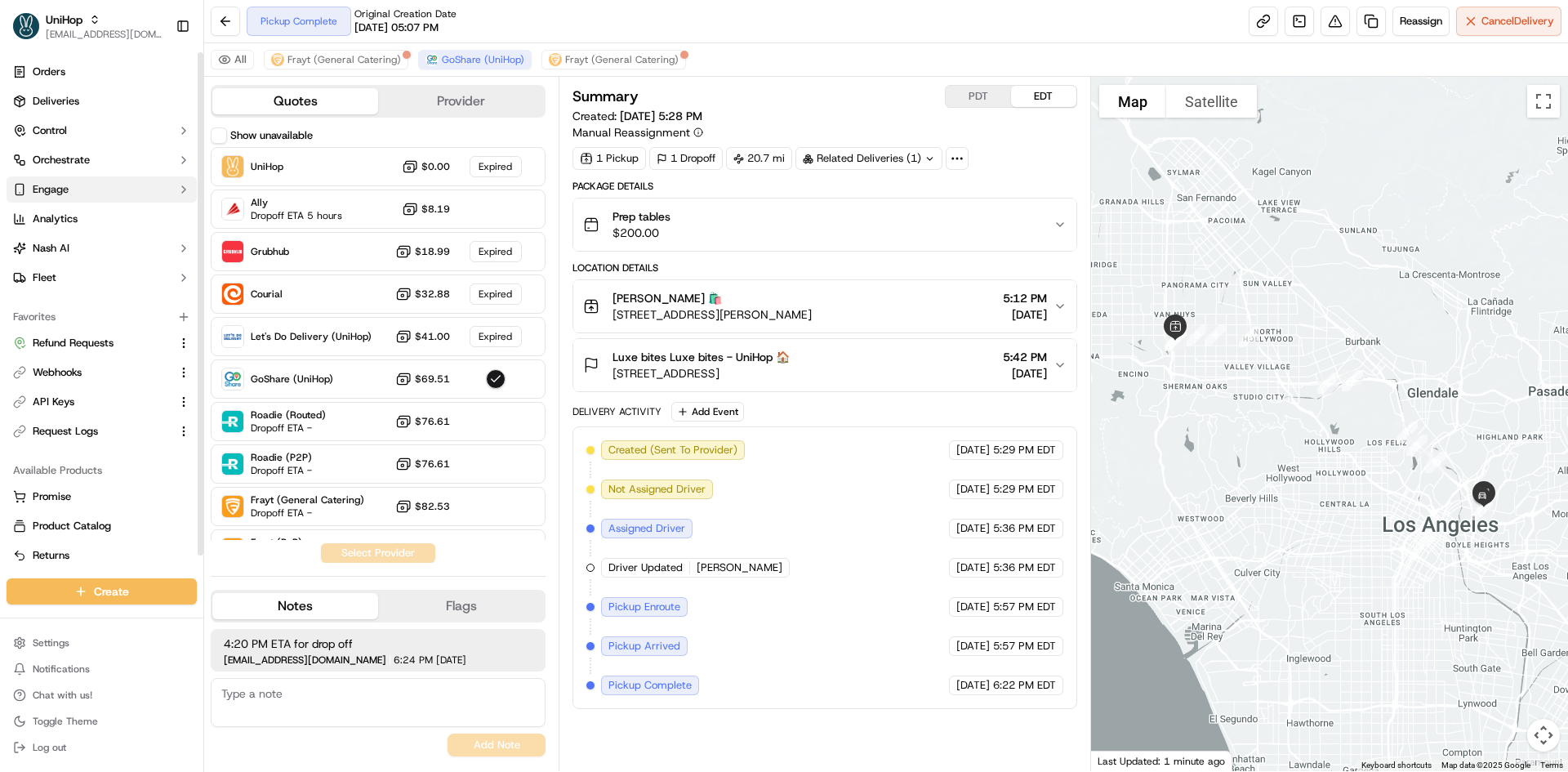
click at [107, 191] on button "Engage" at bounding box center [101, 189] width 190 height 26
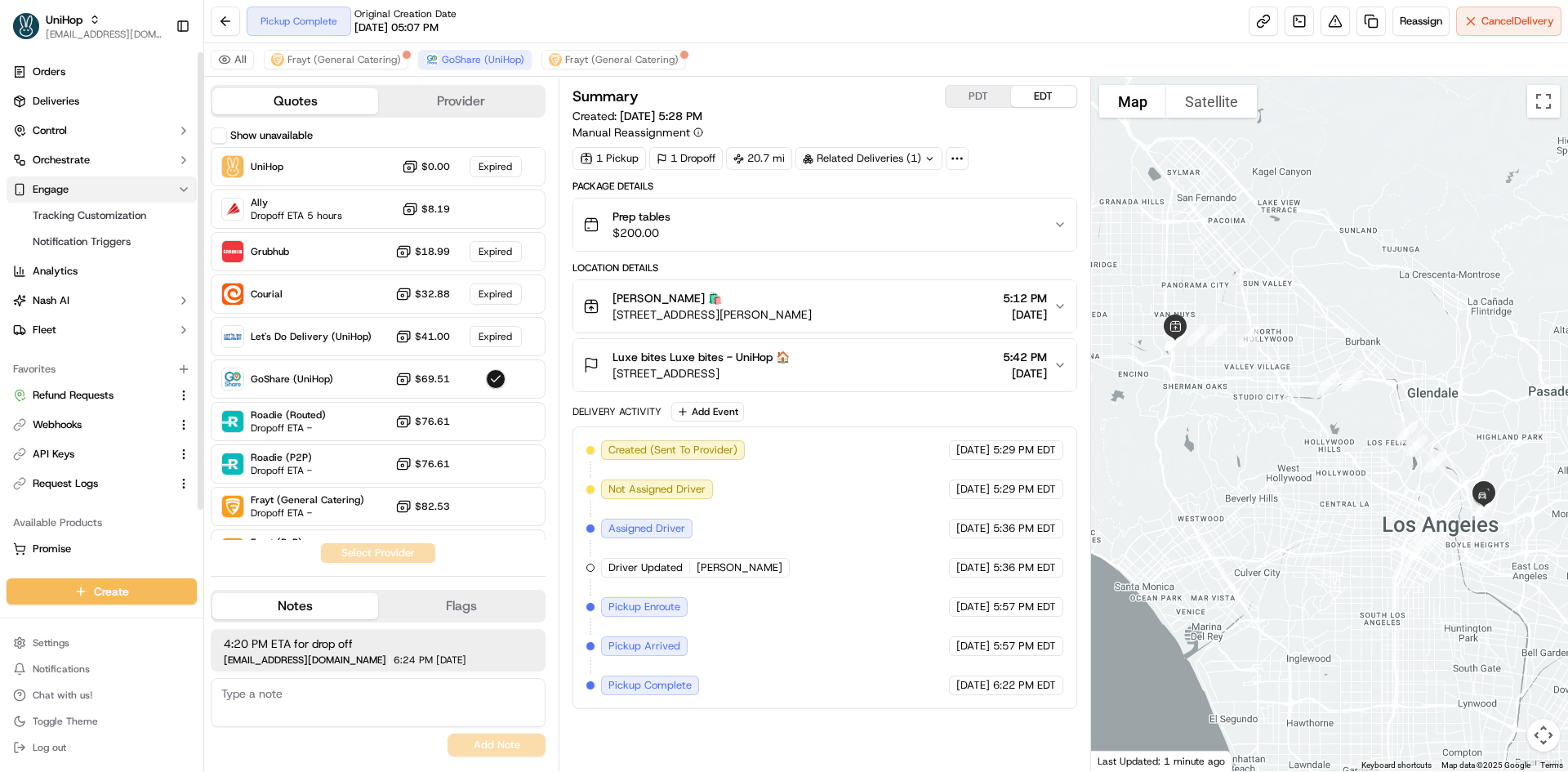
click at [107, 193] on button "Engage" at bounding box center [101, 189] width 190 height 26
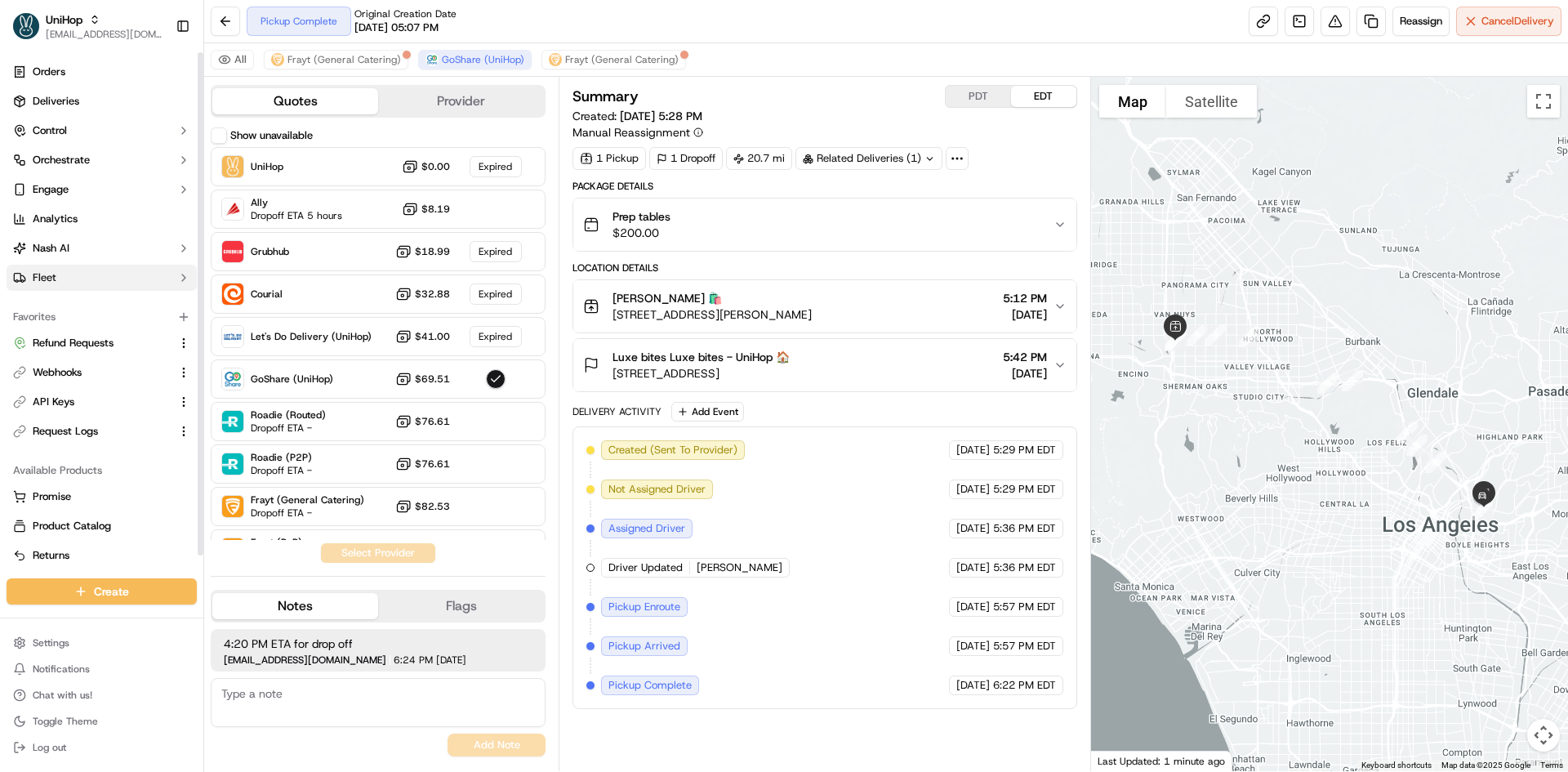
click at [186, 283] on icon "button" at bounding box center [184, 277] width 13 height 13
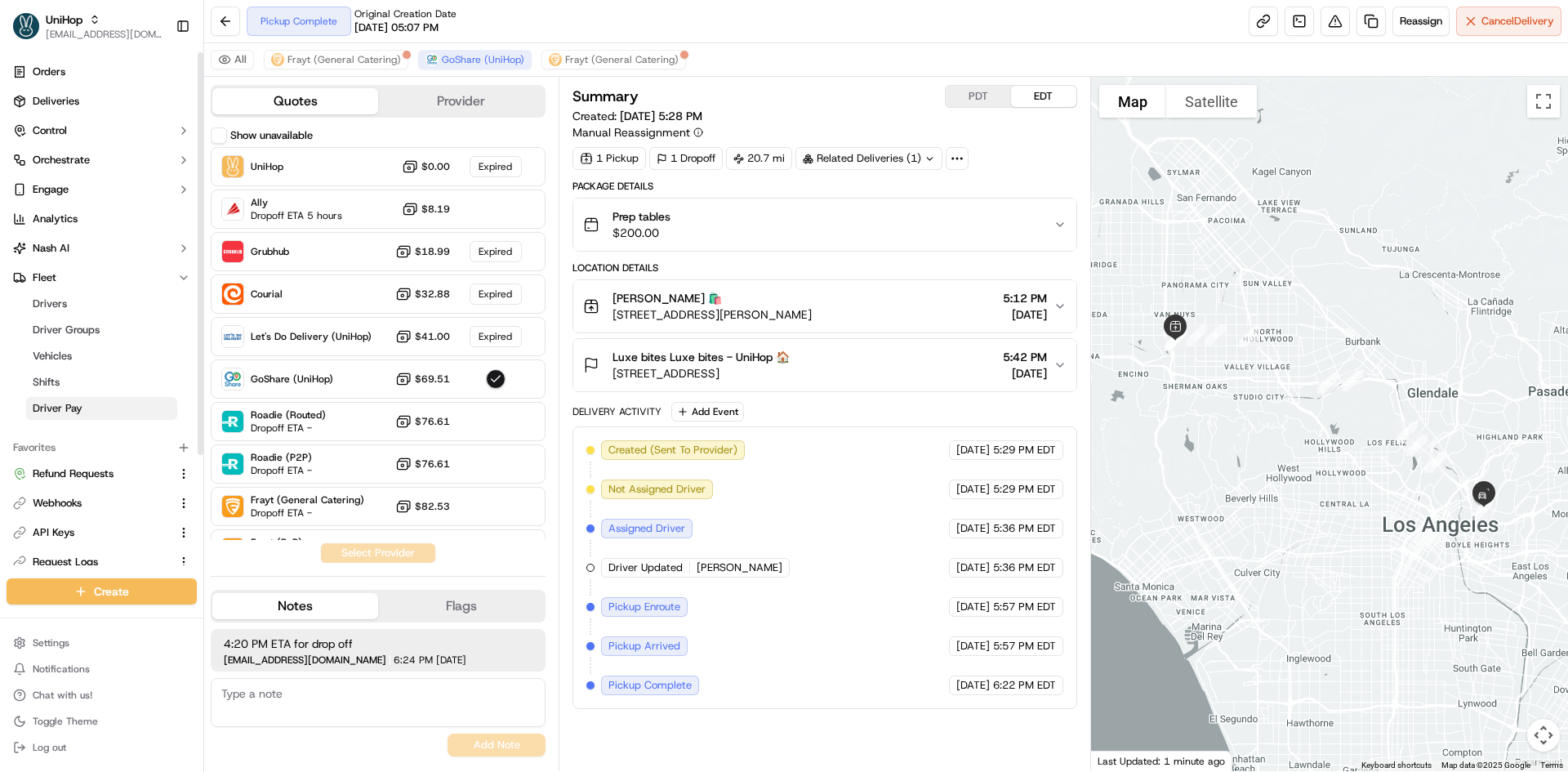
click at [161, 404] on link "Driver Pay" at bounding box center [101, 408] width 151 height 23
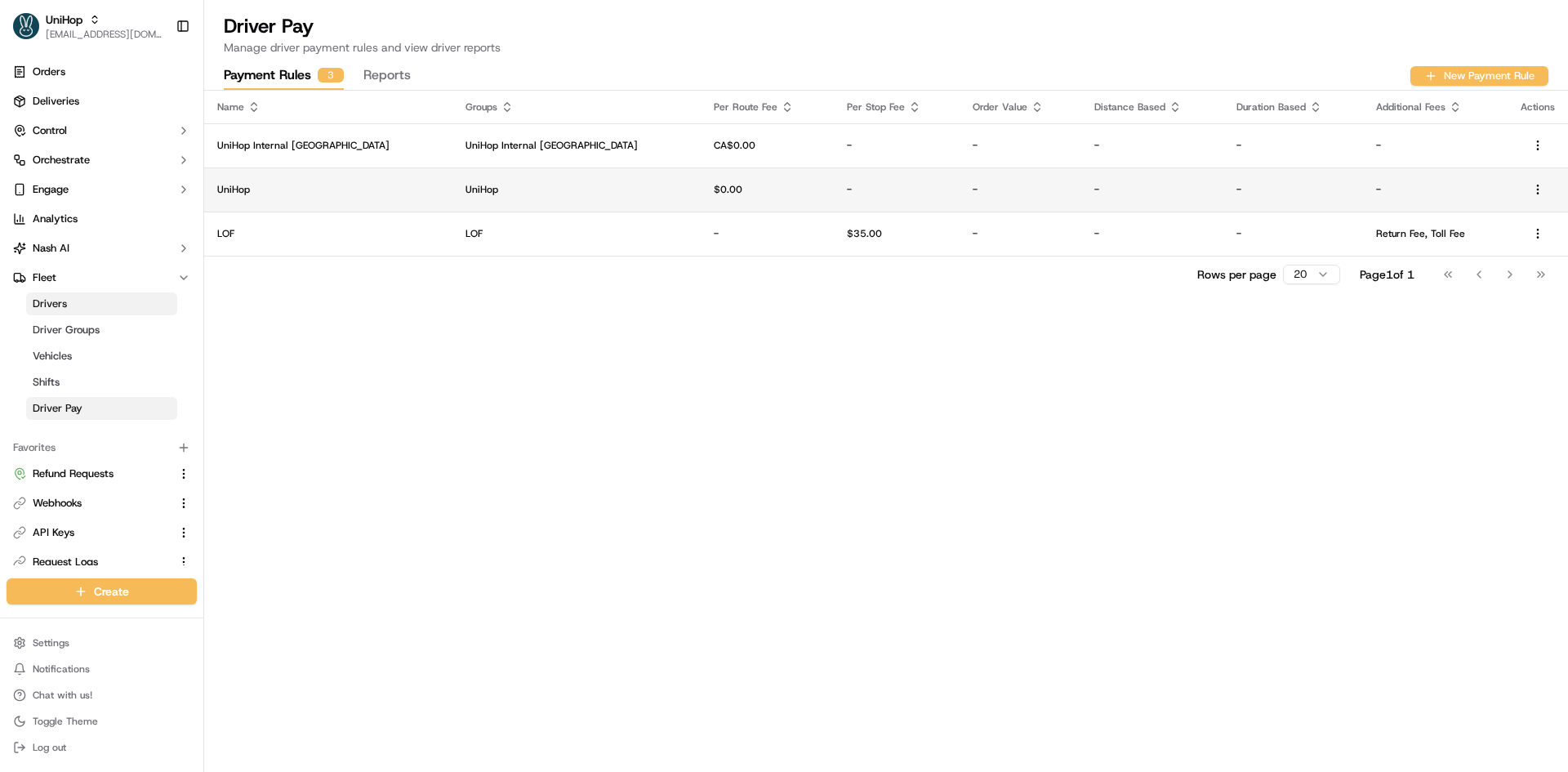
click at [566, 180] on td "UniHop" at bounding box center [576, 189] width 248 height 44
click at [833, 200] on td "-" at bounding box center [896, 189] width 126 height 44
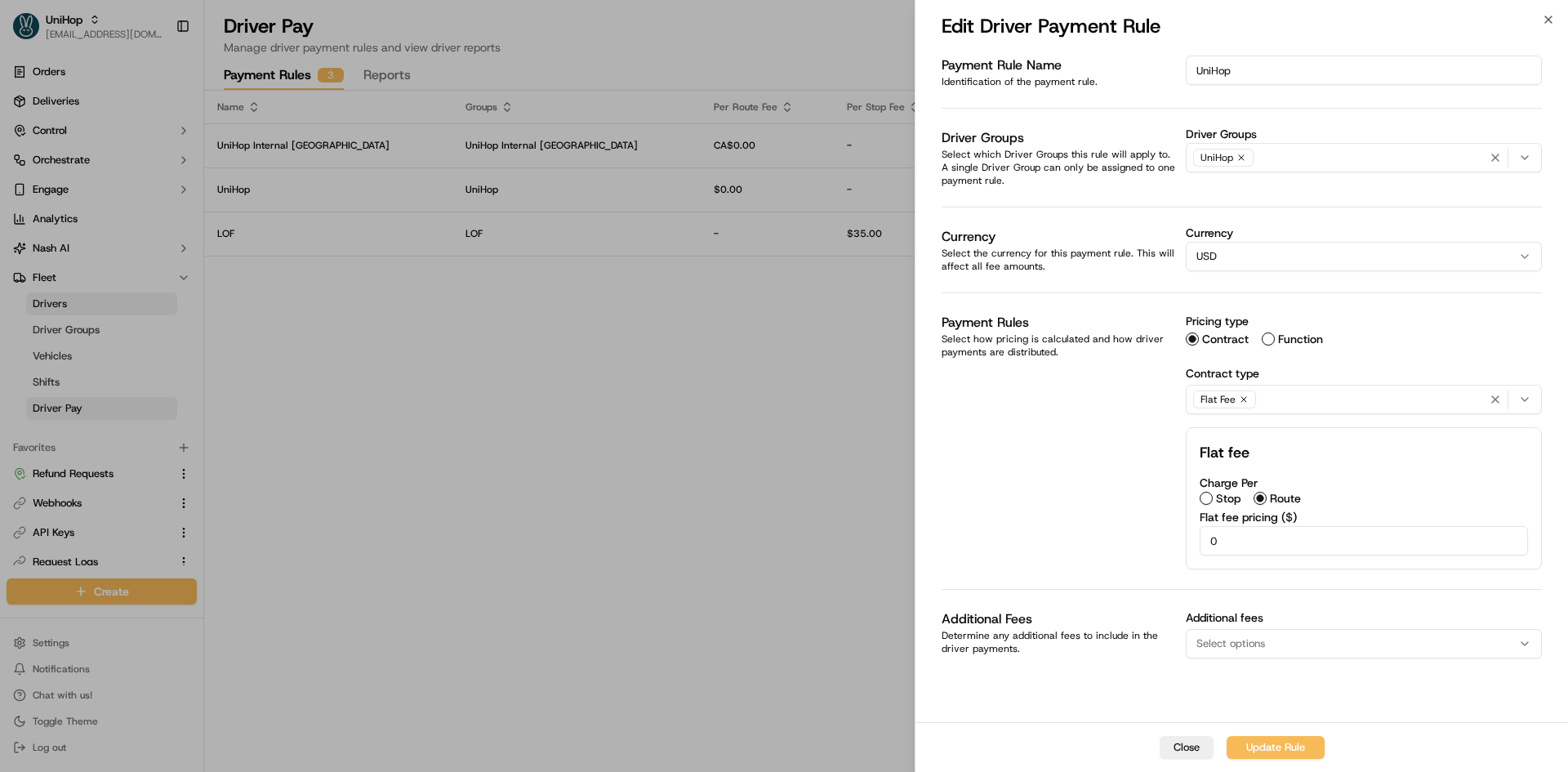
click at [1255, 620] on label "Additional fees" at bounding box center [1363, 617] width 356 height 16
click at [1263, 632] on button "Select options" at bounding box center [1363, 643] width 356 height 29
click at [1140, 724] on body "UniHop [EMAIL_ADDRESS][DOMAIN_NAME] Toggle Sidebar Orders Deliveries Control Or…" at bounding box center [784, 386] width 1568 height 772
click at [1202, 751] on button "Close" at bounding box center [1186, 747] width 53 height 23
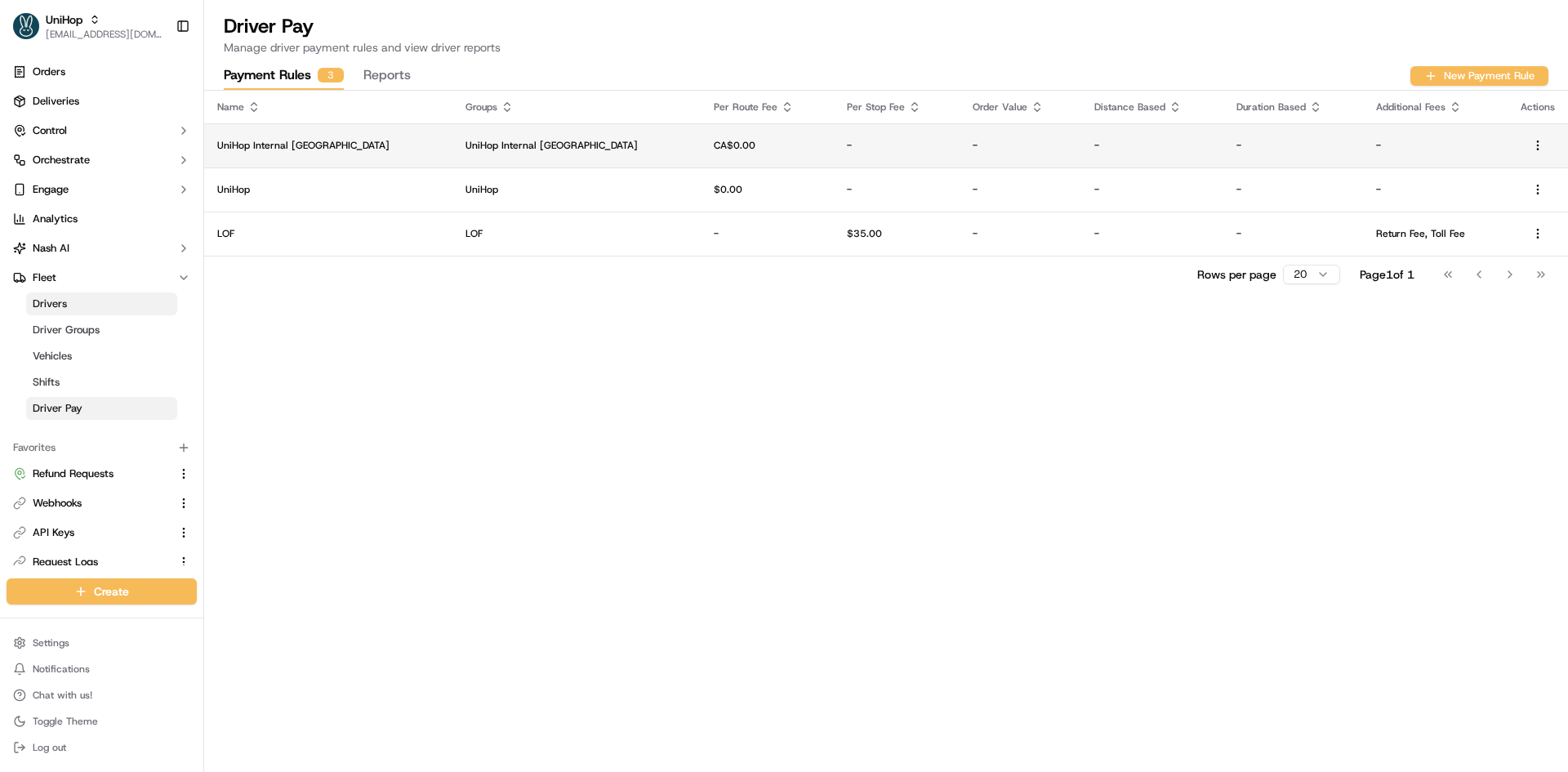
click at [259, 143] on p "UniHop Internal [GEOGRAPHIC_DATA]" at bounding box center [328, 145] width 222 height 13
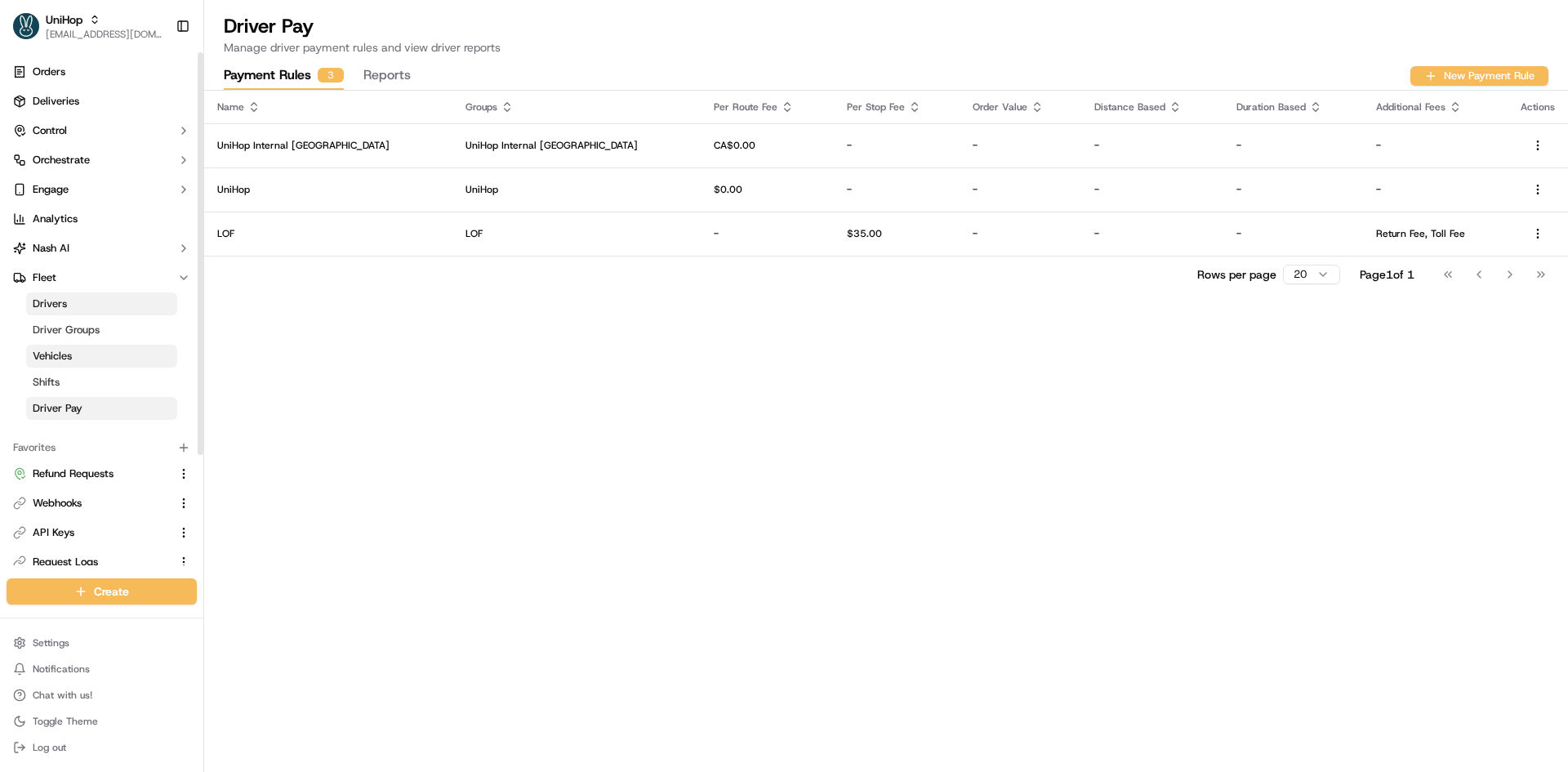
click at [135, 356] on link "Vehicles" at bounding box center [101, 357] width 151 height 23
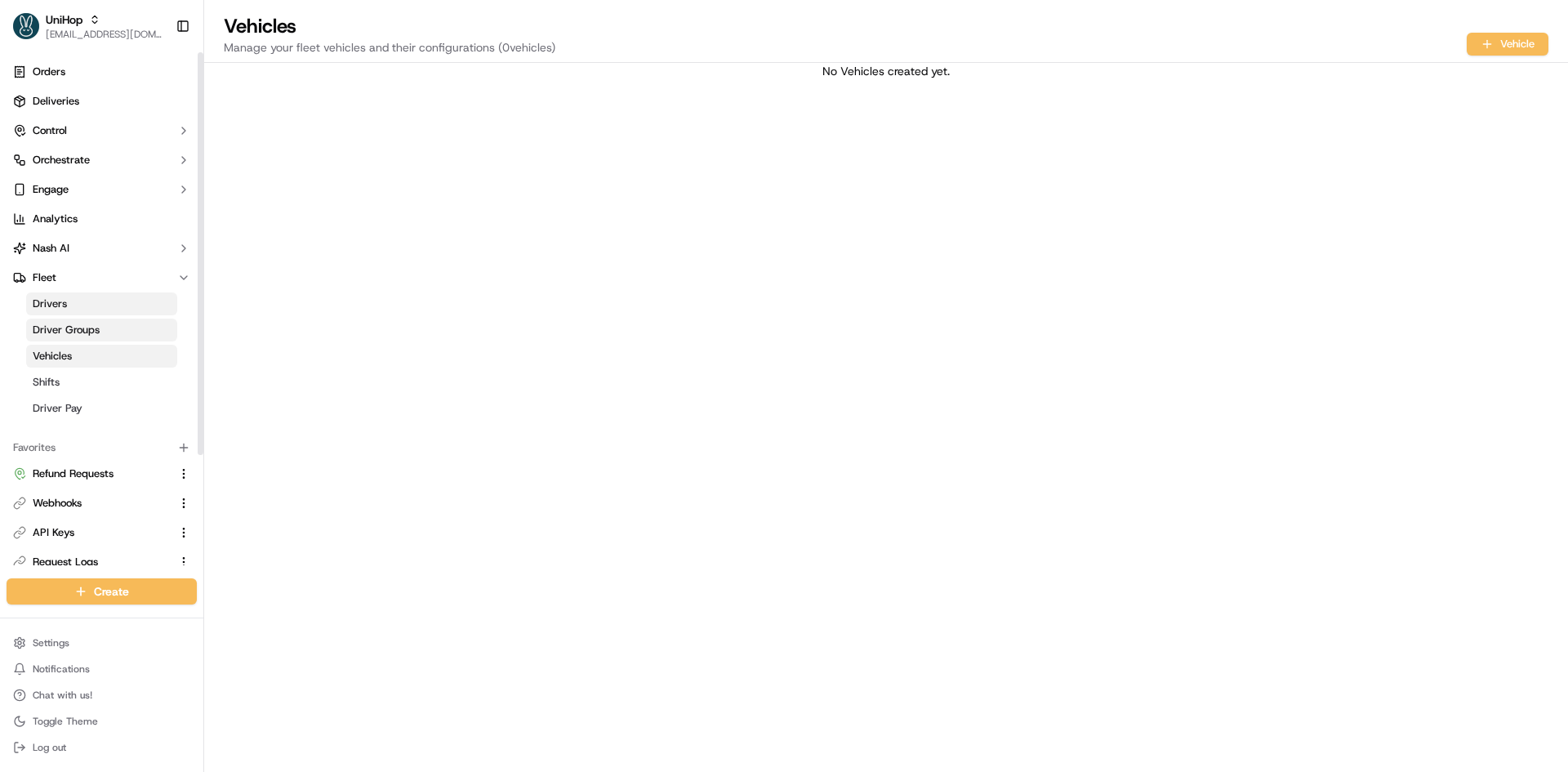
click at [139, 325] on link "Driver Groups" at bounding box center [101, 330] width 151 height 23
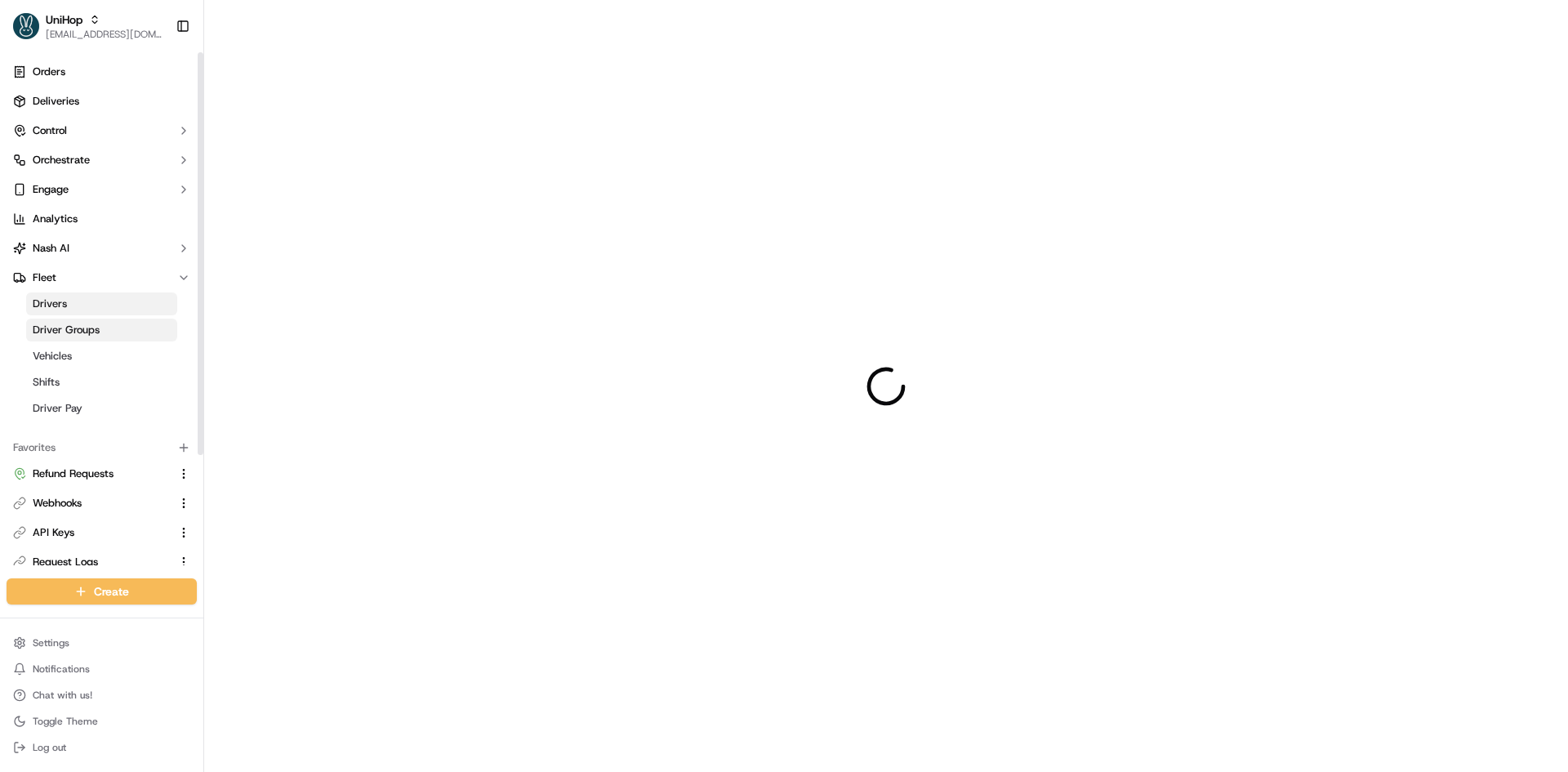
click at [144, 307] on link "Drivers" at bounding box center [101, 304] width 151 height 23
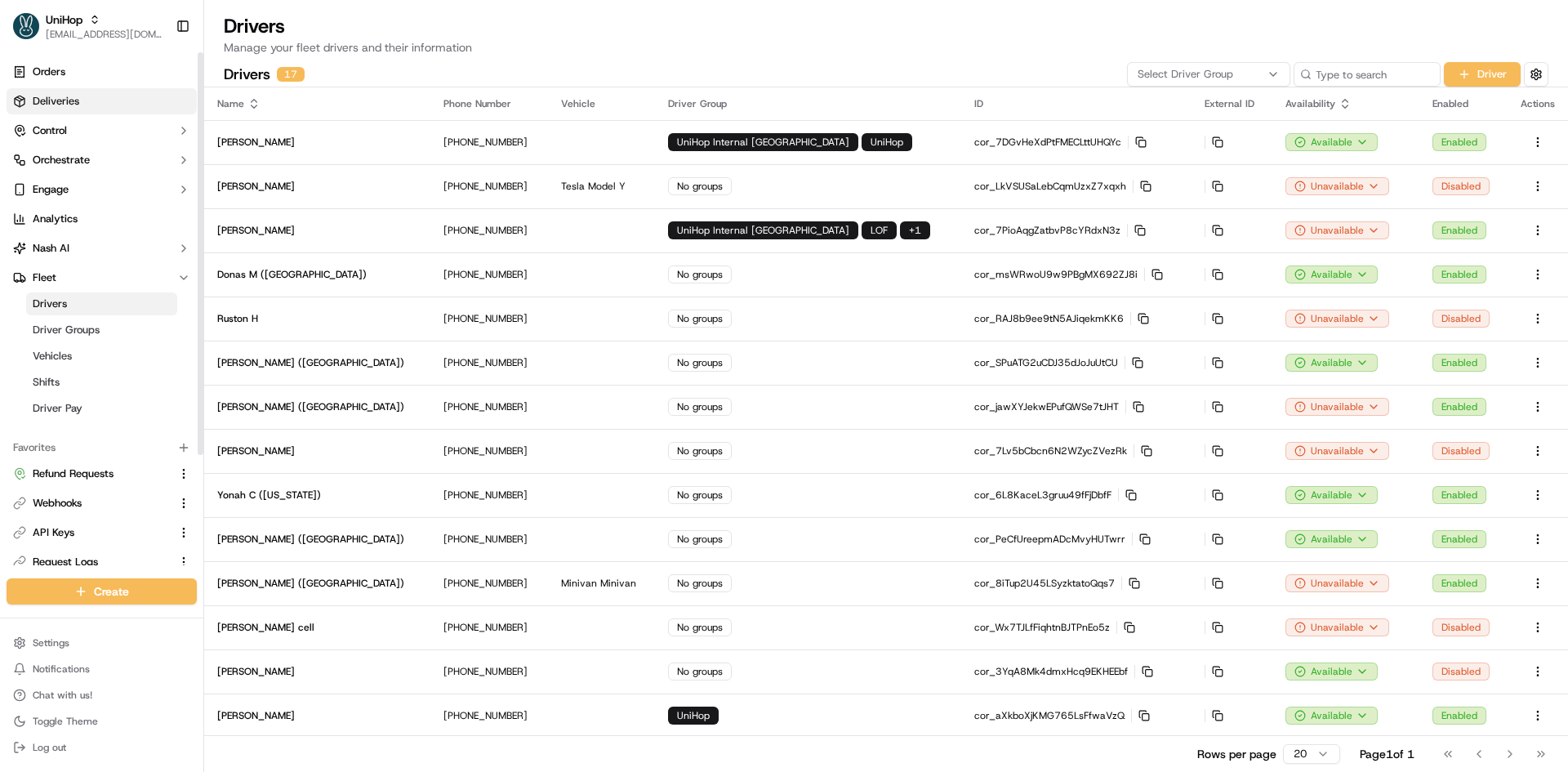
click at [93, 107] on link "Deliveries" at bounding box center [101, 101] width 190 height 26
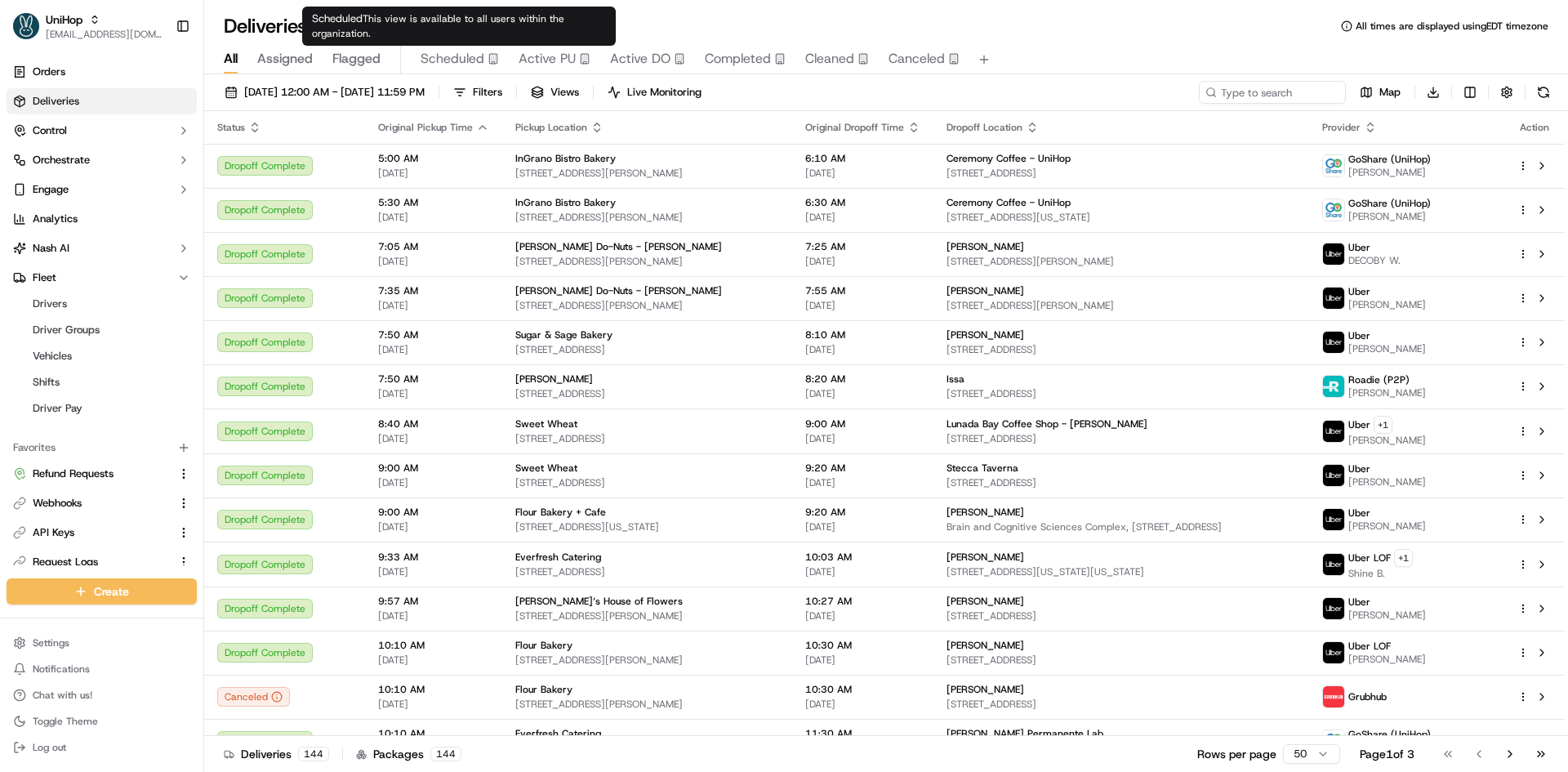
click at [439, 64] on span "Scheduled" at bounding box center [452, 59] width 63 height 20
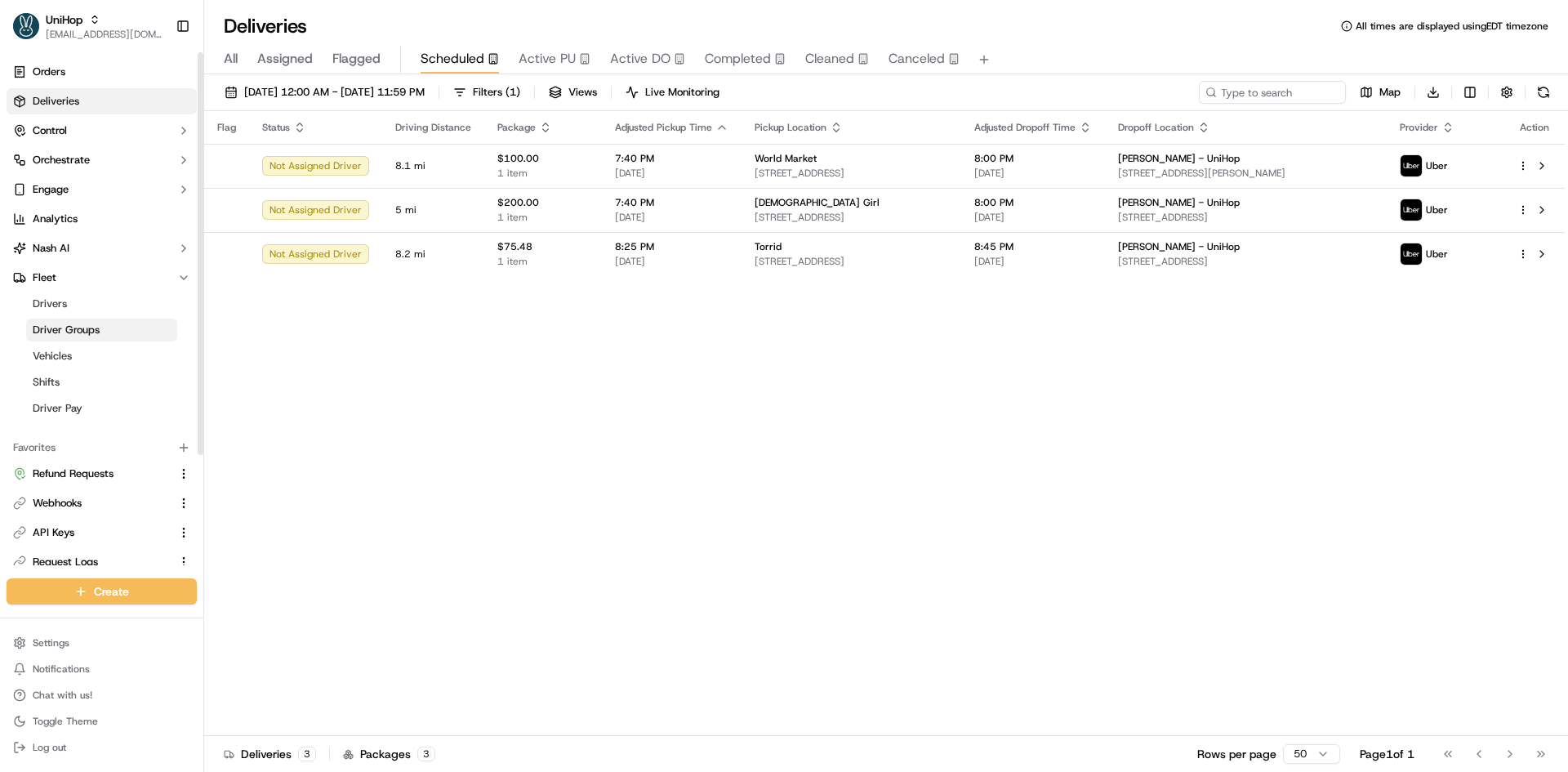
click at [119, 325] on link "Driver Groups" at bounding box center [101, 330] width 151 height 23
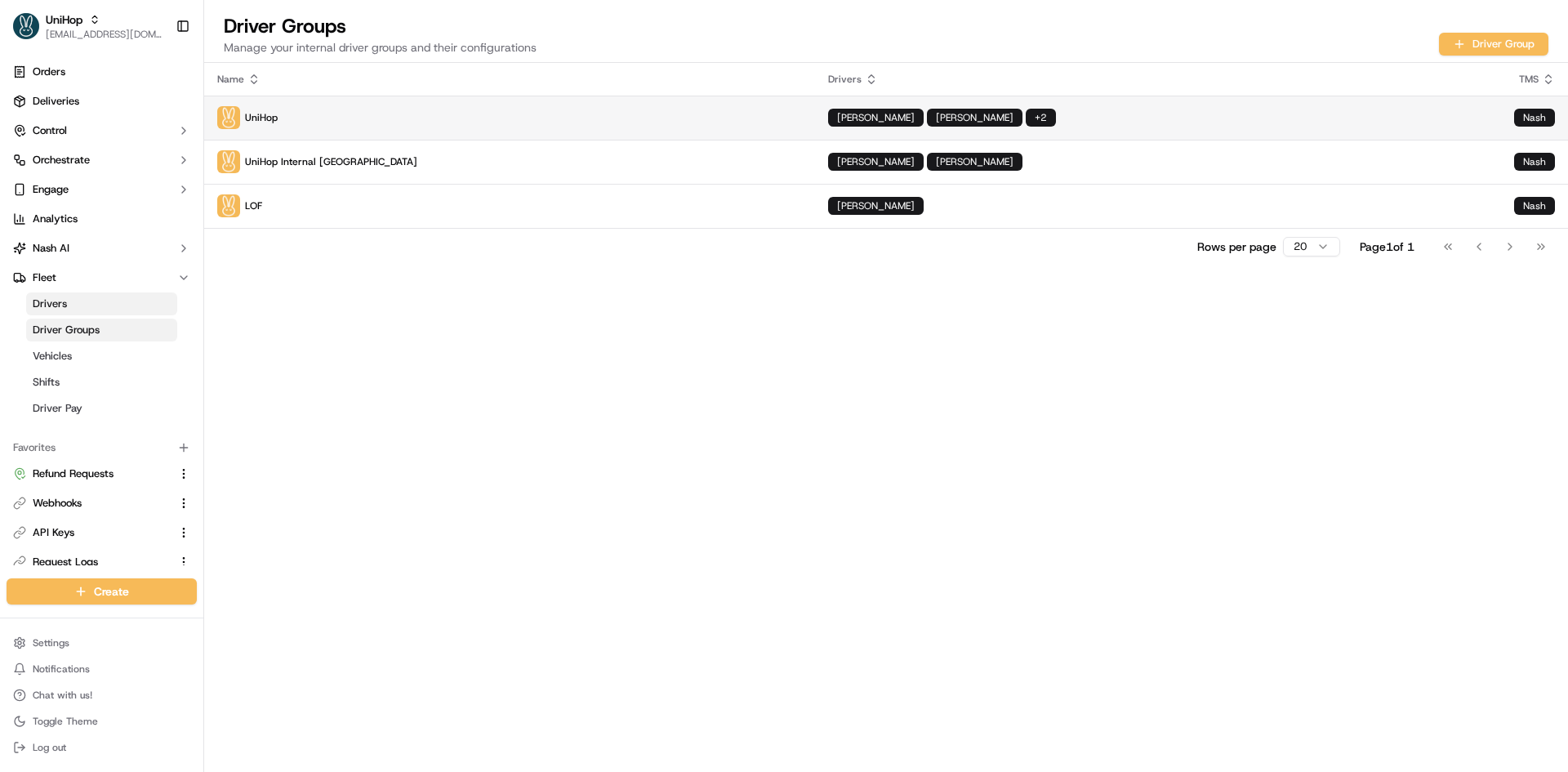
click at [541, 117] on p "UniHop" at bounding box center [510, 118] width 585 height 23
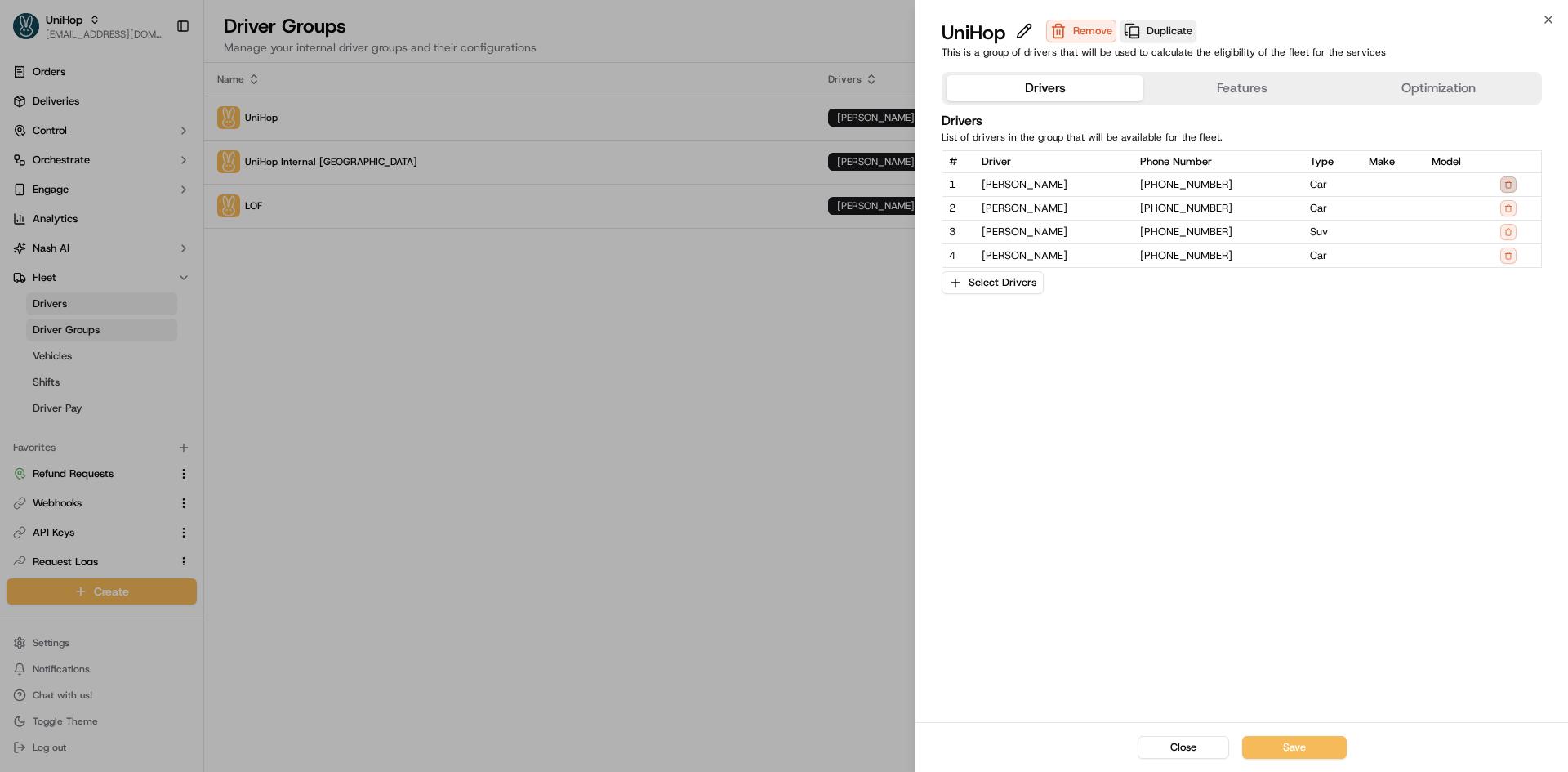
click at [1513, 183] on button at bounding box center [1508, 185] width 16 height 16
click at [1278, 738] on button "Save" at bounding box center [1293, 747] width 104 height 23
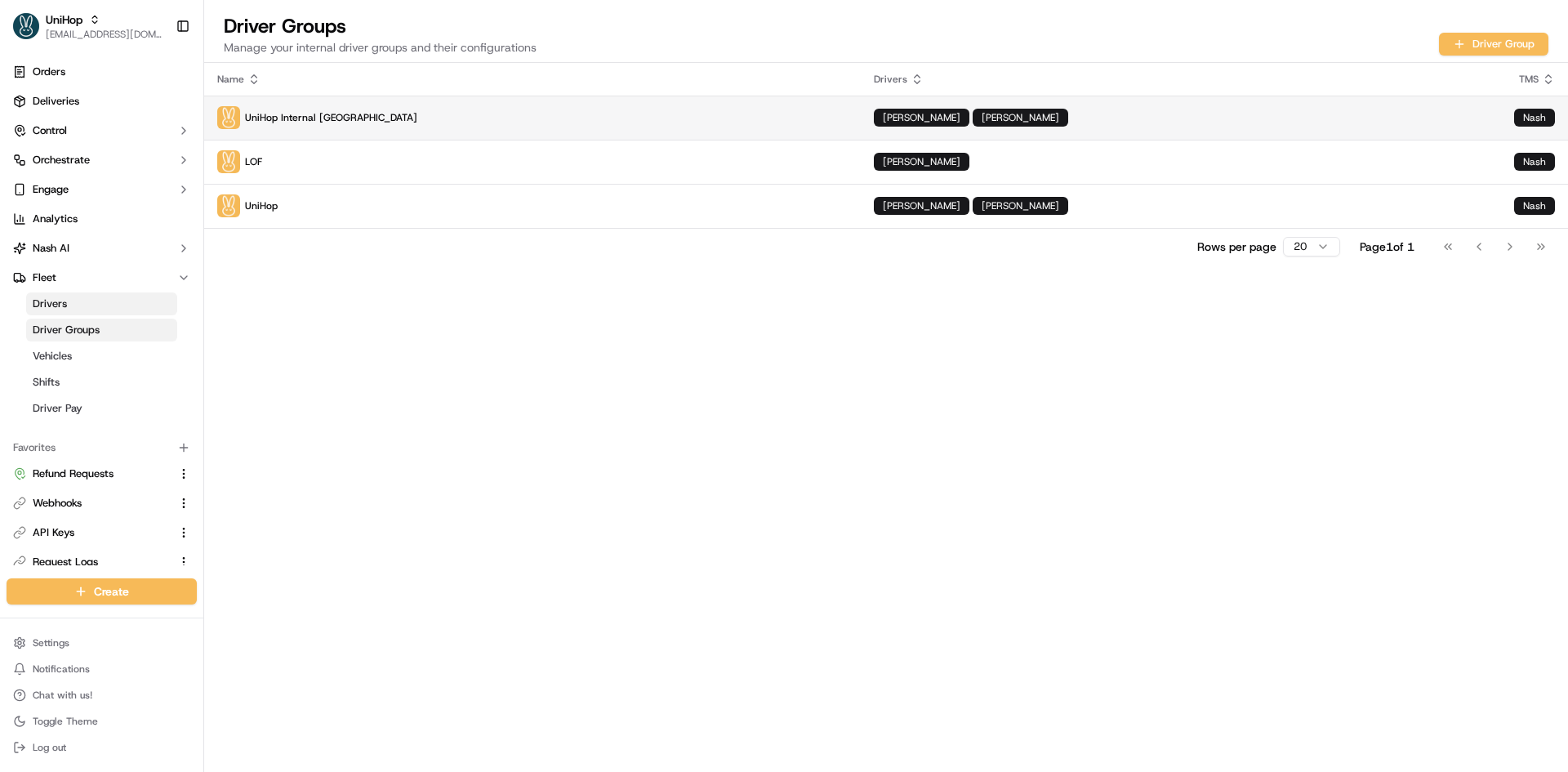
click at [365, 126] on p "UniHop Internal [GEOGRAPHIC_DATA]" at bounding box center [532, 118] width 630 height 23
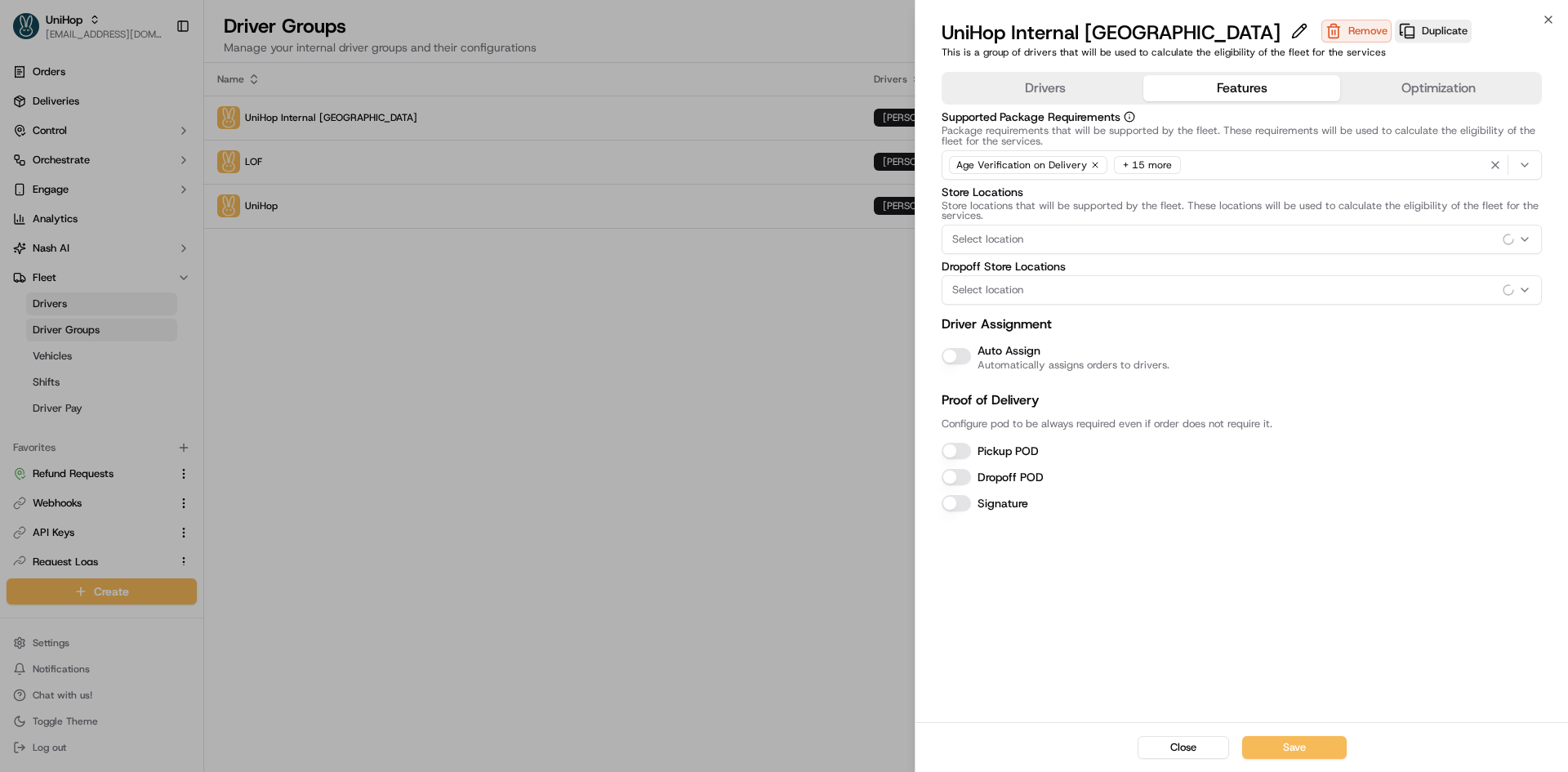
click at [1228, 82] on button "Features" at bounding box center [1241, 87] width 197 height 26
click at [1425, 85] on button "Optimization" at bounding box center [1438, 87] width 197 height 26
click at [1255, 100] on button "Features" at bounding box center [1241, 87] width 197 height 26
click at [1172, 743] on button "Close" at bounding box center [1183, 747] width 92 height 23
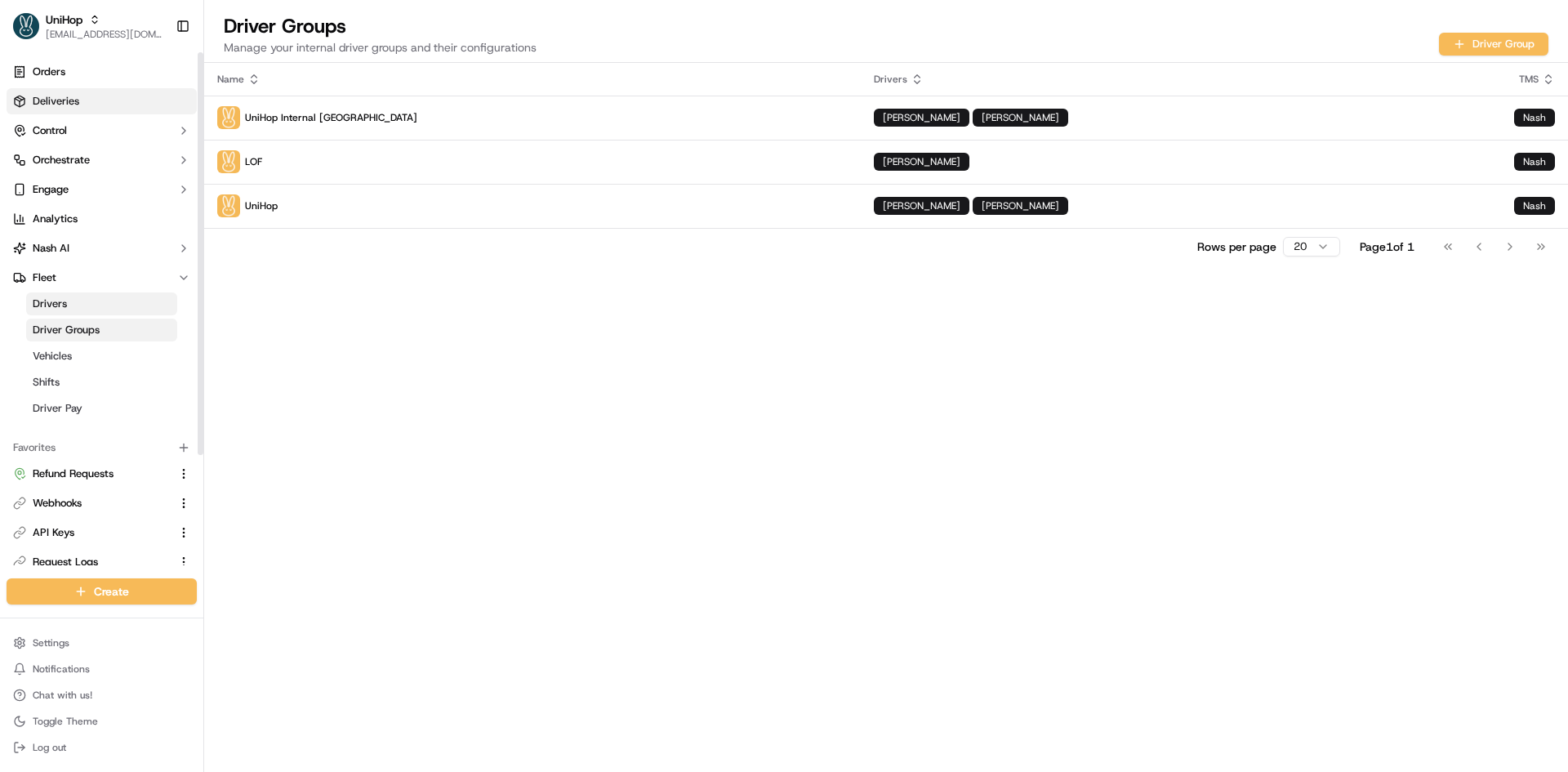
click at [65, 109] on link "Deliveries" at bounding box center [101, 101] width 190 height 26
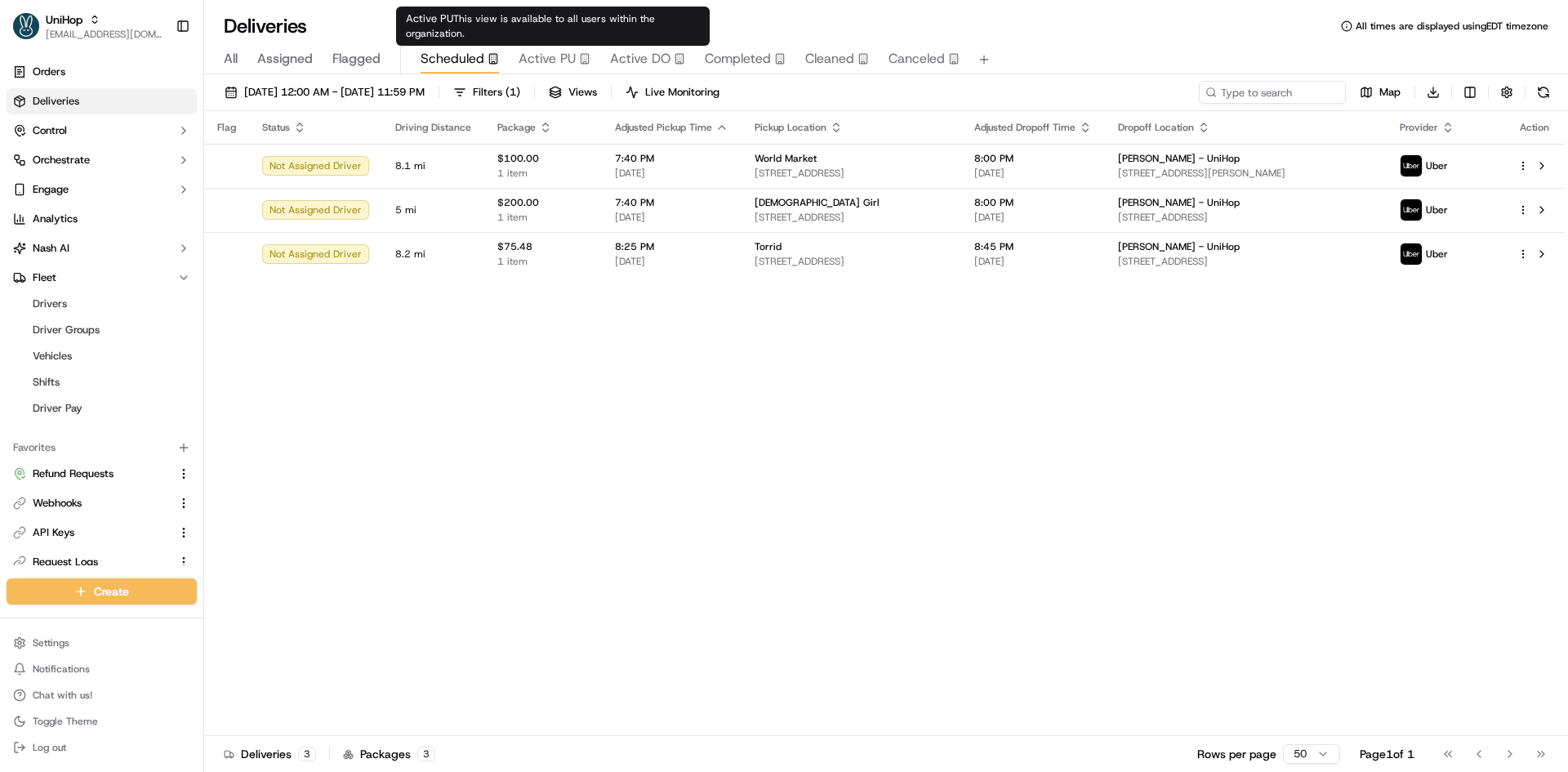
click at [553, 64] on span "Active PU" at bounding box center [547, 59] width 57 height 20
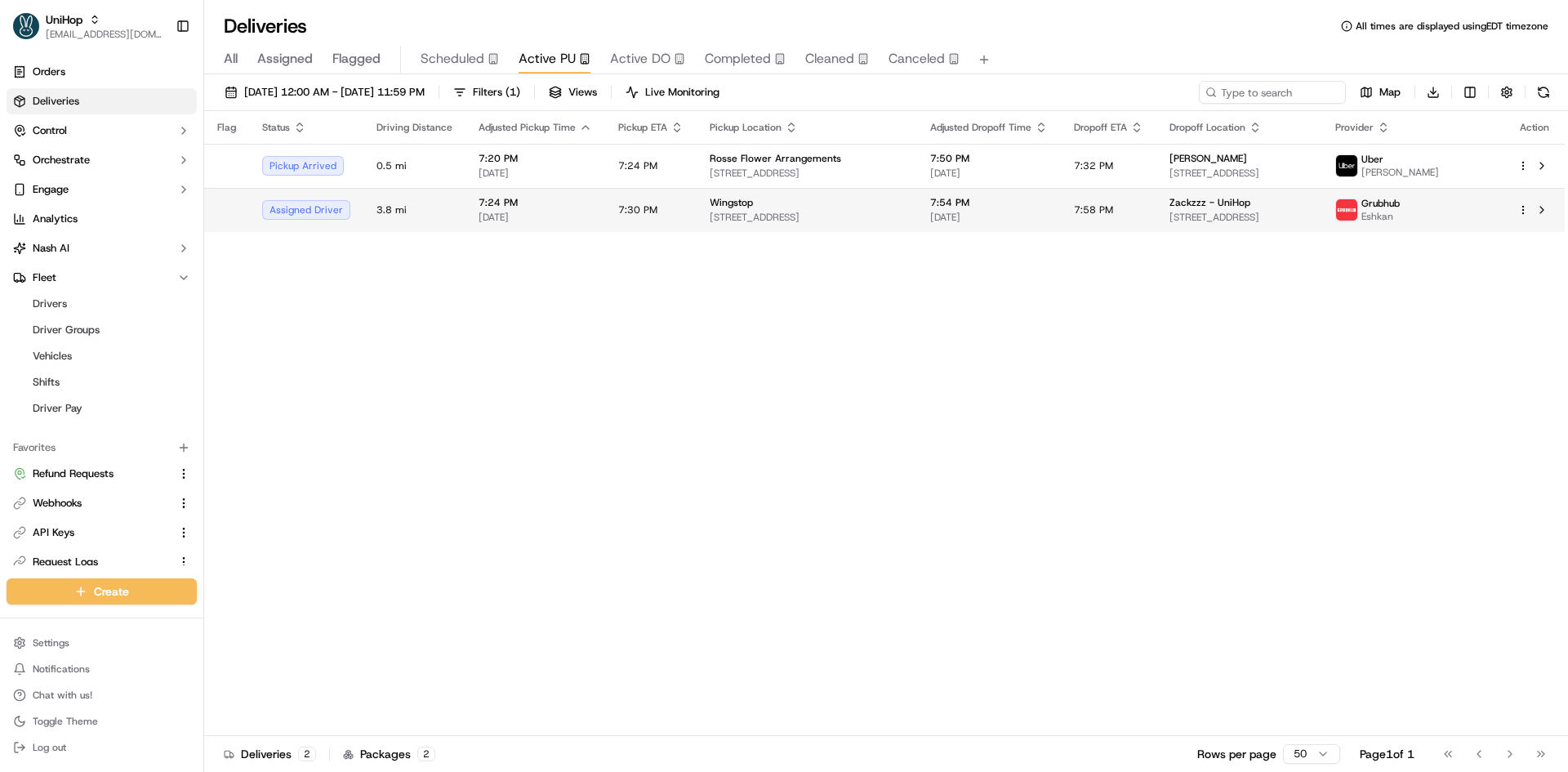
click at [605, 216] on td "7:30 PM" at bounding box center [651, 209] width 92 height 44
